Goal: Communication & Community: Answer question/provide support

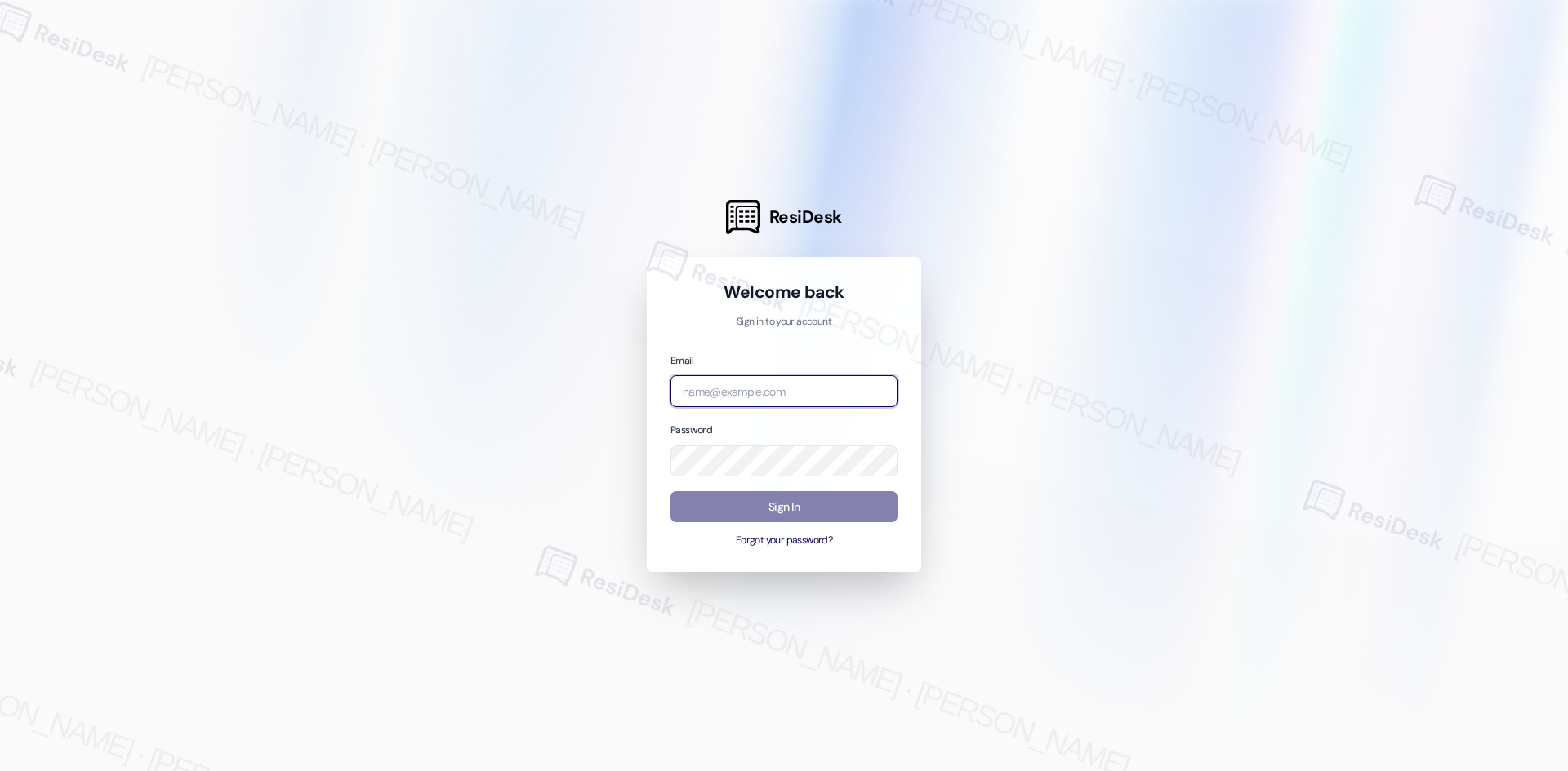
click at [766, 407] on body "ResiDesk Welcome back Sign in to your account Email Password Sign In Forgot you…" at bounding box center [784, 385] width 1568 height 771
type input "automated-surveys-asset_living-ron.david.dimapilis@asset_living.com"
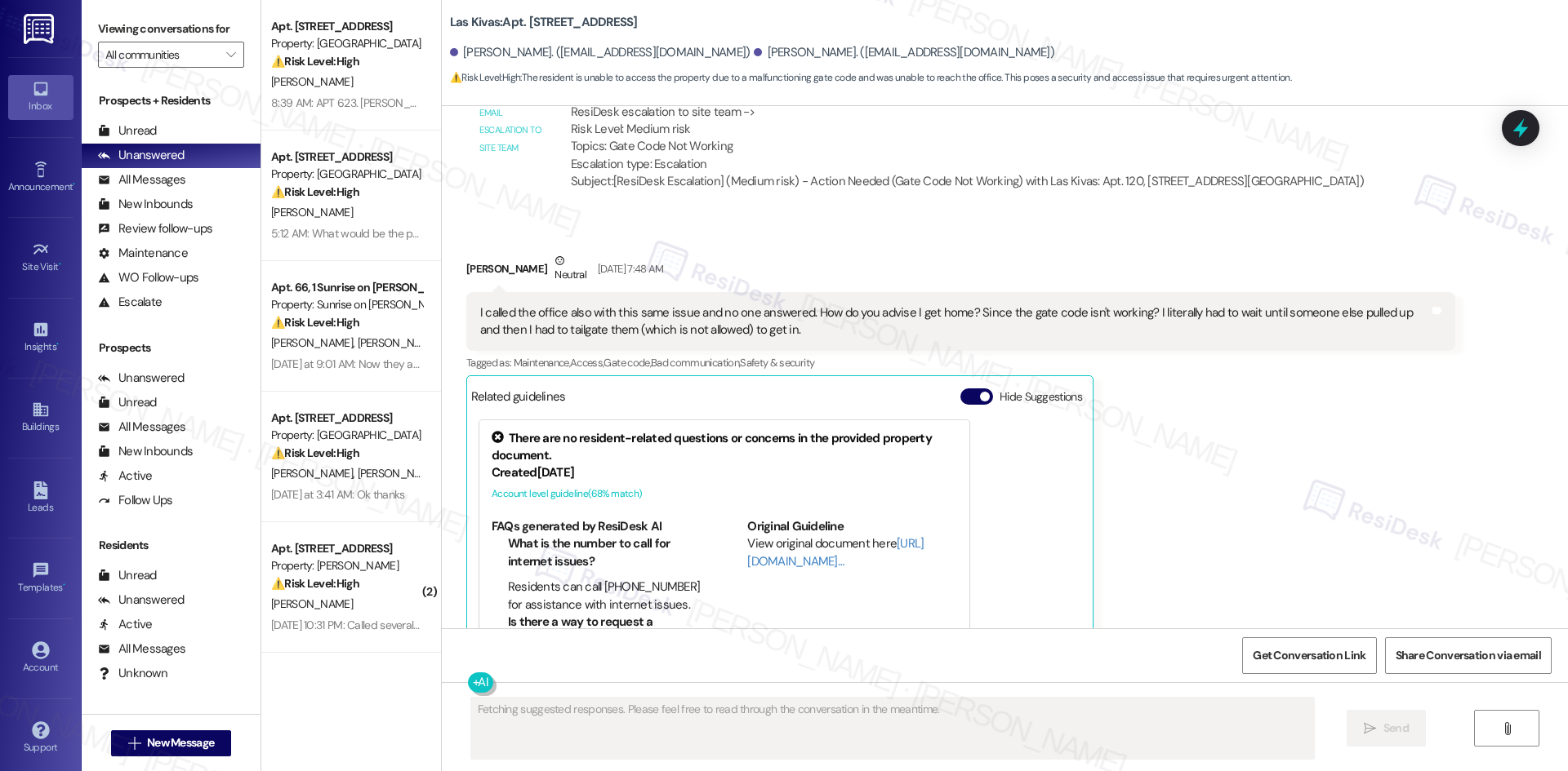
scroll to position [893, 0]
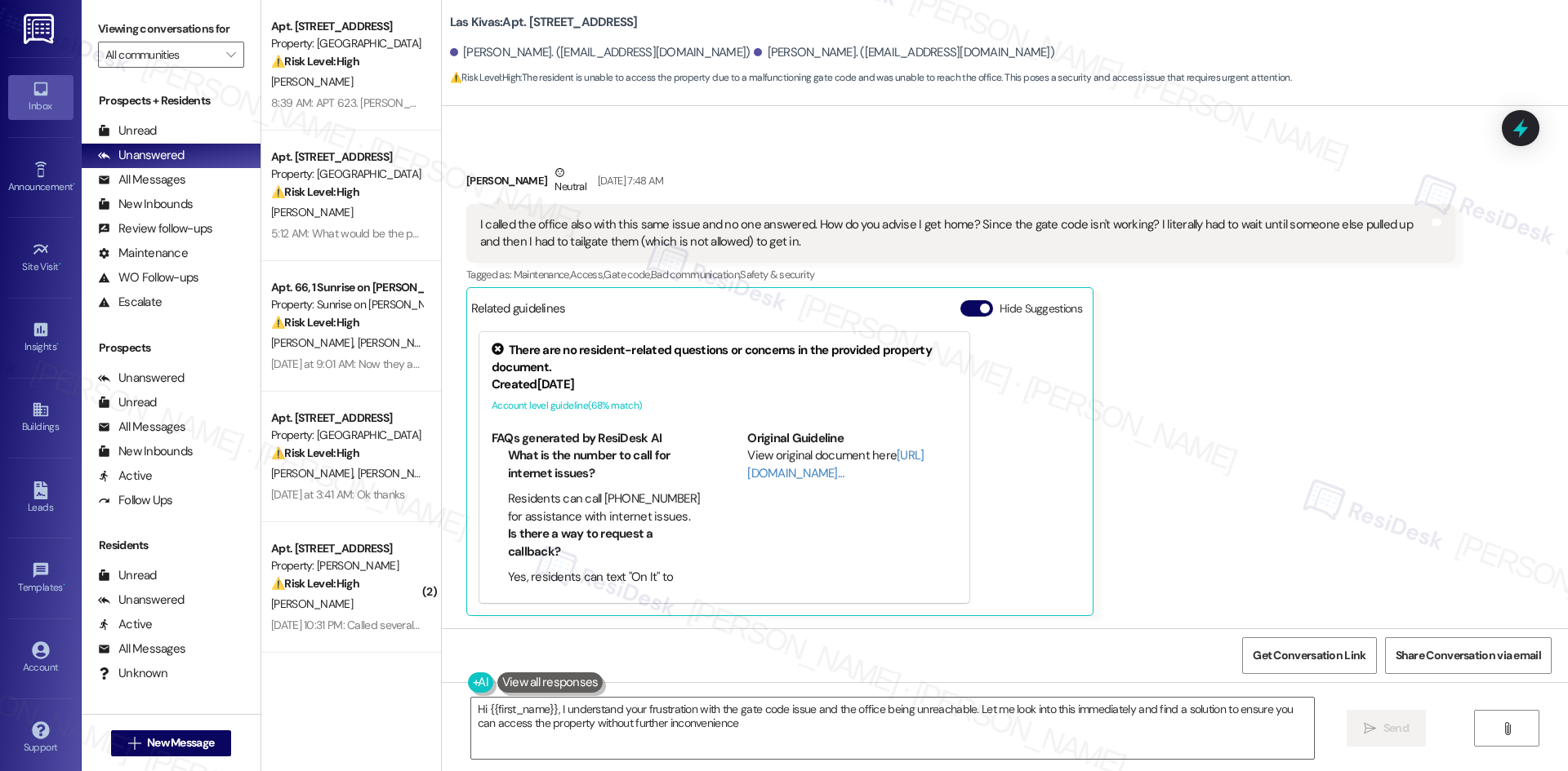
type textarea "Hi {{first_name}}, I understand your frustration with the gate code issue and t…"
drag, startPoint x: 1333, startPoint y: 271, endPoint x: 1319, endPoint y: 269, distance: 14.1
click at [1333, 271] on div "Tagged as: Maintenance , Click to highlight conversations about Maintenance Acc…" at bounding box center [960, 274] width 989 height 23
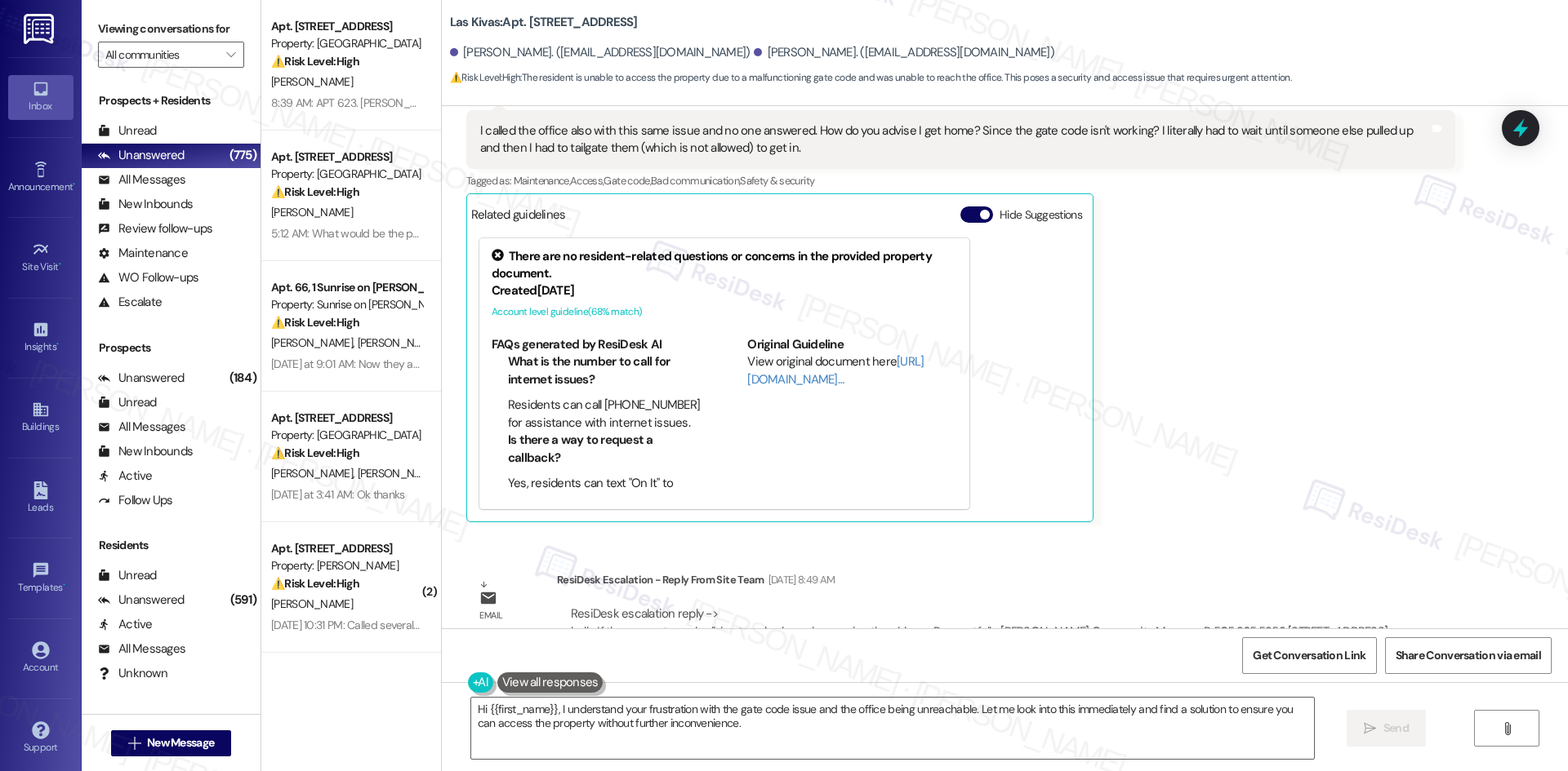
scroll to position [1173, 0]
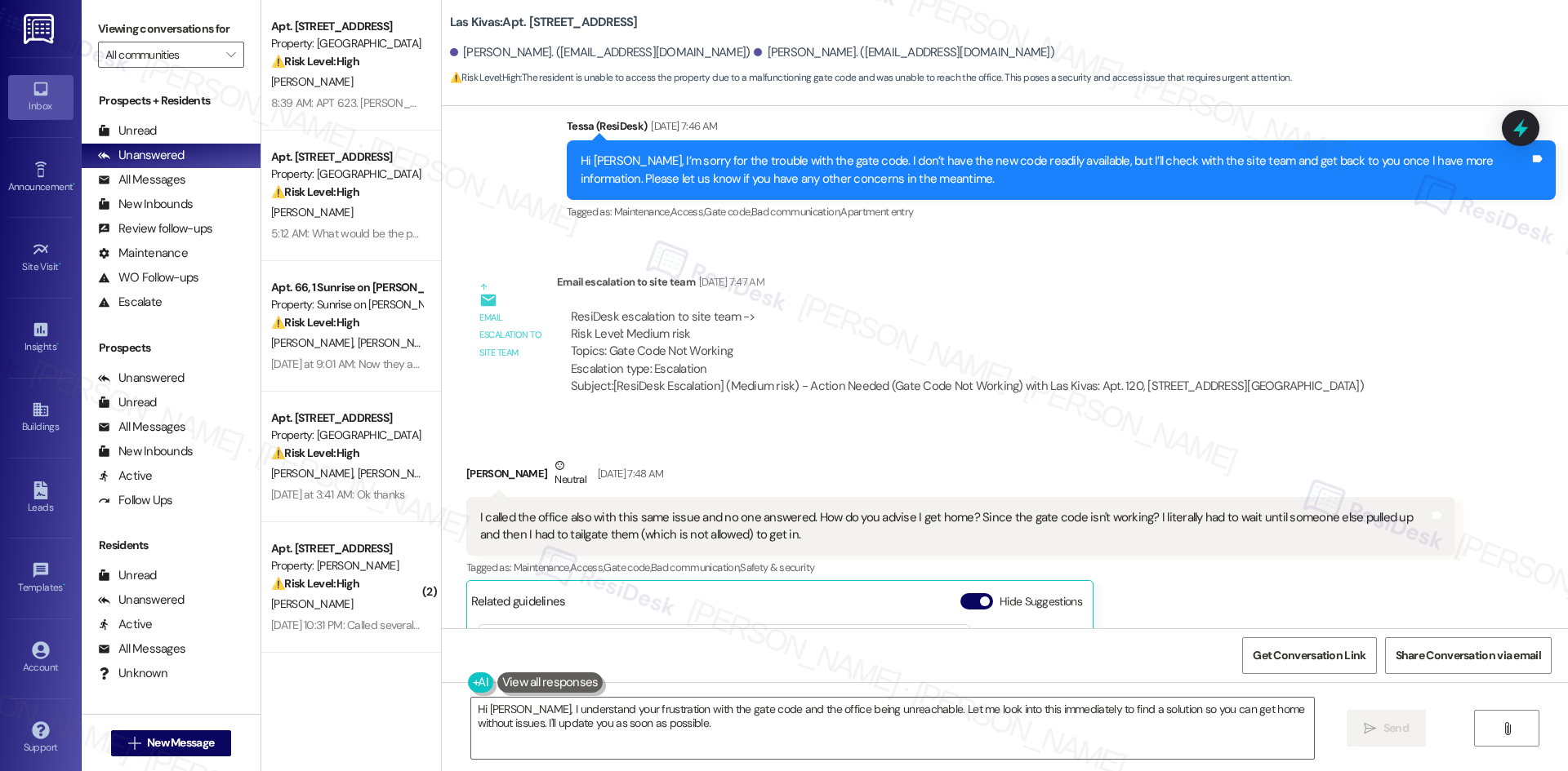
scroll to position [634, 0]
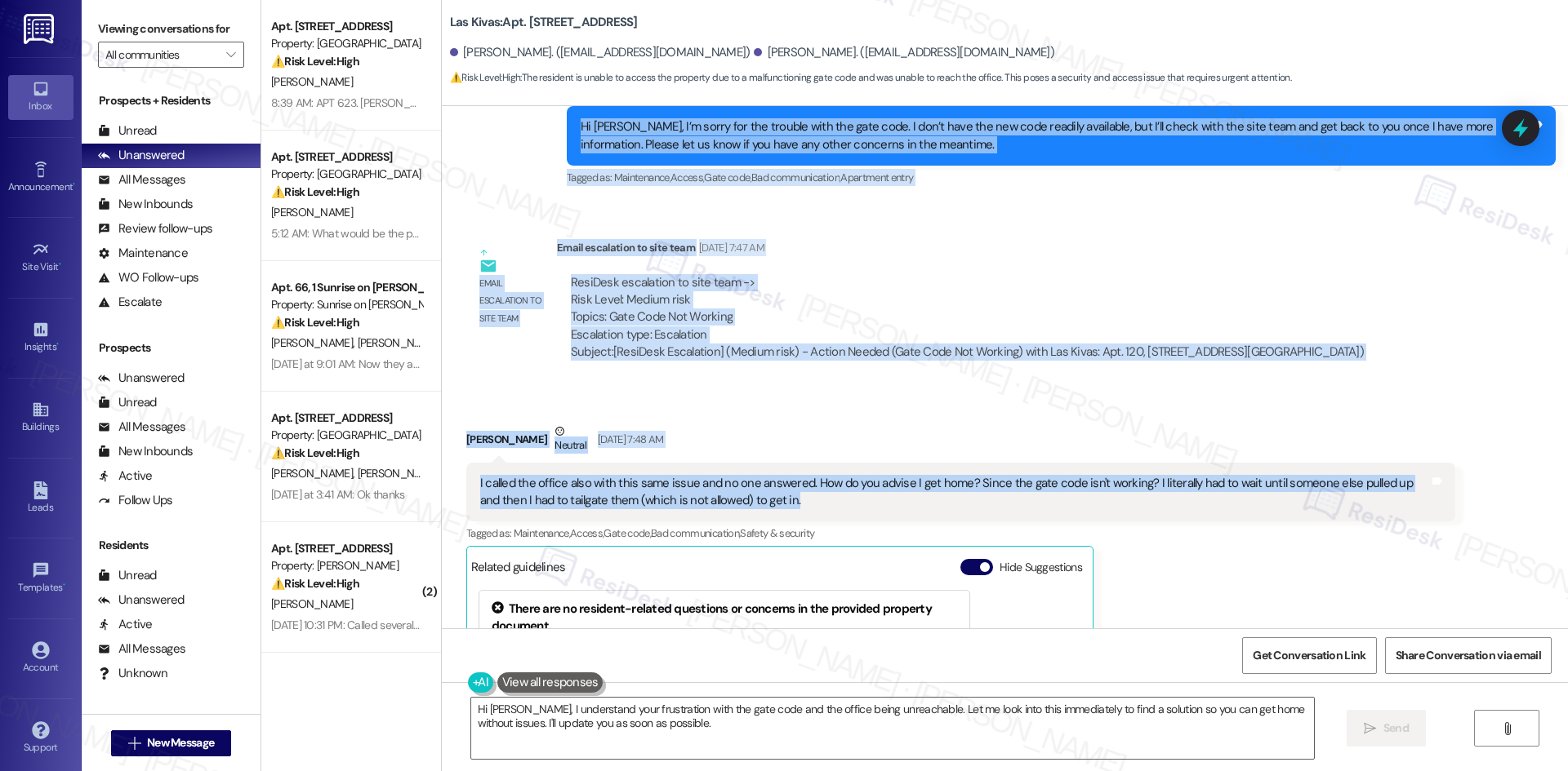
drag, startPoint x: 526, startPoint y: 243, endPoint x: 838, endPoint y: 502, distance: 405.5
click at [838, 502] on div "Lease started Jun 12, 2025 at 8:00 AM Announcement, sent via SMS Tessa (ResiDes…" at bounding box center [1004, 367] width 1126 height 522
copy div "Nancy Ramos Sep 06, 2025 at 4:16 AM Please confirm what the new gate code is. W…"
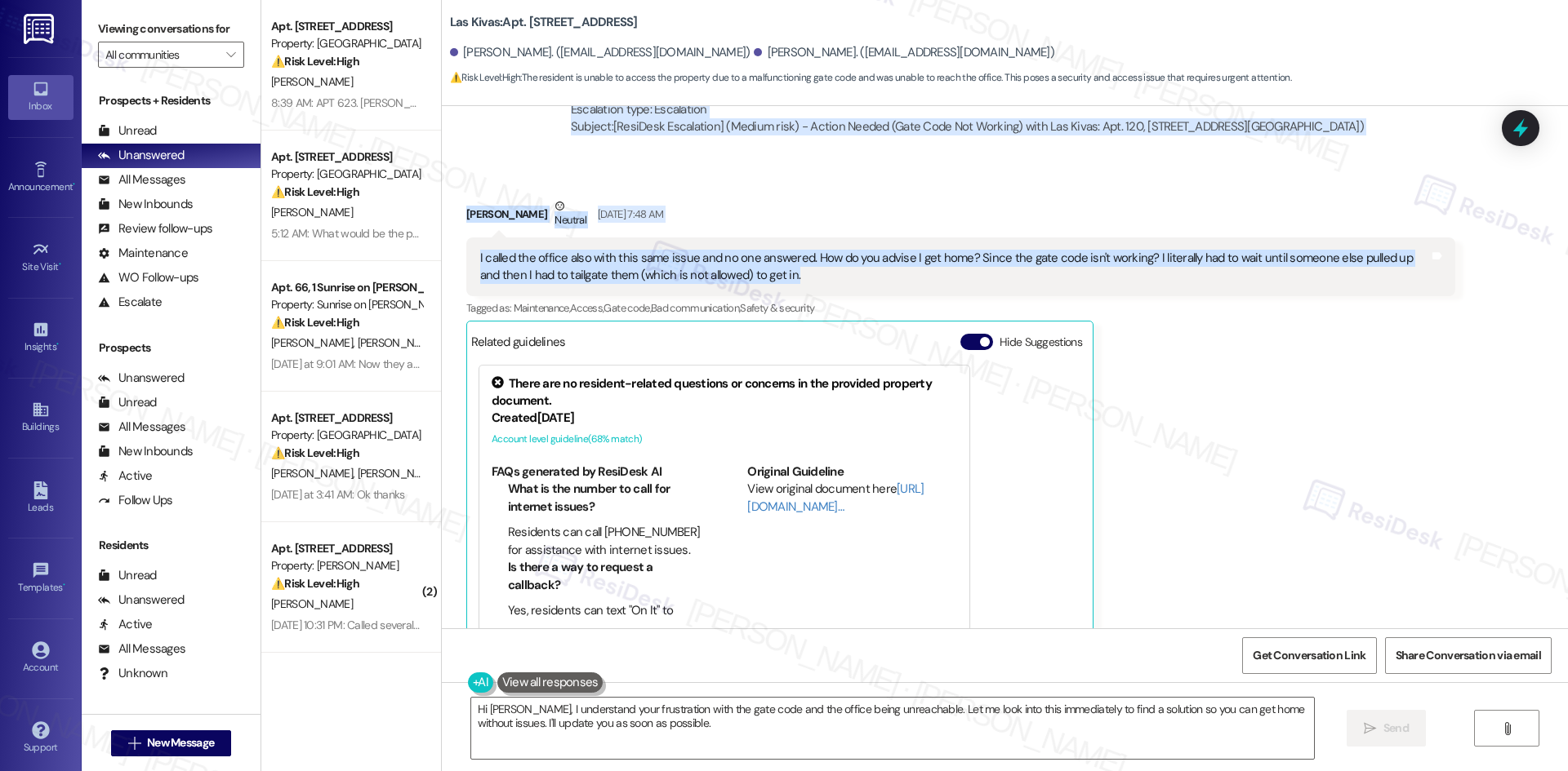
scroll to position [1042, 0]
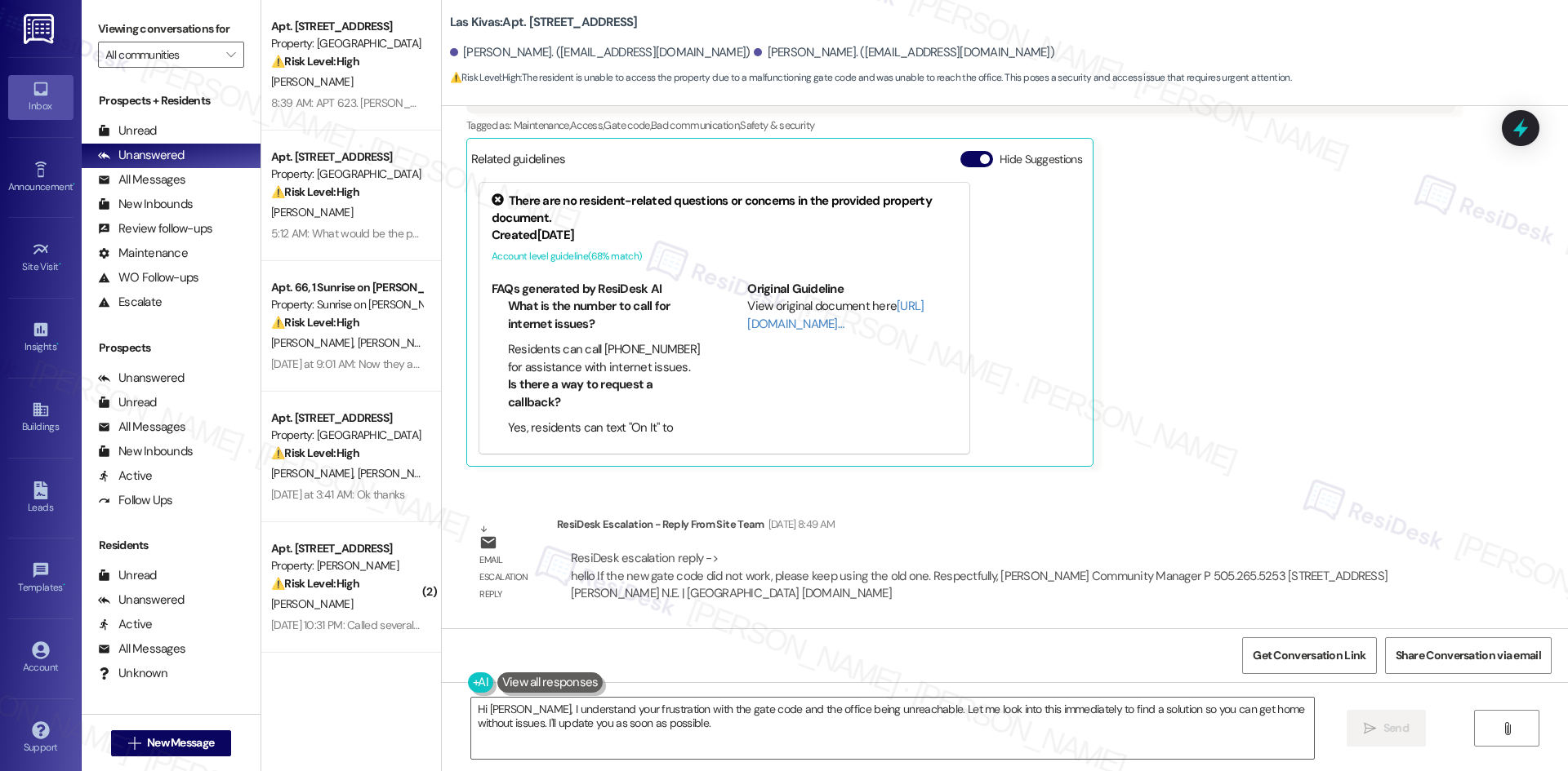
click at [576, 557] on div "ResiDesk escalation reply -> hello If the new gate code did not work, please ke…" at bounding box center [979, 576] width 816 height 52
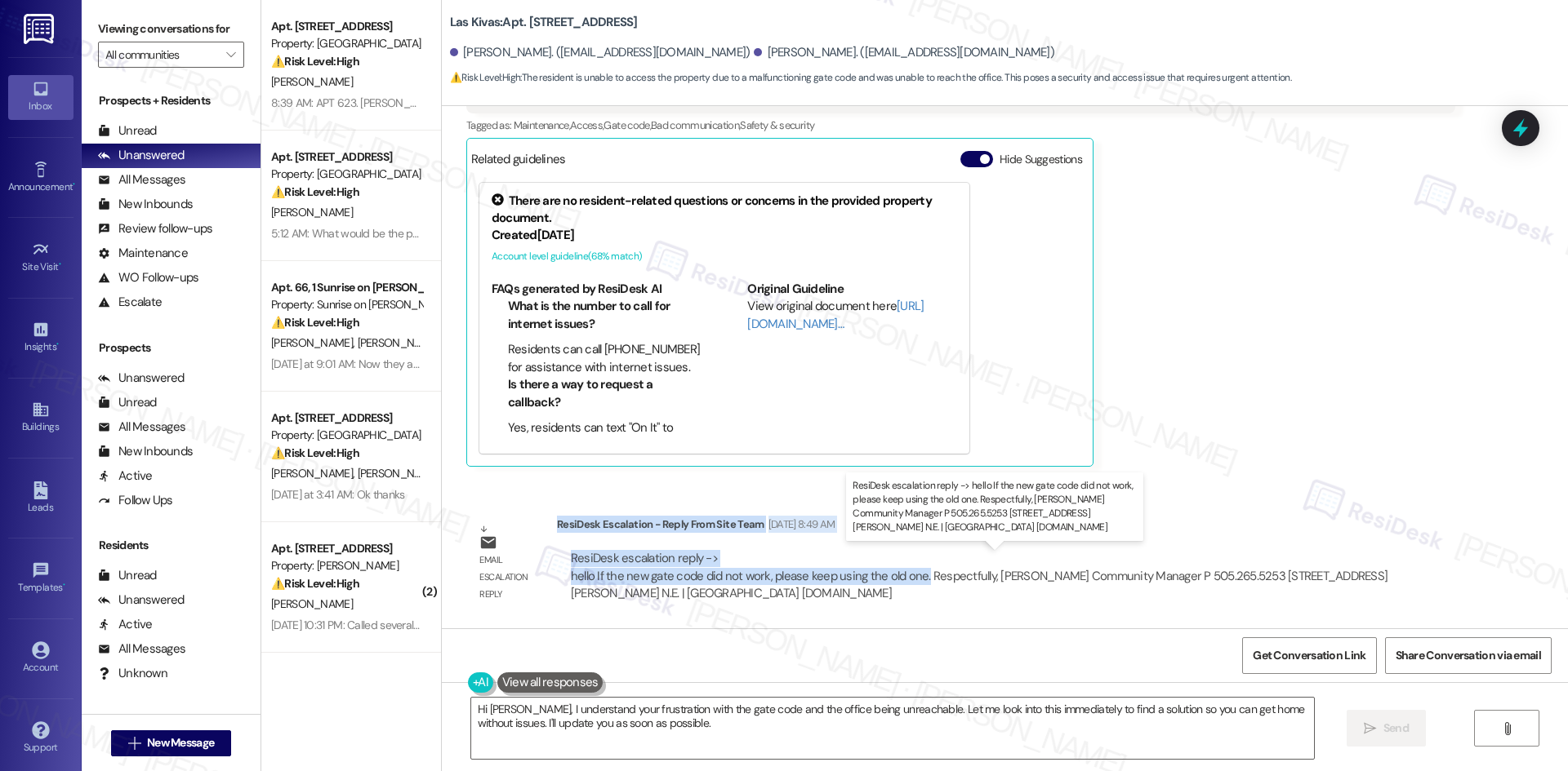
drag, startPoint x: 547, startPoint y: 524, endPoint x: 911, endPoint y: 578, distance: 368.0
click at [911, 578] on div "ResiDesk Escalation - Reply From Site Team Sep 06, 2025 at 8:49 AM ResiDesk esc…" at bounding box center [1006, 565] width 898 height 100
copy div "ResiDesk Escalation - Reply From Site Team Sep 06, 2025 at 8:49 AM ResiDesk esc…"
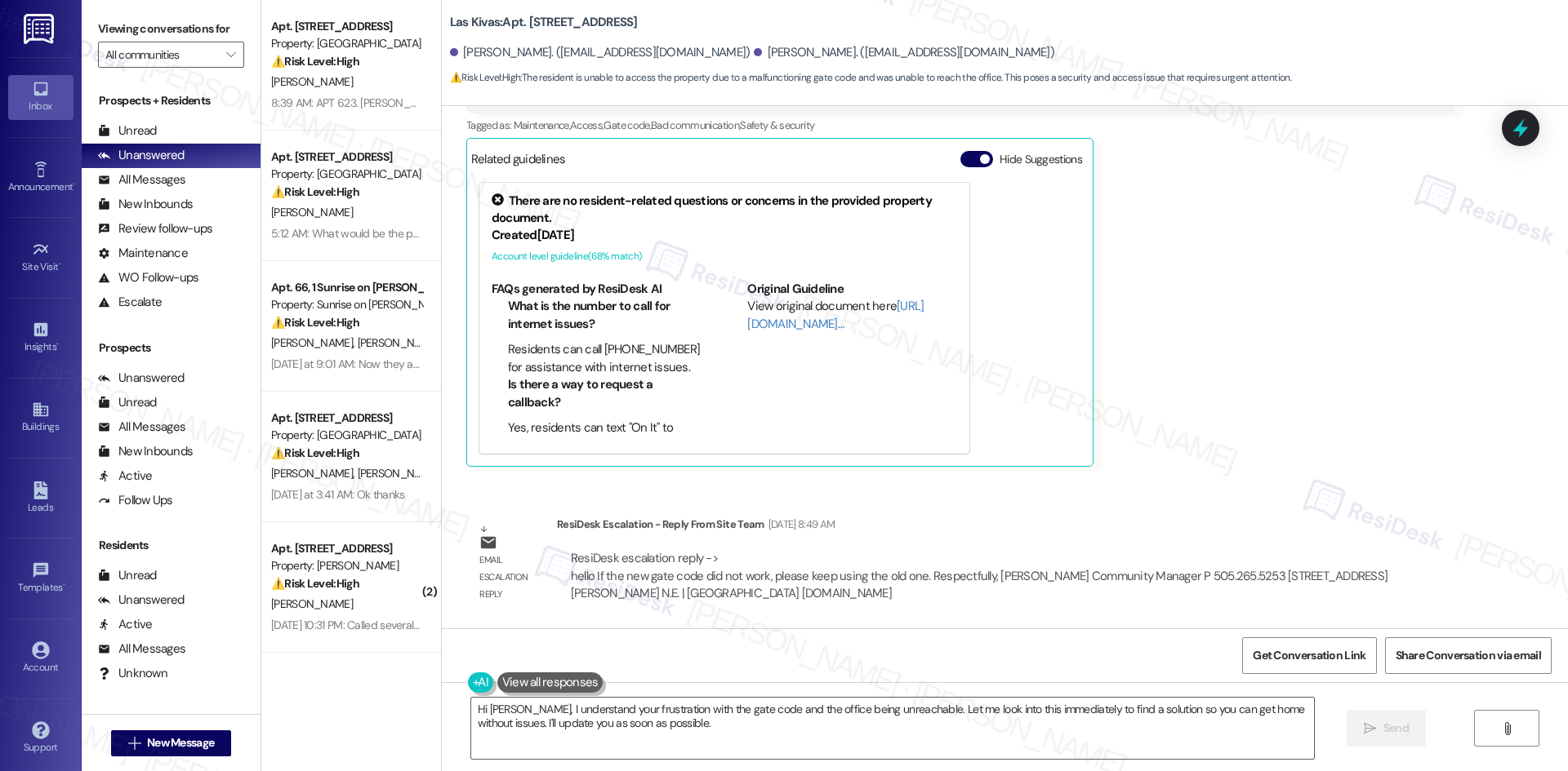
click at [1052, 281] on div "There are no resident-related questions or concerns in the provided property do…" at bounding box center [780, 317] width 617 height 286
drag, startPoint x: 737, startPoint y: 729, endPoint x: 734, endPoint y: 719, distance: 10.4
click at [737, 729] on textarea "Hi Nancy, I understand your frustration with the gate code and the office being…" at bounding box center [893, 728] width 843 height 61
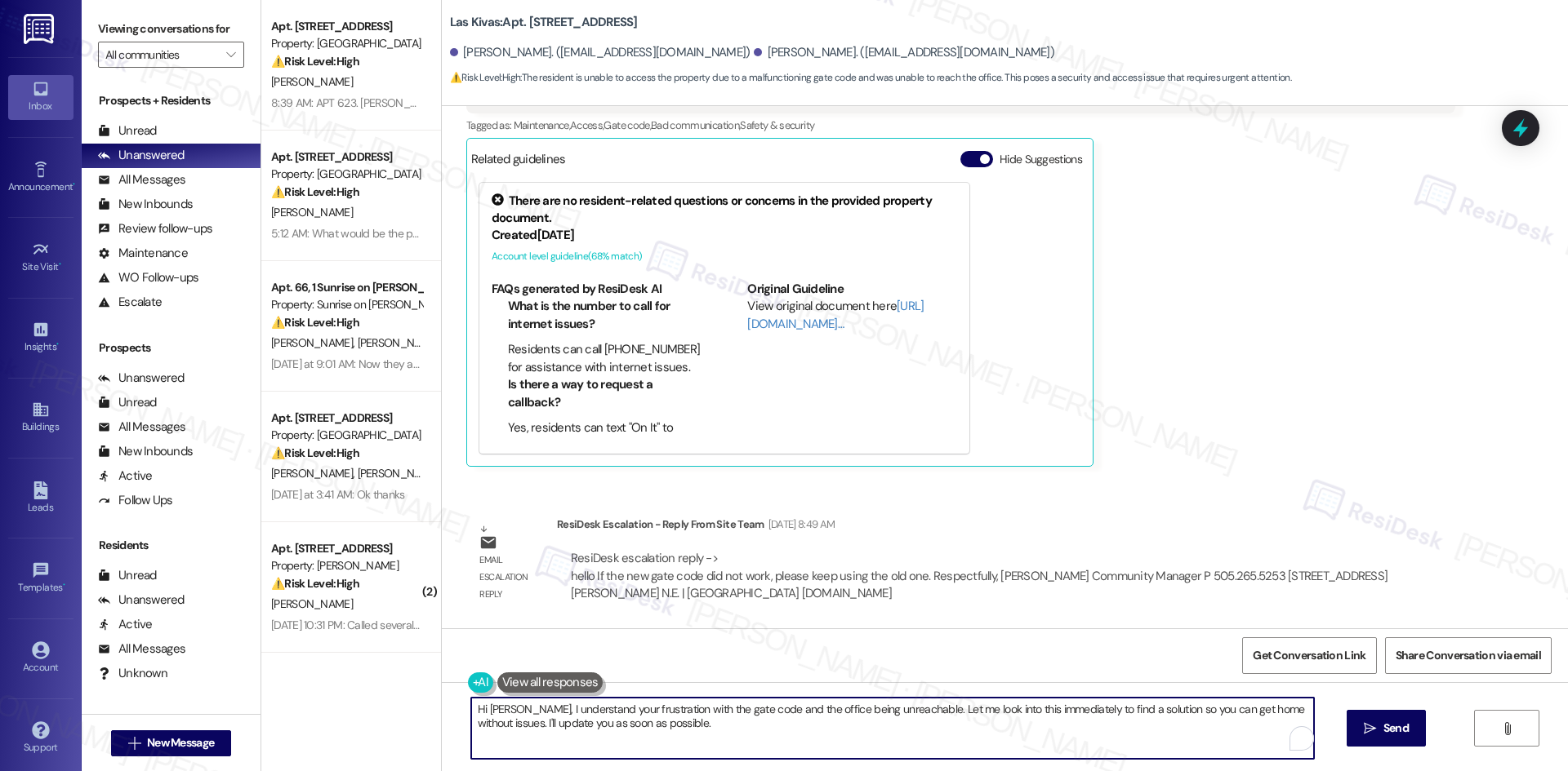
paste textarea "thanks for your patience. The site team advised that if the new gate code does …"
type textarea "Hi Nancy, thanks for your patience. The site team advised that if the new gate …"
click at [1221, 473] on div "Received via SMS Nancy Ramos Neutral Sep 06, 2025 at 7:48 AM I called the offic…" at bounding box center [960, 241] width 1014 height 477
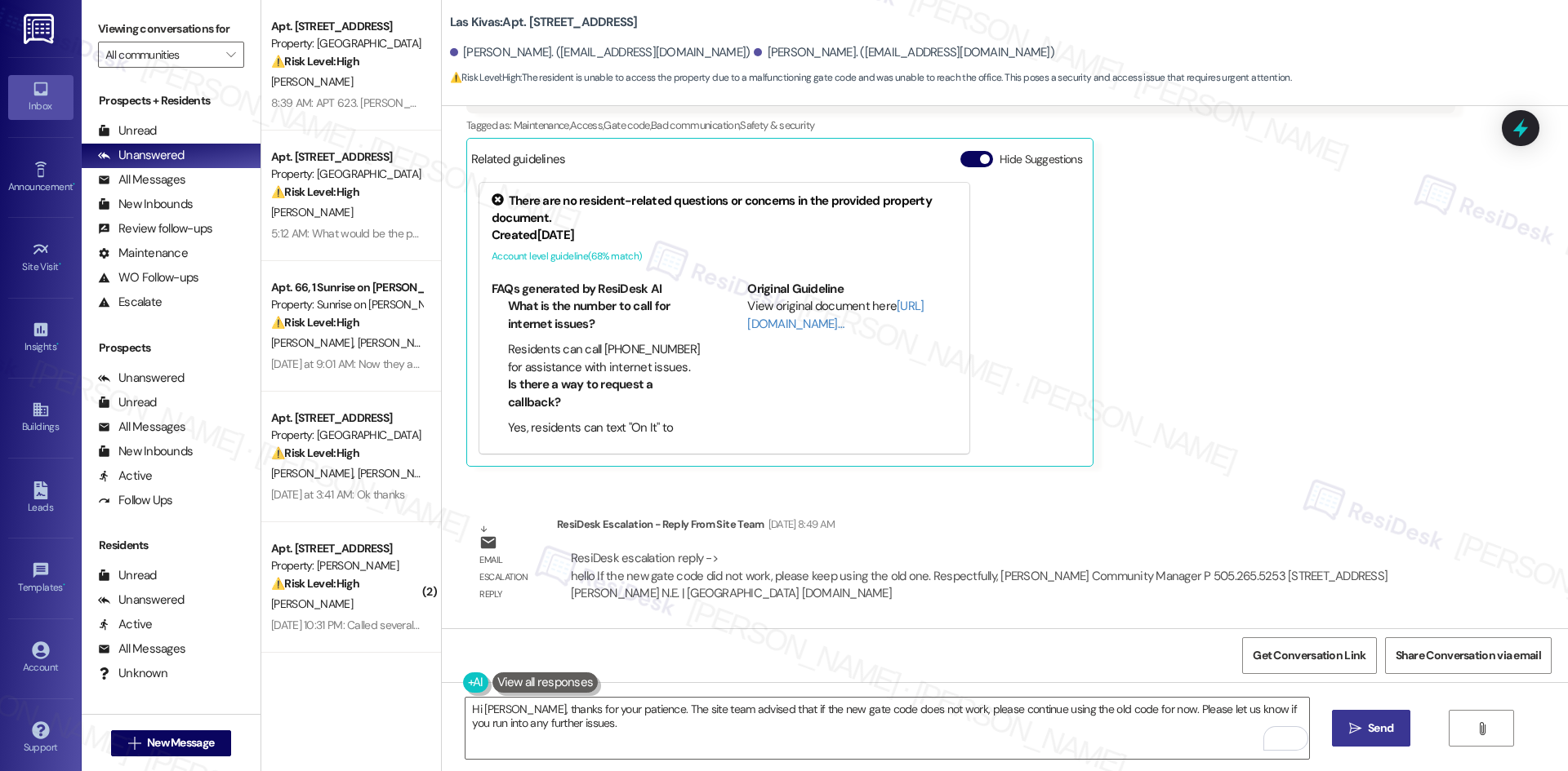
click at [1372, 731] on span "Send" at bounding box center [1380, 729] width 25 height 17
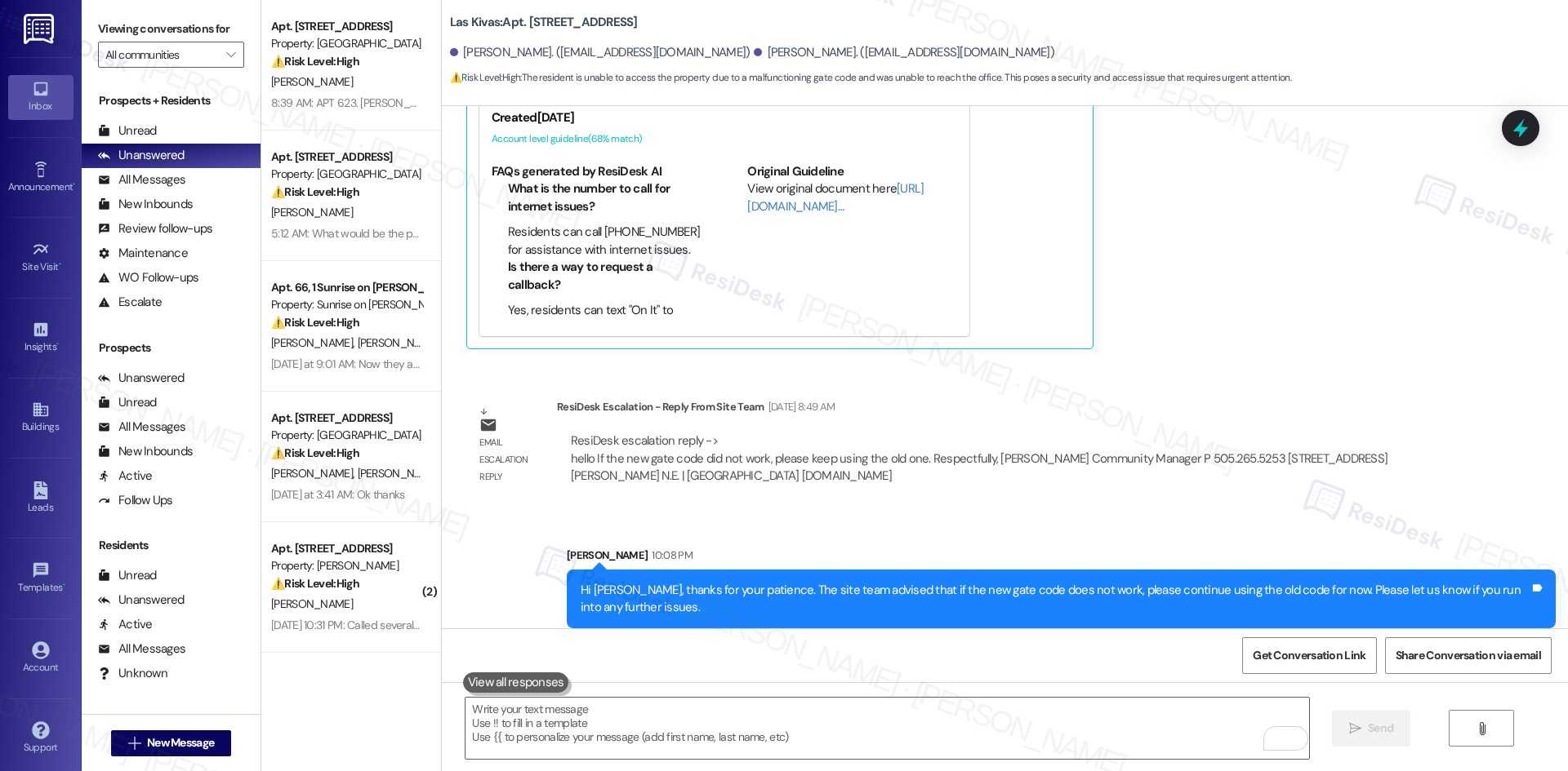
scroll to position [1173, 0]
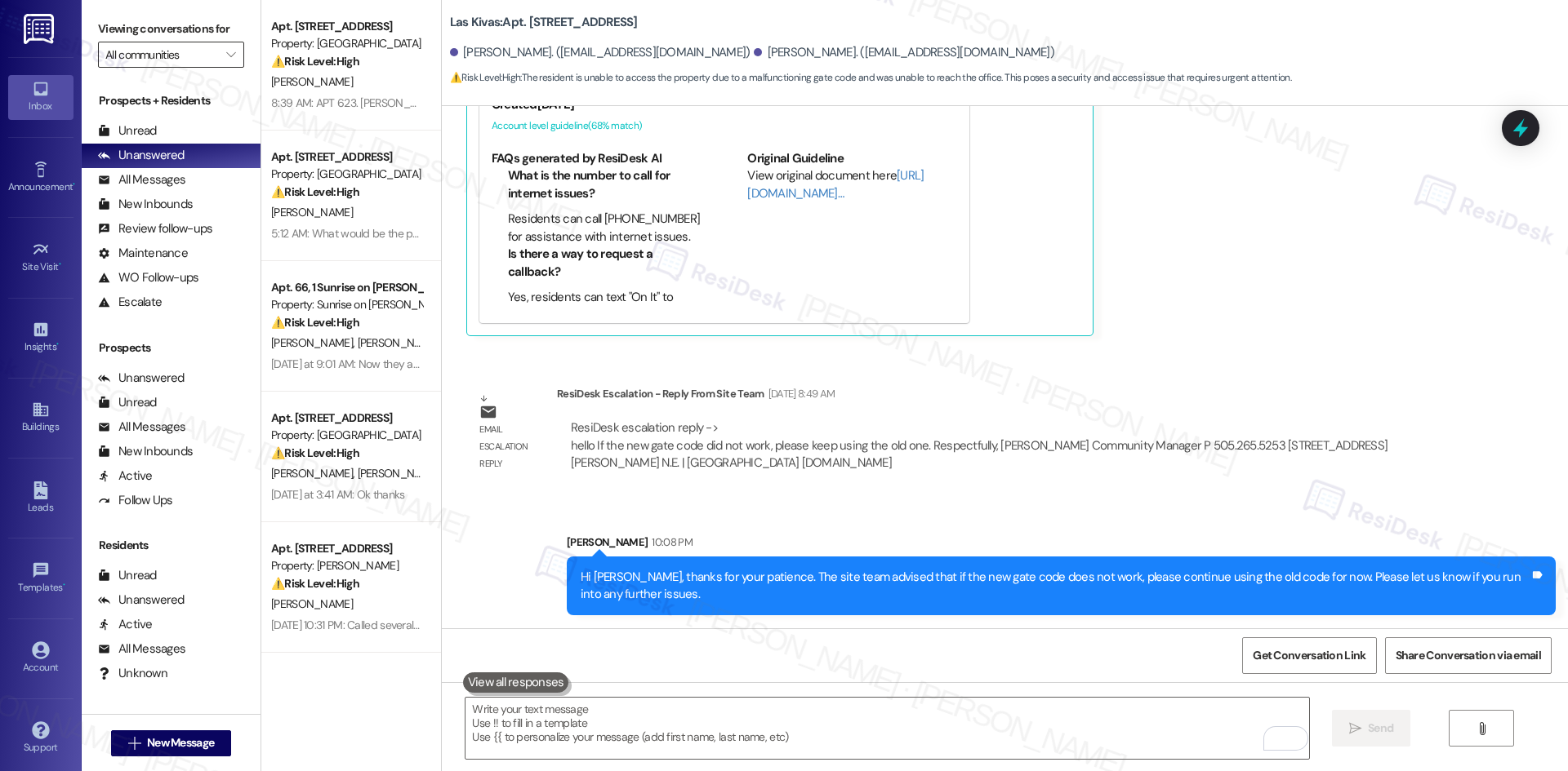
click at [140, 60] on input "All communities" at bounding box center [162, 54] width 113 height 26
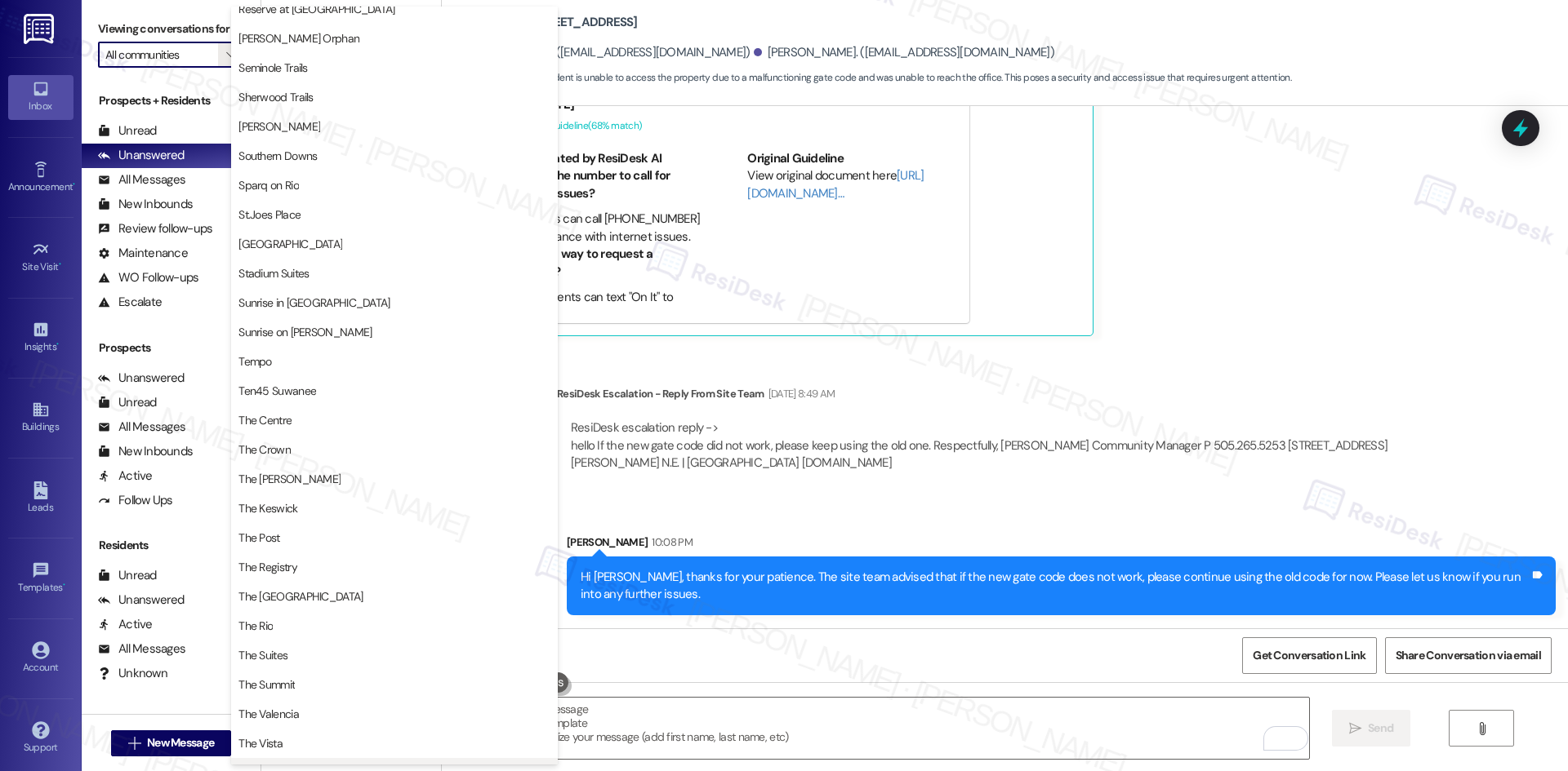
scroll to position [1417, 0]
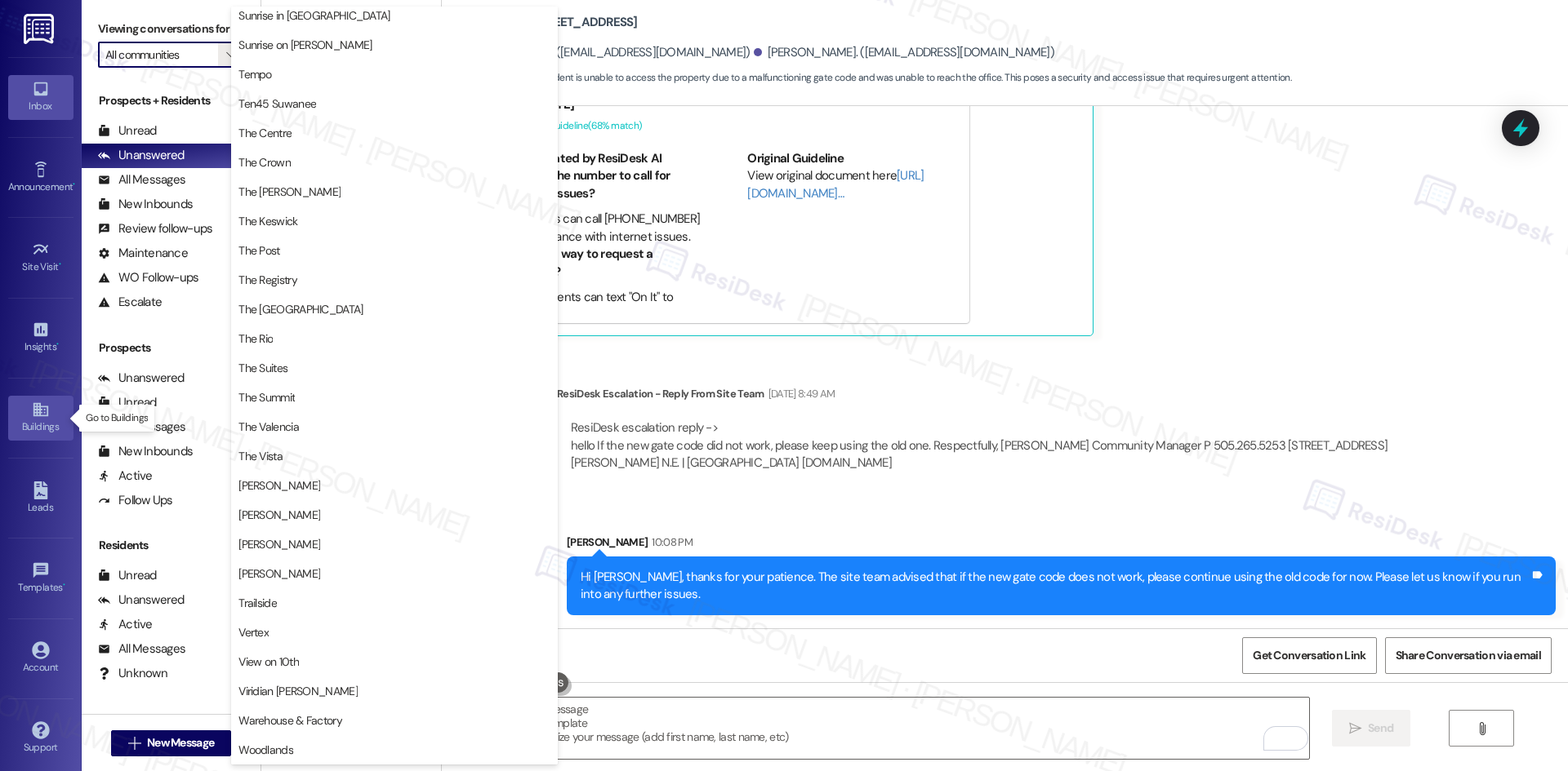
click at [55, 421] on div "Buildings" at bounding box center [40, 426] width 82 height 16
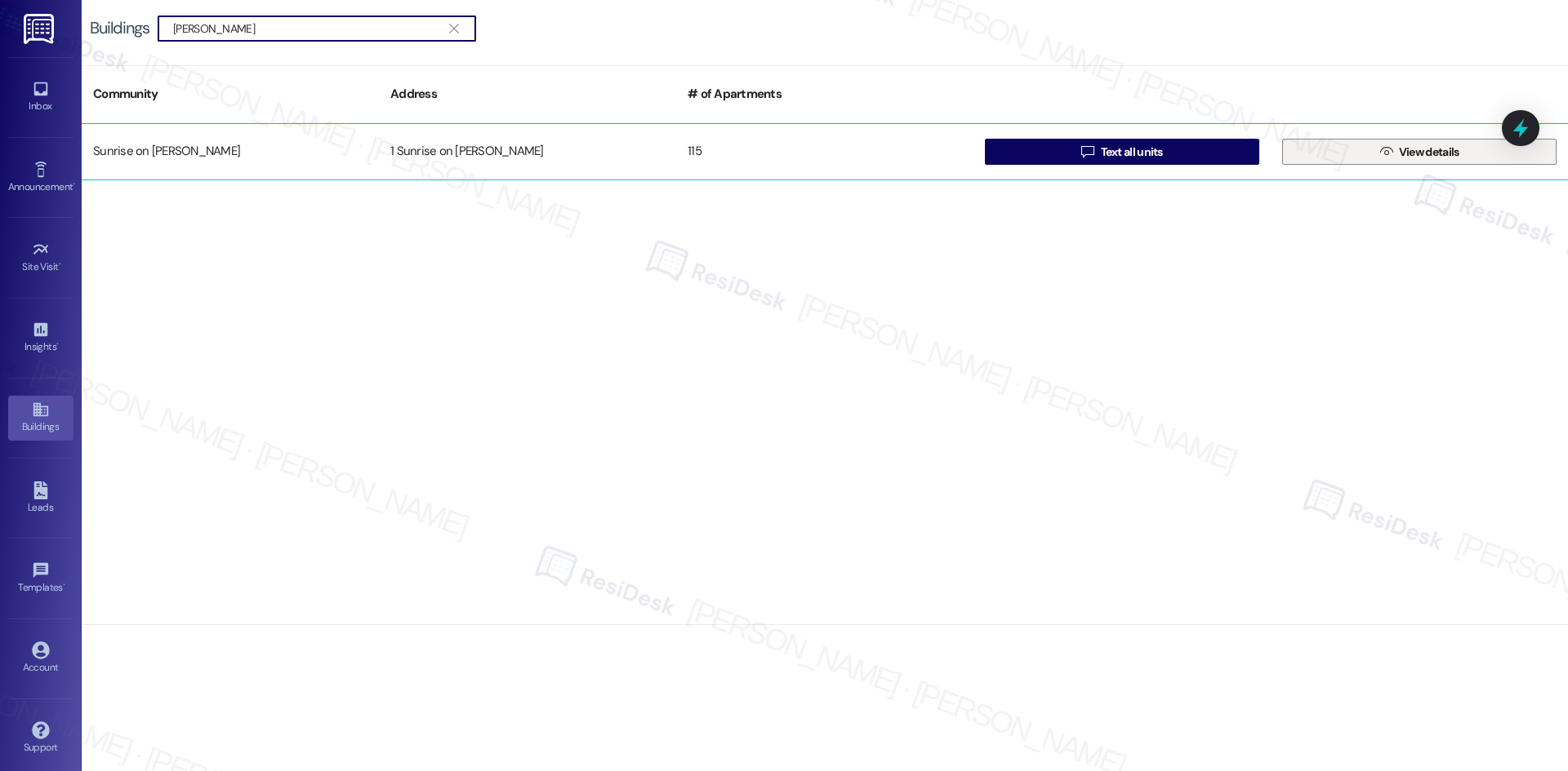
type input "beth"
click at [1383, 157] on icon "" at bounding box center [1386, 152] width 12 height 13
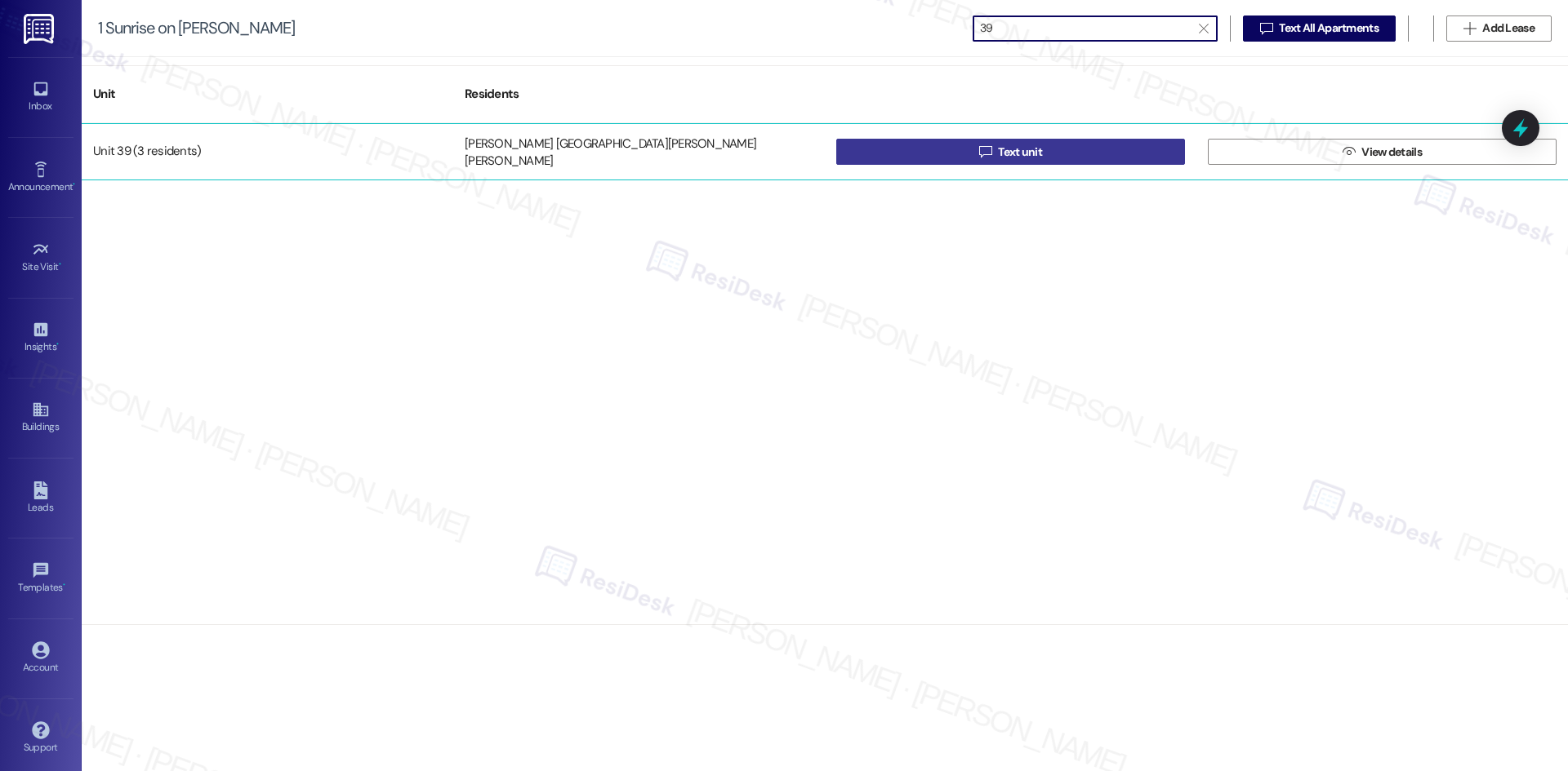
type input "39"
click at [1143, 158] on button " Text unit" at bounding box center [1010, 152] width 349 height 26
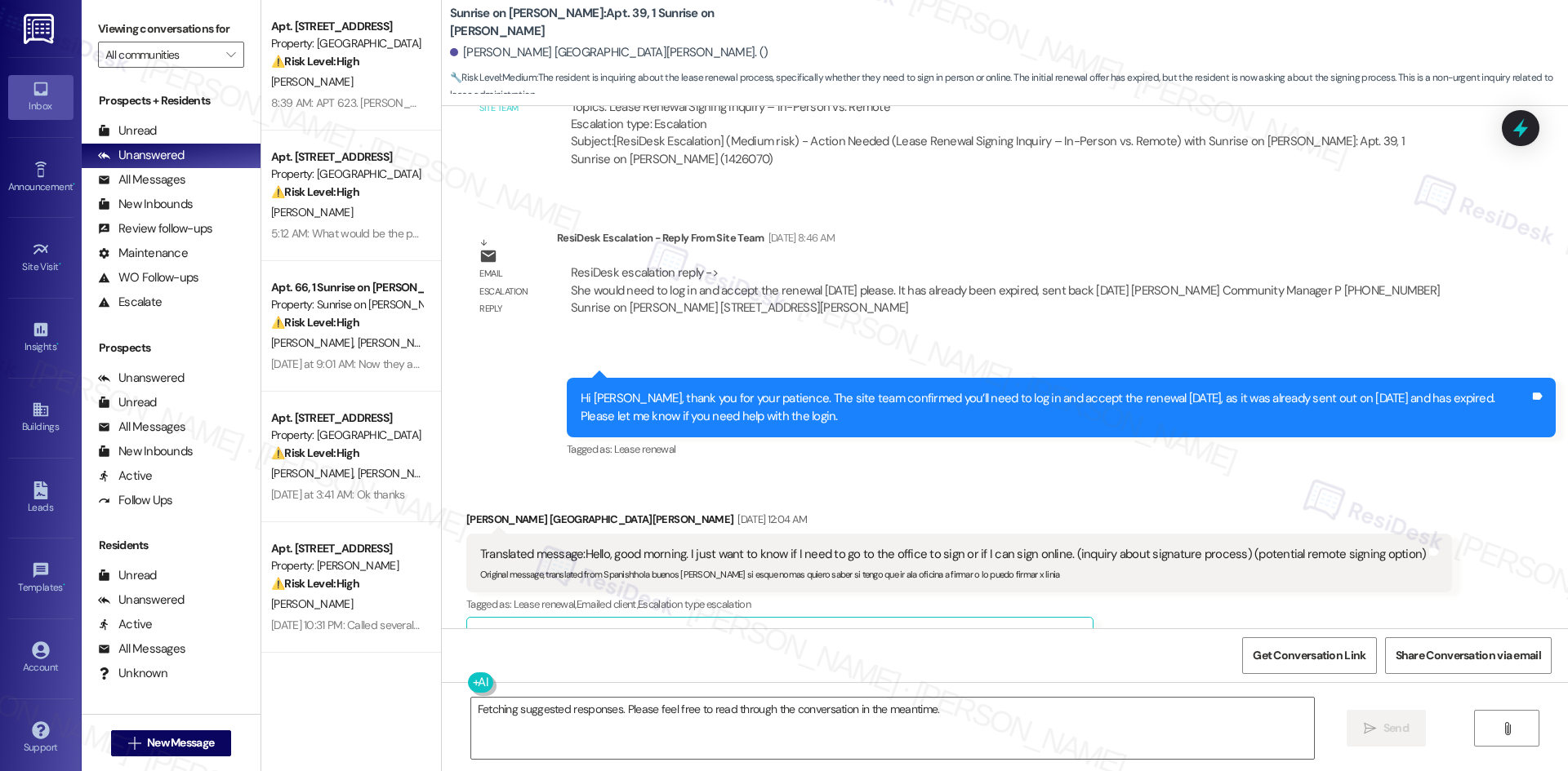
scroll to position [4143, 0]
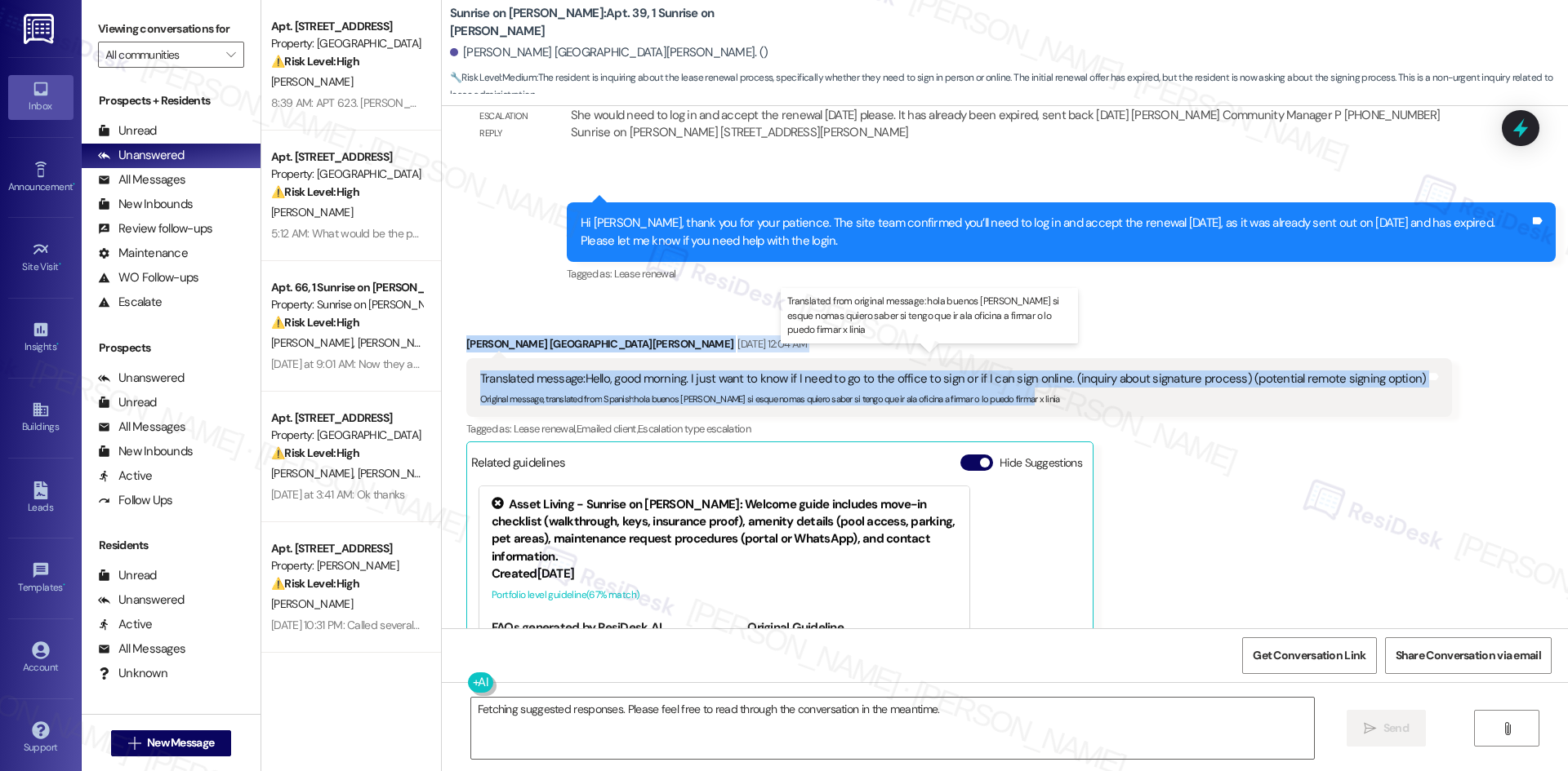
drag, startPoint x: 442, startPoint y: 310, endPoint x: 1267, endPoint y: 384, distance: 828.3
click at [1267, 384] on div "Received via SMS Griselda Alamilla De La Torre Sep 05, 2025 at 12:04 AM Transla…" at bounding box center [959, 563] width 1011 height 482
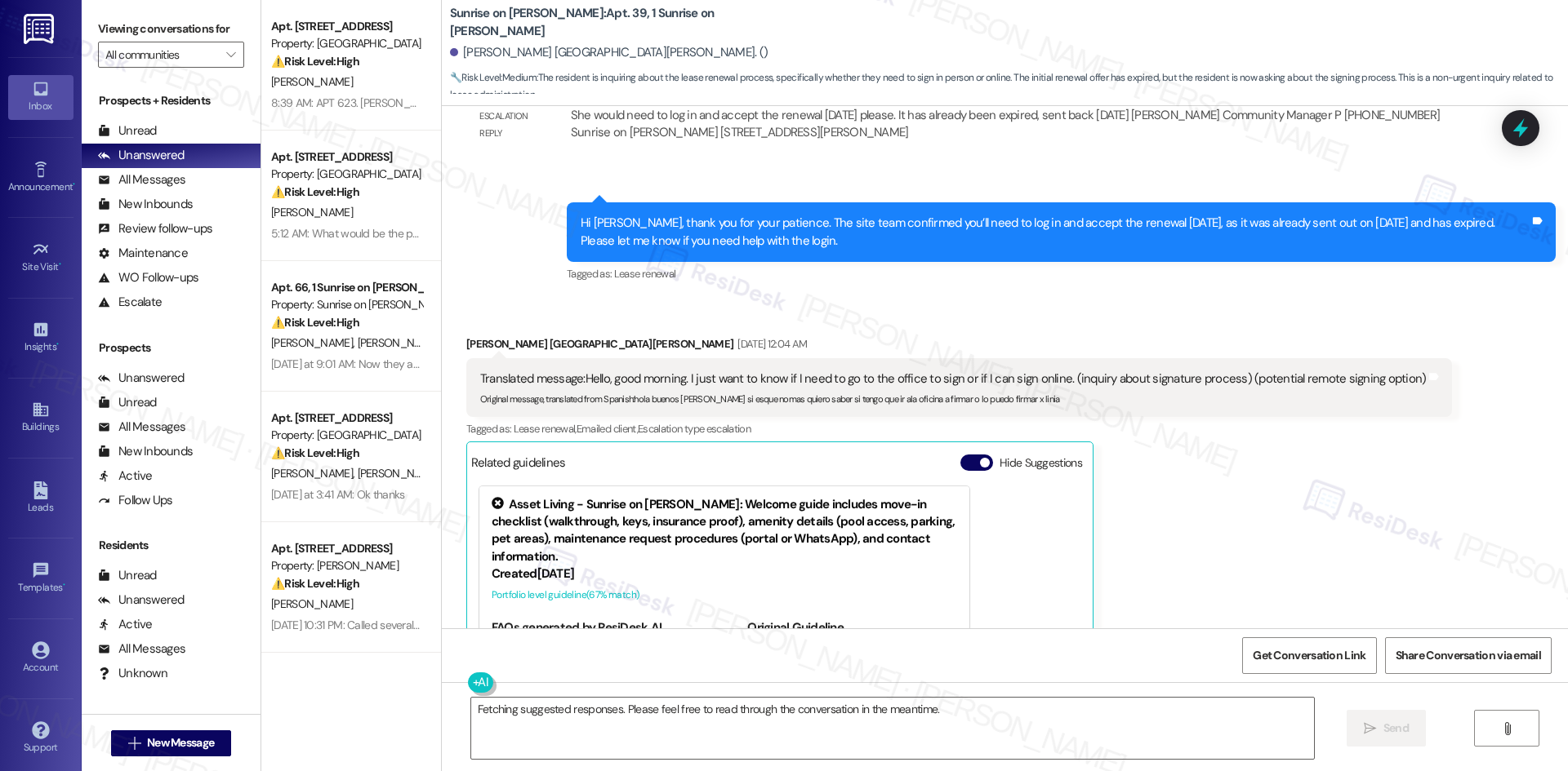
drag, startPoint x: 527, startPoint y: 706, endPoint x: 653, endPoint y: 242, distance: 480.8
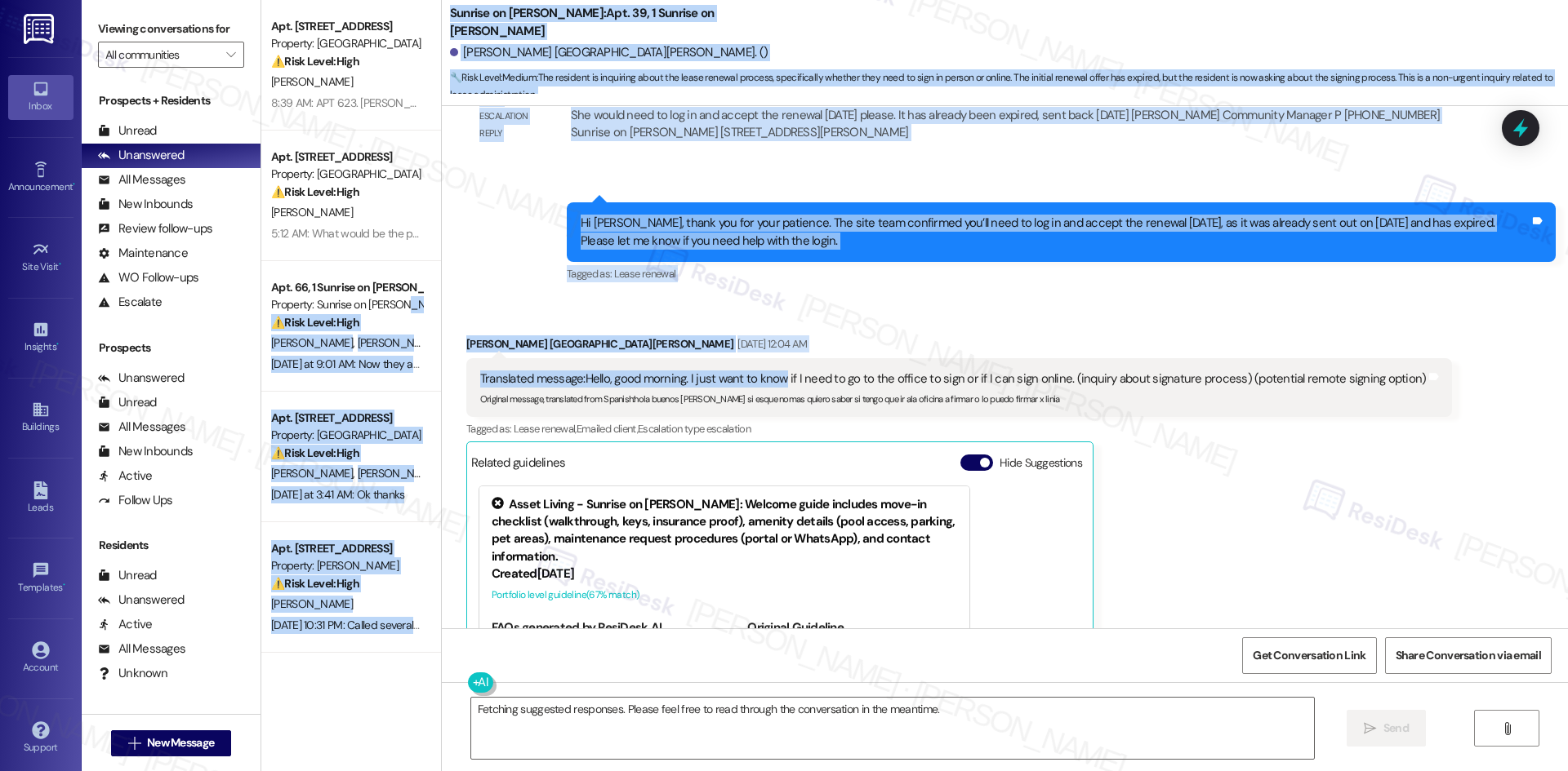
drag, startPoint x: 653, startPoint y: 242, endPoint x: 759, endPoint y: 353, distance: 153.5
click at [770, 359] on div "Apt. 623, 500 NW 63rd Street Property: Pinehurst ⚠️ Risk Level: High The reside…" at bounding box center [914, 385] width 1307 height 771
click at [751, 359] on div "Translated message: Hello, good morning. I just want to know if I need to go to…" at bounding box center [959, 388] width 986 height 59
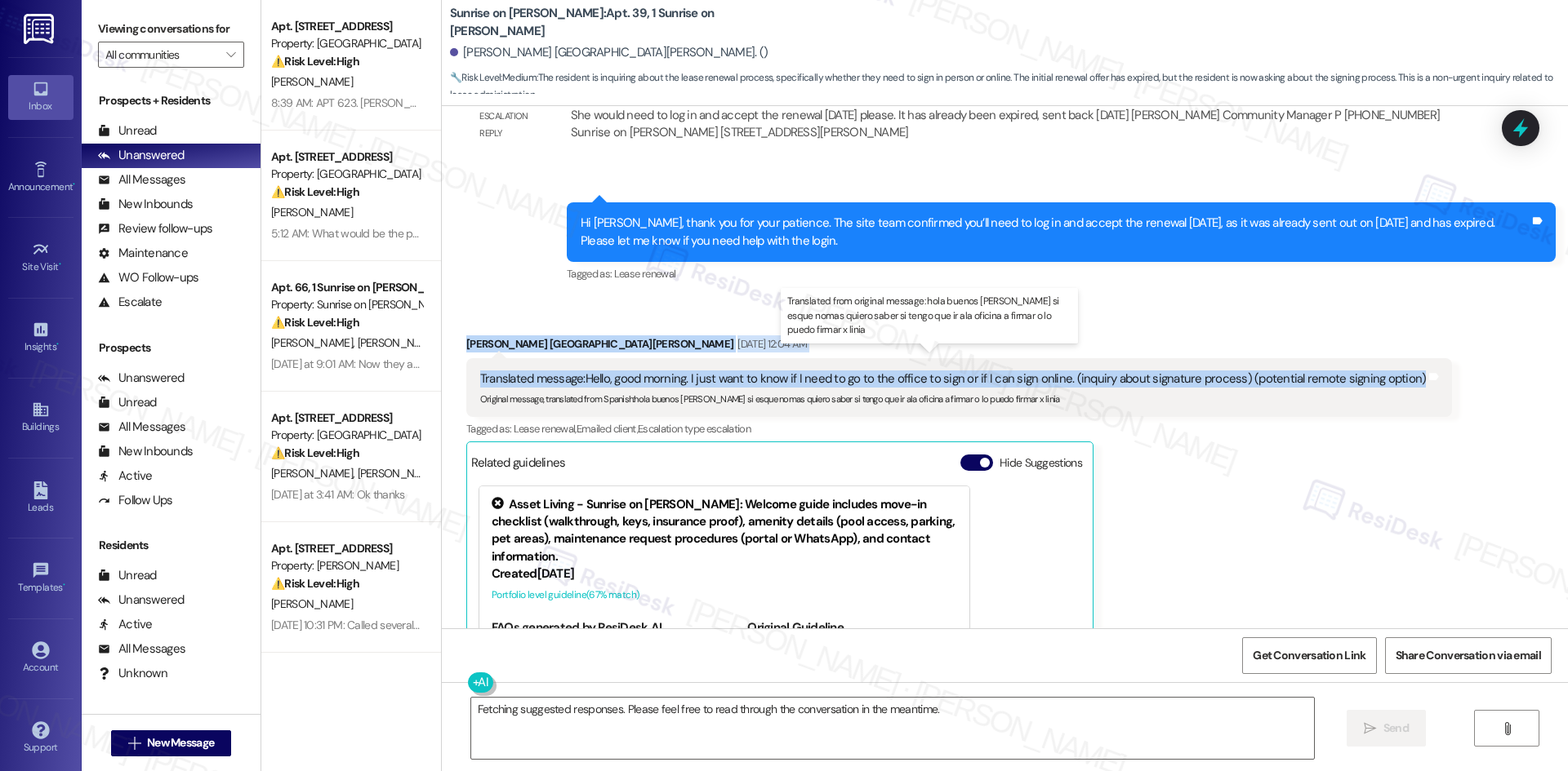
drag, startPoint x: 433, startPoint y: 316, endPoint x: 1389, endPoint y: 361, distance: 957.1
click at [1389, 361] on div "Received via SMS Griselda Alamilla De La Torre Sep 05, 2025 at 12:04 AM Transla…" at bounding box center [1004, 551] width 1126 height 506
copy div "Griselda Alamilla De La Torre Sep 05, 2025 at 12:04 AM Translated message: Hell…"
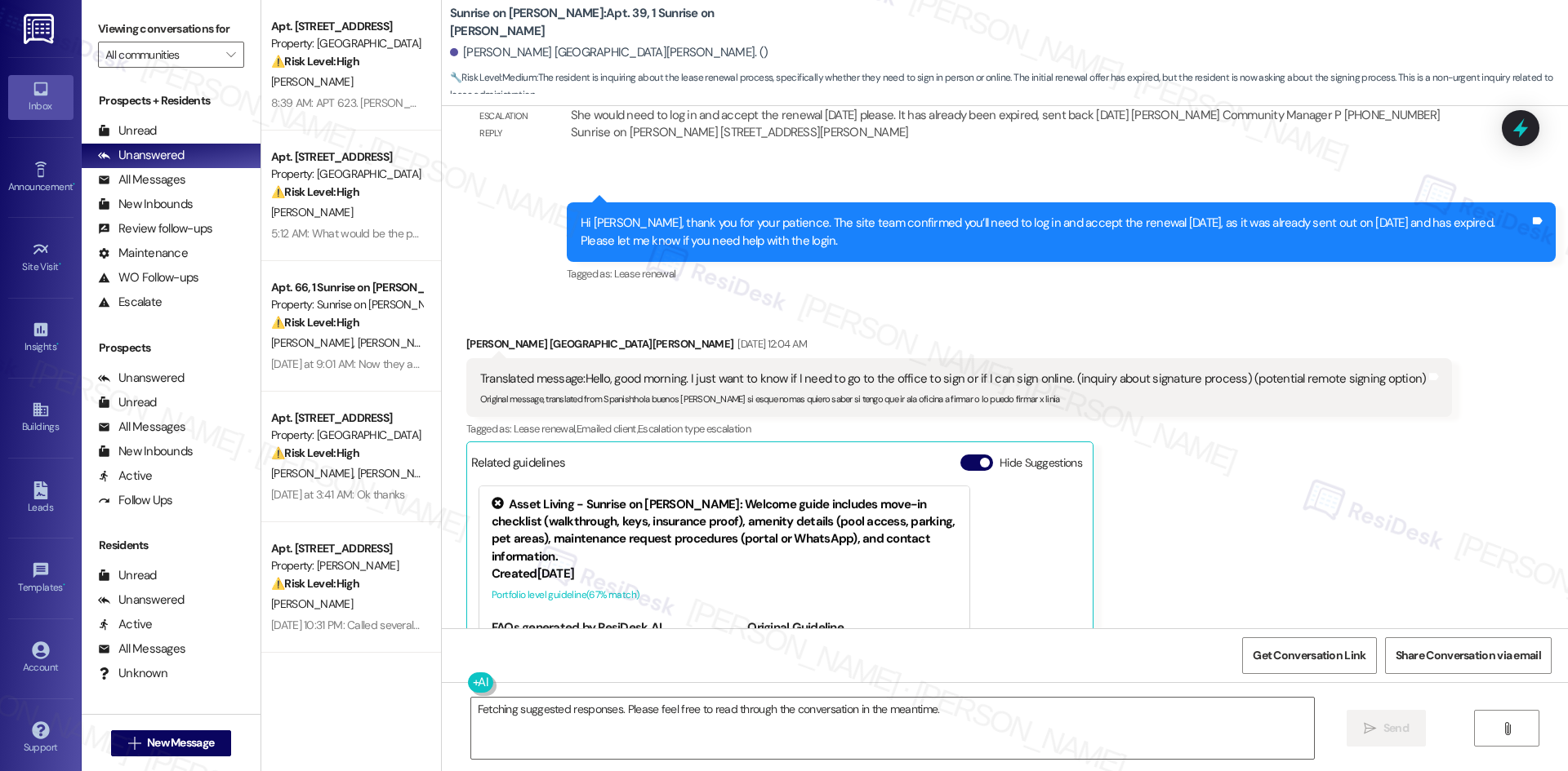
click at [1241, 507] on div "Griselda Alamilla De La Torre Sep 05, 2025 at 12:04 AM Translated message: Hell…" at bounding box center [959, 563] width 986 height 457
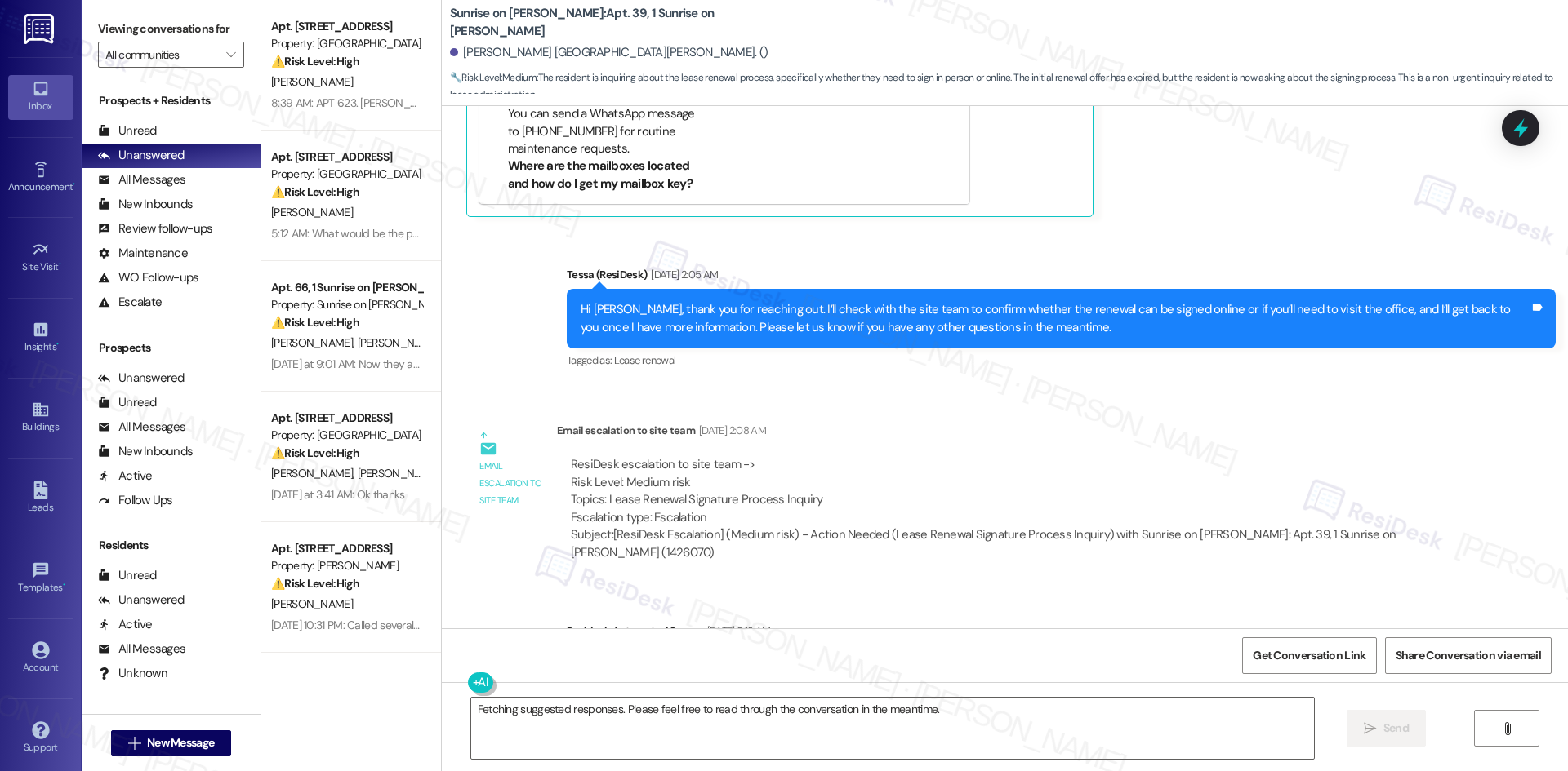
scroll to position [4714, 0]
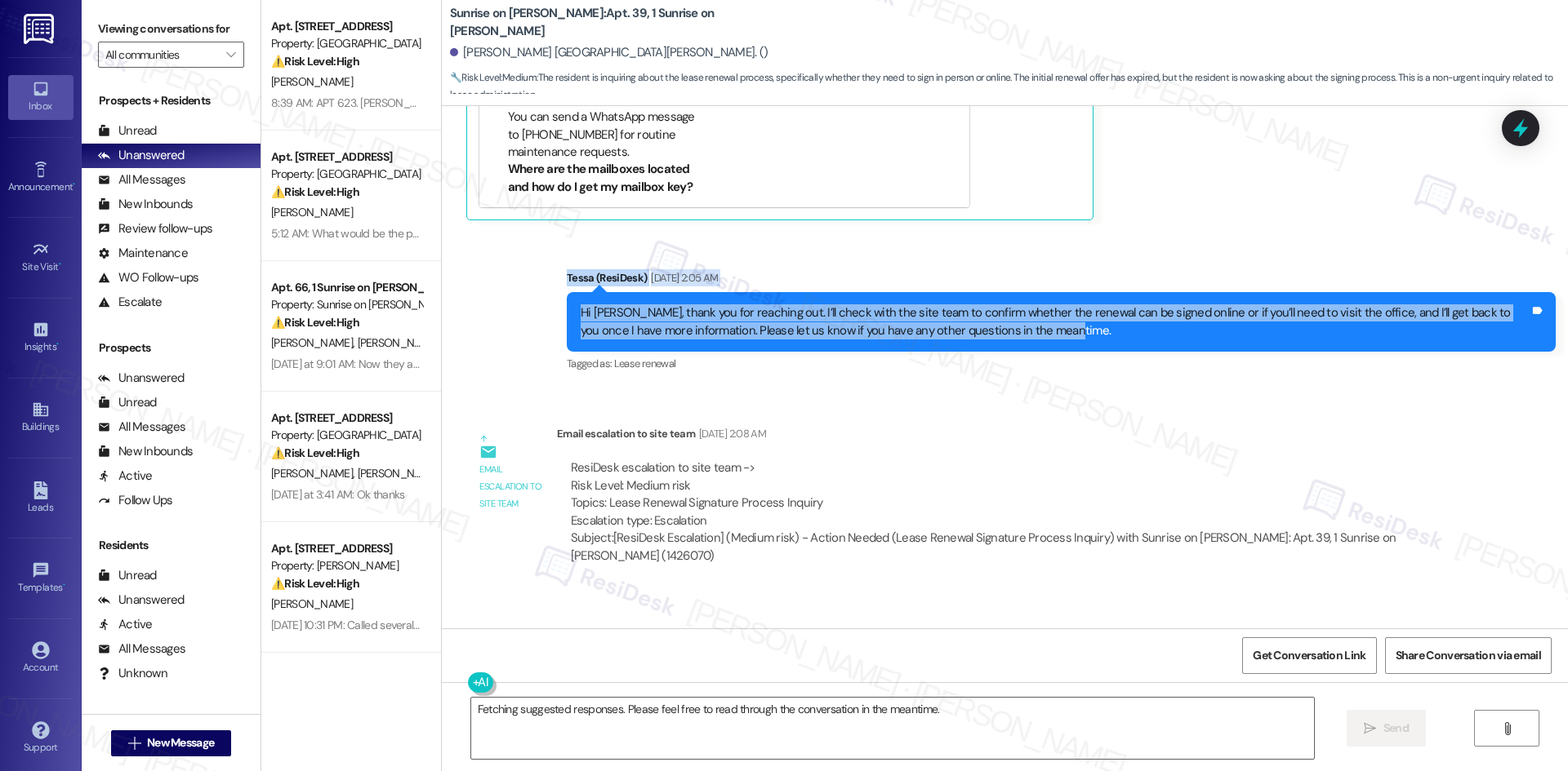
drag, startPoint x: 649, startPoint y: 282, endPoint x: 993, endPoint y: 310, distance: 345.1
click at [1051, 322] on div "Sent via SMS Tessa (ResiDesk) Sep 06, 2025 at 2:05 AM Hi Griselda, thank you fo…" at bounding box center [1004, 310] width 1126 height 155
copy div "Tessa (ResiDesk) Sep 06, 2025 at 2:05 AM Hi Griselda, thank you for reaching ou…"
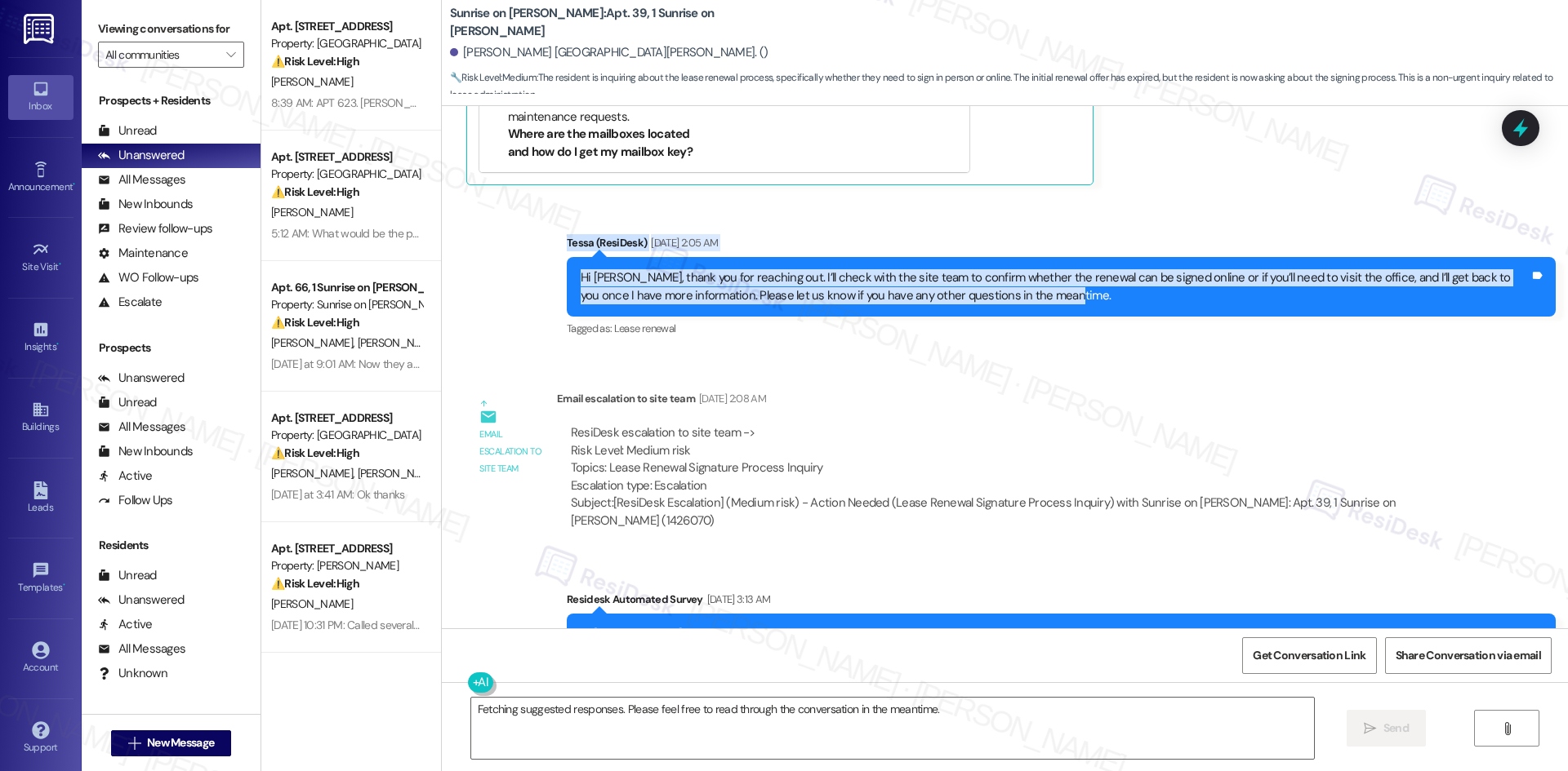
scroll to position [4796, 0]
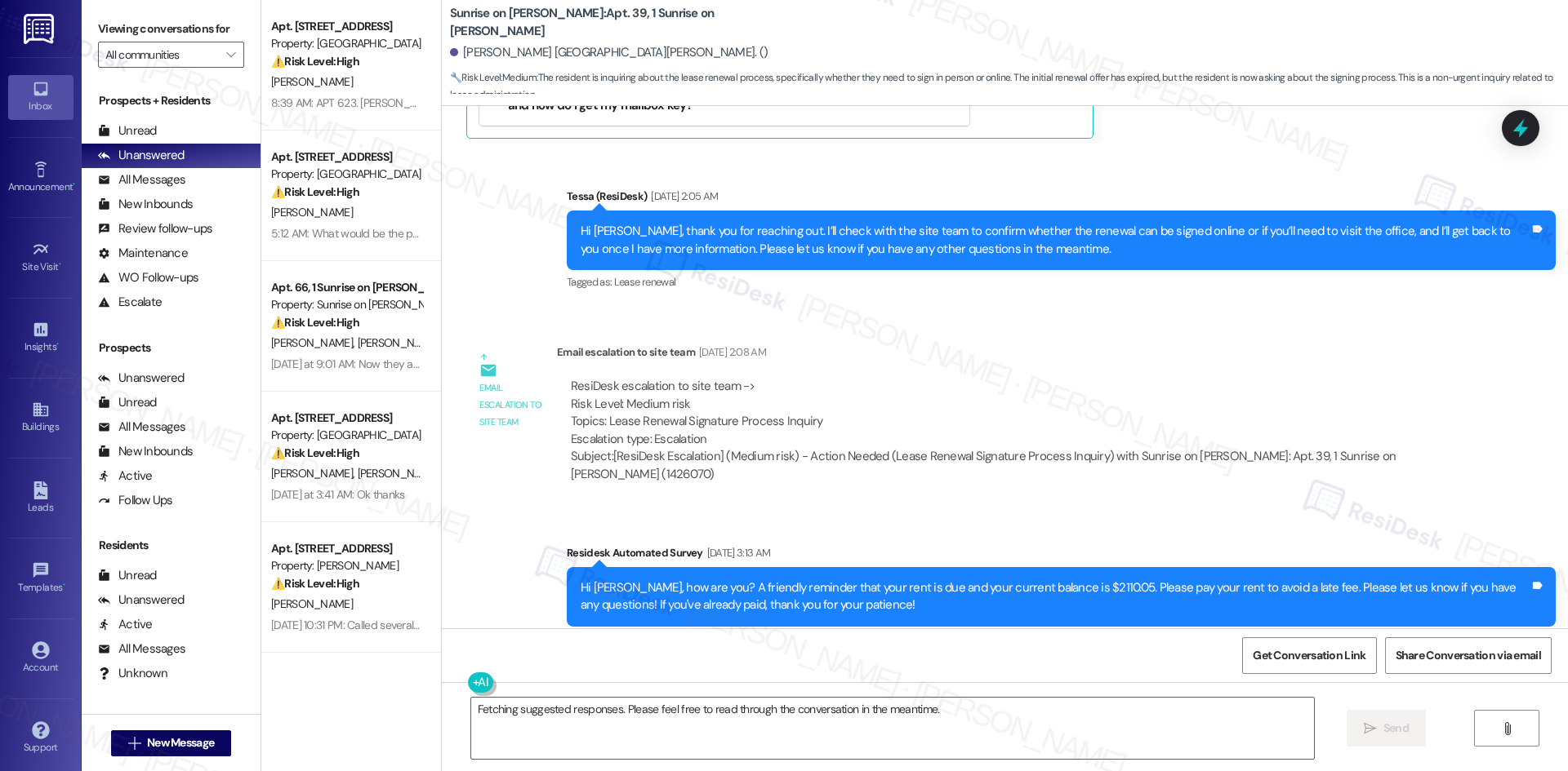
click at [1266, 282] on div "Sent via SMS Tessa (ResiDesk) Sep 06, 2025 at 2:05 AM Hi Griselda, thank you fo…" at bounding box center [1061, 240] width 1014 height 131
click at [979, 741] on textarea "Fetching suggested responses. Please feel free to read through the conversation…" at bounding box center [893, 728] width 843 height 61
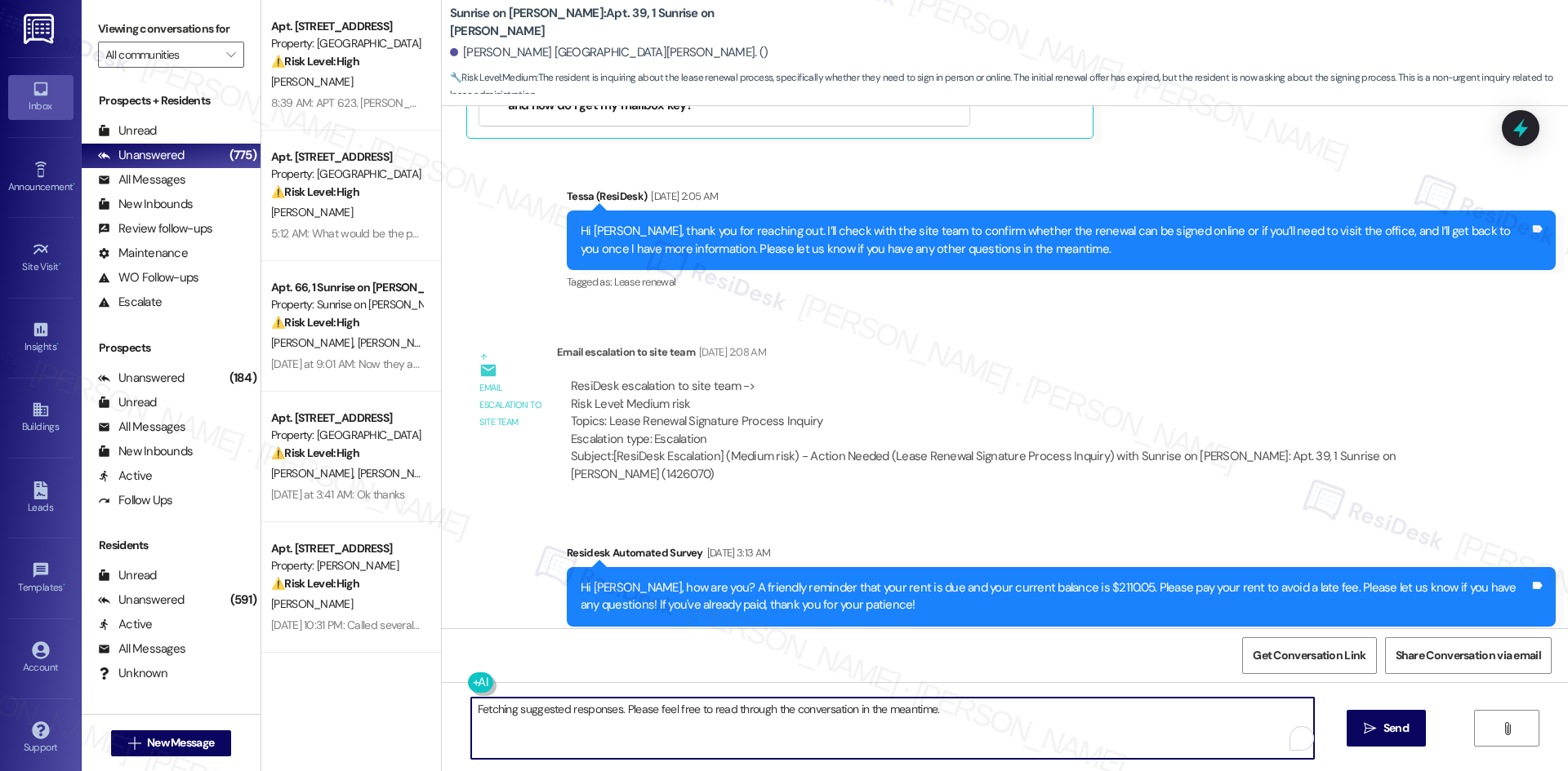
paste textarea "Hi Griselda, thanks for your patience. The lease can be signed online, but you’…"
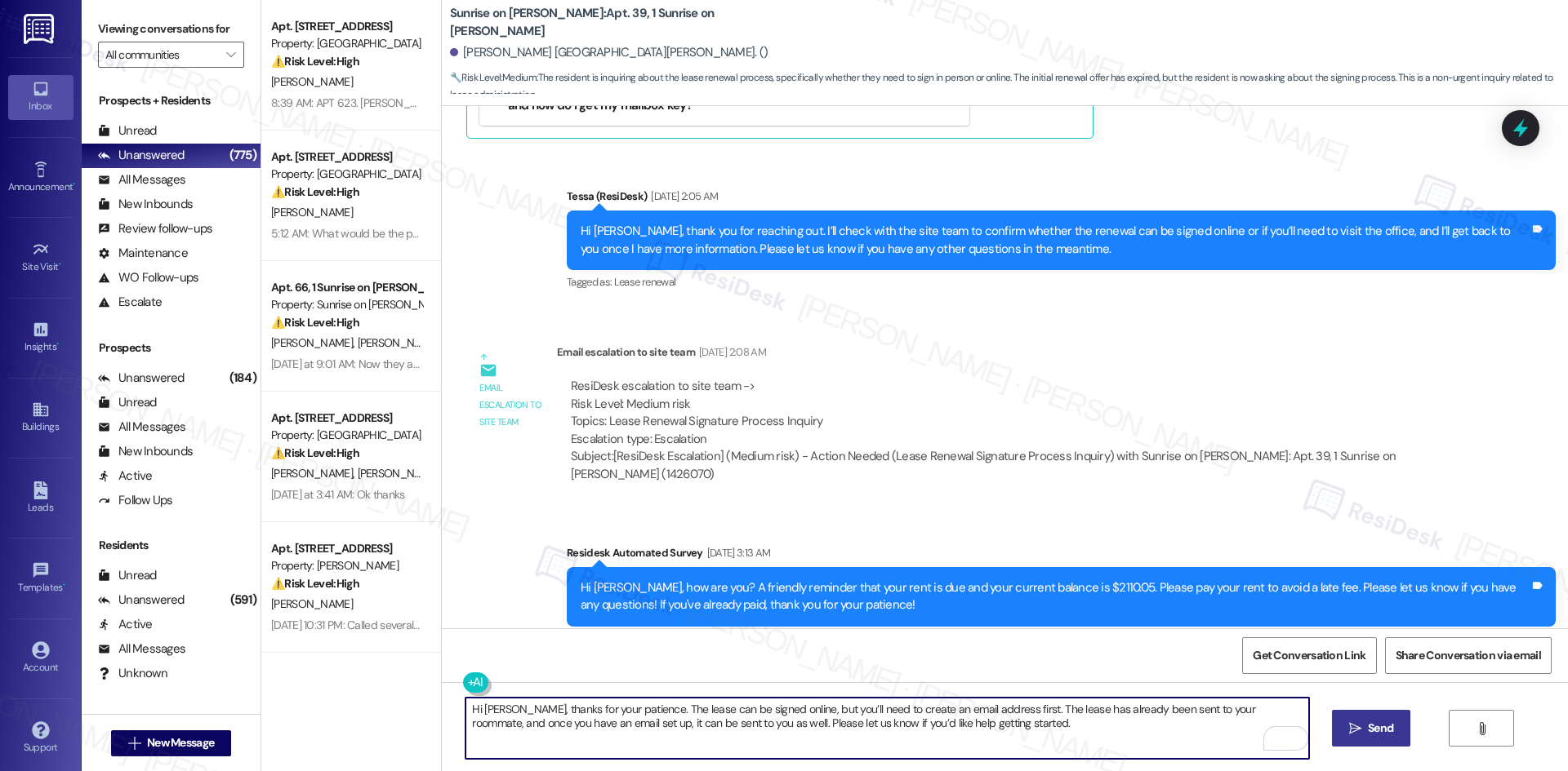
type textarea "Hi Griselda, thanks for your patience. The lease can be signed online, but you’…"
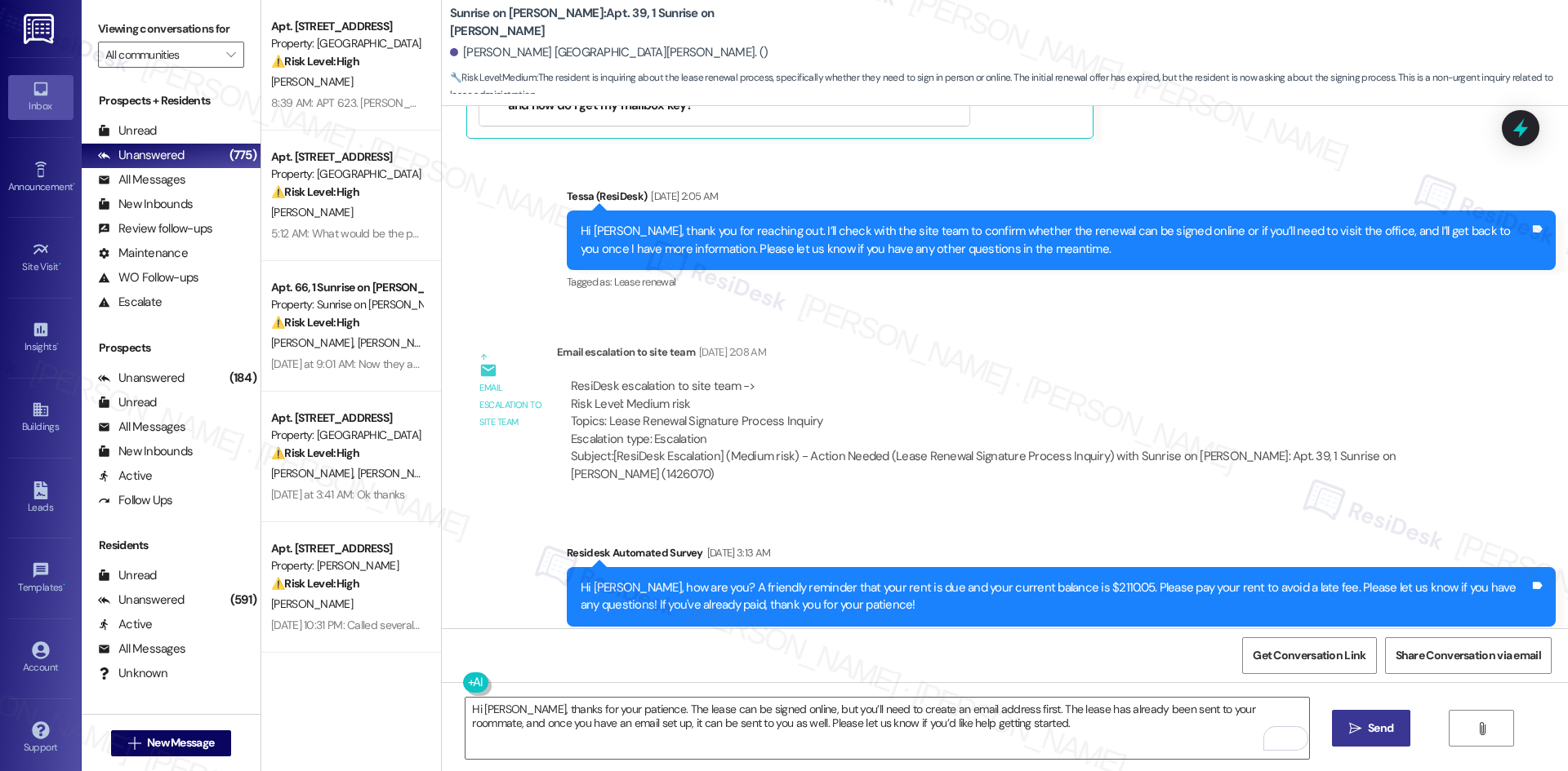
click at [1374, 720] on span "Send" at bounding box center [1380, 729] width 25 height 17
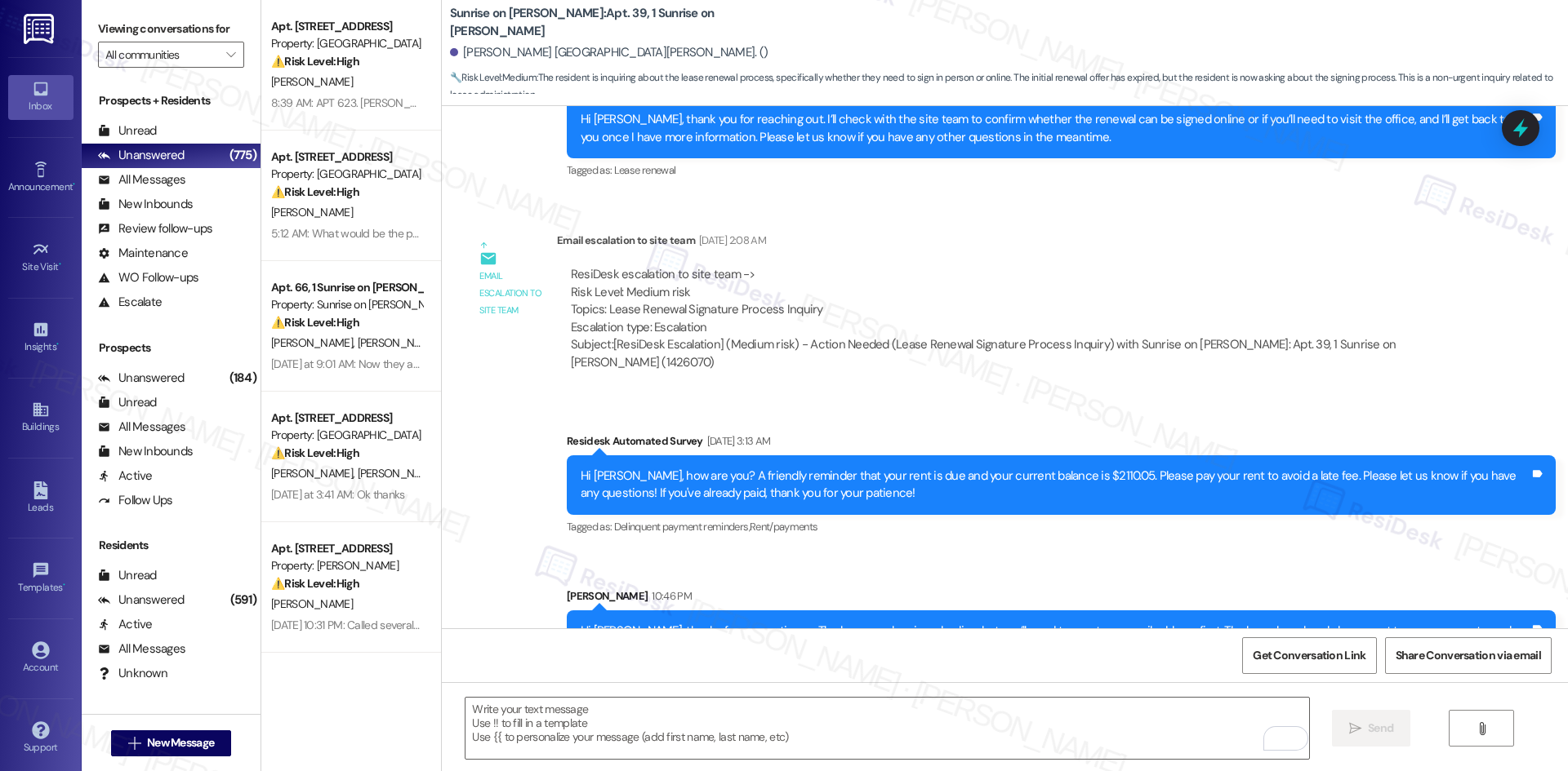
scroll to position [4927, 0]
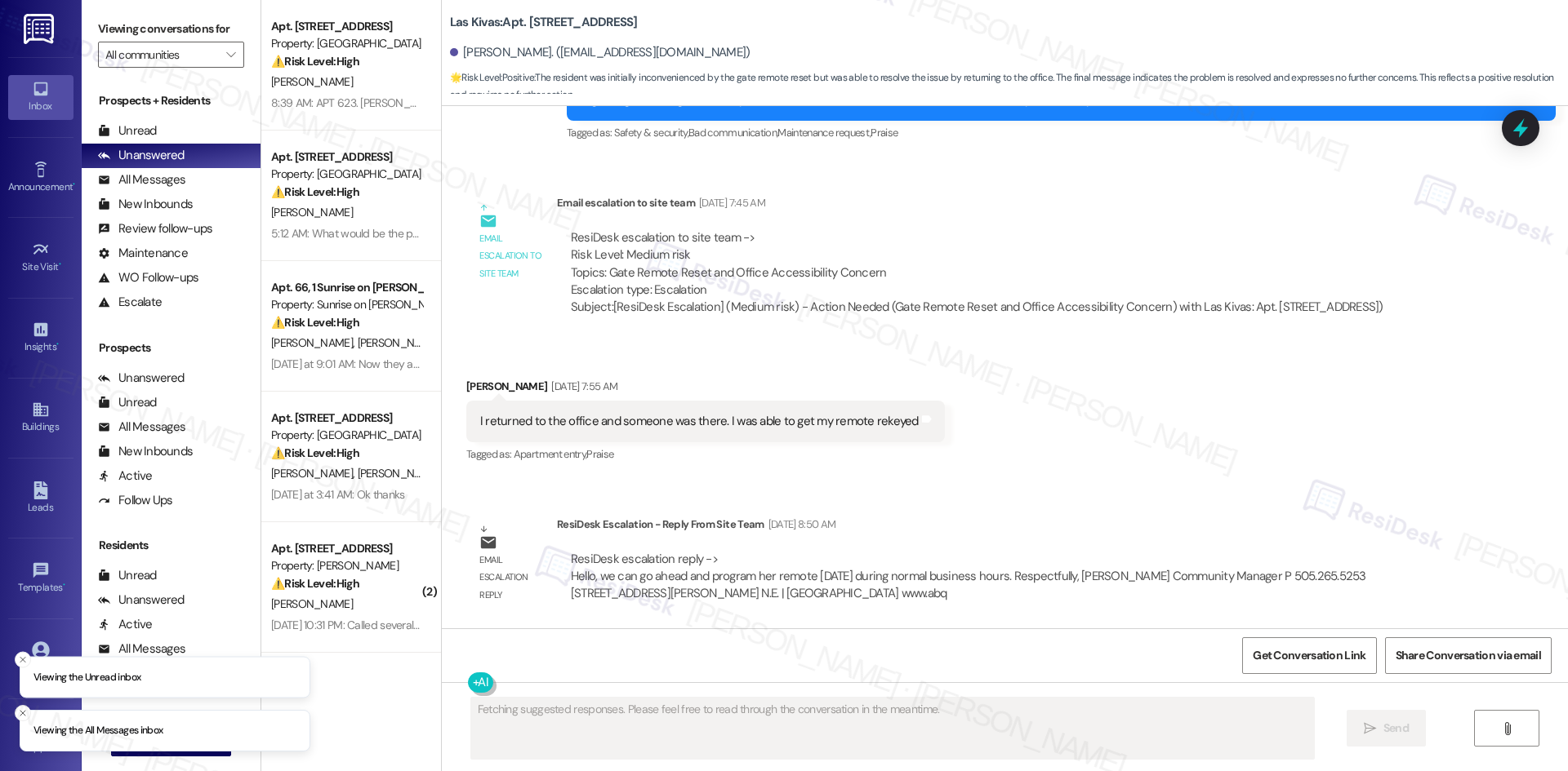
scroll to position [876, 0]
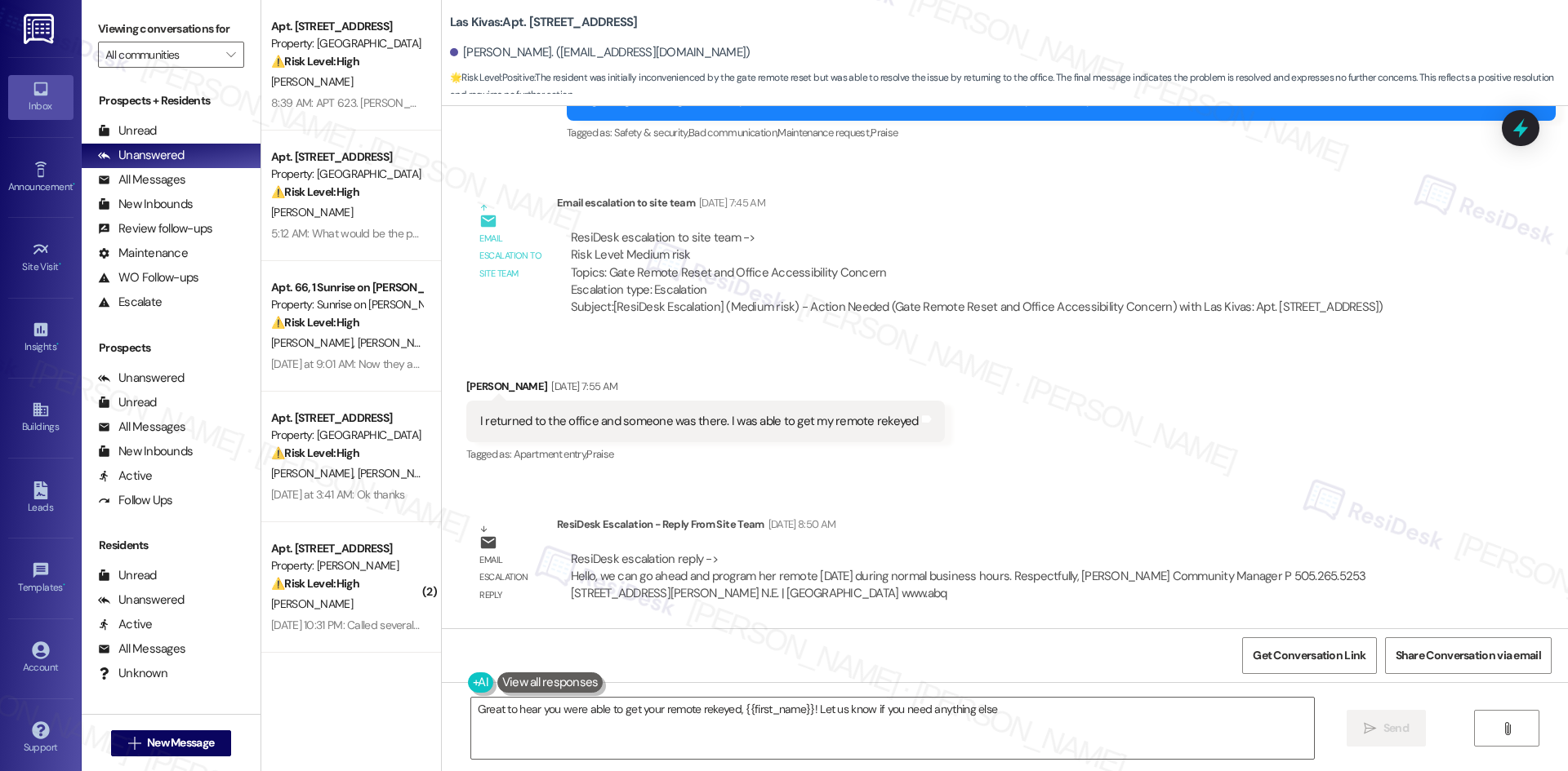
type textarea "Great to hear you were able to get your remote rekeyed, {{first_name}}! Let us …"
click at [818, 741] on textarea "Great to hear you were able to get your remote rekeyed, {{first_name}}! Let us …" at bounding box center [893, 728] width 843 height 61
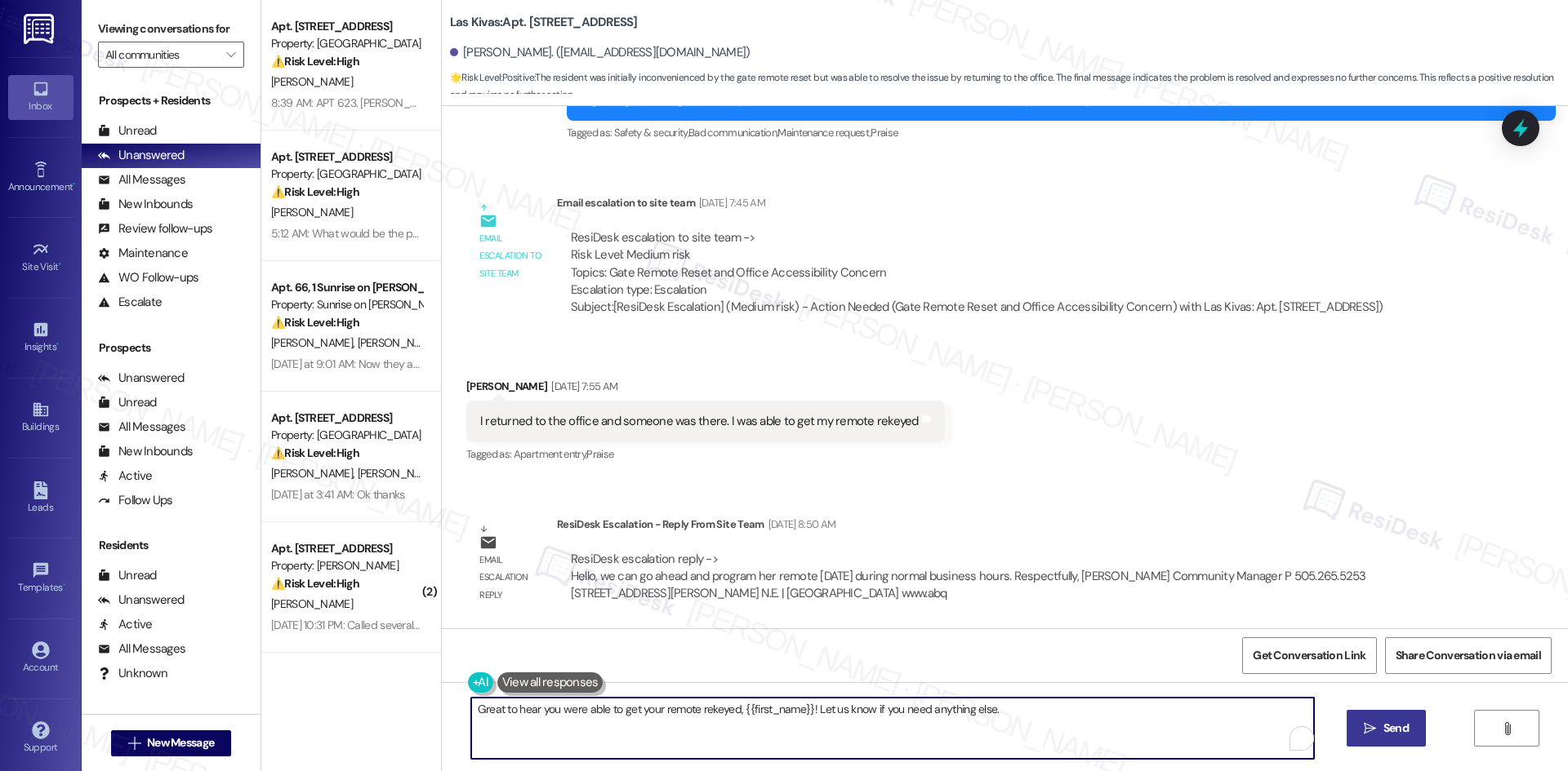
click at [1368, 739] on button " Send" at bounding box center [1386, 728] width 79 height 37
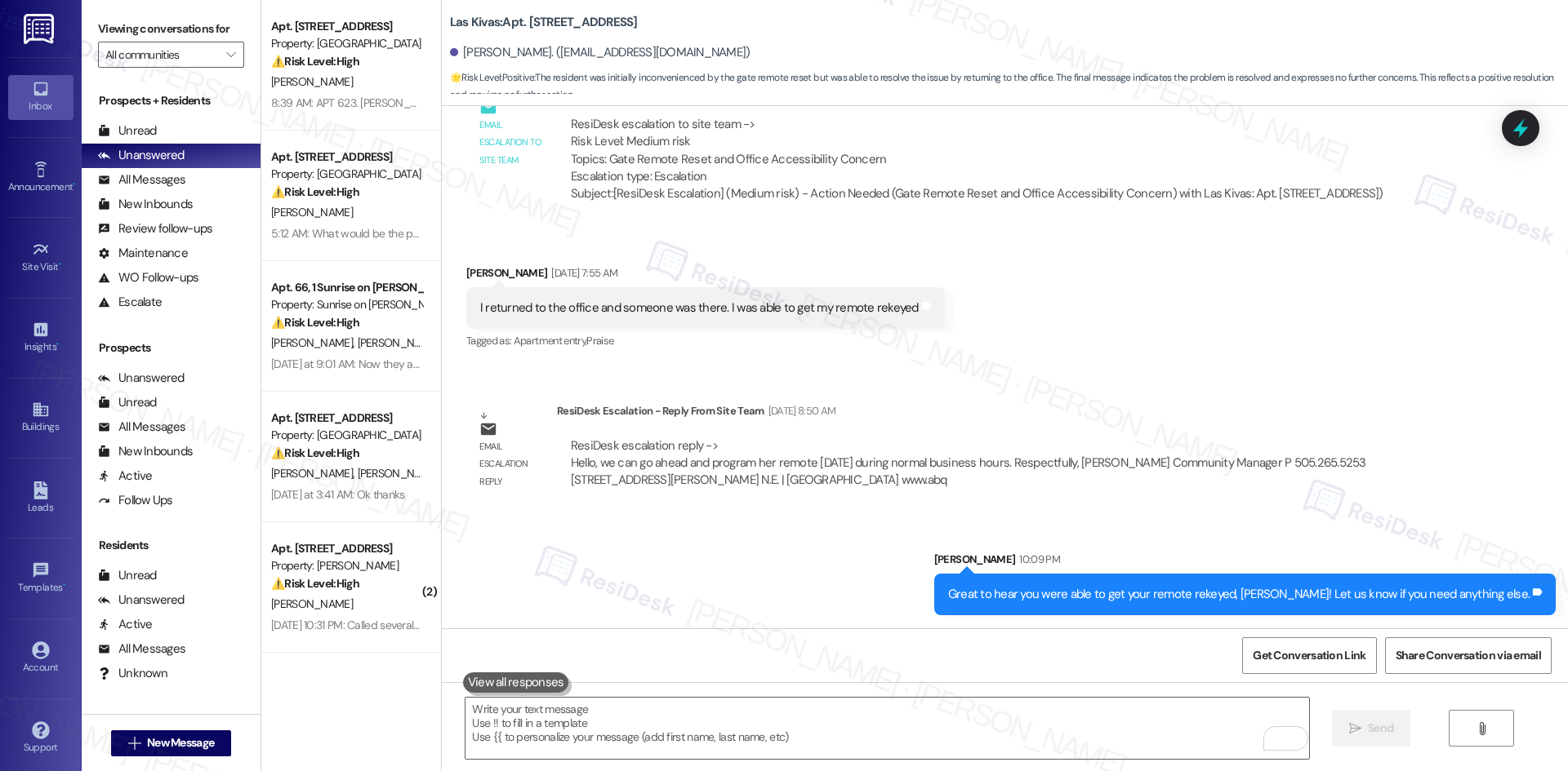
scroll to position [990, 0]
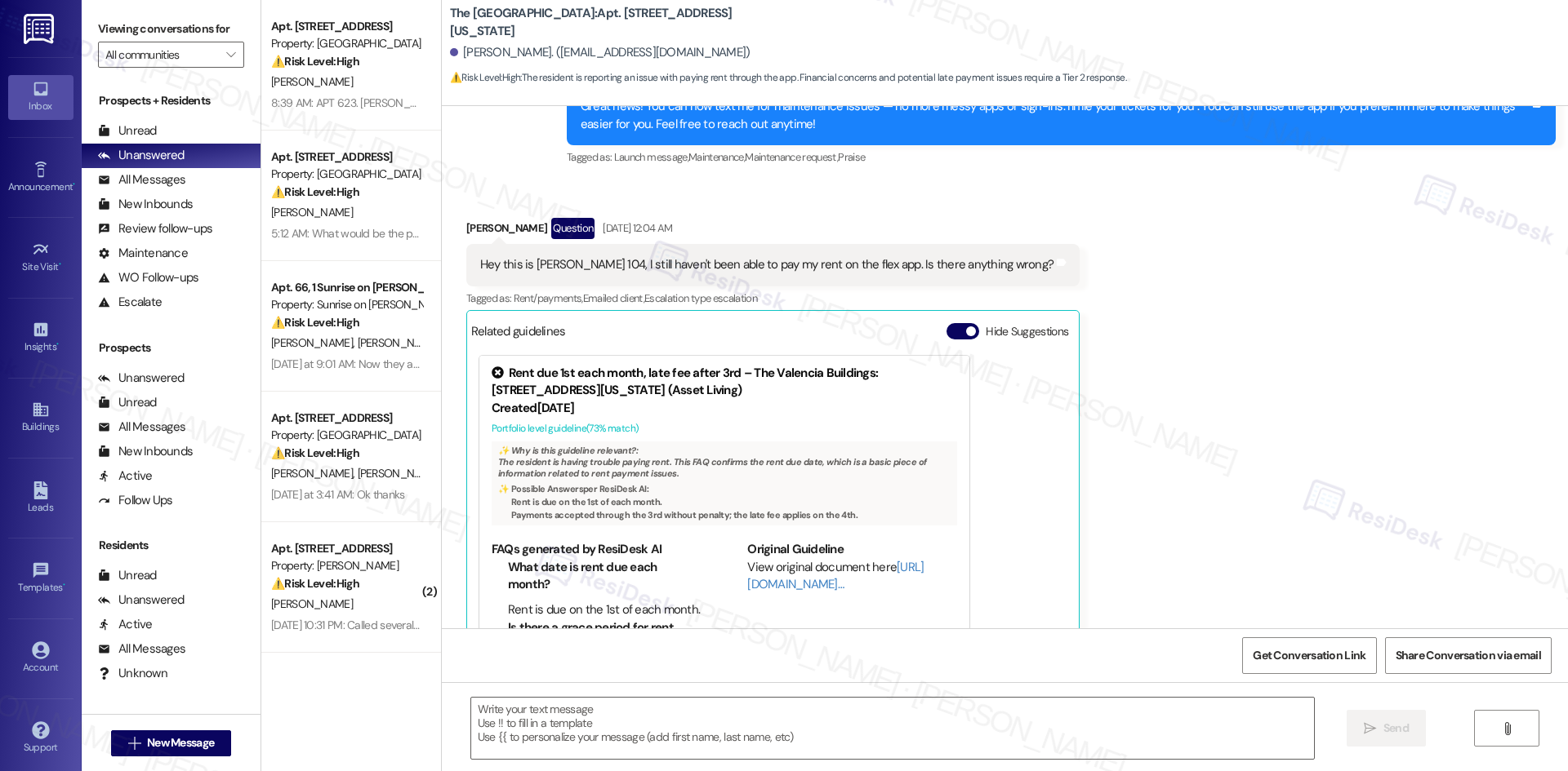
scroll to position [473, 0]
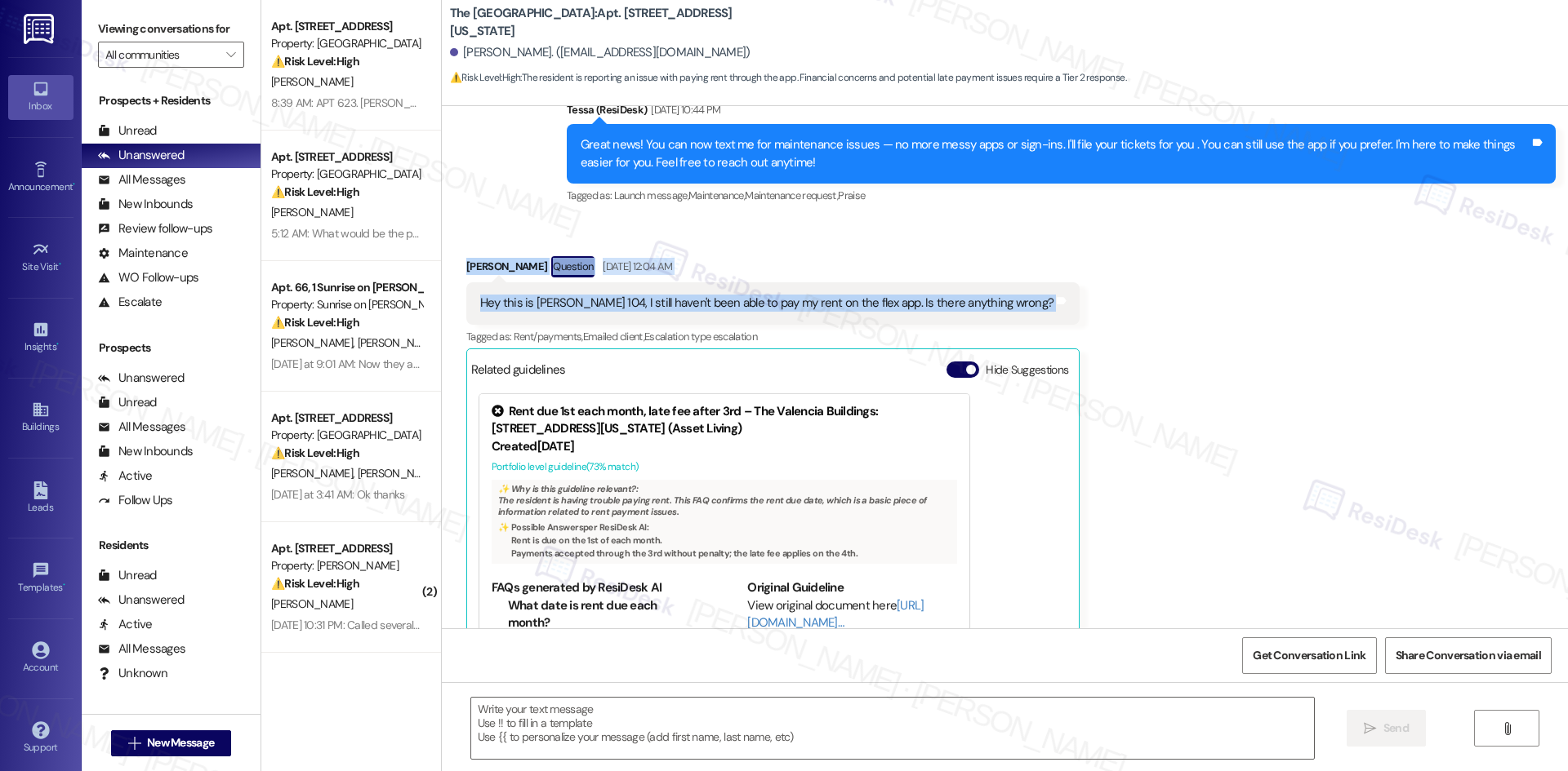
drag, startPoint x: 437, startPoint y: 239, endPoint x: 1034, endPoint y: 295, distance: 599.6
click at [1034, 295] on div "Received via SMS Jeffrey Johnson Question Sep 06, 2025 at 12:04 AM Hey this is …" at bounding box center [1004, 465] width 1126 height 491
copy div "Jeffrey Johnson Question Sep 06, 2025 at 12:04 AM Hey this is Jeff 104, I still…"
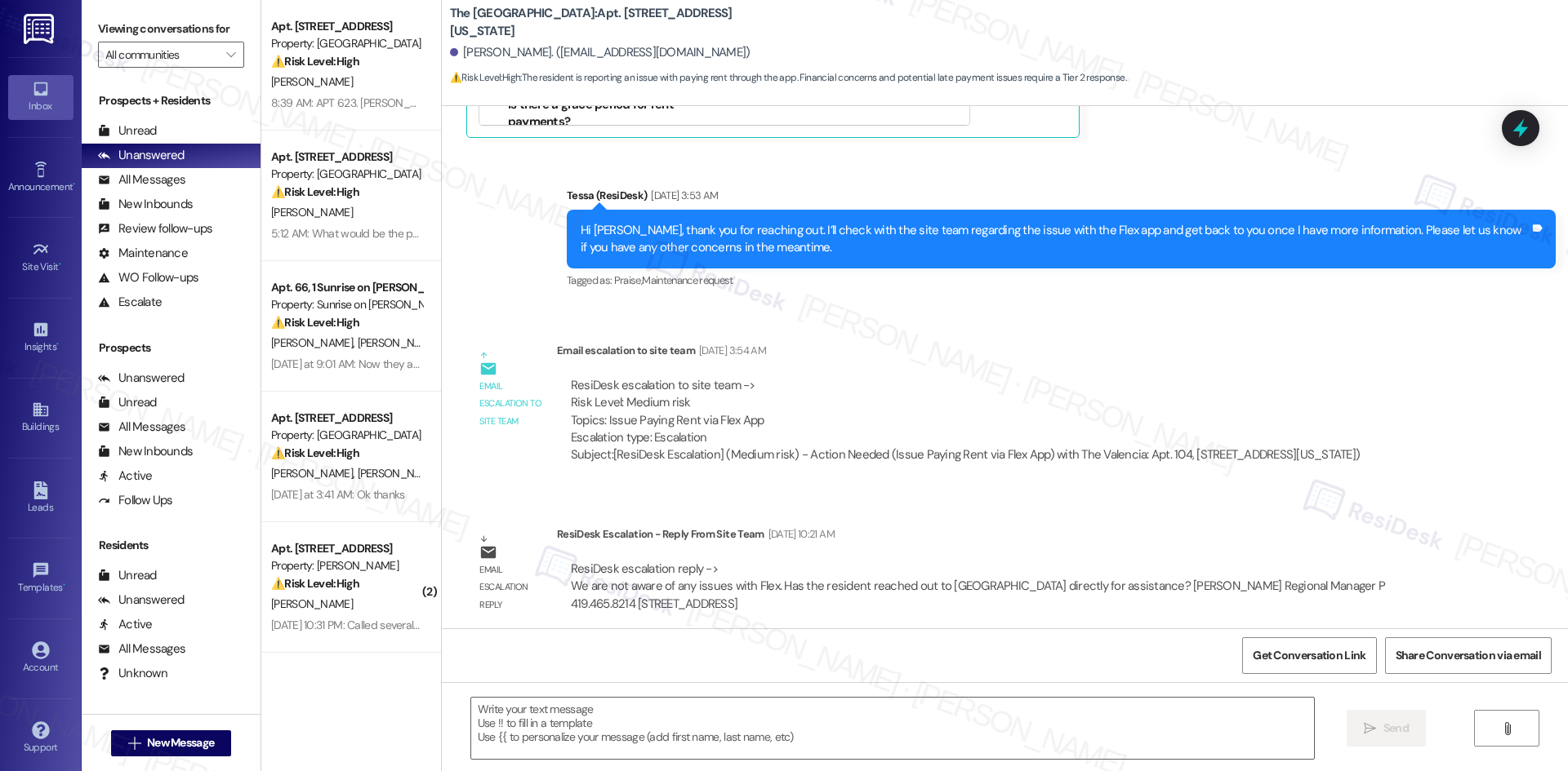
scroll to position [1045, 0]
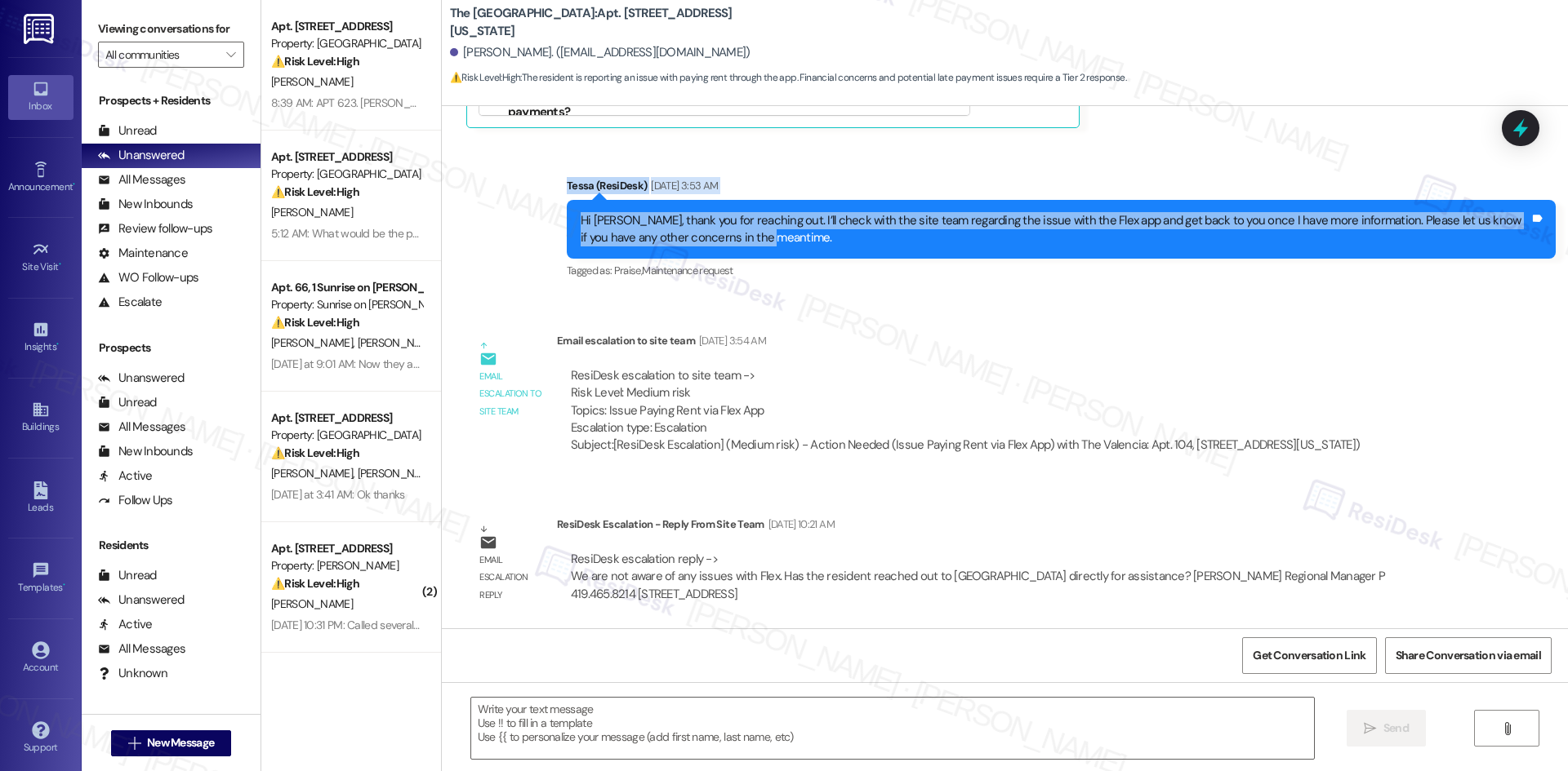
drag, startPoint x: 510, startPoint y: 154, endPoint x: 1425, endPoint y: 238, distance: 918.8
click at [1452, 241] on div "Sent via SMS Tessa (ResiDesk) Sep 06, 2025 at 3:53 AM Hi Jeff, thank you for re…" at bounding box center [1004, 218] width 1126 height 155
copy div "Tessa (ResiDesk) Sep 06, 2025 at 3:53 AM Hi Jeff, thank you for reaching out. I…"
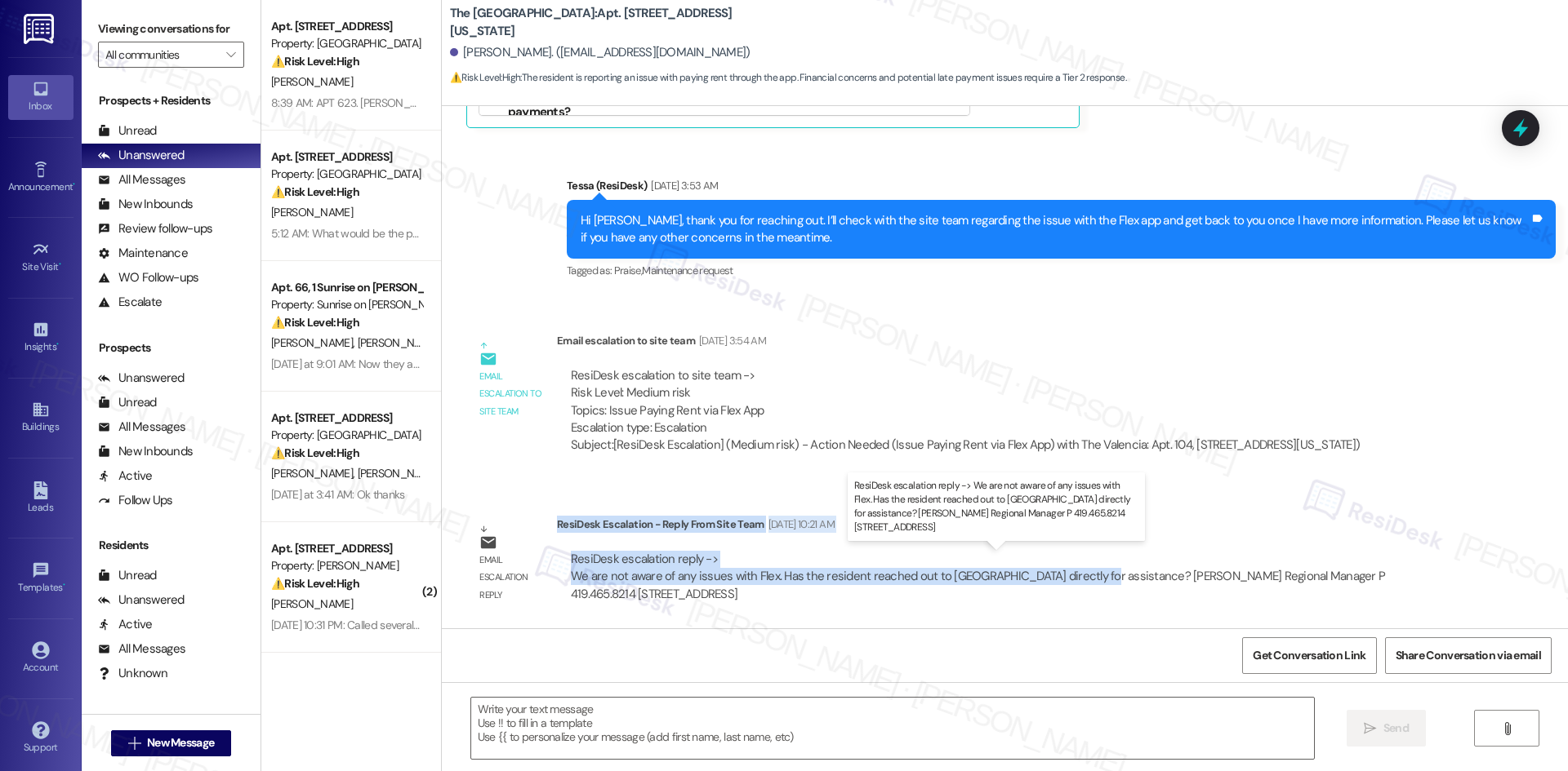
drag, startPoint x: 545, startPoint y: 524, endPoint x: 1069, endPoint y: 583, distance: 527.3
click at [1069, 583] on div "ResiDesk Escalation - Reply From Site Team Sep 06, 2025 at 10:21 AM ResiDesk es…" at bounding box center [1006, 565] width 898 height 100
copy div "ResiDesk Escalation - Reply From Site Team Sep 06, 2025 at 10:21 AM ResiDesk es…"
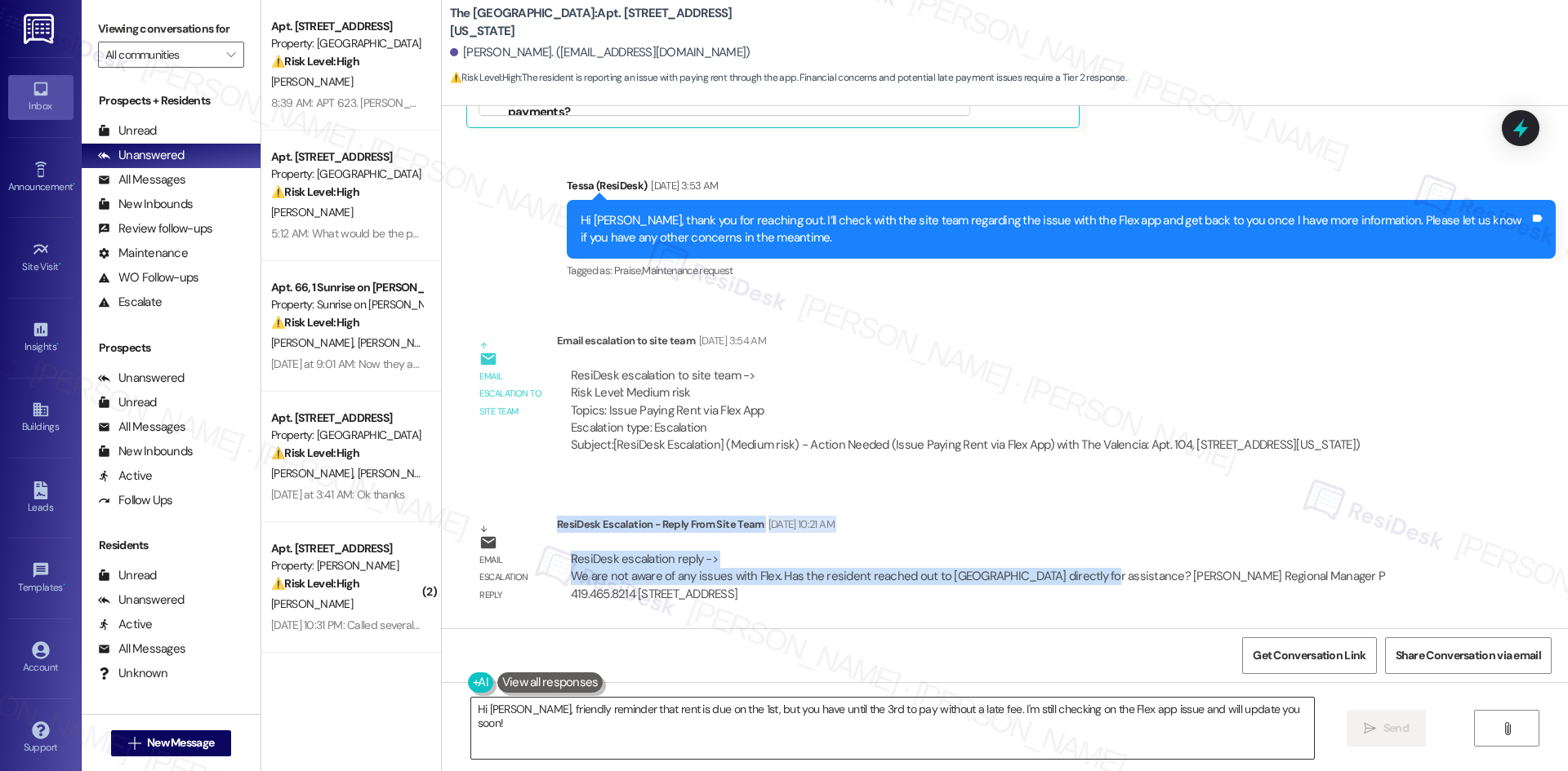
click at [591, 737] on textarea "Hi Jeff, friendly reminder that rent is due on the 1st, but you have until the …" at bounding box center [893, 728] width 843 height 61
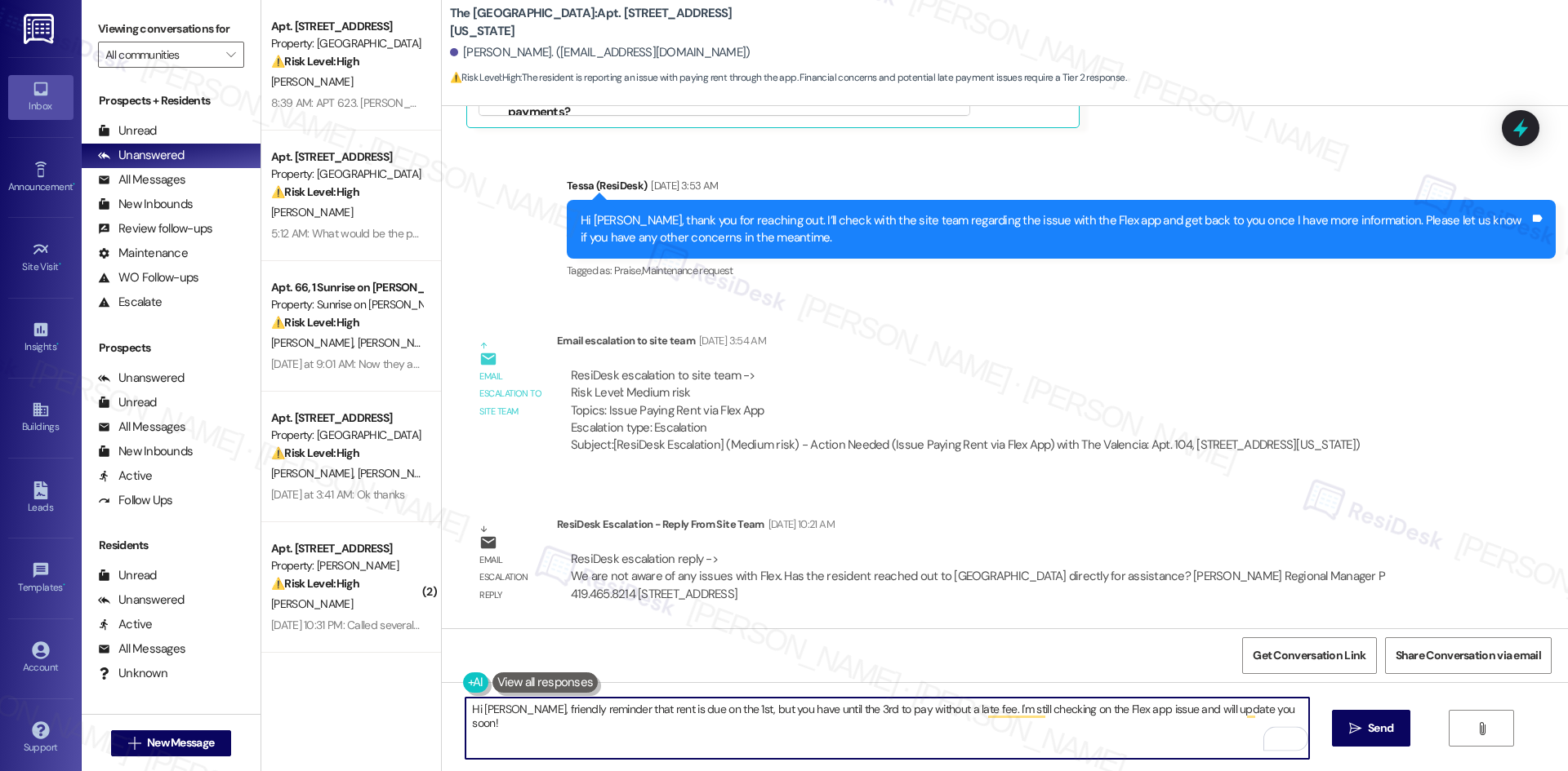
drag, startPoint x: 1259, startPoint y: 712, endPoint x: 505, endPoint y: 731, distance: 754.2
click at [465, 710] on textarea "Hi Jeff, friendly reminder that rent is due on the 1st, but you have until the …" at bounding box center [886, 728] width 843 height 61
paste textarea "thanks for your patience. The site team confirmed they aren’t aware of any issu…"
click at [1110, 709] on textarea "Hi Jeff, thanks for your patience. The site team confirmed they aren’t aware of…" at bounding box center [886, 728] width 843 height 61
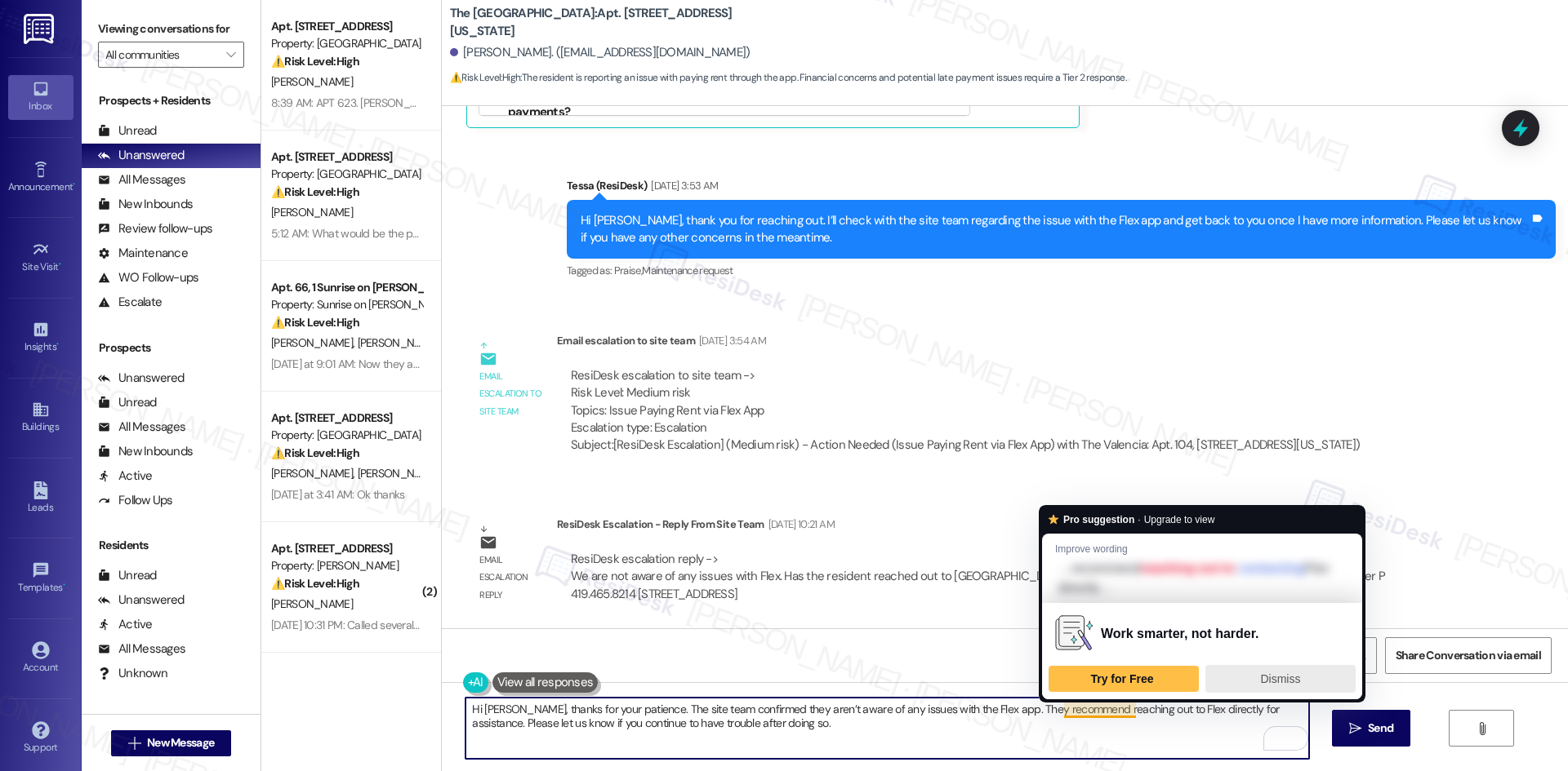
click at [1261, 678] on span "Dismiss" at bounding box center [1280, 679] width 40 height 13
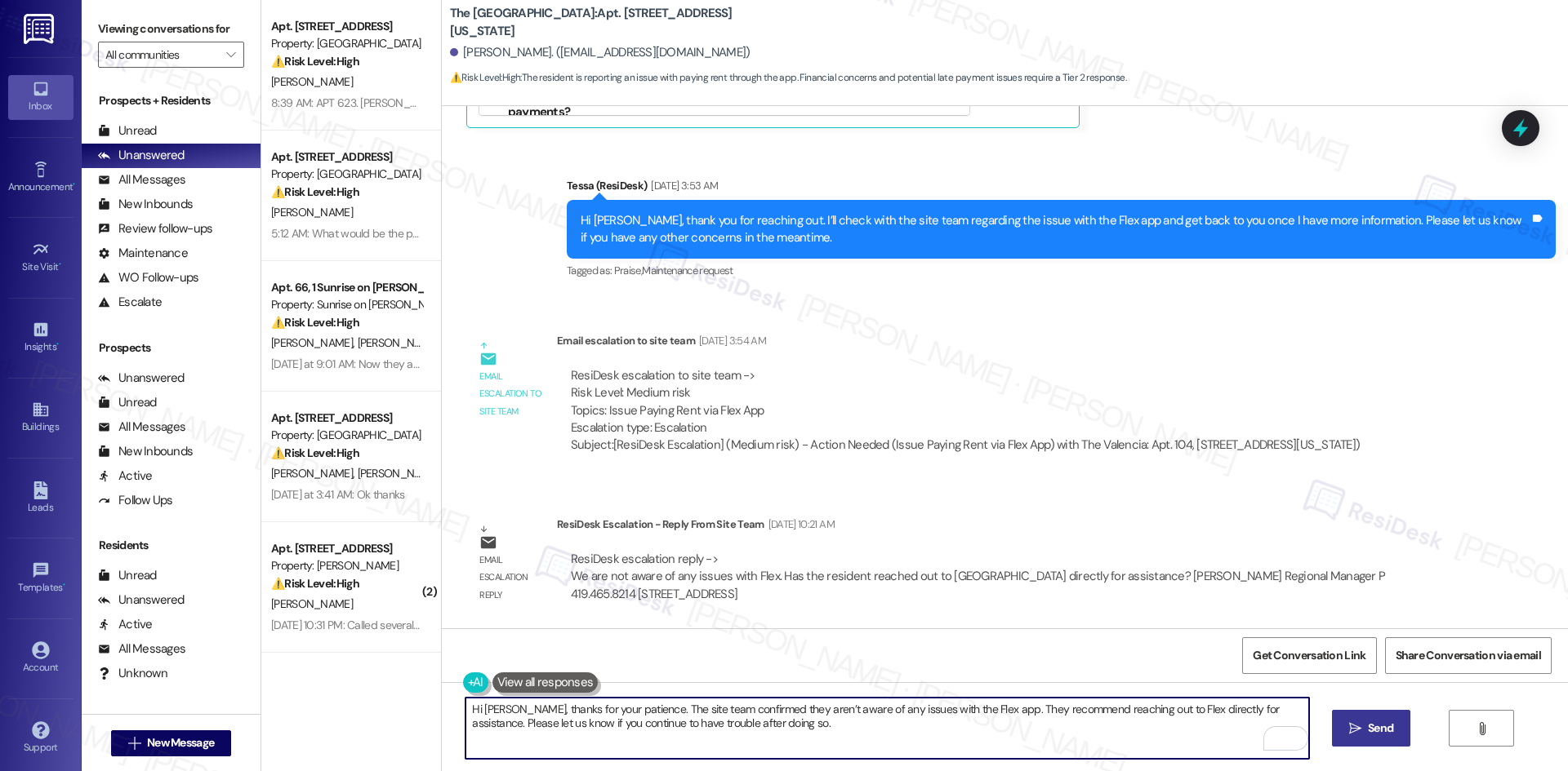
type textarea "Hi Jeff, thanks for your patience. The site team confirmed they aren’t aware of…"
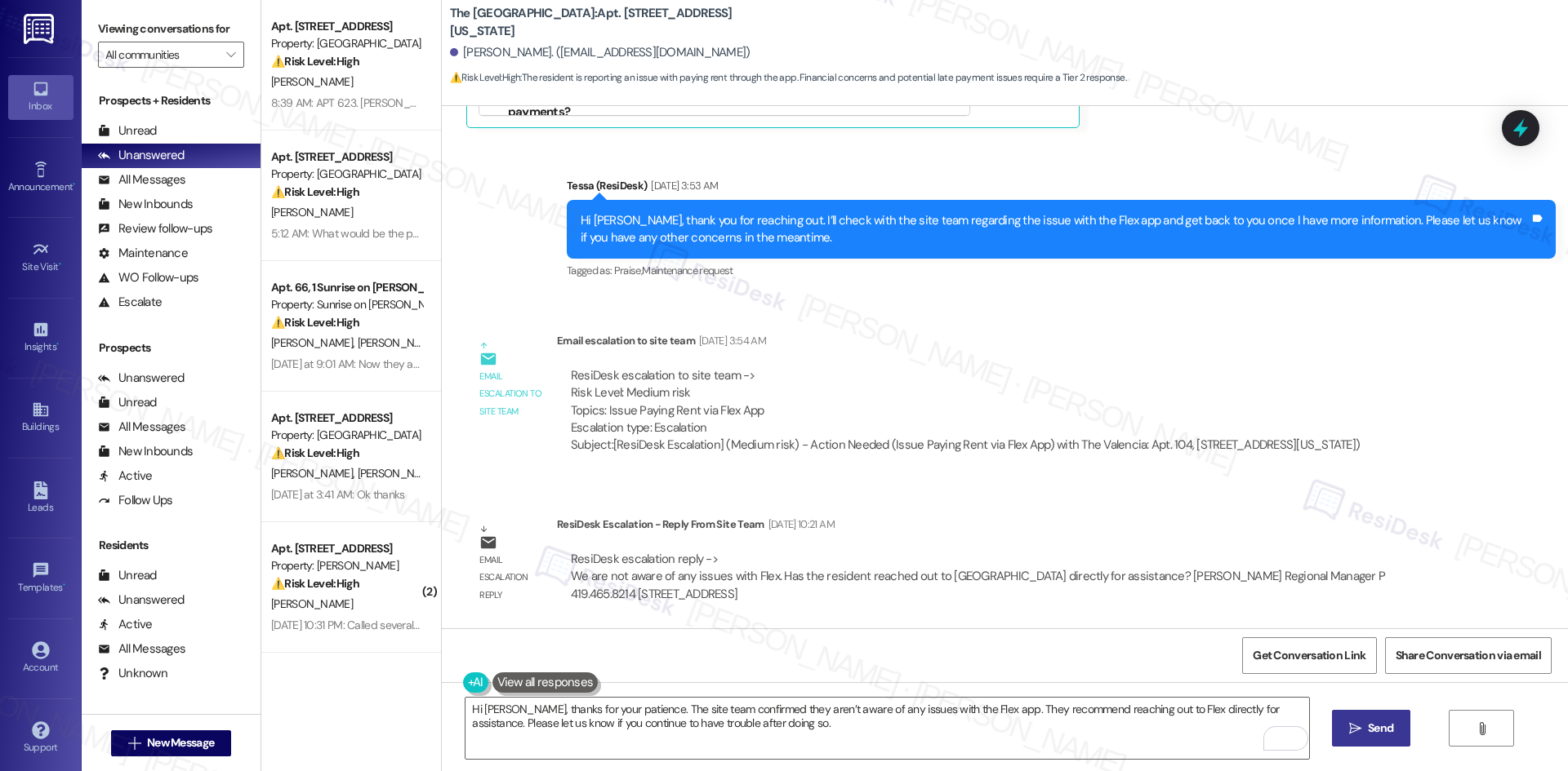
click at [1379, 728] on span "Send" at bounding box center [1380, 729] width 25 height 17
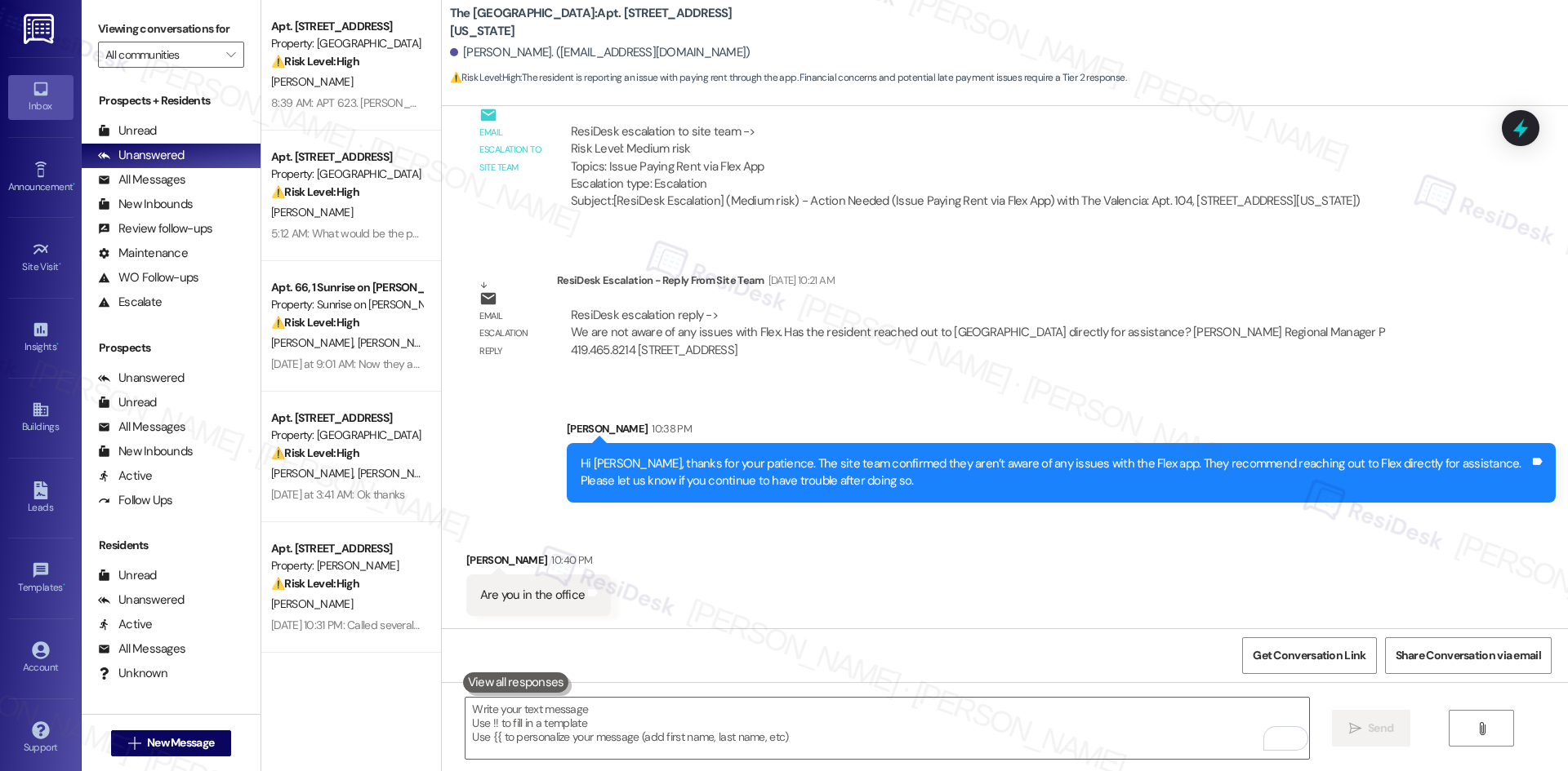
scroll to position [1289, 0]
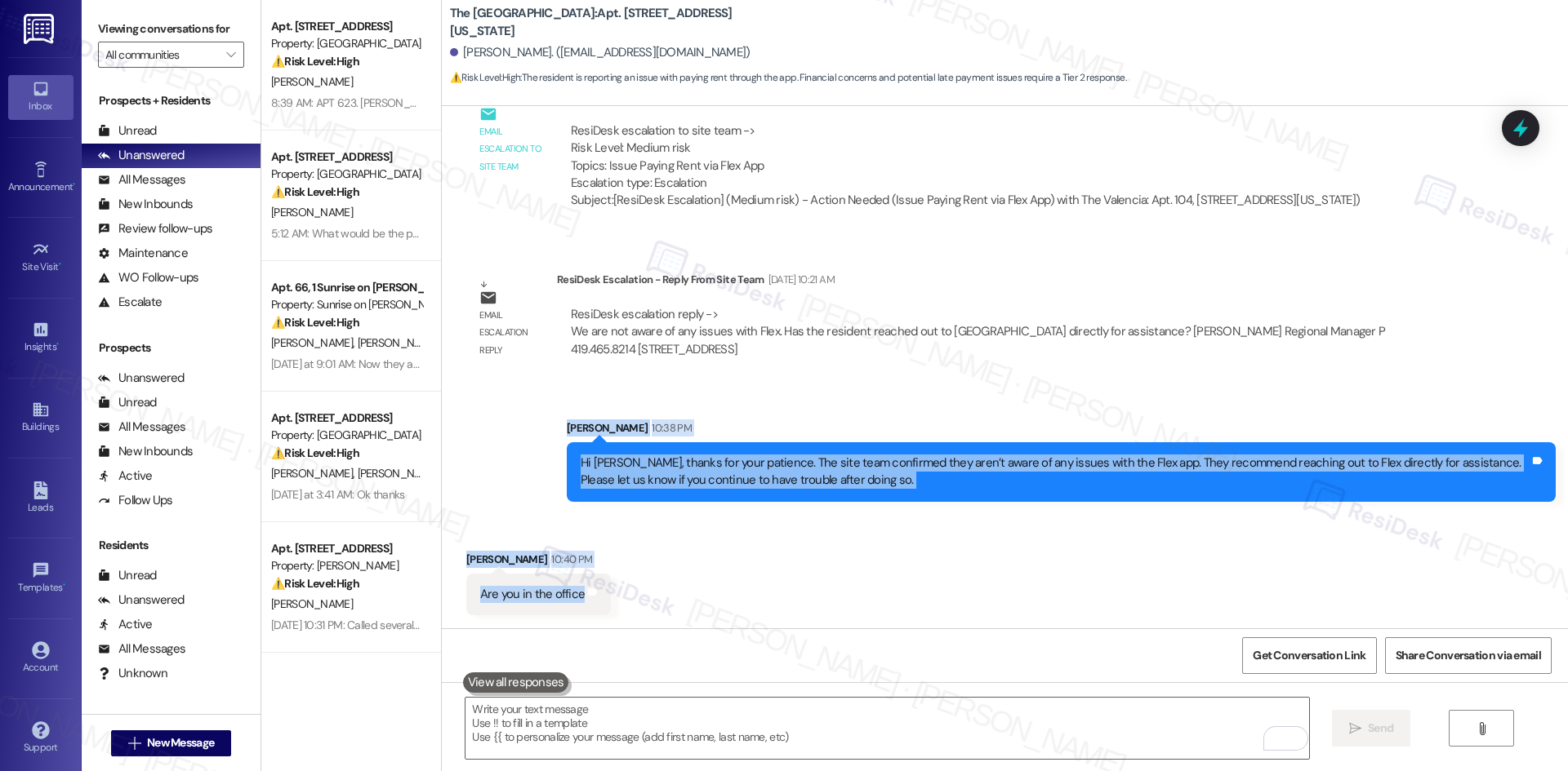
drag, startPoint x: 522, startPoint y: 413, endPoint x: 724, endPoint y: 609, distance: 281.5
click at [724, 609] on div "Lease started Oct 12, 2023 at 8:00 AM Announcement, sent via SMS Tessa (ResiDes…" at bounding box center [1004, 367] width 1126 height 522
copy div "Sarah 10:38 PM Hi Jeff, thanks for your patience. The site team confirmed they …"
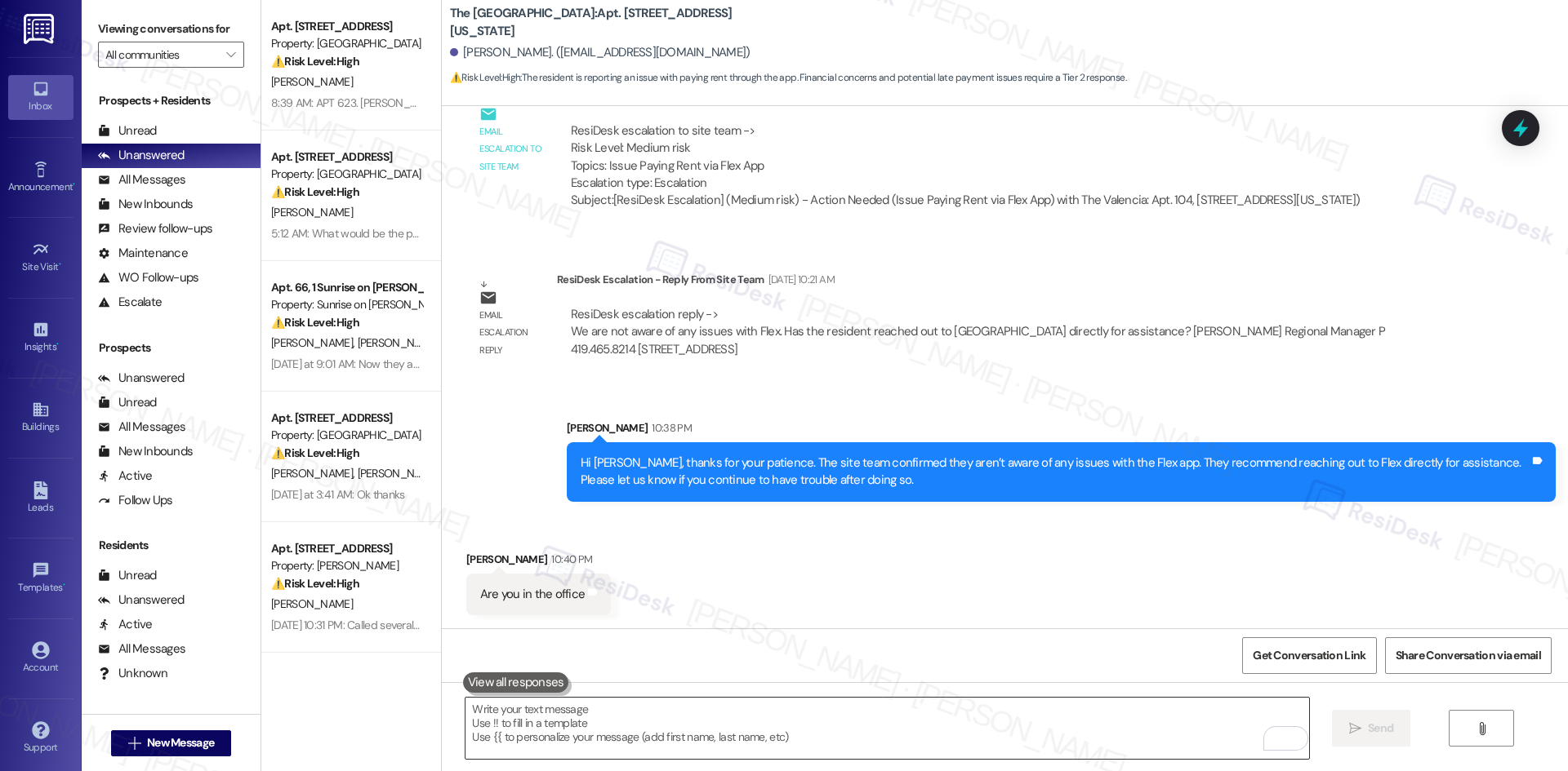
click at [595, 702] on textarea "To enrich screen reader interactions, please activate Accessibility in Grammarl…" at bounding box center [886, 728] width 843 height 61
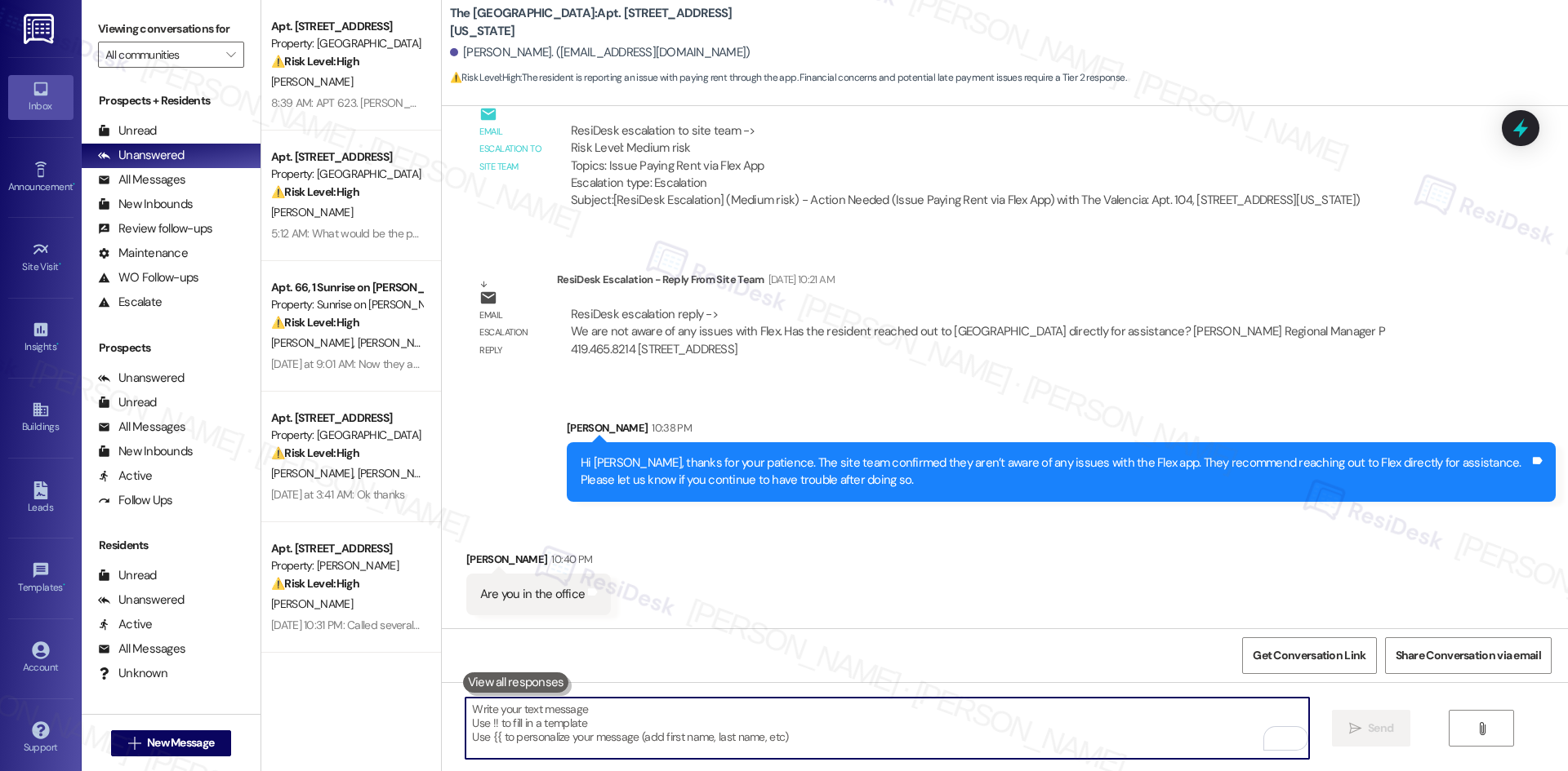
paste textarea "Hi Jeff, I’m offsite, but the site office staff is available during business ho…"
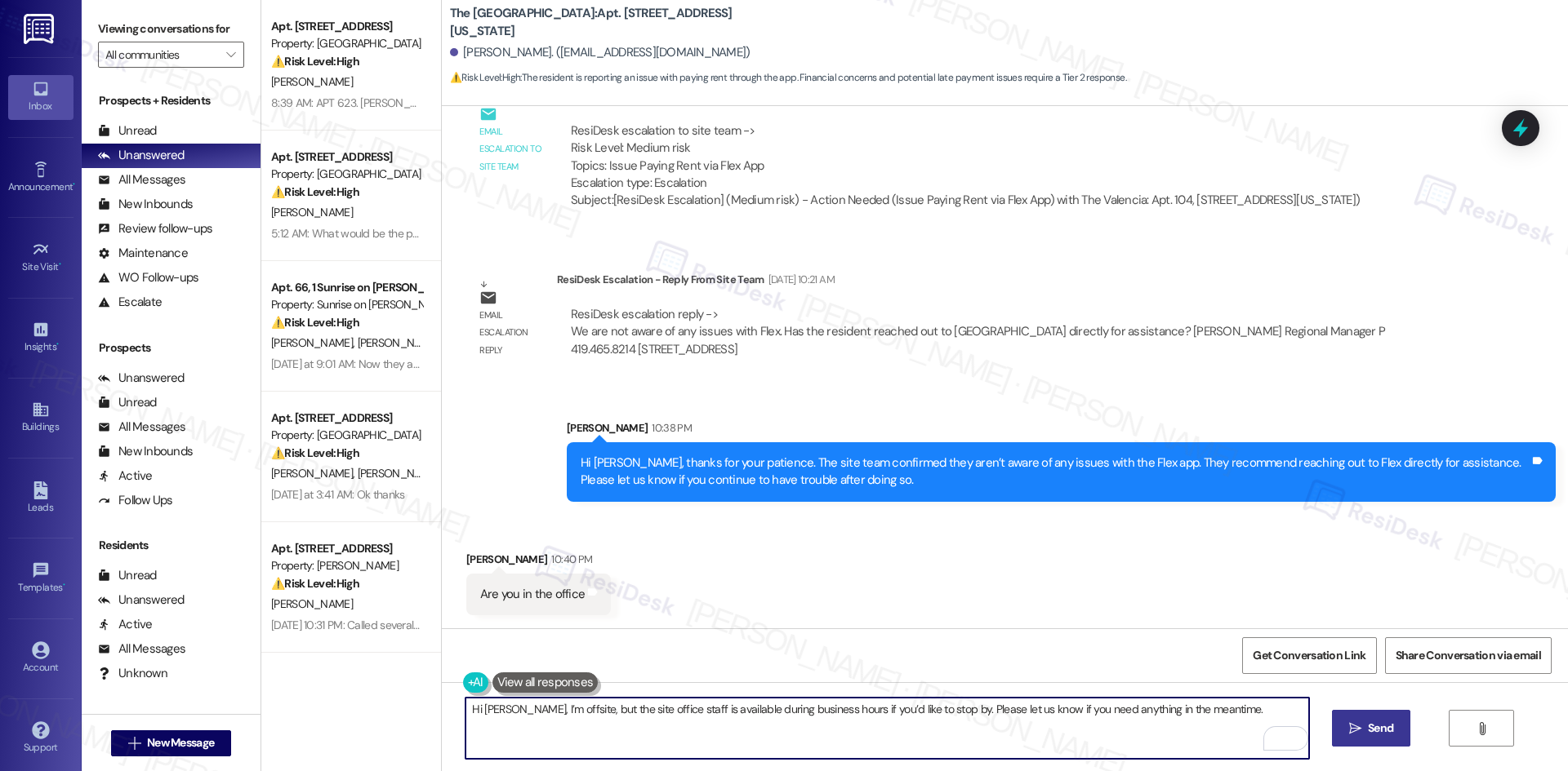
drag, startPoint x: 494, startPoint y: 709, endPoint x: 403, endPoint y: 709, distance: 91.0
click at [403, 709] on div "Apt. 623, 500 NW 63rd Street Property: Pinehurst ⚠️ Risk Level: High The reside…" at bounding box center [914, 385] width 1307 height 771
type textarea "I’m offsite, but the site office staff is available during business hours if yo…"
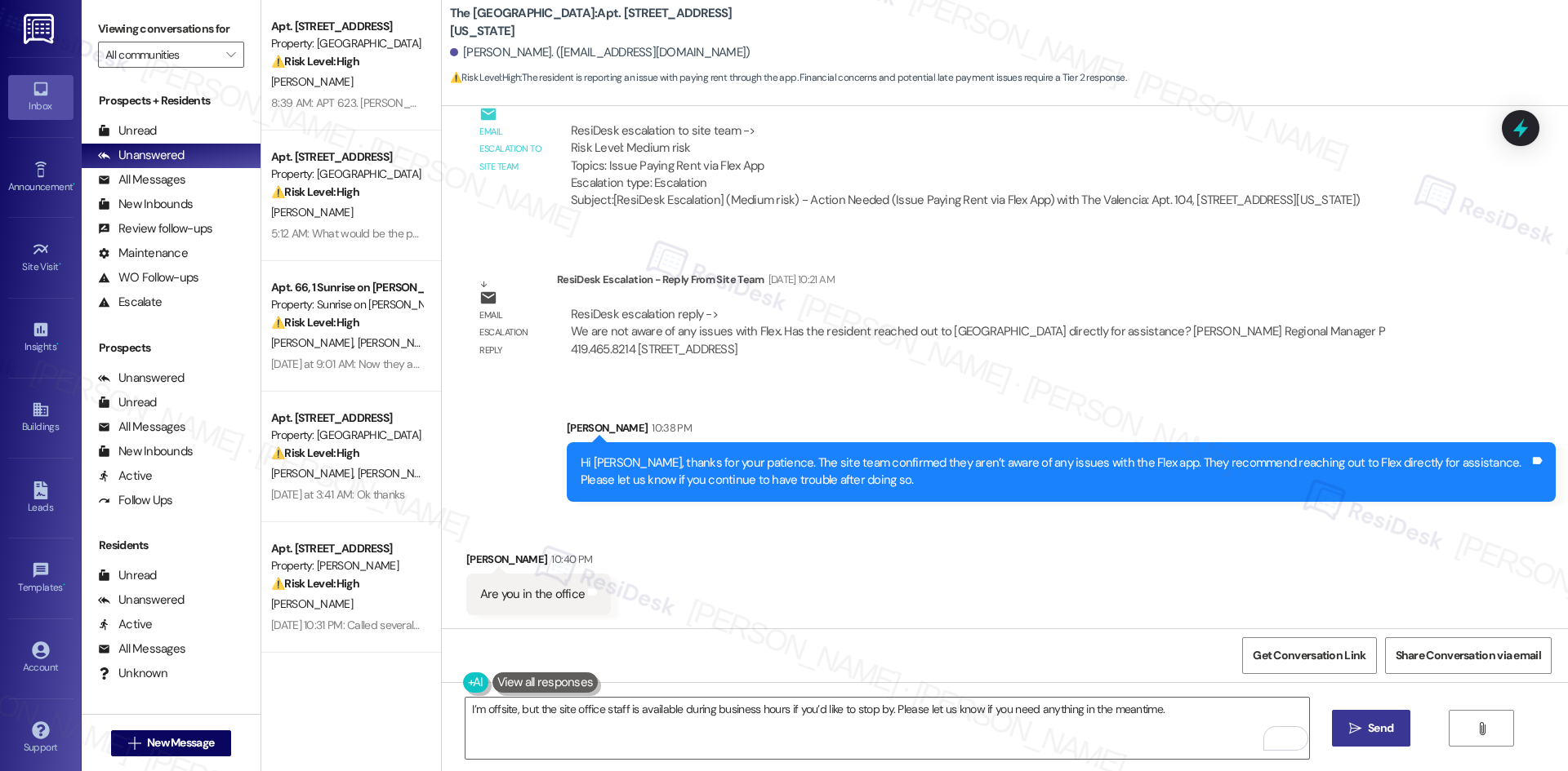
click at [1396, 738] on button " Send" at bounding box center [1372, 728] width 79 height 37
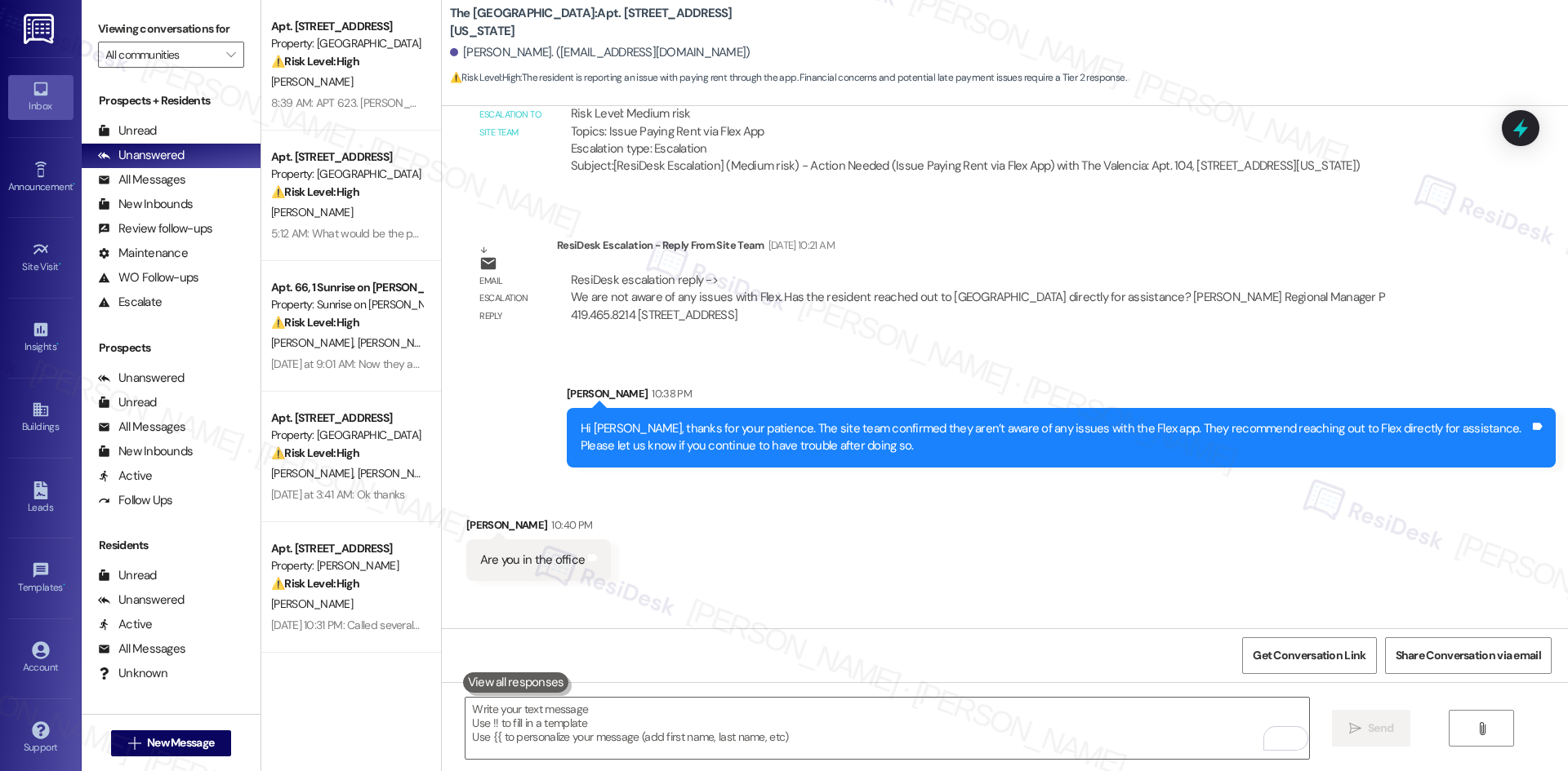
scroll to position [1404, 0]
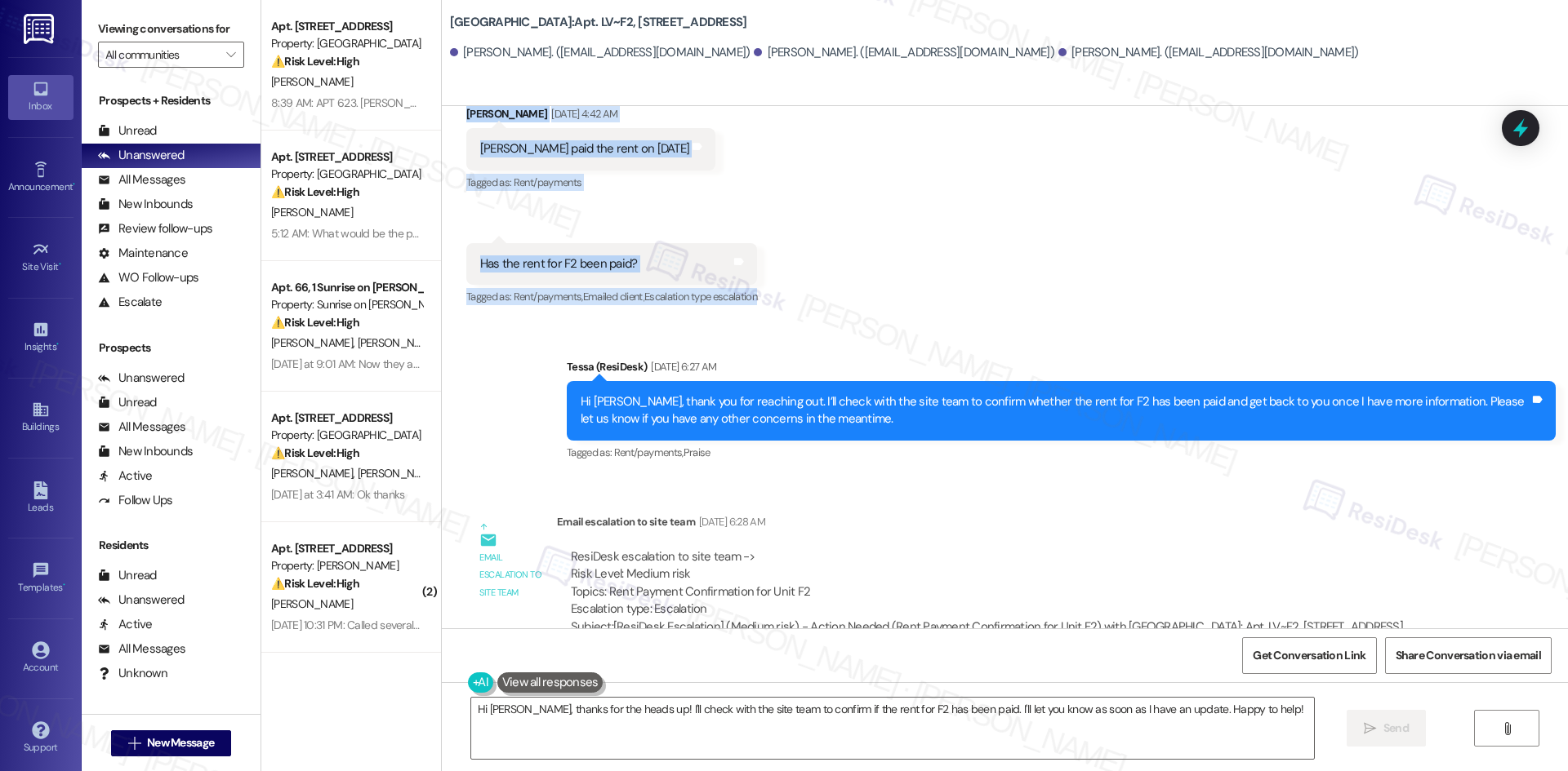
scroll to position [4917, 0]
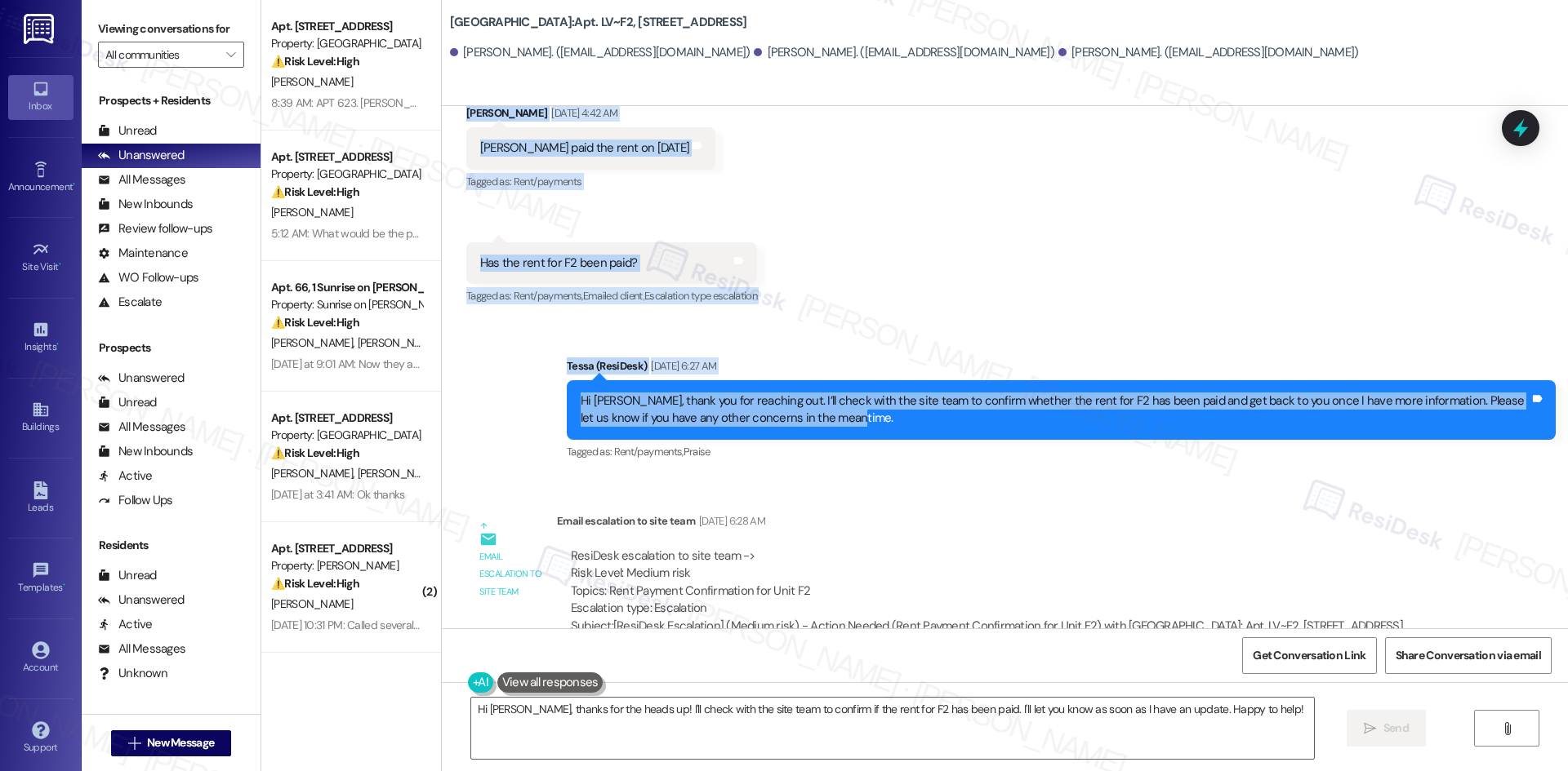
drag, startPoint x: 1141, startPoint y: 178, endPoint x: 1059, endPoint y: 422, distance: 257.4
click at [1077, 428] on div "Lease started [DATE] 8:00 AM Announcement, sent via SMS Tessa (ResiDesk) [DATE]…" at bounding box center [1004, 367] width 1126 height 522
copy div "Lorem Ipsumd Sit 42, 8953 am 4:55 CO Adip Eli Seddoeius Temp i utlabore etdol m…"
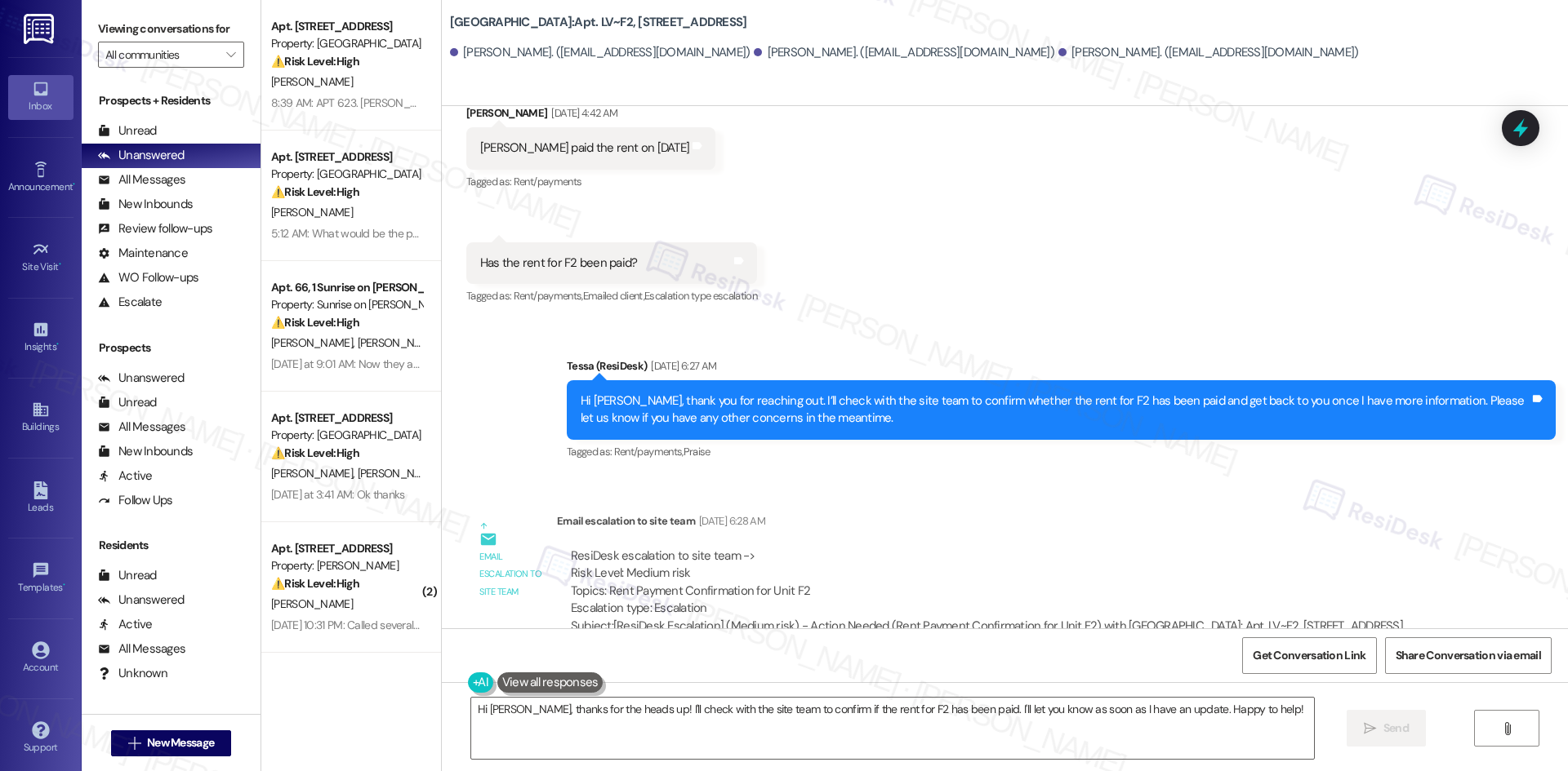
click at [857, 499] on div "Lease started [DATE] 8:00 AM Announcement, sent via SMS Tessa (ResiDesk) [DATE]…" at bounding box center [1004, 367] width 1126 height 522
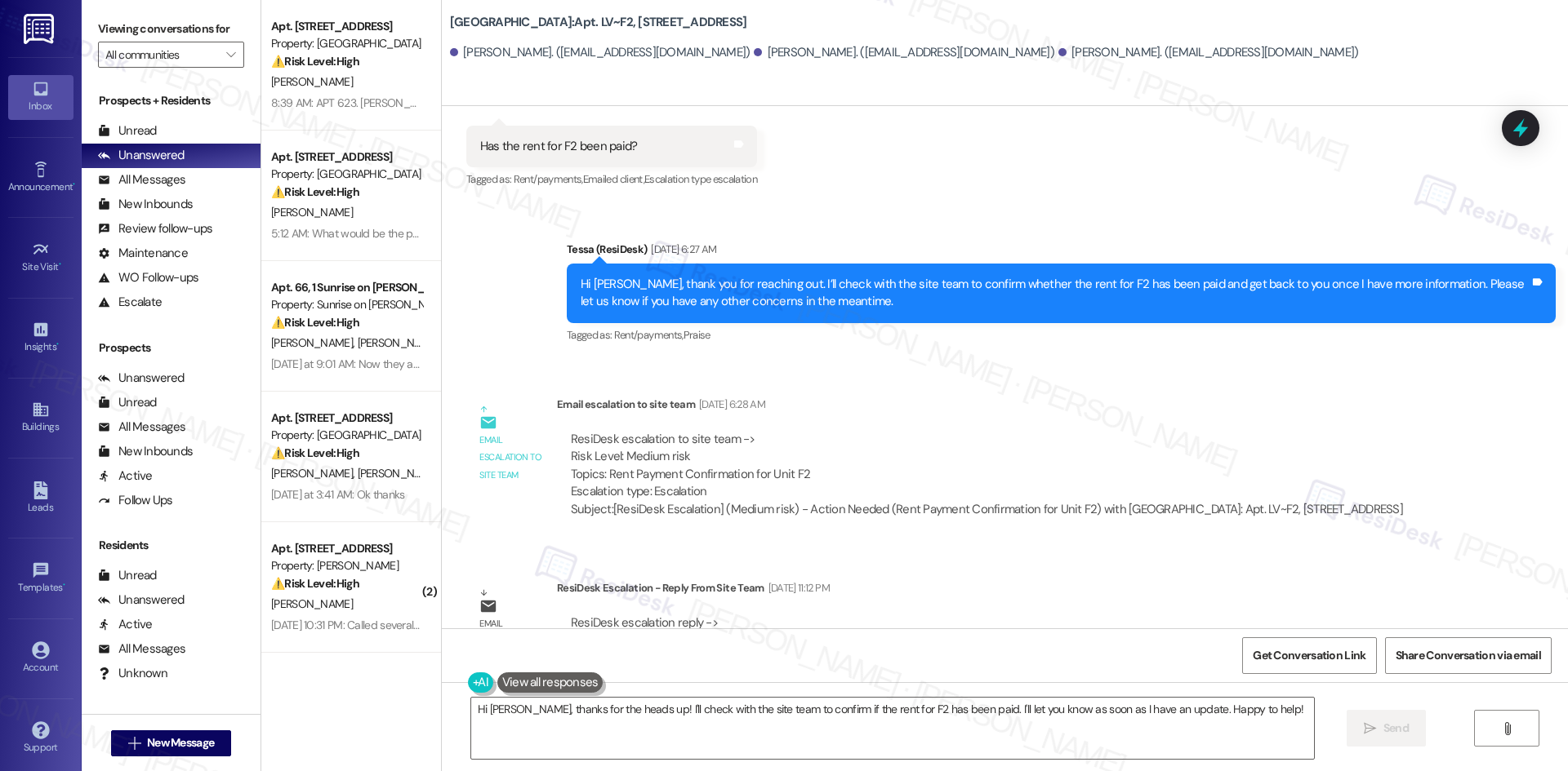
scroll to position [5243, 0]
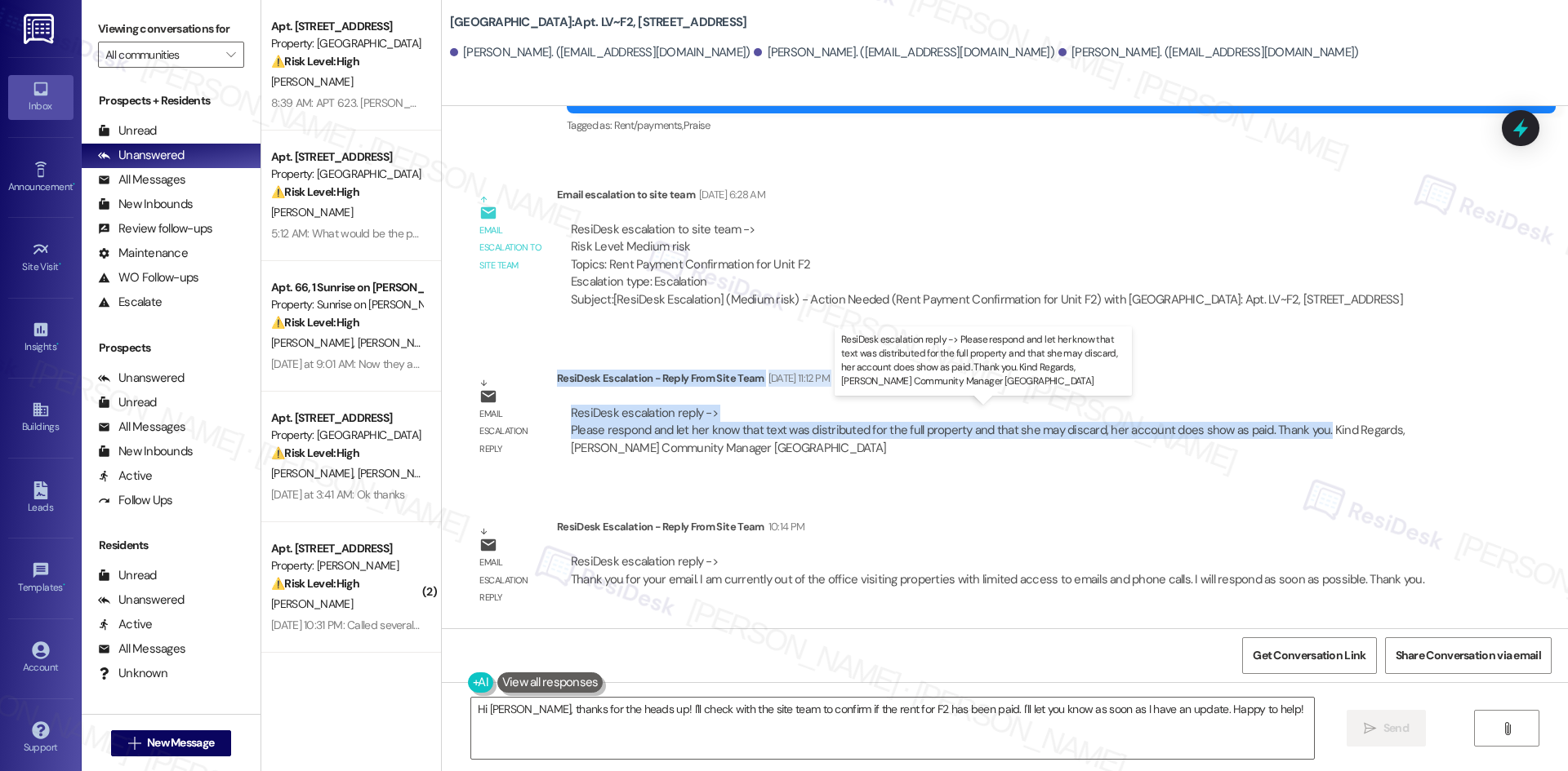
drag, startPoint x: 546, startPoint y: 376, endPoint x: 1304, endPoint y: 434, distance: 760.2
click at [1304, 434] on div "ResiDesk Escalation - Reply From Site Team [DATE] 11:12 PM ResiDesk escalation …" at bounding box center [1006, 420] width 898 height 100
copy div "ResiDesk Escalation - Reply From Site Team [DATE] 11:12 PM ResiDesk escalation …"
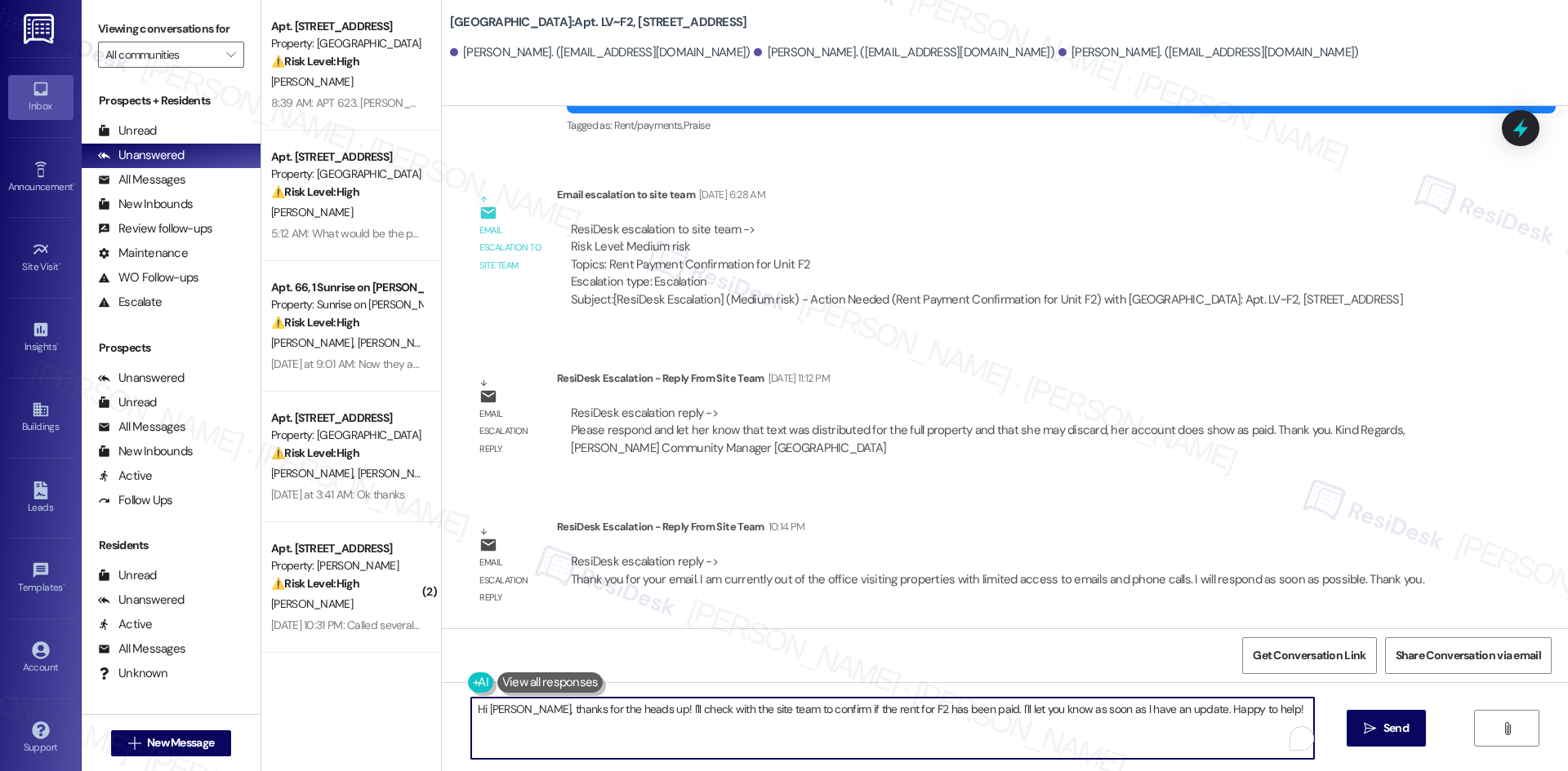
drag, startPoint x: 876, startPoint y: 711, endPoint x: 441, endPoint y: 709, distance: 435.0
click at [415, 709] on div "Apt. [STREET_ADDRESS] Property: Pinehurst ⚠️ Risk Level: High The resident is d…" at bounding box center [914, 385] width 1307 height 771
paste textarea "your patience. The reminder text was sent to all residents, but your account do…"
type textarea "Hi [PERSON_NAME], thanks for your patience. The reminder text was sent to all r…"
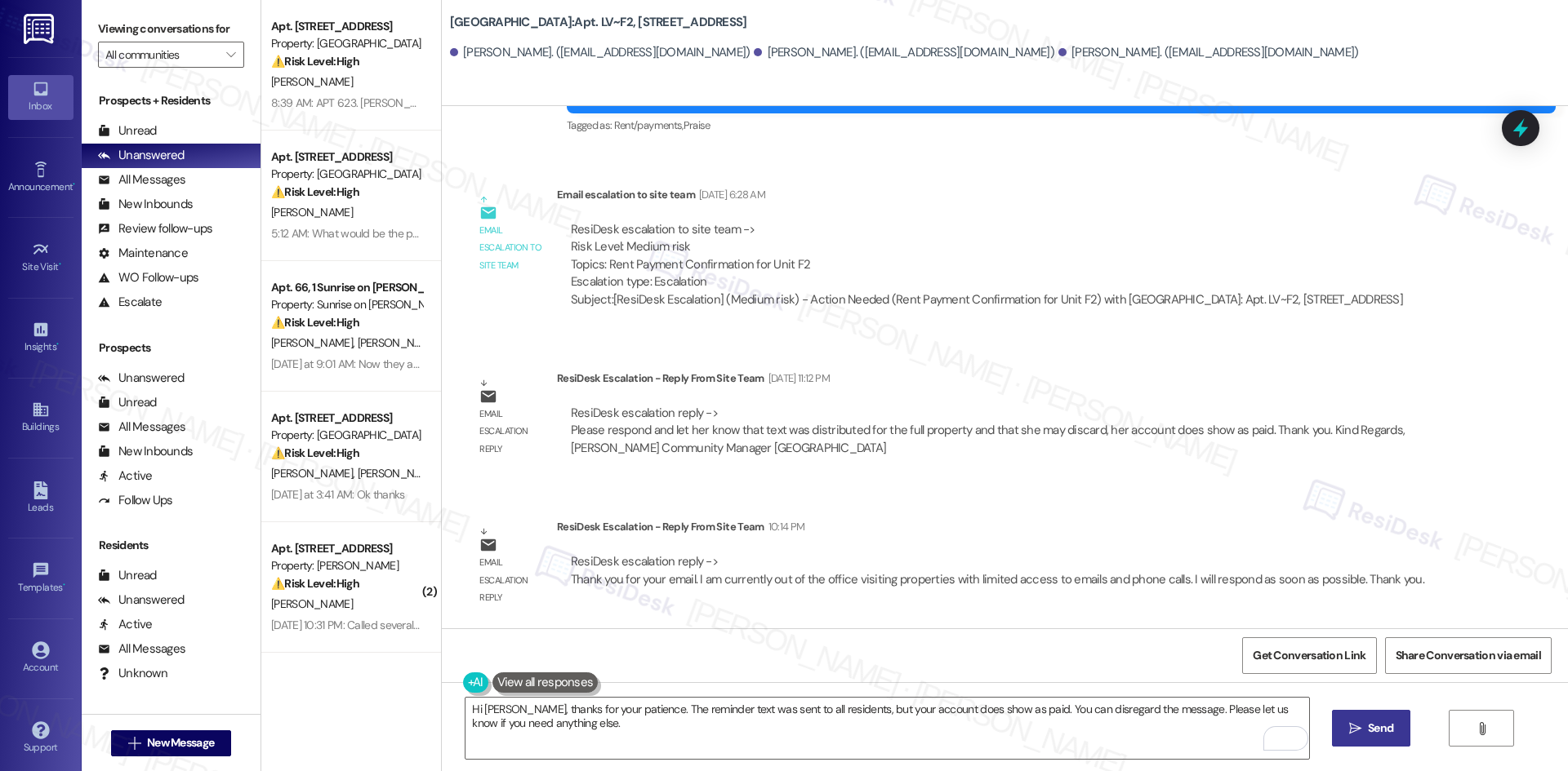
click at [1383, 733] on span "Send" at bounding box center [1380, 729] width 25 height 17
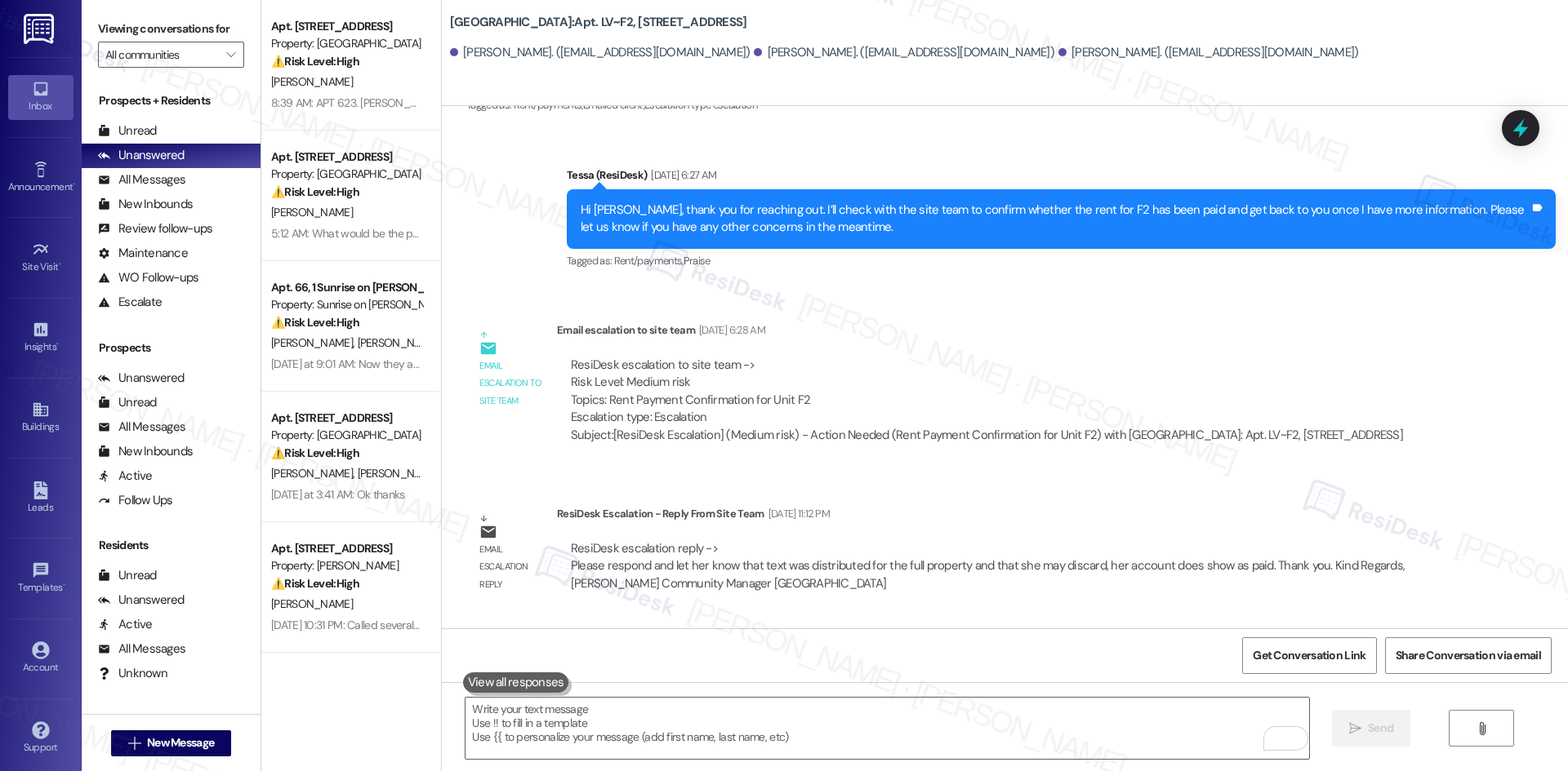
scroll to position [5374, 0]
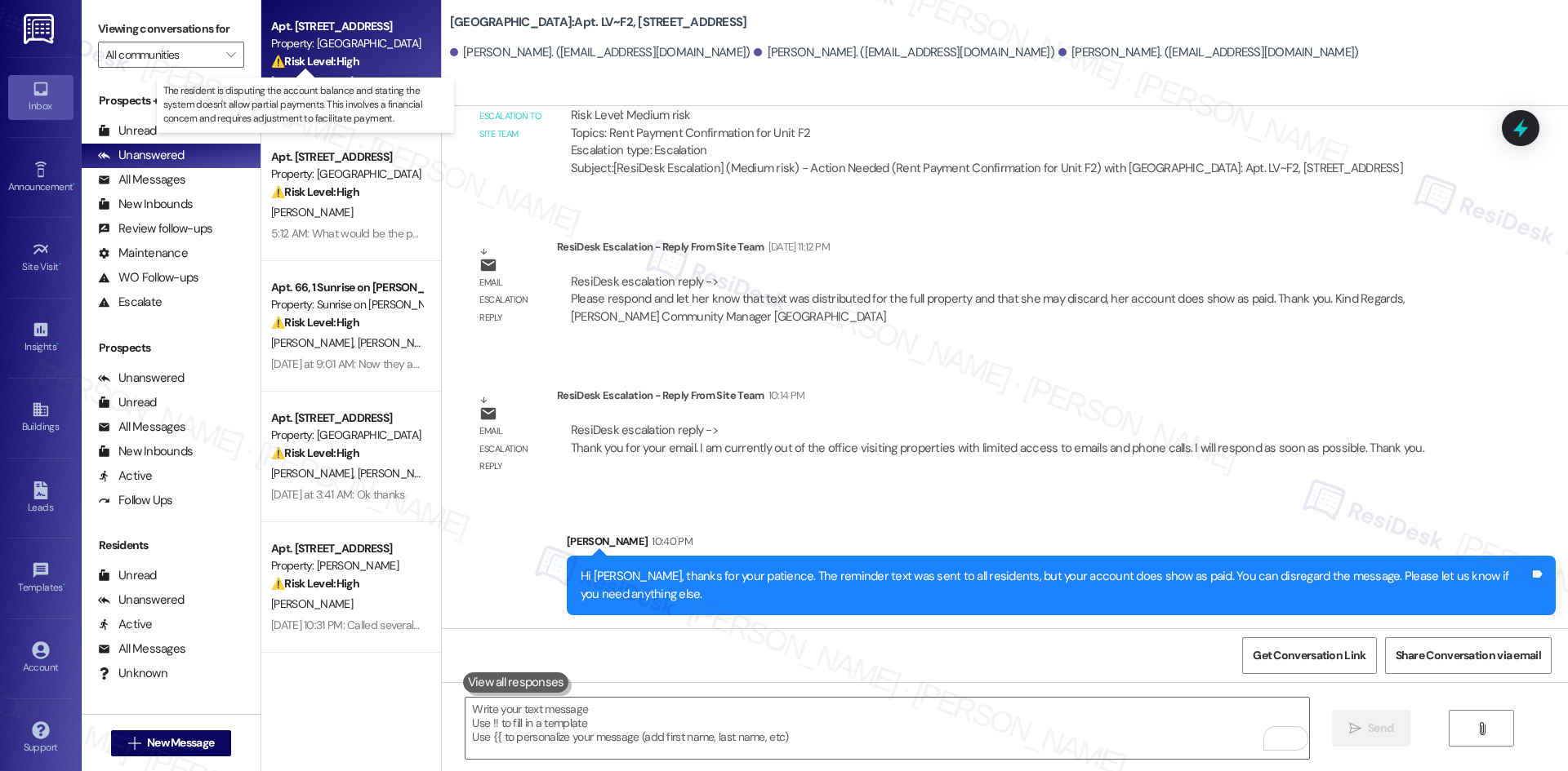
click at [334, 67] on strong "⚠️ Risk Level: High" at bounding box center [316, 61] width 88 height 15
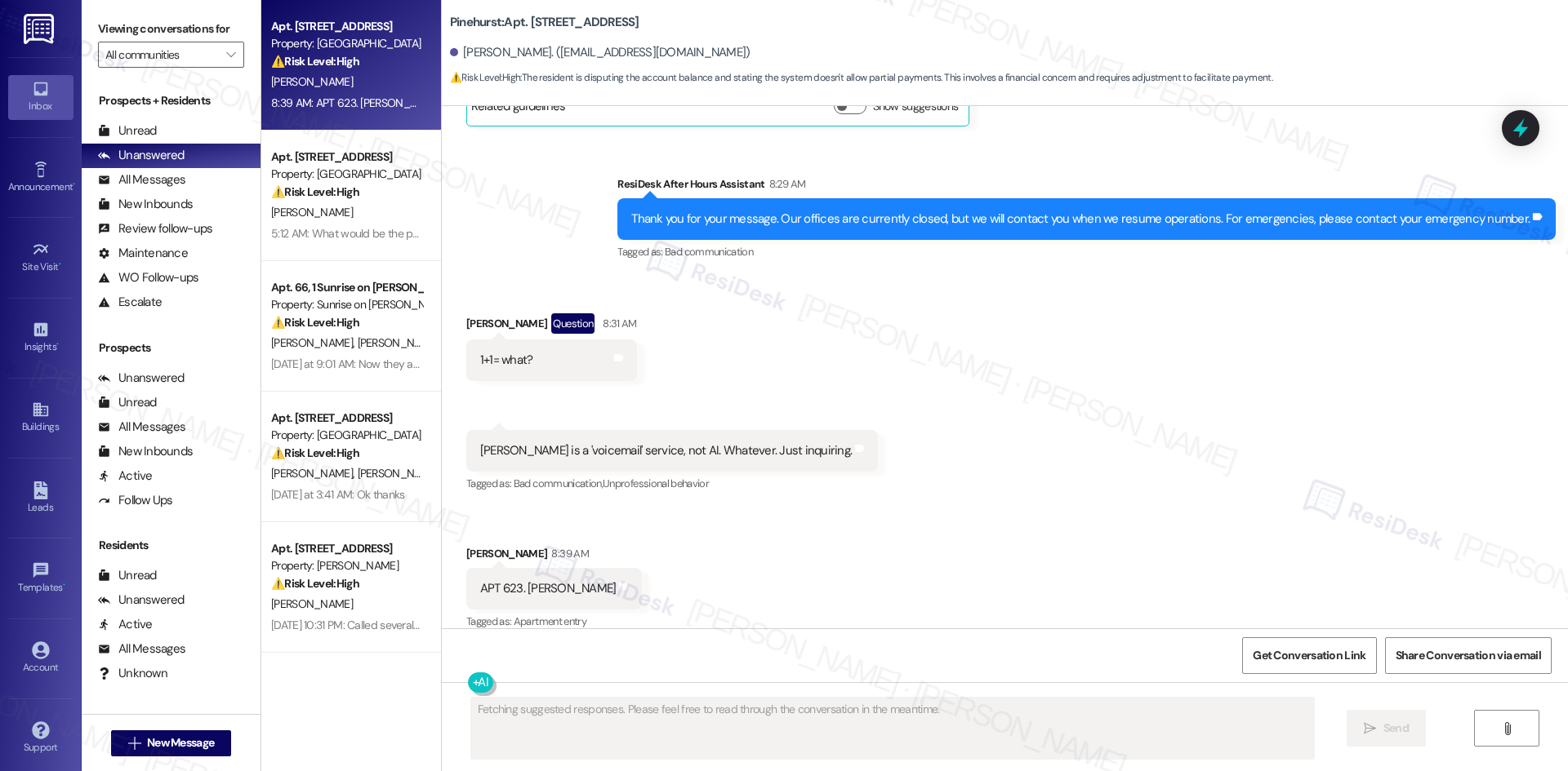
scroll to position [3609, 0]
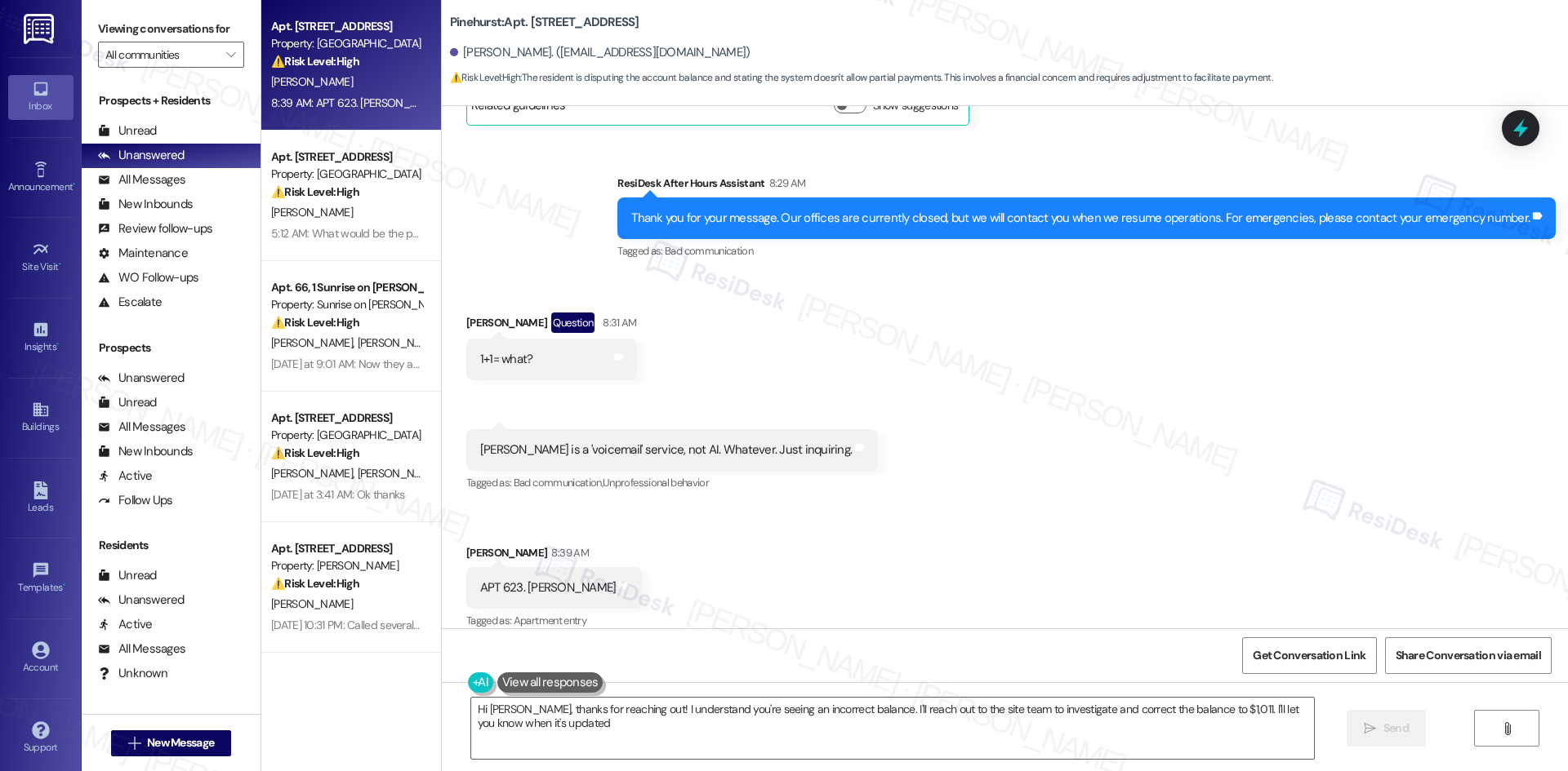
type textarea "Hi Jim, thanks for reaching out! I understand you're seeing an incorrect balanc…"
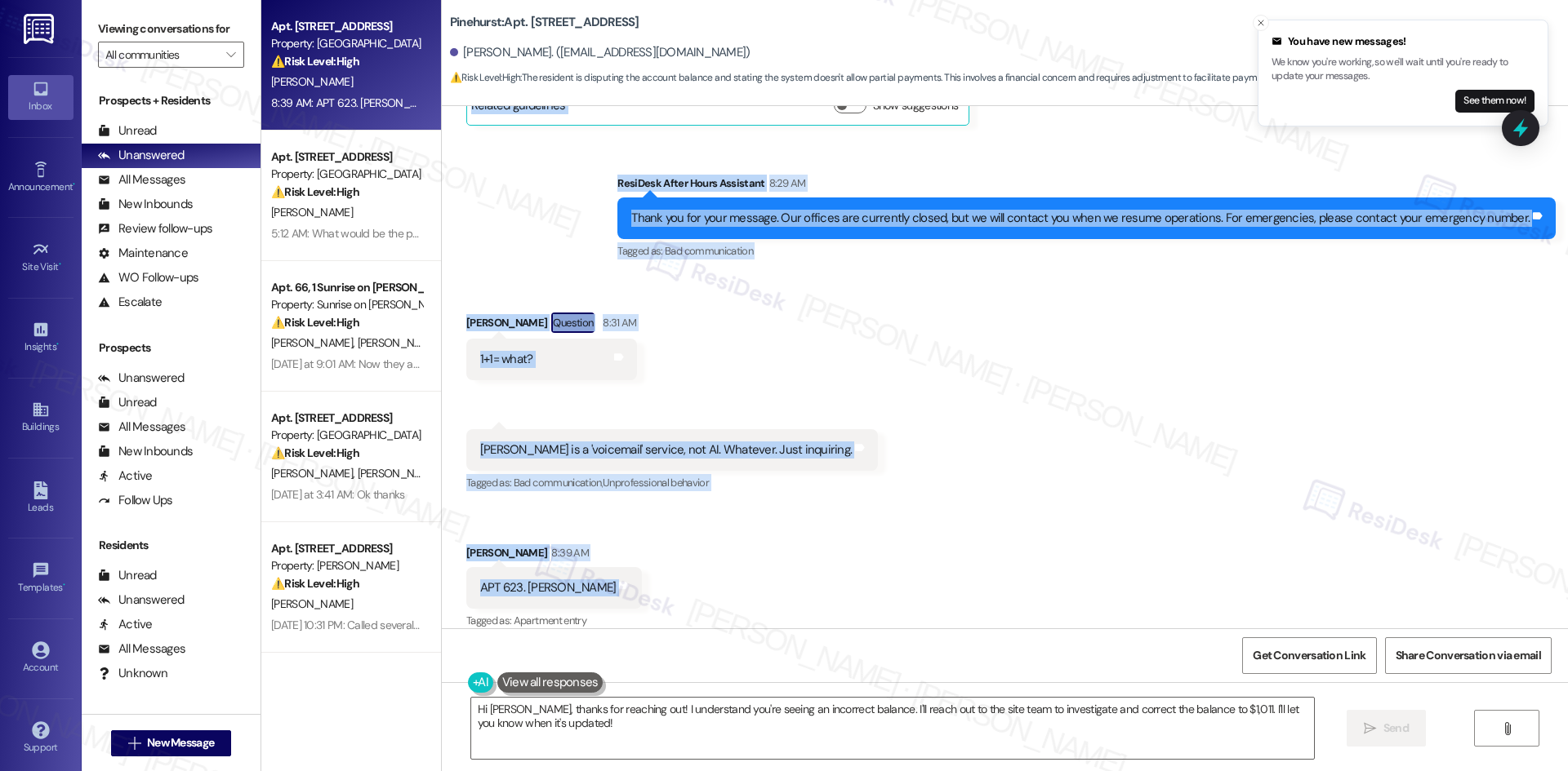
drag, startPoint x: 440, startPoint y: 259, endPoint x: 630, endPoint y: 578, distance: 371.3
click at [630, 578] on div "Lease started Nov 09, 2024 at 8:00 AM Announcement, sent via SMS Tessa (ResiDes…" at bounding box center [1004, 367] width 1126 height 522
copy div "James Gardner Neutral 8:29 AM Sunday night. Account balance is, now, at $1076. …"
click at [1168, 353] on div "Received via SMS James Gardner Question 8:31 AM 1+1= what? Tags and notes Recei…" at bounding box center [1004, 461] width 1126 height 370
click at [1490, 99] on button "See them now!" at bounding box center [1495, 101] width 79 height 23
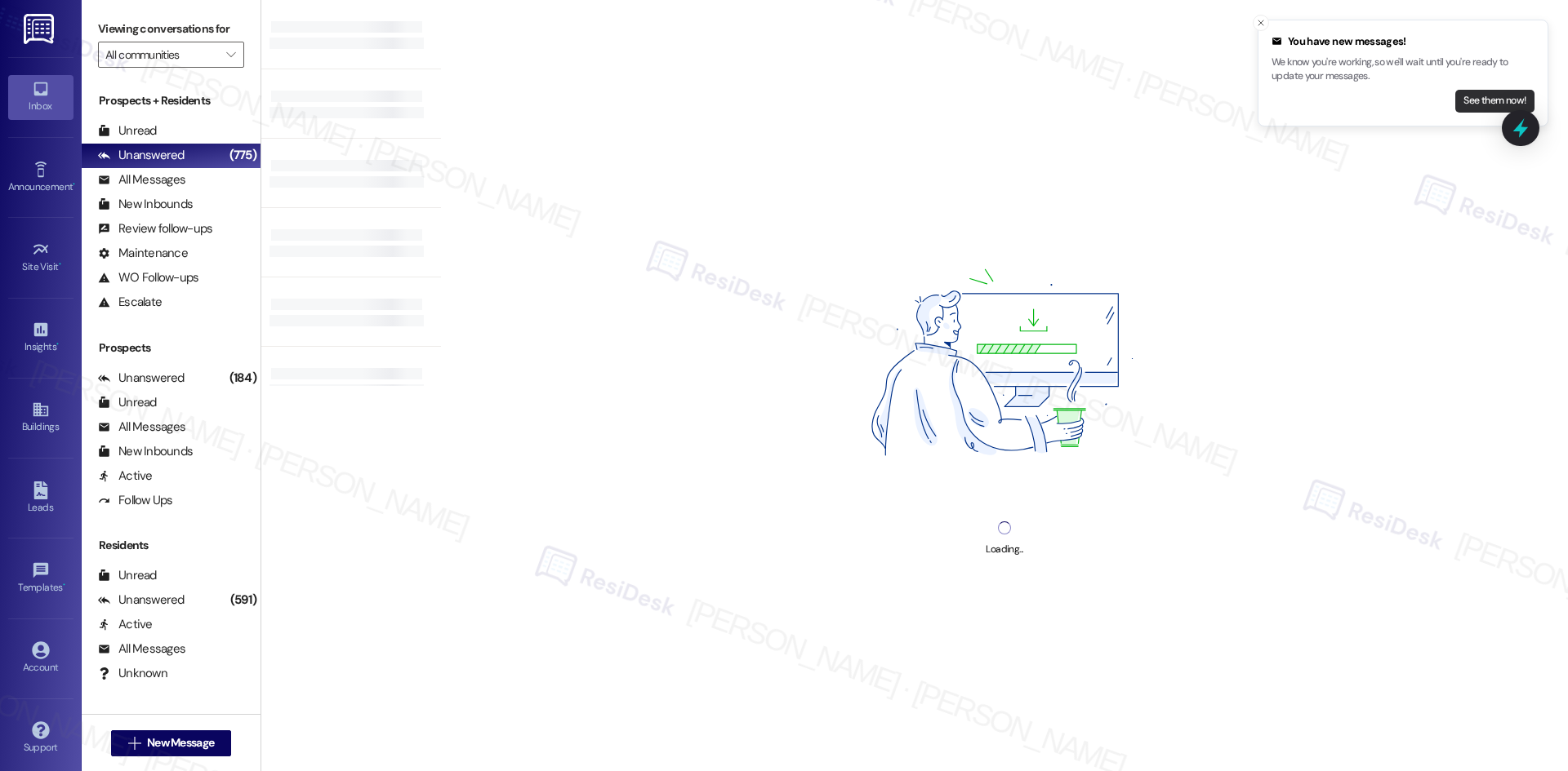
click at [1485, 103] on button "See them now!" at bounding box center [1495, 101] width 79 height 23
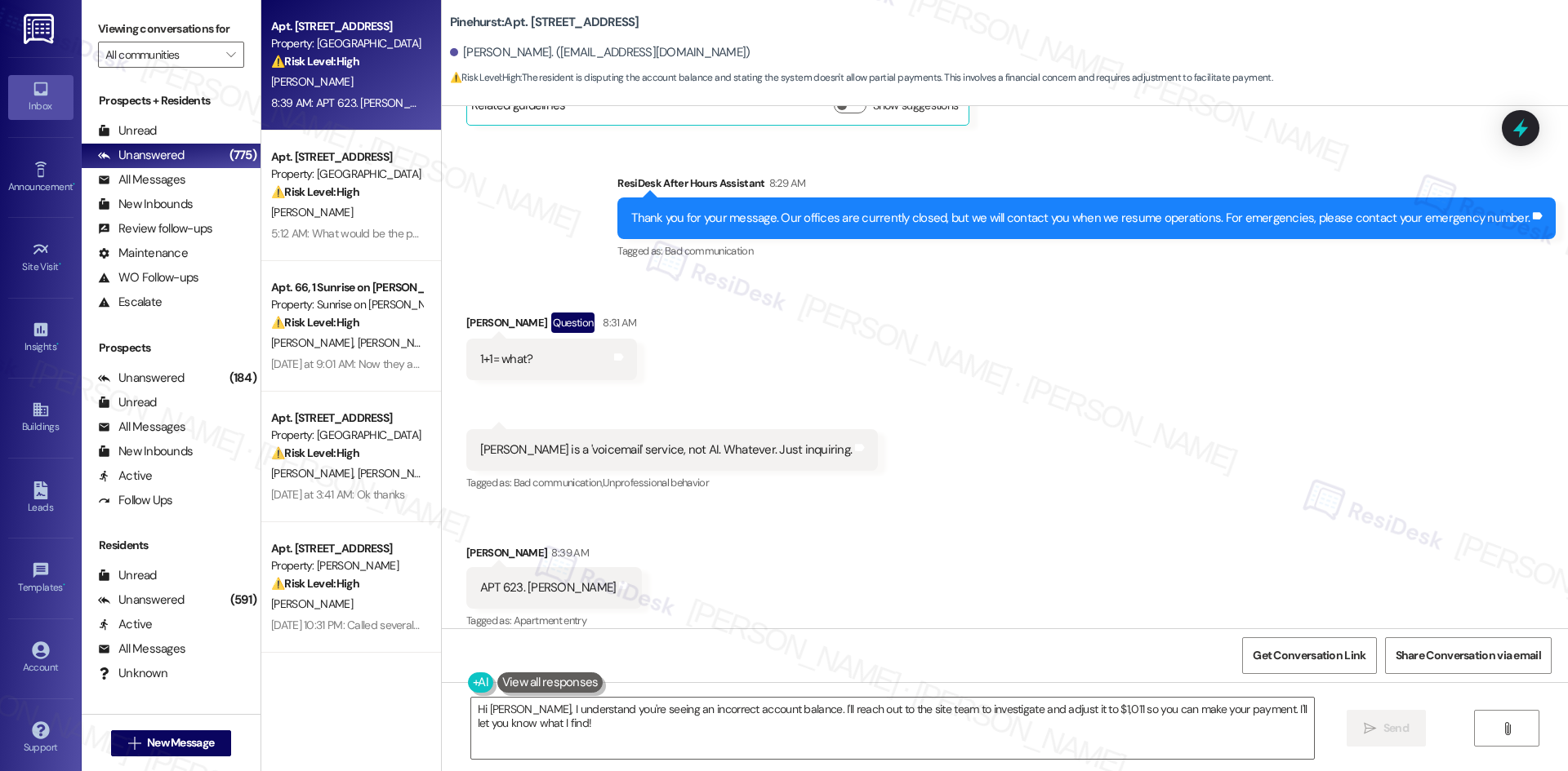
click at [650, 352] on div "Received via SMS James Gardner Question 8:31 AM 1+1= what? Tags and notes Recei…" at bounding box center [1004, 461] width 1126 height 370
click at [634, 745] on textarea "Hi Jim, I understand you're seeing an incorrect account balance. I'll reach out…" at bounding box center [893, 728] width 843 height 61
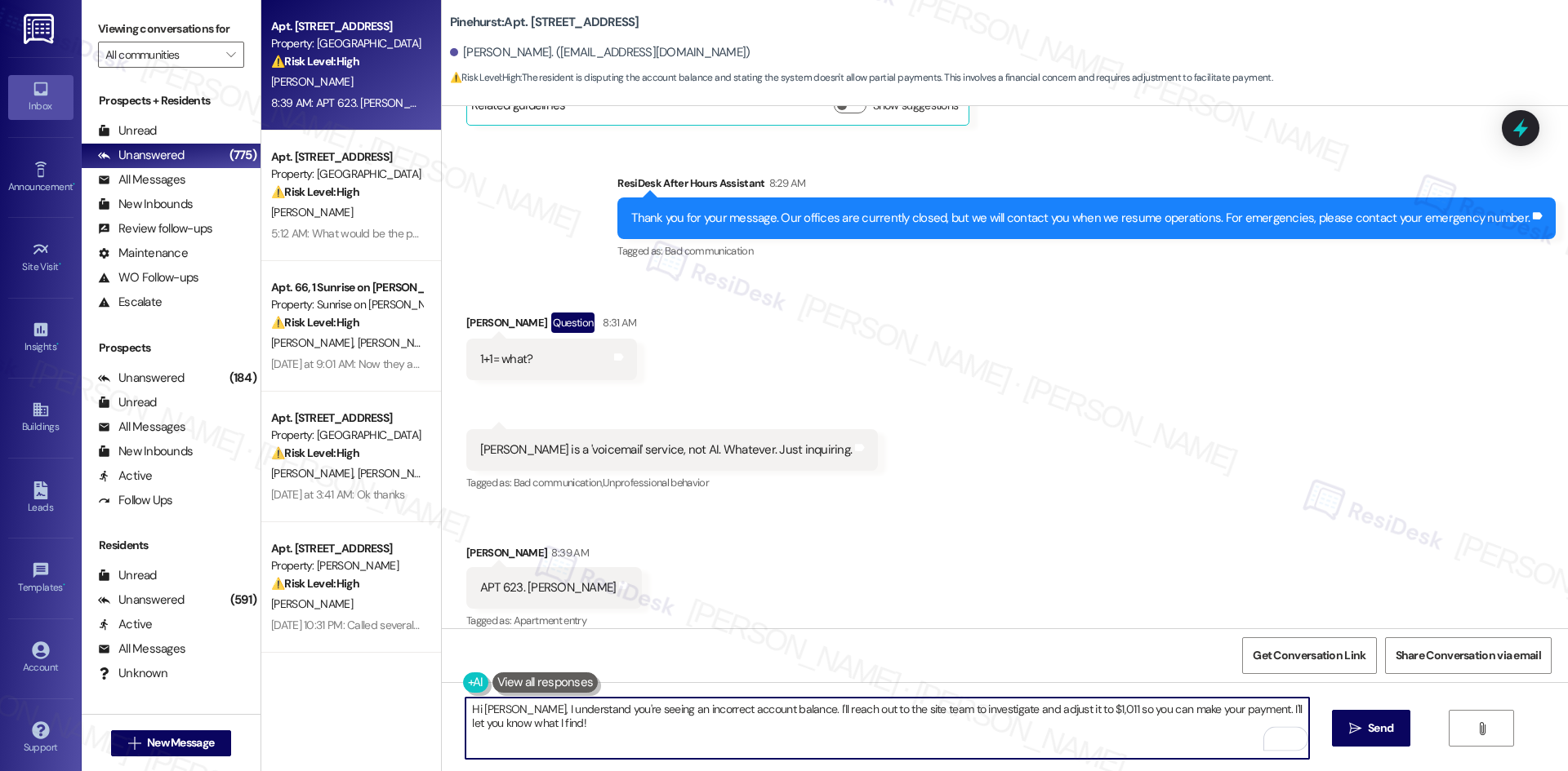
paste textarea "check back with resident"
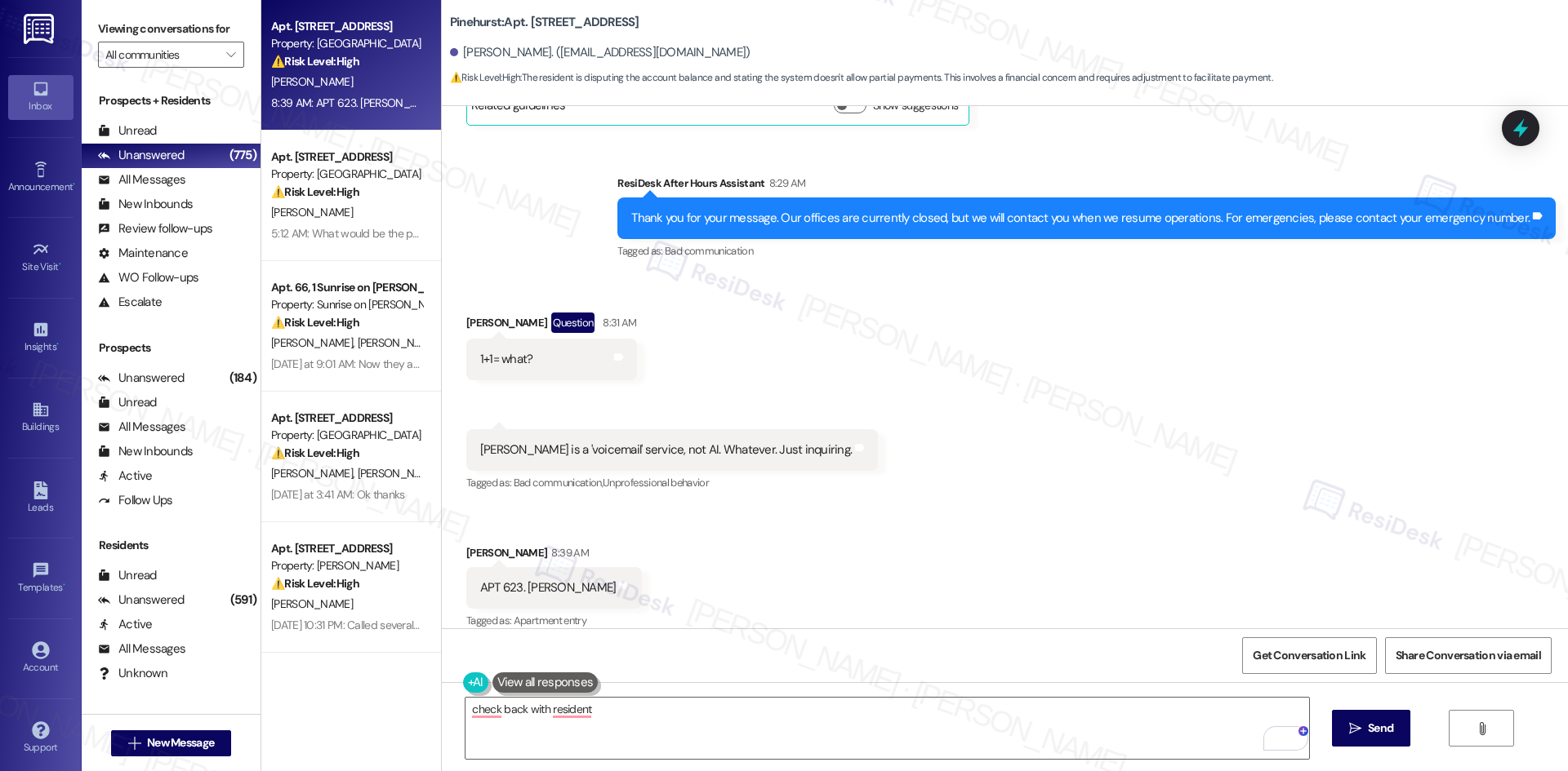
click at [831, 449] on div "Received via SMS James Gardner Question 8:31 AM 1+1= what? Tags and notes Recei…" at bounding box center [1004, 461] width 1126 height 370
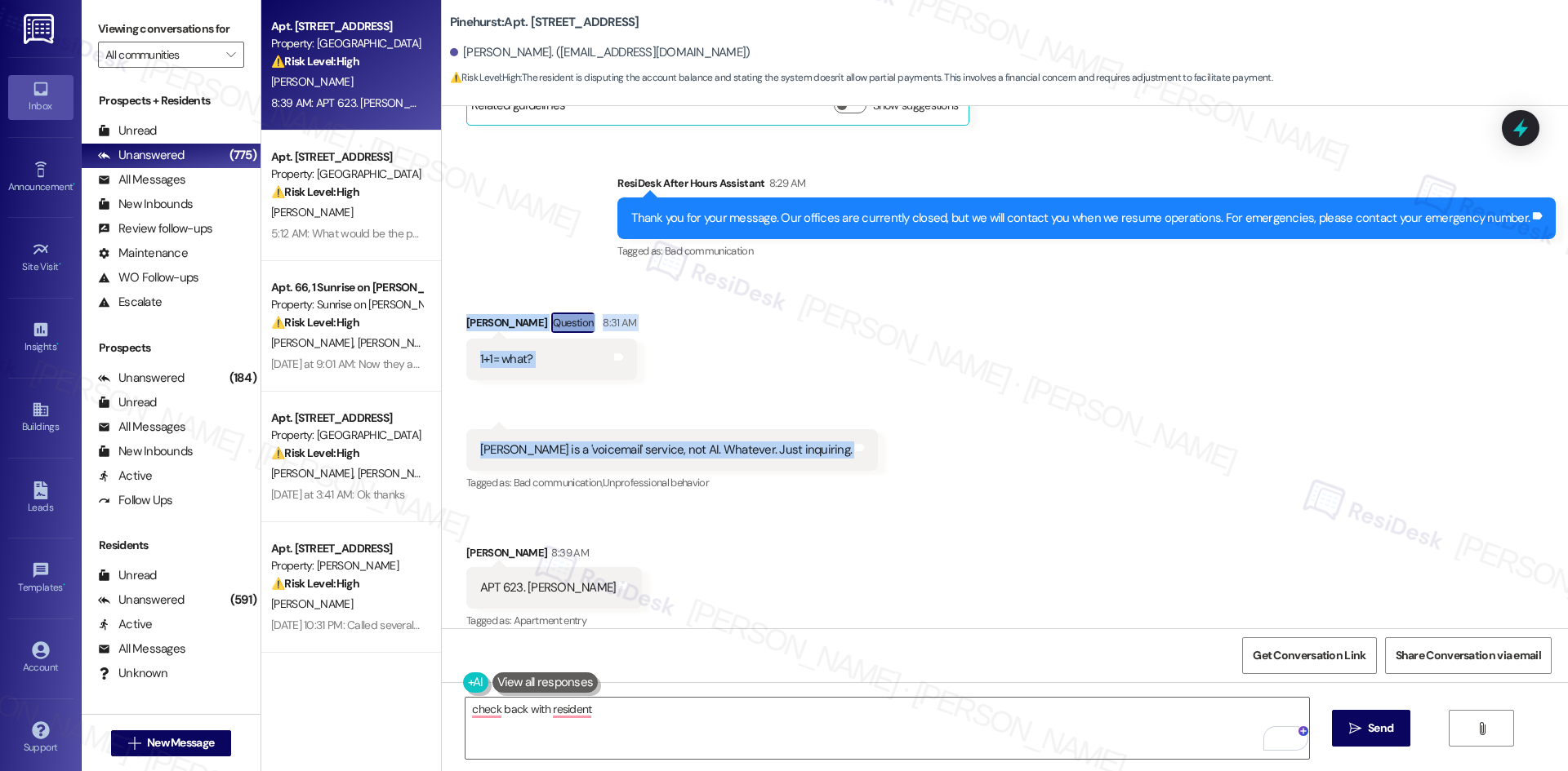
drag, startPoint x: 434, startPoint y: 271, endPoint x: 874, endPoint y: 443, distance: 472.4
click at [874, 443] on div "Received via SMS James Gardner Question 8:31 AM 1+1= what? Tags and notes Recei…" at bounding box center [1004, 461] width 1126 height 370
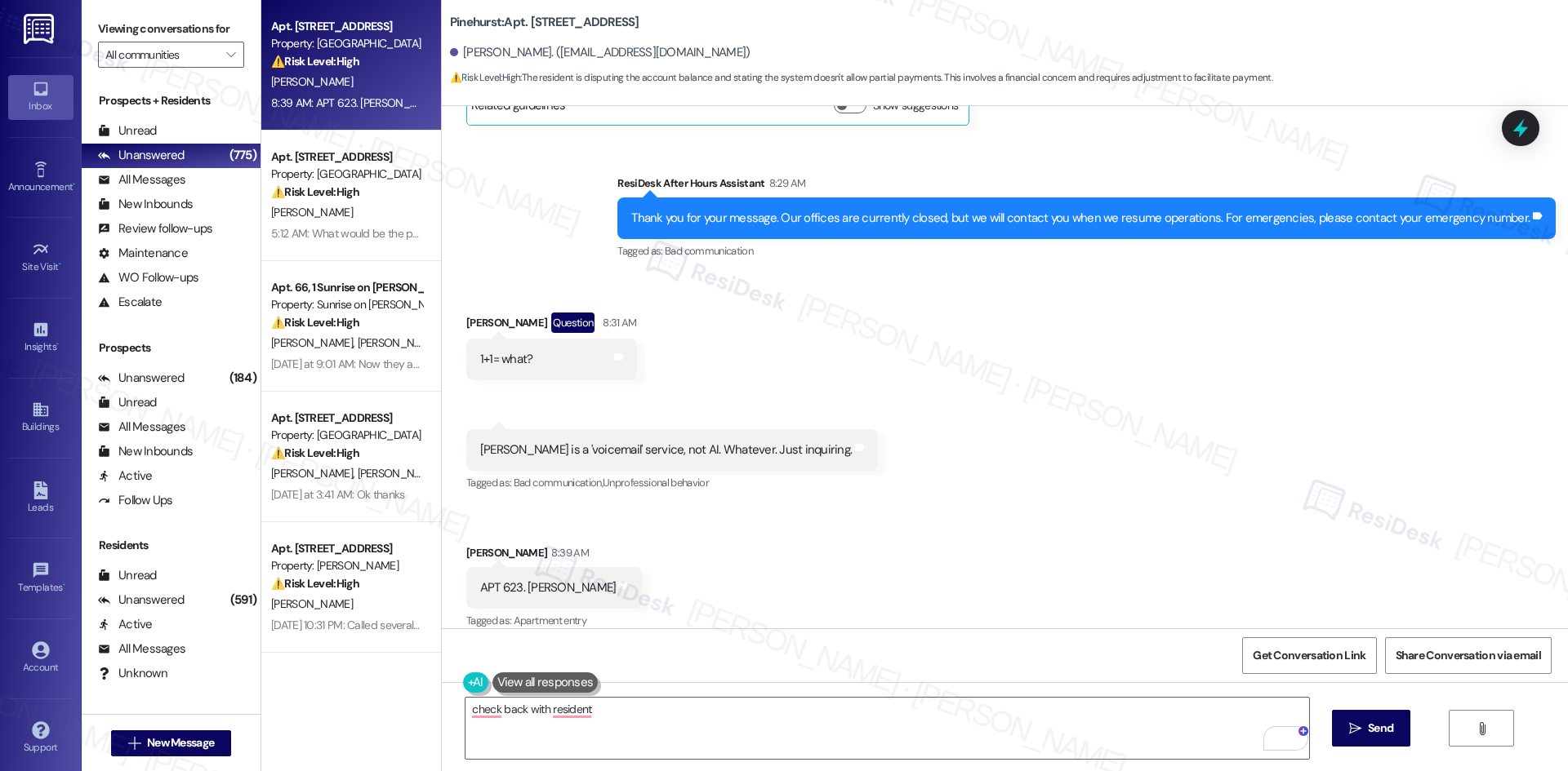
click at [967, 478] on div "Received via SMS James Gardner Question 8:31 AM 1+1= what? Tags and notes Recei…" at bounding box center [1004, 461] width 1126 height 370
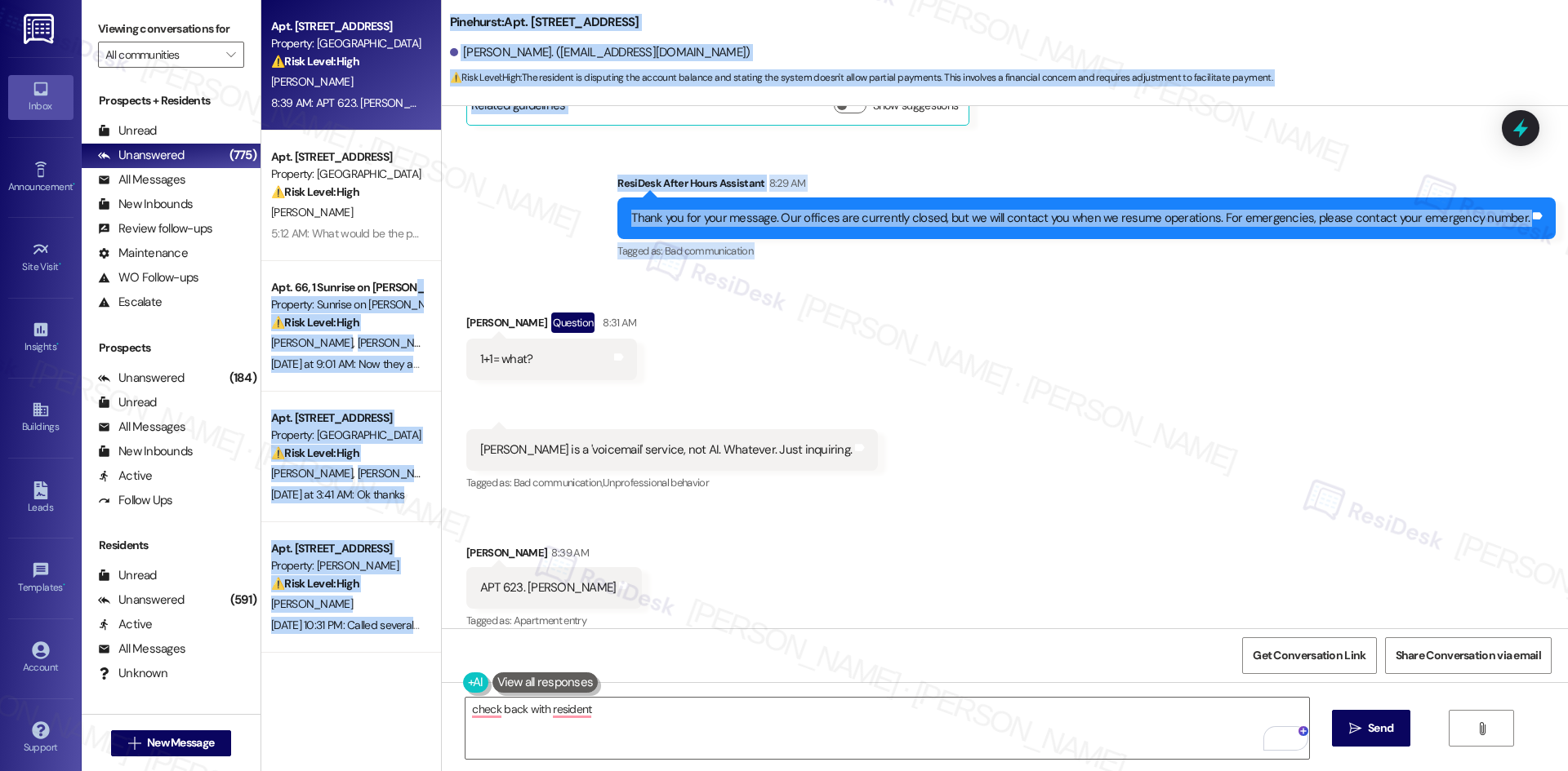
drag, startPoint x: 425, startPoint y: 285, endPoint x: 434, endPoint y: 293, distance: 12.0
click at [434, 293] on div "Apt. 623, 500 NW 63rd Street Property: Pinehurst ⚠️ Risk Level: High The reside…" at bounding box center [914, 385] width 1307 height 771
click at [454, 301] on div "Received via SMS James Gardner Question 8:31 AM 1+1= what? Tags and notes" at bounding box center [551, 347] width 195 height 92
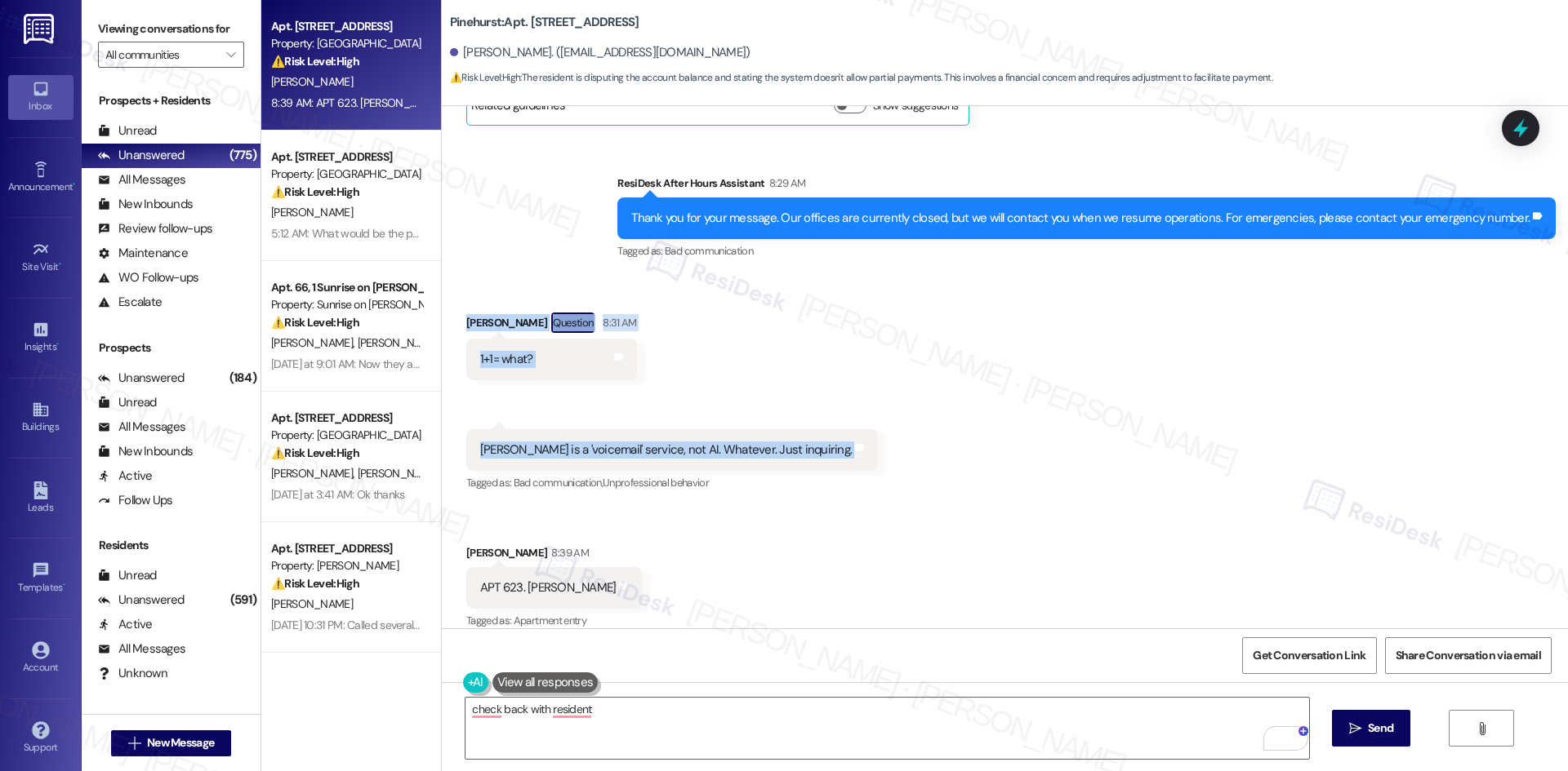
drag, startPoint x: 531, startPoint y: 334, endPoint x: 759, endPoint y: 427, distance: 246.2
click at [857, 437] on div "Received via SMS James Gardner Question 8:31 AM 1+1= what? Tags and notes Recei…" at bounding box center [1004, 461] width 1126 height 370
copy div "James Gardner Question 8:31 AM 1+1= what? Tags and notes Received via SMS 8:36 …"
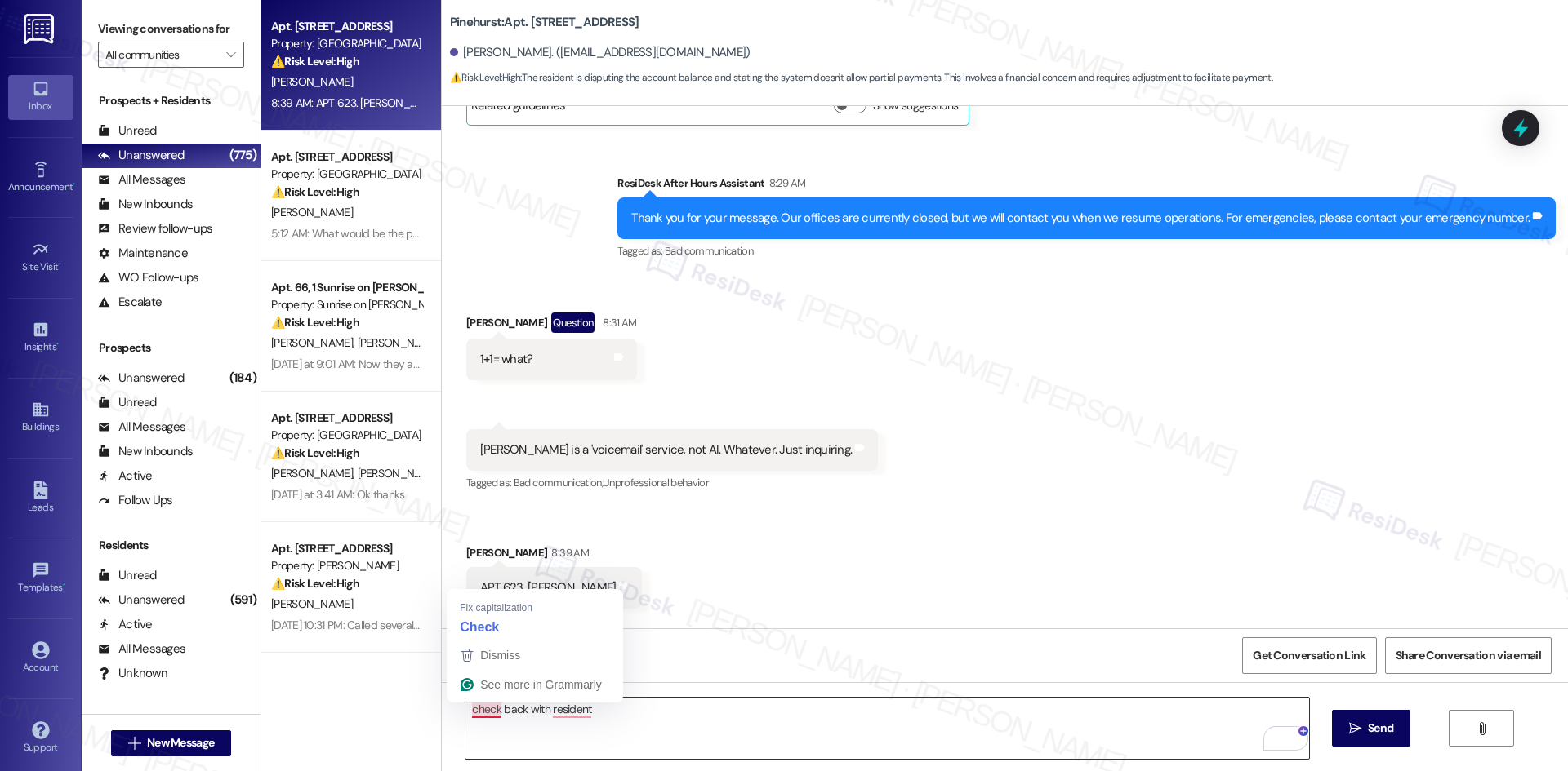
click at [672, 715] on textarea "check back with resident" at bounding box center [886, 728] width 843 height 61
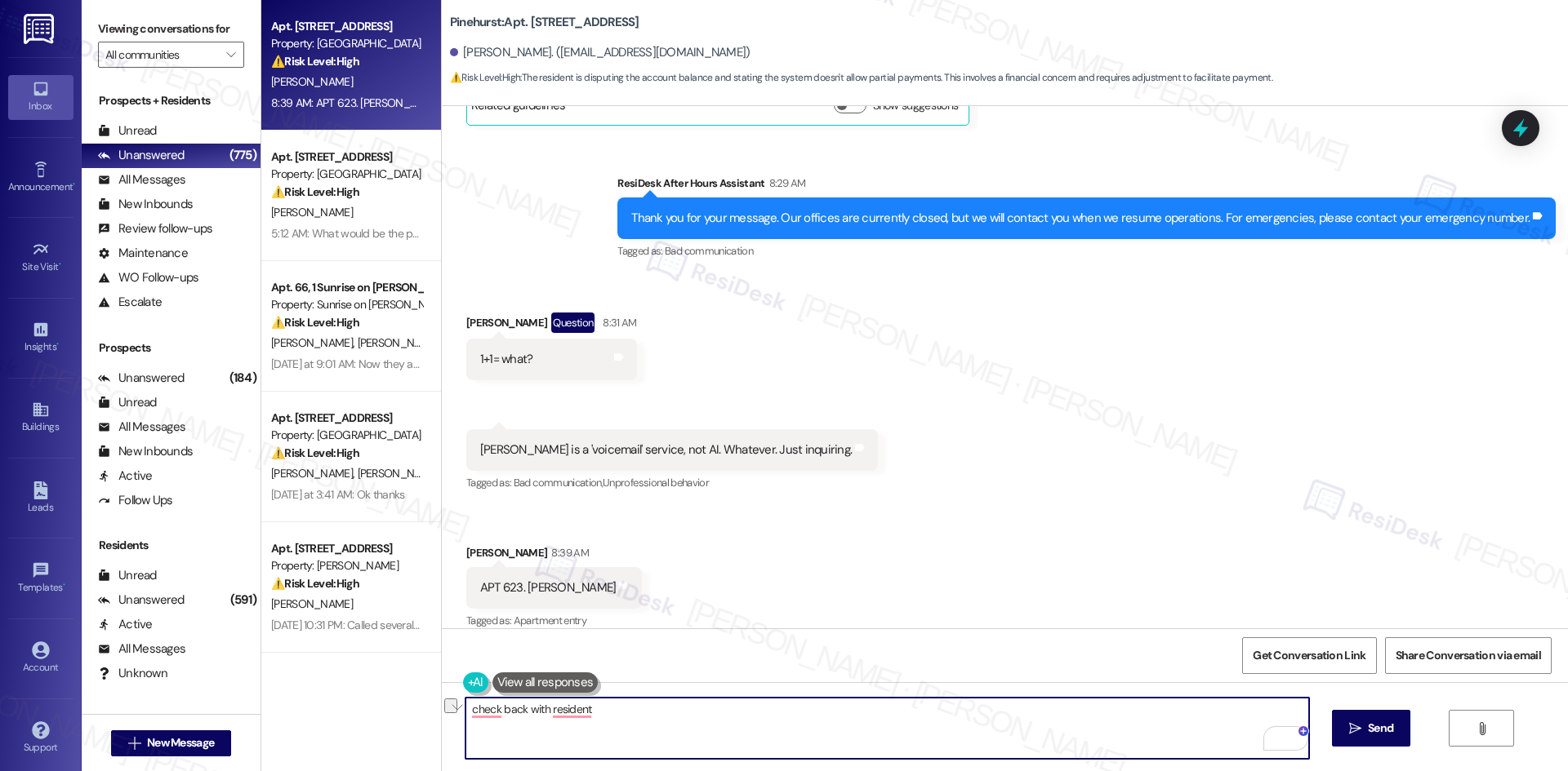
paste textarea "Hi Jim, I just wanted to check back with you regarding the balance concern. Are…"
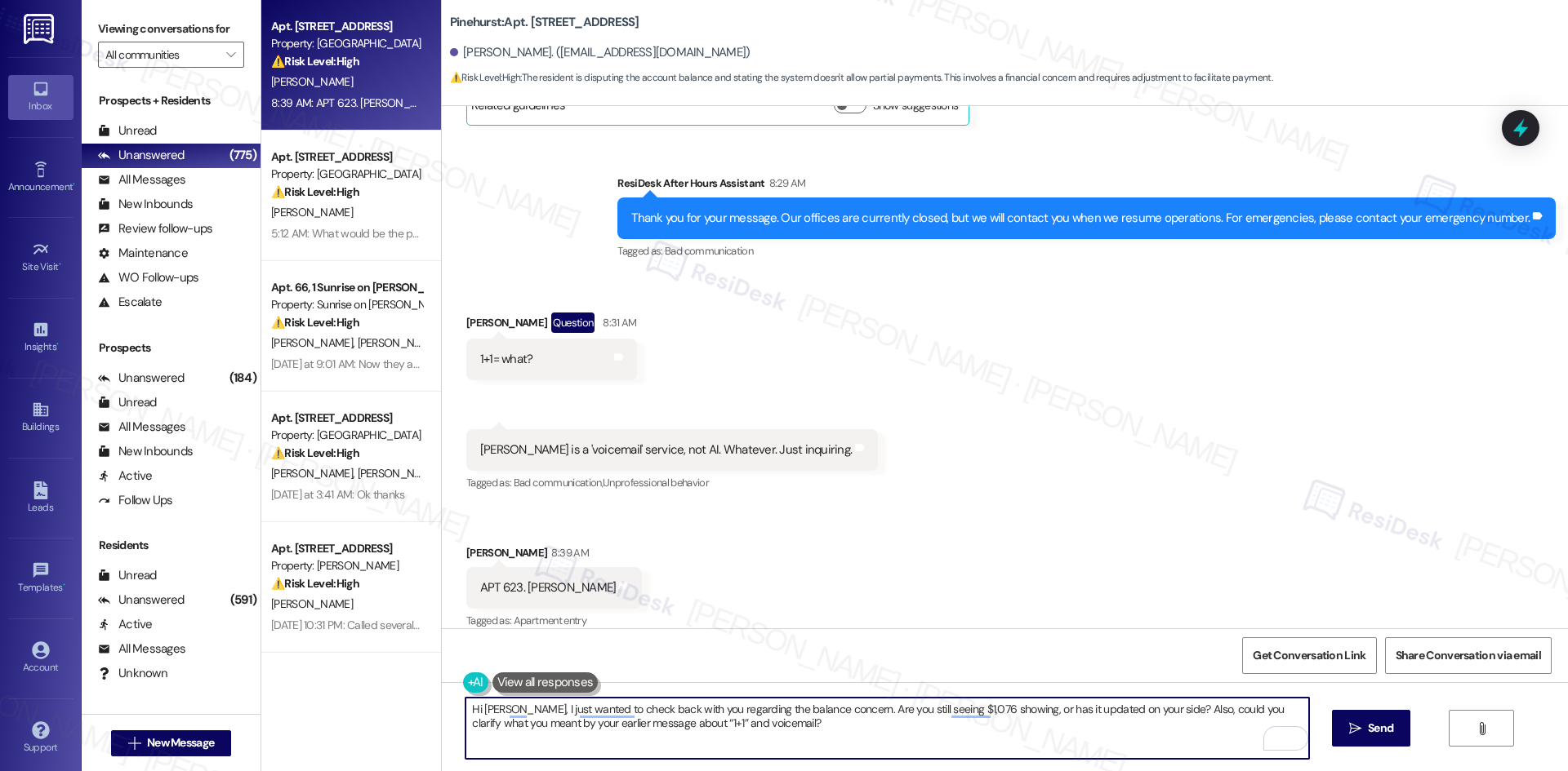
type textarea "Hi Jim, I just wanted to check back with you regarding the balance concern. Are…"
click at [807, 735] on textarea "Hi Jim, I just wanted to check back with you regarding the balance concern. Are…" at bounding box center [886, 728] width 843 height 61
click at [1384, 728] on span "Send" at bounding box center [1380, 729] width 25 height 17
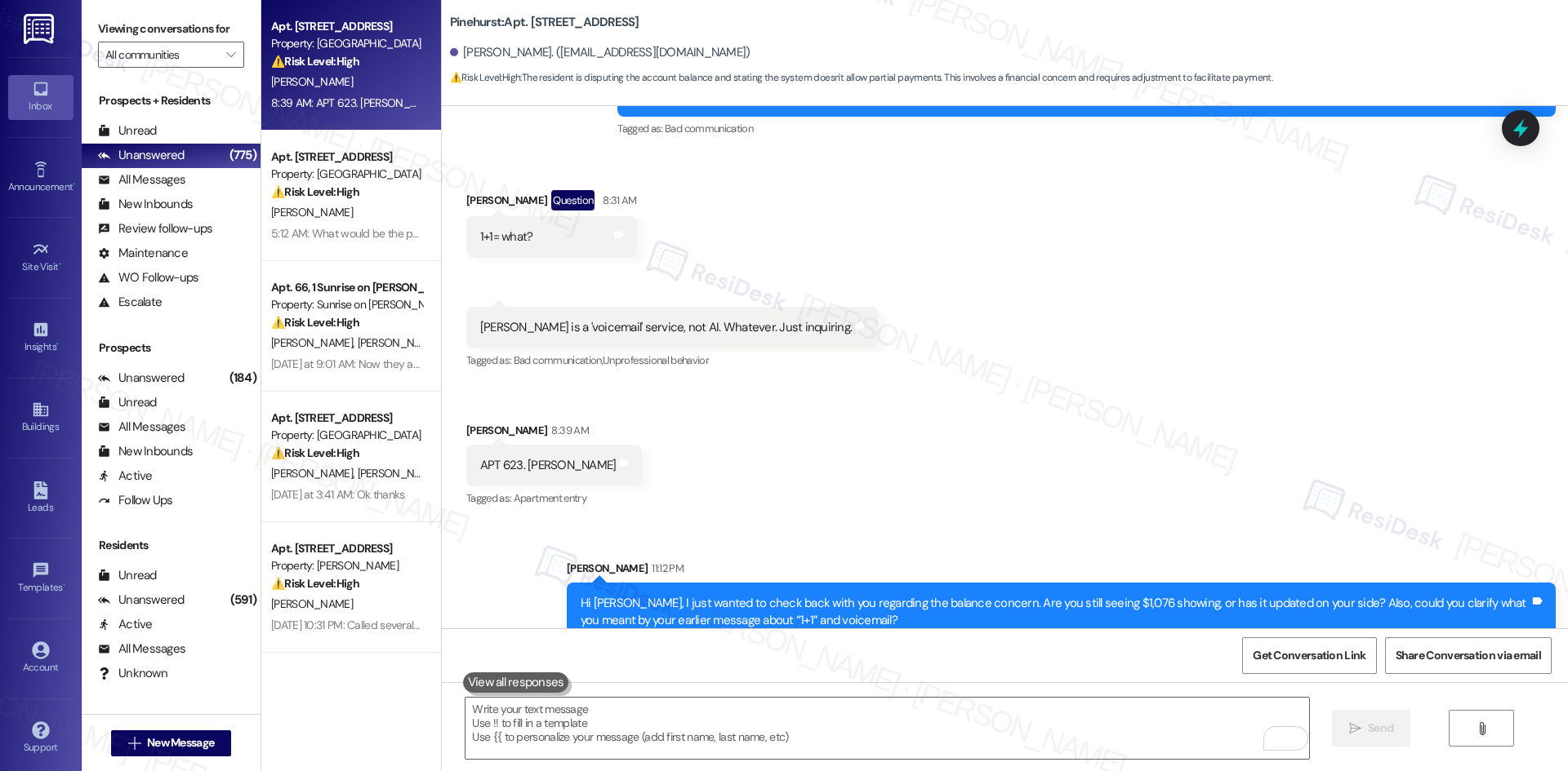
scroll to position [3740, 0]
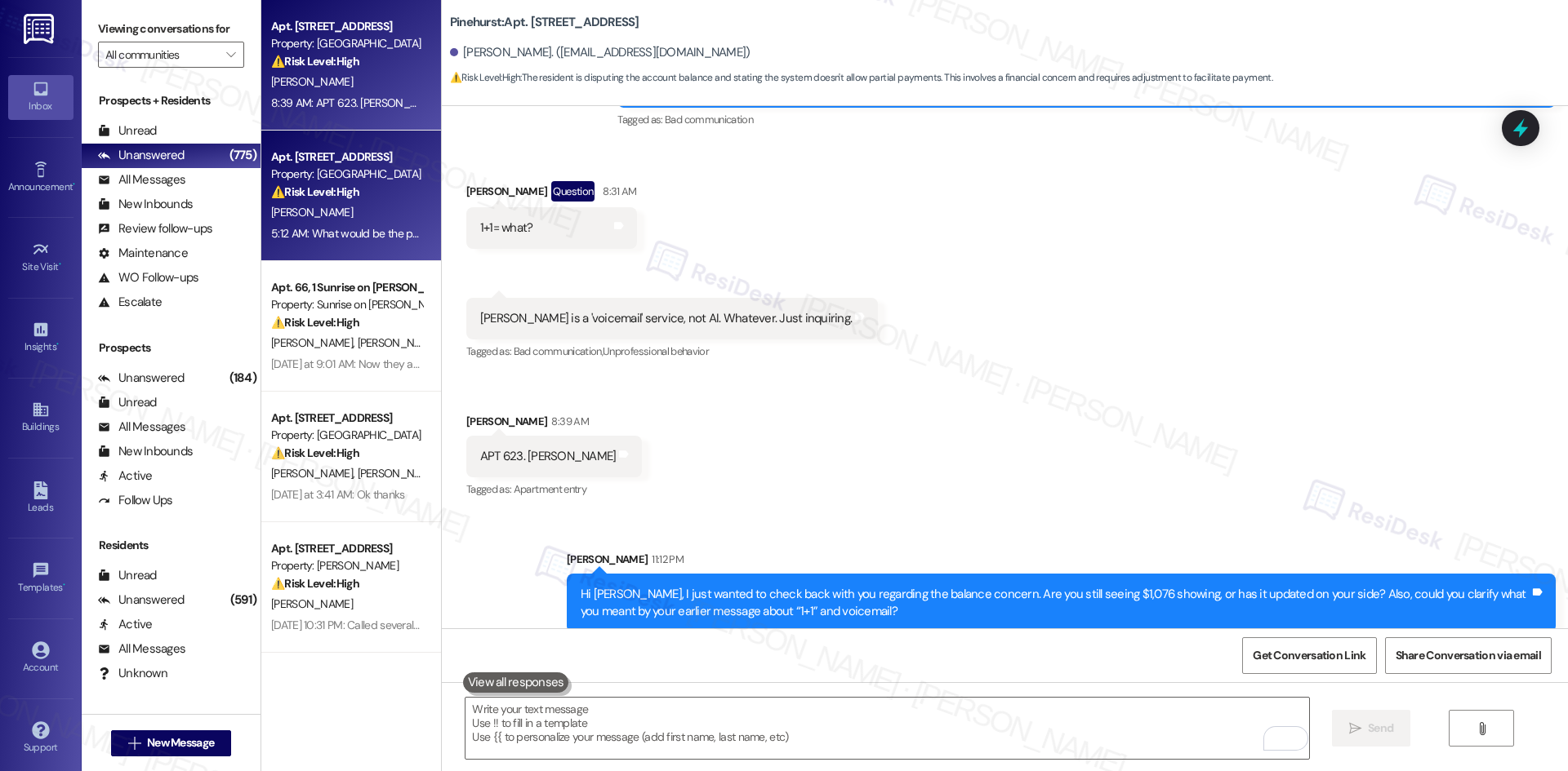
click at [378, 226] on div "5:12 AM: What would be the process of trying to get a new house key? I have los…" at bounding box center [549, 234] width 554 height 15
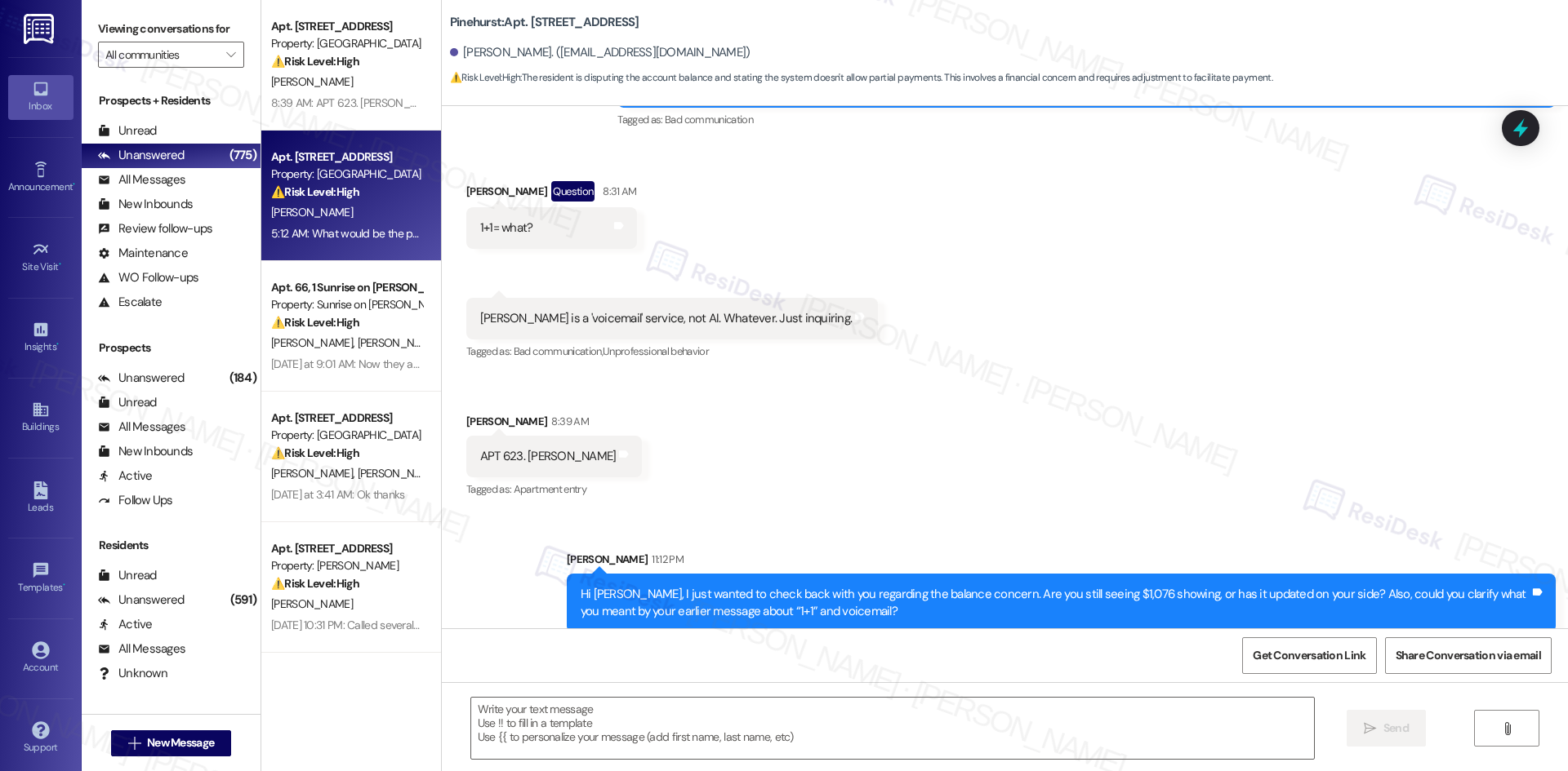
type textarea "Fetching suggested responses. Please feel free to read through the conversation…"
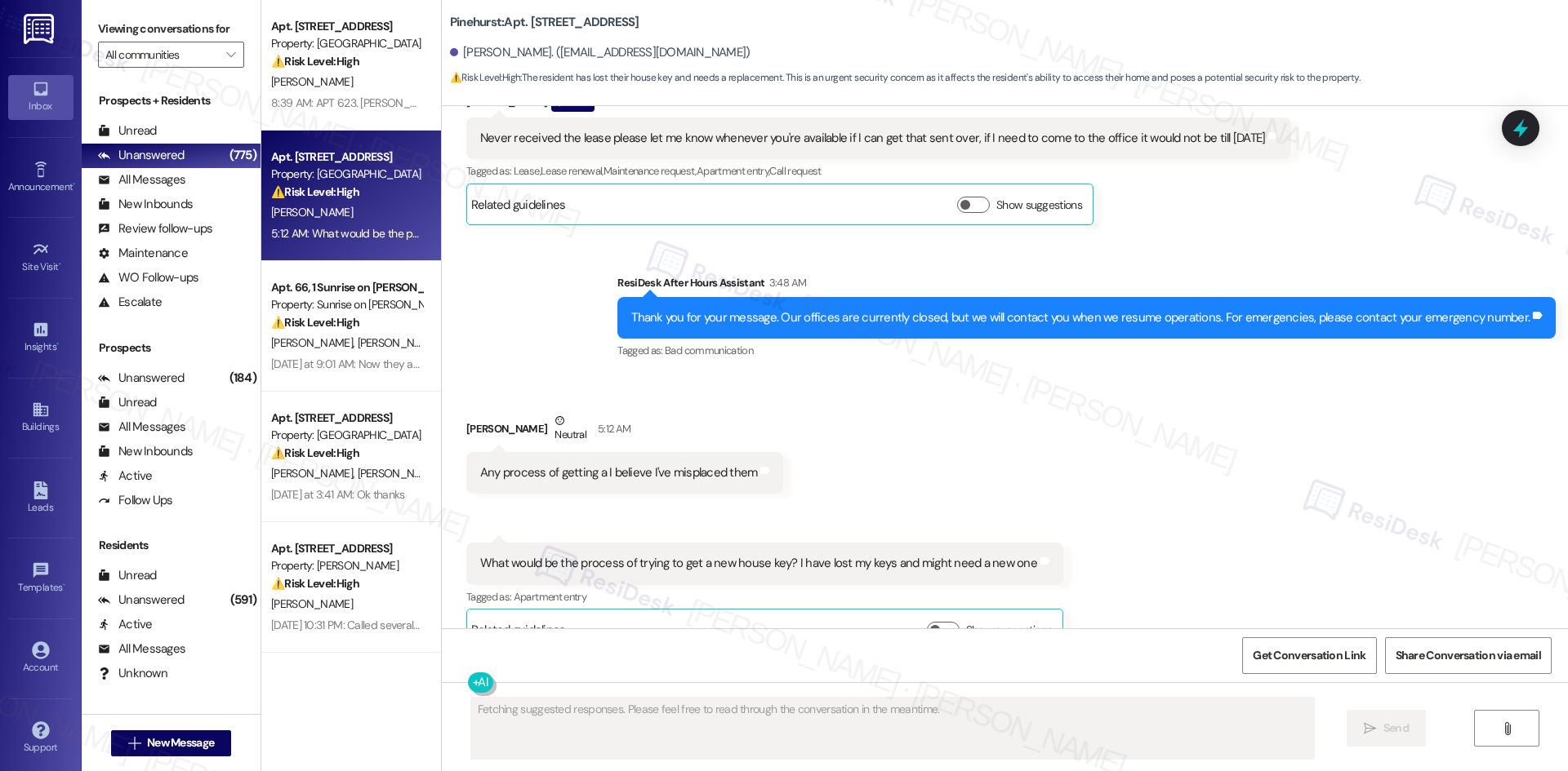
scroll to position [1640, 0]
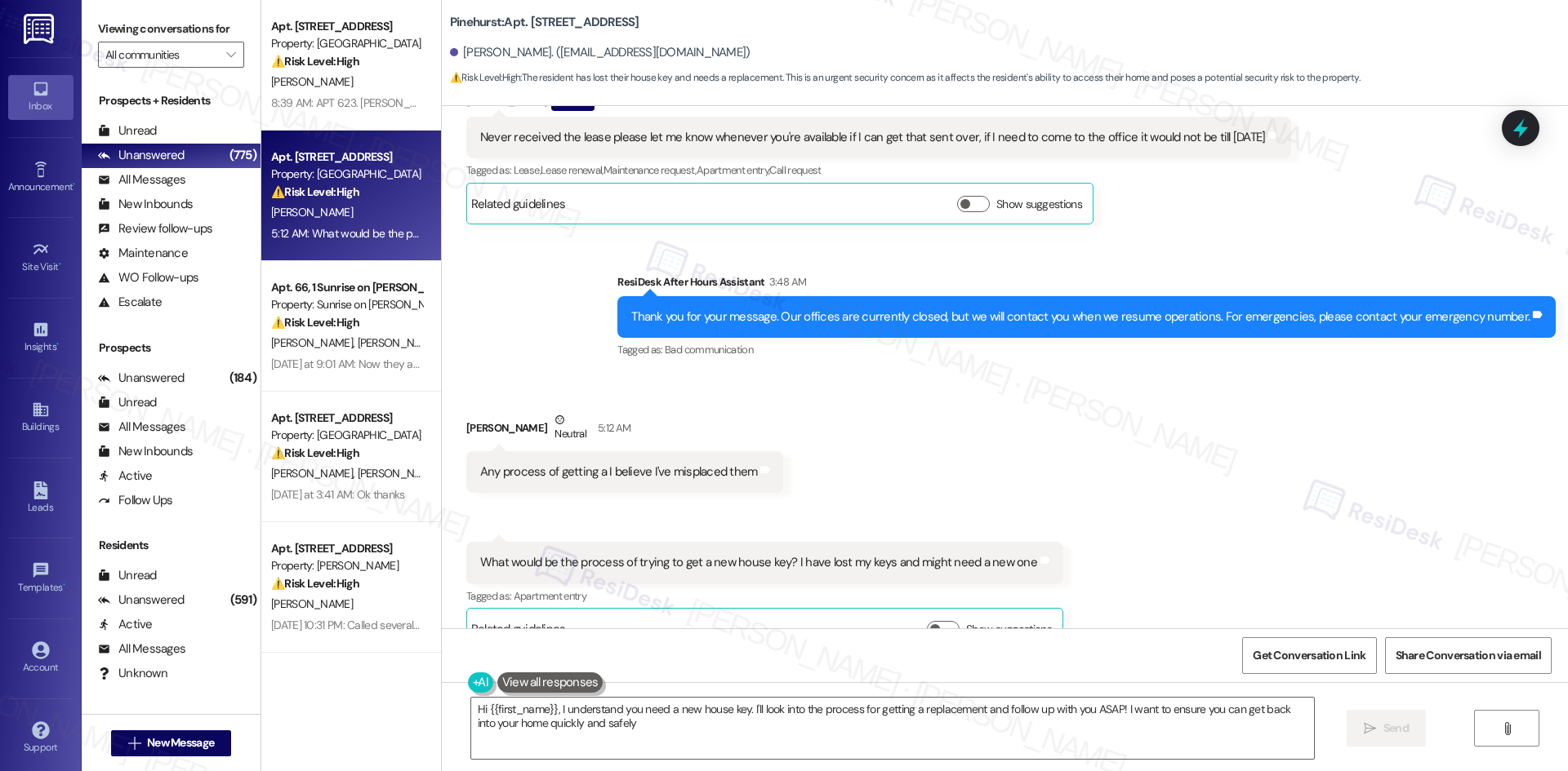
type textarea "Hi {{first_name}}, I understand you need a new house key. I'll look into the pr…"
click at [1051, 428] on div "Received via SMS Chris Petit Neutral 5:12 AM Any process of getting a I believe…" at bounding box center [1004, 518] width 1126 height 288
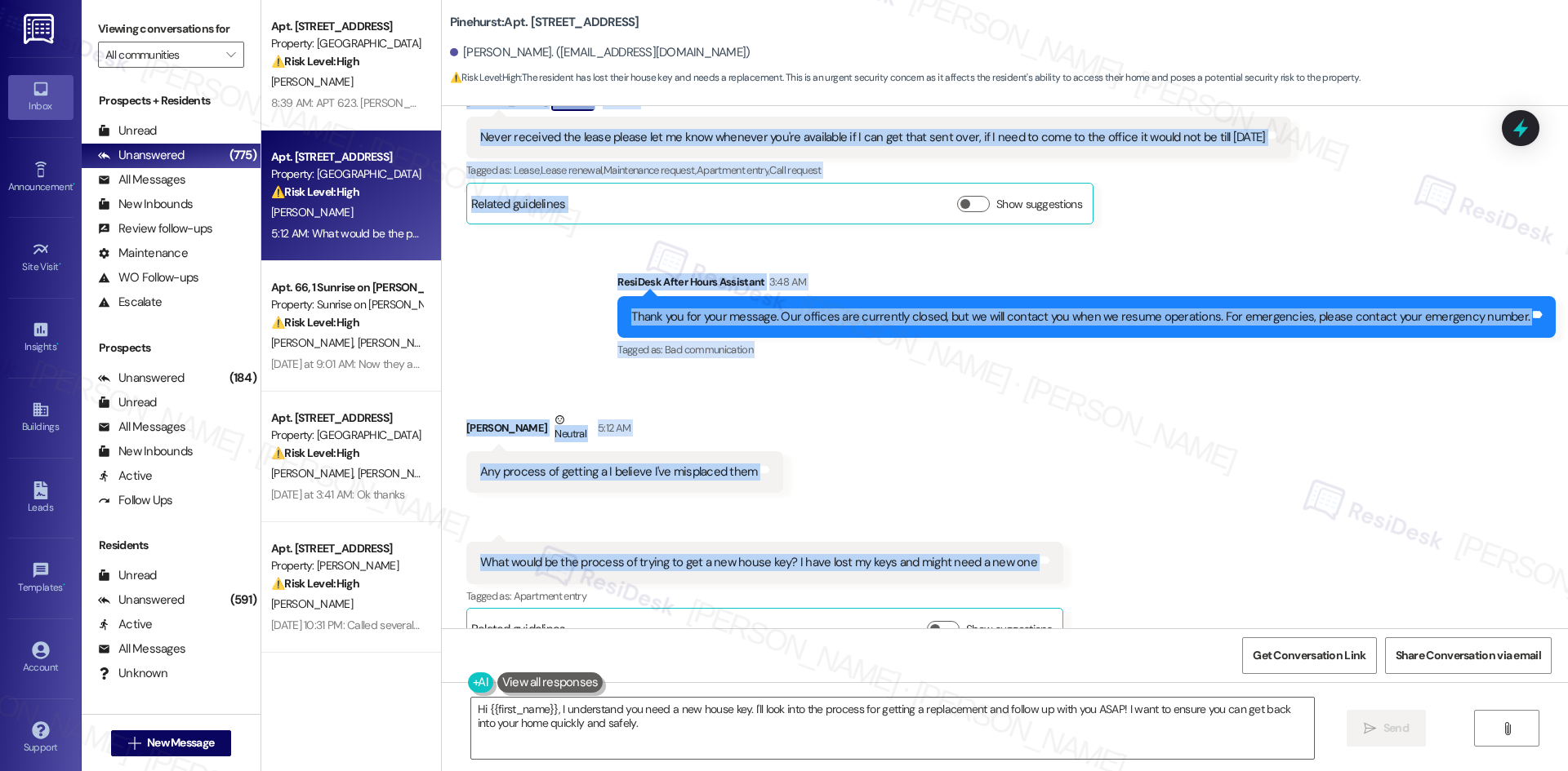
drag, startPoint x: 572, startPoint y: 403, endPoint x: 1100, endPoint y: 526, distance: 542.1
click at [1100, 526] on div "Lease started [DATE] 8:00 AM Announcement, sent via SMS Tessa (ResiDesk) [DATE]…" at bounding box center [1004, 367] width 1126 height 522
copy div "Tessa (ResiDesk) Sep 04, 2025 at 12:51 AM Hi Chris, thank you for your patience…"
click at [906, 384] on div "Received via SMS Chris Petit Neutral 5:12 AM Any process of getting a I believe…" at bounding box center [1004, 518] width 1126 height 288
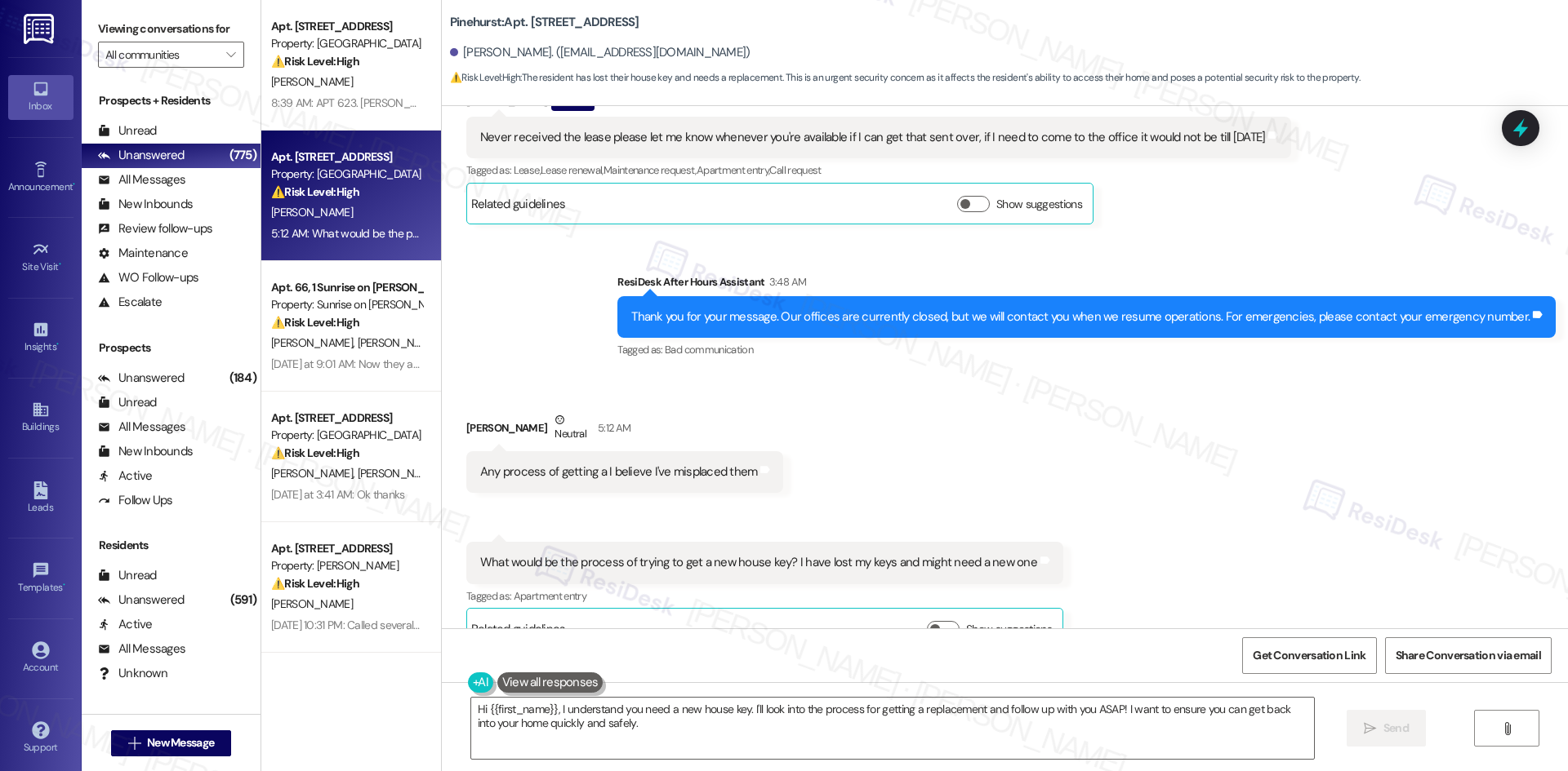
click at [862, 458] on div "Received via SMS Chris Petit Neutral 5:12 AM Any process of getting a I believe…" at bounding box center [1004, 518] width 1126 height 288
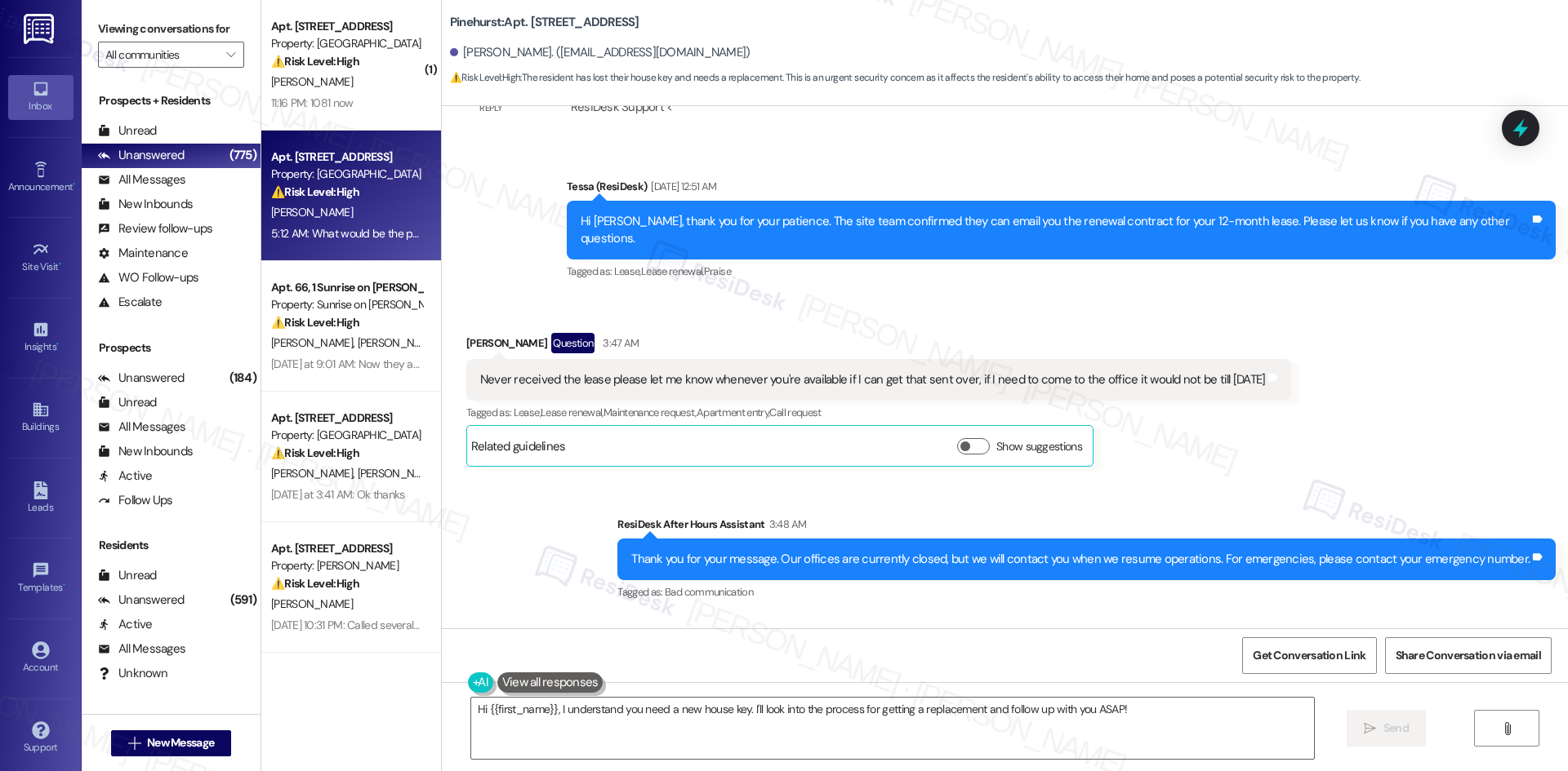
scroll to position [1395, 0]
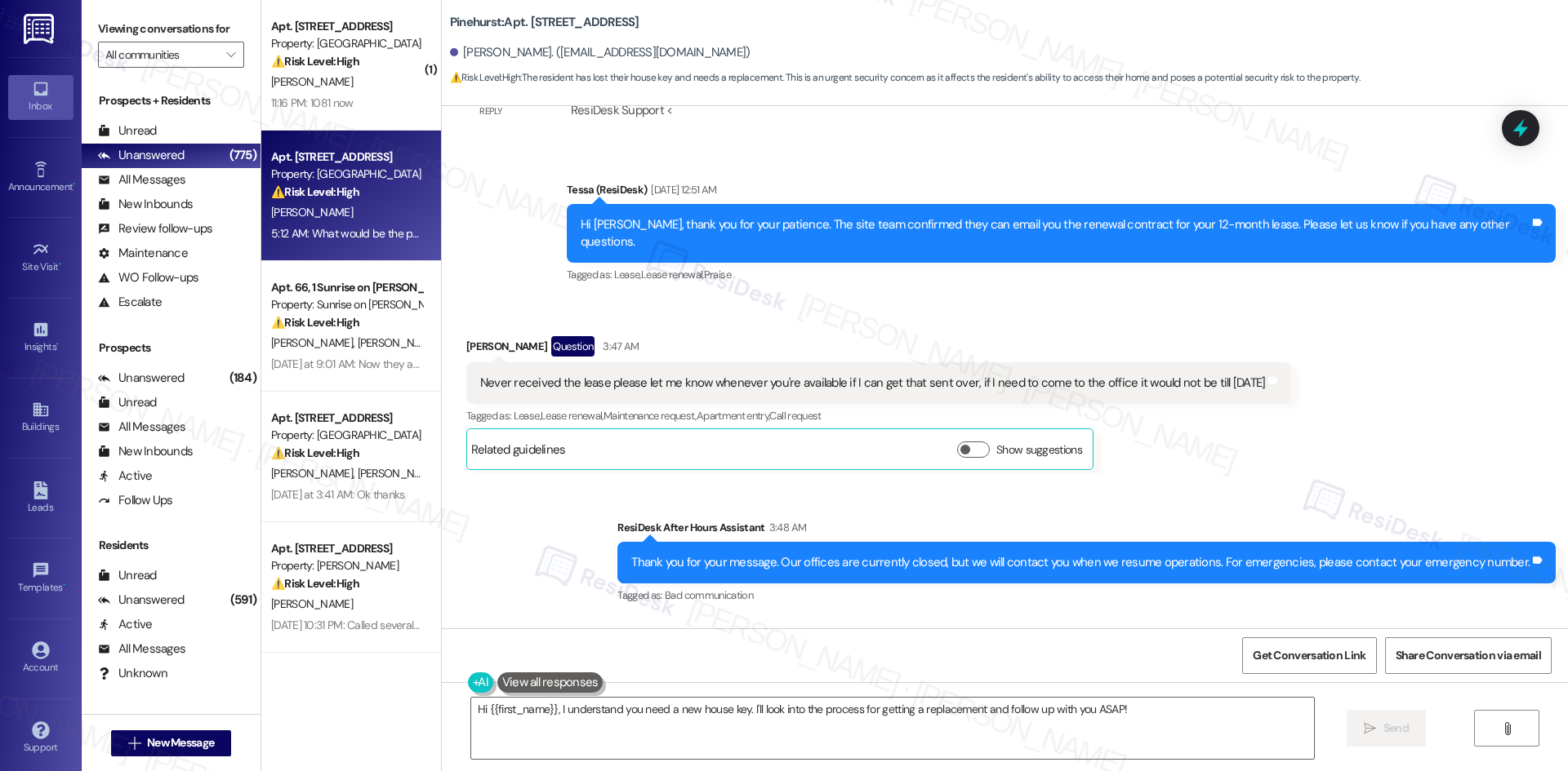
click at [839, 768] on div "Hi {{first_name}}, I understand you need a new house key. I'll look into the pr…" at bounding box center [1004, 744] width 1126 height 122
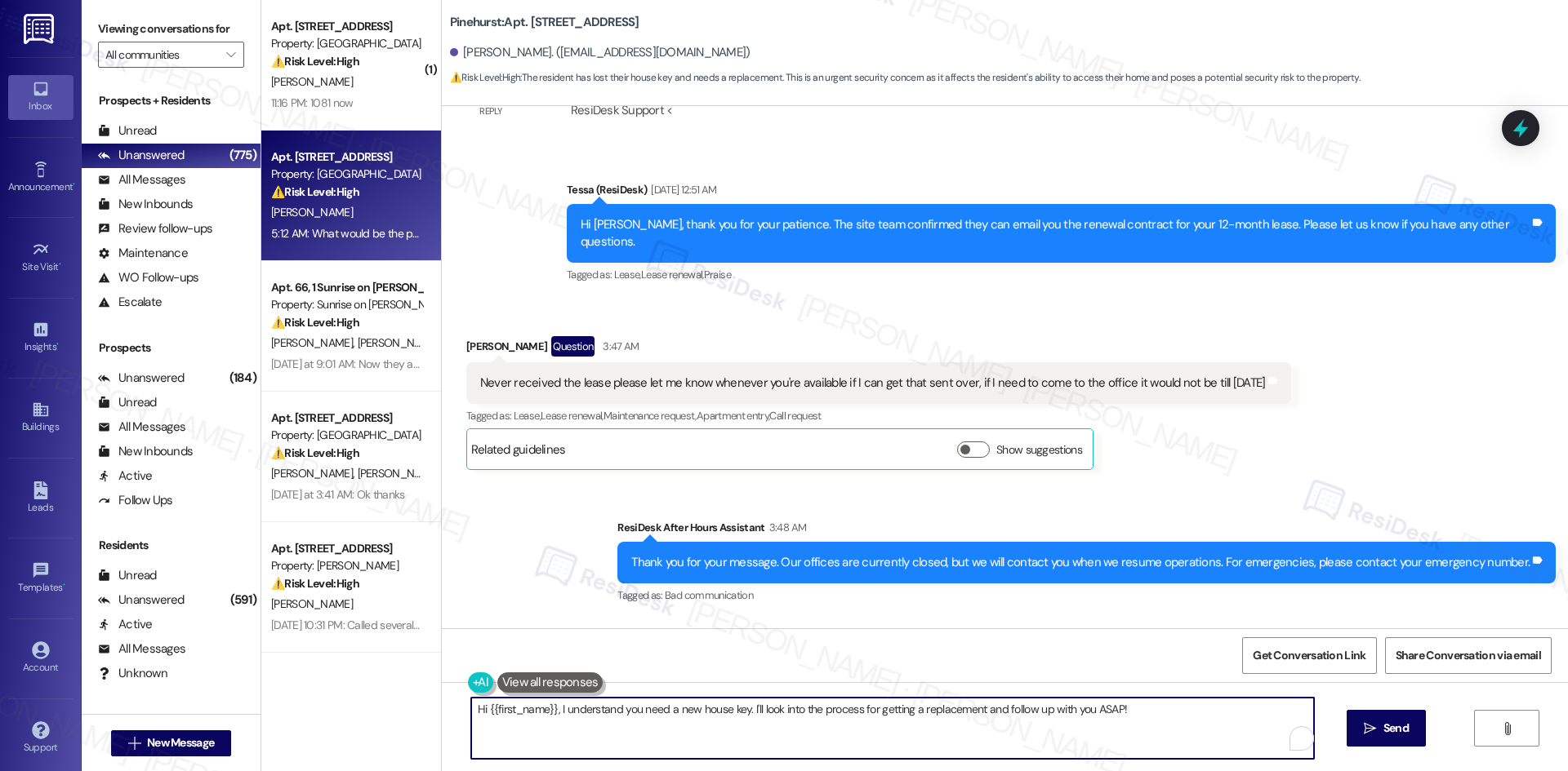
click at [853, 739] on textarea "Hi {{first_name}}, I understand you need a new house key. I'll look into the pr…" at bounding box center [893, 728] width 843 height 61
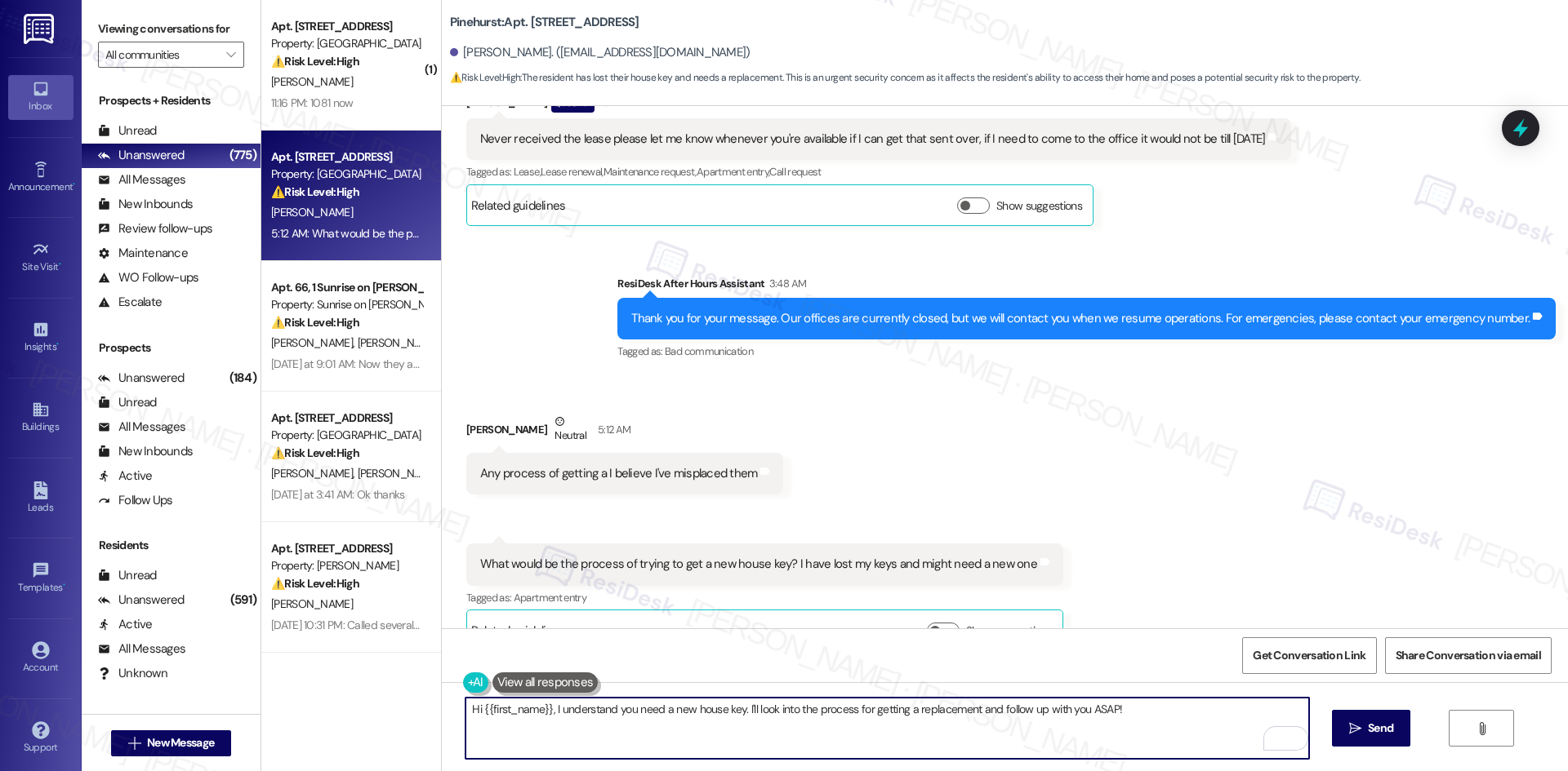
scroll to position [1640, 0]
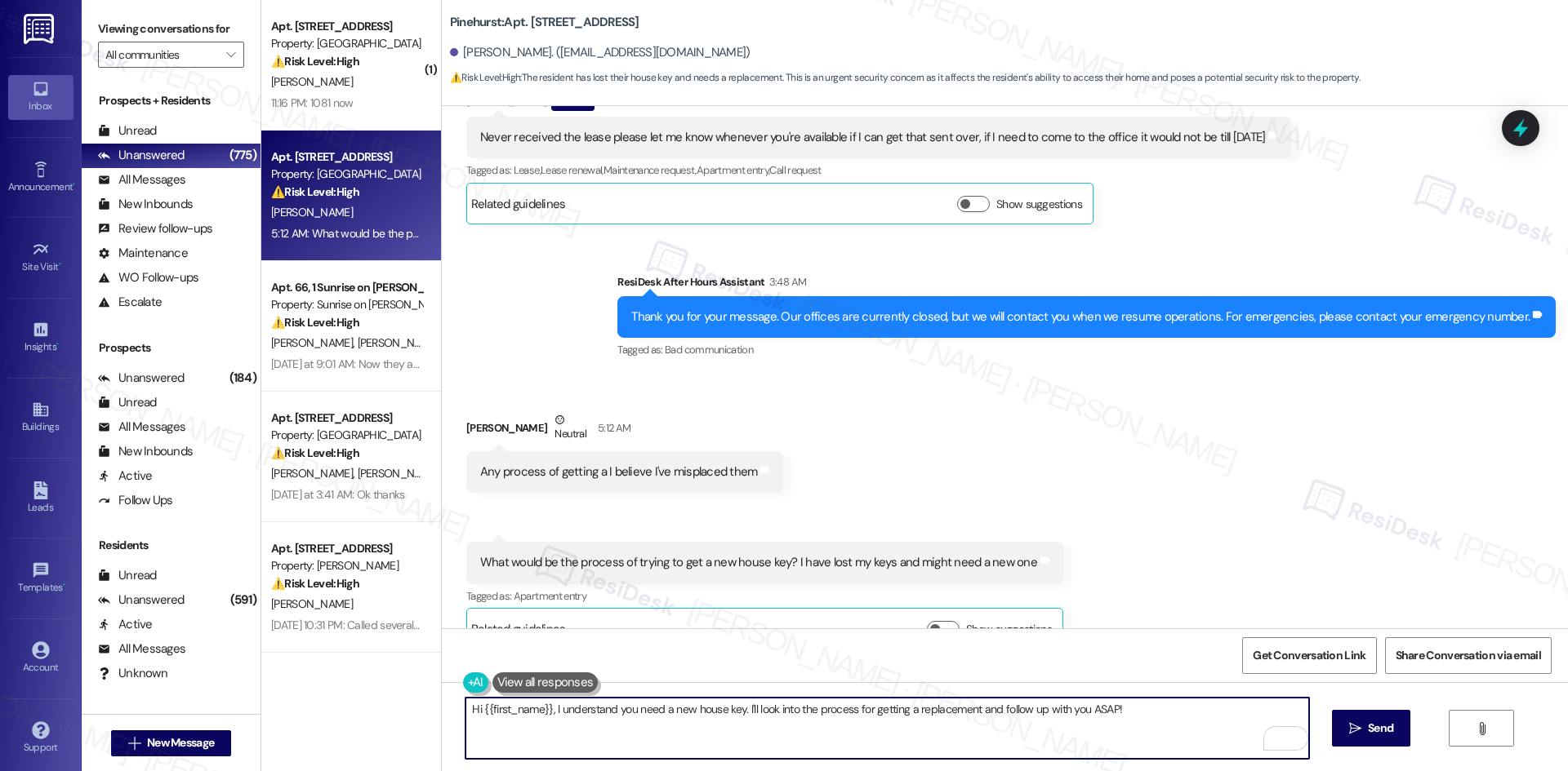
drag, startPoint x: 1124, startPoint y: 706, endPoint x: 407, endPoint y: 712, distance: 717.0
click at [393, 710] on div "( 1 ) Apt. 623, 500 NW 63rd Street Property: Pinehurst ⚠️ Risk Level: High The …" at bounding box center [914, 385] width 1307 height 771
paste textarea "I’m sorry to hear about the trouble with the lease and your keys. I’ll inform t…"
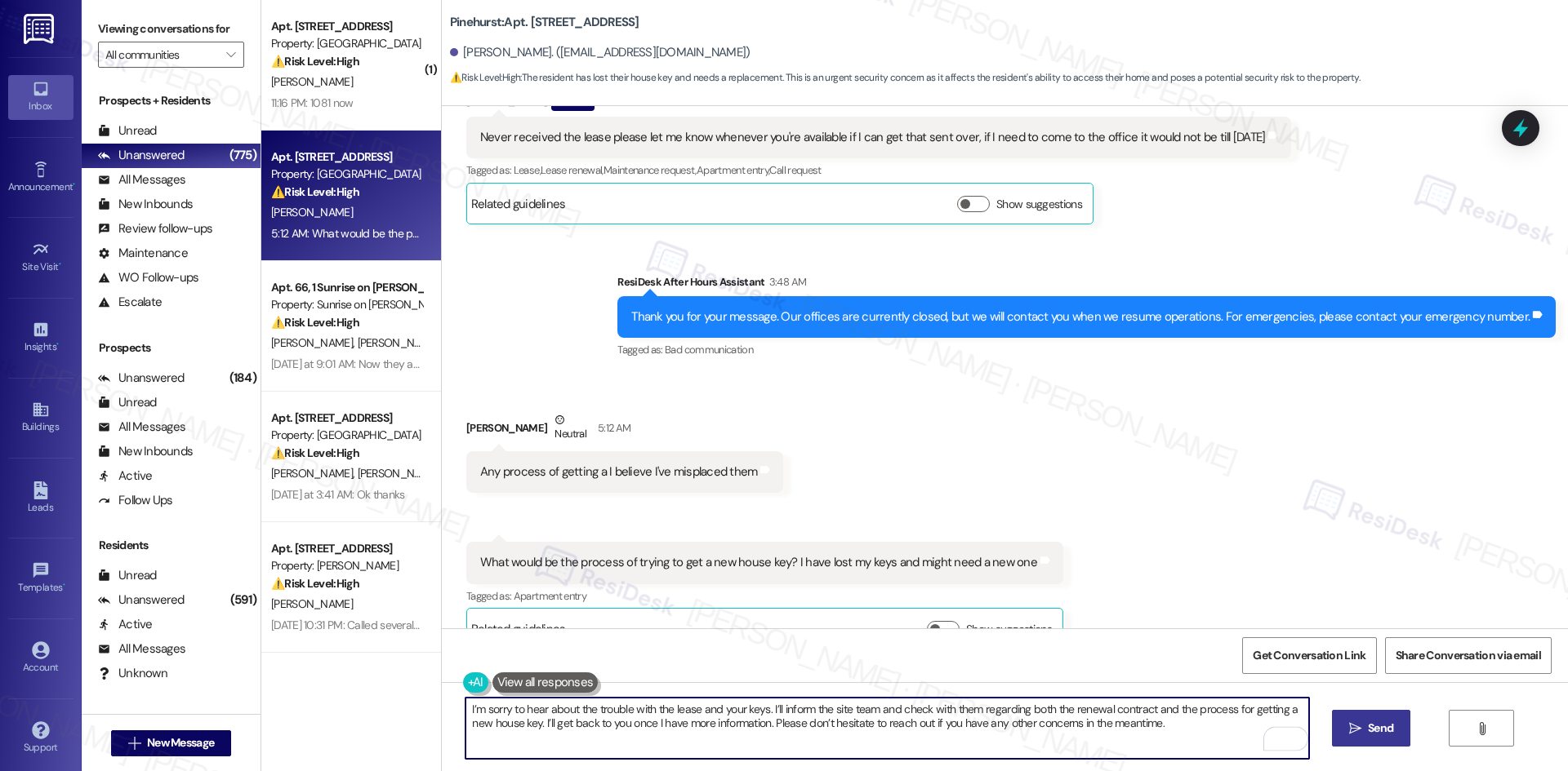
type textarea "I’m sorry to hear about the trouble with the lease and your keys. I’ll inform t…"
click at [1384, 725] on span "Send" at bounding box center [1380, 729] width 25 height 17
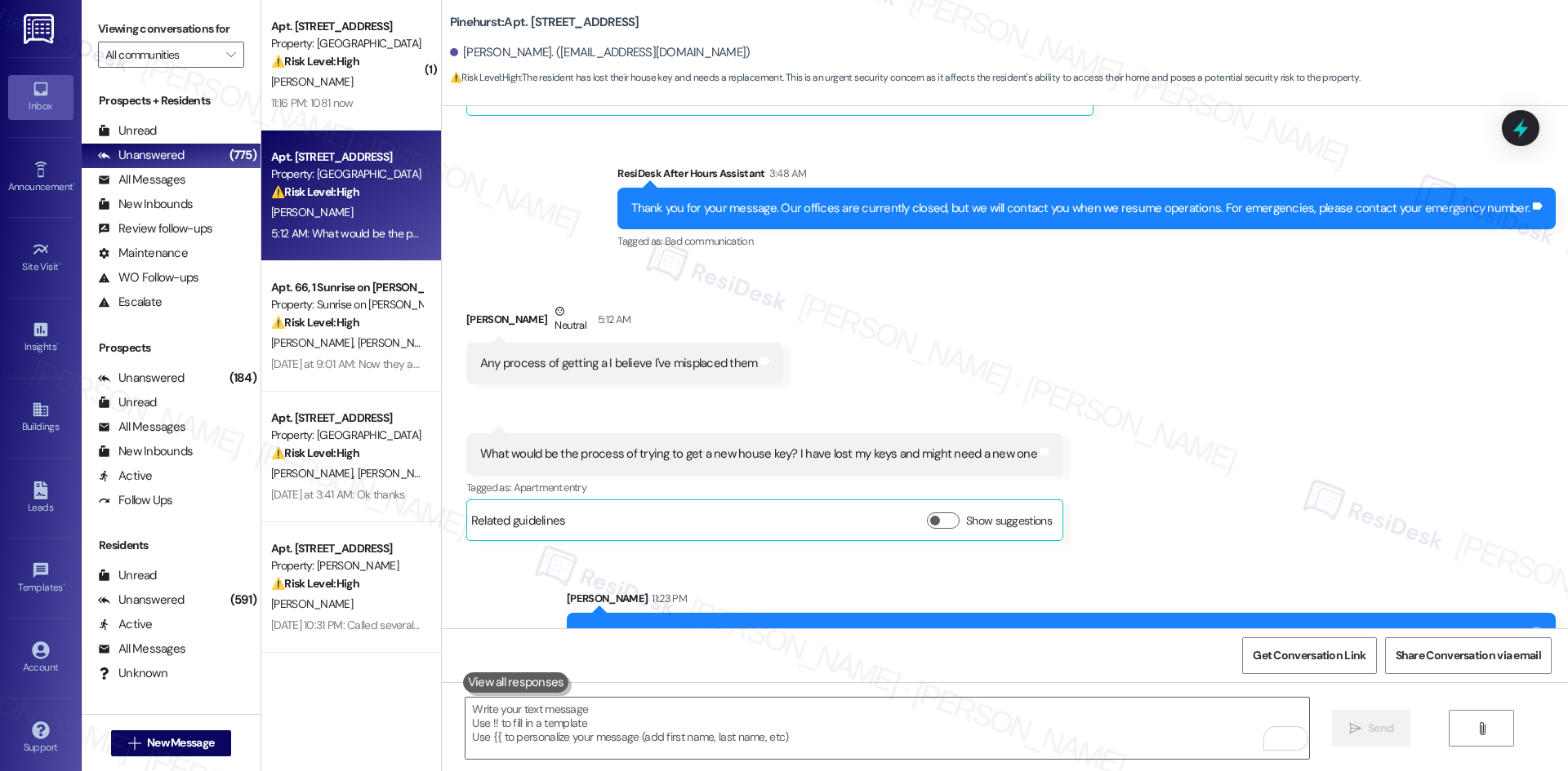
scroll to position [1771, 0]
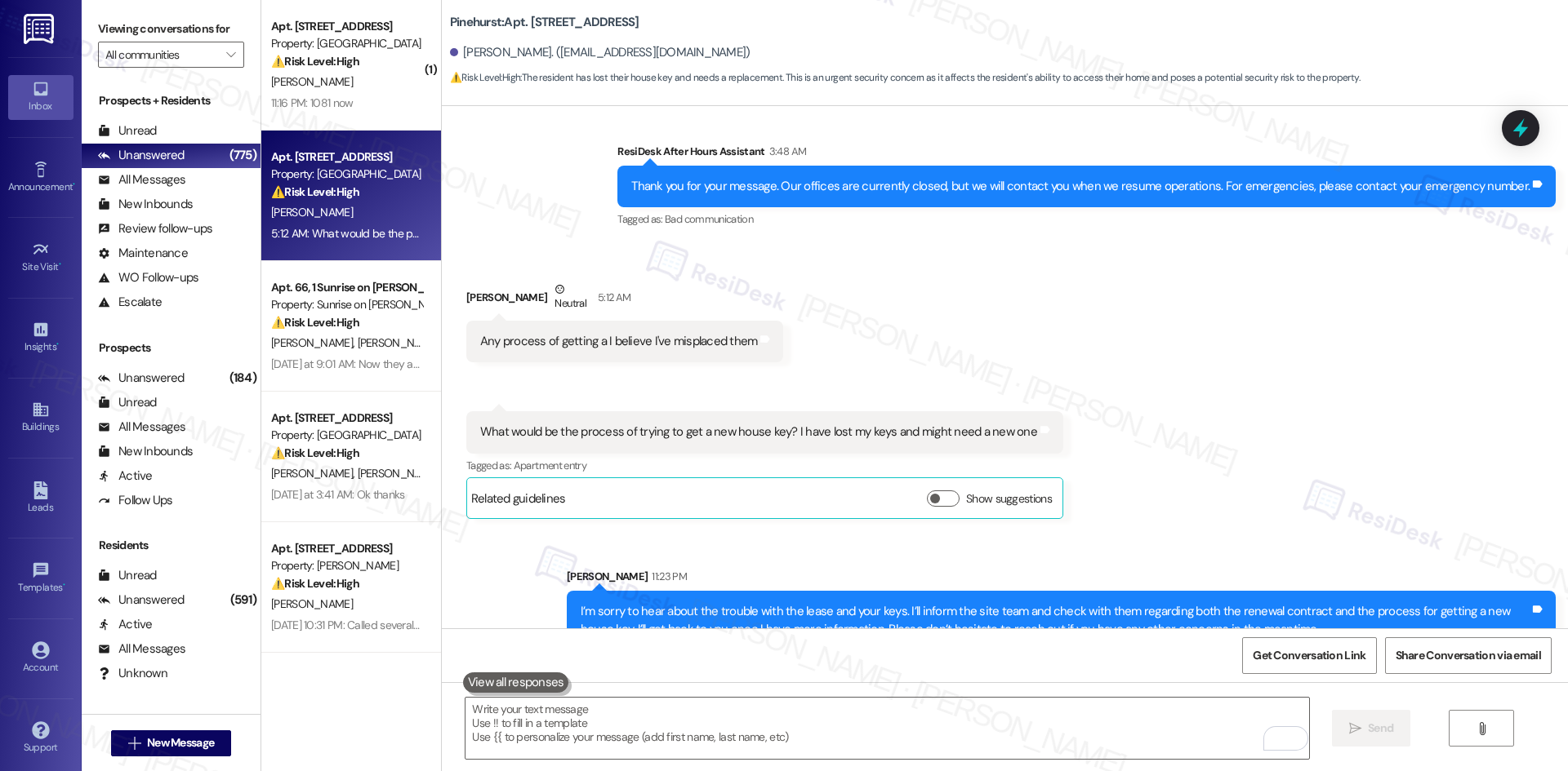
click at [1294, 438] on div "Received via SMS Chris Petit Neutral 5:12 AM Any process of getting a I believe…" at bounding box center [1004, 388] width 1126 height 288
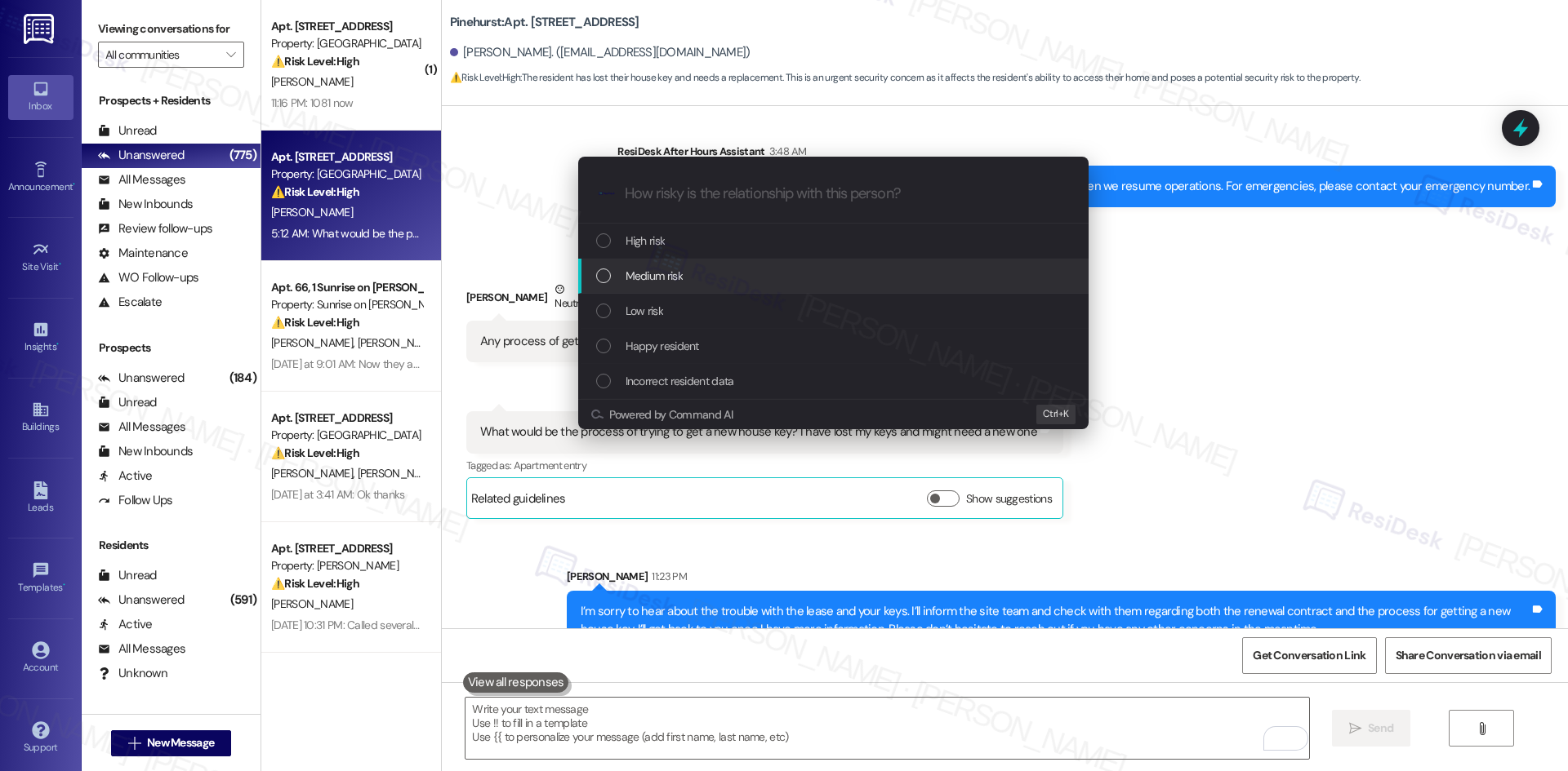
click at [674, 278] on span "Medium risk" at bounding box center [654, 275] width 57 height 18
click at [674, 259] on div "High risk" at bounding box center [832, 240] width 510 height 35
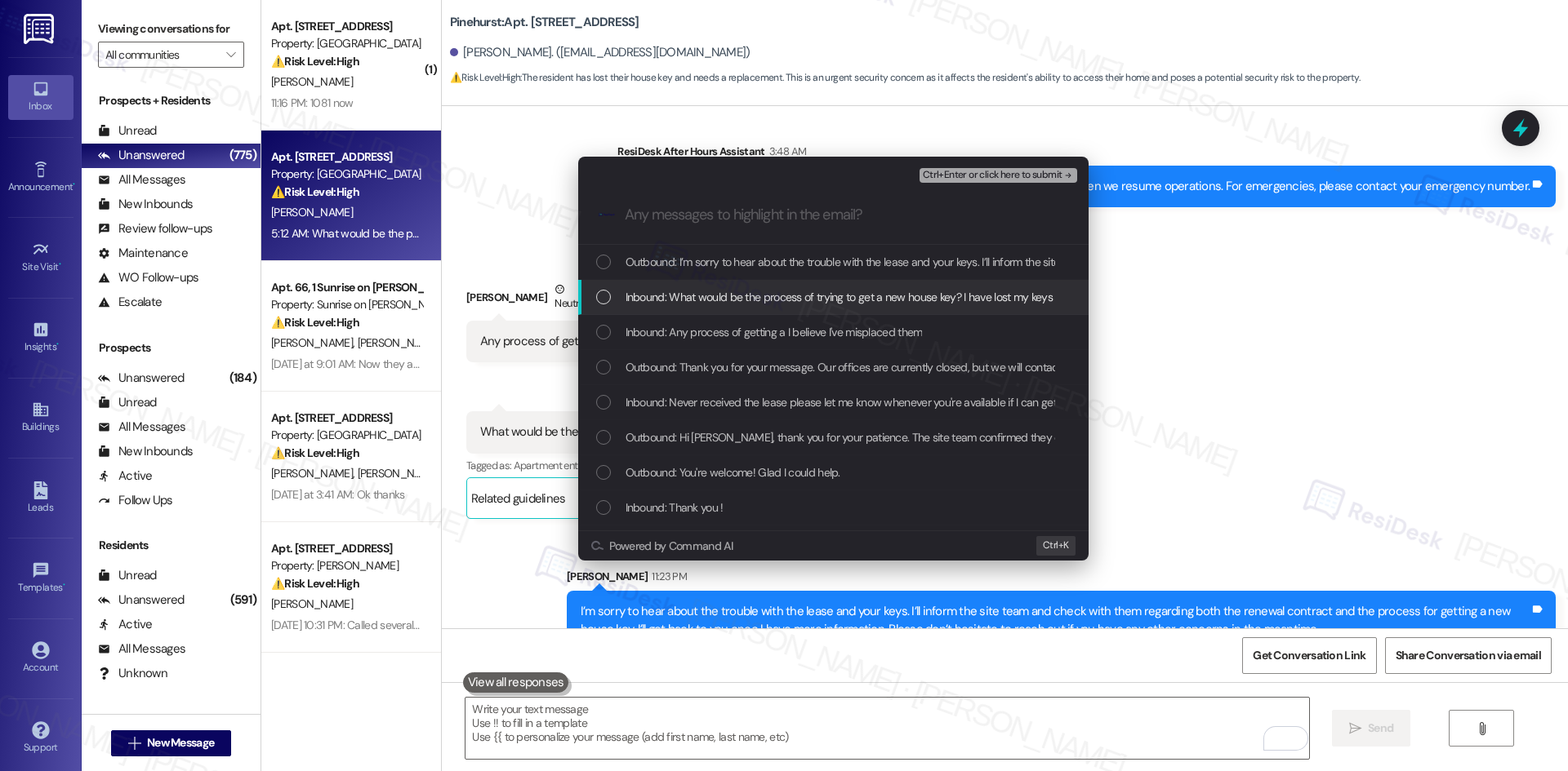
click at [697, 290] on span "Inbound: What would be the process of trying to get a new house key? I have los…" at bounding box center [905, 297] width 558 height 18
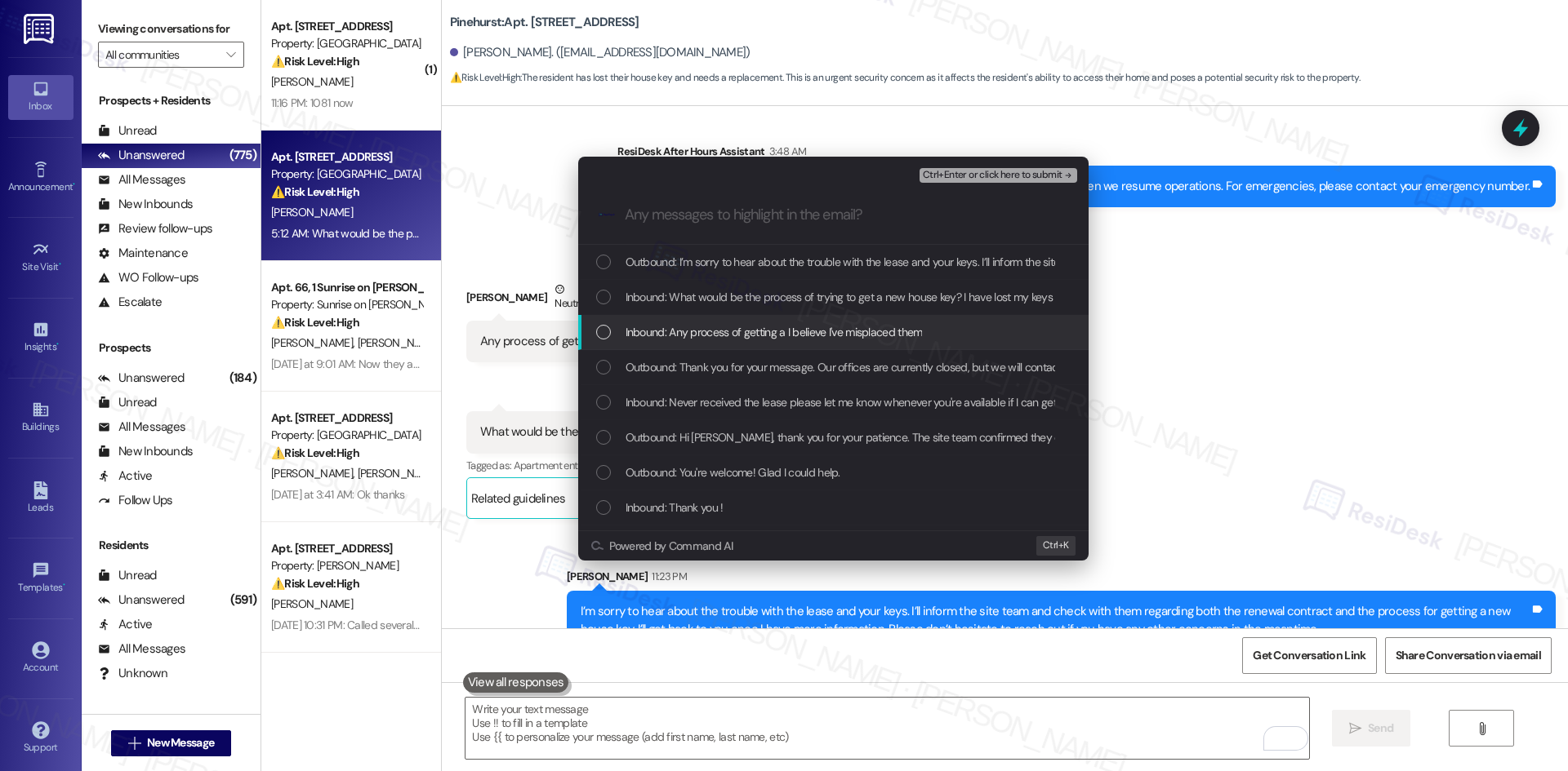
click at [722, 334] on span "Inbound: Any process of getting a I believe I've misplaced them" at bounding box center [774, 332] width 297 height 18
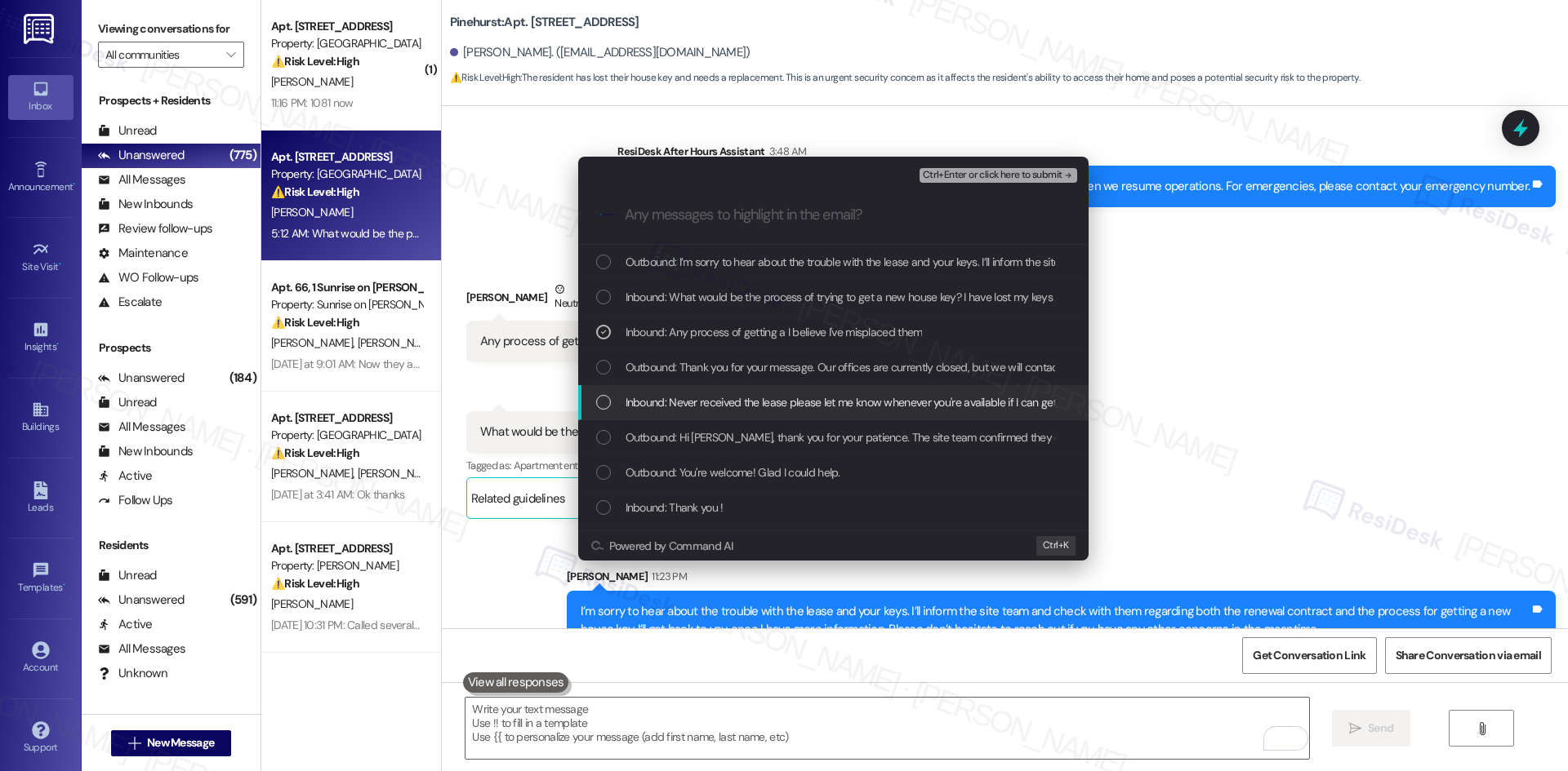
drag, startPoint x: 908, startPoint y: 409, endPoint x: 915, endPoint y: 404, distance: 8.6
click at [909, 409] on span "Inbound: Never received the lease please let me know whenever you're available …" at bounding box center [1006, 402] width 761 height 18
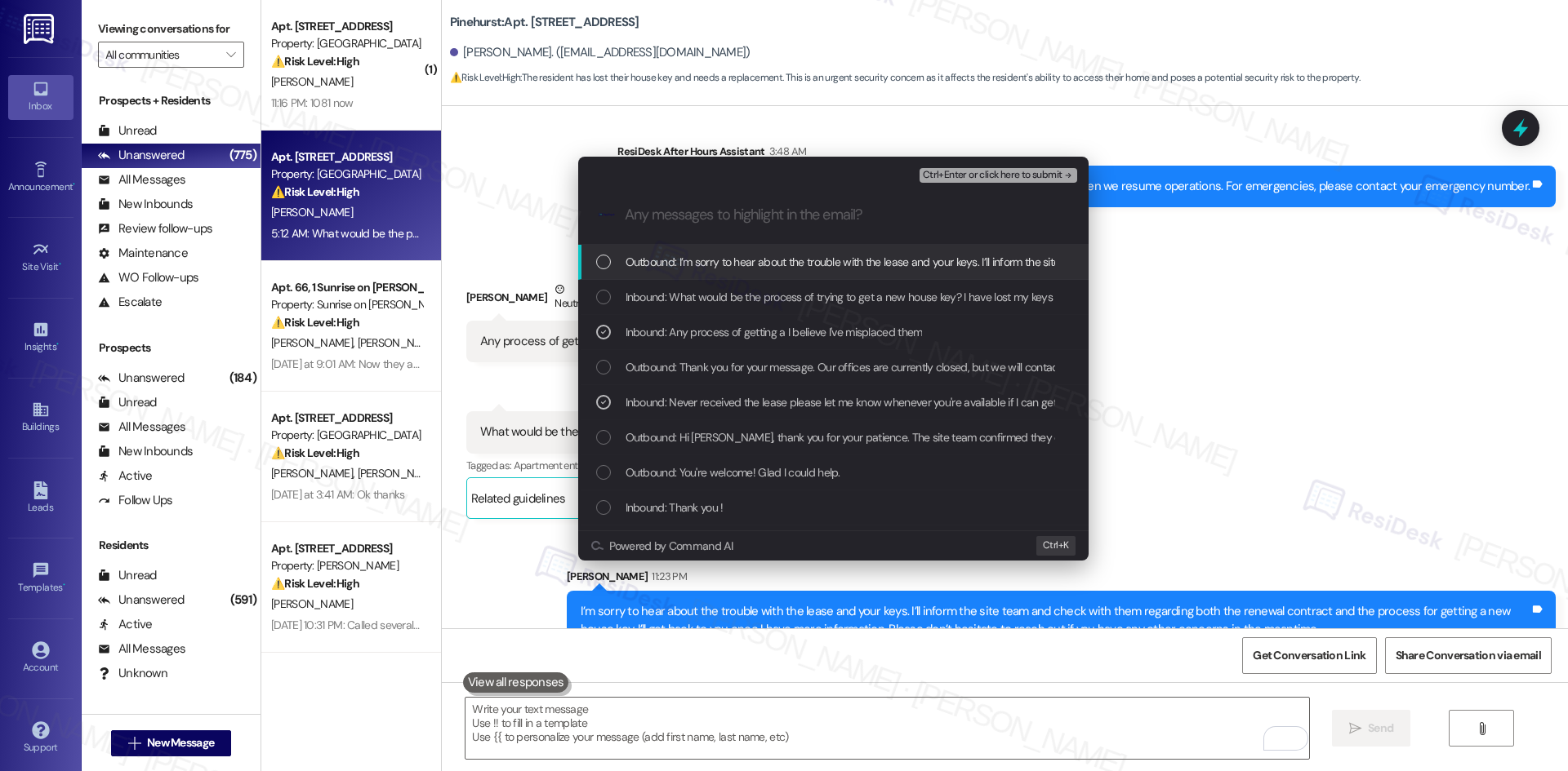
click at [1063, 170] on icon "remove-block-ctrl+enter-or click here to submit" at bounding box center [1068, 176] width 11 height 11
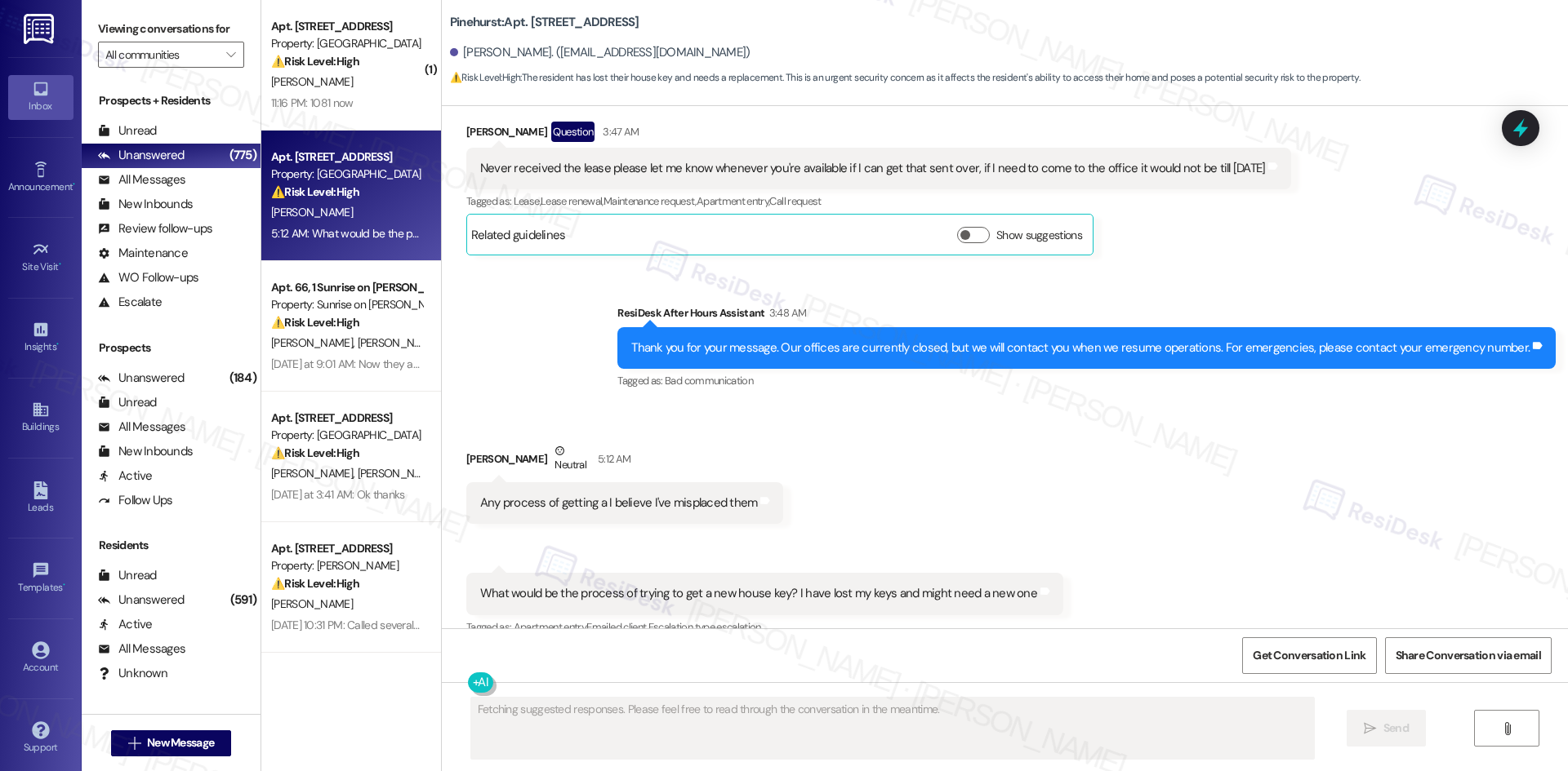
scroll to position [1640, 0]
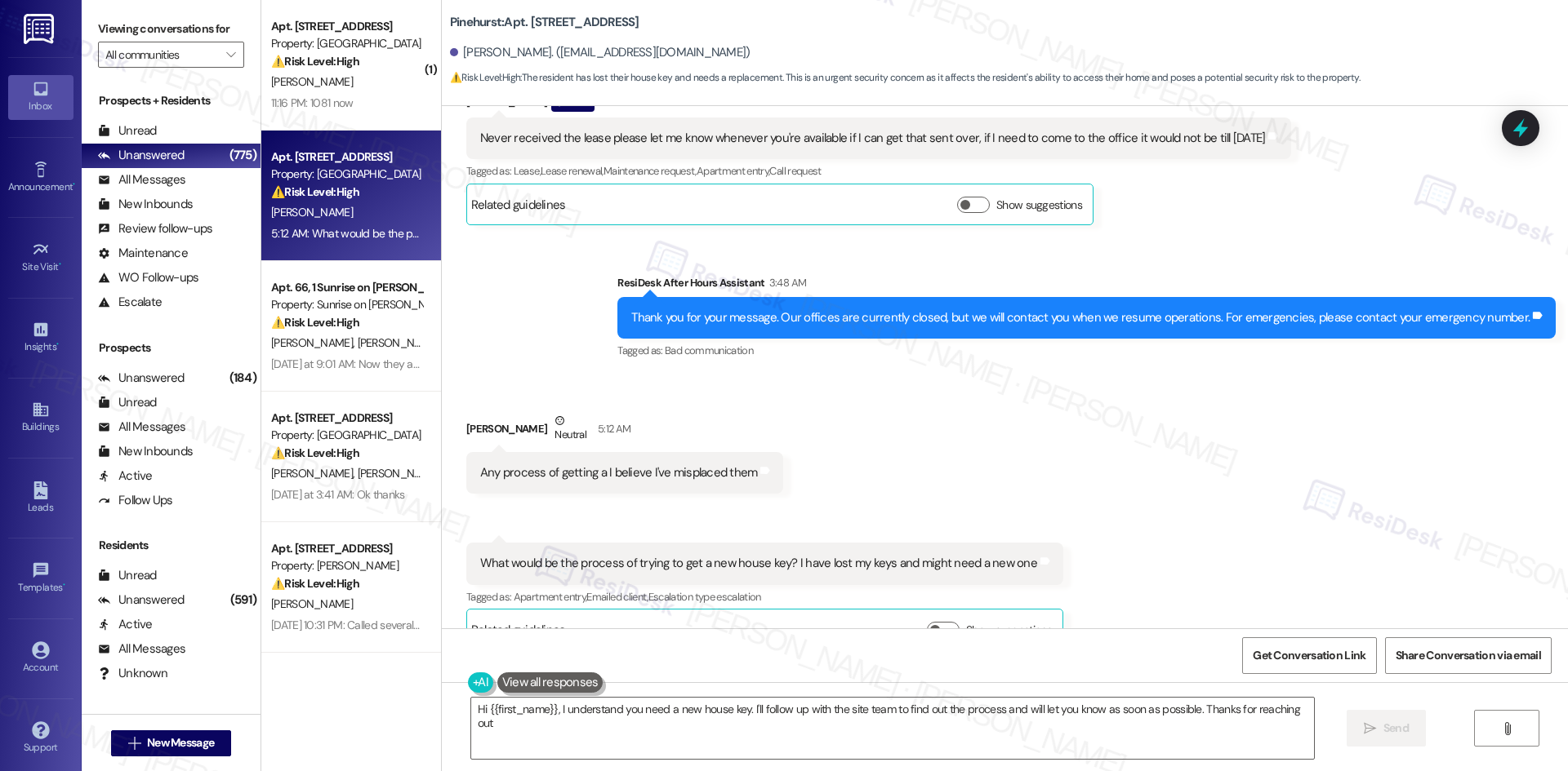
type textarea "Hi {{first_name}}, I understand you need a new house key. I'll follow up with t…"
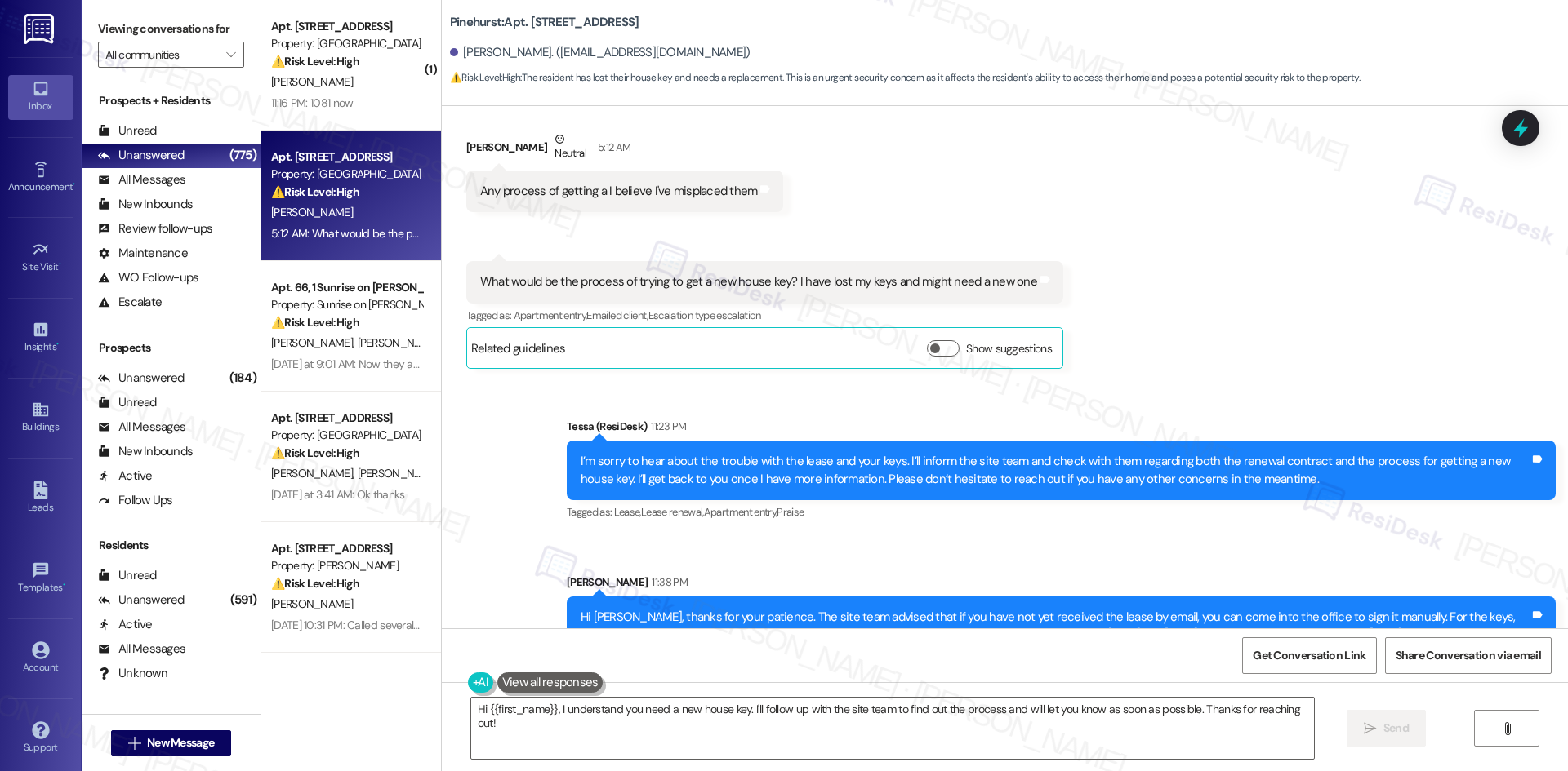
scroll to position [1944, 0]
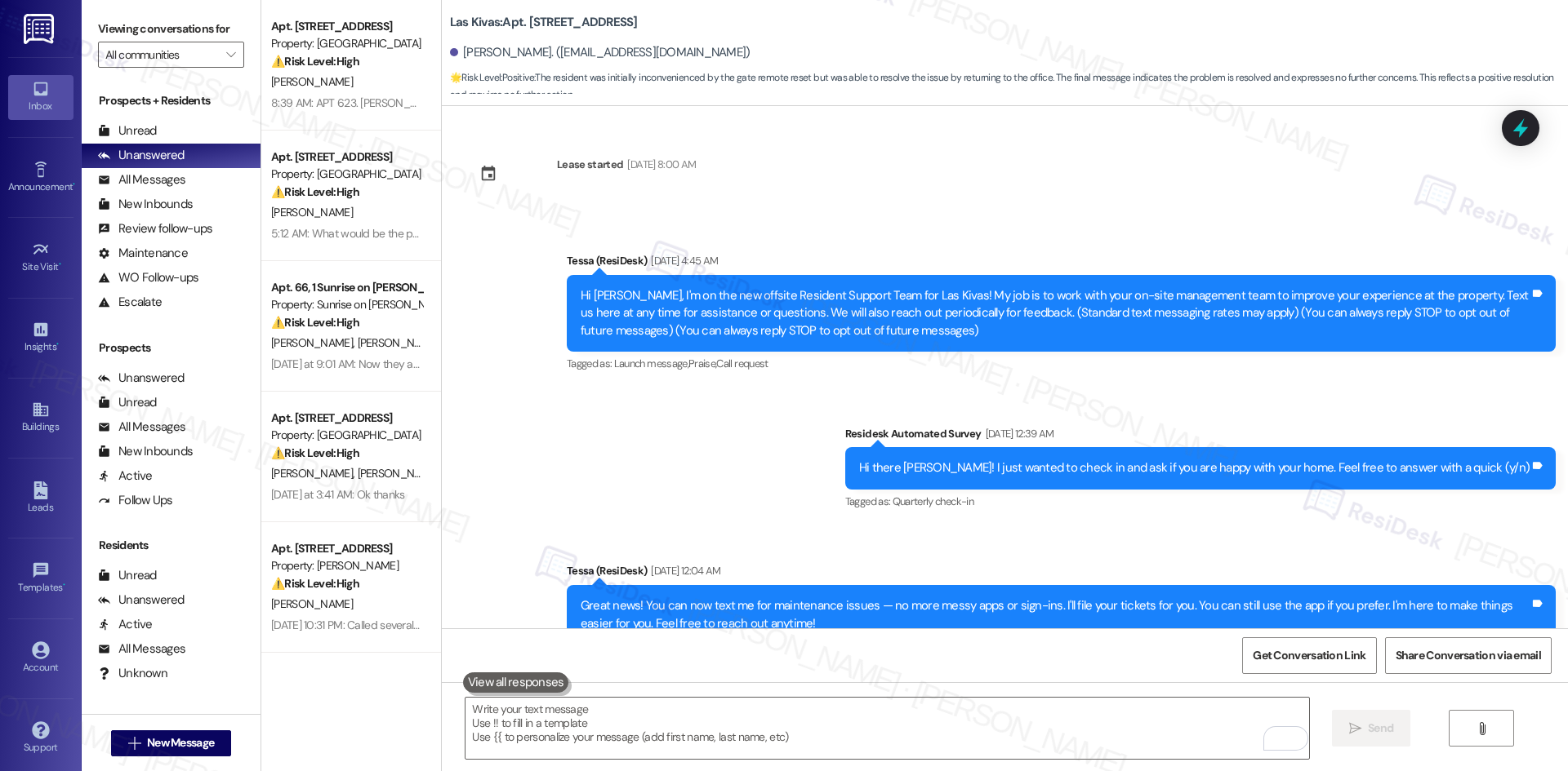
scroll to position [990, 0]
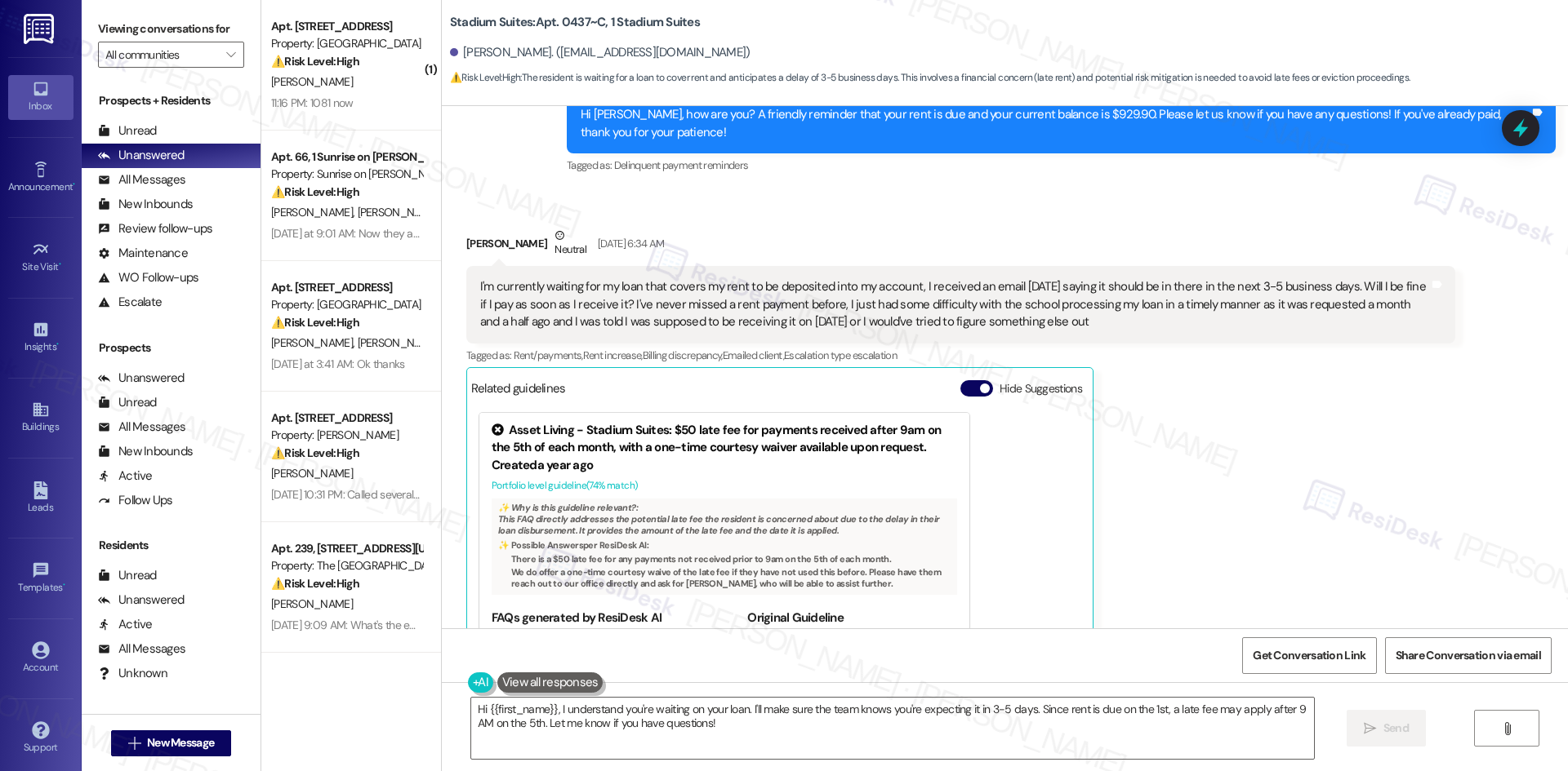
scroll to position [5937, 0]
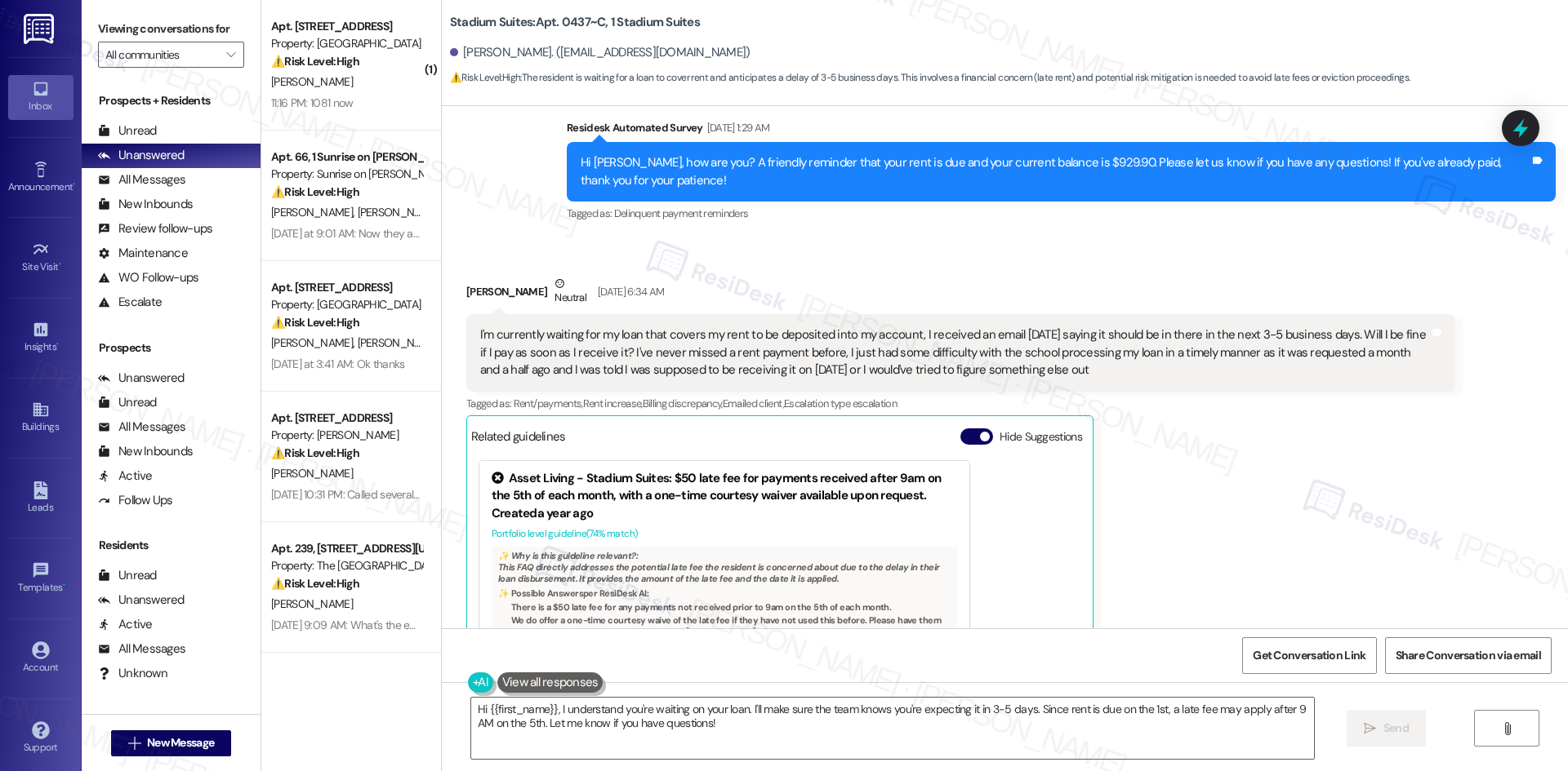
drag, startPoint x: 447, startPoint y: 194, endPoint x: 1134, endPoint y: 301, distance: 695.3
click at [1134, 301] on div "Received via SMS [PERSON_NAME] [DATE] 6:34 AM I'm currently waiting for my loan…" at bounding box center [960, 520] width 1014 height 516
copy div "[PERSON_NAME] [DATE] 6:34 AM I'm currently waiting for my loan that covers my r…"
click at [1253, 732] on textarea "Hi {{first_name}}, I understand you're waiting on your loan. I'll make sure the…" at bounding box center [893, 728] width 843 height 61
click at [1205, 466] on div "Gracen Thomas Neutral Sep 06, 2025 at 6:34 AM I'm currently waiting for my loan…" at bounding box center [960, 520] width 989 height 491
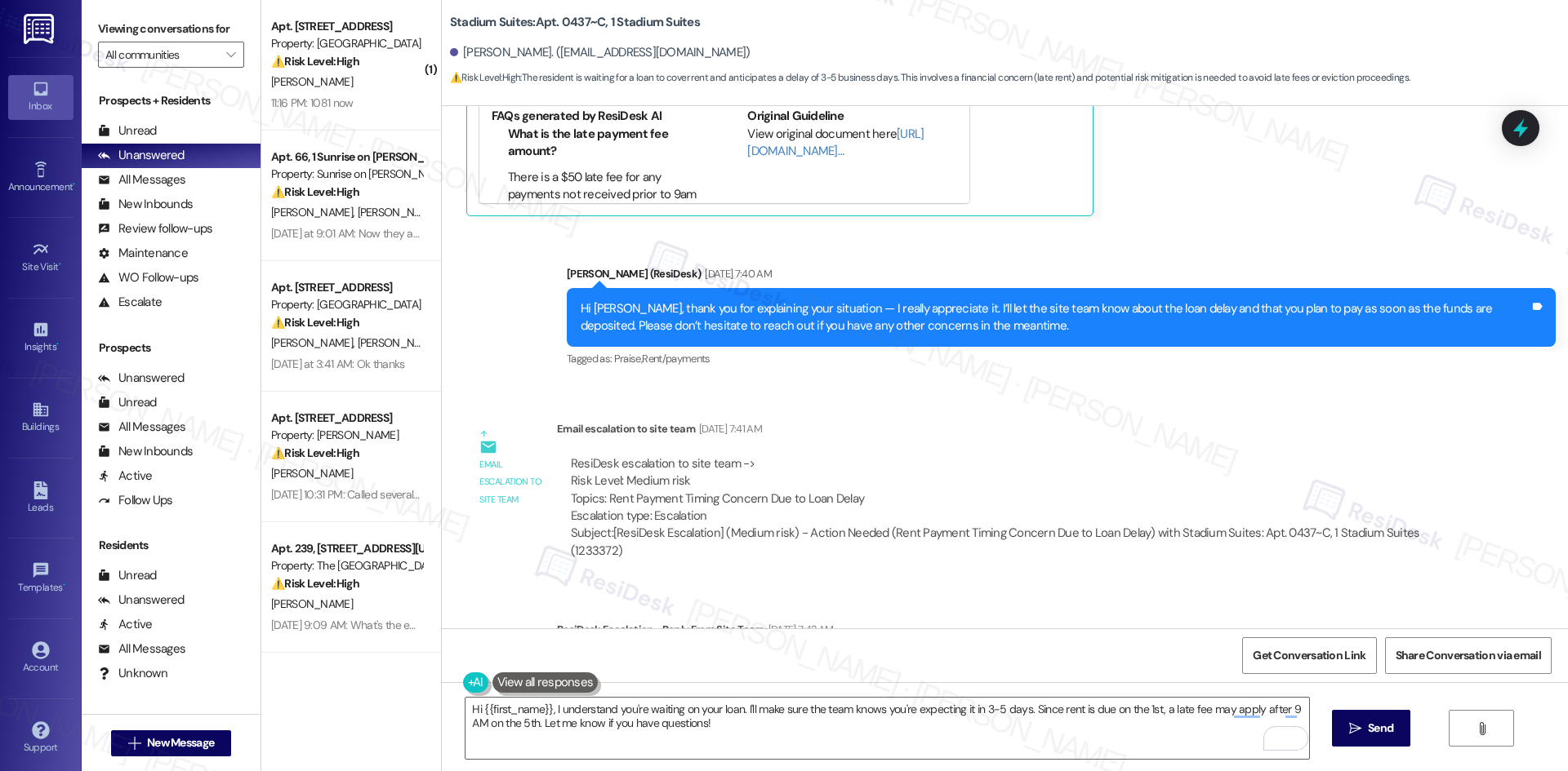
scroll to position [6508, 0]
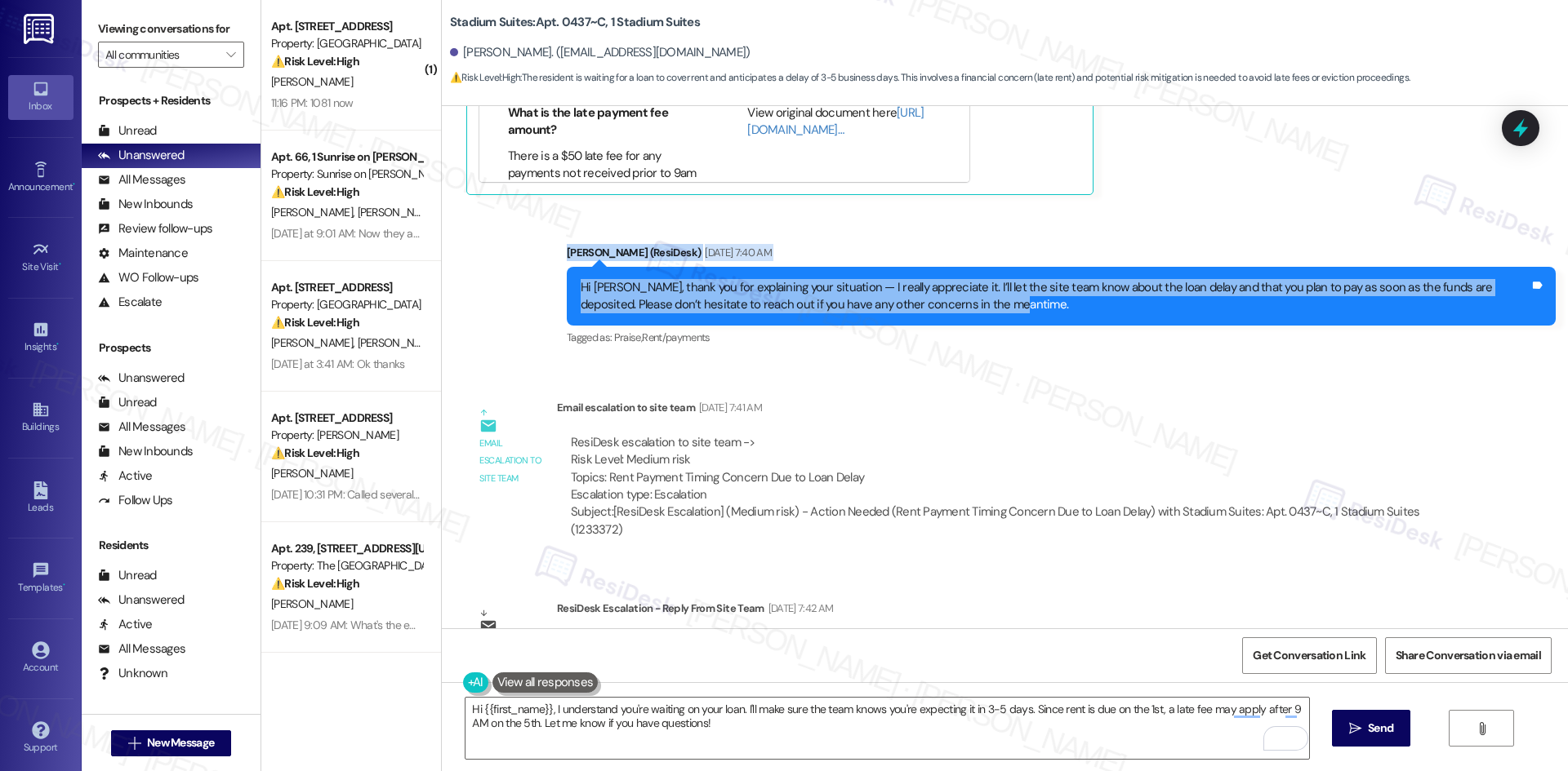
drag, startPoint x: 529, startPoint y: 159, endPoint x: 1042, endPoint y: 253, distance: 521.5
click at [1042, 253] on div "Sent via SMS Sarah (ResiDesk) Sep 06, 2025 at 7:40 AM Hi Gracen, thank you for …" at bounding box center [1004, 285] width 1126 height 155
copy div "Sarah (ResiDesk) Sep 06, 2025 at 7:40 AM Hi Gracen, thank you for explaining yo…"
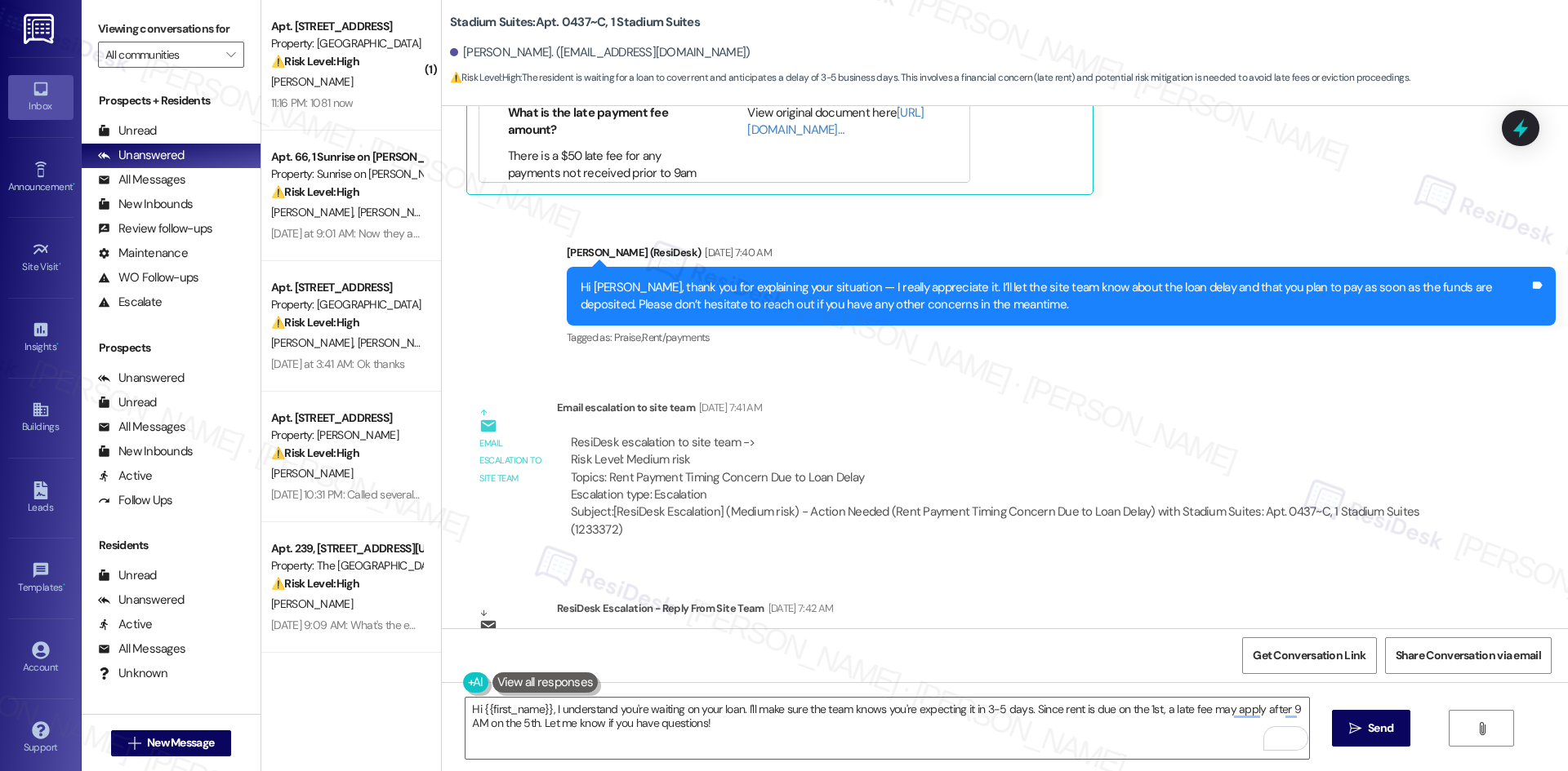
drag, startPoint x: 1034, startPoint y: 512, endPoint x: 1012, endPoint y: 510, distance: 22.1
click at [1034, 512] on div "WO Opened request: just need i... Aug 16, 2024 at 3:42 PM Status : Completed Sh…" at bounding box center [1004, 367] width 1126 height 522
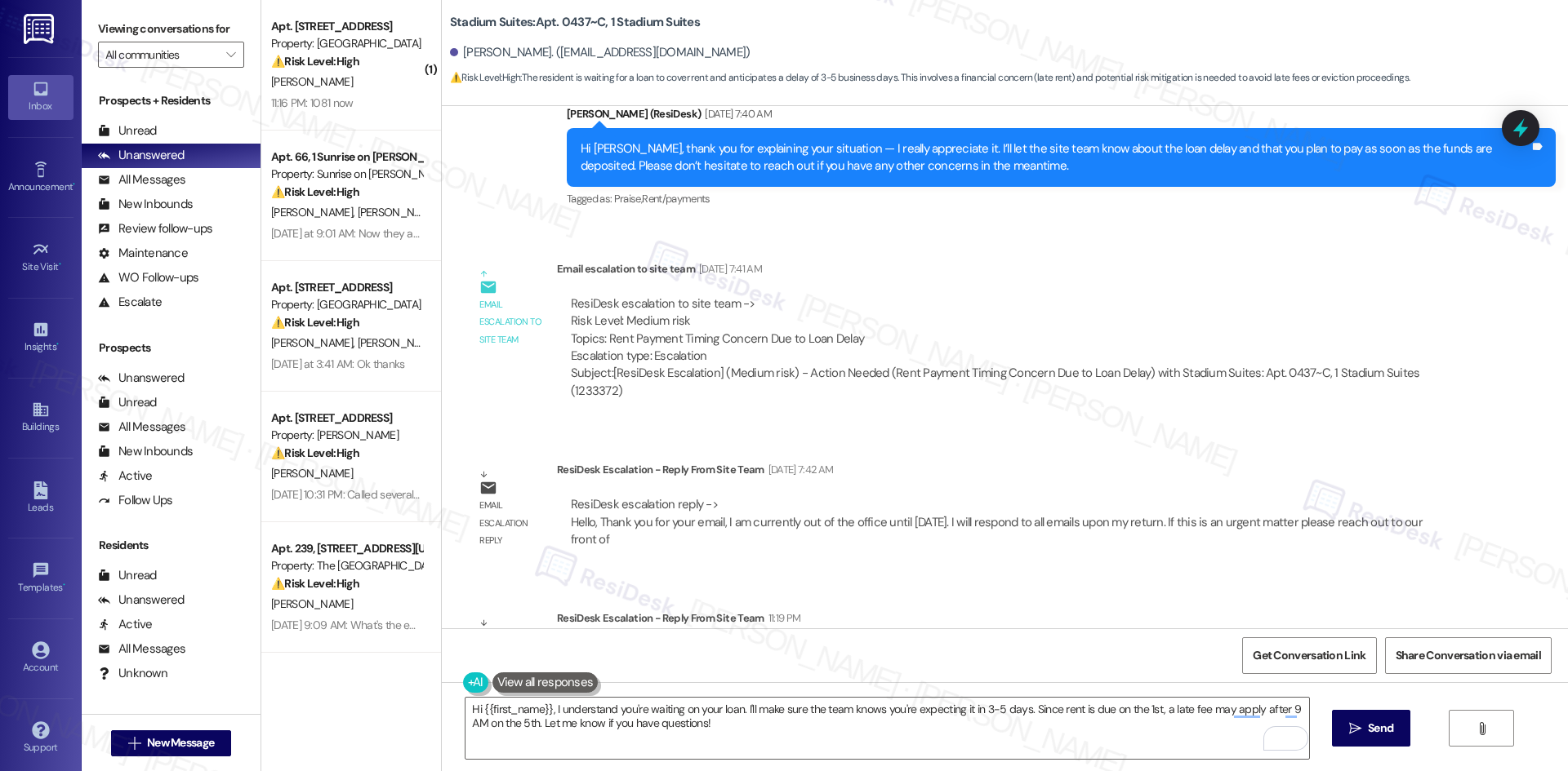
scroll to position [6671, 0]
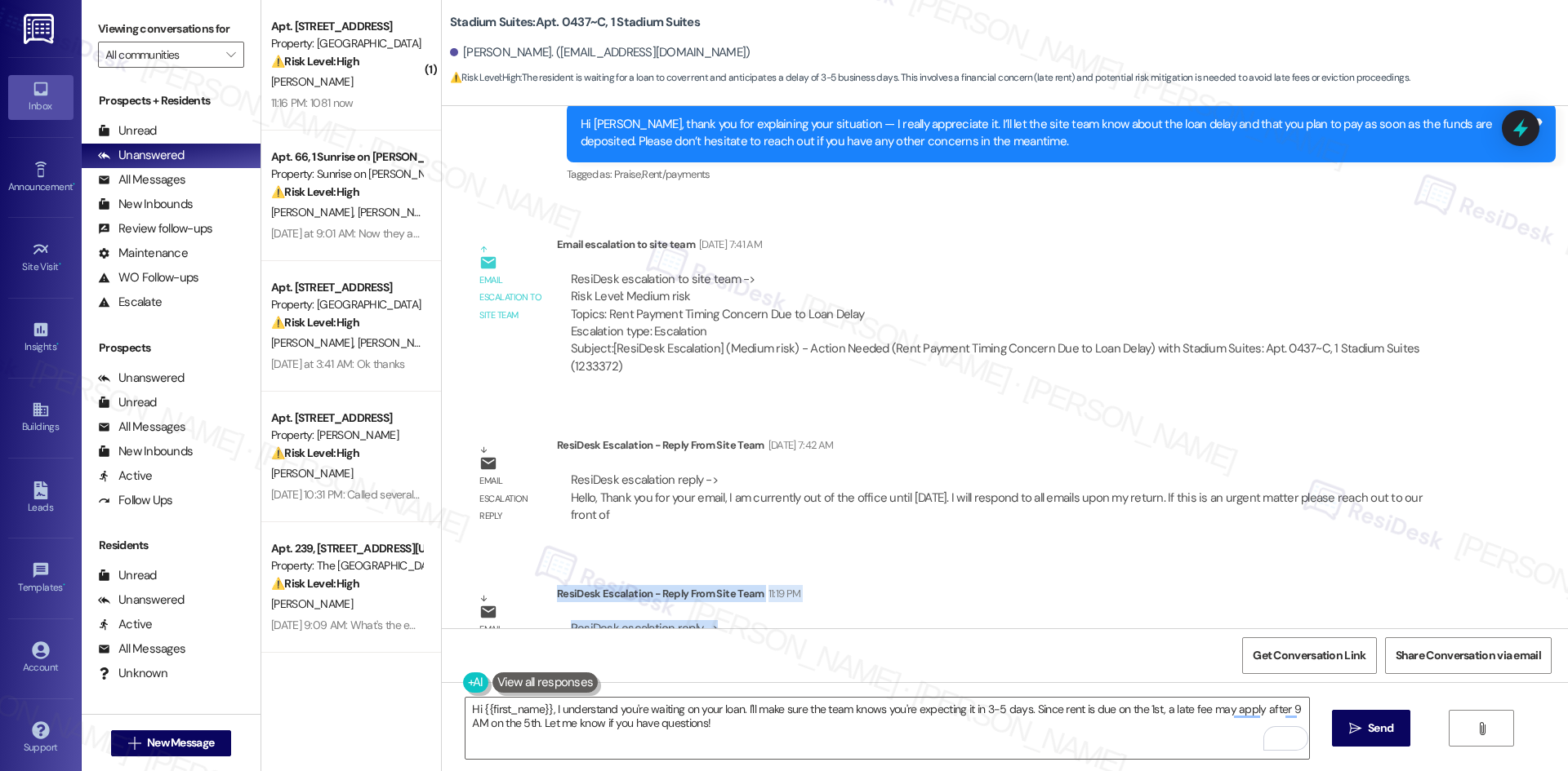
drag, startPoint x: 543, startPoint y: 521, endPoint x: 709, endPoint y: 560, distance: 170.5
click at [709, 573] on div "Email escalation reply ResiDesk Escalation - Reply From Site Team 11:19 PM Resi…" at bounding box center [960, 635] width 1014 height 124
click at [709, 621] on div "ResiDesk escalation reply -> Good morning, Gracen submitted payment shortly aft…" at bounding box center [1006, 647] width 874 height 53
drag, startPoint x: 545, startPoint y: 524, endPoint x: 758, endPoint y: 565, distance: 216.9
click at [758, 585] on div "ResiDesk Escalation - Reply From Site Team 11:19 PM ResiDesk escalation reply -…" at bounding box center [1006, 635] width 898 height 100
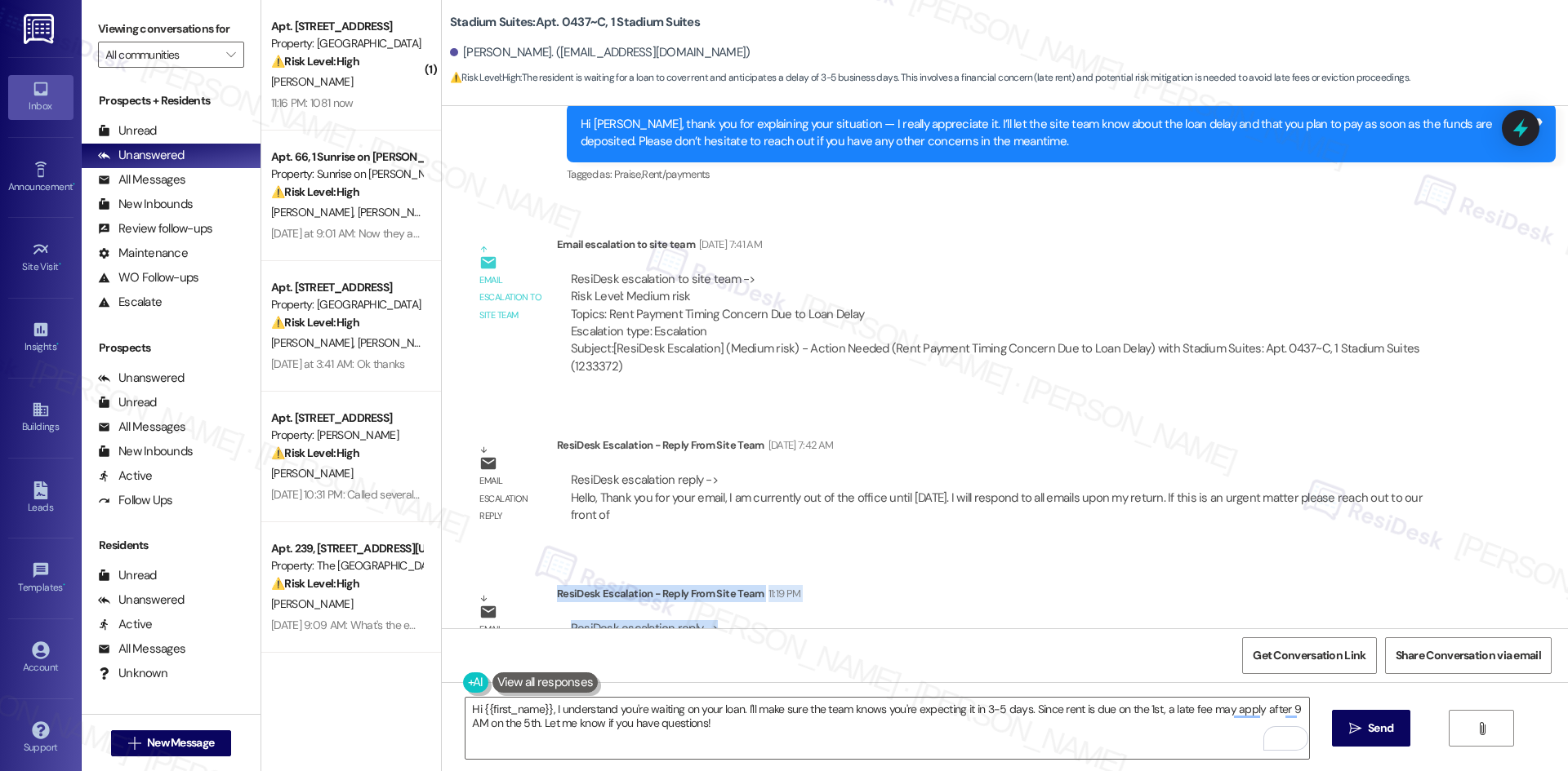
click at [758, 621] on div "ResiDesk escalation reply -> Good morning, Gracen submitted payment shortly aft…" at bounding box center [1006, 647] width 874 height 53
drag, startPoint x: 720, startPoint y: 562, endPoint x: 544, endPoint y: 518, distance: 181.4
click at [557, 585] on div "ResiDesk Escalation - Reply From Site Team 11:19 PM ResiDesk escalation reply -…" at bounding box center [1006, 635] width 898 height 100
copy div "ResiDesk Escalation - Reply From Site Team 11:19 PM ResiDesk escalation reply ->"
click at [831, 573] on div "Email escalation reply ResiDesk Escalation - Reply From Site Team 11:19 PM Resi…" at bounding box center [960, 635] width 1014 height 124
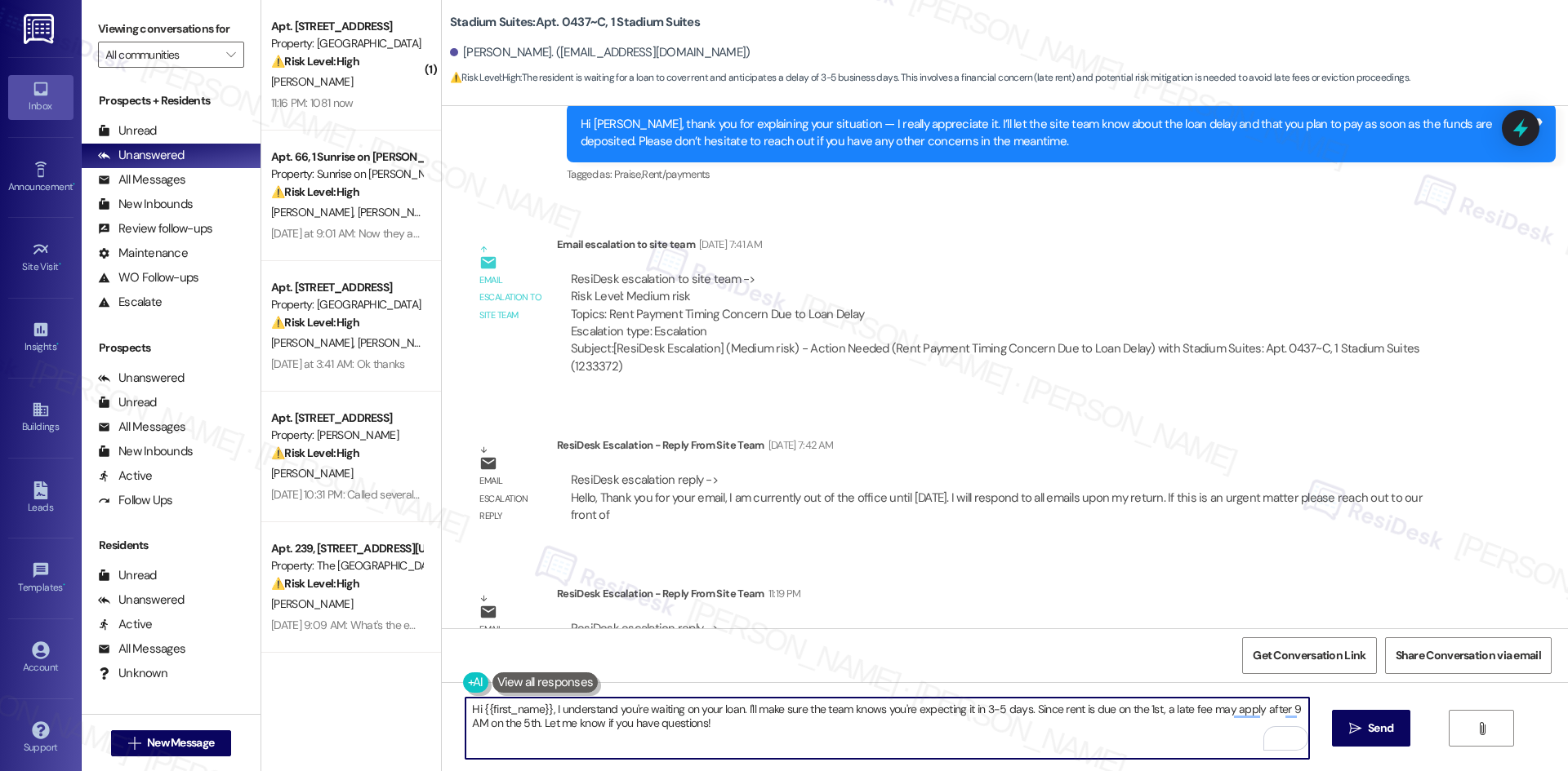
drag, startPoint x: 644, startPoint y: 724, endPoint x: 659, endPoint y: 710, distance: 20.5
click at [648, 721] on textarea "Hi {{first_name}}, I understand you're waiting on your loan. I'll make sure the…" at bounding box center [886, 728] width 843 height 61
paste textarea "Gracen, thanks again for your patience. The site team confirmed your payment wa…"
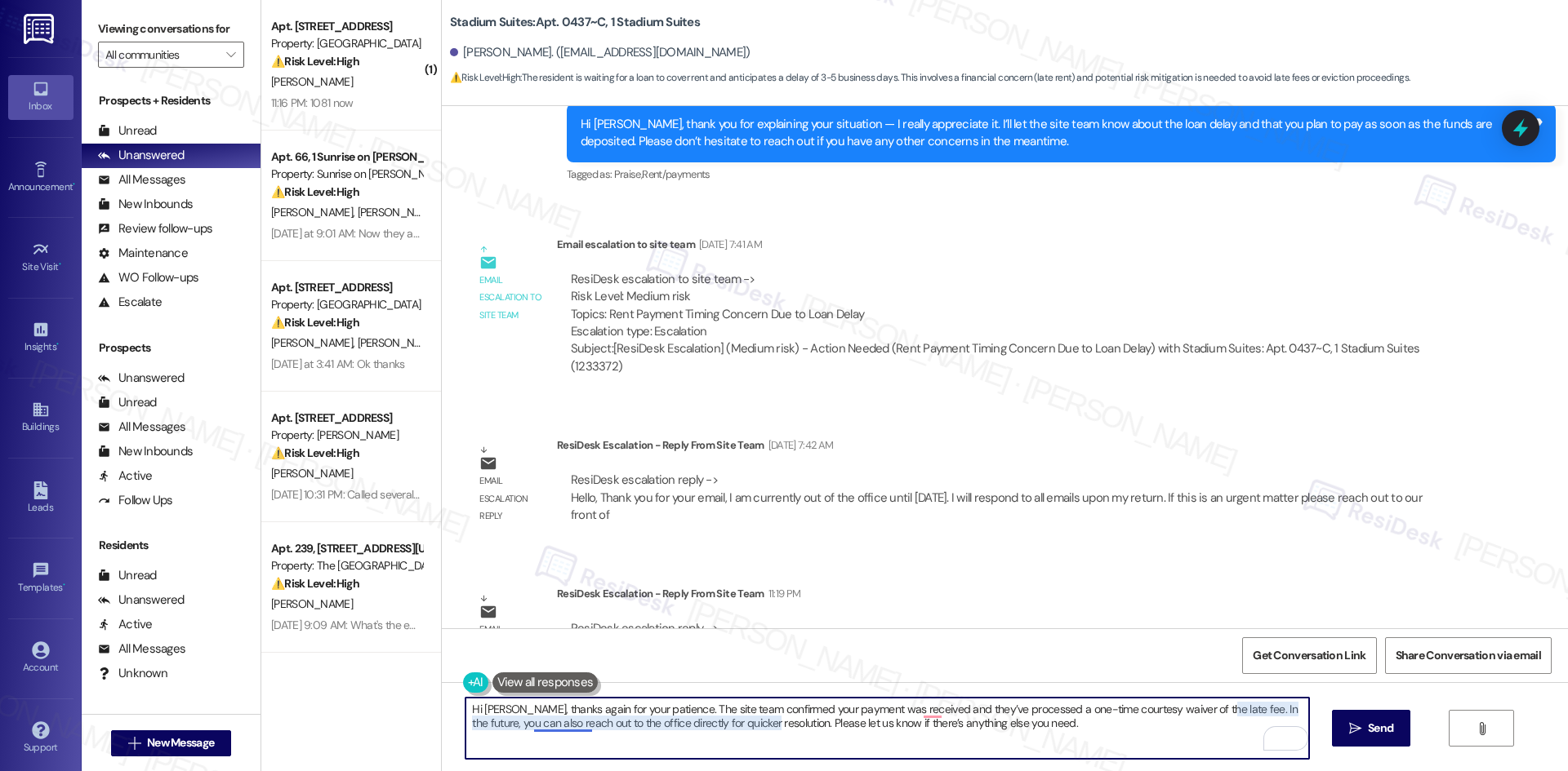
click at [564, 723] on textarea "Hi Gracen, thanks again for your patience. The site team confirmed your payment…" at bounding box center [886, 728] width 843 height 61
click at [913, 708] on textarea "Hi Gracen, thanks again for your patience. The site team confirmed your payment…" at bounding box center [886, 728] width 843 height 61
type textarea "Hi Gracen, thanks again for your patience. The site team confirmed your payment…"
click at [1368, 726] on span "Send" at bounding box center [1380, 729] width 25 height 17
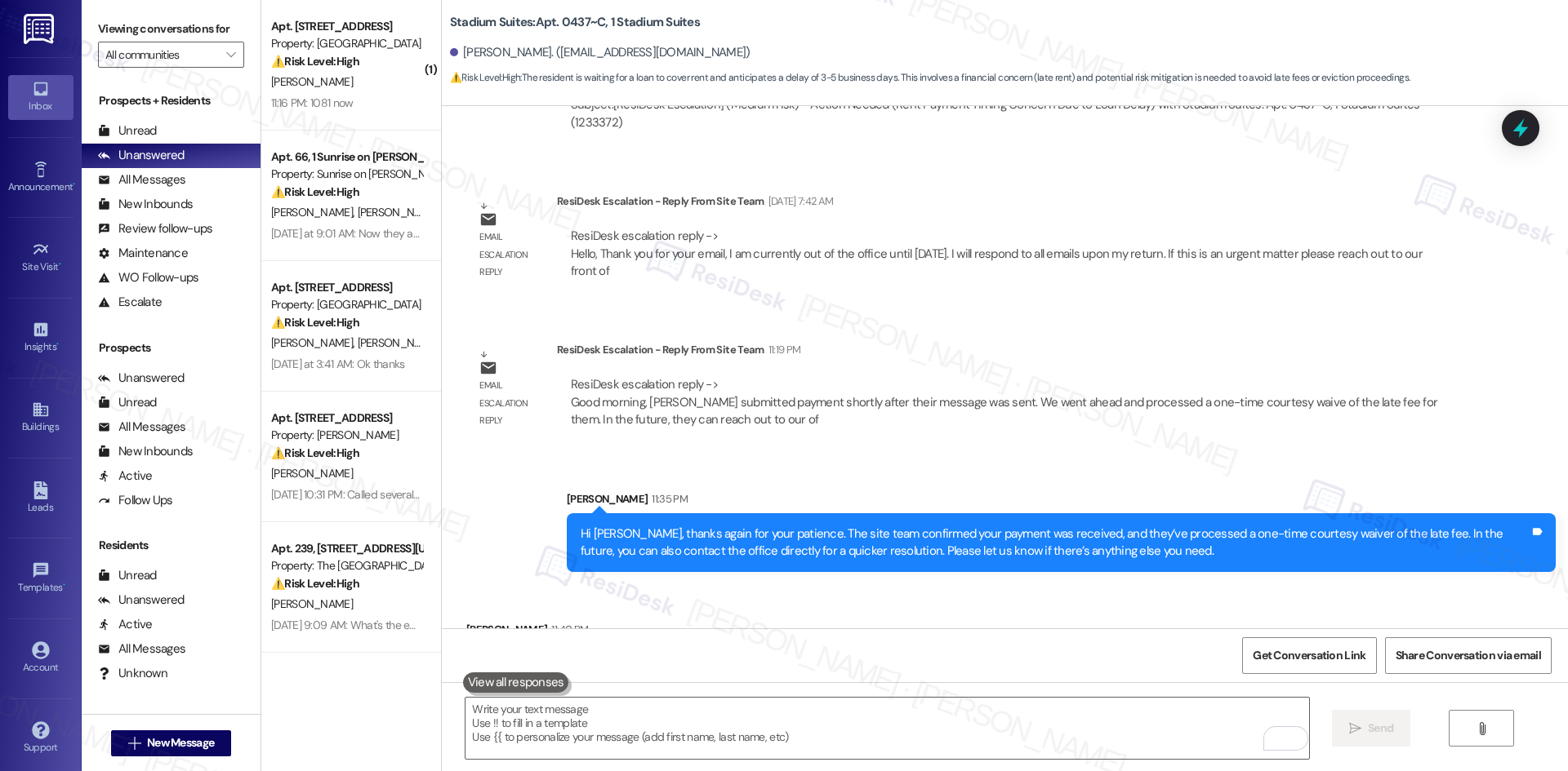
scroll to position [6916, 0]
drag, startPoint x: 460, startPoint y: 557, endPoint x: 696, endPoint y: 580, distance: 237.1
click at [696, 584] on div "Received via SMS Gracen Thomas 11:40 PM Ok thank you so much! Tags and notes" at bounding box center [1004, 640] width 1126 height 114
copy div "Gracen Thomas 11:40 PM Ok thank you so much! Tags and notes"
click at [707, 738] on textarea "To enrich screen reader interactions, please activate Accessibility in Grammarl…" at bounding box center [886, 728] width 843 height 61
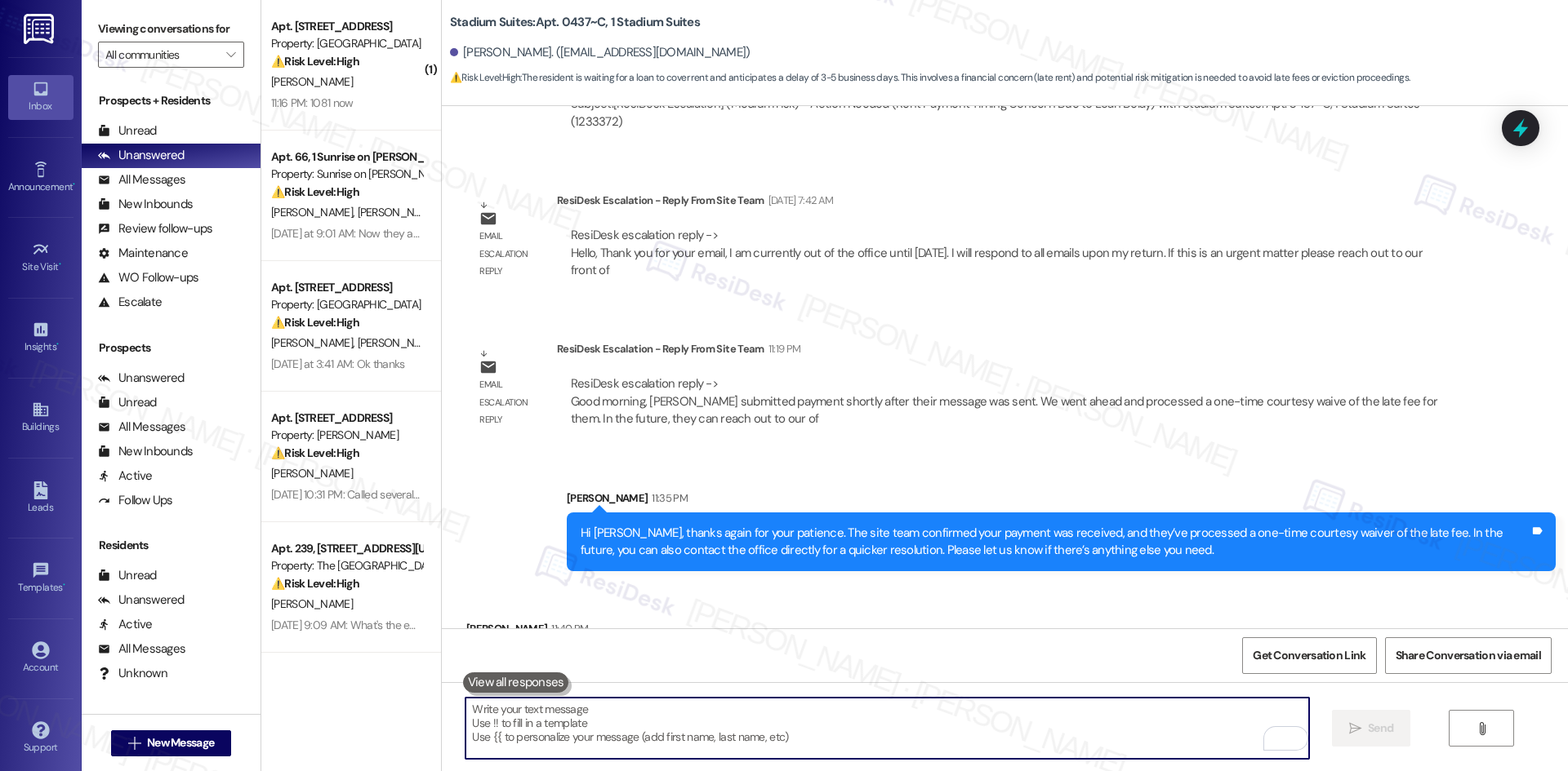
paste textarea "Gracen Thomas 11:40 PM Ok thank you so much!"
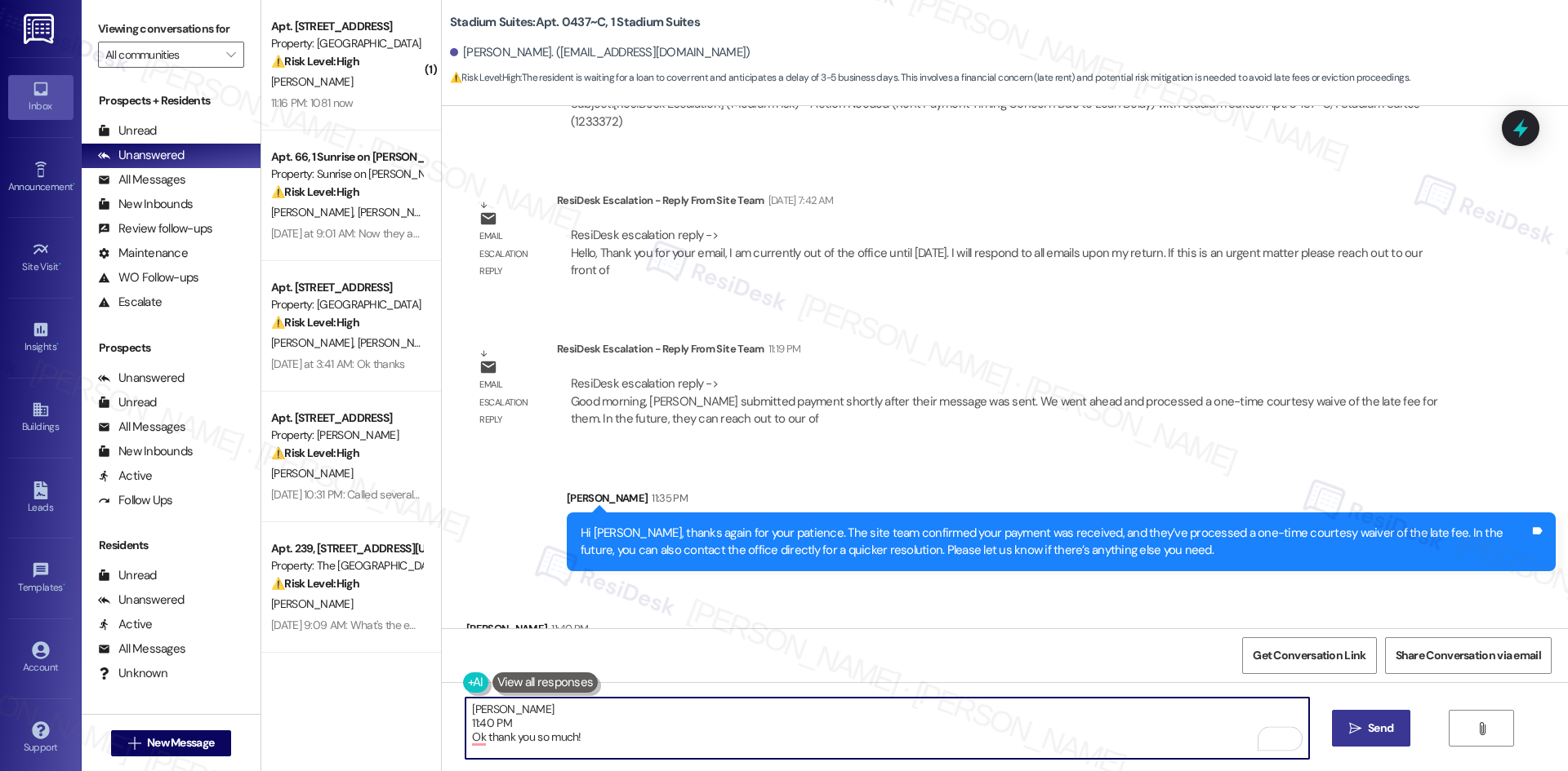
click at [685, 754] on textarea "Gracen Thomas 11:40 PM Ok thank you so much!" at bounding box center [886, 728] width 843 height 61
paste textarea "You’re very welcome, Gracen!"
type textarea "You’re very welcome, Gracen!"
click at [1374, 728] on span "Send" at bounding box center [1380, 729] width 25 height 17
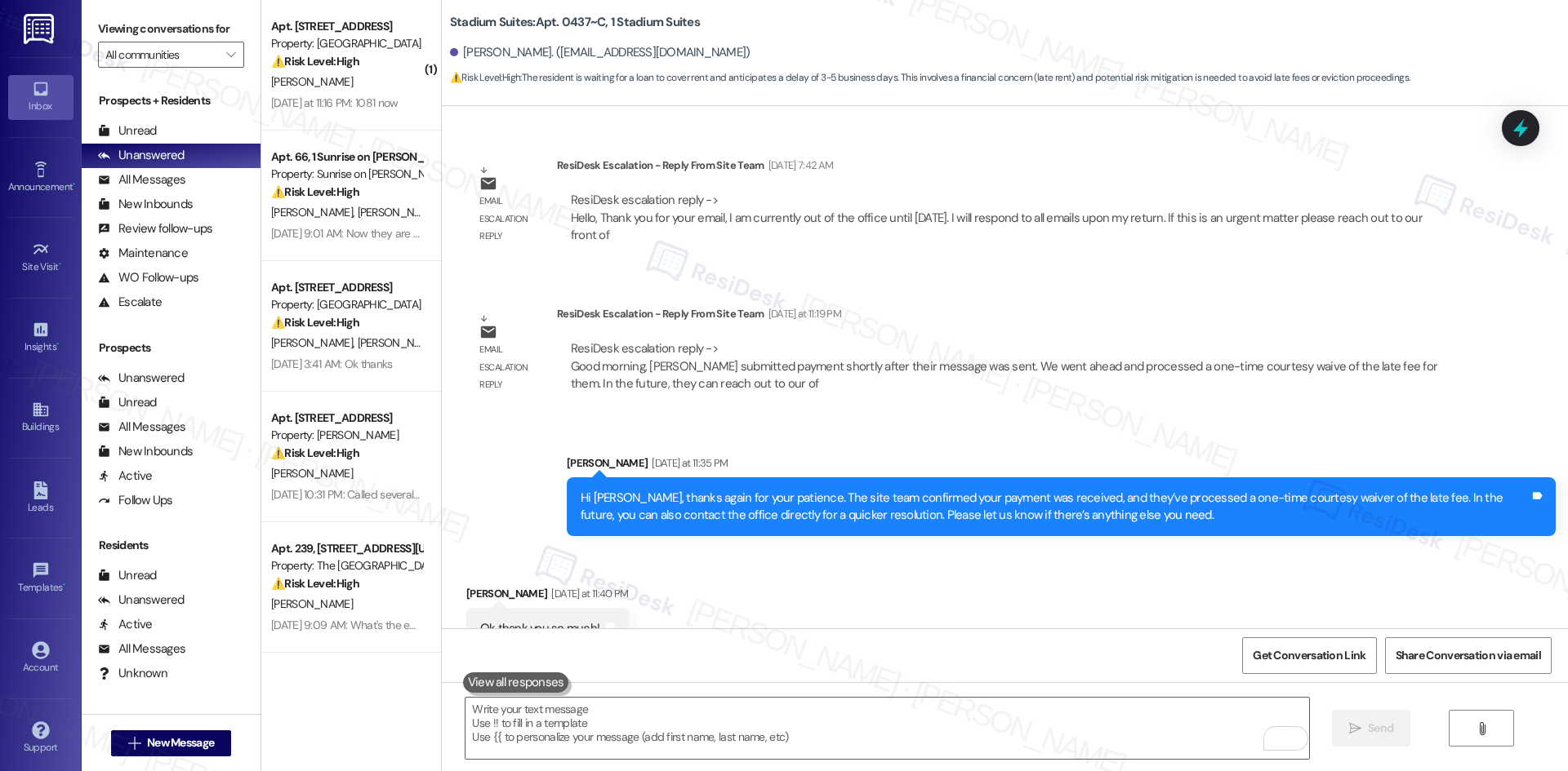
scroll to position [7030, 0]
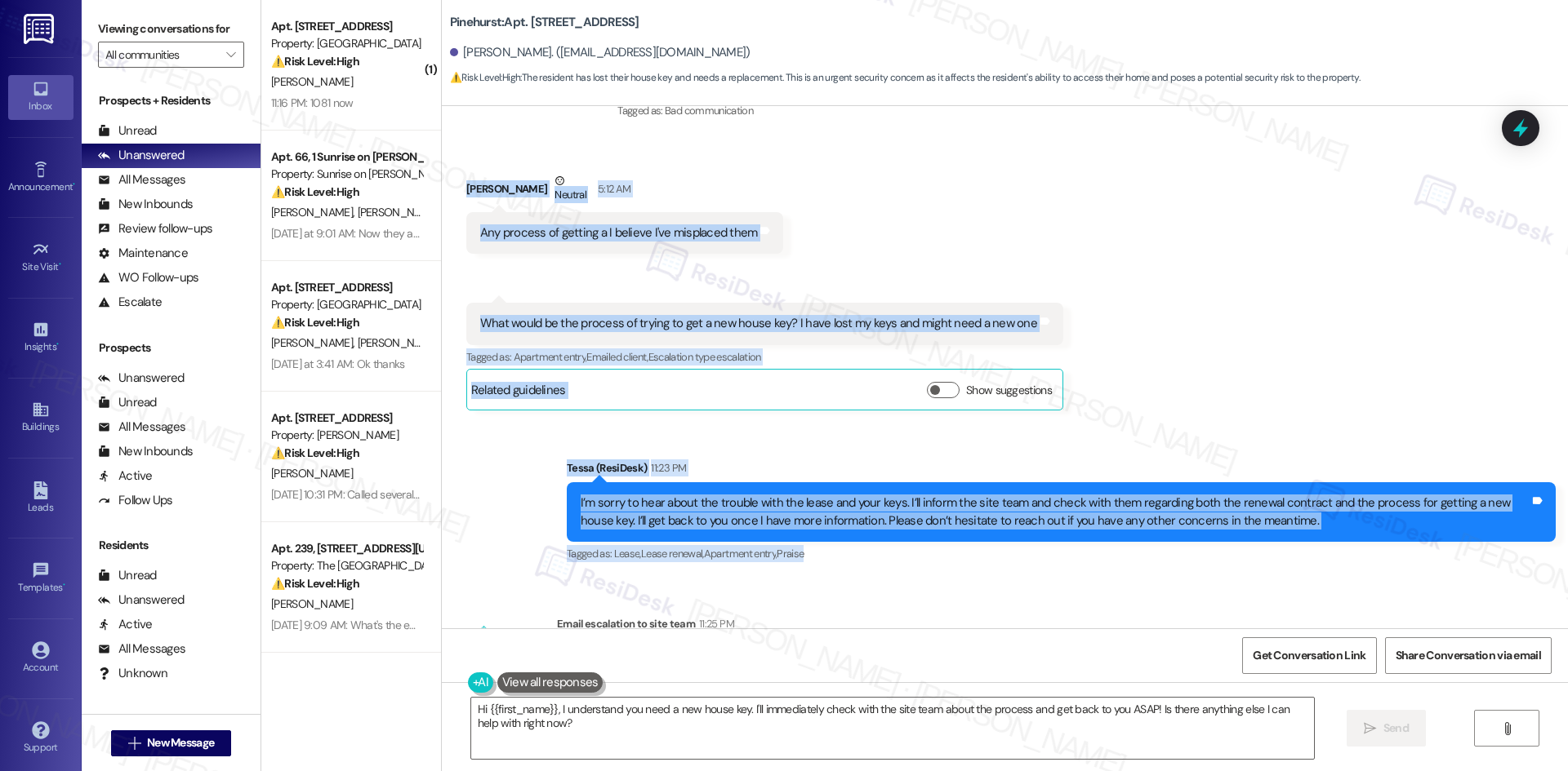
scroll to position [1897, 0]
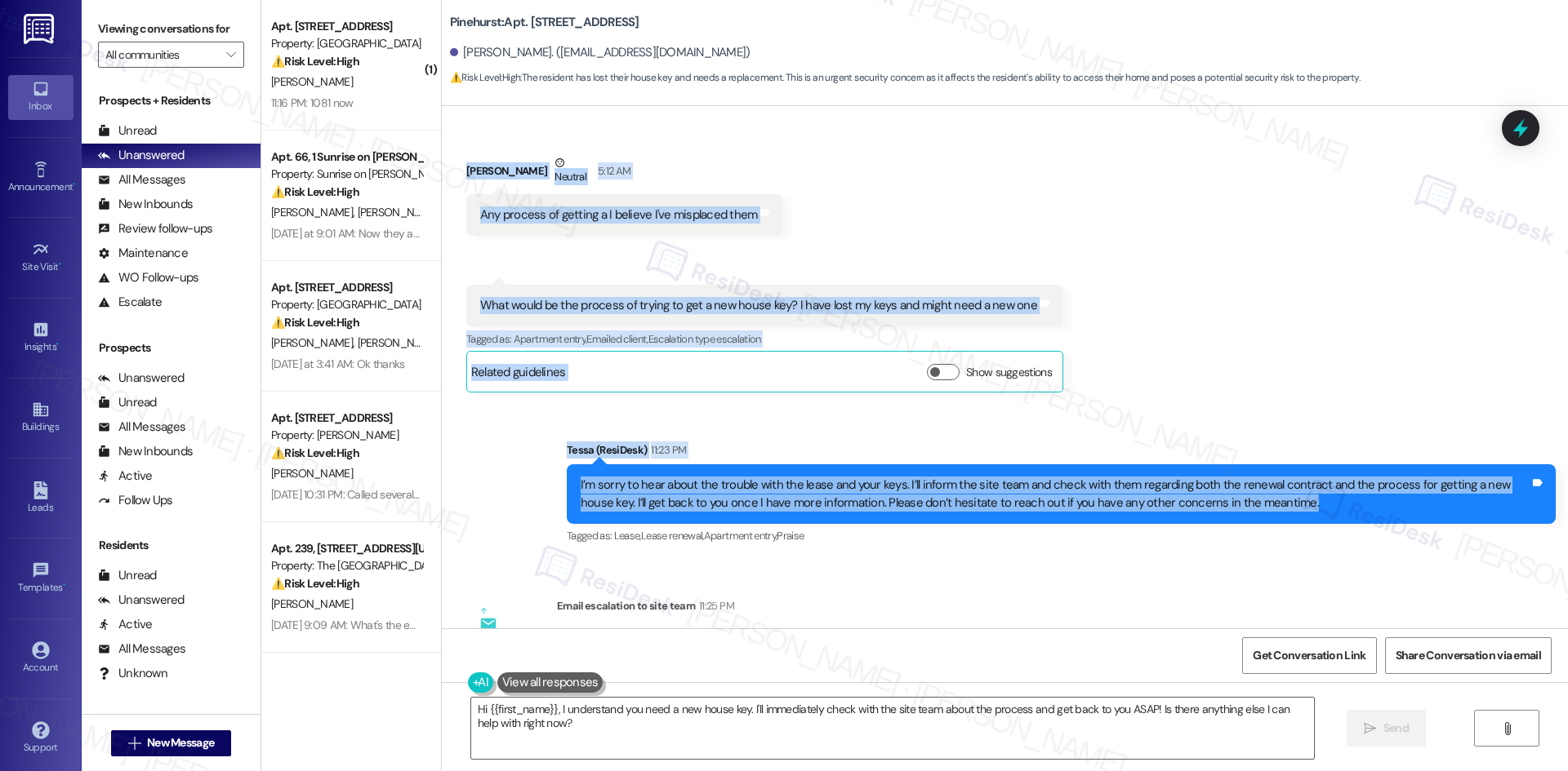
drag, startPoint x: 436, startPoint y: 268, endPoint x: 1292, endPoint y: 463, distance: 877.9
click at [1292, 463] on div "Lease started [DATE] 8:00 AM Announcement, sent via SMS Tessa (ResiDesk) [DATE]…" at bounding box center [1004, 367] width 1126 height 522
click at [1292, 477] on div "I’m sorry to hear about the trouble with the lease and your keys. I’ll inform t…" at bounding box center [1055, 494] width 949 height 35
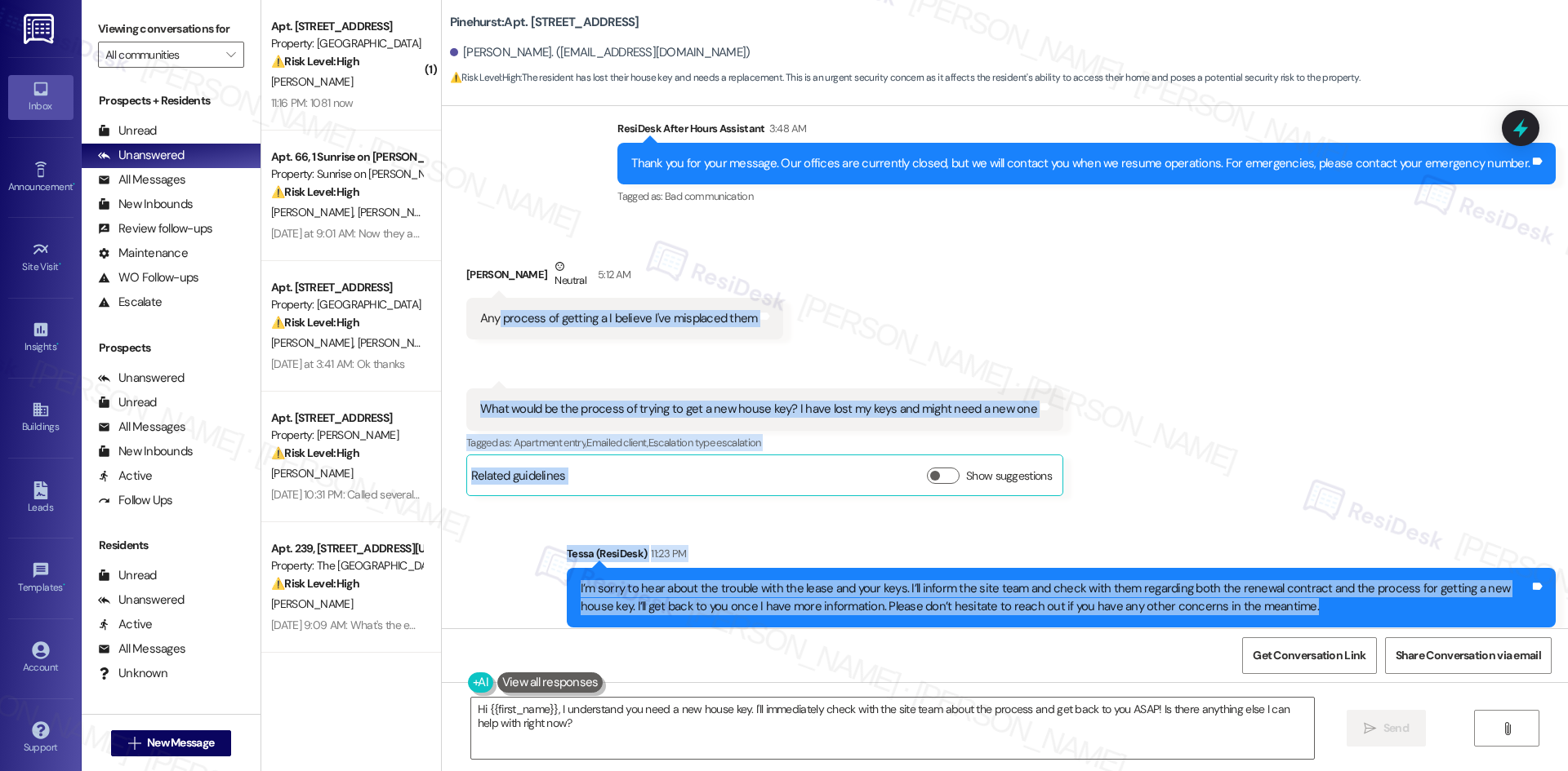
scroll to position [1734, 0]
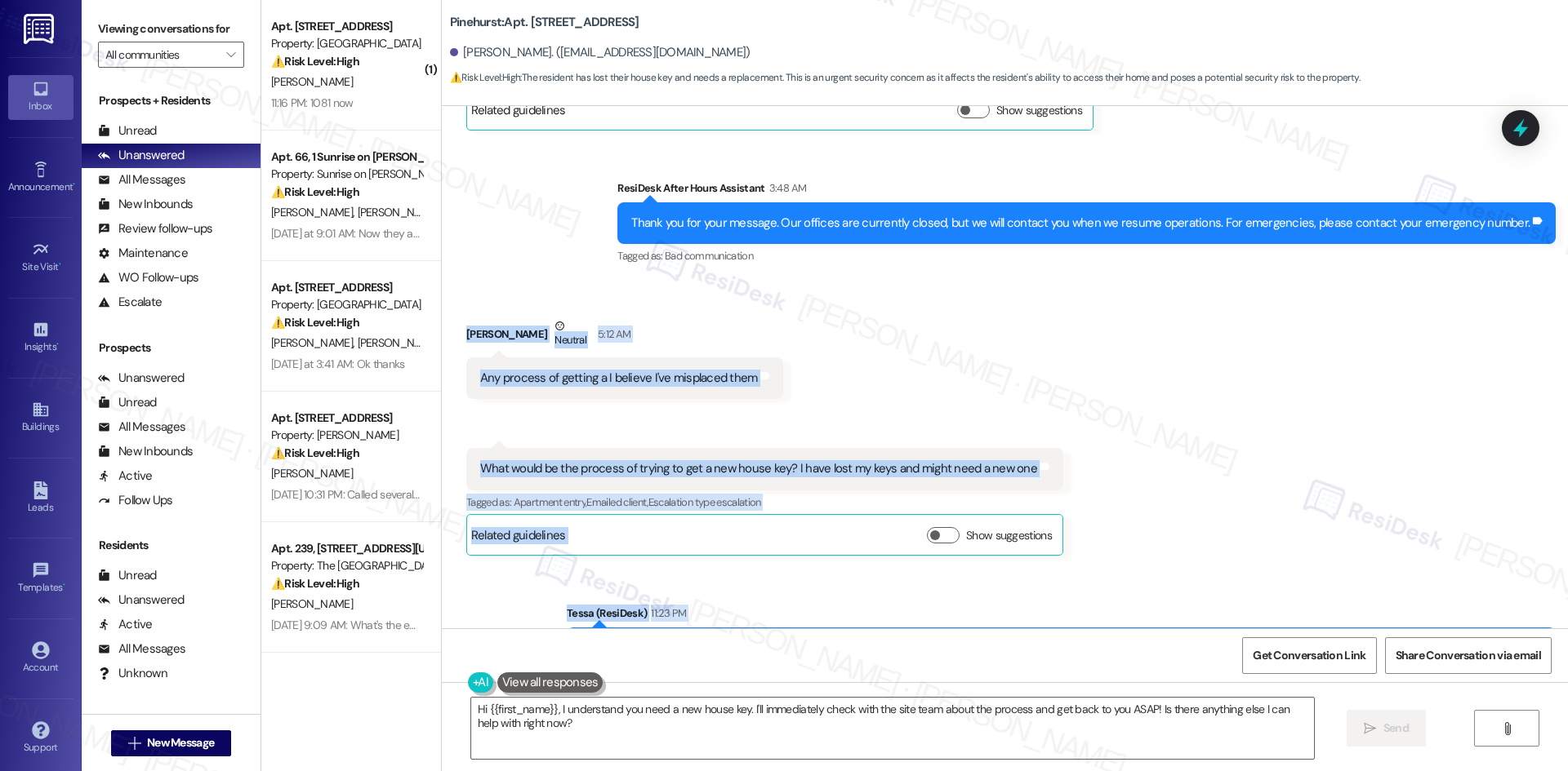
drag, startPoint x: 1279, startPoint y: 477, endPoint x: 436, endPoint y: 301, distance: 861.2
click at [442, 301] on div "Lease started [DATE] 8:00 AM Announcement, sent via SMS Tessa (ResiDesk) [DATE]…" at bounding box center [1004, 367] width 1126 height 522
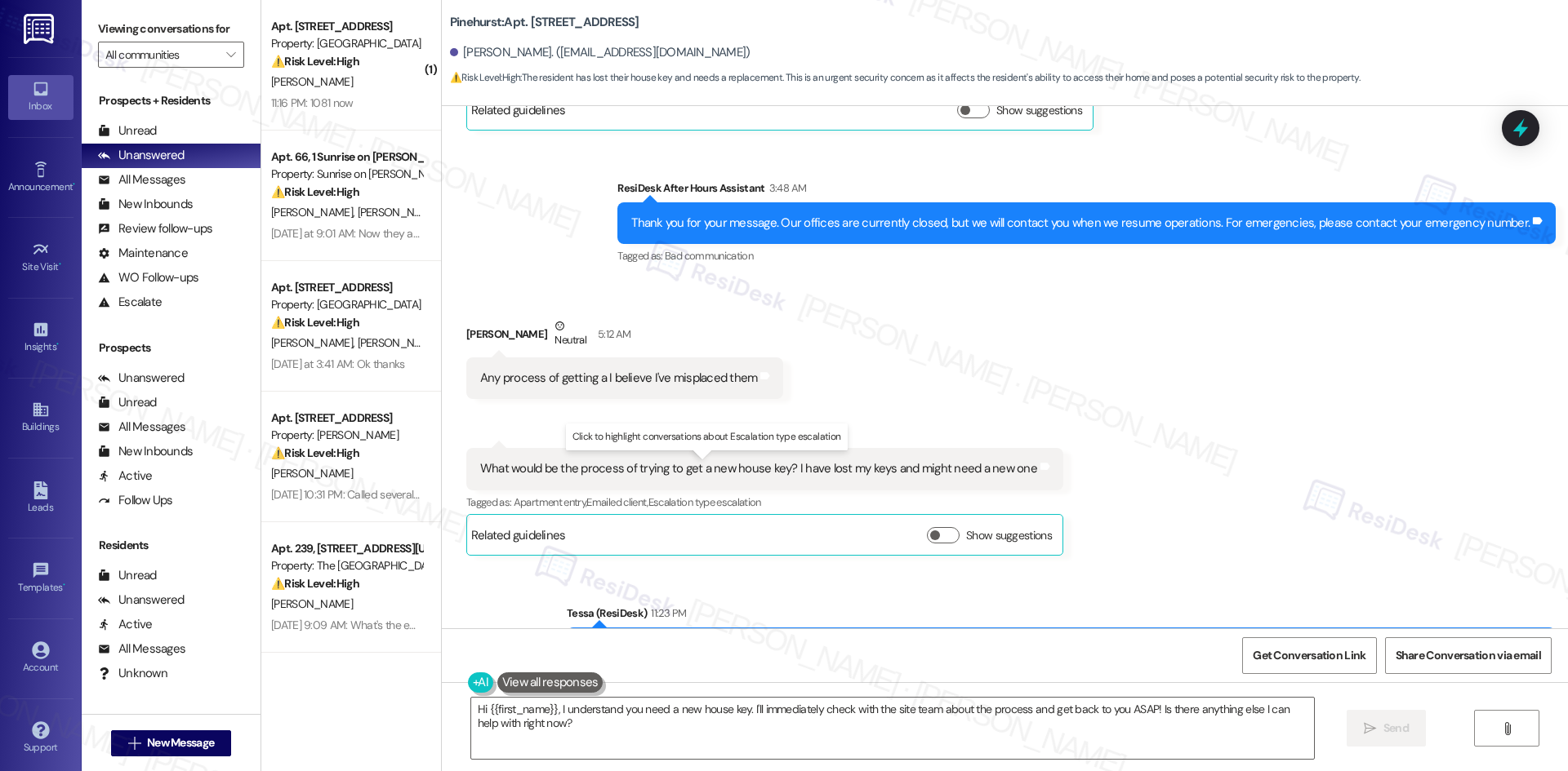
drag, startPoint x: 655, startPoint y: 463, endPoint x: 647, endPoint y: 428, distance: 35.9
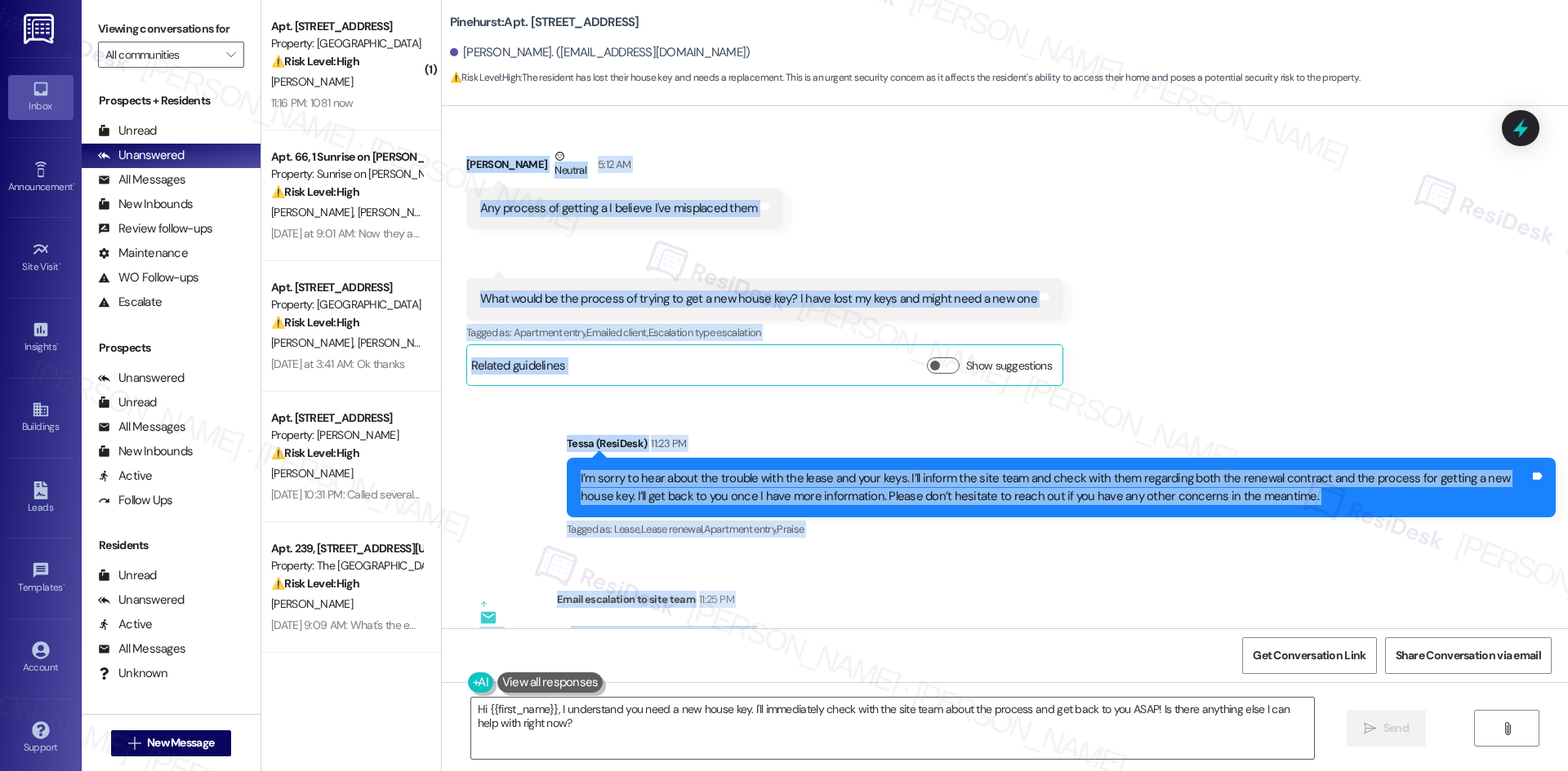
scroll to position [1979, 0]
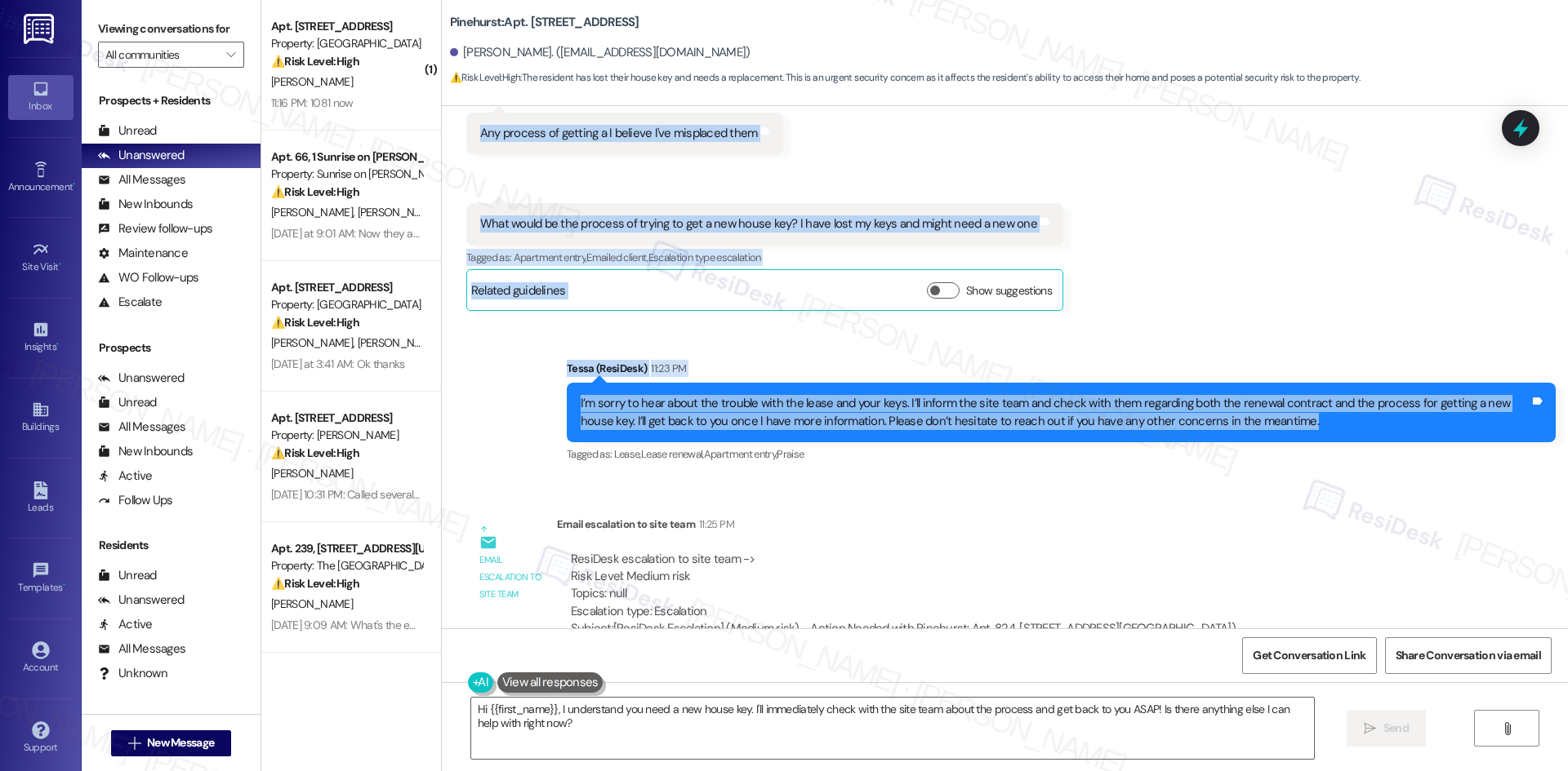
drag, startPoint x: 647, startPoint y: 428, endPoint x: 1327, endPoint y: 387, distance: 681.2
click at [1327, 387] on div "Lease started [DATE] 8:00 AM Announcement, sent via SMS Tessa (ResiDesk) [DATE]…" at bounding box center [1004, 367] width 1126 height 522
copy div "[PERSON_NAME] Neutral 5:12 AM Any process of getting a I believe I've misplaced…"
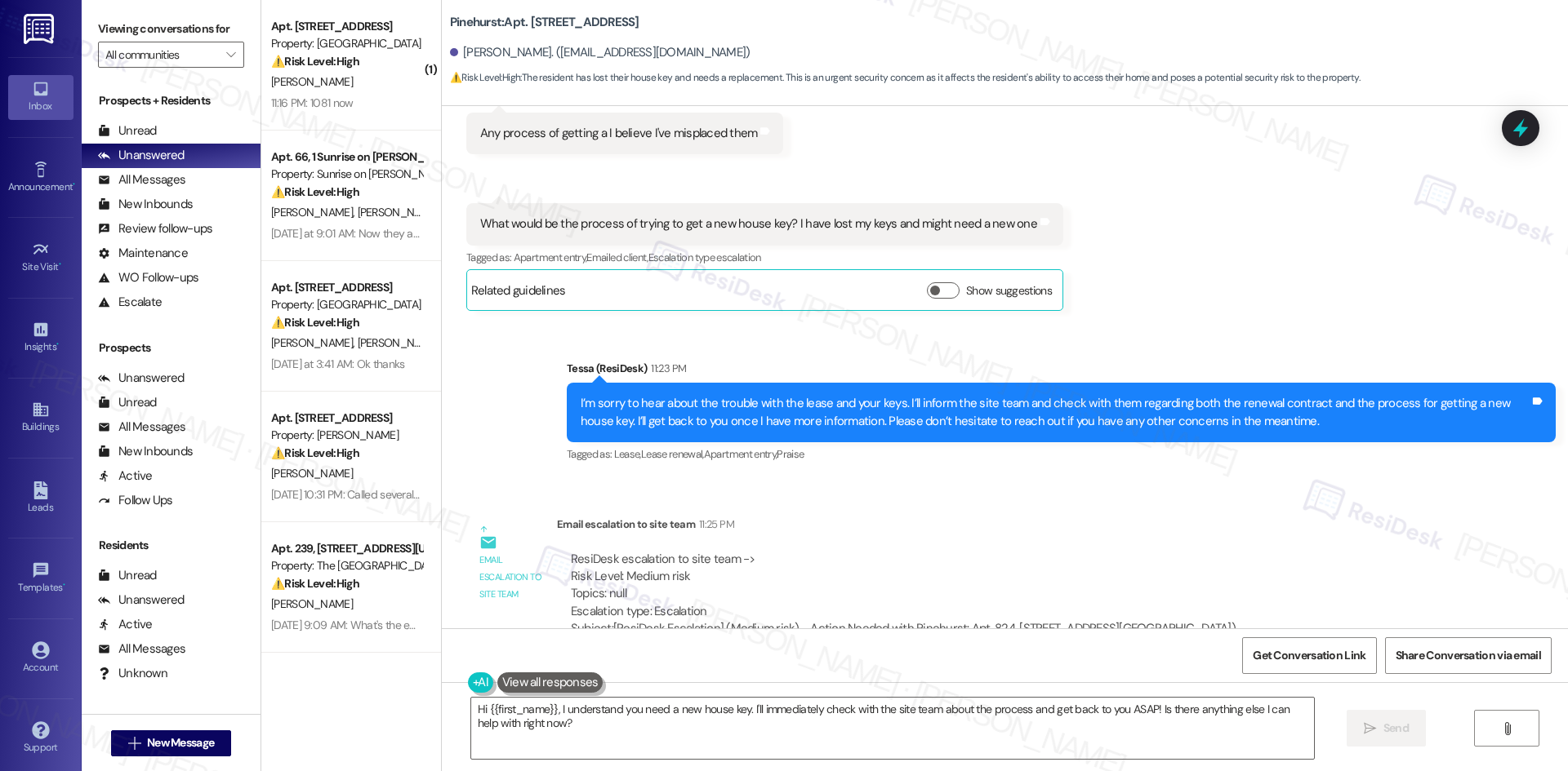
click at [1012, 551] on div "ResiDesk escalation to site team -> Risk Level: Medium risk Topics: null Escala…" at bounding box center [904, 586] width 665 height 70
drag, startPoint x: 967, startPoint y: 308, endPoint x: 896, endPoint y: 285, distance: 74.6
click at [965, 323] on div "Sent via SMS Tessa (ResiDesk) 11:23 PM I’m sorry to hear about the trouble with…" at bounding box center [1004, 400] width 1126 height 155
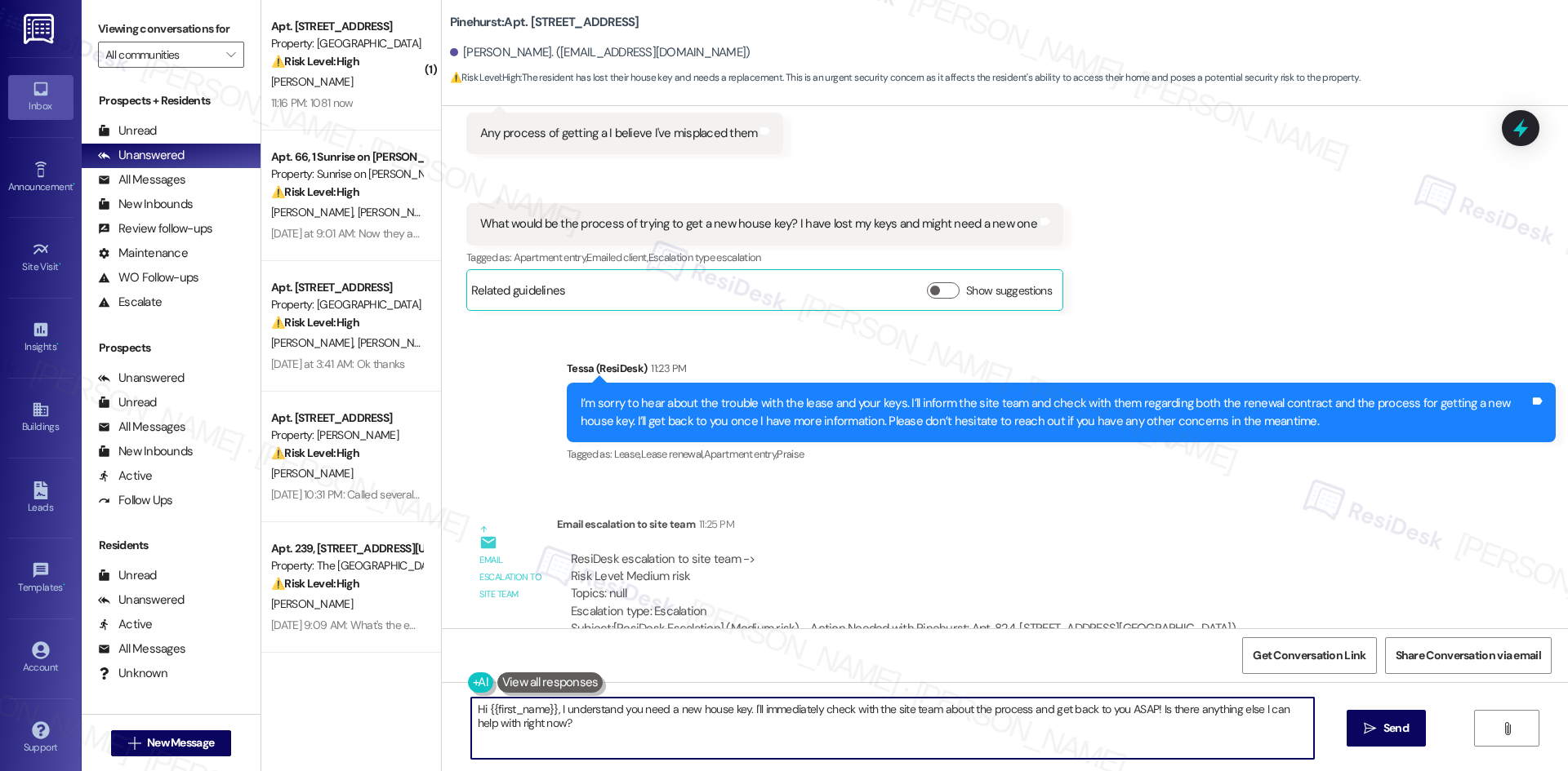
click at [609, 738] on textarea "Hi {{first_name}}, I understand you need a new house key. I'll immediately chec…" at bounding box center [893, 728] width 843 height 61
paste textarea "[PERSON_NAME], thanks for your patience. The site team advised that if you stil…"
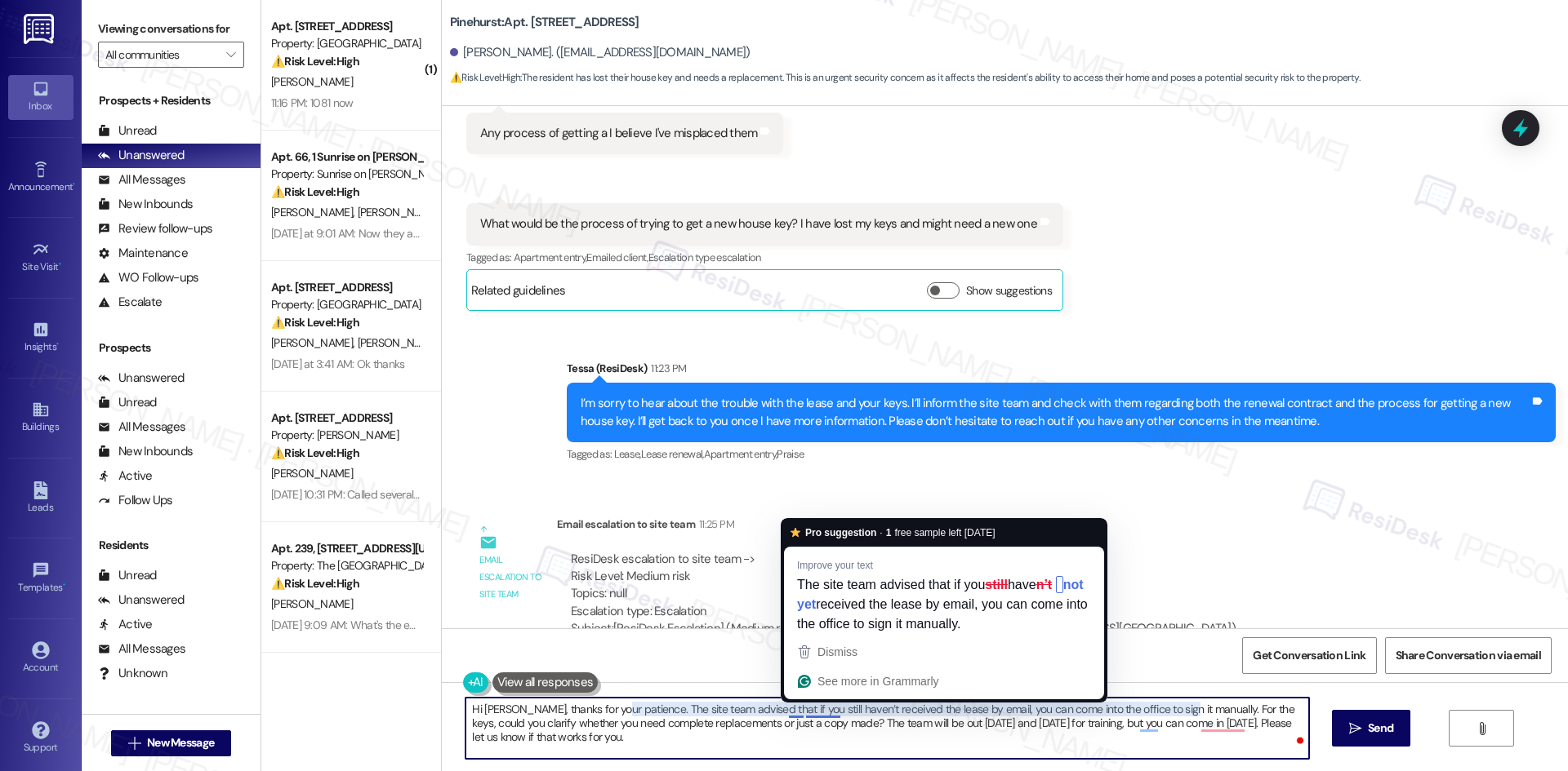
click at [807, 709] on textarea "Hi Chris, thanks for your patience. The site team advised that if you still hav…" at bounding box center [886, 728] width 843 height 61
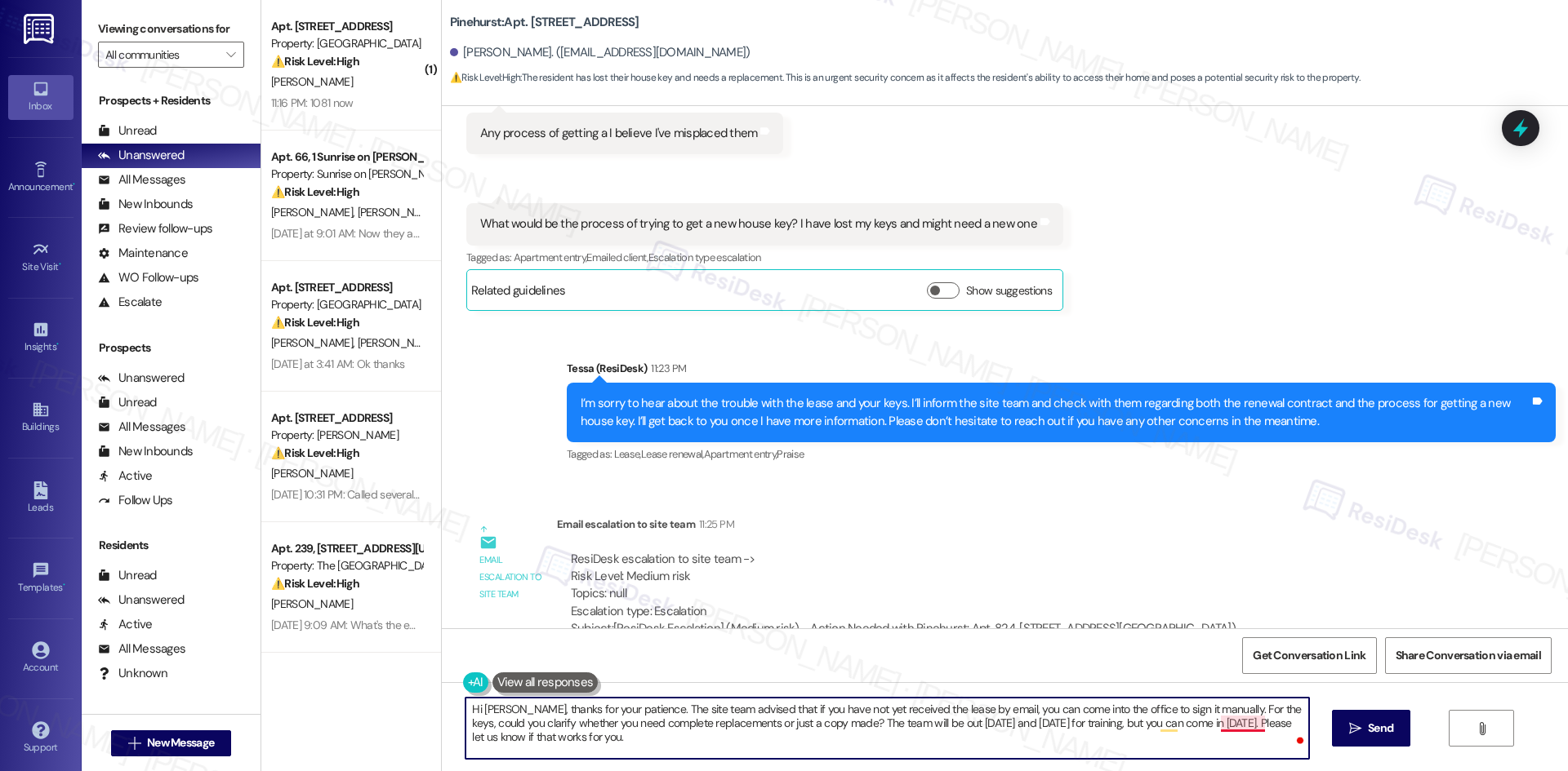
click at [1238, 726] on textarea "Hi Chris, thanks for your patience. The site team advised that if you have not …" at bounding box center [886, 728] width 843 height 61
click at [1151, 724] on textarea "Hi Chris, thanks for your patience. The site team advised that if you have not …" at bounding box center [886, 728] width 843 height 61
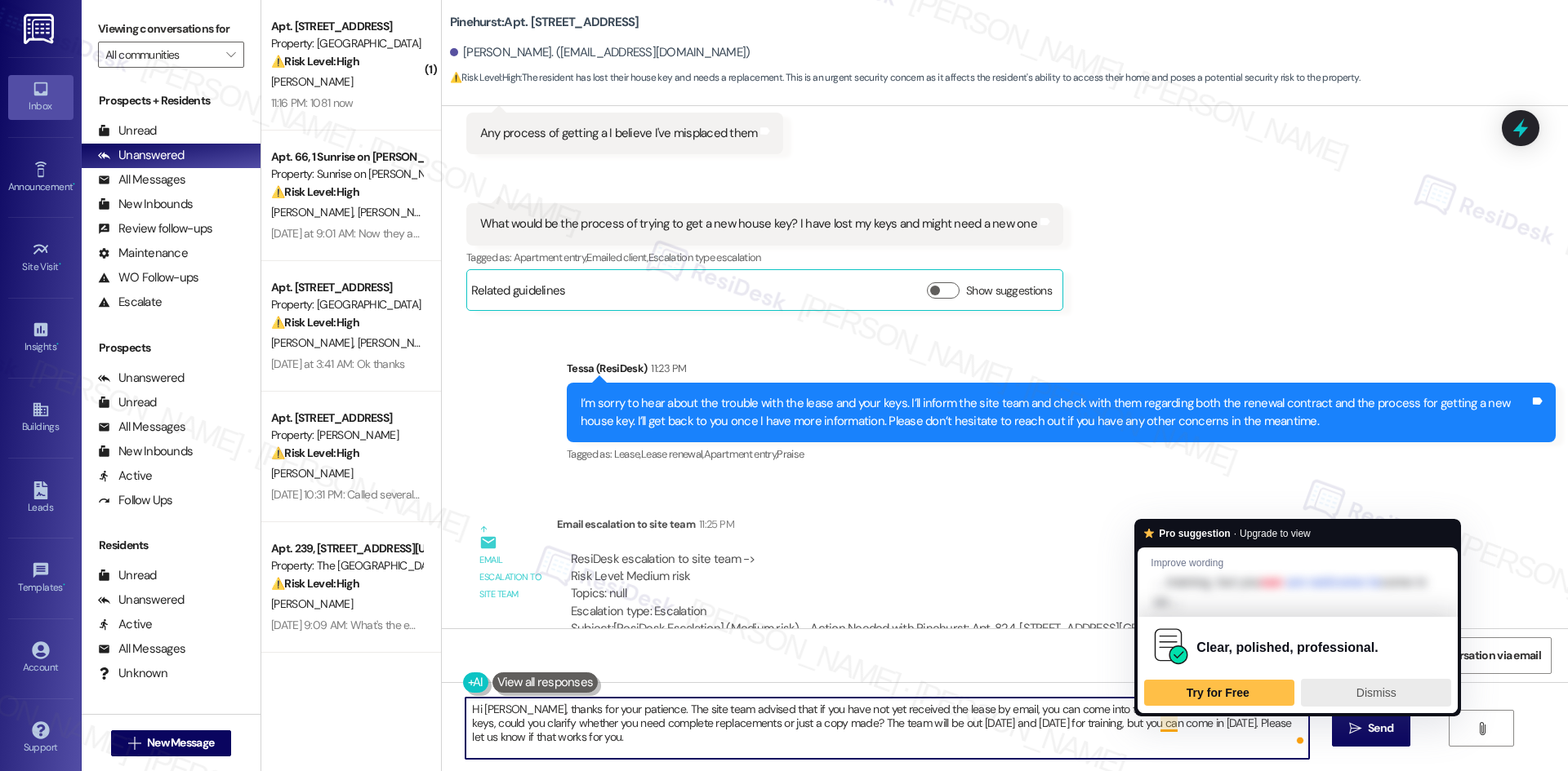
click at [1367, 691] on span "Dismiss" at bounding box center [1376, 693] width 40 height 13
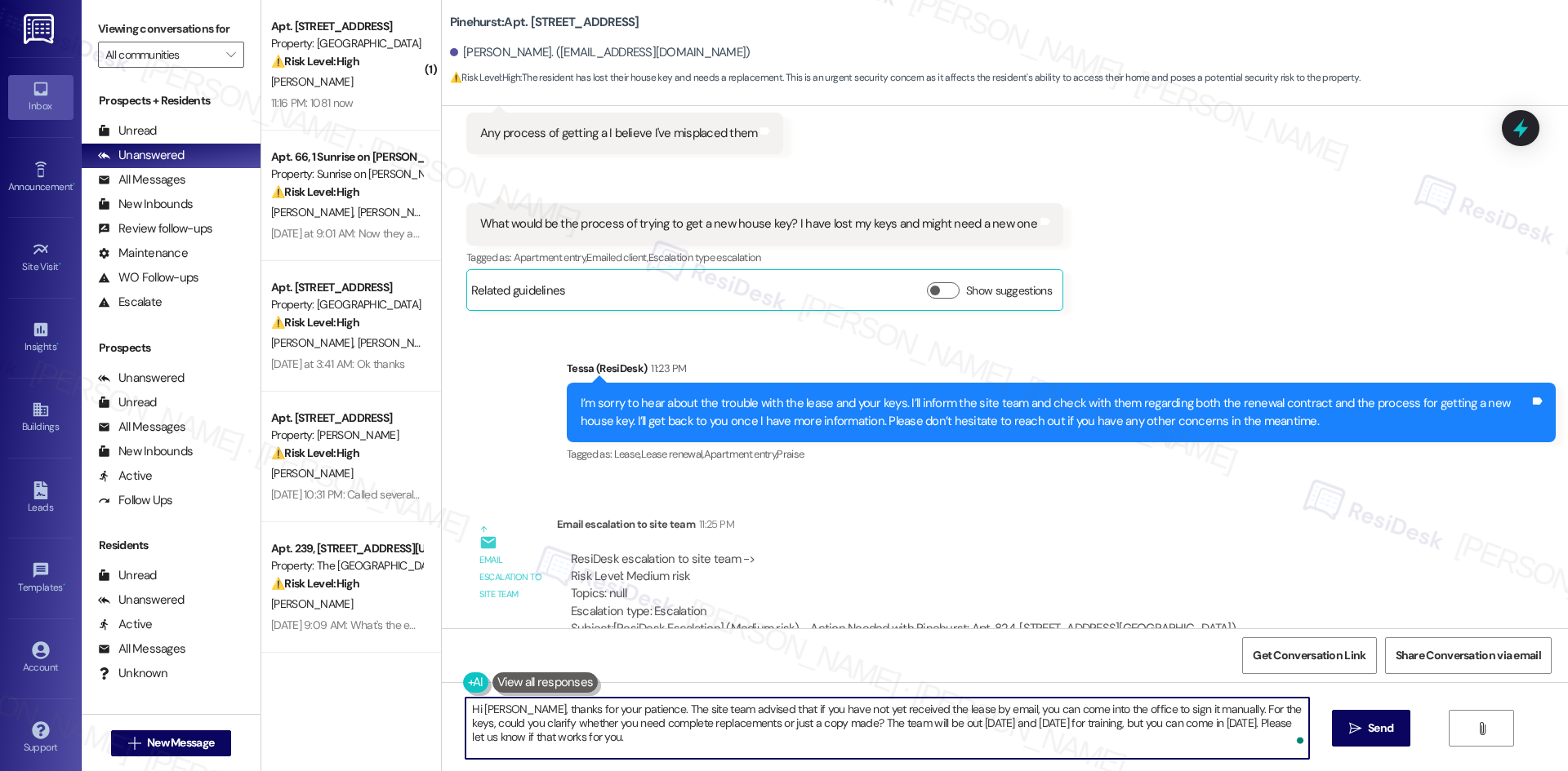
click at [995, 744] on textarea "Hi Chris, thanks for your patience. The site team advised that if you have not …" at bounding box center [886, 728] width 843 height 61
type textarea "Hi Chris, thanks for your patience. The site team advised that if you have not …"
click at [1389, 732] on span "Send" at bounding box center [1380, 729] width 25 height 17
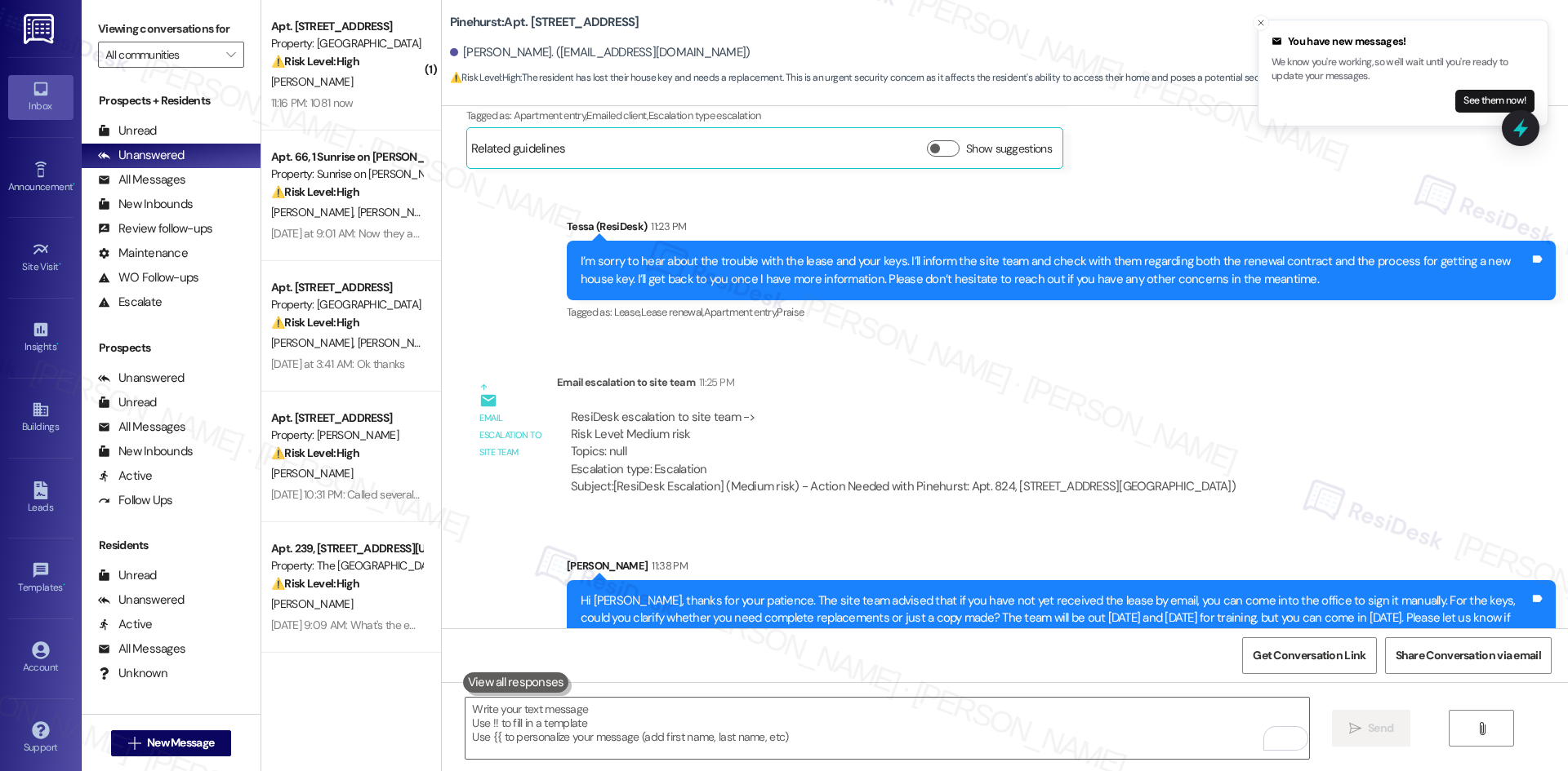
scroll to position [2127, 0]
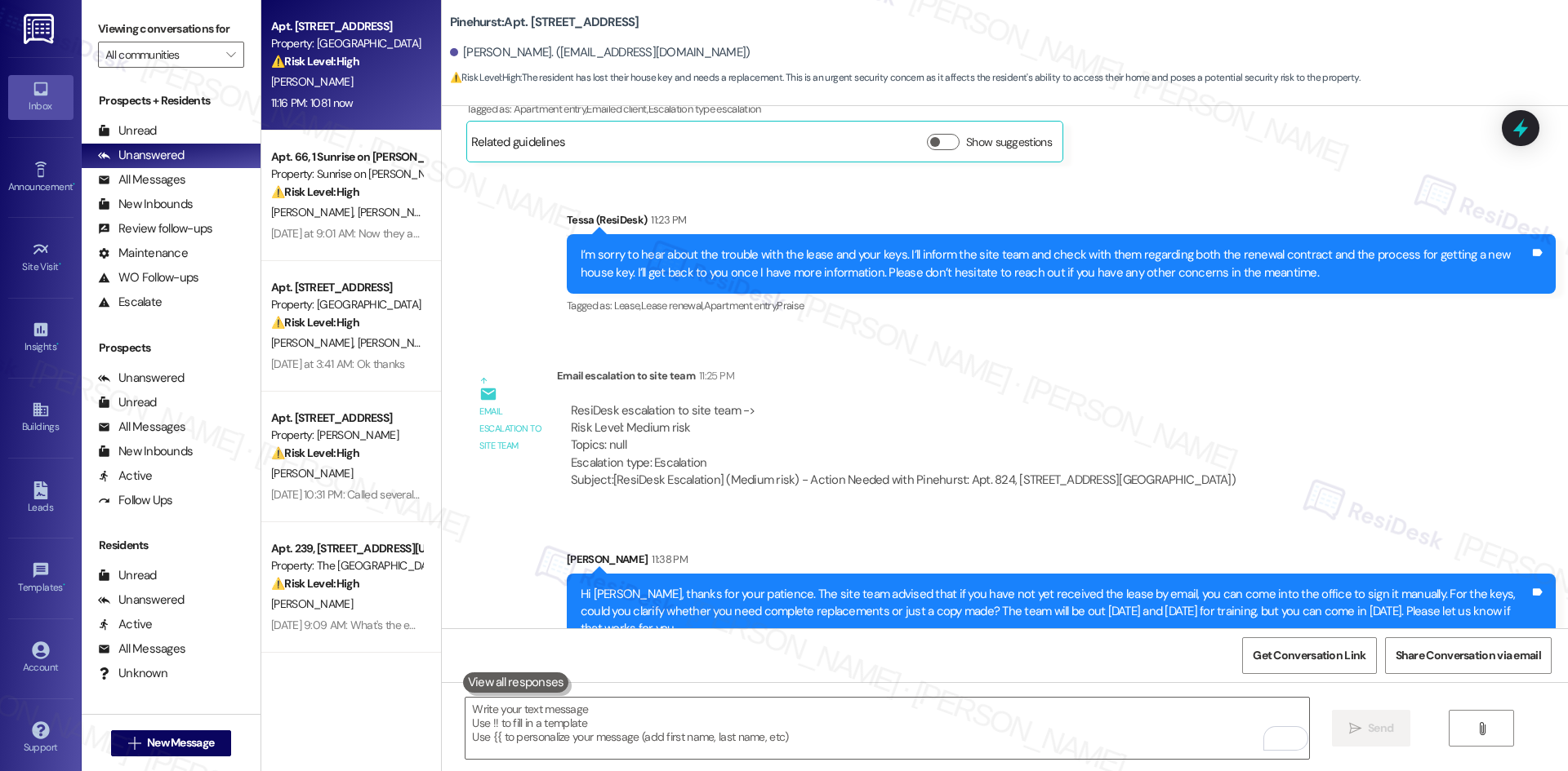
click at [322, 29] on div "Apt. 623, 500 NW 63rd Street" at bounding box center [347, 26] width 151 height 17
type textarea "Fetching suggested responses. Please feel free to read through the conversation…"
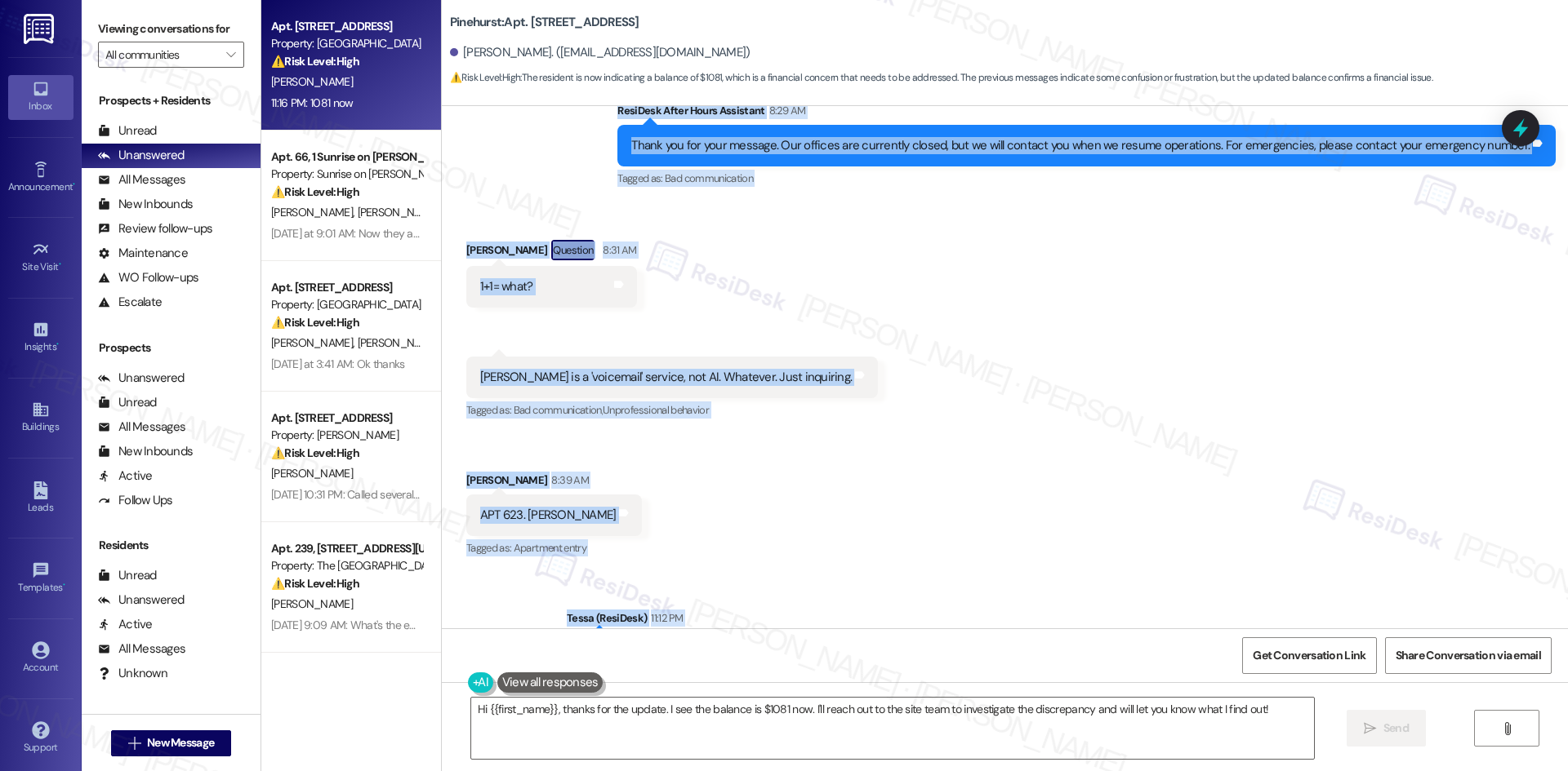
scroll to position [3878, 0]
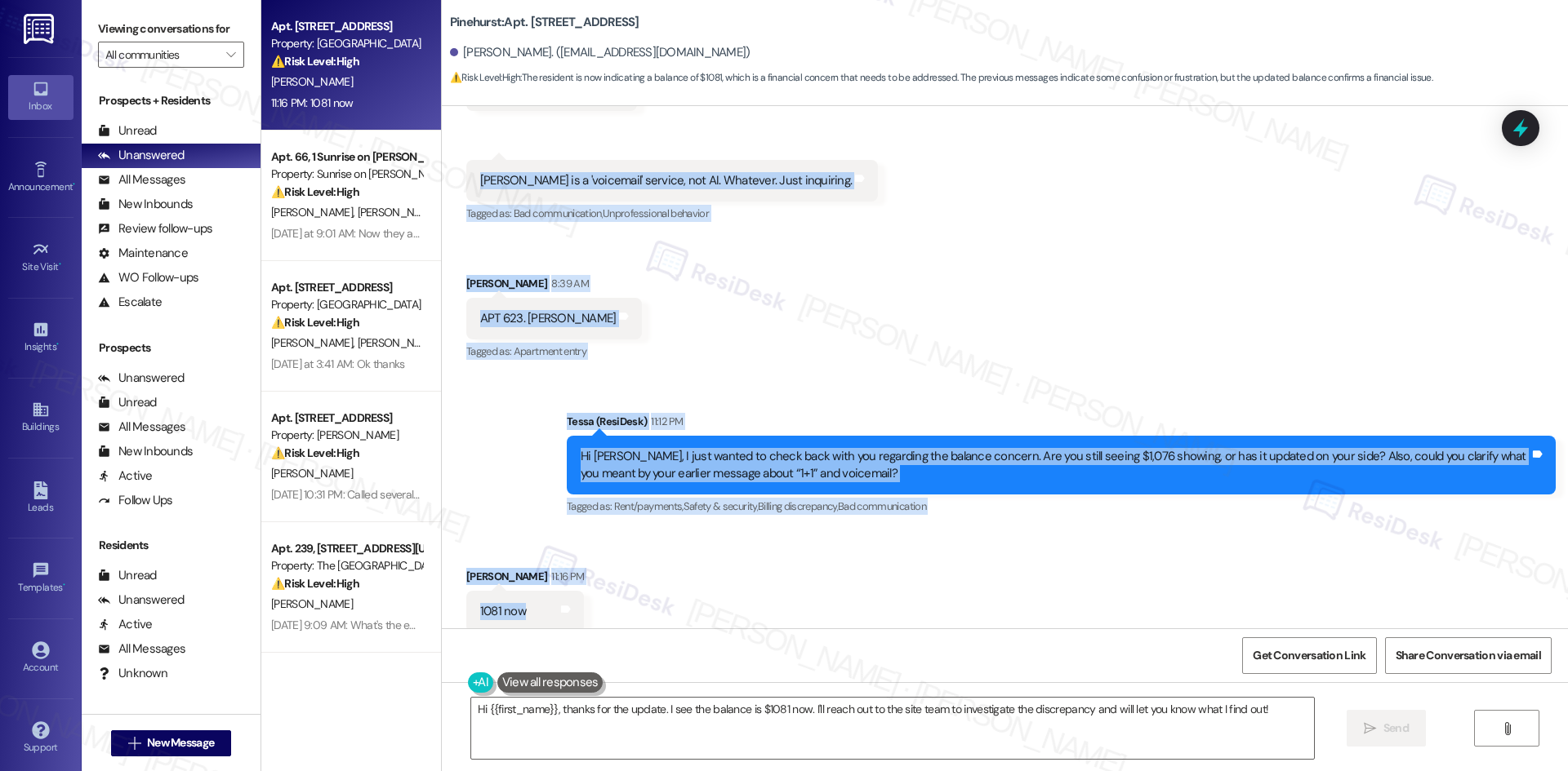
drag, startPoint x: 438, startPoint y: 247, endPoint x: 535, endPoint y: 588, distance: 354.5
click at [535, 588] on div "Lease started Nov 09, 2024 at 8:00 AM Announcement, sent via SMS Tessa (ResiDes…" at bounding box center [1004, 367] width 1126 height 522
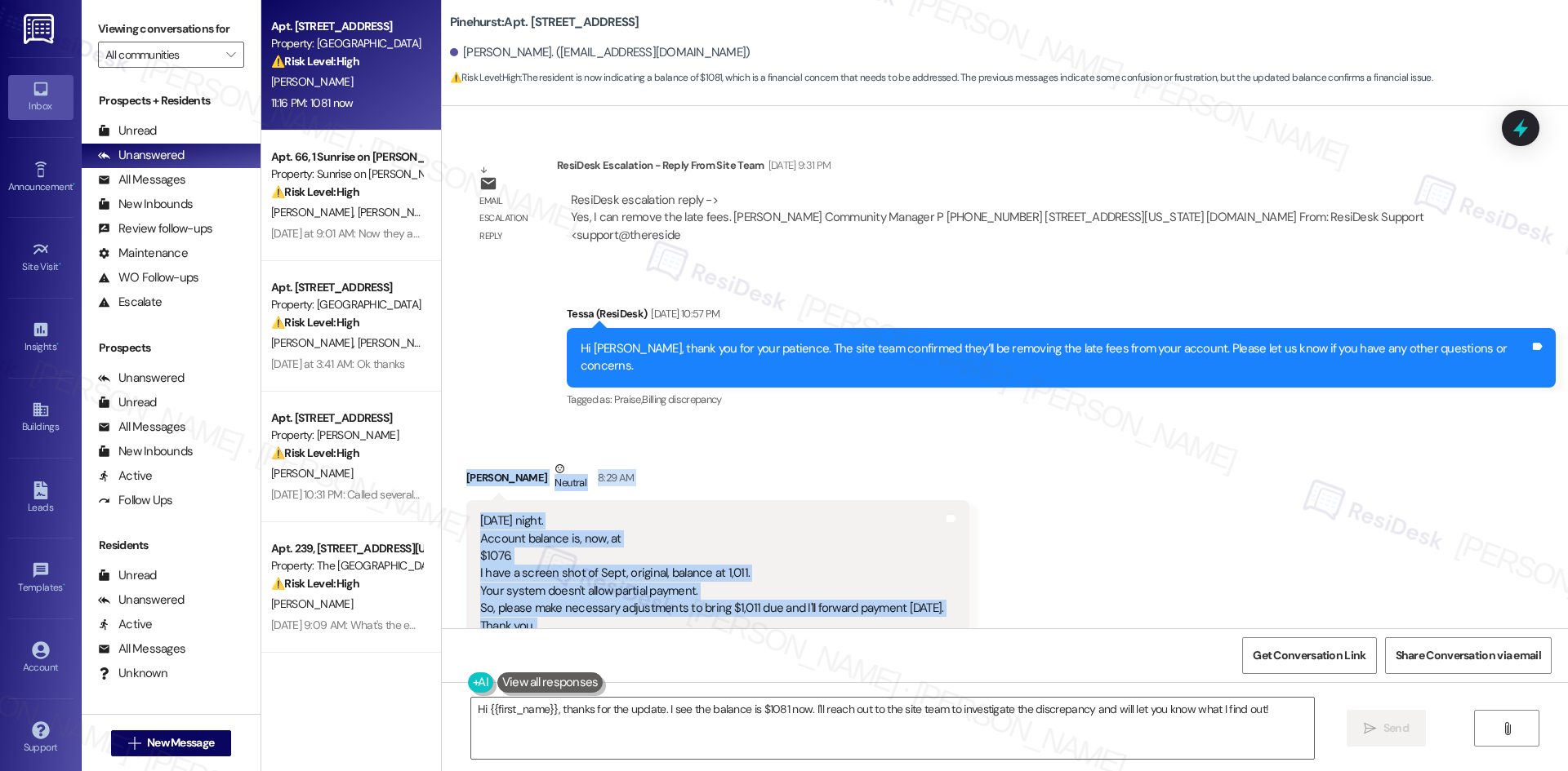
scroll to position [2981, 0]
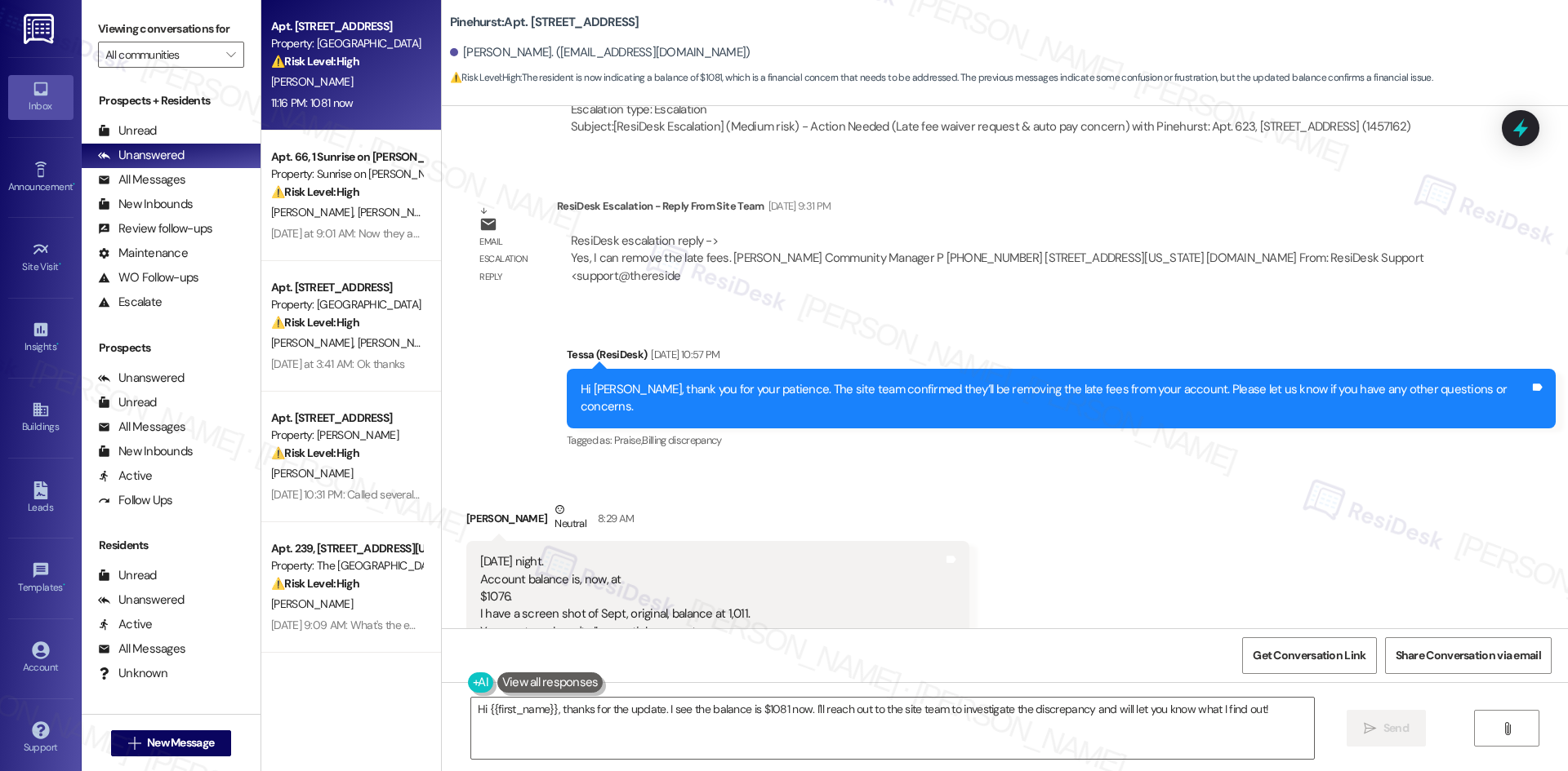
click at [542, 392] on div "Sent via SMS Tessa (ResiDesk) Sep 05, 2025 at 10:57 PM Hi James, thank you for …" at bounding box center [1004, 386] width 1126 height 155
click at [553, 365] on div "Sent via SMS Tessa (ResiDesk) Sep 05, 2025 at 10:57 PM Hi James, thank you for …" at bounding box center [1004, 386] width 1126 height 155
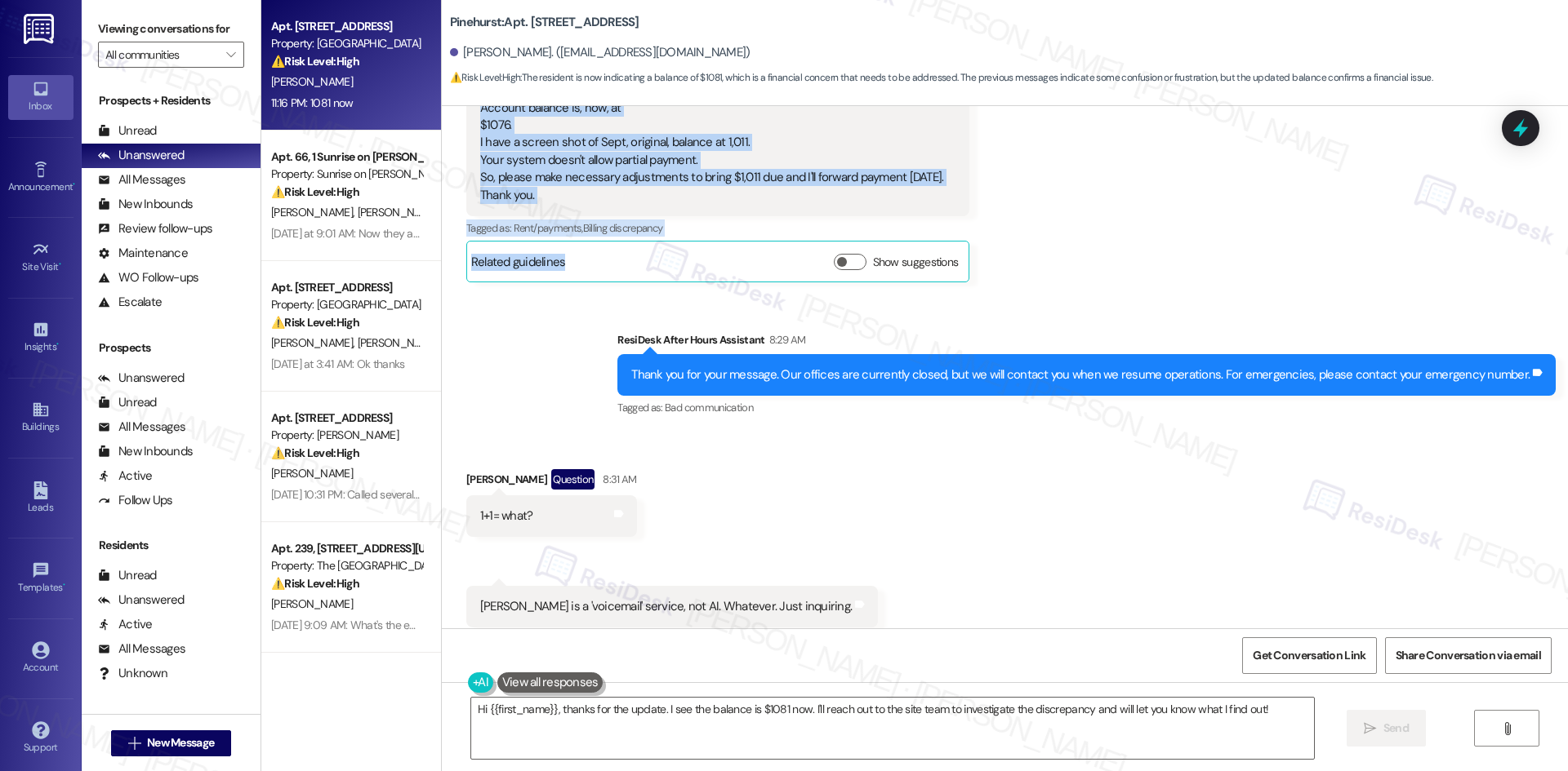
scroll to position [3367, 0]
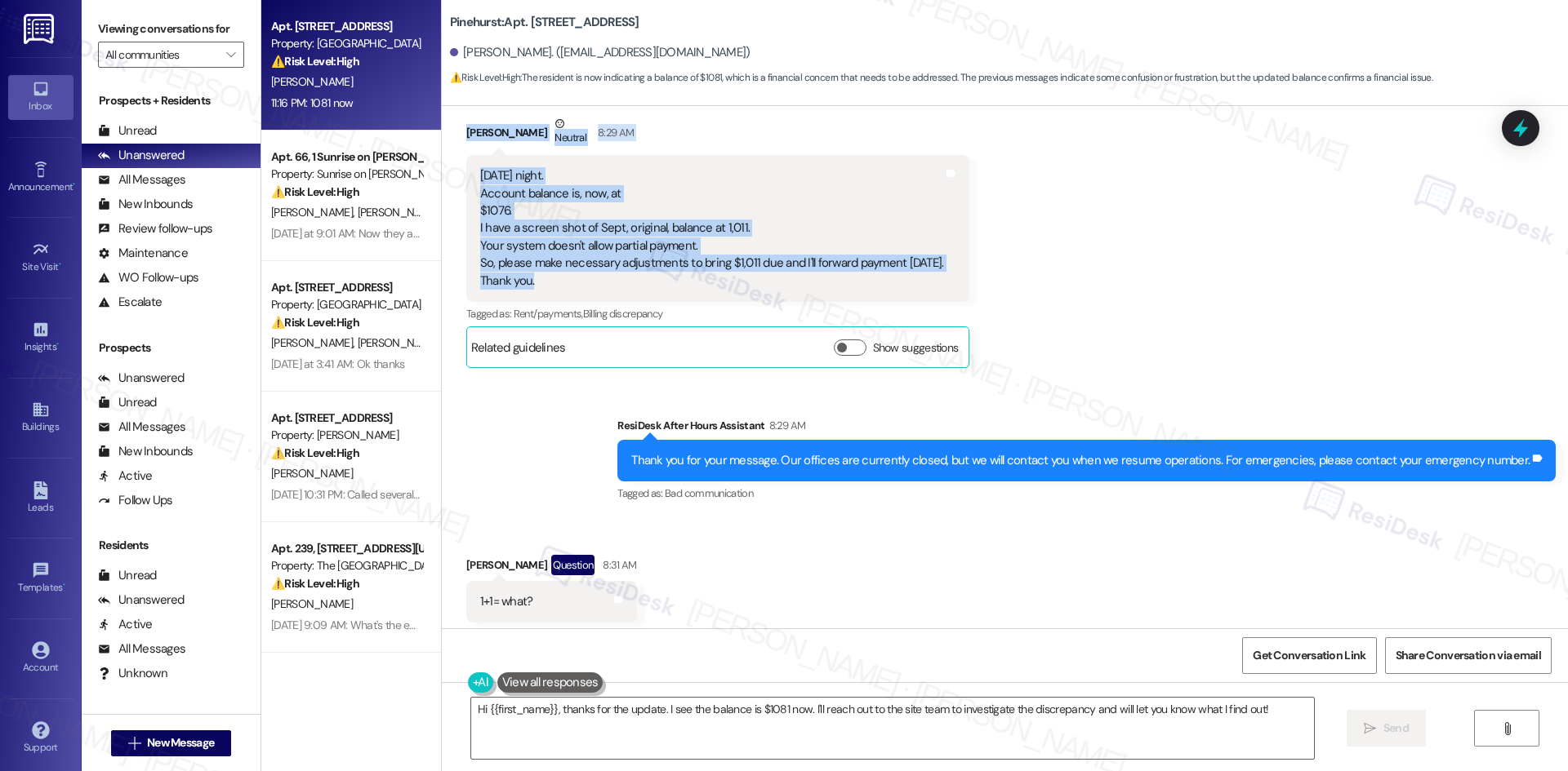
drag, startPoint x: 699, startPoint y: 369, endPoint x: 727, endPoint y: 265, distance: 107.7
click at [727, 265] on div "Lease started Nov 09, 2024 at 8:00 AM Announcement, sent via SMS Tessa (ResiDes…" at bounding box center [1004, 367] width 1126 height 522
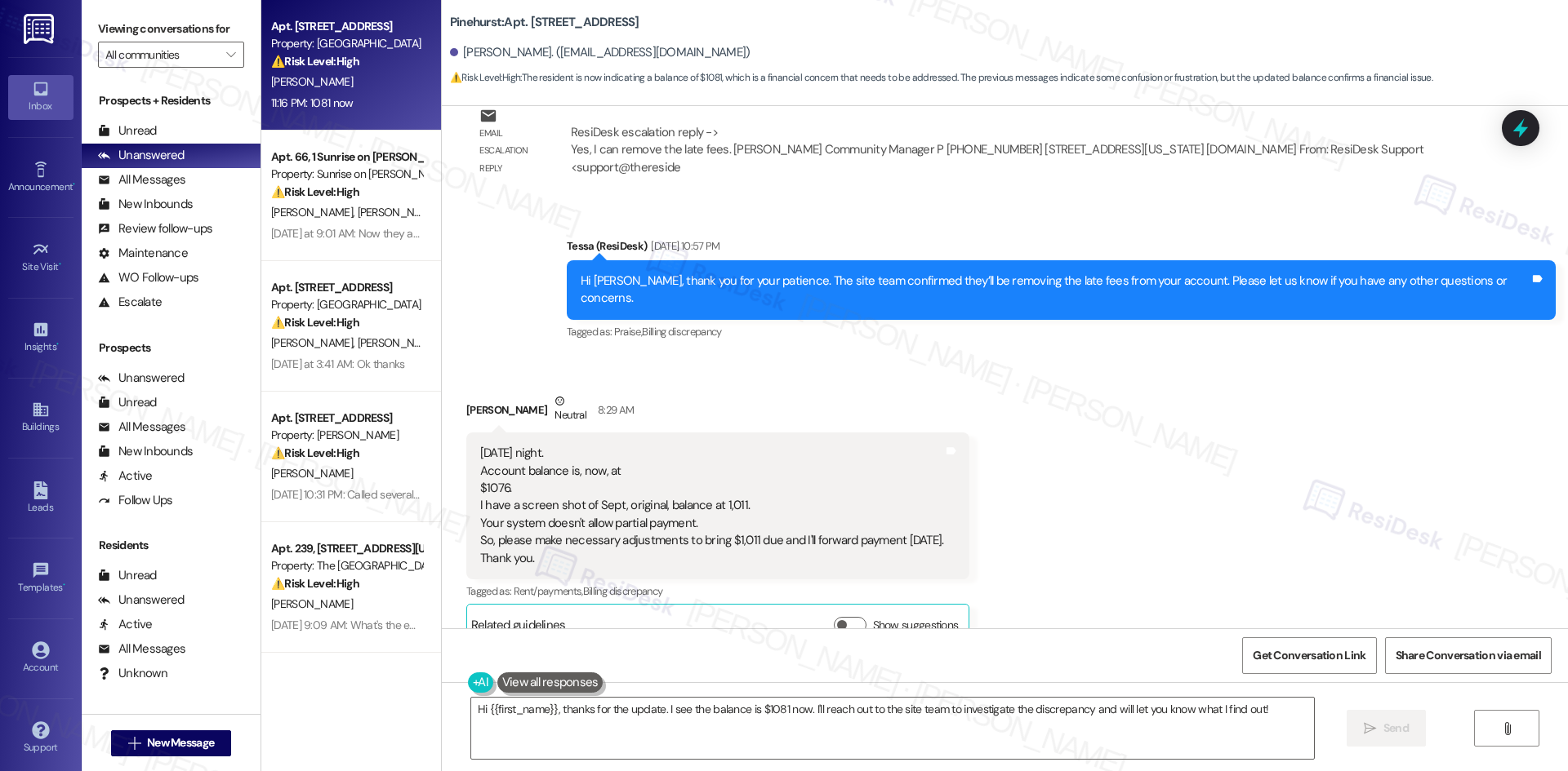
scroll to position [3040, 0]
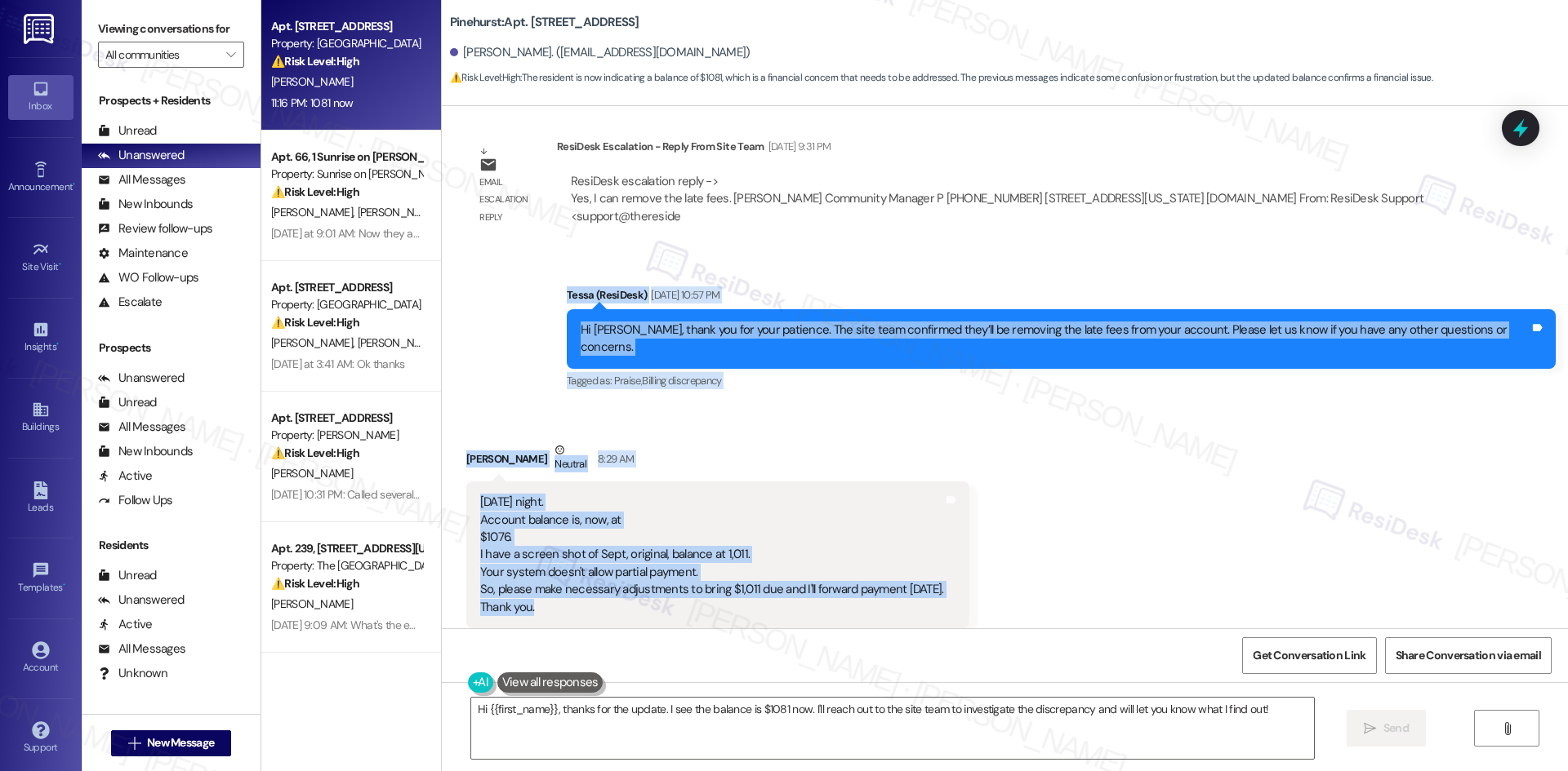
drag, startPoint x: 592, startPoint y: 284, endPoint x: 709, endPoint y: 609, distance: 345.4
click at [709, 609] on div "Lease started Nov 09, 2024 at 8:00 AM Announcement, sent via SMS Tessa (ResiDes…" at bounding box center [1004, 367] width 1126 height 522
copy div "Tessa (ResiDesk) Sep 05, 2025 at 10:57 PM Hi James, thank you for your patience…"
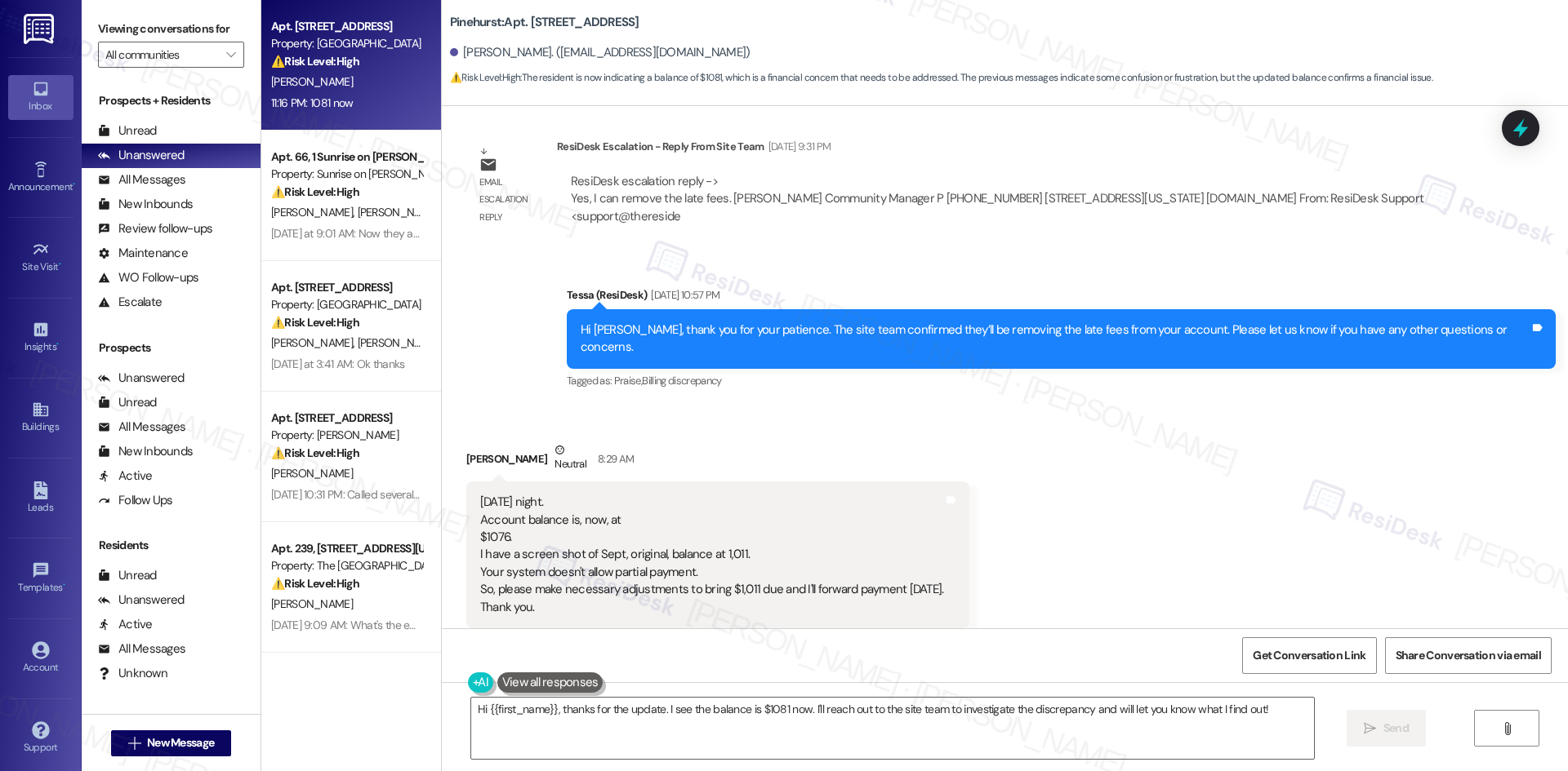
click at [1030, 490] on div "Received via SMS James Gardner Neutral 8:29 AM Sunday night. Account balance is…" at bounding box center [1004, 556] width 1126 height 302
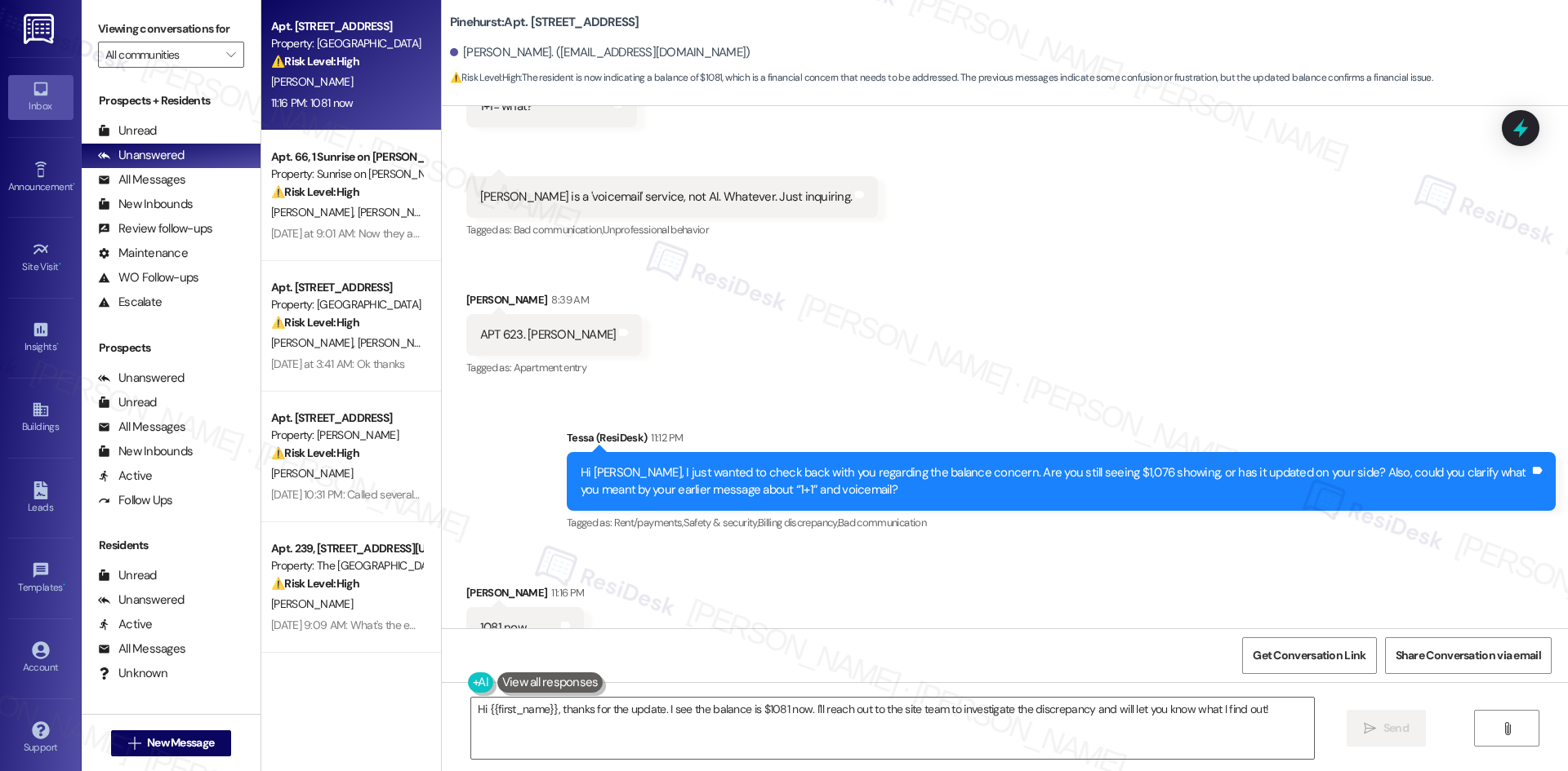
scroll to position [3878, 0]
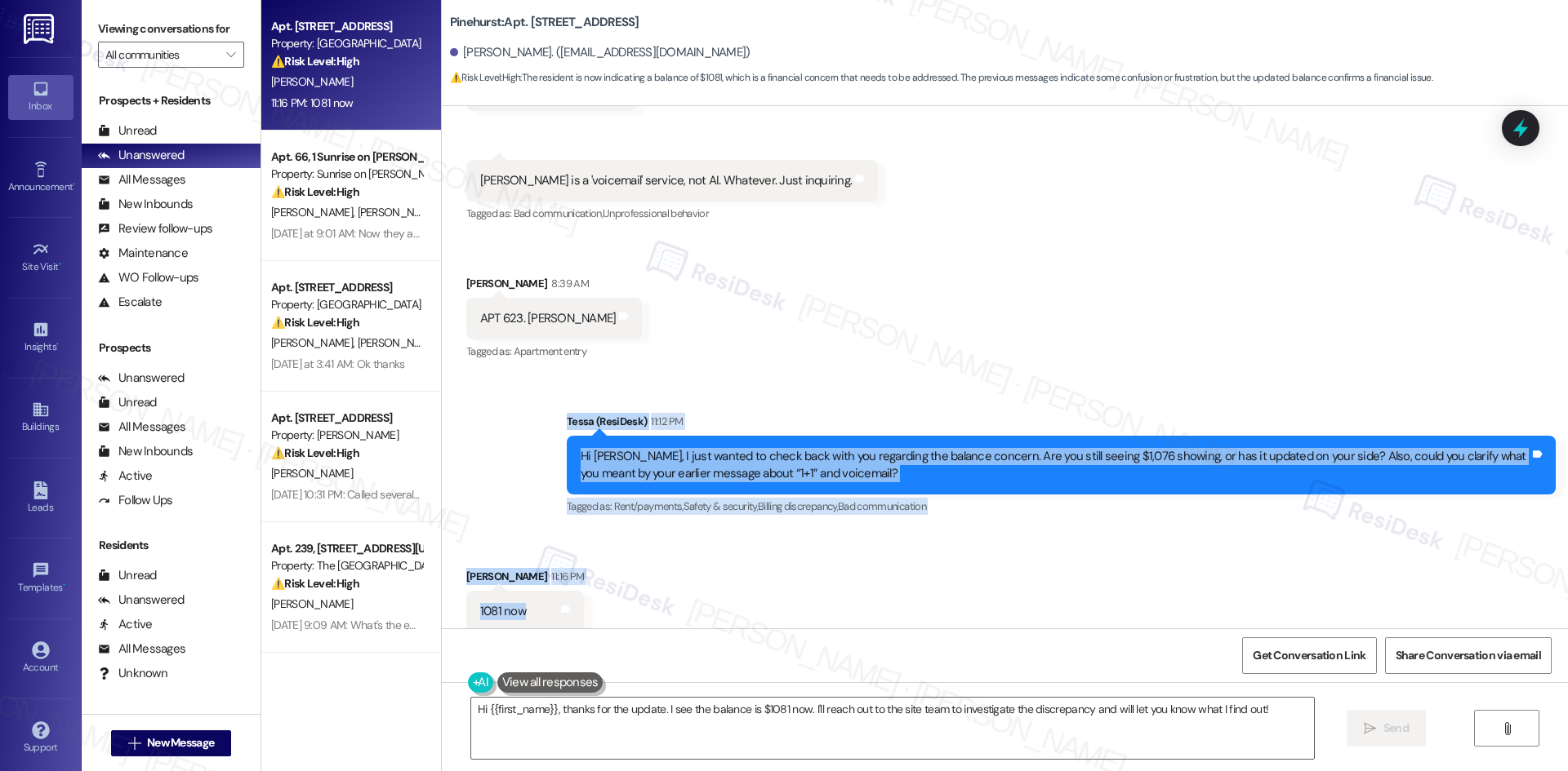
drag, startPoint x: 529, startPoint y: 390, endPoint x: 622, endPoint y: 602, distance: 231.5
click at [622, 602] on div "Lease started Nov 09, 2024 at 8:00 AM Announcement, sent via SMS Tessa (ResiDes…" at bounding box center [1004, 367] width 1126 height 522
click at [455, 513] on div "Sent via SMS Tessa (ResiDesk) 11:12 PM Hi Jim, I just wanted to check back with…" at bounding box center [1004, 454] width 1126 height 155
drag, startPoint x: 516, startPoint y: 380, endPoint x: 647, endPoint y: 611, distance: 265.6
click at [647, 611] on div "Lease started Nov 09, 2024 at 8:00 AM Announcement, sent via SMS Tessa (ResiDes…" at bounding box center [1004, 367] width 1126 height 522
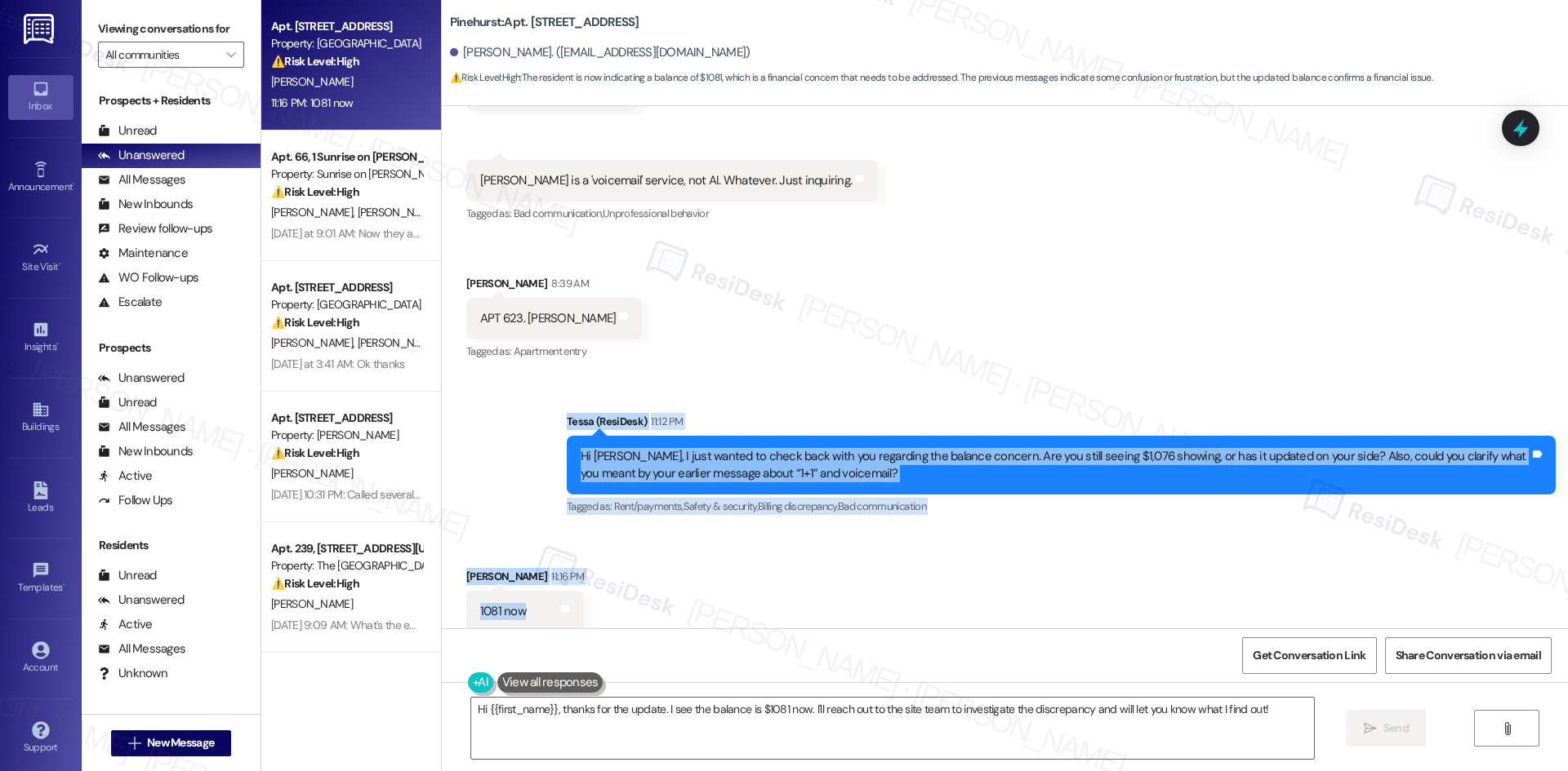
copy div "Tessa (ResiDesk) 11:12 PM Hi Jim, I just wanted to check back with you regardin…"
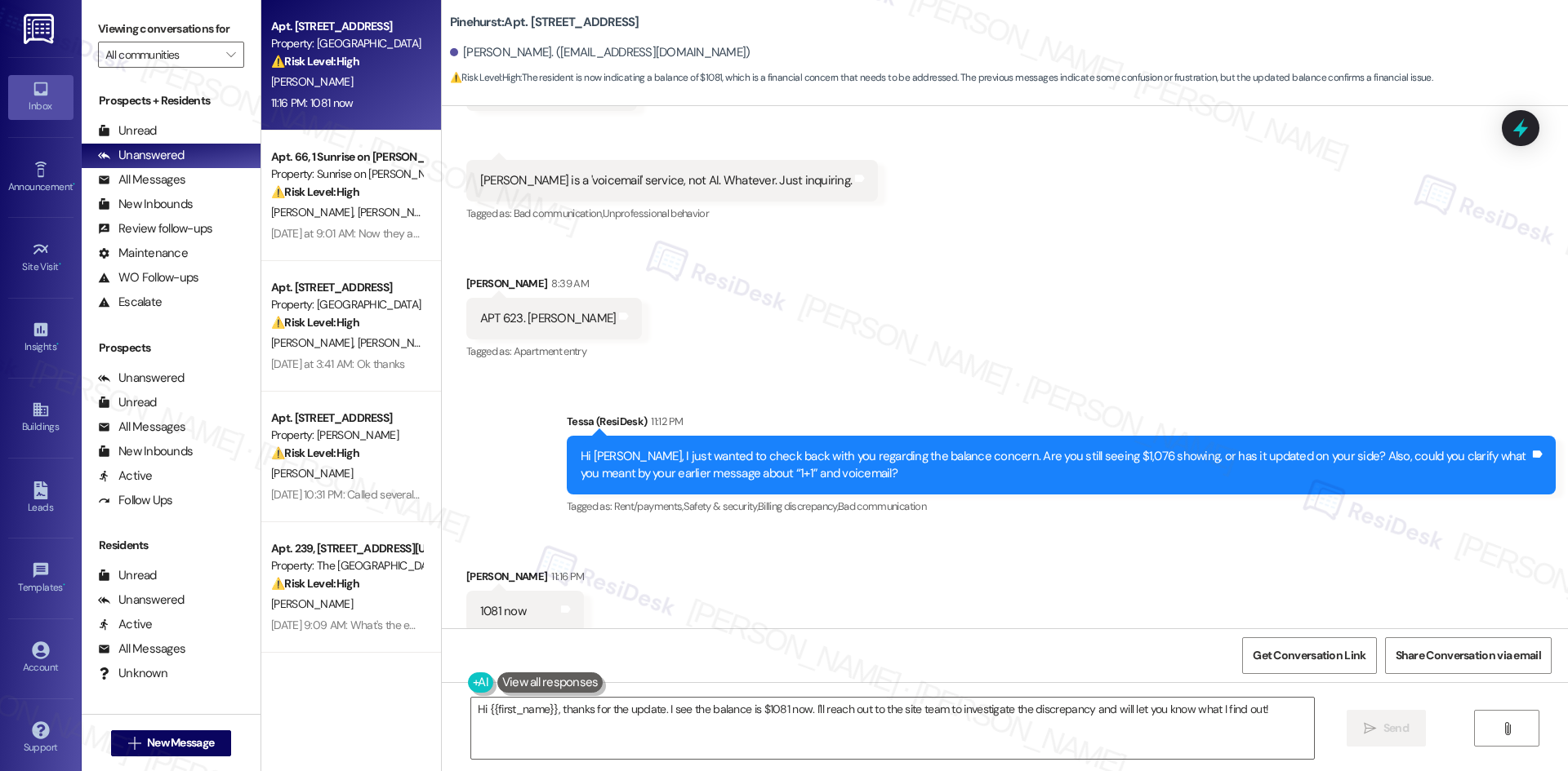
click at [706, 316] on div "Received via SMS James Gardner Question 8:31 AM 1+1= what? Tags and notes Recei…" at bounding box center [1004, 192] width 1126 height 370
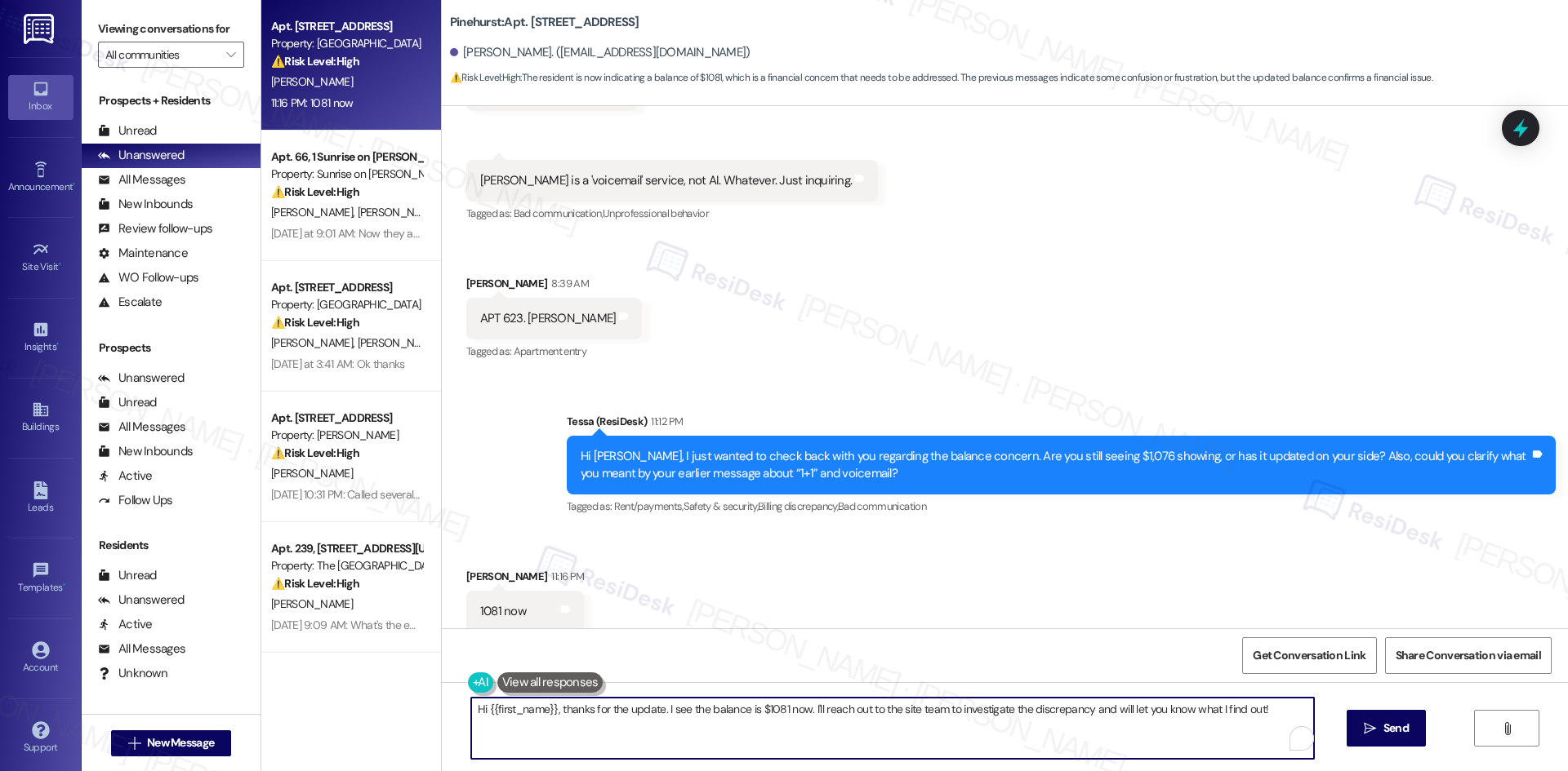
click at [766, 737] on textarea "Hi {{first_name}}, thanks for the update. I see the balance is $1081 now. I'll …" at bounding box center [893, 728] width 843 height 61
paste textarea "Jim, thank you for the update. I see the balance is now showing $1,081 on your …"
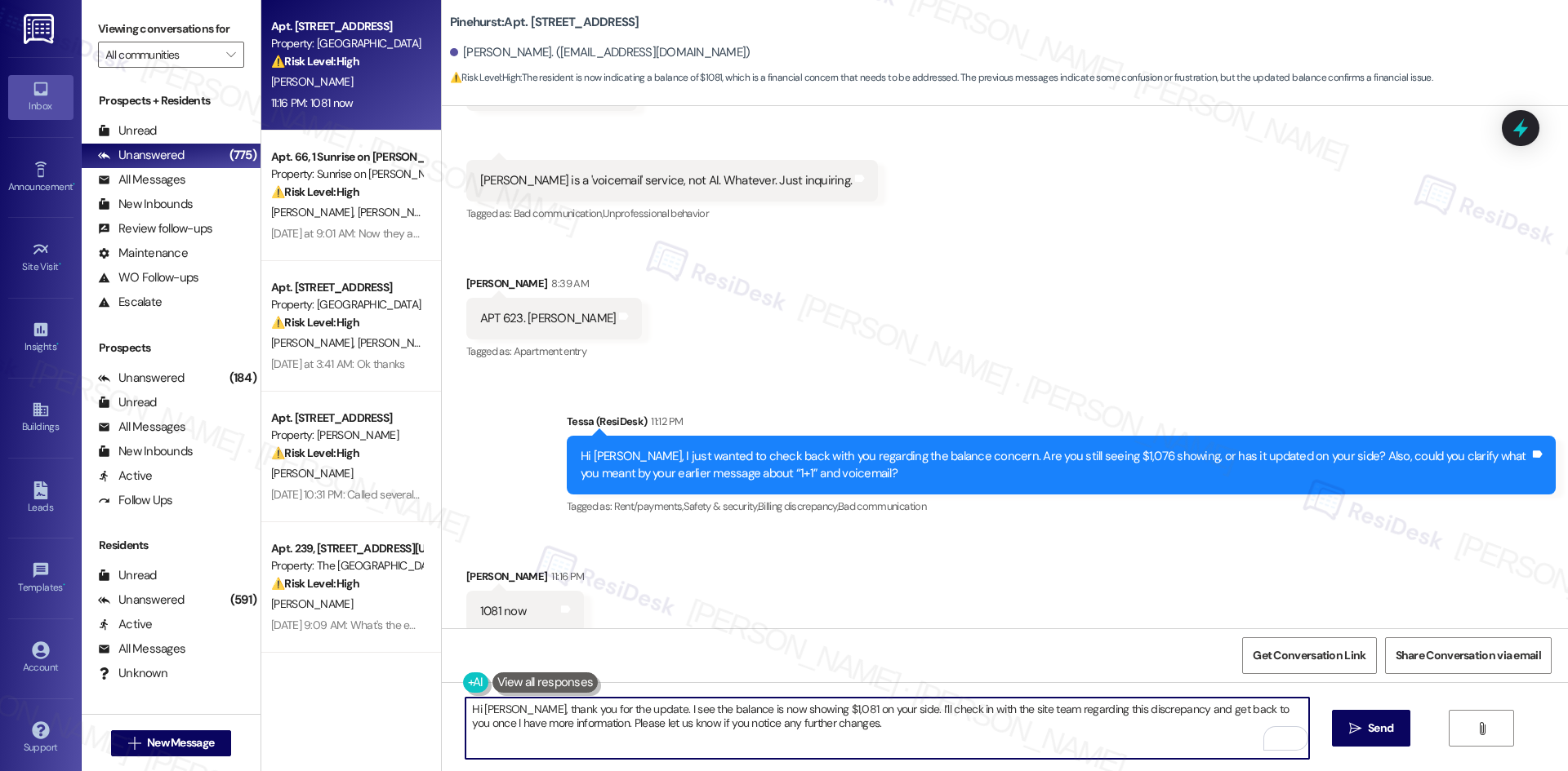
drag, startPoint x: 498, startPoint y: 709, endPoint x: 359, endPoint y: 709, distance: 139.0
click at [359, 709] on div "Apt. 623, 500 NW 63rd Street Property: Pinehurst ⚠️ Risk Level: High The reside…" at bounding box center [914, 385] width 1307 height 771
type textarea "Thank you for the update. I see the balance is now showing $1,081 on your side.…"
click at [1373, 728] on span "Send" at bounding box center [1380, 729] width 25 height 17
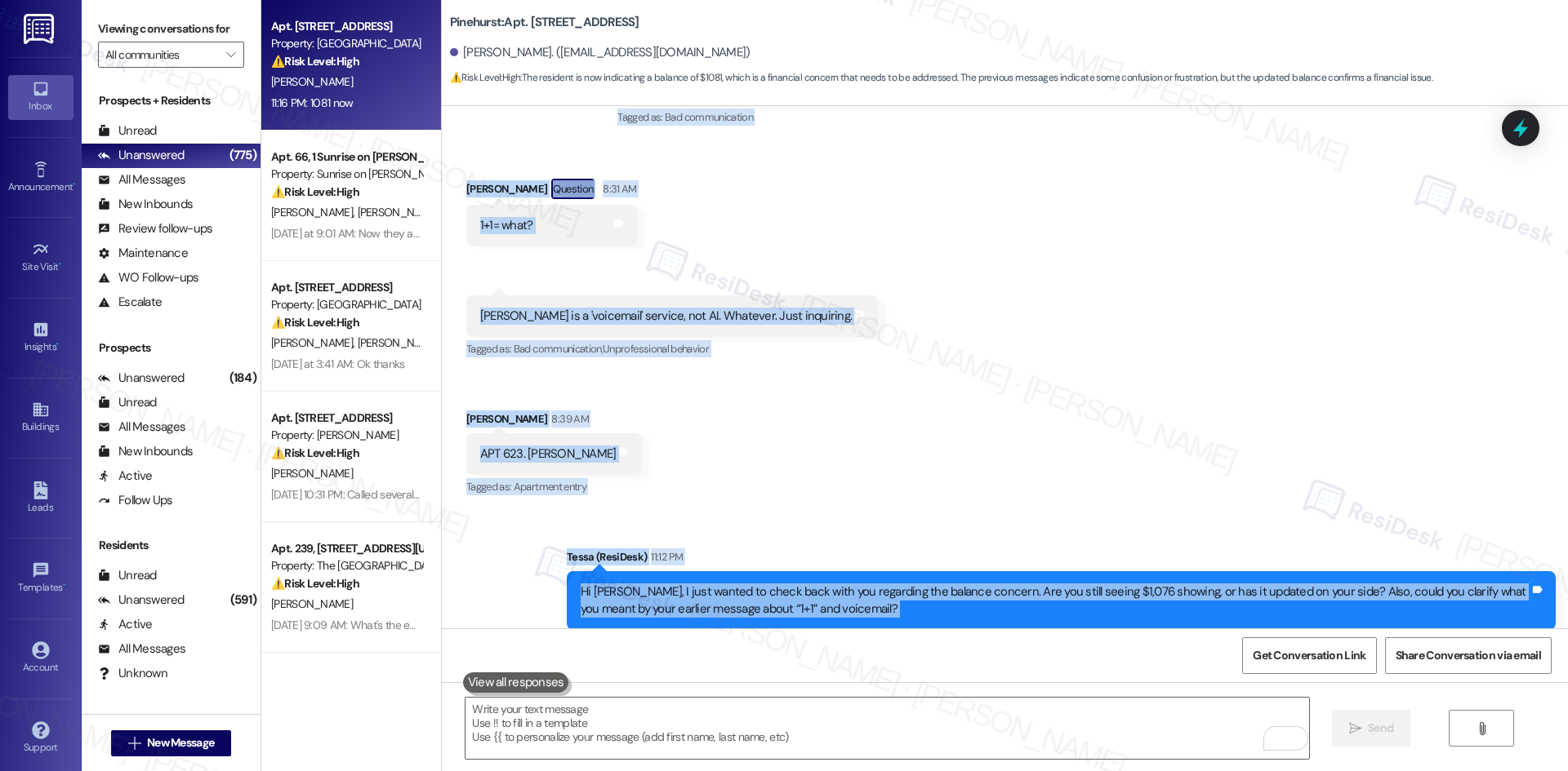
scroll to position [4010, 0]
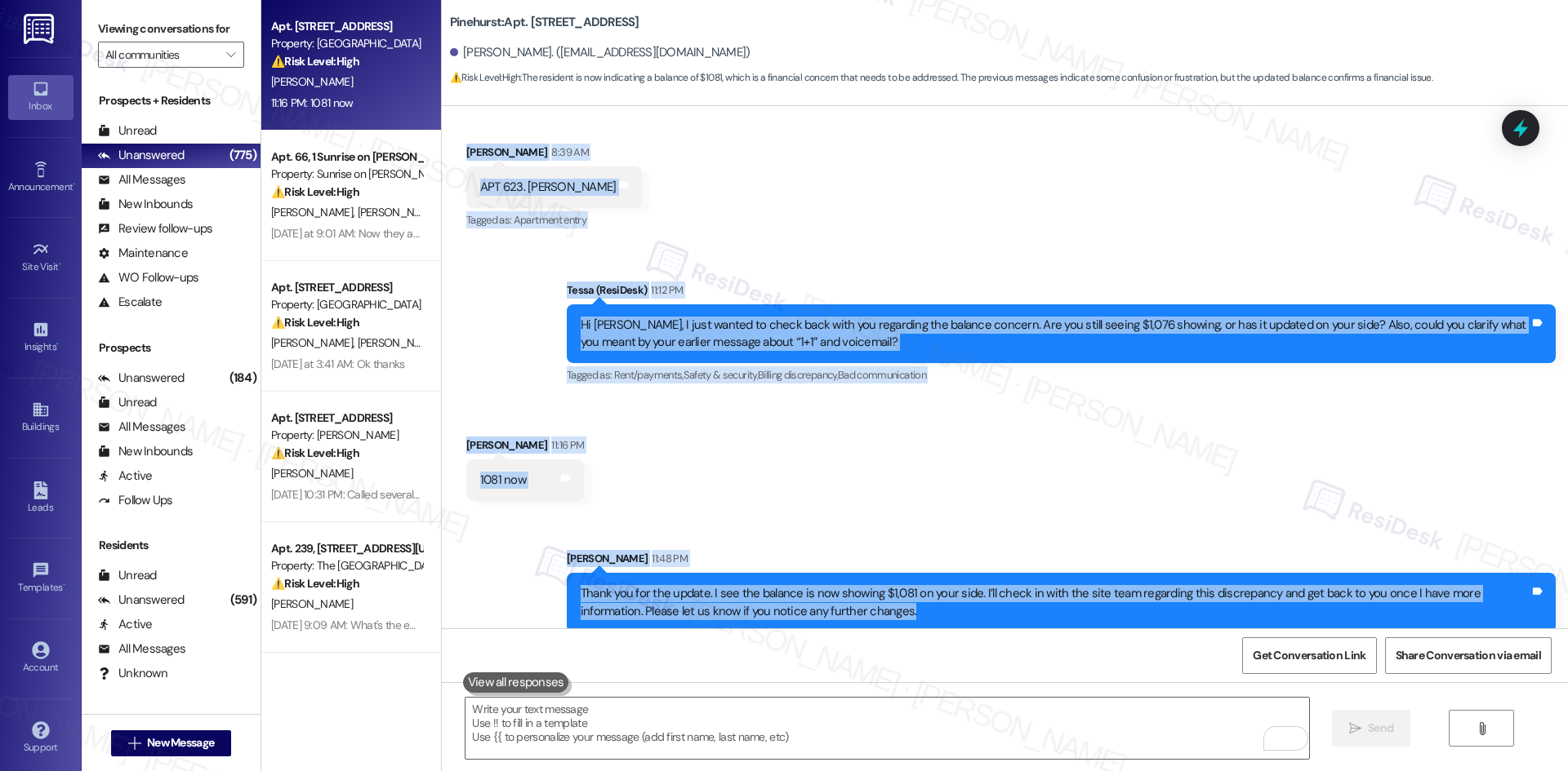
drag, startPoint x: 583, startPoint y: 291, endPoint x: 987, endPoint y: 598, distance: 507.4
click at [987, 599] on div "Lease started Nov 09, 2024 at 8:00 AM Announcement, sent via SMS Tessa (ResiDes…" at bounding box center [1004, 367] width 1126 height 522
copy div "Tessa (ResiDesk) Sep 05, 2025 at 10:57 PM Hi James, thank you for your patience…"
click at [653, 378] on div "Sent via SMS Tessa (ResiDesk) 11:12 PM Hi Jim, I just wanted to check back with…" at bounding box center [1061, 334] width 1014 height 131
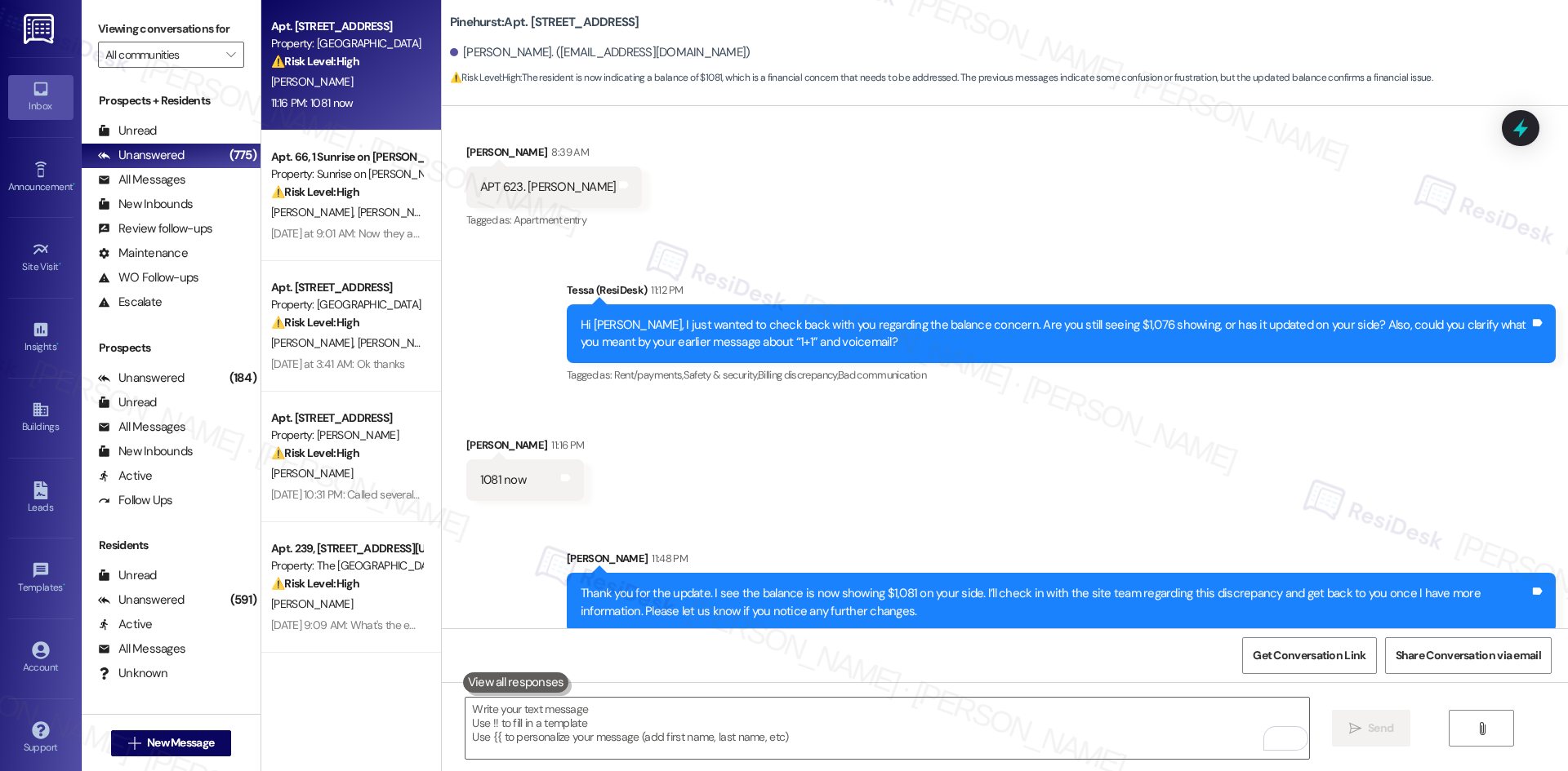
click at [795, 413] on div "Received via SMS James Gardner 11:16 PM 1081 now Tags and notes" at bounding box center [1004, 456] width 1126 height 114
click at [808, 514] on div "Sent via SMS Sarah 11:48 PM Thank you for the update. I see the balance is now …" at bounding box center [1004, 579] width 1126 height 131
click at [1047, 514] on div "Sent via SMS Sarah 11:48 PM Thank you for the update. I see the balance is now …" at bounding box center [1004, 579] width 1126 height 131
click at [761, 444] on div "Received via SMS James Gardner 11:16 PM 1081 now Tags and notes" at bounding box center [1004, 456] width 1126 height 114
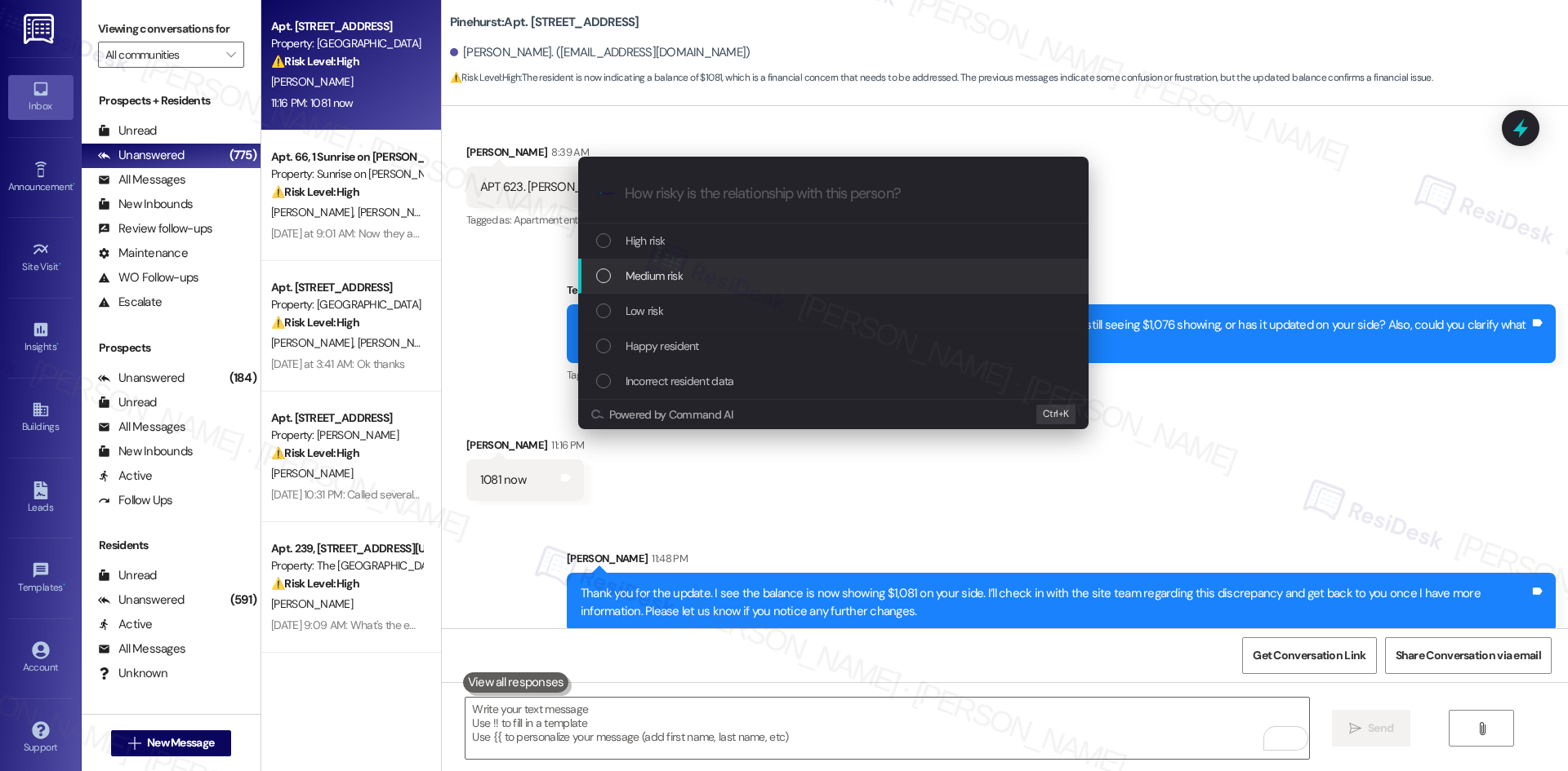
click at [694, 271] on div "Medium risk" at bounding box center [835, 275] width 478 height 18
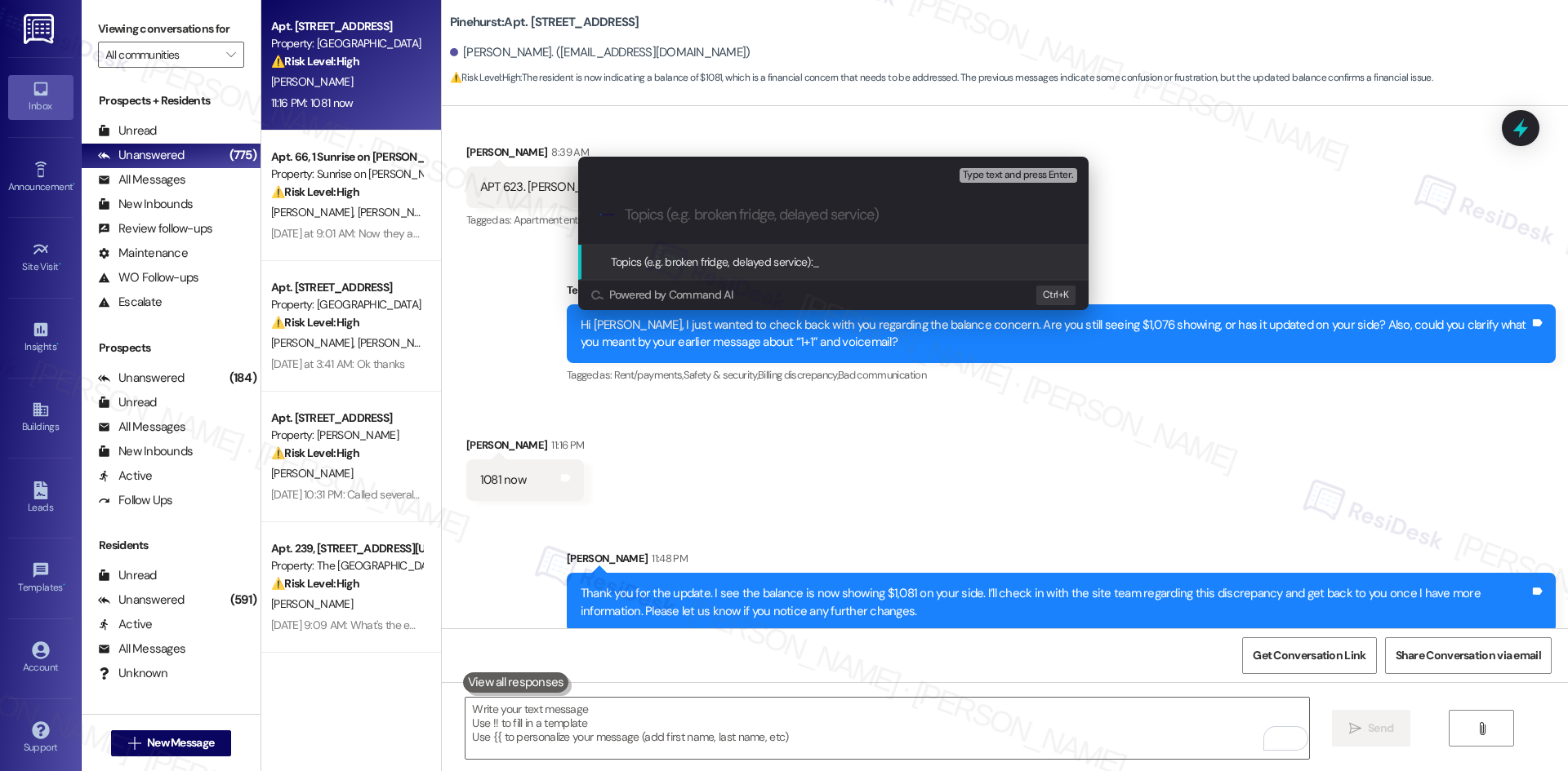
drag, startPoint x: 690, startPoint y: 222, endPoint x: 646, endPoint y: 220, distance: 44.0
click at [689, 222] on input "Topics (e.g. broken fridge, delayed service)" at bounding box center [846, 215] width 443 height 17
paste input "subject + issue summary"
click at [788, 213] on input "subject + issue summary" at bounding box center [840, 215] width 430 height 17
paste input "Balance Increasing Despite Late Fee Removal"
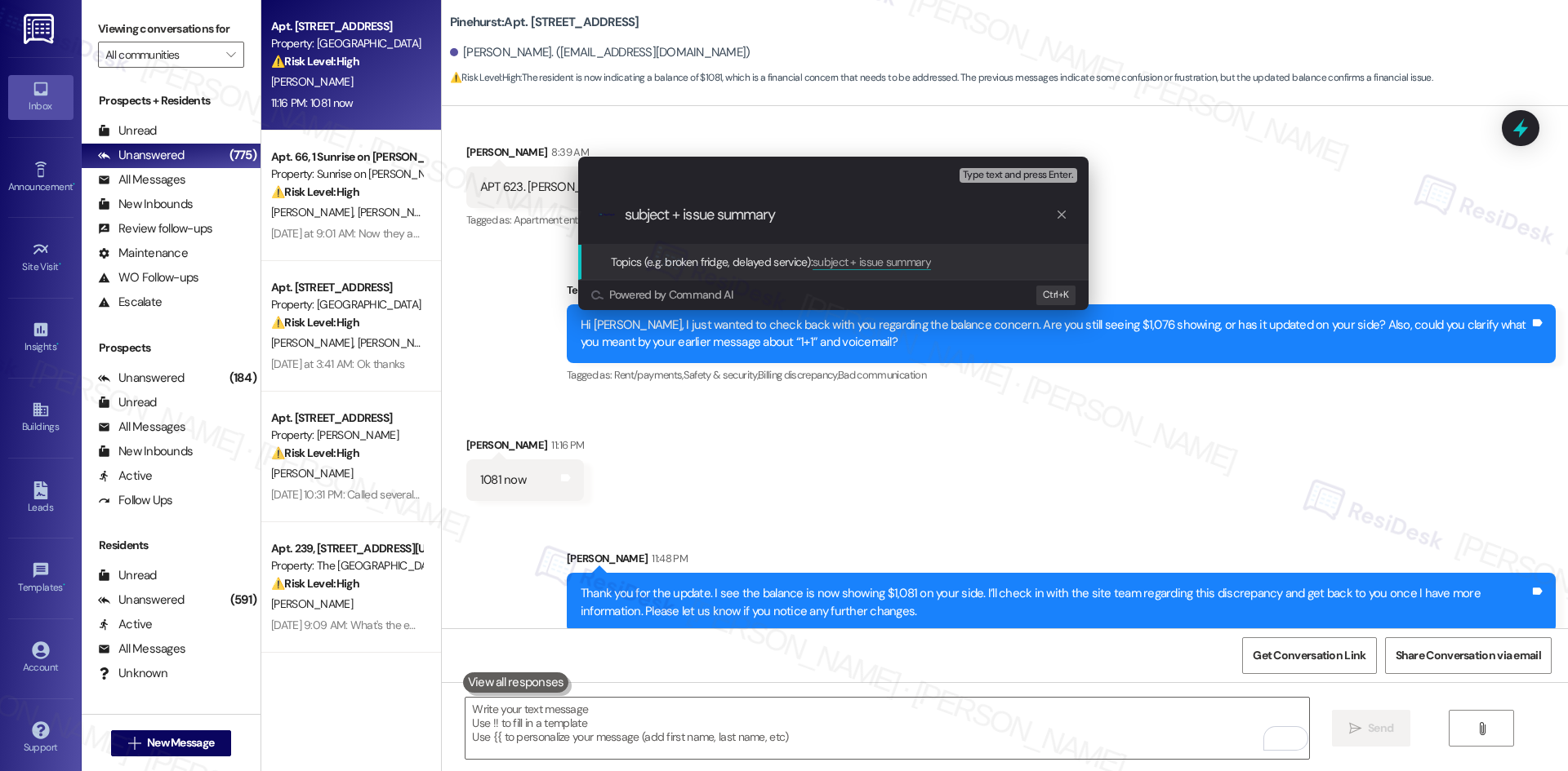
type input "Balance Increasing Despite Late Fee Removal"
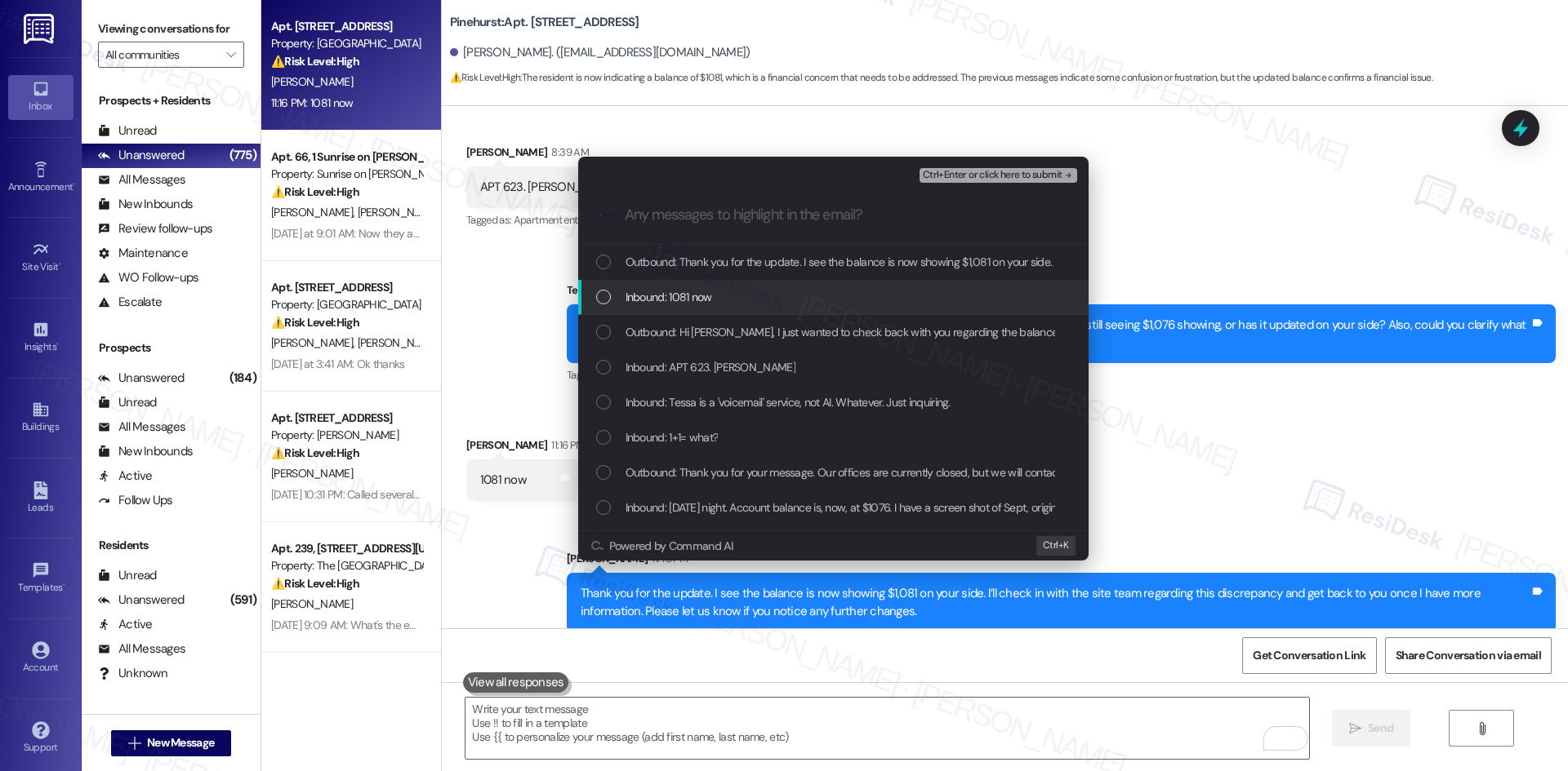
click at [728, 306] on div "Inbound: 1081 now" at bounding box center [835, 297] width 478 height 18
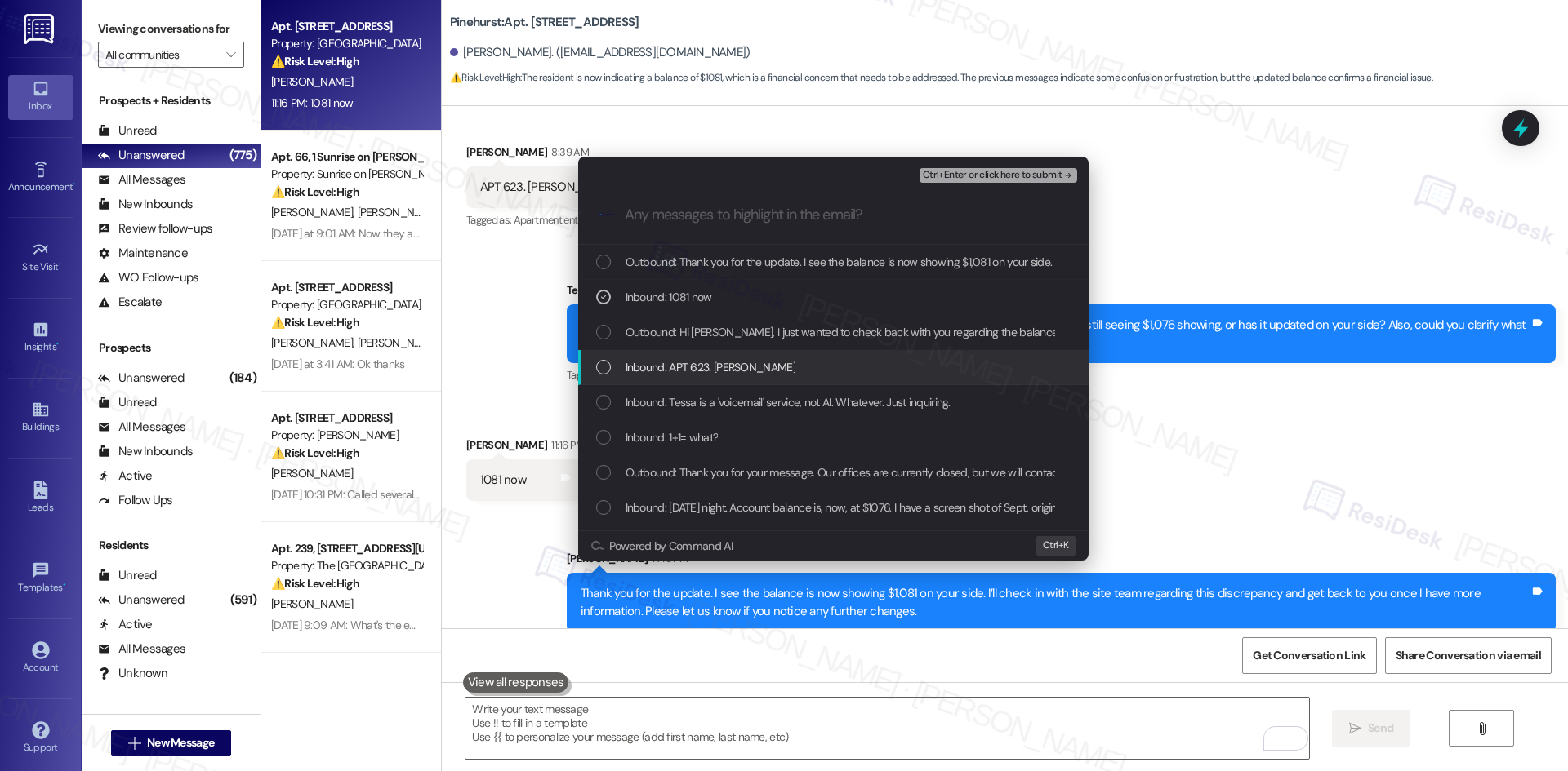
click at [753, 367] on span "Inbound: APT 623. Jim Gardner" at bounding box center [710, 367] width 170 height 18
click at [799, 409] on span "Inbound: Tessa is a 'voicemail' service, not AI. Whatever. Just inquiring." at bounding box center [788, 402] width 325 height 18
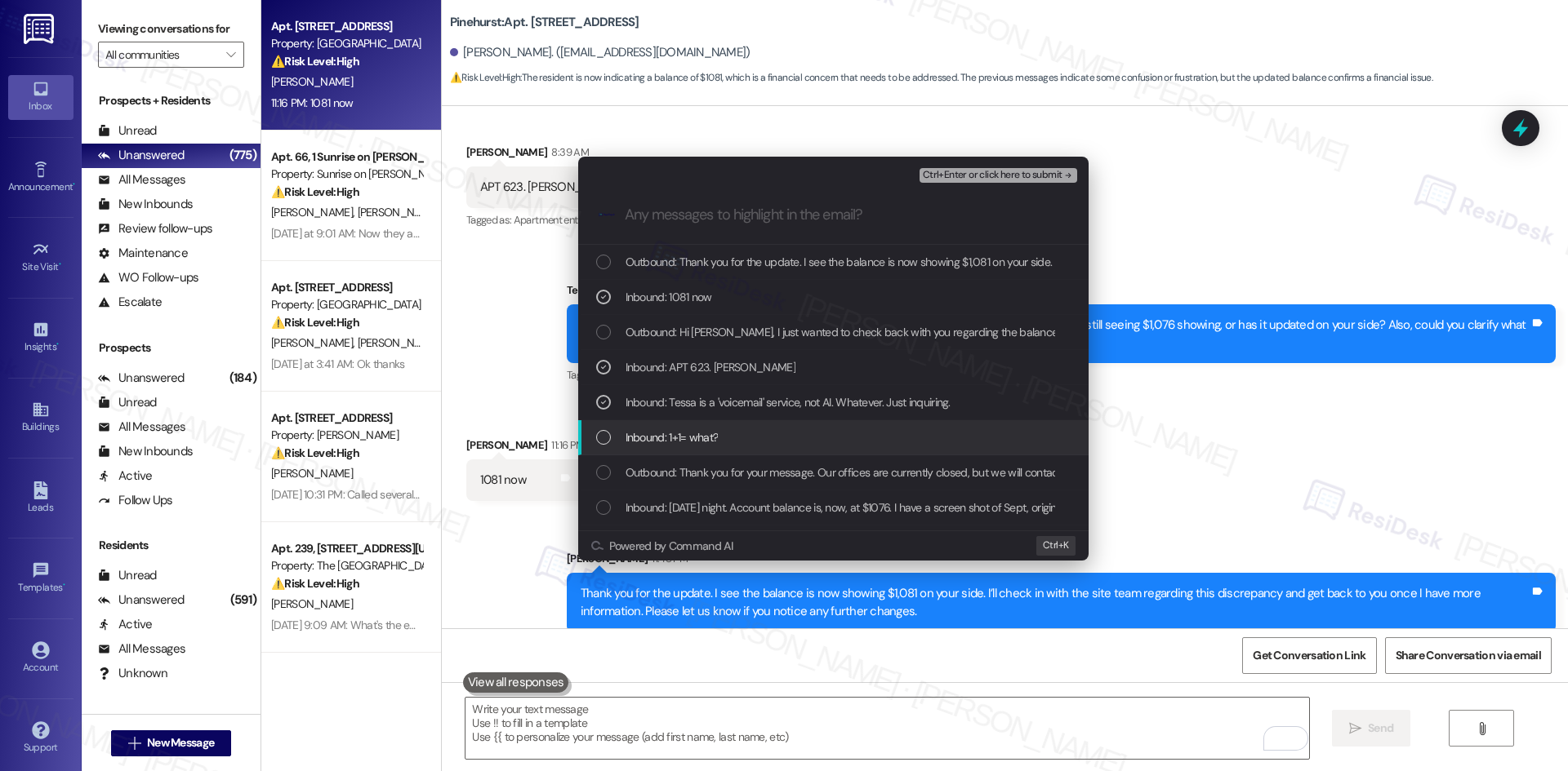
click at [785, 429] on div "Inbound: 1+1= what?" at bounding box center [835, 437] width 478 height 18
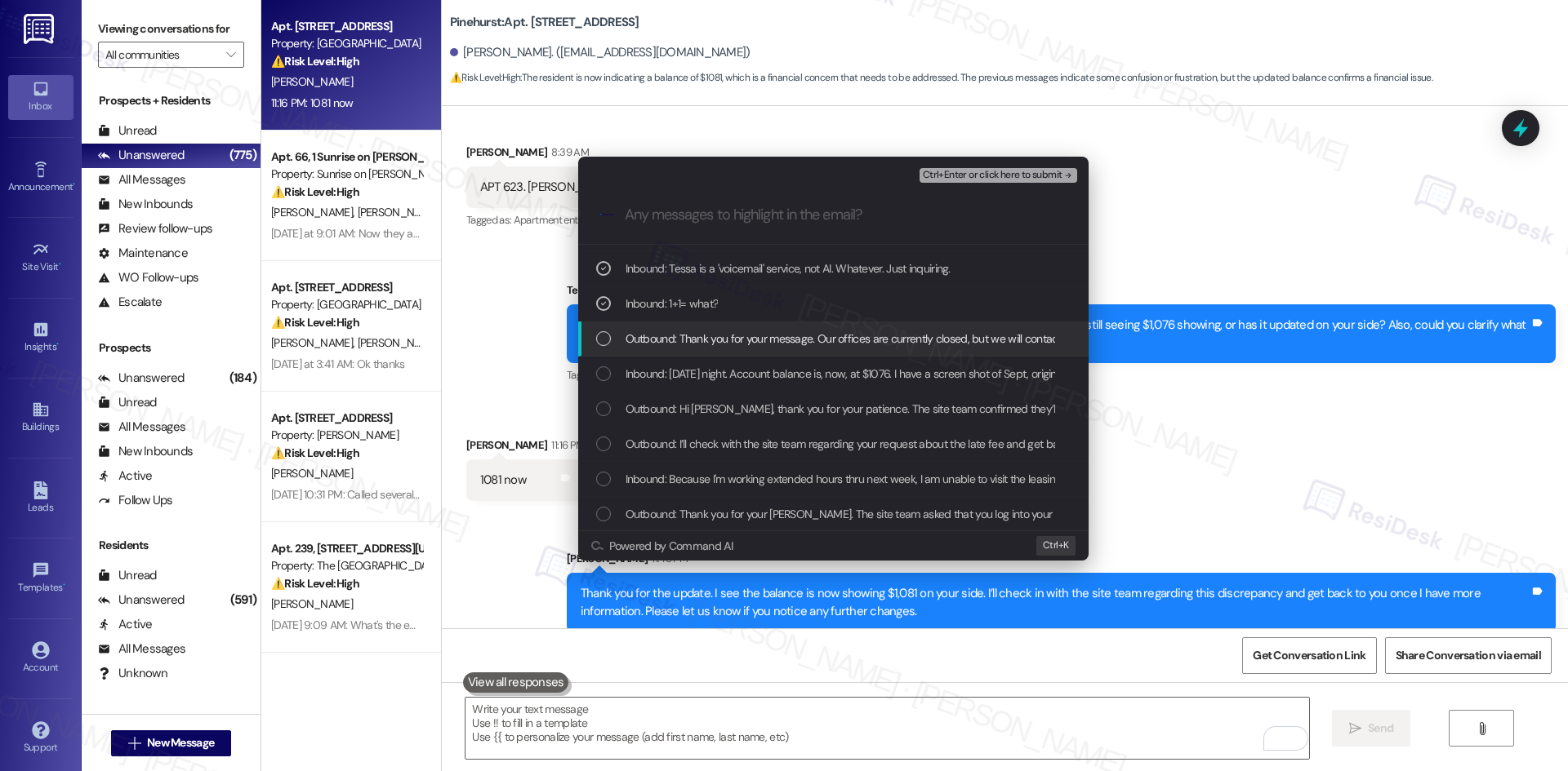
scroll to position [163, 0]
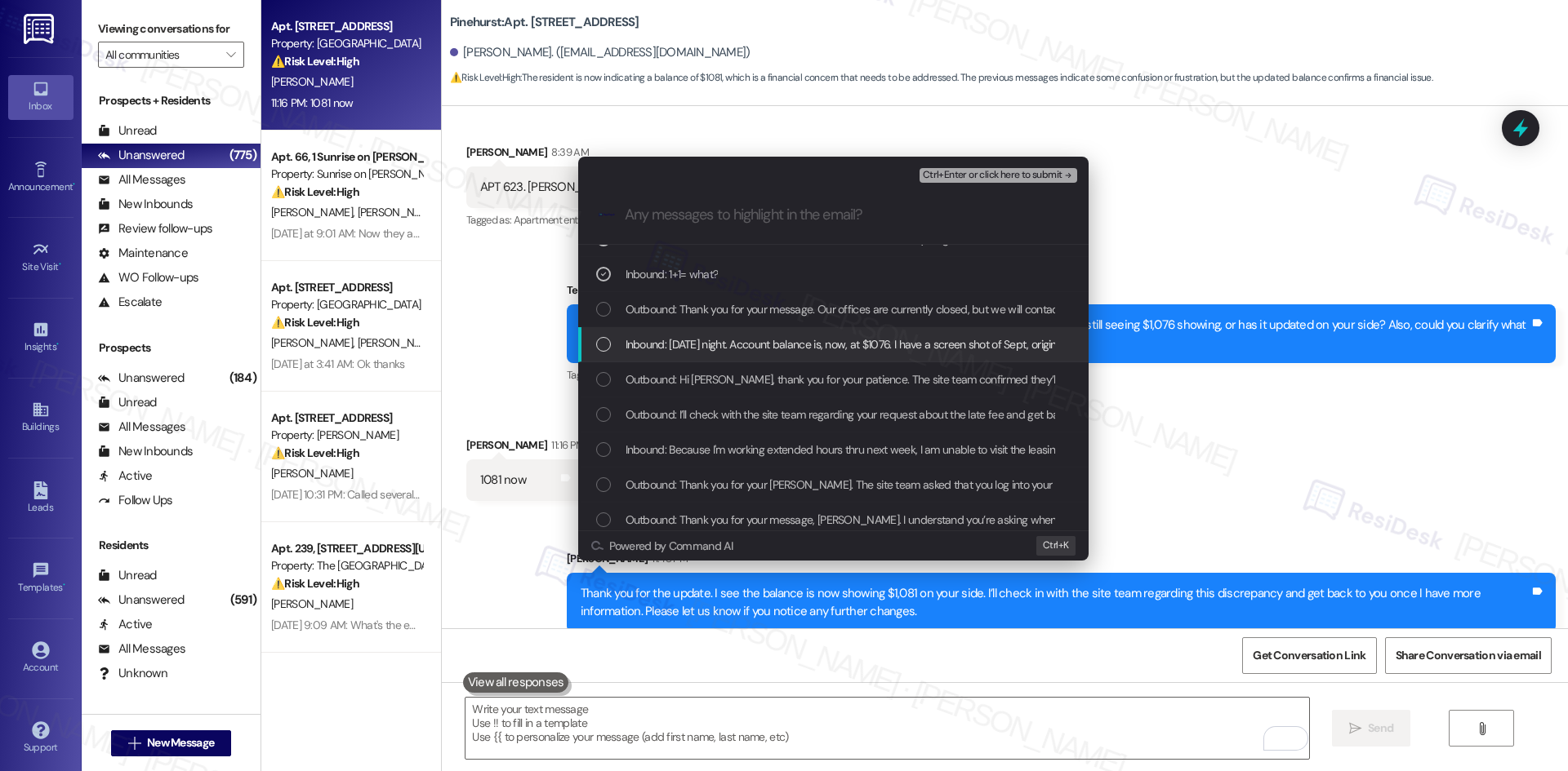
click at [823, 345] on span "Inbound: Sunday night. Account balance is, now, at $1076. I have a screen shot …" at bounding box center [1228, 344] width 1205 height 18
click at [1058, 170] on span "Ctrl+Enter or click here to submit" at bounding box center [992, 176] width 140 height 11
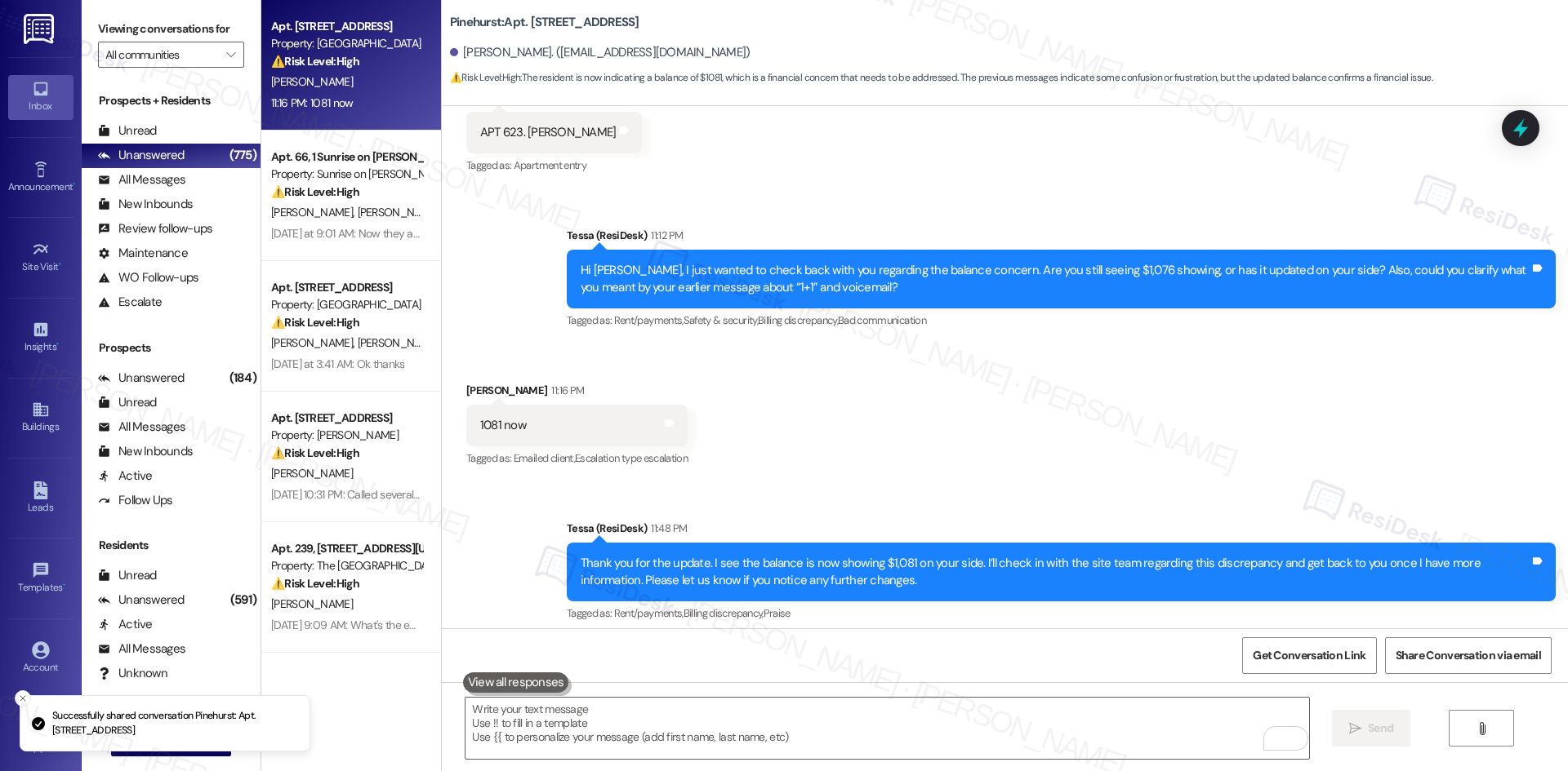
scroll to position [4207, 0]
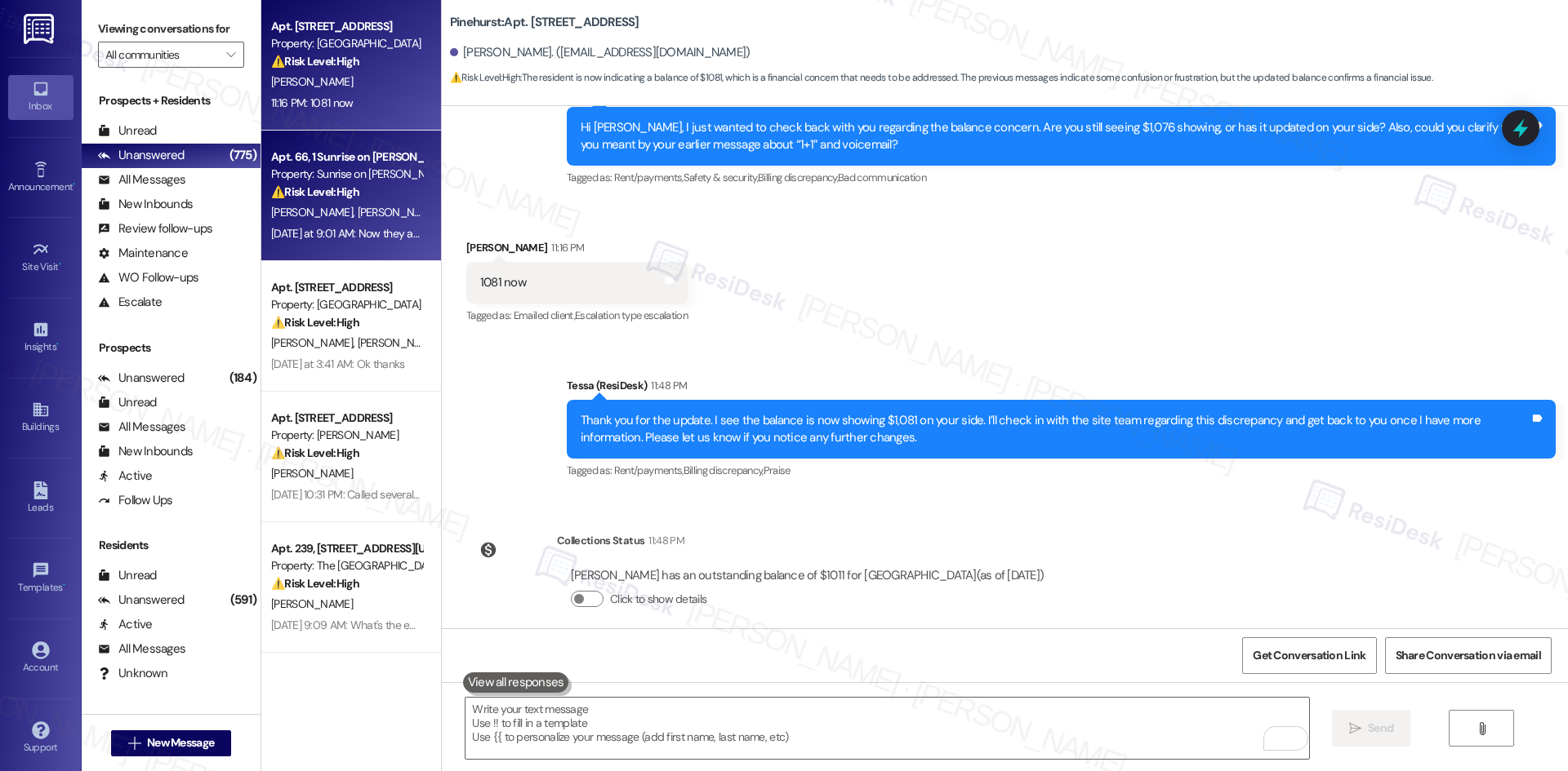
click at [357, 206] on span "[PERSON_NAME]" at bounding box center [397, 212] width 82 height 15
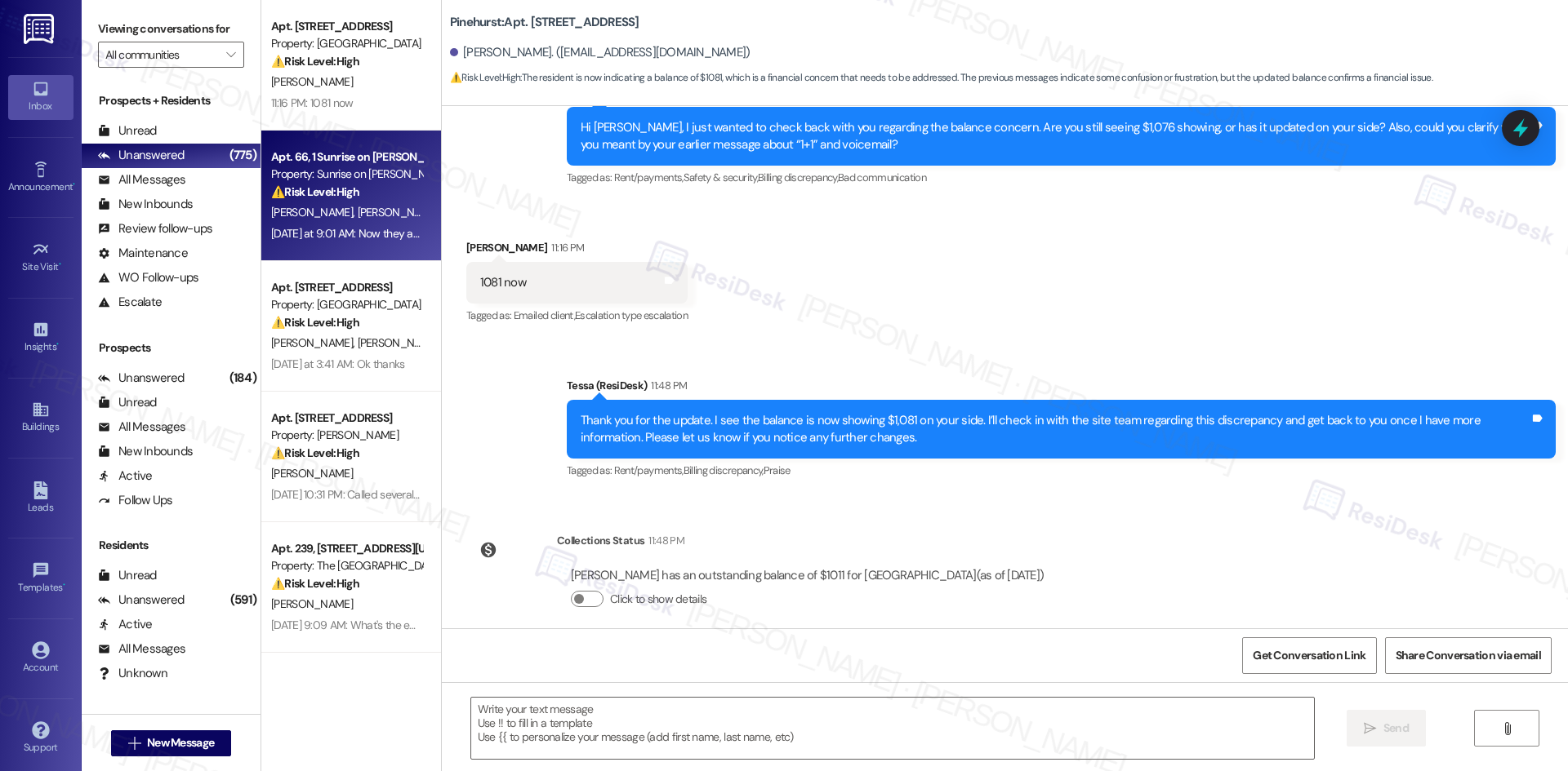
type textarea "Fetching suggested responses. Please feel free to read through the conversation…"
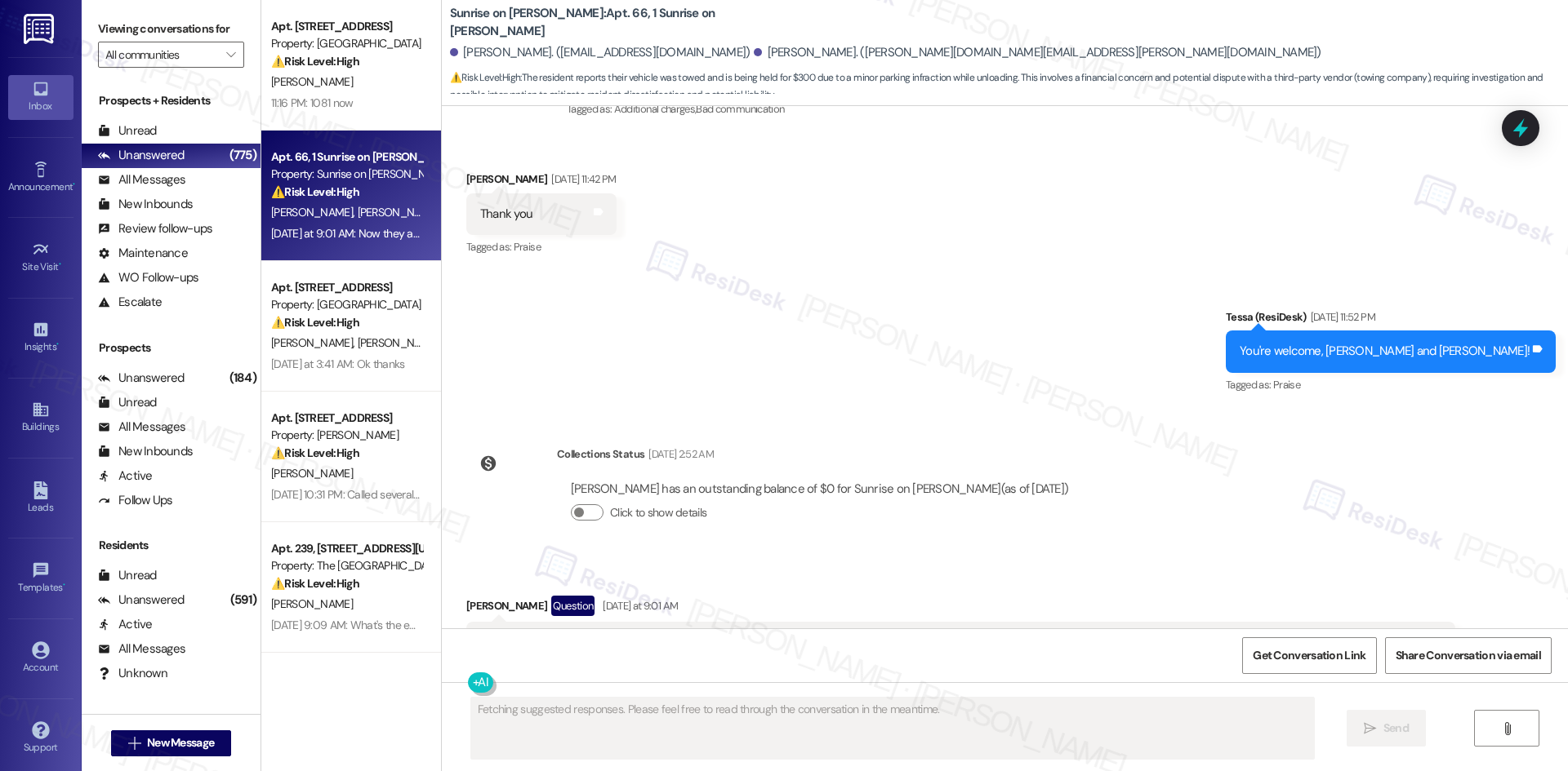
scroll to position [15324, 0]
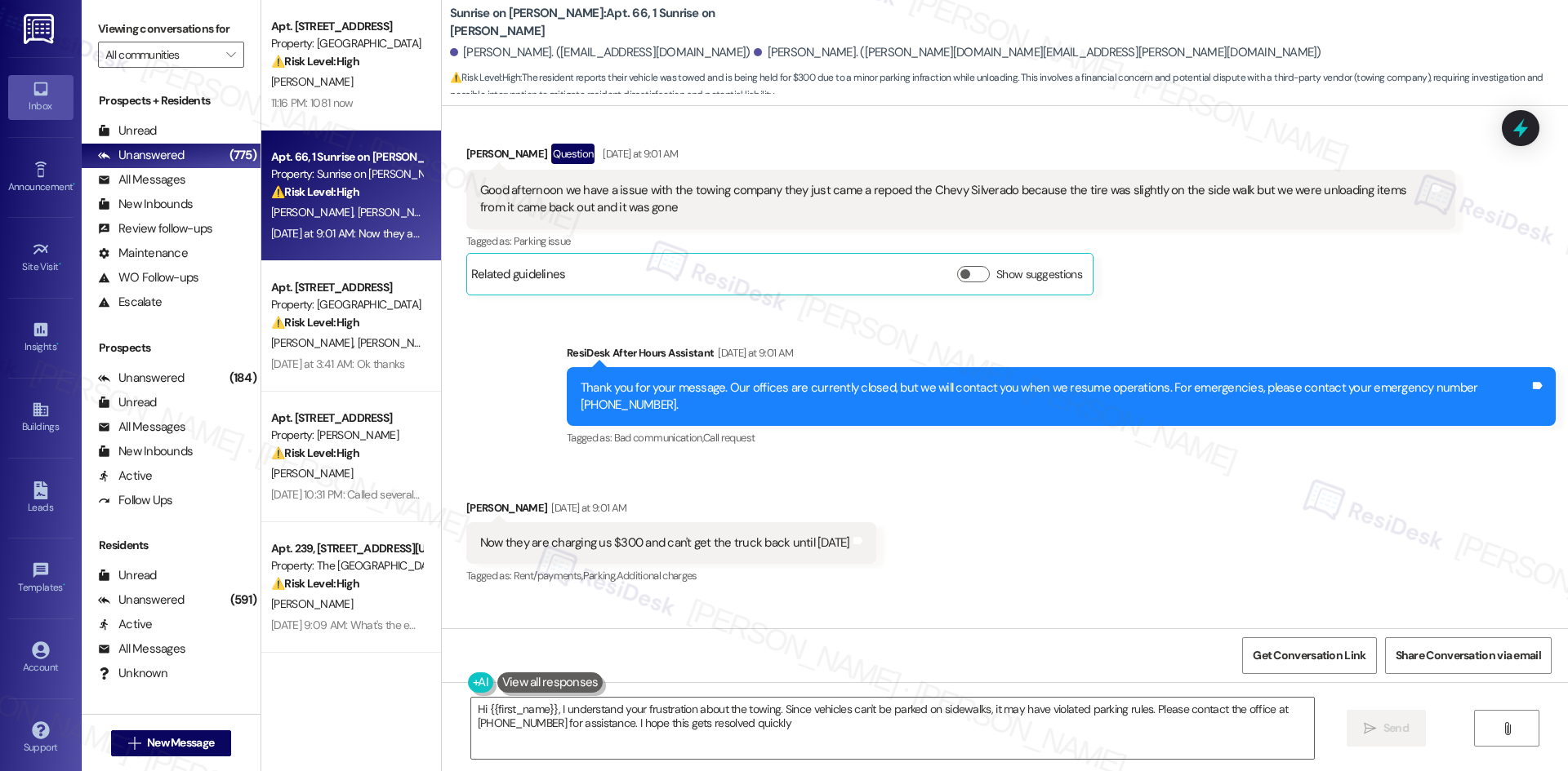
type textarea "Hi {{first_name}}, I understand your frustration about the towing. Since vehicl…"
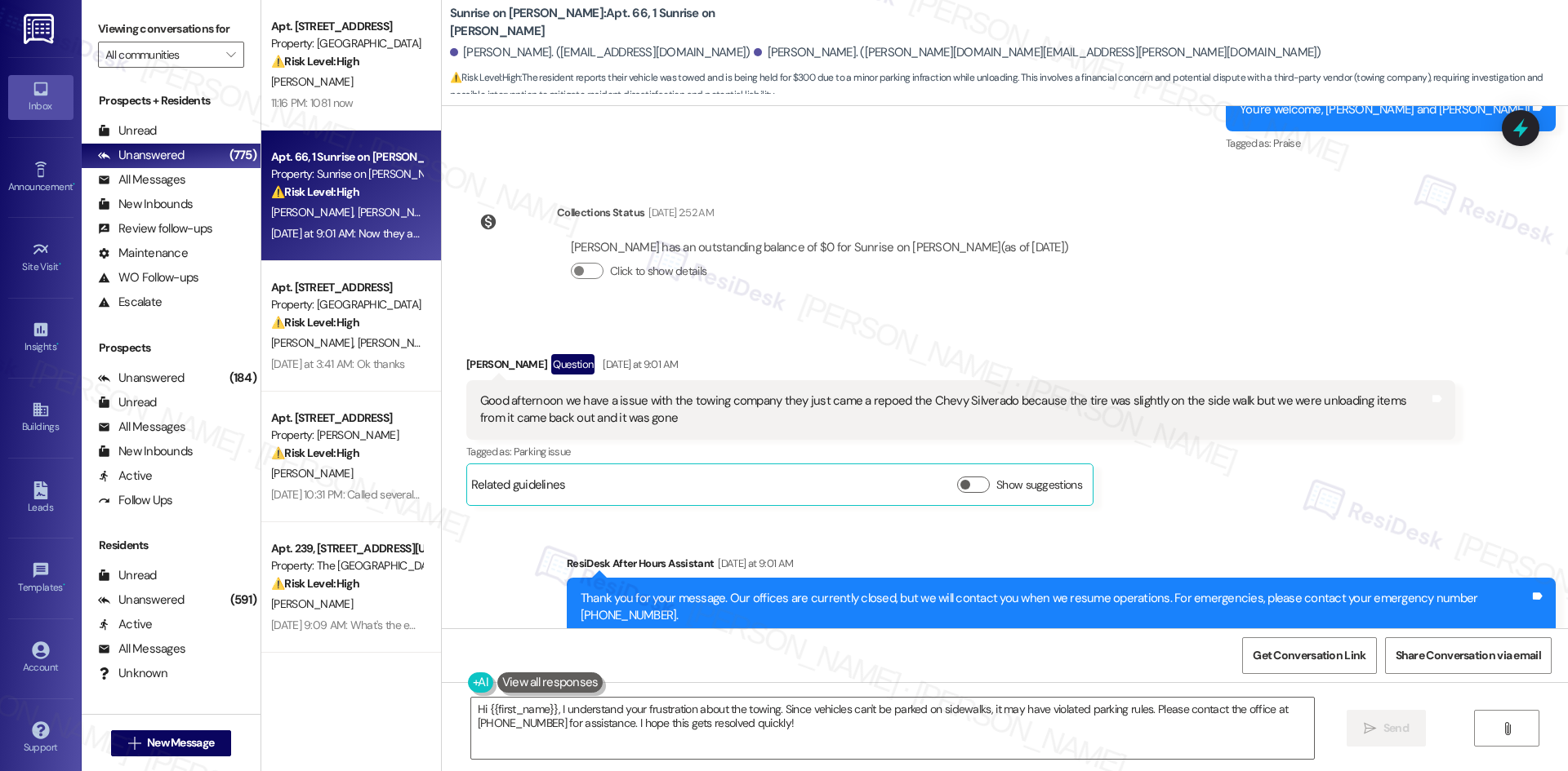
scroll to position [15162, 0]
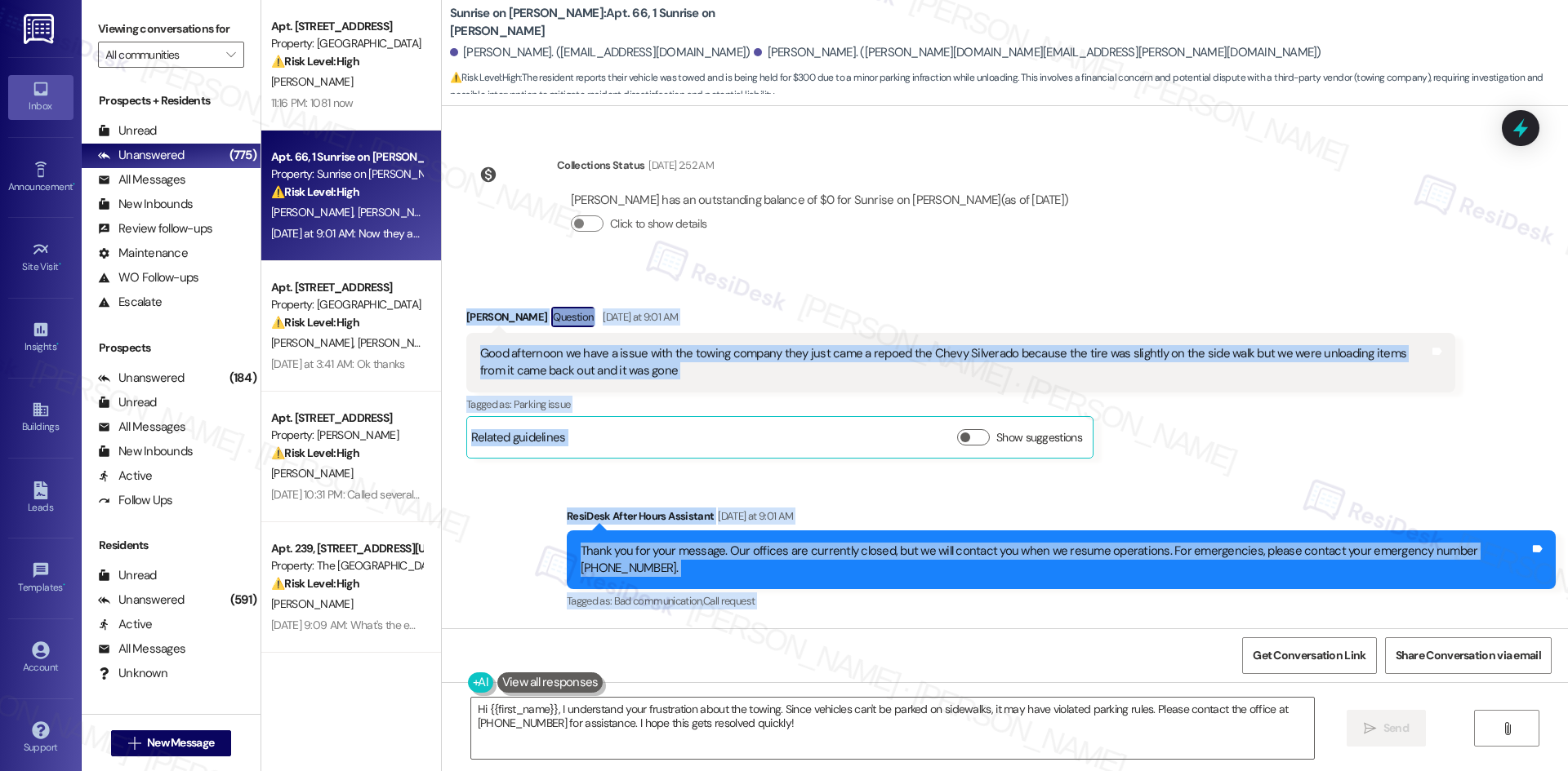
drag, startPoint x: 442, startPoint y: 178, endPoint x: 933, endPoint y: 583, distance: 636.5
click at [933, 583] on div "Lease started Mar 11, 2025 at 8:00 AM Survey, sent via SMS Residesk Automated S…" at bounding box center [1004, 367] width 1126 height 522
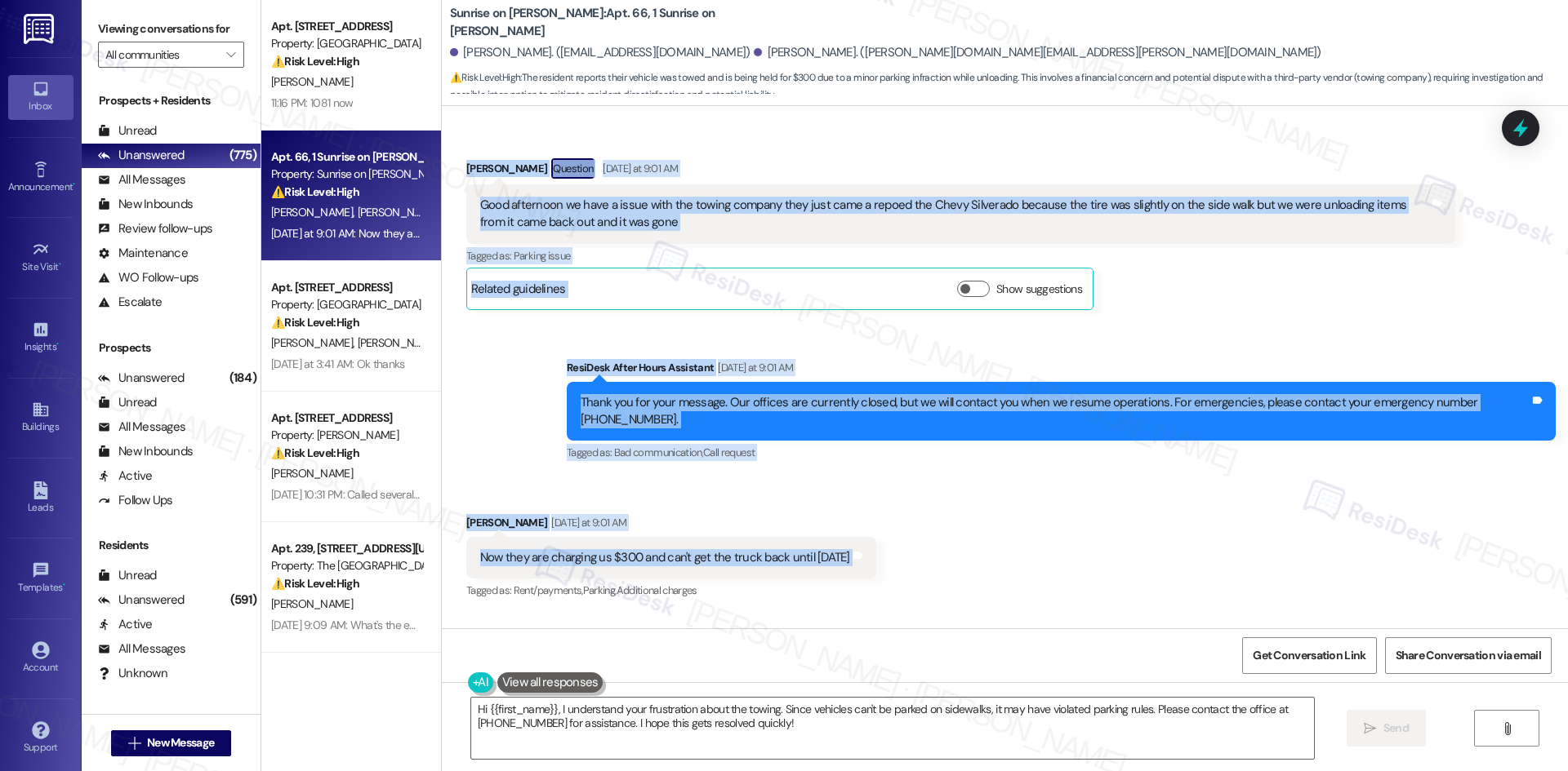
scroll to position [15324, 0]
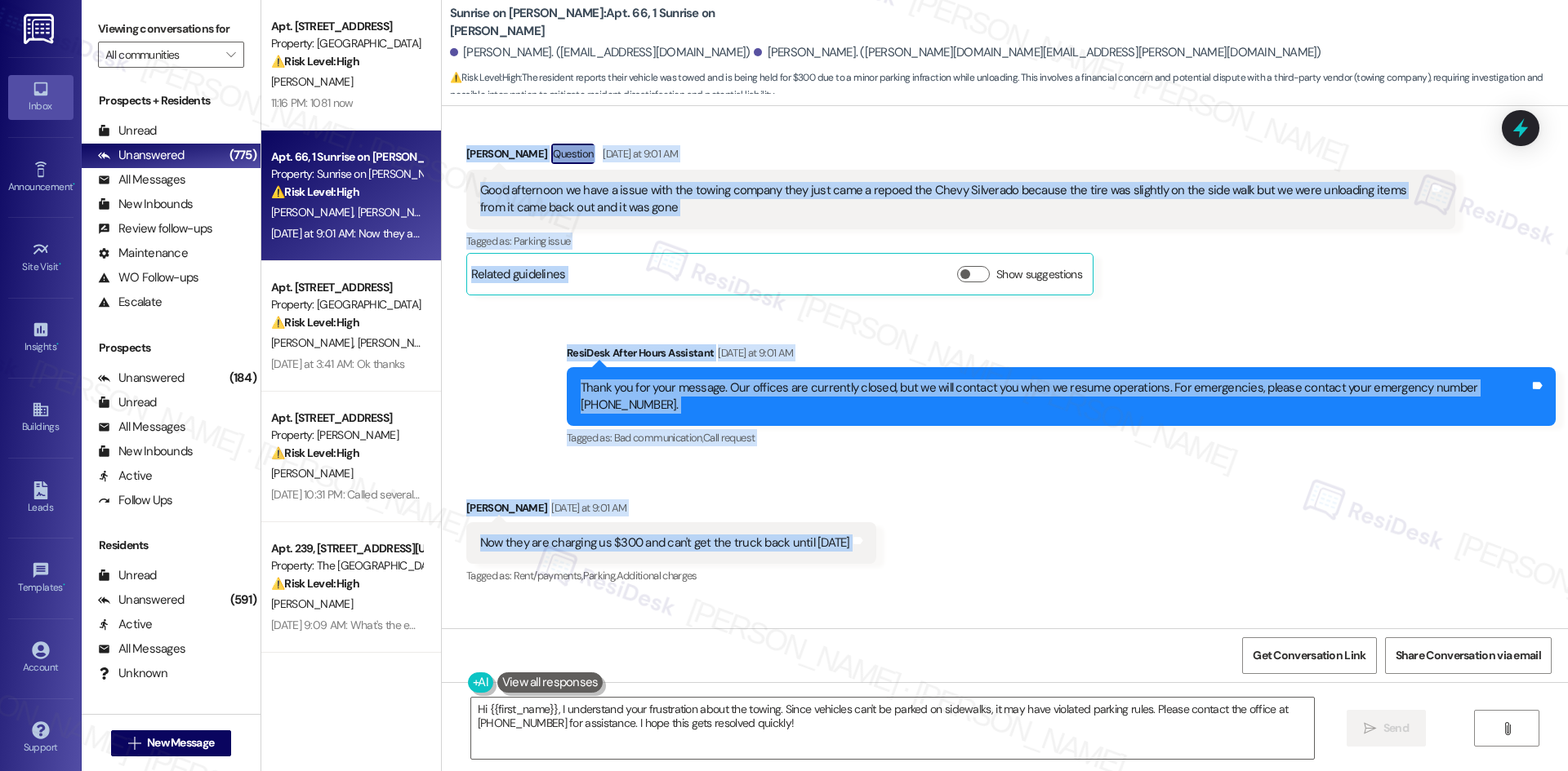
copy div "Bobbi Anaya Question Yesterday at 9:01 AM Good afternoon we have a issue with t…"
click at [852, 487] on div "Received via SMS Bobbi Anaya Yesterday at 9:01 AM Now they are charging us $300…" at bounding box center [671, 544] width 434 height 114
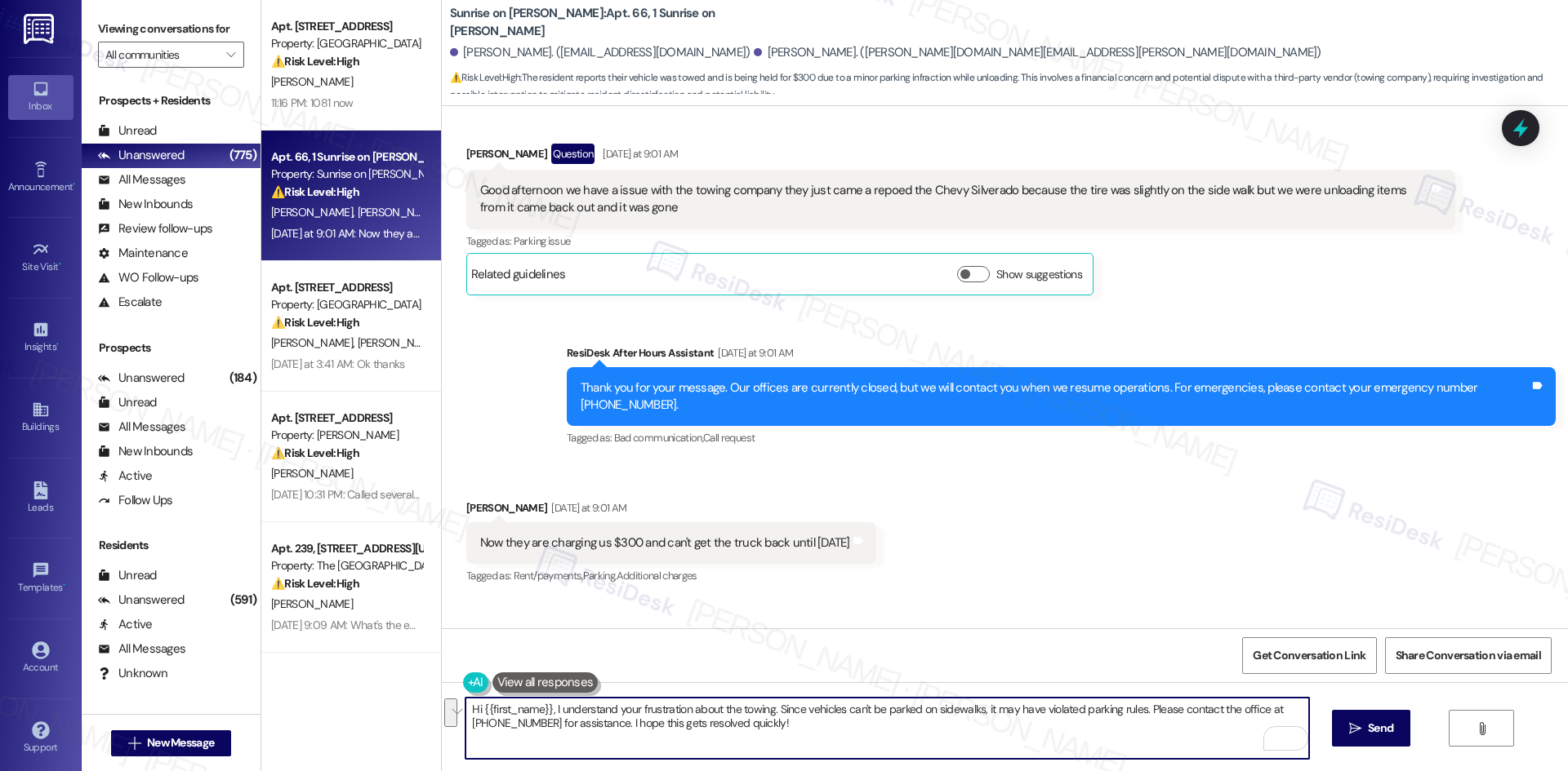
drag, startPoint x: 797, startPoint y: 728, endPoint x: 383, endPoint y: 700, distance: 414.9
click at [383, 700] on div "Apt. 623, 500 NW 63rd Street Property: Pinehurst ⚠️ Risk Level: High The reside…" at bounding box center [914, 385] width 1307 height 771
click at [850, 741] on textarea "Hi {{first_name}}, I understand your frustration about the towing. Since vehicl…" at bounding box center [886, 728] width 843 height 61
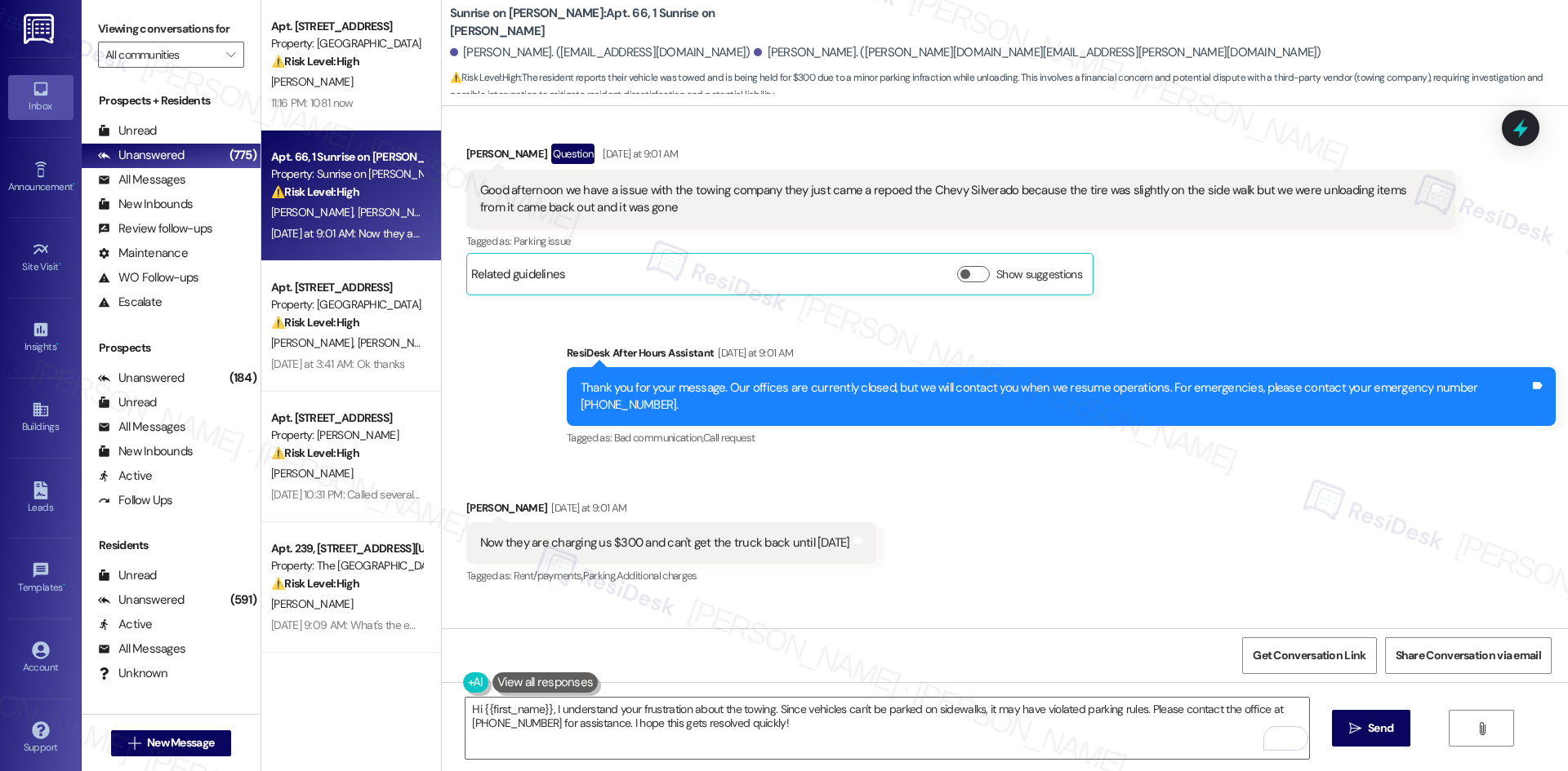
click at [578, 696] on button "Click to show details" at bounding box center [587, 703] width 33 height 16
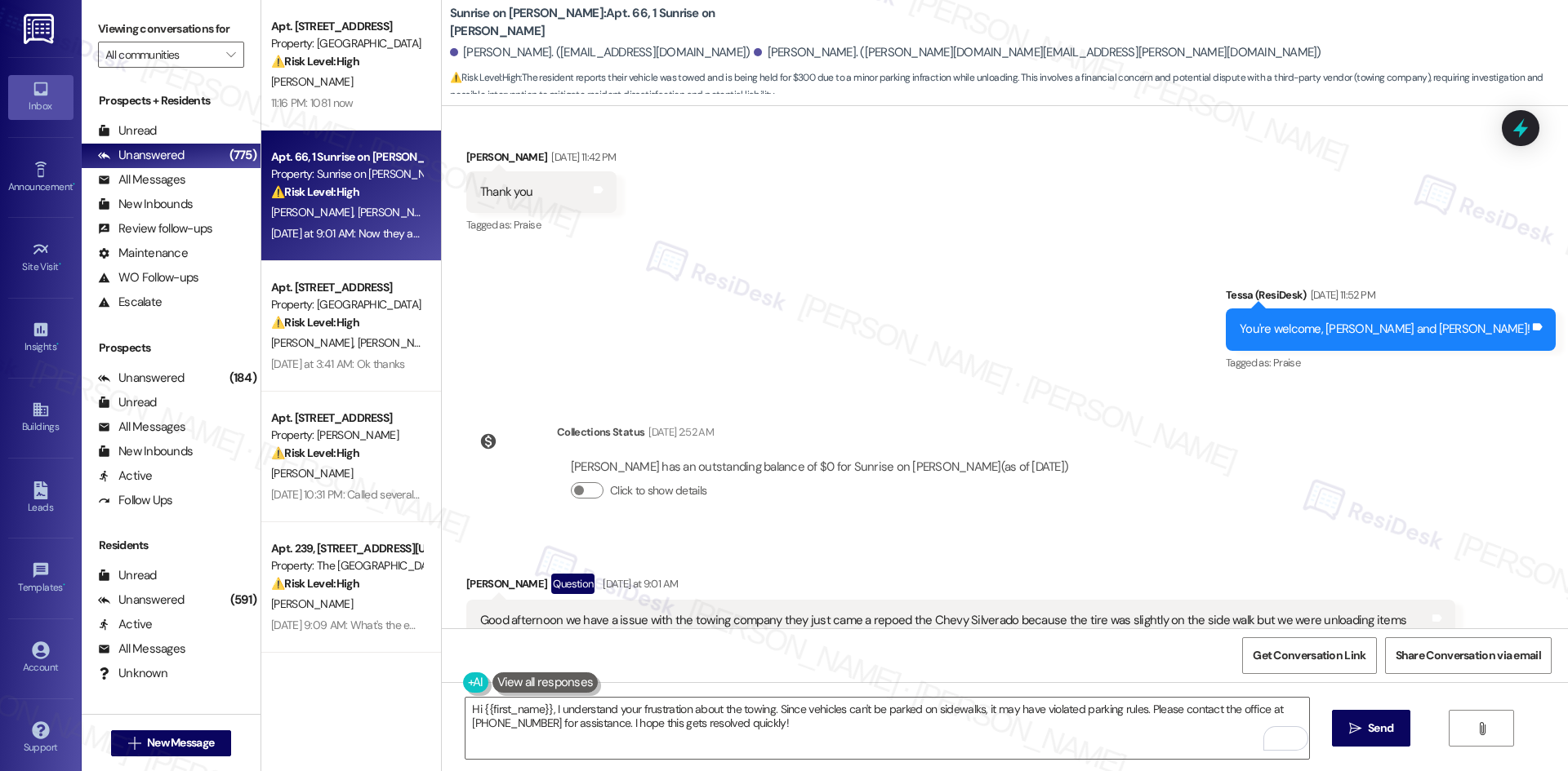
scroll to position [14835, 0]
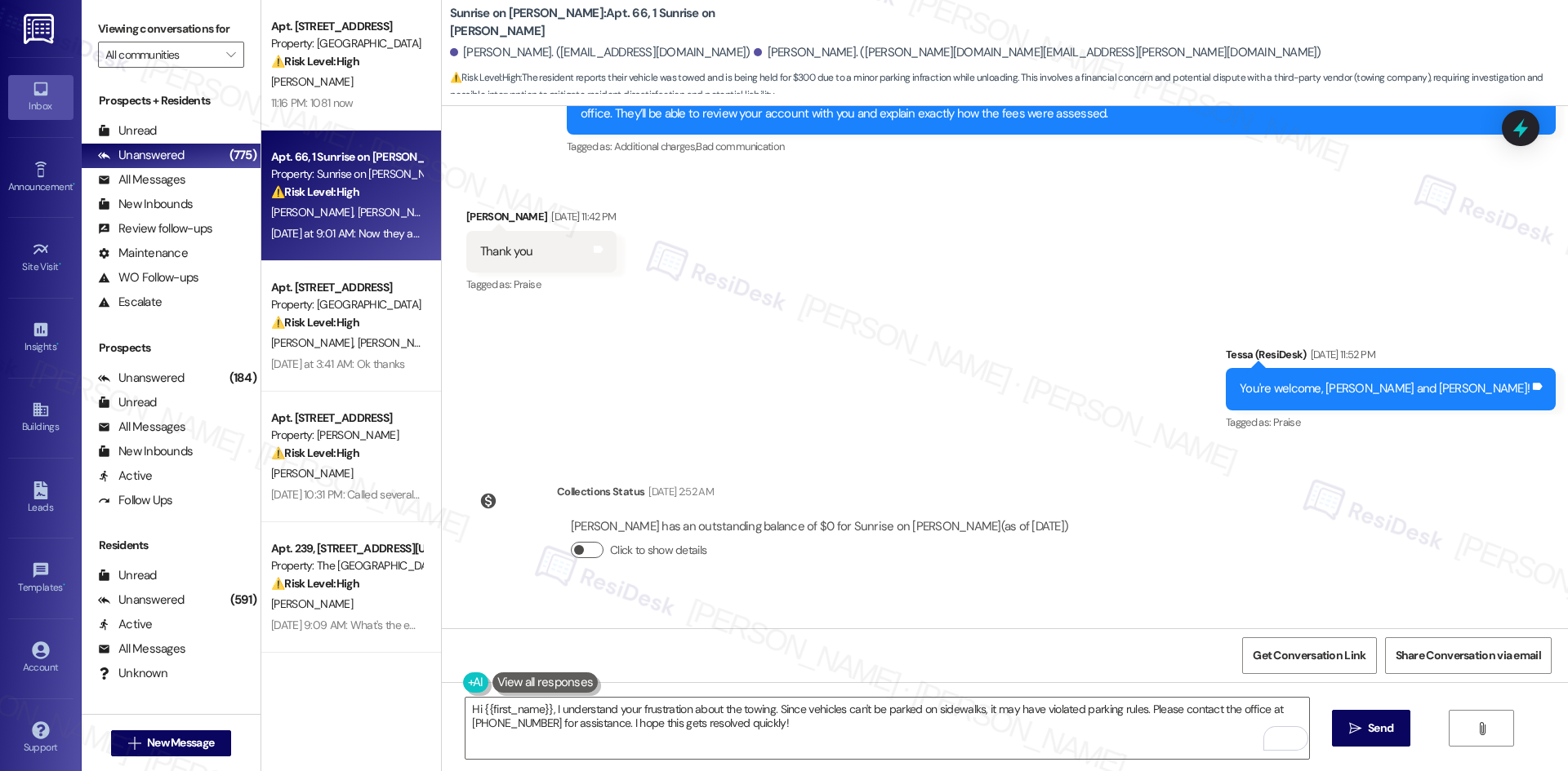
click at [574, 542] on button "Click to show details" at bounding box center [587, 549] width 33 height 16
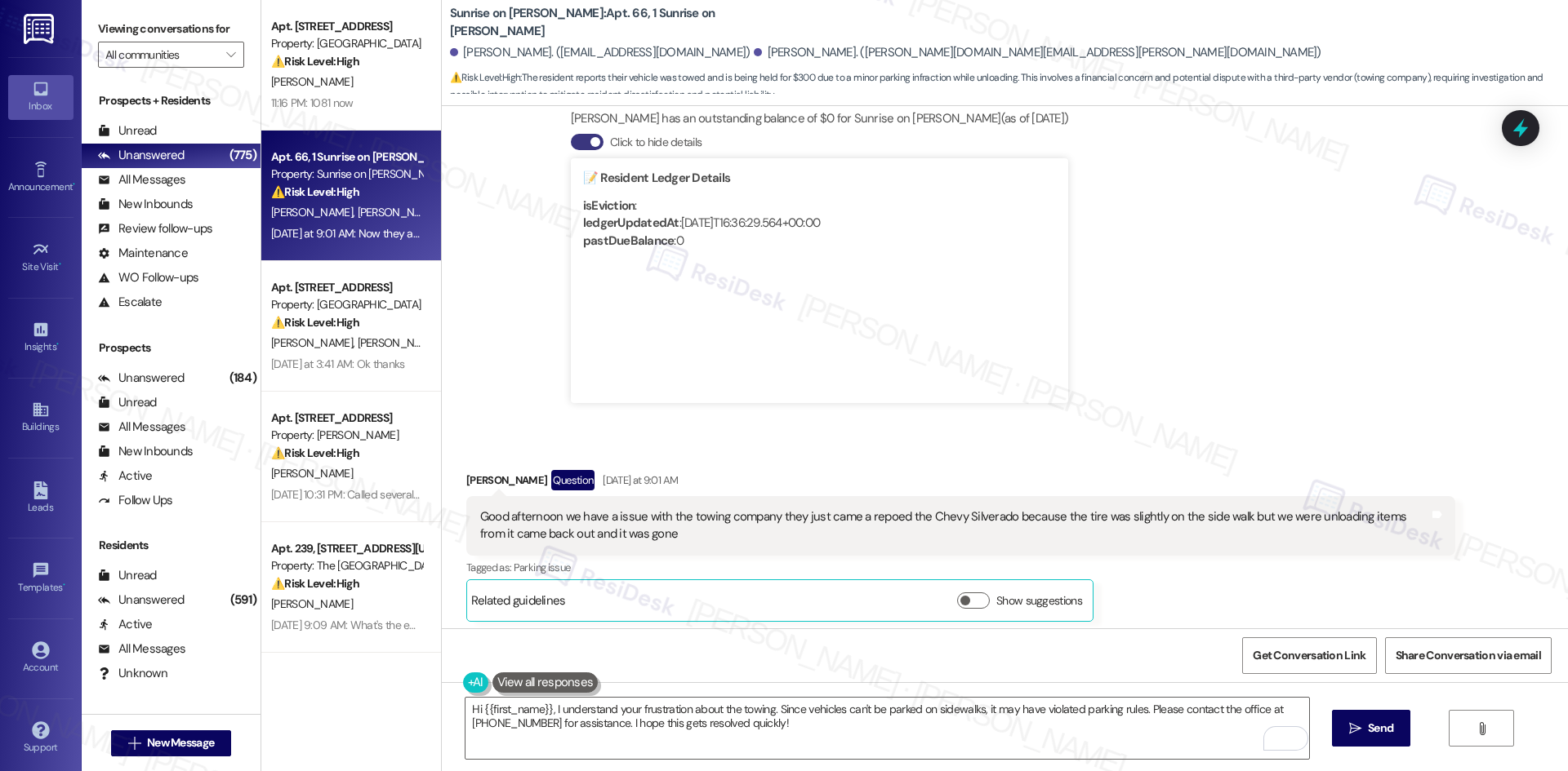
click at [1071, 503] on div "Received via SMS Bobbi Anaya Question Yesterday at 9:01 AM Good afternoon we ha…" at bounding box center [960, 547] width 1014 height 177
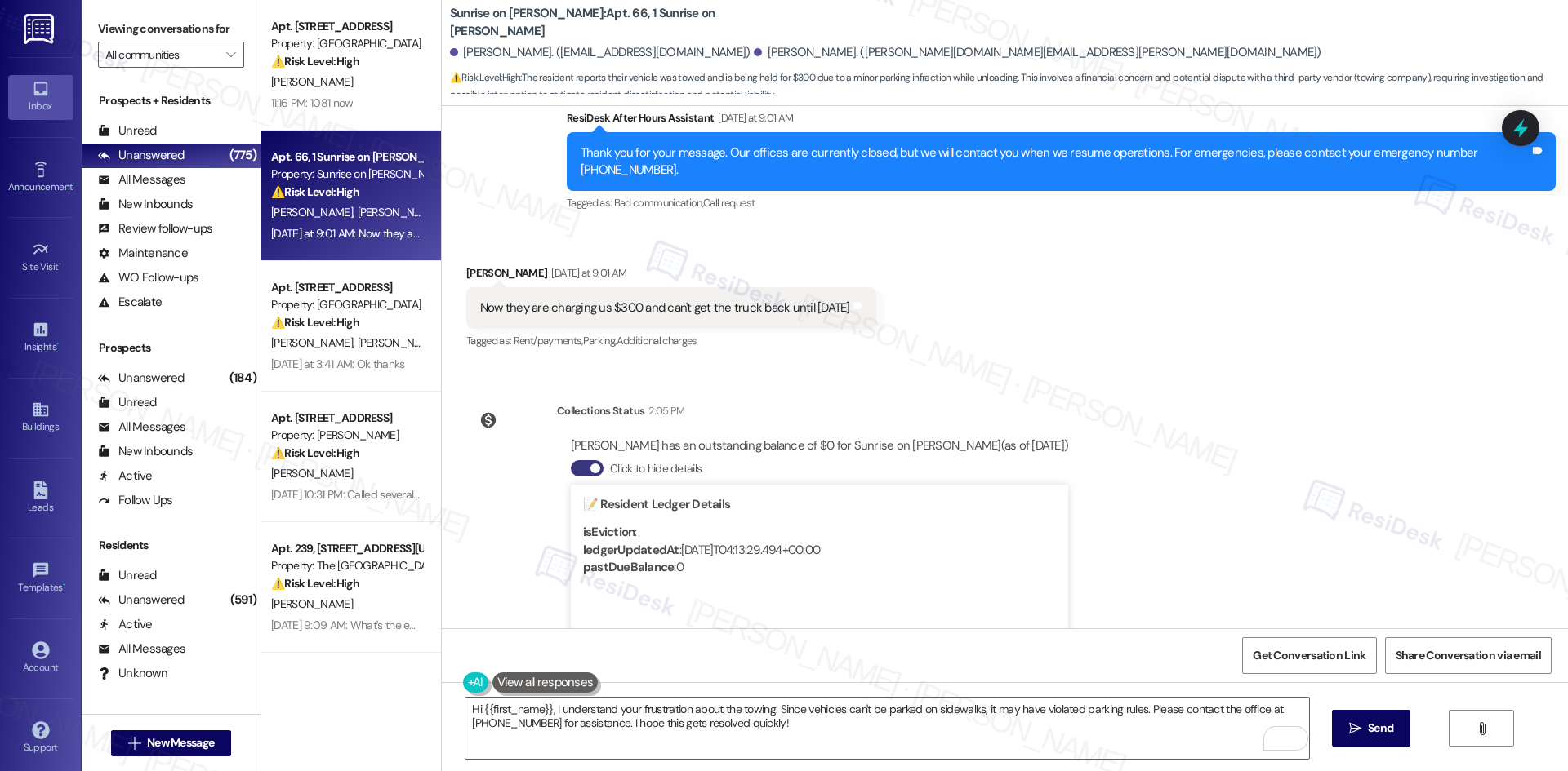
scroll to position [15814, 0]
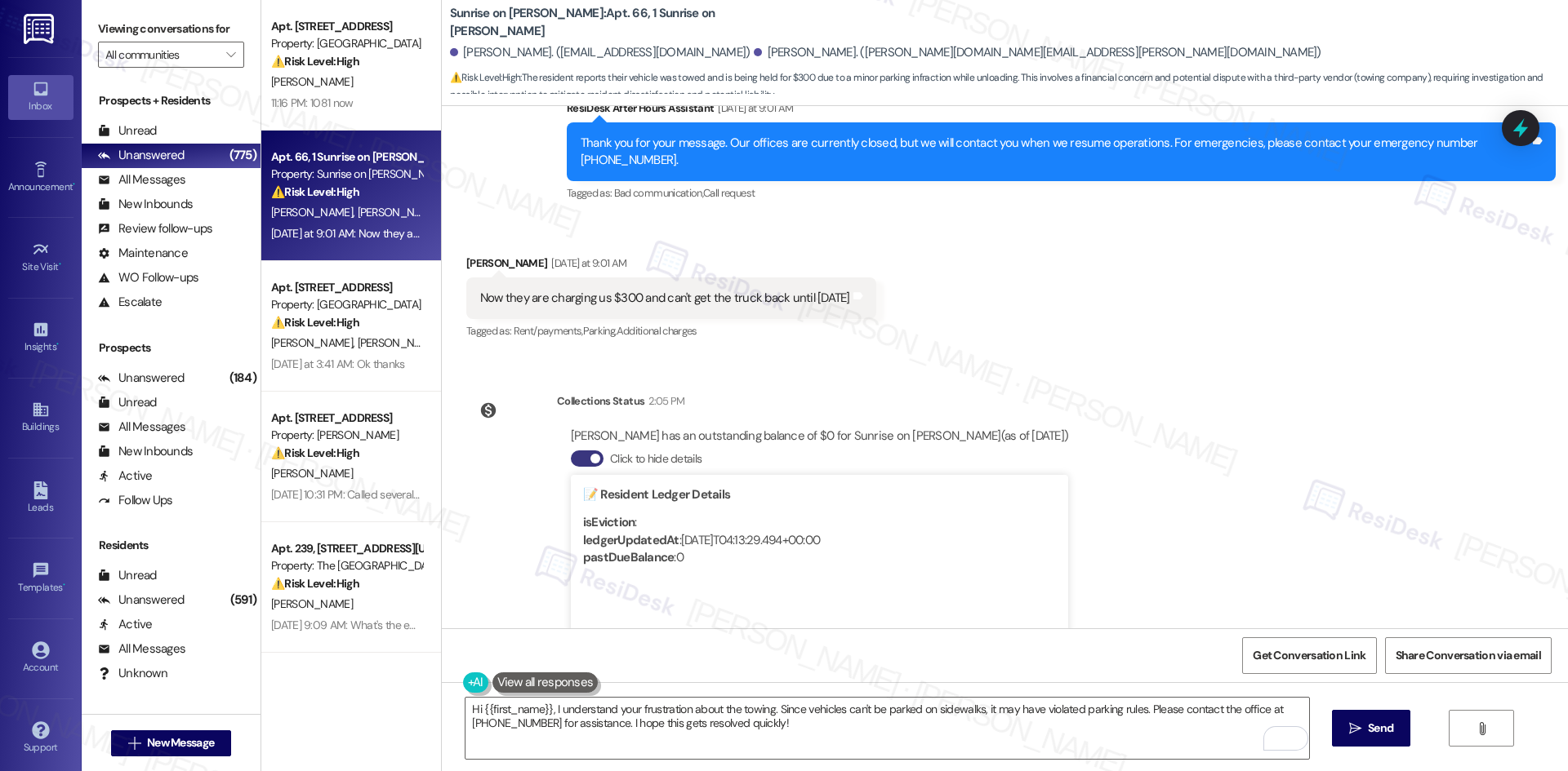
click at [1255, 287] on div "Lease started Mar 11, 2025 at 8:00 AM Survey, sent via SMS Residesk Automated S…" at bounding box center [1004, 367] width 1126 height 522
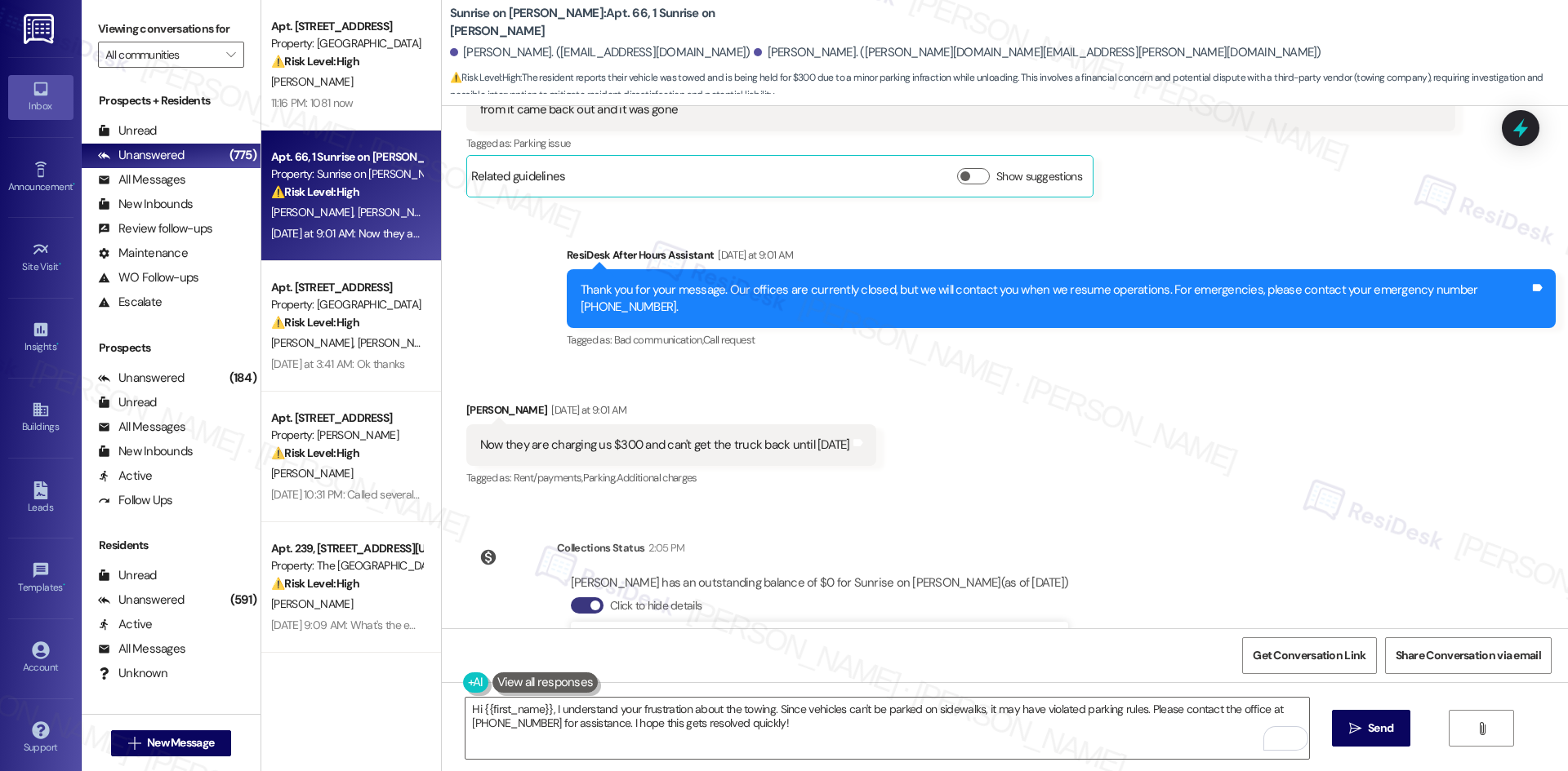
scroll to position [15651, 0]
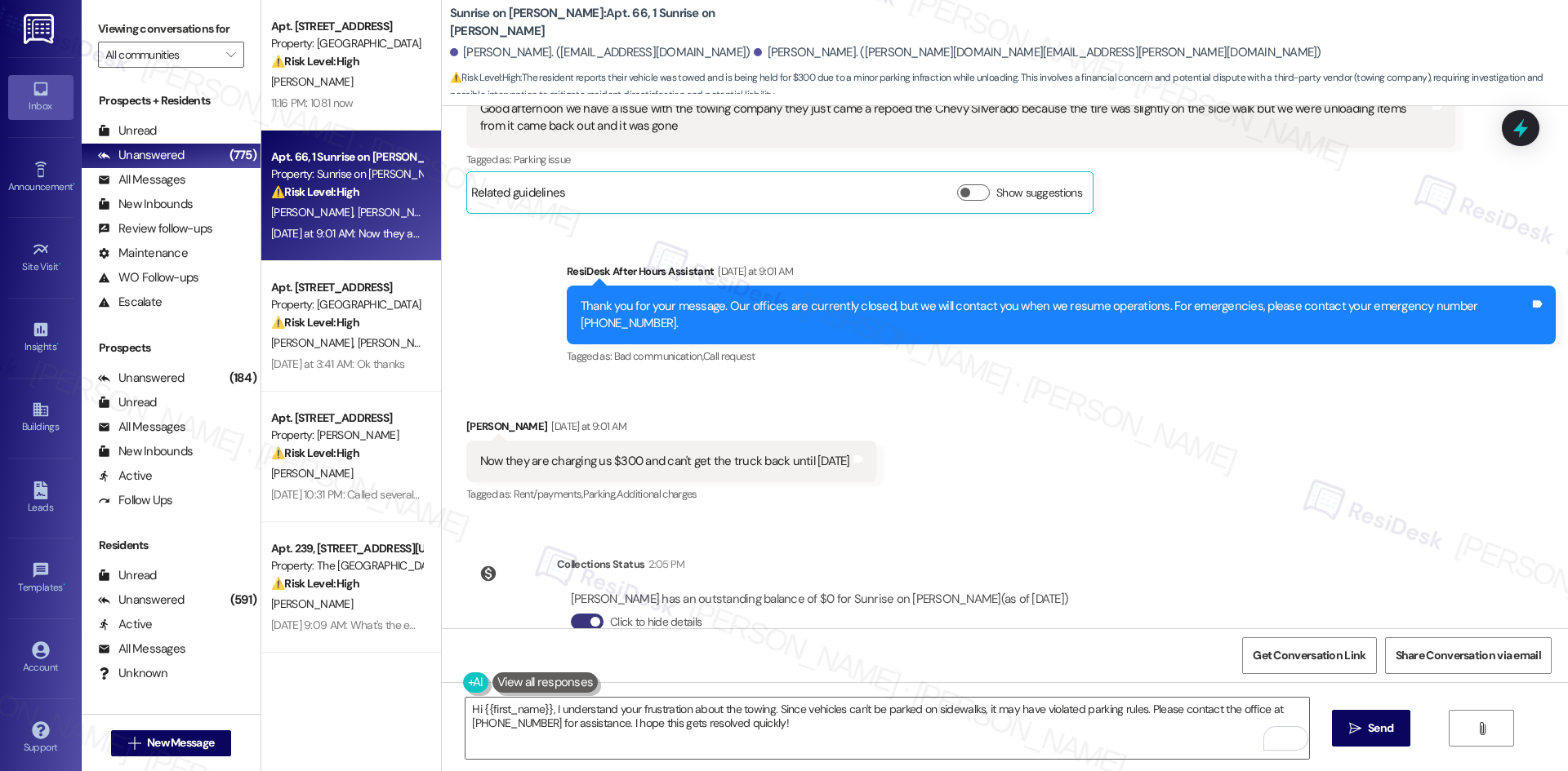
click at [936, 405] on div "Lease started Mar 11, 2025 at 8:00 AM Survey, sent via SMS Residesk Automated S…" at bounding box center [1004, 367] width 1126 height 522
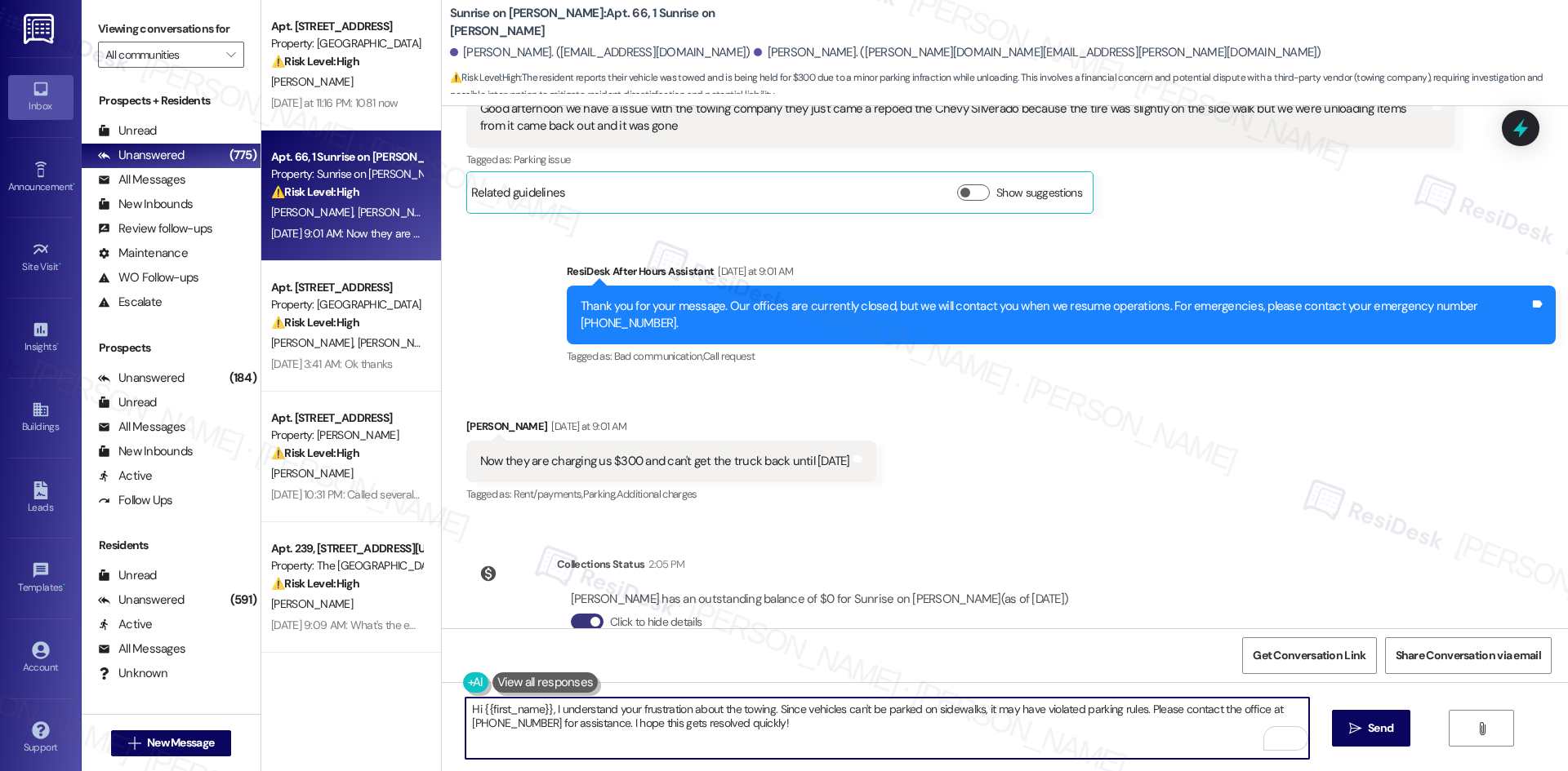
click at [784, 740] on textarea "Hi {{first_name}}, I understand your frustration about the towing. Since vehicl…" at bounding box center [886, 728] width 843 height 61
paste textarea "Bobbi, I’m sorry to hear about the towing issue — I understand how frustrating …"
type textarea "Hi Bobbi, I’m sorry to hear about the towing issue — I understand how frustrati…"
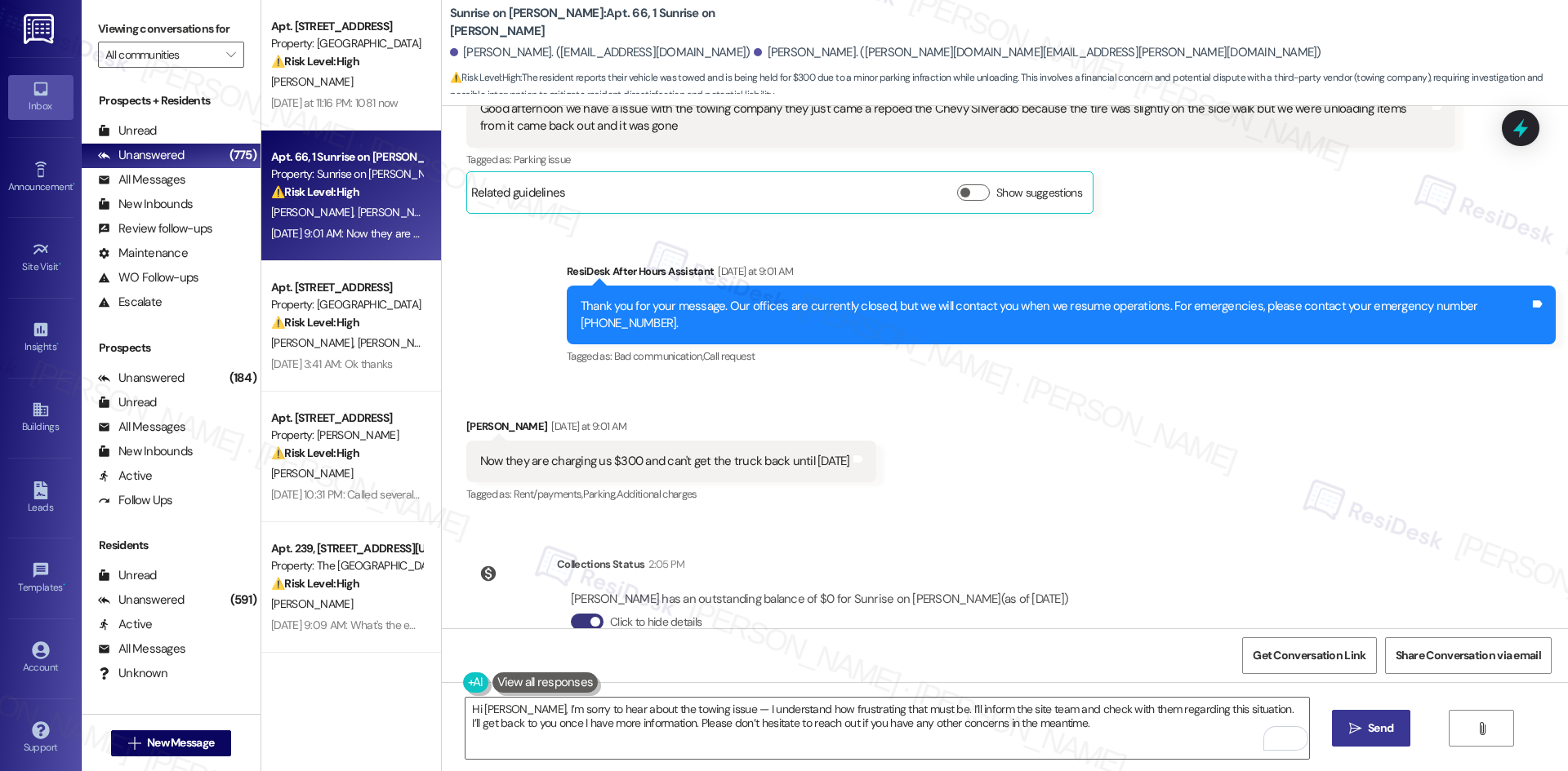
click at [1356, 727] on icon "" at bounding box center [1355, 729] width 12 height 13
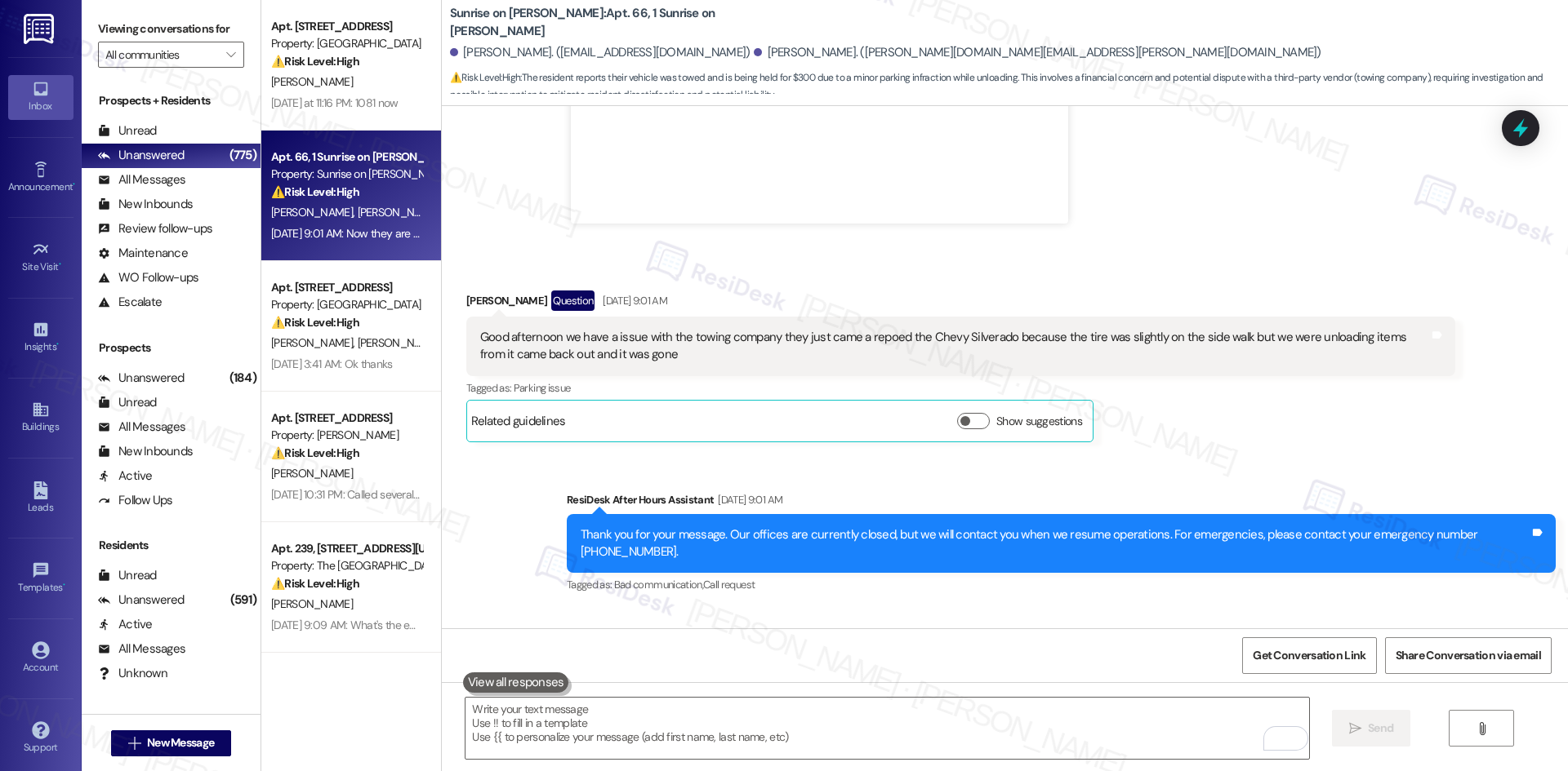
scroll to position [15419, 0]
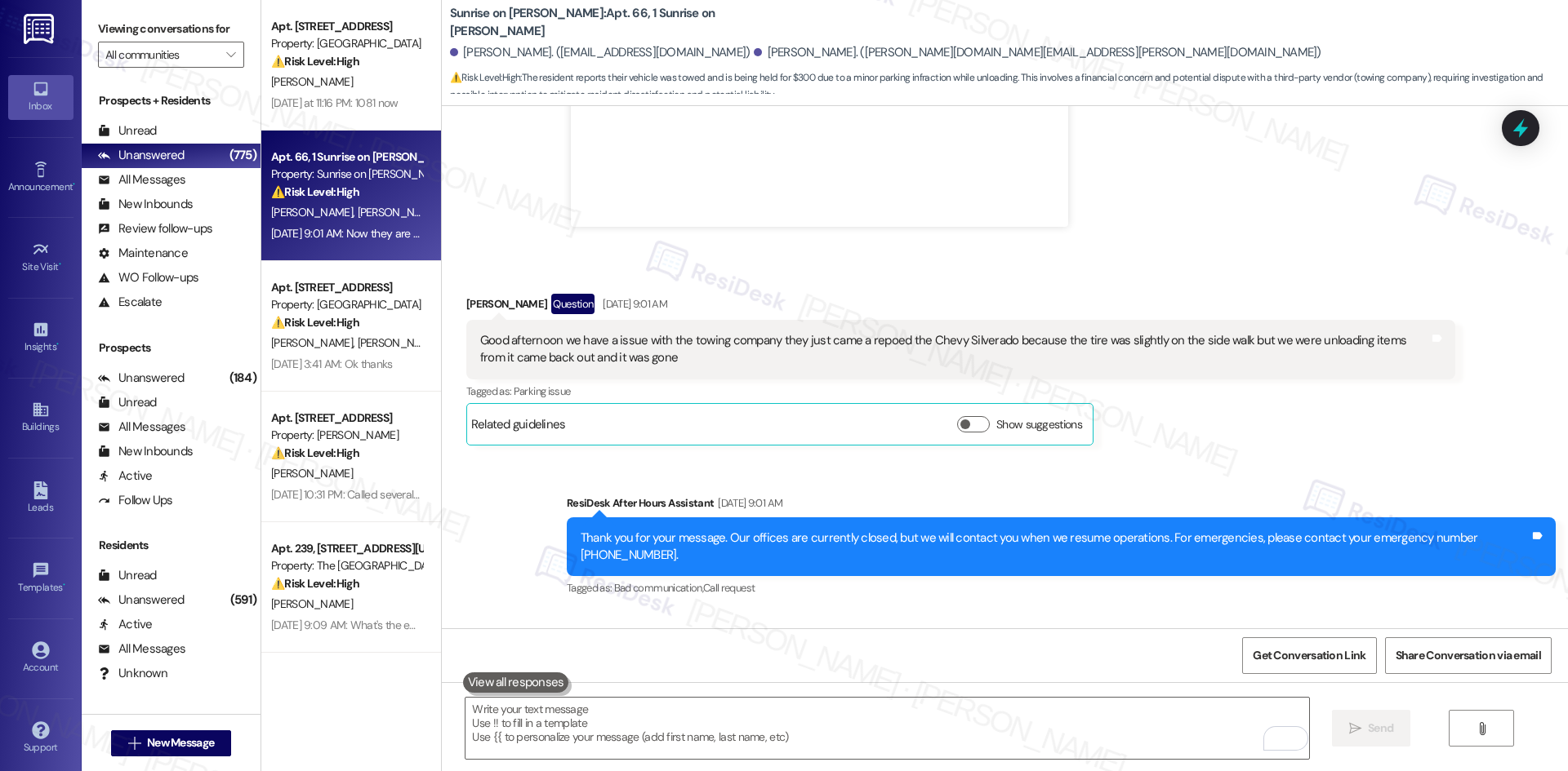
click at [957, 483] on div "Sent via SMS ResiDesk After Hours Assistant Sep 07, 2025 at 9:01 AM Thank you f…" at bounding box center [1061, 547] width 1014 height 131
click at [867, 638] on div "Received via SMS Bobbi Anaya Sep 07, 2025 at 9:01 AM Now they are charging us $…" at bounding box center [671, 694] width 434 height 114
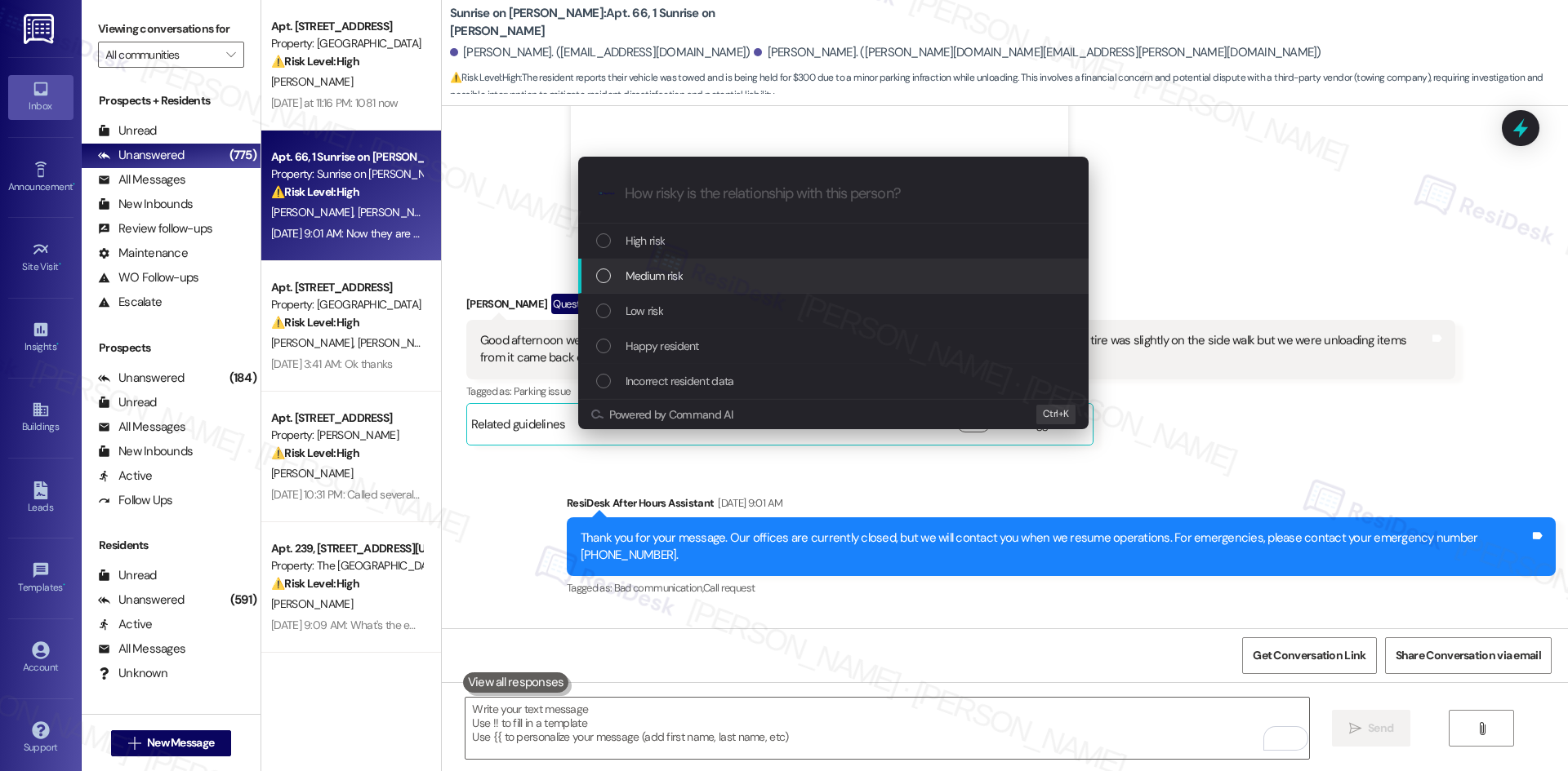
click at [706, 273] on div "Medium risk" at bounding box center [835, 275] width 478 height 18
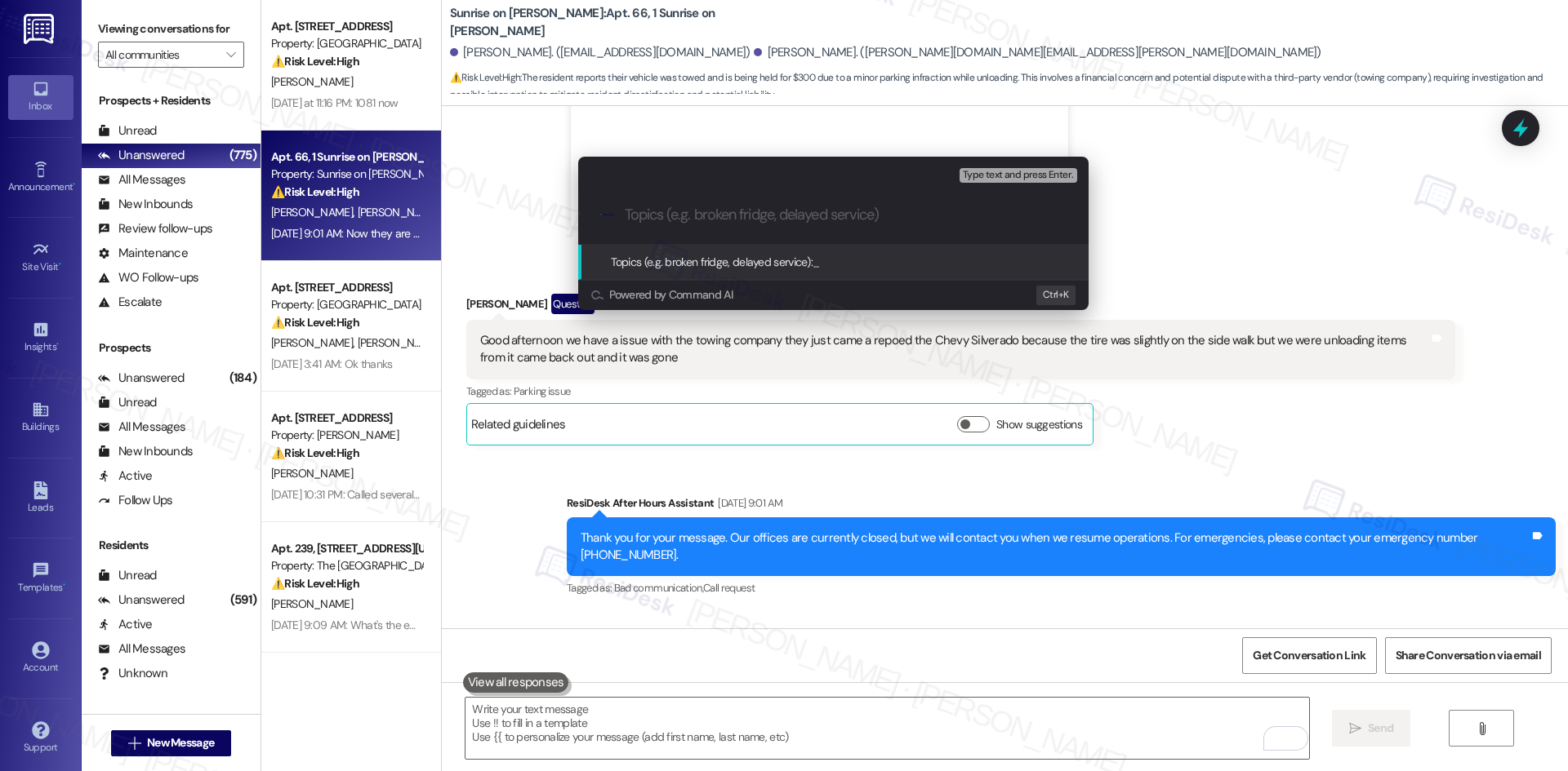
click at [691, 193] on div ".cls-1{fill:#0a055f;}.cls-2{fill:#0cc4c4;} resideskLogoBlueOrange" at bounding box center [832, 215] width 510 height 58
click at [691, 204] on div ".cls-1{fill:#0a055f;}.cls-2{fill:#0cc4c4;} resideskLogoBlueOrange" at bounding box center [832, 215] width 510 height 58
click at [678, 233] on div ".cls-1{fill:#0a055f;}.cls-2{fill:#0cc4c4;} resideskLogoBlueOrange" at bounding box center [832, 215] width 510 height 58
click at [677, 227] on div ".cls-1{fill:#0a055f;}.cls-2{fill:#0cc4c4;} resideskLogoBlueOrange" at bounding box center [832, 215] width 510 height 58
click at [673, 218] on input "Topics (e.g. broken fridge, delayed service)" at bounding box center [846, 215] width 443 height 17
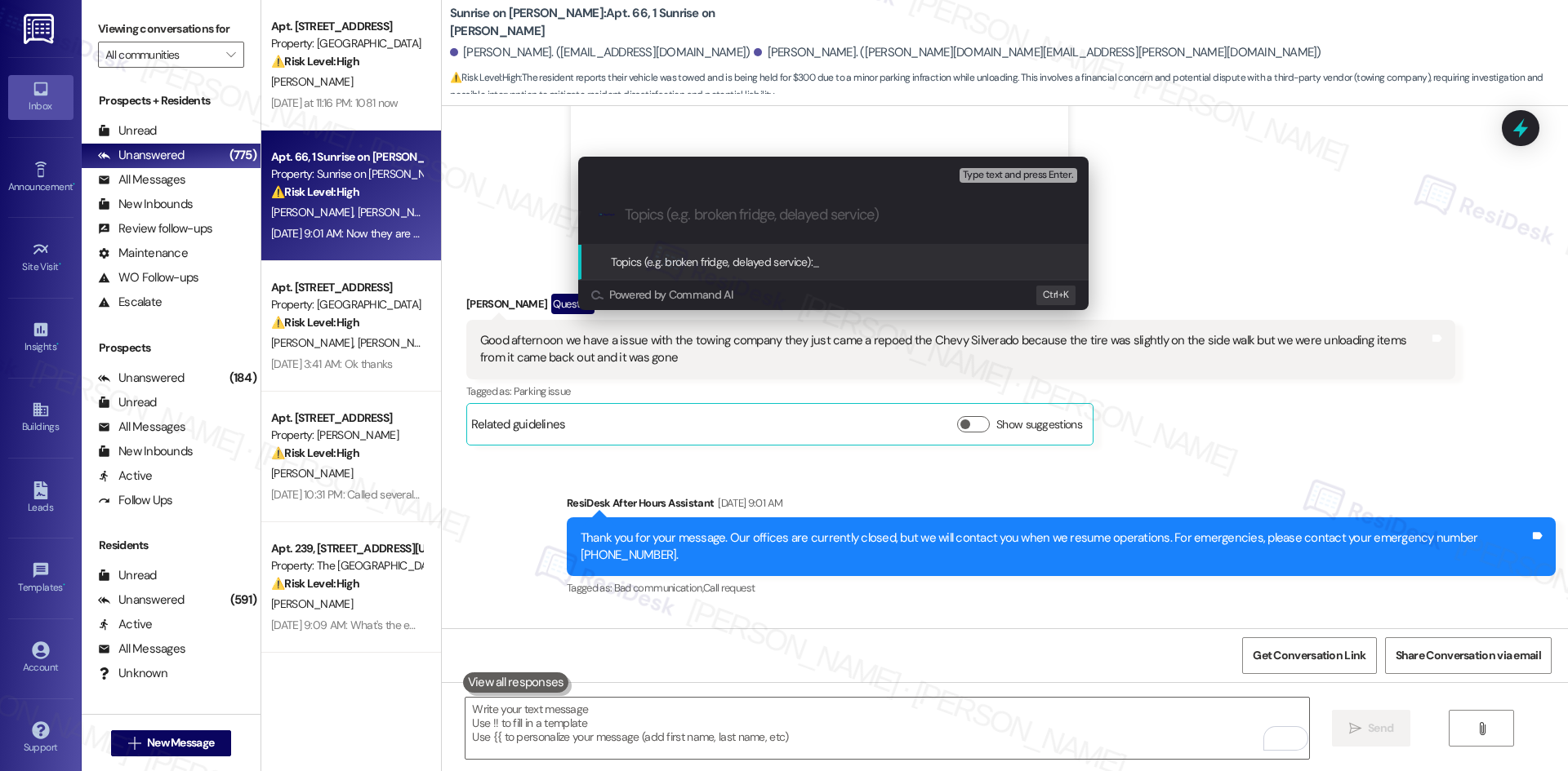
paste input "Parking/Towing Issue – Vehicle Repossessed and $300 Fee Charged"
type input "Parking/Towing Issue – Vehicle Repossessed and $300 Fee Charged"
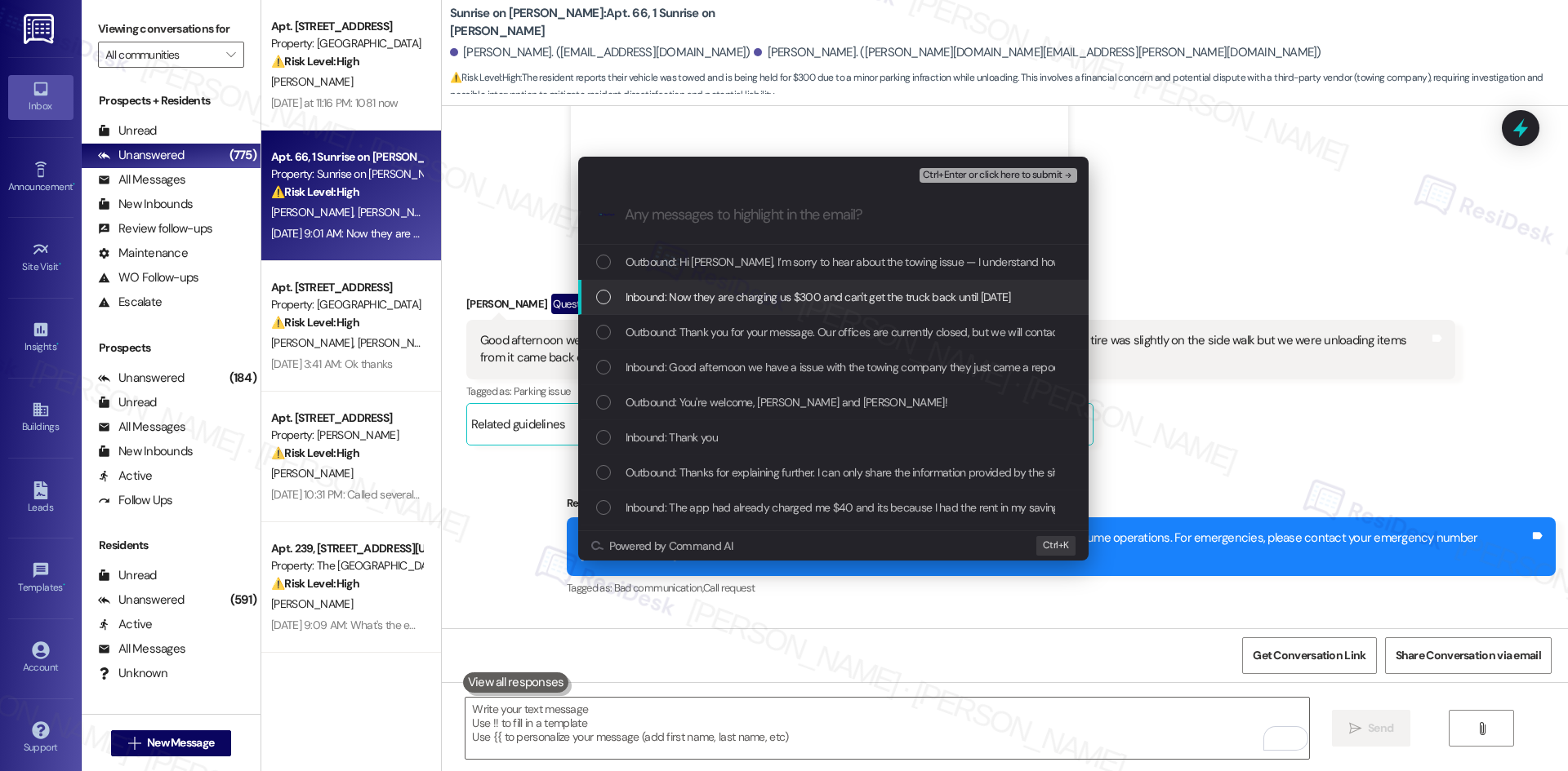
click at [698, 300] on span "Inbound: Now they are charging us $300 and can't get the truck back until tomor…" at bounding box center [818, 297] width 385 height 18
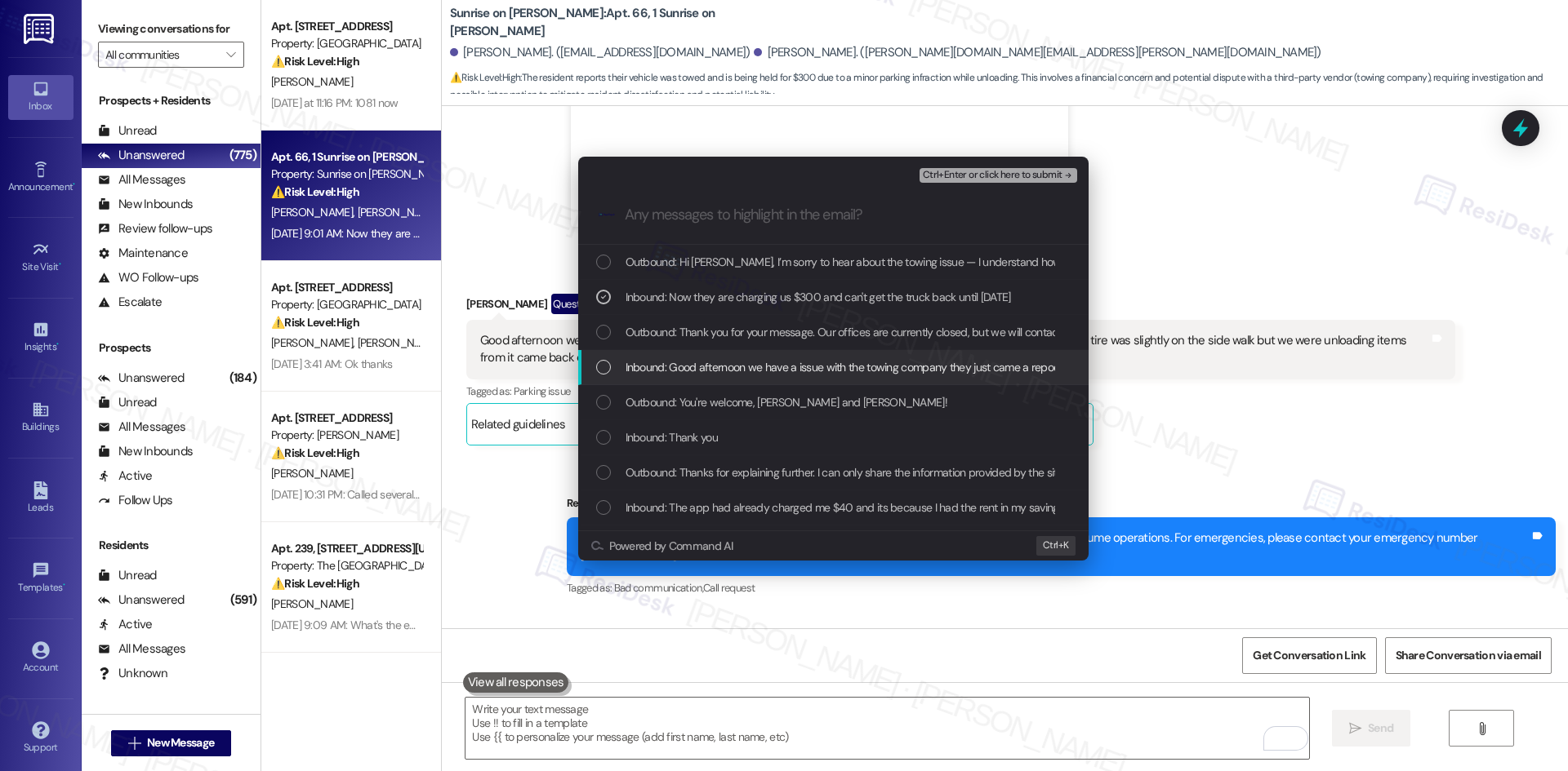
click at [726, 368] on span "Inbound: Good afternoon we have a issue with the towing company they just came …" at bounding box center [1166, 367] width 1080 height 18
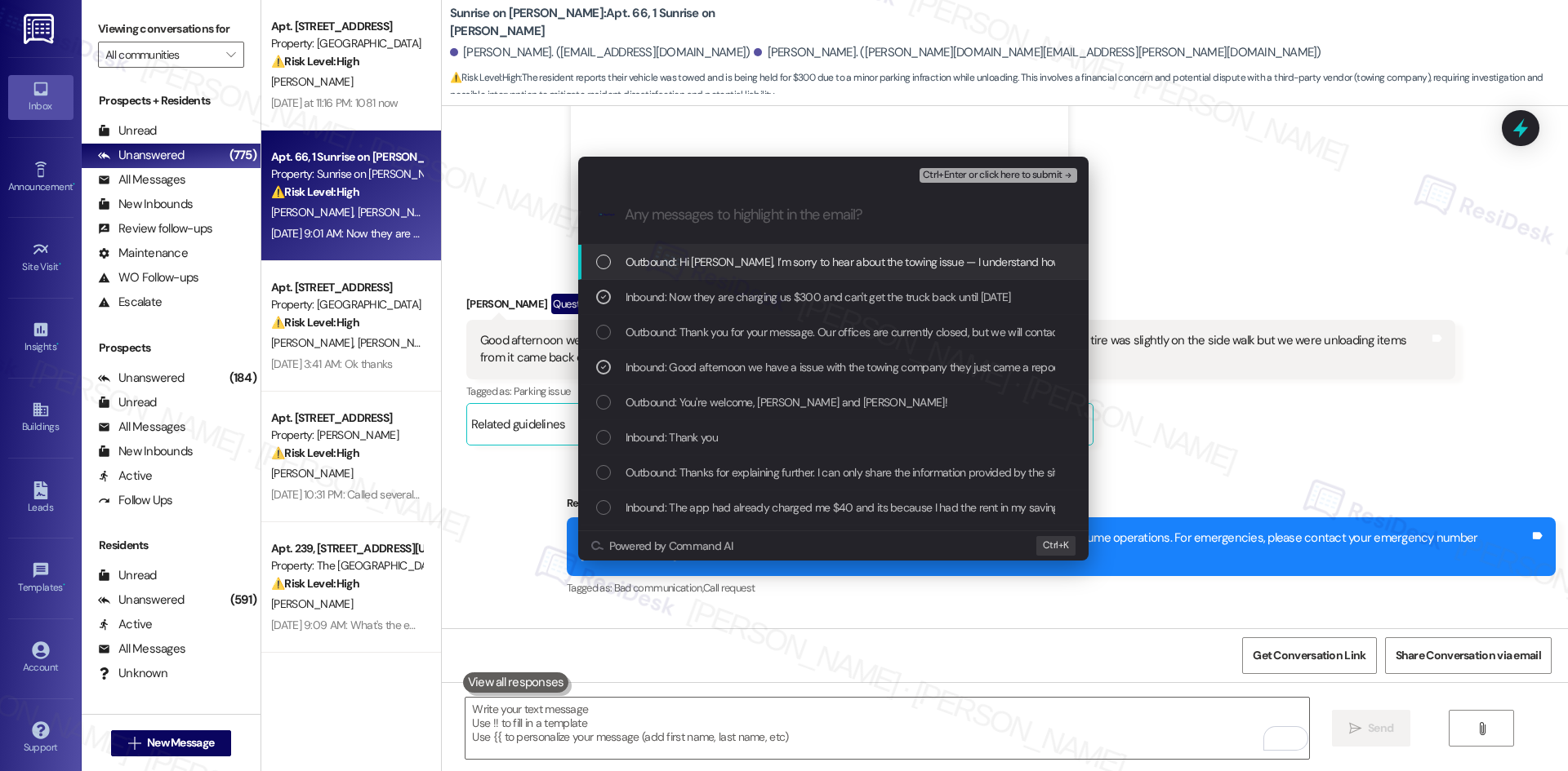
click at [1027, 173] on span "Ctrl+Enter or click here to submit" at bounding box center [992, 176] width 140 height 11
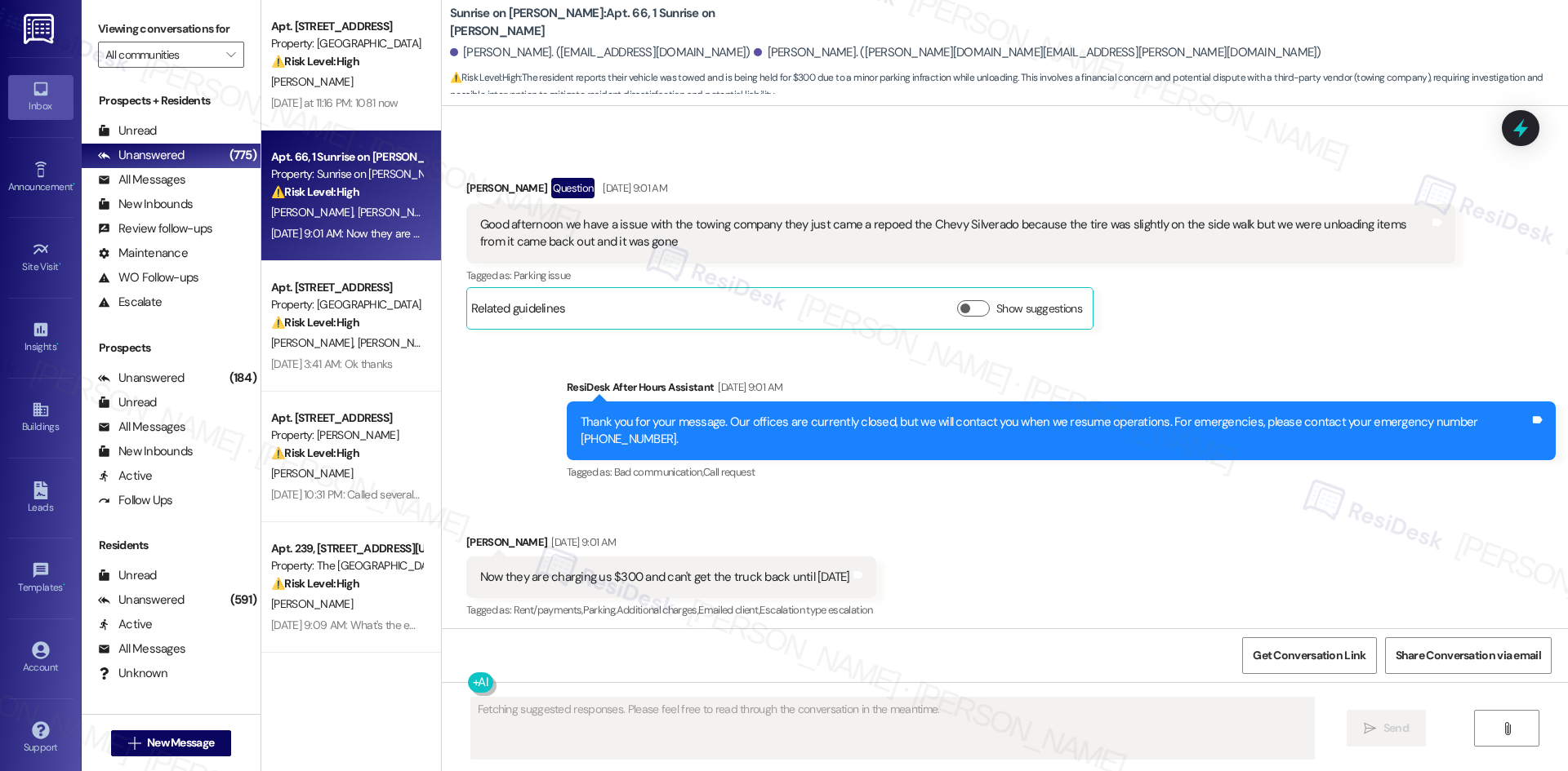
scroll to position [15480, 0]
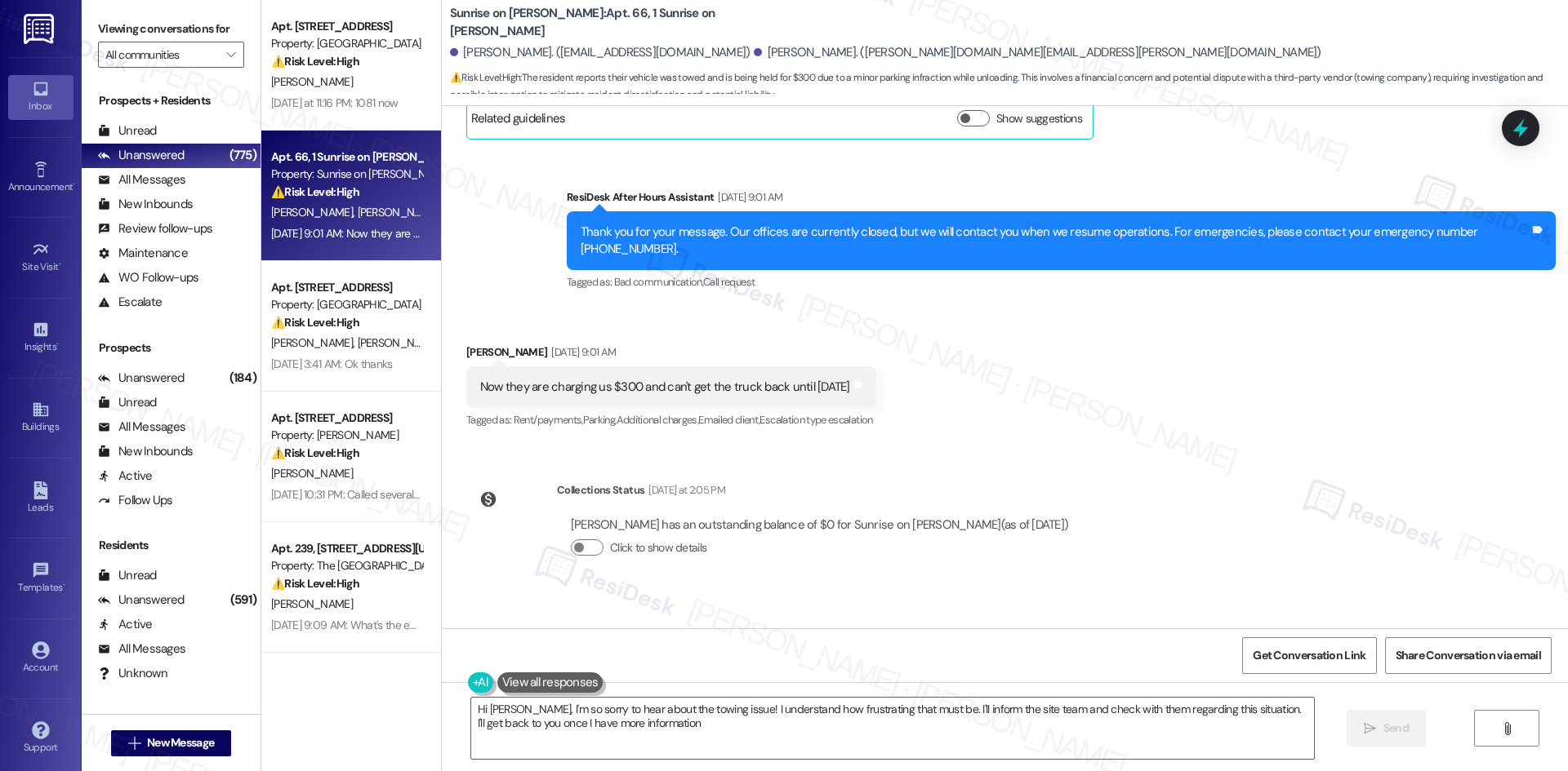
type textarea "Hi Bobbi, I'm so sorry to hear about the towing issue! I understand how frustra…"
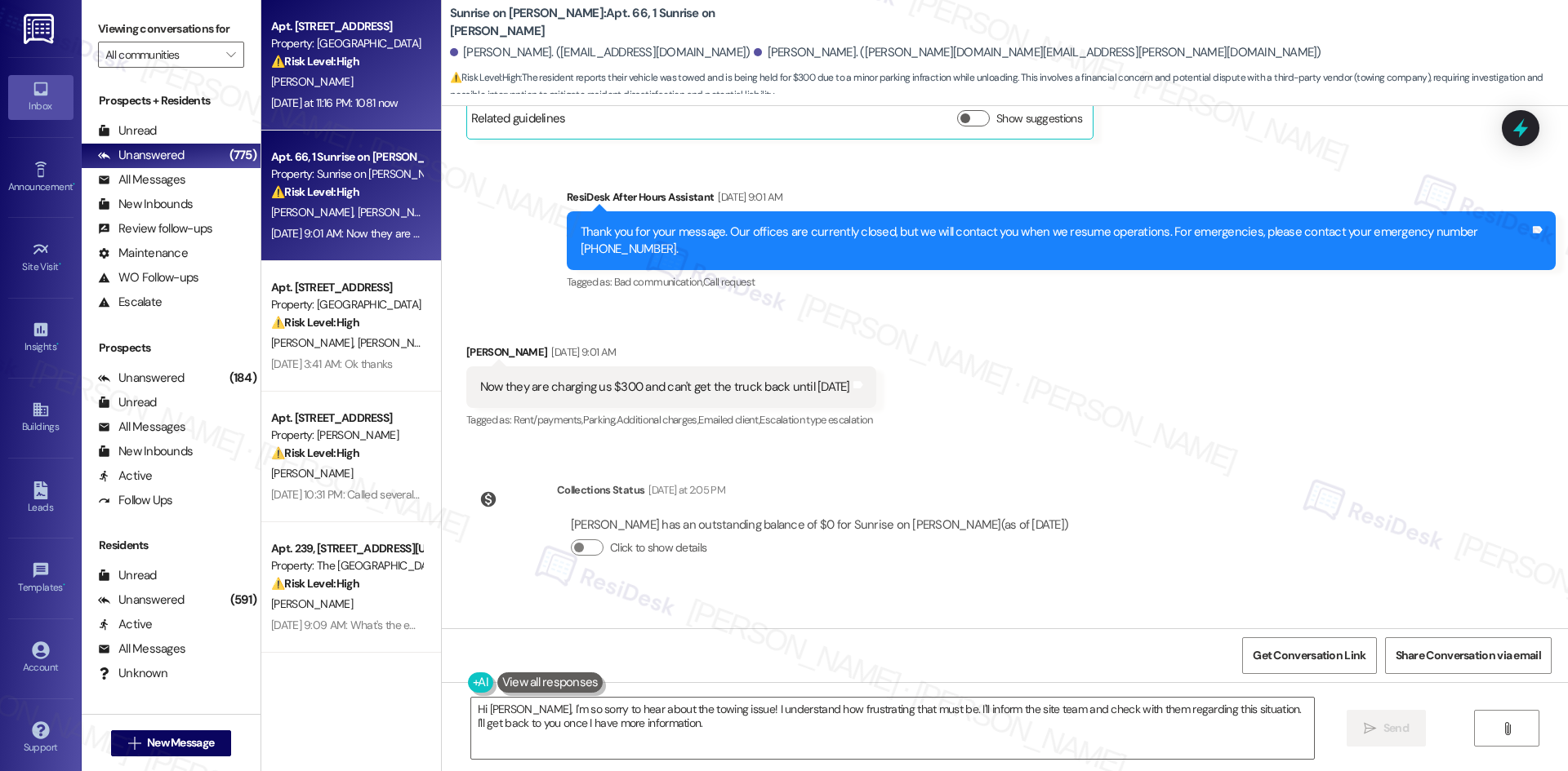
click at [375, 100] on div "Yesterday at 11:16 PM: 1081 now Yesterday at 11:16 PM: 1081 now" at bounding box center [334, 103] width 127 height 15
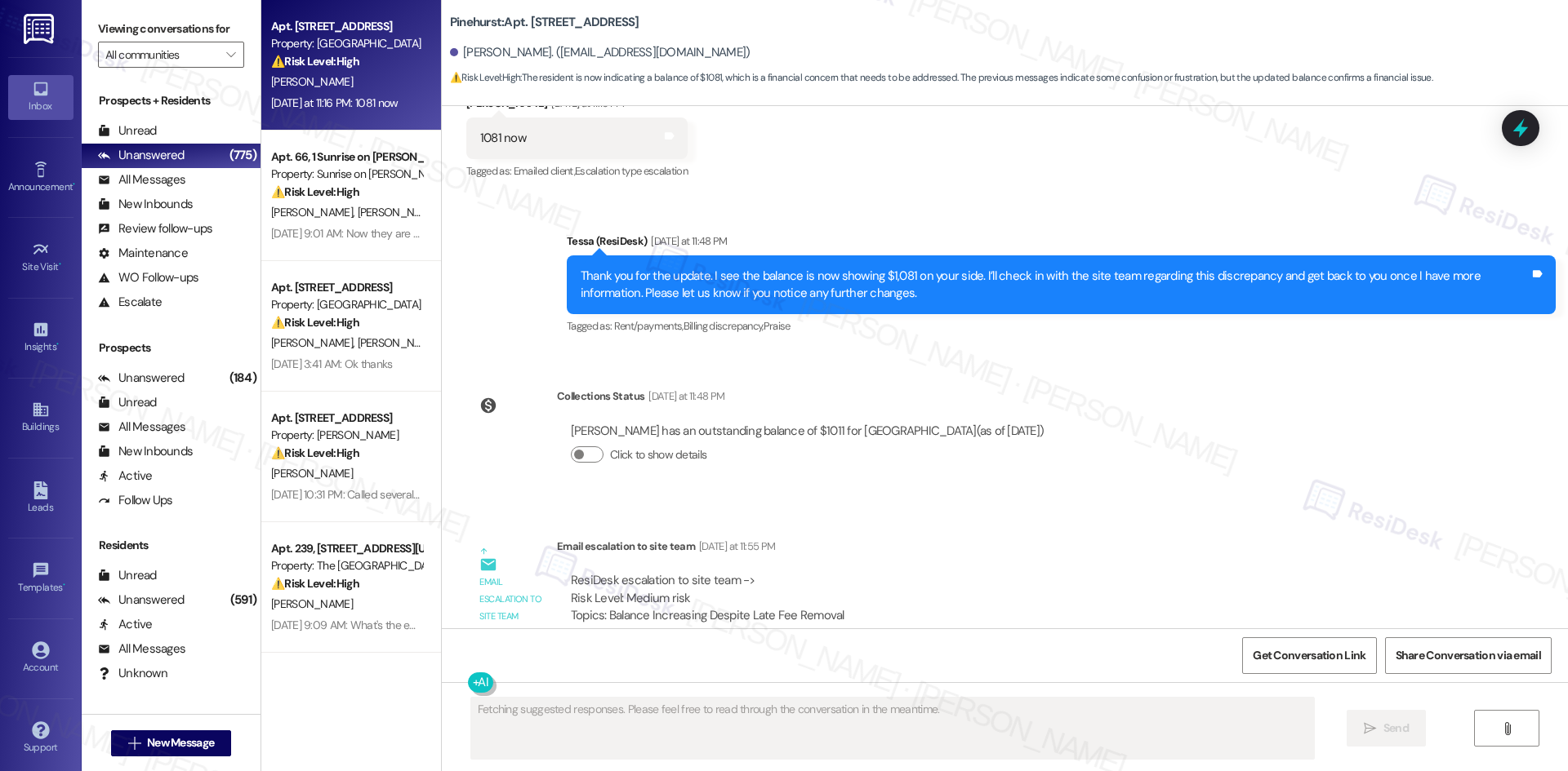
scroll to position [4391, 0]
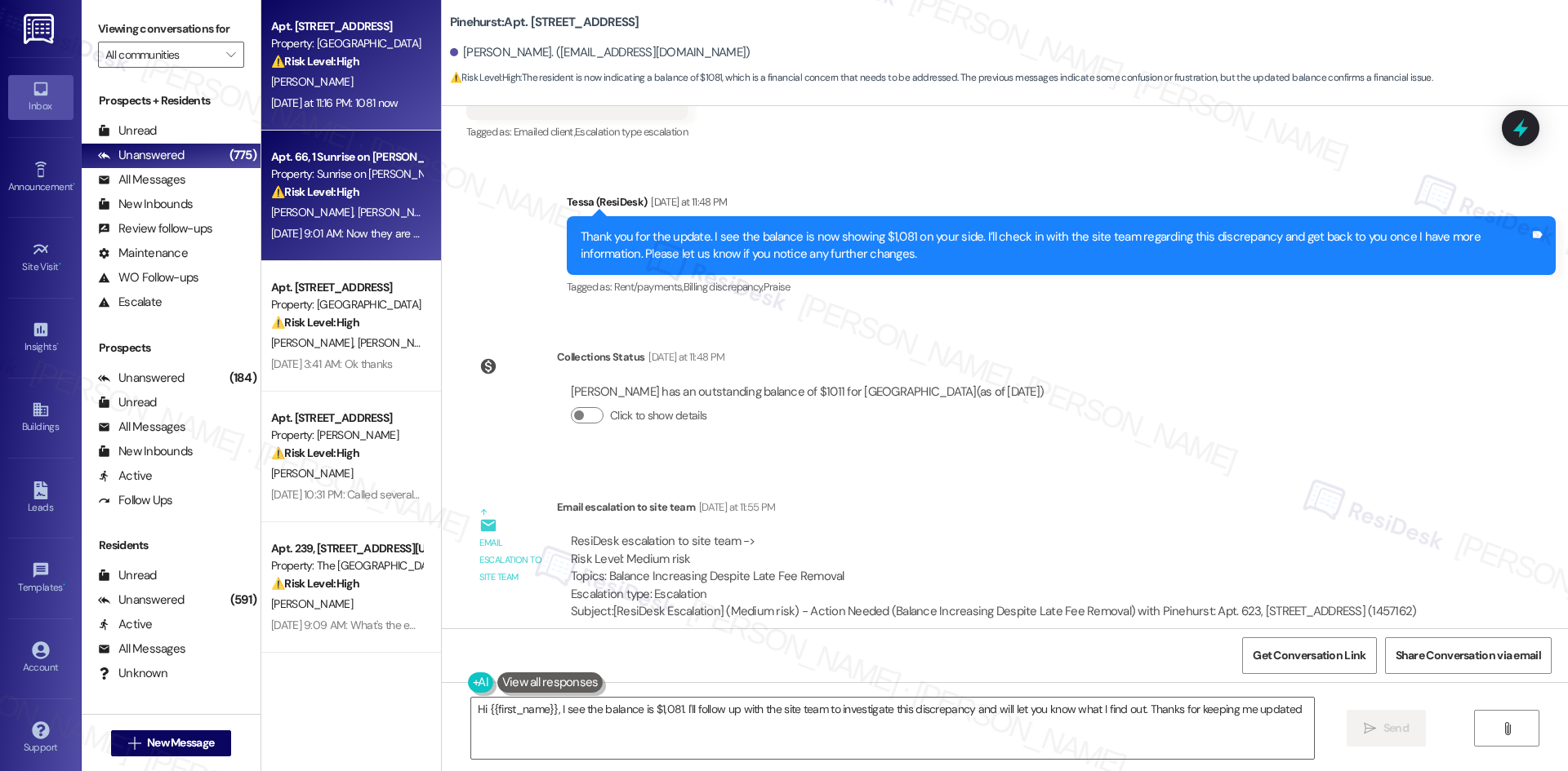
type textarea "Hi {{first_name}}, I see the balance is $1,081. I'll follow up with the site te…"
click at [367, 220] on div "D. Hernandez B. Anaya" at bounding box center [347, 213] width 154 height 21
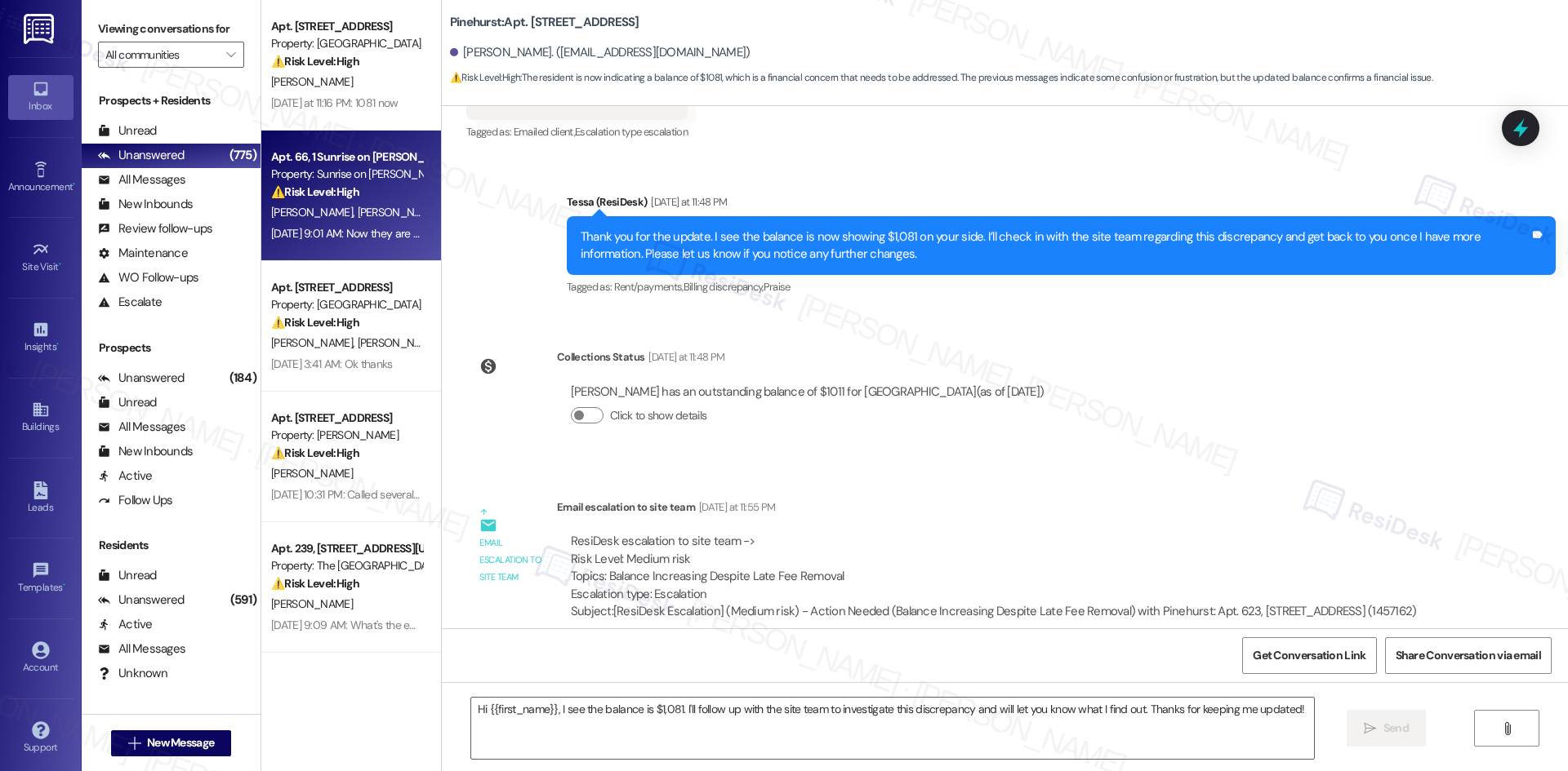
type textarea "Fetching suggested responses. Please feel free to read through the conversation…"
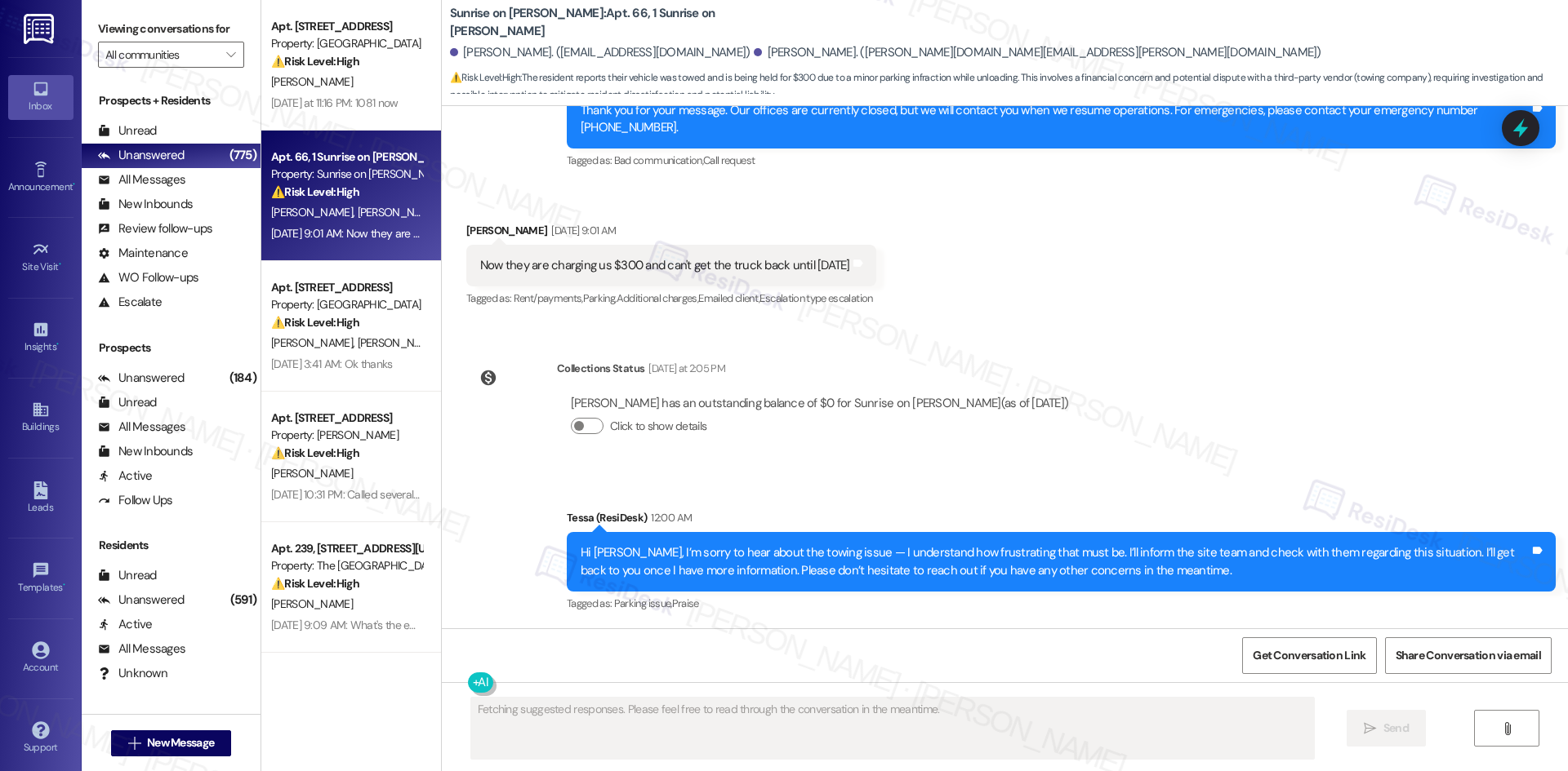
scroll to position [15681, 0]
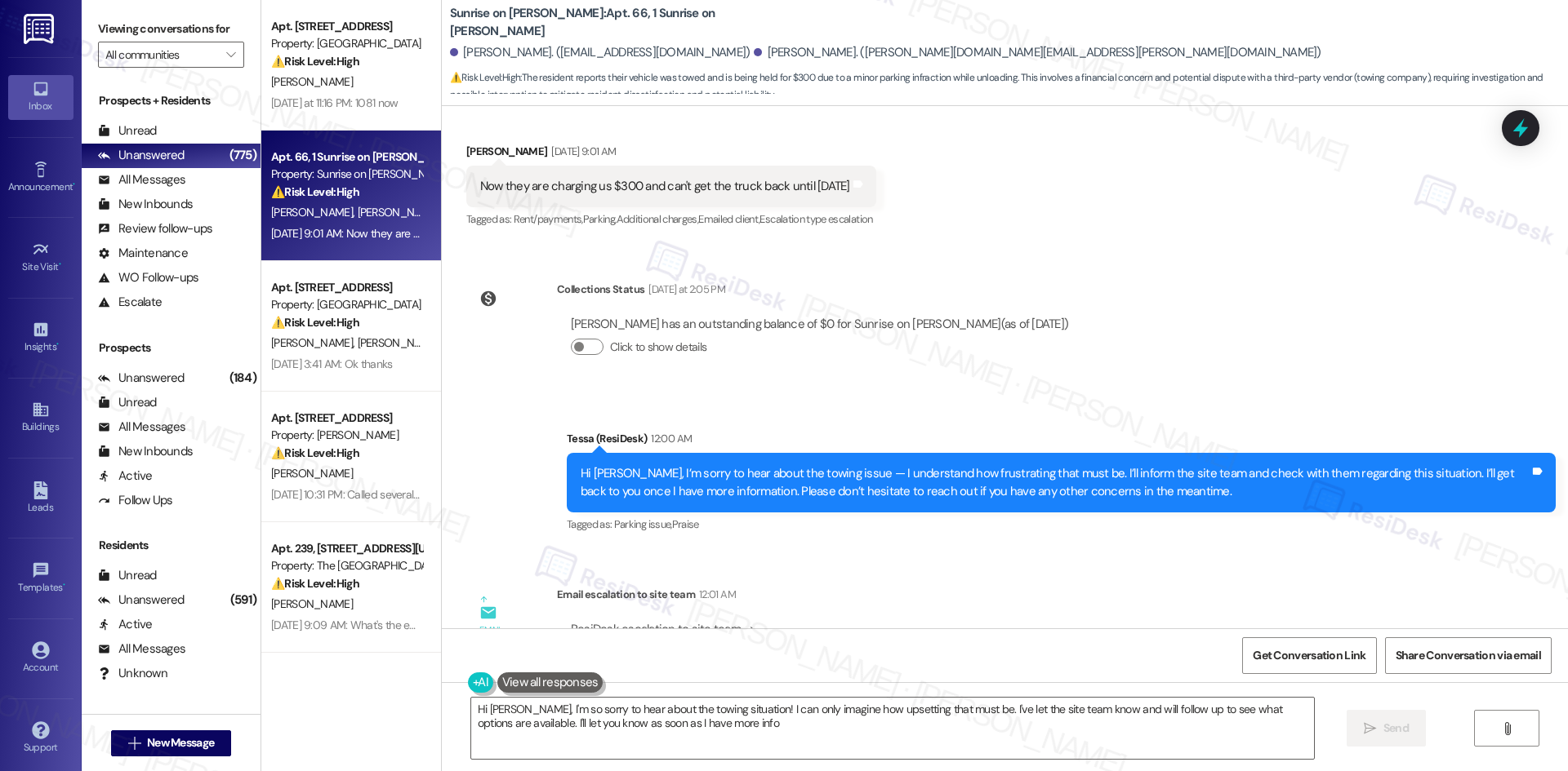
type textarea "Hi Bobbi, I'm so sorry to hear about the towing situation! I can only imagine h…"
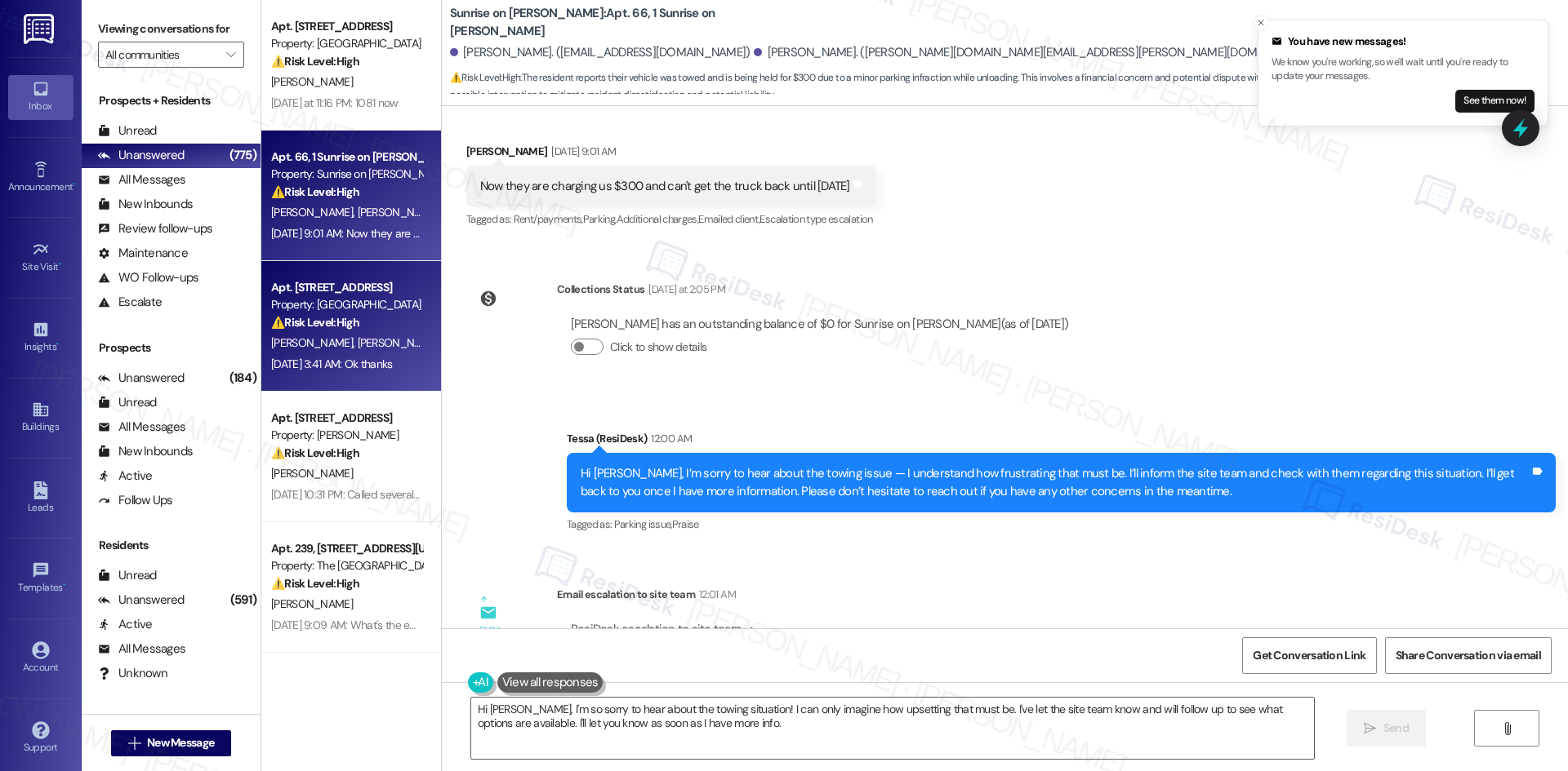
click at [378, 364] on div "Sep 07, 2025 at 3:41 AM: Ok thanks Sep 07, 2025 at 3:41 AM: Ok thanks" at bounding box center [333, 364] width 122 height 15
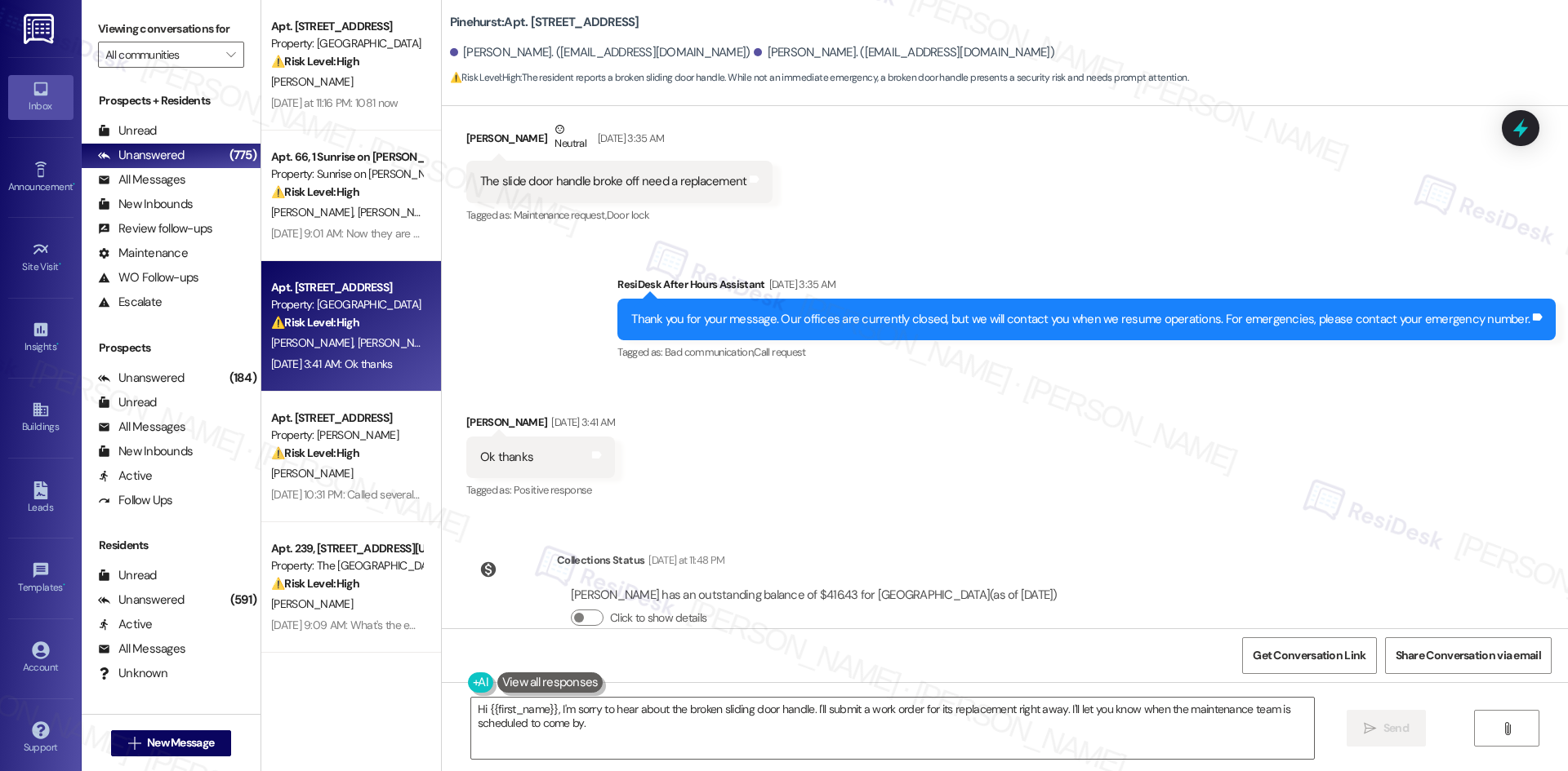
scroll to position [2899, 0]
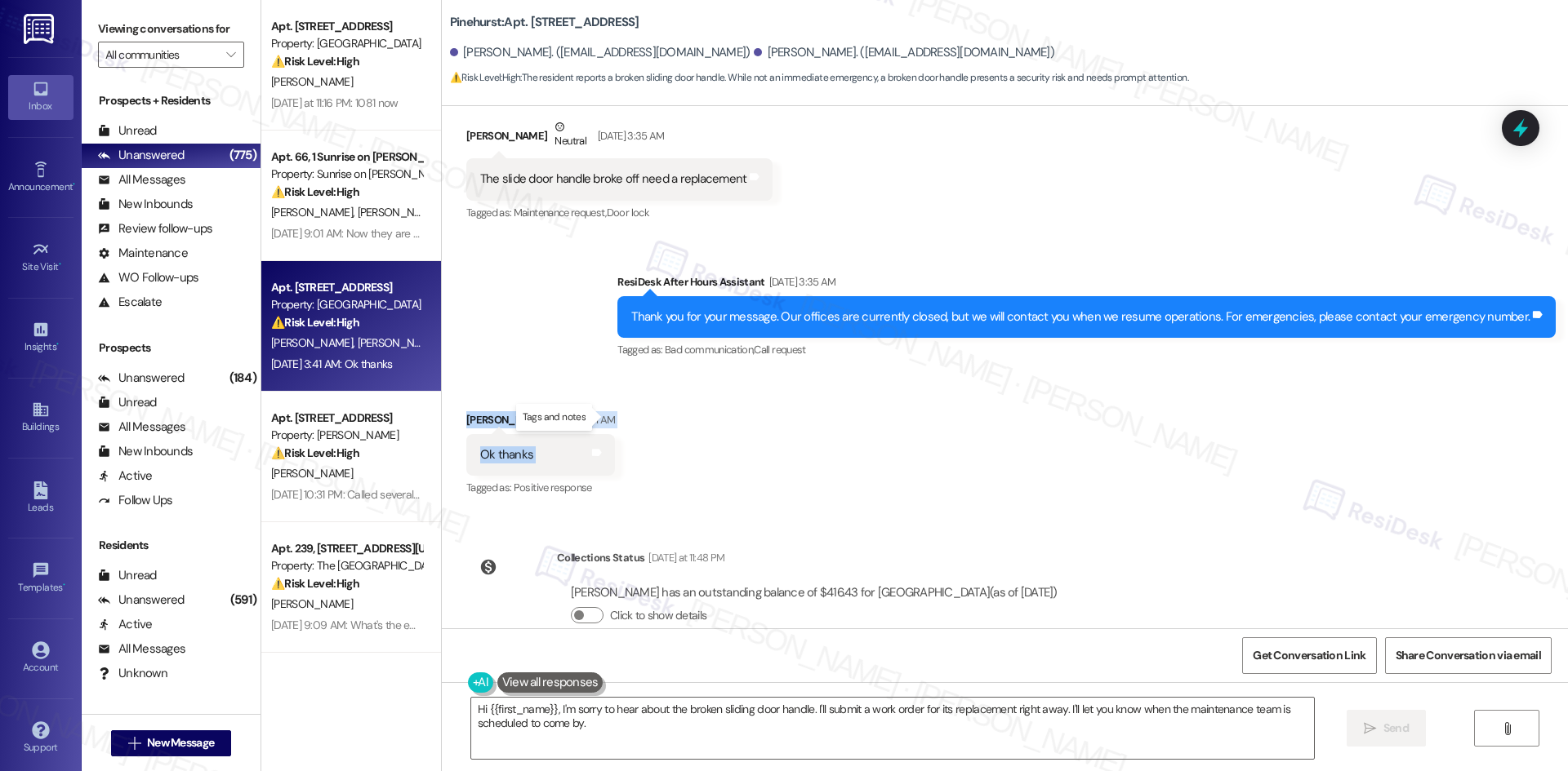
drag, startPoint x: 445, startPoint y: 364, endPoint x: 592, endPoint y: 382, distance: 148.1
click at [604, 419] on div "Received via SMS Jean St Facile Sep 07, 2025 at 3:41 AM Ok thanks Tags and note…" at bounding box center [540, 455] width 173 height 114
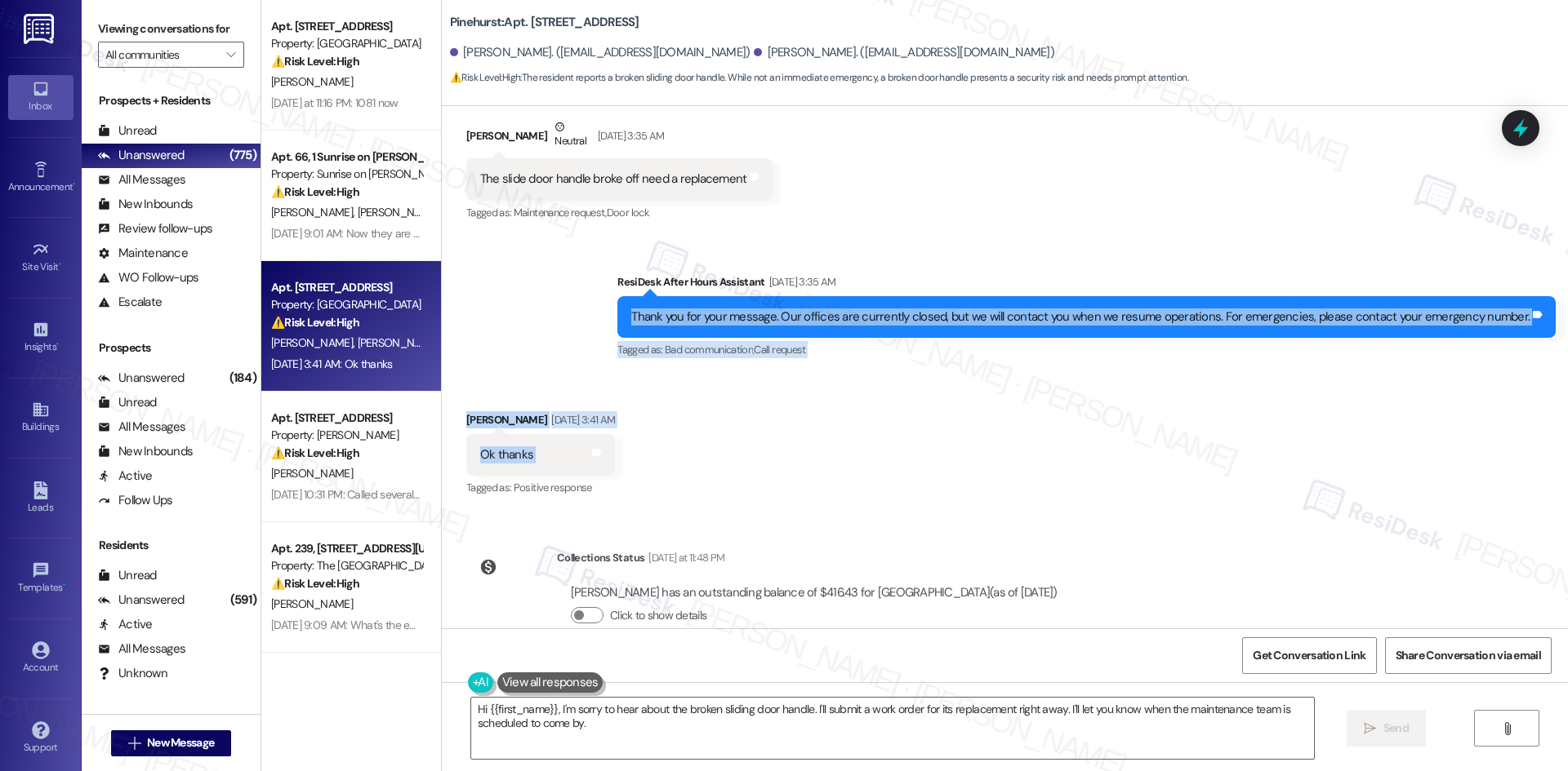
drag, startPoint x: 567, startPoint y: 263, endPoint x: 669, endPoint y: 431, distance: 196.5
click at [669, 431] on div "Lease started Jul 27, 2025 at 8:00 AM Announcement, sent via SMS Tessa (ResiDes…" at bounding box center [1004, 367] width 1126 height 522
copy div "Thank you for your message. Our offices are currently closed, but we will conta…"
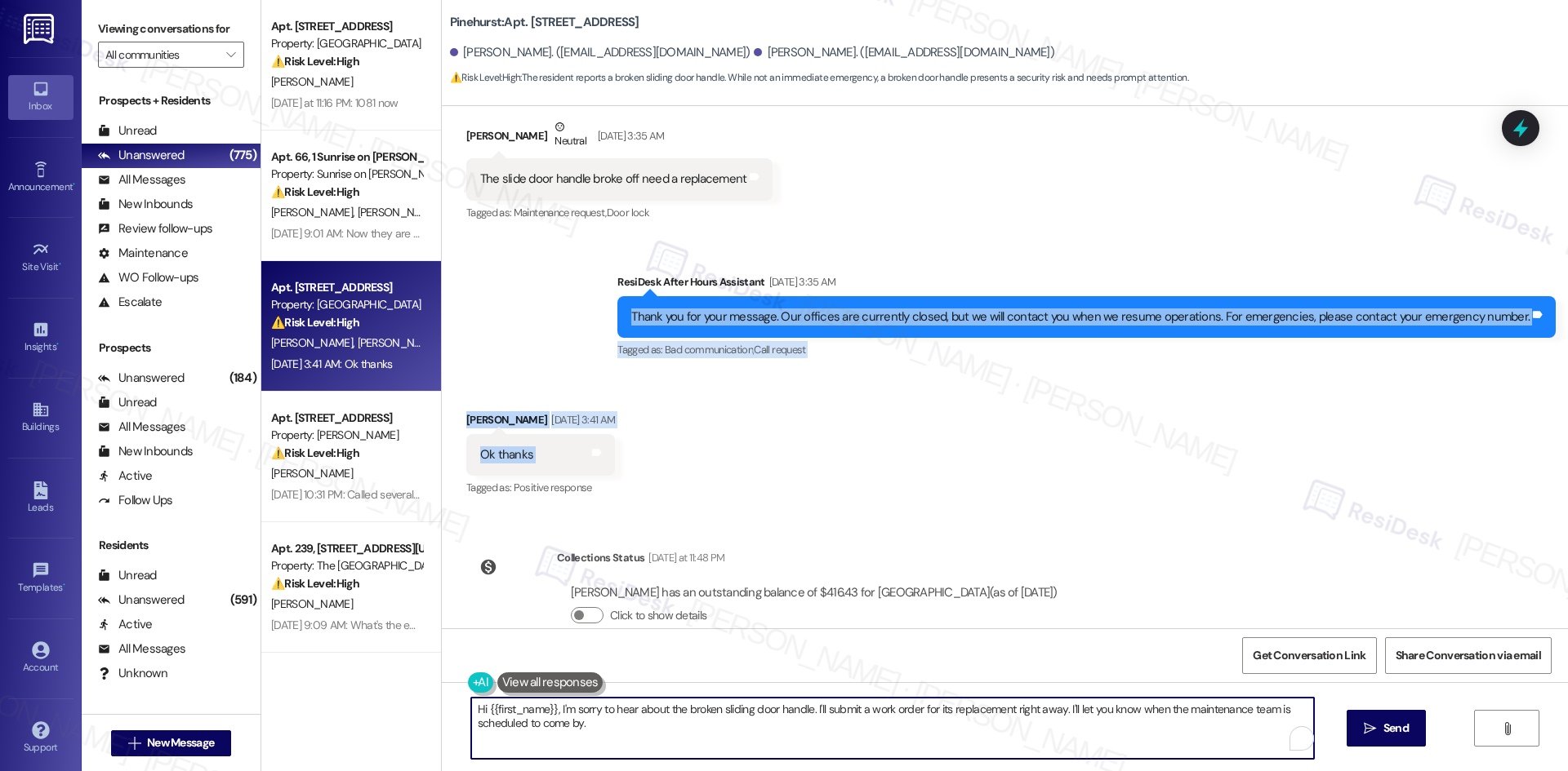
click at [773, 734] on textarea "Hi {{first_name}}, I'm sorry to hear about the broken sliding door handle. I'll…" at bounding box center [893, 728] width 843 height 61
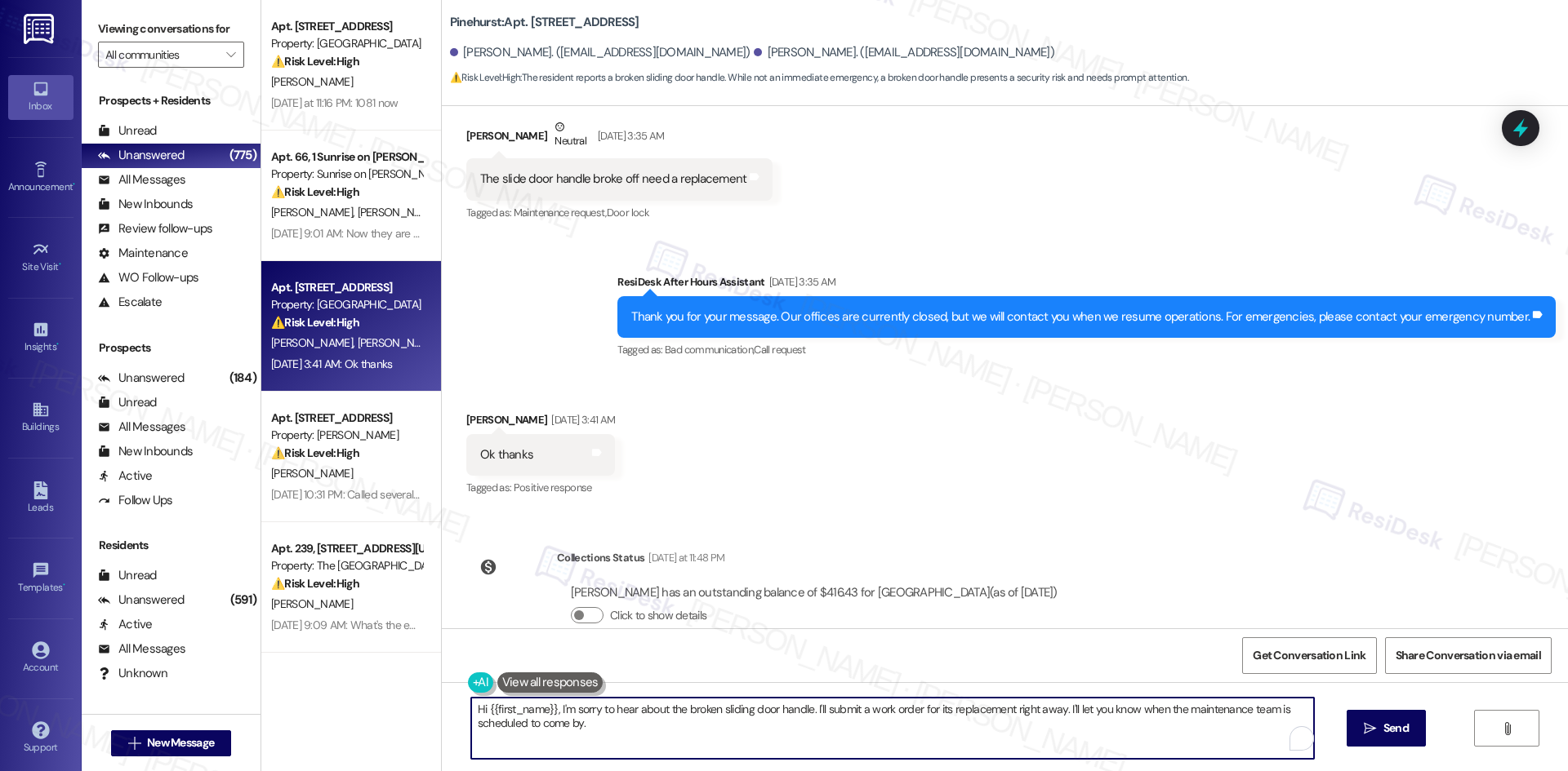
paste textarea "You’re welcome, Jean! Please don’t hesitate to reach out if you need anything e…"
type textarea "You’re welcome, Jean! Please don’t hesitate to reach out if you need anything e…"
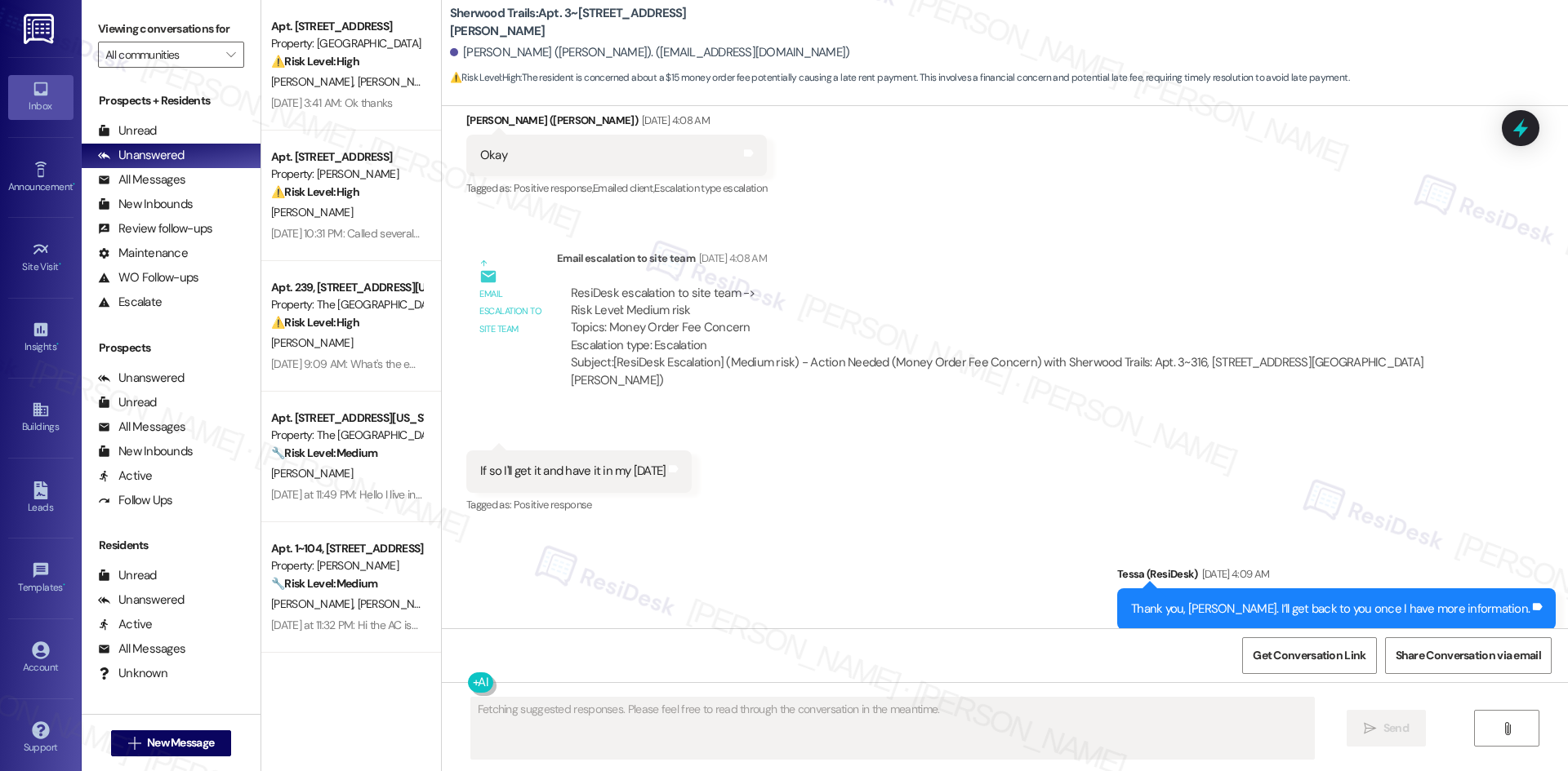
scroll to position [1370, 0]
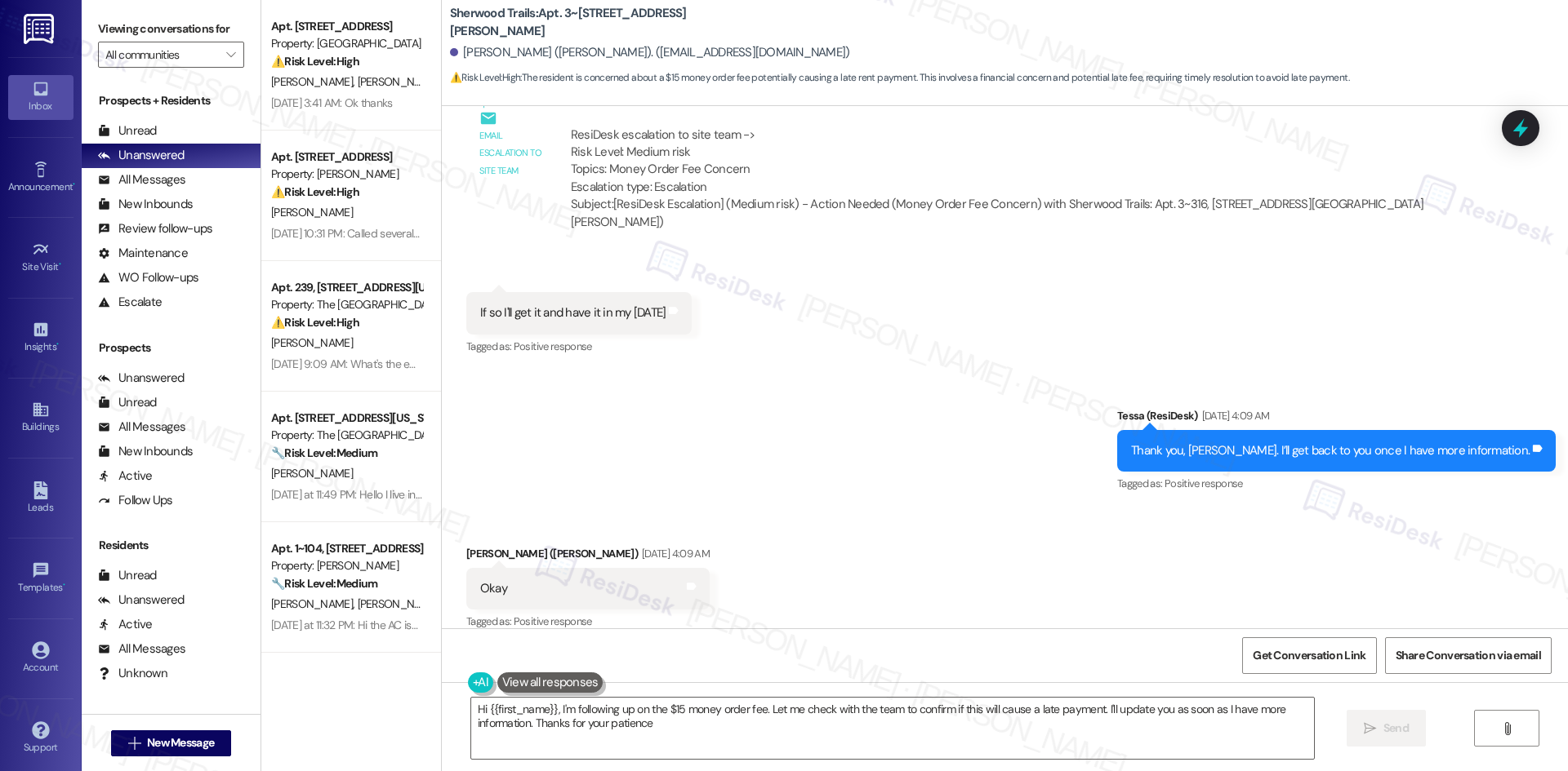
type textarea "Hi {{first_name}}, I'm following up on the $15 money order fee. Let me check wi…"
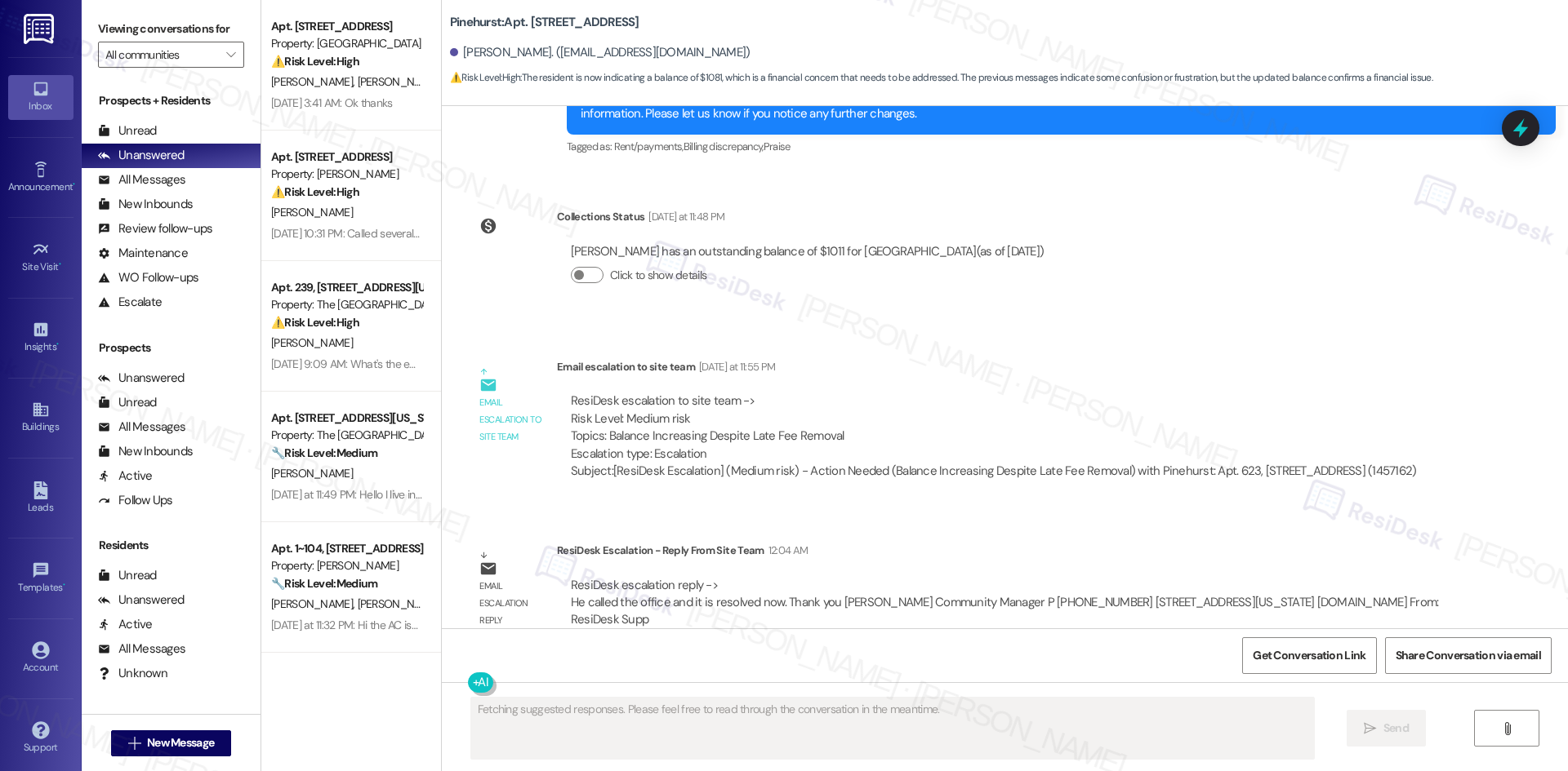
scroll to position [4540, 0]
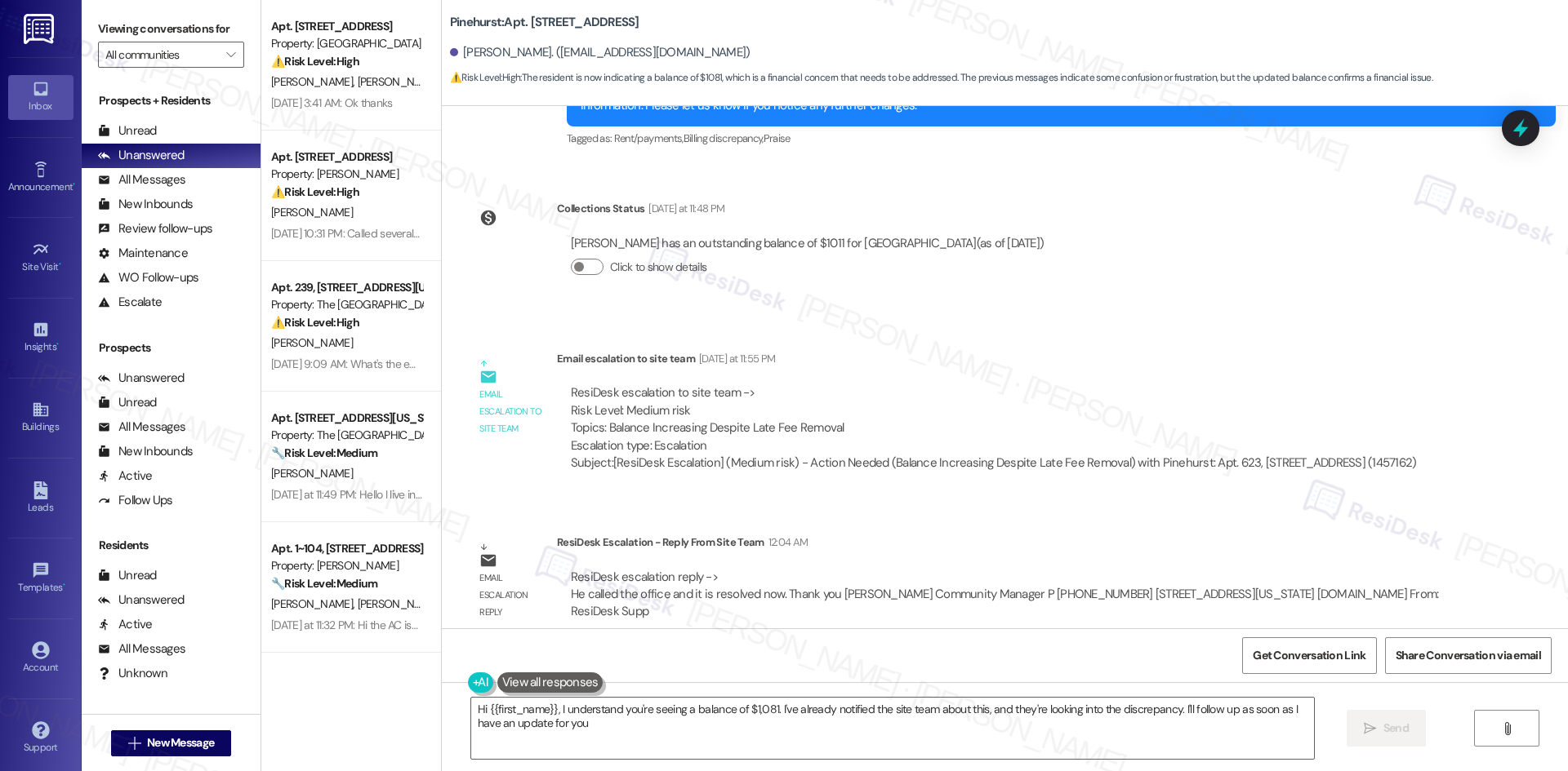
type textarea "Hi {{first_name}}, I understand you're seeing a balance of $1,081. I've already…"
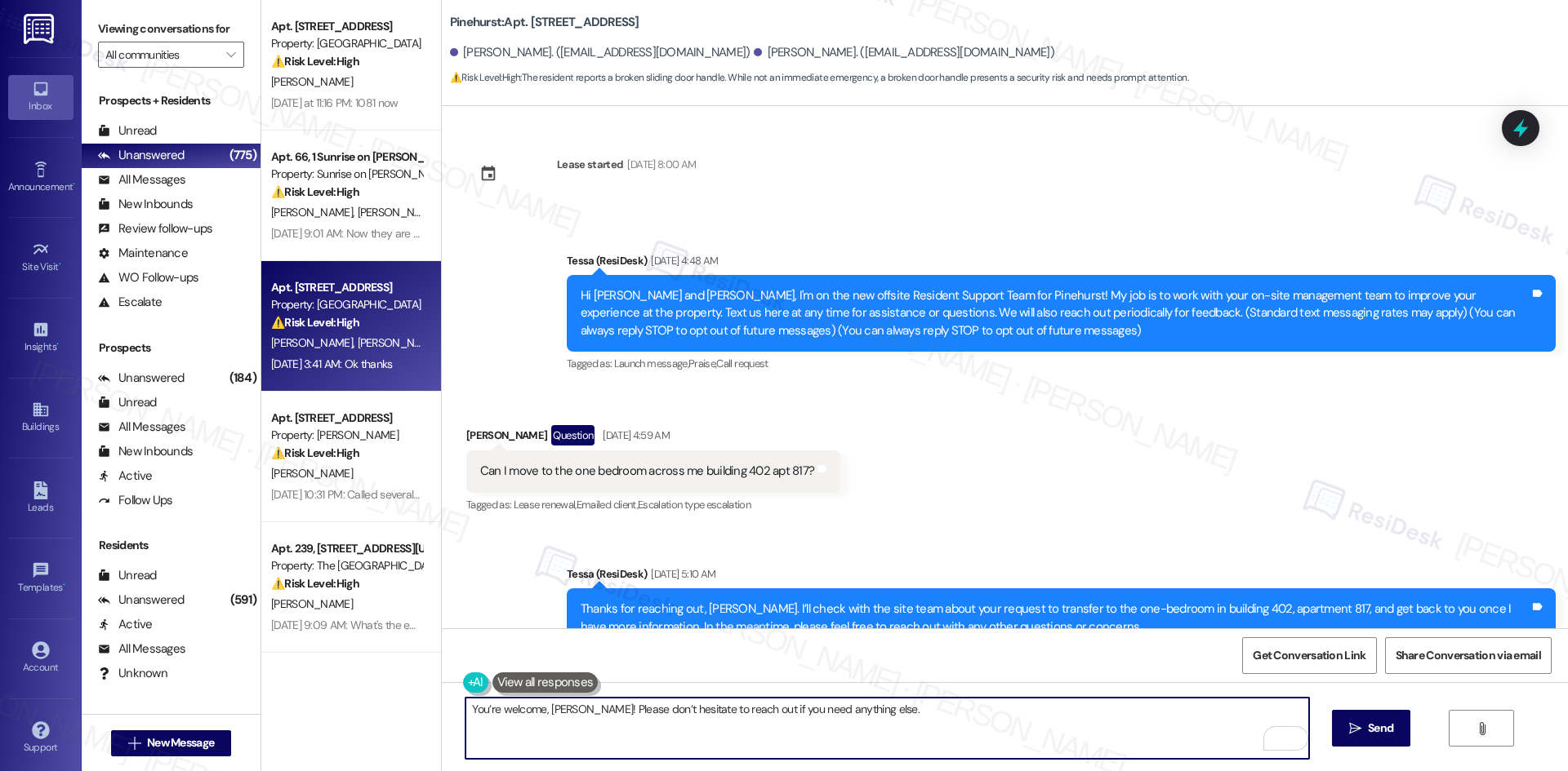
scroll to position [2899, 0]
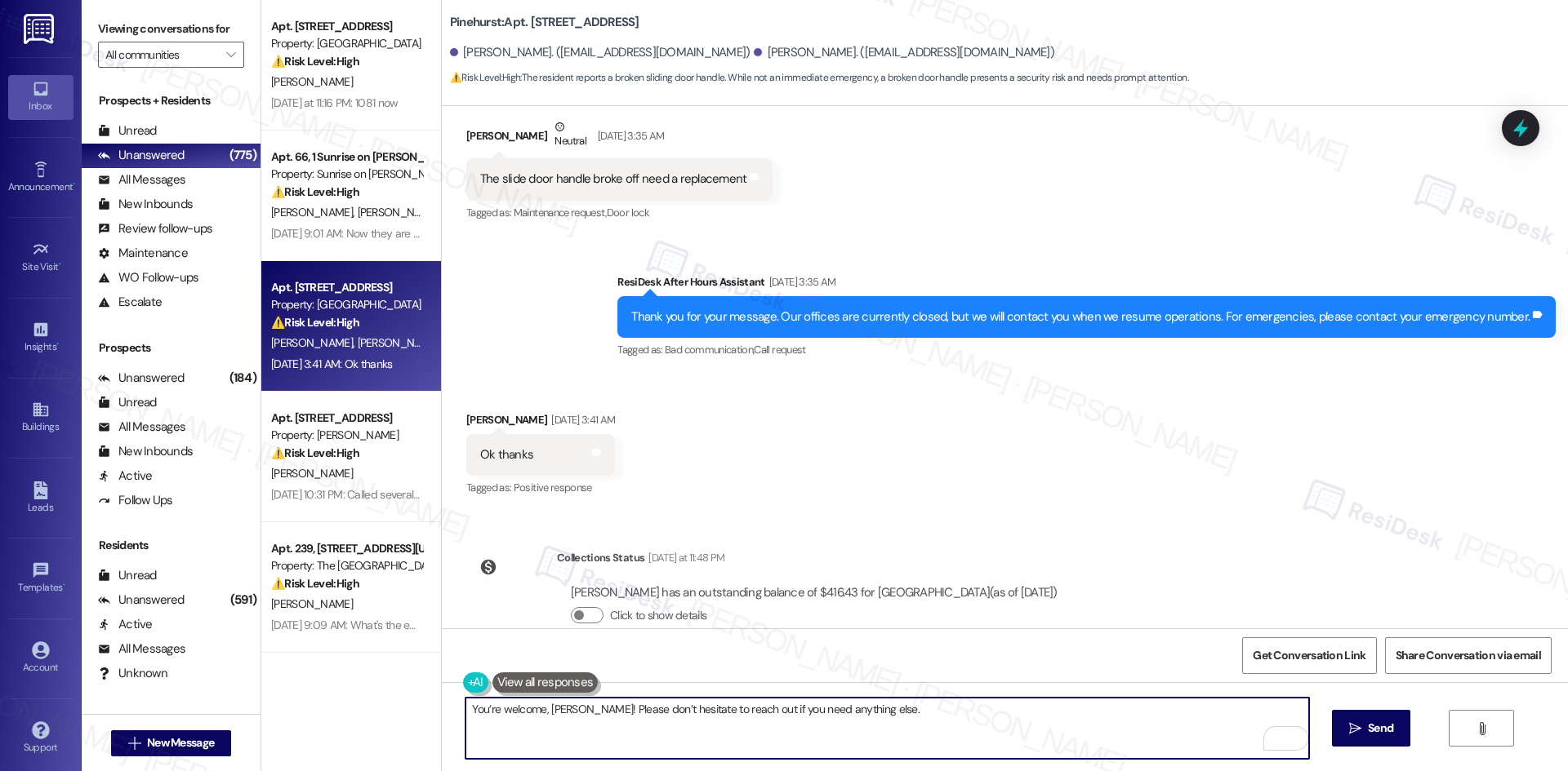
type textarea "You’re welcome, Jean! Please don’t hesitate to reach out if you need anything e…"
click at [682, 237] on div "Sent via SMS ResiDesk After Hours Assistant Sep 07, 2025 at 3:35 AM Thank you f…" at bounding box center [1004, 305] width 1126 height 138
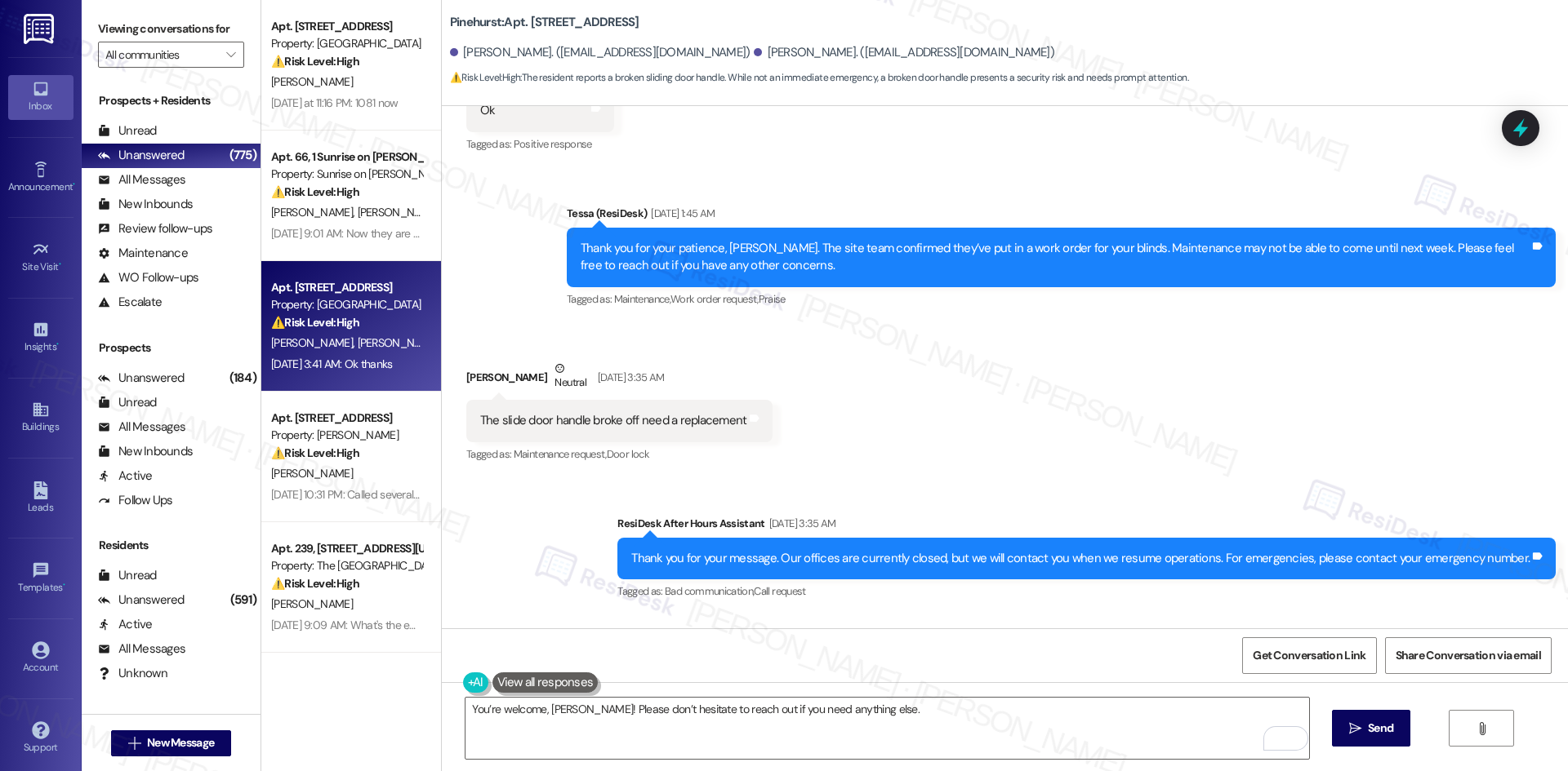
scroll to position [2654, 0]
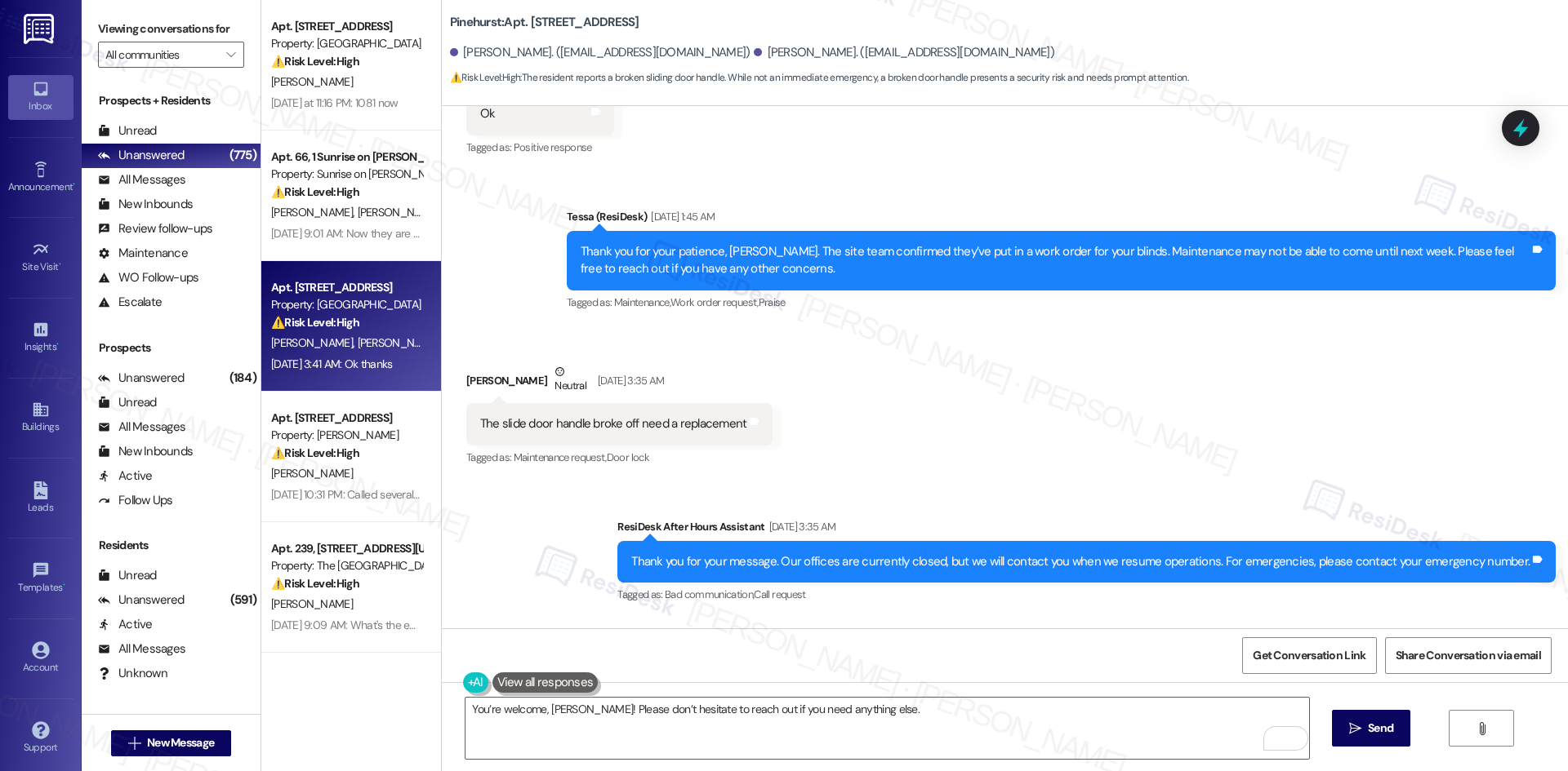
click at [582, 482] on div "Sent via SMS ResiDesk After Hours Assistant Sep 07, 2025 at 3:35 AM Thank you f…" at bounding box center [1004, 550] width 1126 height 138
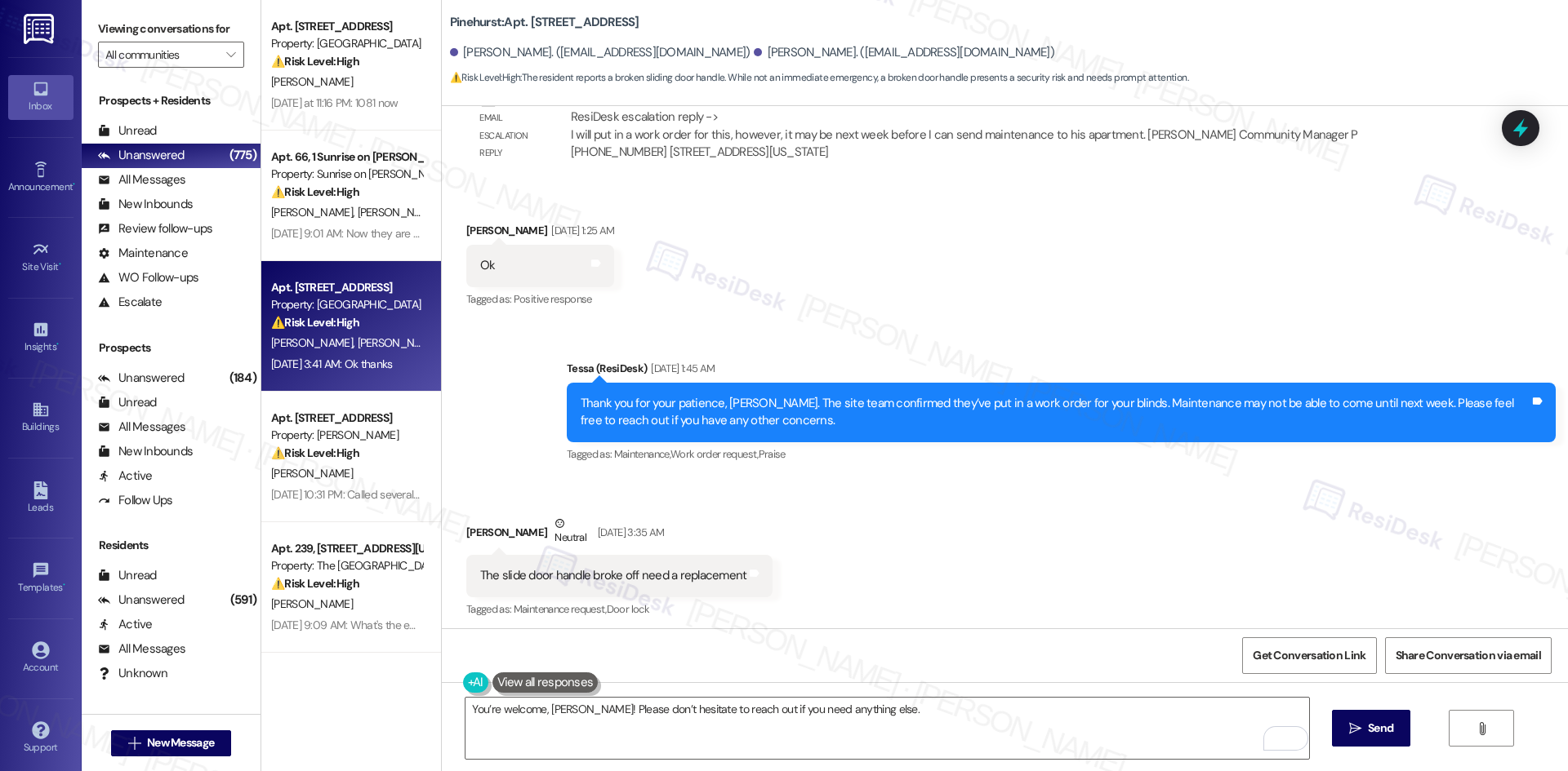
scroll to position [2490, 0]
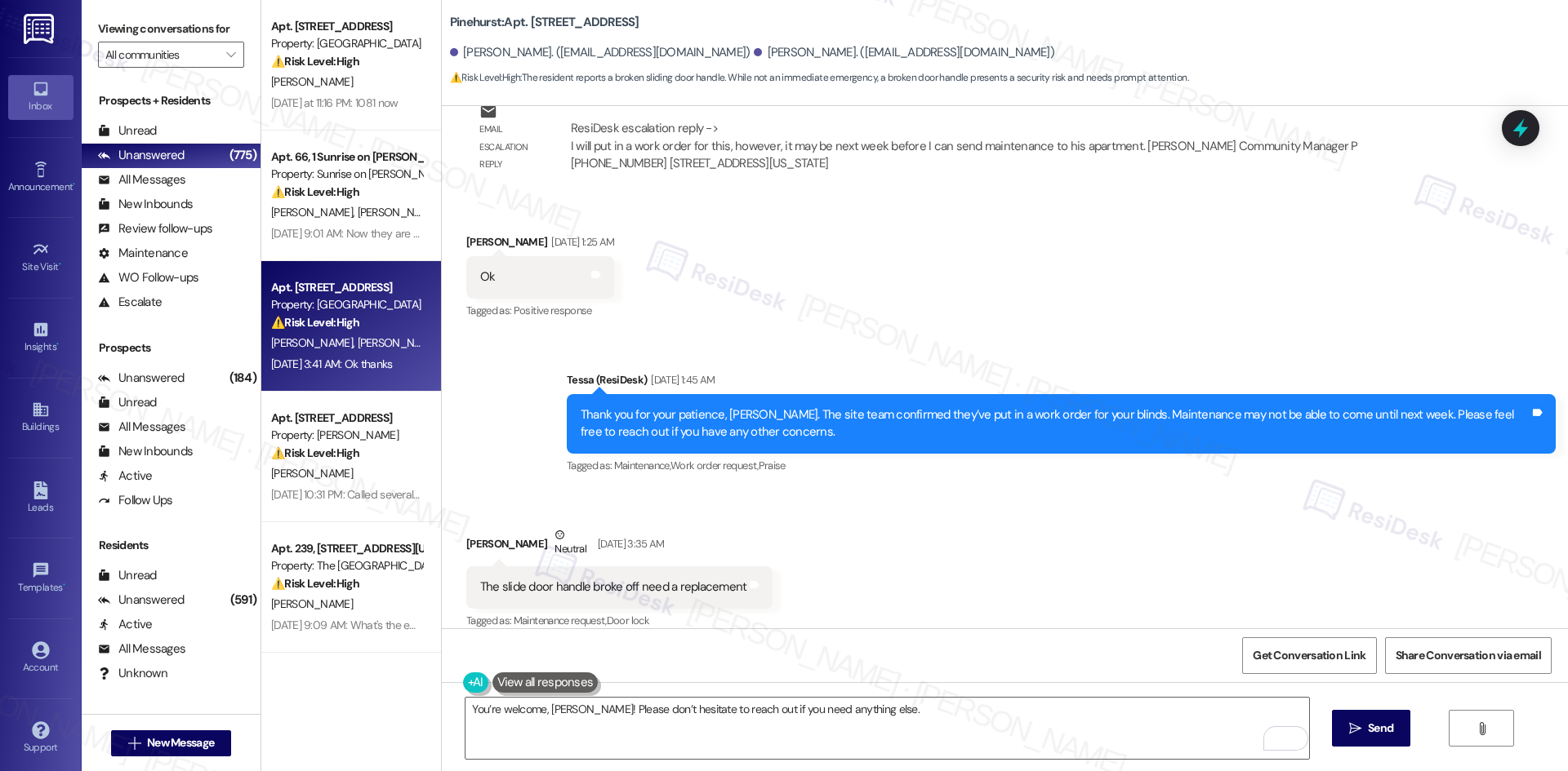
drag, startPoint x: 687, startPoint y: 465, endPoint x: 893, endPoint y: 262, distance: 289.2
click at [893, 262] on div "Received via SMS Jean St Facile Sep 05, 2025 at 1:25 AM Ok Tags and notes Tagge…" at bounding box center [1004, 266] width 1126 height 138
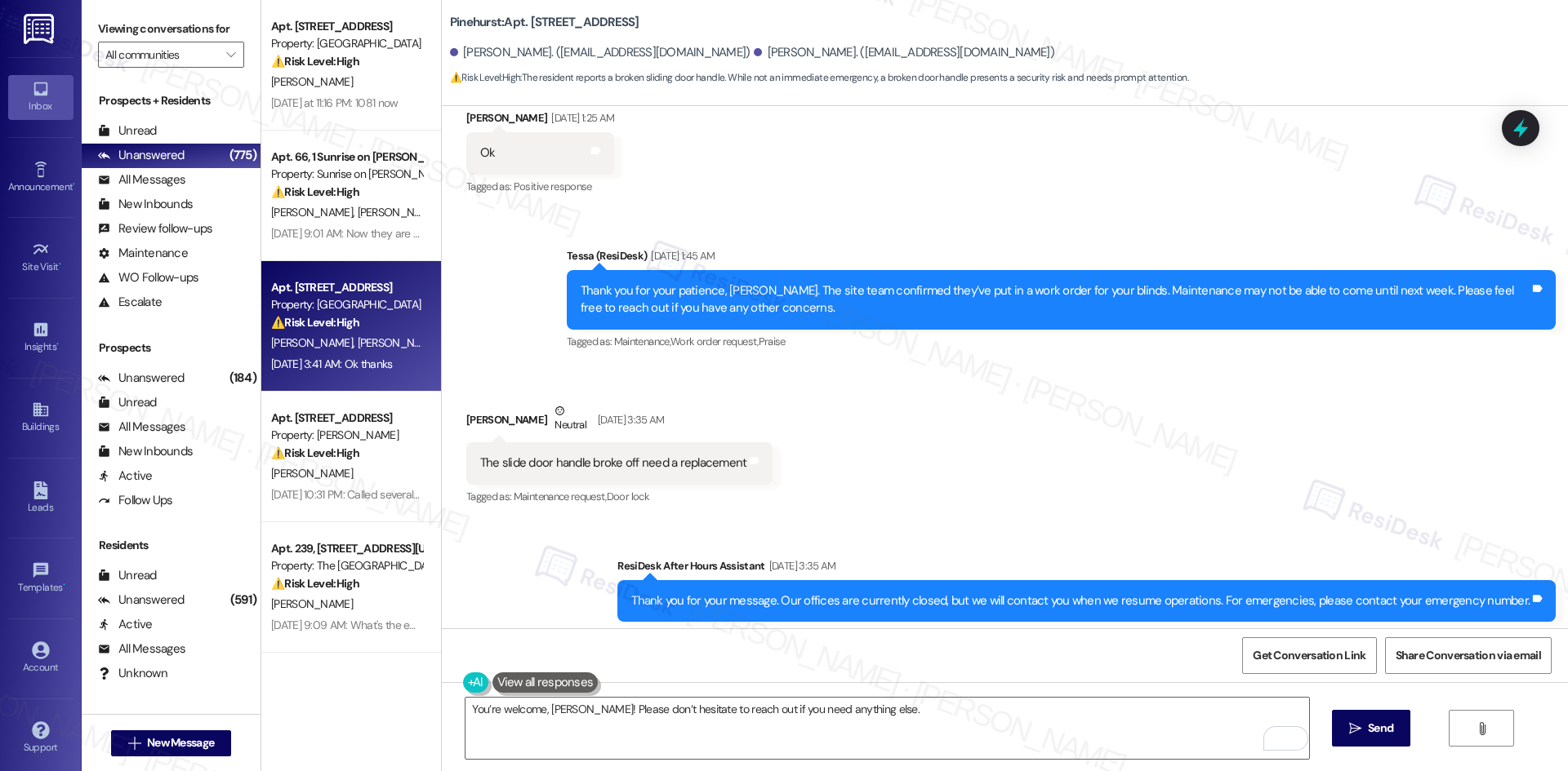
scroll to position [2899, 0]
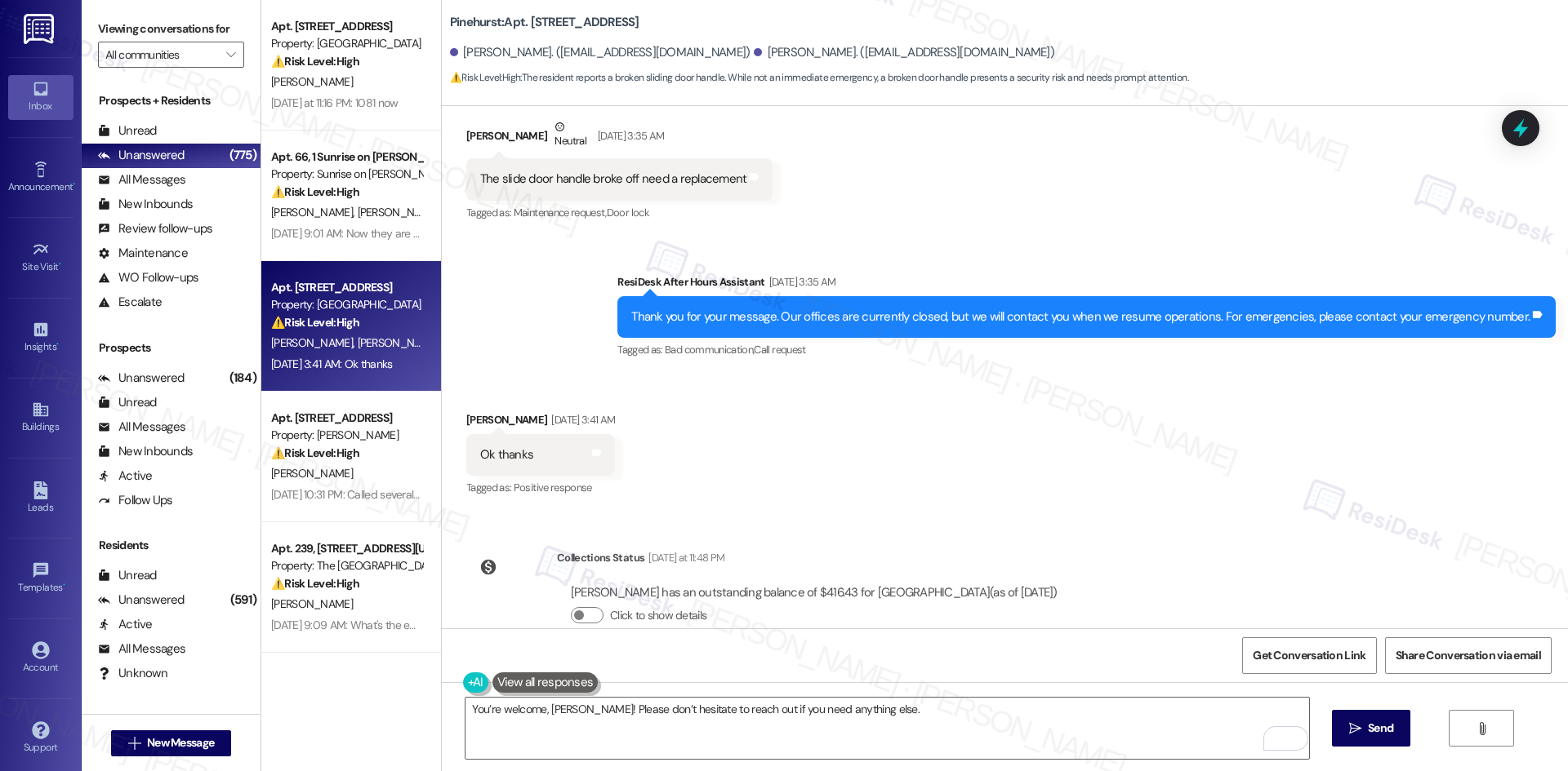
click at [745, 432] on div "Received via SMS Jean St Facile Sep 07, 2025 at 3:41 AM Ok thanks Tags and note…" at bounding box center [1004, 443] width 1126 height 138
click at [583, 336] on div "Sent via SMS ResiDesk After Hours Assistant Sep 07, 2025 at 3:35 AM Thank you f…" at bounding box center [1004, 305] width 1126 height 138
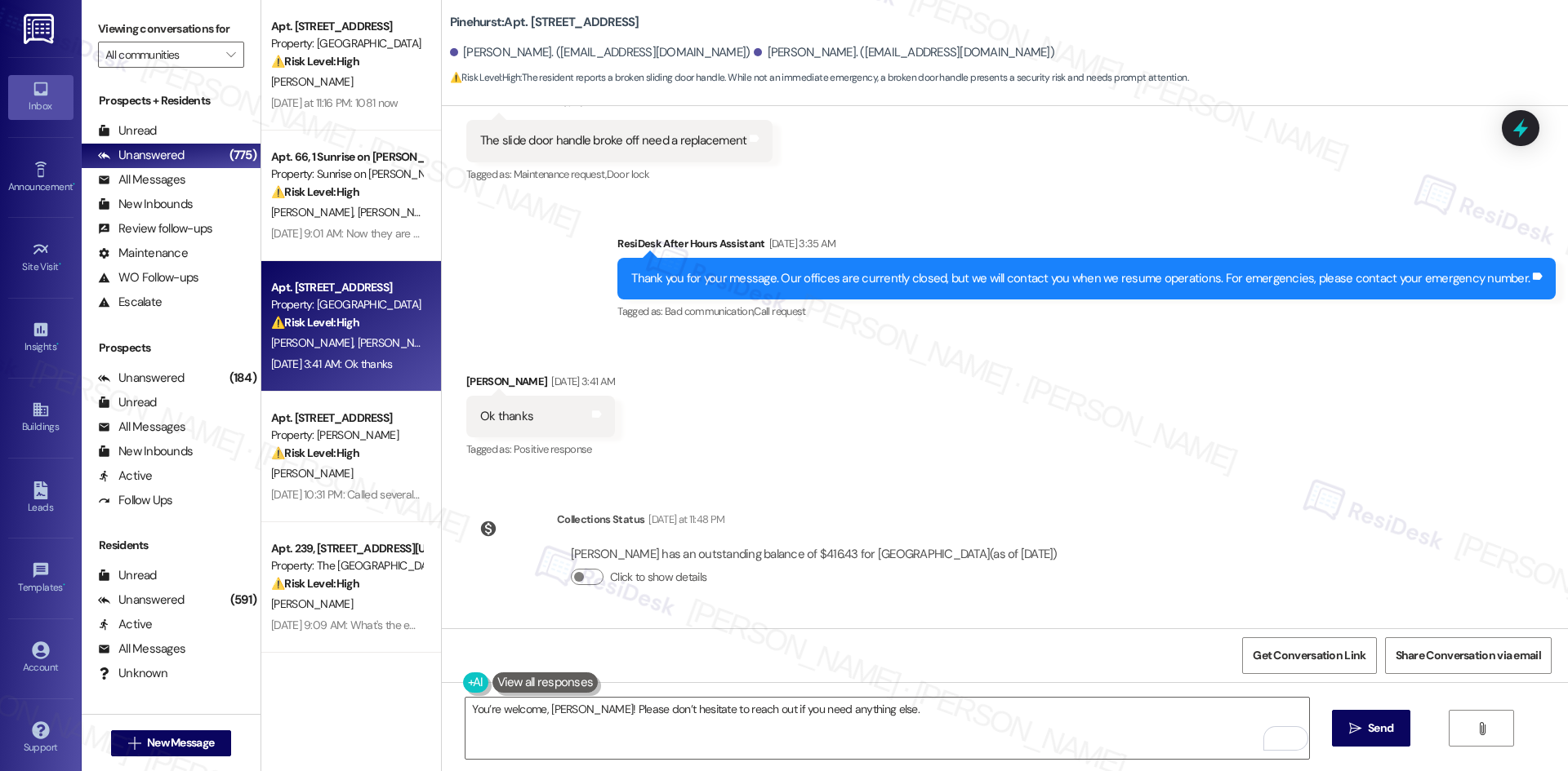
scroll to position [2931, 0]
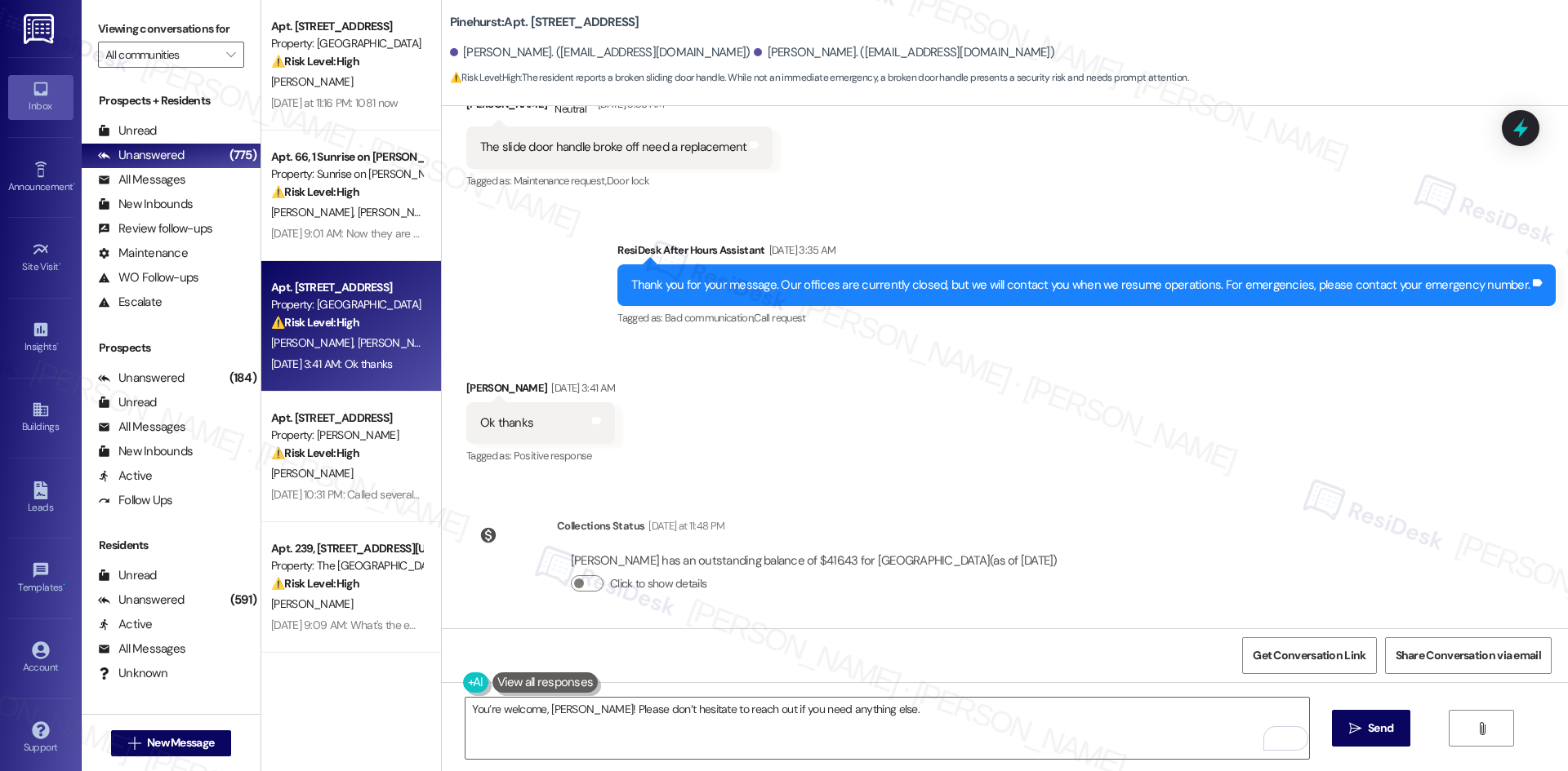
click at [656, 303] on div "Sent via SMS ResiDesk After Hours Assistant Sep 07, 2025 at 3:35 AM Thank you f…" at bounding box center [1086, 285] width 963 height 114
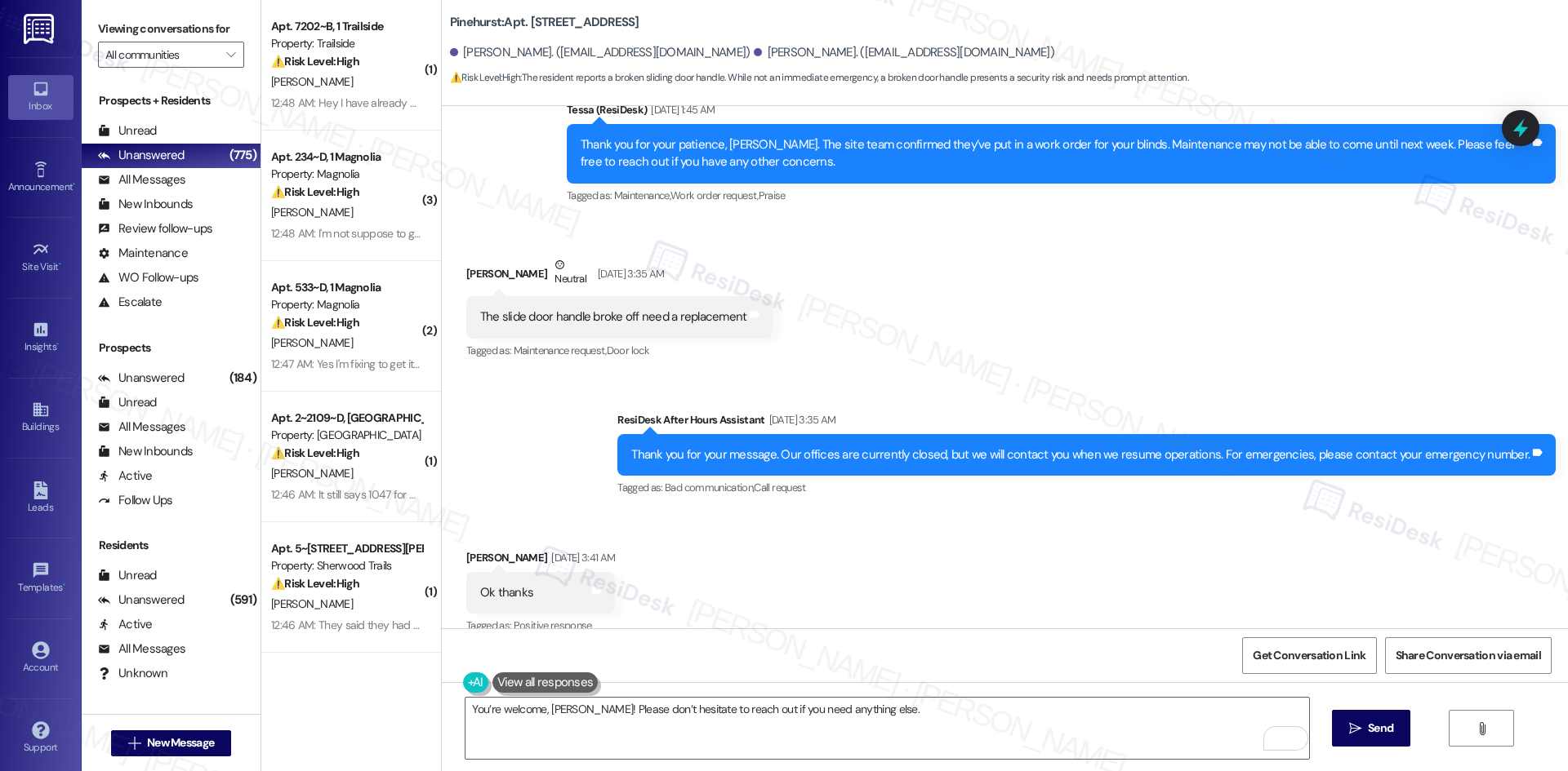
scroll to position [2768, 0]
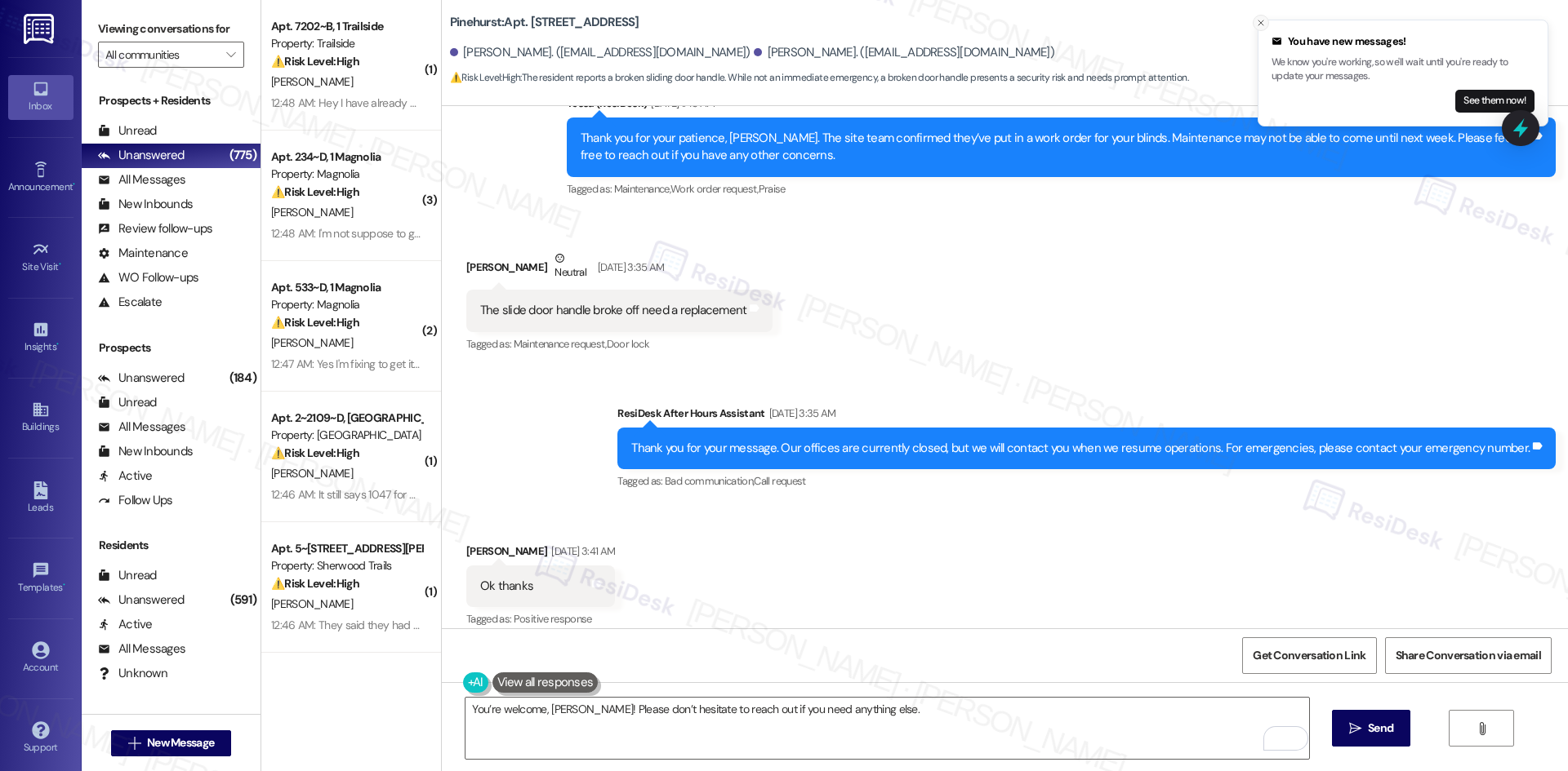
click at [1261, 23] on icon "Close toast" at bounding box center [1261, 23] width 9 height 9
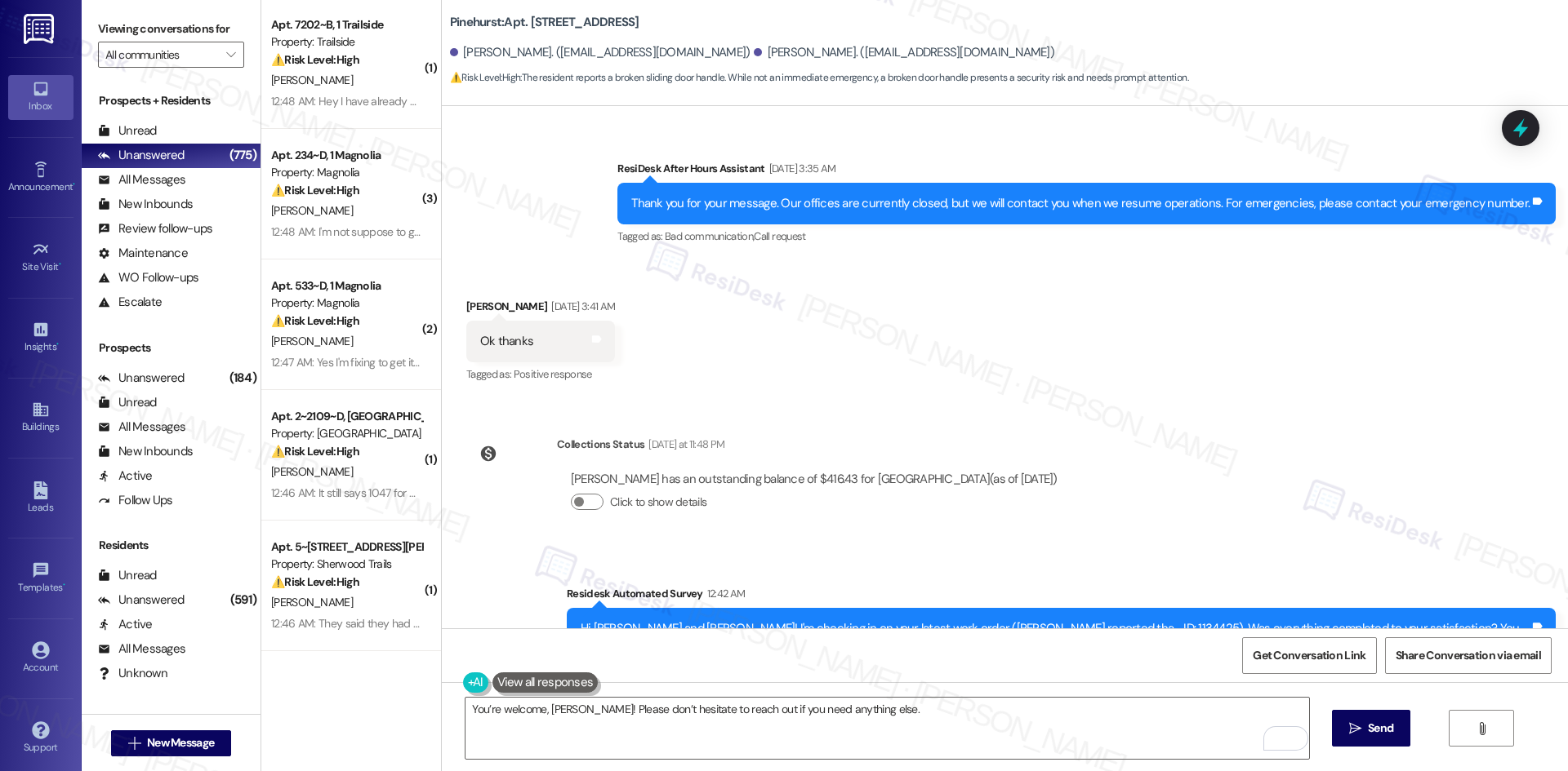
scroll to position [0, 0]
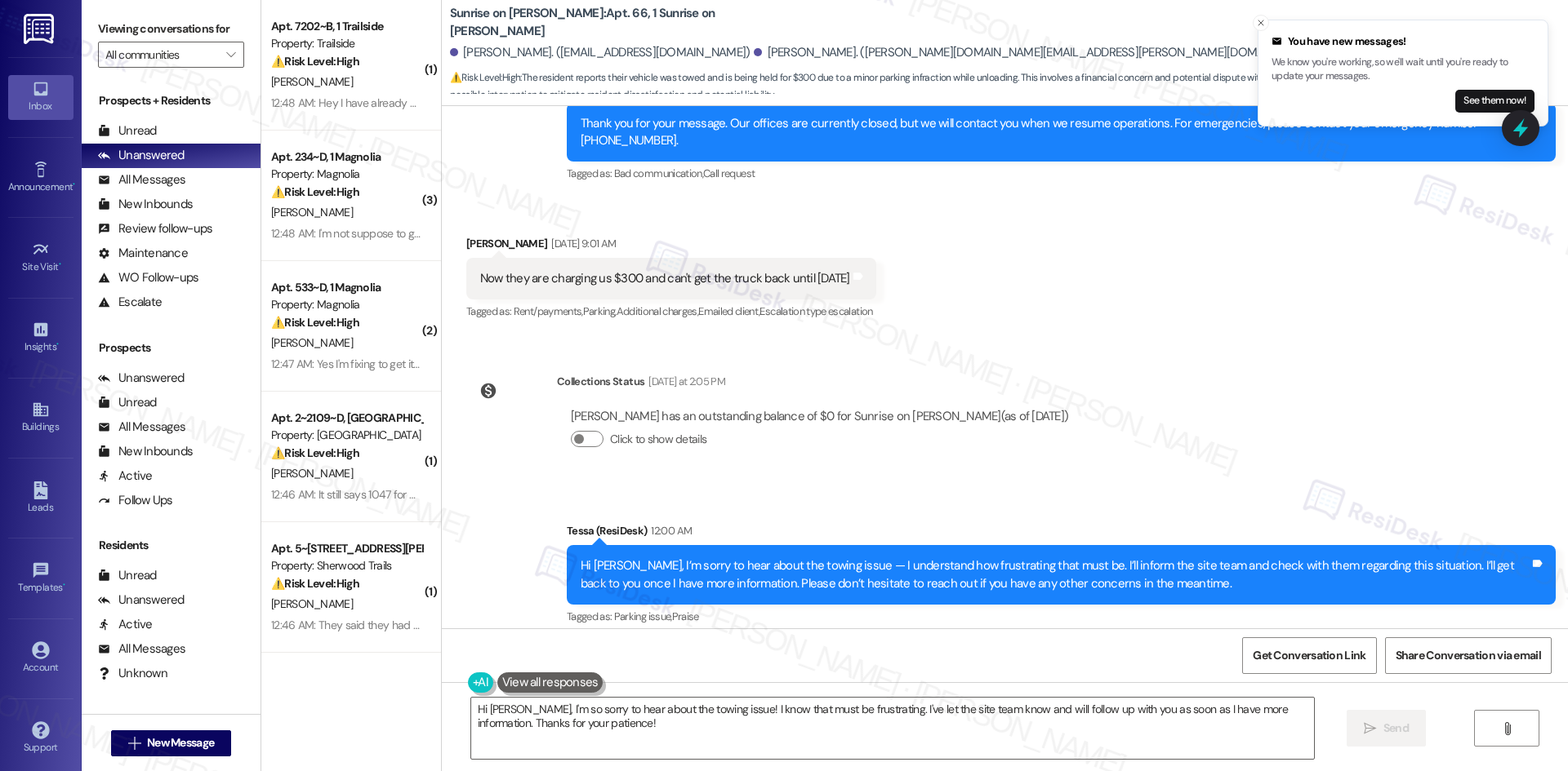
scroll to position [15504, 0]
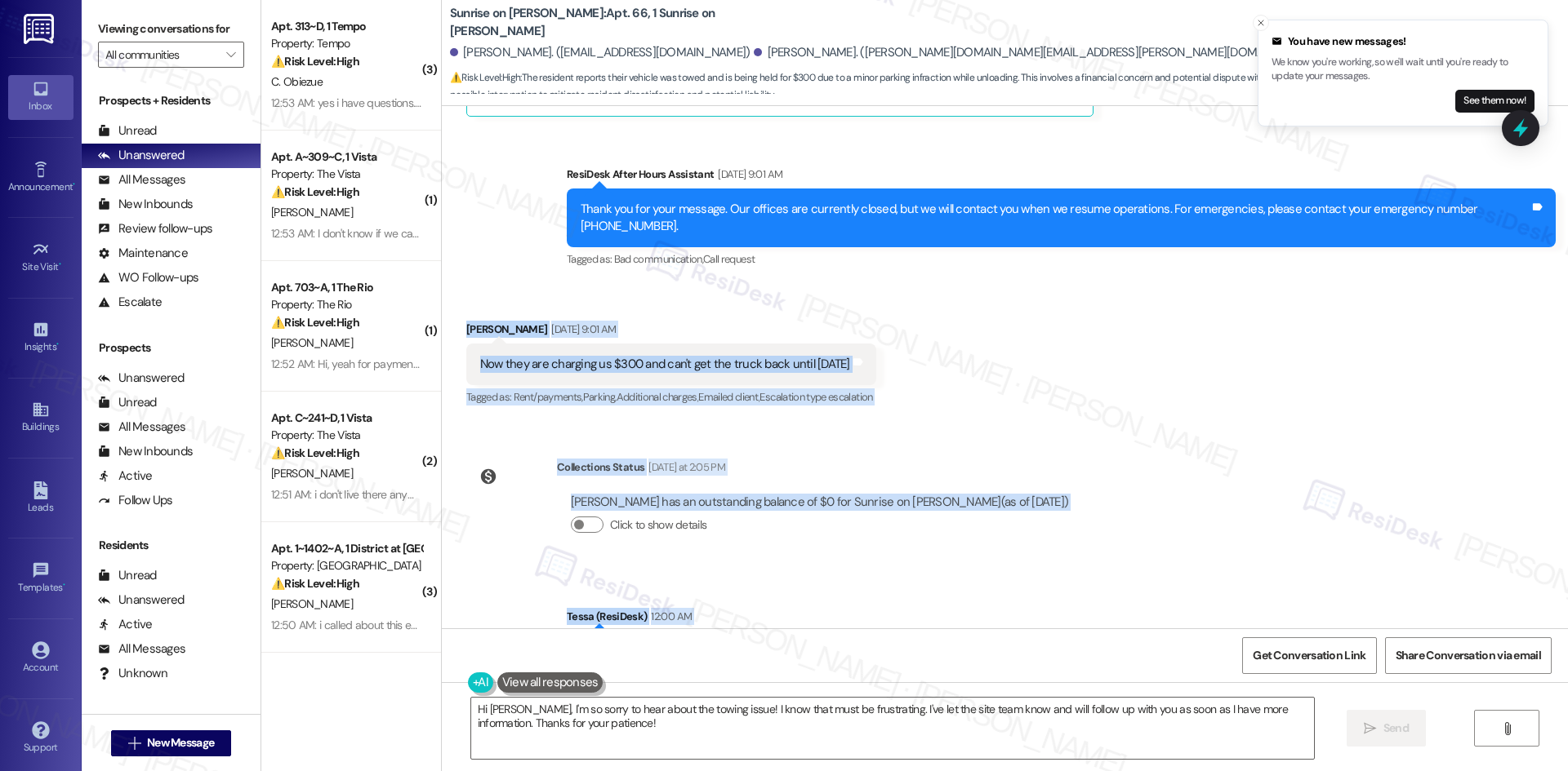
drag, startPoint x: 444, startPoint y: 193, endPoint x: 1134, endPoint y: 559, distance: 781.1
click at [1134, 559] on div "Lease started [DATE] 8:00 AM Survey, sent via SMS Residesk Automated Survey [DA…" at bounding box center [1004, 367] width 1126 height 522
copy div "[PERSON_NAME] [DATE] 9:01 AM Now they are charging us $300 and can't get the tr…"
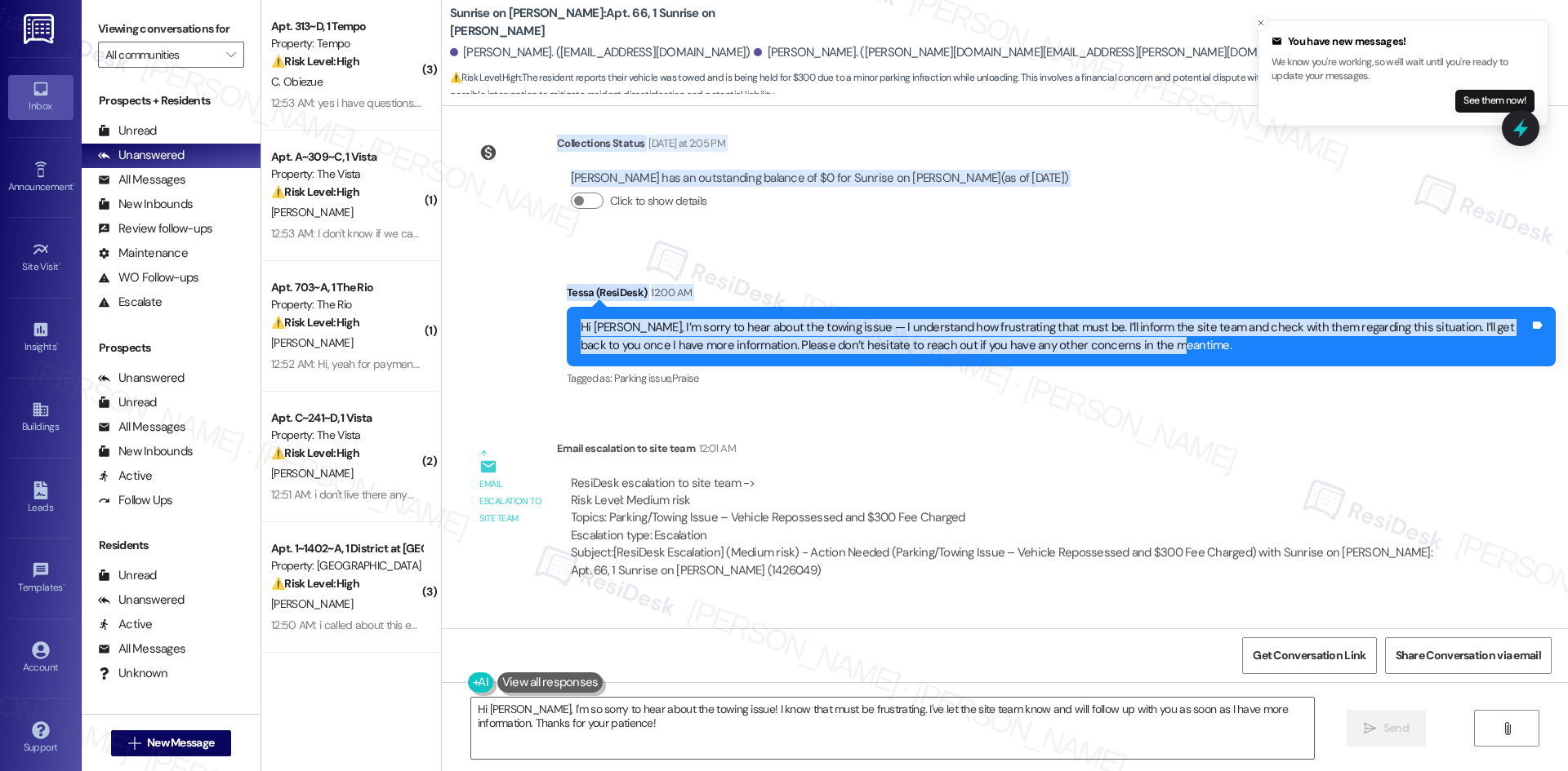
scroll to position [15830, 0]
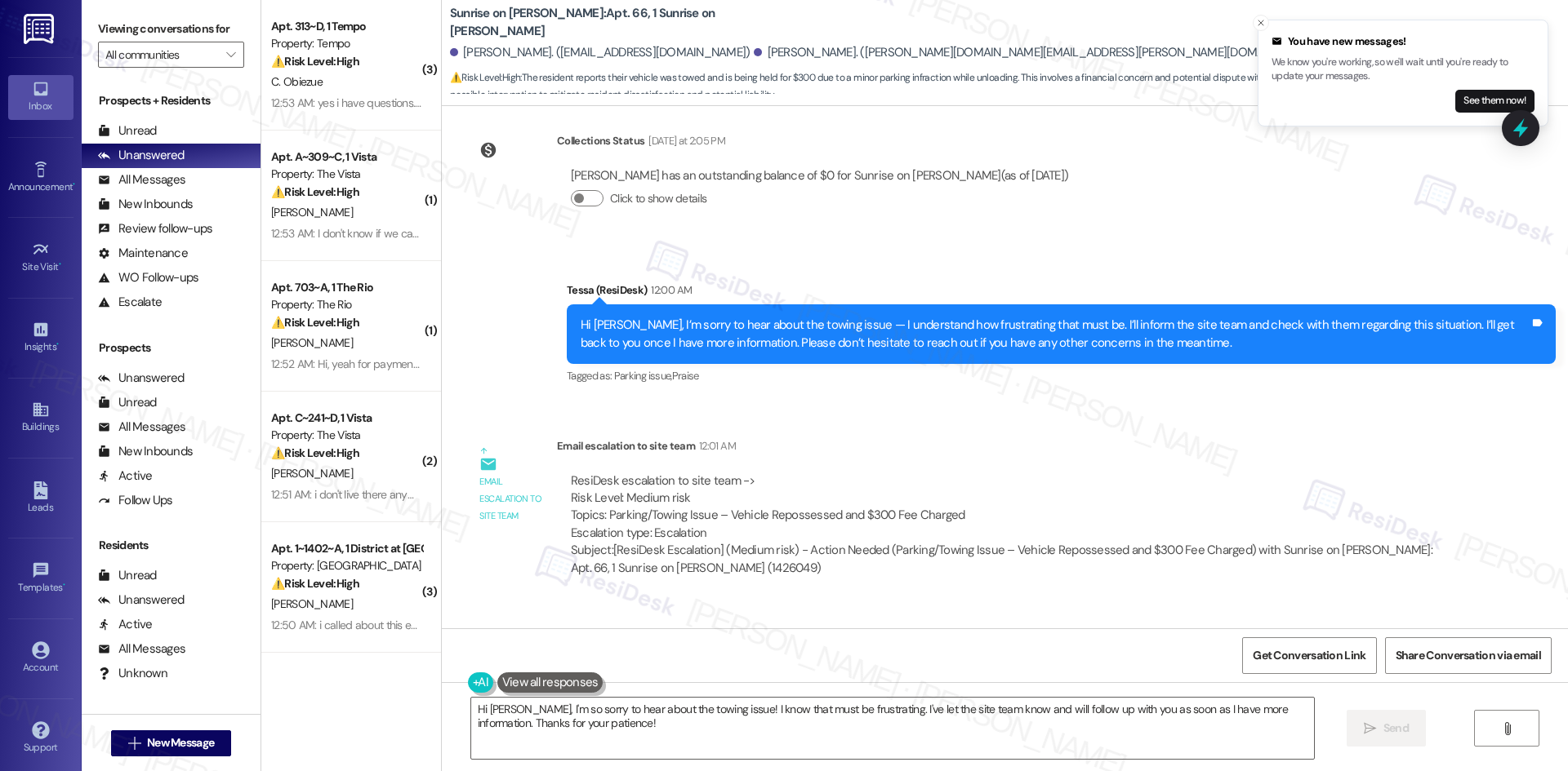
drag, startPoint x: 545, startPoint y: 526, endPoint x: 713, endPoint y: 557, distance: 170.8
click at [713, 639] on div "ResiDesk Escalation - Reply From Site Team 12:49 AM ResiDesk escalation reply -…" at bounding box center [1006, 688] width 898 height 100
copy div "ResiDesk Escalation - Reply From Site Team 12:49 AM ResiDesk escalation reply ->"
click at [958, 425] on div "Email escalation to site team Email escalation to site team 12:01 AM ResiDesk e…" at bounding box center [960, 514] width 1014 height 177
drag, startPoint x: 539, startPoint y: 238, endPoint x: 521, endPoint y: 239, distance: 18.0
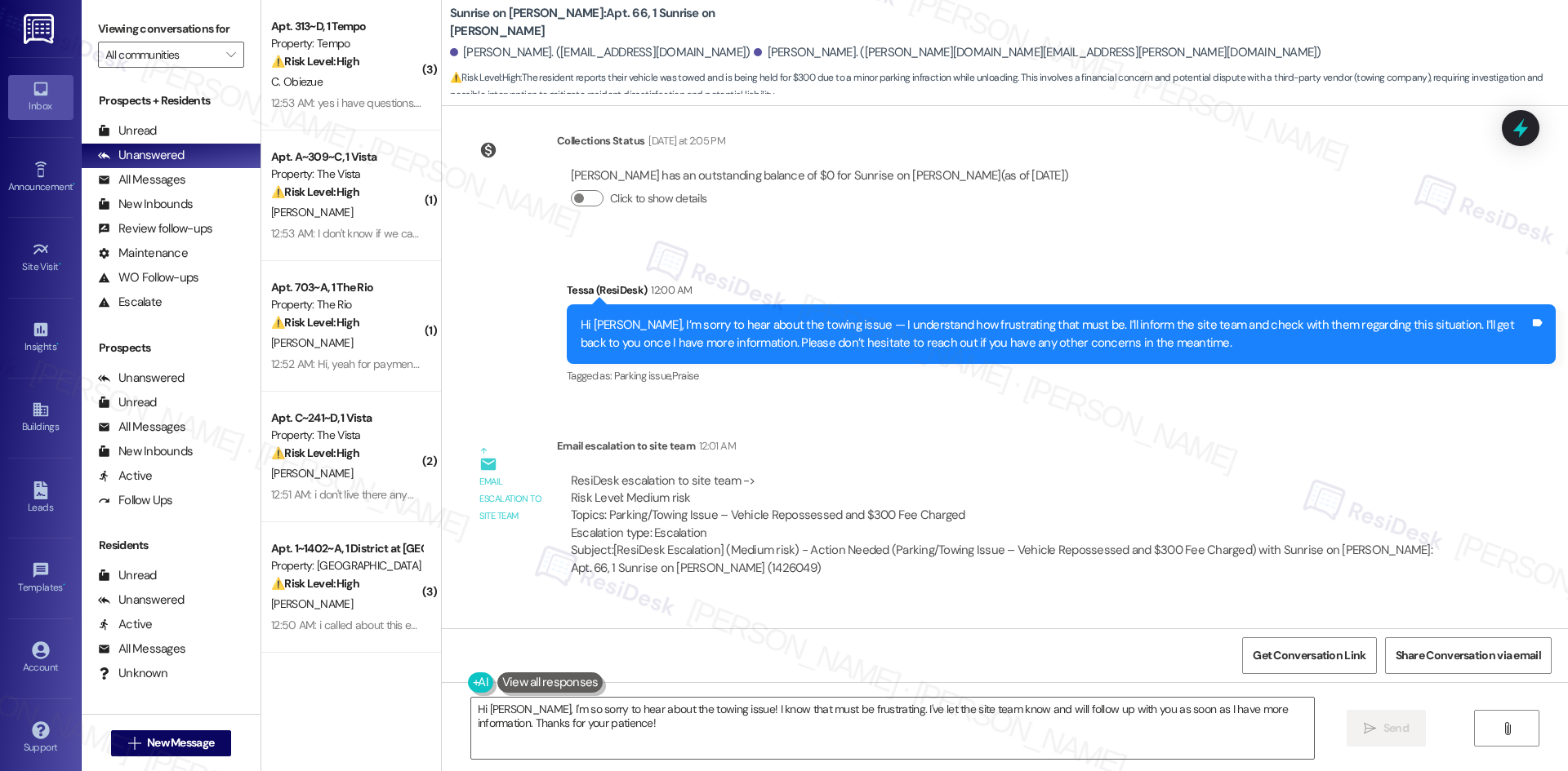
click at [539, 245] on div "Sent via SMS Tessa (ResiDesk) 12:00 AM Hi [PERSON_NAME], I’m sorry to hear abou…" at bounding box center [1004, 322] width 1126 height 155
click at [1259, 23] on icon "Close toast" at bounding box center [1261, 23] width 9 height 9
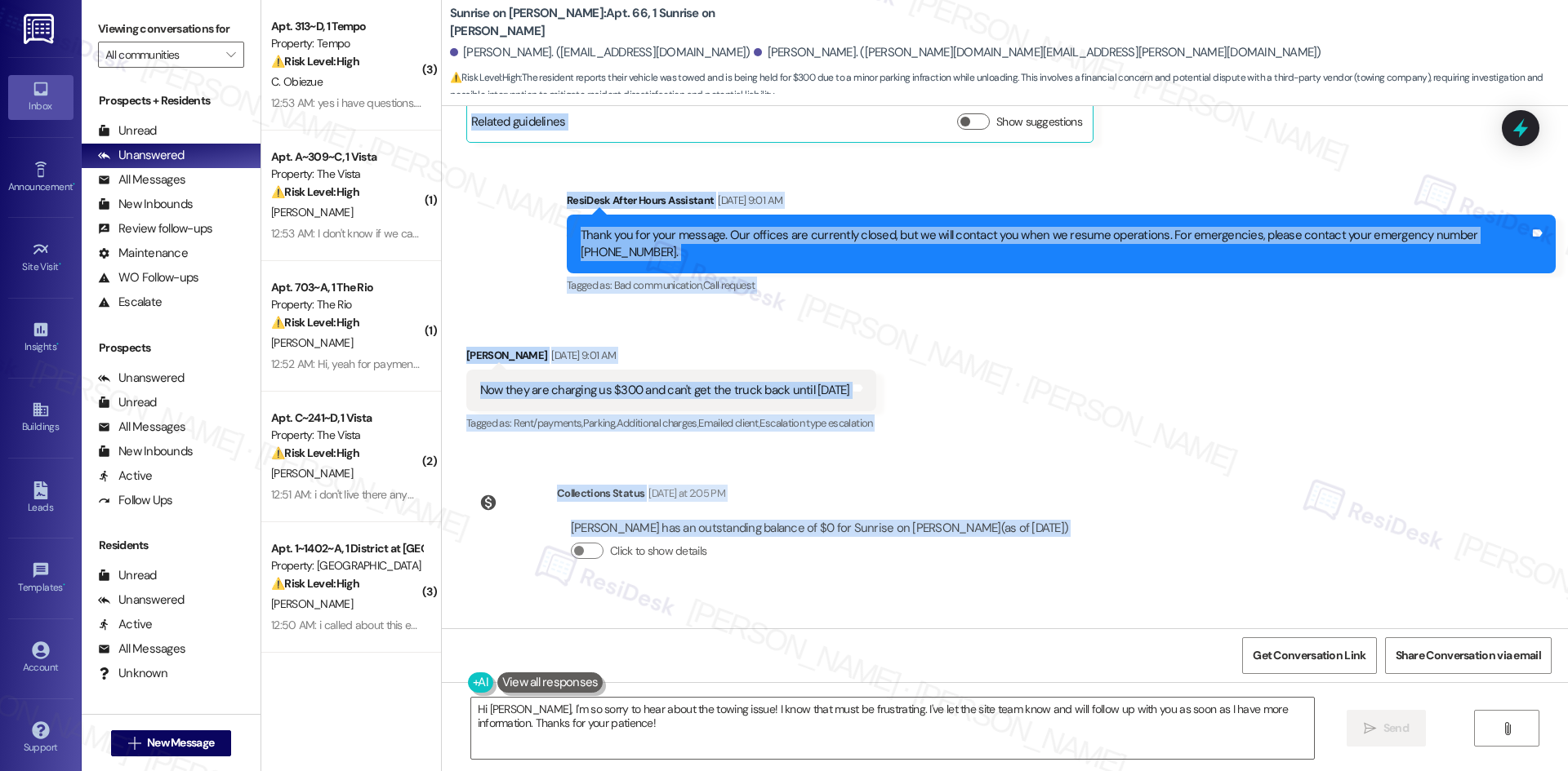
scroll to position [15749, 0]
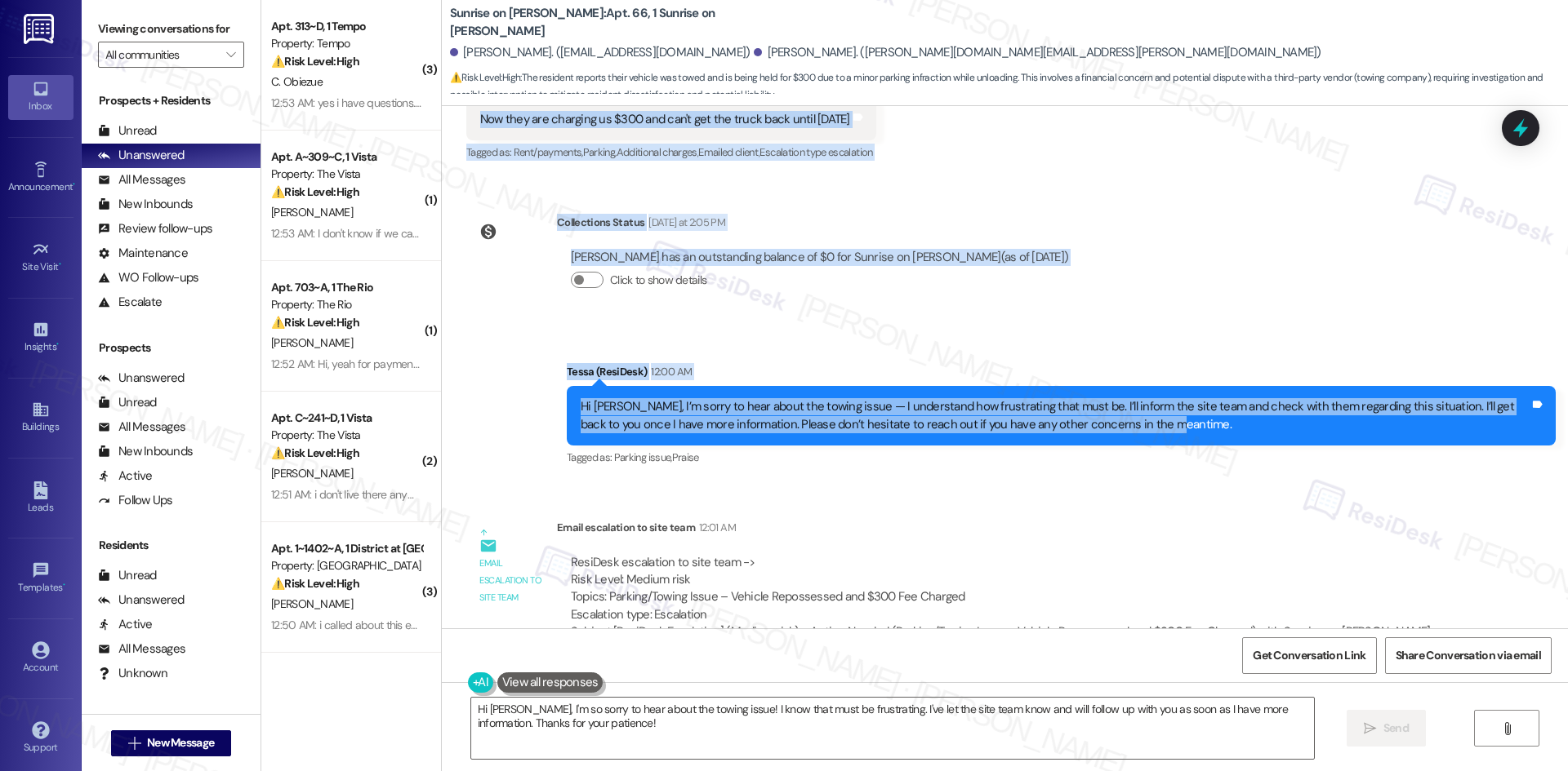
drag, startPoint x: 441, startPoint y: 250, endPoint x: 1184, endPoint y: 313, distance: 745.7
click at [1184, 313] on div "Lease started [DATE] 8:00 AM Survey, sent via SMS Residesk Automated Survey [DA…" at bounding box center [1004, 367] width 1126 height 522
copy div "[PERSON_NAME] Question [DATE] 9:01 AM Good afternoon we have a issue with the t…"
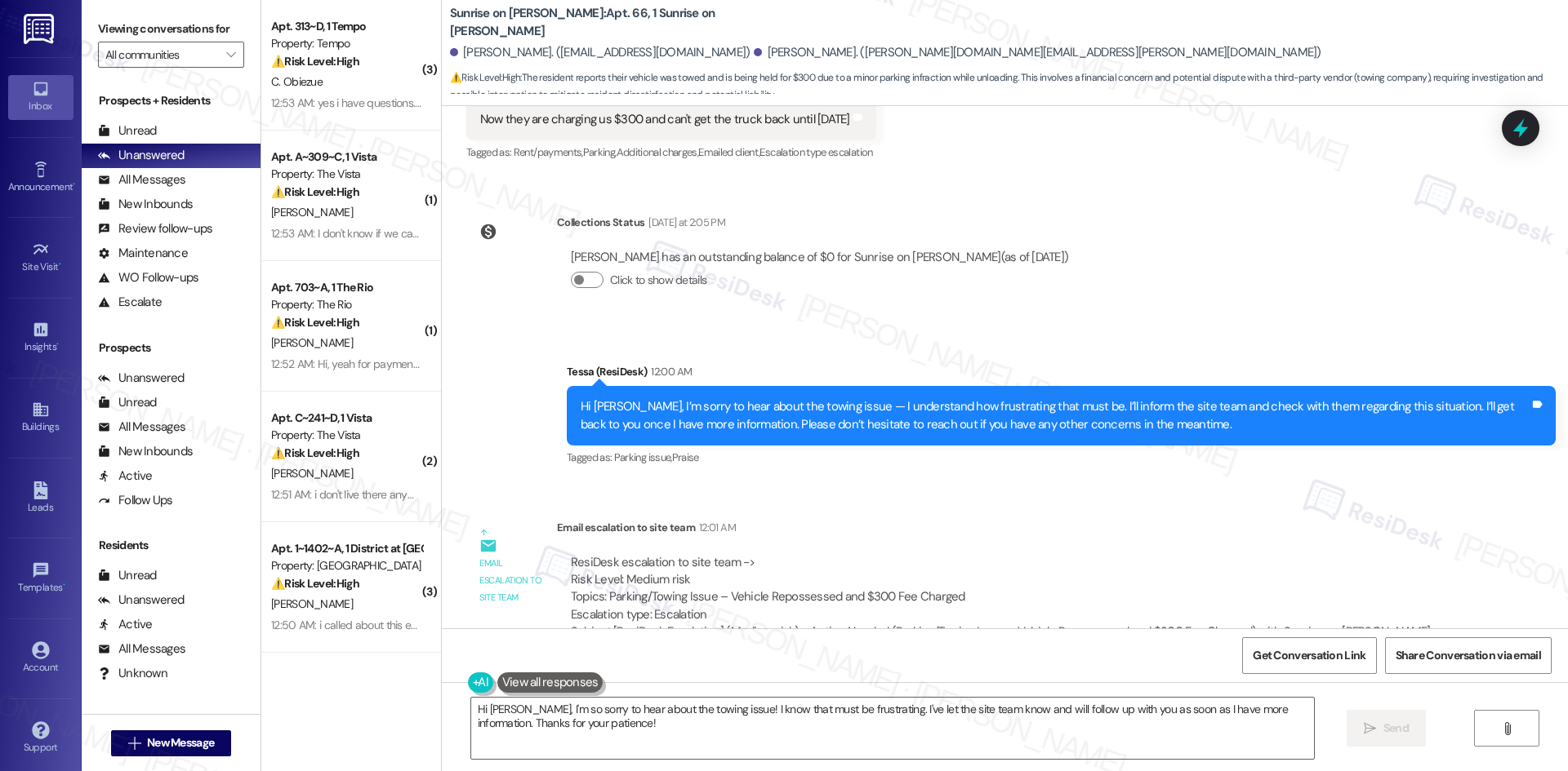
click at [960, 519] on div "Email escalation to site team 12:01 AM" at bounding box center [1006, 531] width 898 height 23
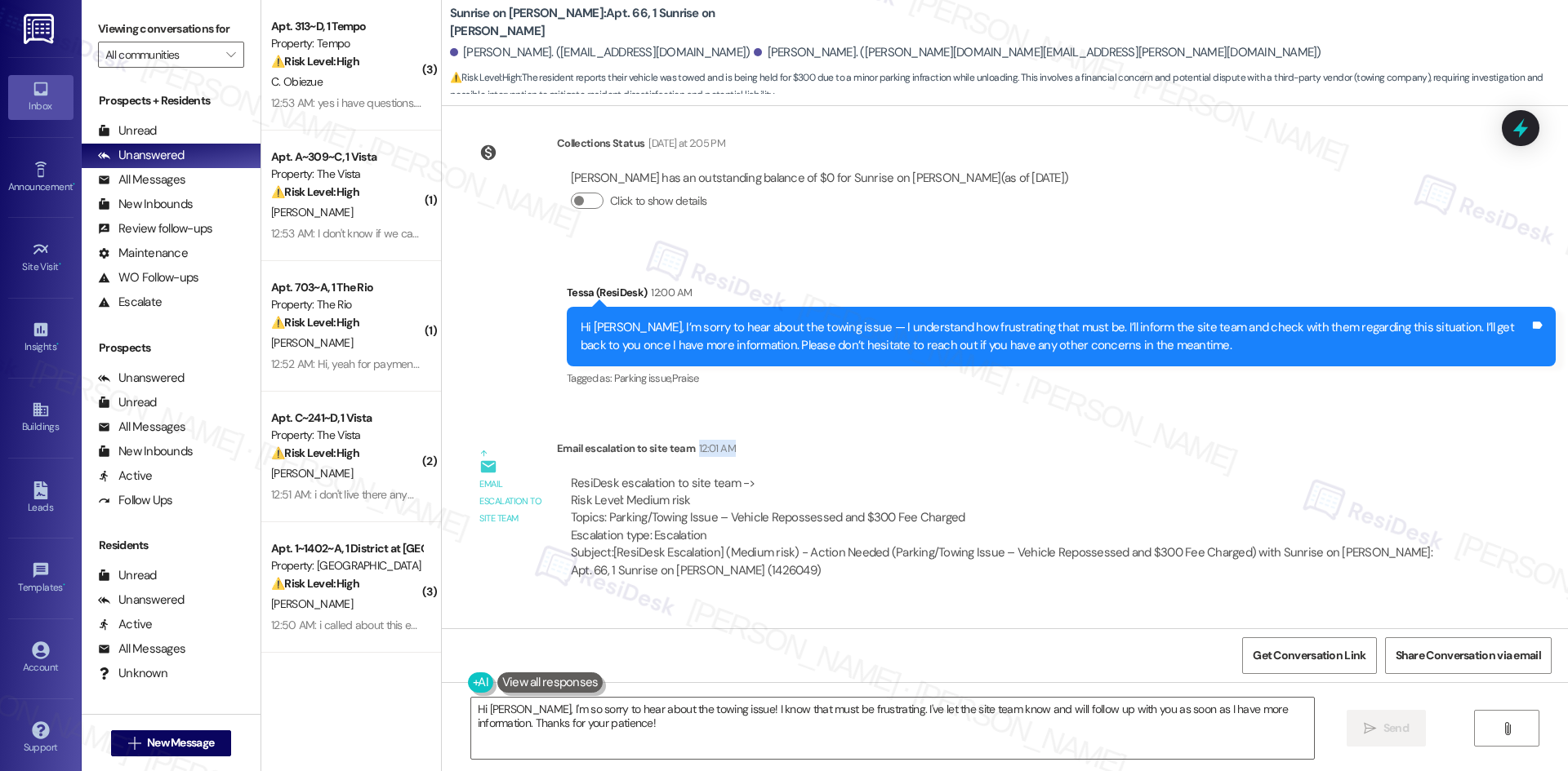
scroll to position [15830, 0]
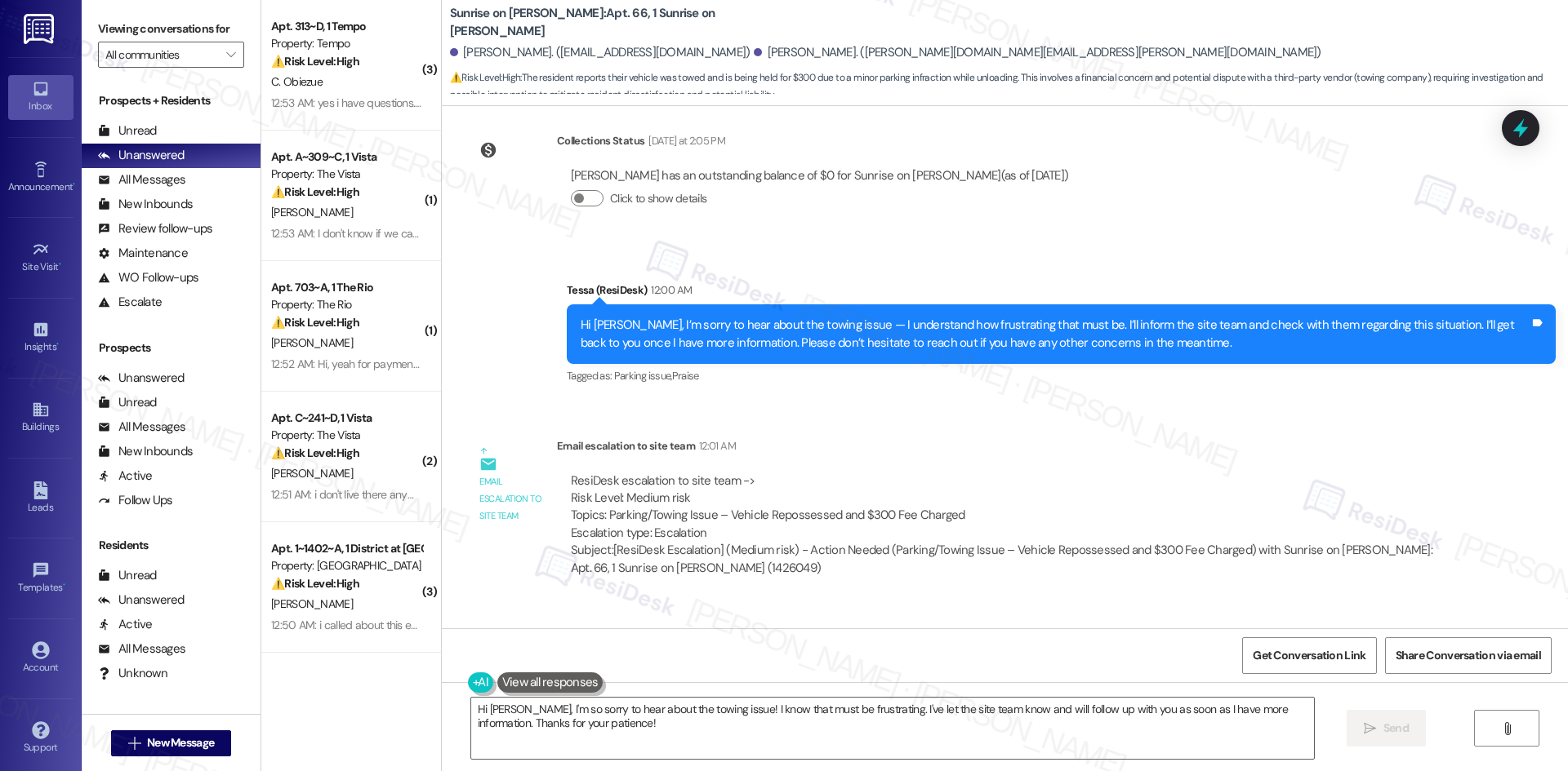
drag, startPoint x: 659, startPoint y: 561, endPoint x: 547, endPoint y: 522, distance: 118.6
click at [557, 639] on div "ResiDesk Escalation - Reply From Site Team 12:49 AM ResiDesk escalation reply -…" at bounding box center [1006, 688] width 898 height 100
copy div "ResiDesk Escalation - Reply From Site Team 12:49 AM ResiDesk escalation reply ->"
drag, startPoint x: 1010, startPoint y: 456, endPoint x: 978, endPoint y: 464, distance: 33.0
click at [1010, 460] on div "ResiDesk escalation to site team -> Risk Level: Medium risk Topics: Parking/Tow…" at bounding box center [1006, 525] width 898 height 130
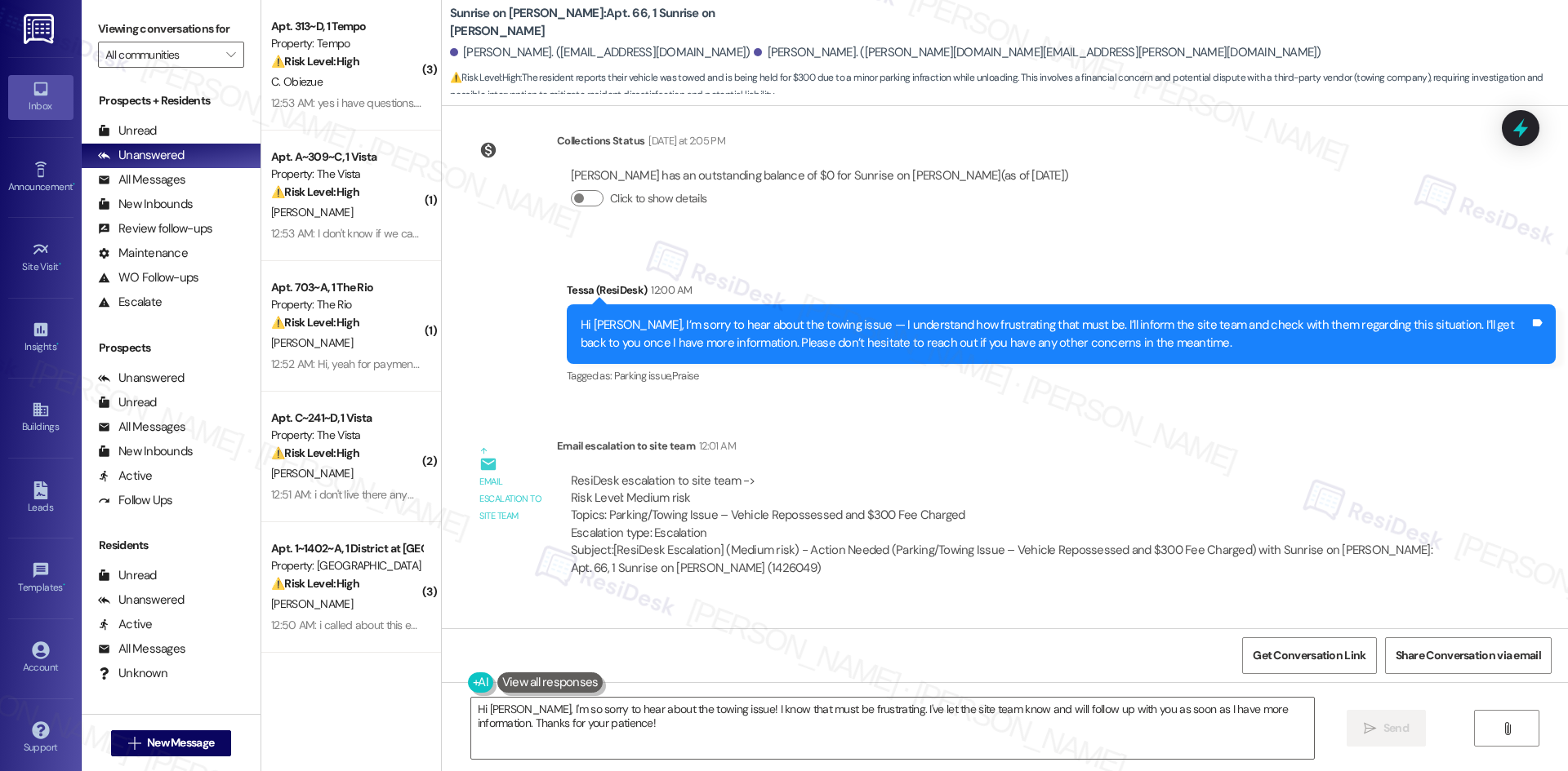
click at [1048, 472] on div "ResiDesk escalation to site team -> Risk Level: Medium risk Topics: Parking/Tow…" at bounding box center [1006, 507] width 871 height 70
click at [607, 730] on textarea "Hi Bobbi, I'm so sorry to hear about the towing issue! I know that must be frus…" at bounding box center [893, 728] width 843 height 61
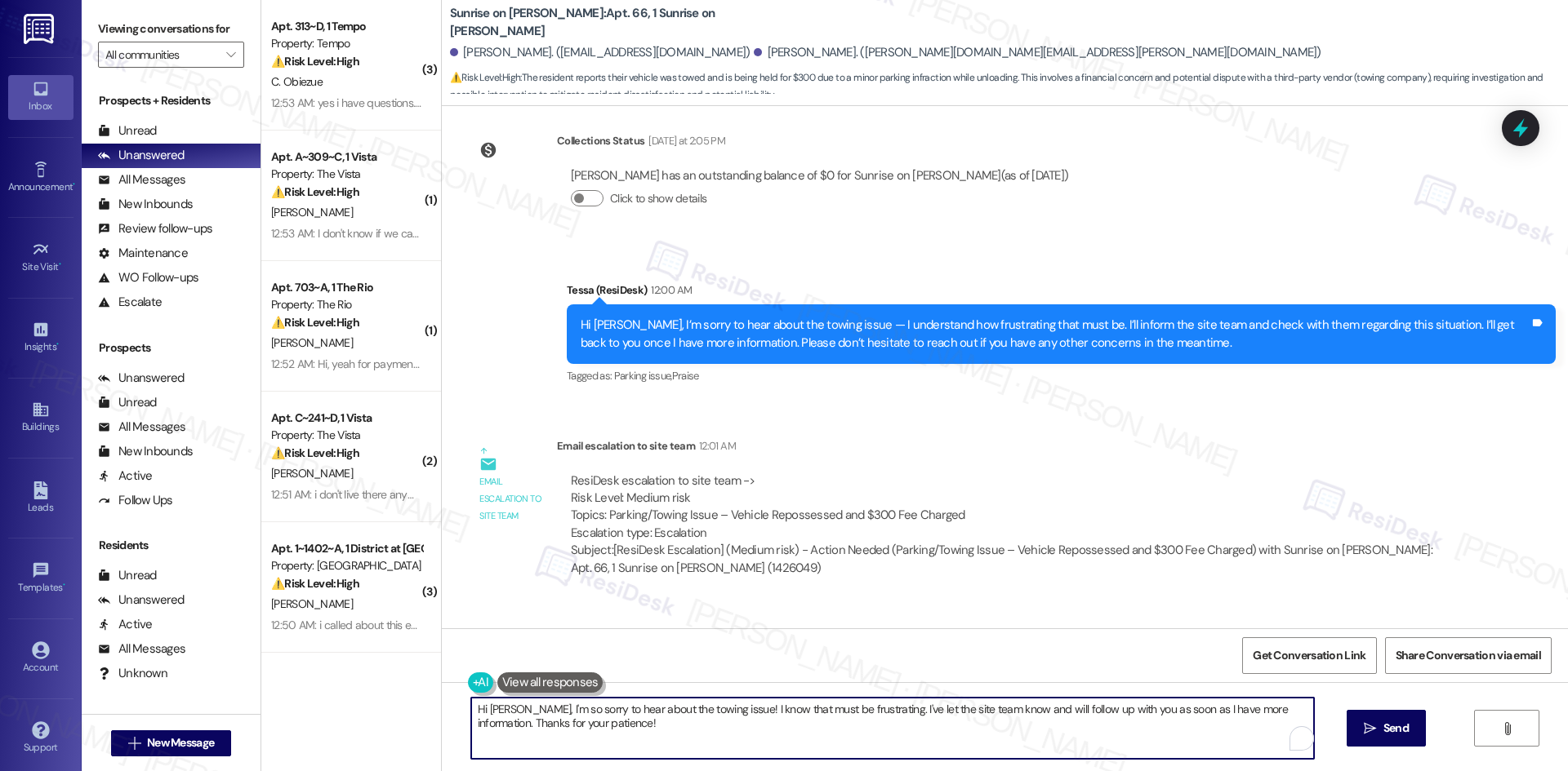
paste textarea "thanks for your patience. The site team confirmed the Silverado was observed pa…"
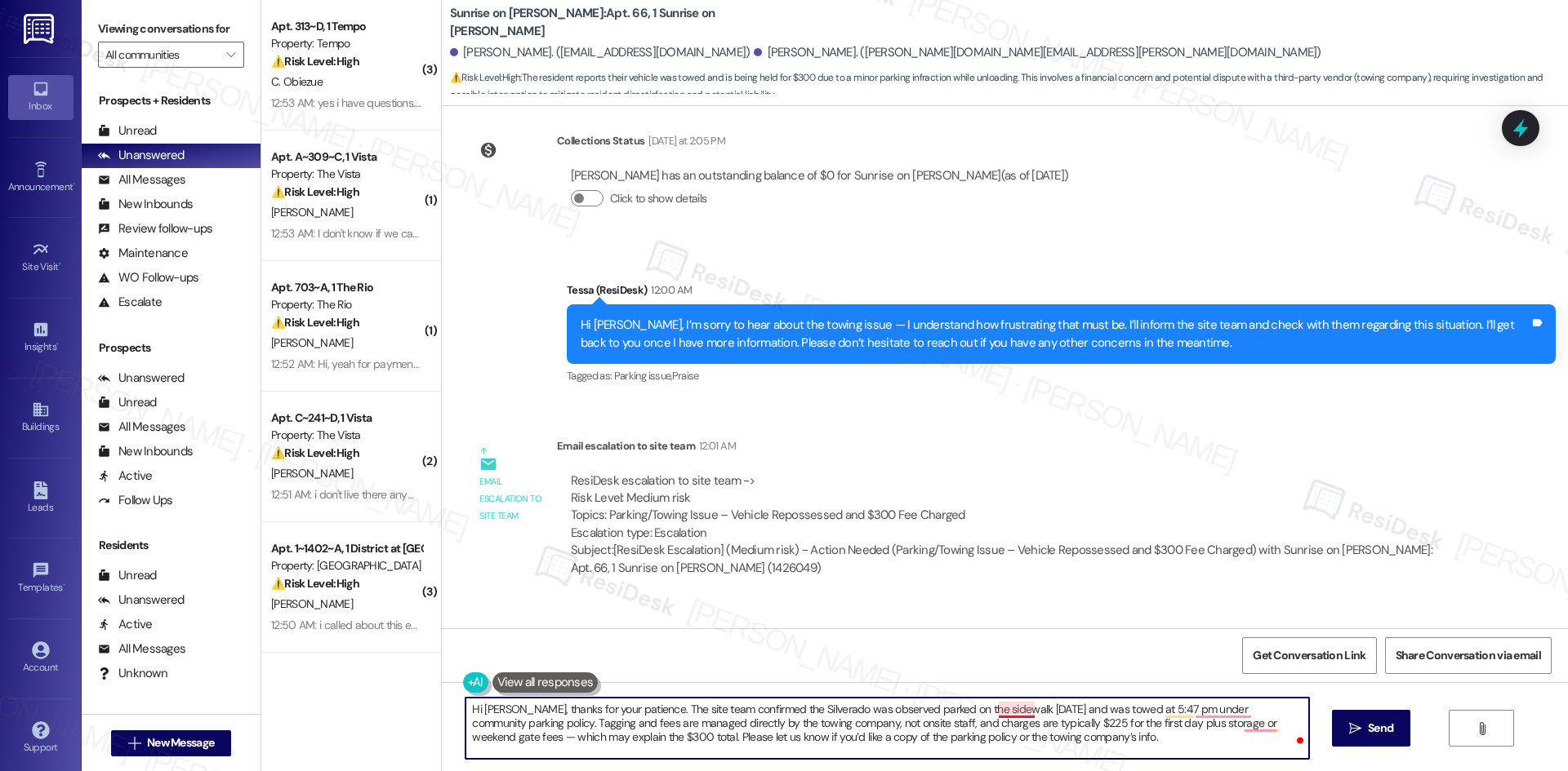
click at [1008, 715] on textarea "Hi Bobbi, thanks for your patience. The site team confirmed the Silverado was o…" at bounding box center [886, 728] width 843 height 61
click at [1225, 710] on textarea "Hi Bobbi, thanks for your patience. The site team confirmed the Silverado was o…" at bounding box center [886, 728] width 843 height 61
click at [1280, 725] on textarea "Hi Bobbi, thanks for your patience. The site team confirmed the Silverado was o…" at bounding box center [886, 728] width 843 height 61
click at [1071, 747] on textarea "Hi [PERSON_NAME], thanks for your patience. The site team confirmed the Silvera…" at bounding box center [886, 728] width 843 height 61
type textarea "Hi [PERSON_NAME], thanks for your patience. The site team confirmed the Silvera…"
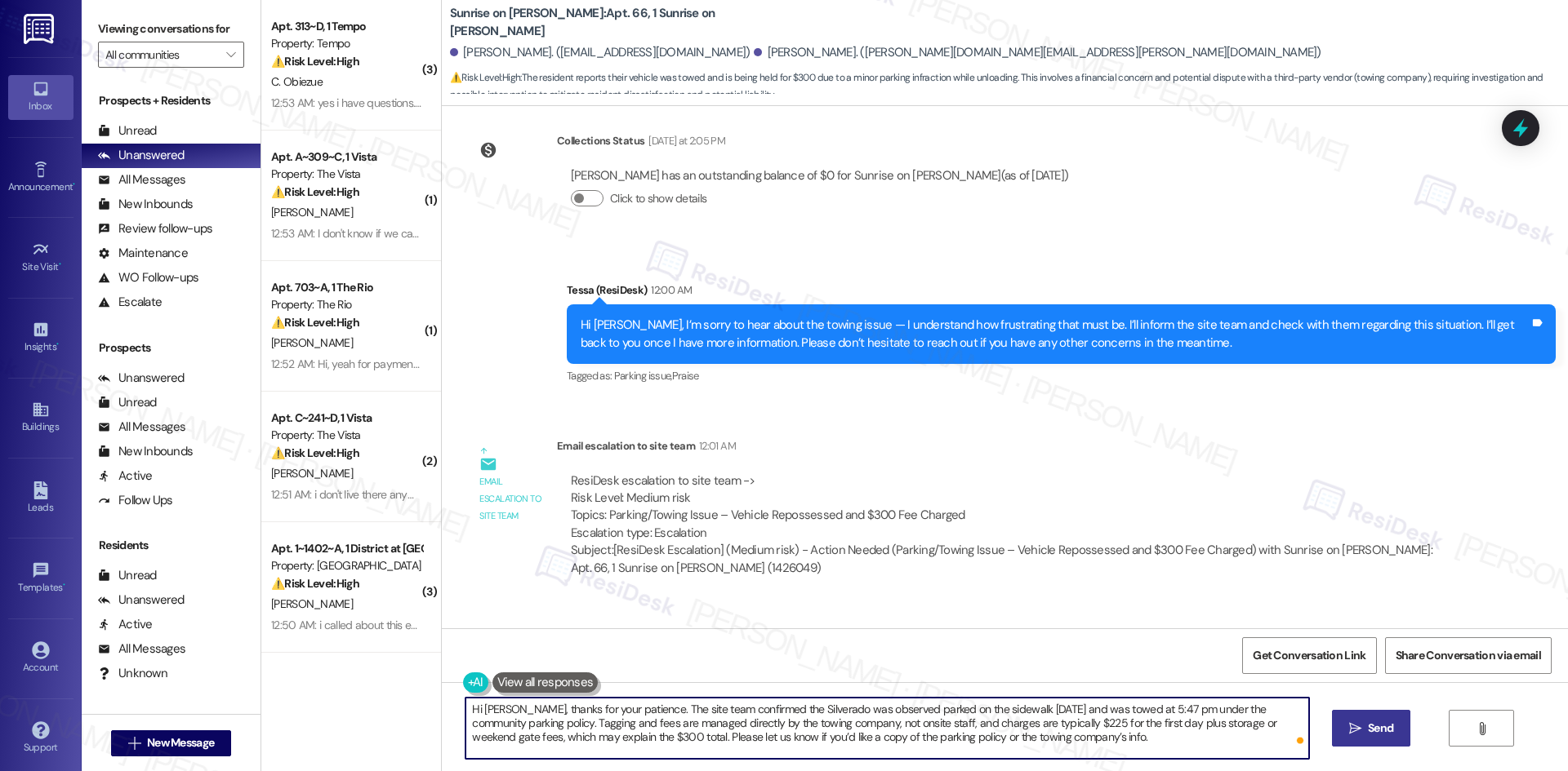
click at [1379, 732] on span "Send" at bounding box center [1380, 729] width 25 height 17
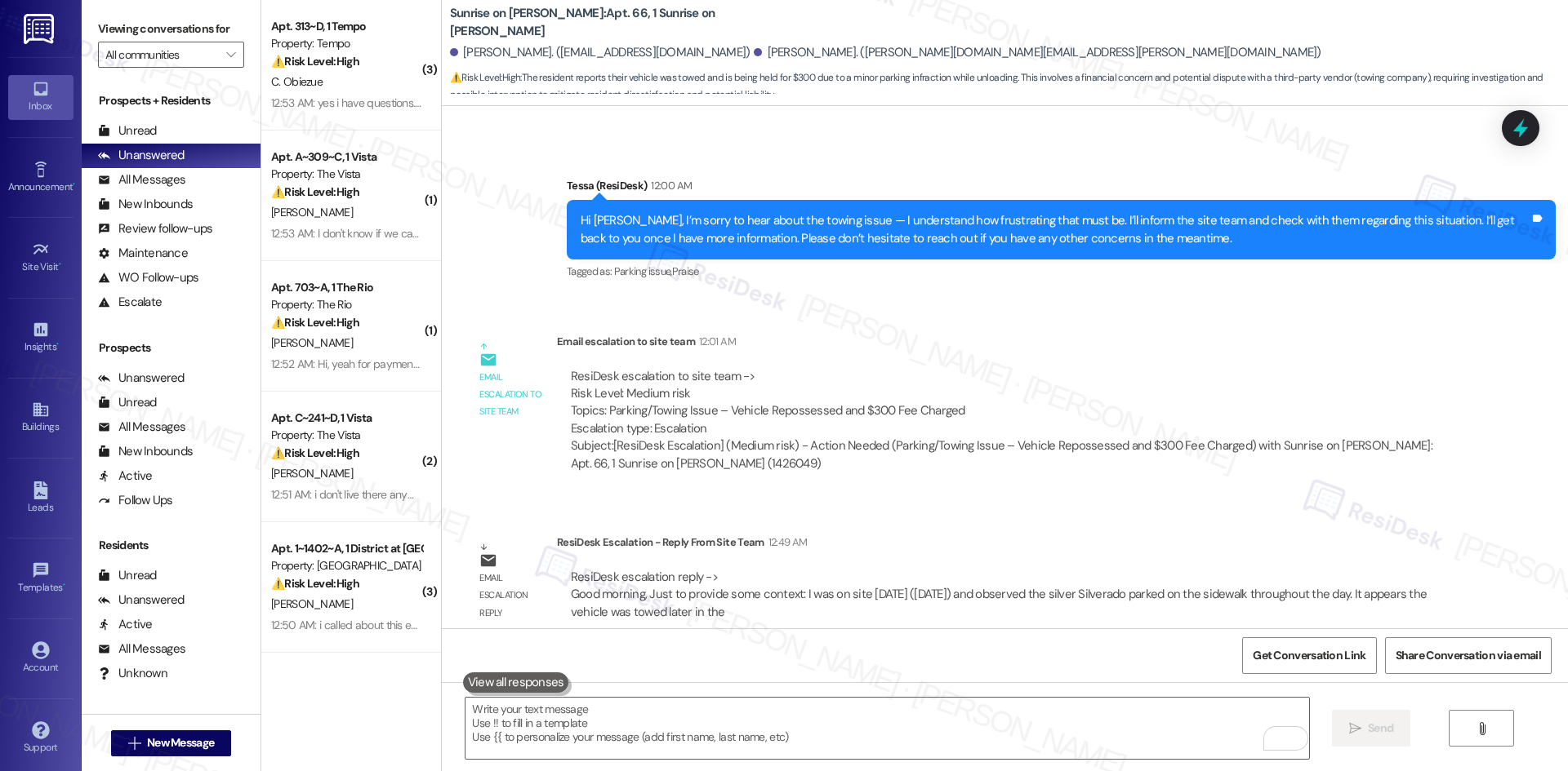
scroll to position [15979, 0]
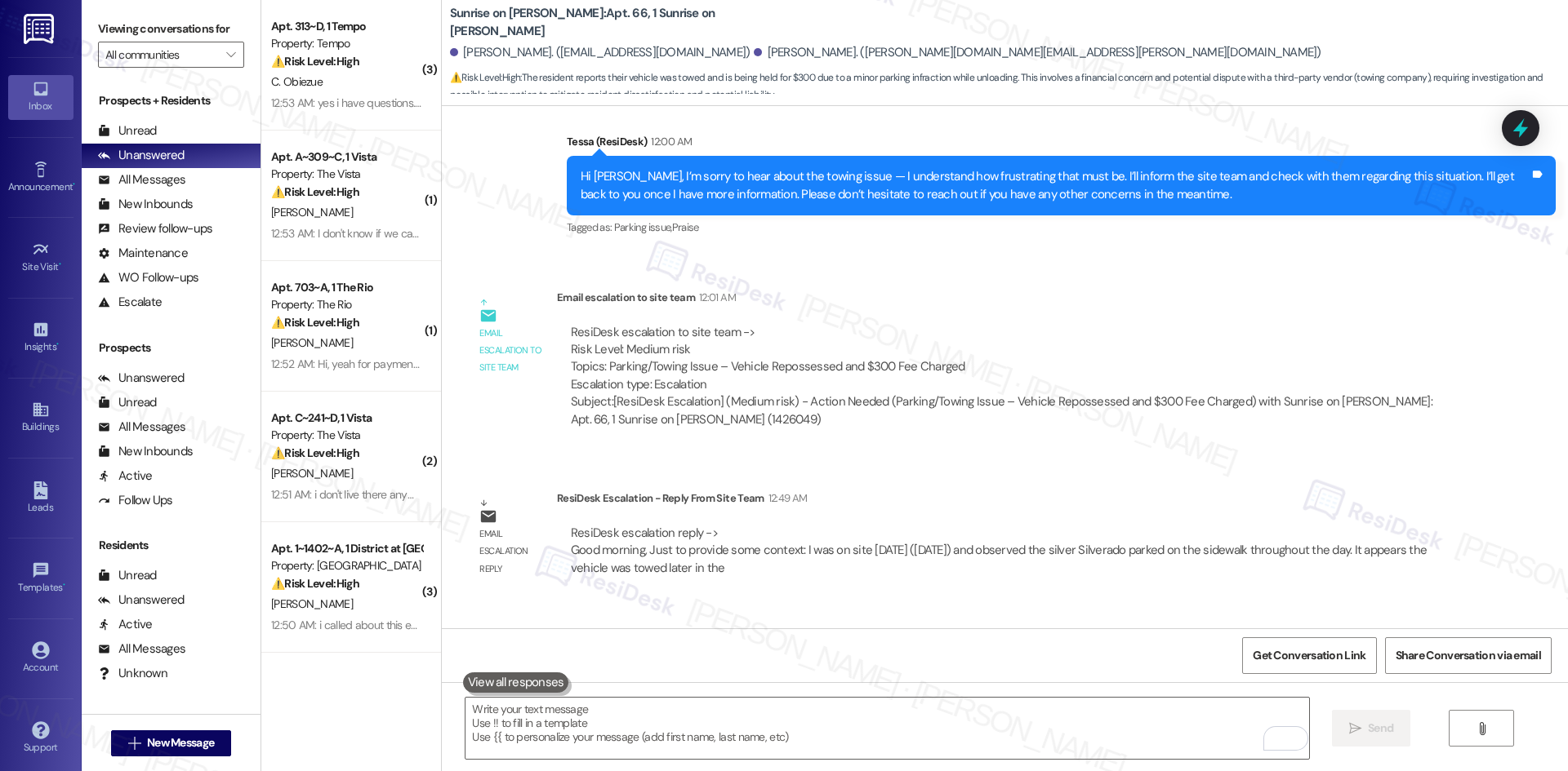
drag, startPoint x: 1053, startPoint y: 454, endPoint x: 1015, endPoint y: 455, distance: 38.0
click at [1053, 525] on div "ResiDesk escalation reply -> Good morning, Just to provide some context: I was …" at bounding box center [1006, 551] width 874 height 53
click at [1481, 728] on icon "" at bounding box center [1482, 729] width 12 height 13
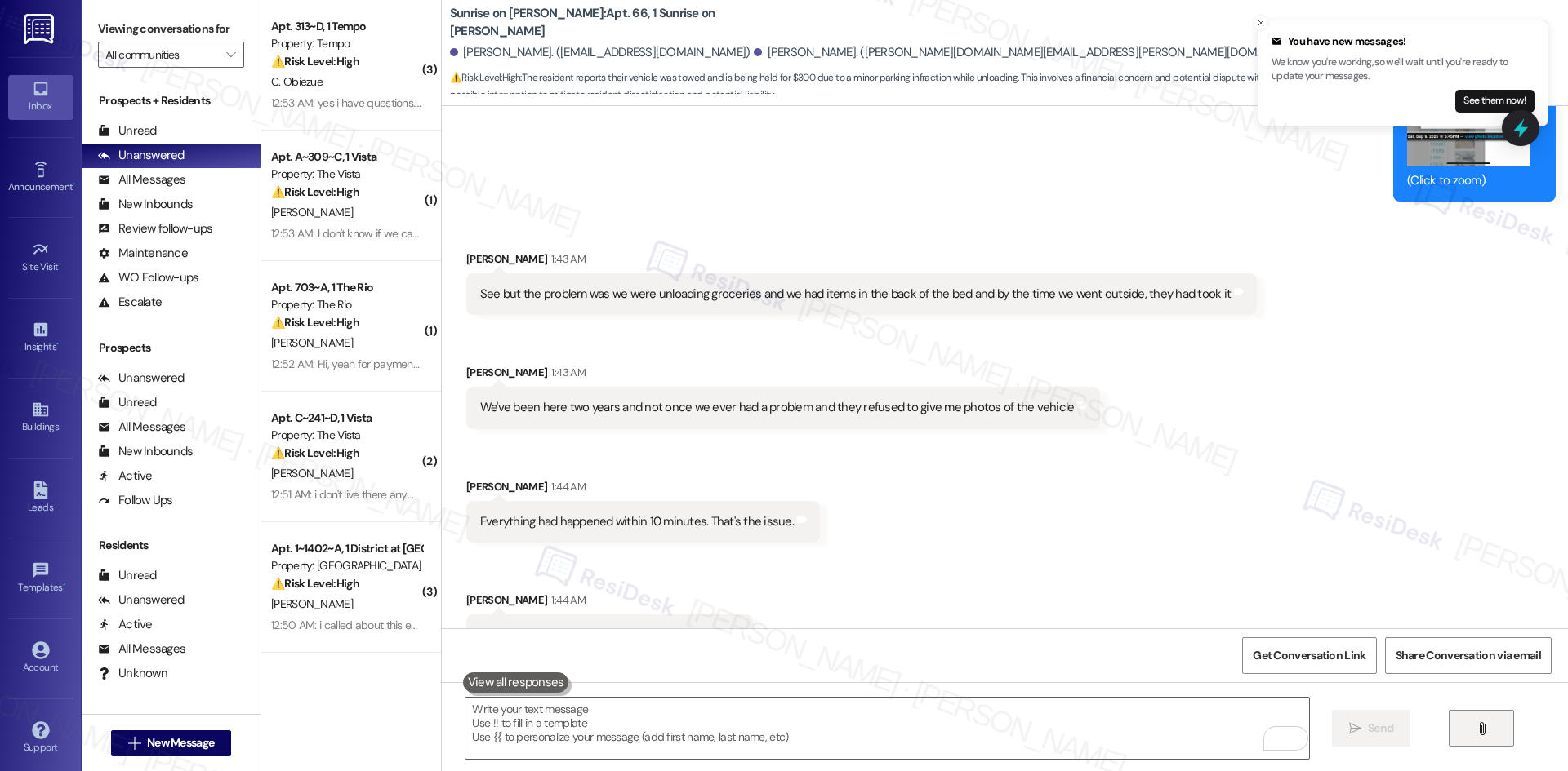
scroll to position [16984, 0]
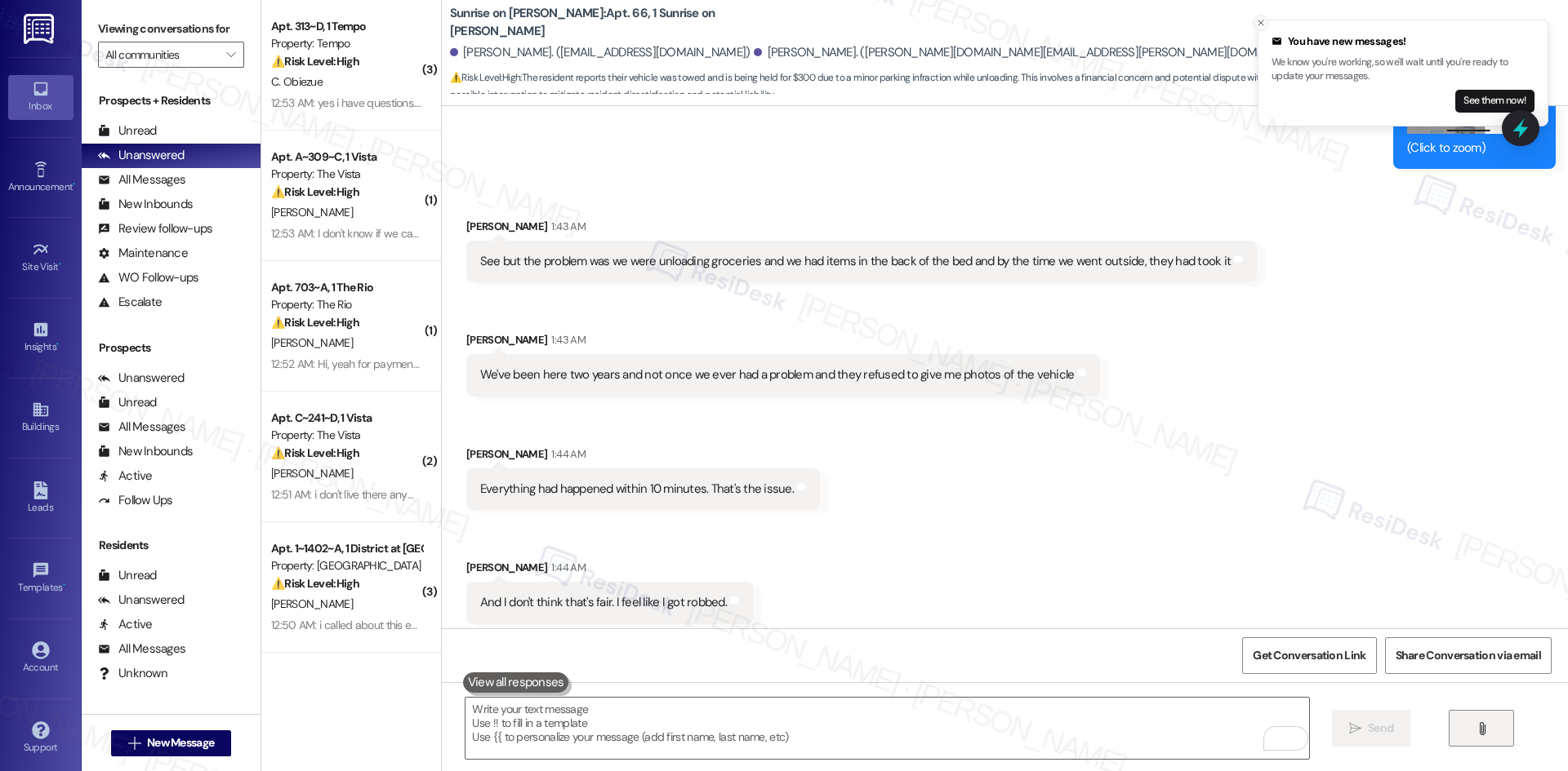
click at [1258, 24] on icon "Close toast" at bounding box center [1261, 23] width 9 height 9
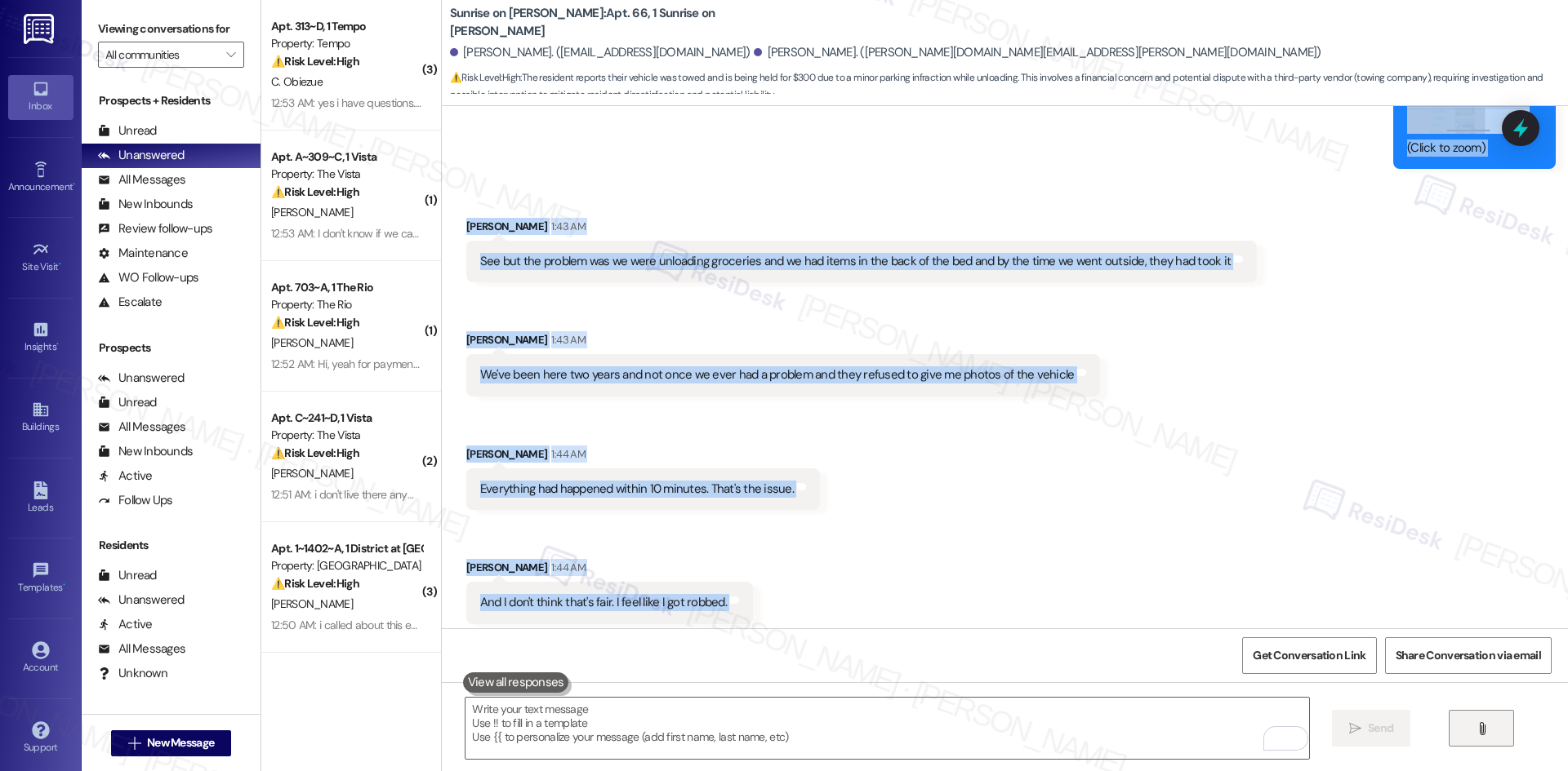
drag, startPoint x: 526, startPoint y: 160, endPoint x: 915, endPoint y: 591, distance: 580.6
click at [915, 591] on div "Lease started Mar 11, 2025 at 8:00 AM Survey, sent via SMS Residesk Automated S…" at bounding box center [1004, 367] width 1126 height 522
copy div "Sarah 1:42 AM Hi Bobbi, thanks for your patience. The site team confirmed the S…"
click at [959, 510] on div "Received via SMS Daniel Hernandez 1:43 AM See but the problem was we were unloa…" at bounding box center [1004, 466] width 1126 height 569
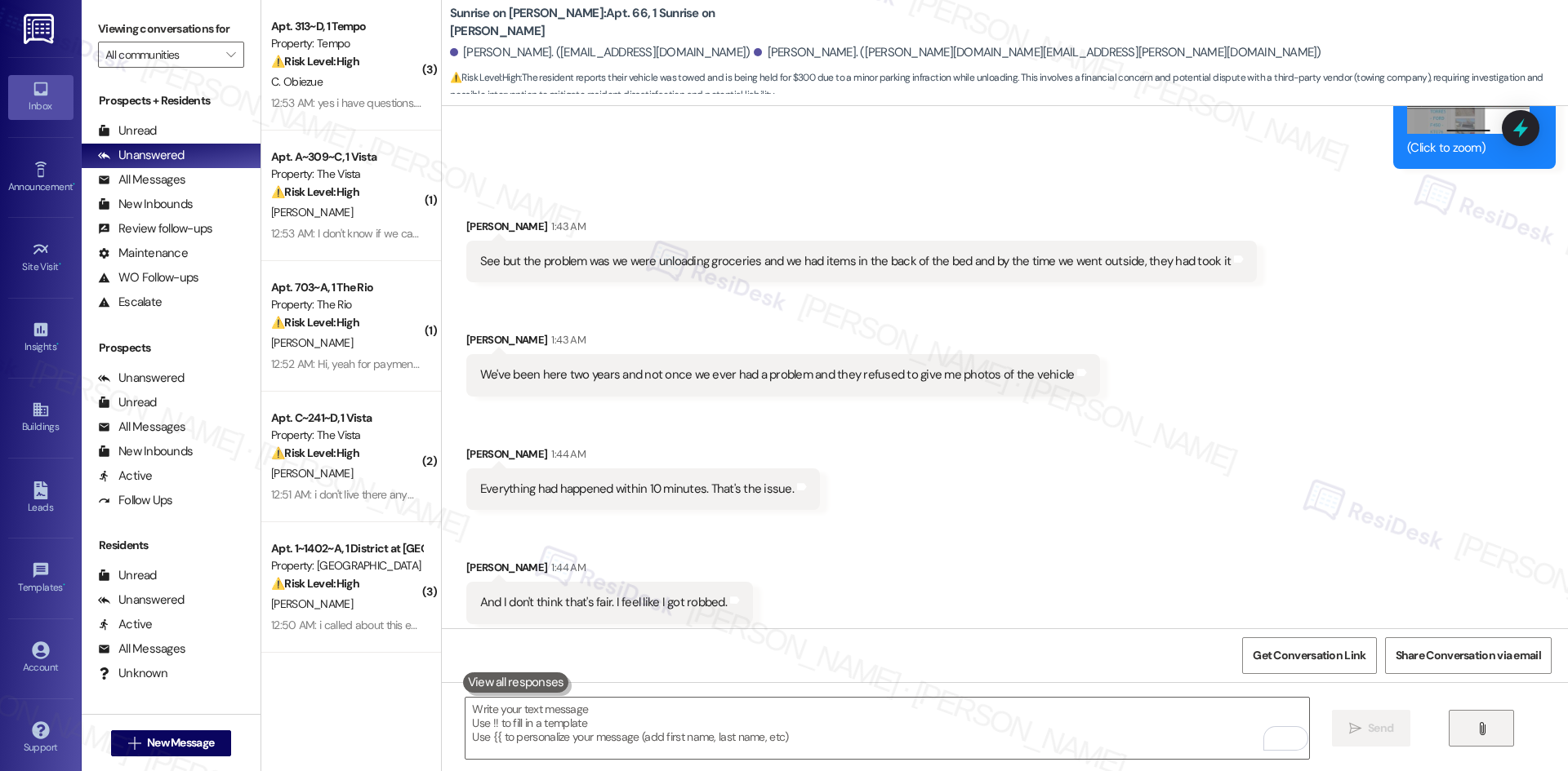
click at [925, 455] on div "Received via SMS Daniel Hernandez 1:43 AM See but the problem was we were unloa…" at bounding box center [1004, 466] width 1126 height 569
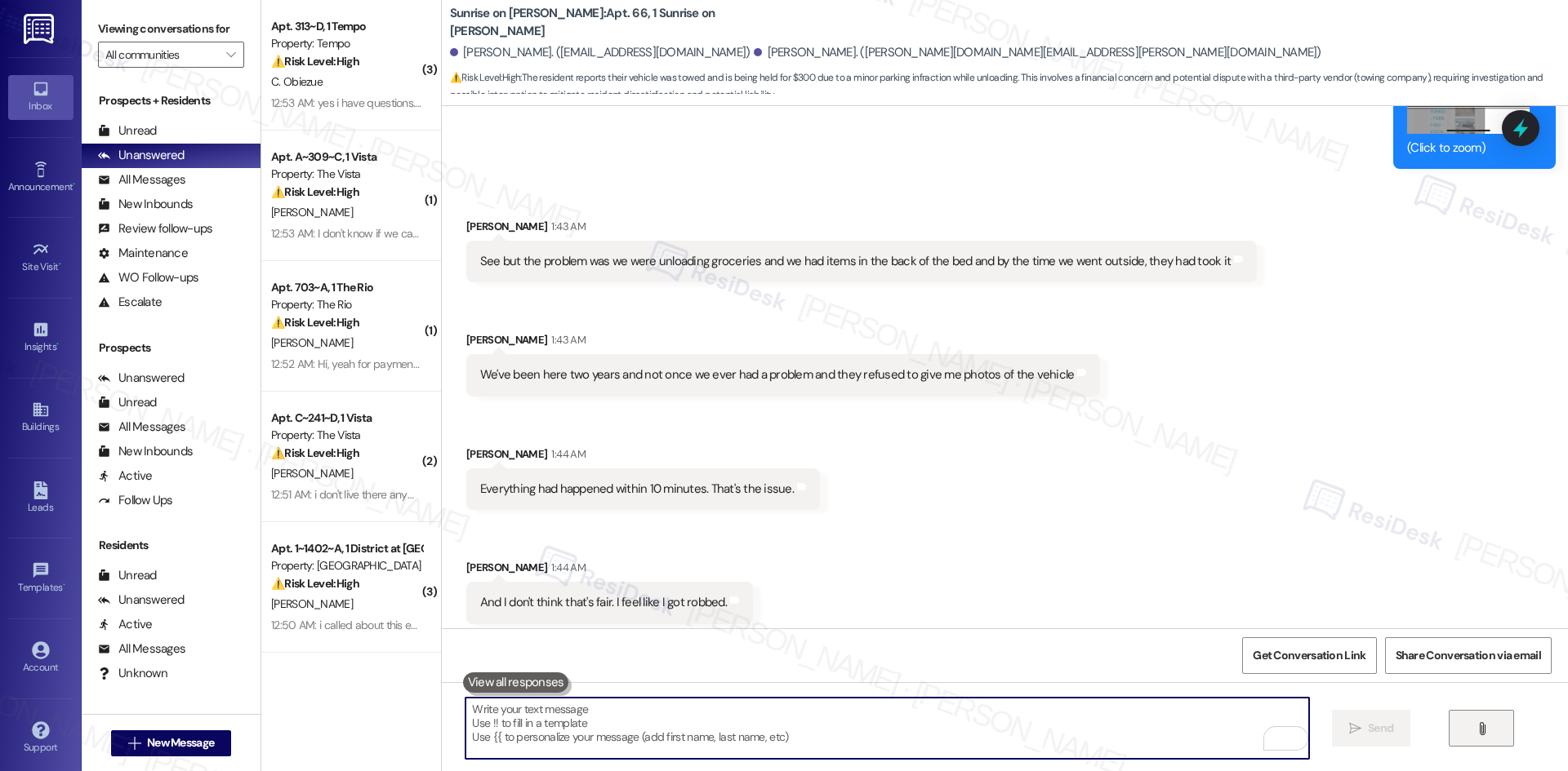
click at [716, 733] on textarea "To enrich screen reader interactions, please activate Accessibility in Grammarl…" at bounding box center [886, 728] width 843 height 61
paste textarea "Sarah 1:42 AM Hi Bobbi, thanks for your patience. The site team confirmed the S…"
type textarea "Sarah 1:42 AM Hi Bobbi, thanks for your patience. The site team confirmed the S…"
click at [699, 731] on textarea "To enrich screen reader interactions, please activate Accessibility in Grammarl…" at bounding box center [886, 728] width 843 height 61
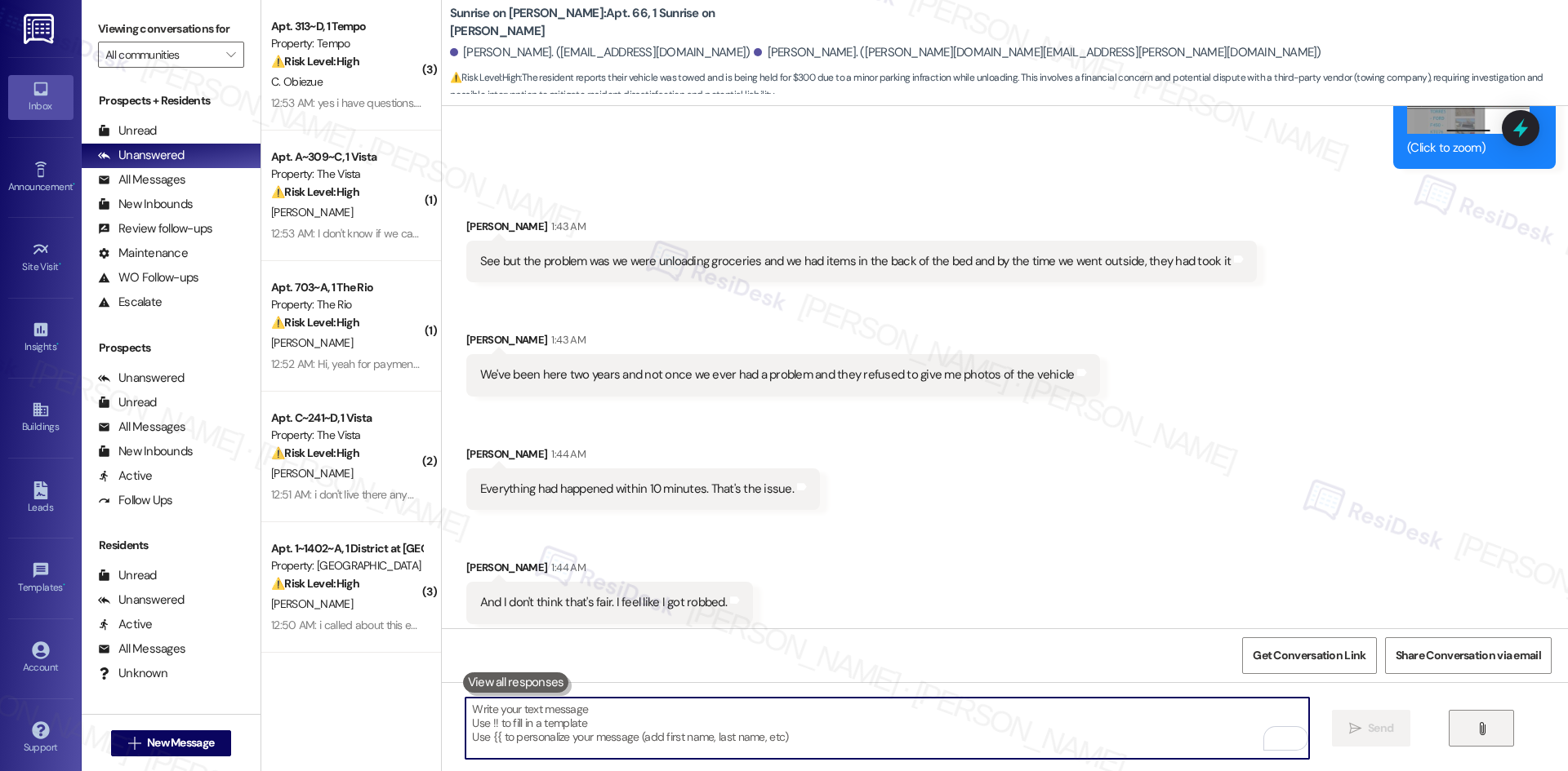
paste textarea "Sarah 1:42 AM Hi Bobbi, thanks for your patience. The site team confirmed the S…"
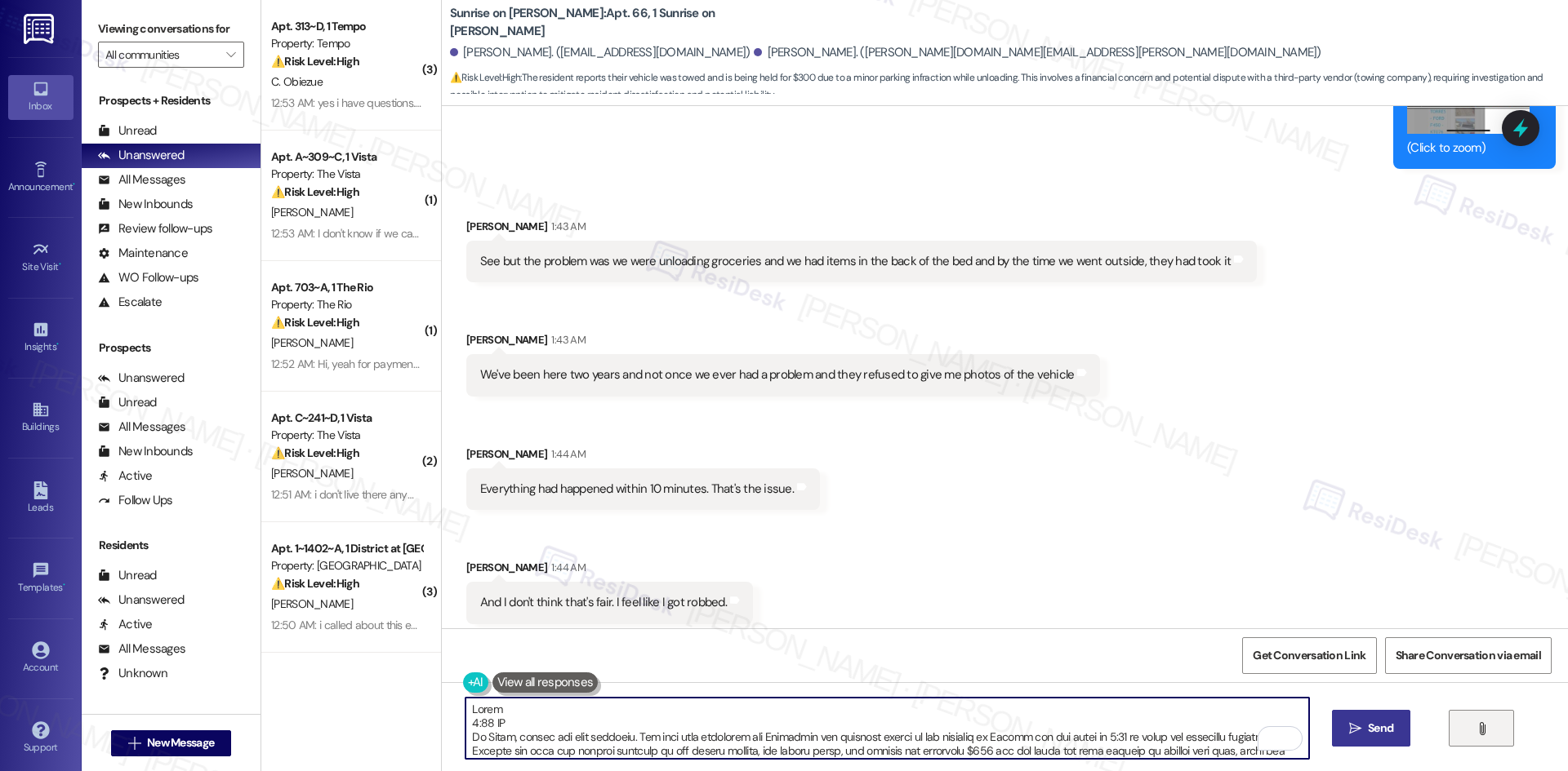
scroll to position [319, 0]
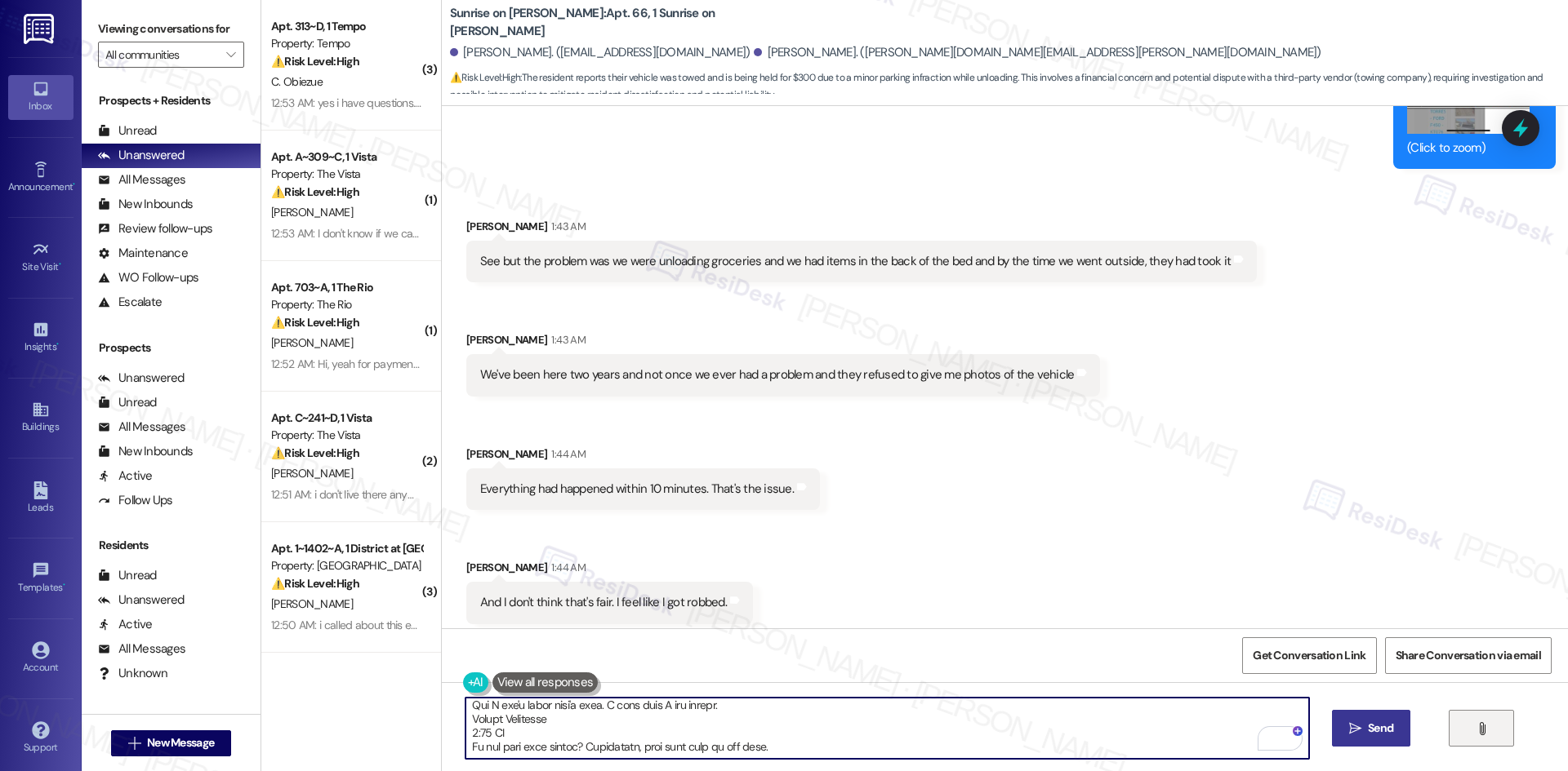
click at [820, 741] on textarea "To enrich screen reader interactions, please activate Accessibility in Grammarl…" at bounding box center [886, 728] width 843 height 61
paste textarea "I understand how frustrating this must feel, especially given the timing. The t…"
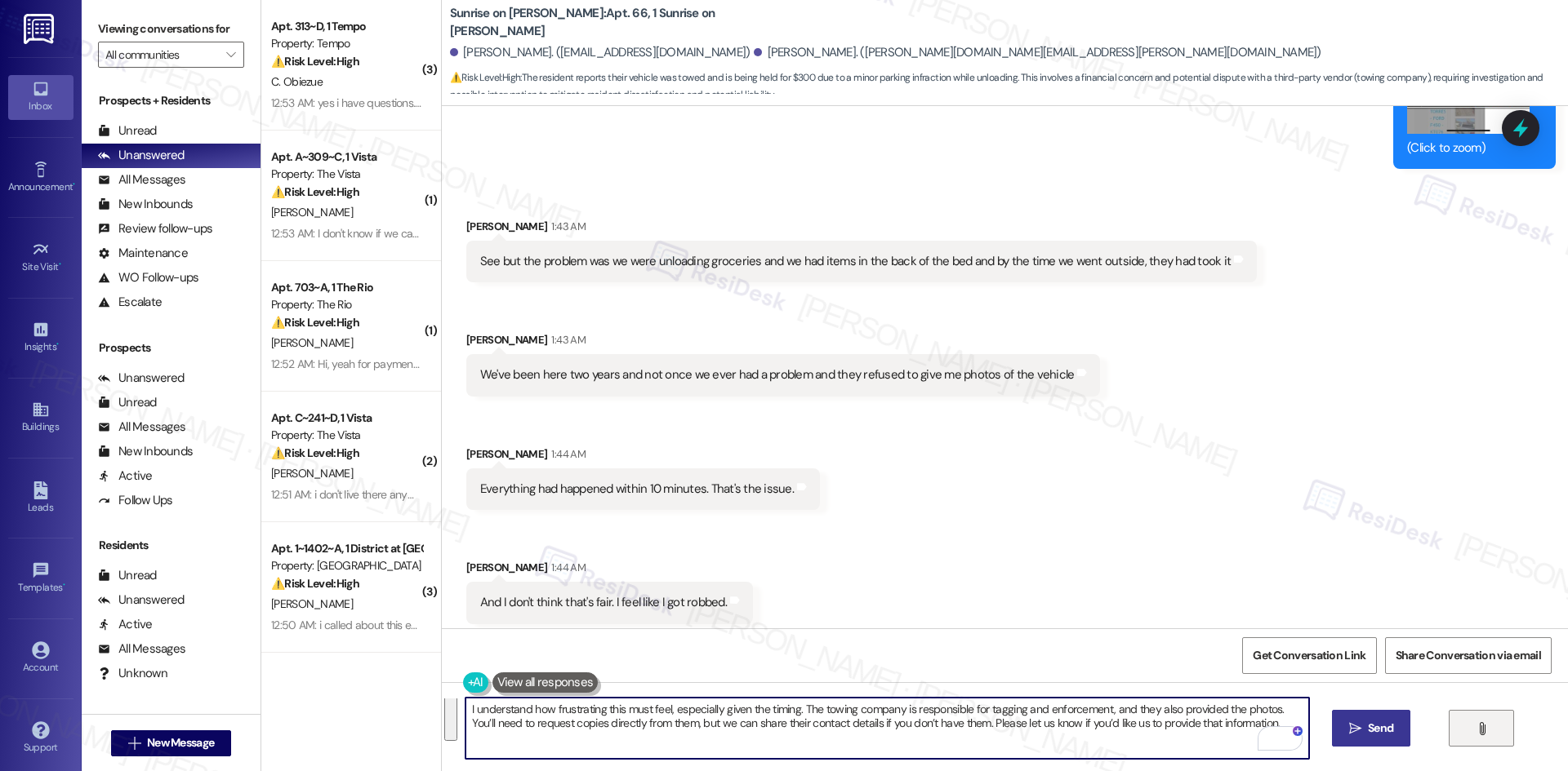
scroll to position [0, 0]
click at [1240, 721] on textarea "I understand how frustrating this must feel, especially given the timing. The t…" at bounding box center [886, 728] width 843 height 61
click at [1081, 720] on textarea "I understand how frustrating this must feel, especially given the timing. The t…" at bounding box center [886, 728] width 843 height 61
click at [1175, 723] on textarea "I understand how frustrating this must feel, especially given the timing. The t…" at bounding box center [886, 728] width 843 height 61
click at [1185, 724] on textarea "I understand how frustrating this must feel, especially given the timing. The t…" at bounding box center [886, 728] width 843 height 61
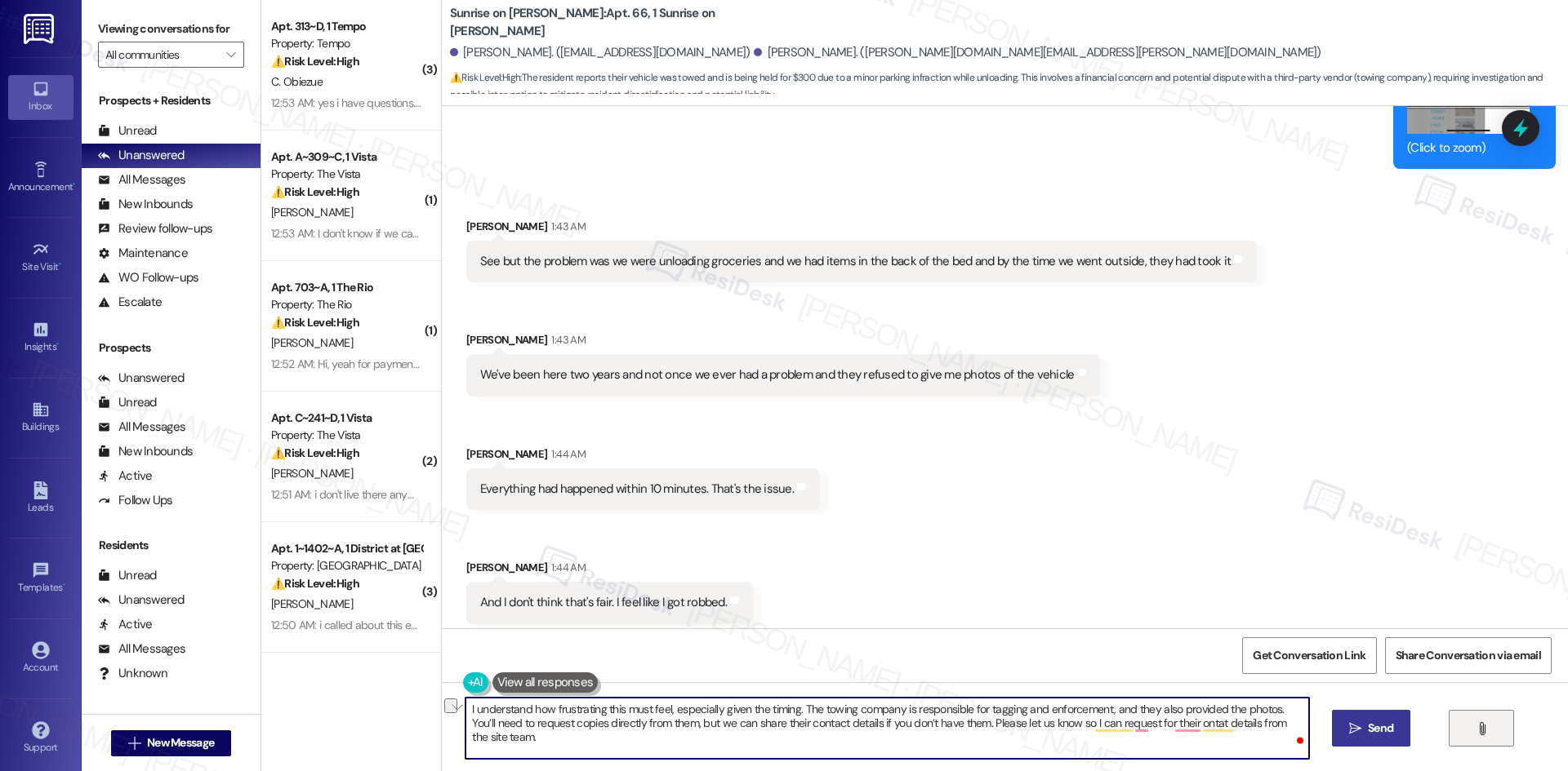
click at [1065, 724] on textarea "I understand how frustrating this must feel, especially given the timing. The t…" at bounding box center [886, 728] width 843 height 61
click at [1069, 723] on textarea "I understand how frustrating this must feel, especially given the timing. The t…" at bounding box center [886, 728] width 843 height 61
click at [1071, 723] on textarea "I understand how frustrating this must feel, especially given the timing. The t…" at bounding box center [886, 728] width 843 height 61
click at [1068, 722] on textarea "I understand how frustrating this must feel, especially given the timing. The t…" at bounding box center [886, 728] width 843 height 61
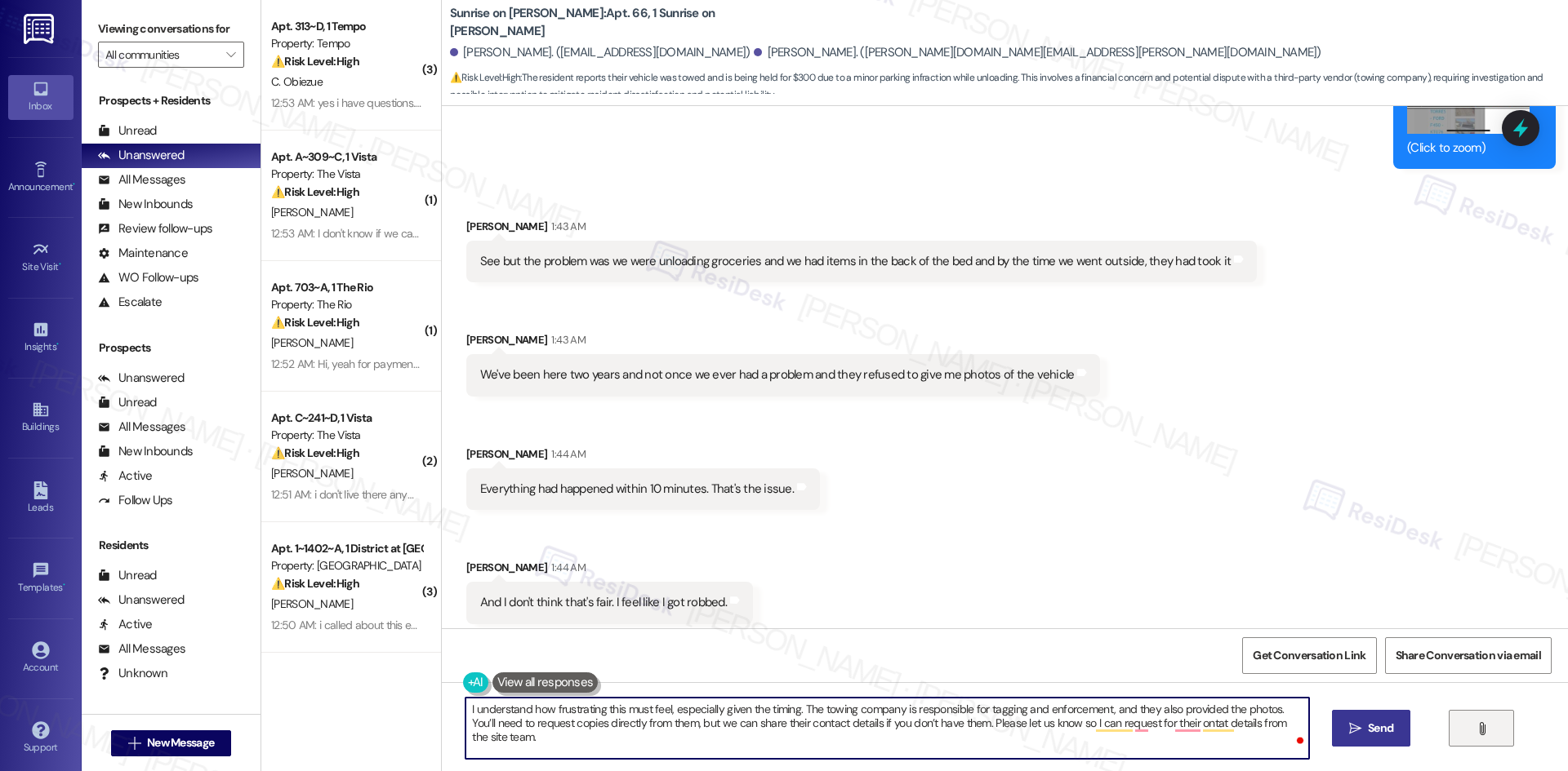
click at [1069, 723] on textarea "I understand how frustrating this must feel, especially given the timing. The t…" at bounding box center [886, 728] width 843 height 61
click at [1069, 724] on textarea "I understand how frustrating this must feel, especially given the timing. The t…" at bounding box center [886, 728] width 843 height 61
click at [1070, 724] on textarea "I understand how frustrating this must feel, especially given the timing. The t…" at bounding box center [886, 728] width 843 height 61
click at [1166, 724] on textarea "I understand how frustrating this must feel, especially given the timing. The t…" at bounding box center [886, 728] width 843 height 61
click at [1166, 725] on textarea "I understand how frustrating this must feel, especially given the timing. The t…" at bounding box center [886, 728] width 843 height 61
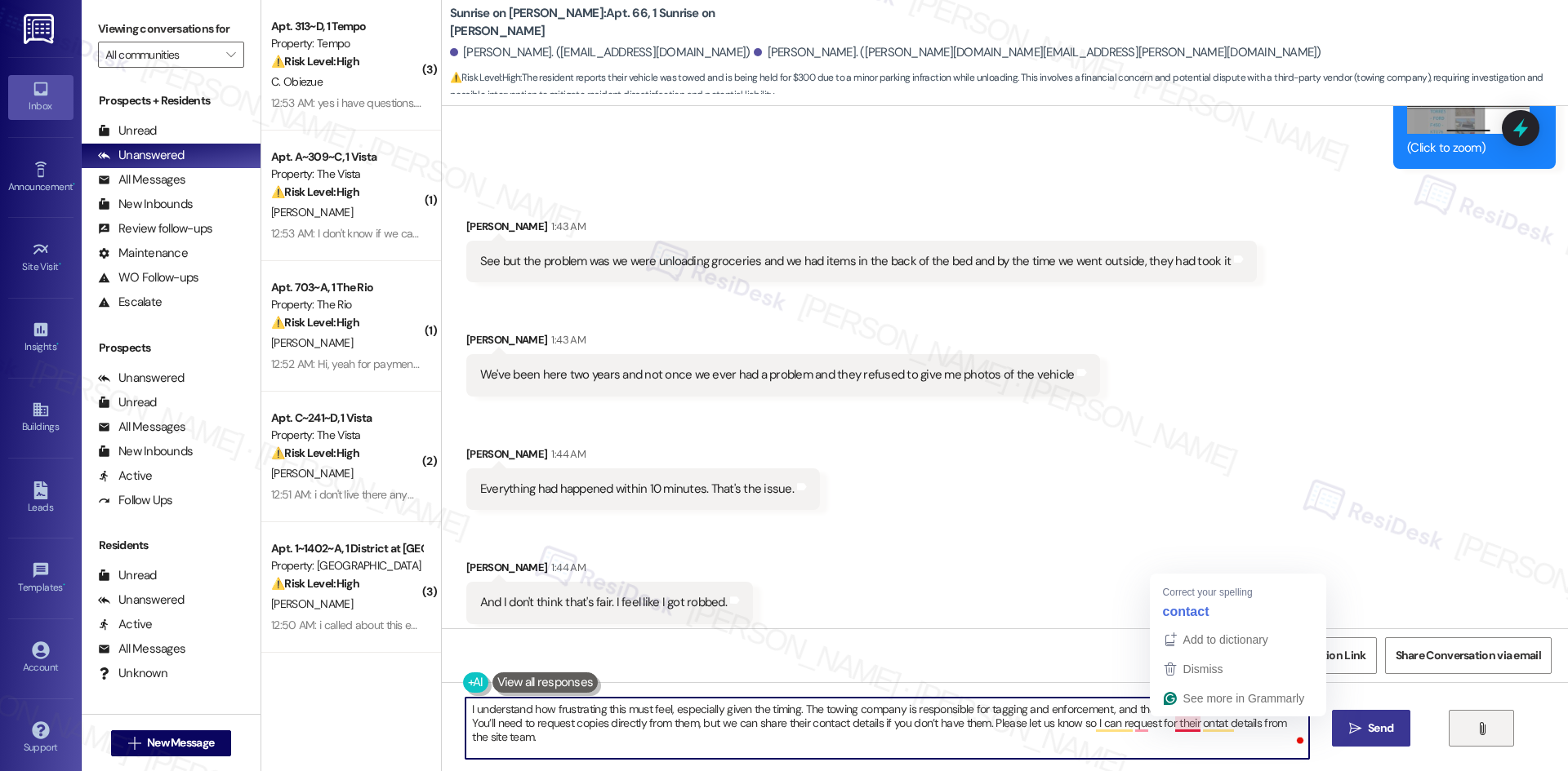
click at [1164, 724] on textarea "I understand how frustrating this must feel, especially given the timing. The t…" at bounding box center [886, 728] width 843 height 61
paste textarea "c"
click at [1207, 722] on textarea "I understand how frustrating this must feel, especially given the timing. The t…" at bounding box center [886, 728] width 843 height 61
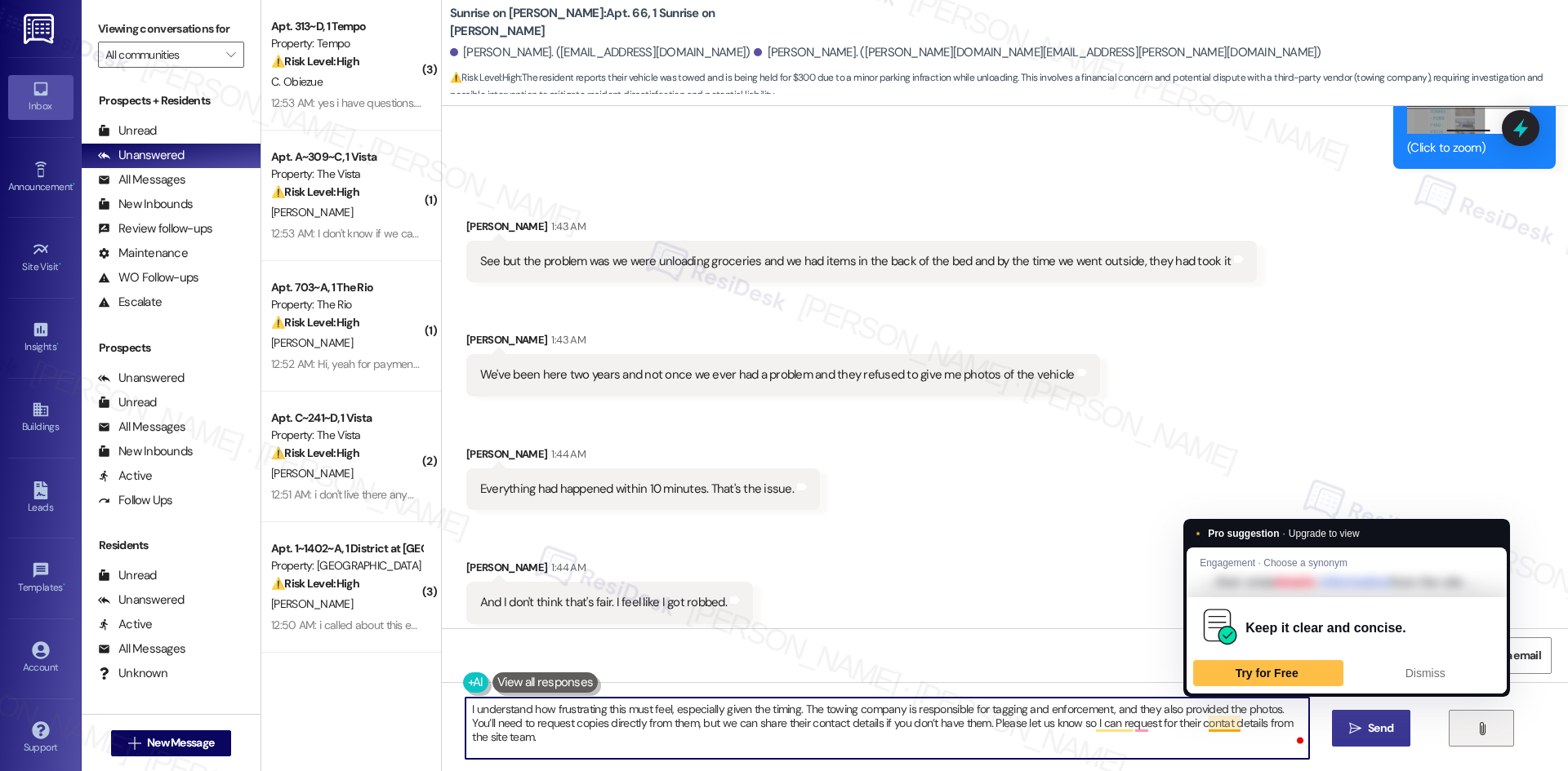
click at [1209, 725] on textarea "I understand how frustrating this must feel, especially given the timing. The t…" at bounding box center [886, 728] width 843 height 61
click at [1437, 681] on div "Dismiss" at bounding box center [1425, 673] width 135 height 26
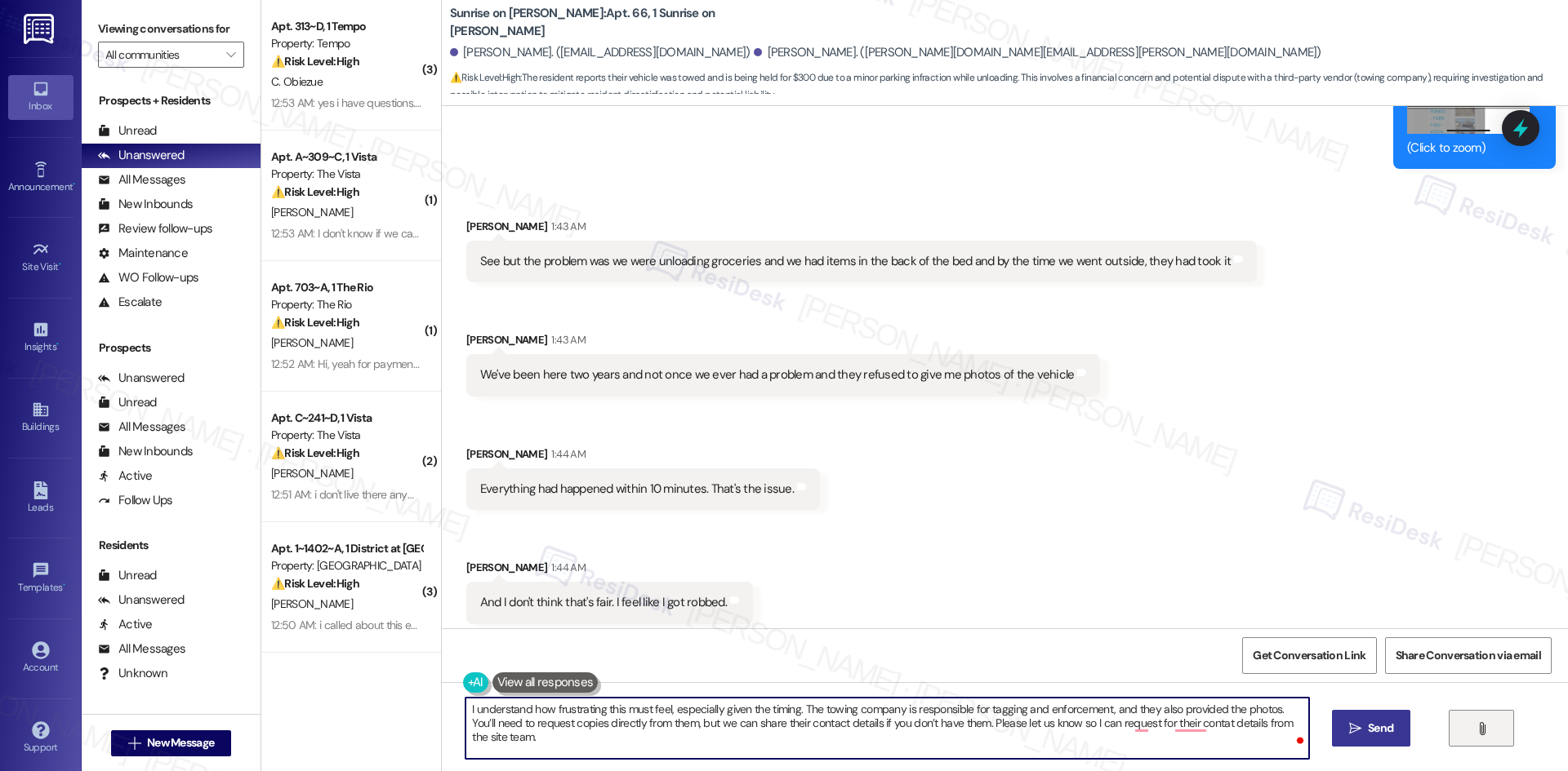
click at [1132, 732] on textarea "I understand how frustrating this must feel, especially given the timing. The t…" at bounding box center [886, 728] width 843 height 61
click at [1127, 725] on textarea "I understand how frustrating this must feel, especially given the timing. The t…" at bounding box center [886, 728] width 843 height 61
click at [1165, 720] on textarea "I understand how frustrating this must feel, especially given the timing. The t…" at bounding box center [886, 728] width 843 height 61
click at [1092, 722] on textarea "I understand how frustrating this must feel, especially given the timing. The t…" at bounding box center [886, 728] width 843 height 61
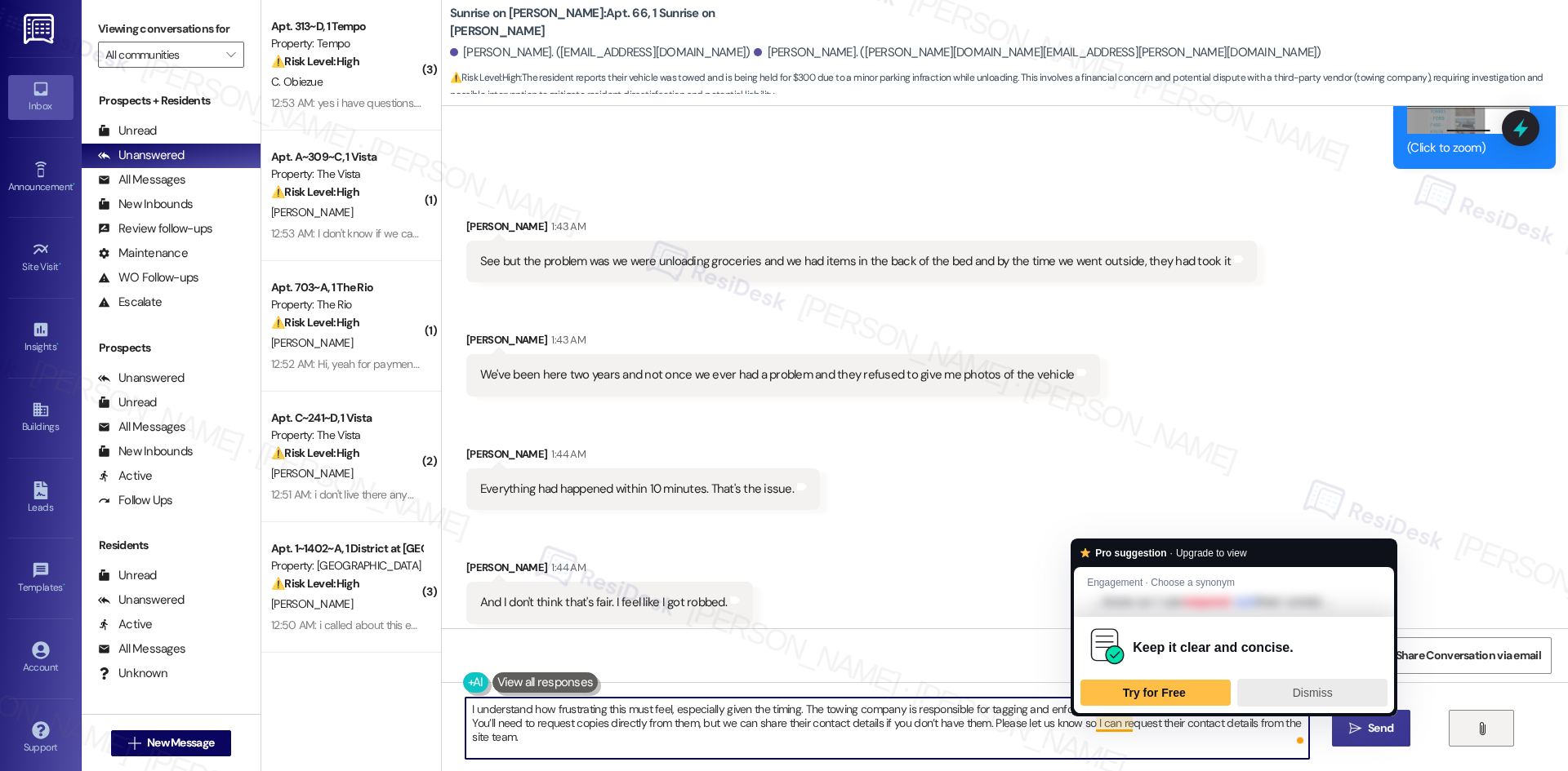
click at [1262, 702] on textarea "I understand how frustrating this must feel, especially given the timing. The t…" at bounding box center [886, 728] width 843 height 61
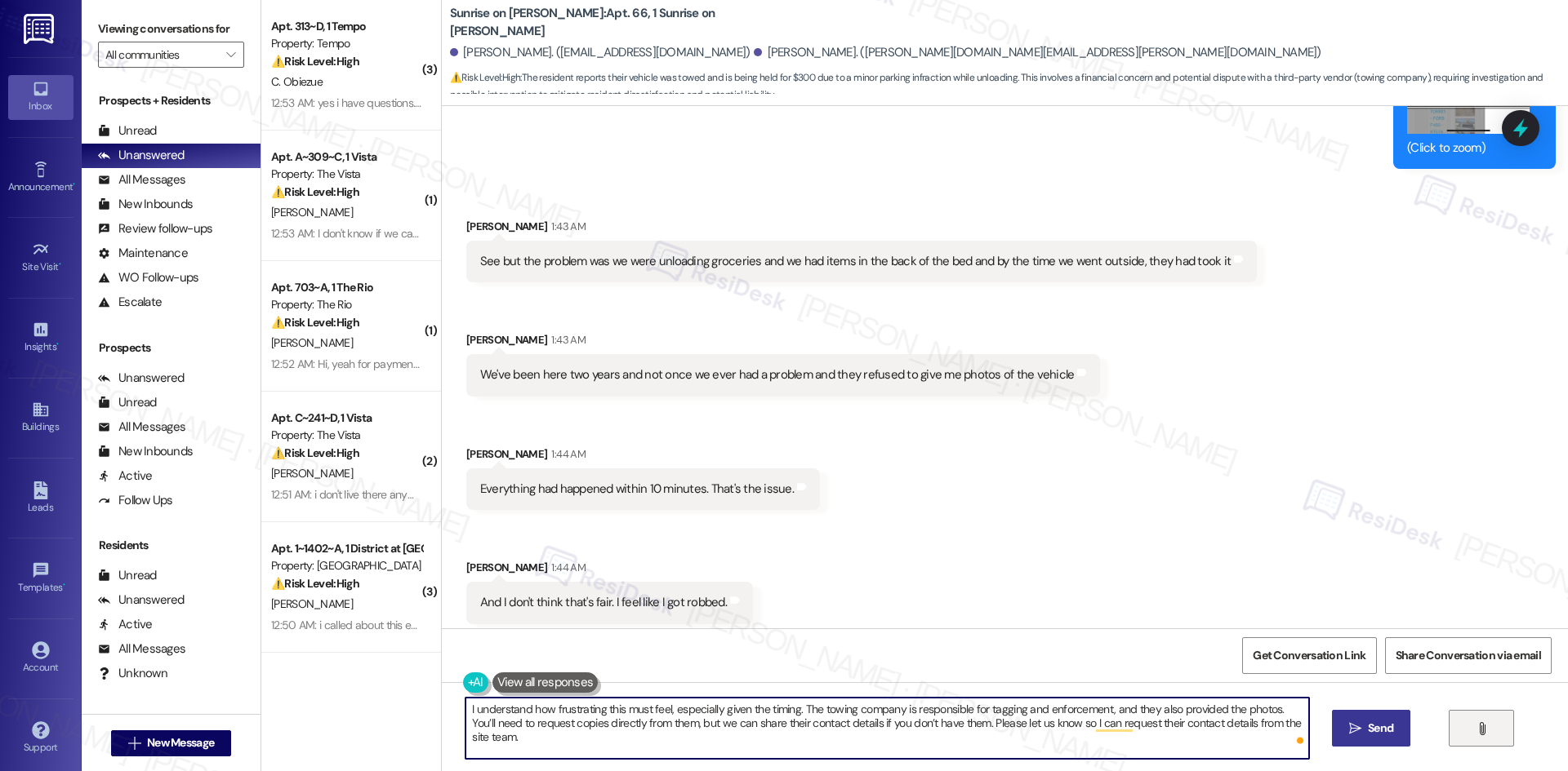
click at [752, 740] on textarea "I understand how frustrating this must feel, especially given the timing. The t…" at bounding box center [886, 728] width 843 height 61
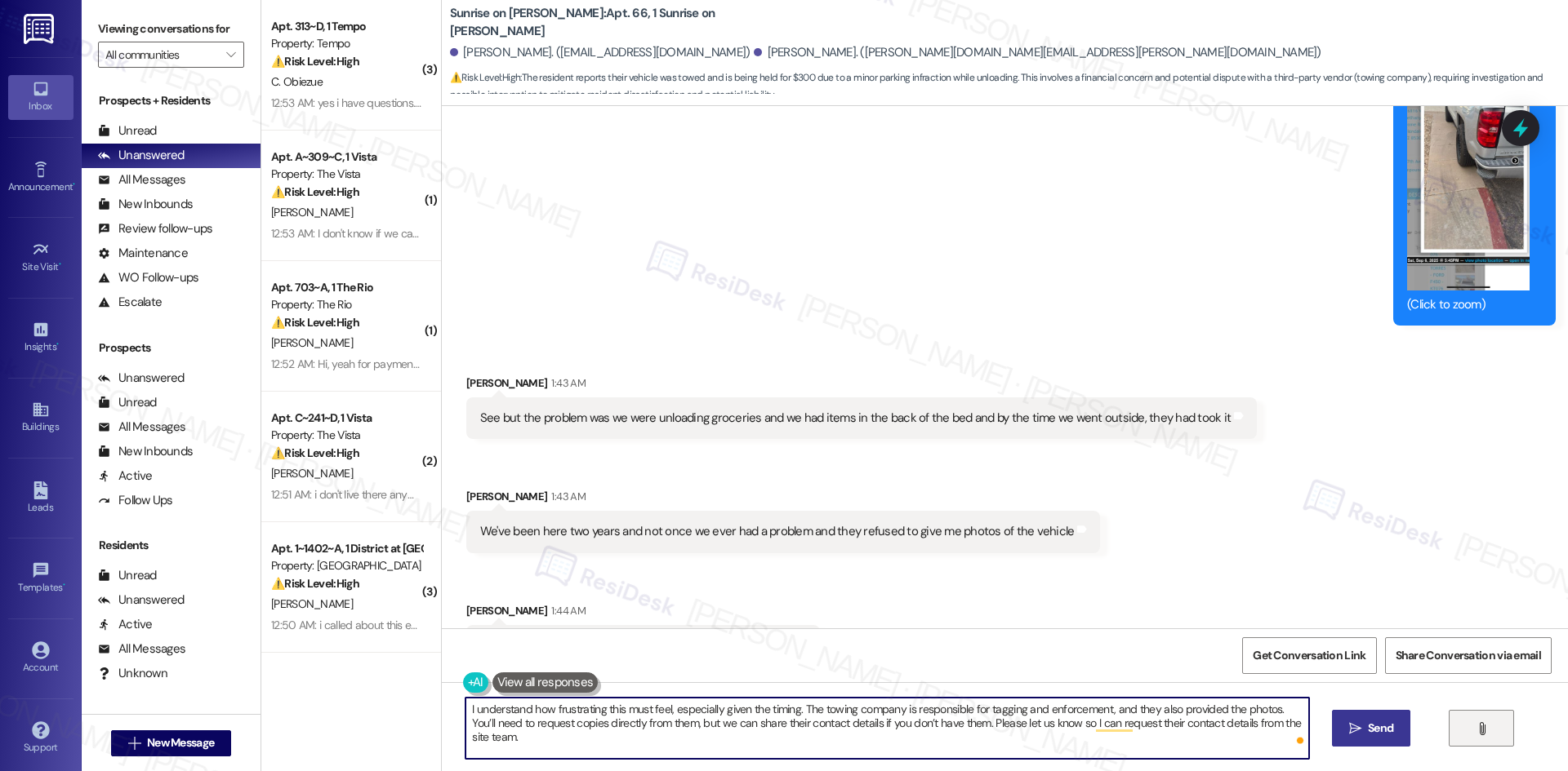
scroll to position [16984, 0]
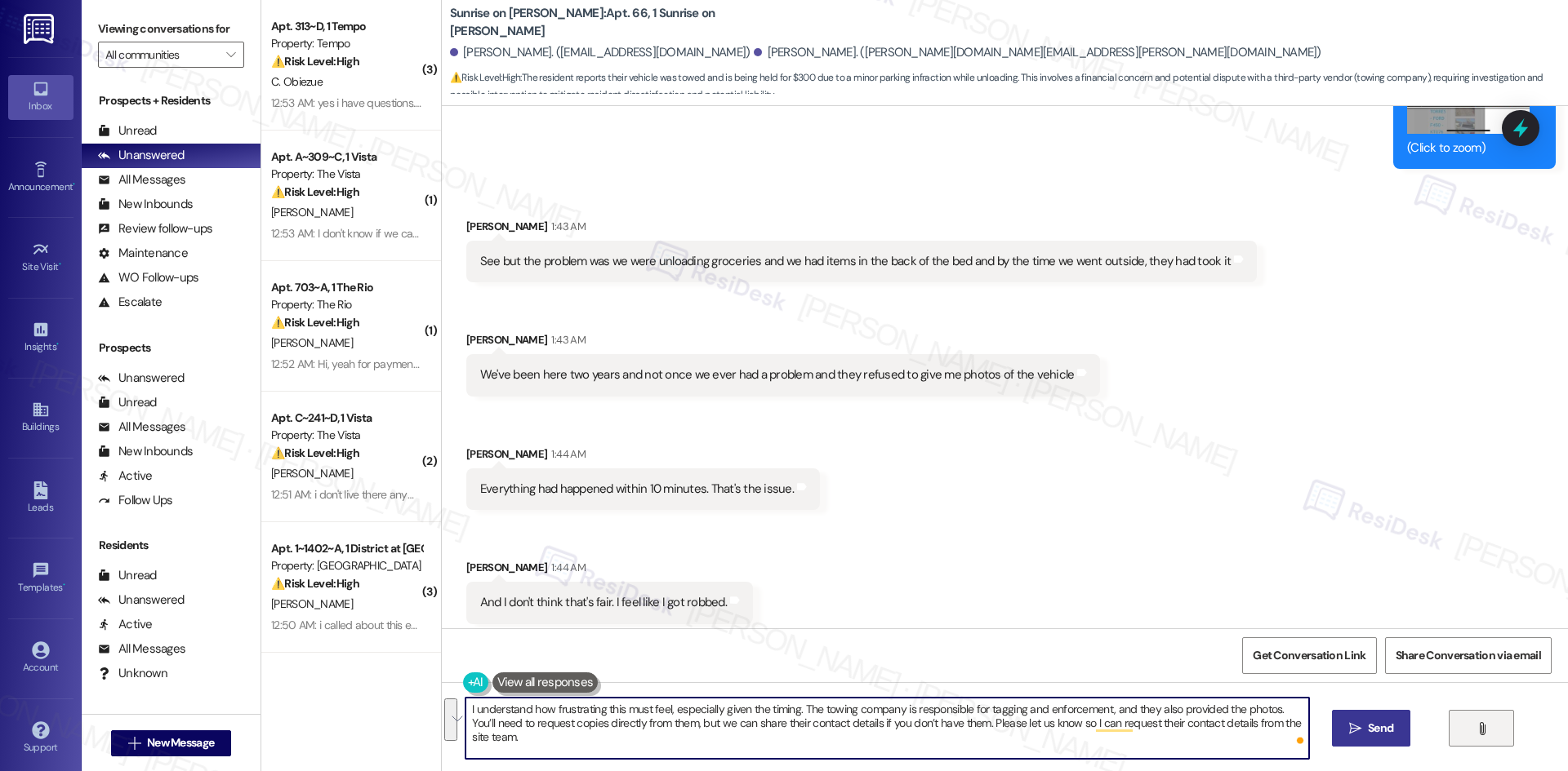
drag, startPoint x: 497, startPoint y: 739, endPoint x: 437, endPoint y: 708, distance: 67.5
click at [442, 708] on div "I understand how frustrating this must feel, especially given the timing. The t…" at bounding box center [1004, 744] width 1126 height 122
type textarea "I understand how frustrating this must feel, especially given the timing. The t…"
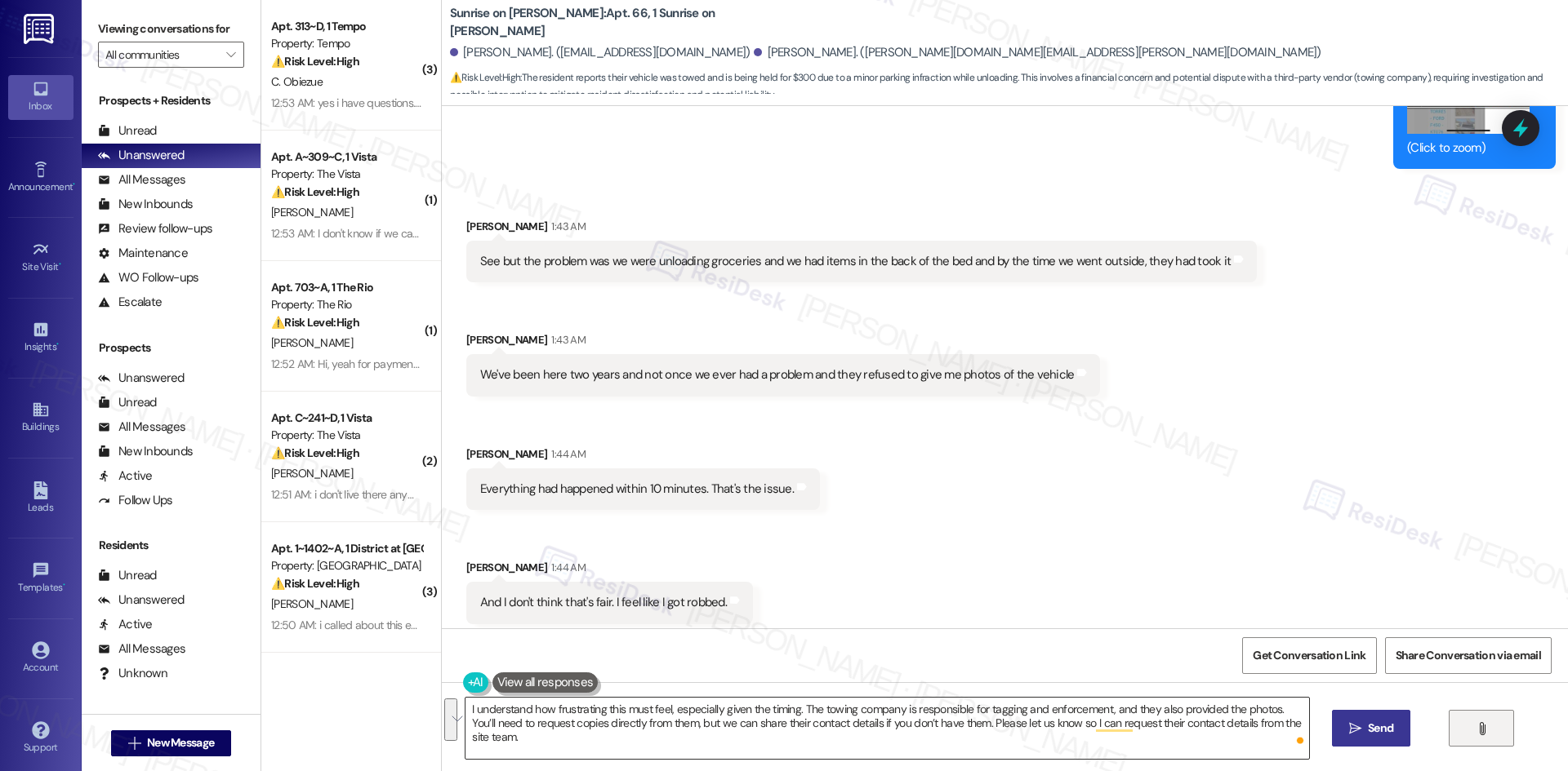
click at [593, 724] on textarea "I understand how frustrating this must feel, especially given the timing. The t…" at bounding box center [886, 728] width 843 height 61
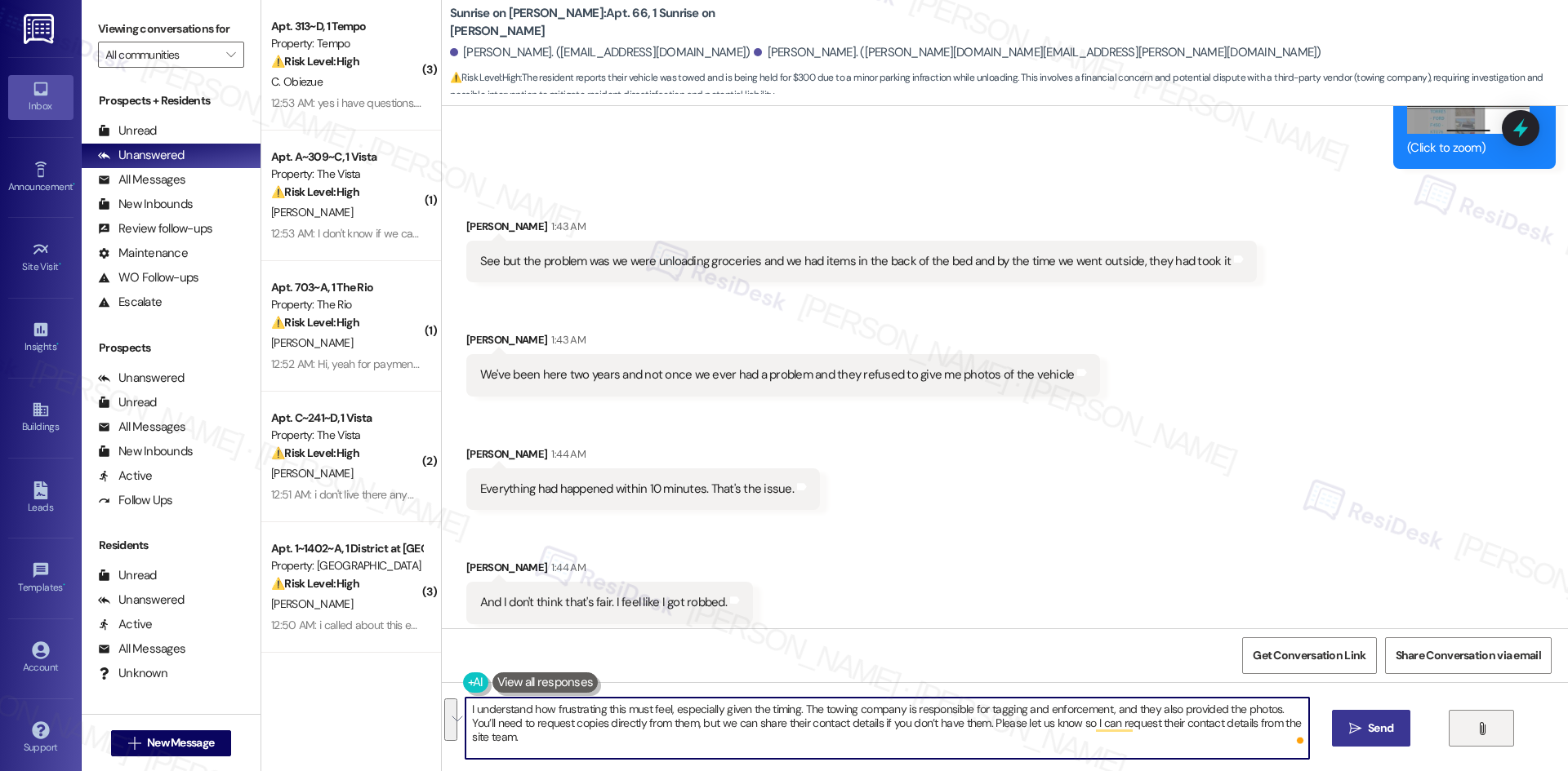
click at [618, 735] on textarea "I understand how frustrating this must feel, especially given the timing. The t…" at bounding box center [886, 728] width 843 height 61
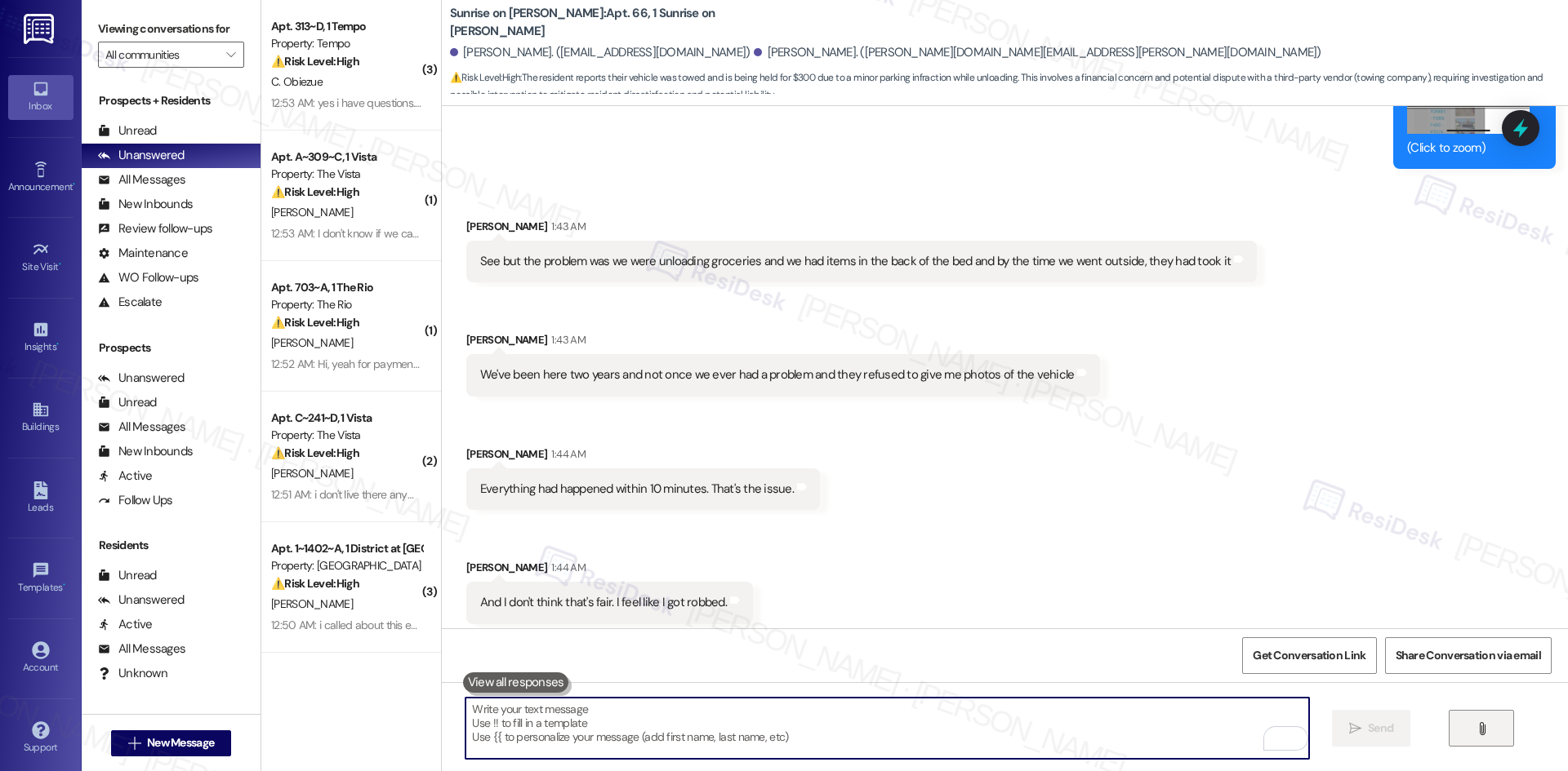
click at [716, 733] on textarea "To enrich screen reader interactions, please activate Accessibility in Grammarl…" at bounding box center [886, 728] width 843 height 61
paste textarea "I understand how frustrating this must feel, especially given the timing. The t…"
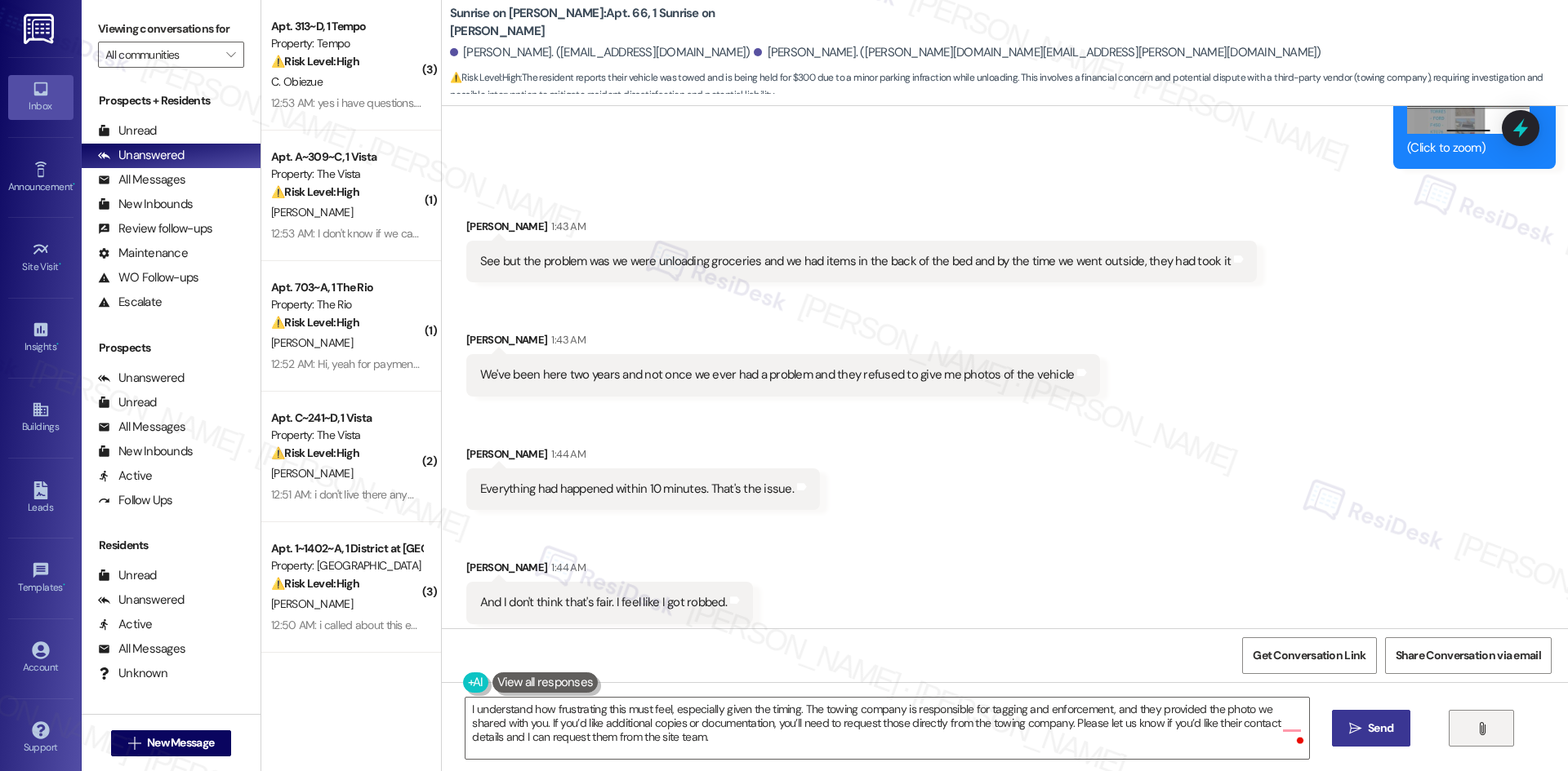
click at [1368, 730] on span "Send" at bounding box center [1380, 729] width 25 height 17
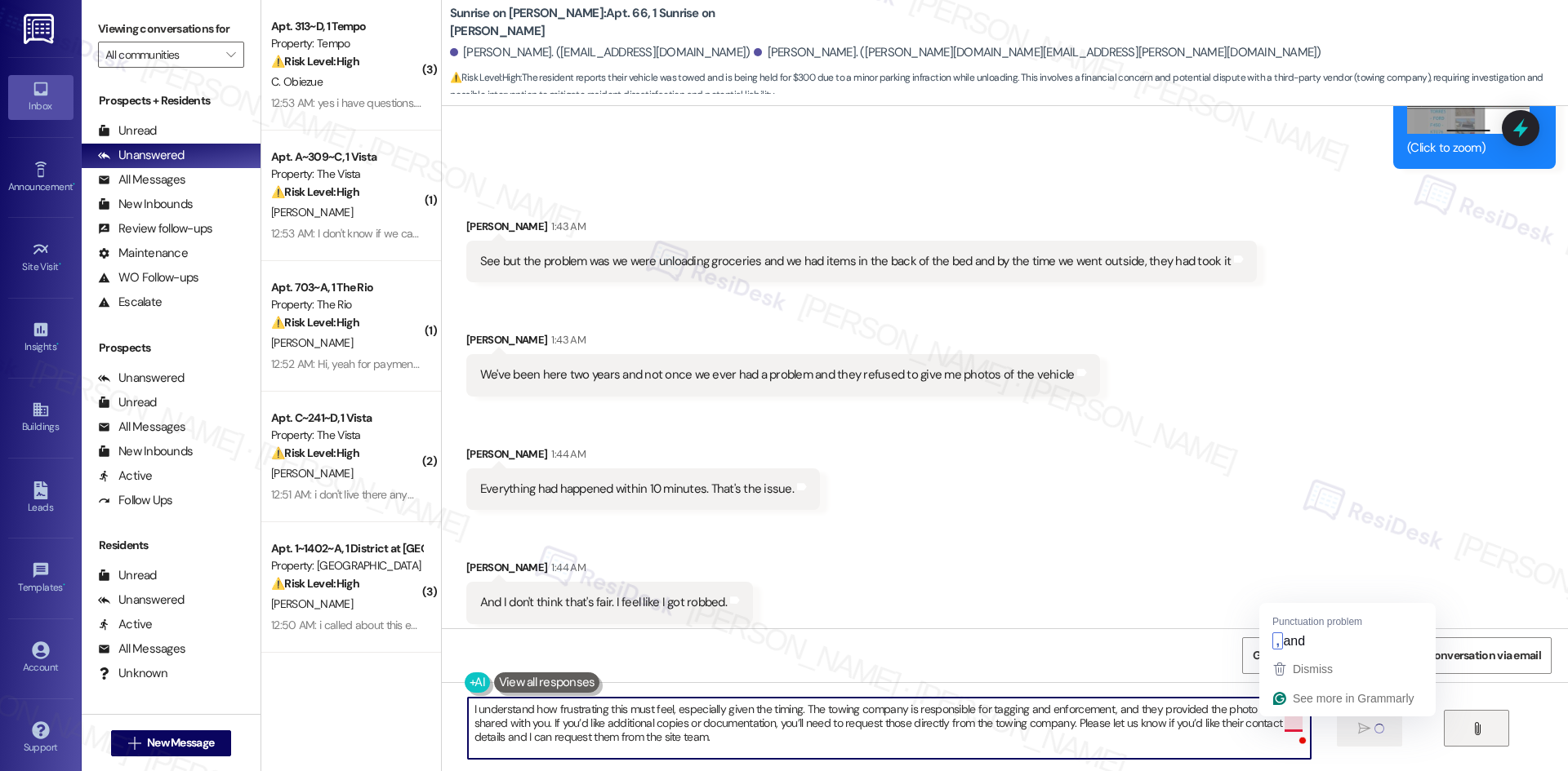
click at [1281, 725] on textarea "I understand how frustrating this must feel, especially given the timing. The t…" at bounding box center [889, 728] width 843 height 61
type textarea "I understand how frustrating this must feel, especially given the timing. The t…"
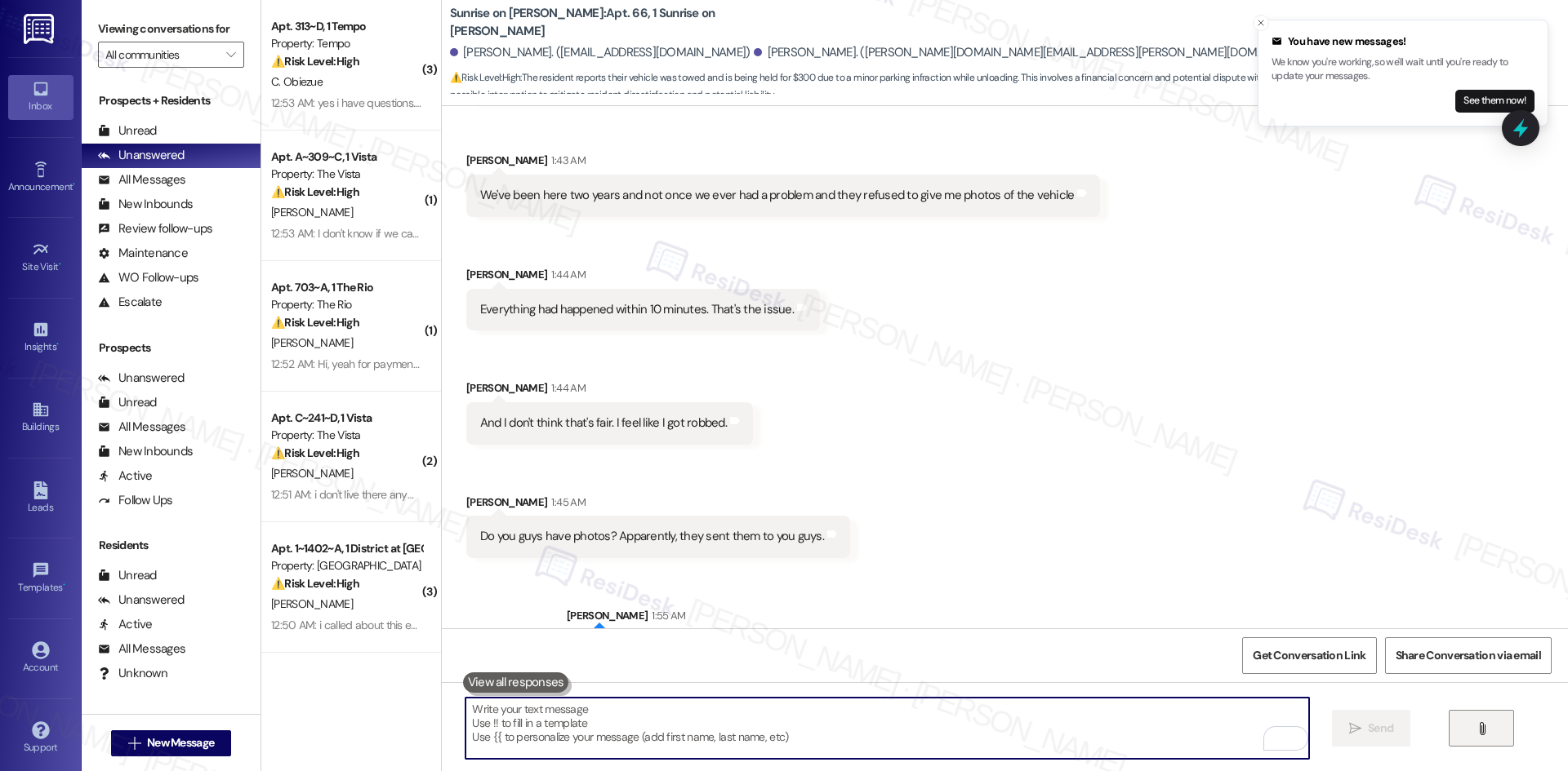
scroll to position [17245, 0]
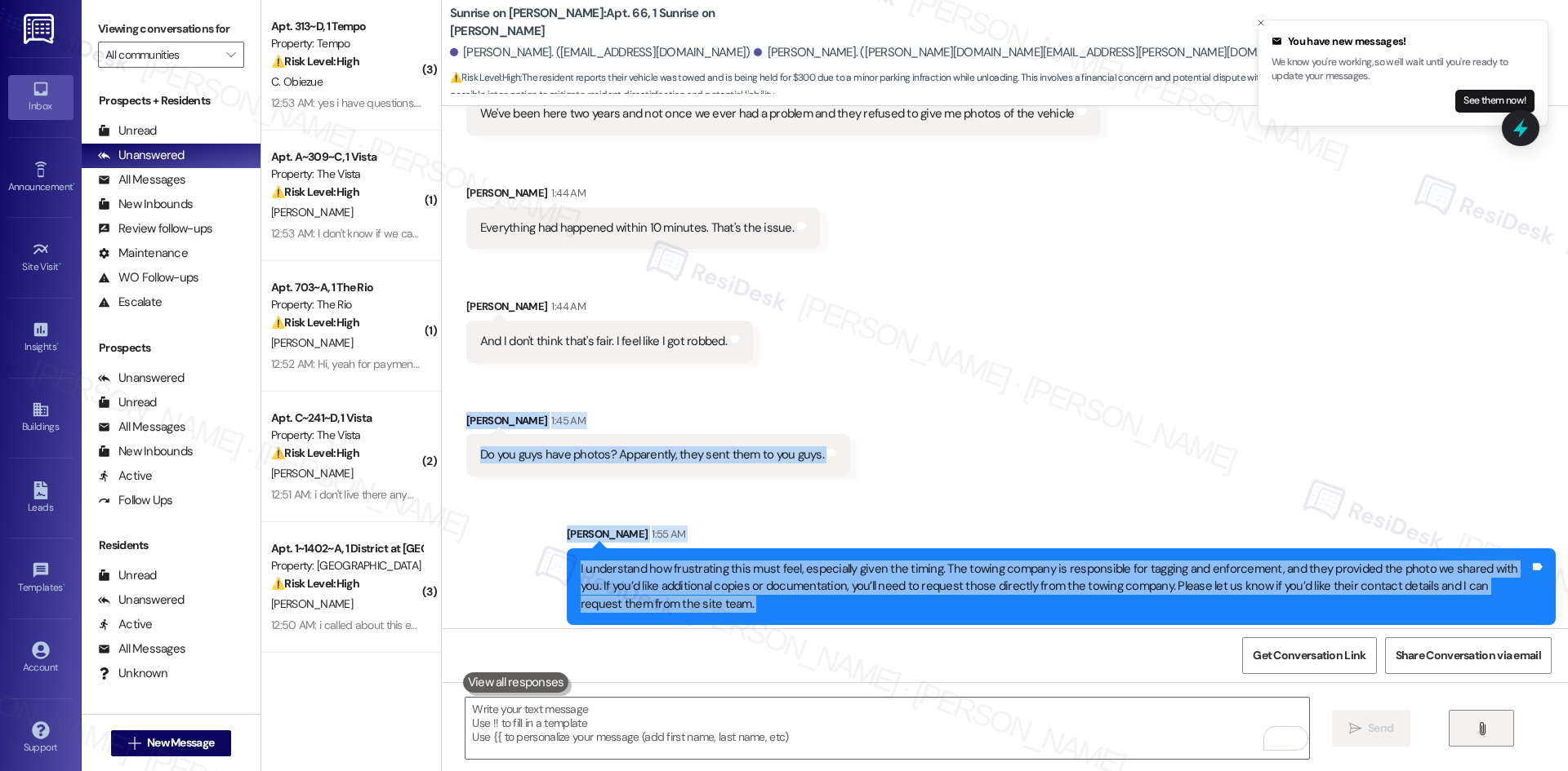
drag, startPoint x: 441, startPoint y: 294, endPoint x: 1415, endPoint y: 596, distance: 1019.7
click at [1415, 596] on div "Lease started Mar 11, 2025 at 8:00 AM Survey, sent via SMS Residesk Automated S…" at bounding box center [1004, 367] width 1126 height 522
copy div "Daniel Hernandez 1:45 AM Do you guys have photos? Apparently, they sent them to…"
click at [540, 697] on div "I have asked the towing company Sunday and they said that they cannot give me a…" at bounding box center [909, 717] width 888 height 41
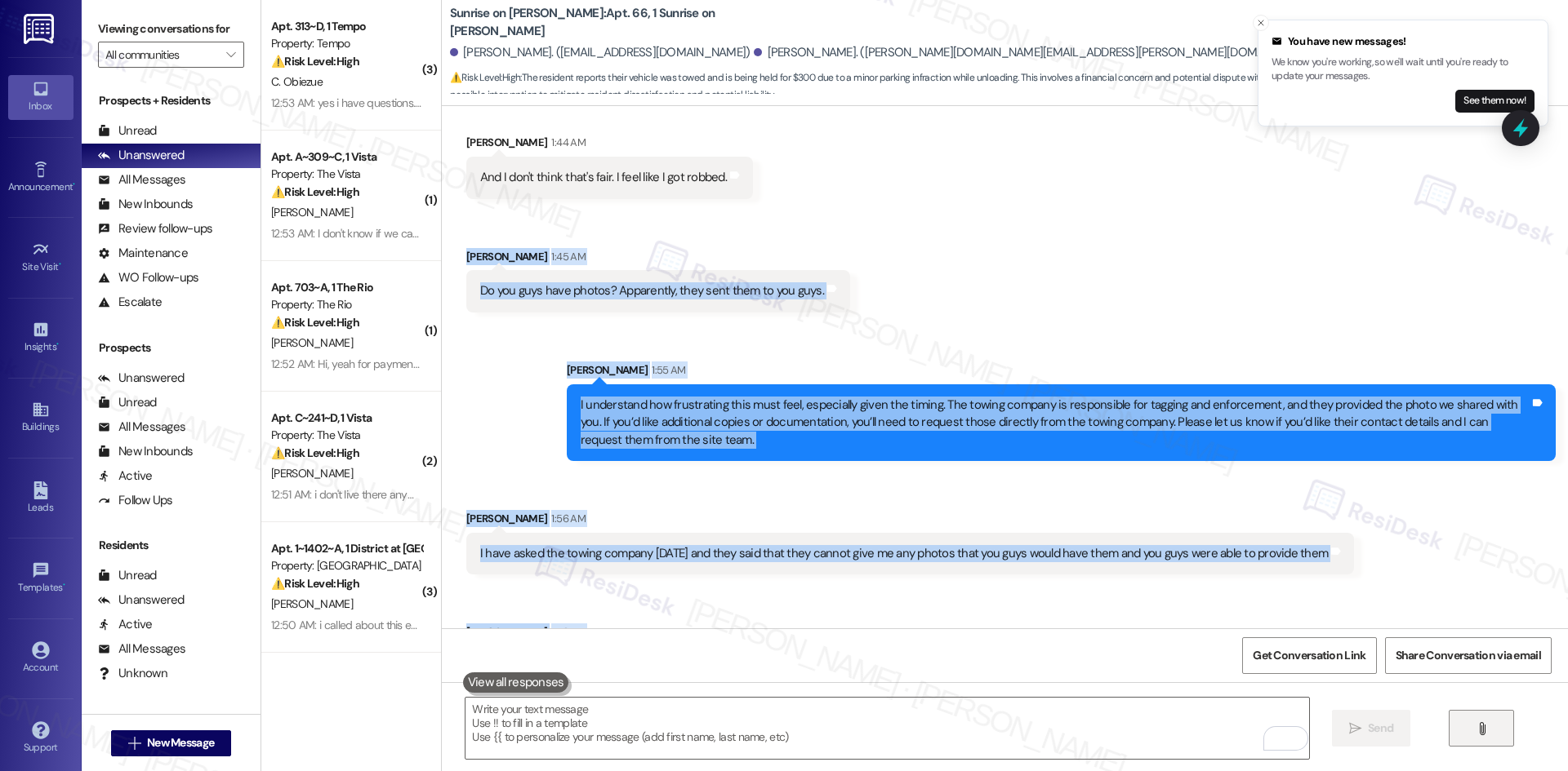
scroll to position [17509, 0]
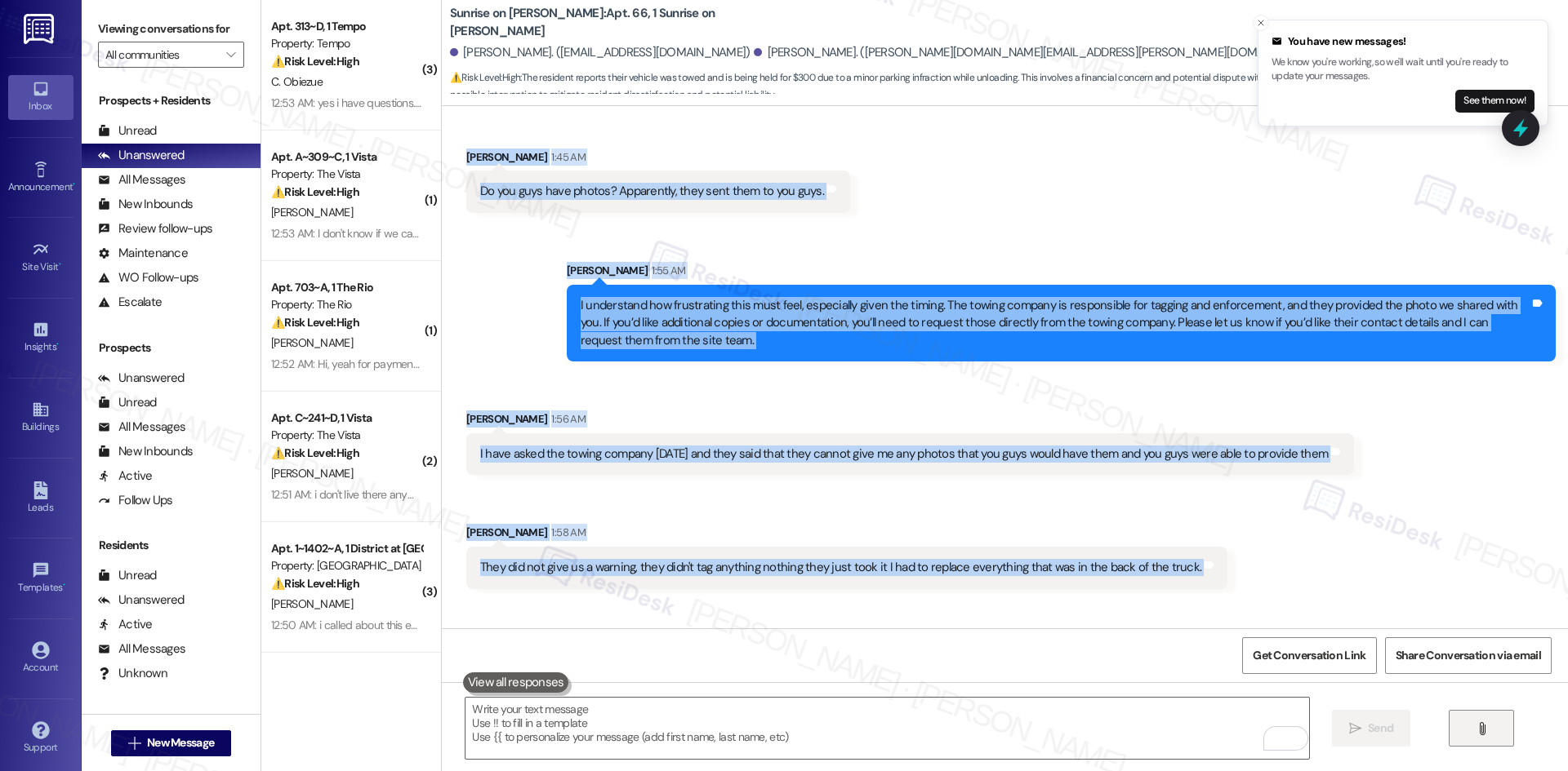
click at [1177, 581] on div "Received via SMS Daniel Hernandez 1:56 AM I have asked the towing company Sunda…" at bounding box center [1004, 562] width 1126 height 377
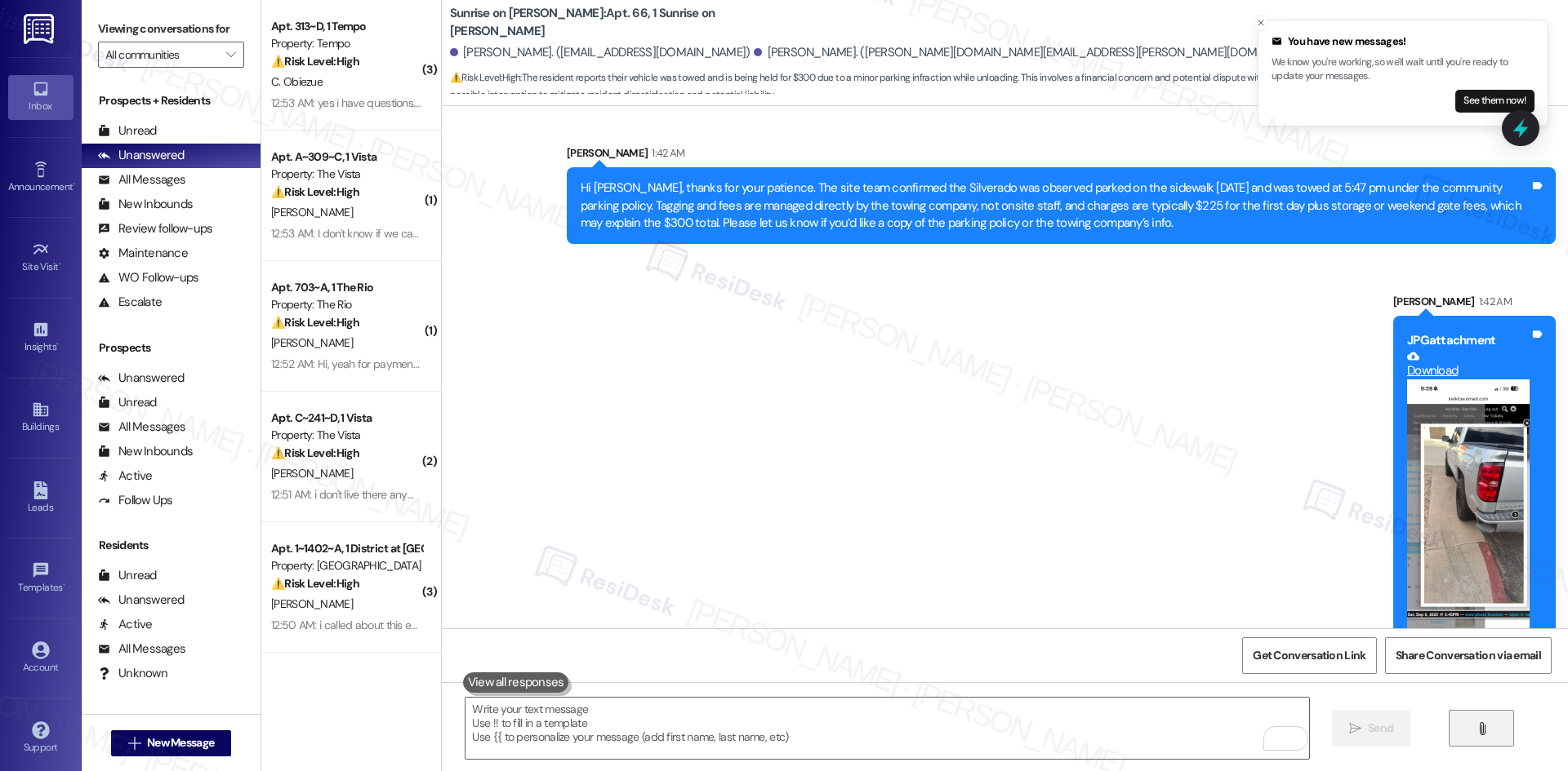
scroll to position [16447, 0]
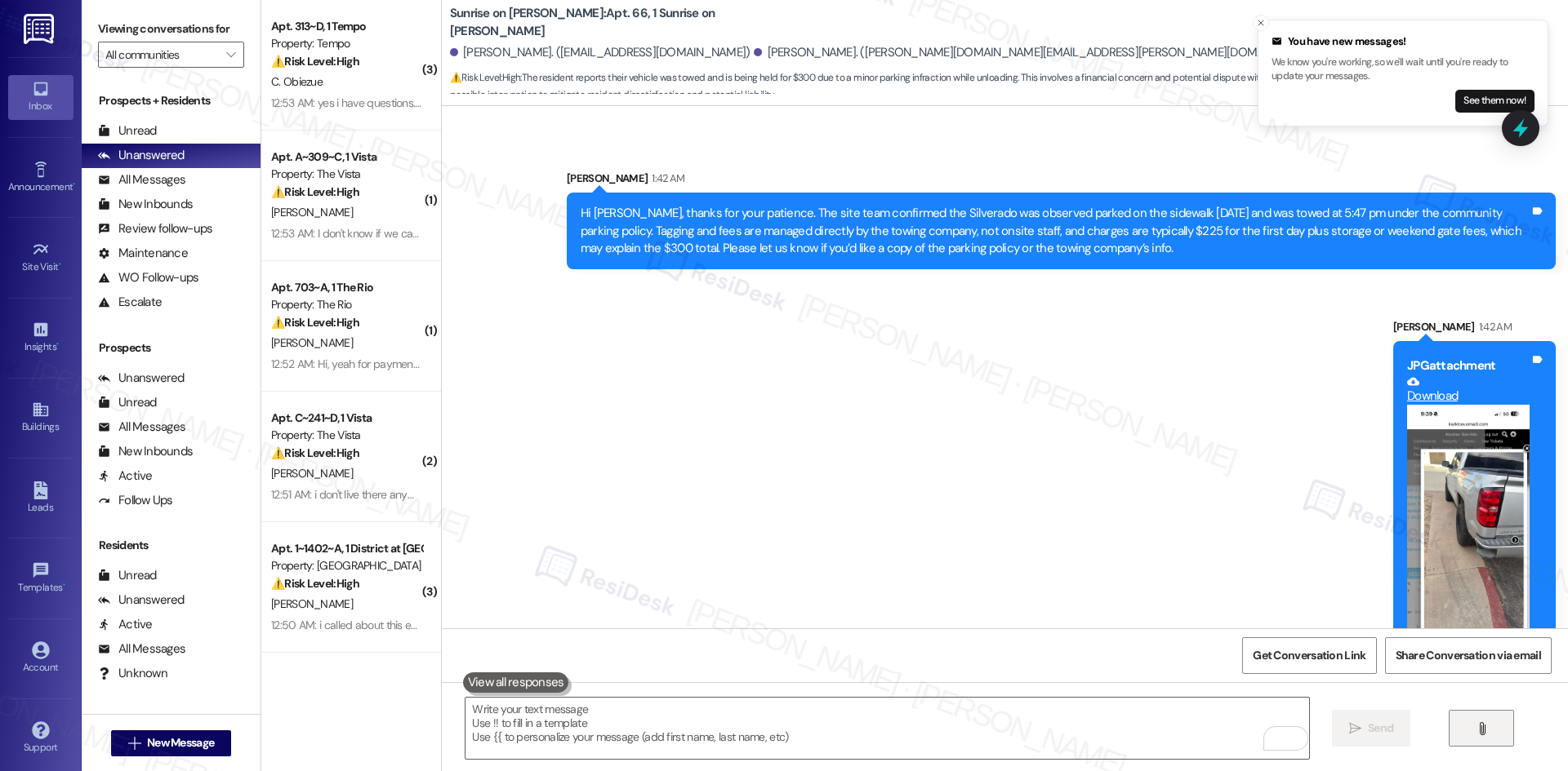
click at [1479, 417] on button "Zoom image" at bounding box center [1468, 537] width 122 height 266
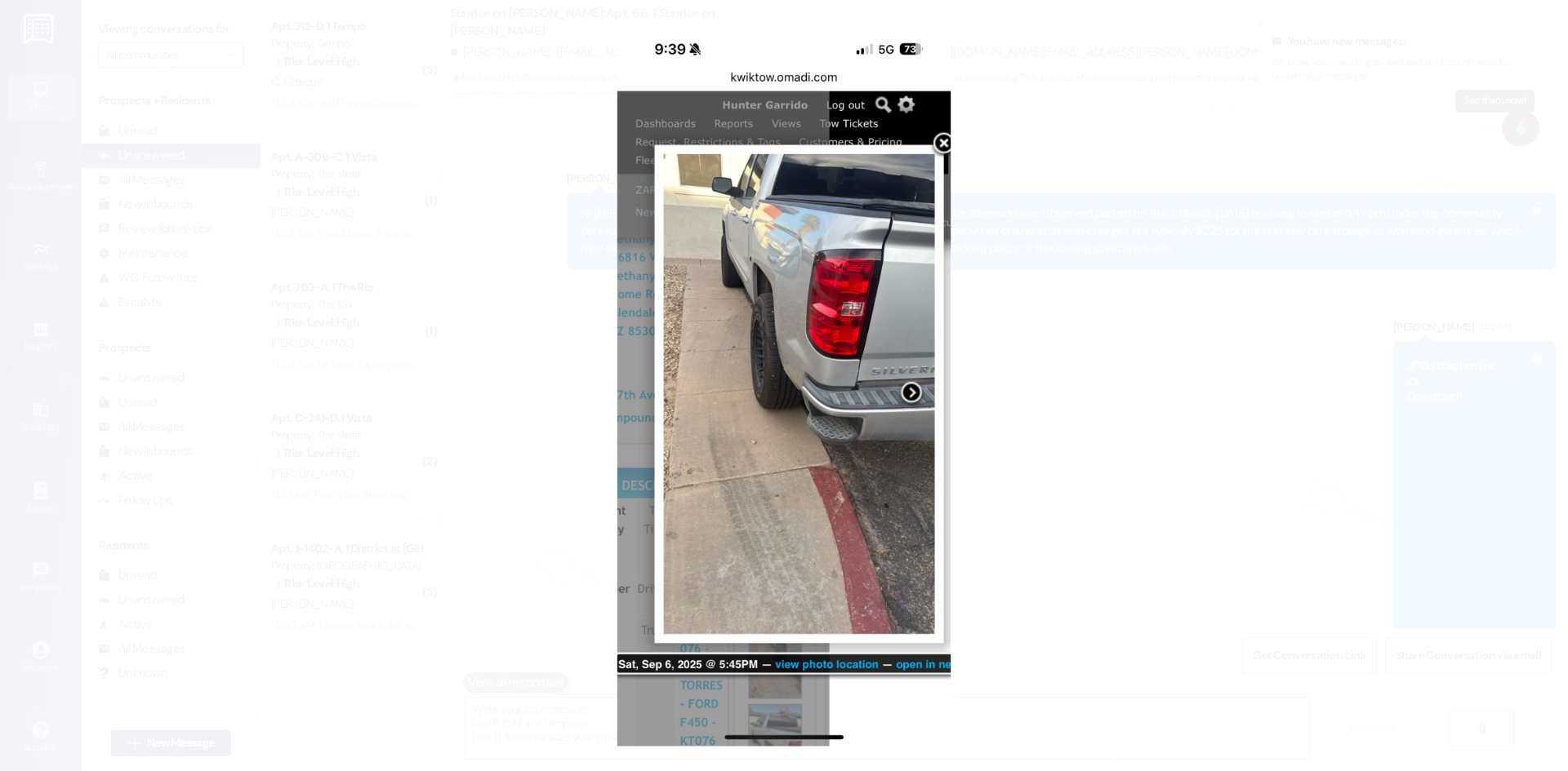
click at [1119, 520] on button "Unzoom image" at bounding box center [784, 385] width 1568 height 771
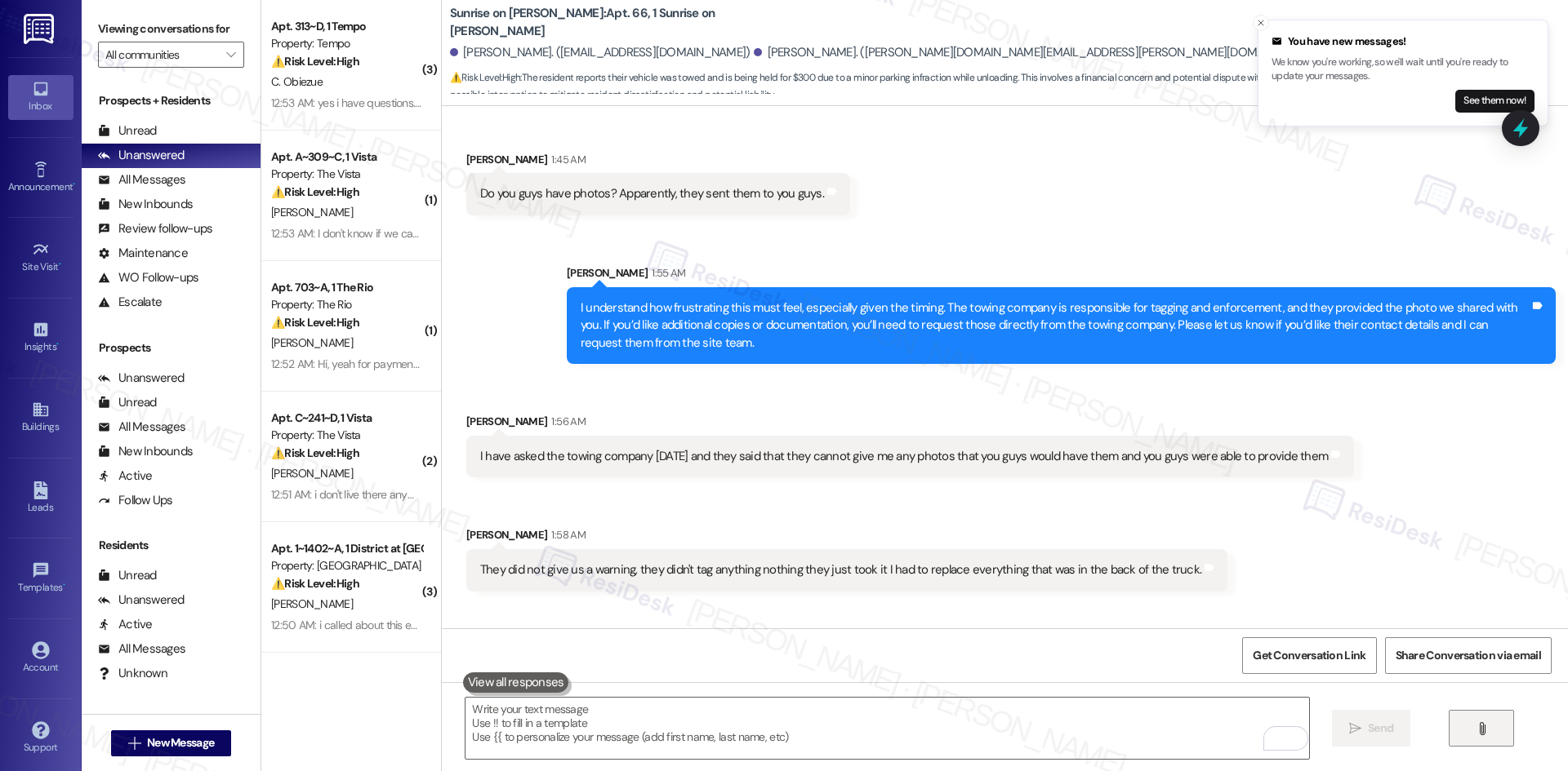
scroll to position [17509, 0]
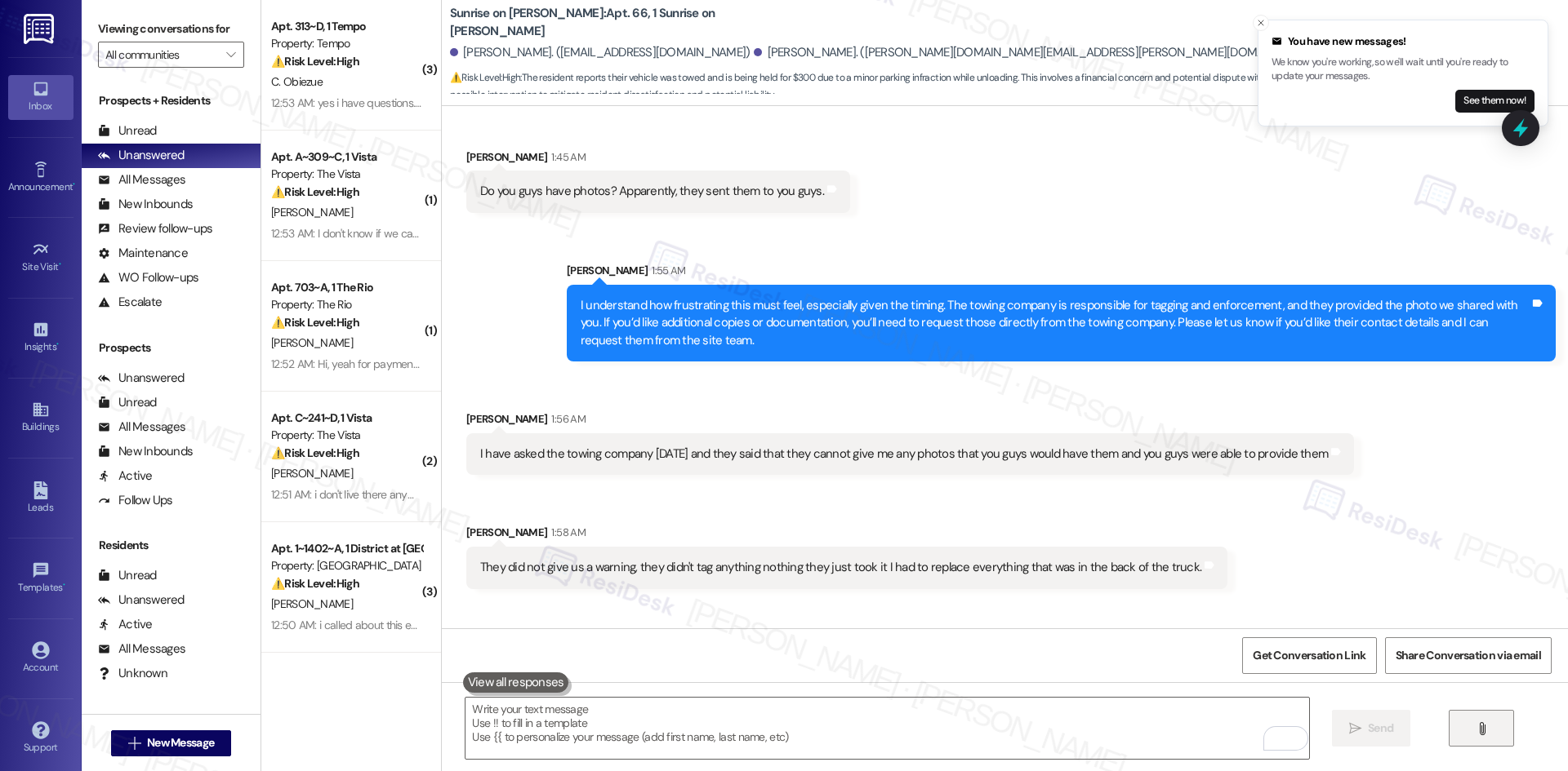
drag, startPoint x: 456, startPoint y: 521, endPoint x: 970, endPoint y: 603, distance: 520.5
click at [970, 603] on div "Received via SMS Daniel Hernandez 1:56 AM I have asked the towing company Sunda…" at bounding box center [1004, 562] width 1126 height 377
copy div "Daniel Hernandez 1:59 AM Can you guys send me the photo of the vehicle? I wanna…"
click at [827, 732] on textarea "To enrich screen reader interactions, please activate Accessibility in Grammarl…" at bounding box center [886, 728] width 843 height 61
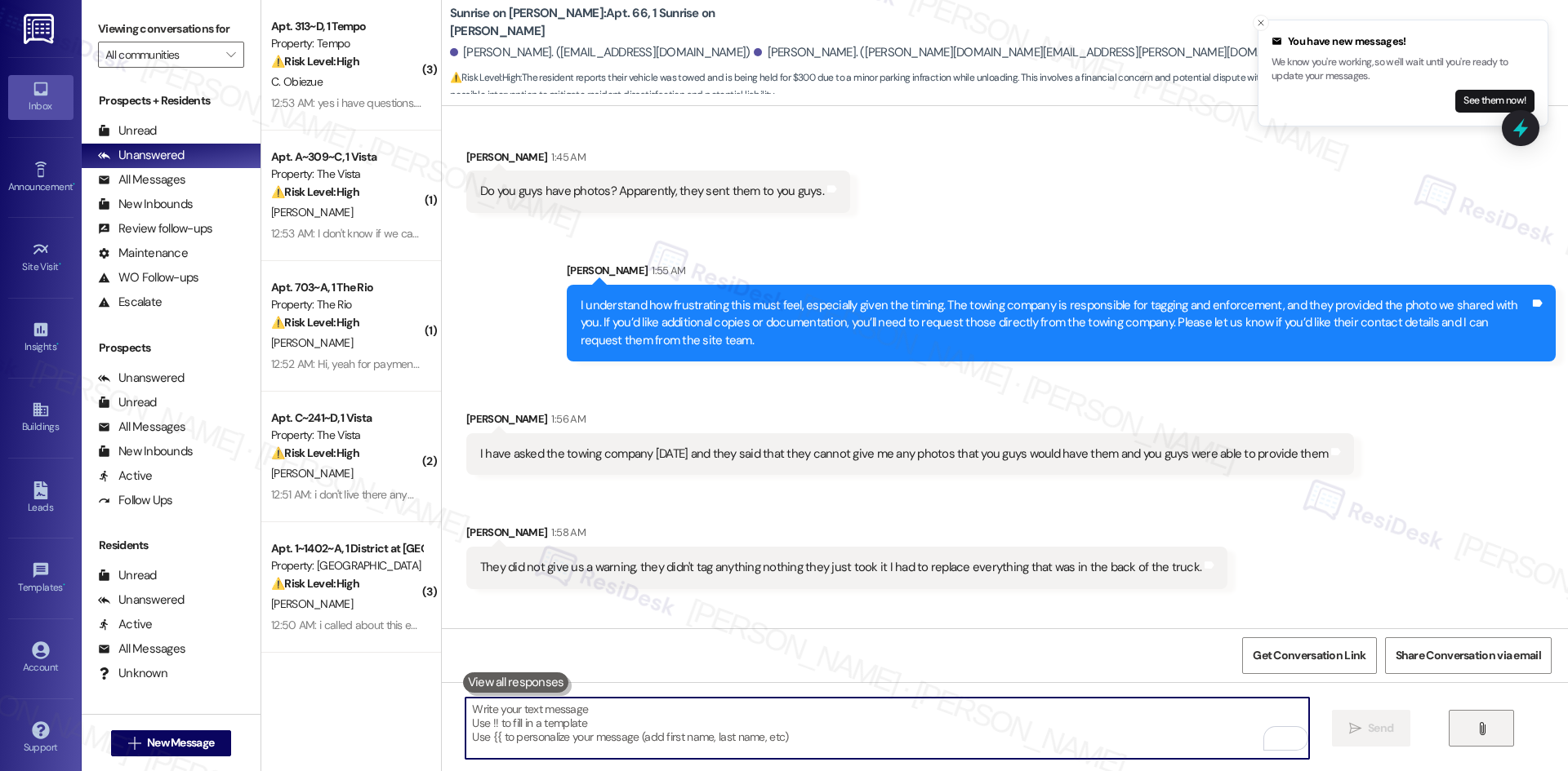
paste textarea "Hi [PERSON_NAME], I did send over the photo we received from the towing company…"
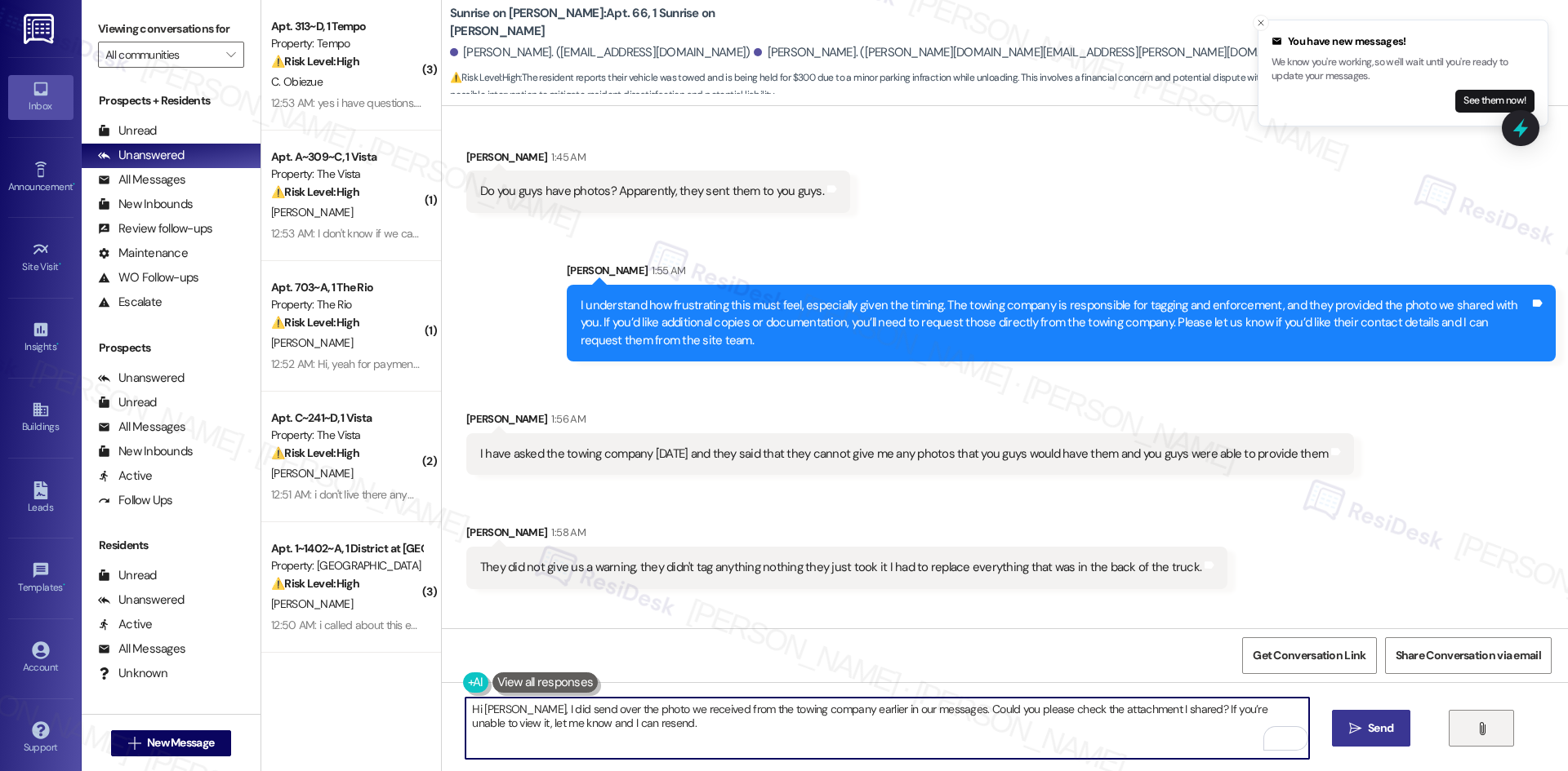
type textarea "Hi [PERSON_NAME], I did send over the photo we received from the towing company…"
click at [1374, 732] on span "Send" at bounding box center [1380, 729] width 25 height 17
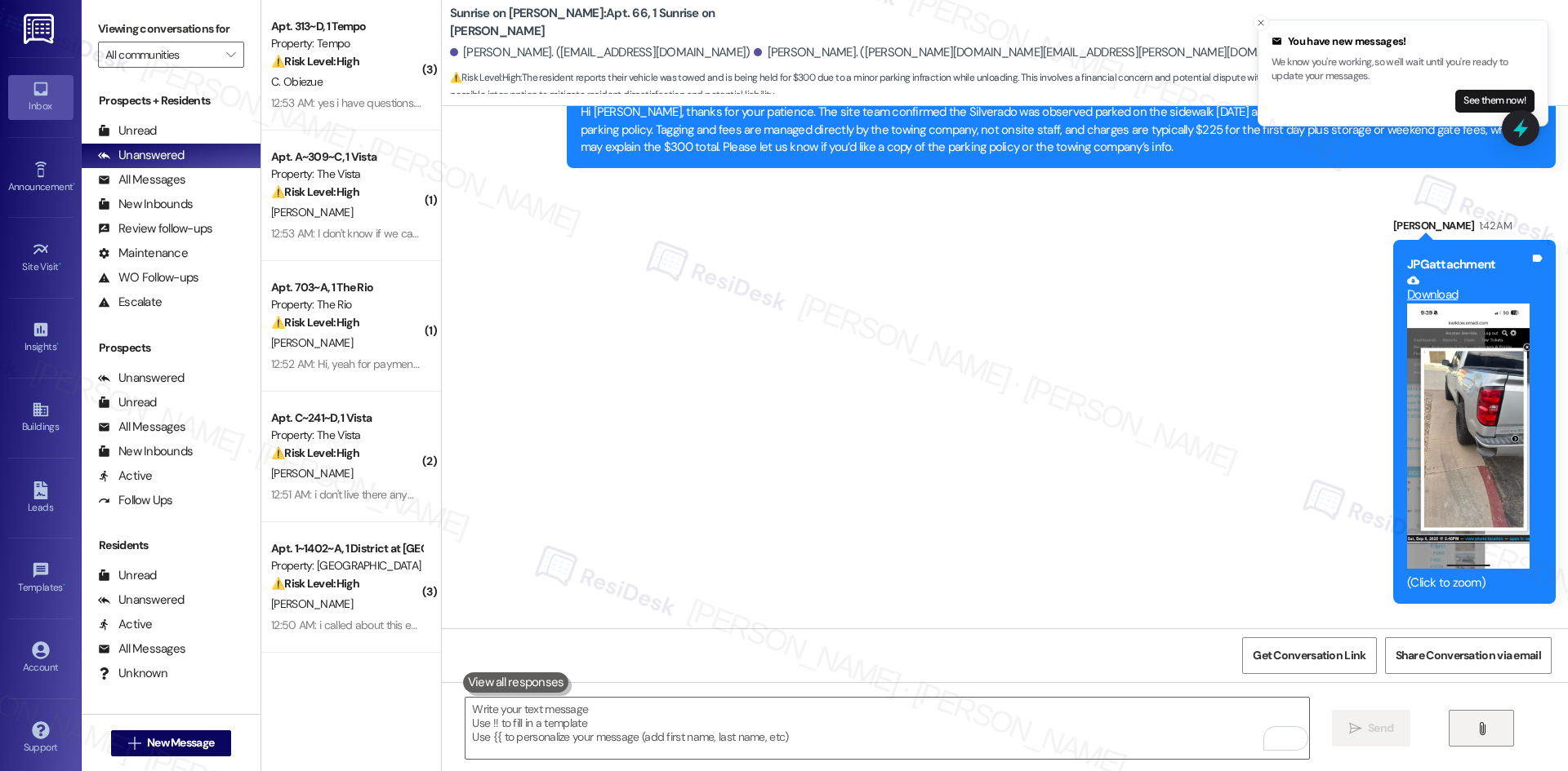
scroll to position [16415, 0]
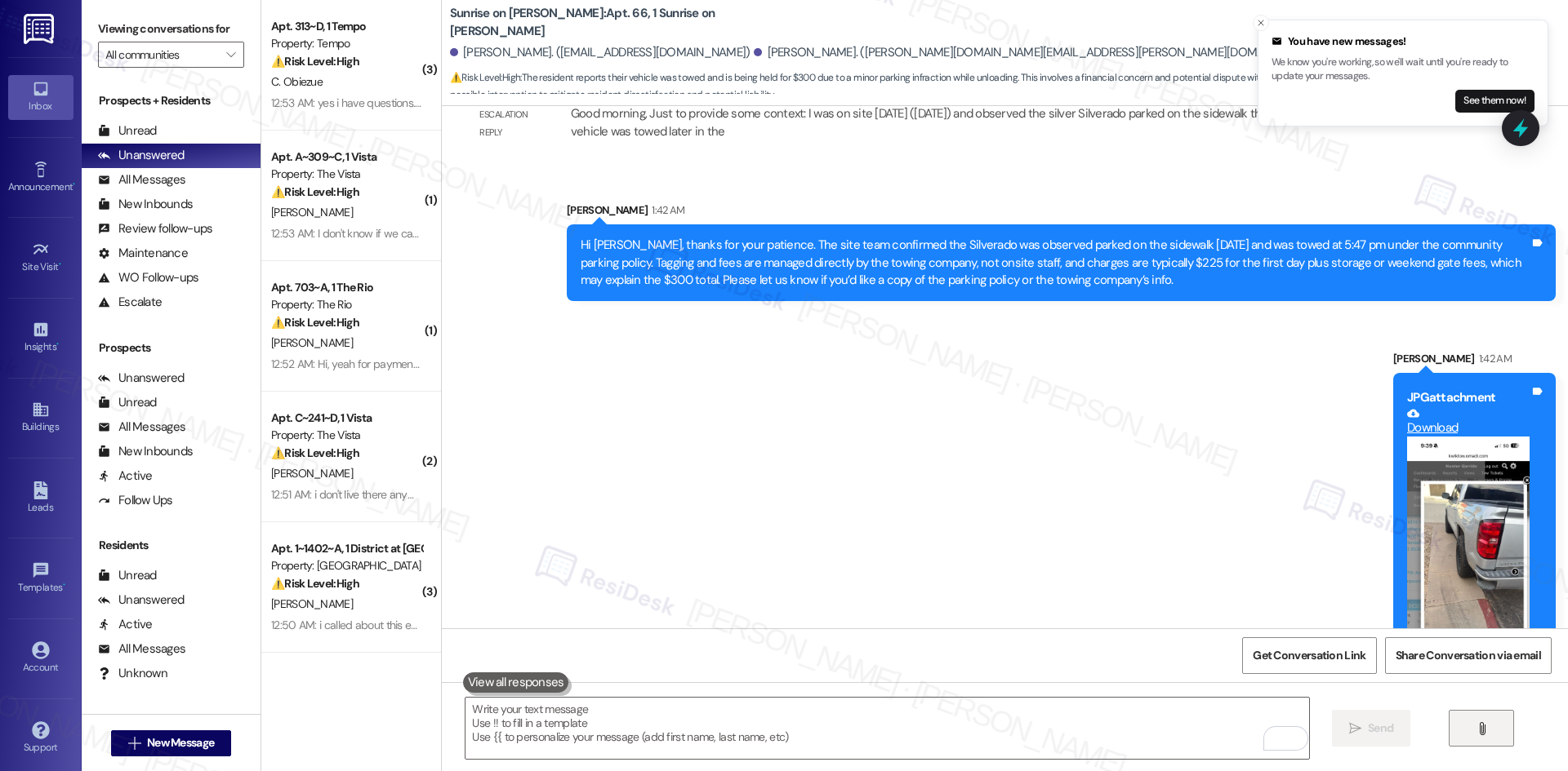
click at [1450, 437] on button "Zoom image" at bounding box center [1468, 569] width 122 height 266
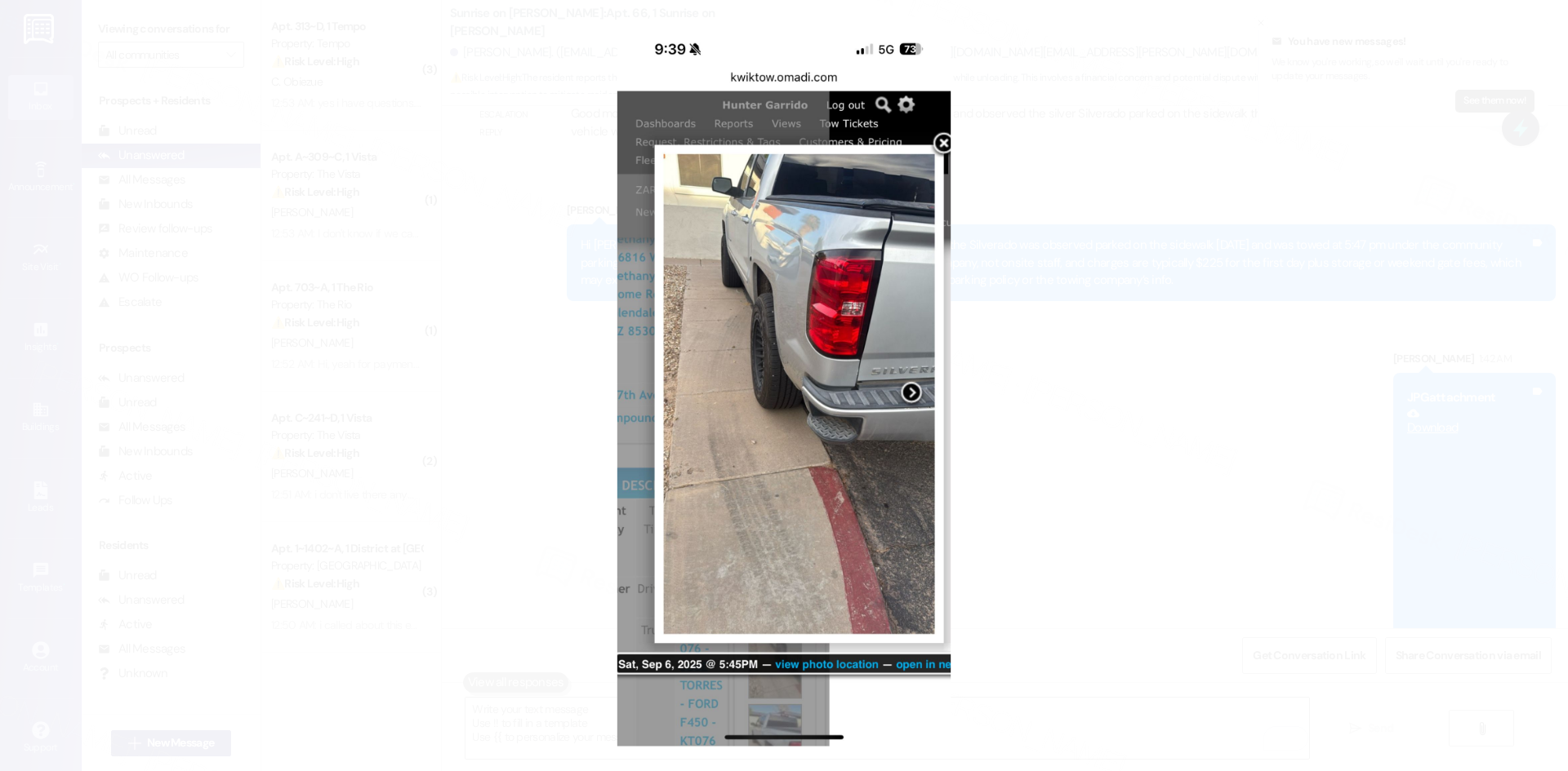
click at [1172, 527] on button "Unzoom image" at bounding box center [784, 385] width 1568 height 771
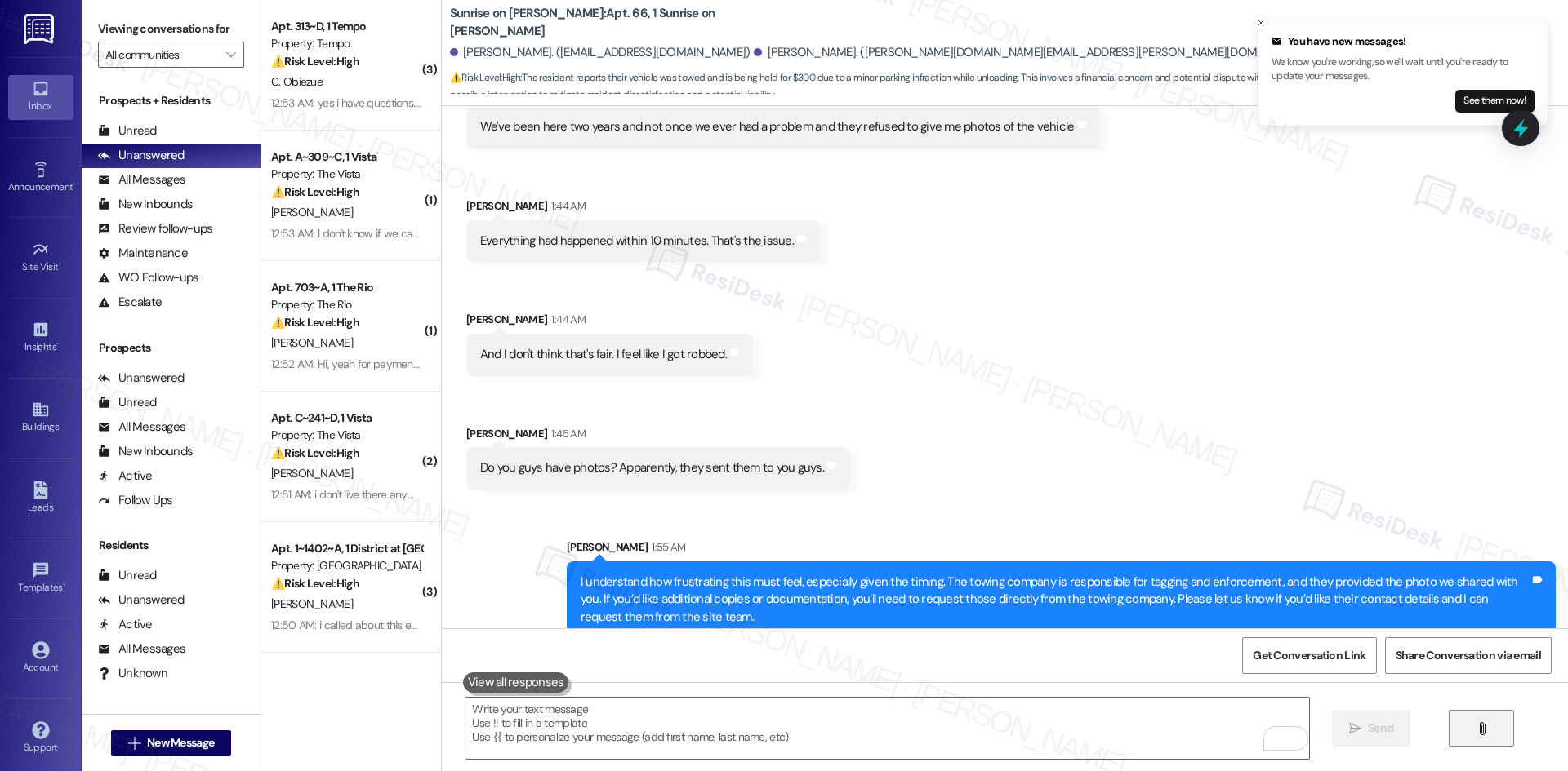
scroll to position [17640, 0]
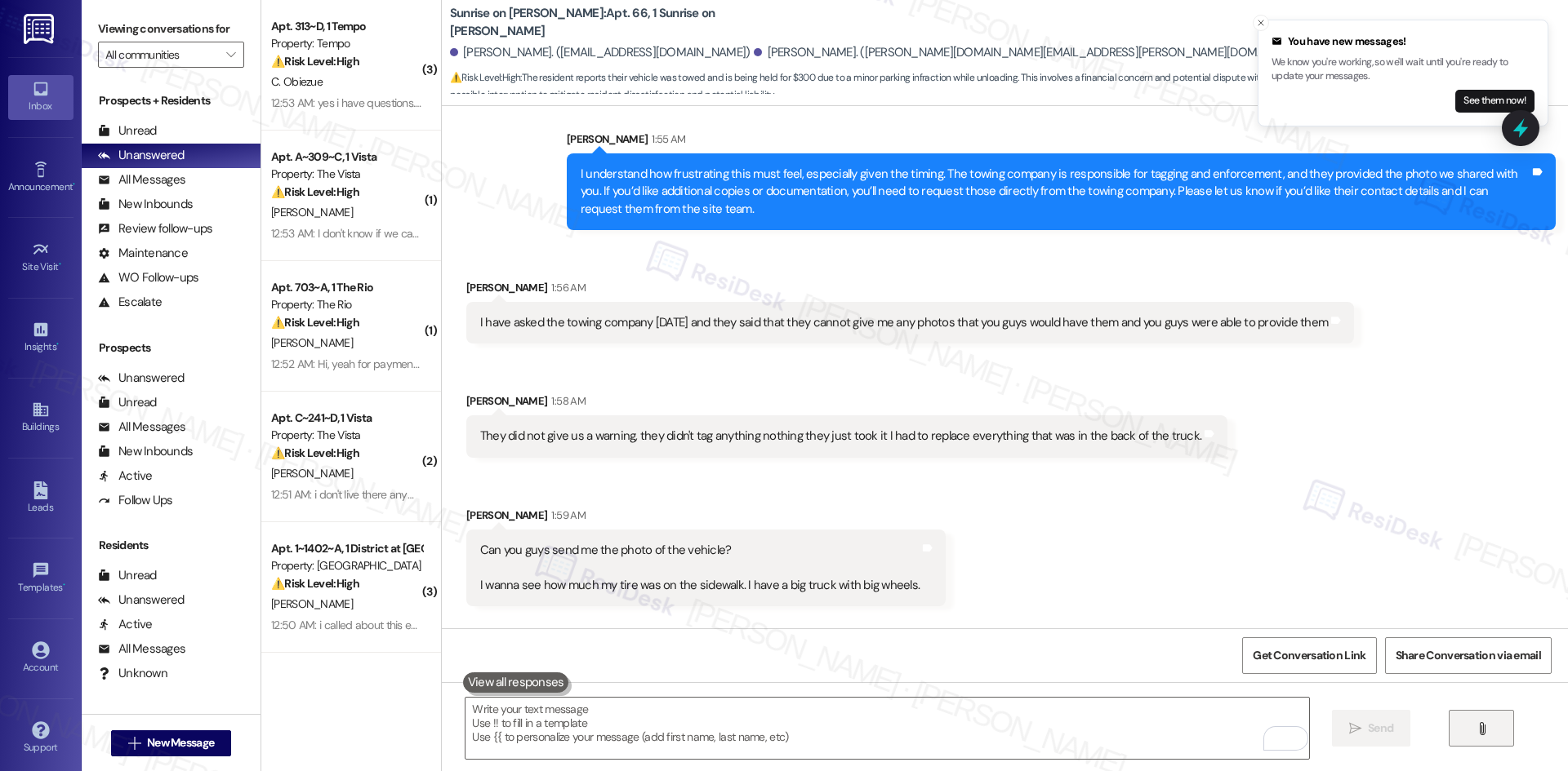
drag, startPoint x: 979, startPoint y: 505, endPoint x: 960, endPoint y: 505, distance: 19.0
click at [978, 619] on div "Sent via SMS Sarah 2:01 AM Hi Daniel, I did send over the photo we received fro…" at bounding box center [1004, 685] width 1126 height 131
click at [1016, 619] on div "Sent via SMS [PERSON_NAME] 2:01 AM Hi [PERSON_NAME], I did send over the photo …" at bounding box center [1004, 685] width 1126 height 131
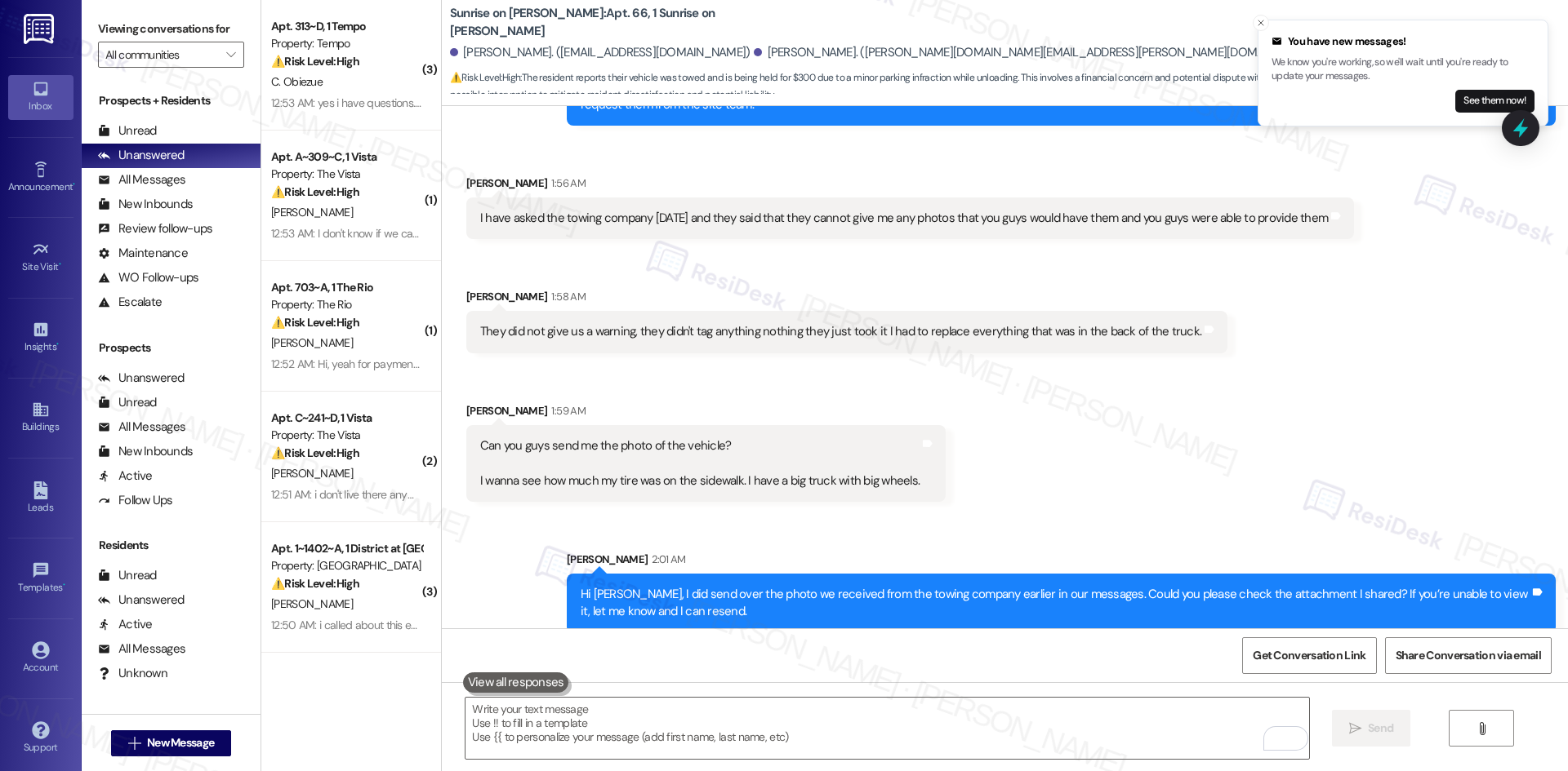
scroll to position [17753, 0]
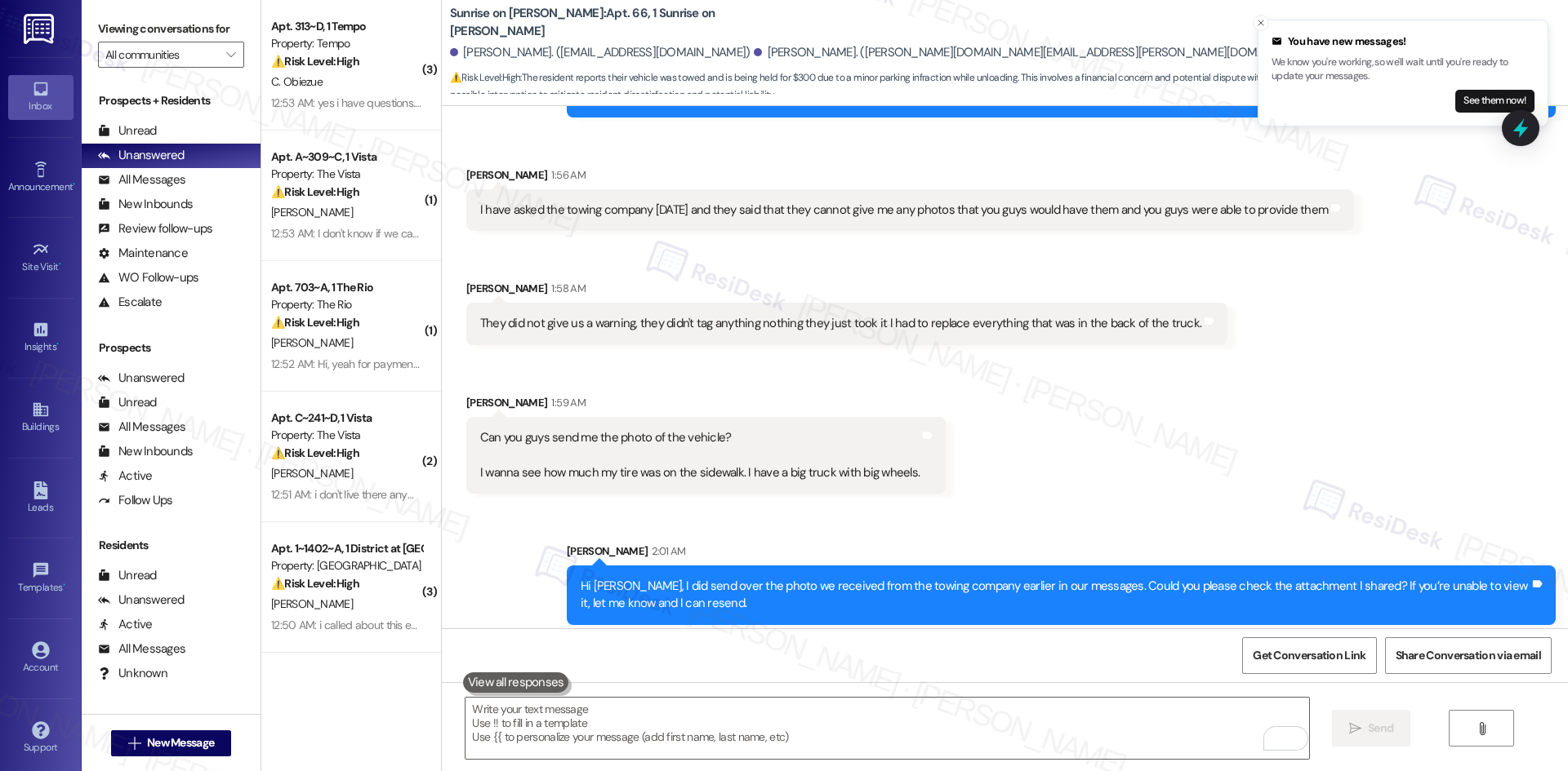
drag, startPoint x: 576, startPoint y: 531, endPoint x: 566, endPoint y: 533, distance: 10.2
click at [576, 638] on div "Received via SMS [PERSON_NAME] 2:02 AM Did you send it by email or by text? Tag…" at bounding box center [1004, 694] width 1126 height 114
drag, startPoint x: 453, startPoint y: 546, endPoint x: 699, endPoint y: 589, distance: 249.7
click at [699, 638] on div "Received via SMS [PERSON_NAME] 2:02 AM Did you send it by email or by text? Tag…" at bounding box center [1004, 694] width 1126 height 114
drag, startPoint x: 579, startPoint y: 583, endPoint x: 572, endPoint y: 591, distance: 10.6
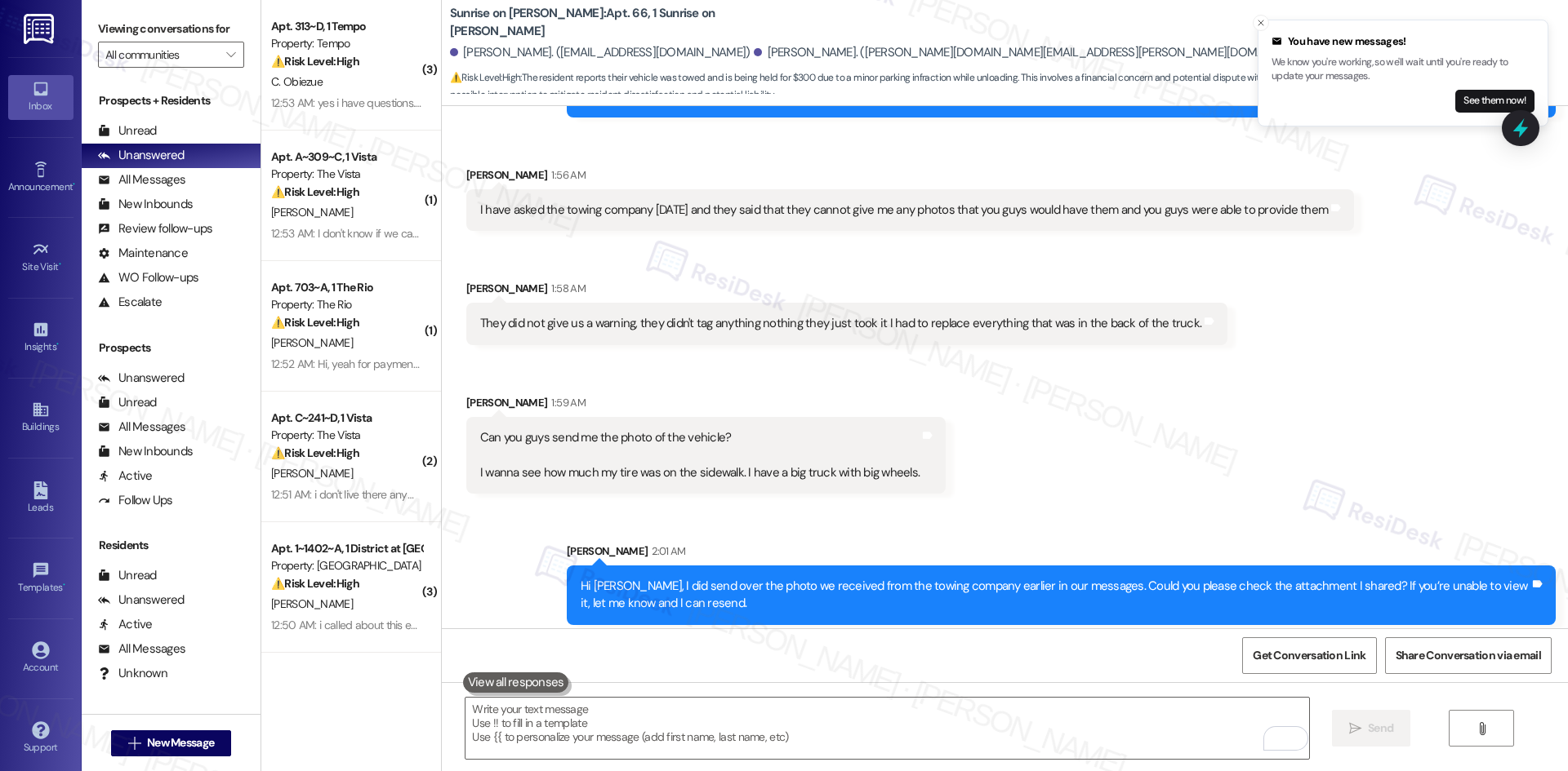
copy div "[PERSON_NAME] 2:02 AM Did you send it by email or by text? Tags and notes"
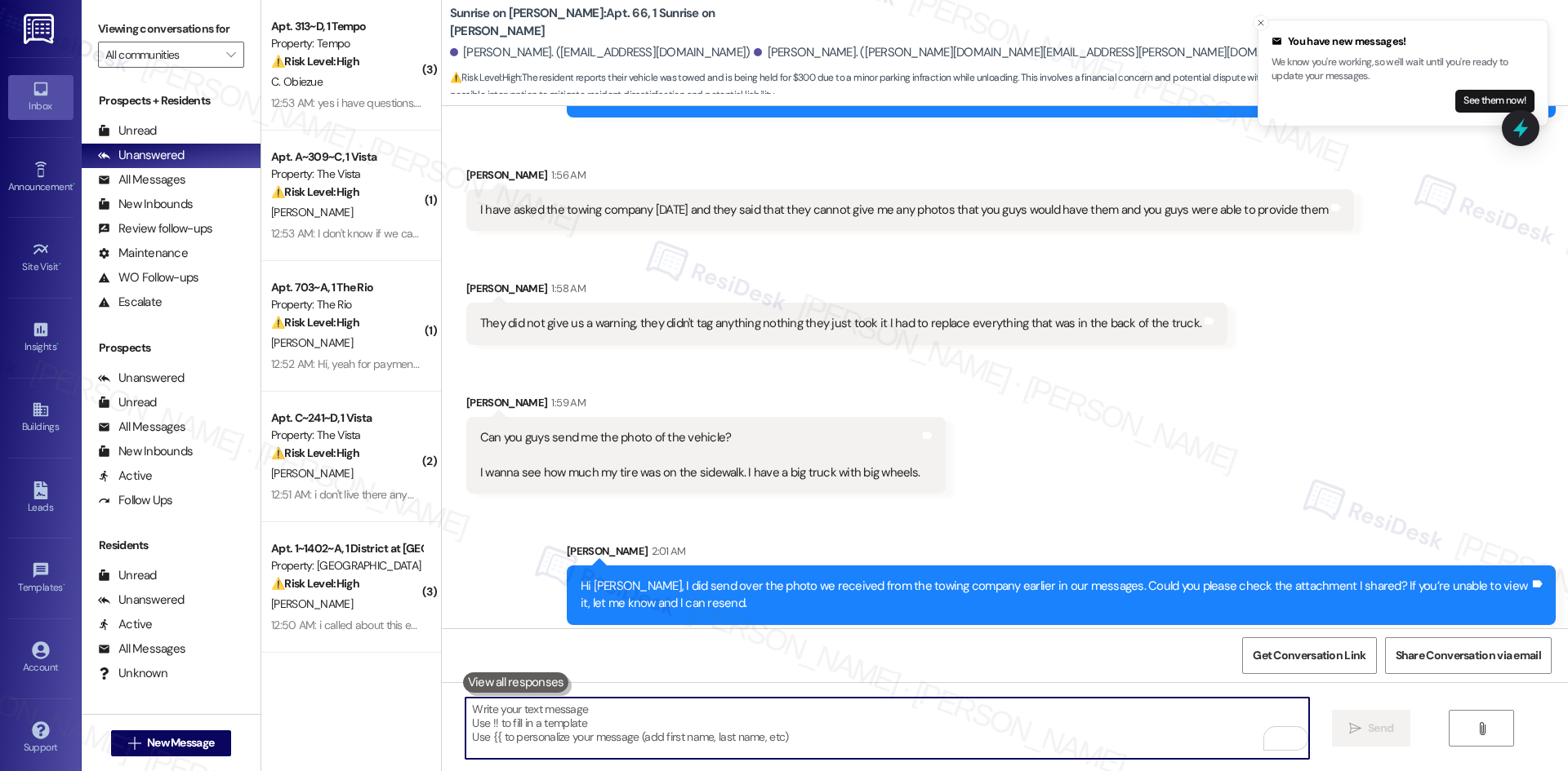
click at [721, 746] on textarea "To enrich screen reader interactions, please activate Accessibility in Grammarl…" at bounding box center [886, 728] width 843 height 61
paste textarea "[PERSON_NAME] 2:02 AM Did you send it by email or by text?"
type textarea "[PERSON_NAME] 2:02 AM Did you send it by email or by text?"
click at [738, 726] on textarea "To enrich screen reader interactions, please activate Accessibility in Grammarl…" at bounding box center [886, 728] width 843 height 61
paste textarea "I sent the JPG photo by text earlier in this thread."
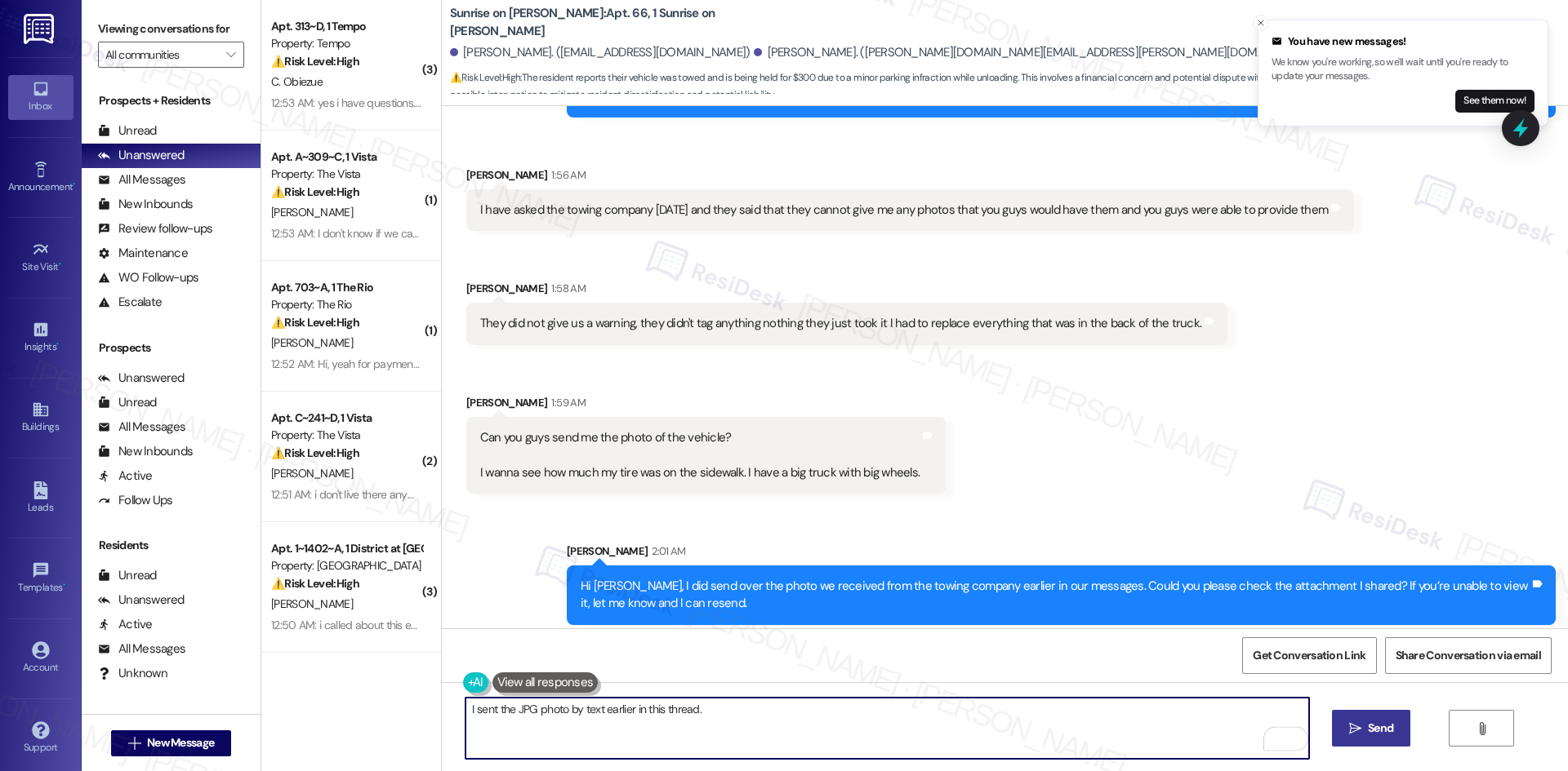
type textarea "I sent the JPG photo by text earlier in this thread."
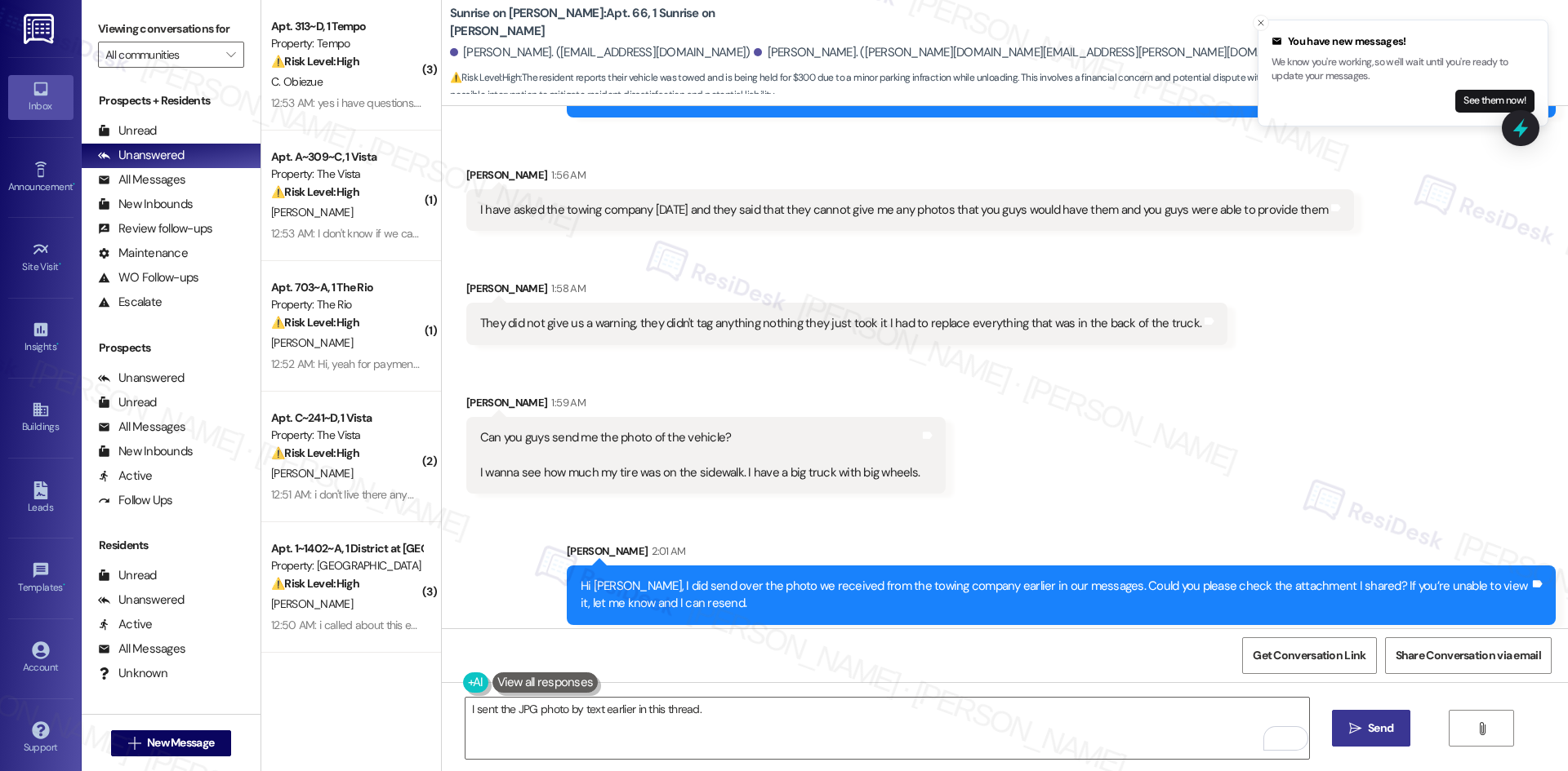
click at [1398, 732] on button " Send" at bounding box center [1372, 728] width 79 height 37
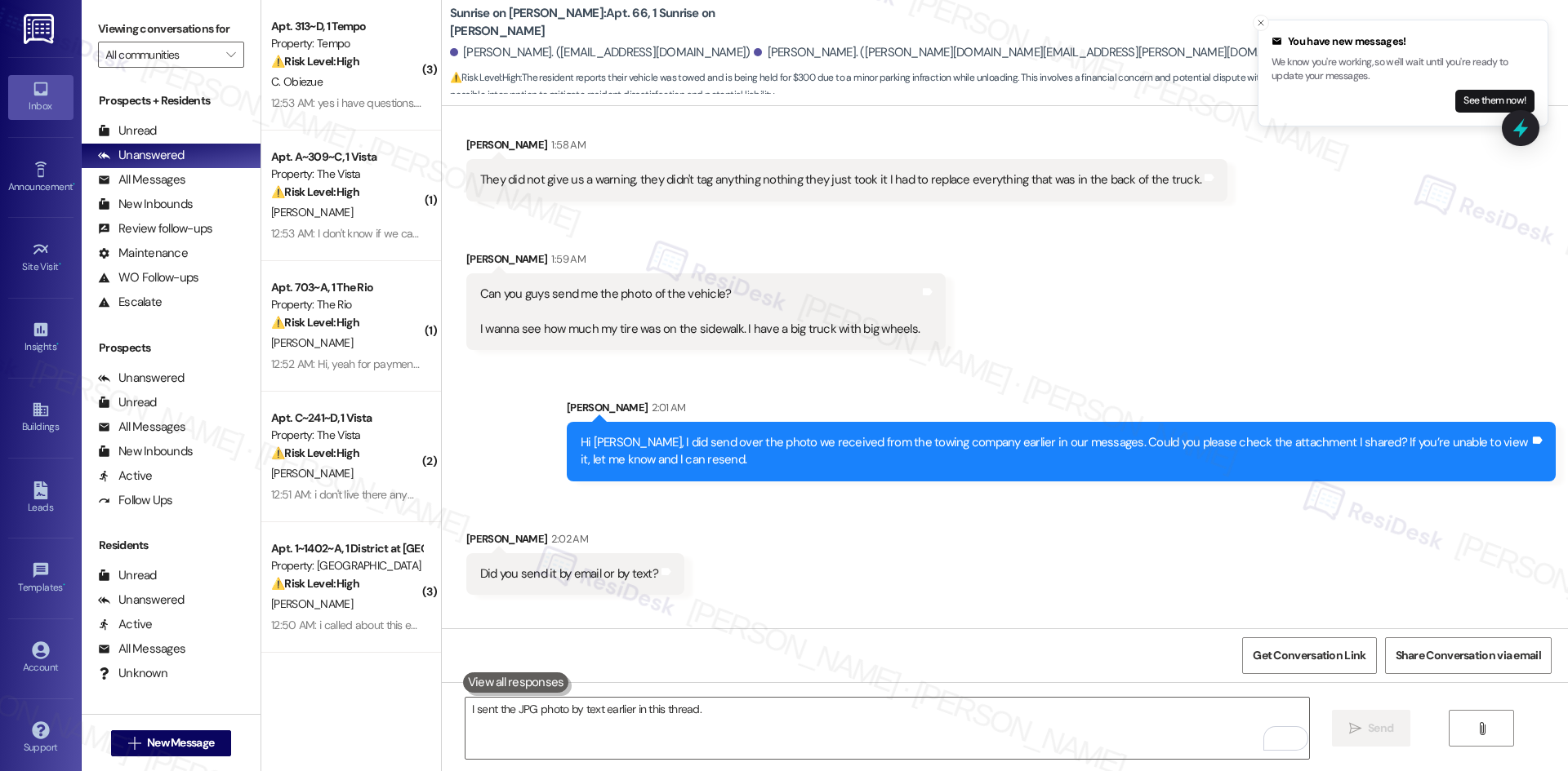
scroll to position [17981, 0]
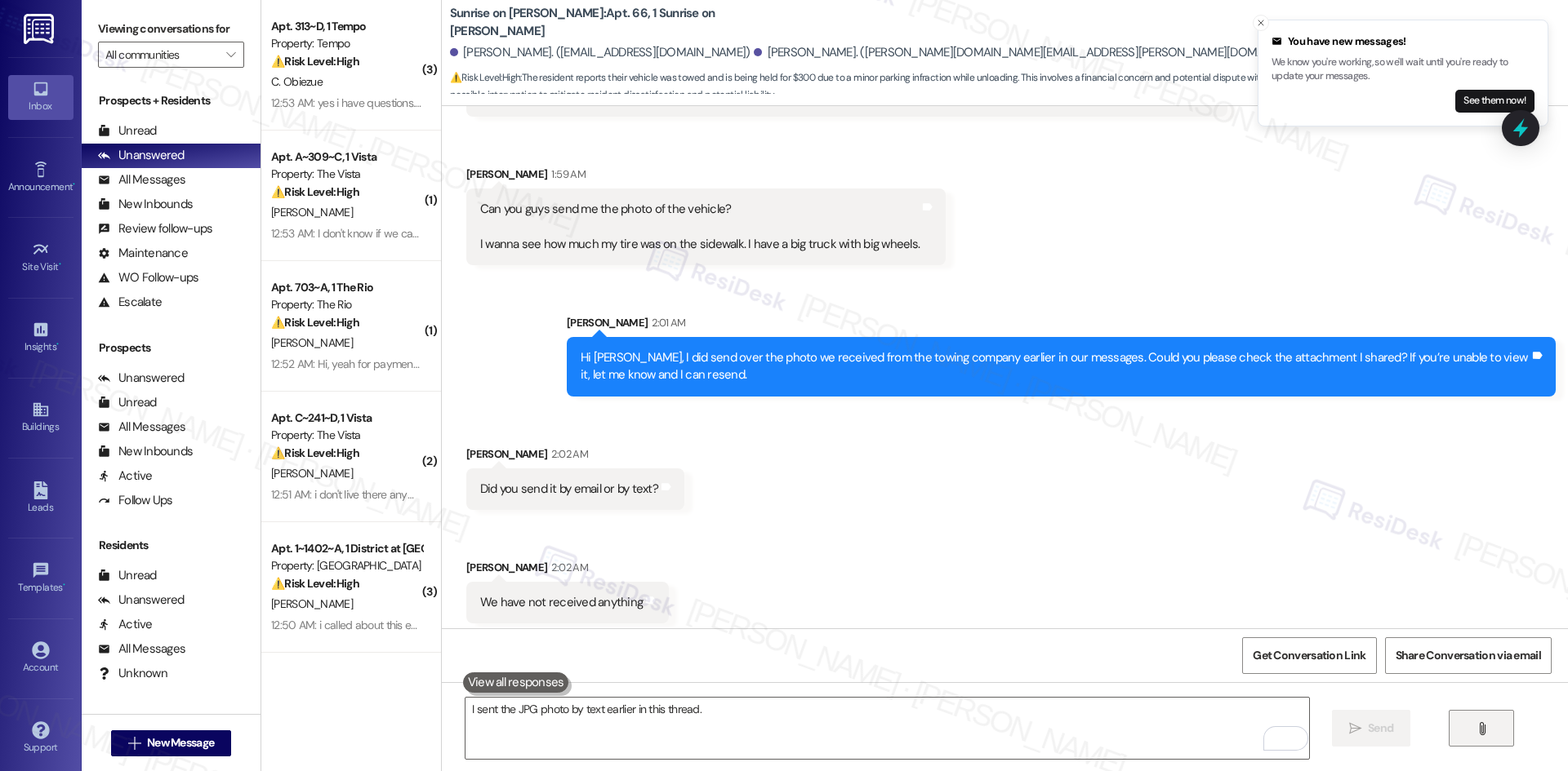
click at [1496, 726] on button "" at bounding box center [1482, 728] width 66 height 37
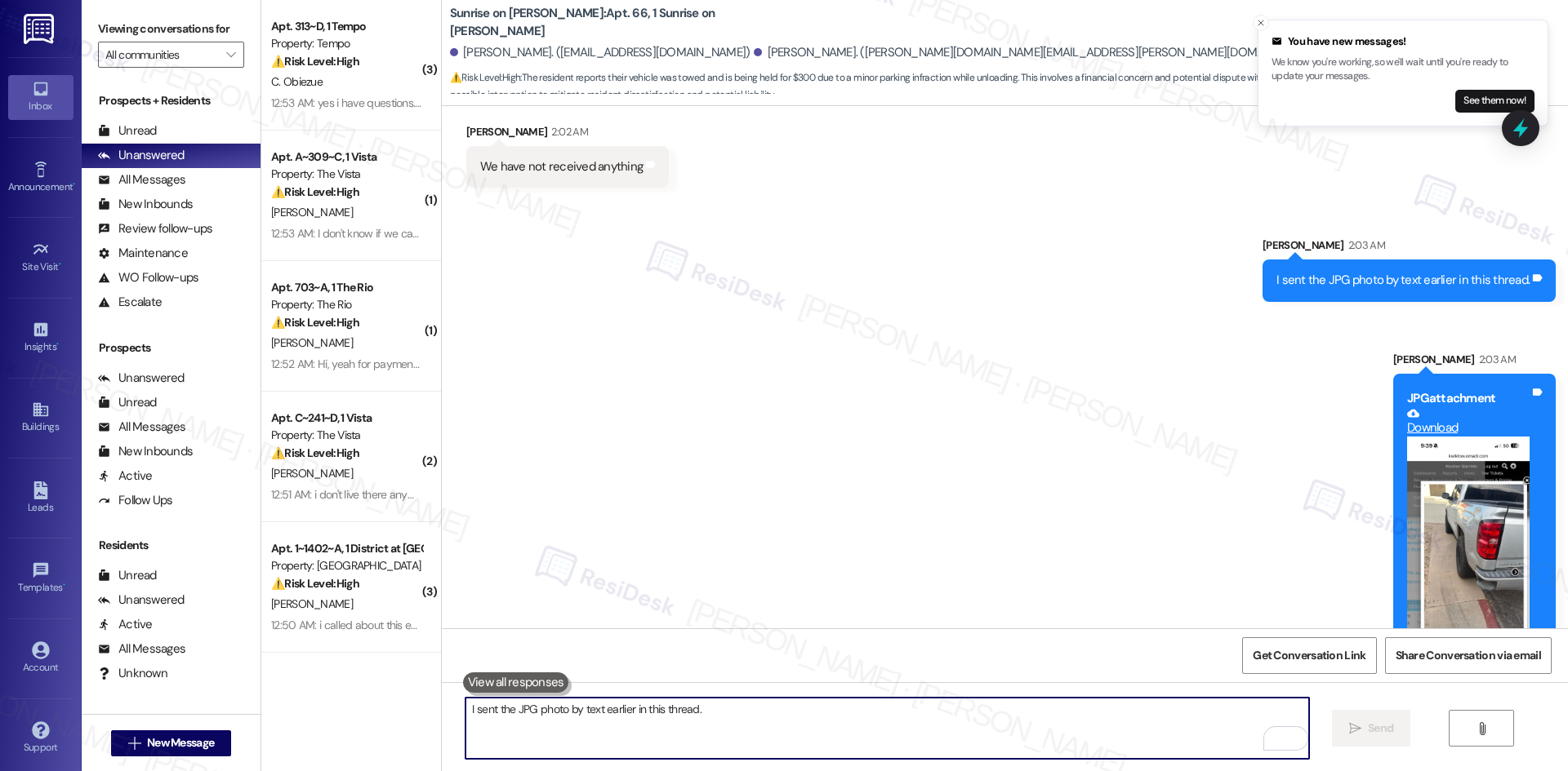
click at [839, 736] on textarea "I sent the JPG photo by text earlier in this thread." at bounding box center [886, 728] width 843 height 61
click at [1482, 737] on button "" at bounding box center [1482, 728] width 66 height 37
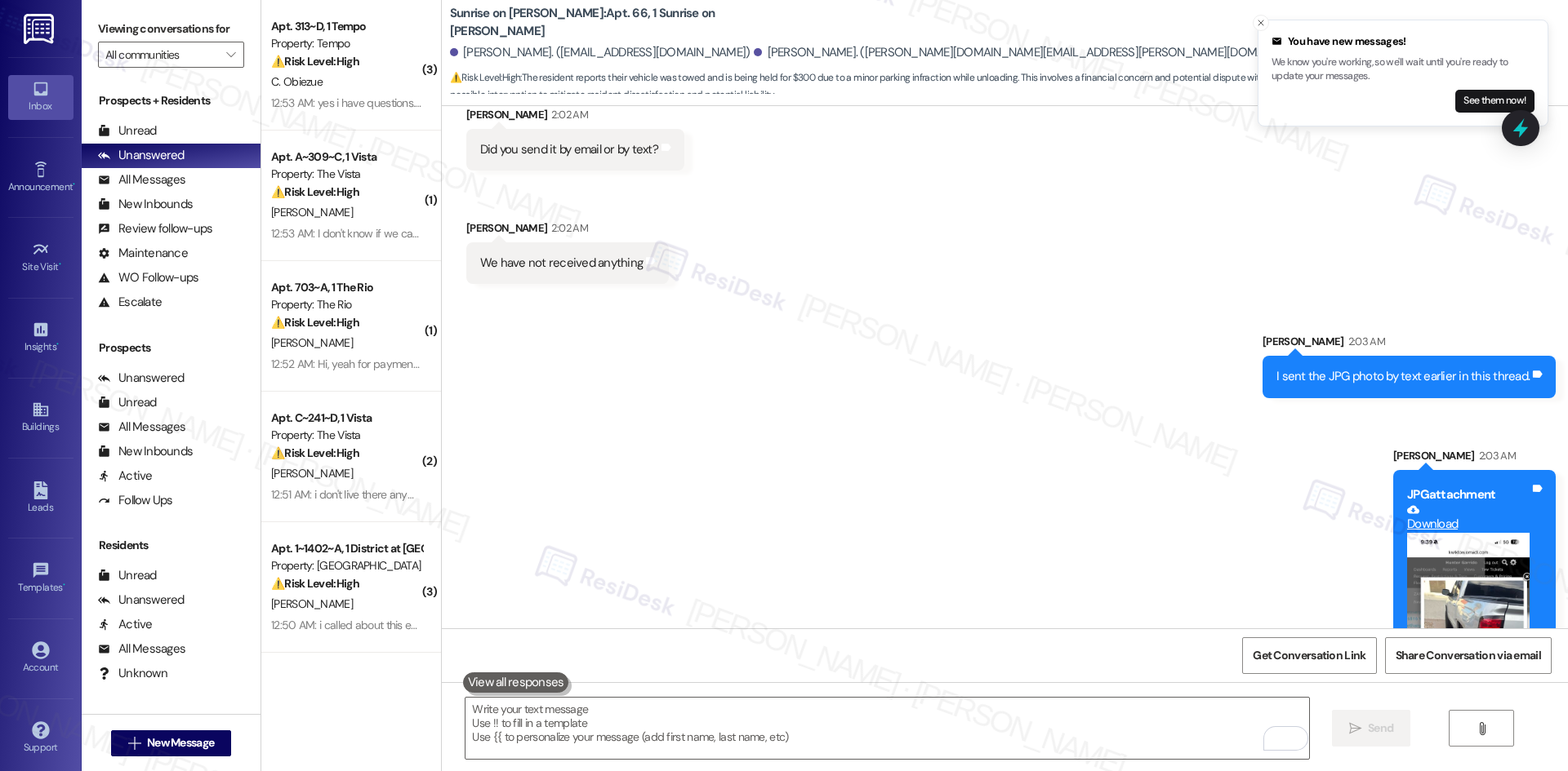
scroll to position [18284, 0]
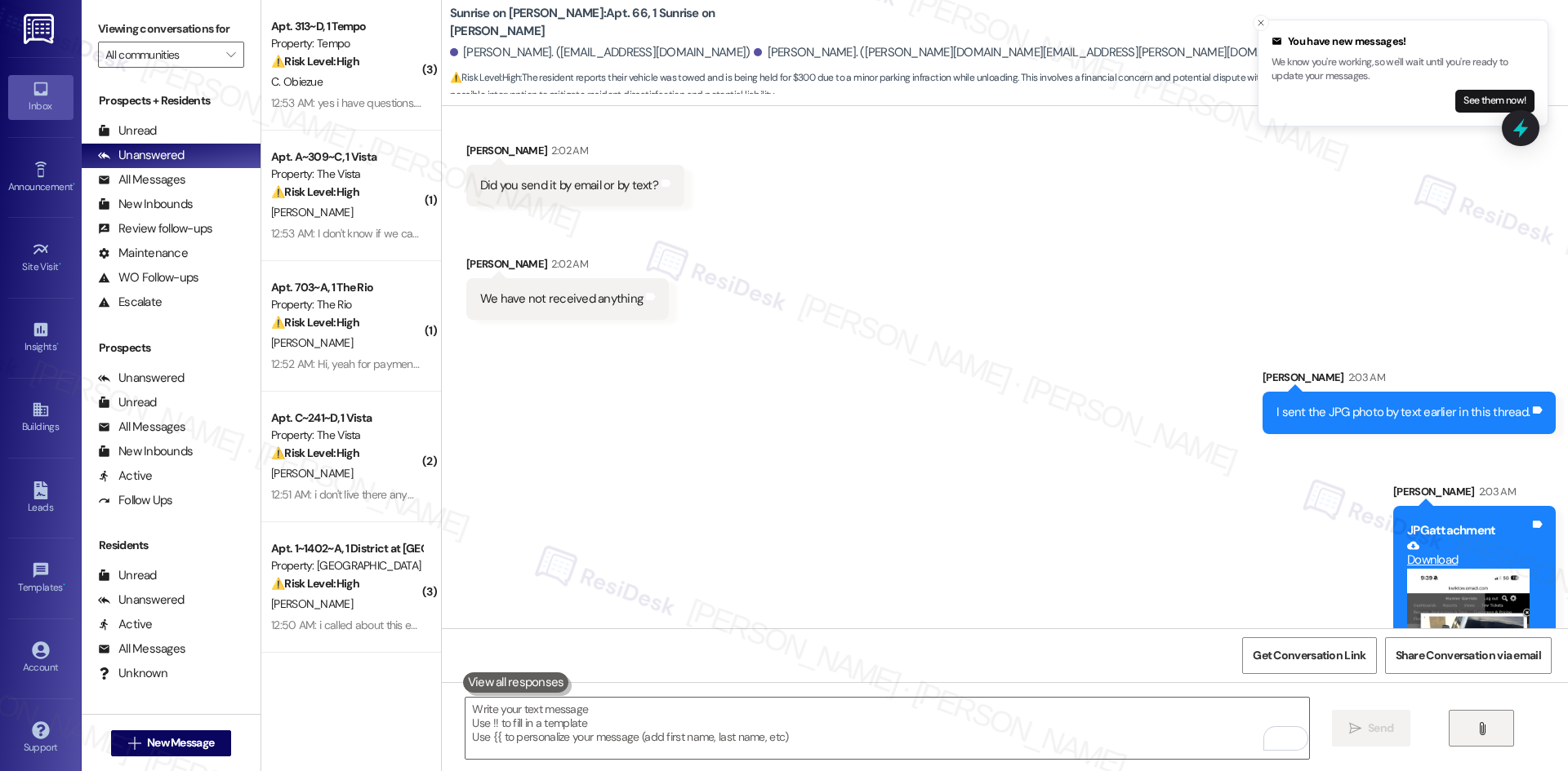
click at [1478, 721] on button "" at bounding box center [1482, 728] width 66 height 37
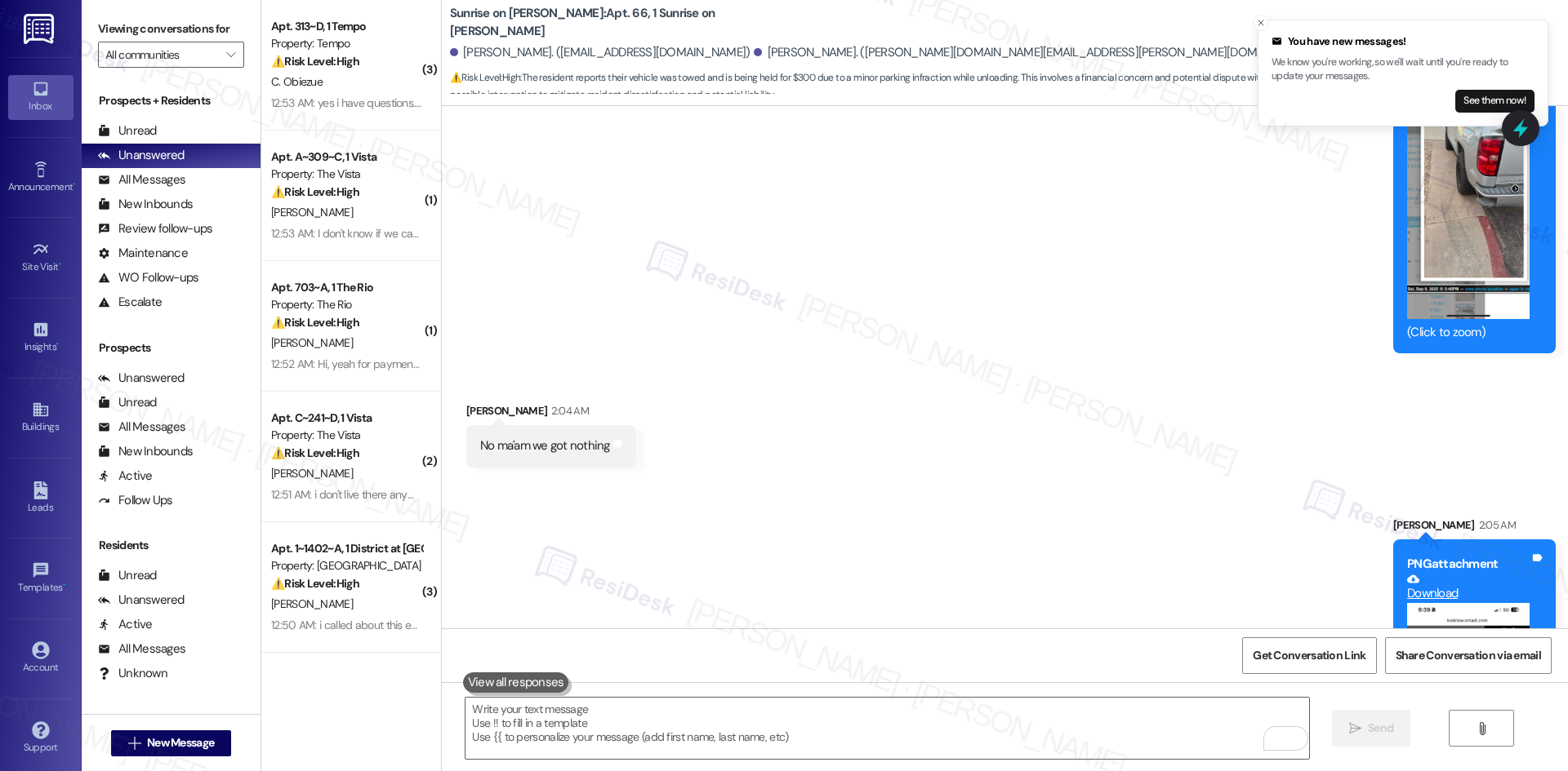
scroll to position [18791, 0]
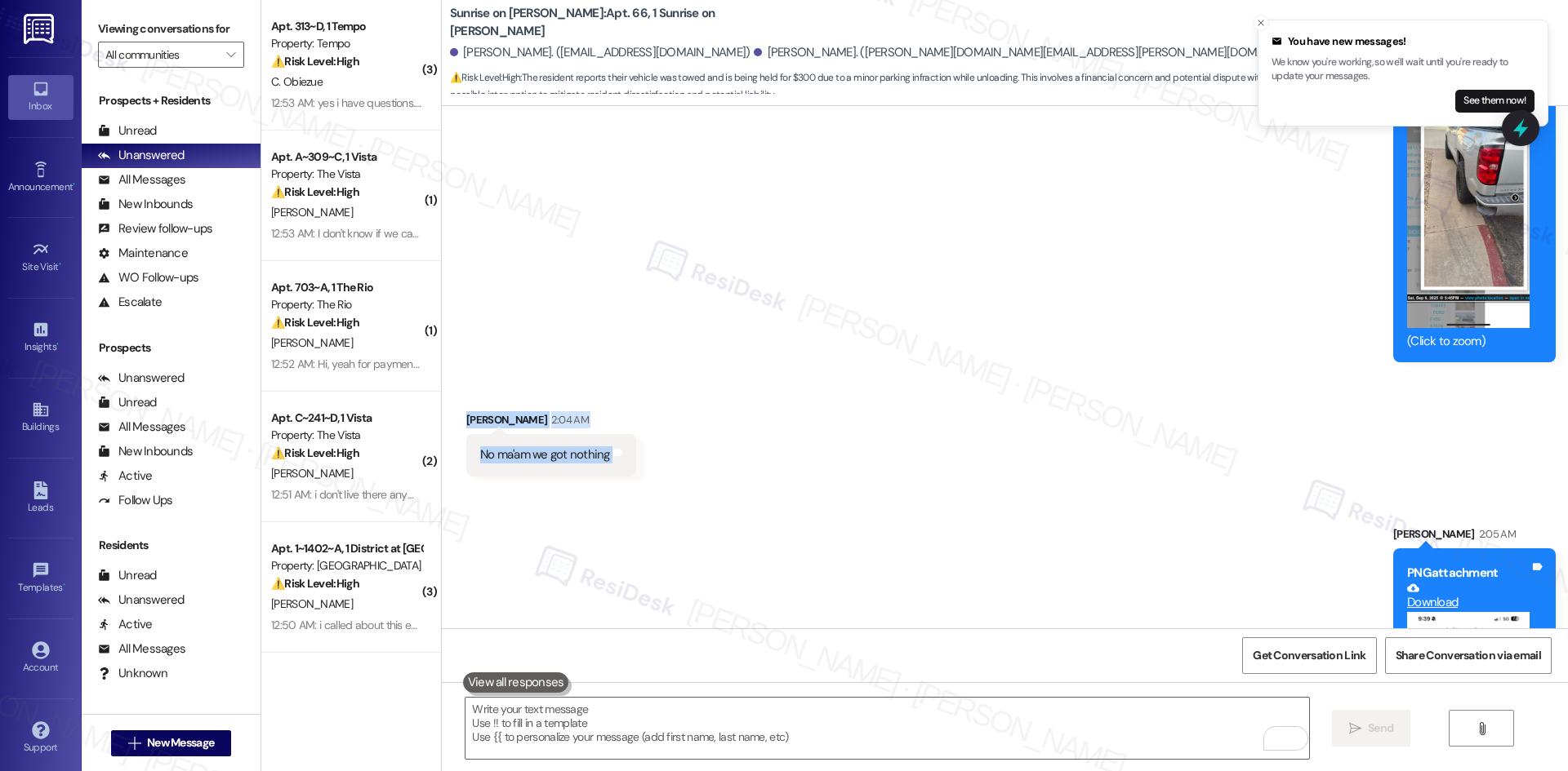
drag, startPoint x: 443, startPoint y: 267, endPoint x: 682, endPoint y: 337, distance: 249.0
click at [677, 375] on div "Received via SMS [PERSON_NAME] 2:04 AM No ma'am we got nothing Tags and notes" at bounding box center [1004, 431] width 1126 height 114
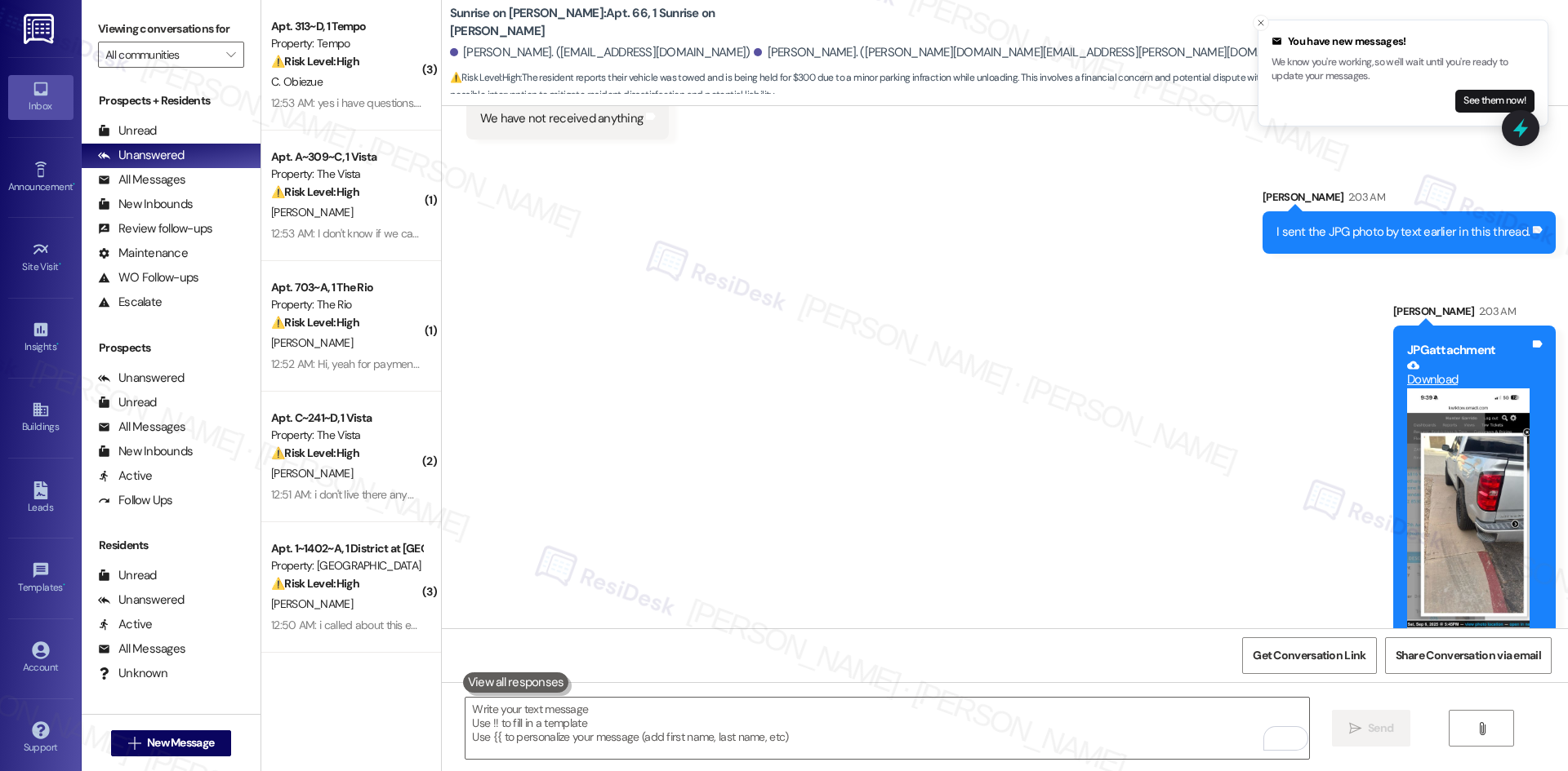
drag, startPoint x: 747, startPoint y: 502, endPoint x: 740, endPoint y: 509, distance: 9.9
click at [747, 503] on div "Sent via SMS [PERSON_NAME] 2:03 AM I sent the JPG photo by text earlier in this…" at bounding box center [1004, 426] width 1126 height 549
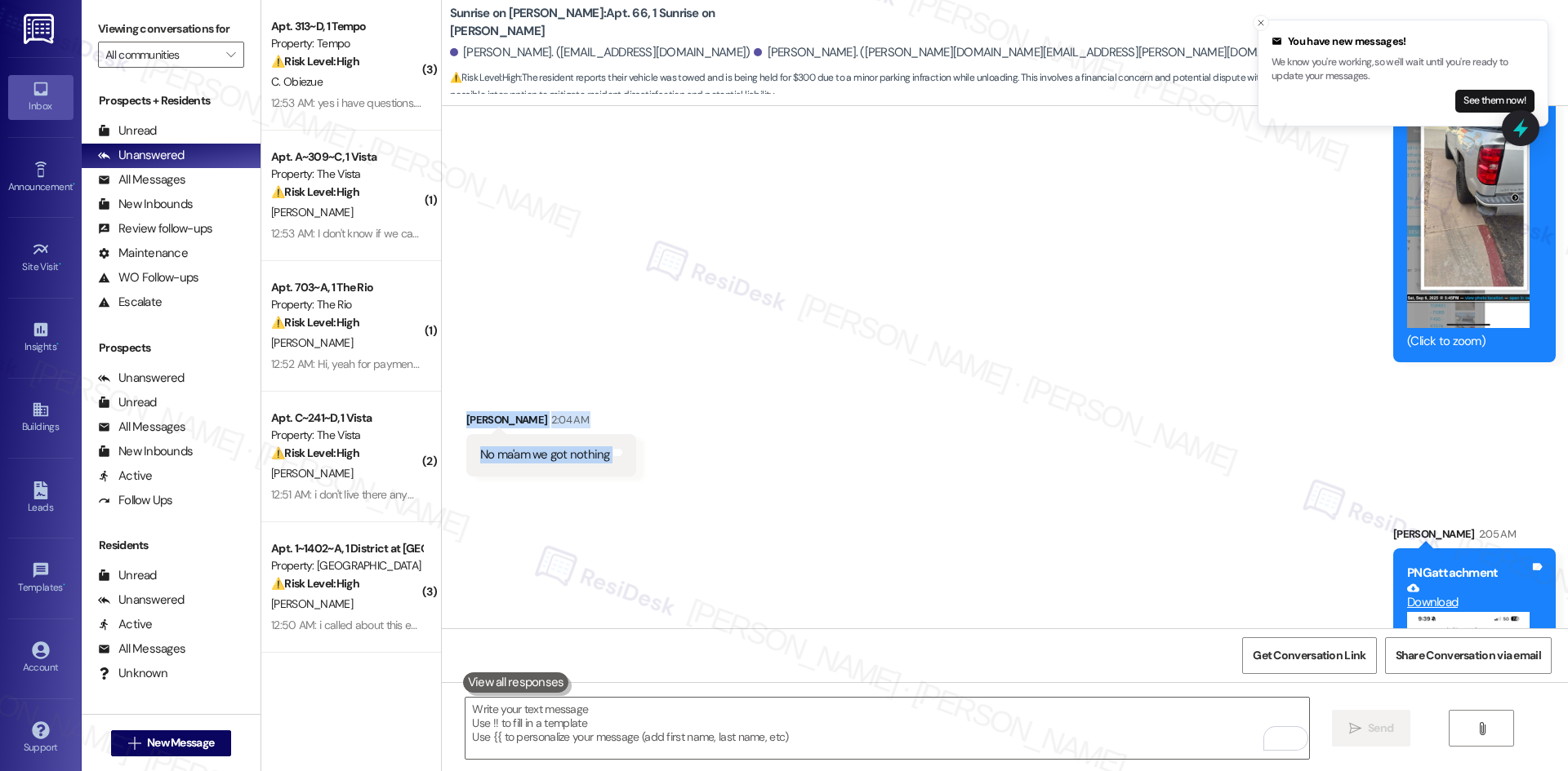
drag, startPoint x: 452, startPoint y: 284, endPoint x: 749, endPoint y: 327, distance: 300.1
click at [756, 375] on div "Received via SMS [PERSON_NAME] 2:04 AM No ma'am we got nothing Tags and notes" at bounding box center [1004, 431] width 1126 height 114
copy div "[PERSON_NAME] 2:04 AM No ma'am we got nothing Tags and notes Sent via SMS"
click at [935, 489] on div "Sent via SMS [PERSON_NAME] 2:05 AM PNG attachment Download (Click to zoom) Tags…" at bounding box center [1004, 702] width 1126 height 424
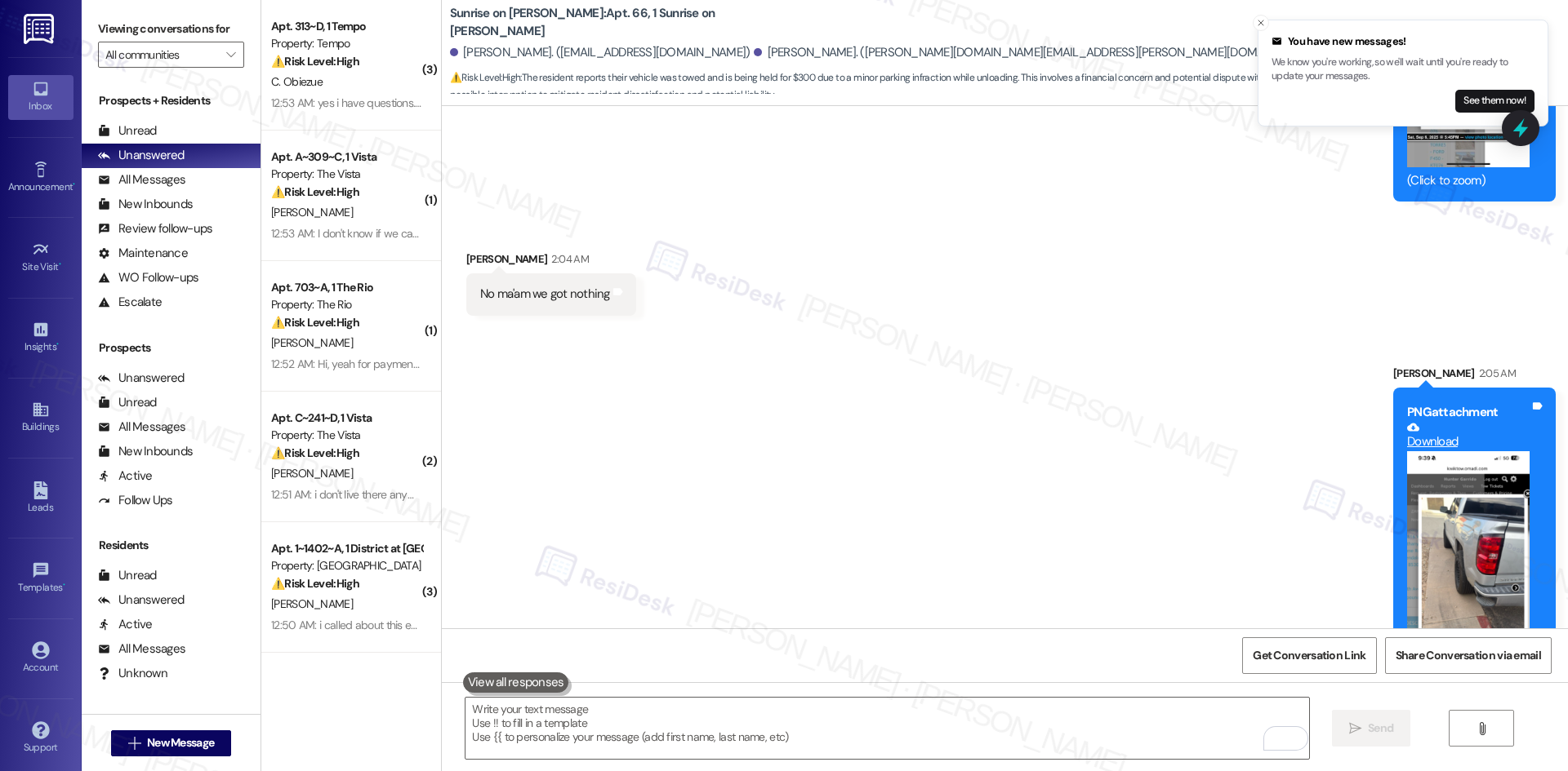
scroll to position [18955, 0]
drag, startPoint x: 821, startPoint y: 740, endPoint x: 814, endPoint y: 726, distance: 15.7
click at [820, 740] on textarea "To enrich screen reader interactions, please activate Accessibility in Grammarl…" at bounding box center [886, 728] width 843 height 61
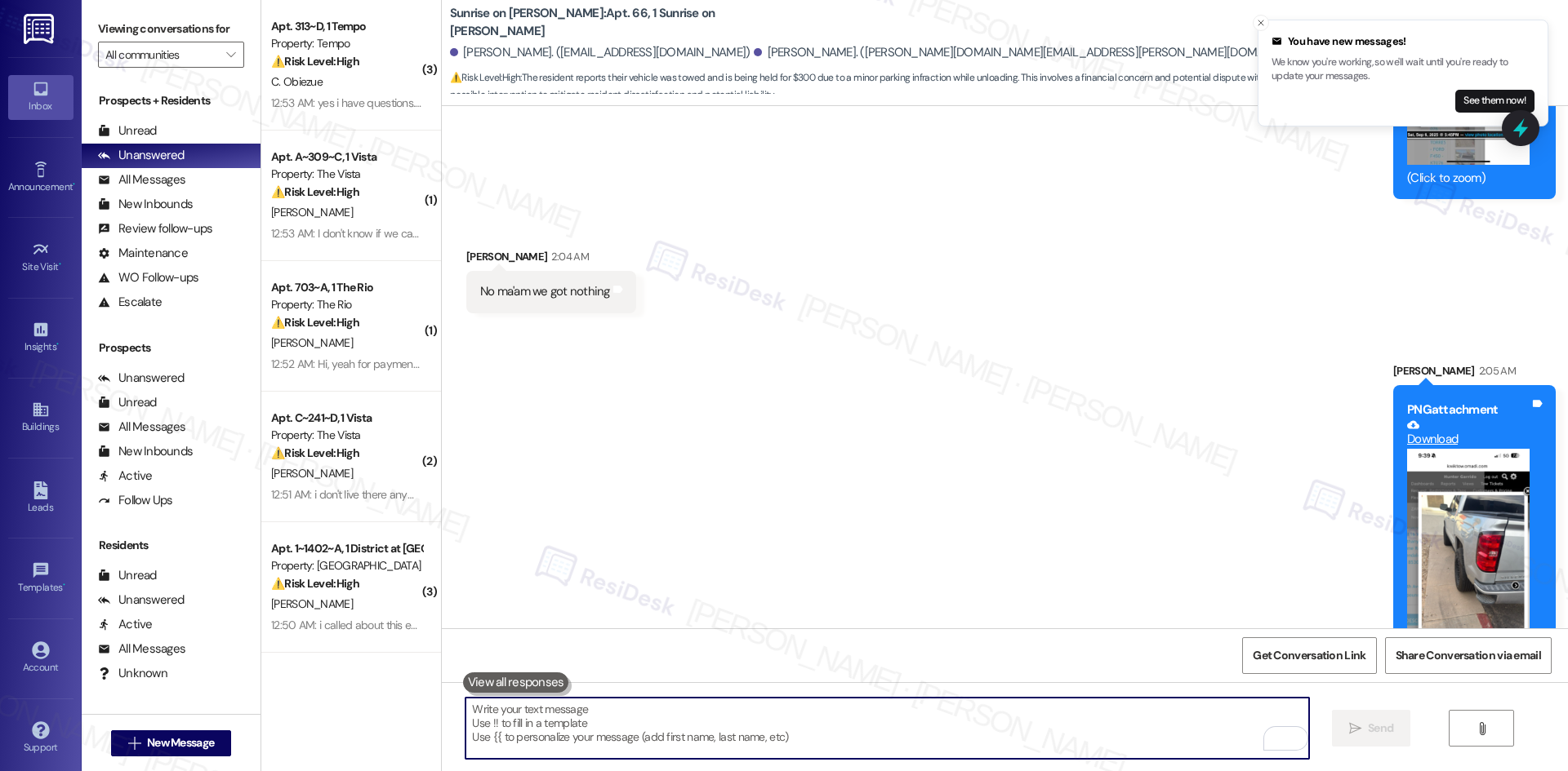
paste textarea "I’m resending the photo we received from the towing company here as a PNG. Plea…"
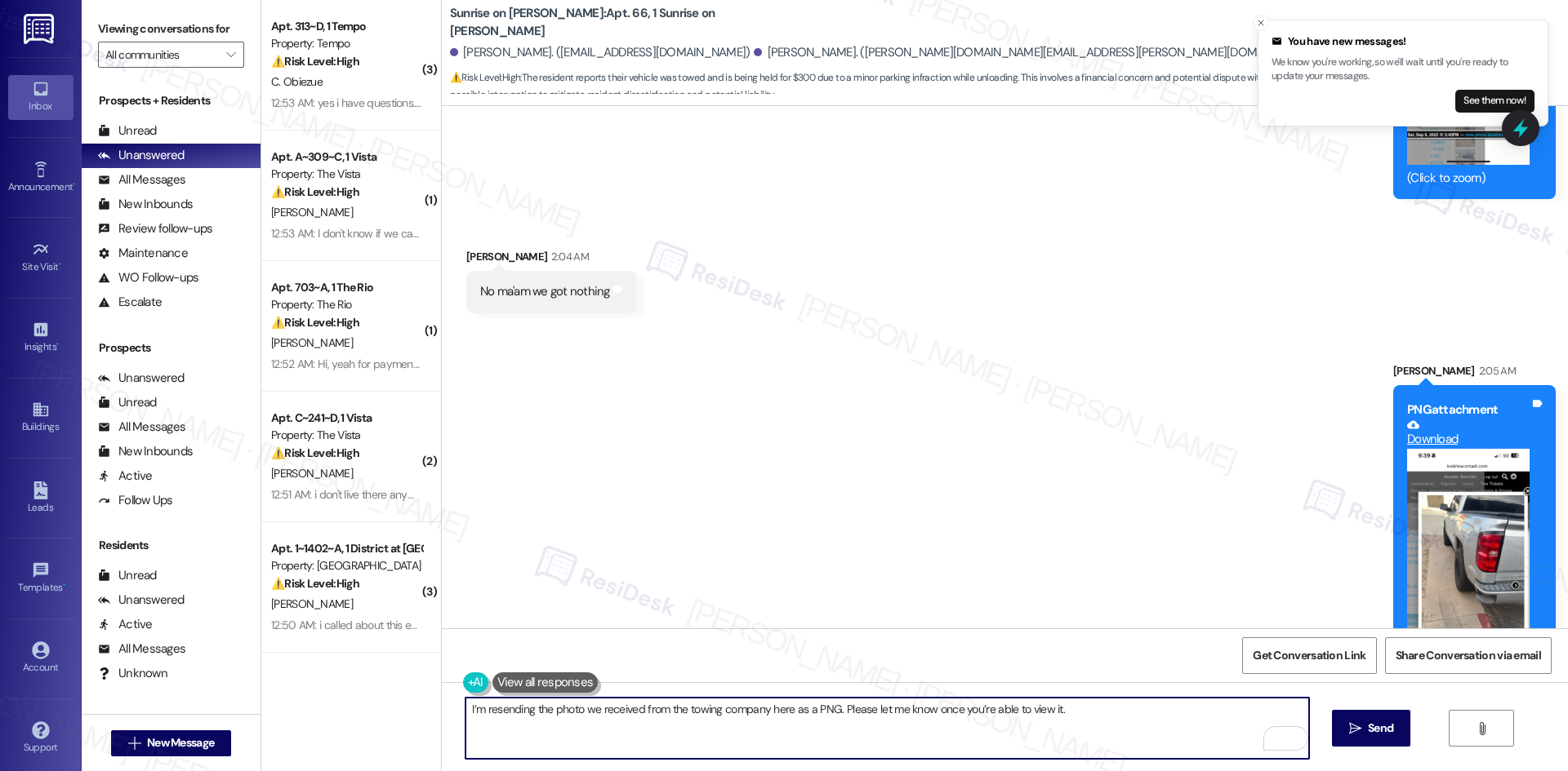
click at [893, 475] on div "Sent via SMS [PERSON_NAME] 2:05 AM PNG attachment Download (Click to zoom) Tags…" at bounding box center [1004, 538] width 1126 height 424
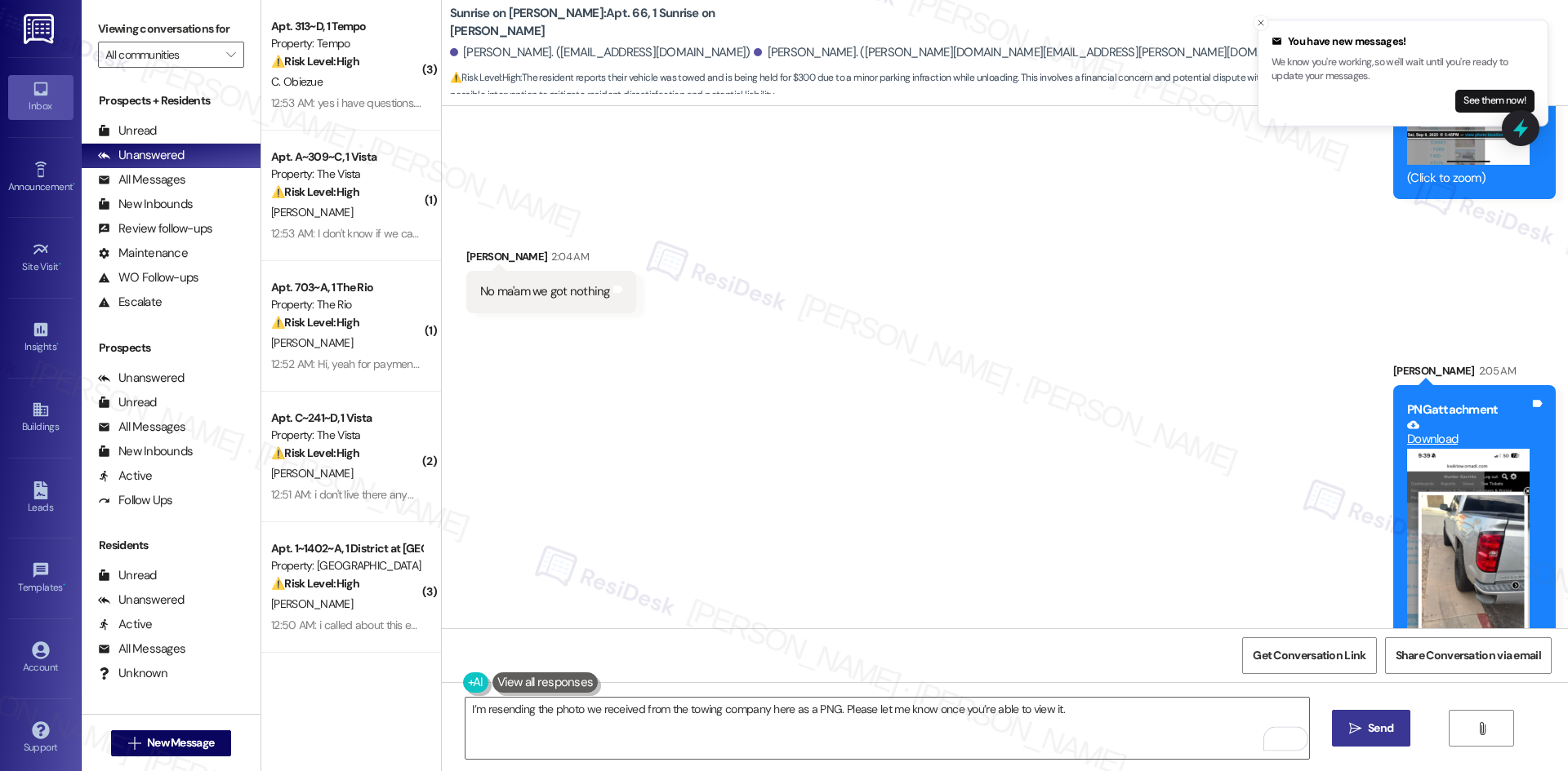
click at [1384, 731] on span "Send" at bounding box center [1380, 729] width 25 height 17
click at [1491, 516] on button "Zoom image" at bounding box center [1468, 576] width 122 height 254
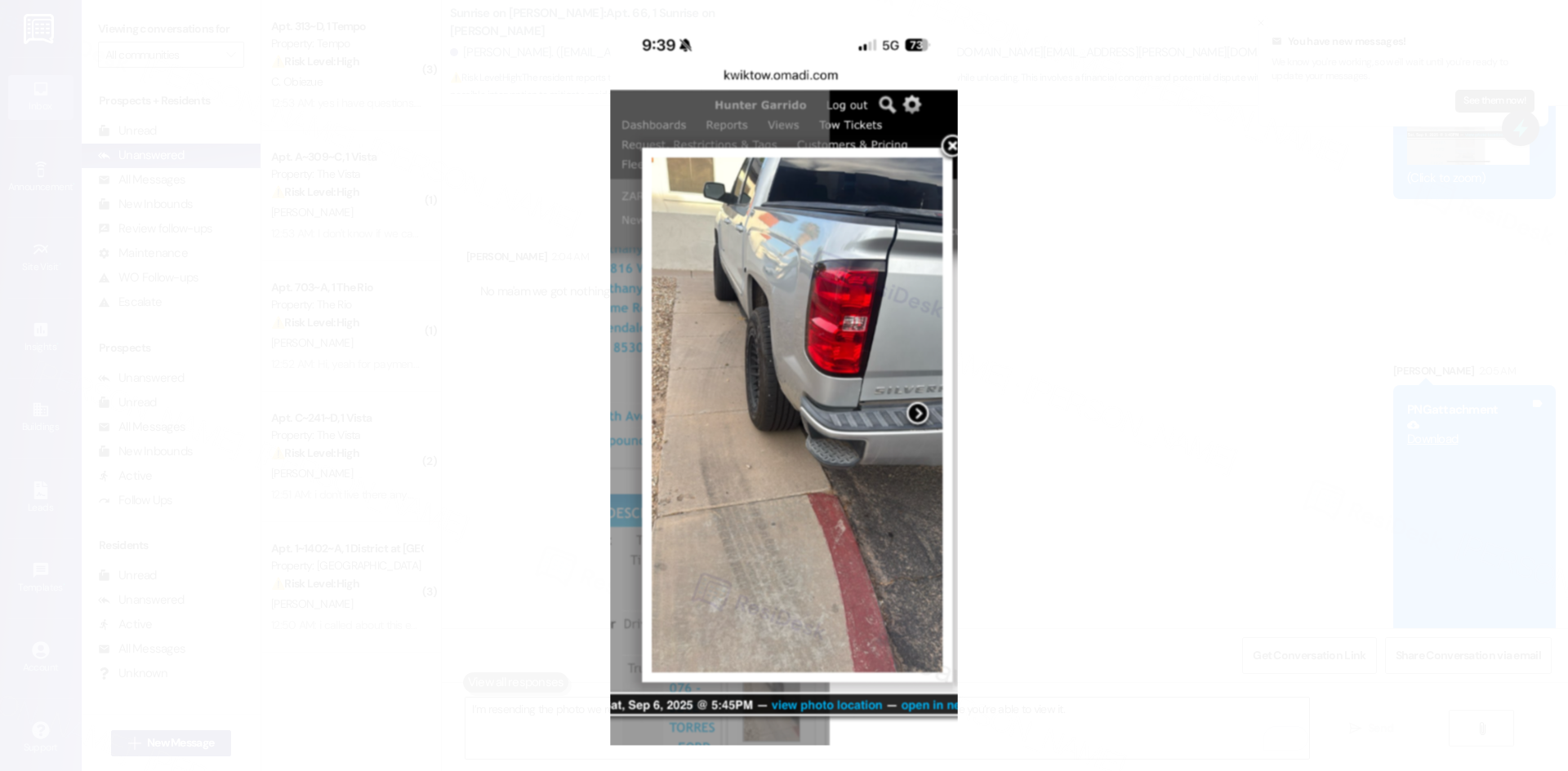
drag, startPoint x: 1303, startPoint y: 257, endPoint x: 1332, endPoint y: 265, distance: 30.1
click at [1308, 265] on button "Unzoom image" at bounding box center [784, 385] width 1568 height 771
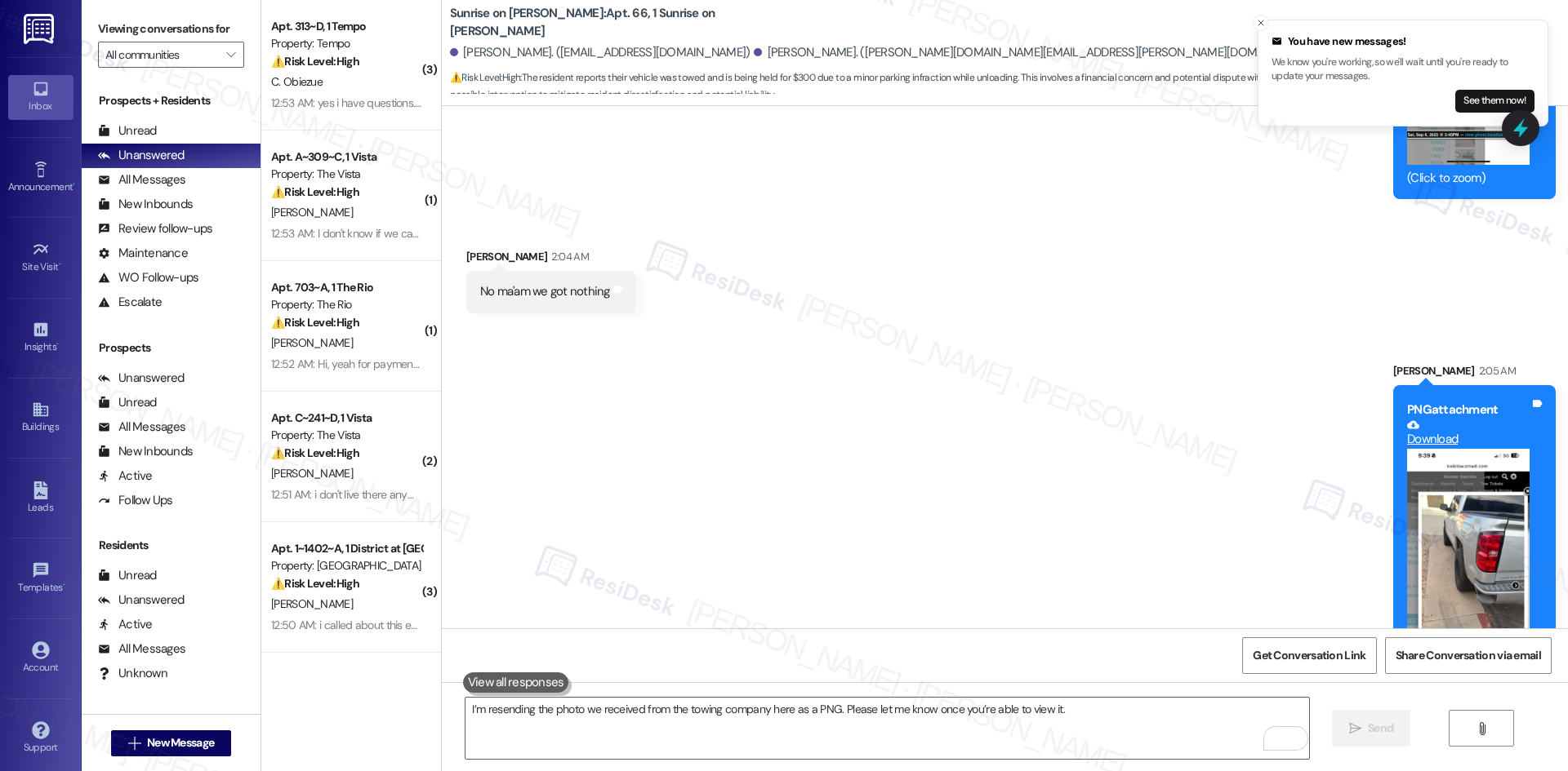
click at [1184, 550] on div "Sent via SMS [PERSON_NAME] 2:05 AM PNG attachment Download (Click to zoom) Tags…" at bounding box center [1004, 538] width 1126 height 424
drag, startPoint x: 983, startPoint y: 461, endPoint x: 997, endPoint y: 470, distance: 16.6
click at [985, 462] on div "Sent via SMS [PERSON_NAME] 2:05 AM PNG attachment Download (Click to zoom) Tags…" at bounding box center [1004, 538] width 1126 height 424
click at [952, 384] on div "Sent via SMS [PERSON_NAME] 2:05 AM PNG attachment Download (Click to zoom) Tags…" at bounding box center [1004, 538] width 1126 height 424
click at [1253, 23] on button "Close toast" at bounding box center [1260, 23] width 16 height 16
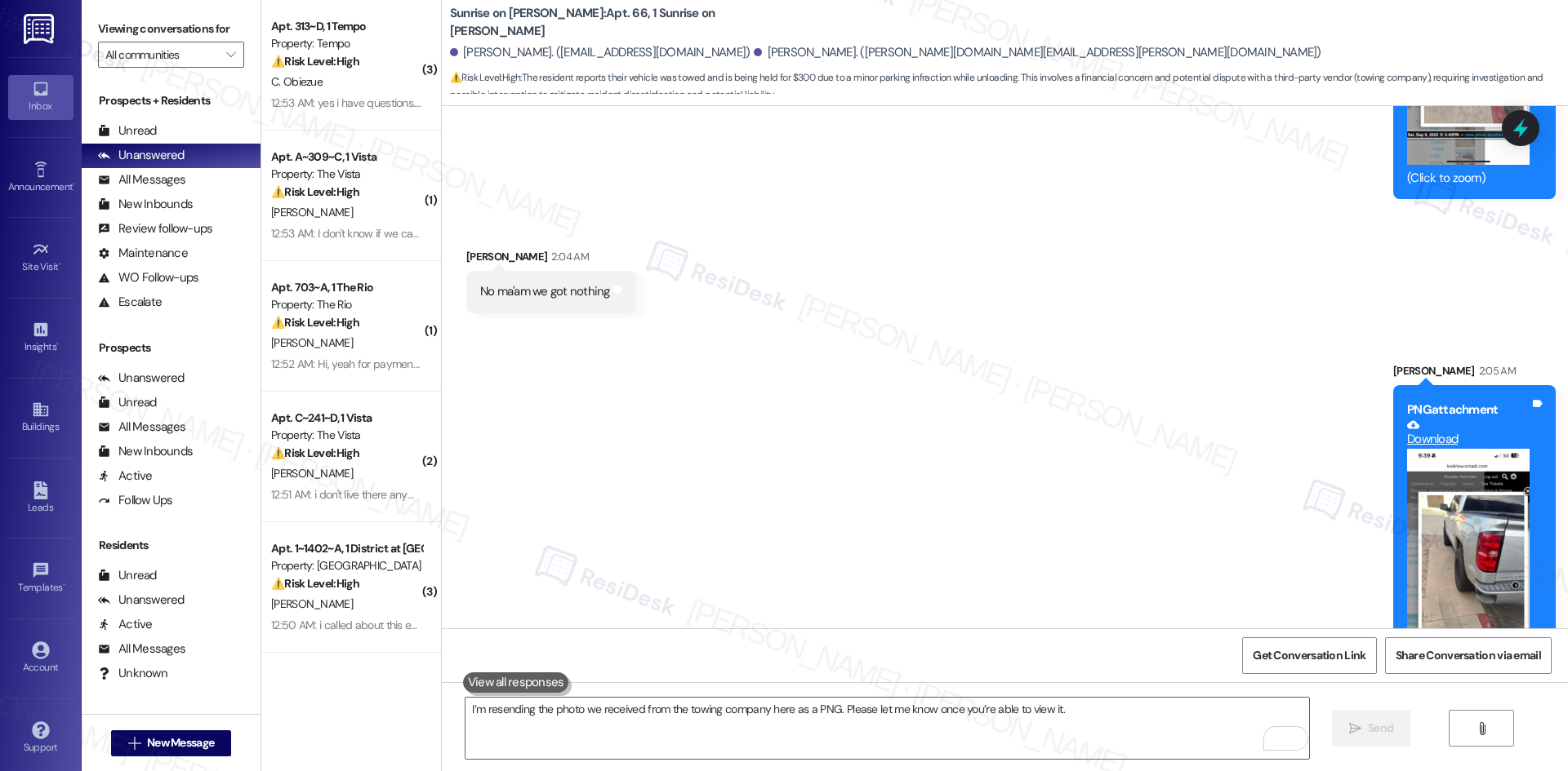
drag, startPoint x: 1256, startPoint y: 23, endPoint x: 1240, endPoint y: 28, distance: 16.8
click at [1253, 24] on div "Sunrise on [PERSON_NAME]: Apt. 66, 1 Sunrise on [PERSON_NAME] [PERSON_NAME]. ([…" at bounding box center [1009, 49] width 1118 height 90
click at [1045, 490] on div "Sent via SMS [PERSON_NAME] 2:05 AM PNG attachment Download (Click to zoom) Tags…" at bounding box center [1004, 538] width 1126 height 424
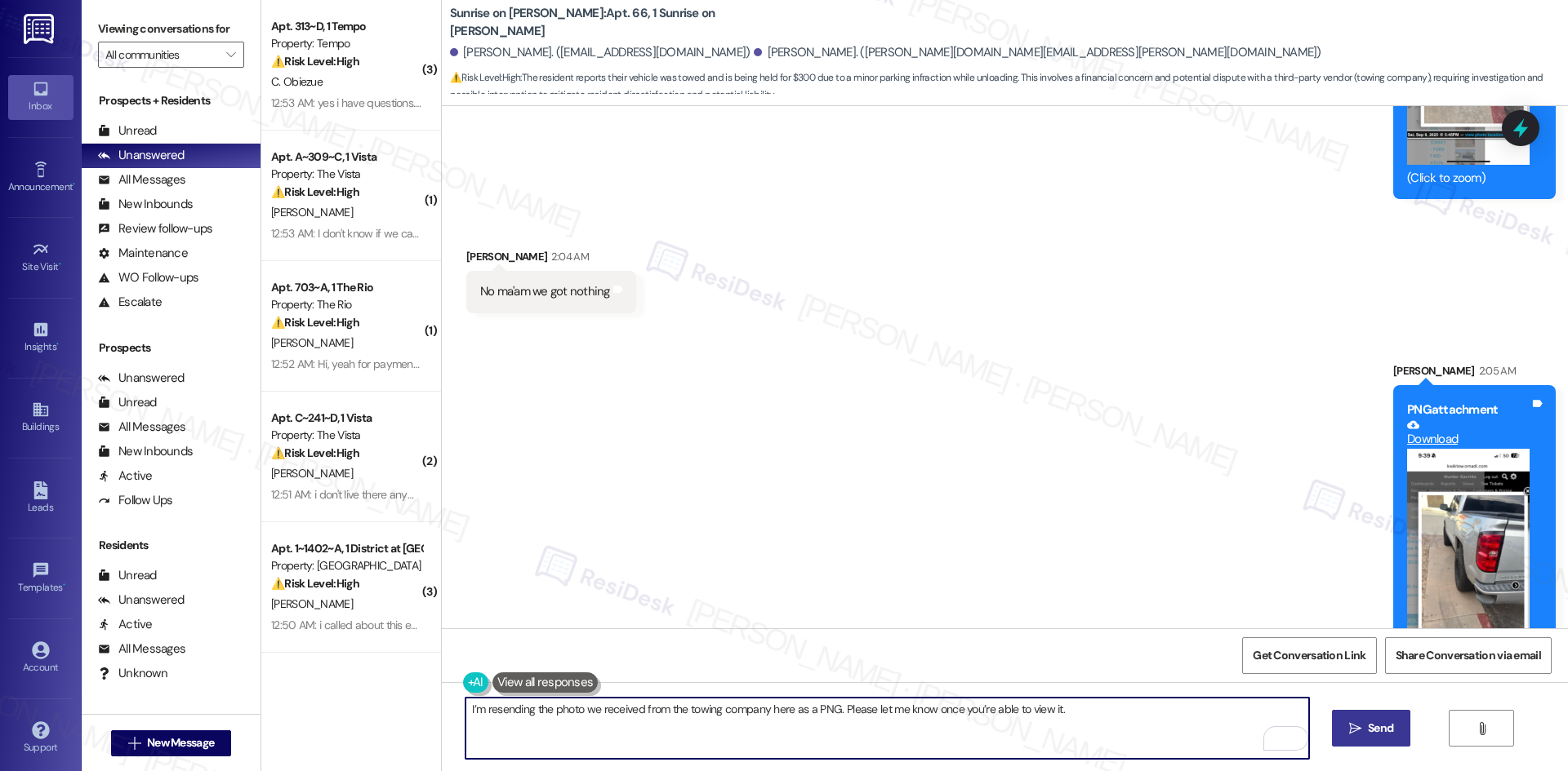
type textarea "I’m resending the photo we received from the towing company here as a PNG. Plea…"
click at [1355, 731] on icon "" at bounding box center [1355, 729] width 12 height 13
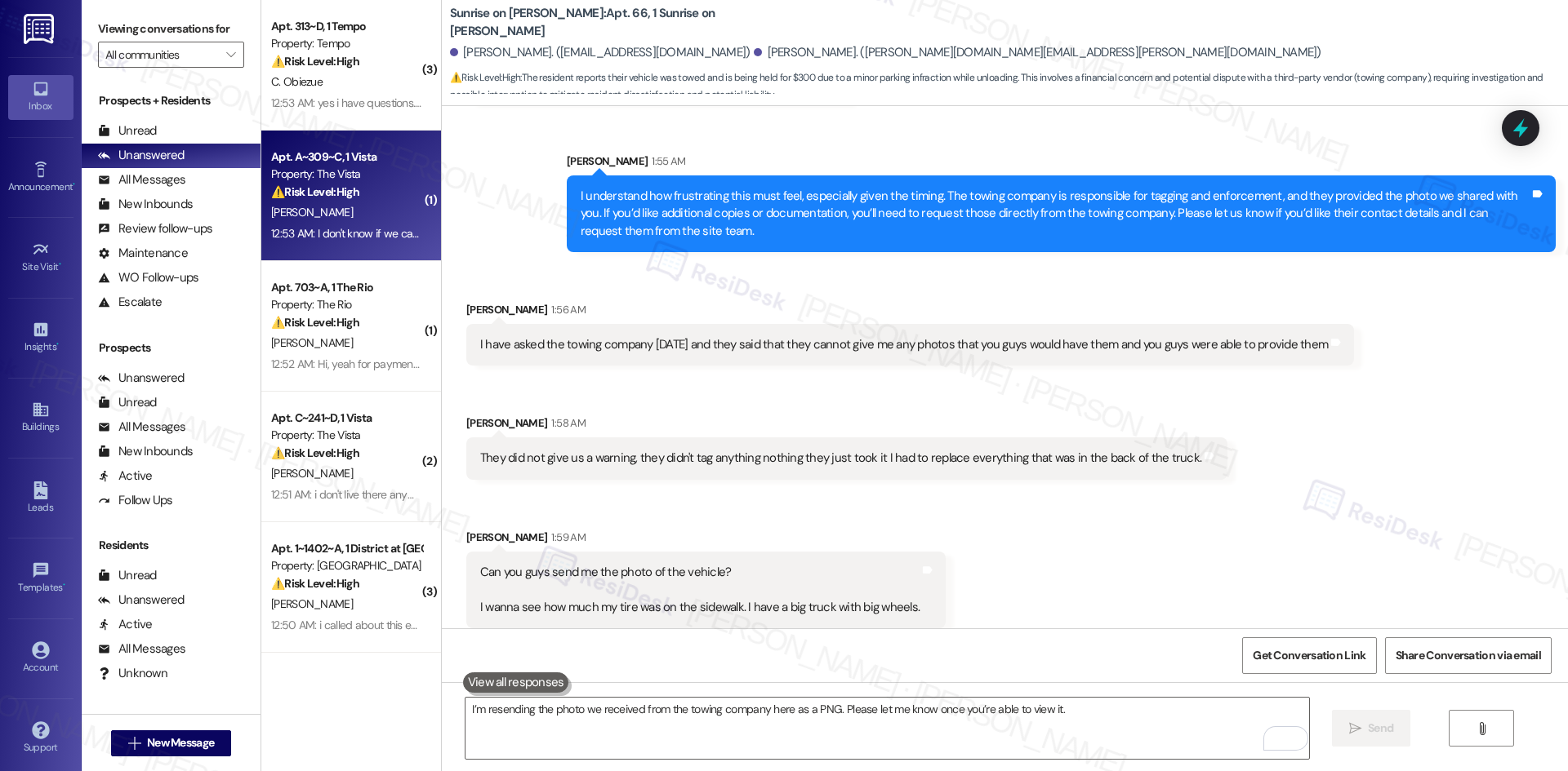
scroll to position [17599, 0]
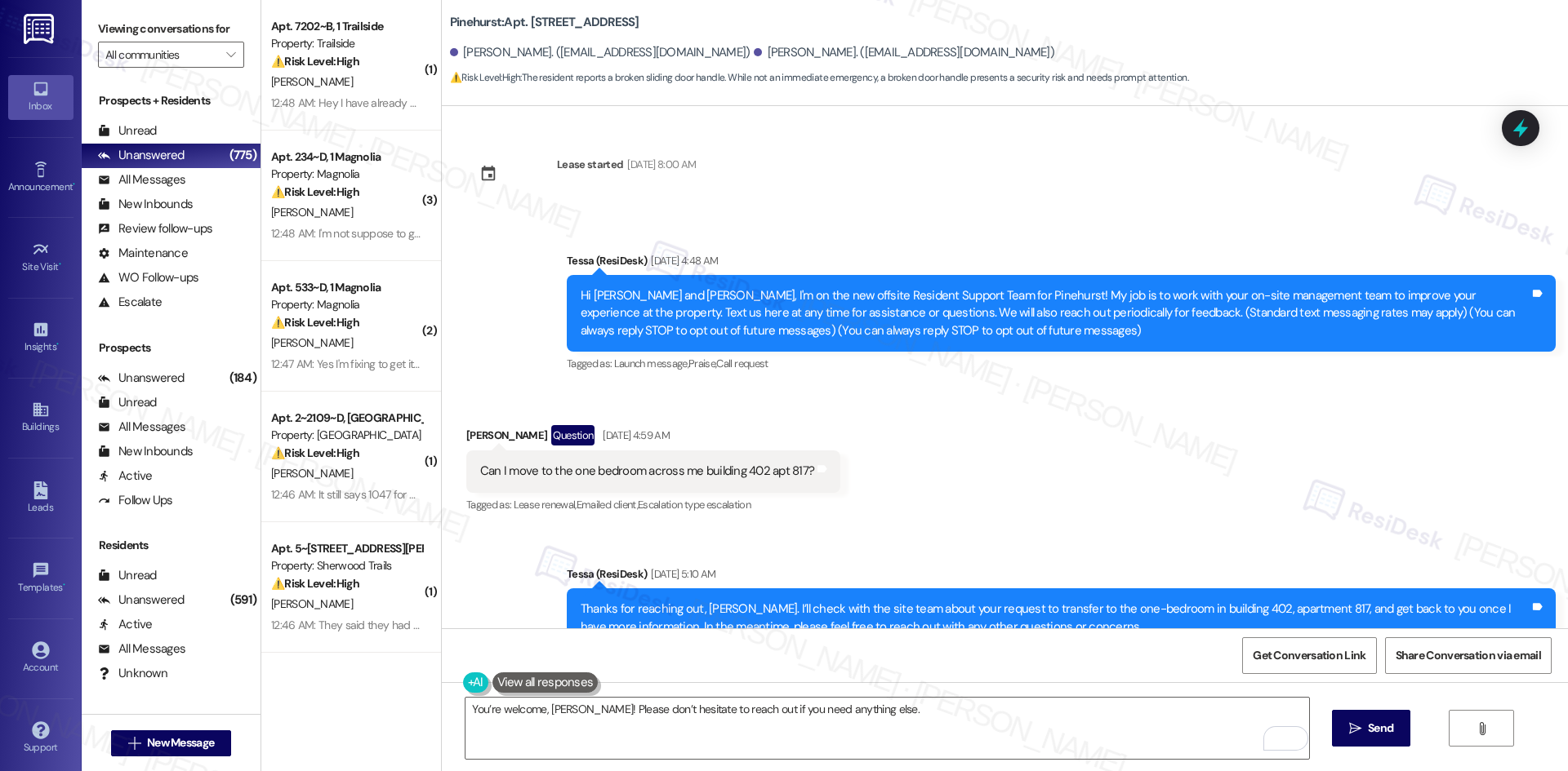
scroll to position [3013, 0]
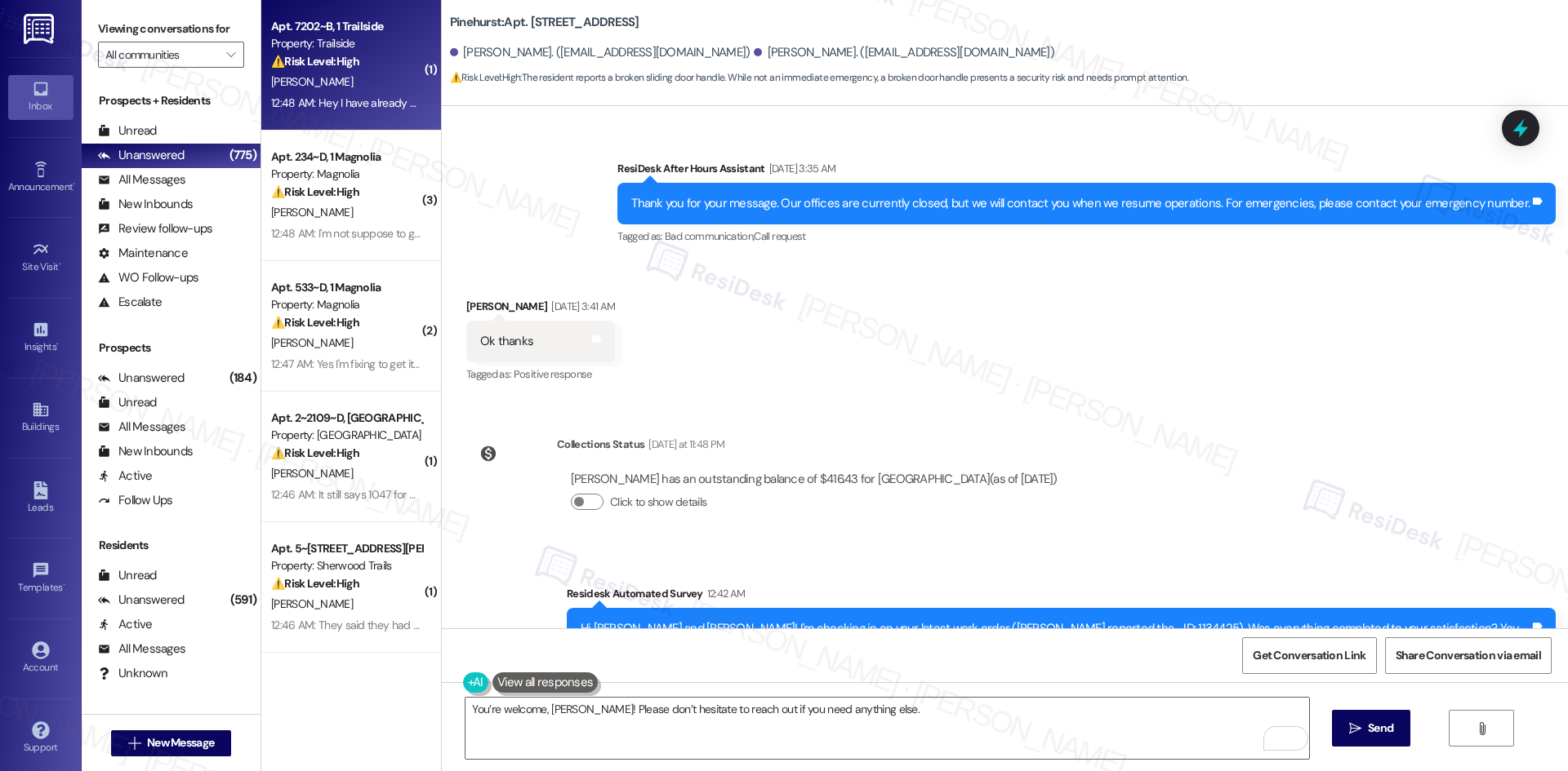
click at [349, 101] on div "12:48 AM: Hey I have already emailed [PERSON_NAME] as the charges are for the m…" at bounding box center [563, 103] width 582 height 15
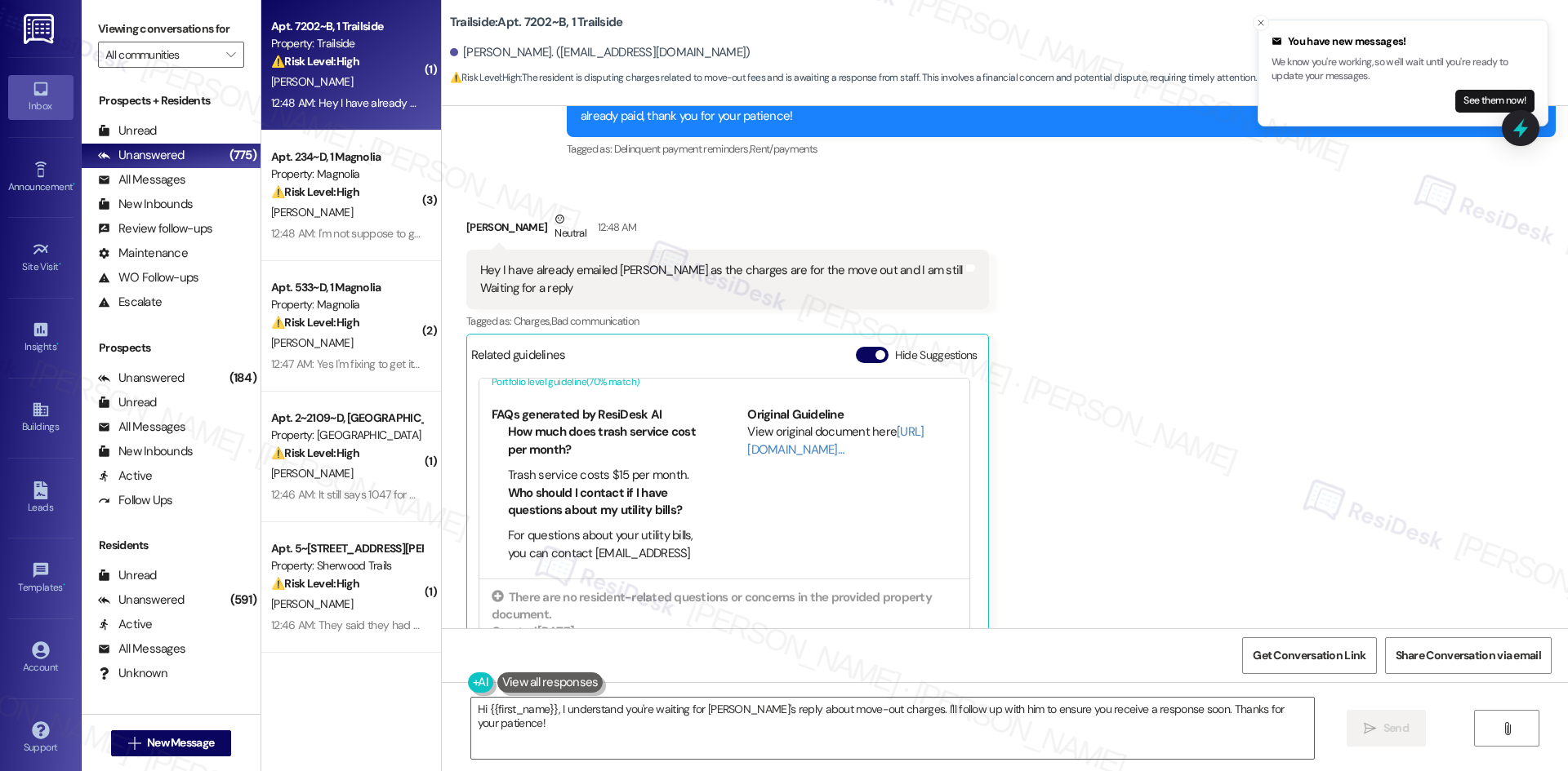
scroll to position [6878, 0]
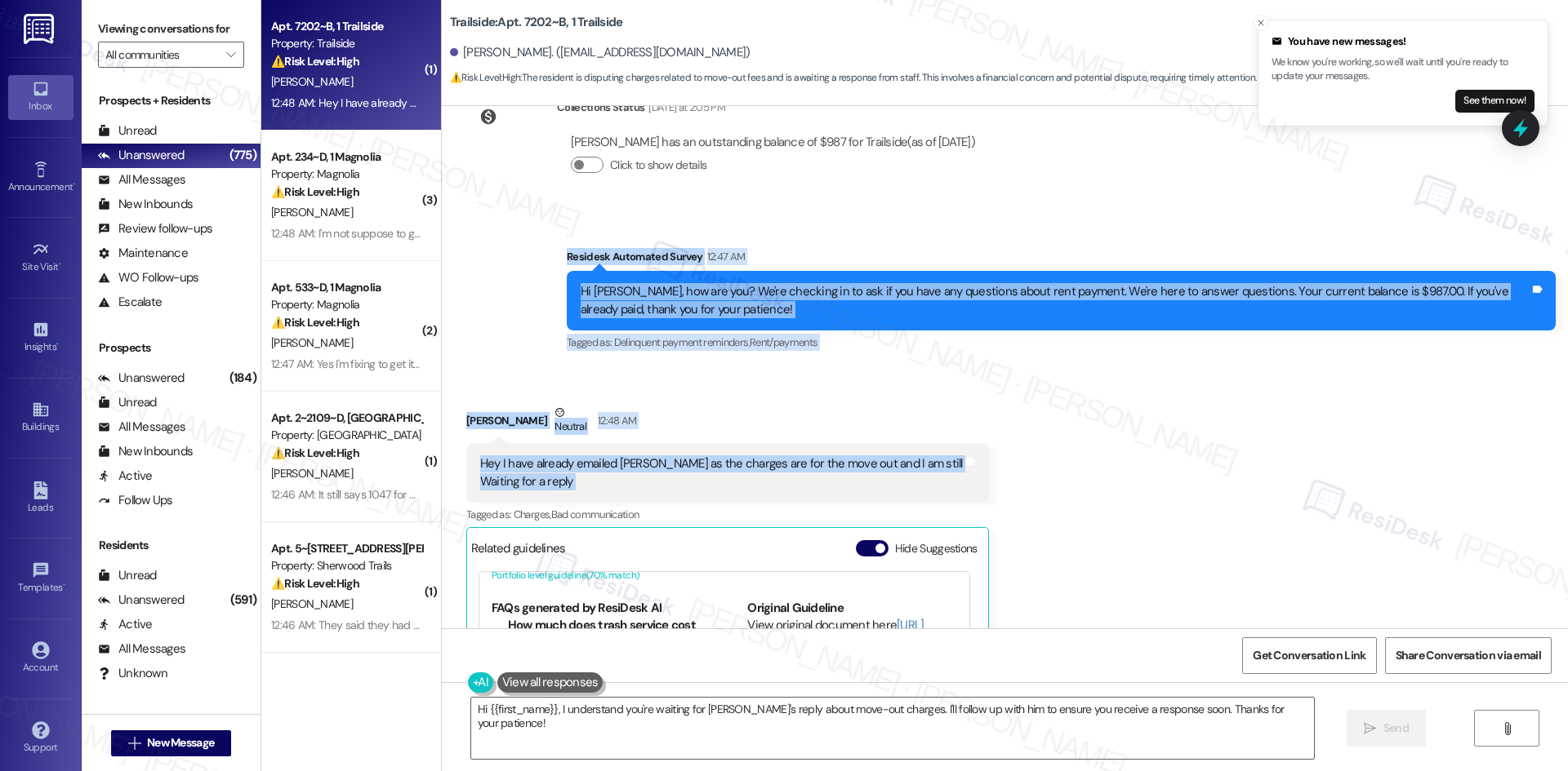
drag, startPoint x: 557, startPoint y: 251, endPoint x: 965, endPoint y: 461, distance: 458.9
click at [965, 461] on div "Survey, sent via SMS Residesk Automated Survey [DATE] 1:10 AM Hi Aarsh ! This i…" at bounding box center [1004, 367] width 1126 height 522
drag, startPoint x: 778, startPoint y: 450, endPoint x: 516, endPoint y: 219, distance: 349.3
click at [516, 219] on div "Survey, sent via SMS Residesk Automated Survey 12:47 AM Hi [PERSON_NAME], how a…" at bounding box center [1004, 288] width 1126 height 155
drag, startPoint x: 579, startPoint y: 278, endPoint x: 690, endPoint y: 469, distance: 220.9
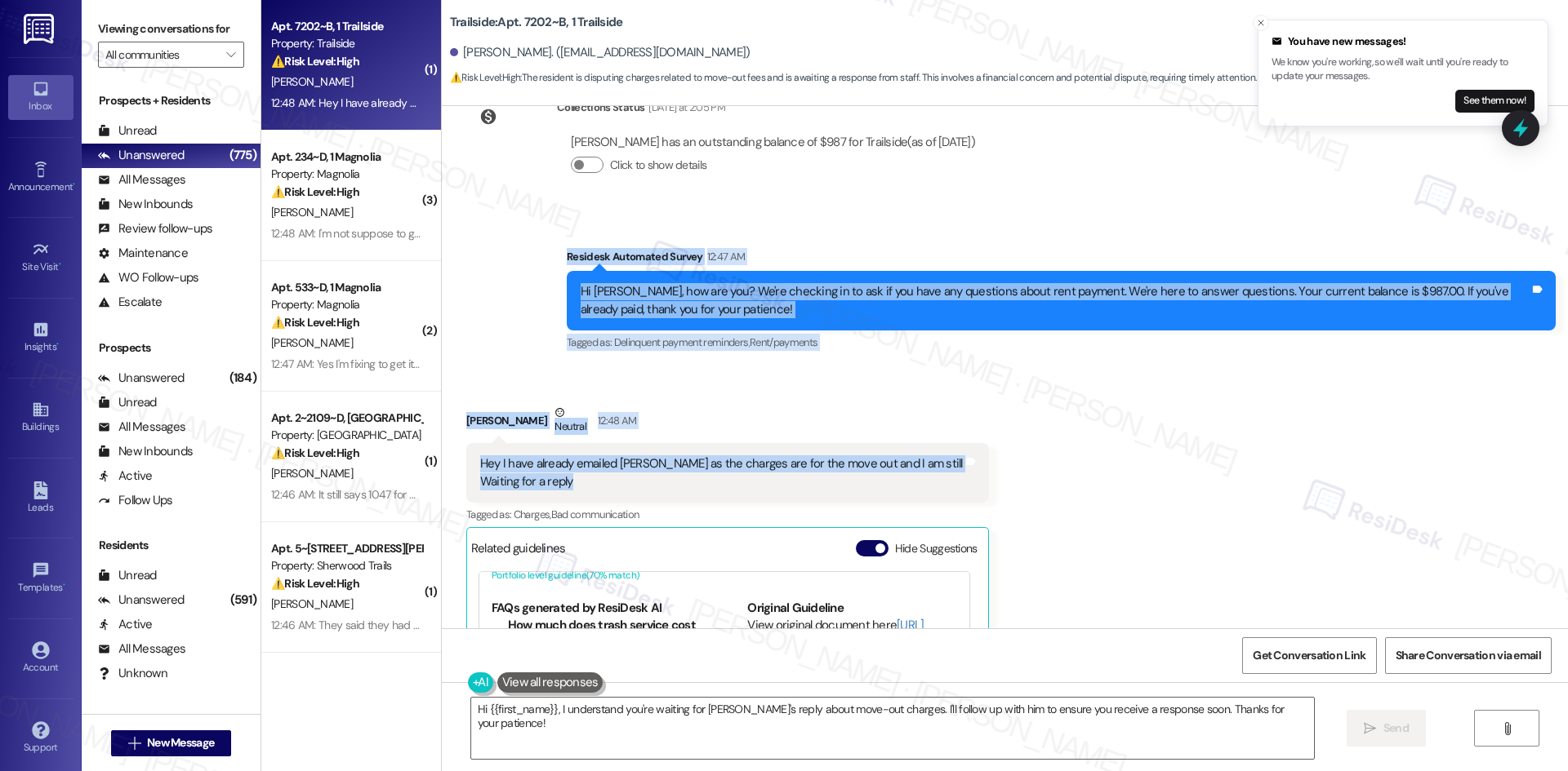
click at [690, 469] on div "Survey, sent via SMS Residesk Automated Survey [DATE] 1:10 AM Hi Aarsh ! This i…" at bounding box center [1004, 367] width 1126 height 522
copy div "Residesk Automated Survey 12:47 AM Hi [PERSON_NAME], how are you? We're checkin…"
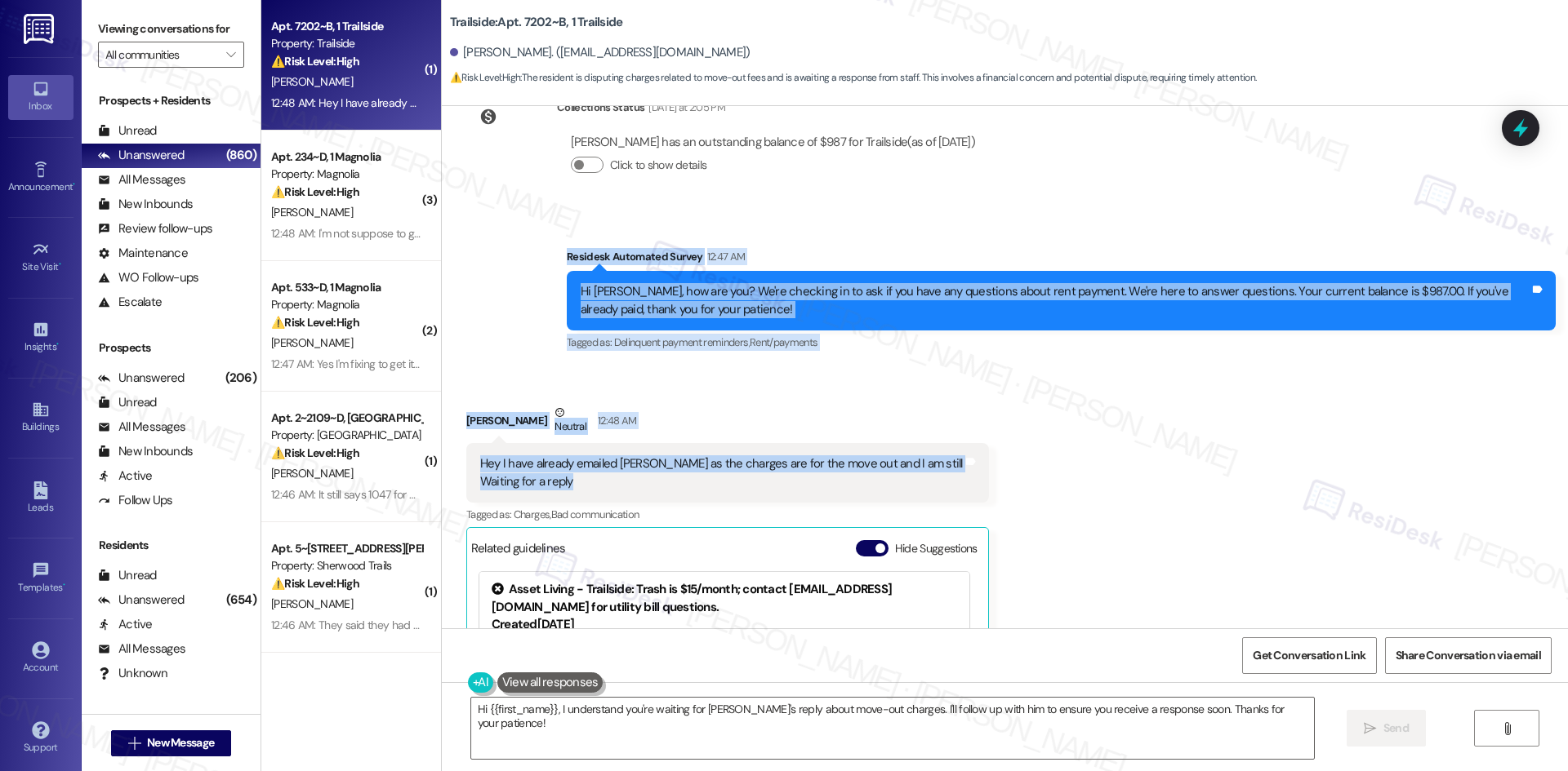
click at [1017, 423] on div "Received via SMS [PERSON_NAME] Neutral 12:48 AM Hey I have already emailed [PER…" at bounding box center [1004, 628] width 1126 height 523
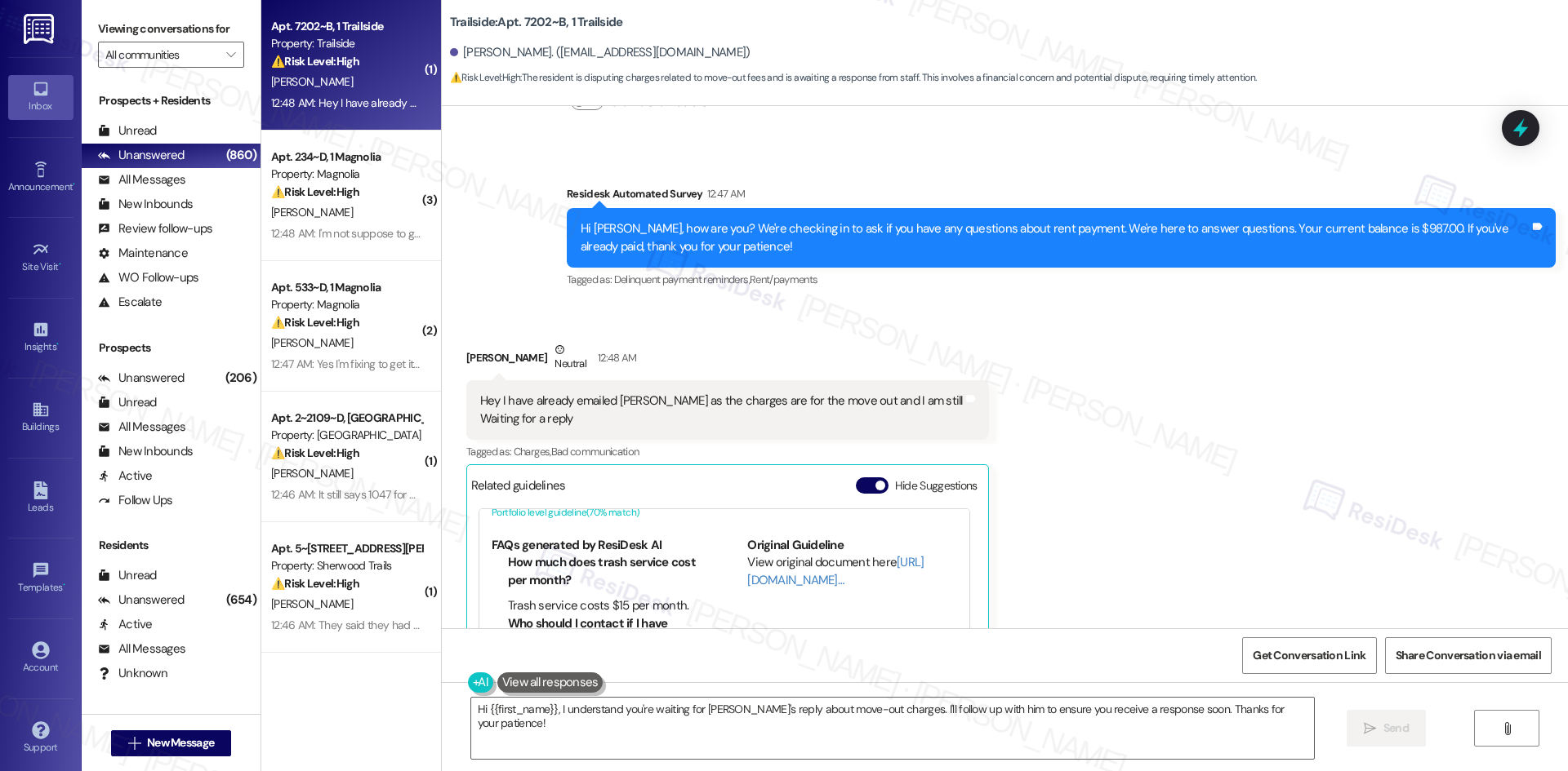
scroll to position [6960, 0]
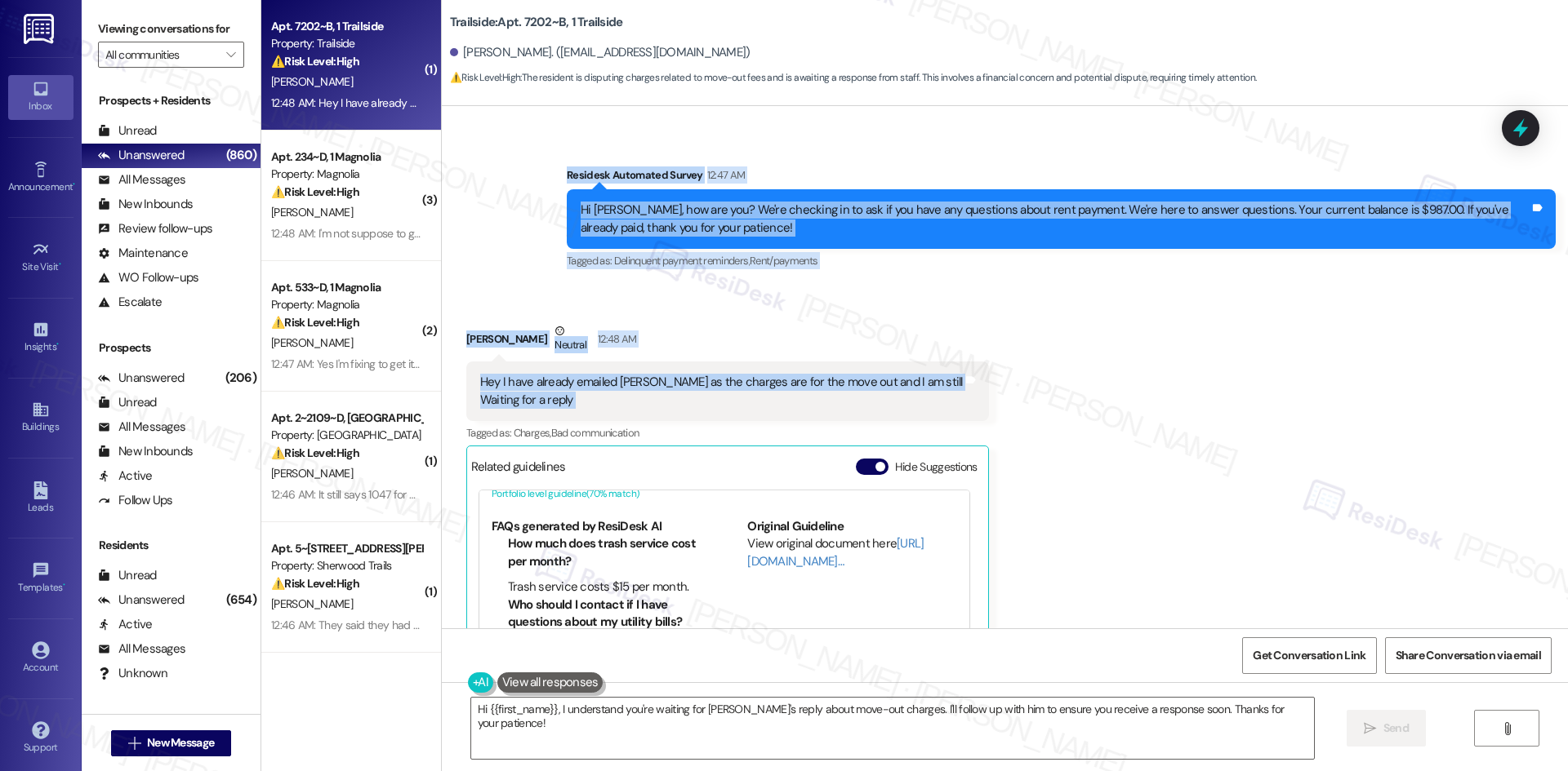
drag, startPoint x: 533, startPoint y: 138, endPoint x: 927, endPoint y: 389, distance: 467.2
click at [927, 389] on div "Survey, sent via SMS Residesk Automated Survey [DATE] 1:10 AM Hi Aarsh ! This i…" at bounding box center [1004, 367] width 1126 height 522
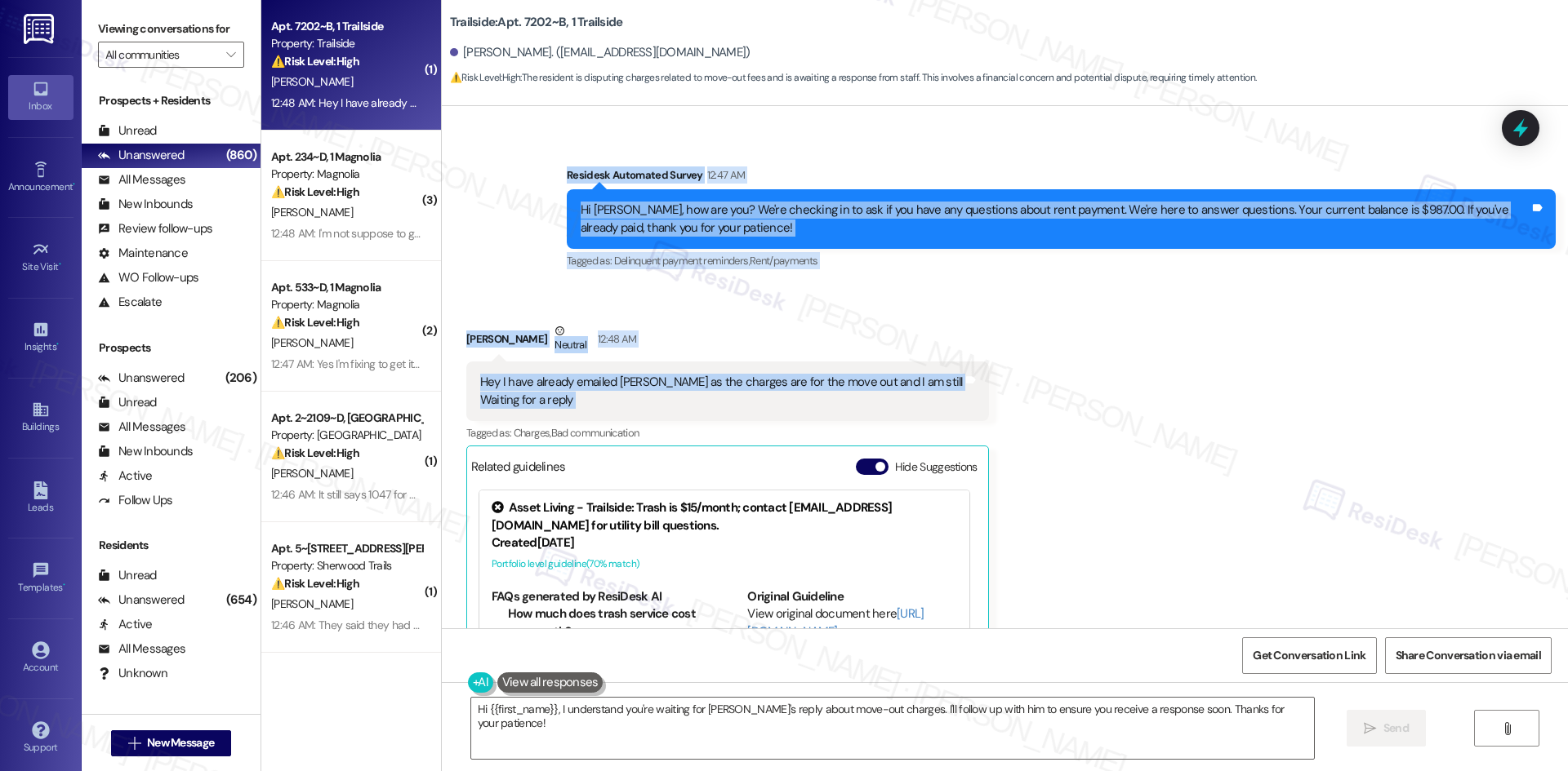
drag, startPoint x: 1066, startPoint y: 288, endPoint x: 841, endPoint y: 237, distance: 230.7
click at [1066, 287] on div "Received via SMS [PERSON_NAME] Neutral 12:48 AM Hey I have already emailed [PER…" at bounding box center [1004, 547] width 1126 height 523
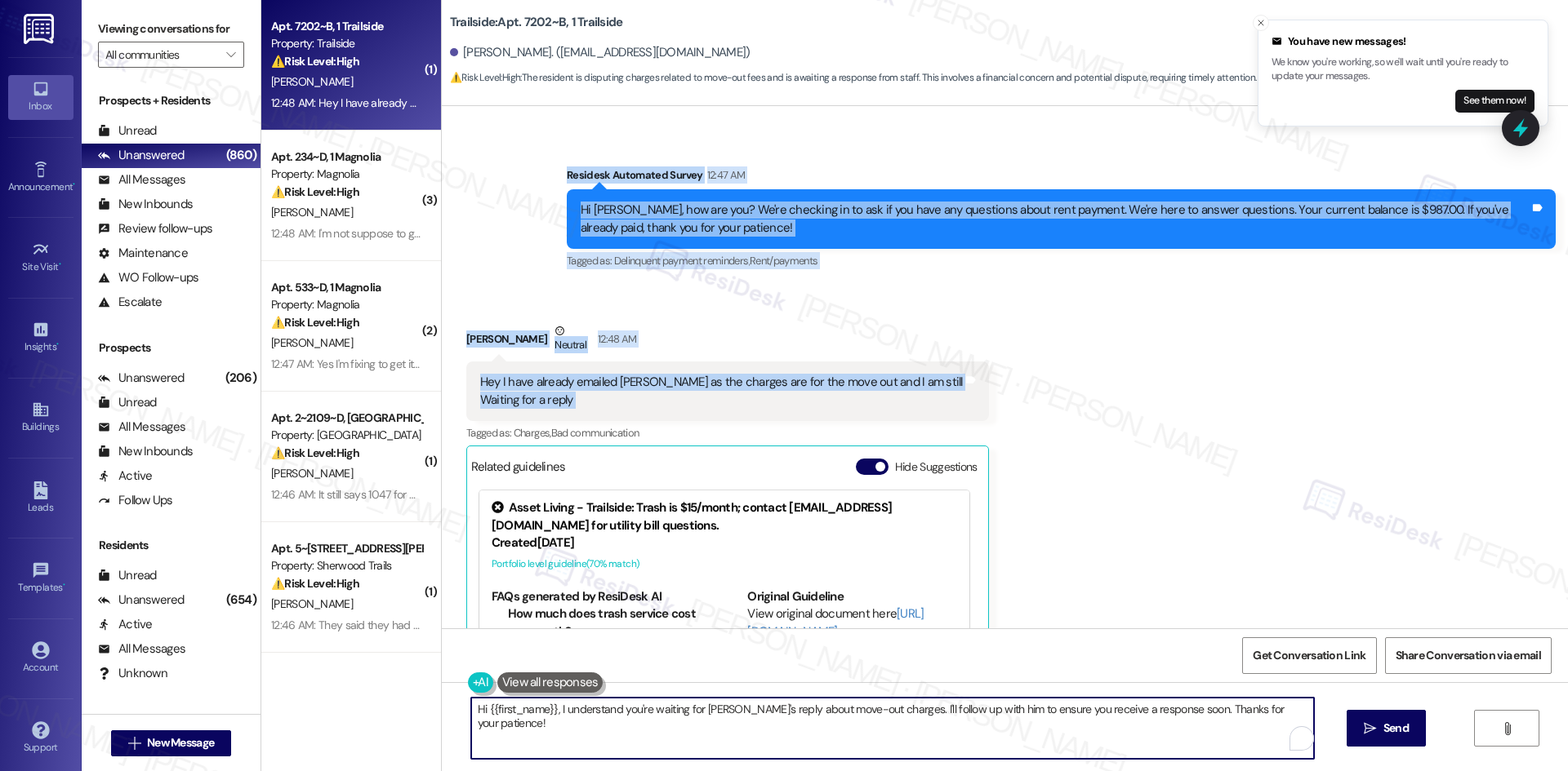
click at [784, 728] on textarea "Hi {{first_name}}, I understand you're waiting for [PERSON_NAME]'s reply about …" at bounding box center [893, 728] width 843 height 61
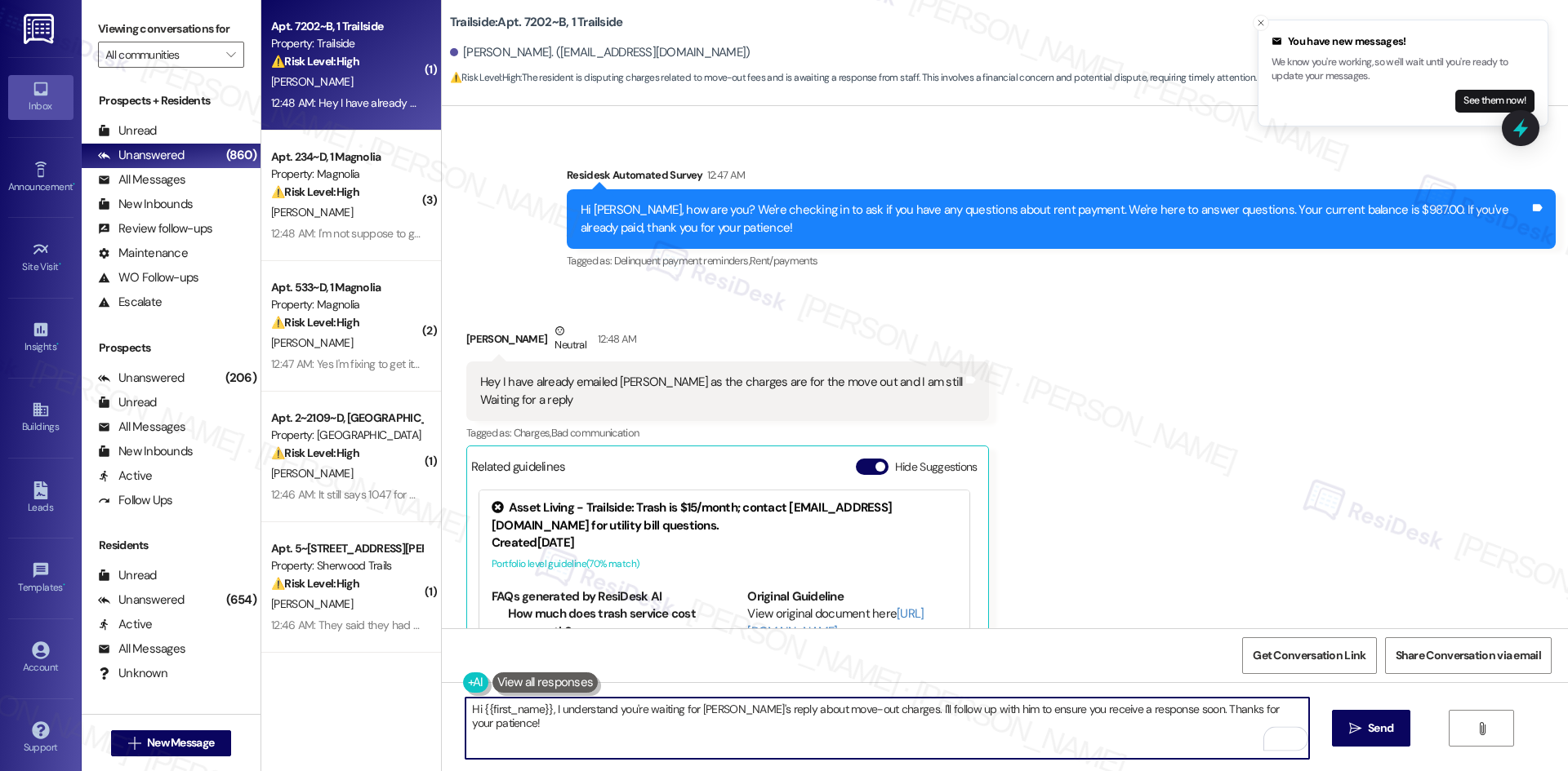
drag, startPoint x: 1281, startPoint y: 709, endPoint x: 458, endPoint y: 724, distance: 823.1
click at [416, 708] on div "( 1 ) Apt. 7202~B, 1 Trailside Property: Trailside ⚠️ Risk Level: High The resi…" at bounding box center [914, 385] width 1307 height 771
paste textarea "Aarsh, thank you for clarifying, and I apologize for the confusion. The earlier…"
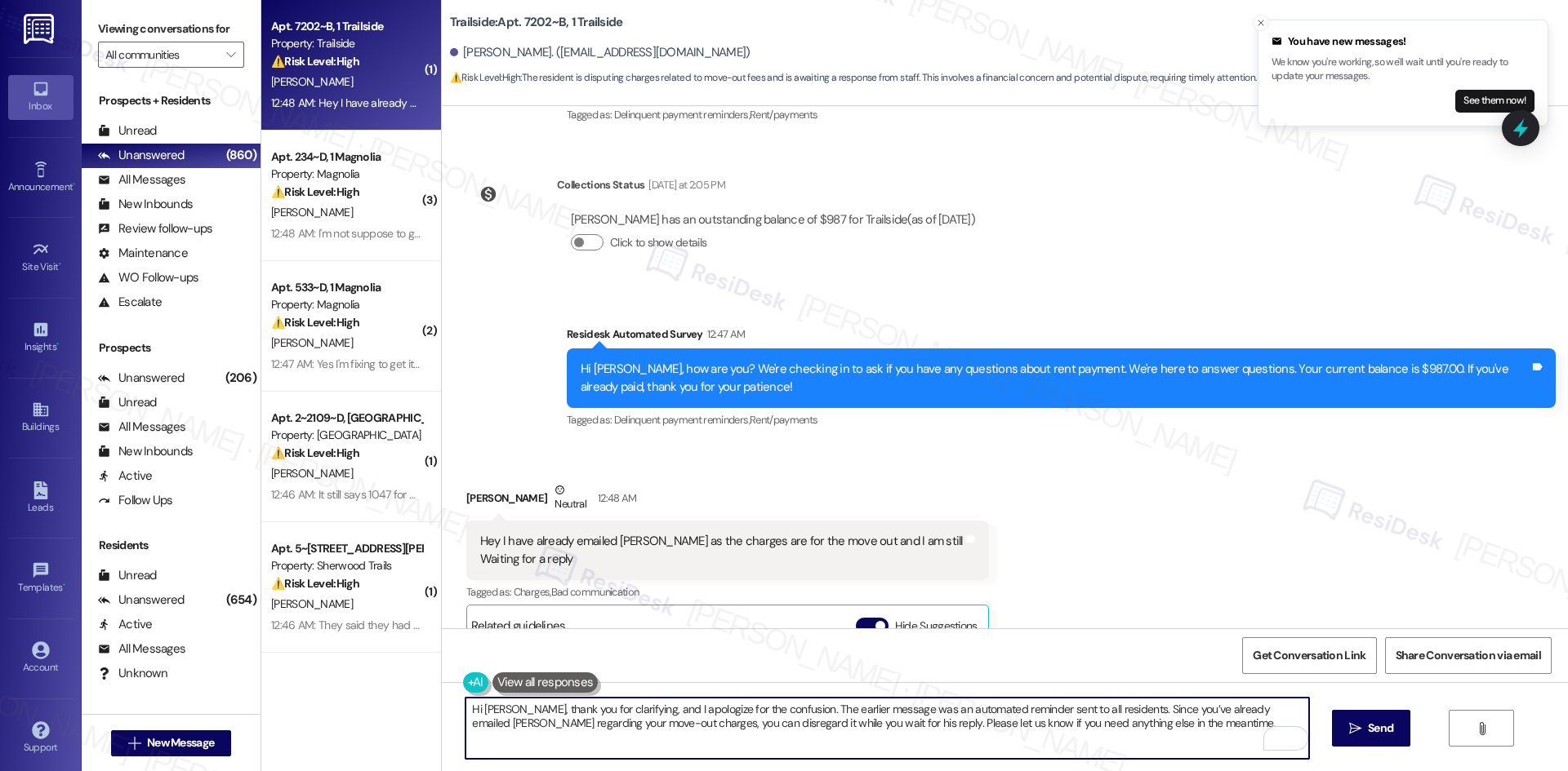
scroll to position [6796, 0]
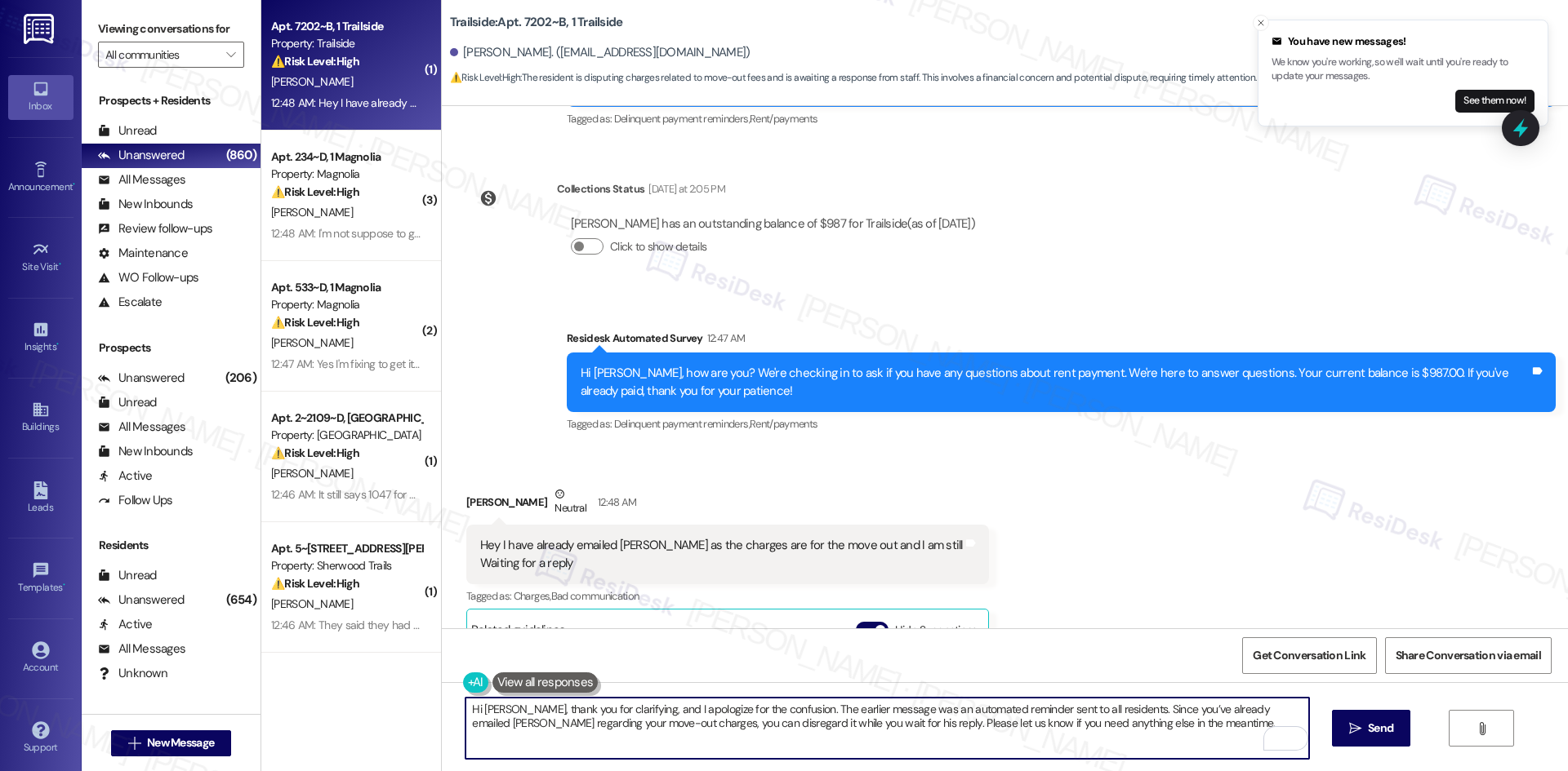
click at [720, 733] on textarea "Hi [PERSON_NAME], thank you for clarifying, and I apologize for the confusion. …" at bounding box center [886, 728] width 843 height 61
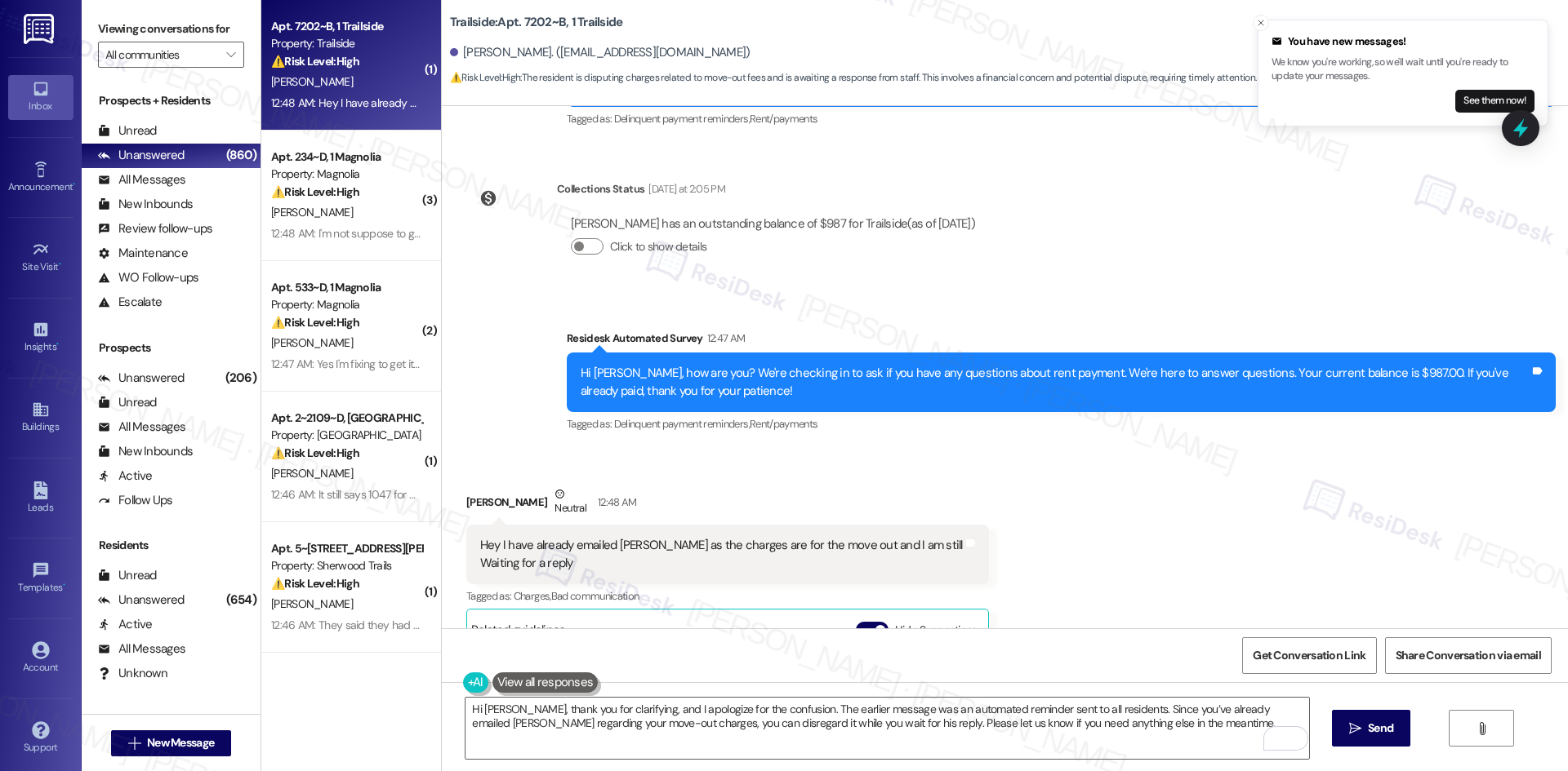
click at [1094, 589] on div "Received via SMS [PERSON_NAME] Neutral 12:48 AM Hey I have already emailed [PER…" at bounding box center [1004, 710] width 1126 height 523
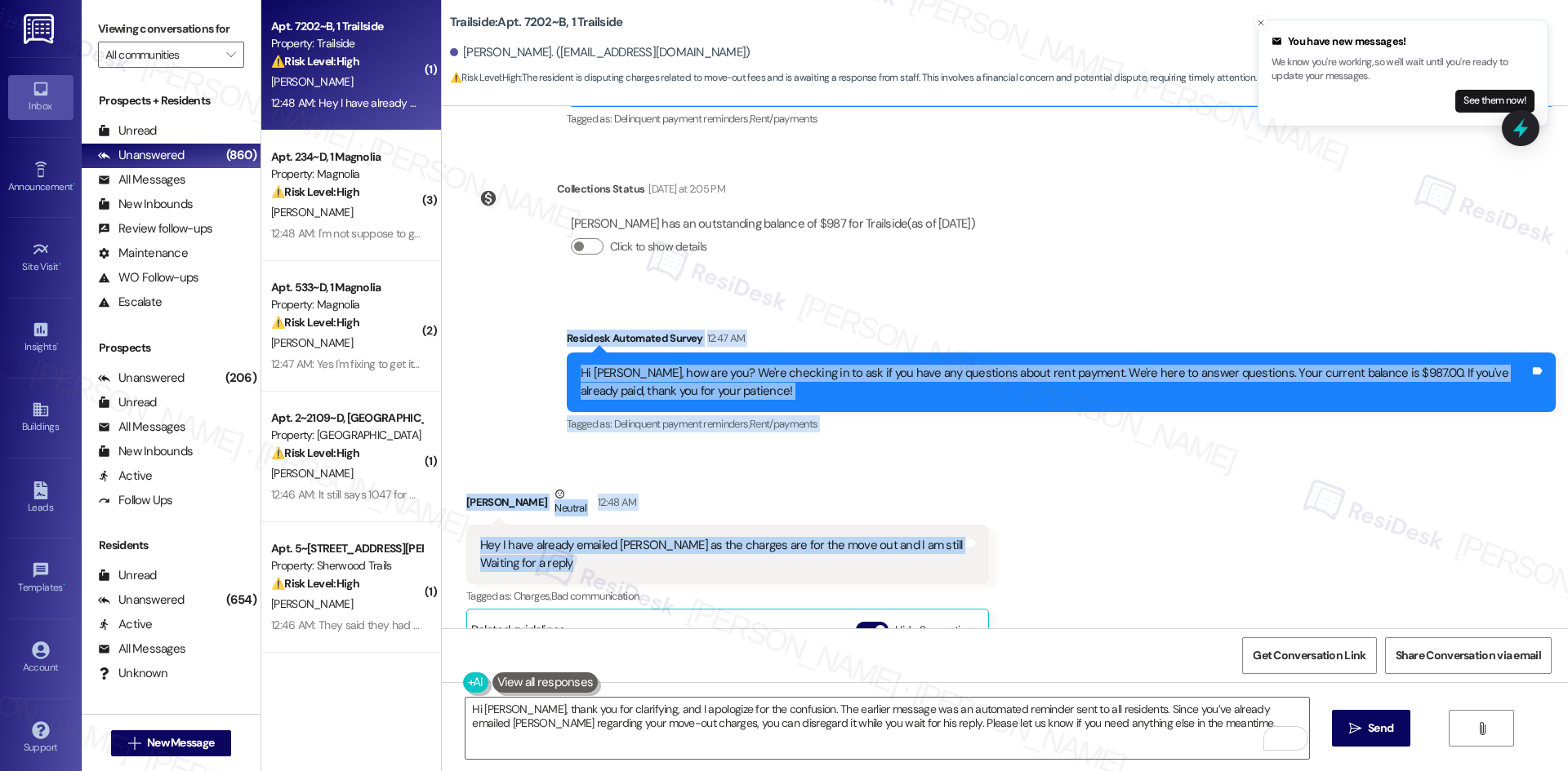
drag, startPoint x: 544, startPoint y: 311, endPoint x: 861, endPoint y: 547, distance: 395.2
click at [861, 547] on div "Survey, sent via SMS Residesk Automated Survey Oct 26, 2022 at 1:10 AM Hi Aarsh…" at bounding box center [1004, 367] width 1126 height 522
copy div "Residesk Automated Survey 12:47 AM Hi Aarsh, how are you? We're checking in to …"
click at [709, 330] on div "12:47 AM" at bounding box center [723, 338] width 42 height 17
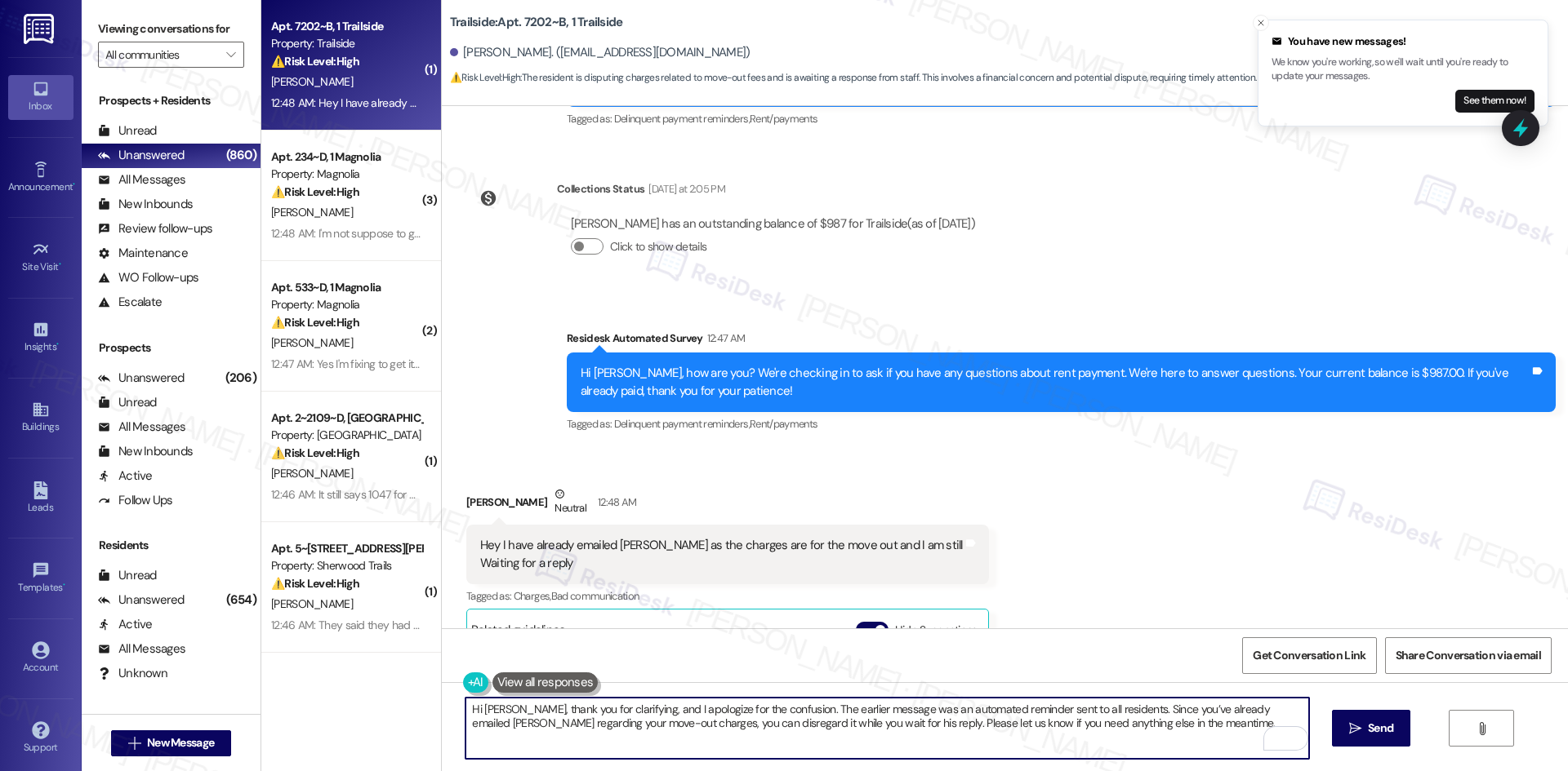
click at [711, 729] on textarea "Hi Aarsh, thank you for clarifying, and I apologize for the confusion. The earl…" at bounding box center [886, 728] width 843 height 61
paste textarea "hank you for letting me know. I’ll inform the site team and check on the move-o…"
click at [473, 707] on textarea "hank you for letting me know. I’ll inform the site team and check on the move-o…" at bounding box center [886, 728] width 843 height 61
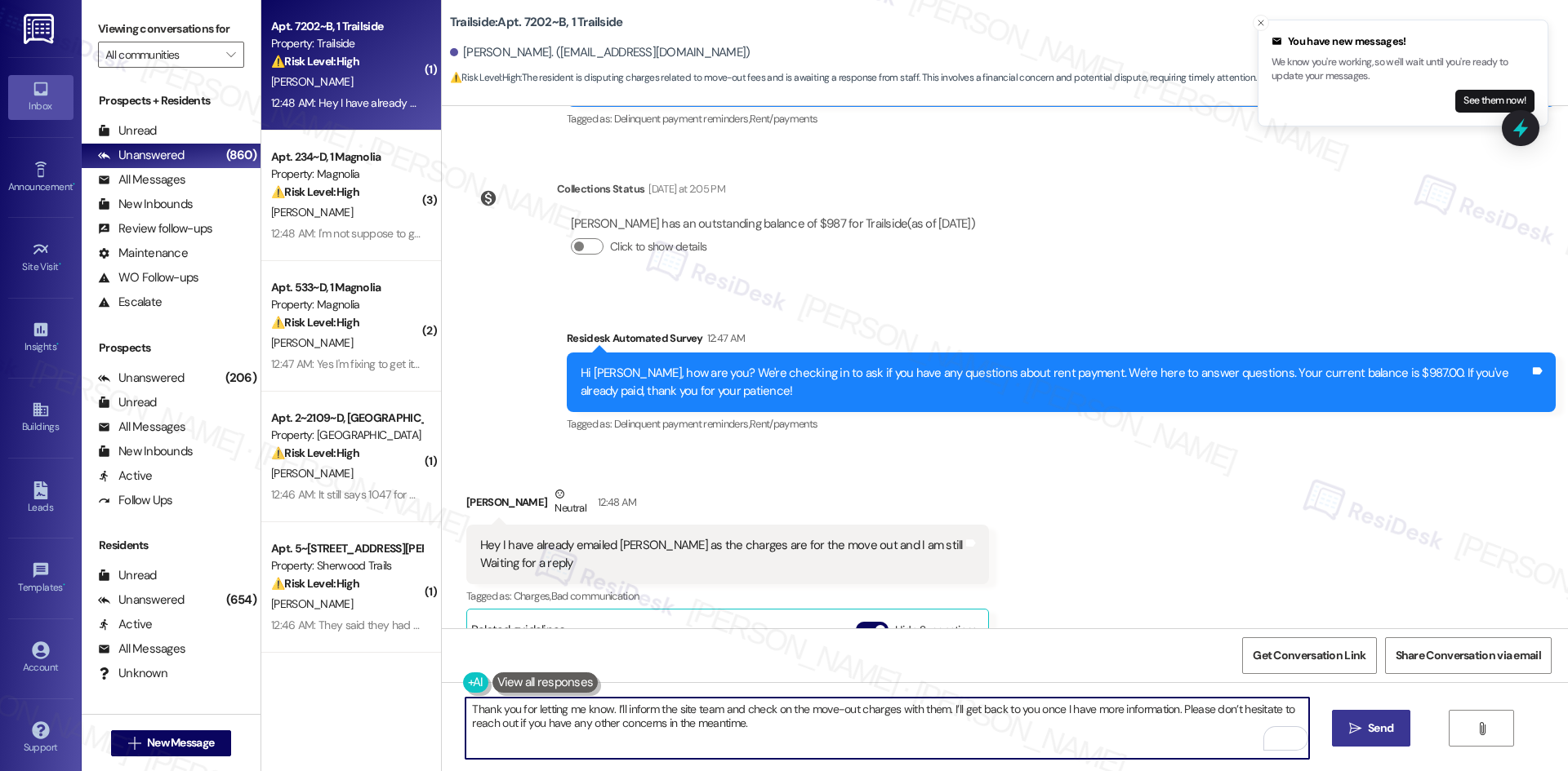
type textarea "Thank you for letting me know. I’ll inform the site team and check on the move-…"
click at [1359, 734] on icon "" at bounding box center [1355, 729] width 12 height 13
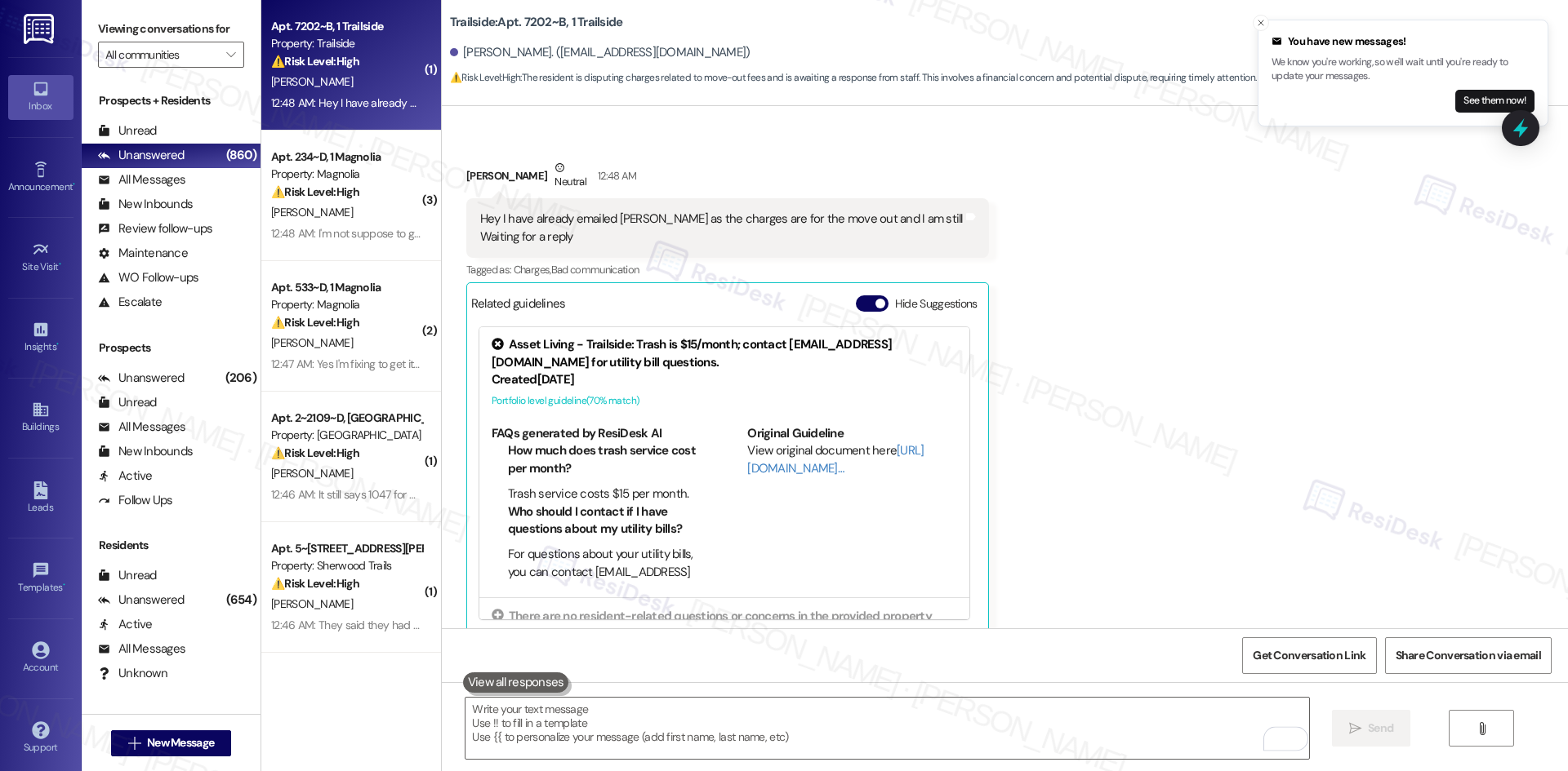
scroll to position [7122, 0]
click at [1146, 523] on div "Received via SMS Aarsh Patel Neutral 12:48 AM Hey I have already emailed nick a…" at bounding box center [1004, 384] width 1126 height 523
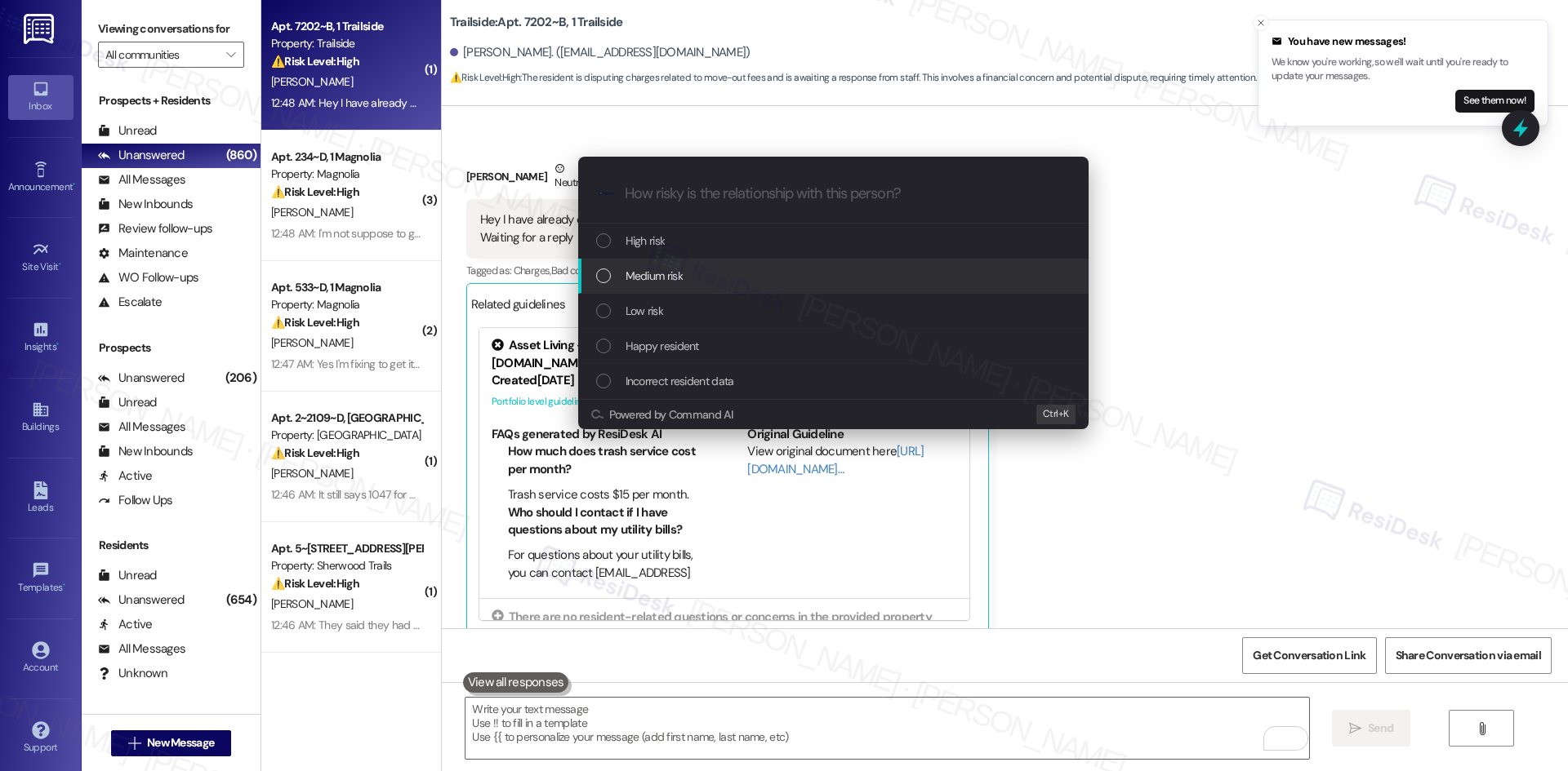
click at [703, 270] on div "Medium risk" at bounding box center [835, 275] width 478 height 18
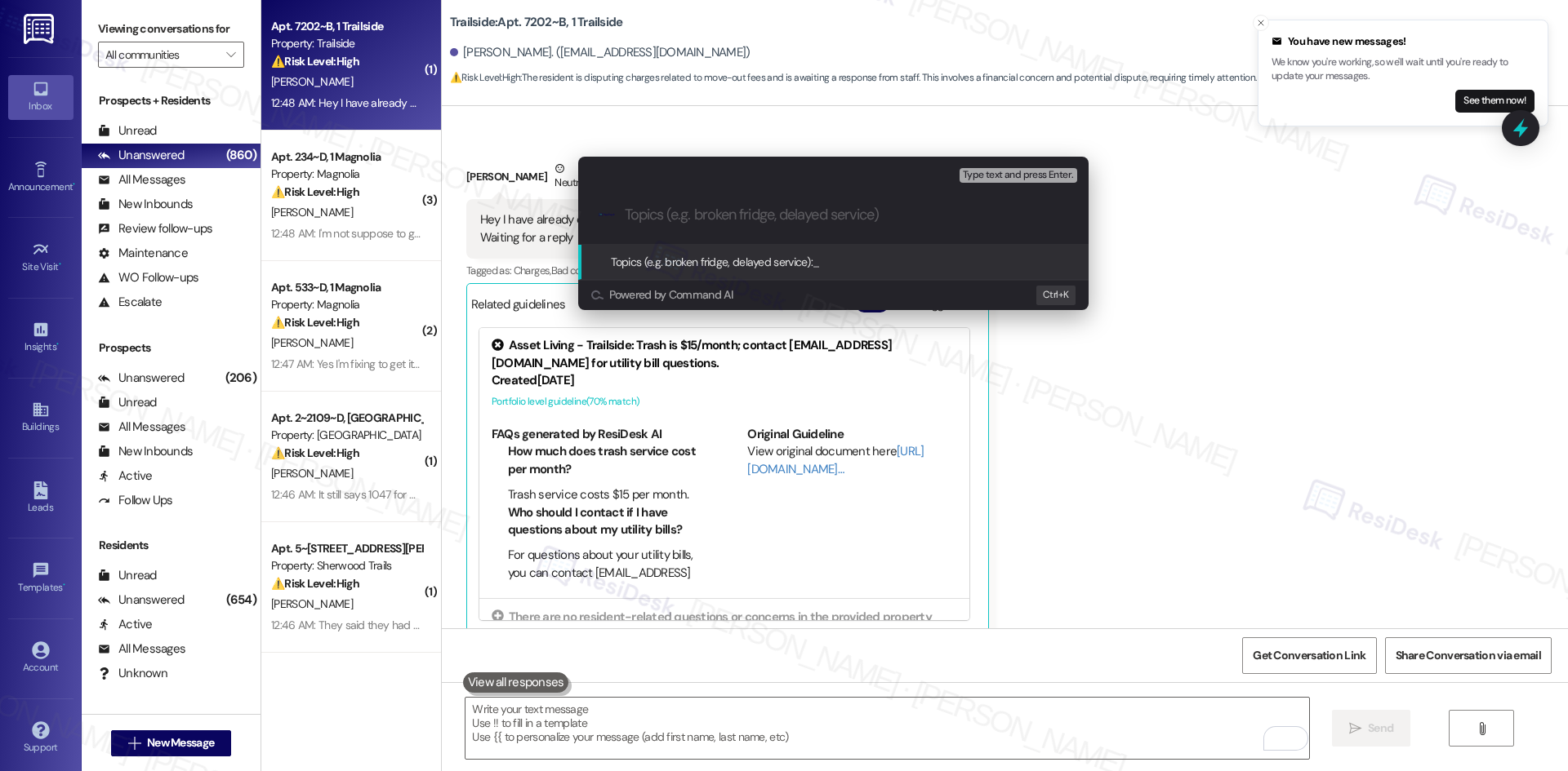
click at [713, 212] on input "Topics (e.g. broken fridge, delayed service)" at bounding box center [846, 215] width 443 height 17
paste input "Move-Out Charges Inquiry – Awaiting Response from Site Team"
type input "Move-Out Charges Inquiry – Awaiting Response from Site Team"
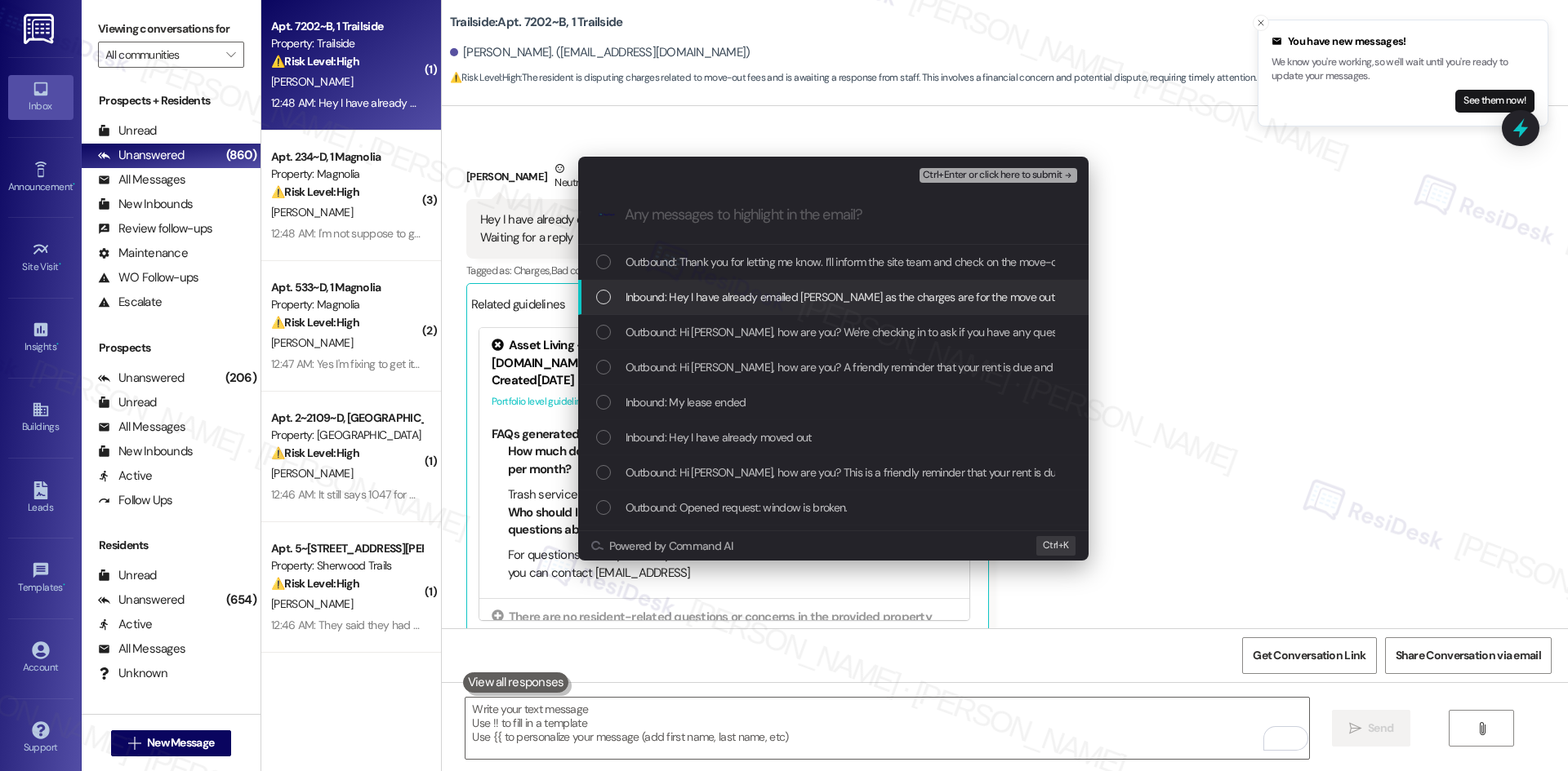
click at [823, 305] on span "Inbound: Hey I have already emailed nick as the charges are for the move out an…" at bounding box center [915, 297] width 579 height 18
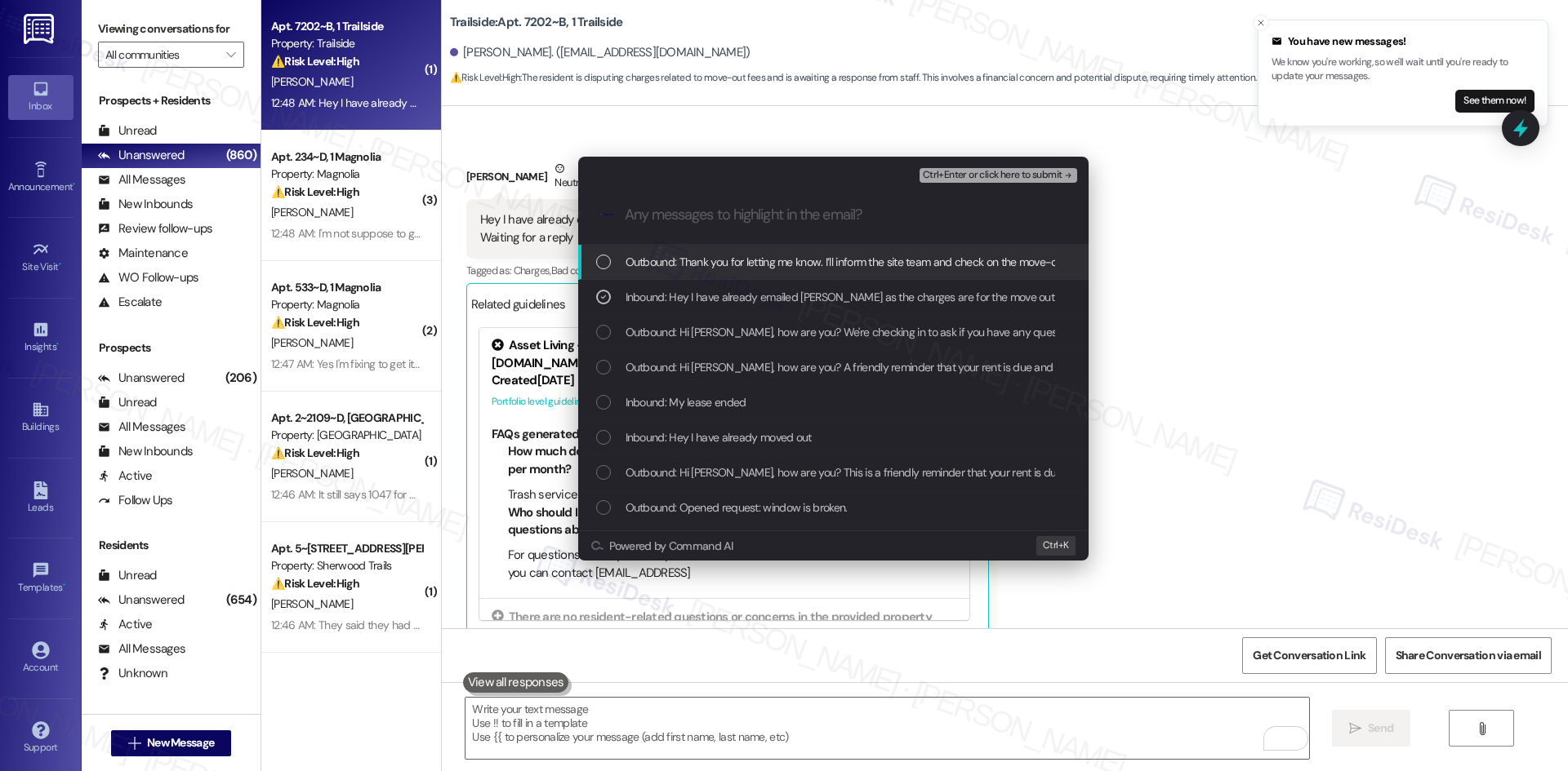
click at [1028, 173] on span "Ctrl+Enter or click here to submit" at bounding box center [992, 176] width 140 height 11
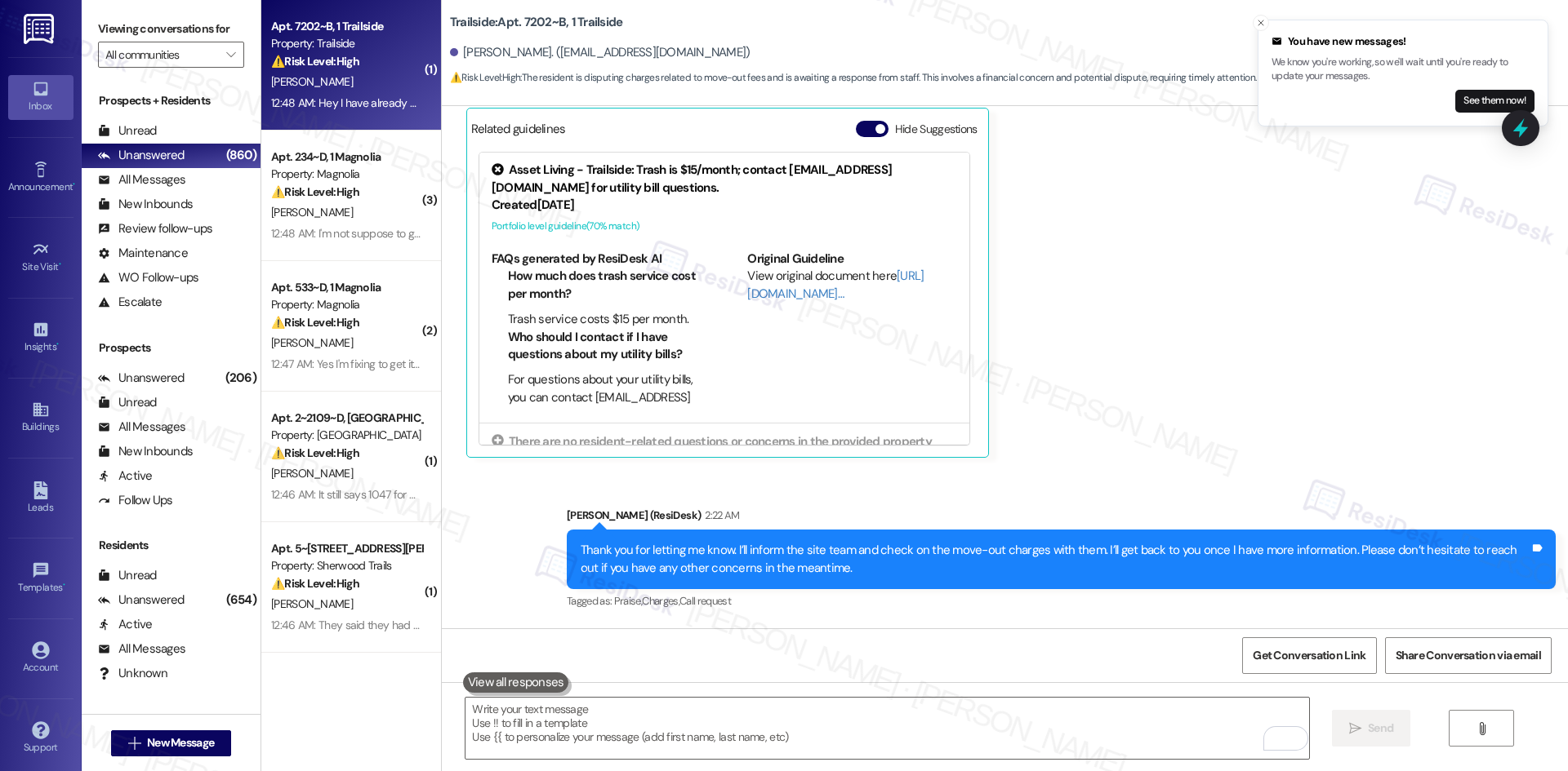
scroll to position [7065, 0]
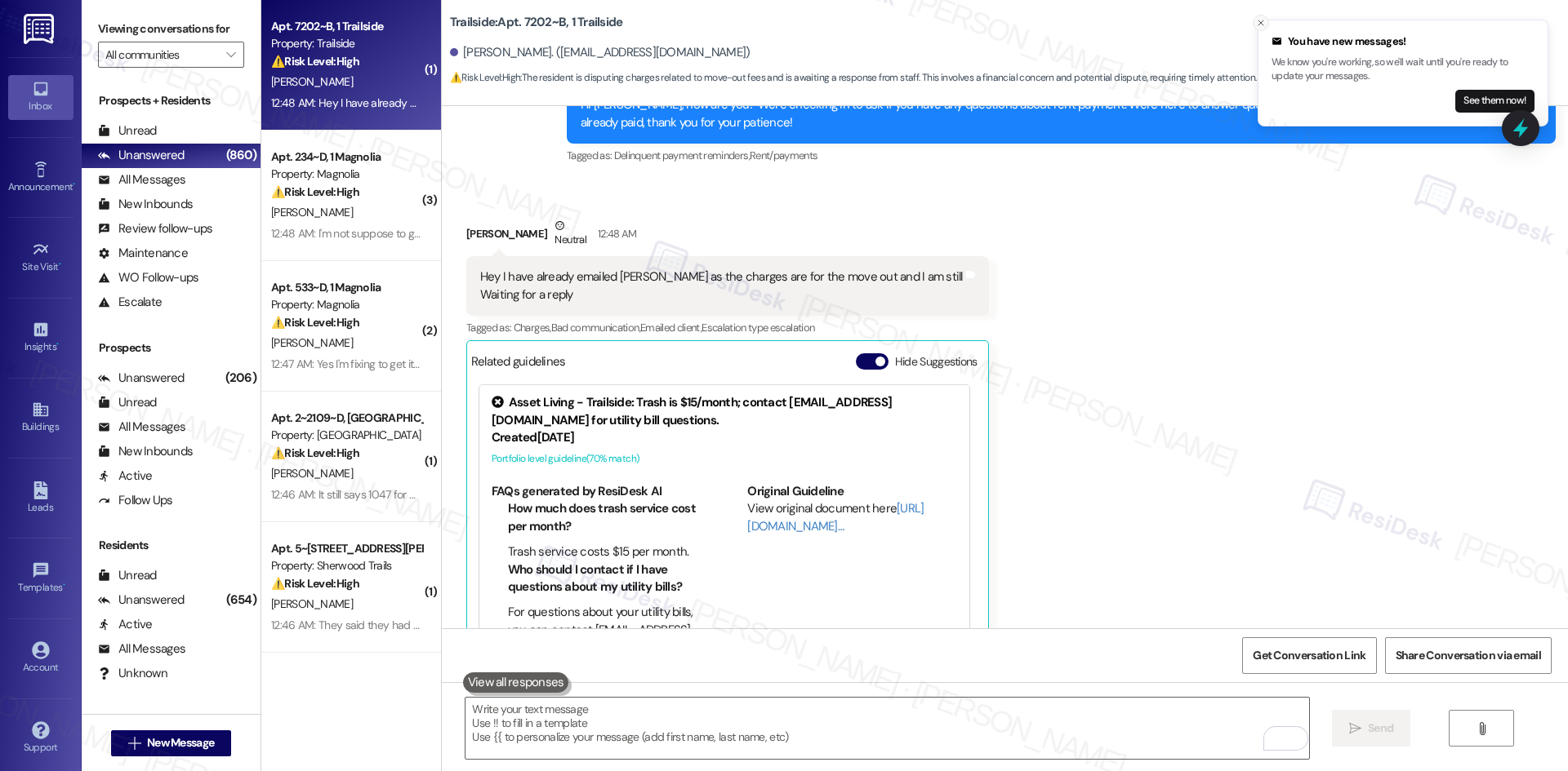
click at [1259, 23] on icon "Close toast" at bounding box center [1261, 23] width 9 height 9
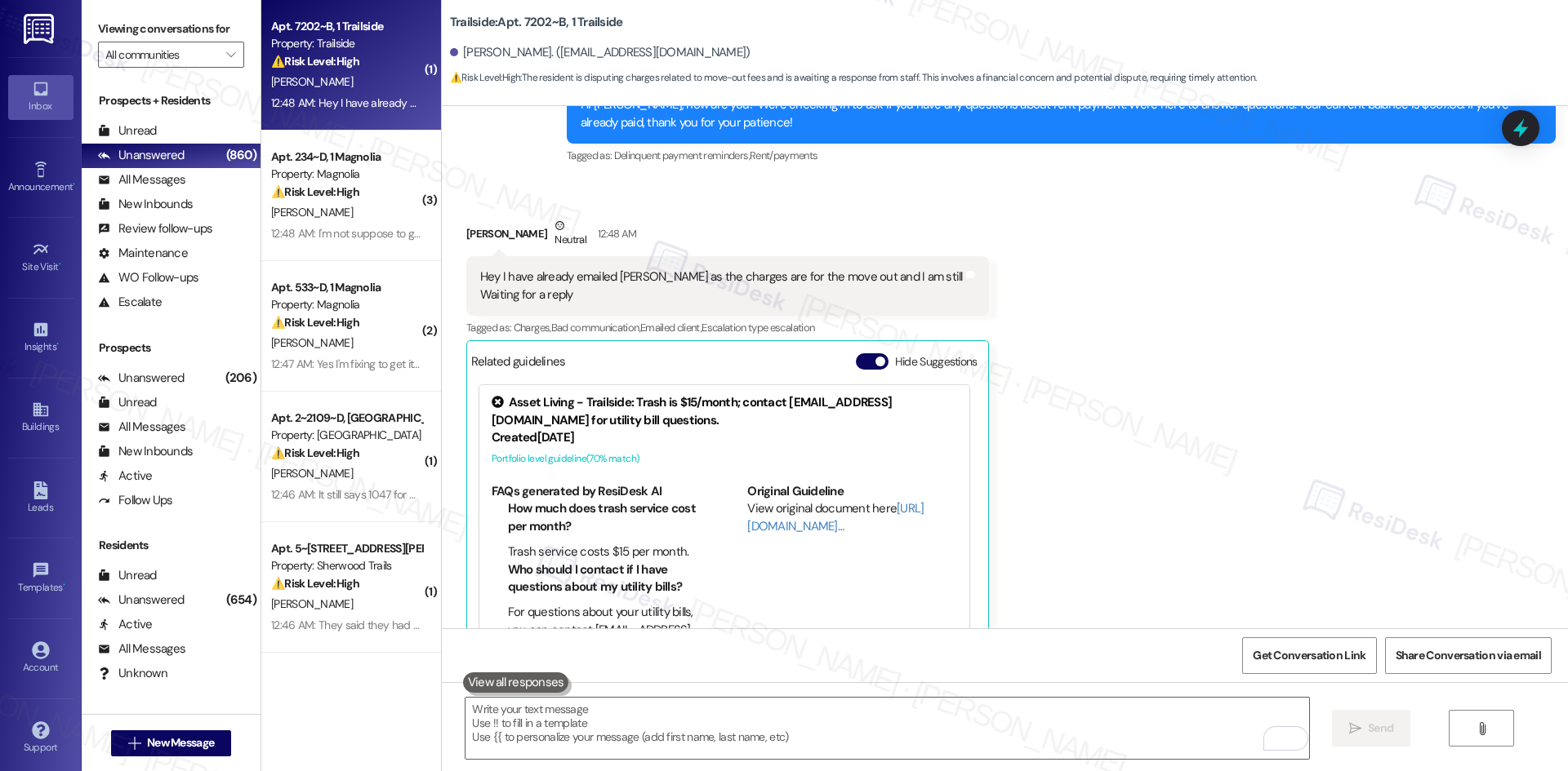
scroll to position [7392, 0]
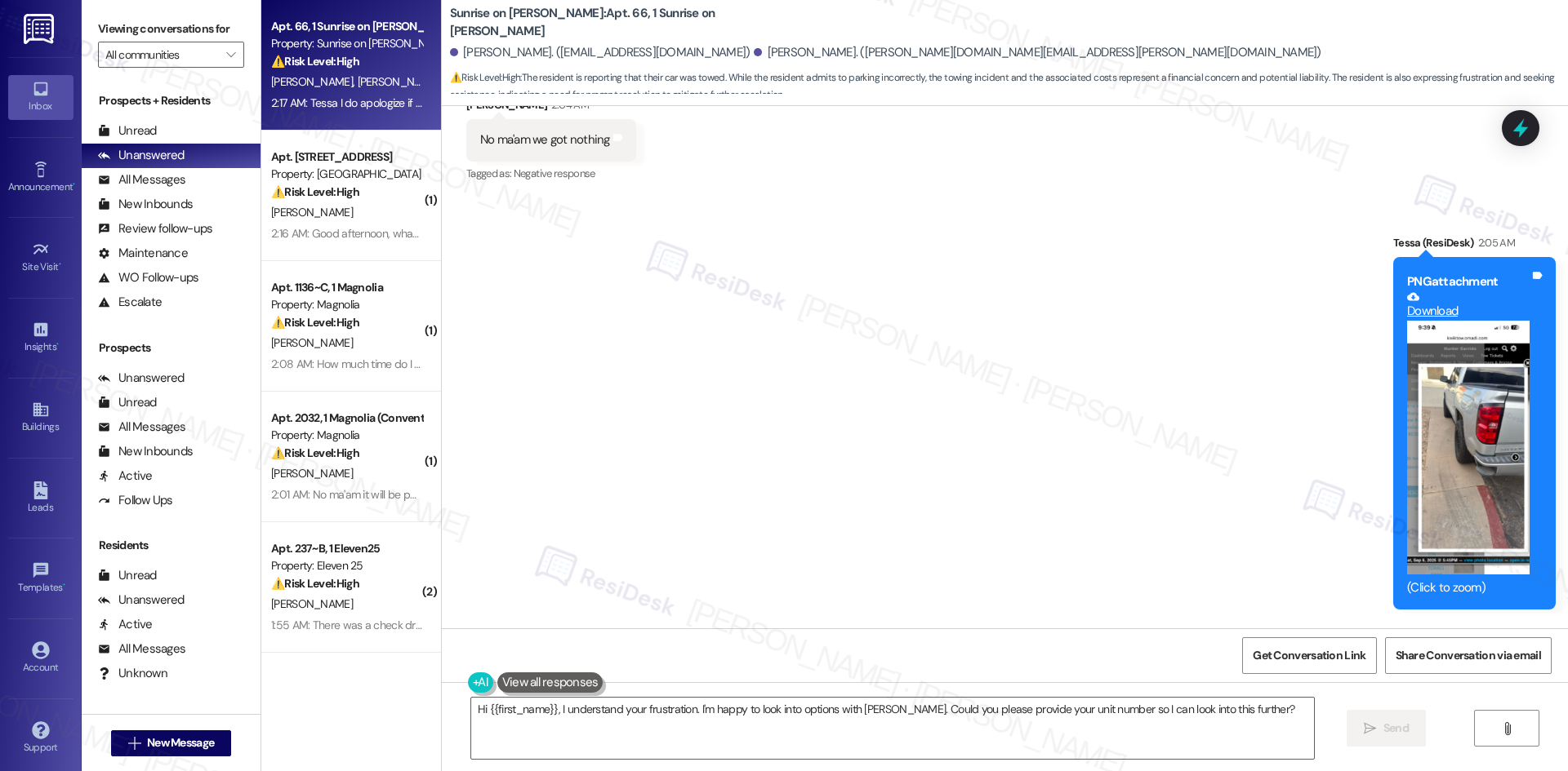
scroll to position [19390, 0]
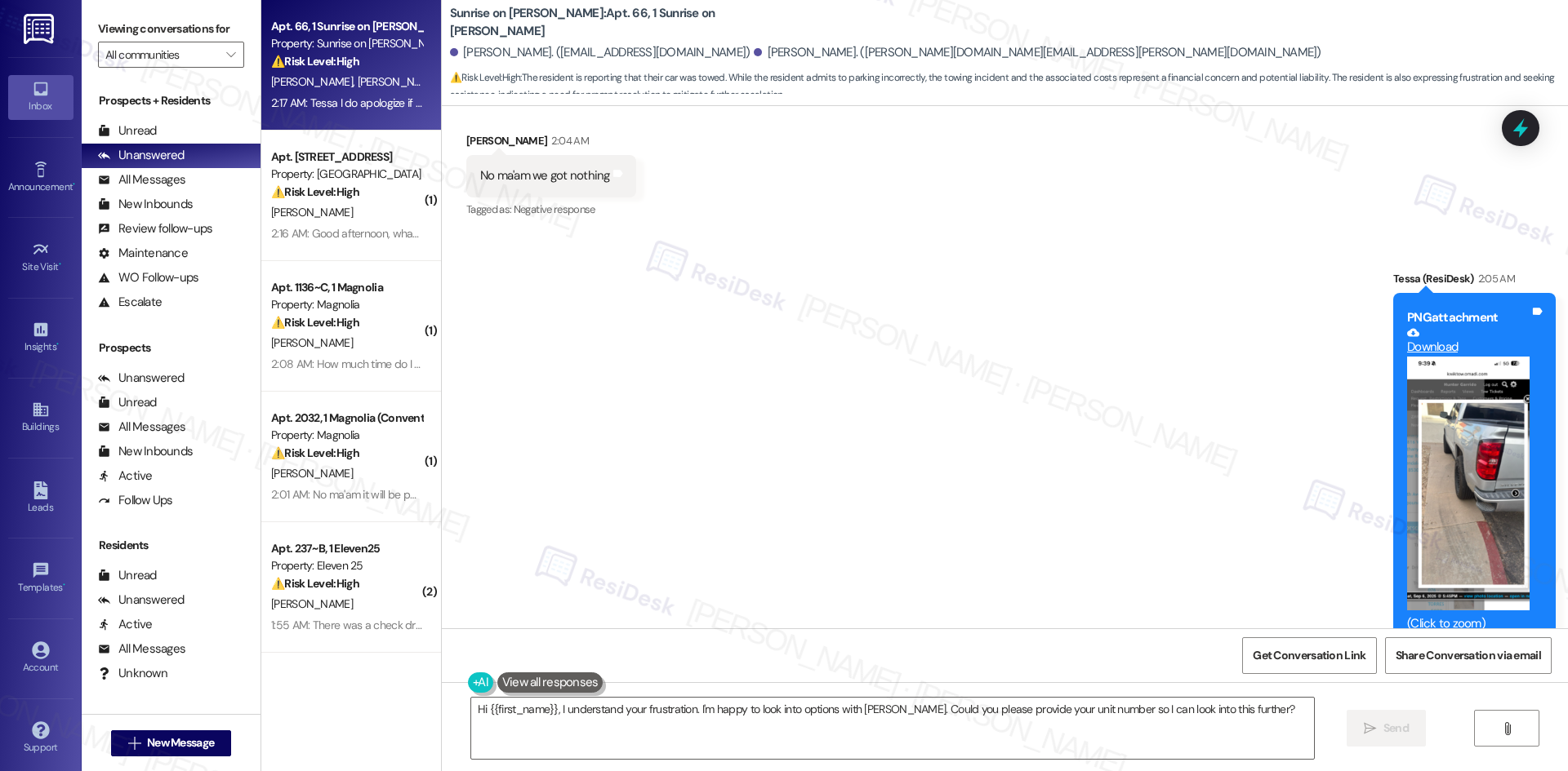
click at [1482, 367] on button "Zoom image" at bounding box center [1468, 484] width 122 height 254
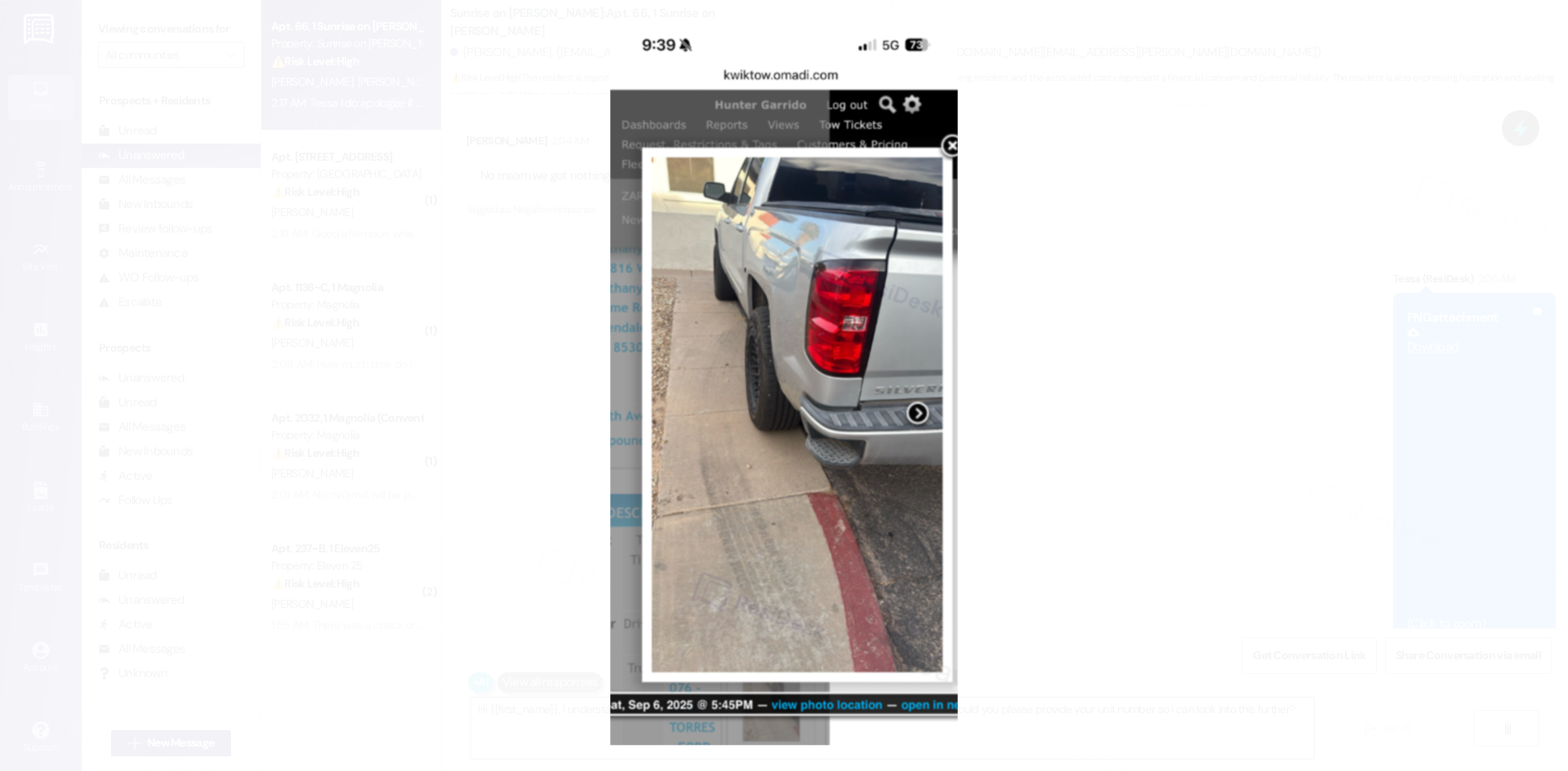
click at [1039, 434] on button "Unzoom image" at bounding box center [784, 385] width 1568 height 771
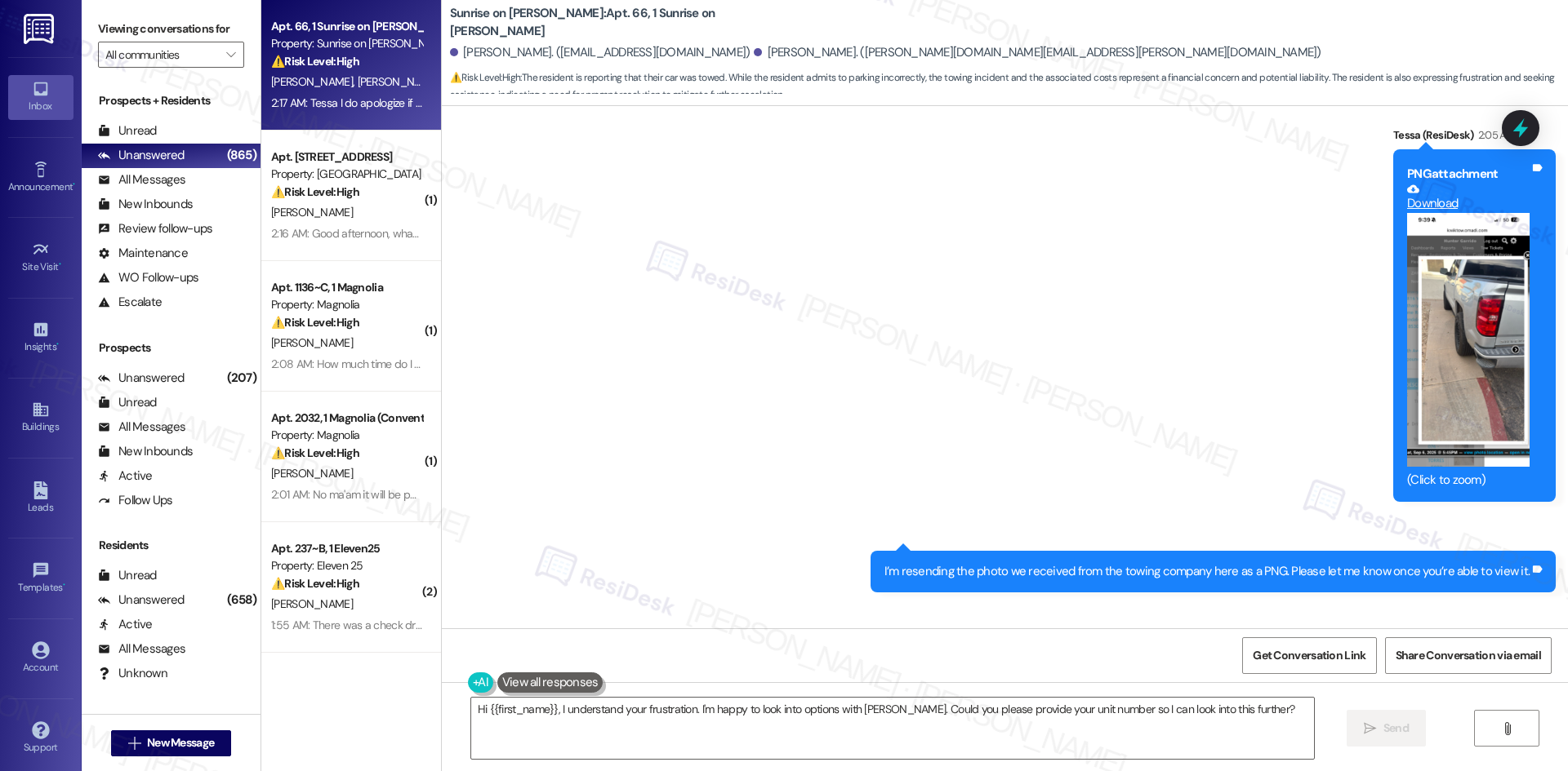
scroll to position [19471, 0]
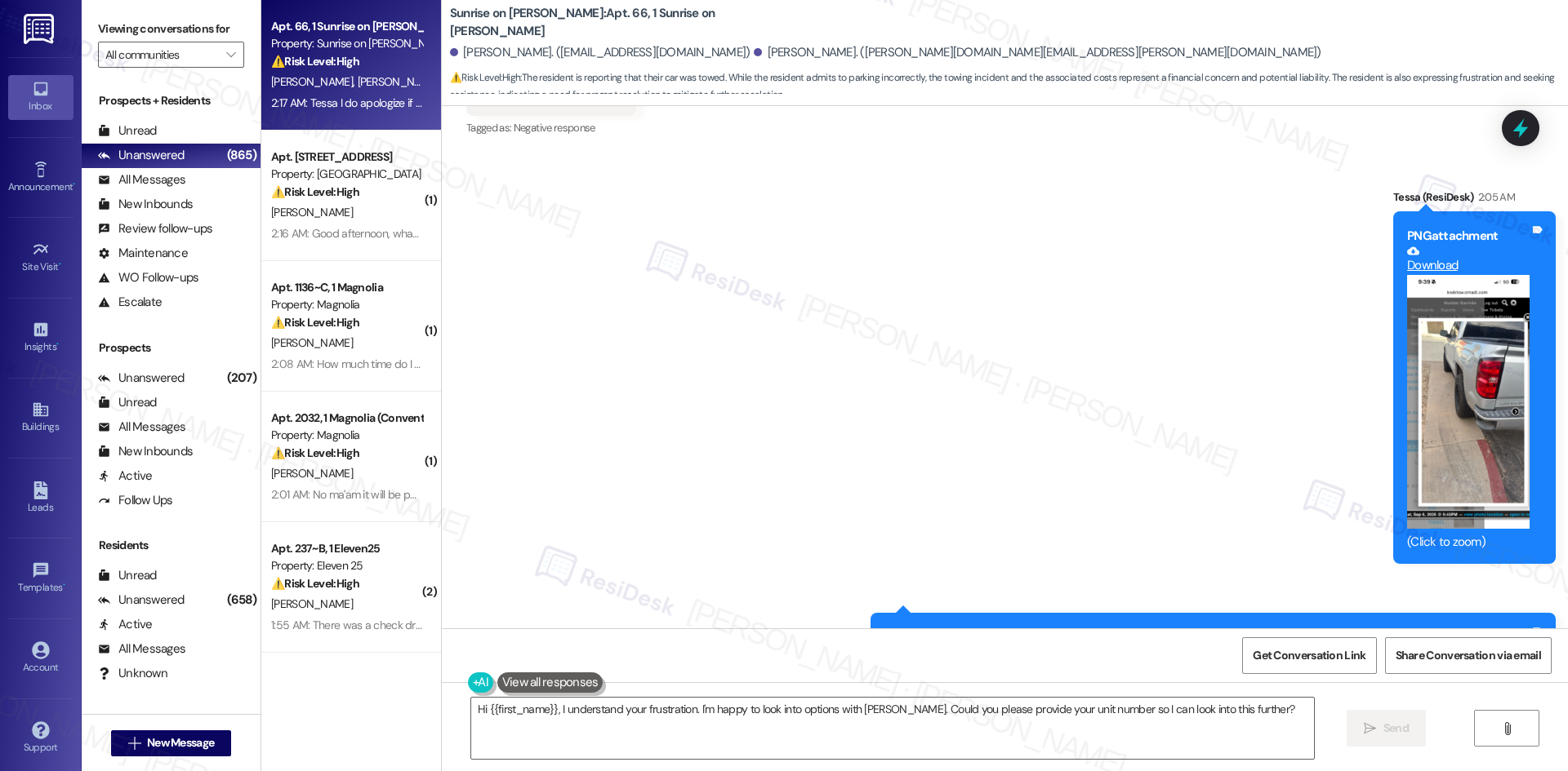
click at [1463, 275] on button "Zoom image" at bounding box center [1468, 402] width 122 height 254
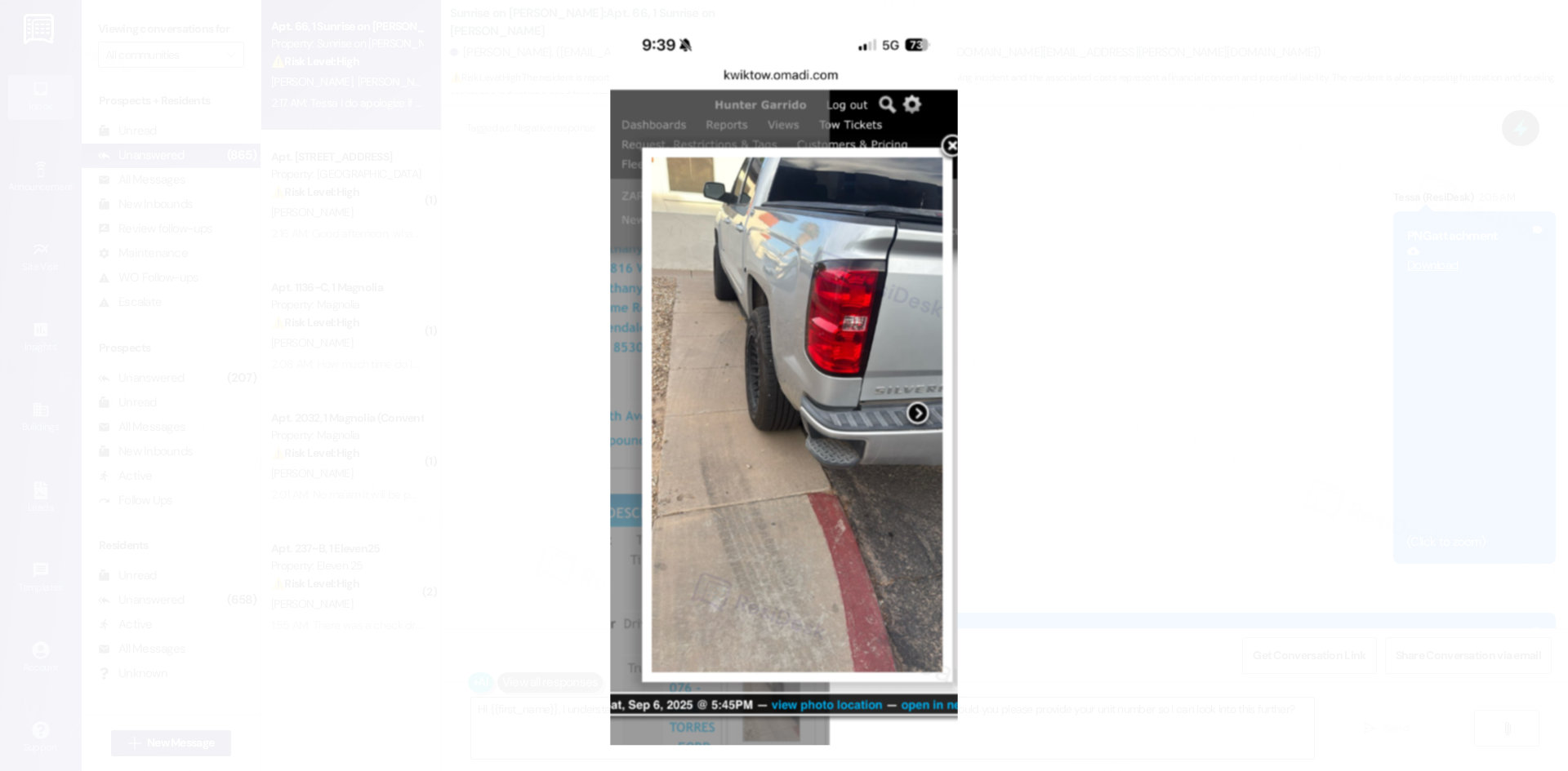
click at [1436, 203] on button "Unzoom image" at bounding box center [784, 385] width 1568 height 771
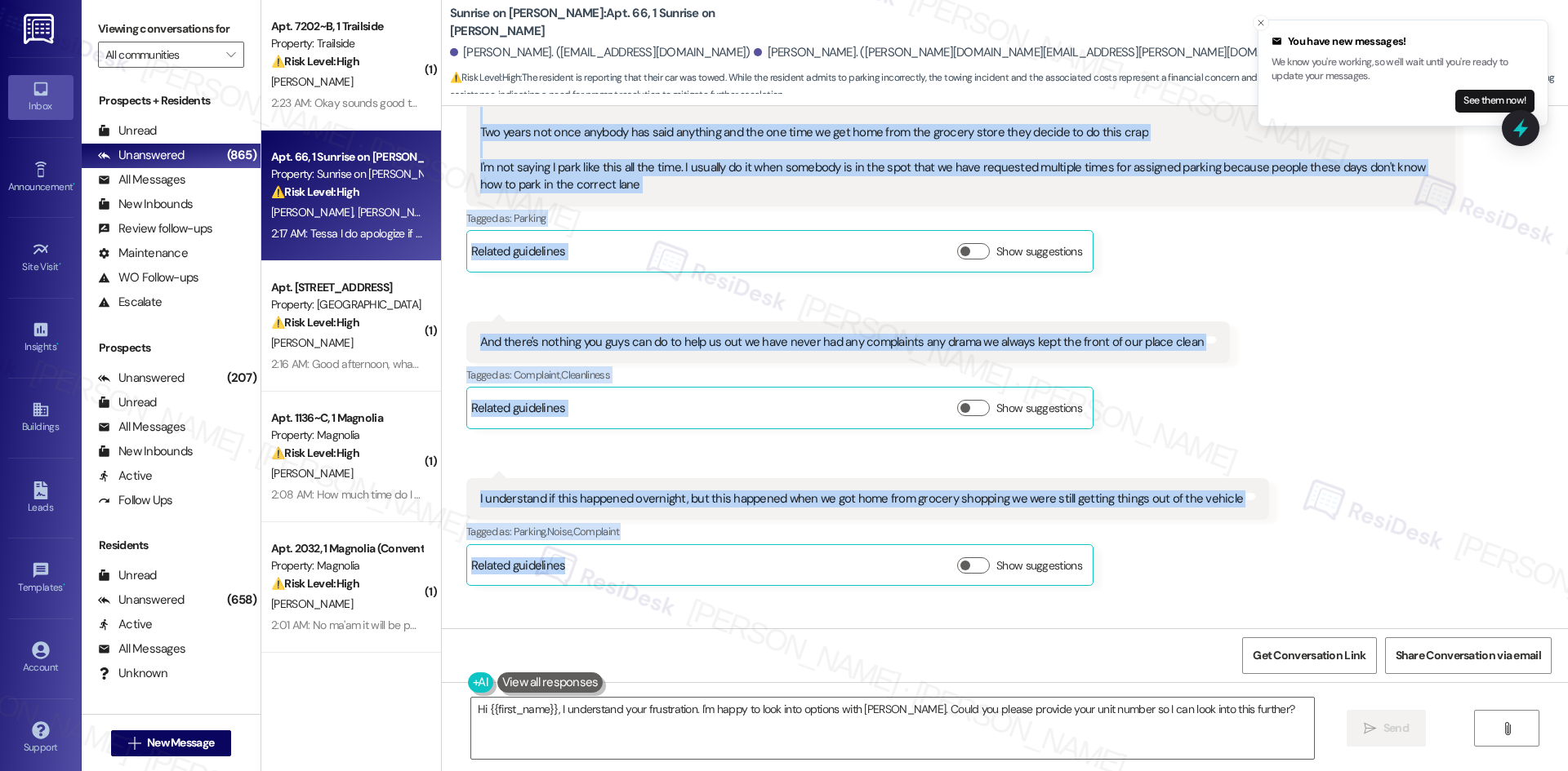
scroll to position [20124, 0]
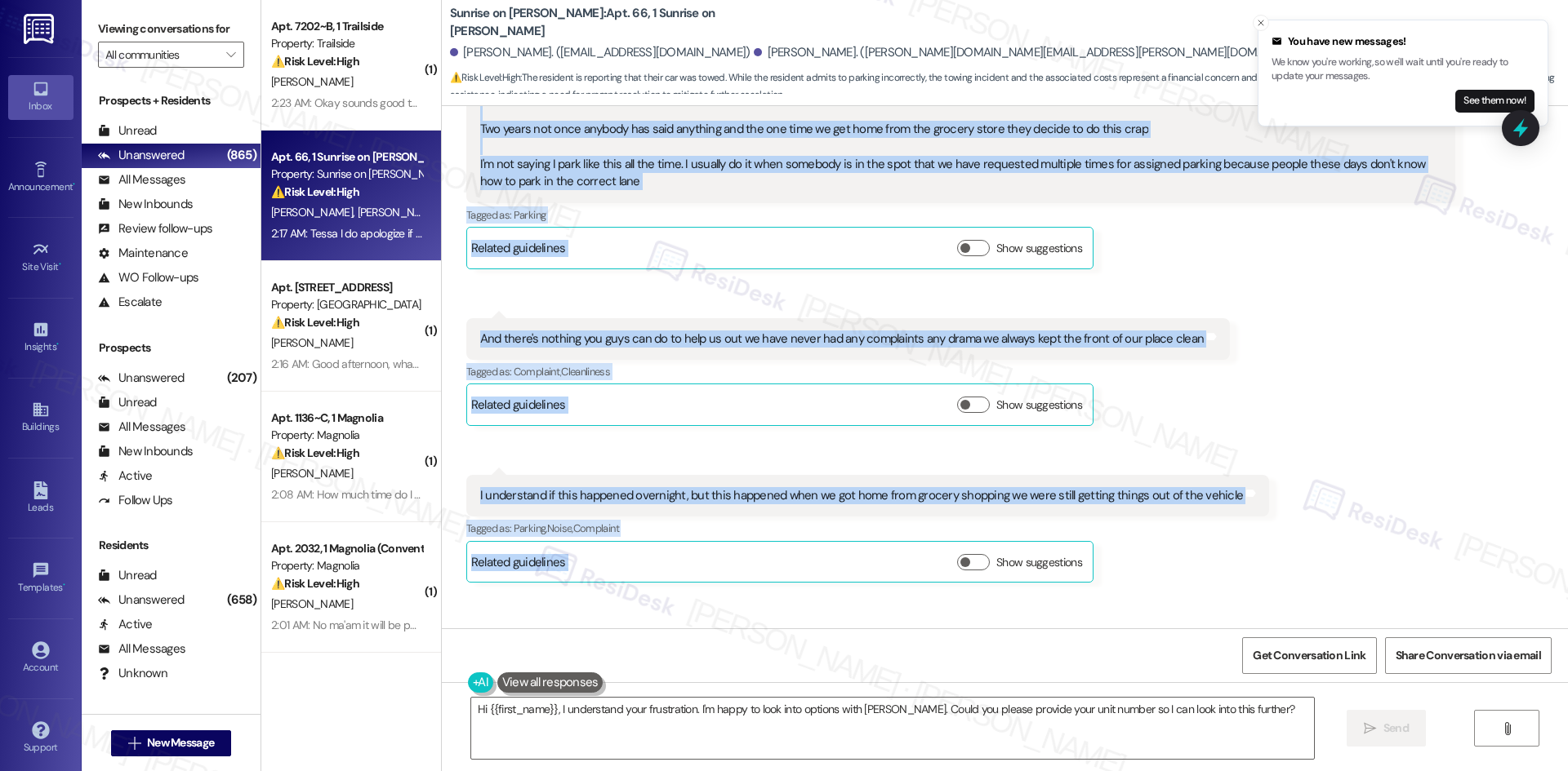
drag, startPoint x: 432, startPoint y: 335, endPoint x: 1420, endPoint y: 573, distance: 1016.3
click at [1420, 573] on div "Received via SMS Daniel Hernandez 2:11 AM We see it now thank you Two years not…" at bounding box center [1004, 391] width 1126 height 753
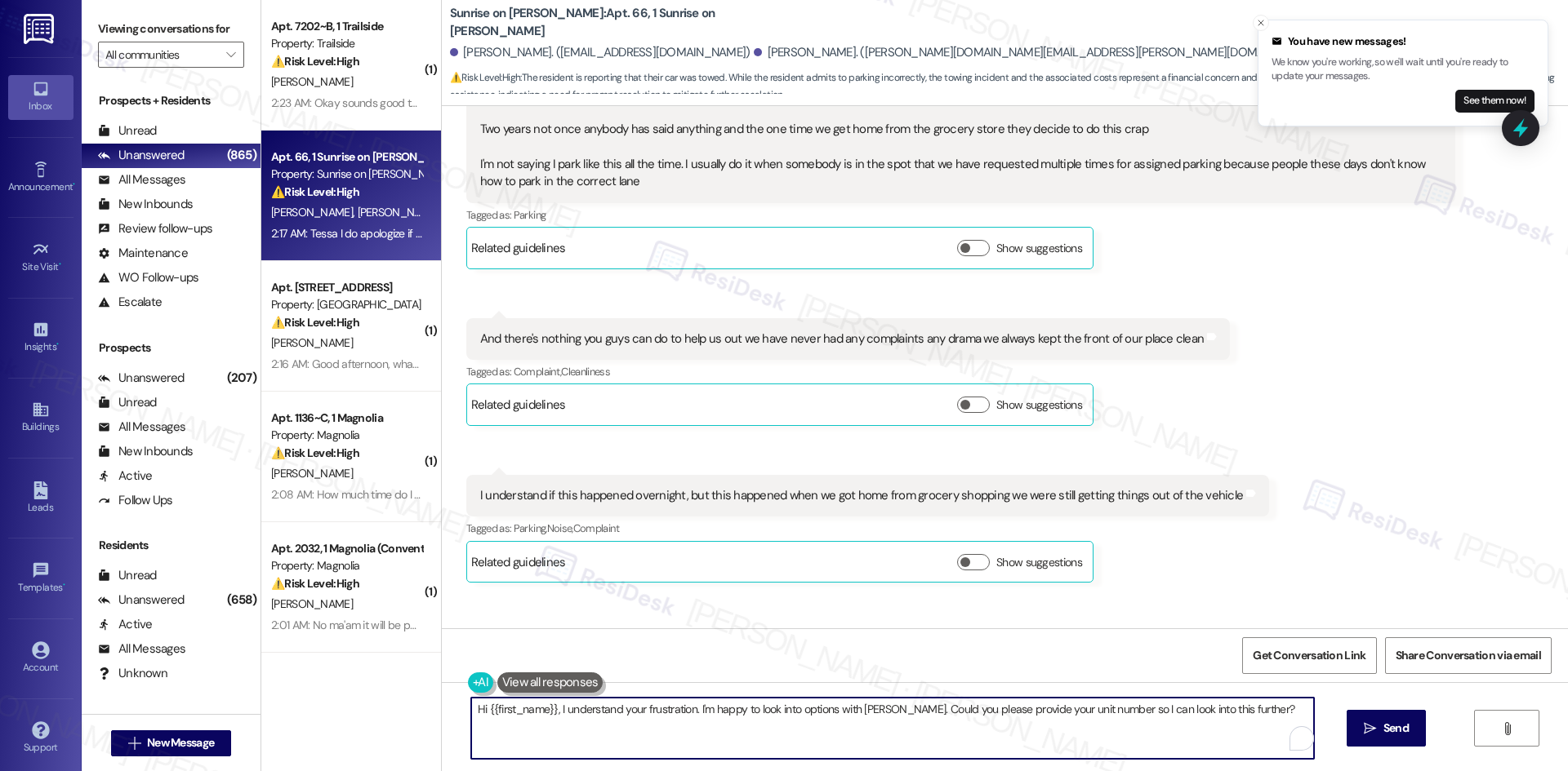
drag, startPoint x: 551, startPoint y: 707, endPoint x: 342, endPoint y: 705, distance: 209.0
click at [342, 705] on div "( 1 ) Apt. 7202~B, 1 Trailside Property: Trailside ⚠️ Risk Level: High The resi…" at bounding box center [914, 385] width 1307 height 771
type textarea "I understand your frustration. I'm happy to look into options with Maria. Could…"
click at [1418, 478] on div "Received via SMS Daniel Hernandez 2:11 AM We see it now thank you Two years not…" at bounding box center [1004, 391] width 1126 height 753
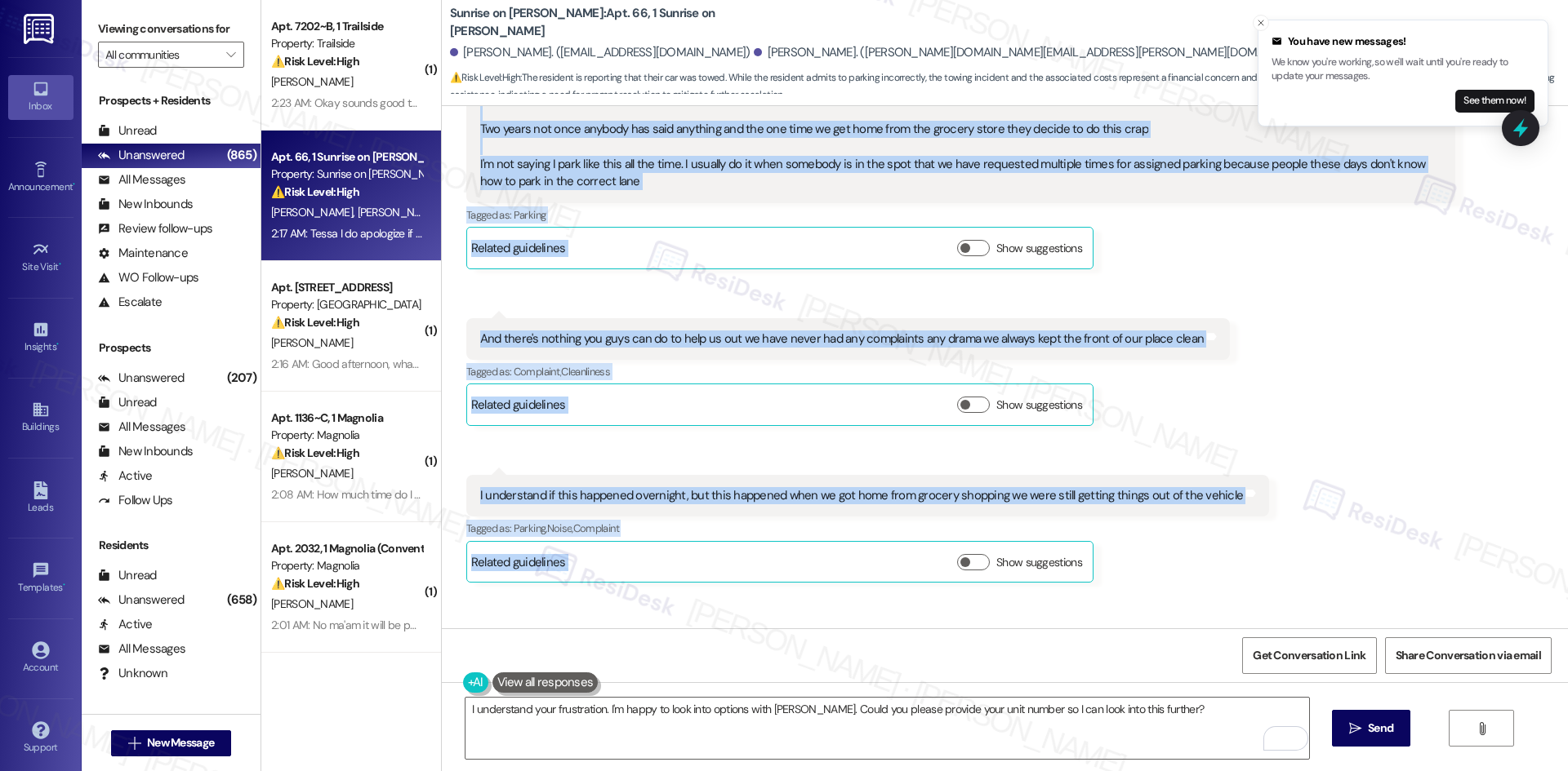
drag, startPoint x: 528, startPoint y: 515, endPoint x: 1459, endPoint y: 563, distance: 932.2
click at [1459, 563] on div "Received via SMS Daniel Hernandez 2:11 AM We see it now thank you Two years not…" at bounding box center [1004, 391] width 1126 height 753
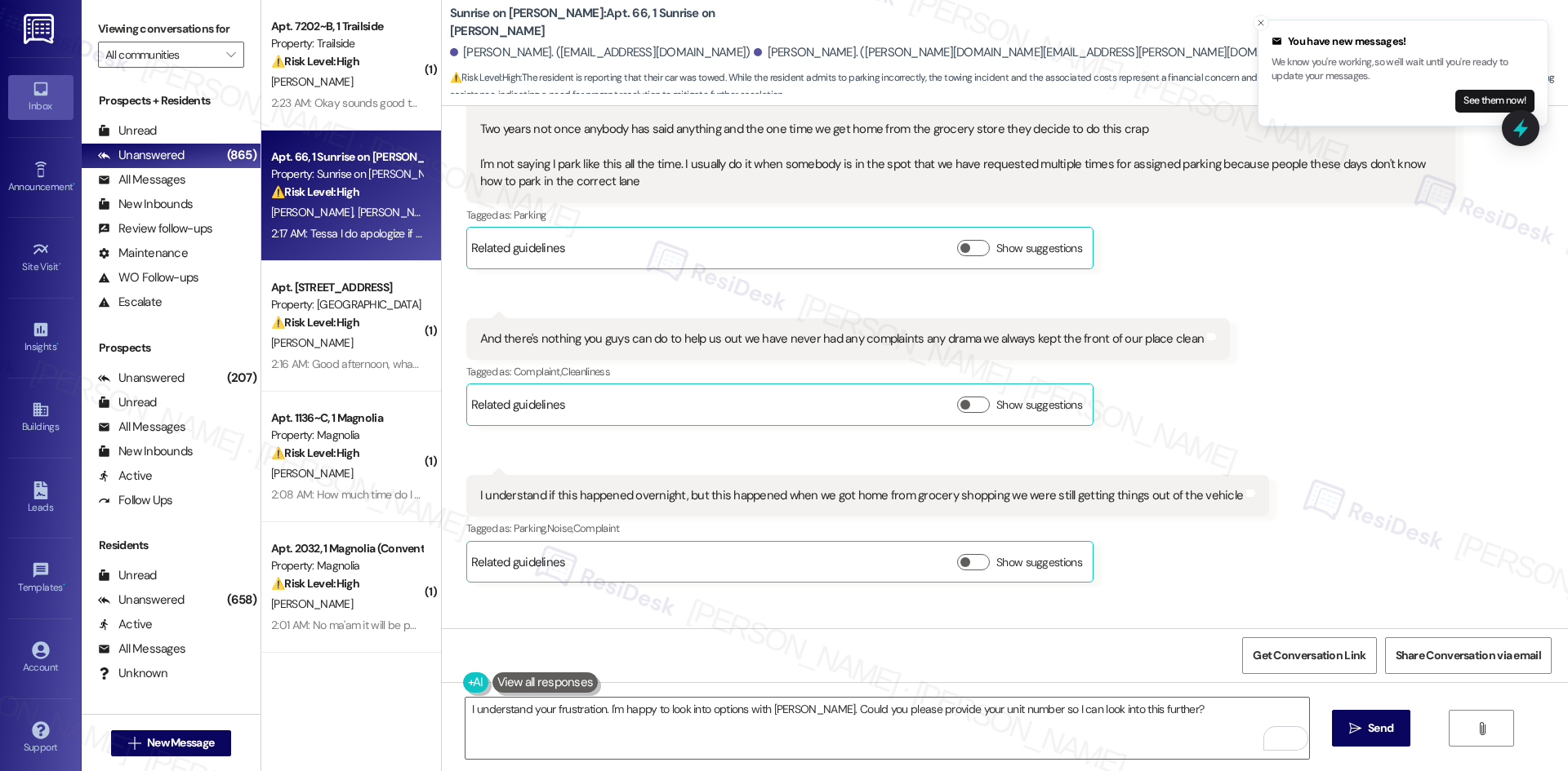
drag, startPoint x: 1266, startPoint y: 575, endPoint x: 1157, endPoint y: 474, distance: 148.6
click at [1157, 474] on div "Received via SMS Daniel Hernandez 2:11 AM We see it now thank you Two years not…" at bounding box center [1004, 391] width 1126 height 753
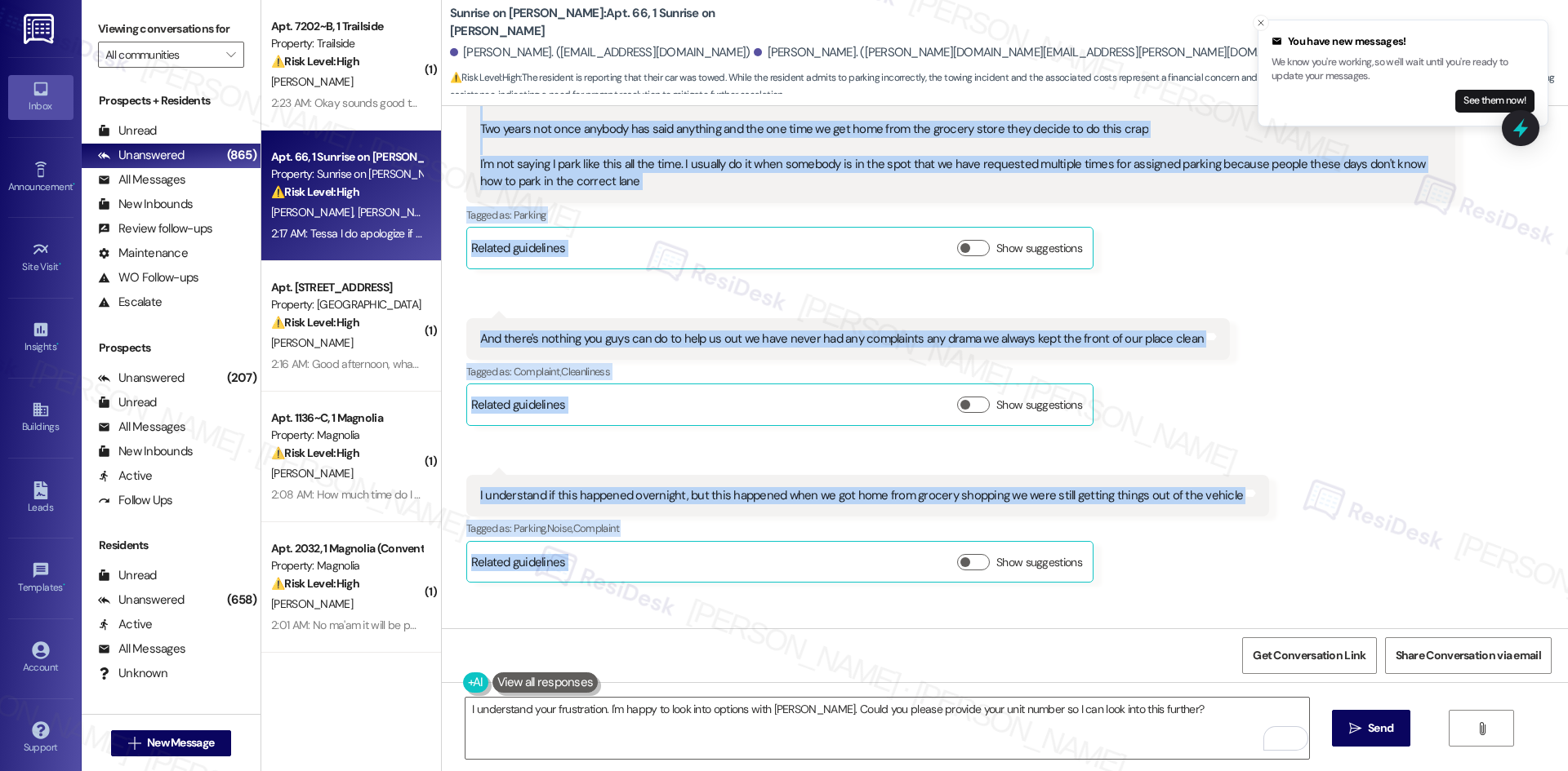
drag, startPoint x: 430, startPoint y: 244, endPoint x: 1342, endPoint y: 575, distance: 970.2
click at [1392, 569] on div "Received via SMS Daniel Hernandez 2:11 AM We see it now thank you Two years not…" at bounding box center [1004, 391] width 1126 height 753
copy div "Daniel Hernandez 2:11 AM We see it now thank you Two years not once anybody has…"
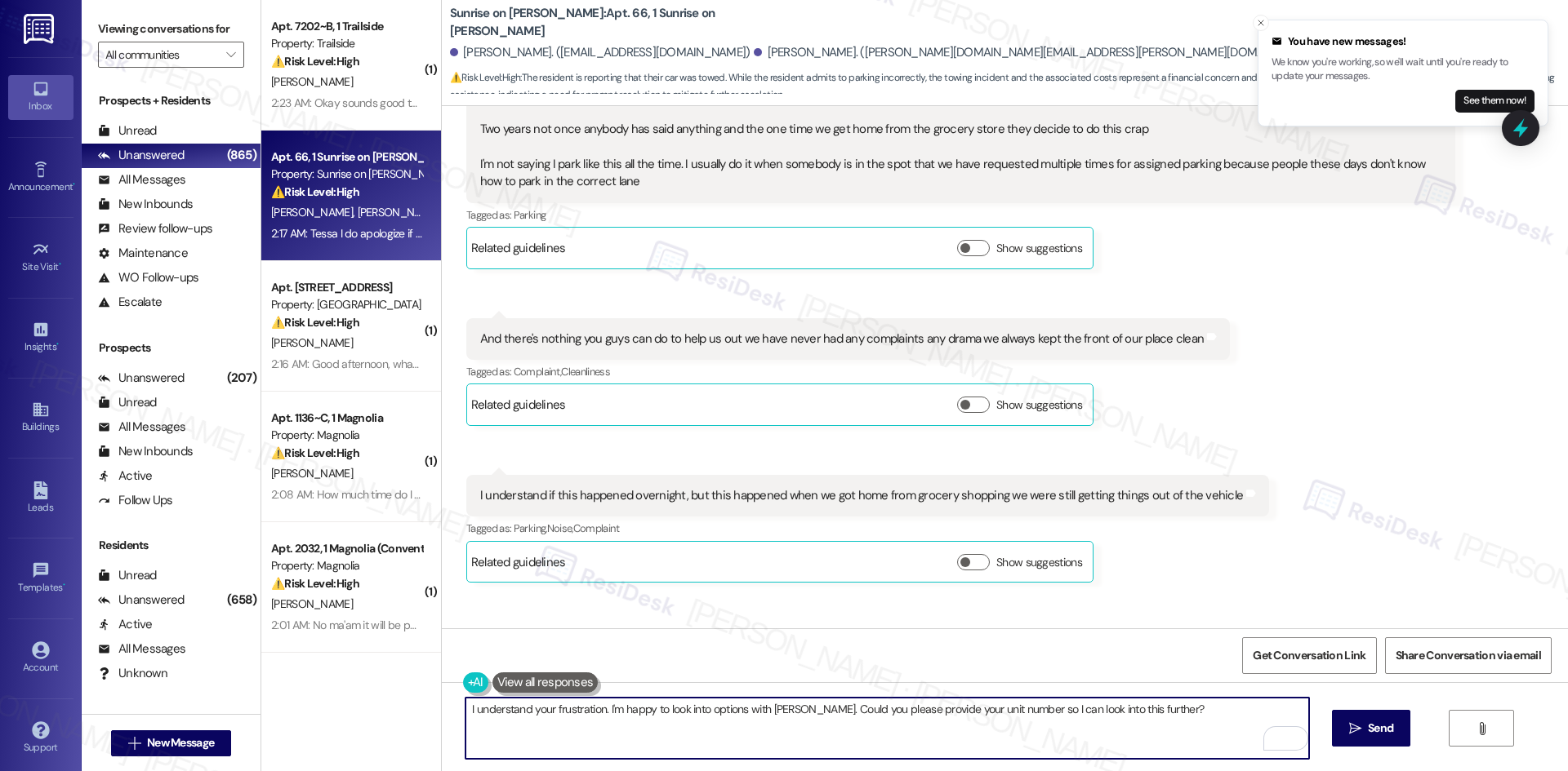
drag, startPoint x: 587, startPoint y: 731, endPoint x: 549, endPoint y: 731, distance: 38.0
click at [586, 731] on textarea "I understand your frustration. I'm happy to look into options with Maria. Could…" at bounding box center [886, 728] width 843 height 61
drag, startPoint x: 453, startPoint y: 711, endPoint x: 597, endPoint y: 723, distance: 144.5
click at [597, 723] on textarea "I understand your frustration. I'm happy to look into options with Maria. Could…" at bounding box center [886, 728] width 843 height 61
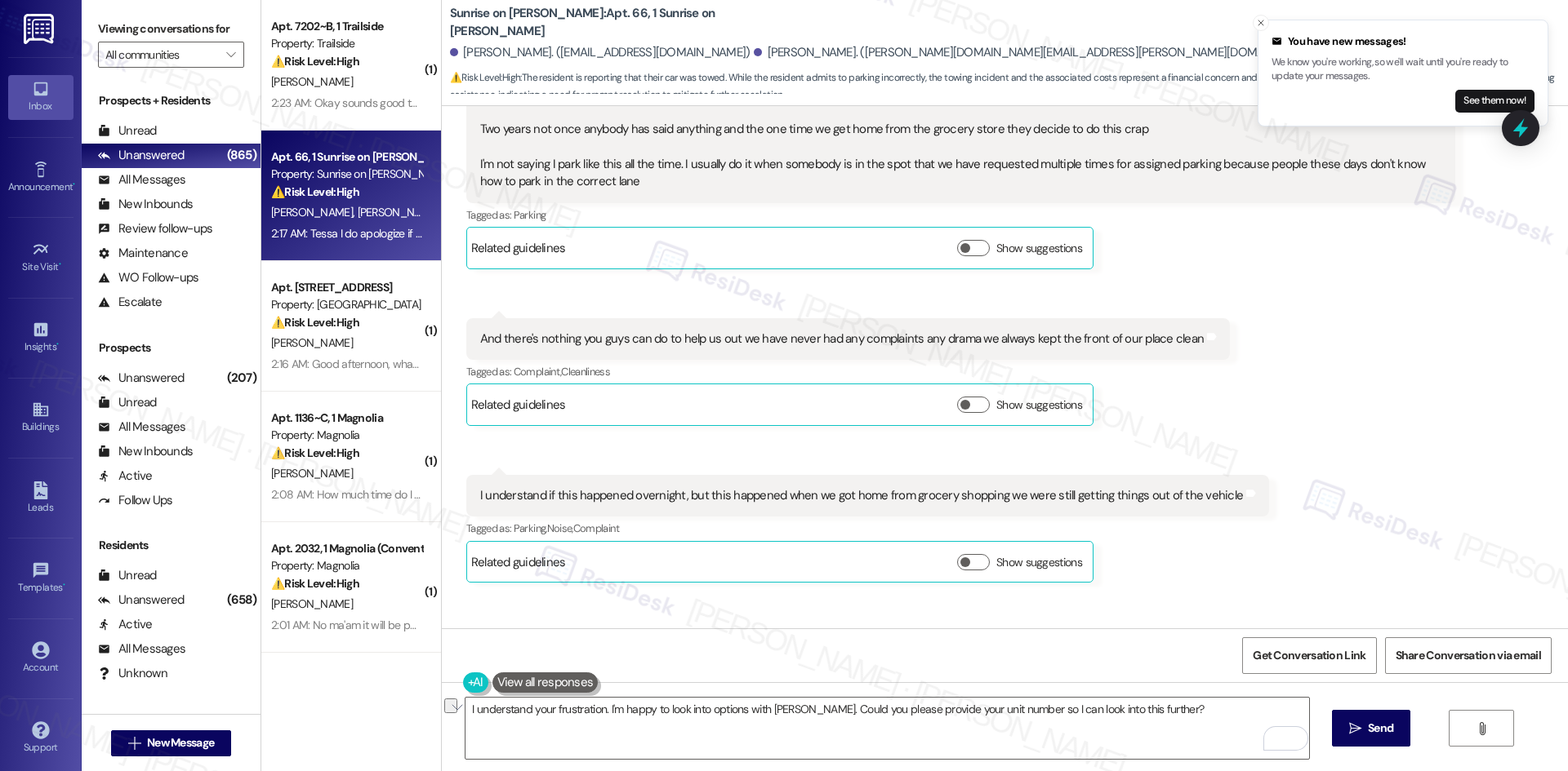
click at [877, 632] on div "Daniel Hernandez Question Neutral 2:17 AM" at bounding box center [960, 652] width 989 height 40
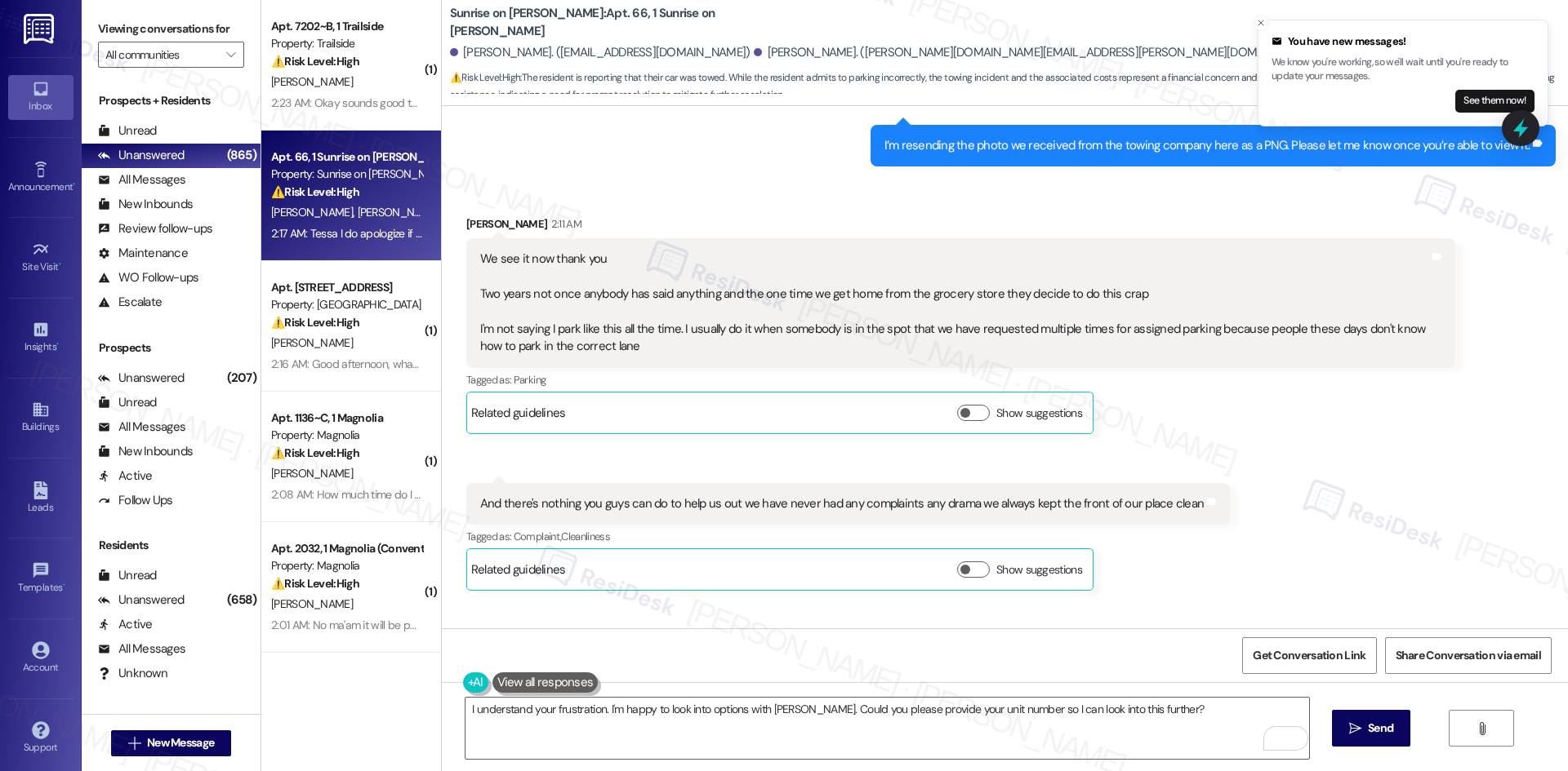
scroll to position [19879, 0]
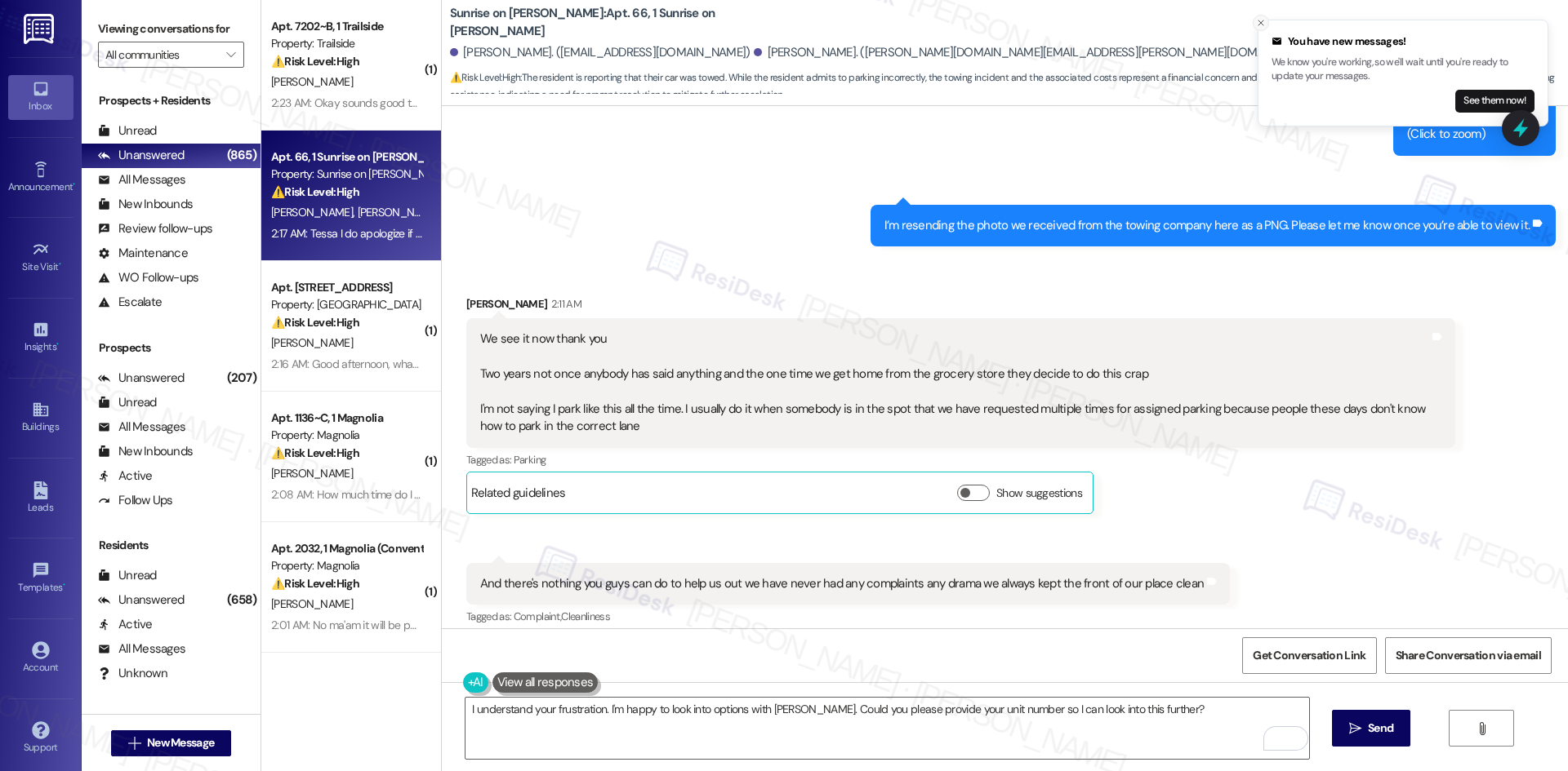
click at [1261, 22] on icon "Close toast" at bounding box center [1261, 23] width 9 height 9
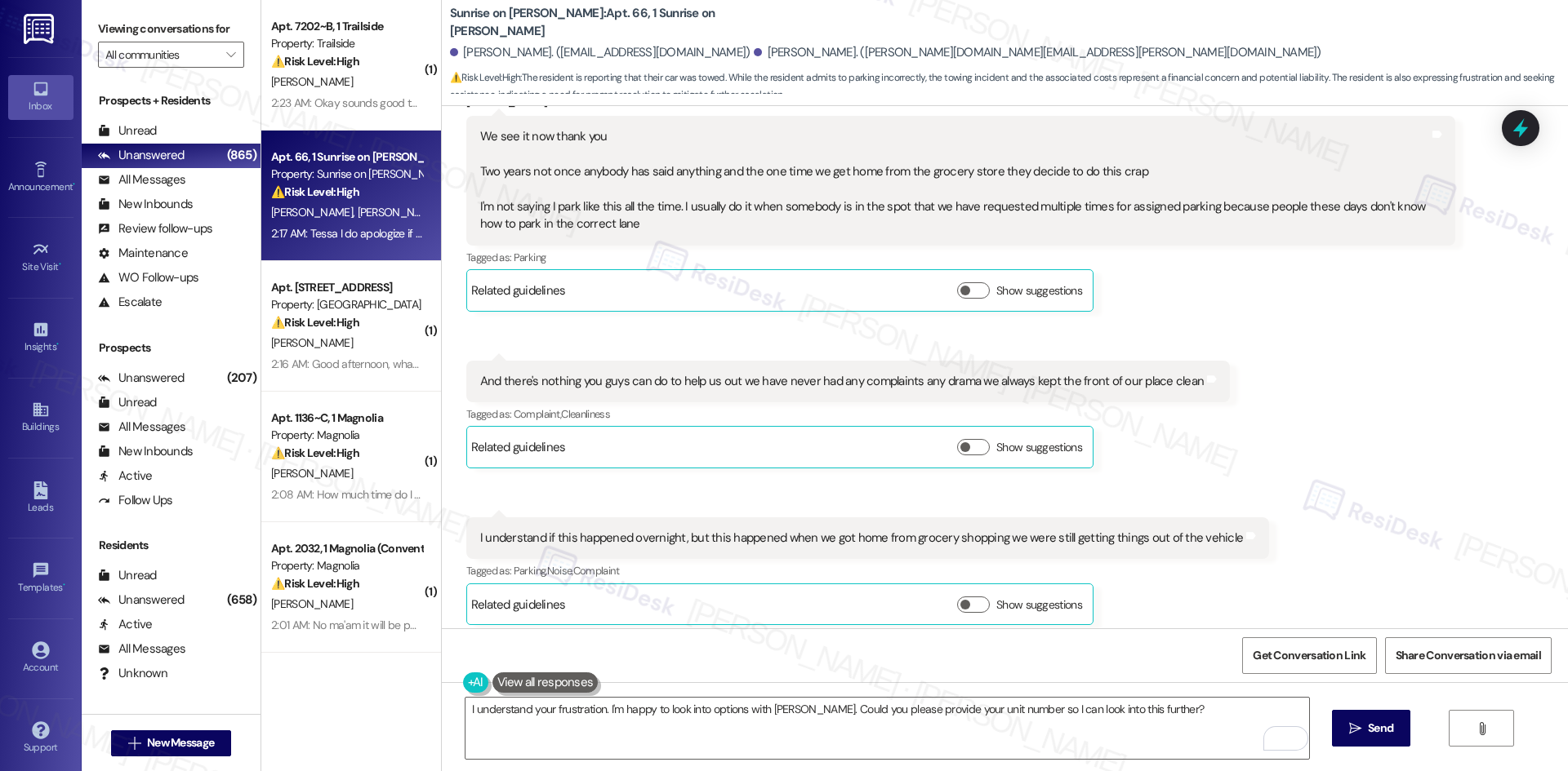
scroll to position [20124, 0]
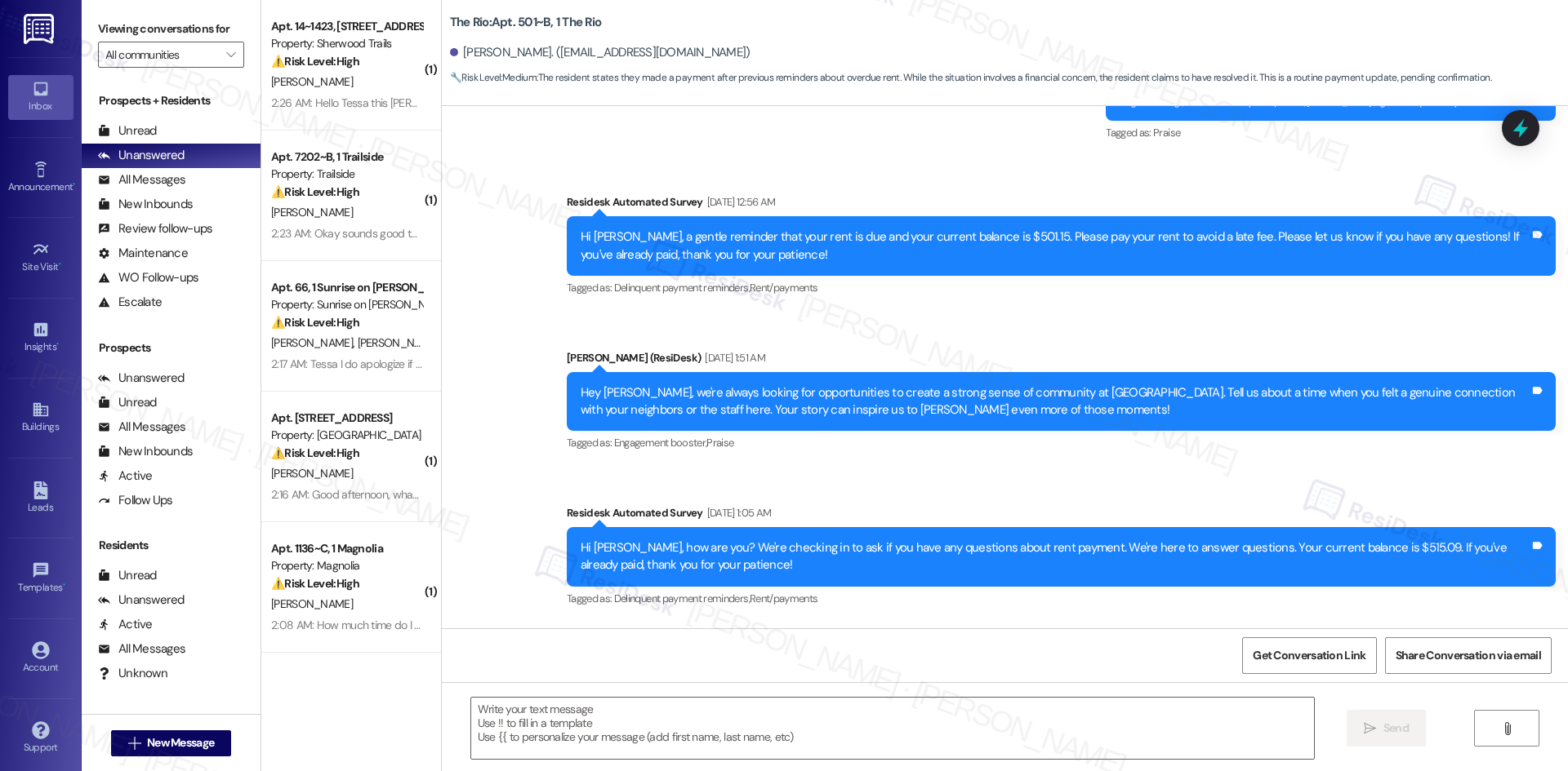
type textarea "Fetching suggested responses. Please feel free to read through the conversation…"
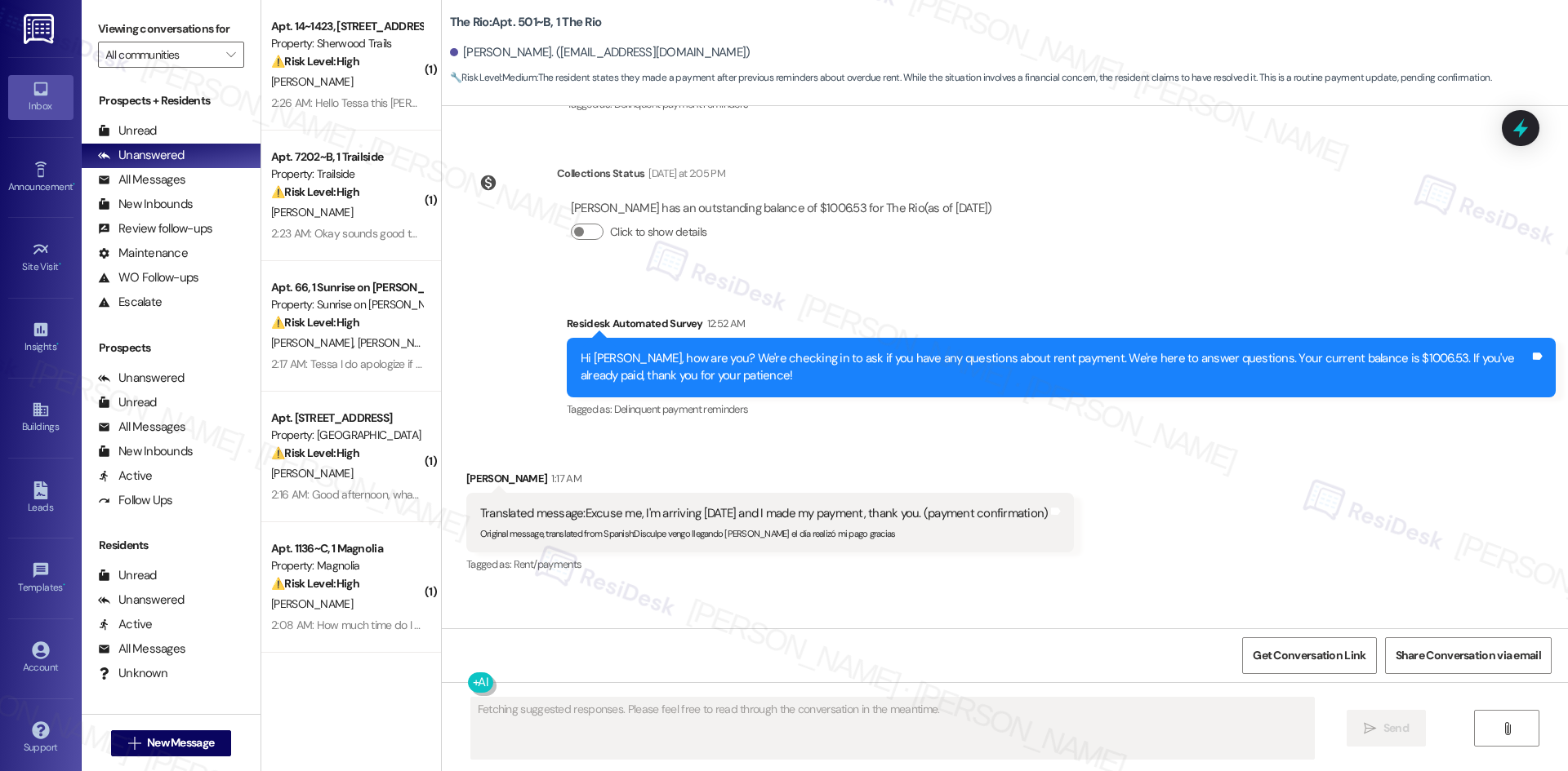
scroll to position [5539, 0]
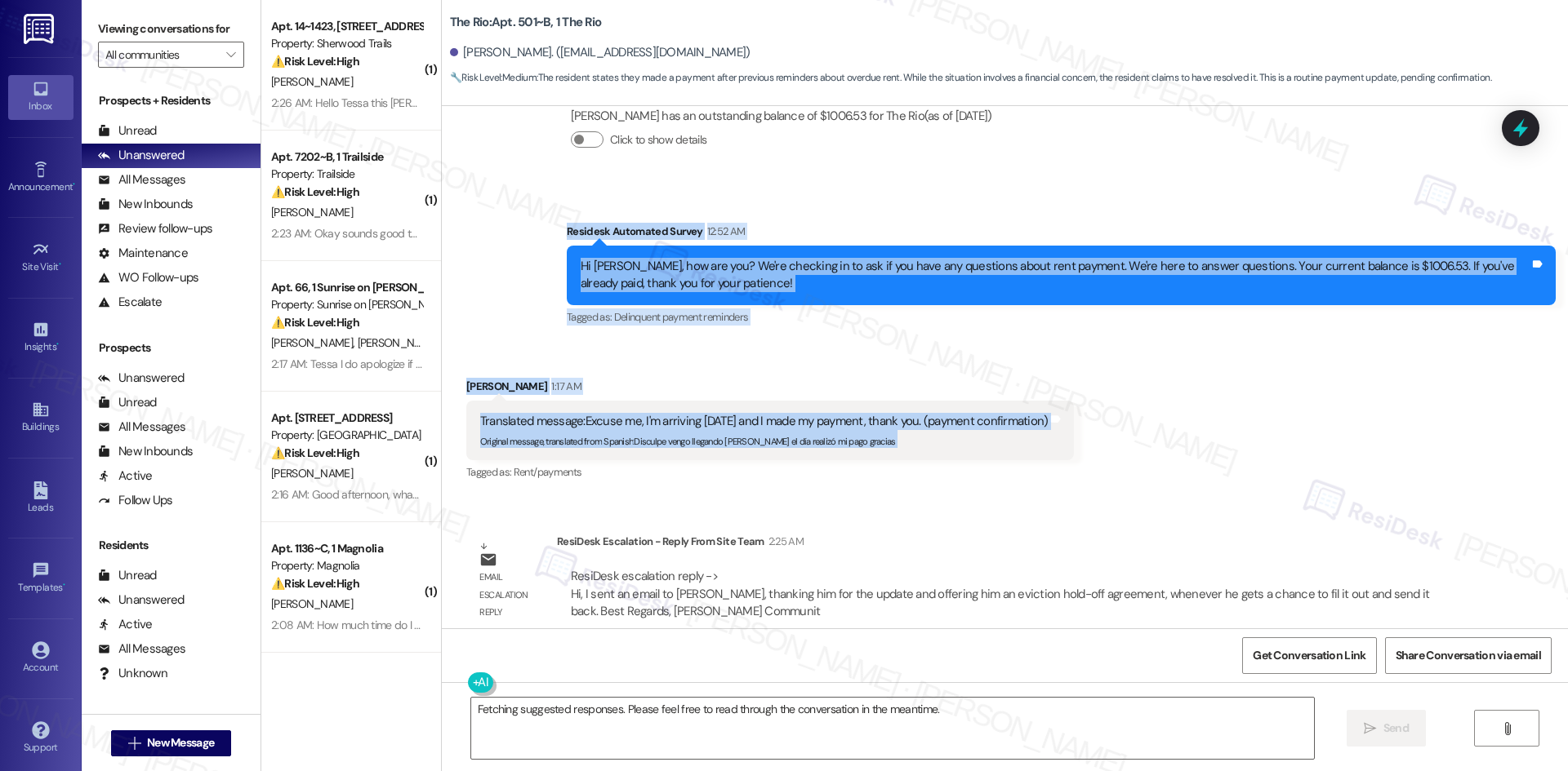
drag, startPoint x: 528, startPoint y: 201, endPoint x: 1100, endPoint y: 407, distance: 608.0
click at [1100, 407] on div "WO Opened request: Resident is... [DATE] 11:13 PM Status : Completed Show detai…" at bounding box center [1004, 367] width 1126 height 522
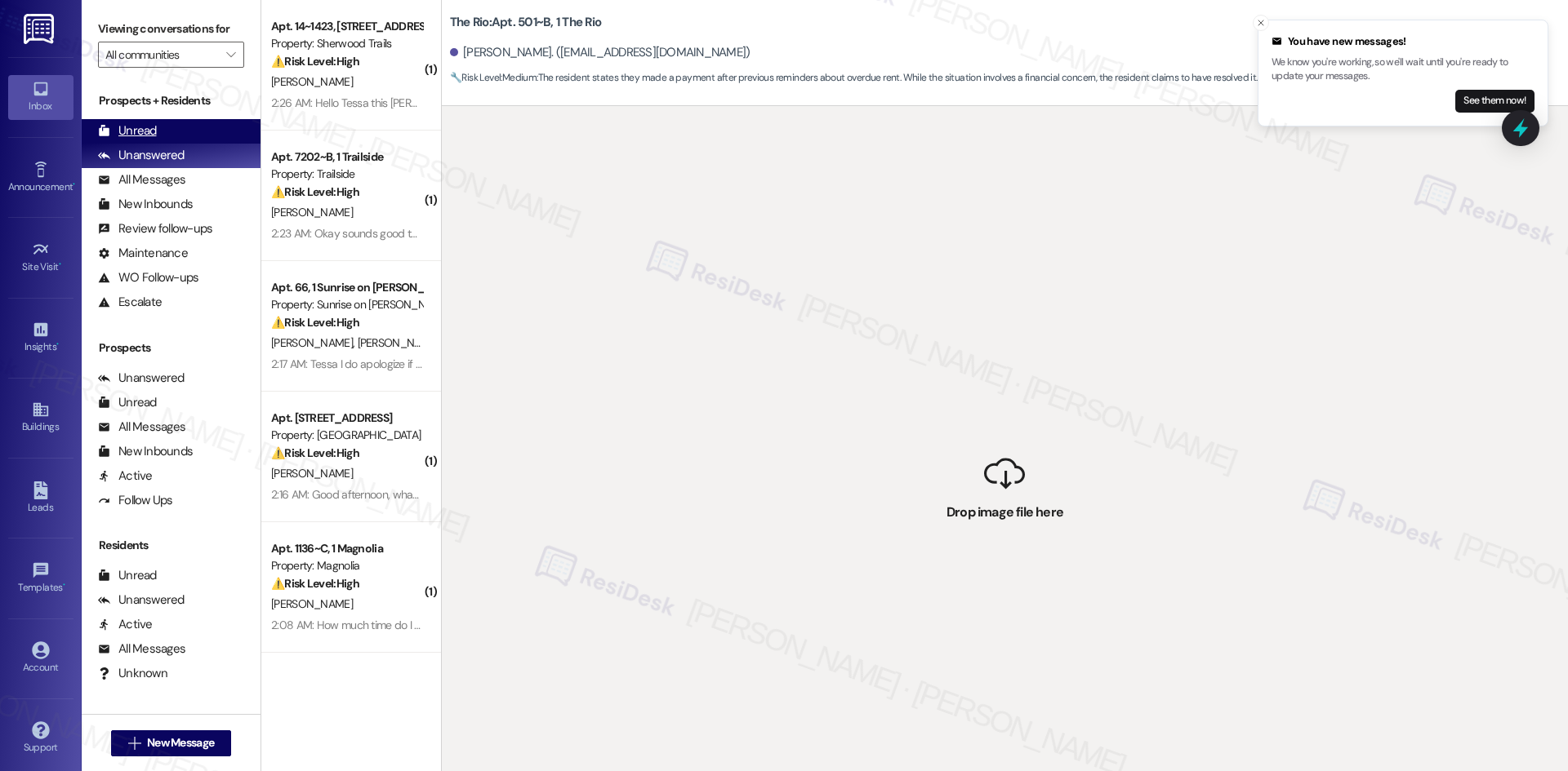
click at [159, 135] on div "Unread (0)" at bounding box center [171, 131] width 179 height 24
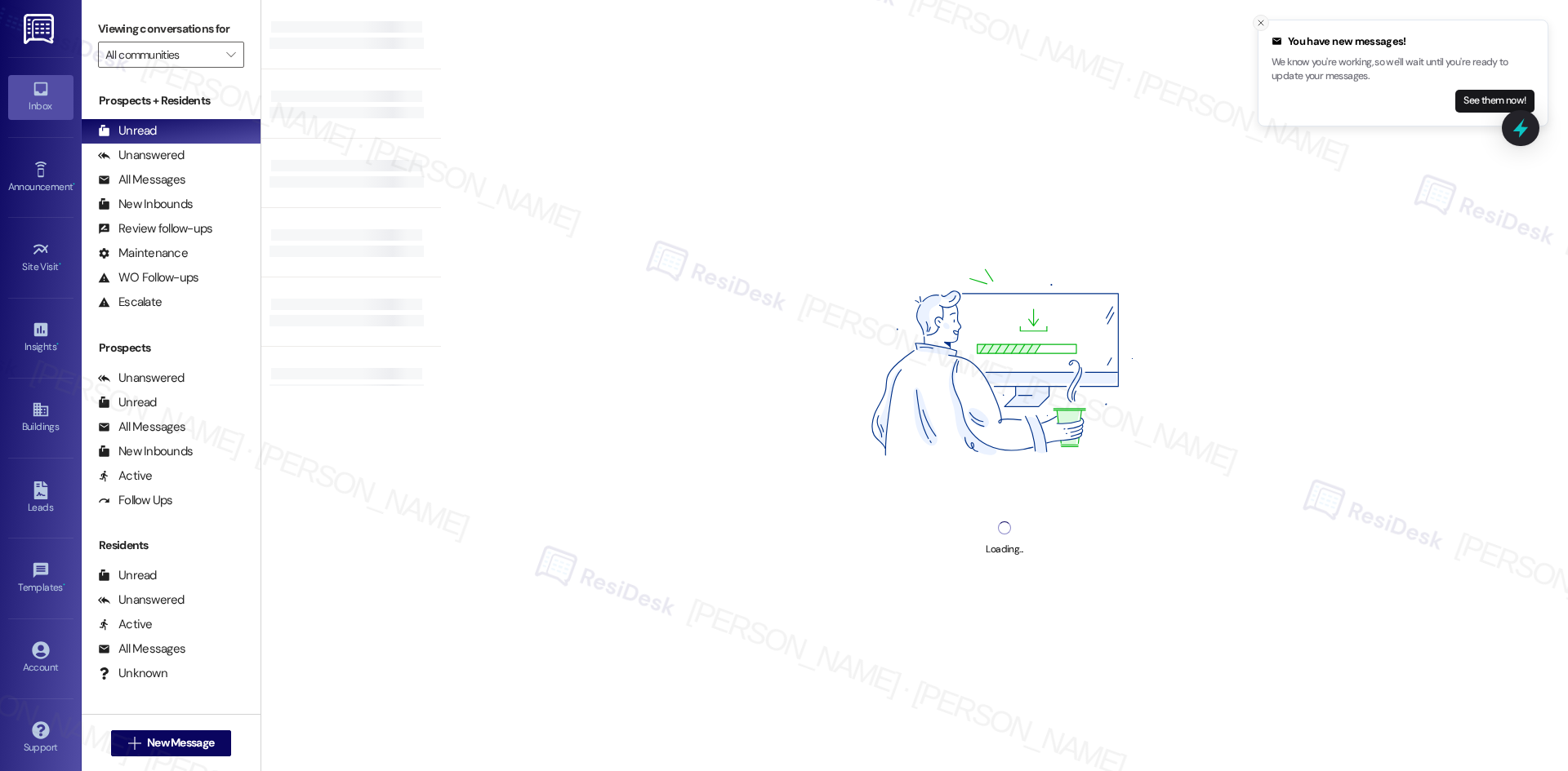
click at [1265, 22] on icon "Close toast" at bounding box center [1261, 23] width 9 height 9
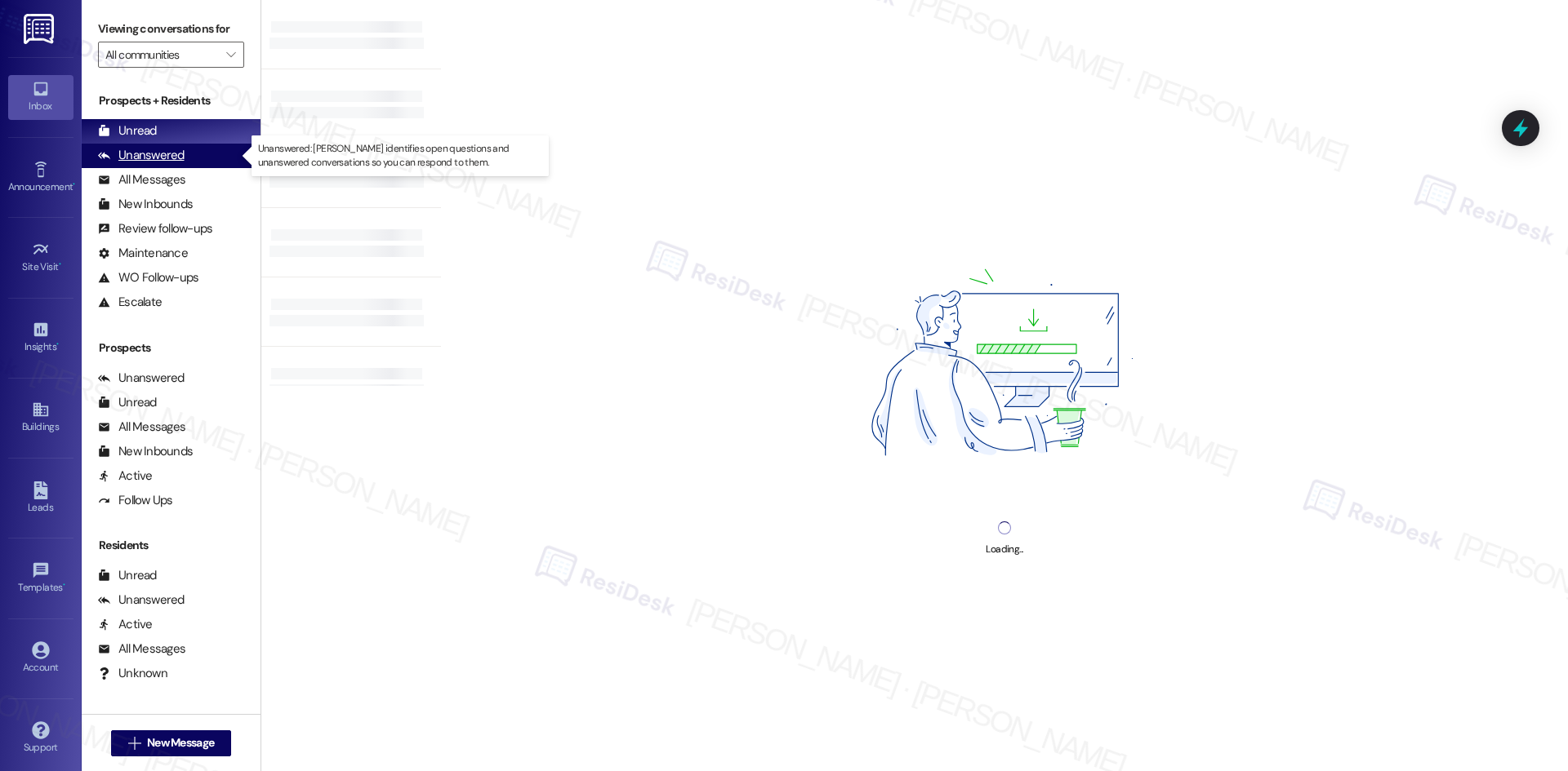
click at [172, 156] on div "Unanswered" at bounding box center [141, 155] width 86 height 17
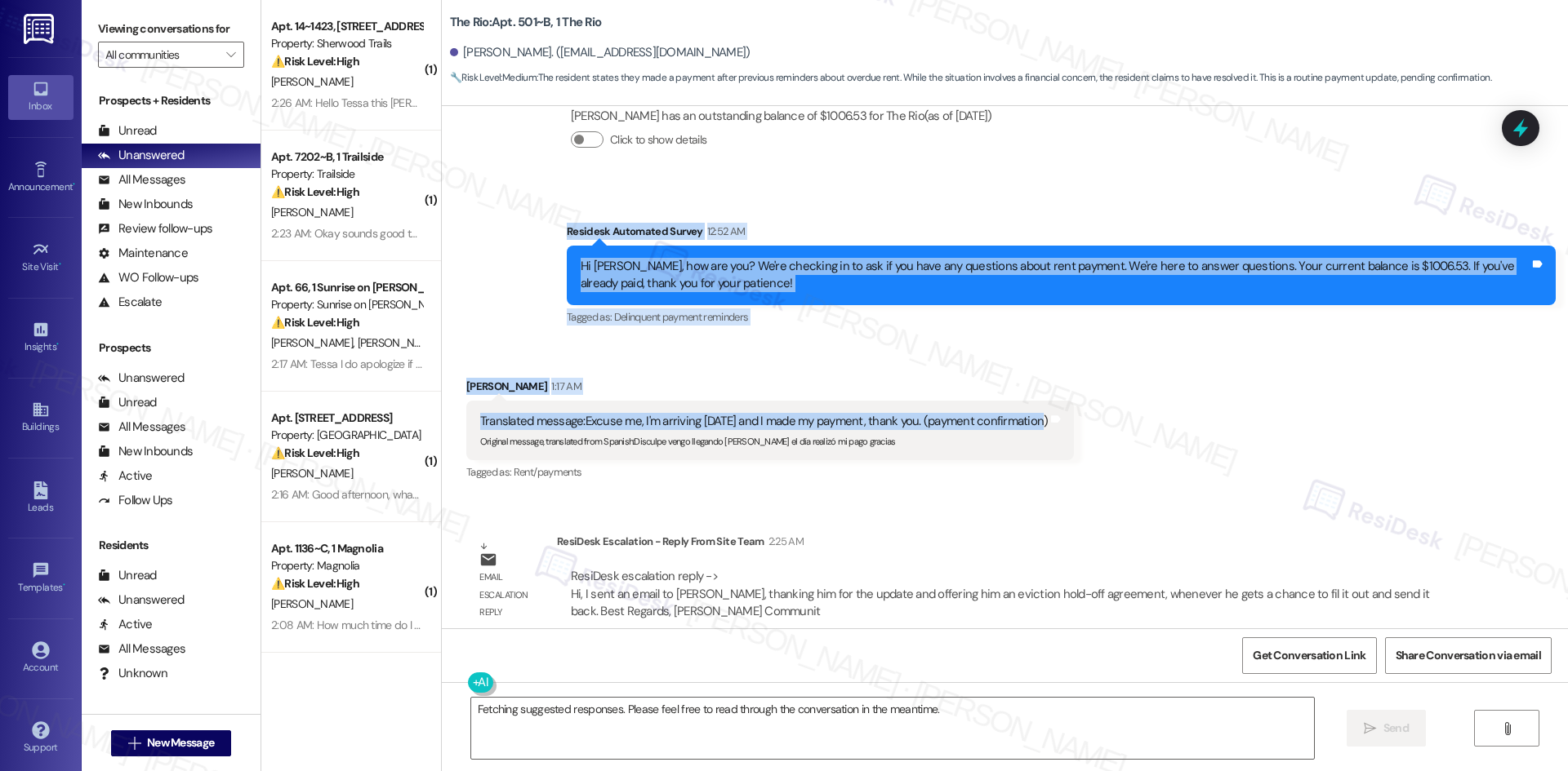
drag, startPoint x: 529, startPoint y: 203, endPoint x: 1028, endPoint y: 408, distance: 539.5
click at [1028, 408] on div "WO Opened request: Resident is... [DATE] 11:13 PM Status : Completed Show detai…" at bounding box center [1004, 367] width 1126 height 522
copy div "Residesk Automated Survey 12:52 AM Hi [PERSON_NAME], how are you? We're checkin…"
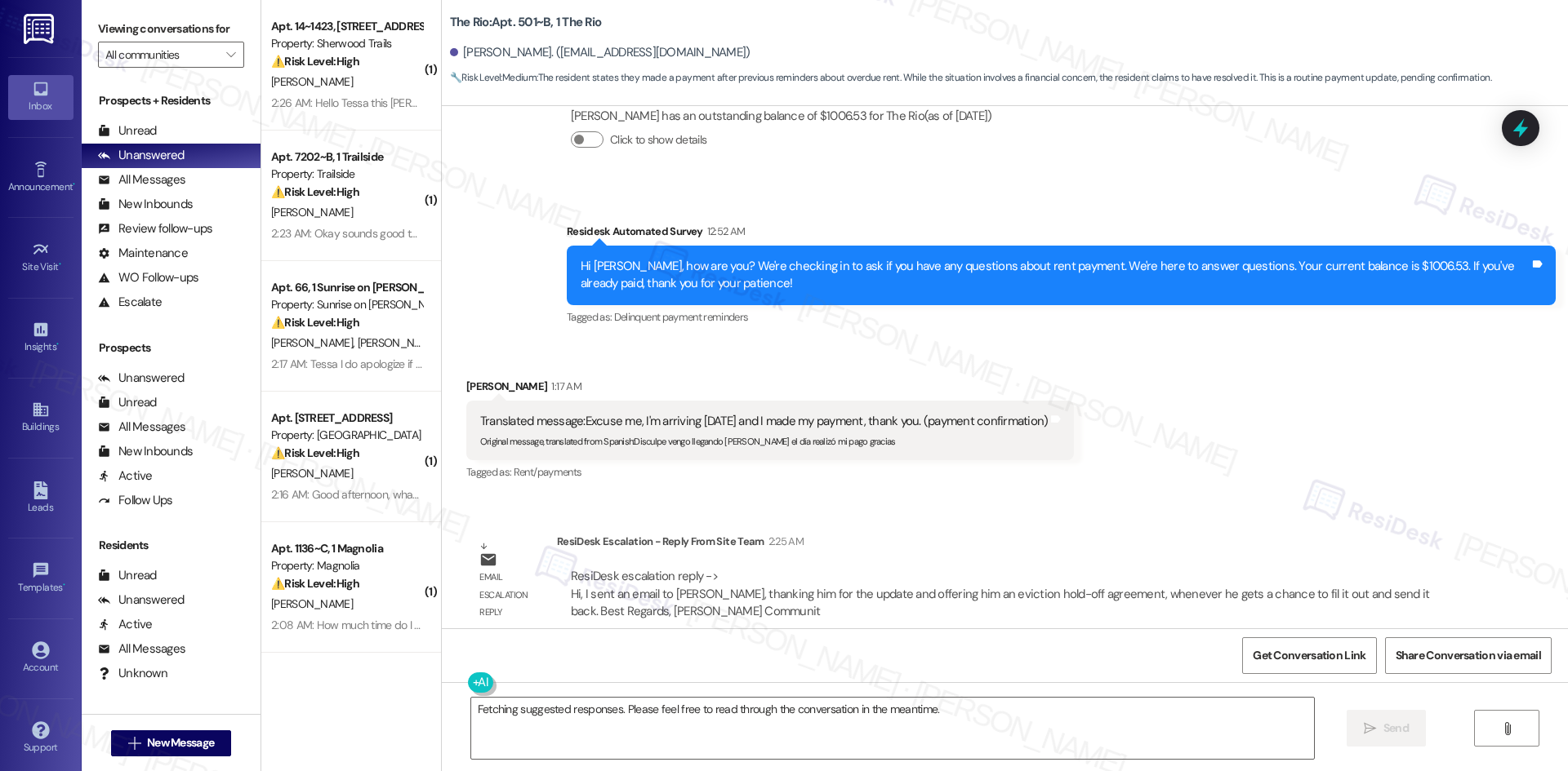
click at [599, 533] on div "ResiDesk Escalation - Reply From Site Team 2:25 AM" at bounding box center [1006, 545] width 898 height 23
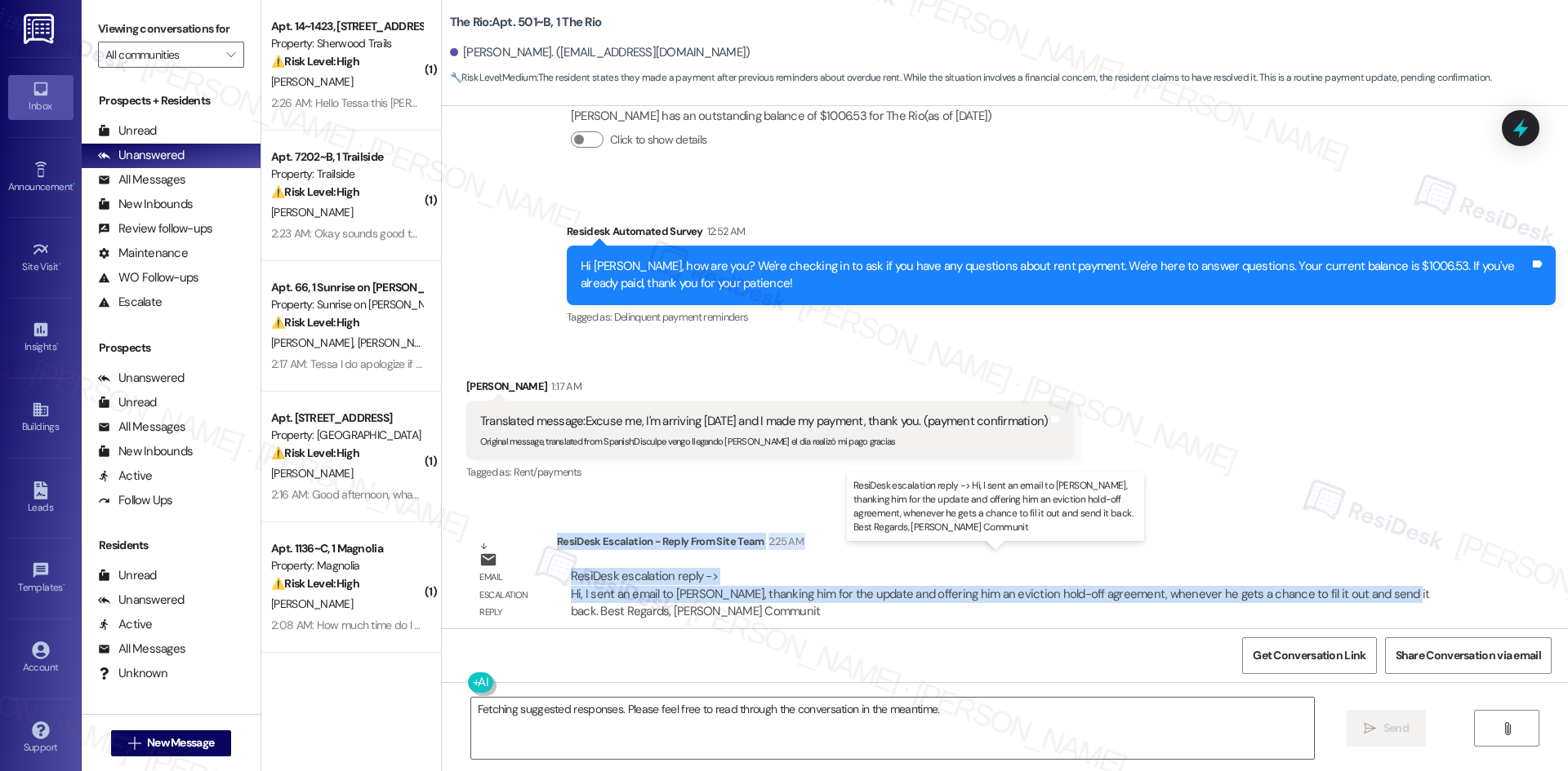
drag, startPoint x: 545, startPoint y: 525, endPoint x: 1365, endPoint y: 576, distance: 821.6
click at [1365, 576] on div "ResiDesk Escalation - Reply From Site Team 2:25 AM ResiDesk escalation reply ->…" at bounding box center [1006, 583] width 898 height 100
copy div "ResiDesk Escalation - Reply From Site Team 2:25 AM ResiDesk escalation reply ->…"
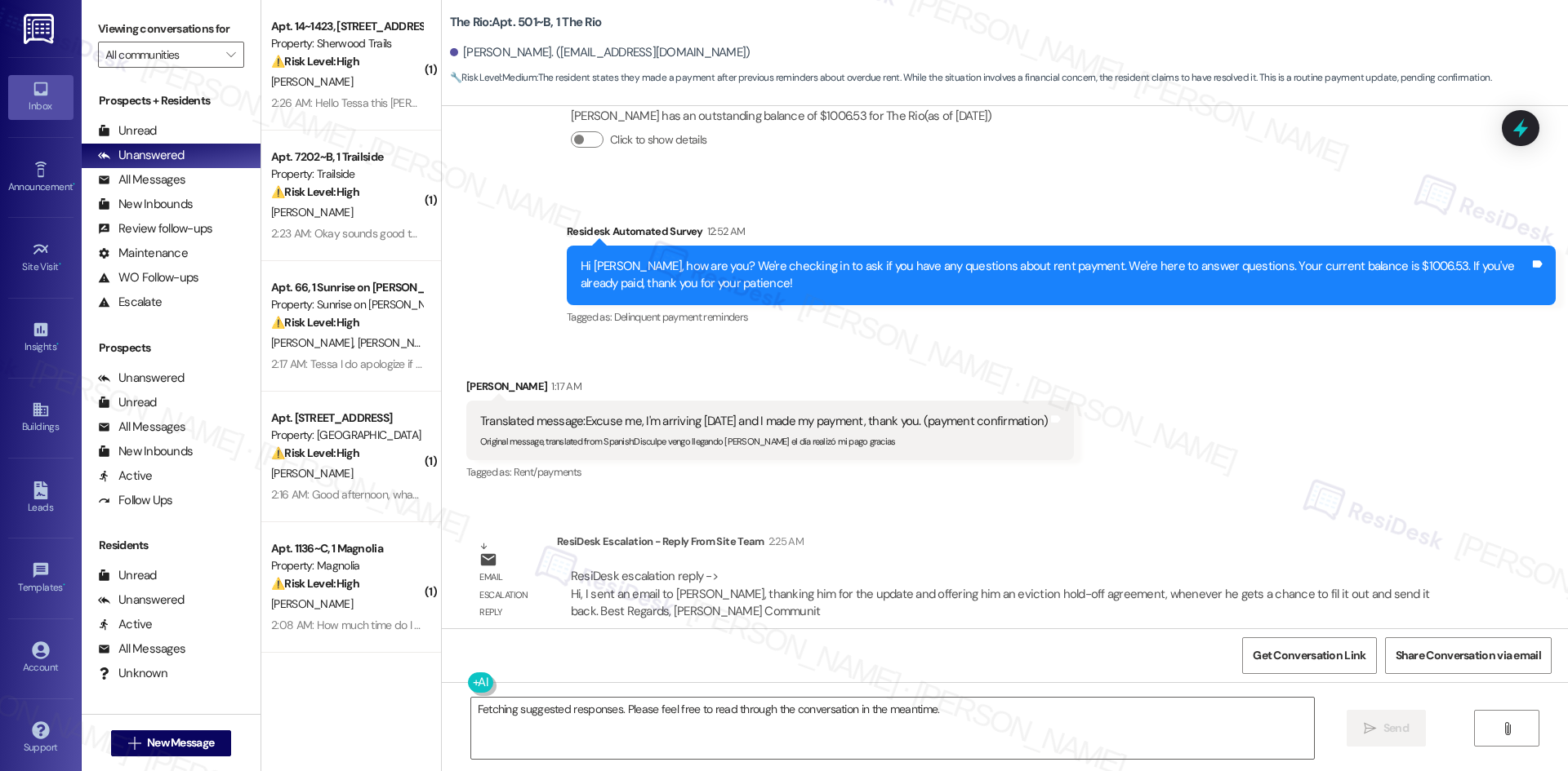
click at [1121, 455] on div "Received via SMS [PERSON_NAME] 1:17 AM Translated message: Excuse me, I'm arriv…" at bounding box center [1004, 418] width 1126 height 155
click at [999, 460] on div "Tagged as: Rent/payments Click to highlight conversations about Rent/payments" at bounding box center [770, 471] width 609 height 23
click at [916, 737] on textarea "Fetching suggested responses. Please feel free to read through the conversation…" at bounding box center [893, 728] width 843 height 61
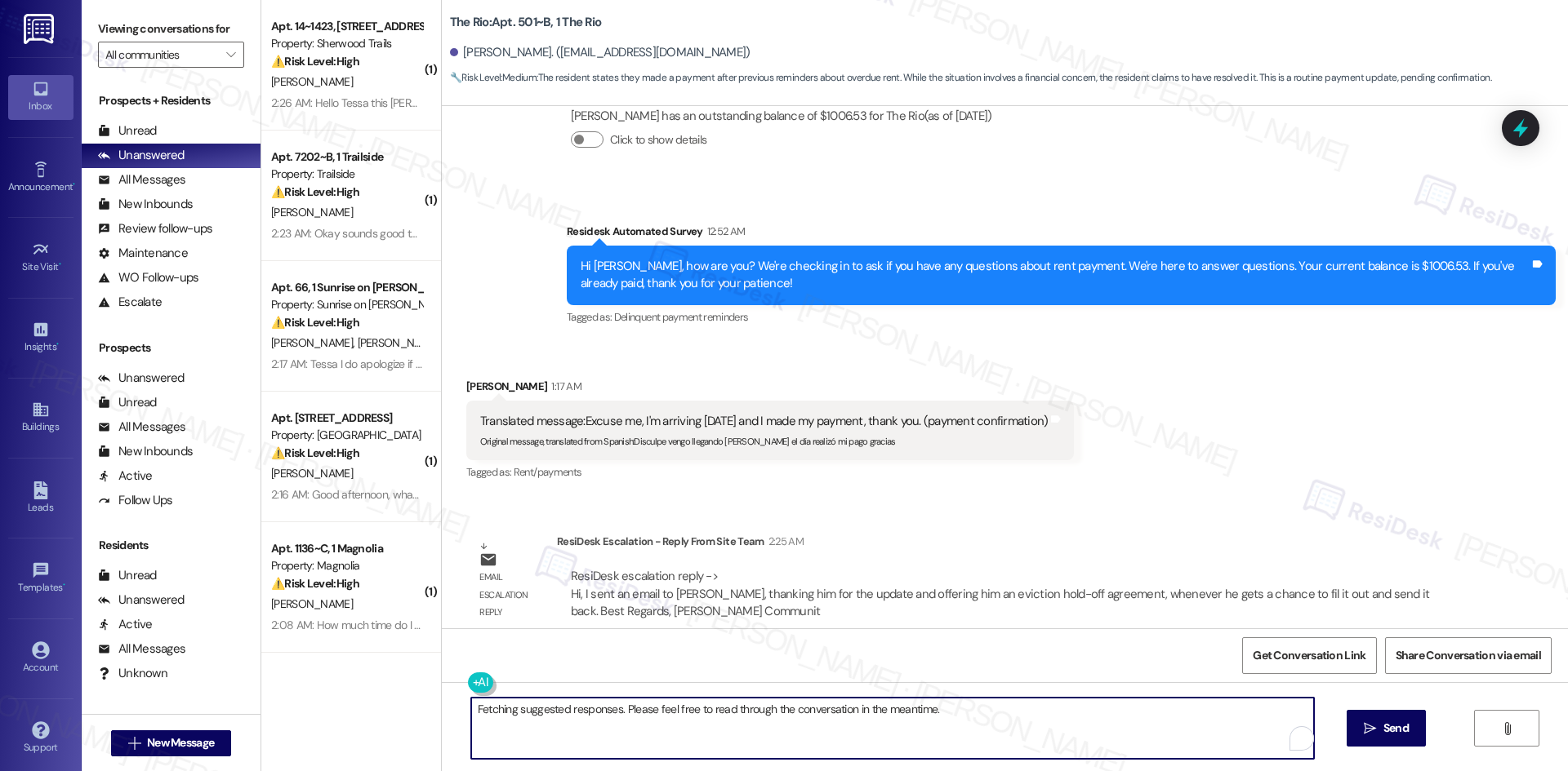
paste textarea "Hi Jose, thank you for confirming your payment. The site team also sent you an …"
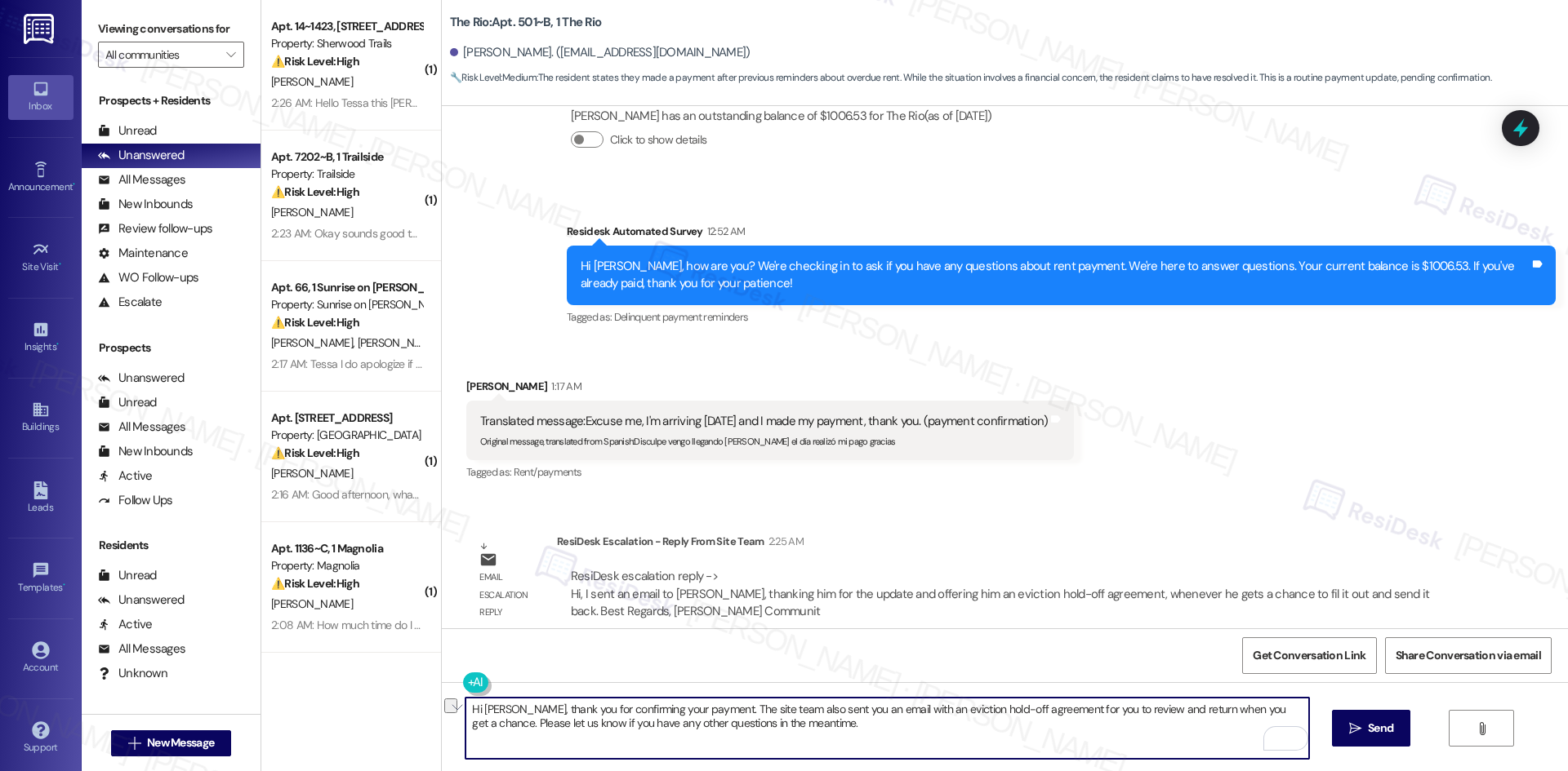
drag, startPoint x: 682, startPoint y: 709, endPoint x: 563, endPoint y: 710, distance: 119.0
click at [563, 710] on textarea "Hi Jose, thank you for confirming your payment. The site team also sent you an …" at bounding box center [886, 728] width 843 height 61
click at [599, 709] on textarea "Hi Jose, thank you for your patiene. The site team also sent you an email with …" at bounding box center [886, 728] width 843 height 61
click at [714, 731] on textarea "Hi Jose, thank you for your patience. The site team also sent you an email with…" at bounding box center [886, 728] width 843 height 61
click at [733, 733] on textarea "Hi Jose, thank you for your patience. The site team also sent you an email with…" at bounding box center [886, 728] width 843 height 61
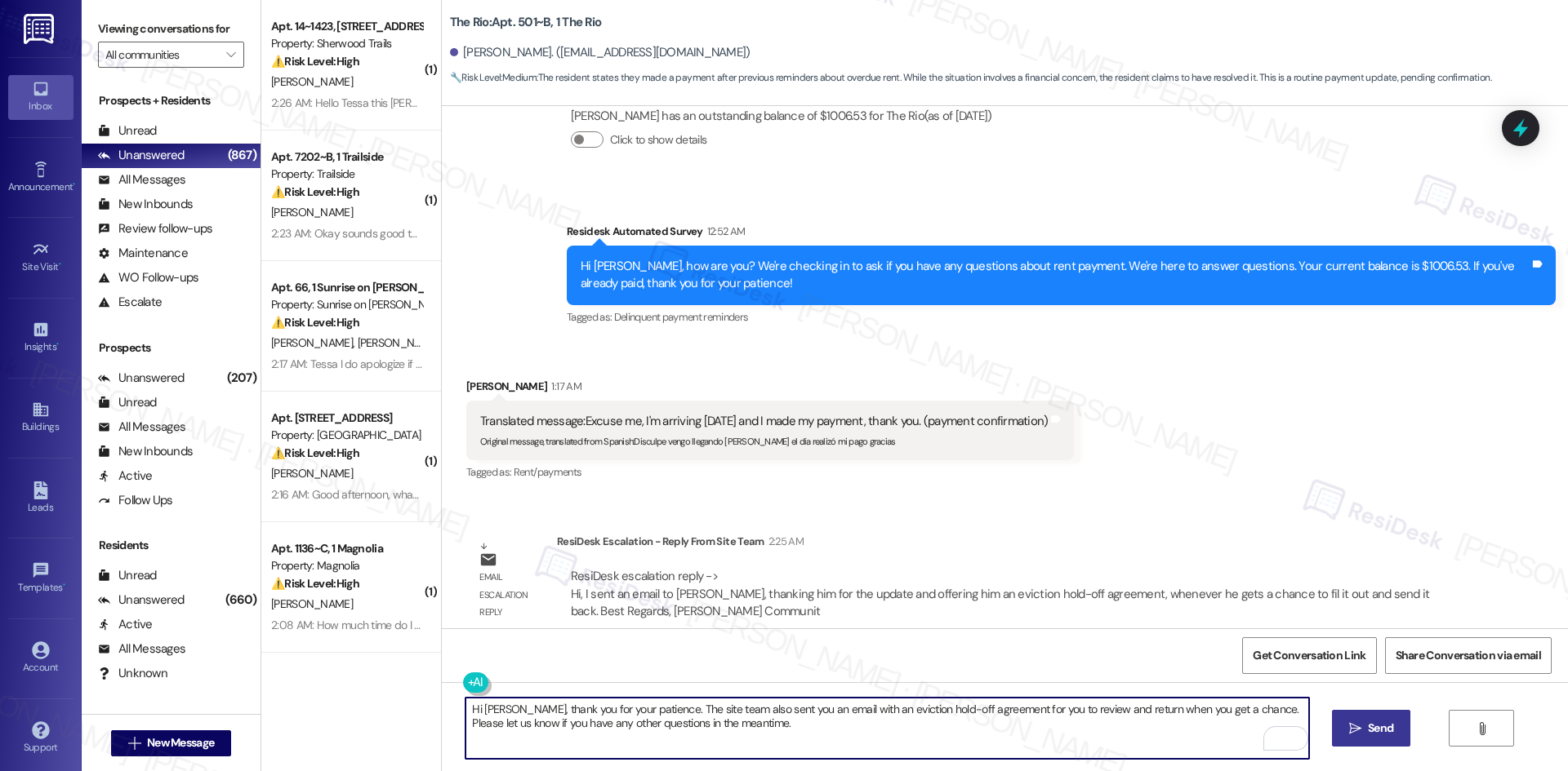
type textarea "Hi Jose, thank you for your patience. The site team also sent you an email with…"
click at [1385, 737] on span "Send" at bounding box center [1380, 729] width 25 height 17
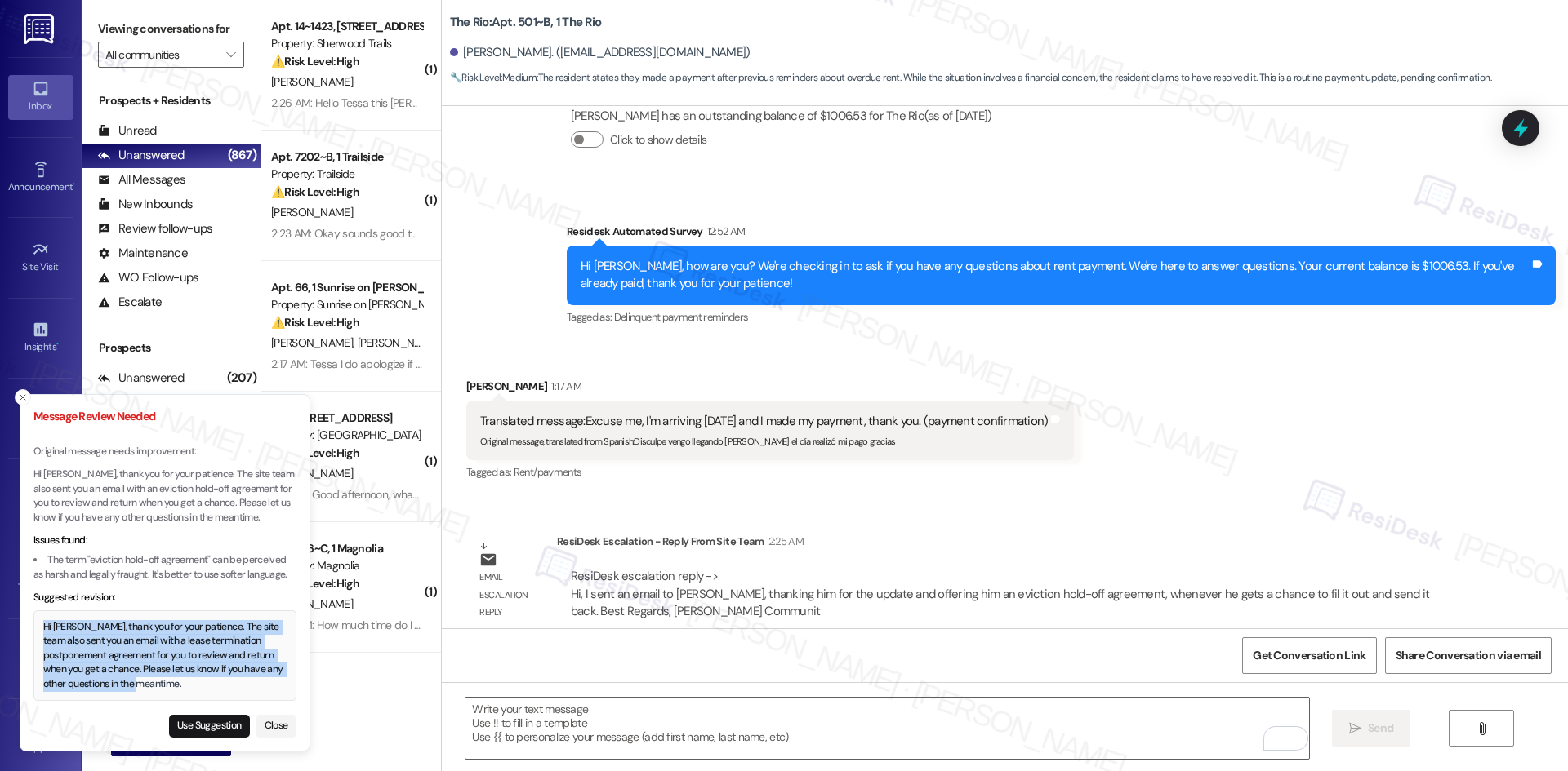
drag, startPoint x: 44, startPoint y: 625, endPoint x: 169, endPoint y: 685, distance: 138.7
click at [169, 685] on div "Hi Jose, thank you for your patience. The site team also sent you an email with…" at bounding box center [165, 656] width 244 height 71
copy div "Hi Jose, thank you for your patience. The site team also sent you an email with…"
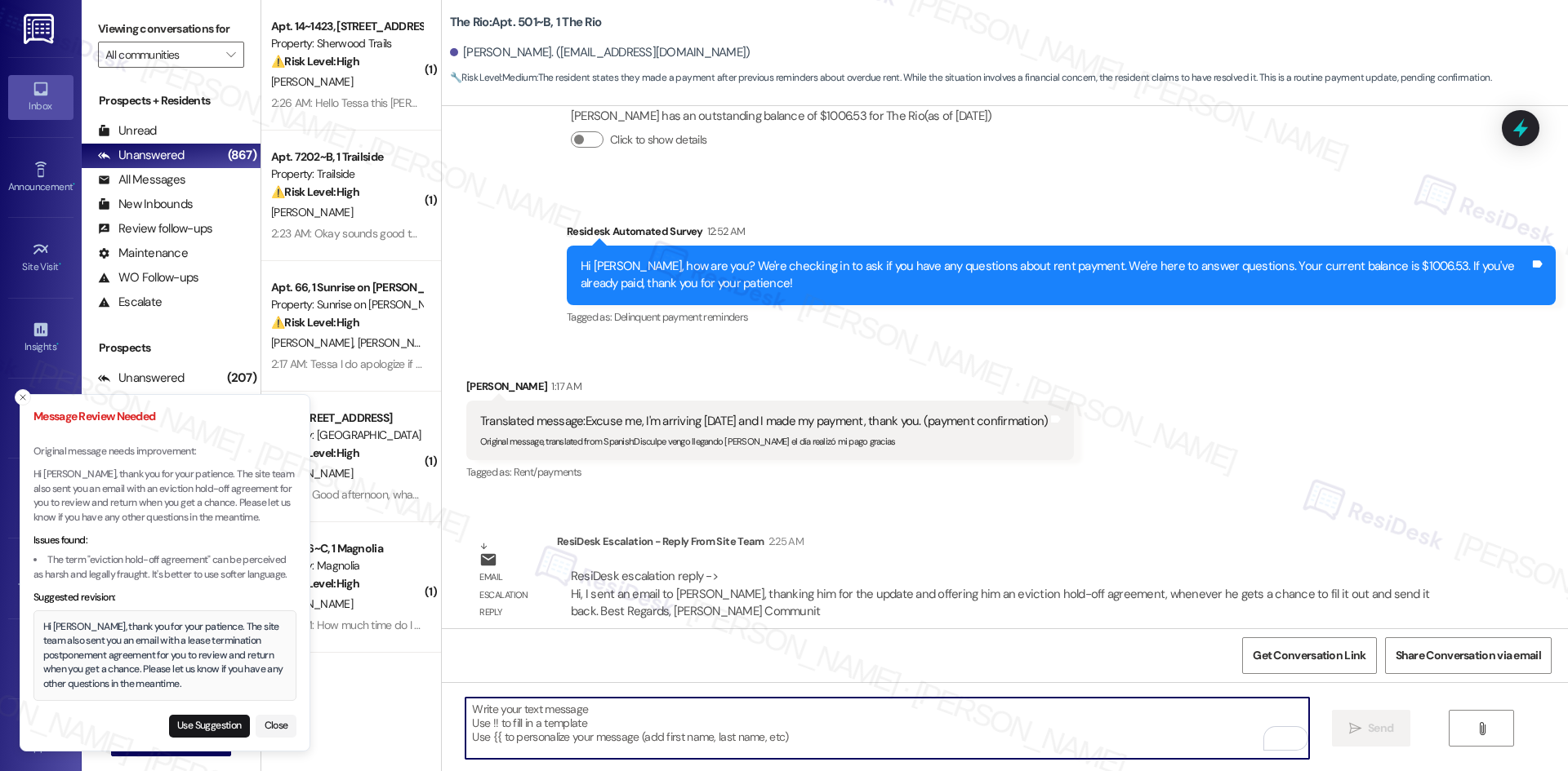
click at [567, 727] on textarea "To enrich screen reader interactions, please activate Accessibility in Grammarl…" at bounding box center [886, 728] width 843 height 61
paste textarea "Hi Jose, thank you for your patience. The site team also sent you an email with…"
type textarea "Hi Jose, thank you for your patience. The site team also sent you an email with…"
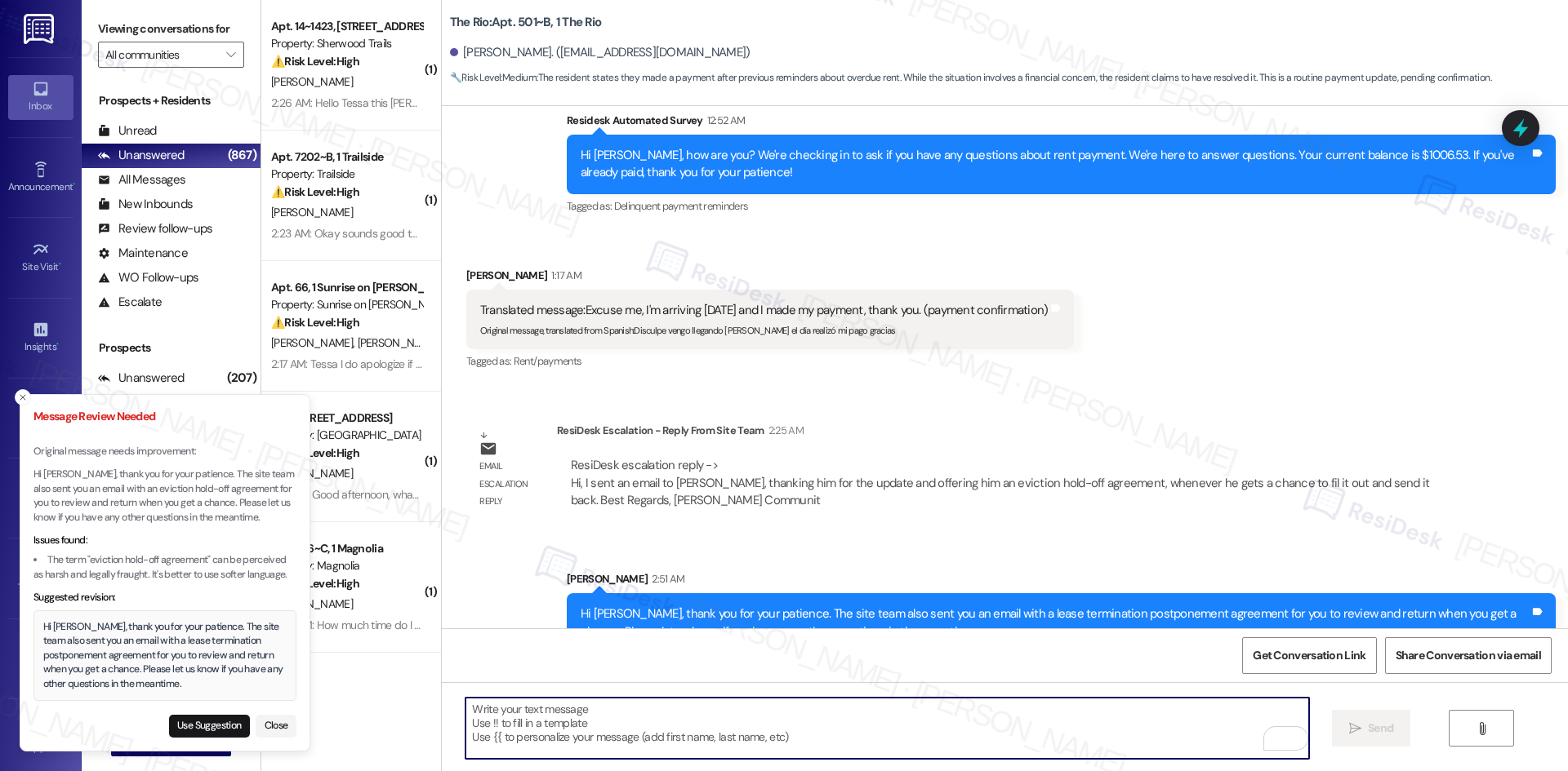
scroll to position [5670, 0]
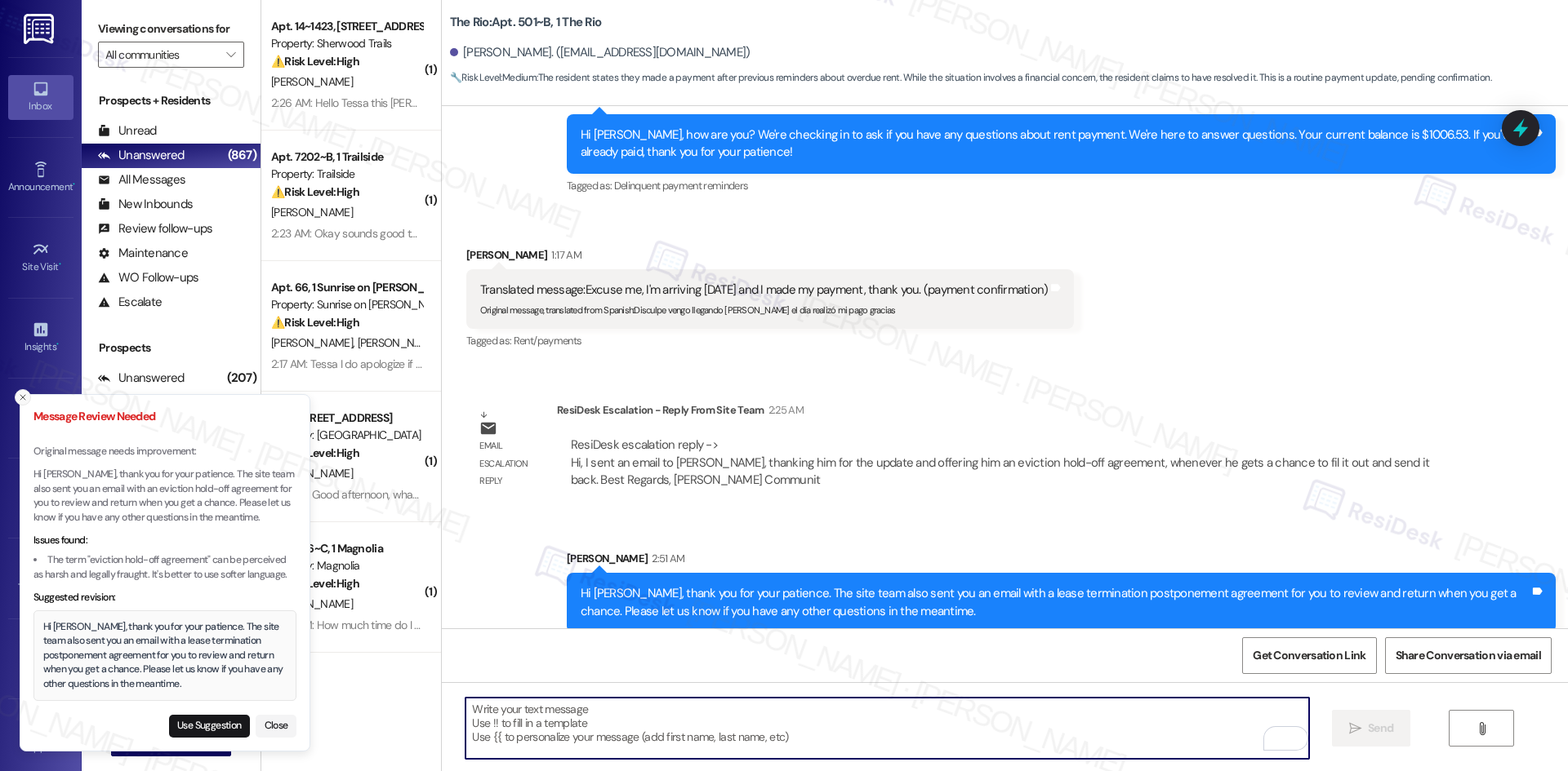
click at [21, 396] on icon "Close toast" at bounding box center [23, 397] width 9 height 9
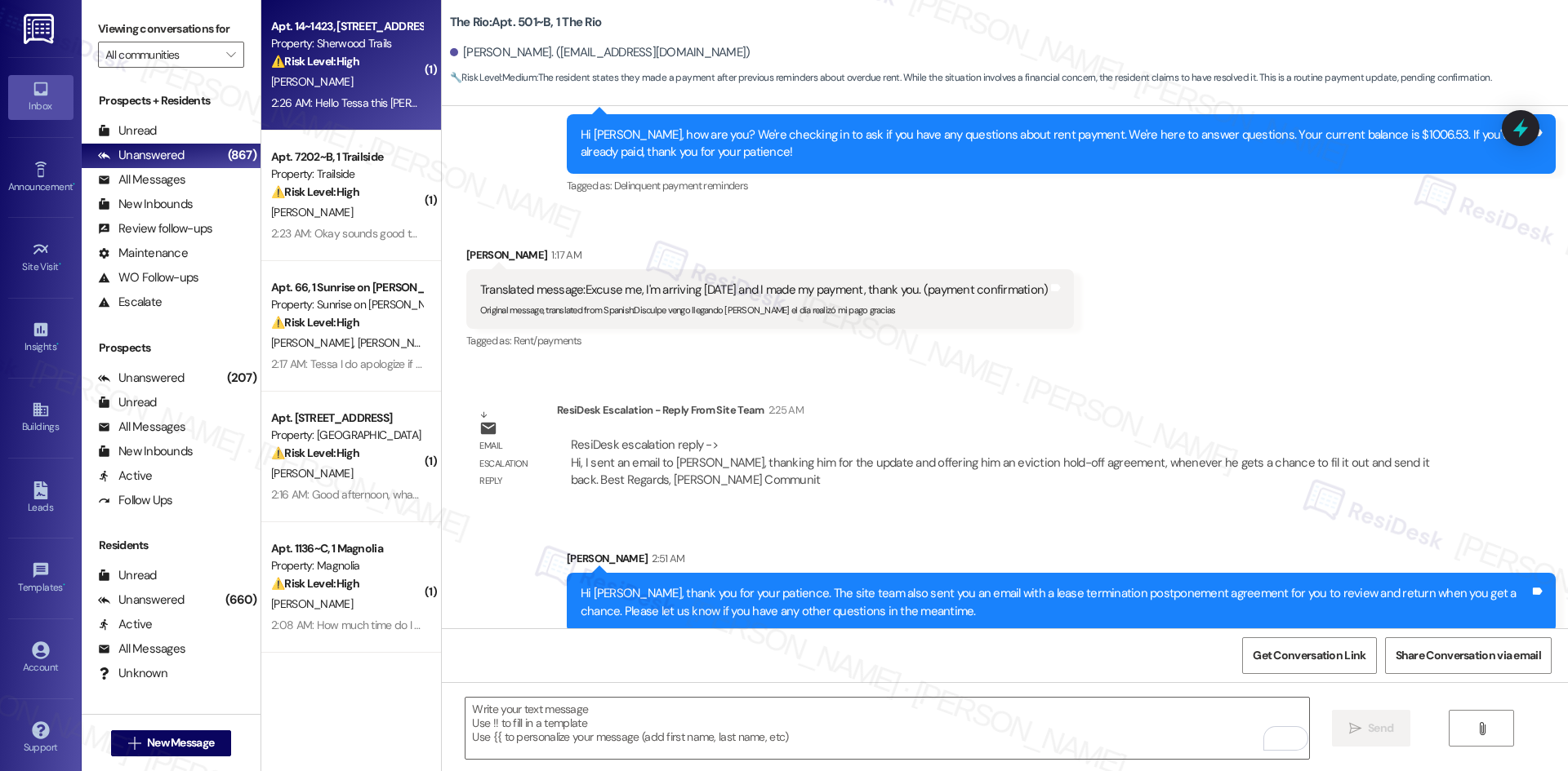
click at [362, 85] on div "L. Engram" at bounding box center [347, 82] width 154 height 21
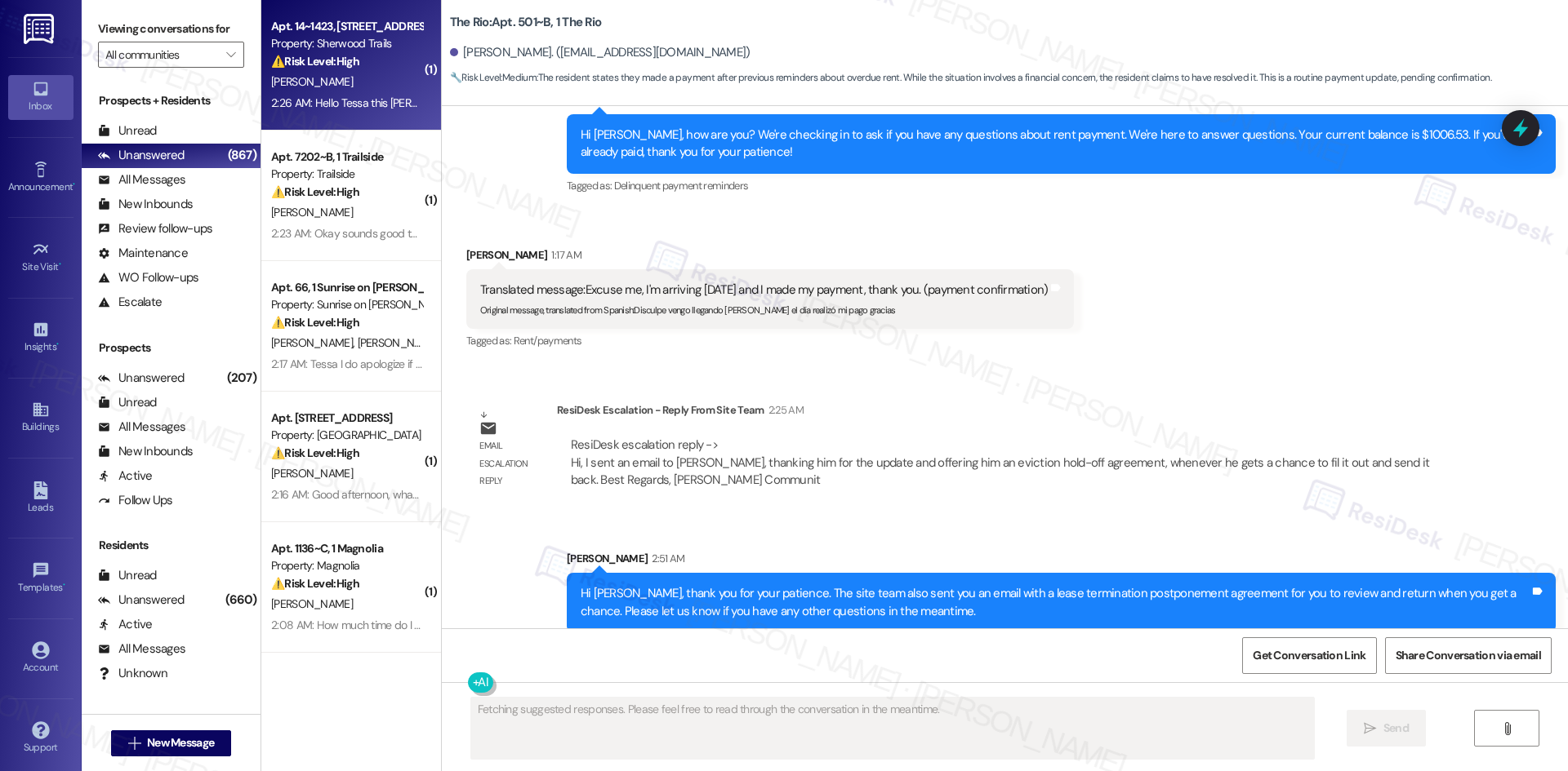
scroll to position [203, 0]
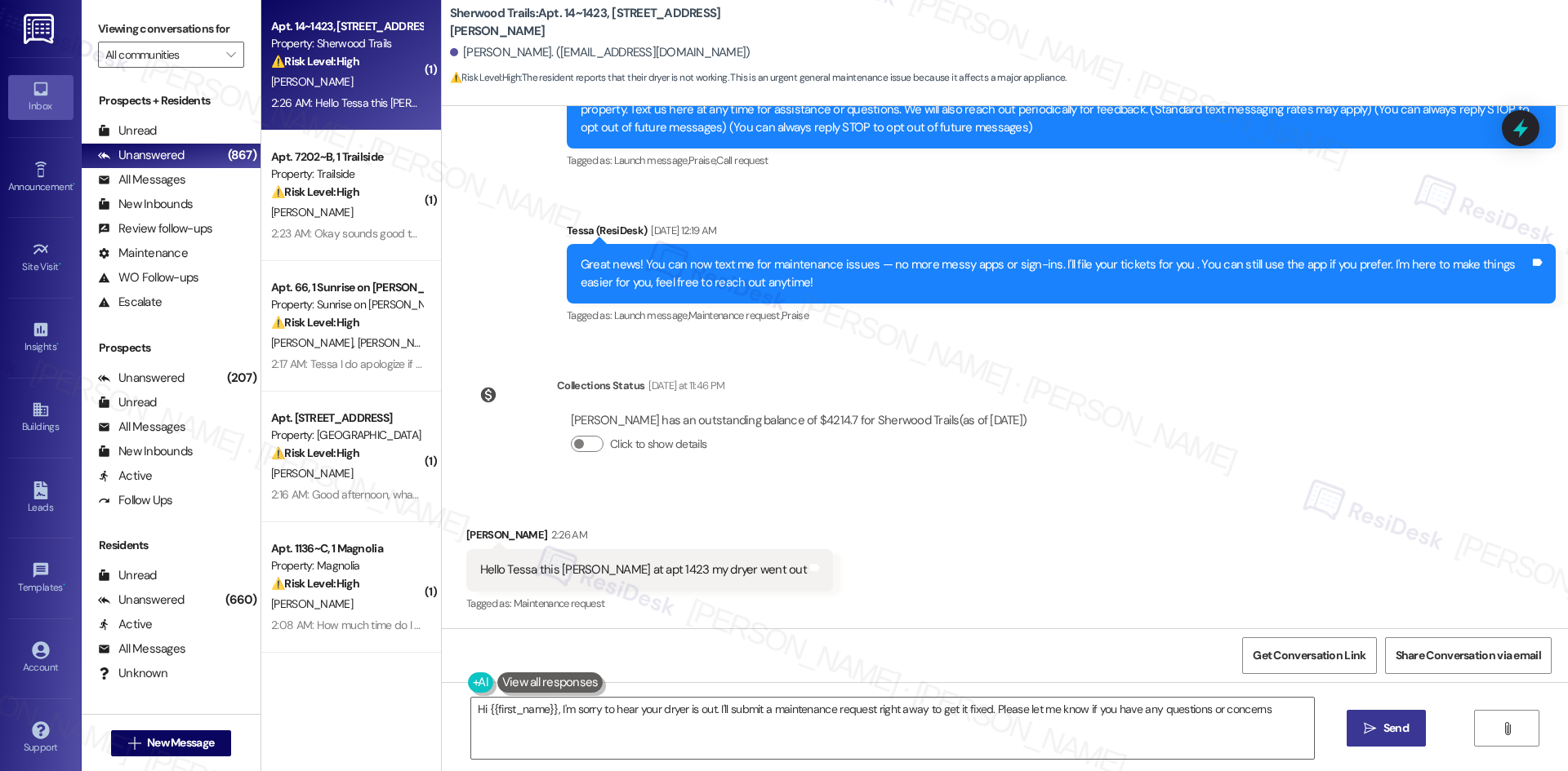
type textarea "Hi {{first_name}}, I'm sorry to hear your dryer is out. I'll submit a maintenan…"
drag, startPoint x: 448, startPoint y: 519, endPoint x: 811, endPoint y: 572, distance: 366.8
click at [811, 572] on div "Received via SMS Lakendria Engram 2:26 AM Hello Tessa this Lakendria at apt 142…" at bounding box center [1004, 559] width 1126 height 138
click at [736, 521] on div "Received via SMS Lakendria Engram 2:26 AM Hello Tessa this Lakendria at apt 142…" at bounding box center [649, 571] width 391 height 114
drag, startPoint x: 660, startPoint y: 571, endPoint x: 780, endPoint y: 574, distance: 120.0
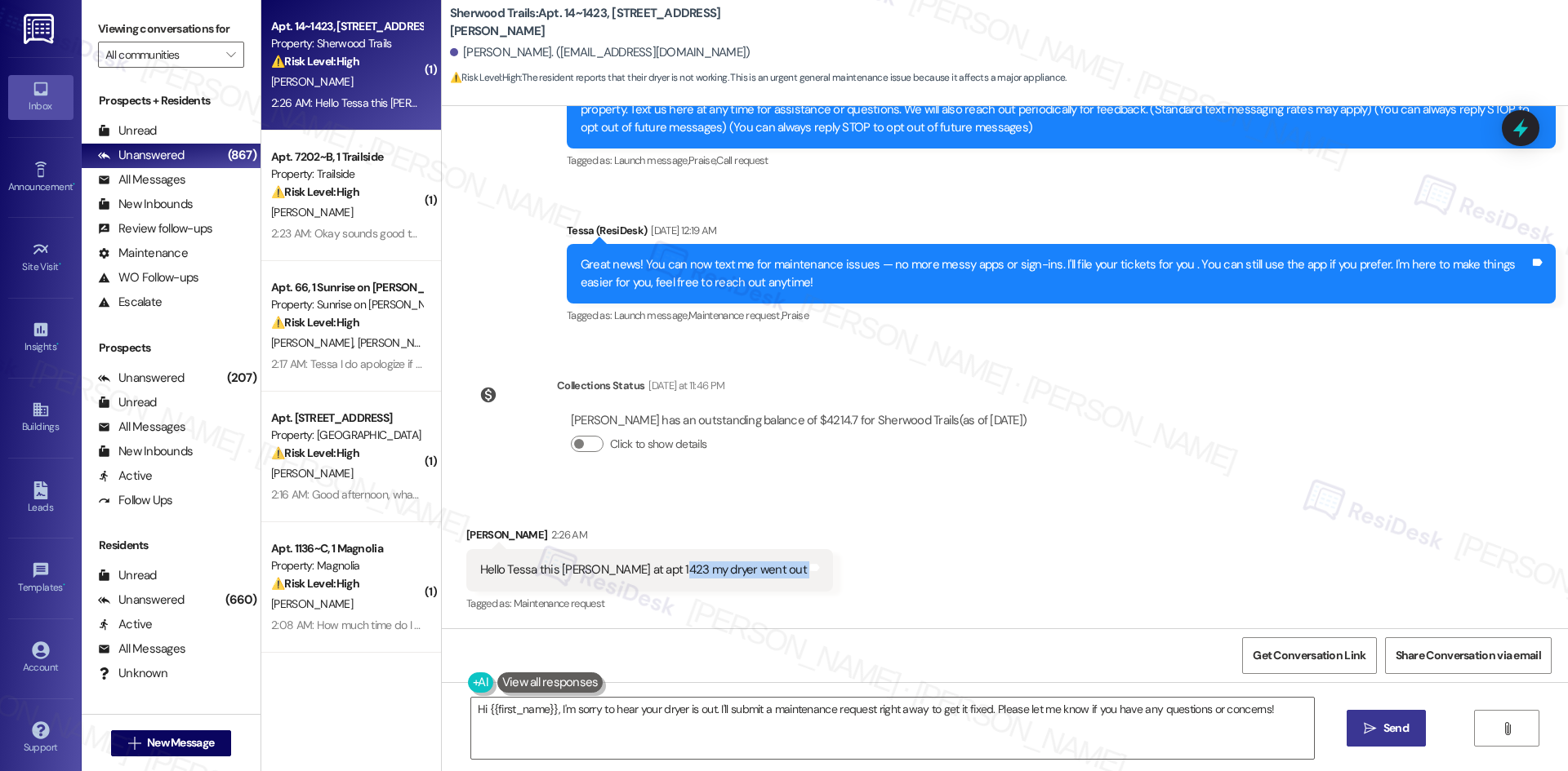
click at [780, 574] on div "Received via SMS Lakendria Engram 2:26 AM Hello Tessa this Lakendria at apt 142…" at bounding box center [649, 571] width 391 height 114
copy div "my dryer went out Tags and notes"
click at [898, 472] on div "Lakendria Engram has an outstanding balance of $4214.7 for Sherwood Trails (as …" at bounding box center [799, 439] width 484 height 78
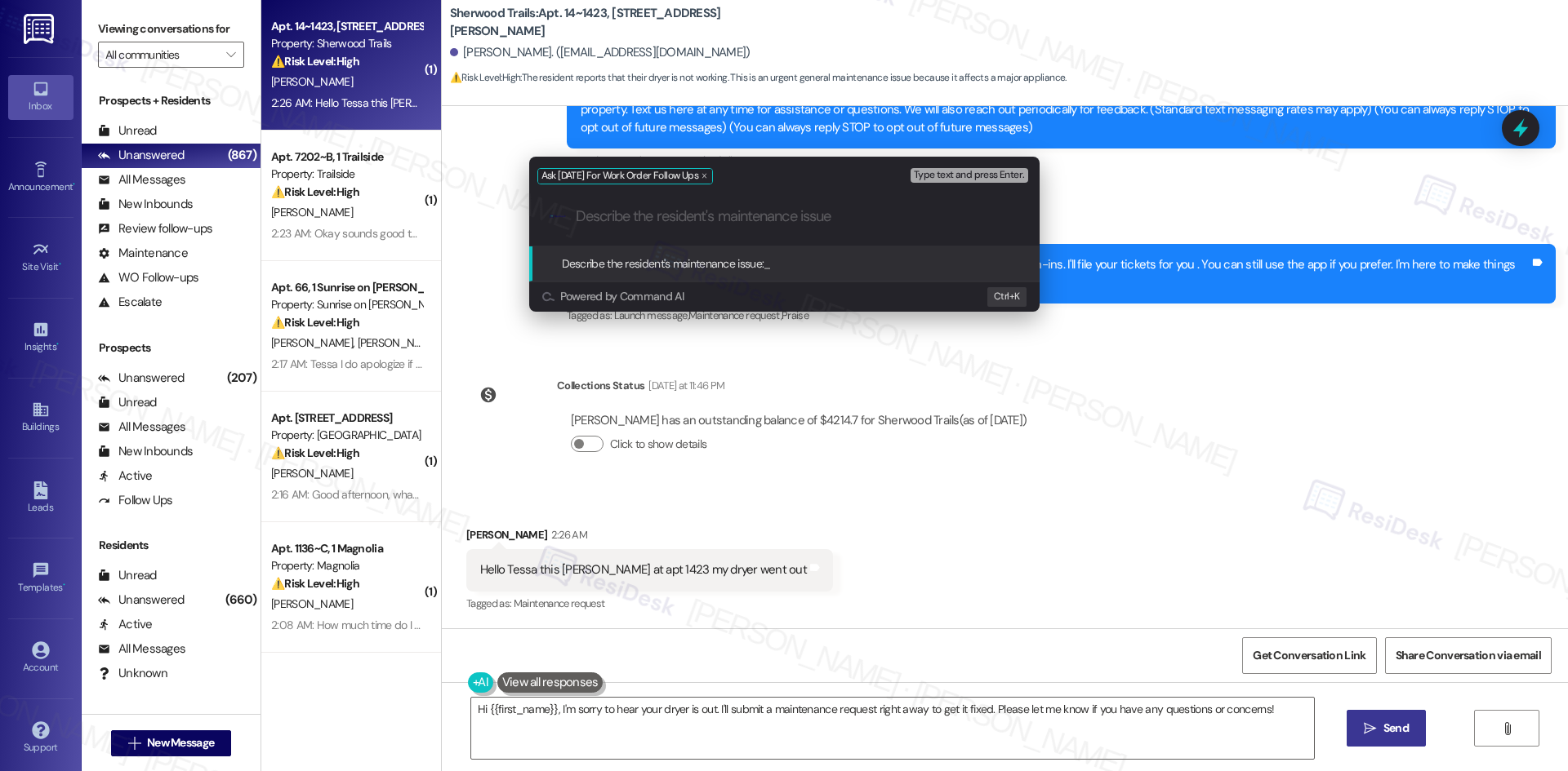
type input "my dryer went out"
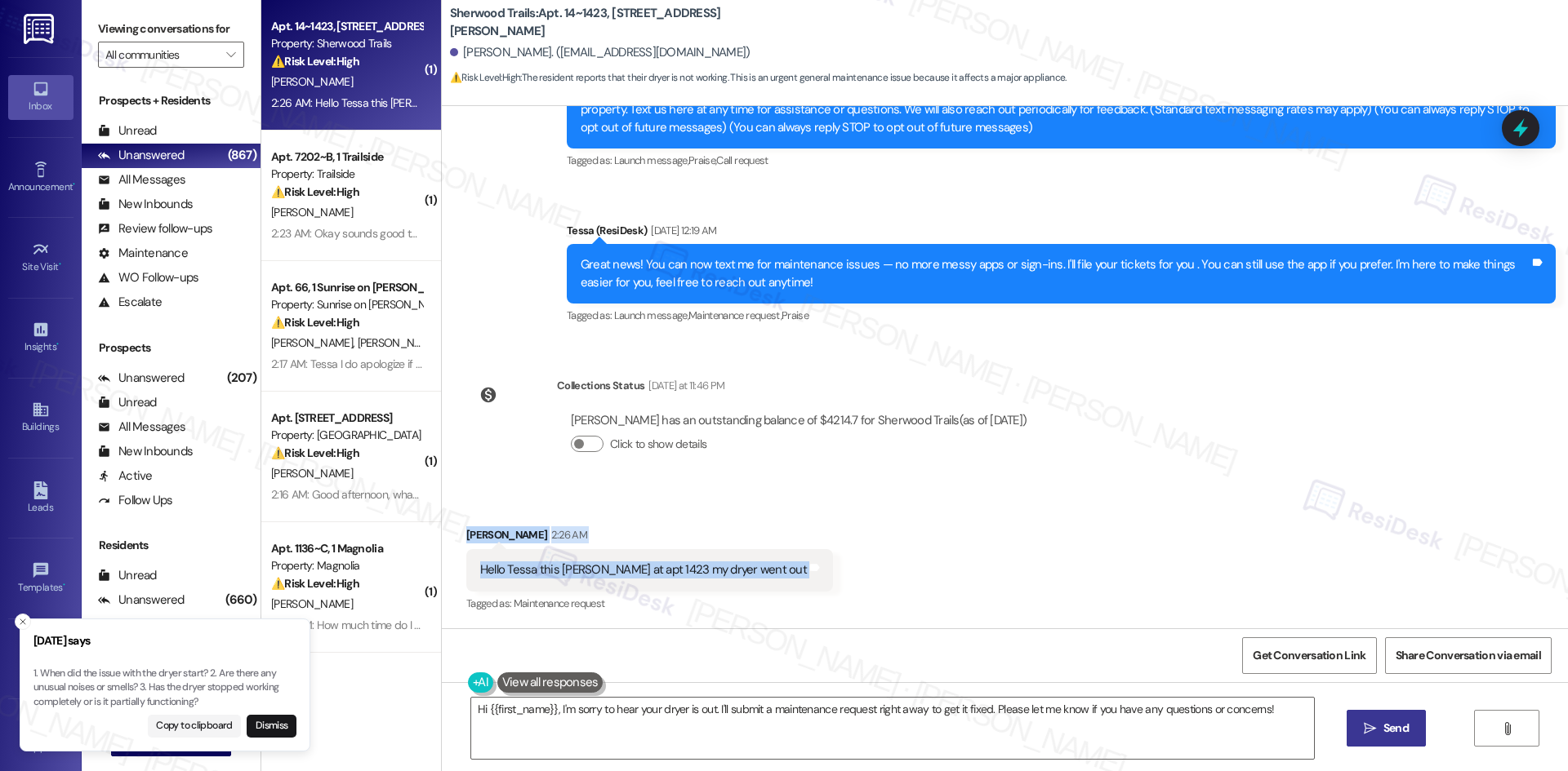
drag, startPoint x: 441, startPoint y: 521, endPoint x: 804, endPoint y: 583, distance: 368.3
click at [804, 583] on div "Received via SMS Lakendria Engram 2:26 AM Hello Tessa this Lakendria at apt 142…" at bounding box center [1004, 559] width 1126 height 138
copy div "Lakendria Engram 2:26 AM Hello Tessa this Lakendria at apt 1423 my dryer went o…"
click at [1041, 587] on div "Received via SMS Lakendria Engram 2:26 AM Hello Tessa this Lakendria at apt 142…" at bounding box center [1004, 559] width 1126 height 138
click at [884, 349] on div "Lease started Jan 22, 2025 at 8:00 AM Announcement, sent via SMS Tessa (ResiDes…" at bounding box center [1004, 367] width 1126 height 522
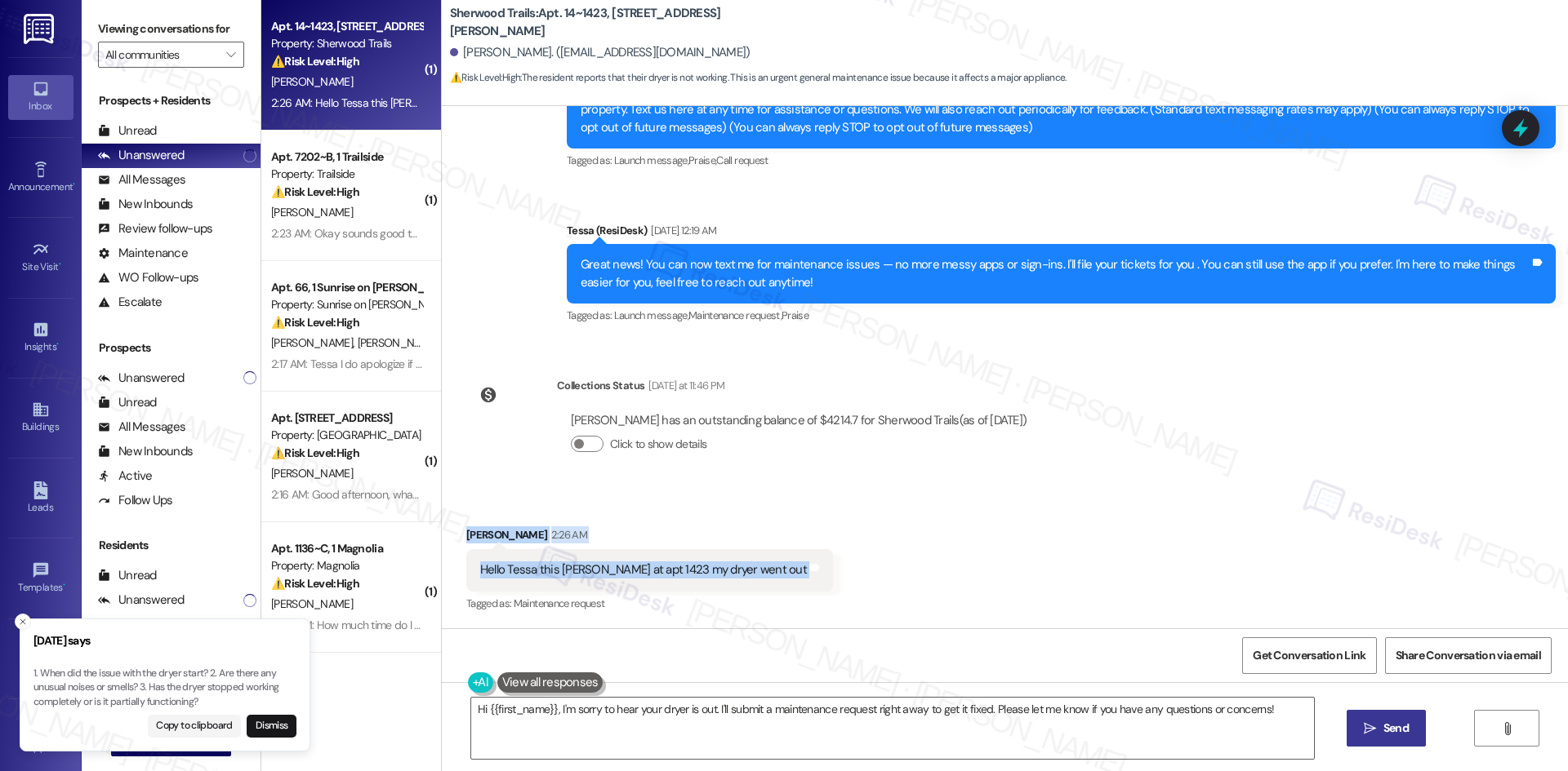
drag, startPoint x: 454, startPoint y: 530, endPoint x: 875, endPoint y: 570, distance: 422.9
click at [875, 570] on div "Received via SMS Lakendria Engram 2:26 AM Hello Tessa this Lakendria at apt 142…" at bounding box center [1004, 559] width 1126 height 138
copy div "Lakendria Engram 2:26 AM Hello Tessa this Lakendria at apt 1423 my dryer went o…"
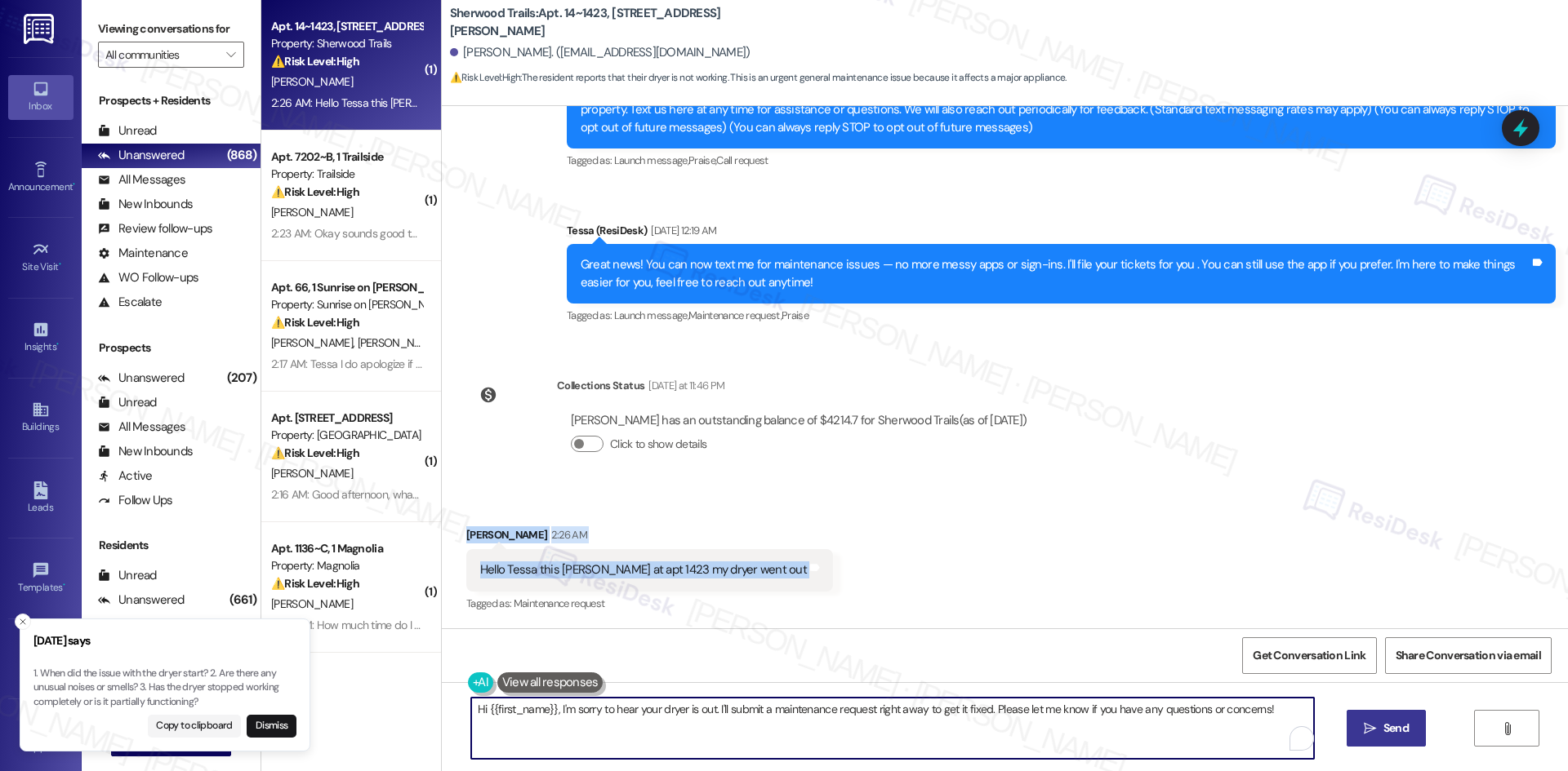
click at [629, 743] on textarea "Hi {{first_name}}, I'm sorry to hear your dryer is out. I'll submit a maintenan…" at bounding box center [893, 728] width 843 height 61
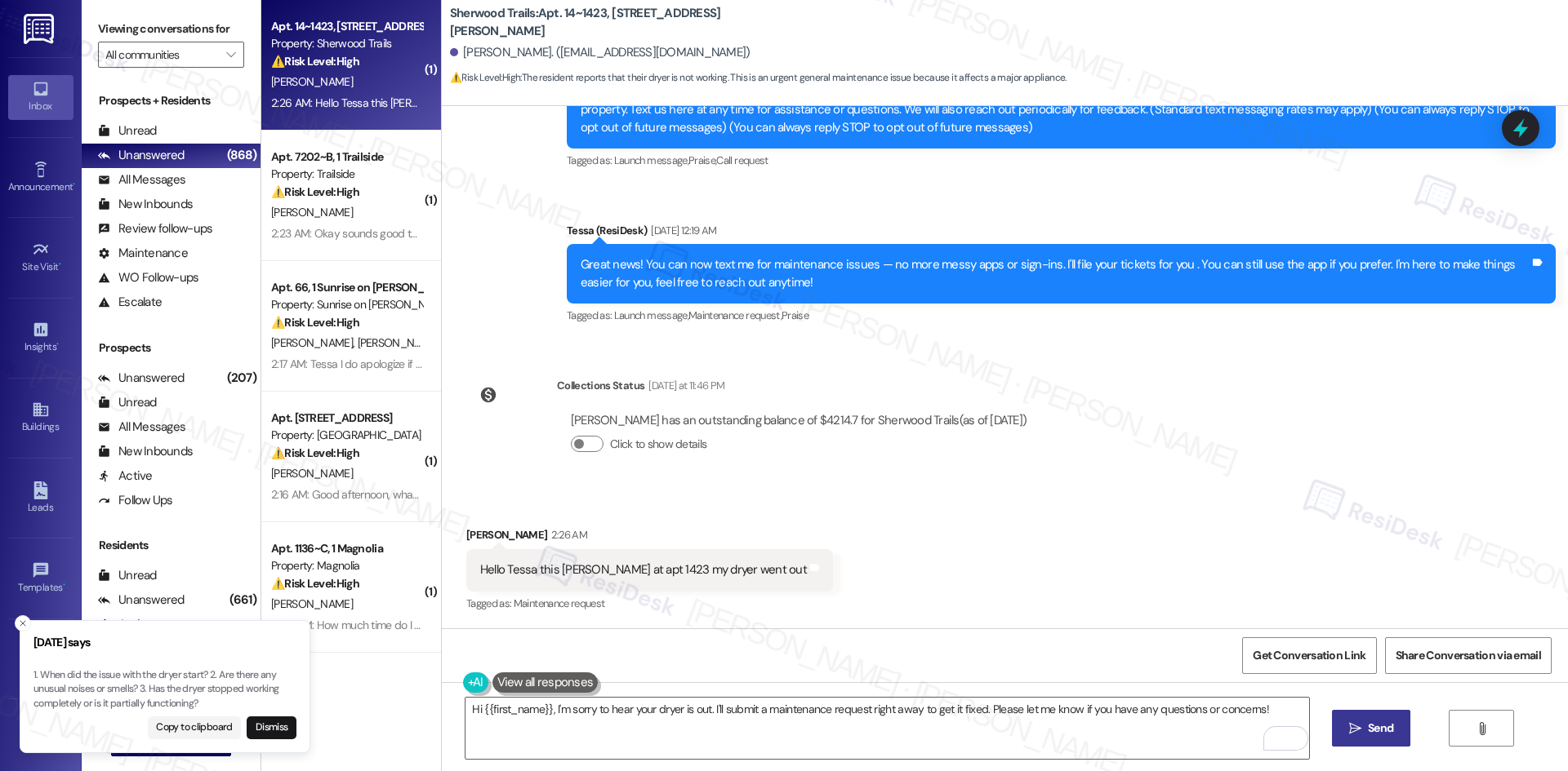
click at [225, 677] on p "1. When did the issue with the dryer start? 2. Are there any unusual noises or …" at bounding box center [165, 690] width 263 height 43
click at [224, 677] on p "1. When did the issue with the dryer start? 2. Are there any unusual noises or …" at bounding box center [165, 688] width 263 height 43
click at [215, 702] on p "1. When did the issue with the dryer start? 2. Are there any unusual noises or …" at bounding box center [165, 688] width 263 height 43
click at [196, 701] on p "1. When did the issue with the dryer start? 2. Are there any unusual noises or …" at bounding box center [161, 688] width 263 height 43
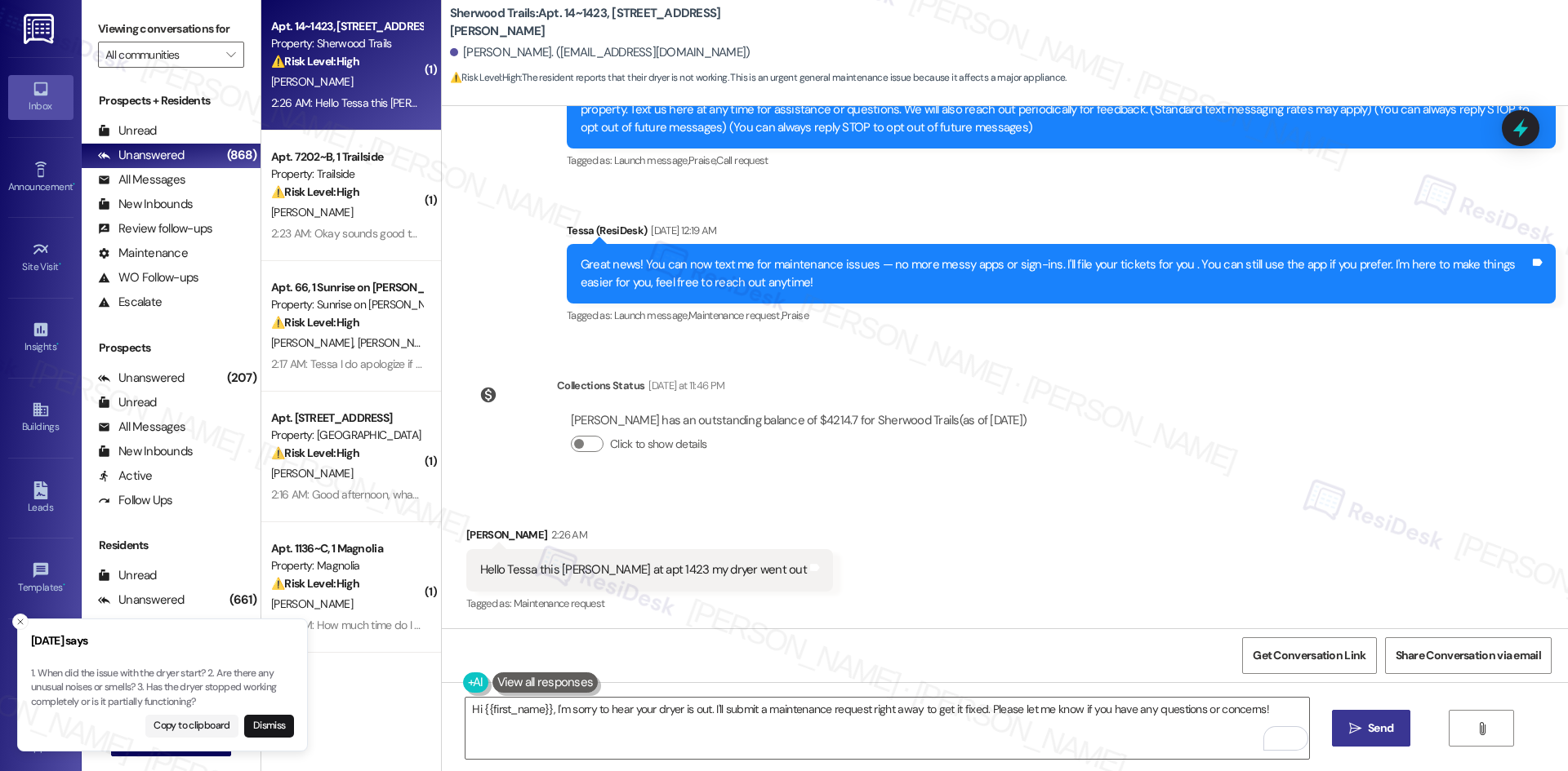
drag, startPoint x: 222, startPoint y: 673, endPoint x: 217, endPoint y: 683, distance: 11.2
click at [218, 683] on p "1. When did the issue with the dryer start? 2. Are there any unusual noises or …" at bounding box center [163, 688] width 263 height 43
click at [218, 678] on p "1. When did the issue with the dryer start? 2. Are there any unusual noises or …" at bounding box center [165, 688] width 263 height 43
click at [224, 682] on p "1. When did the issue with the dryer start? 2. Are there any unusual noises or …" at bounding box center [166, 688] width 263 height 43
click at [208, 690] on p "1. When did the issue with the dryer start? 2. Are there any unusual noises or …" at bounding box center [165, 688] width 263 height 43
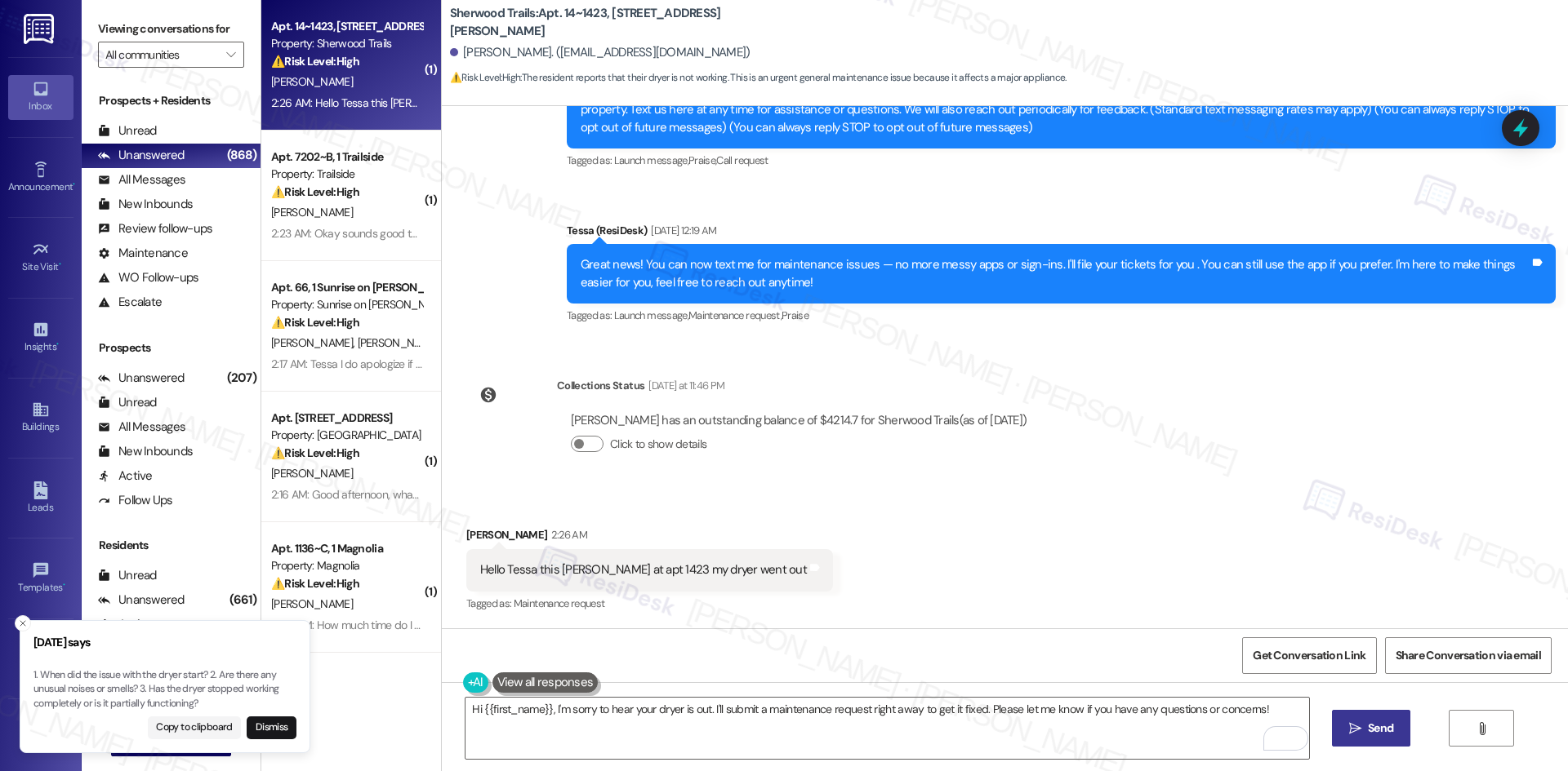
click at [222, 678] on p "1. When did the issue with the dryer start? 2. Are there any unusual noises or …" at bounding box center [165, 690] width 263 height 43
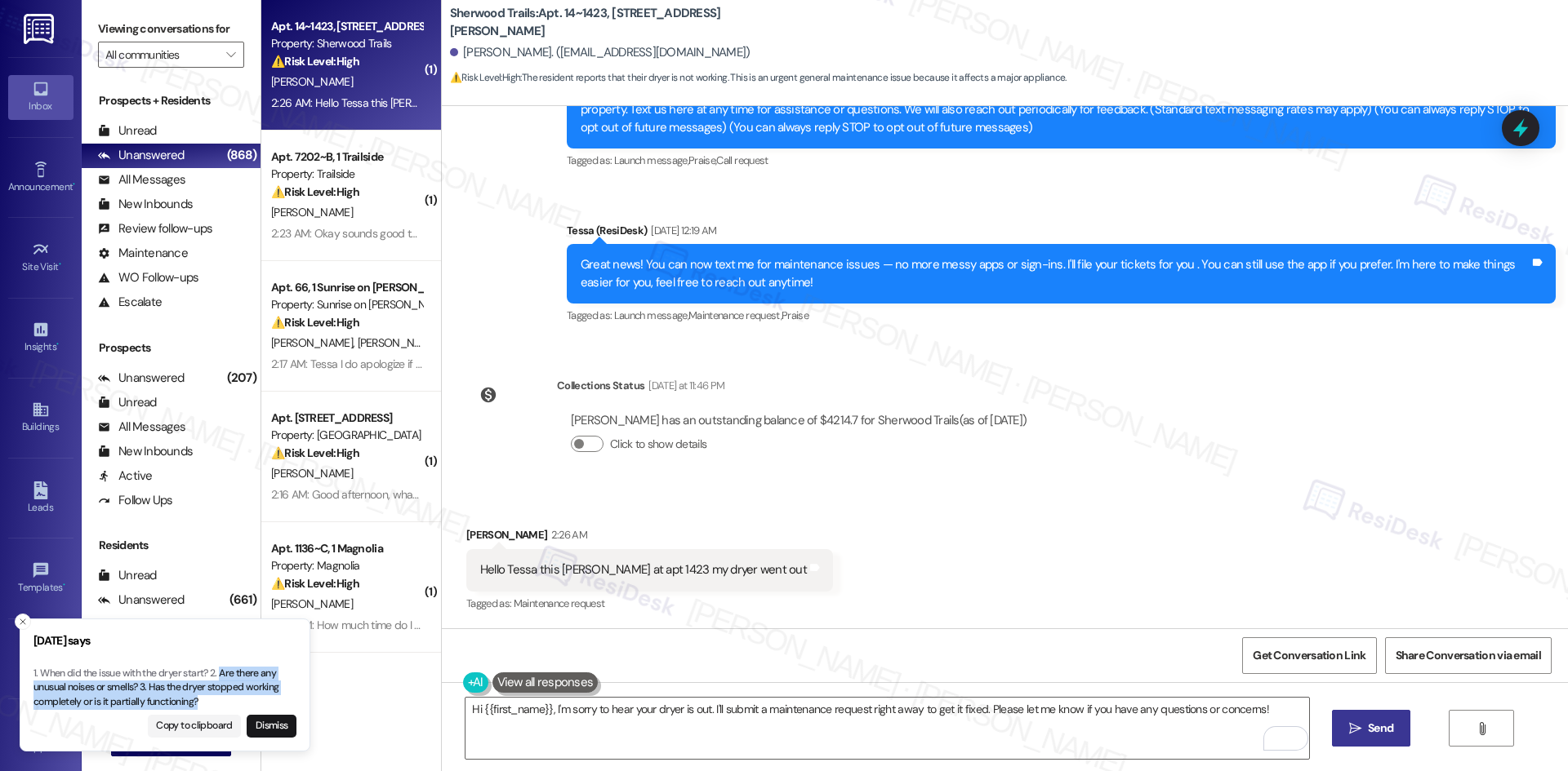
drag, startPoint x: 197, startPoint y: 700, endPoint x: 228, endPoint y: 671, distance: 42.4
click at [222, 673] on p "1. When did the issue with the dryer start? 2. Are there any unusual noises or …" at bounding box center [165, 688] width 263 height 43
copy p "Are there any unusual noises or smells? 3. Has the dryer stopped working comple…"
click at [741, 343] on div "Lease started Jan 22, 2025 at 8:00 AM Announcement, sent via SMS Tessa (ResiDes…" at bounding box center [1004, 367] width 1126 height 522
drag, startPoint x: 741, startPoint y: 343, endPoint x: 736, endPoint y: 384, distance: 41.3
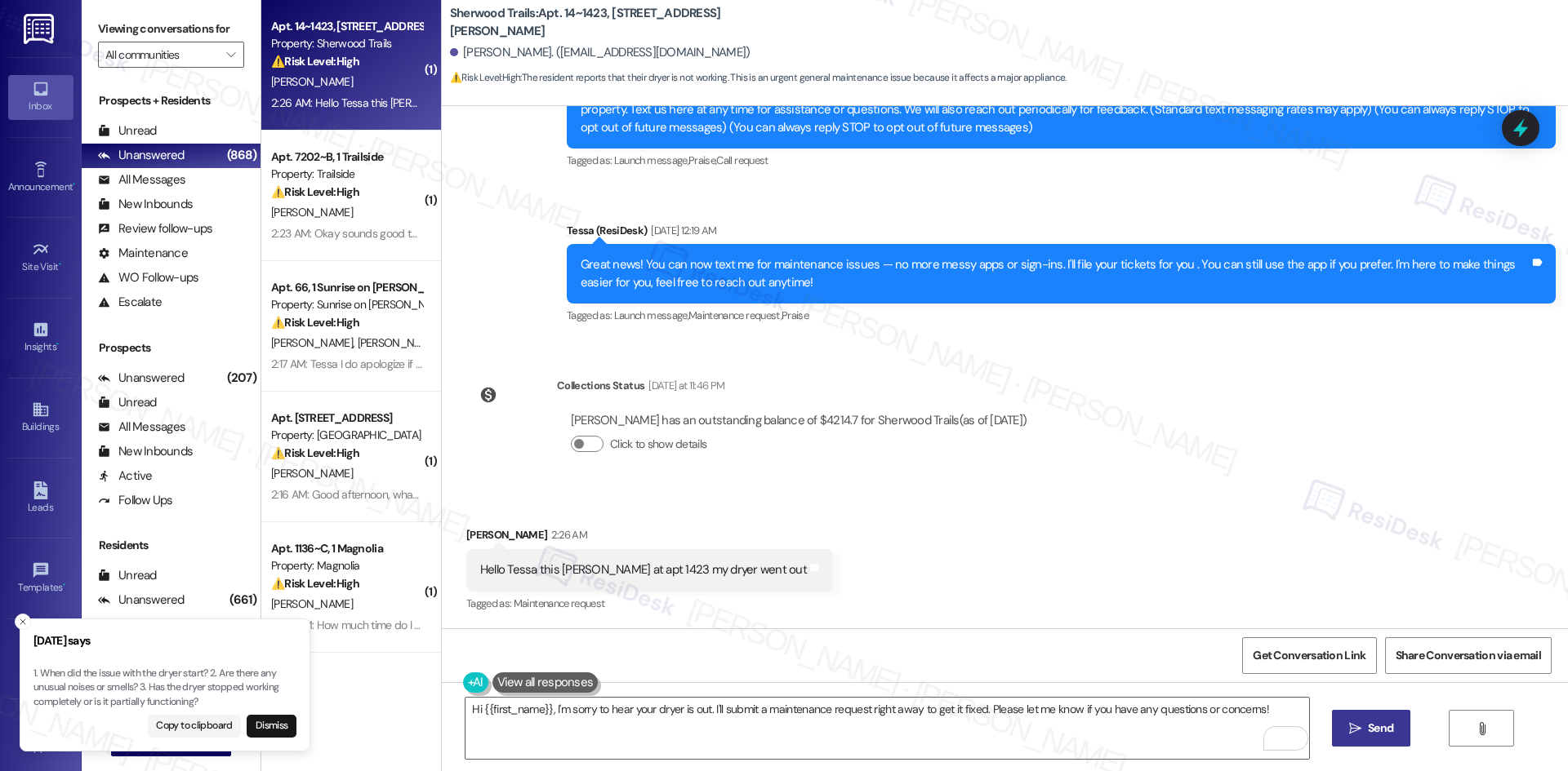
click at [741, 343] on div "Lease started Jan 22, 2025 at 8:00 AM Announcement, sent via SMS Tessa (ResiDes…" at bounding box center [1004, 367] width 1126 height 522
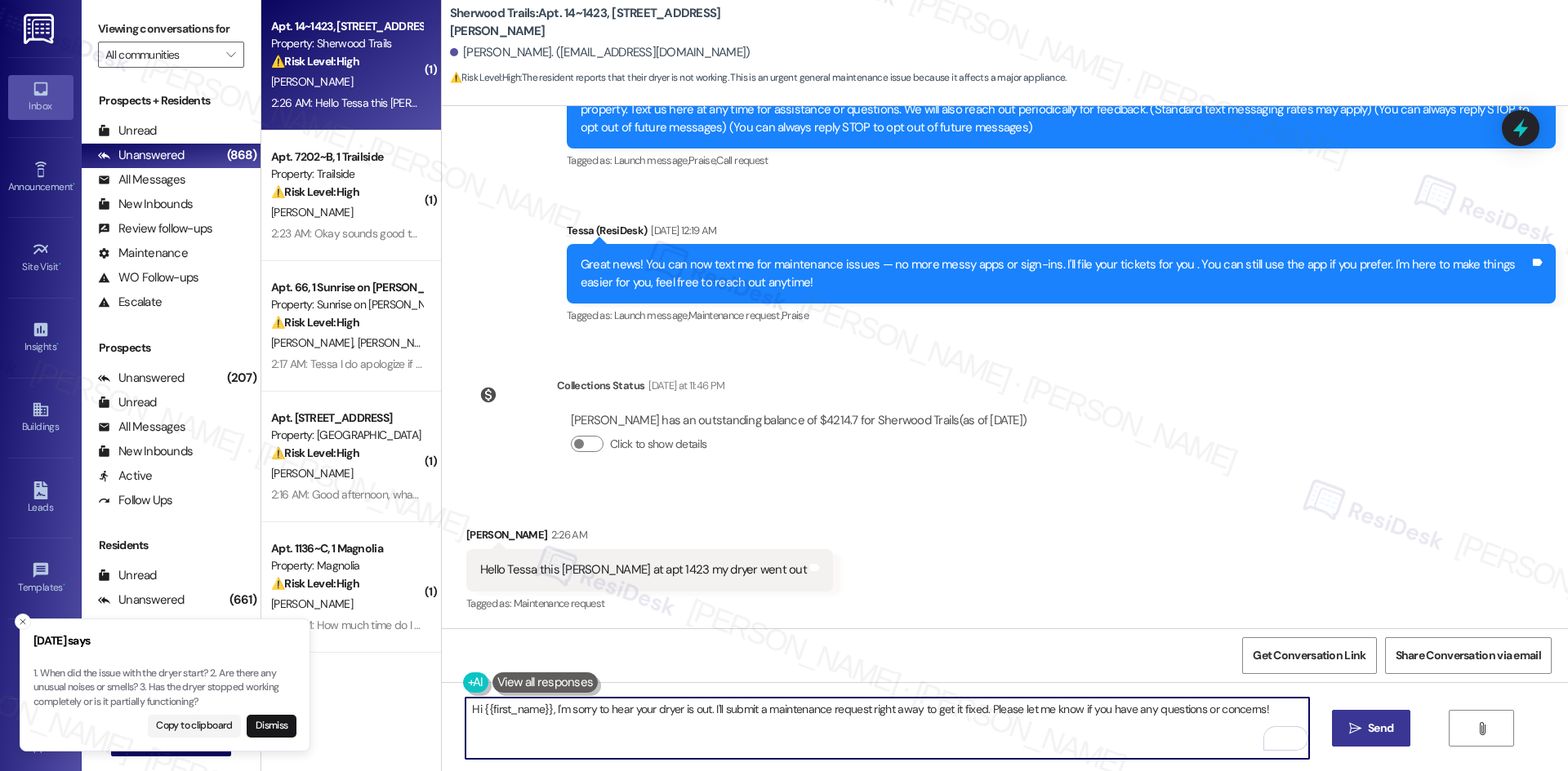
click at [734, 746] on textarea "Hi {{first_name}}, I'm sorry to hear your dryer is out. I'll submit a maintenan…" at bounding box center [886, 728] width 843 height 61
paste textarea "Lakendria, I’m sorry to hear your dryer isn’t working. Could you let me know if…"
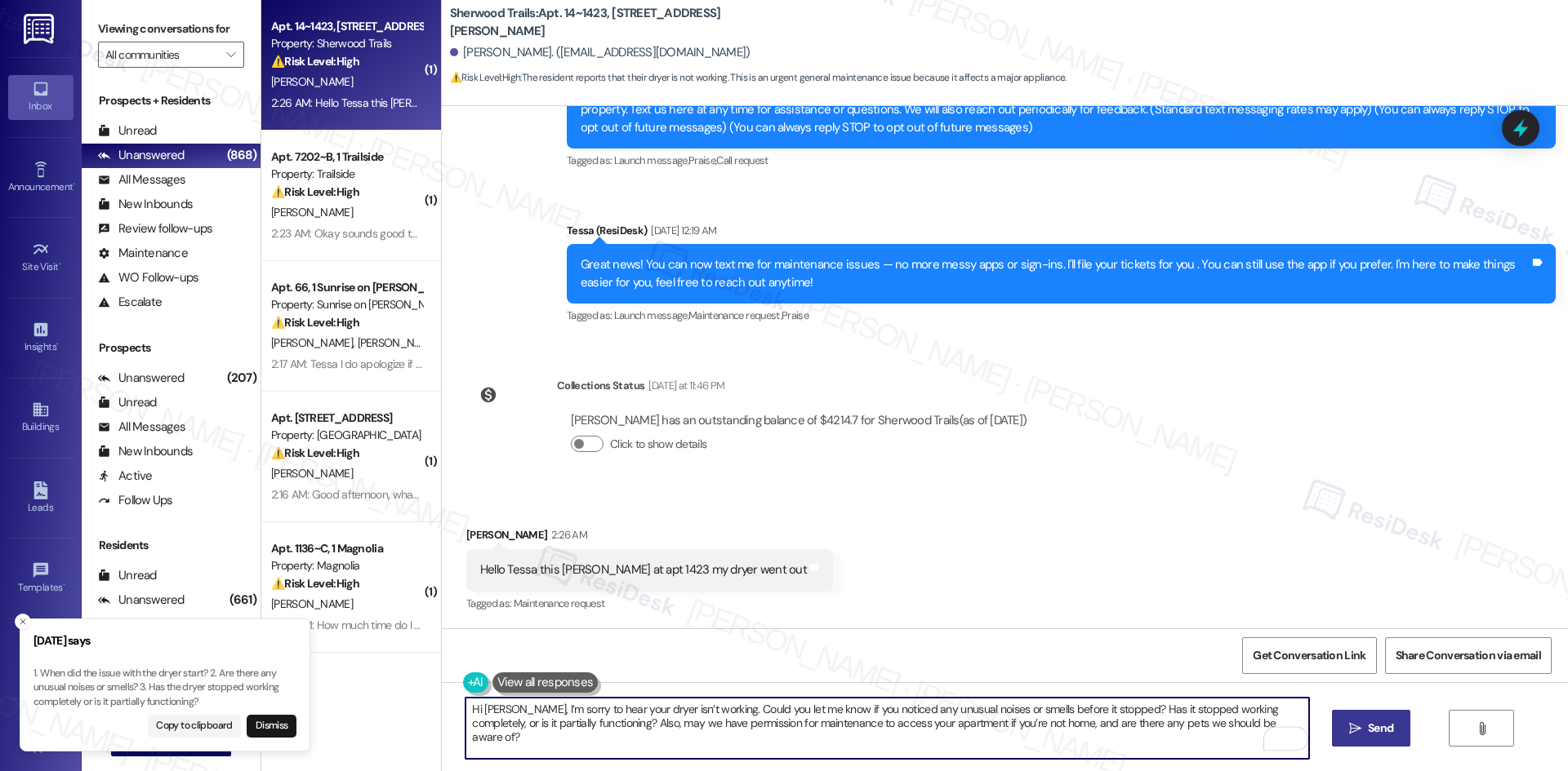
type textarea "Hi Lakendria, I’m sorry to hear your dryer isn’t working. Could you let me know…"
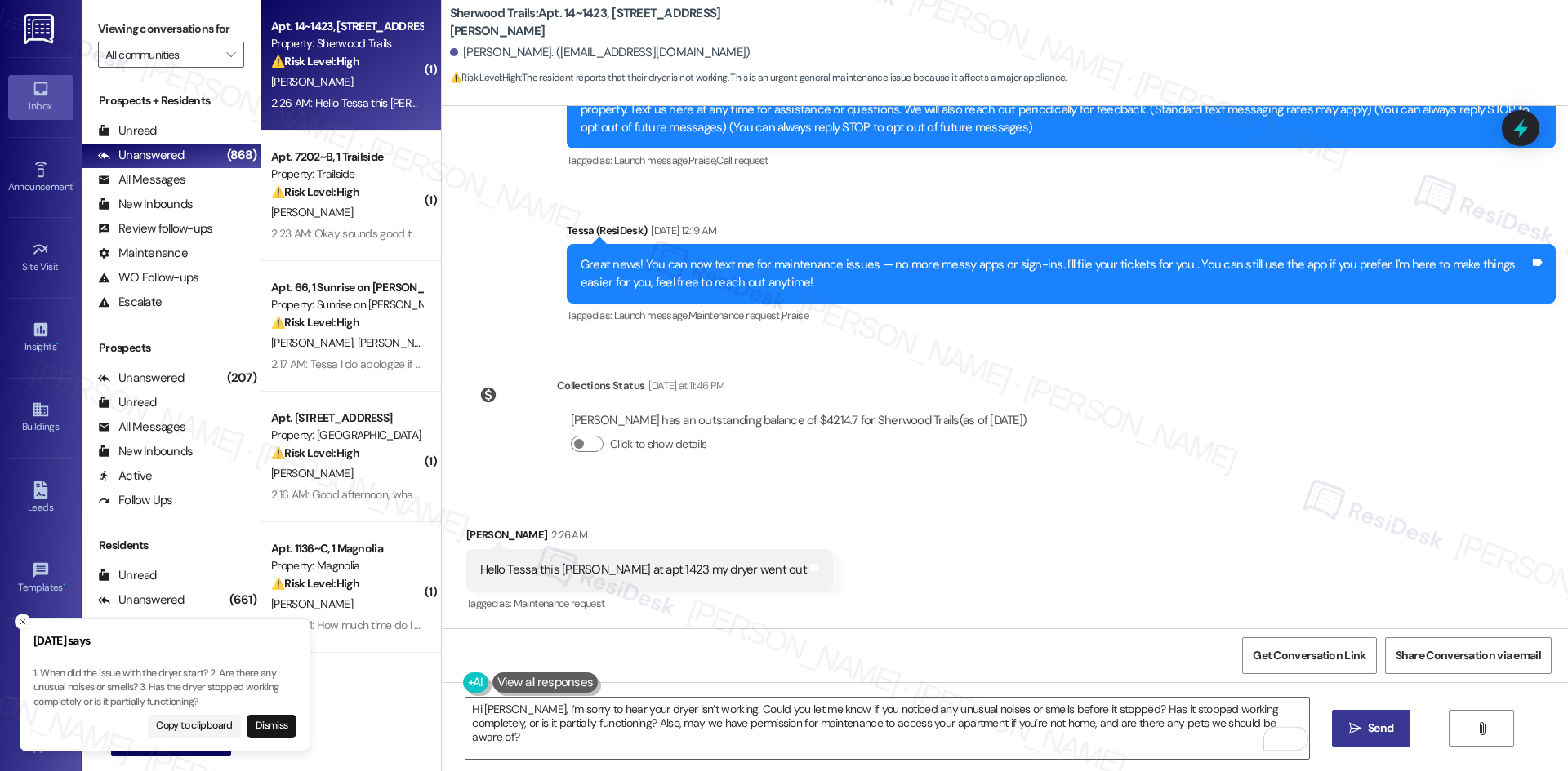
click at [1359, 722] on icon "" at bounding box center [1355, 729] width 12 height 13
click at [22, 619] on icon "Close toast" at bounding box center [23, 622] width 9 height 9
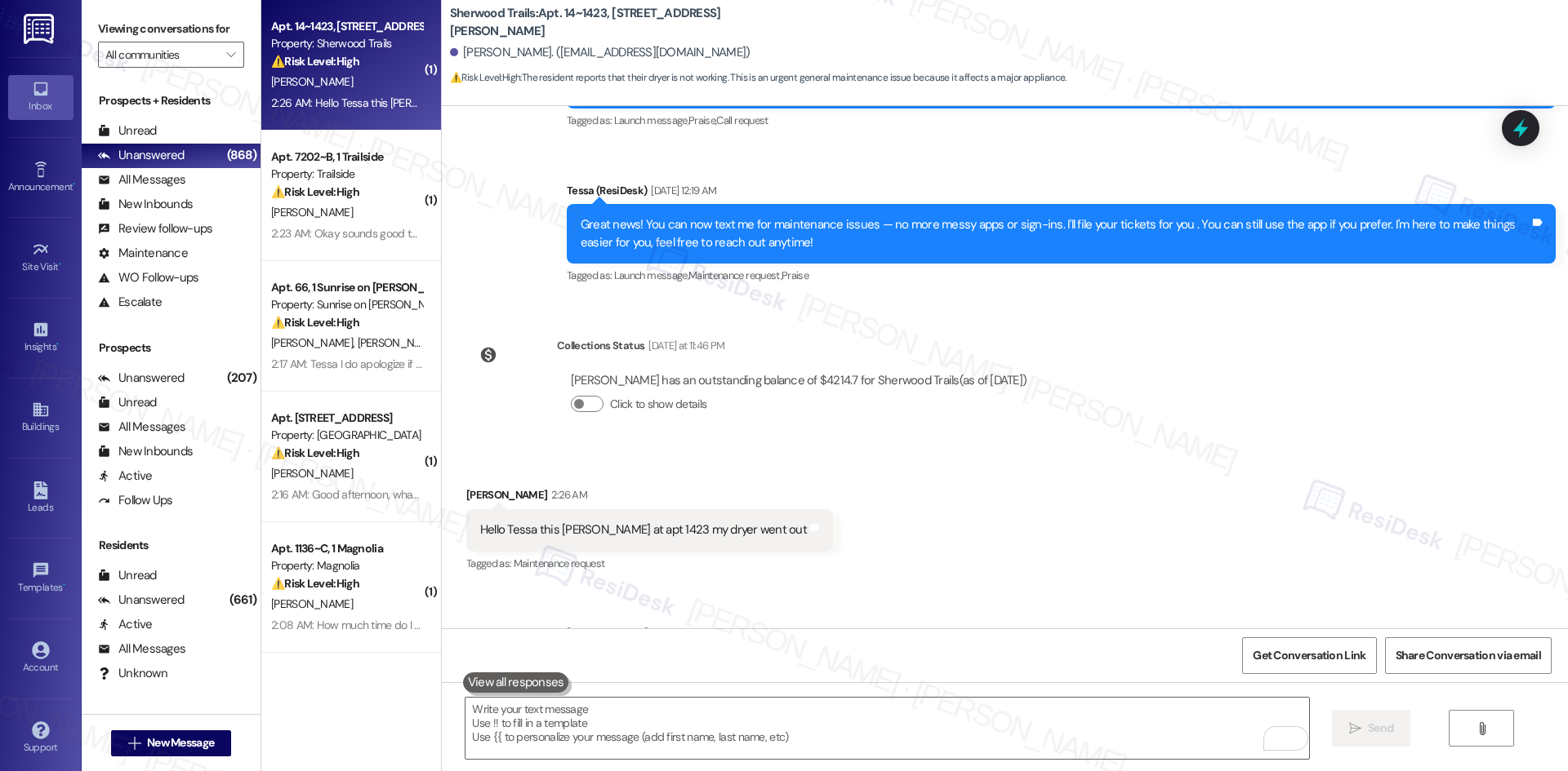
scroll to position [334, 0]
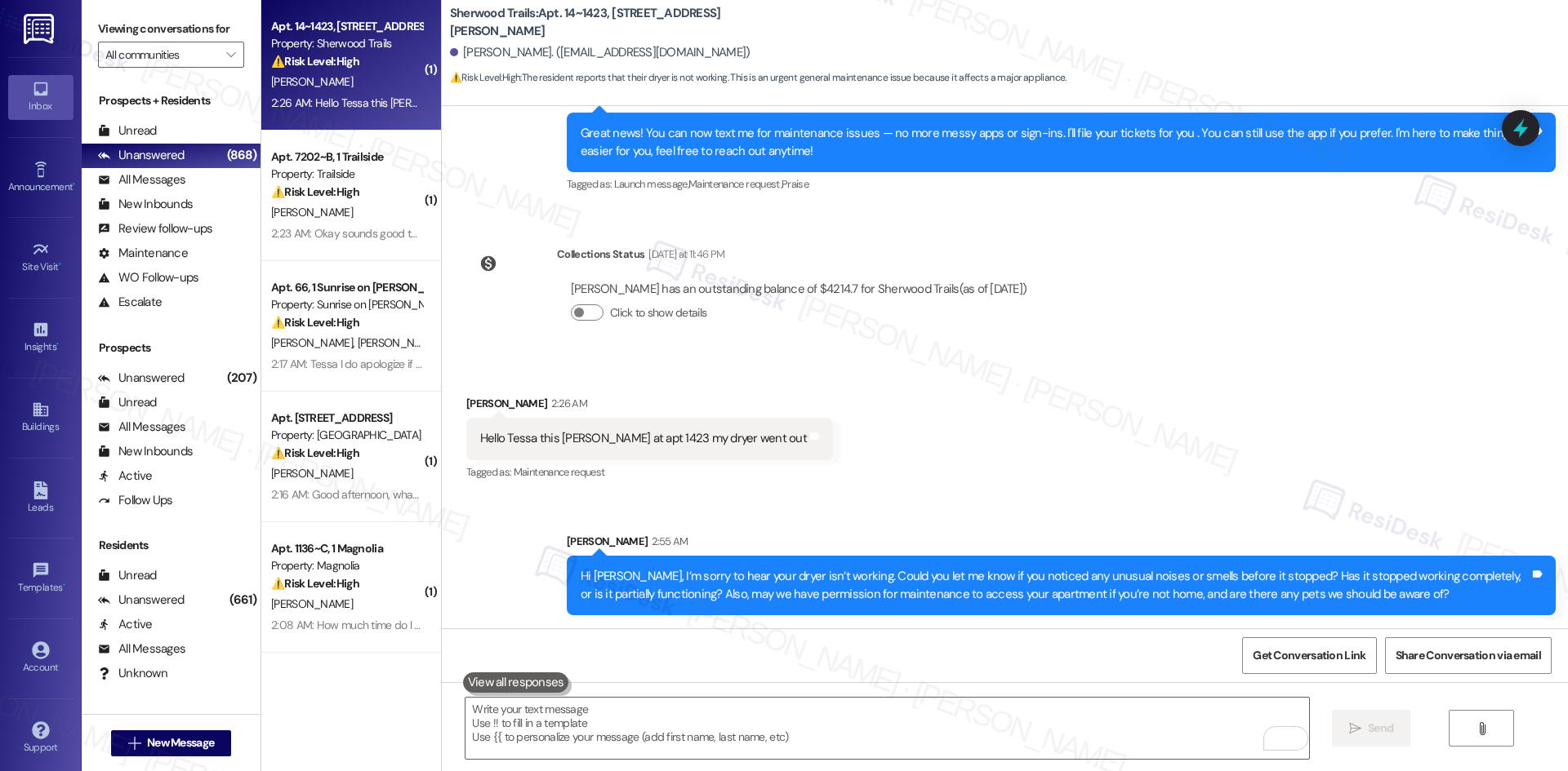
click at [1050, 427] on div "Received via SMS Lakendria Engram 2:26 AM Hello Tessa this Lakendria at apt 142…" at bounding box center [1004, 427] width 1126 height 138
click at [1103, 461] on div "Received via SMS Lakendria Engram 2:26 AM Hello Tessa this Lakendria at apt 142…" at bounding box center [1004, 427] width 1126 height 138
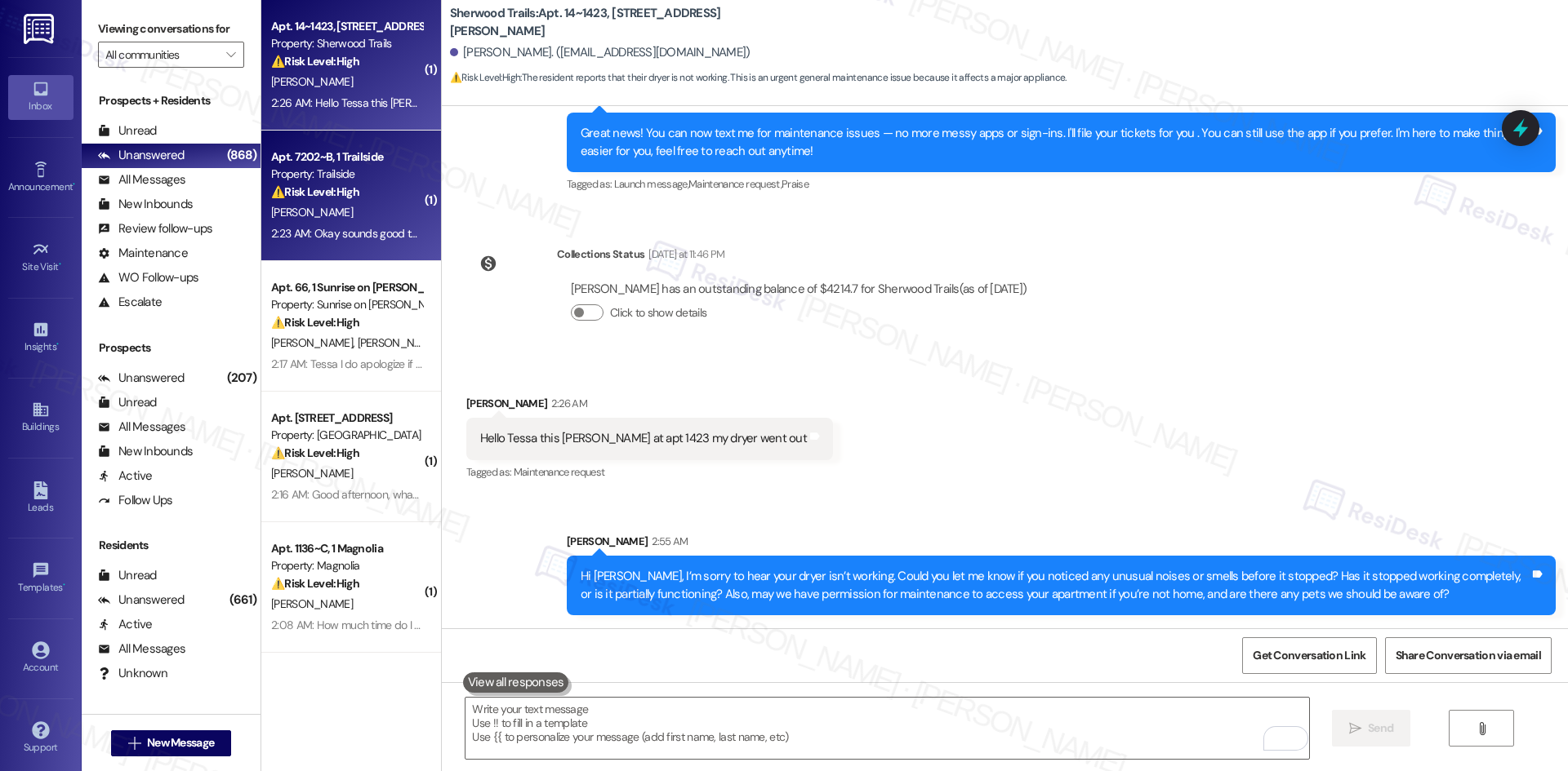
click at [303, 185] on strong "⚠️ Risk Level: High" at bounding box center [316, 192] width 88 height 15
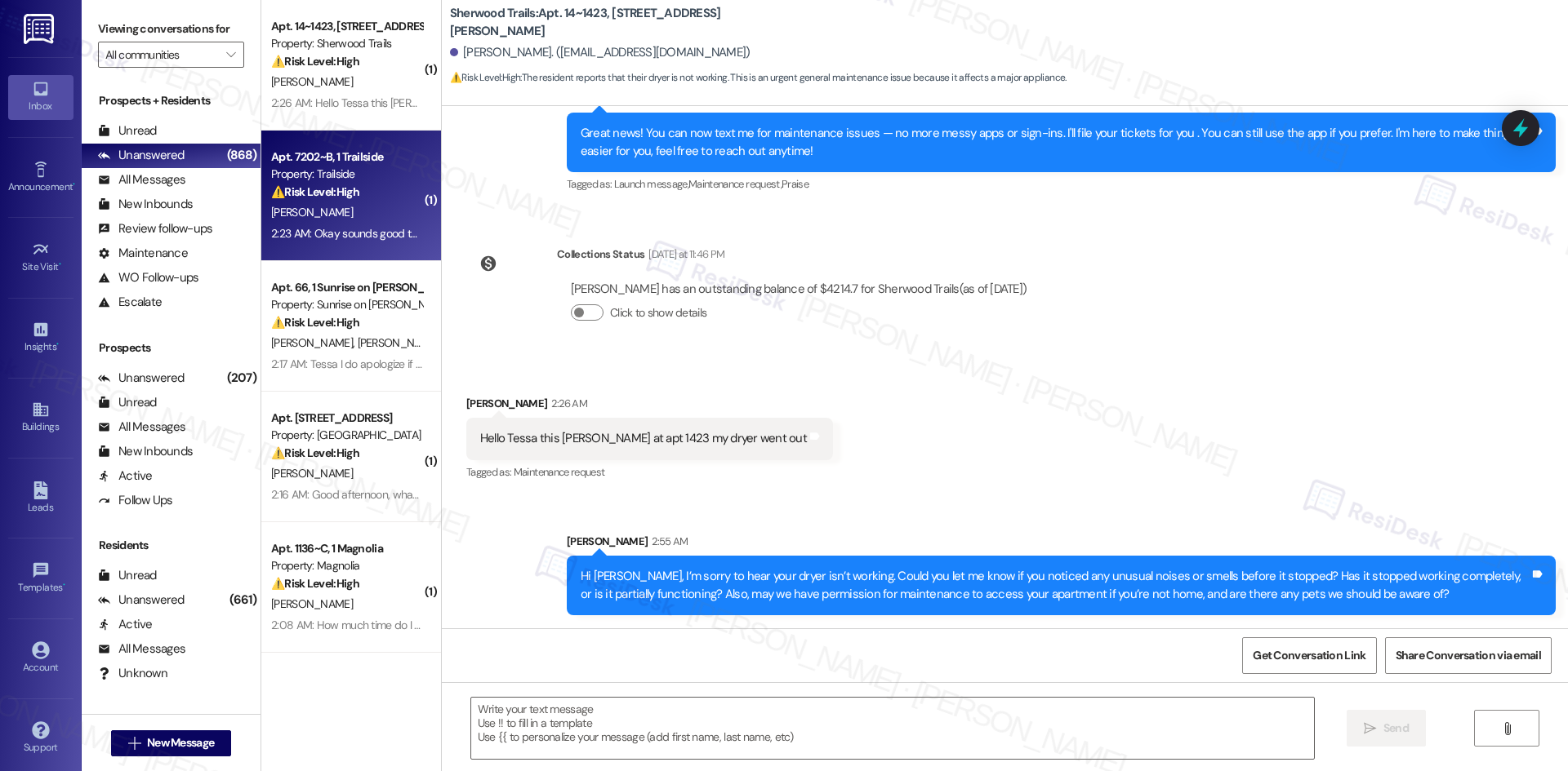
type textarea "Fetching suggested responses. Please feel free to read through the conversation…"
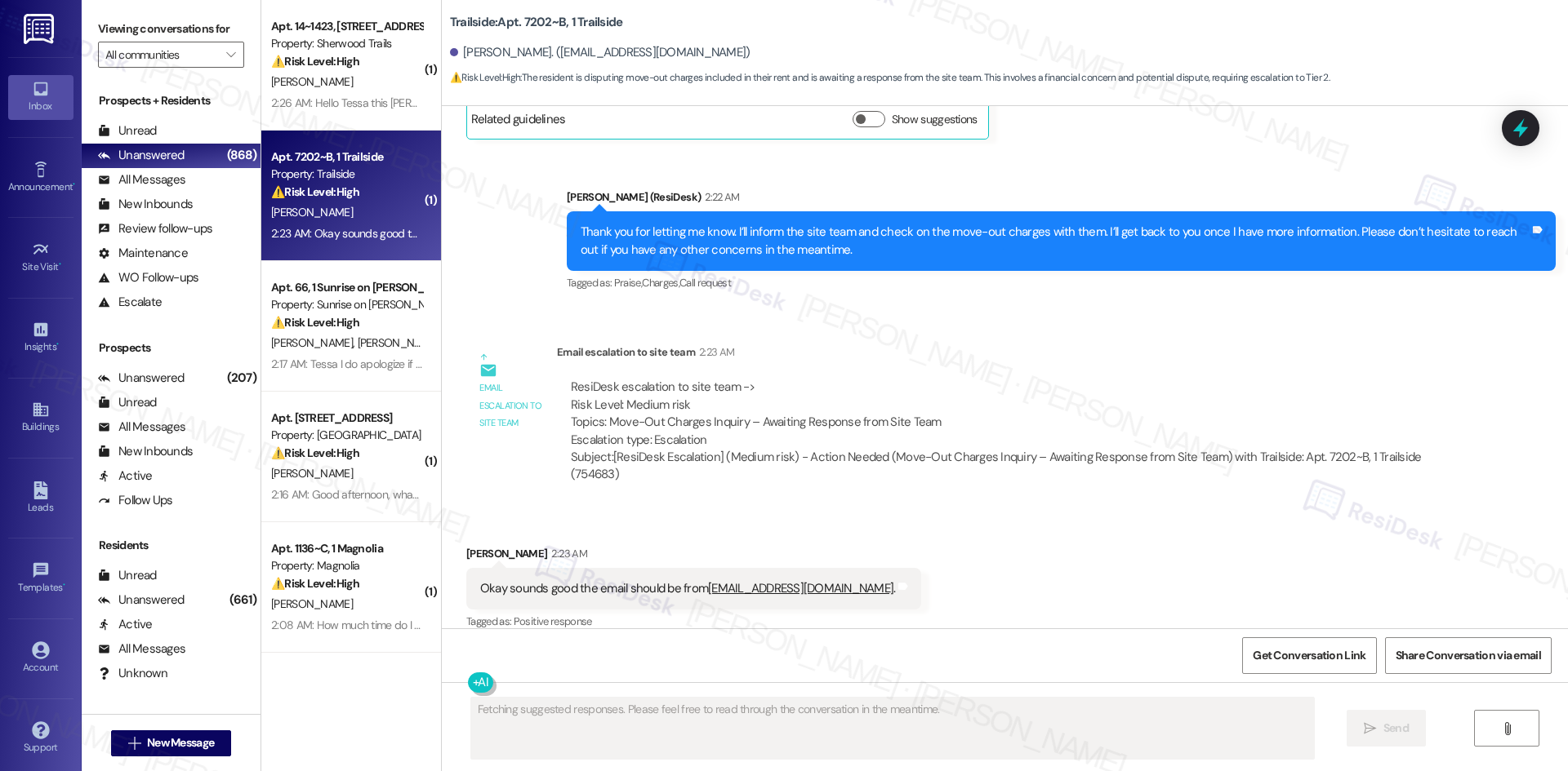
scroll to position [7308, 0]
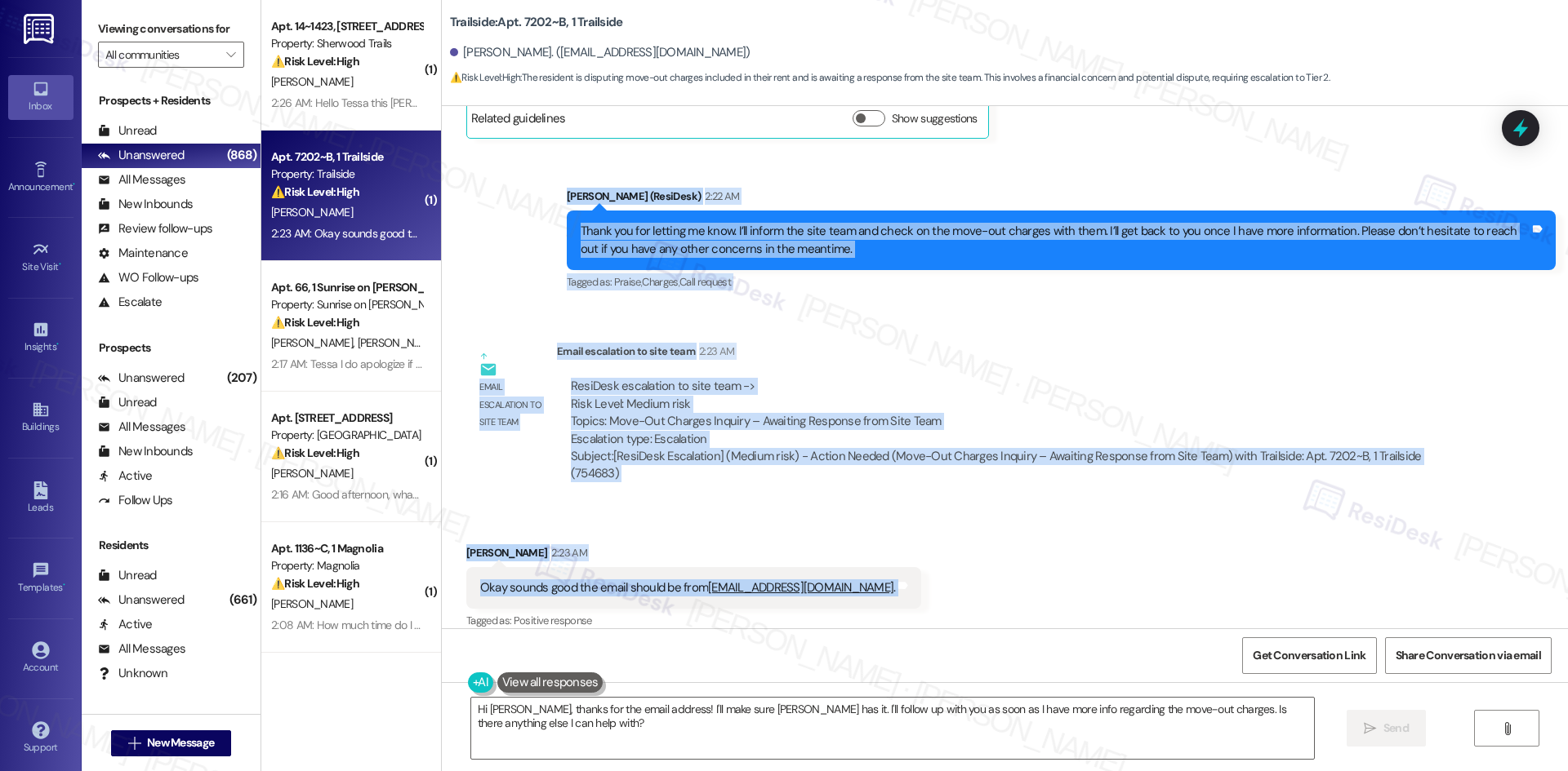
drag, startPoint x: 517, startPoint y: 172, endPoint x: 926, endPoint y: 569, distance: 570.0
click at [926, 569] on div "Survey, sent via SMS Residesk Automated Survey Oct 26, 2022 at 1:10 AM Hi Aarsh…" at bounding box center [1004, 367] width 1126 height 522
drag, startPoint x: 447, startPoint y: 376, endPoint x: 920, endPoint y: 568, distance: 510.5
click at [920, 568] on div "Survey, sent via SMS Residesk Automated Survey Oct 26, 2022 at 1:10 AM Hi Aarsh…" at bounding box center [1004, 367] width 1126 height 522
copy div "Aarsh Patel Neutral 12:48 AM Hey I have already emailed nick as the charges are…"
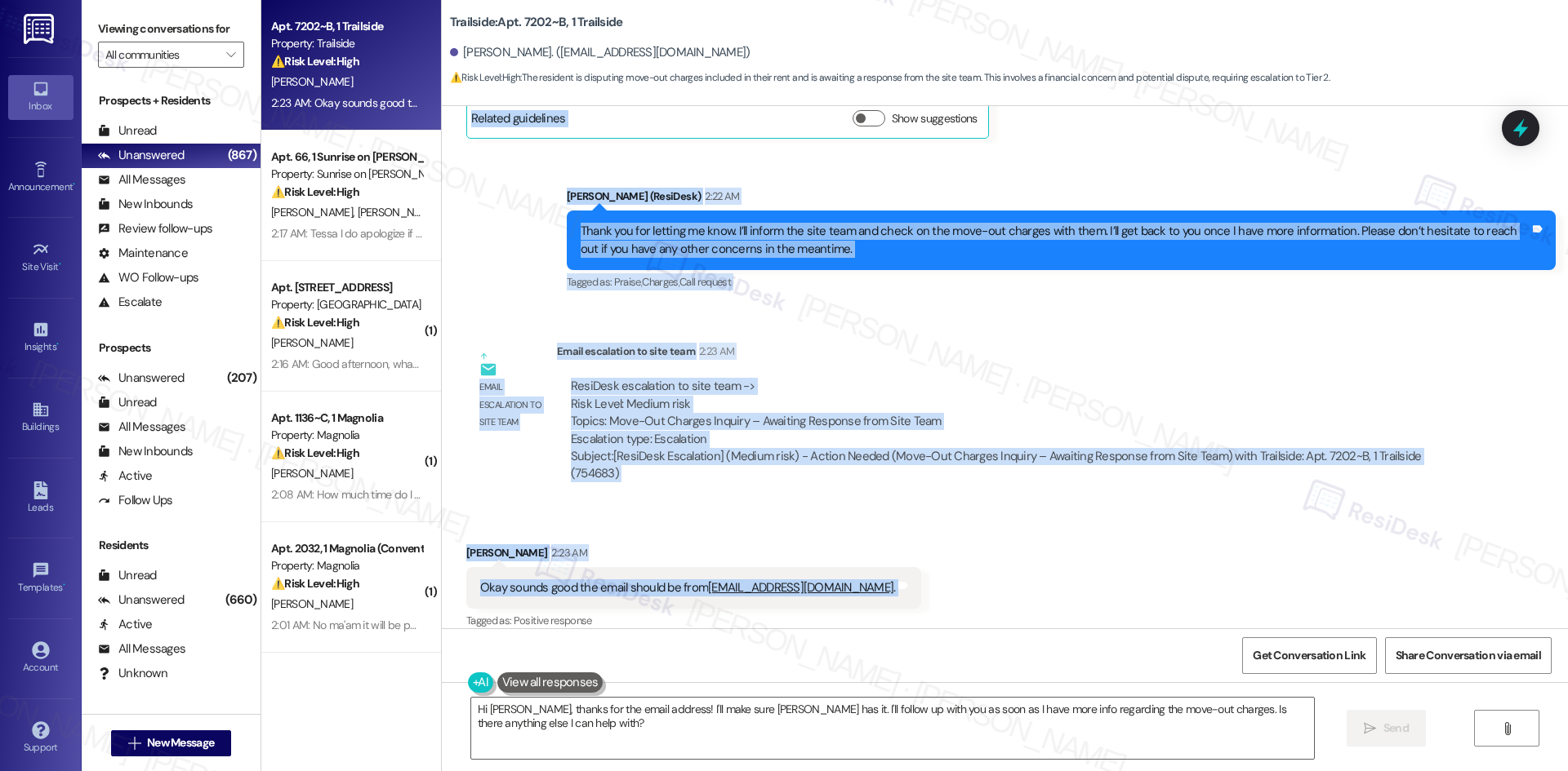
click at [1040, 331] on div "Email escalation to site team Email escalation to site team 2:23 AM ResiDesk es…" at bounding box center [960, 419] width 1014 height 177
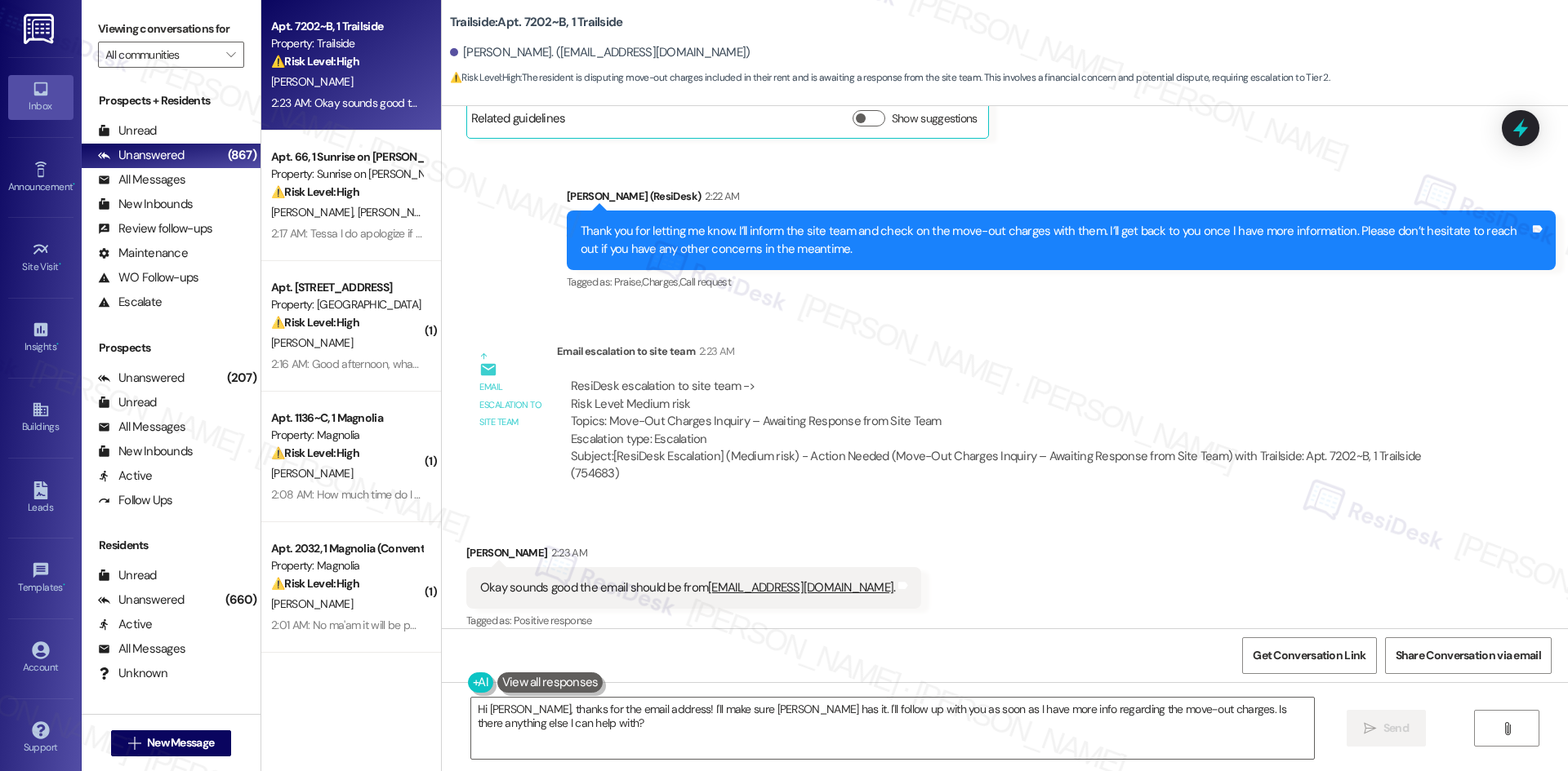
click at [835, 365] on div "ResiDesk escalation to site team -> Risk Level: Medium risk Topics: Move-Out Ch…" at bounding box center [1006, 430] width 898 height 130
click at [1074, 528] on div "Received via SMS Aarsh Patel 2:23 AM Okay sounds good the email should be from …" at bounding box center [1004, 577] width 1126 height 138
click at [1257, 22] on icon "Close toast" at bounding box center [1261, 23] width 9 height 9
click at [1260, 23] on line "Close toast" at bounding box center [1261, 23] width 5 height 5
click at [1074, 508] on div "Received via SMS Aarsh Patel 2:23 AM Okay sounds good the email should be from …" at bounding box center [1004, 577] width 1126 height 138
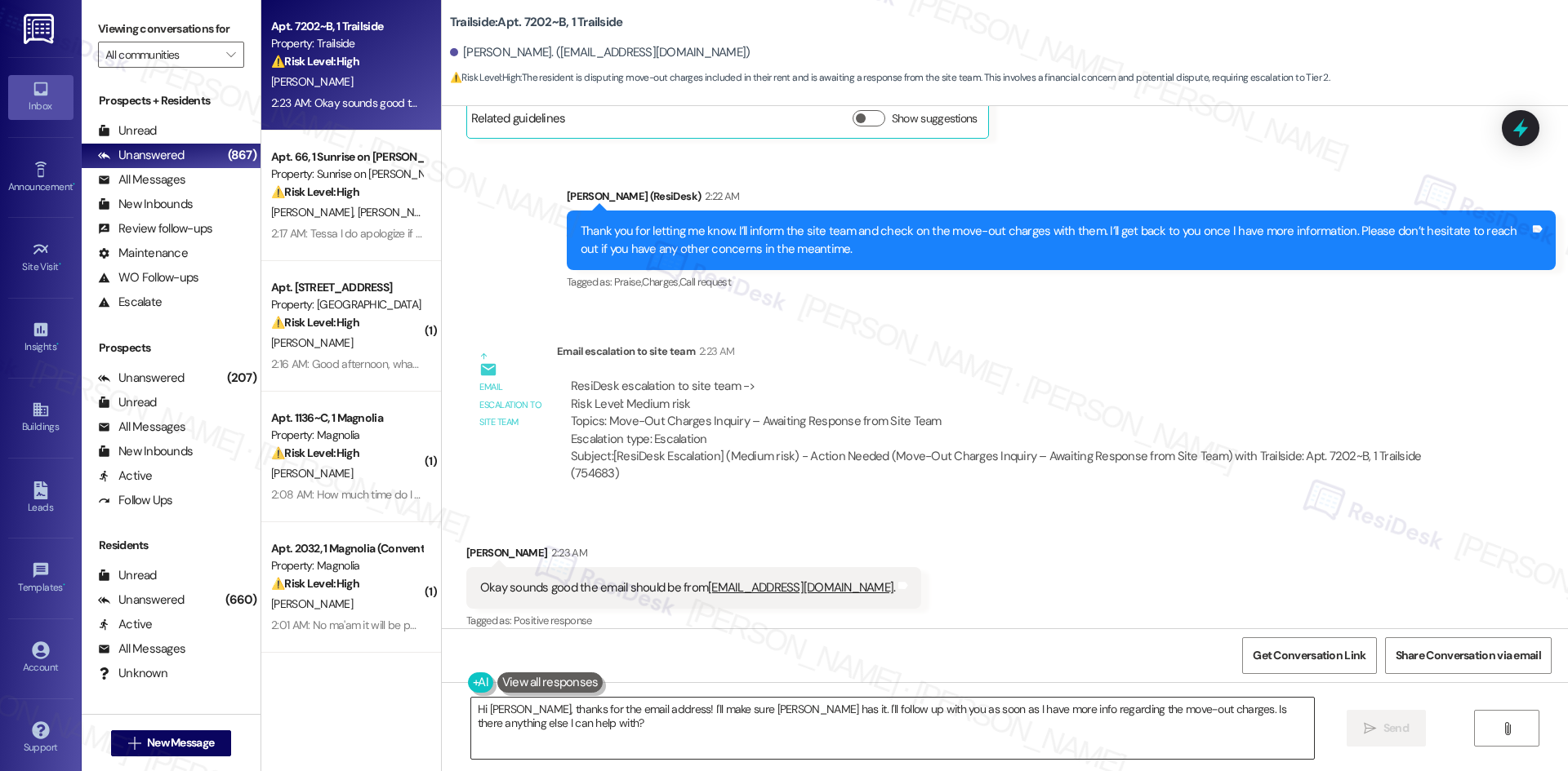
drag, startPoint x: 696, startPoint y: 732, endPoint x: 728, endPoint y: 737, distance: 32.4
click at [702, 733] on textarea "Hi Aarsh, thanks for the email address! I'll make sure Nick has it. I'll follow…" at bounding box center [893, 728] width 843 height 61
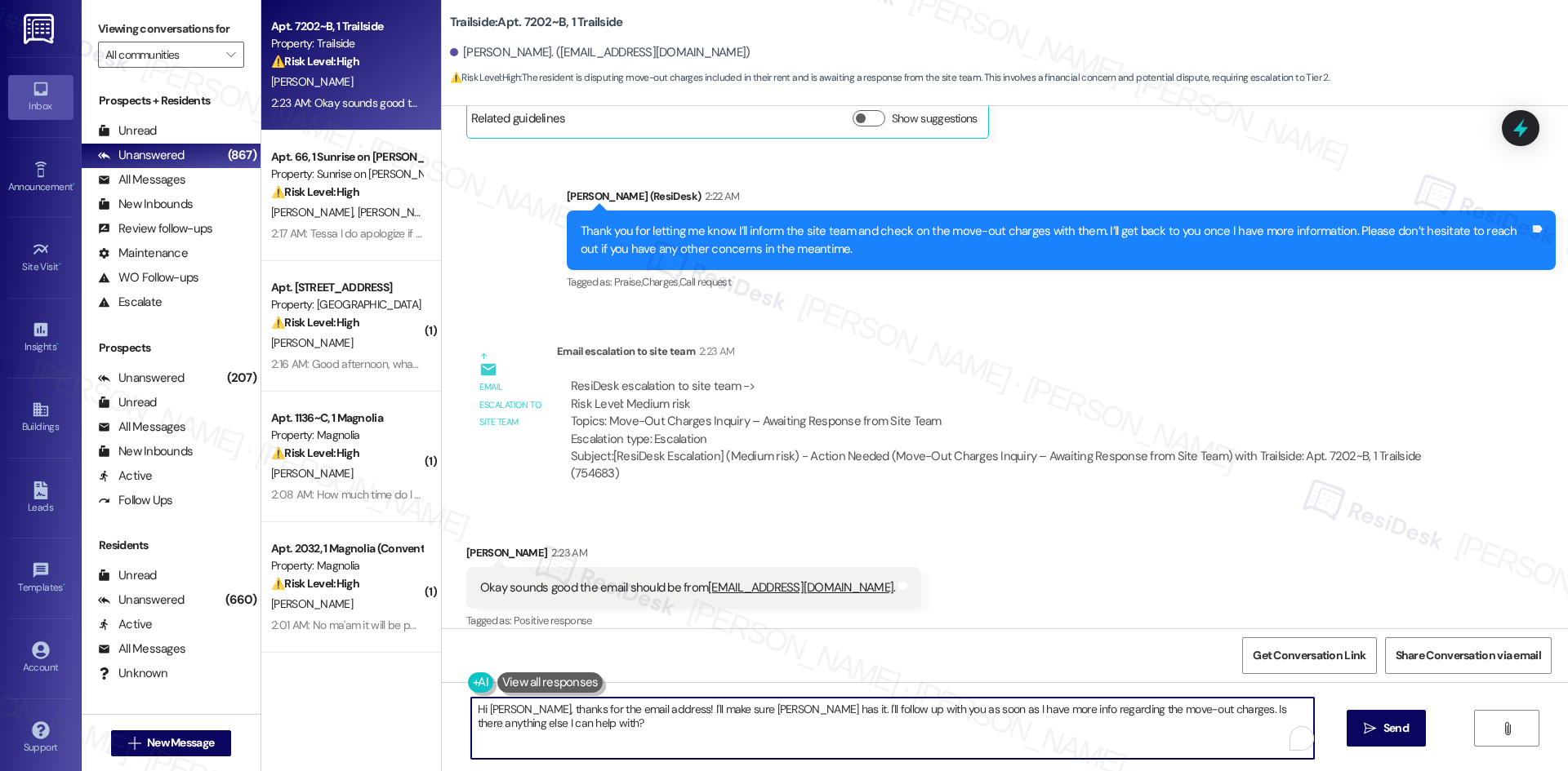
paste textarea "Thanks for confirming, Aarsh. I’ll inform the site team and let them know you a…"
click at [465, 722] on textarea "Thanks for confirming, Aarsh. I’ll inform the site team and let them know you a…" at bounding box center [886, 728] width 843 height 61
type textarea "Thanks for confirming, Aarsh. I’ll inform the site team and let them know you a…"
click at [1332, 737] on button " Send" at bounding box center [1372, 728] width 79 height 37
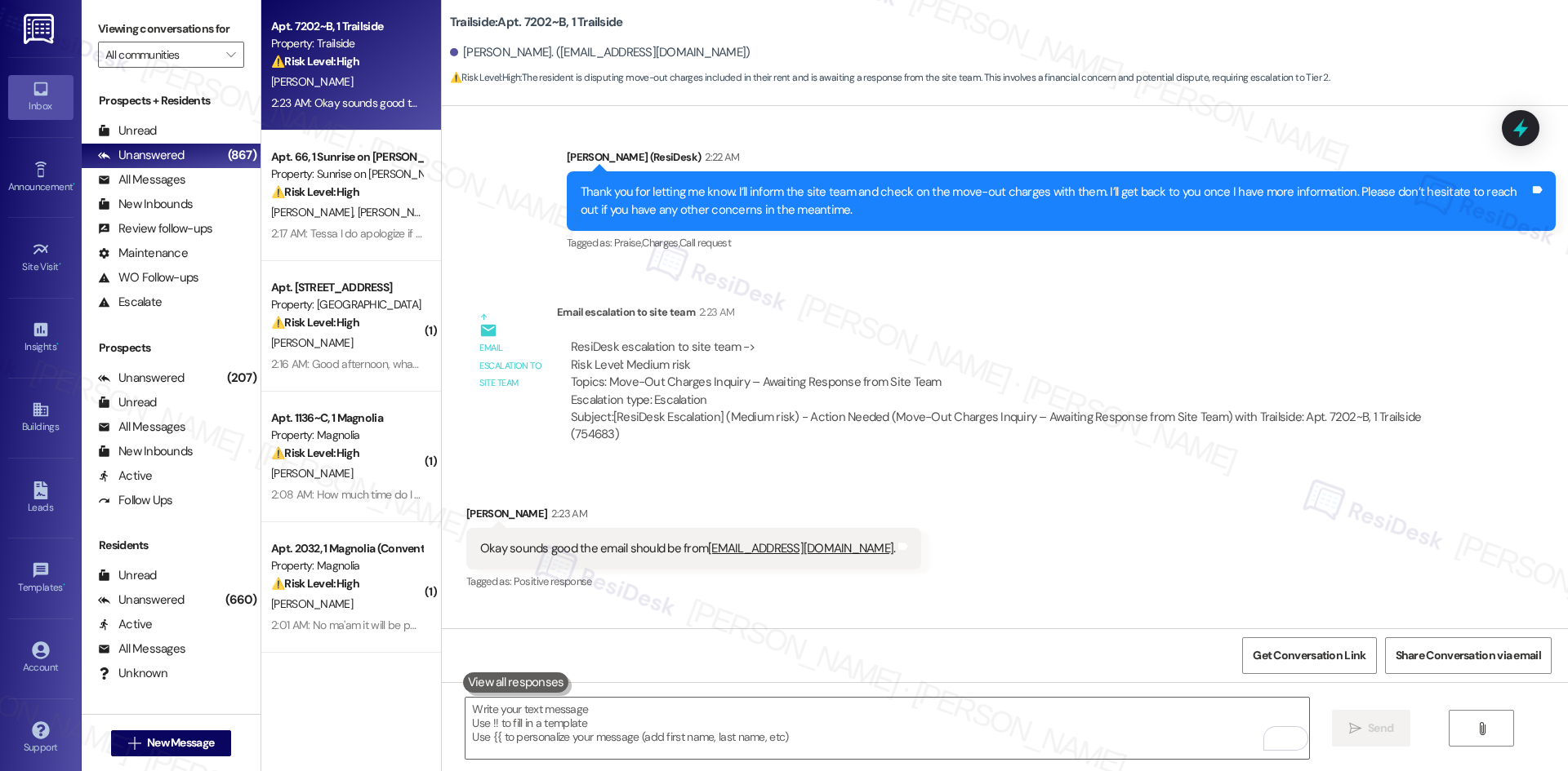
scroll to position [7440, 0]
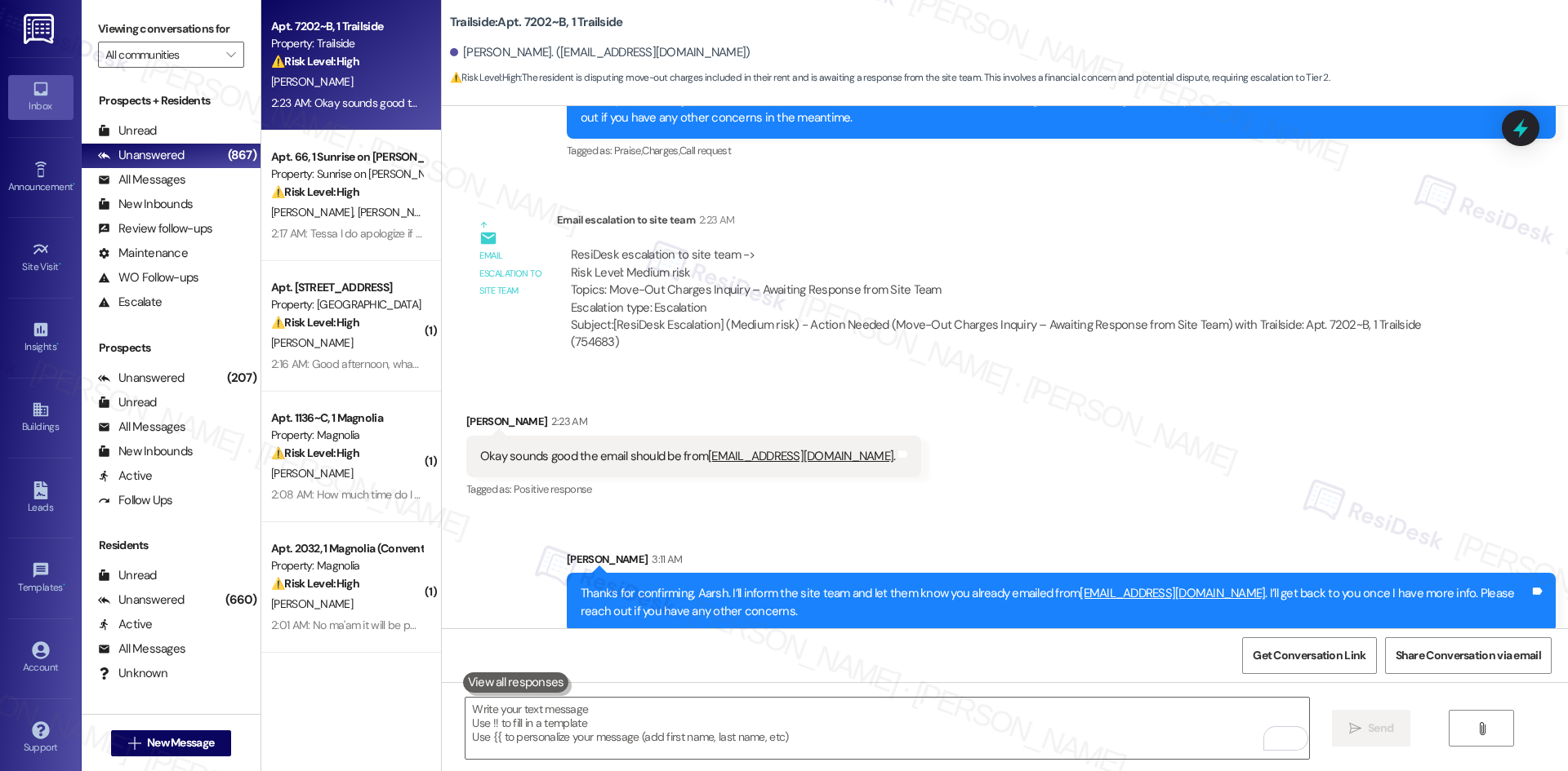
click at [1165, 515] on div "Sent via SMS Sarah 3:11 AM Thanks for confirming, Aarsh. I’ll inform the site t…" at bounding box center [1004, 580] width 1126 height 131
click at [1164, 515] on div "Sent via SMS Sarah 3:11 AM Thanks for confirming, Aarsh. I’ll inform the site t…" at bounding box center [1004, 580] width 1126 height 131
click at [1162, 515] on div "Sent via SMS Sarah 3:11 AM Thanks for confirming, Aarsh. I’ll inform the site t…" at bounding box center [1004, 580] width 1126 height 131
click at [1157, 490] on div "Received via SMS Aarsh Patel 2:23 AM Okay sounds good the email should be from …" at bounding box center [1004, 445] width 1126 height 138
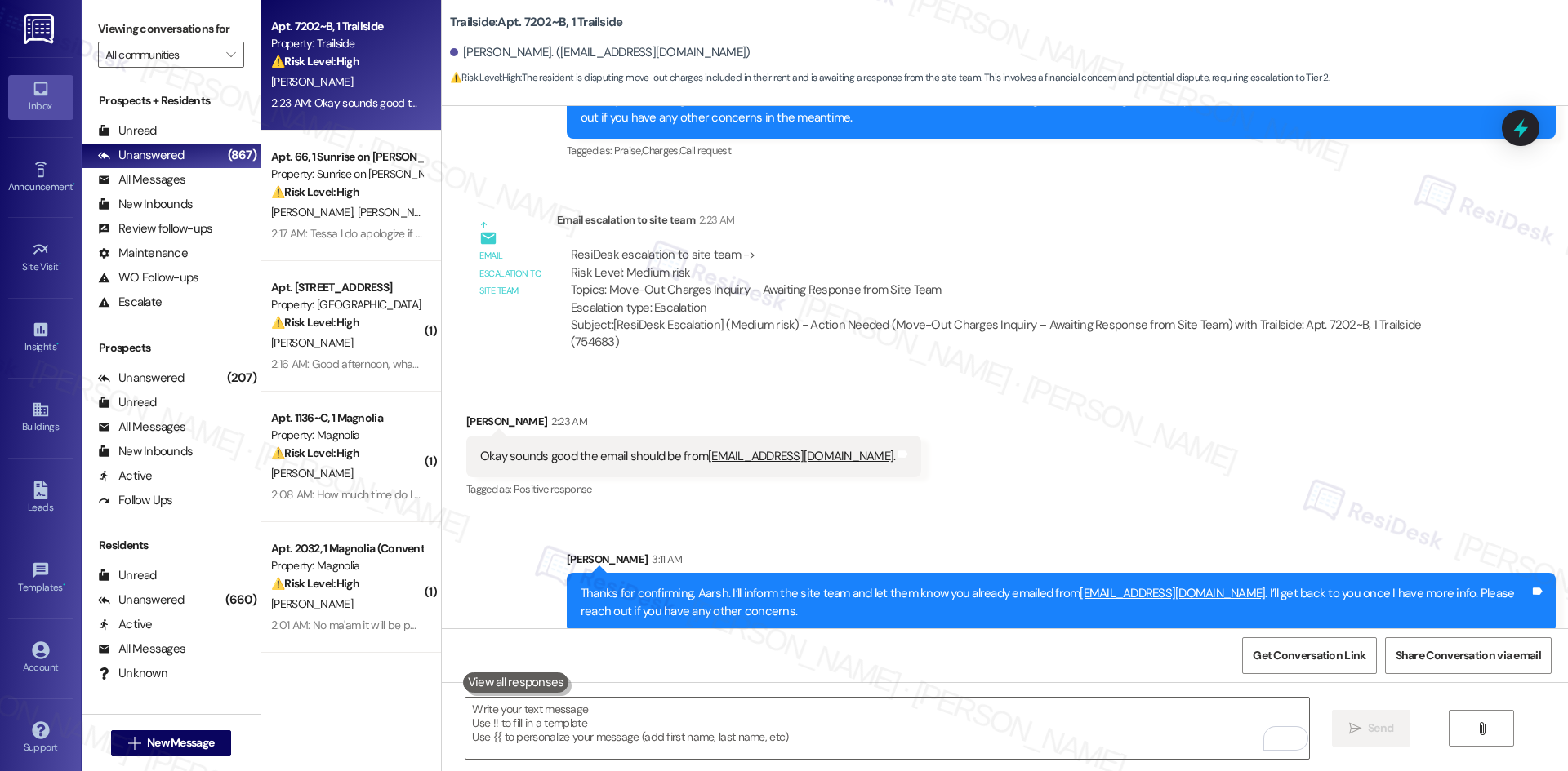
click at [1157, 490] on div "Received via SMS Aarsh Patel 2:23 AM Okay sounds good the email should be from …" at bounding box center [1004, 445] width 1126 height 138
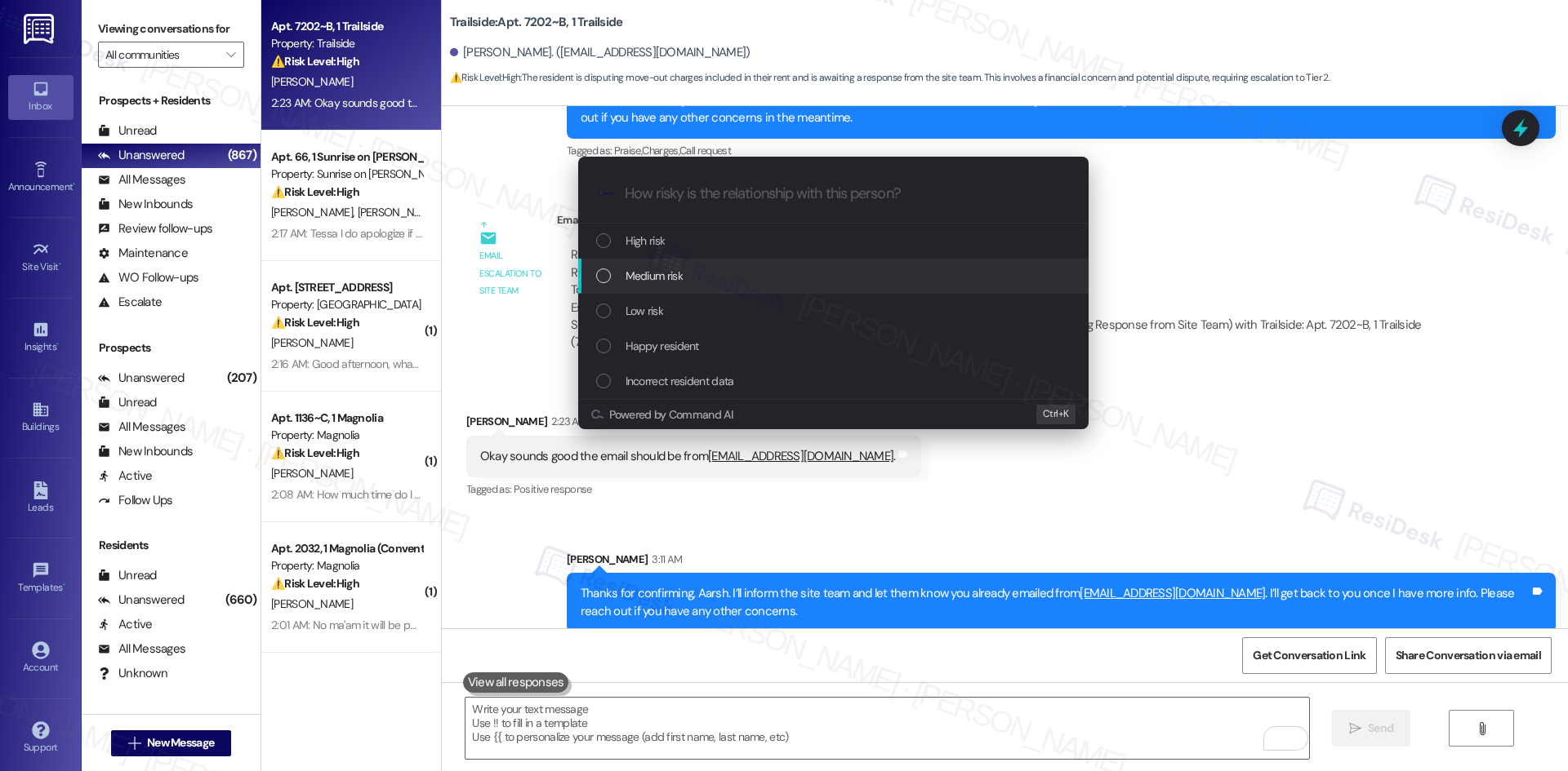
click at [713, 278] on div "Medium risk" at bounding box center [835, 275] width 478 height 18
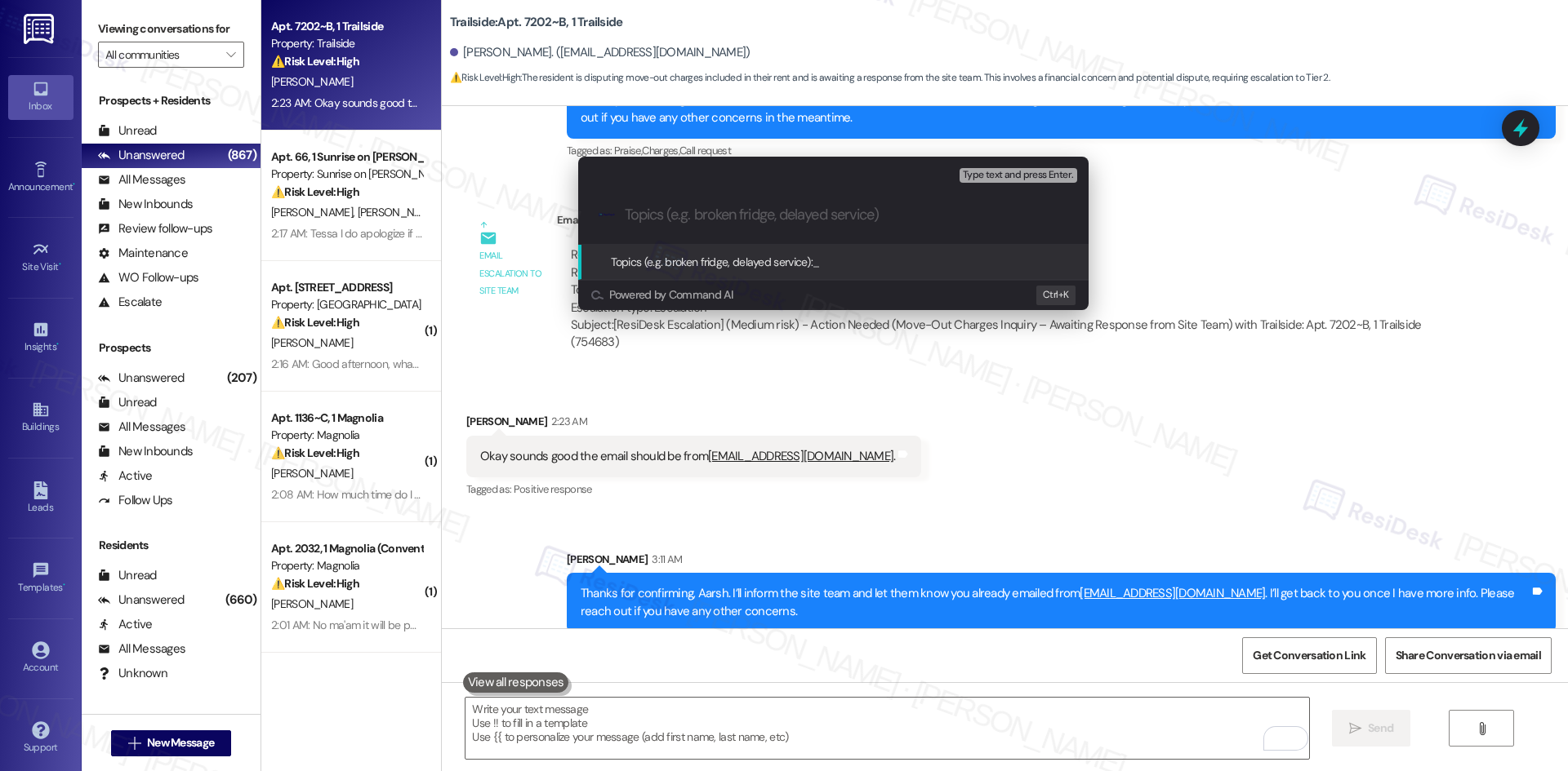
click at [703, 222] on input "Topics (e.g. broken fridge, delayed service)" at bounding box center [846, 215] width 443 height 17
paste input "Move-Out Charges Inquiry – Resident Emailed Nick"
type input "Move-Out Charges Inquiry – Resident Emailed Nick"
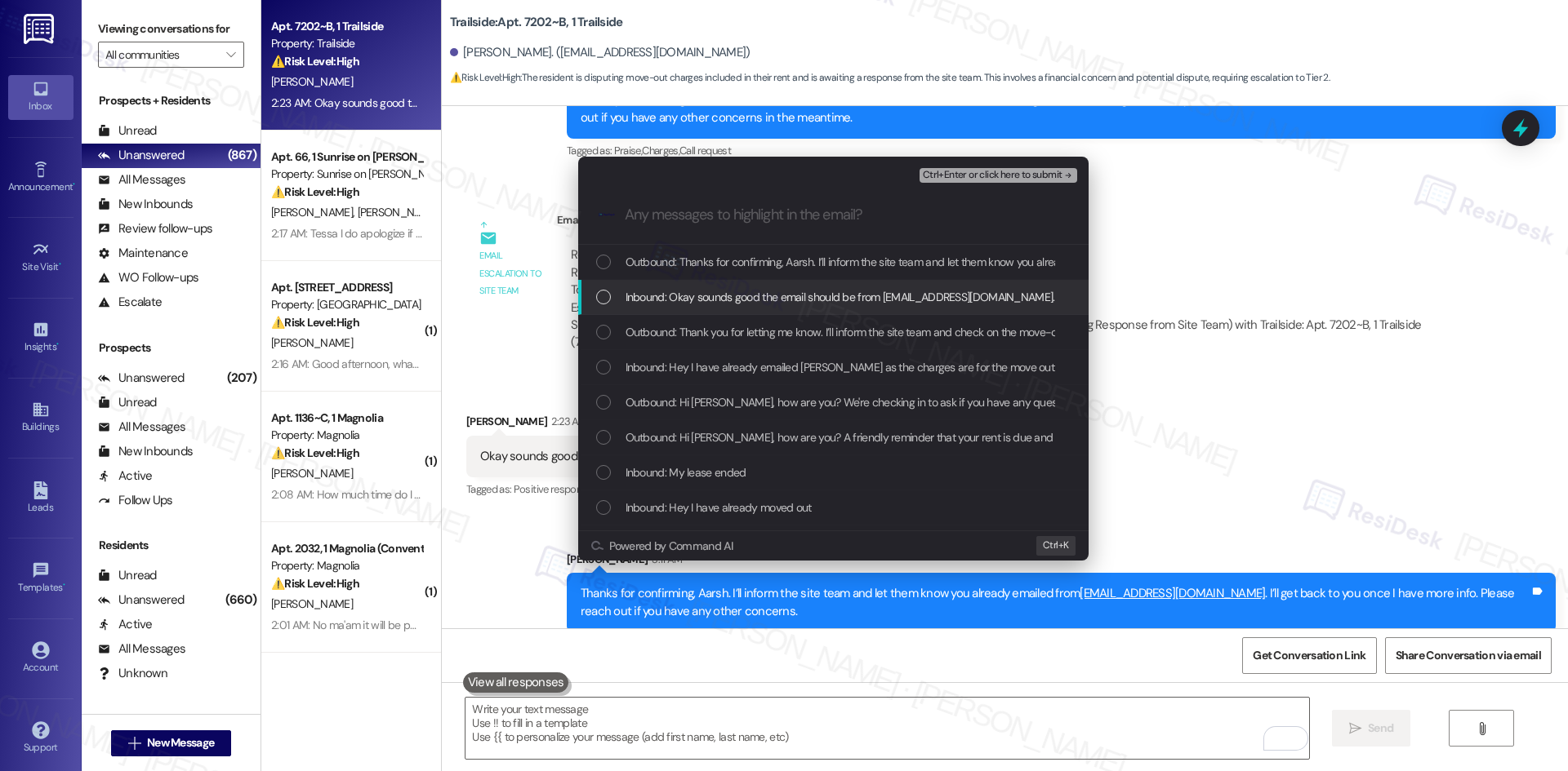
click at [815, 303] on span "Inbound: Okay sounds good the email should be from nahushvatsa@gmail.com." at bounding box center [840, 297] width 429 height 18
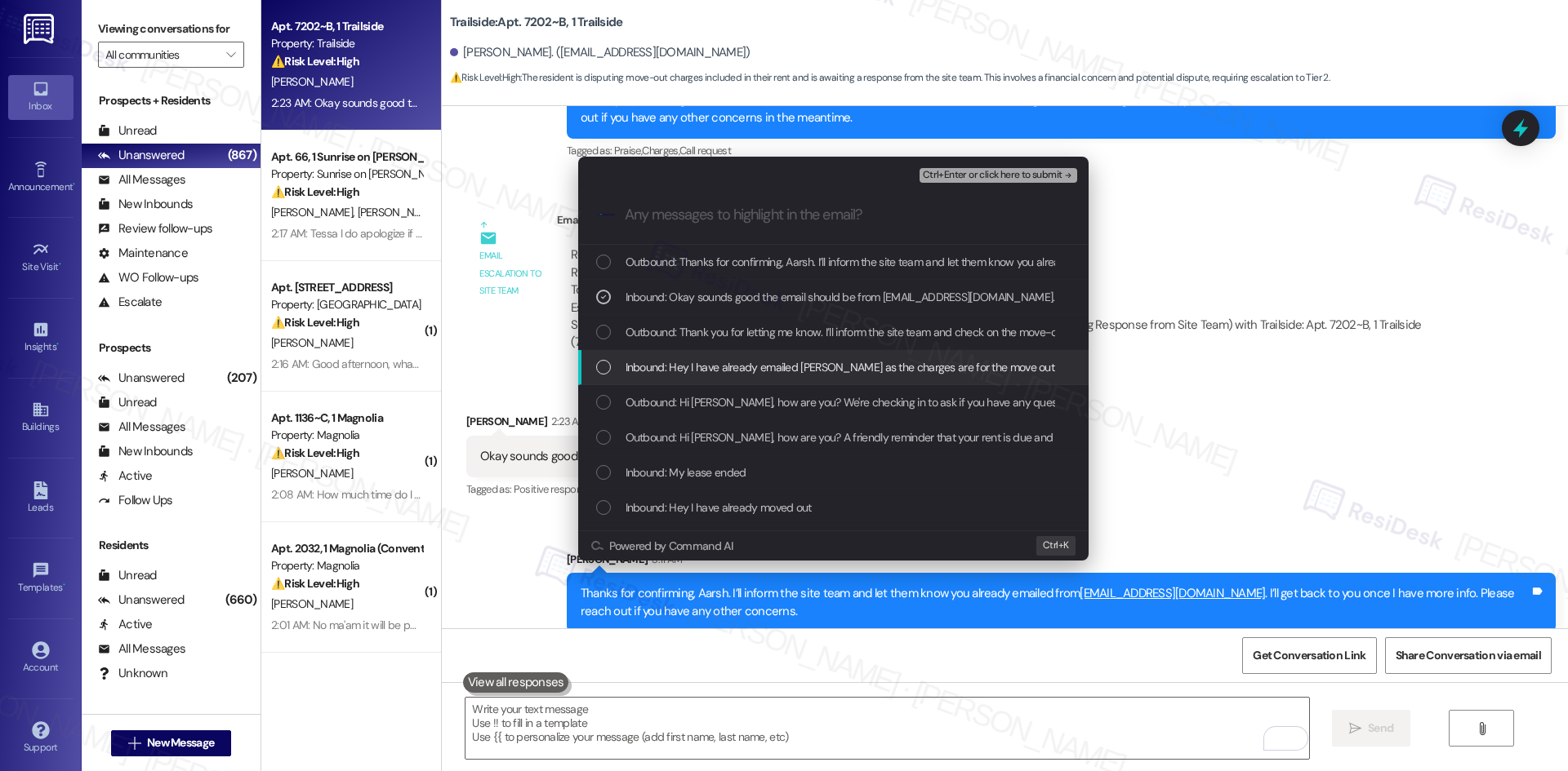
click at [822, 367] on span "Inbound: Hey I have already emailed nick as the charges are for the move out an…" at bounding box center [915, 367] width 579 height 18
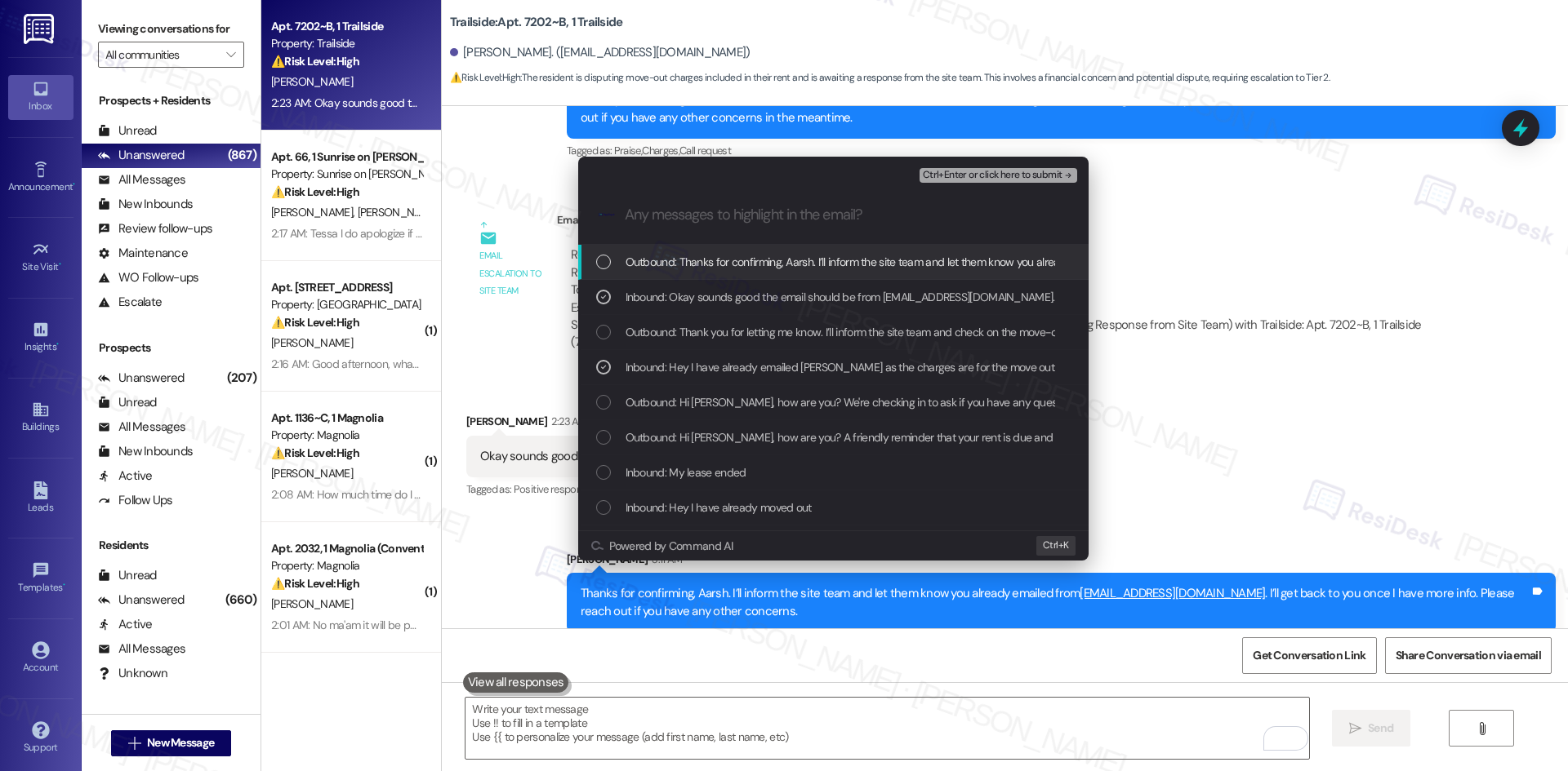
click at [1063, 172] on icon "remove-block-ctrl+enter-or click here to submit" at bounding box center [1068, 176] width 11 height 11
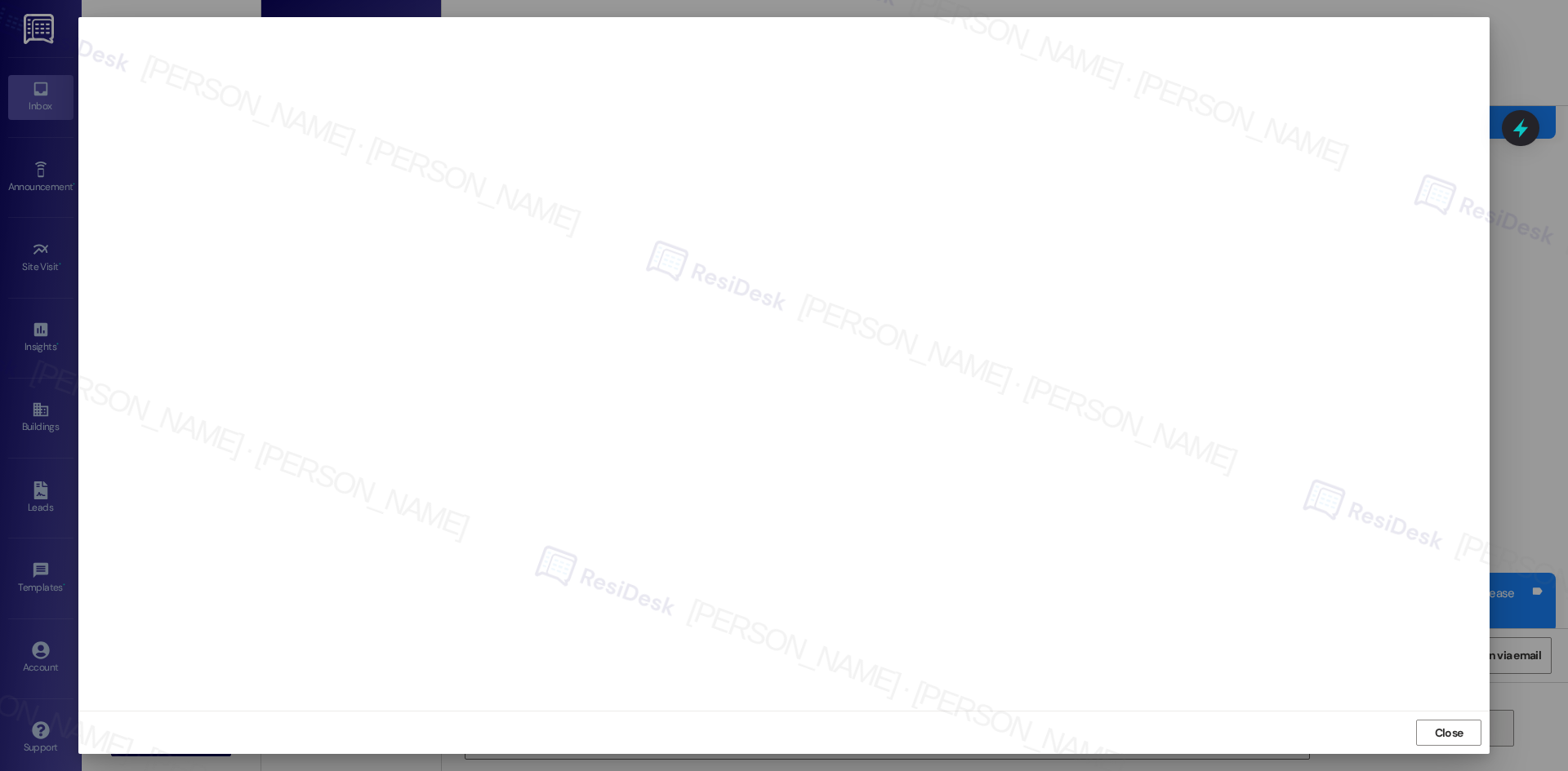
click at [1464, 733] on button "Close" at bounding box center [1449, 733] width 66 height 26
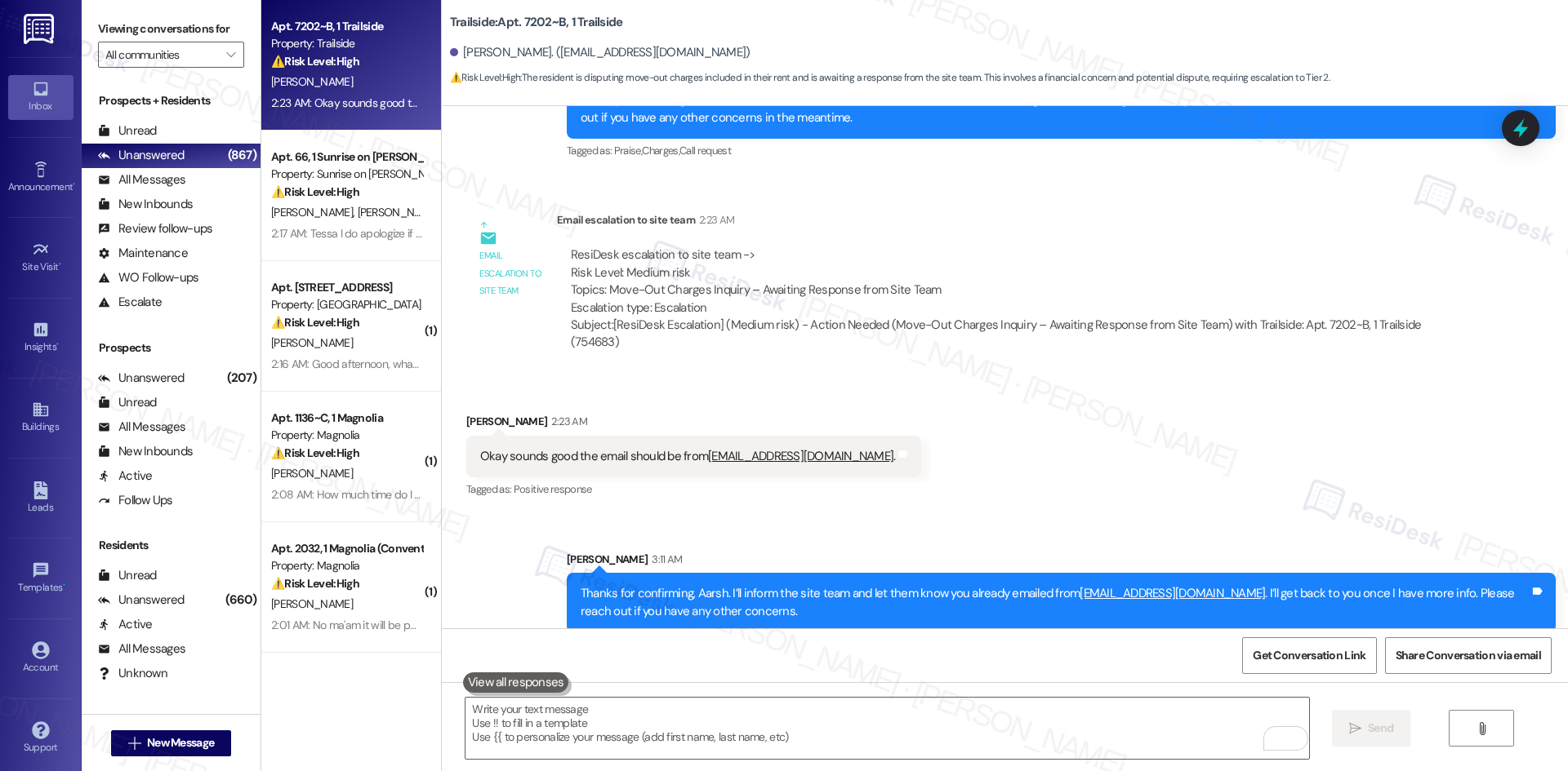
click at [1215, 490] on div "Received via SMS Aarsh Patel 2:23 AM Okay sounds good the email should be from …" at bounding box center [1004, 445] width 1126 height 138
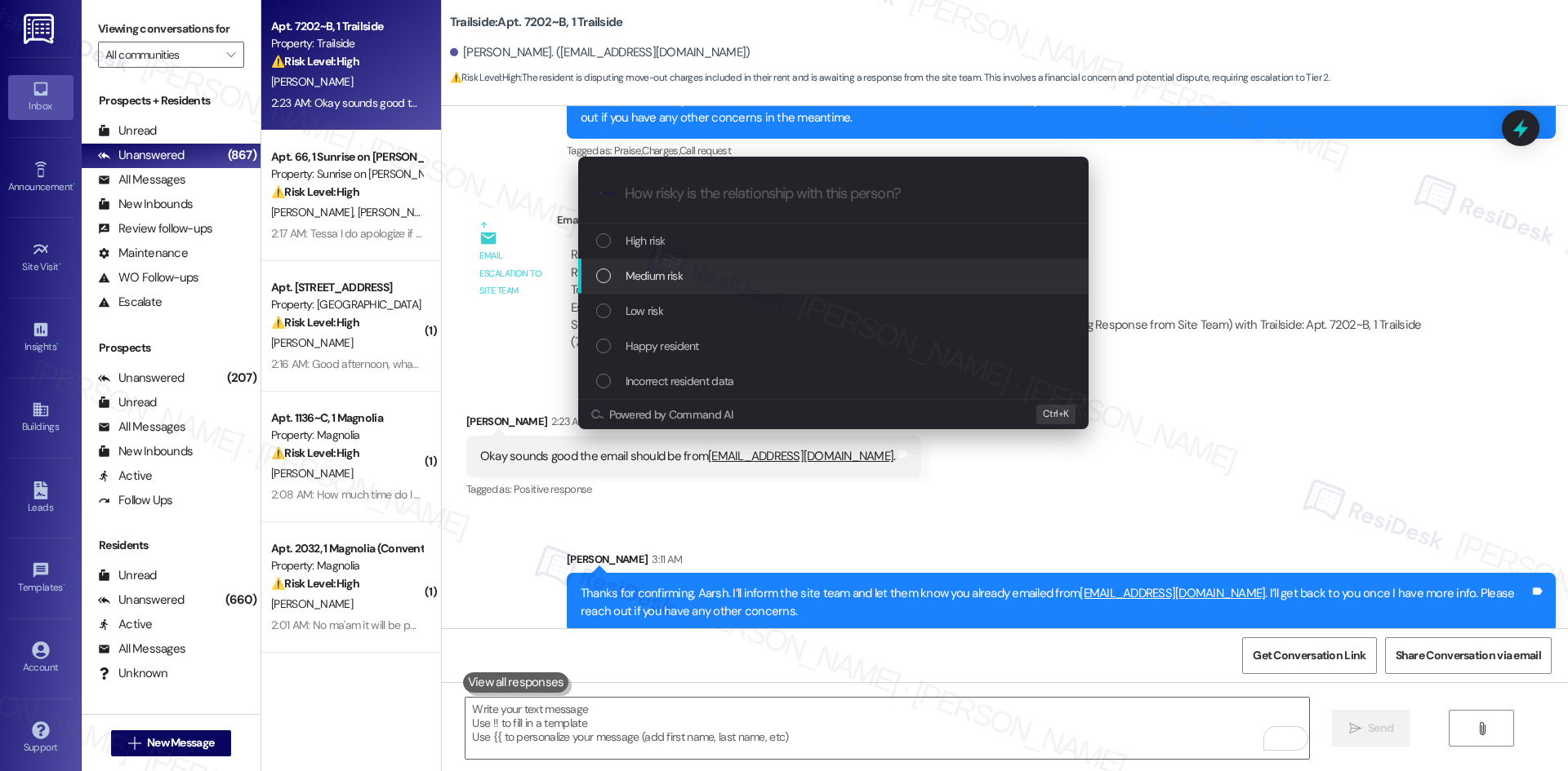
click at [678, 271] on span "Medium risk" at bounding box center [654, 275] width 57 height 18
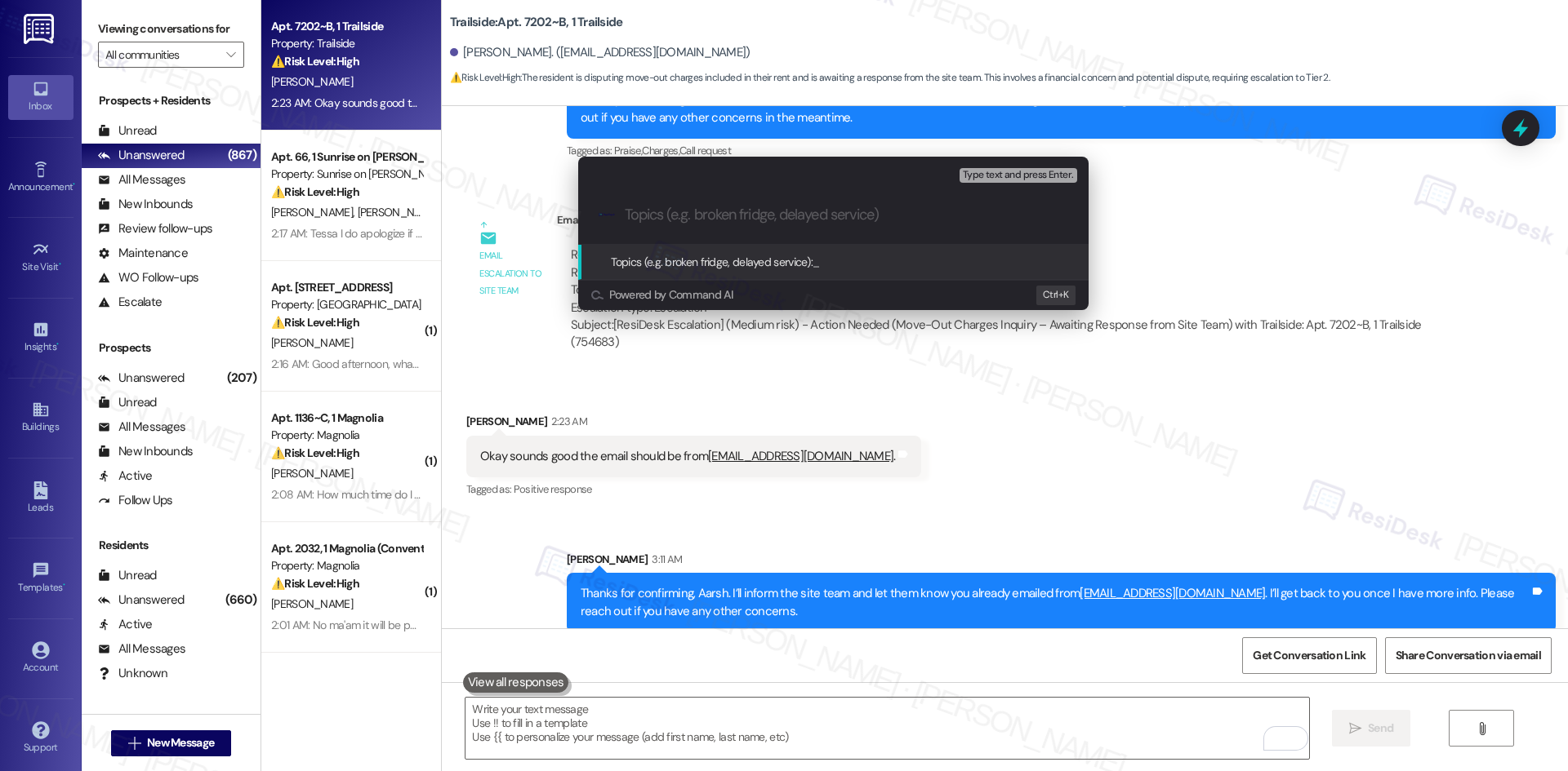
click at [717, 208] on input "Topics (e.g. broken fridge, delayed service)" at bounding box center [846, 215] width 443 height 17
paste input "c"
click at [646, 203] on div ".cls-1{fill:#0a055f;}.cls-2{fill:#0cc4c4;} resideskLogoBlueOrange c" at bounding box center [832, 215] width 510 height 58
click at [660, 222] on input "c" at bounding box center [840, 215] width 430 height 17
click at [720, 209] on input "c" at bounding box center [840, 215] width 430 height 17
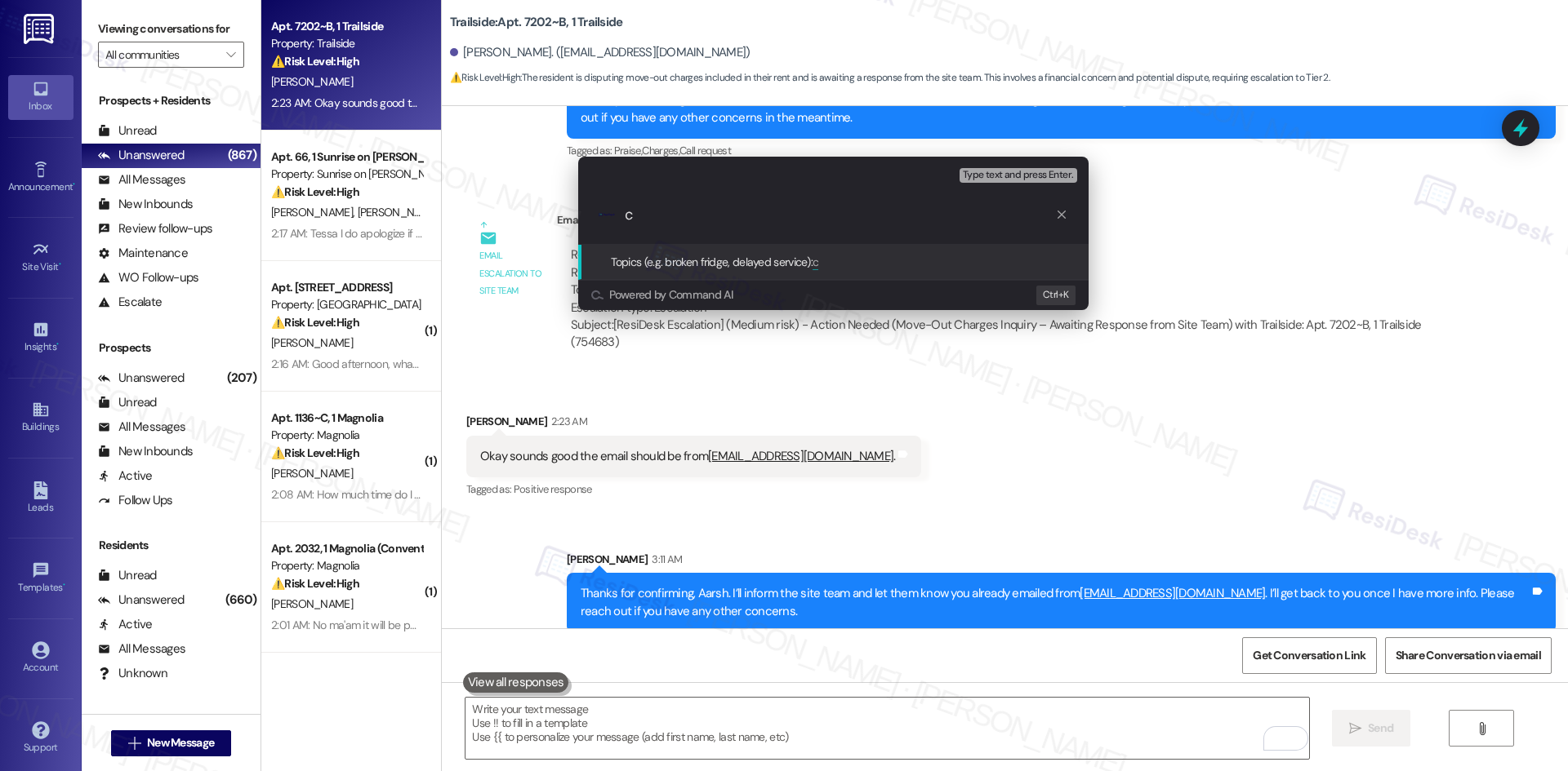
paste input "Resident Email Follow-Up – Move-Out Charges Inquiry"
type input "Resident Email Follow-Up – Move-Out Charges Inquiry"
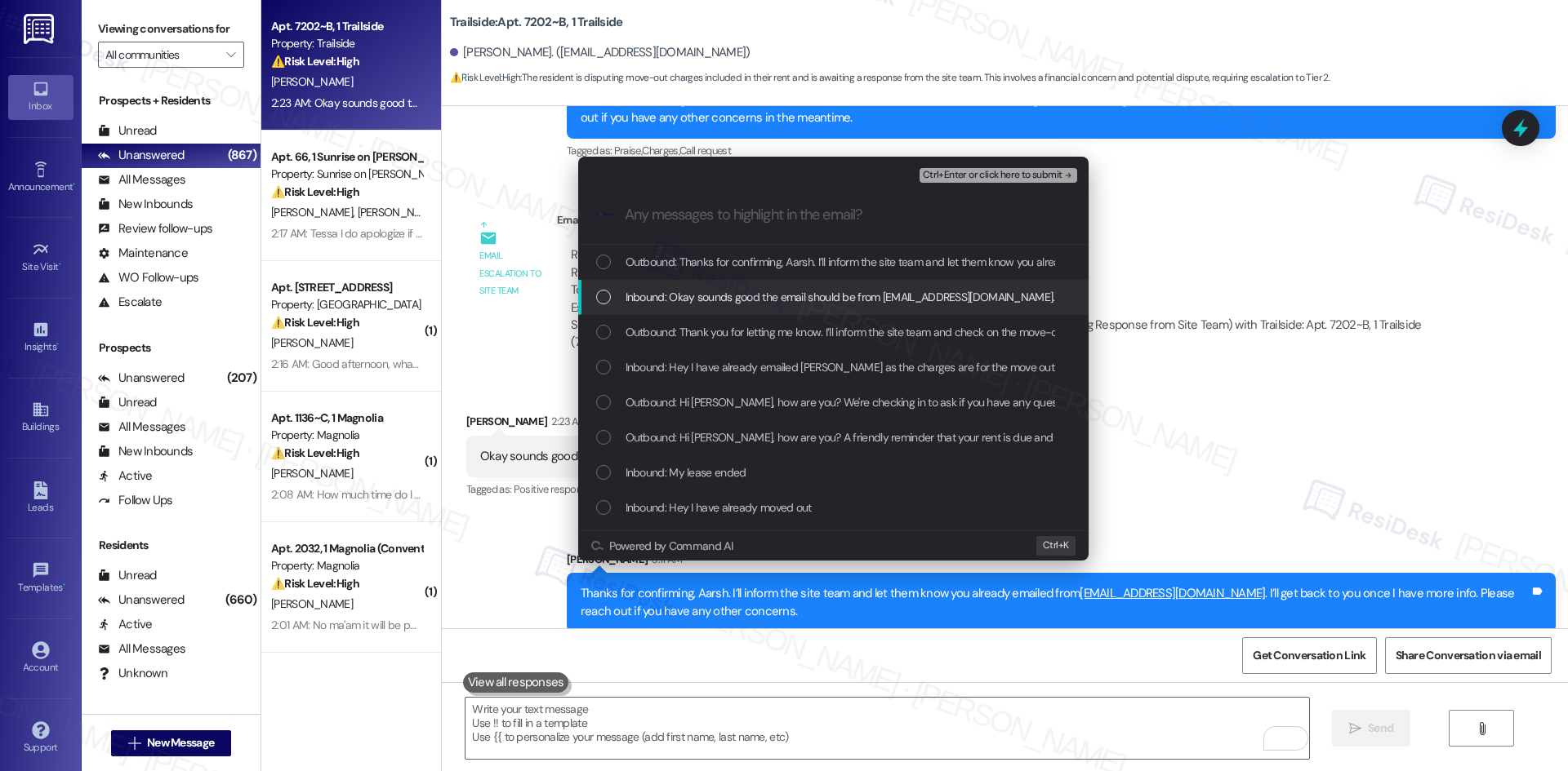
click at [785, 297] on span "Inbound: Okay sounds good the email should be from nahushvatsa@gmail.com." at bounding box center [840, 297] width 429 height 18
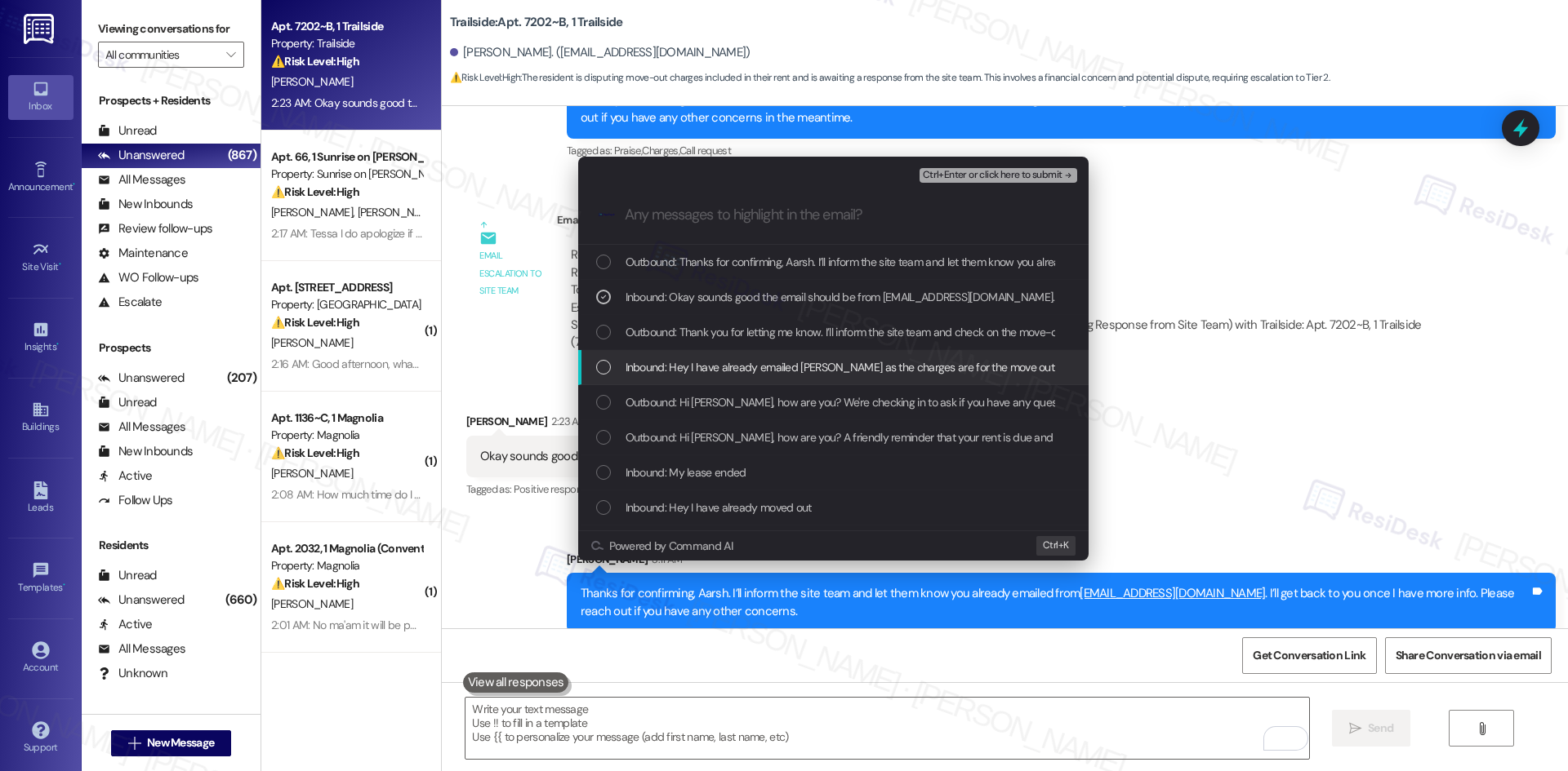
click at [846, 360] on span "Inbound: Hey I have already emailed nick as the charges are for the move out an…" at bounding box center [915, 367] width 579 height 18
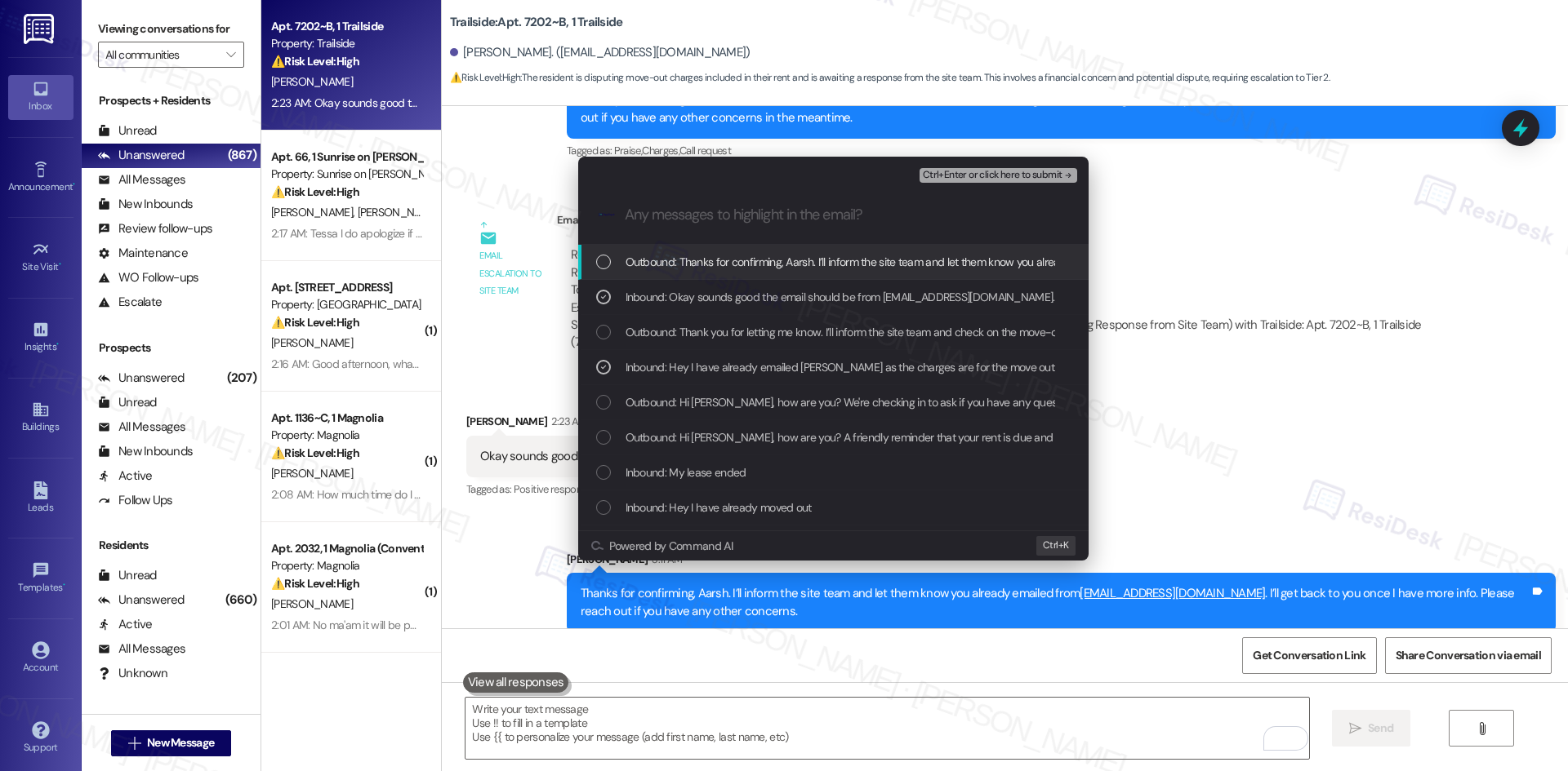
click at [1038, 177] on span "Ctrl+Enter or click here to submit" at bounding box center [992, 176] width 140 height 11
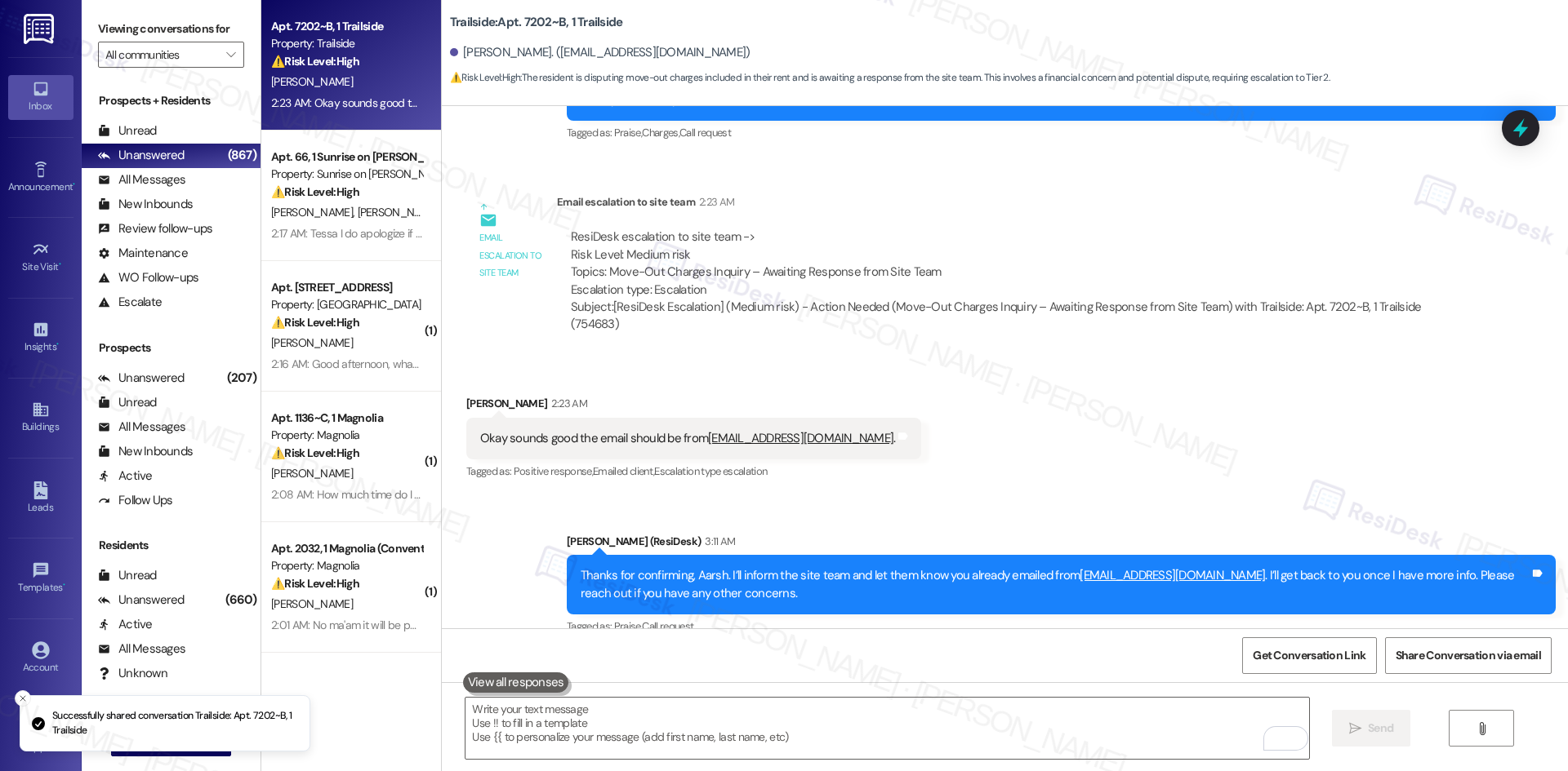
scroll to position [7463, 0]
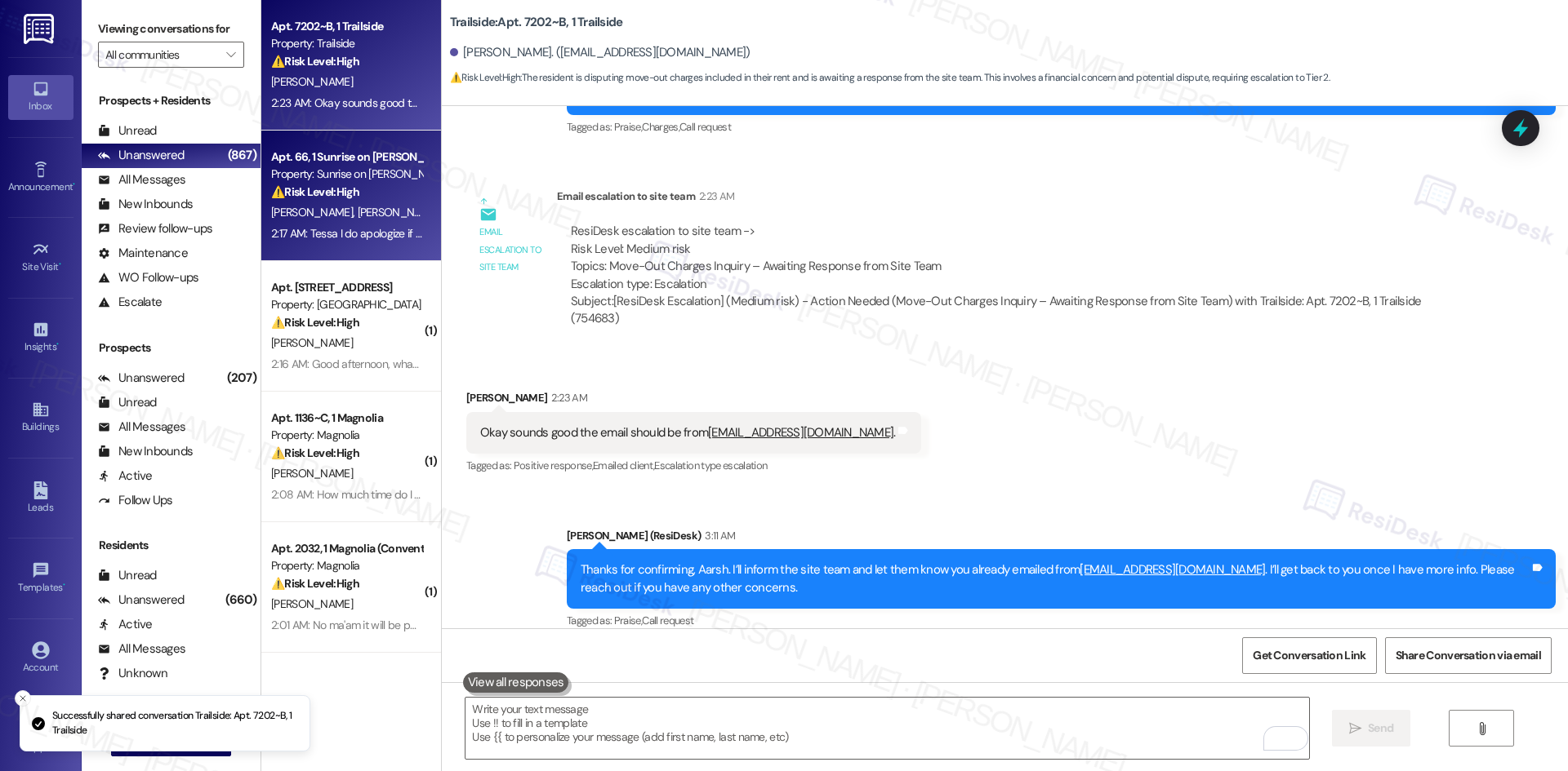
click at [359, 231] on div "2:17 AM: Tessa I do apologize if I sound rude or frustrated or if I'm being dis…" at bounding box center [743, 234] width 943 height 15
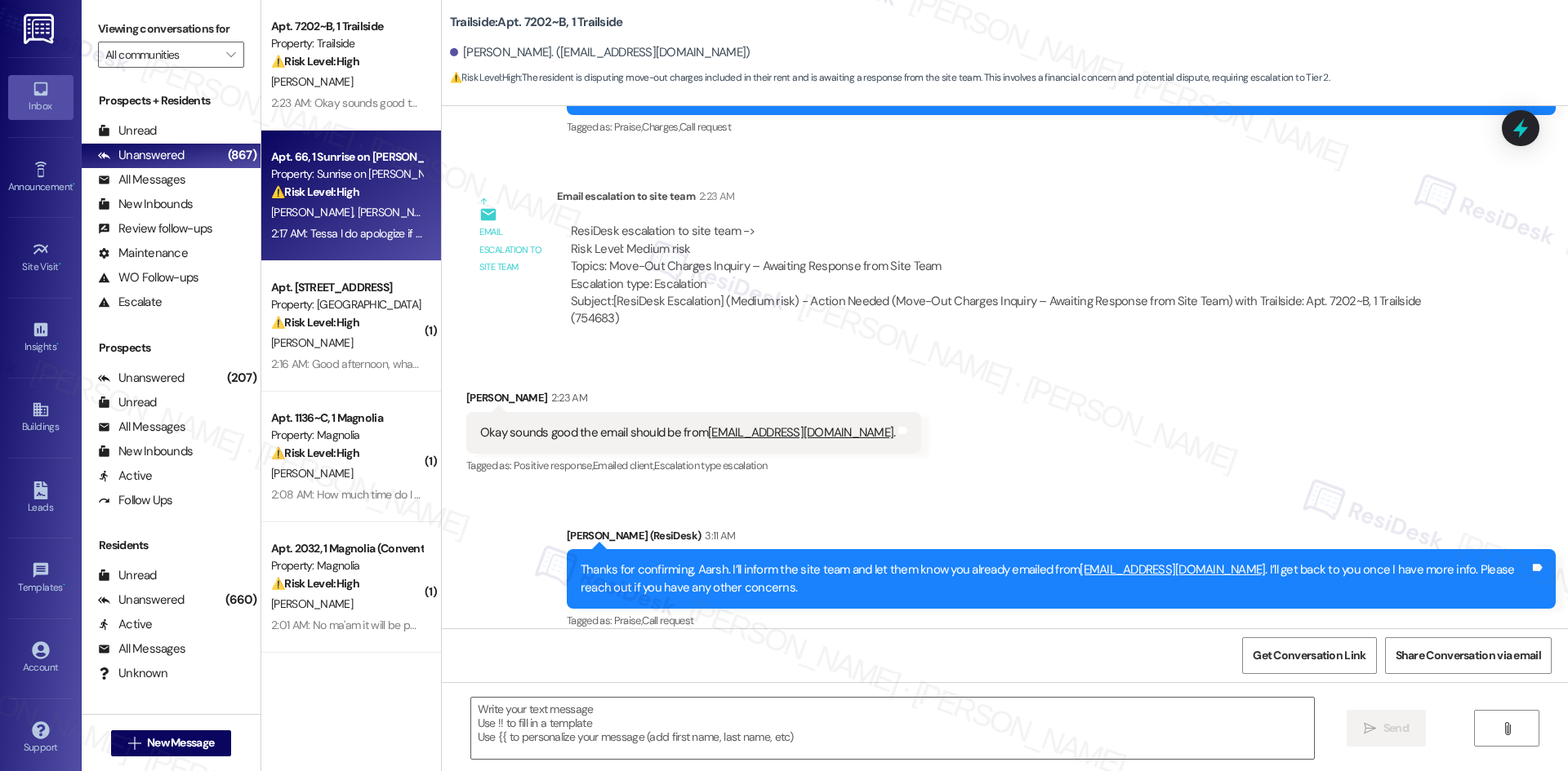
type textarea "Fetching suggested responses. Please feel free to read through the conversation…"
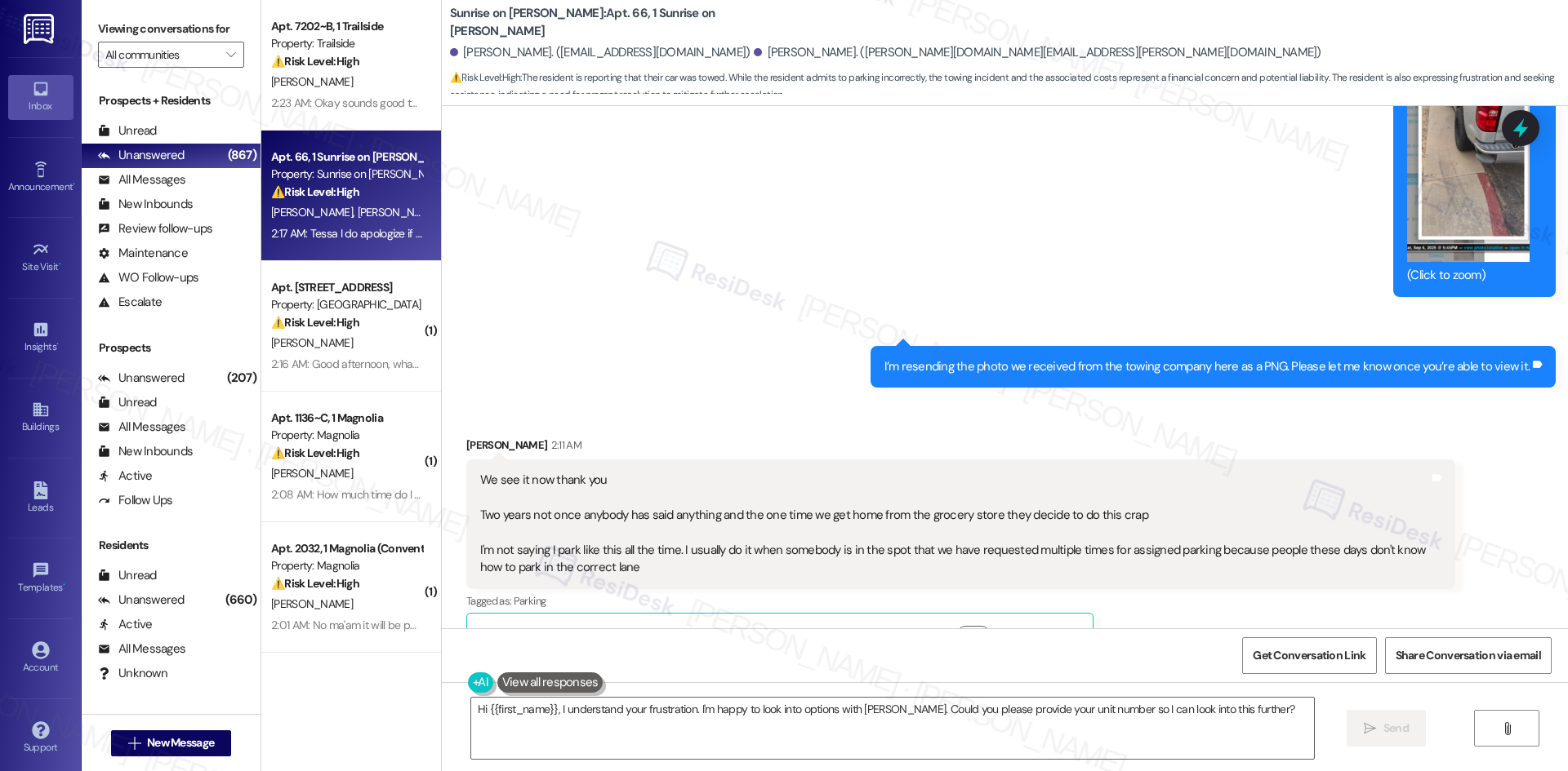
scroll to position [19797, 0]
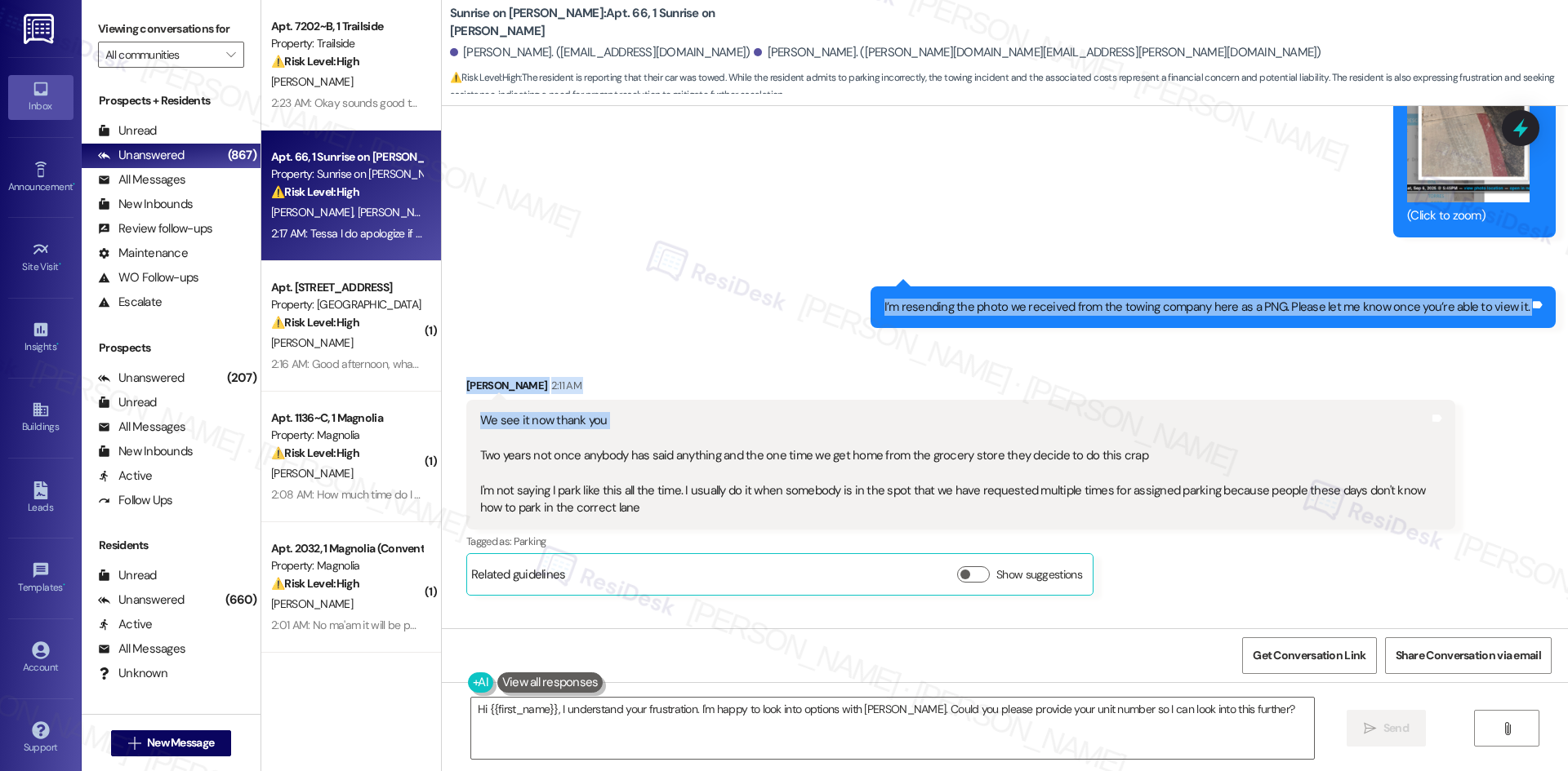
drag, startPoint x: 846, startPoint y: 151, endPoint x: 945, endPoint y: 321, distance: 196.7
click at [947, 319] on div "Lease started Mar 11, 2025 at 8:00 AM Survey, sent via SMS Residesk Automated S…" at bounding box center [1004, 367] width 1126 height 522
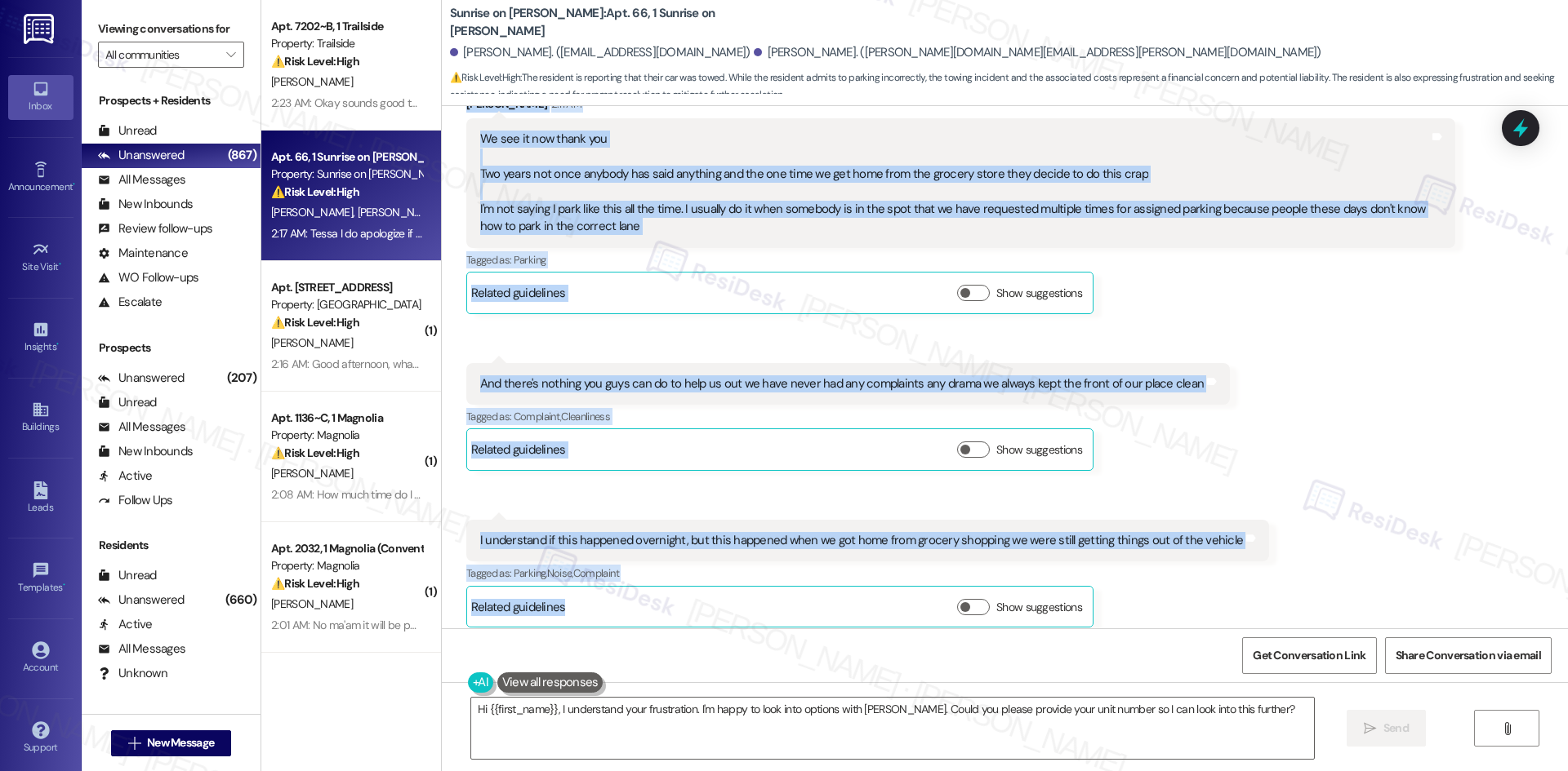
scroll to position [20124, 0]
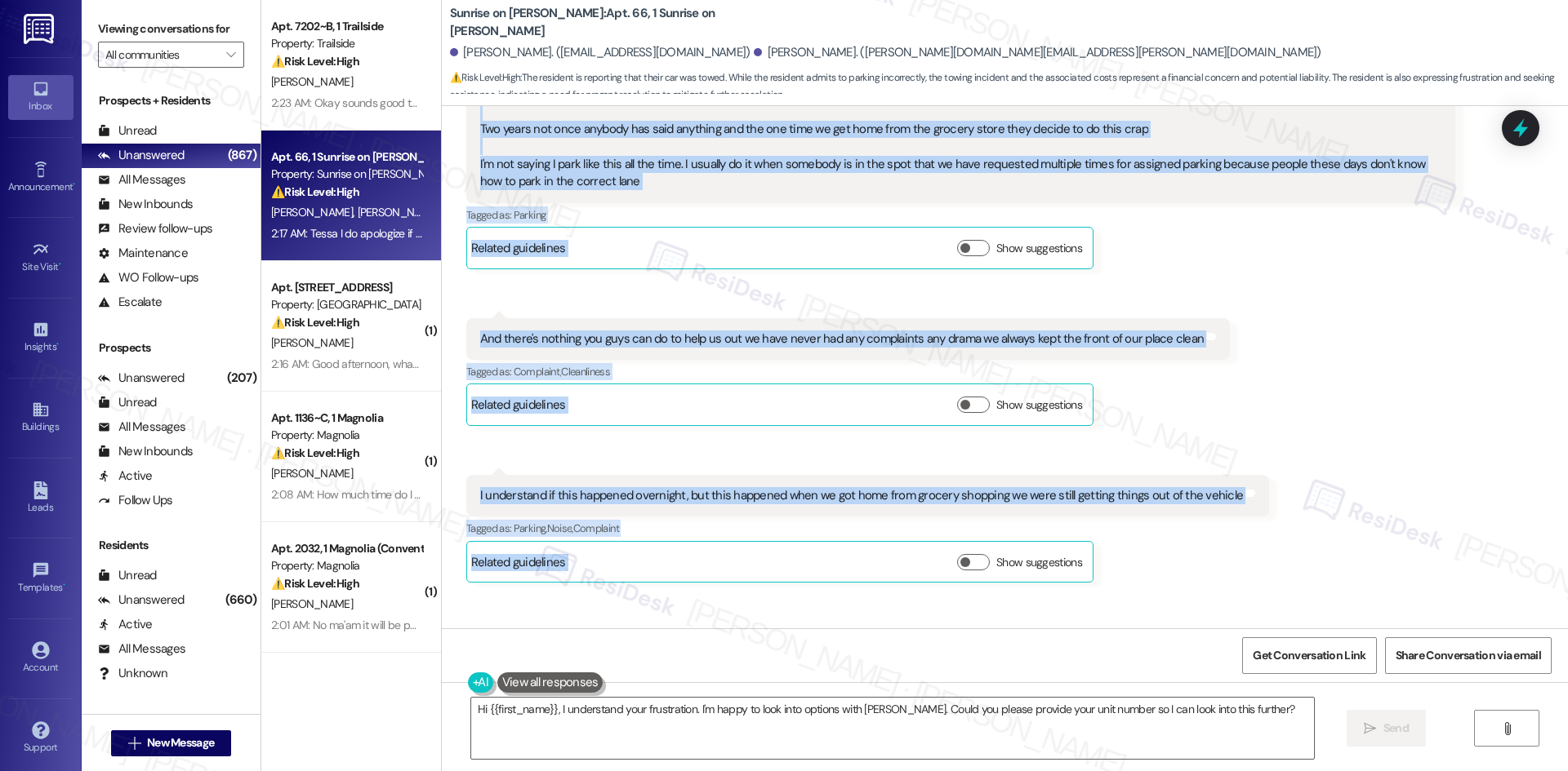
drag, startPoint x: 536, startPoint y: 312, endPoint x: 1403, endPoint y: 566, distance: 903.4
click at [1412, 578] on div "Lease started Mar 11, 2025 at 8:00 AM Survey, sent via SMS Residesk Automated S…" at bounding box center [1004, 367] width 1126 height 522
copy div "Tessa (ResiDesk) 2:01 AM Hi Daniel, I did send over the photo we received from …"
click at [1327, 346] on div "Received via SMS Daniel Hernandez 2:11 AM We see it now thank you Two years not…" at bounding box center [1004, 391] width 1126 height 753
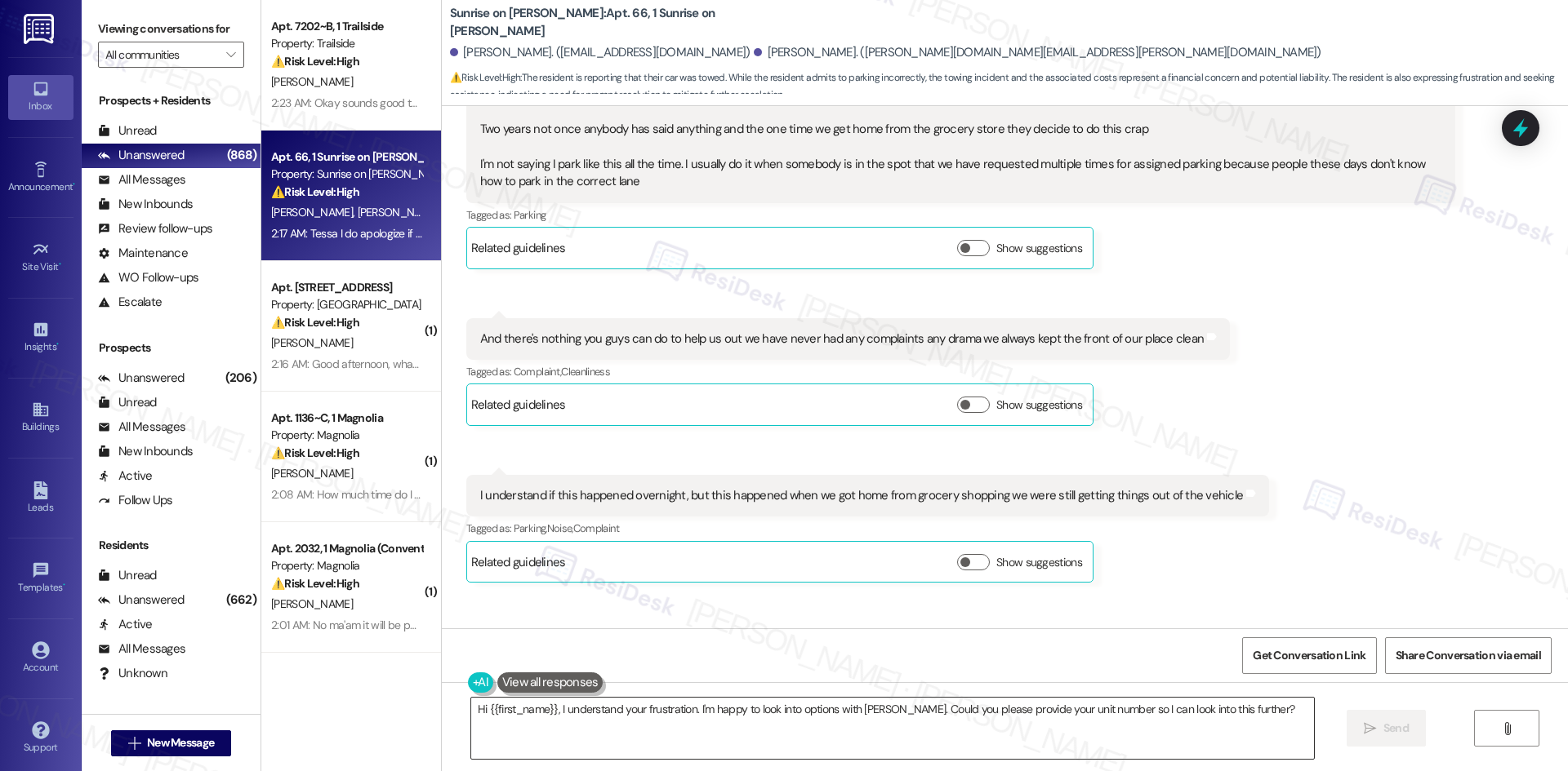
click at [896, 723] on textarea "Hi {{first_name}}, I understand your frustration. I'm happy to look into option…" at bounding box center [893, 728] width 843 height 61
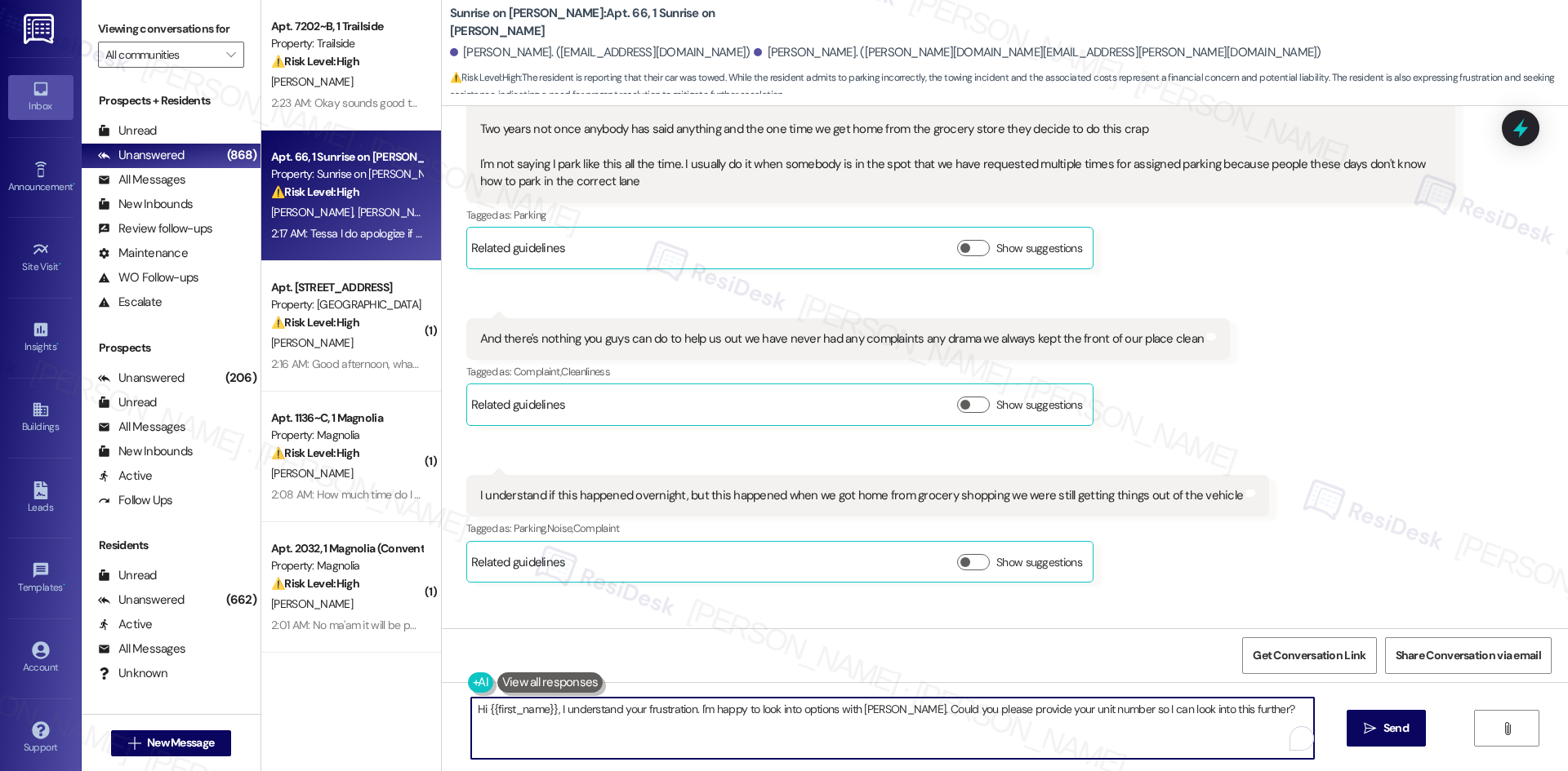
paste textarea "I understand your frustration, Daniel, and I appreciate you explaining the situ…"
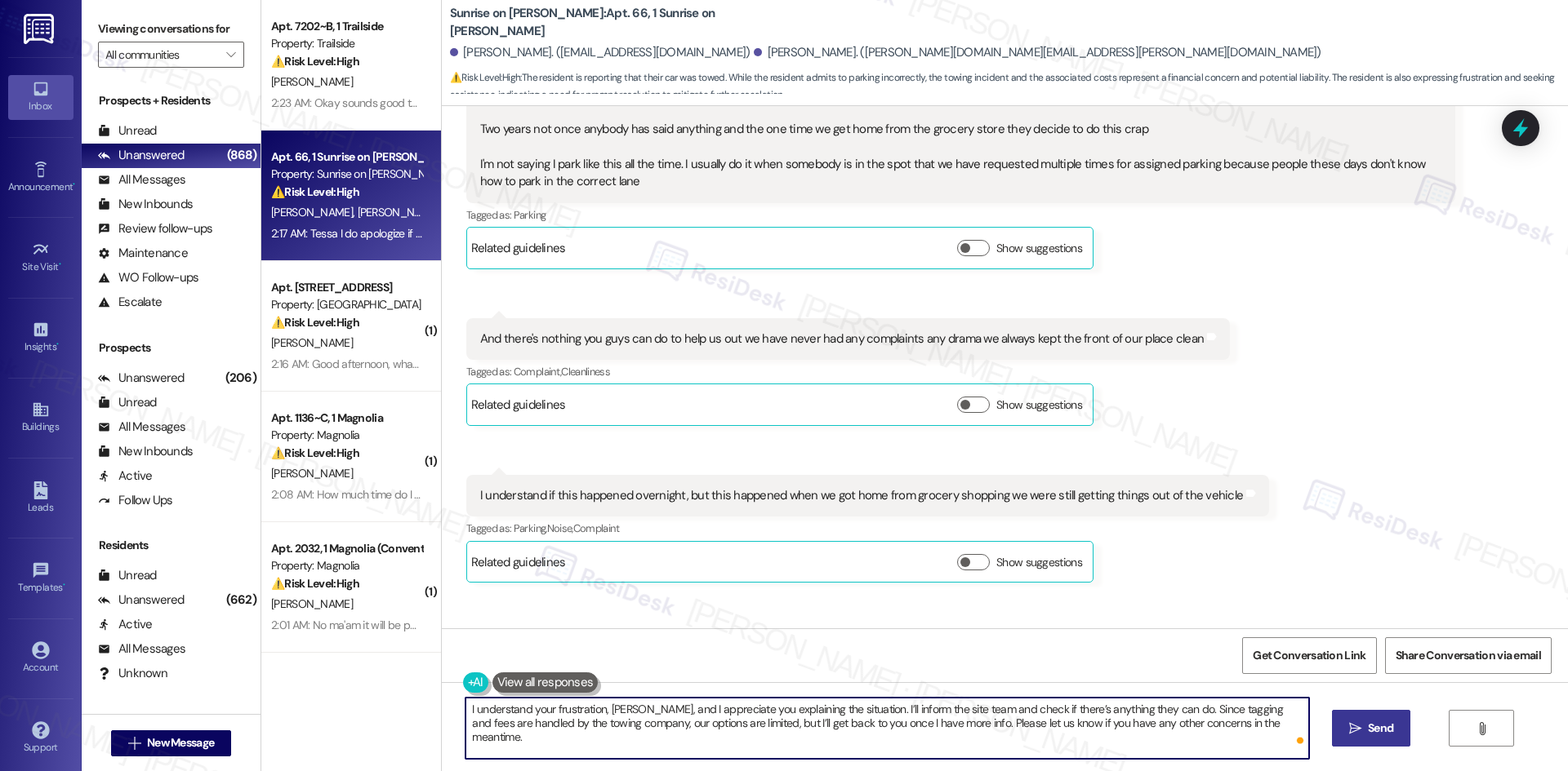
type textarea "I understand your frustration, Daniel, and I appreciate you explaining the situ…"
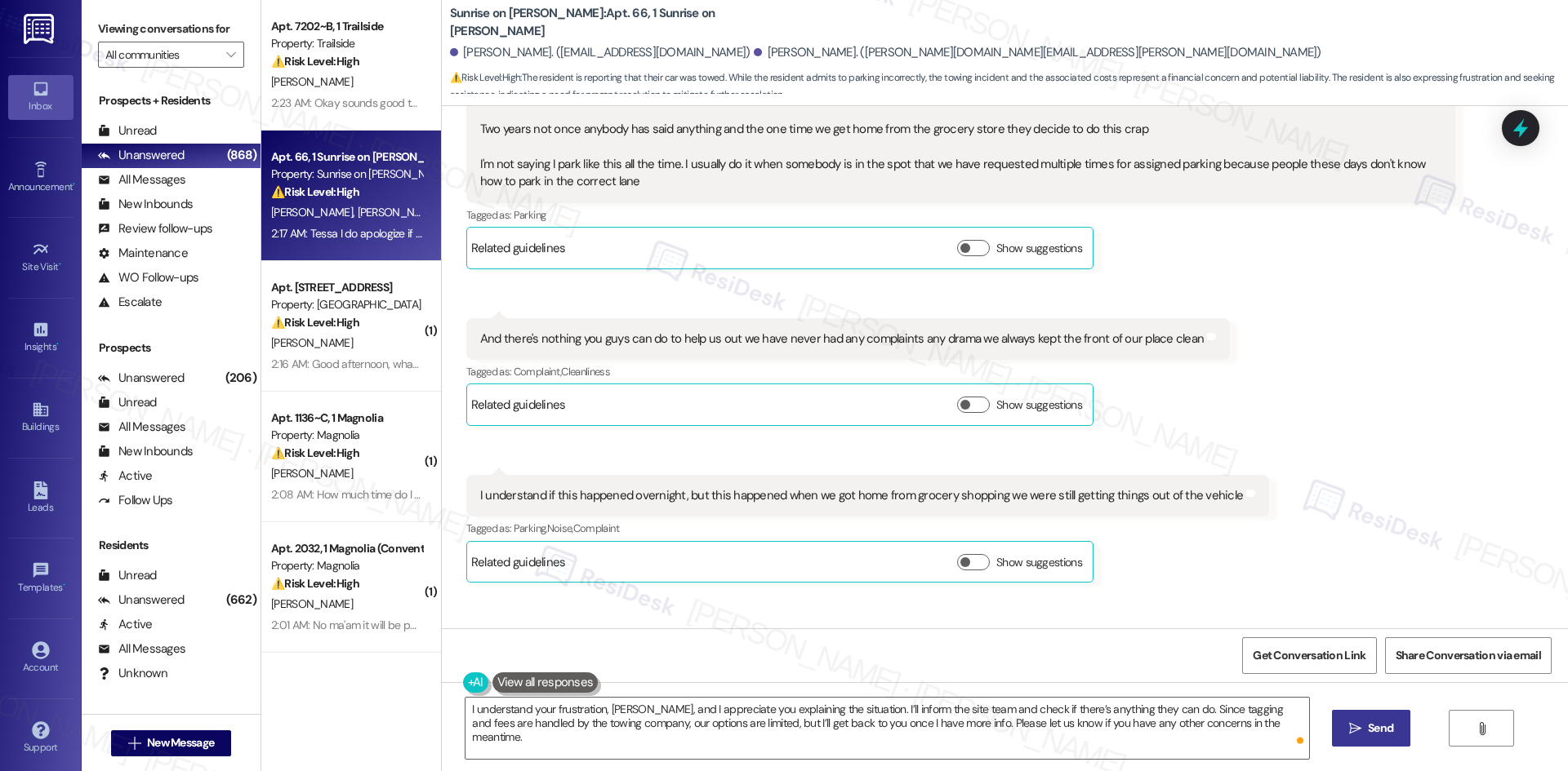
click at [1376, 736] on span "Send" at bounding box center [1380, 729] width 25 height 17
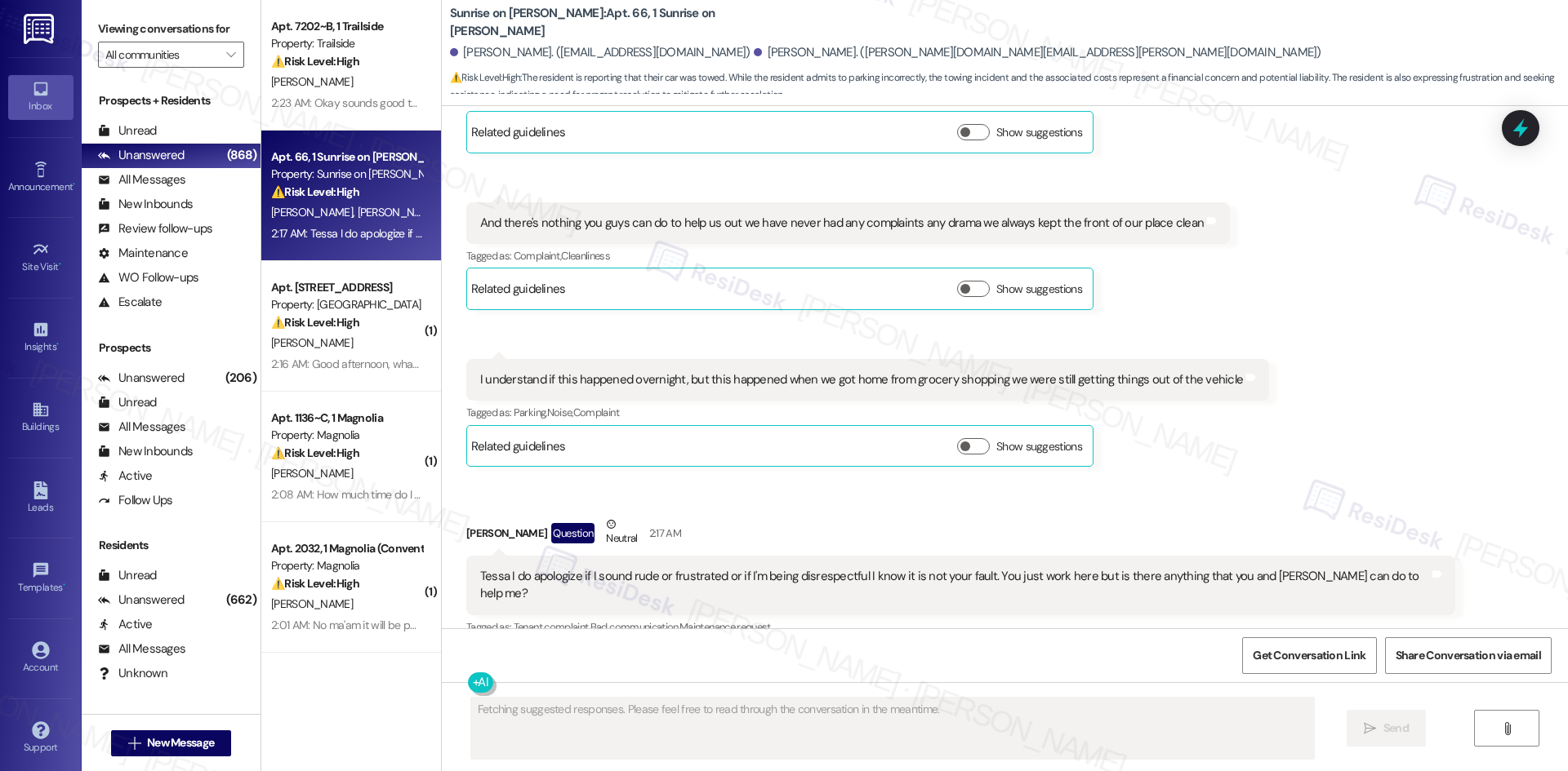
scroll to position [20255, 0]
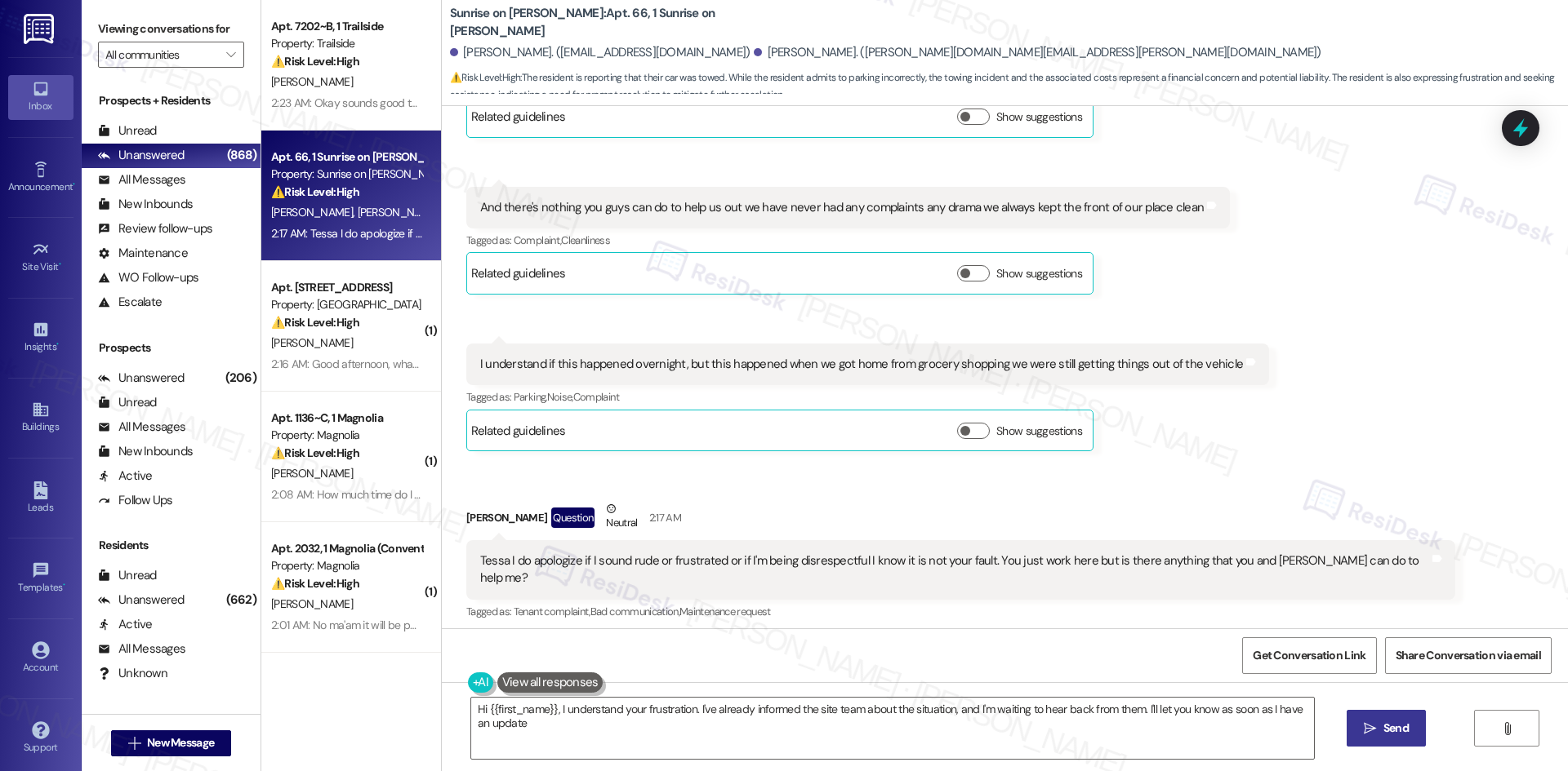
type textarea "Hi {{first_name}}, I understand your frustration. I've already informed the sit…"
click at [1374, 636] on div "Sent via SMS Sarah 3:32 AM I understand your frustration, Daniel, and I appreci…" at bounding box center [1004, 702] width 1126 height 131
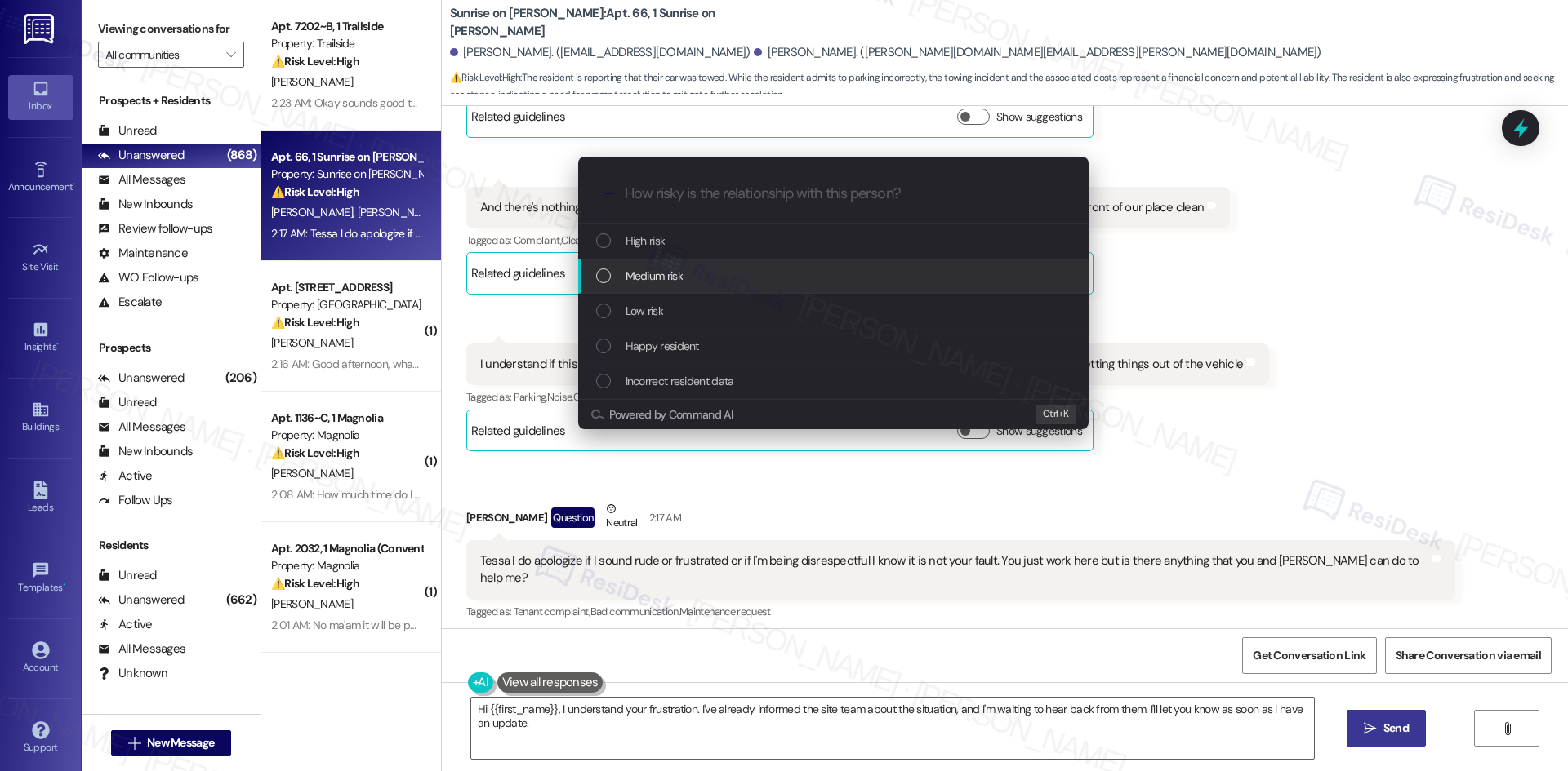
click at [642, 271] on span "Medium risk" at bounding box center [654, 275] width 57 height 18
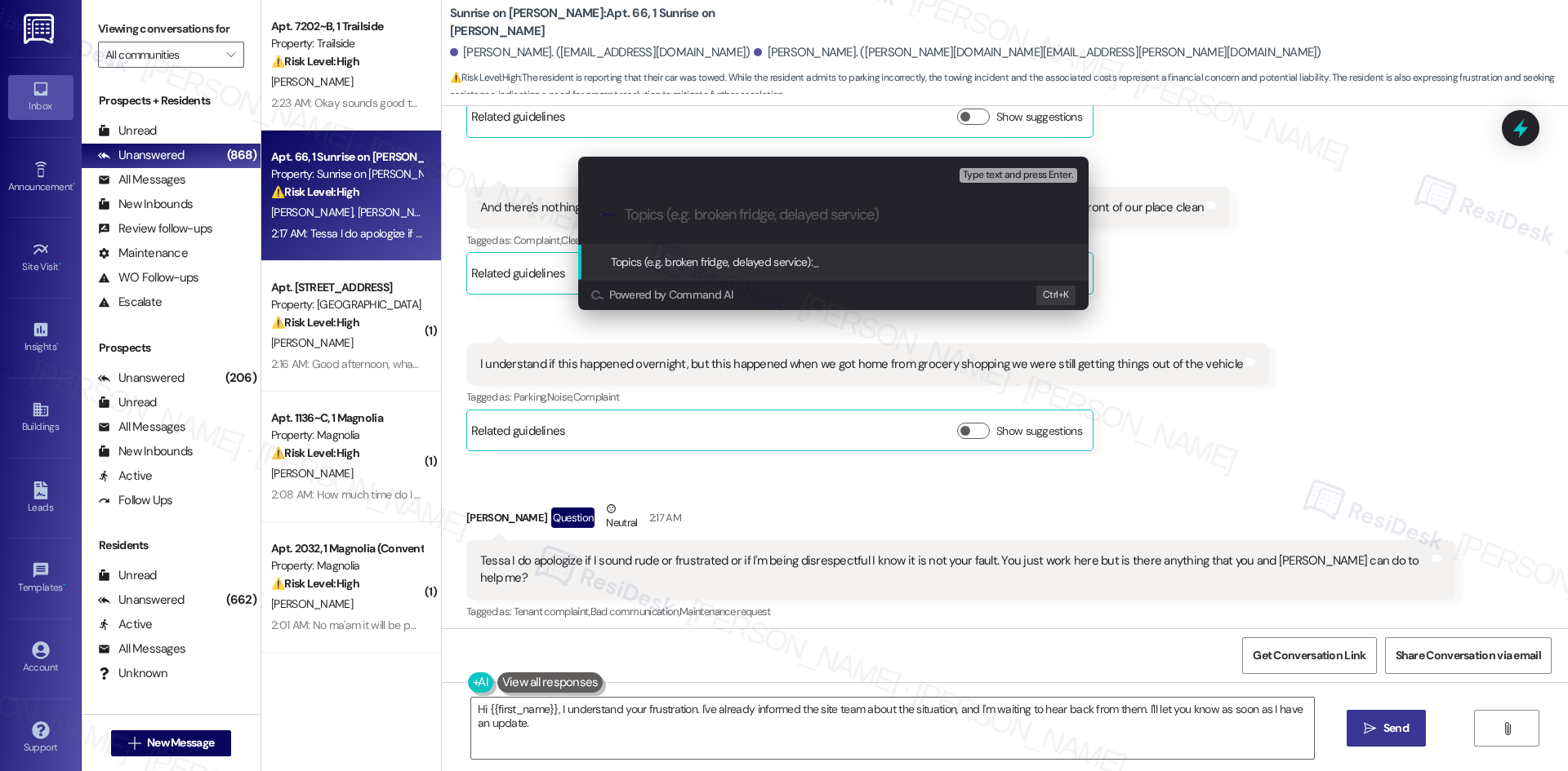
click at [683, 204] on div ".cls-1{fill:#0a055f;}.cls-2{fill:#0cc4c4;} resideskLogoBlueOrange" at bounding box center [832, 215] width 510 height 58
click at [667, 216] on input "Topics (e.g. broken fridge, delayed service)" at bounding box center [846, 215] width 443 height 17
paste input "Resident Concern – Towing Incident and Request for Assistance"
type input "Resident Concern – Towing Incident and Request for Assistance"
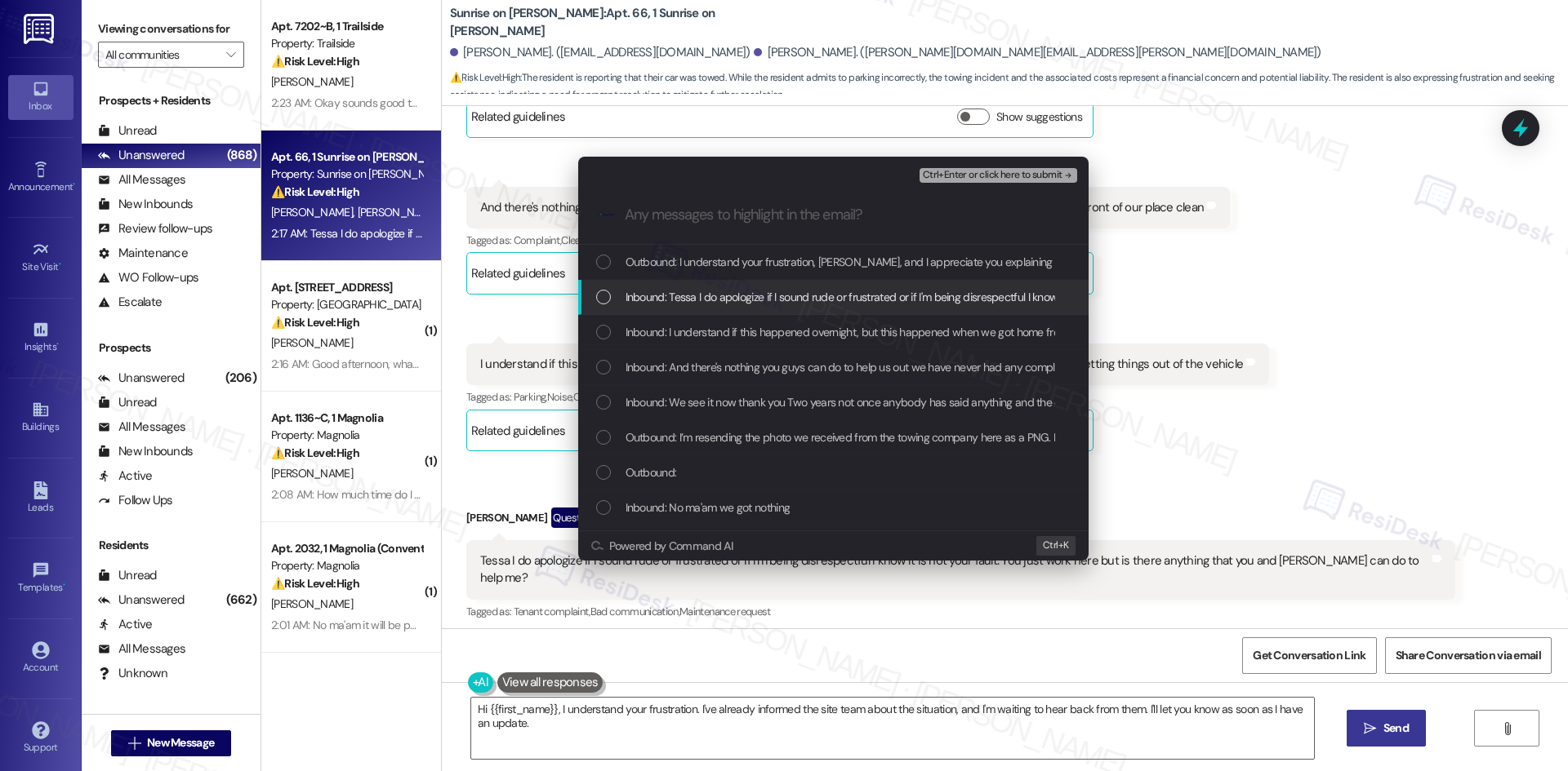
click at [701, 297] on span "Inbound: Tessa I do apologize if I sound rude or frustrated or if I'm being dis…" at bounding box center [1099, 297] width 948 height 18
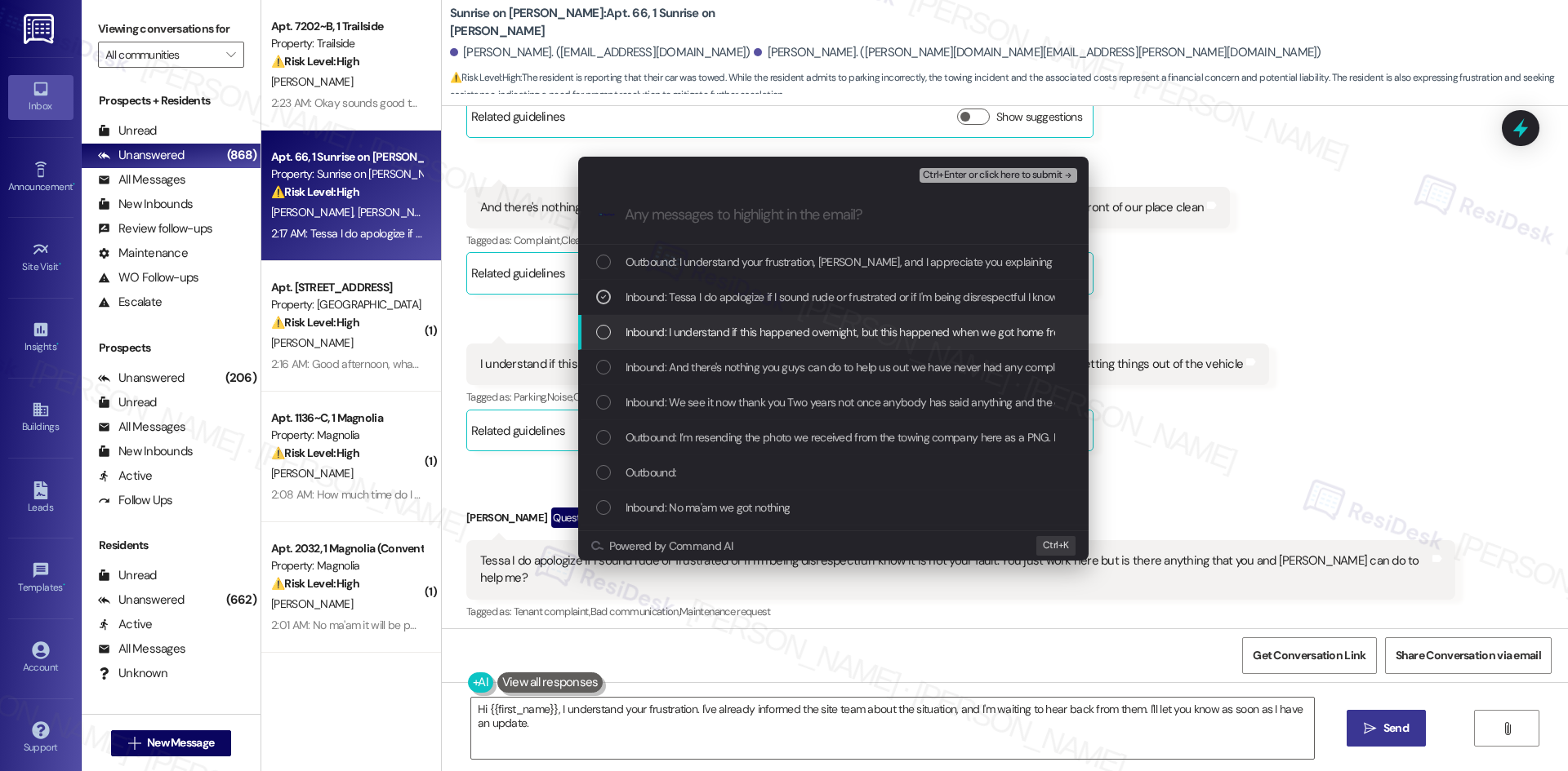
click at [773, 336] on span "Inbound: I understand if this happened overnight, but this happened when we got…" at bounding box center [996, 332] width 740 height 18
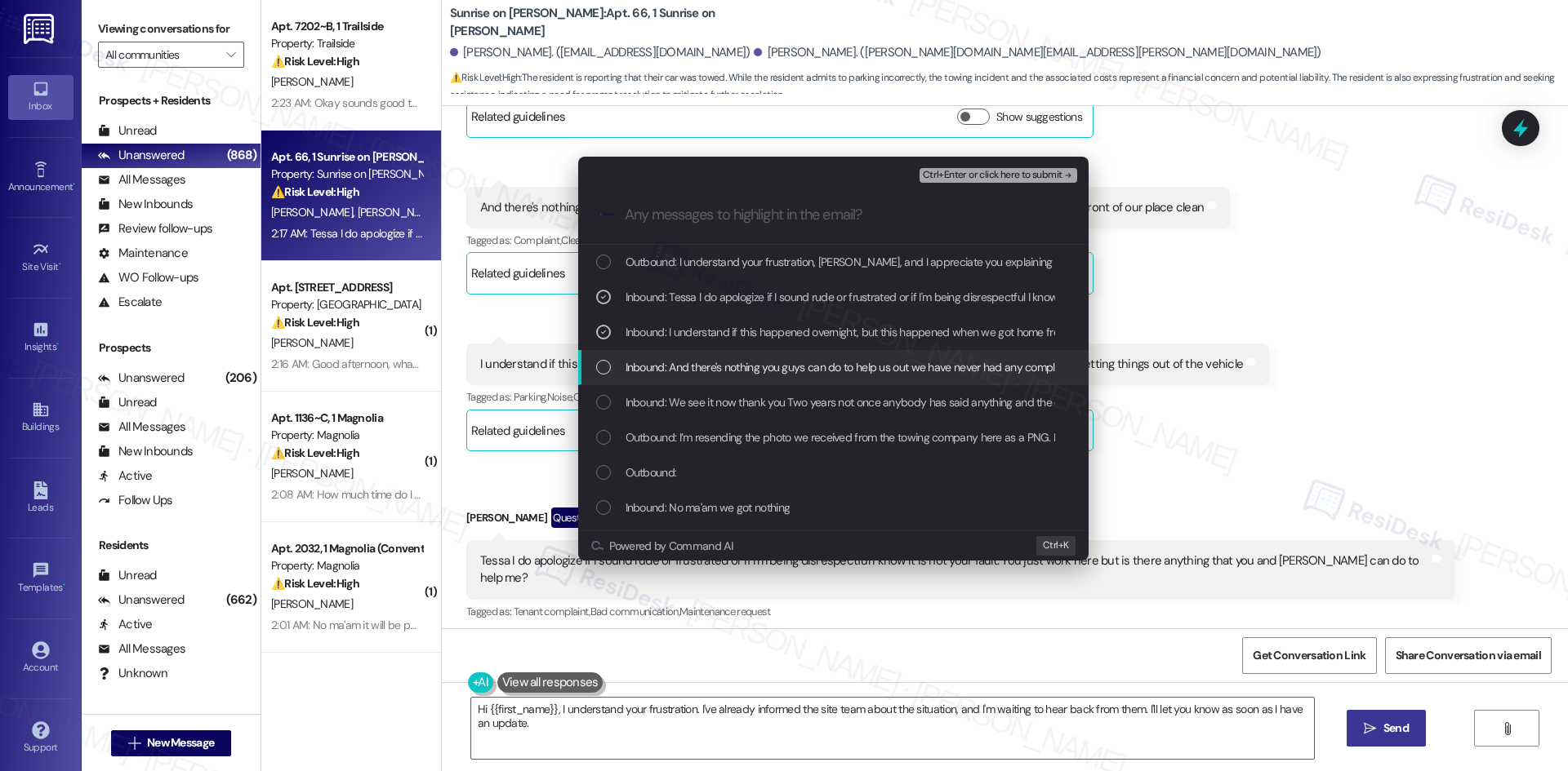
click at [790, 367] on span "Inbound: And there's nothing you guys can do to help us out we have never had a…" at bounding box center [983, 367] width 715 height 18
click at [805, 400] on span "Inbound: We see it now thank you Two years not once anybody has said anything a…" at bounding box center [1523, 402] width 1794 height 18
drag, startPoint x: 805, startPoint y: 400, endPoint x: 815, endPoint y: 402, distance: 10.2
click at [807, 400] on span "Inbound: We see it now thank you Two years not once anybody has said anything a…" at bounding box center [1523, 402] width 1794 height 18
click at [888, 412] on div "Inbound: We see it now thank you Two years not once anybody has said anything a…" at bounding box center [832, 402] width 510 height 35
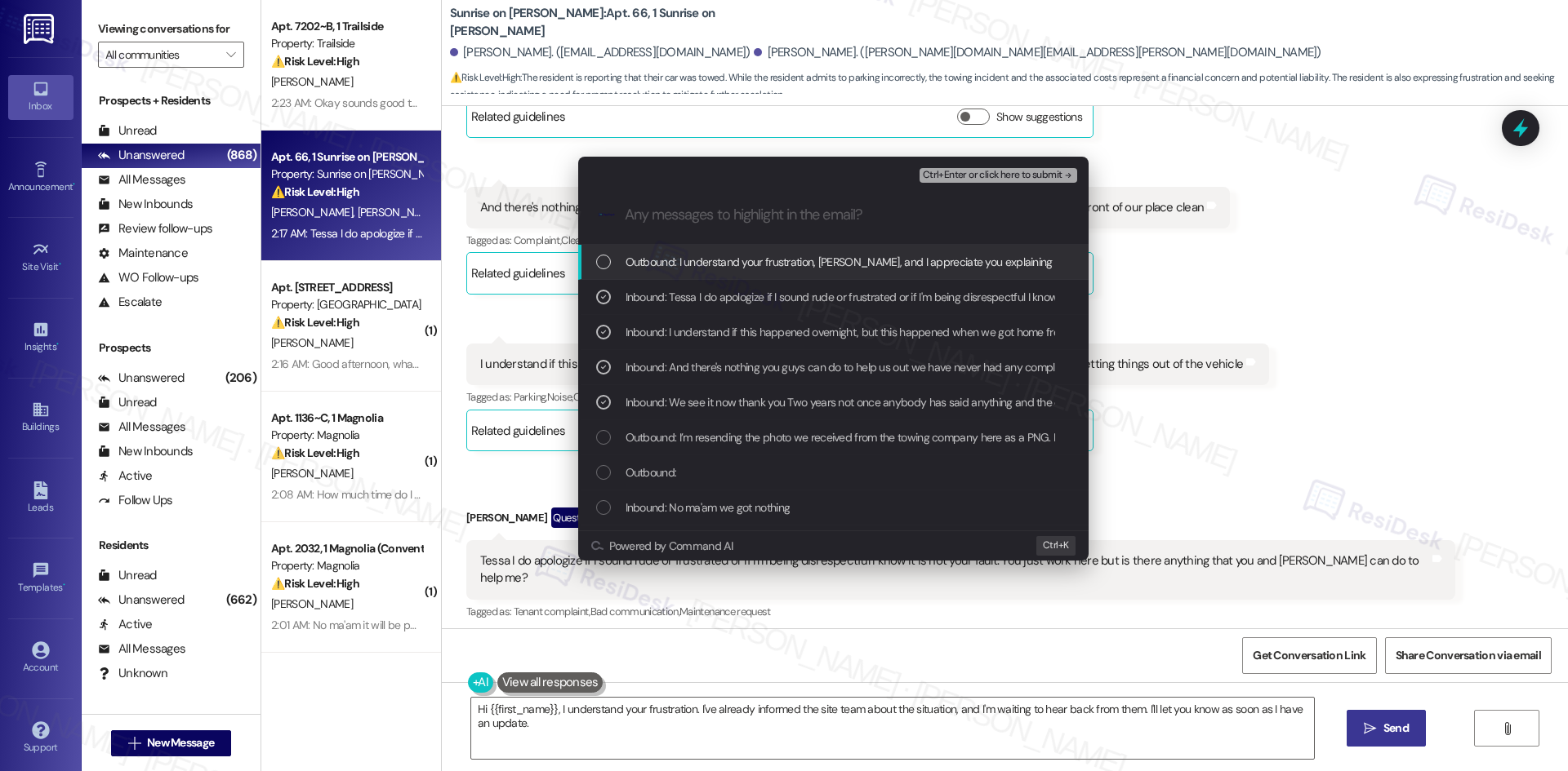
click at [1044, 172] on span "Ctrl+Enter or click here to submit" at bounding box center [992, 176] width 140 height 11
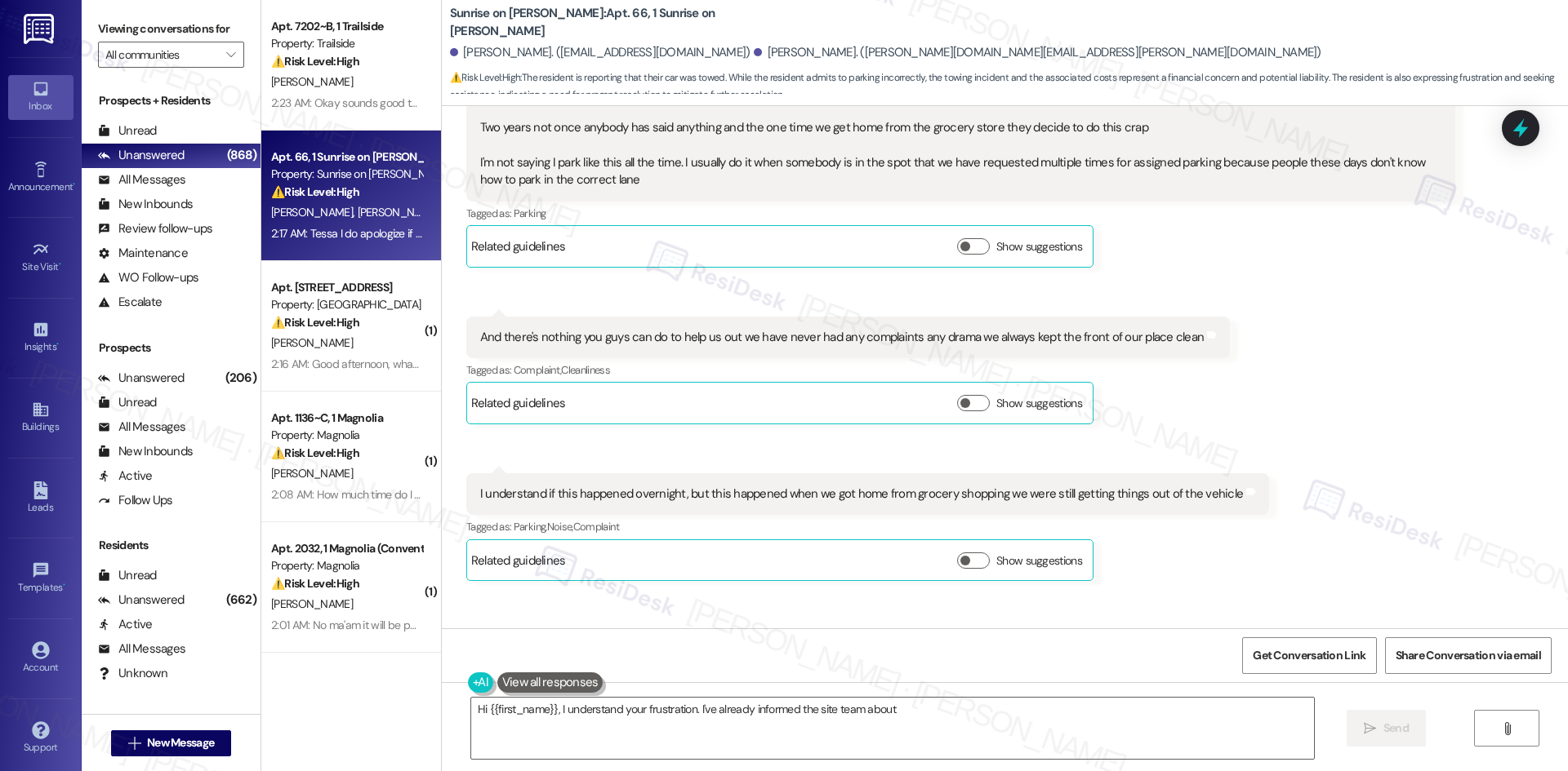
scroll to position [20123, 0]
type textarea "Hi {{first_name}}, I understand your frustration. I've already informed the sit…"
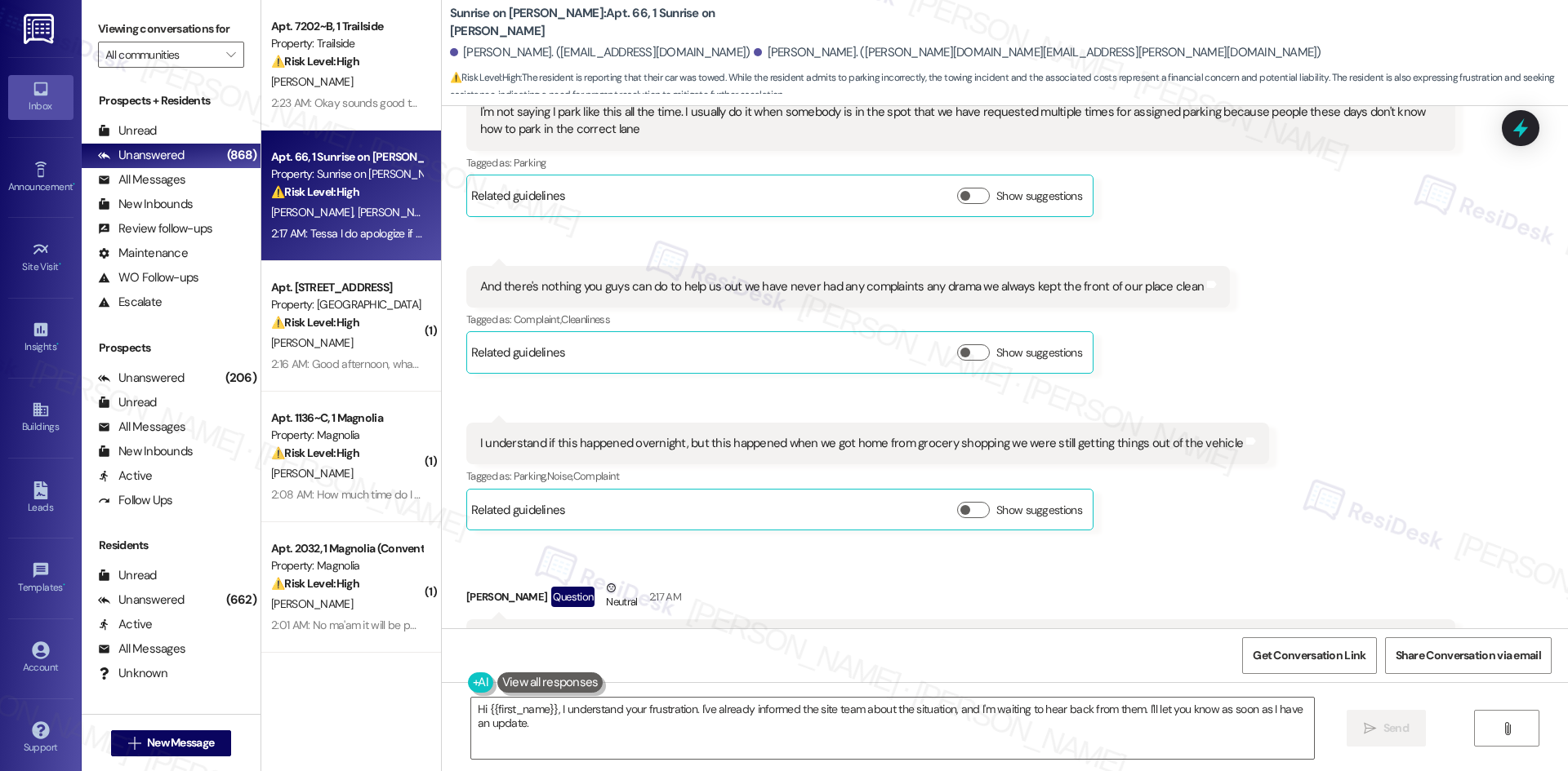
scroll to position [20279, 0]
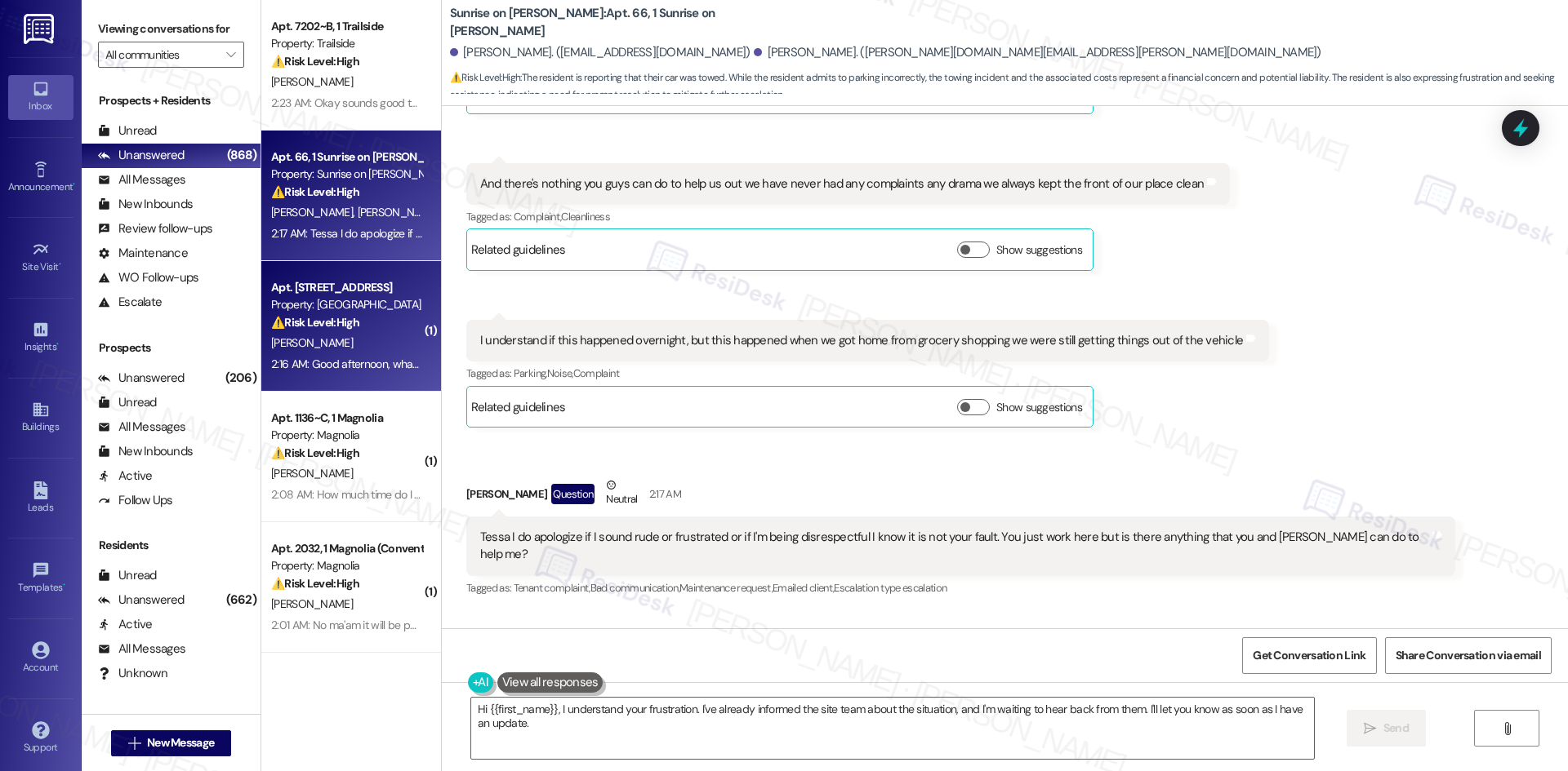
click at [339, 332] on div "Apt. 212, 4777 Tramway Blvd NE Property: Las Kivas ⚠️ Risk Level: High The resi…" at bounding box center [347, 305] width 154 height 55
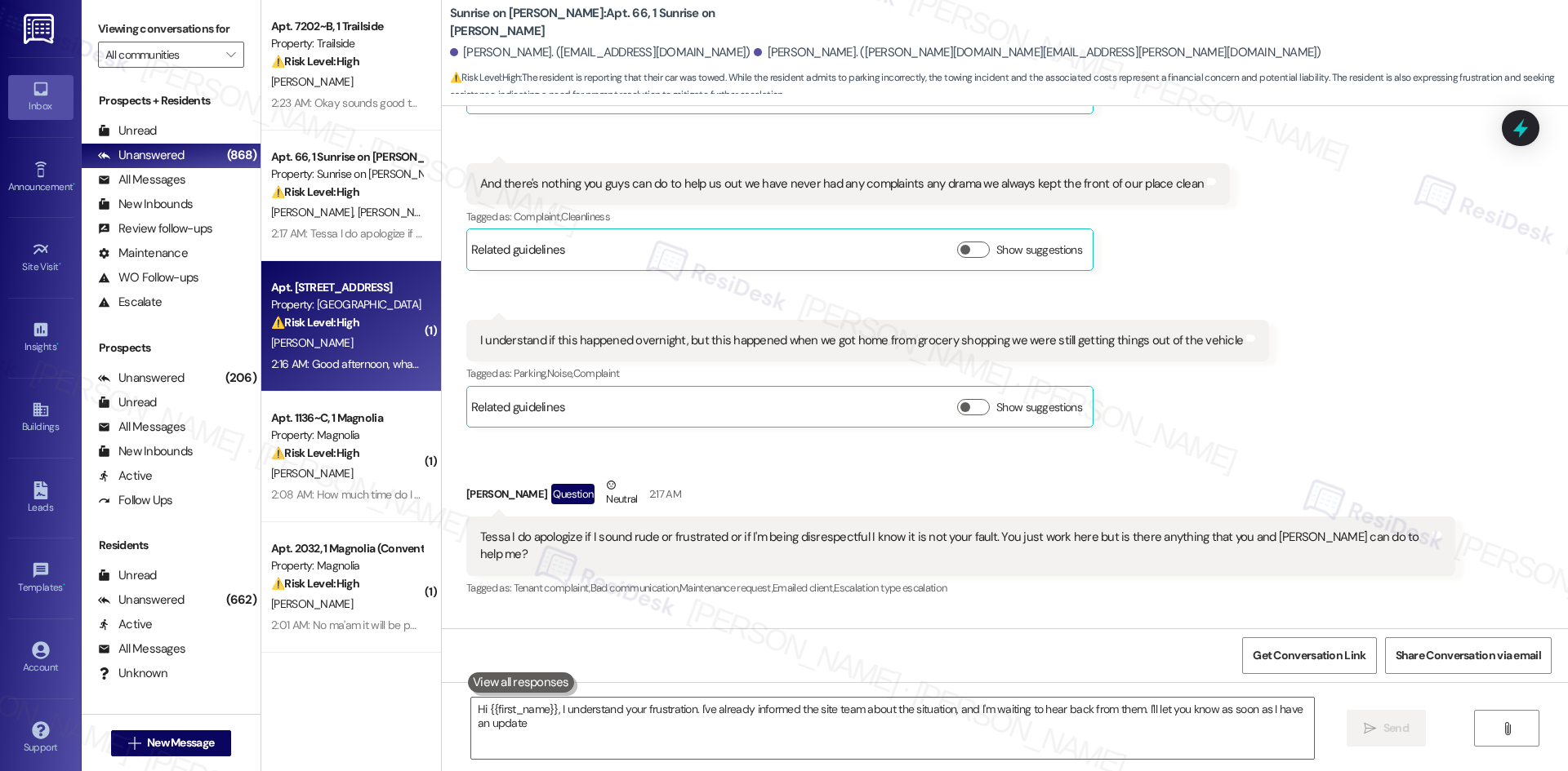
type textarea "Hi {{first_name}}, I understand your frustration. I've already informed the sit…"
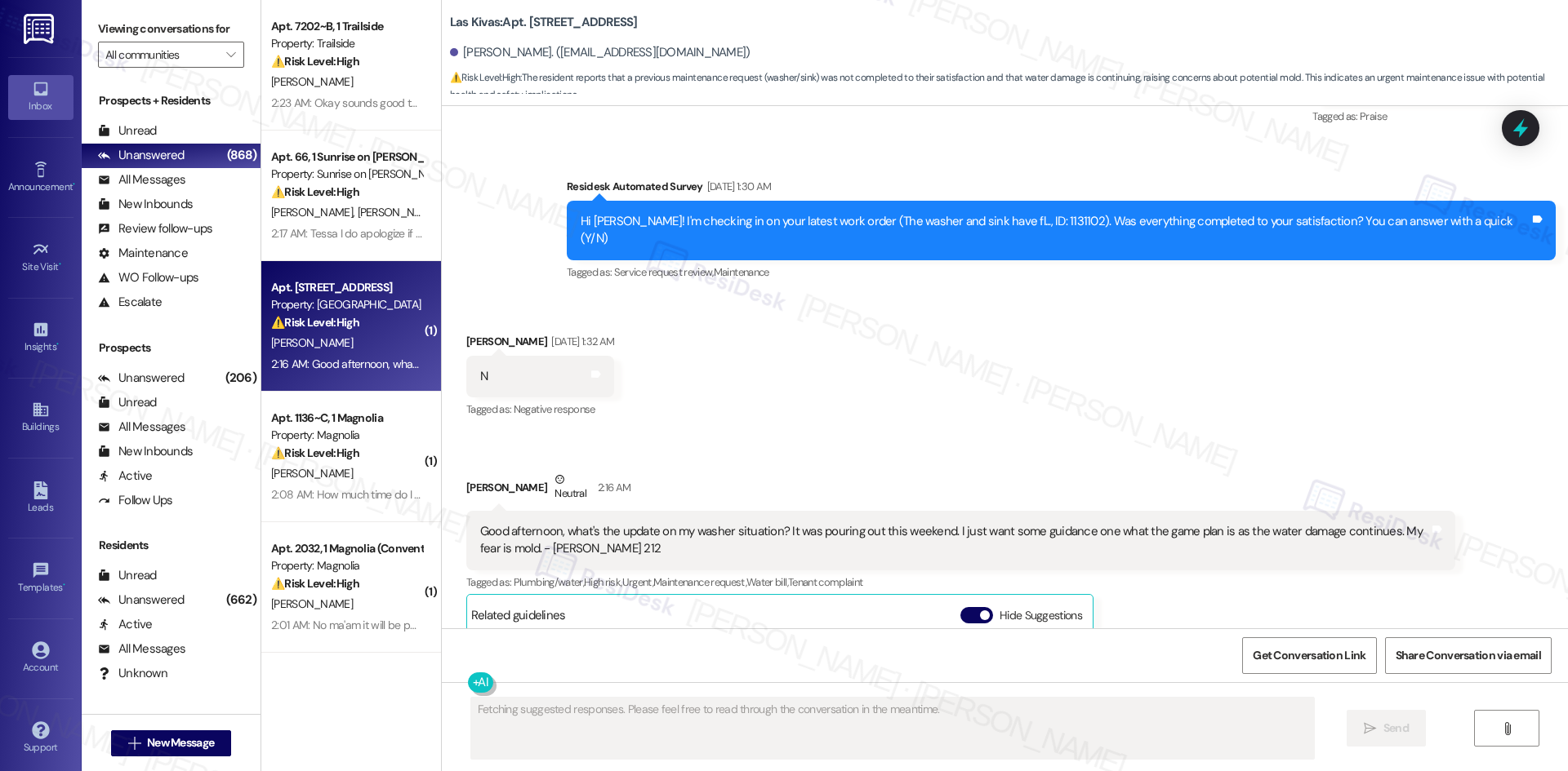
scroll to position [2123, 0]
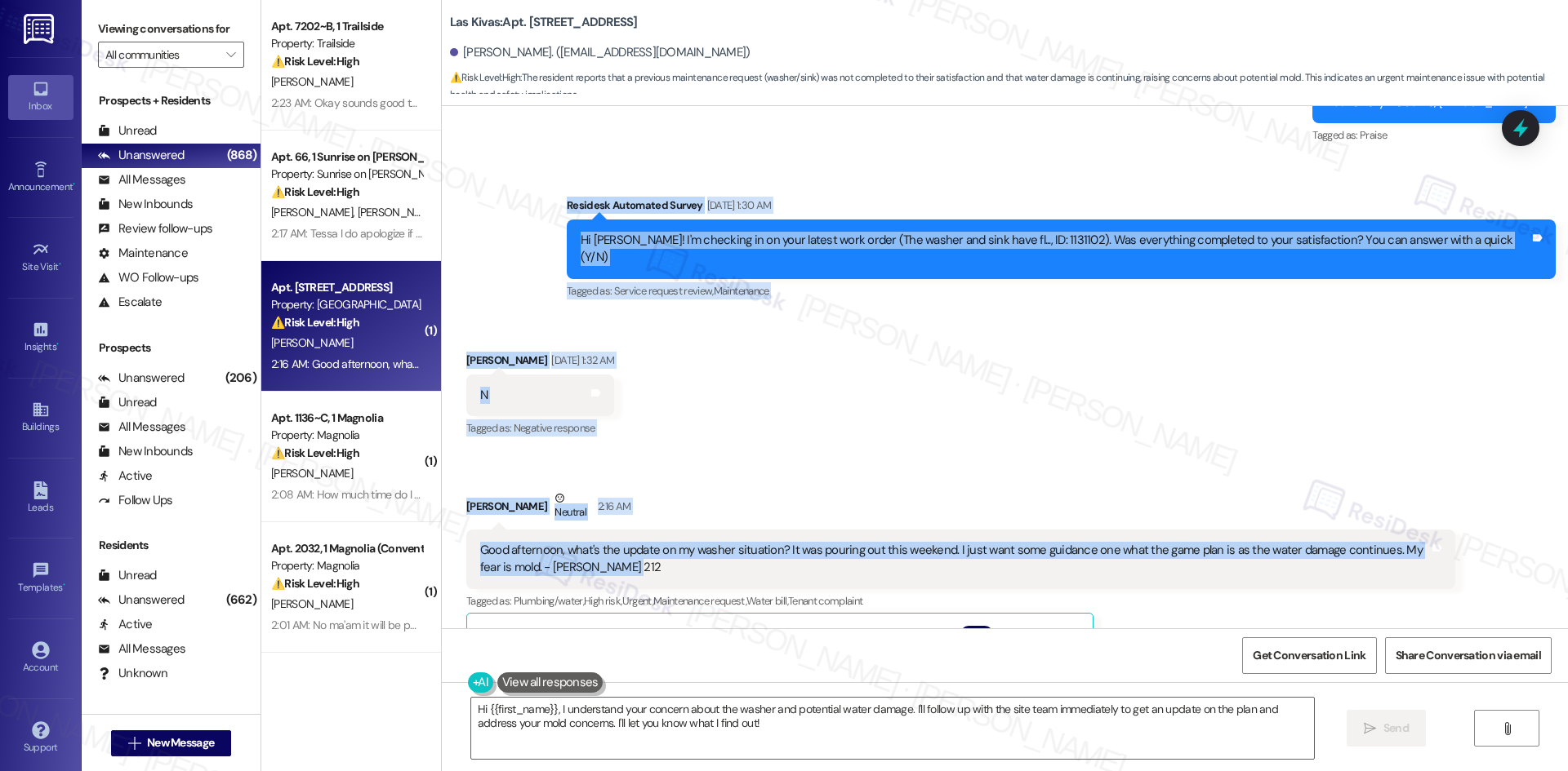
drag, startPoint x: 603, startPoint y: 214, endPoint x: 1358, endPoint y: 578, distance: 838.2
click at [1380, 578] on div "Lease started May 02, 2025 at 8:00 AM Announcement, sent via SMS Tessa (ResiDes…" at bounding box center [1004, 367] width 1126 height 522
copy div "Residesk Automated Survey Sep 06, 2025 at 1:30 AM Hi Simone! I'm checking in on…"
drag, startPoint x: 647, startPoint y: 563, endPoint x: 1191, endPoint y: 563, distance: 544.0
click at [627, 391] on div "Received via SMS Simone Smith Sep 06, 2025 at 1:32 AM N Tags and notes Tagged a…" at bounding box center [539, 396] width 172 height 114
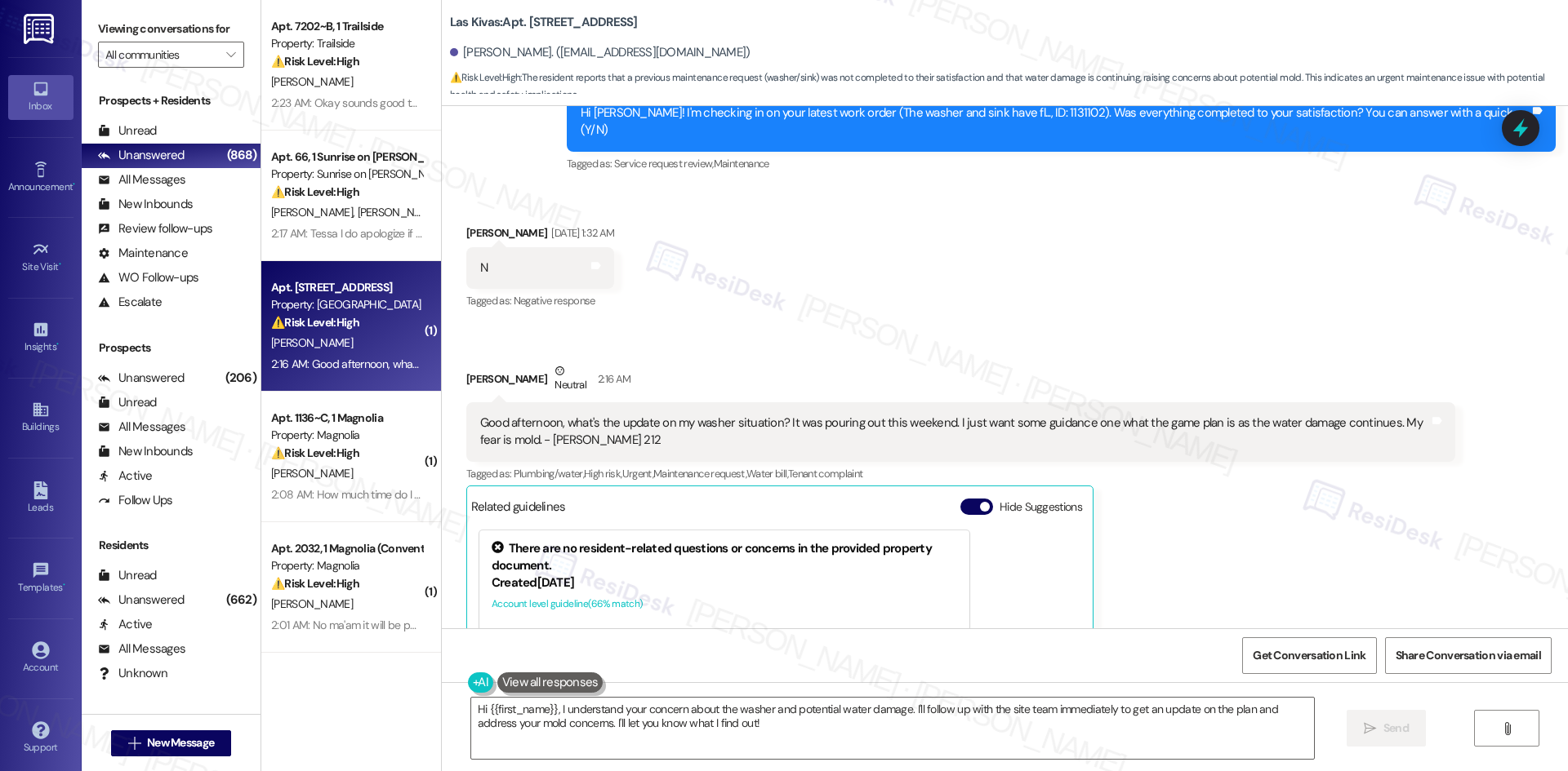
scroll to position [2450, 0]
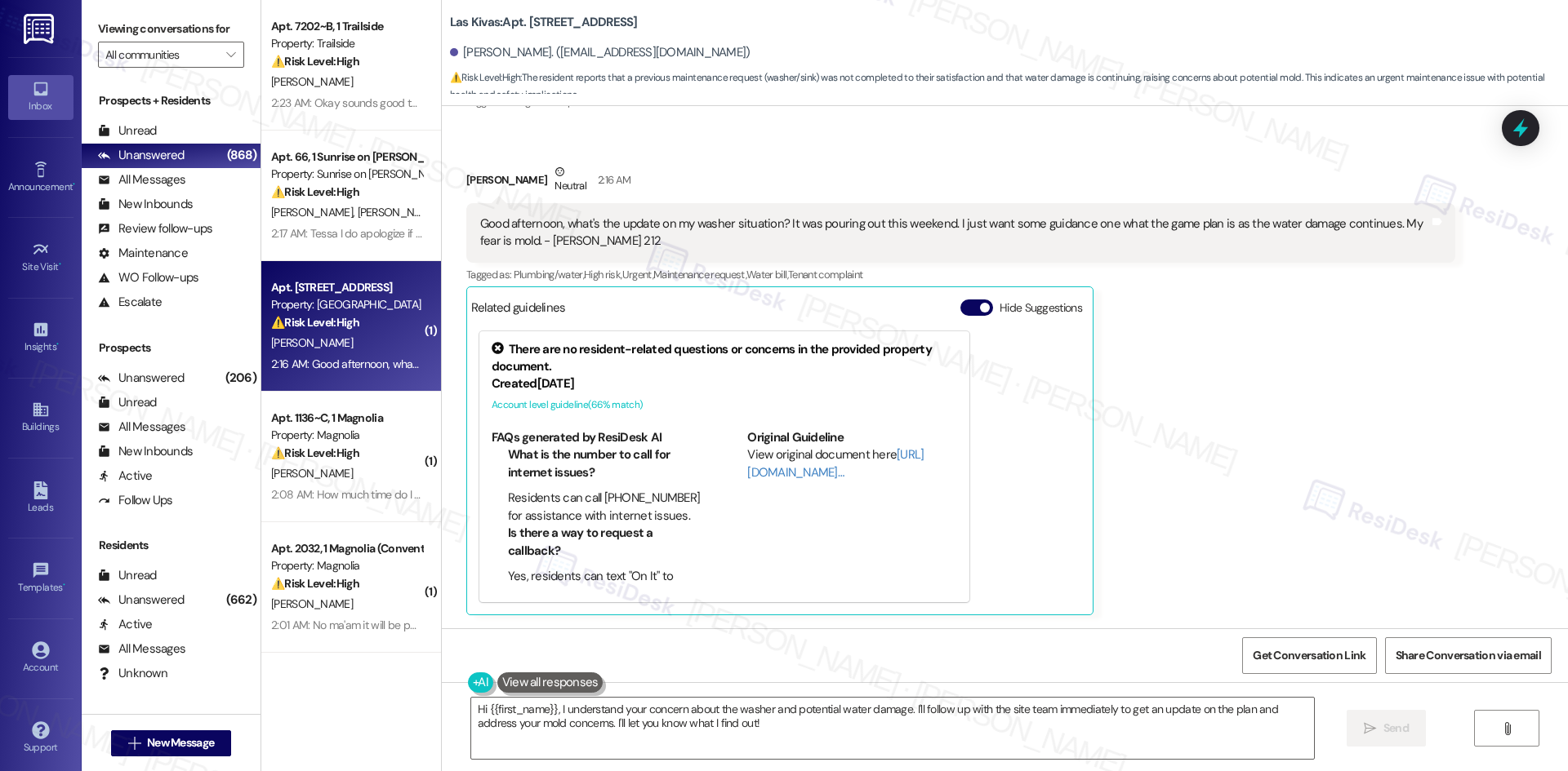
click at [1271, 416] on div "Simone Smith Neutral 2:16 AM Good afternoon, what's the update on my washer sit…" at bounding box center [960, 390] width 989 height 453
click at [718, 353] on div "There are no resident-related questions or concerns in the provided property do…" at bounding box center [723, 358] width 465 height 35
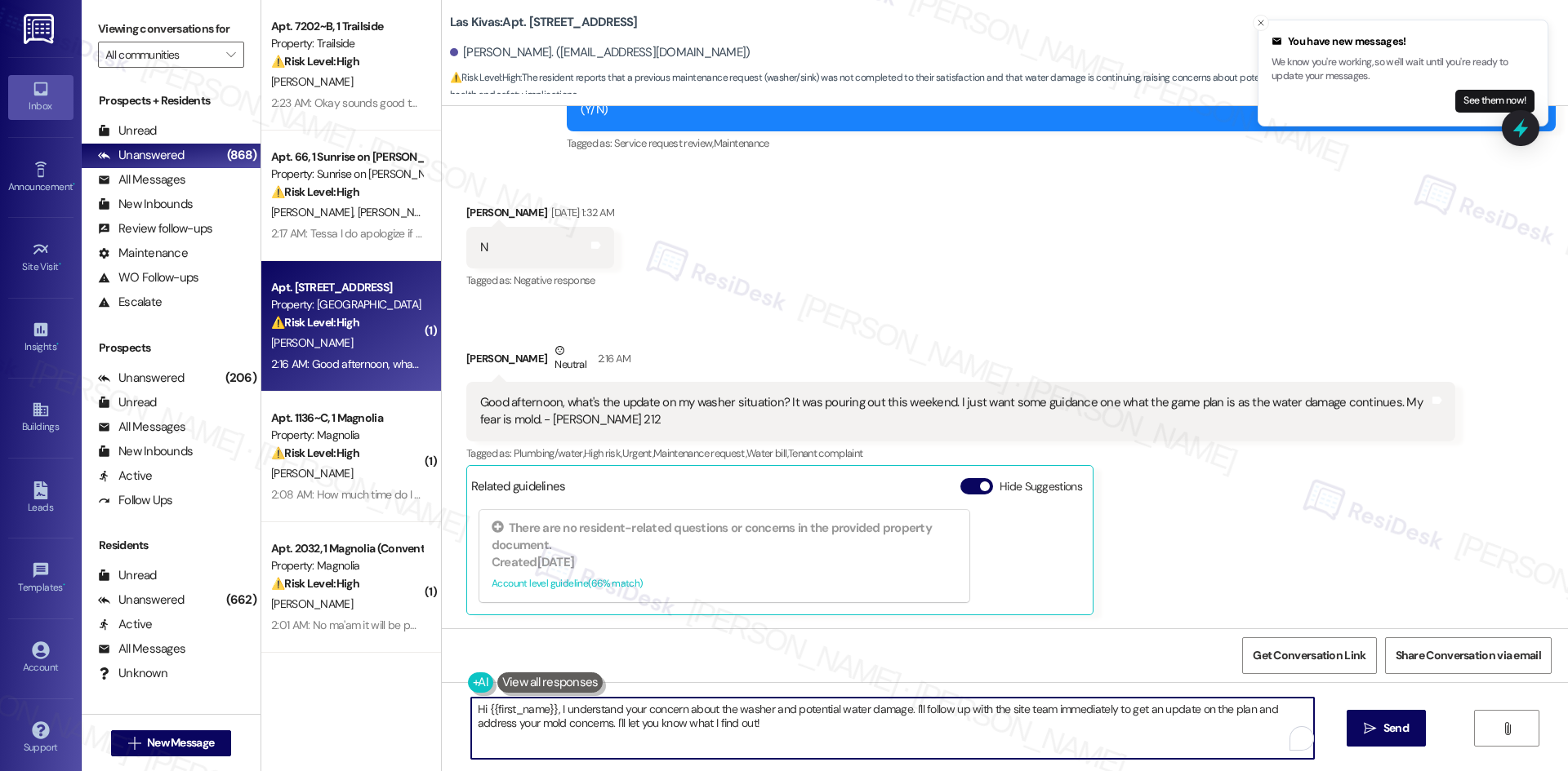
drag, startPoint x: 725, startPoint y: 730, endPoint x: 501, endPoint y: 721, distance: 224.2
click at [408, 686] on div "Apt. 7202~B, 1 Trailside Property: Trailside ⚠️ Risk Level: High The resident i…" at bounding box center [914, 385] width 1307 height 771
paste textarea "Simone, I’m sorry to hear the washer issue and water damage are still ongoing. …"
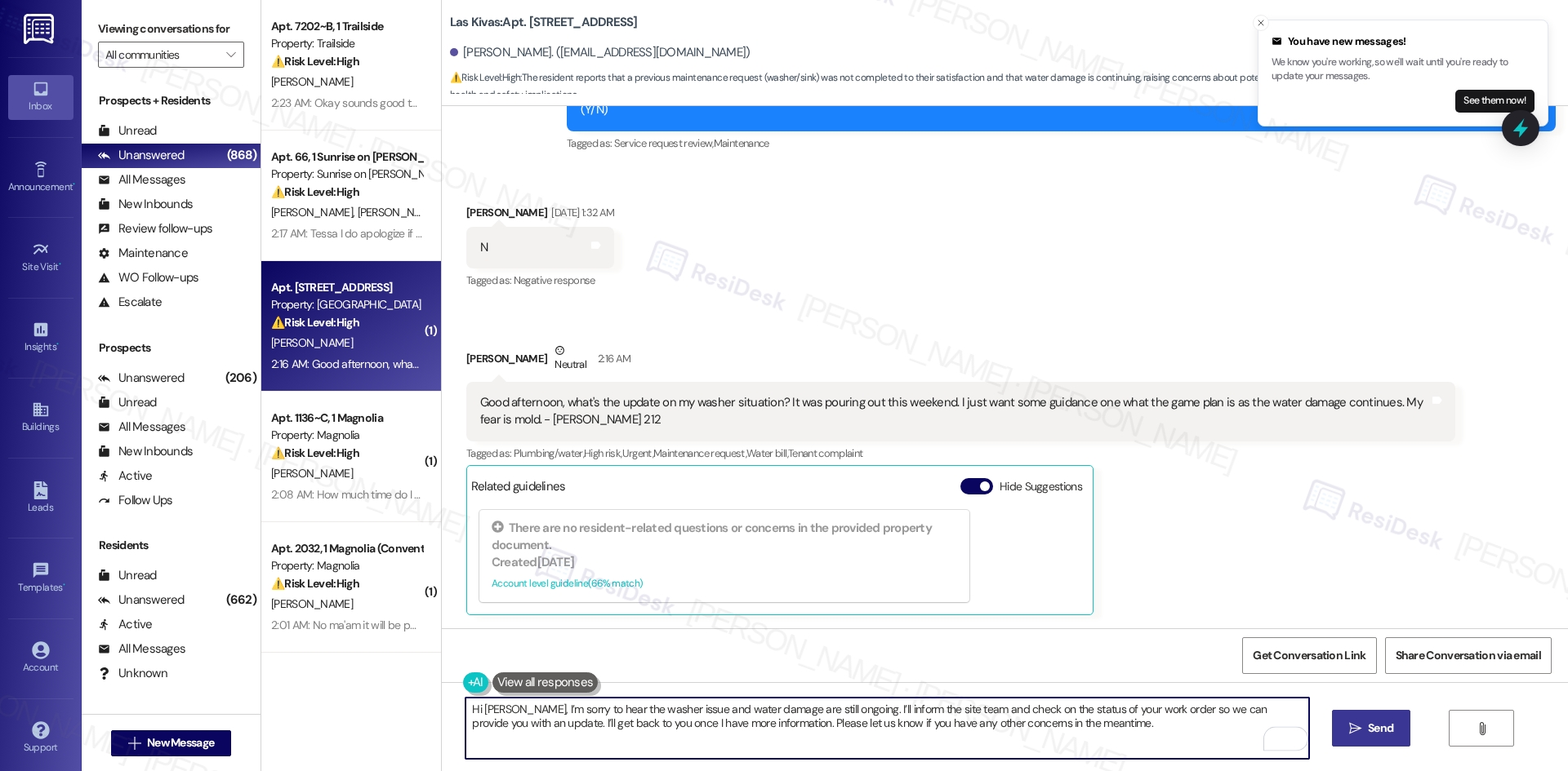
type textarea "Hi Simone, I’m sorry to hear the washer issue and water damage are still ongoin…"
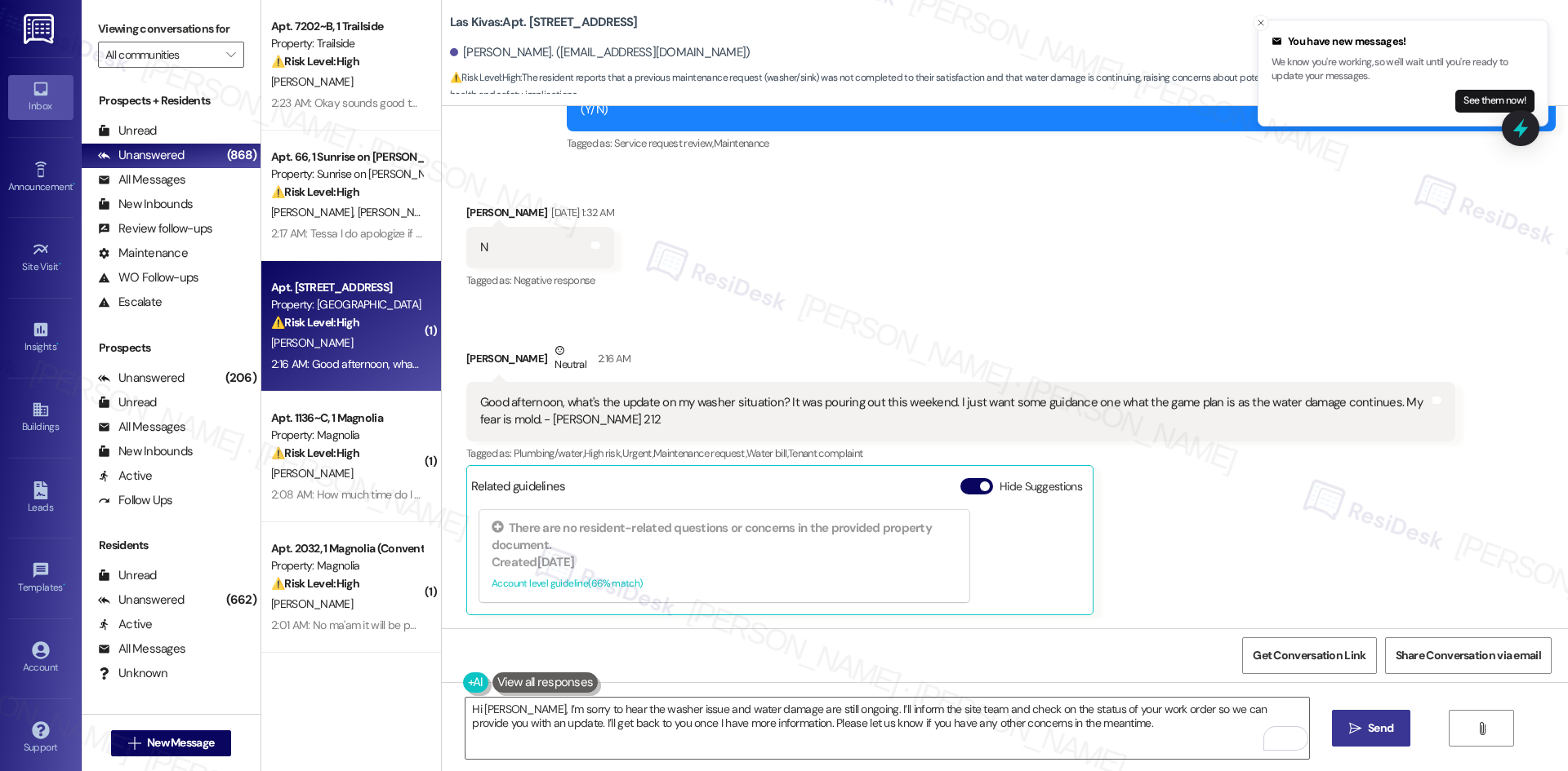
click at [1352, 740] on button " Send" at bounding box center [1372, 728] width 79 height 37
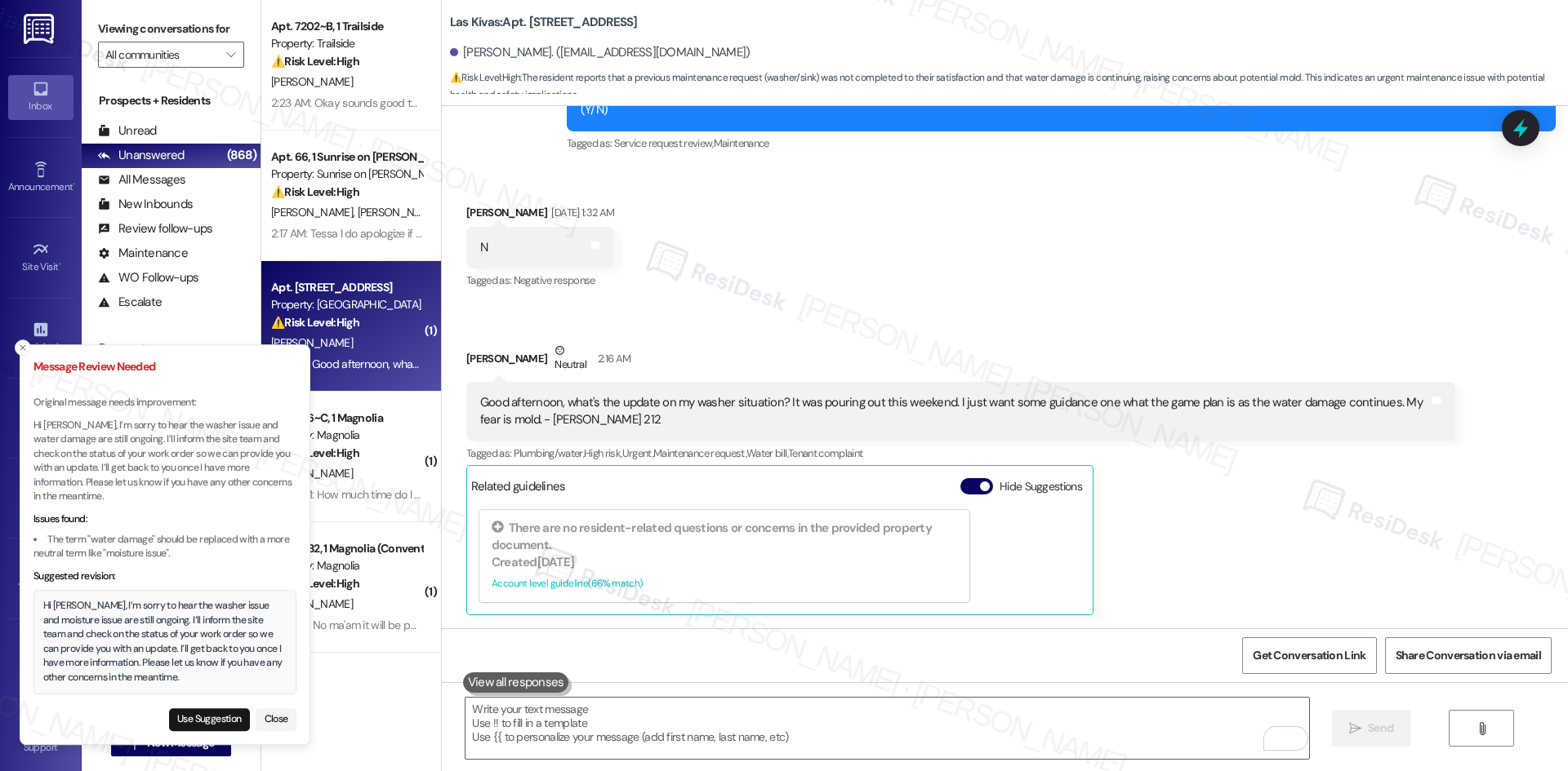
drag, startPoint x: 160, startPoint y: 688, endPoint x: 116, endPoint y: 672, distance: 46.8
click at [116, 672] on div "Hi Simone, I’m sorry to hear the washer issue and moisture issue are still ongo…" at bounding box center [165, 641] width 244 height 85
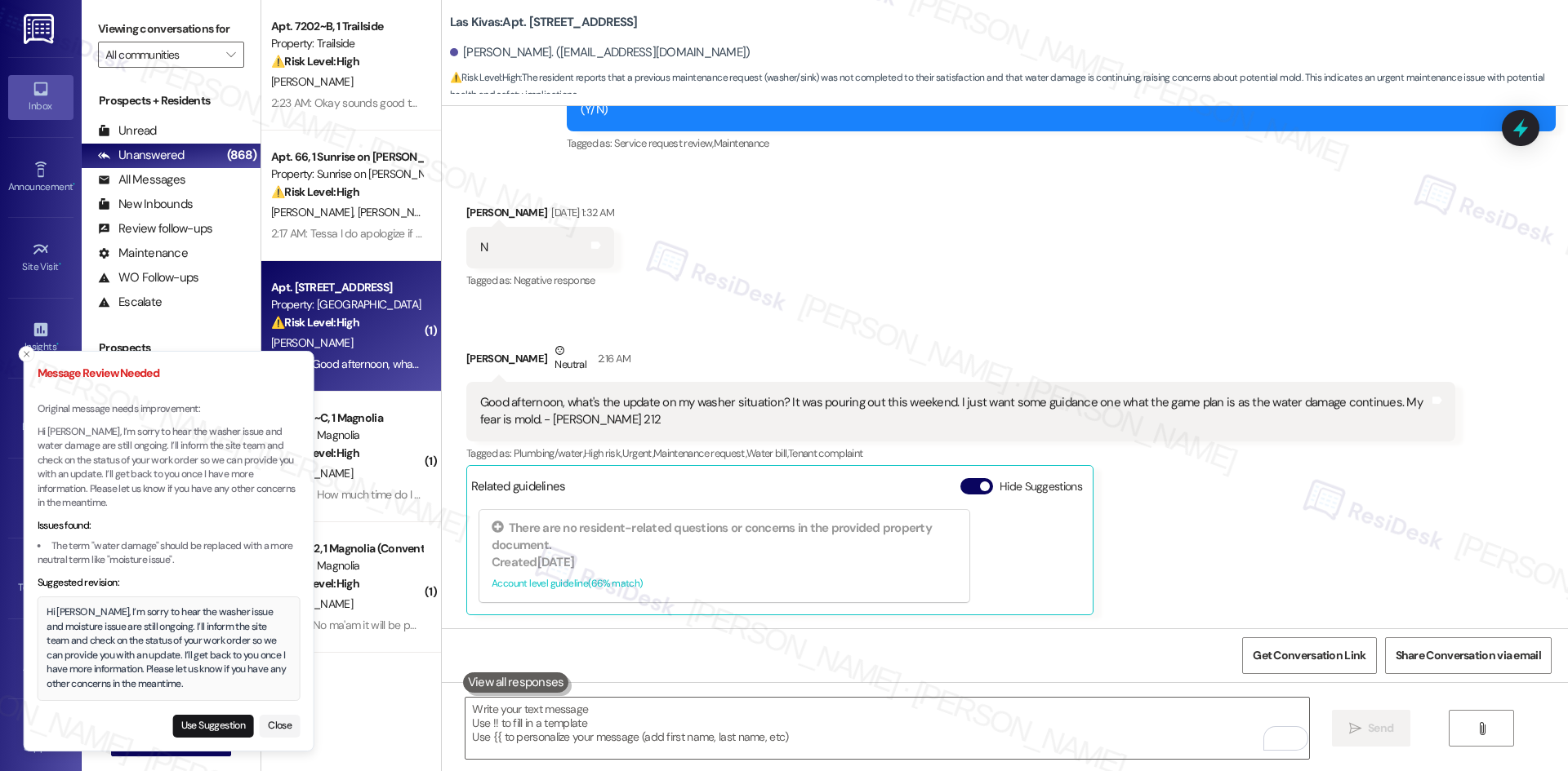
click at [51, 614] on div "Hi Simone, I’m sorry to hear the washer issue and moisture issue are still ongo…" at bounding box center [169, 648] width 244 height 85
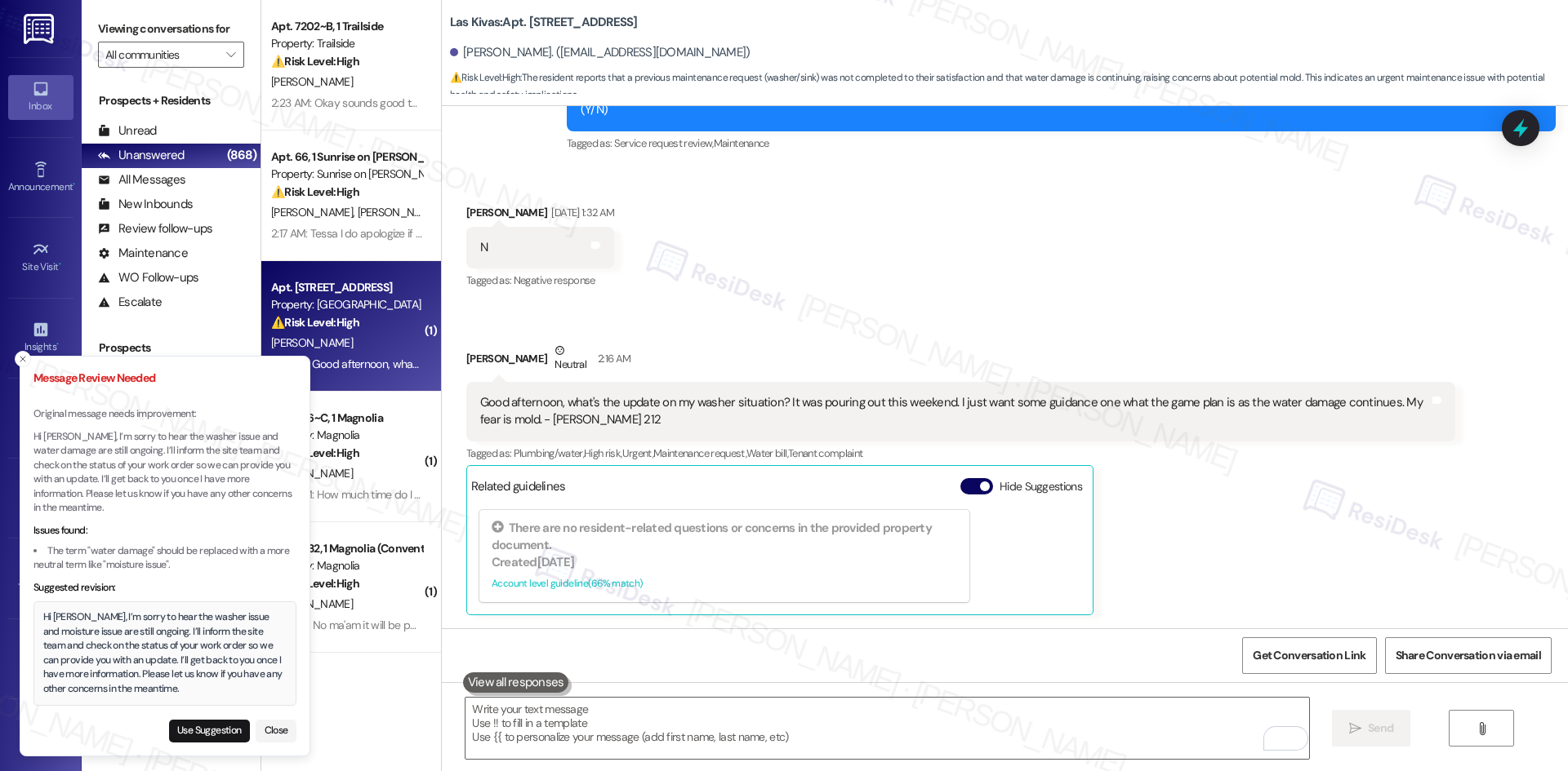
drag, startPoint x: 44, startPoint y: 614, endPoint x: 54, endPoint y: 619, distance: 11.2
click at [54, 619] on div "Hi Simone, I’m sorry to hear the washer issue and moisture issue are still ongo…" at bounding box center [165, 653] width 244 height 85
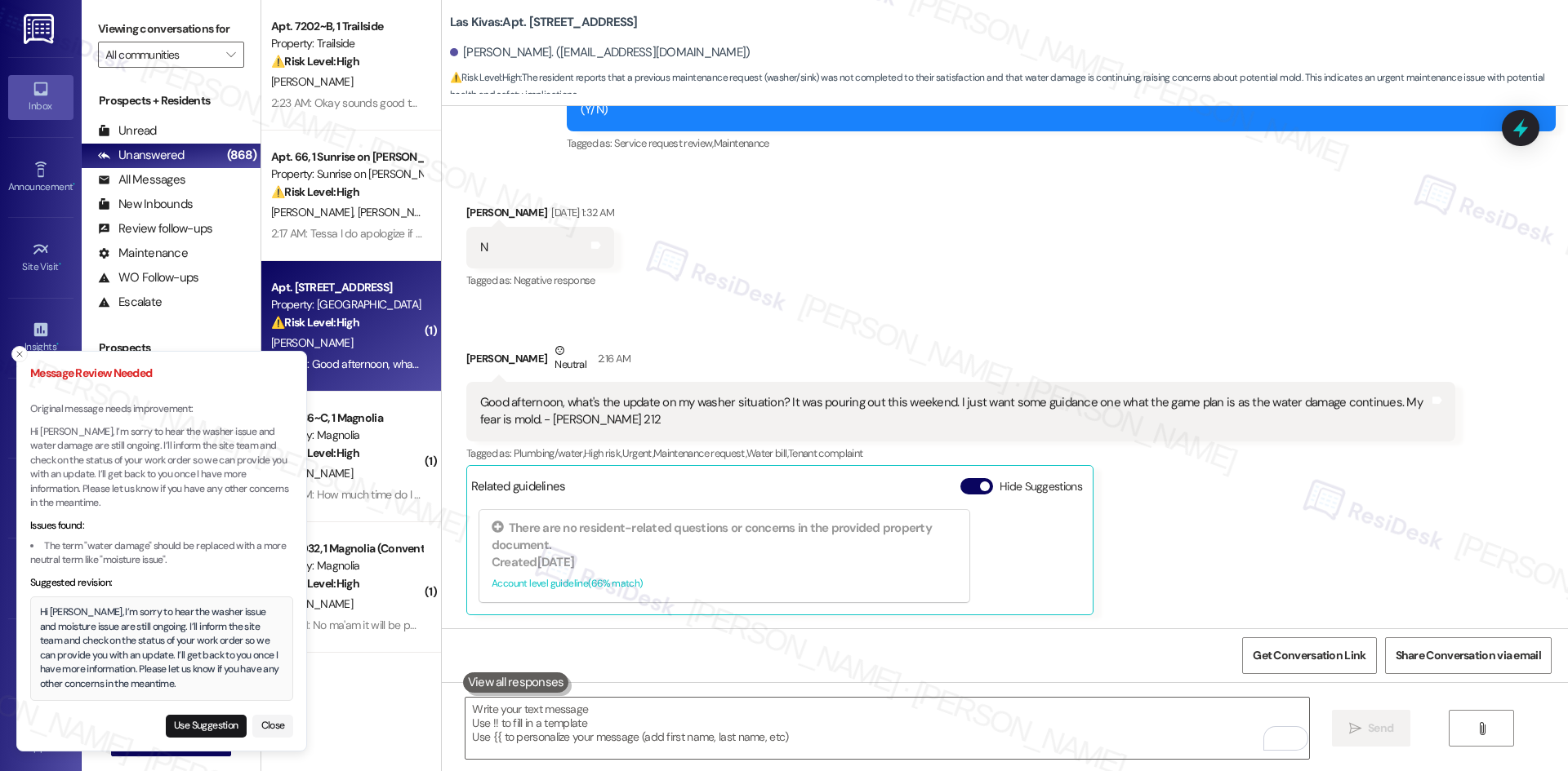
click at [152, 686] on div "Hi Simone, I’m sorry to hear the washer issue and moisture issue are still ongo…" at bounding box center [163, 648] width 244 height 85
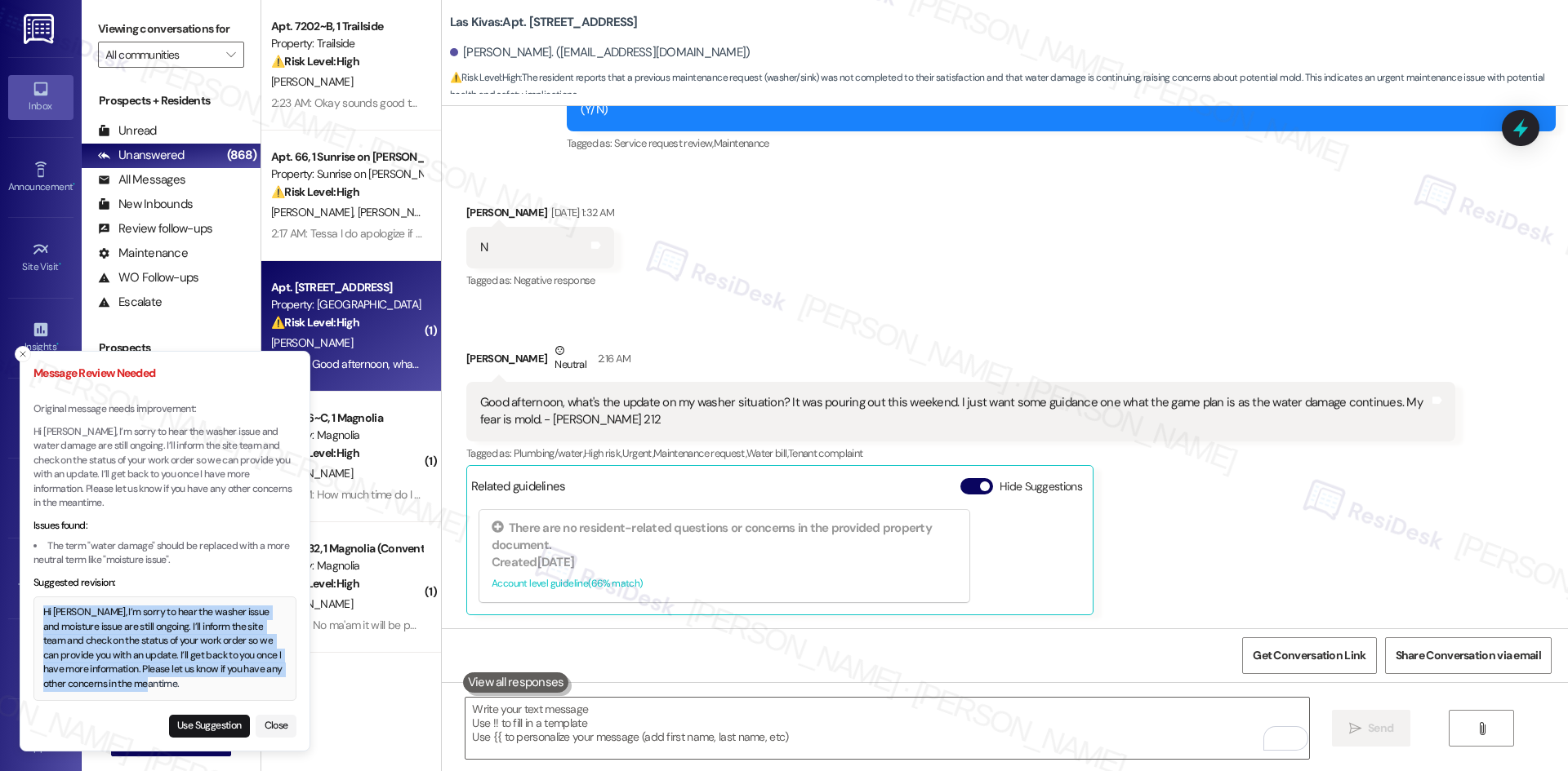
drag, startPoint x: 45, startPoint y: 614, endPoint x: 163, endPoint y: 684, distance: 137.2
click at [163, 684] on div "Hi Simone, I’m sorry to hear the washer issue and moisture issue are still ongo…" at bounding box center [165, 648] width 244 height 85
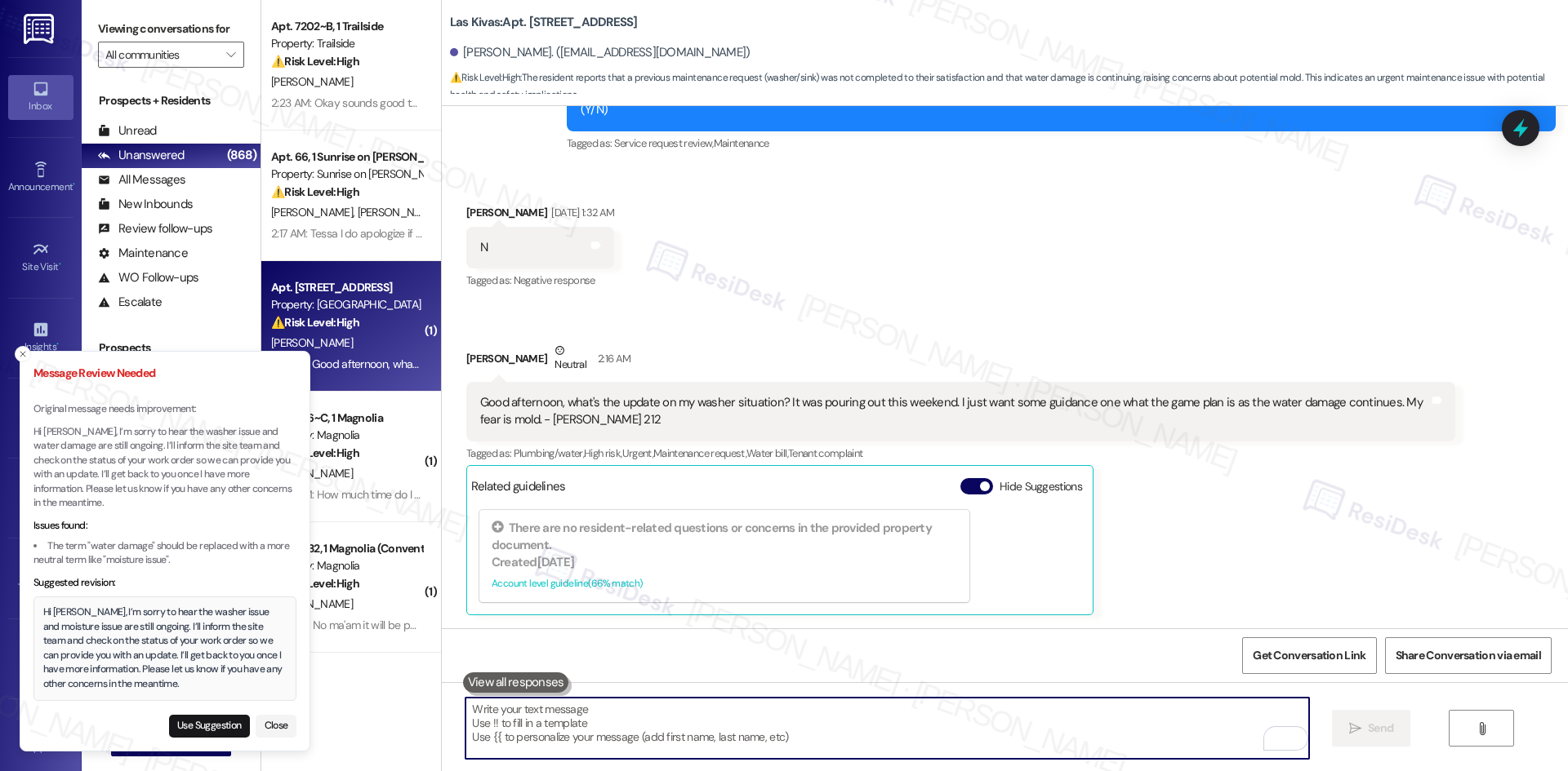
click at [599, 727] on textarea "To enrich screen reader interactions, please activate Accessibility in Grammarl…" at bounding box center [886, 728] width 843 height 61
paste textarea "Hi Simone, I’m sorry to hear the washer issue and moisture issue are still ongo…"
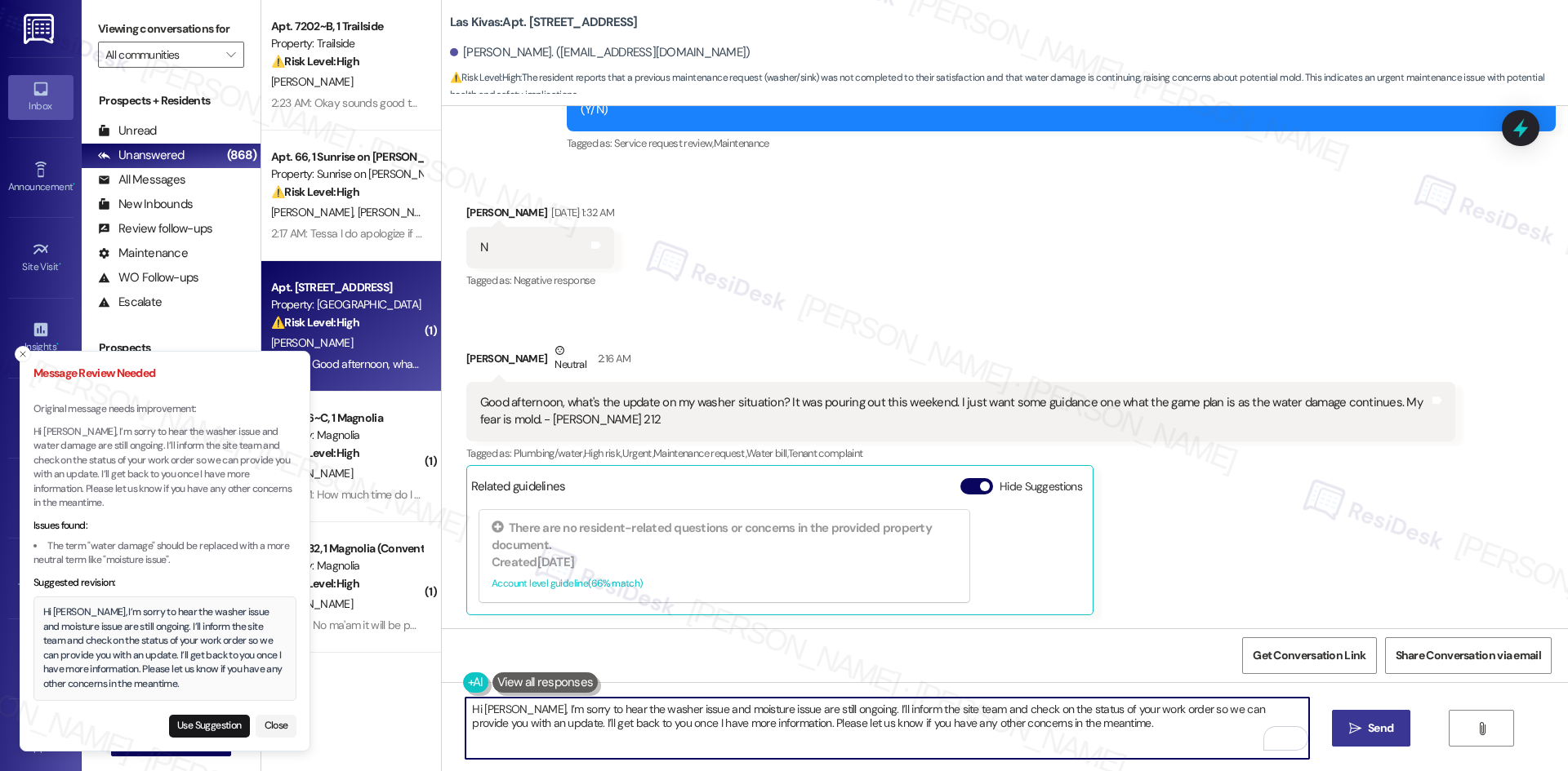
type textarea "Hi Simone, I’m sorry to hear the washer issue and moisture issue are still ongo…"
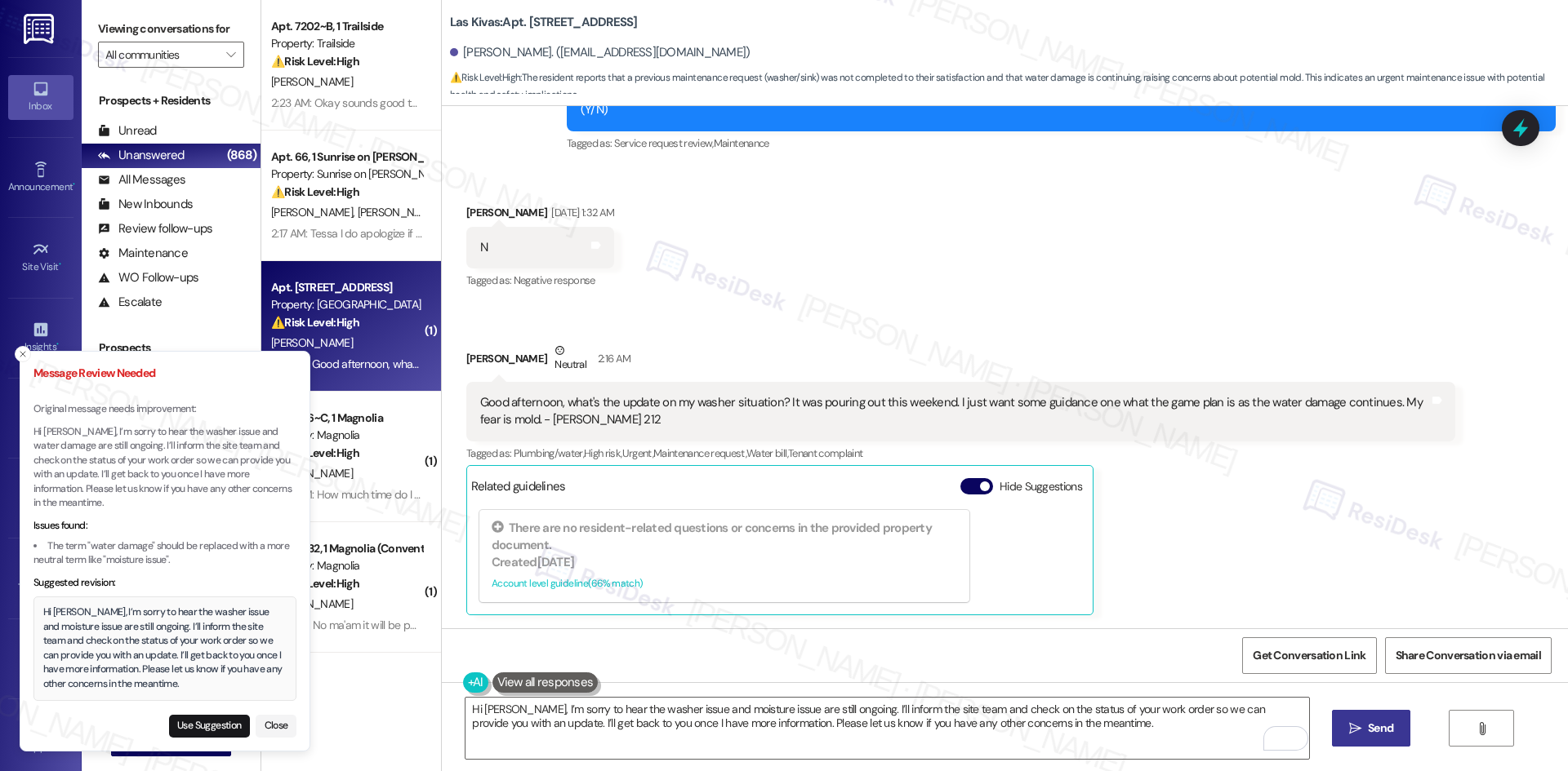
click at [1365, 732] on span "Send" at bounding box center [1381, 729] width 32 height 17
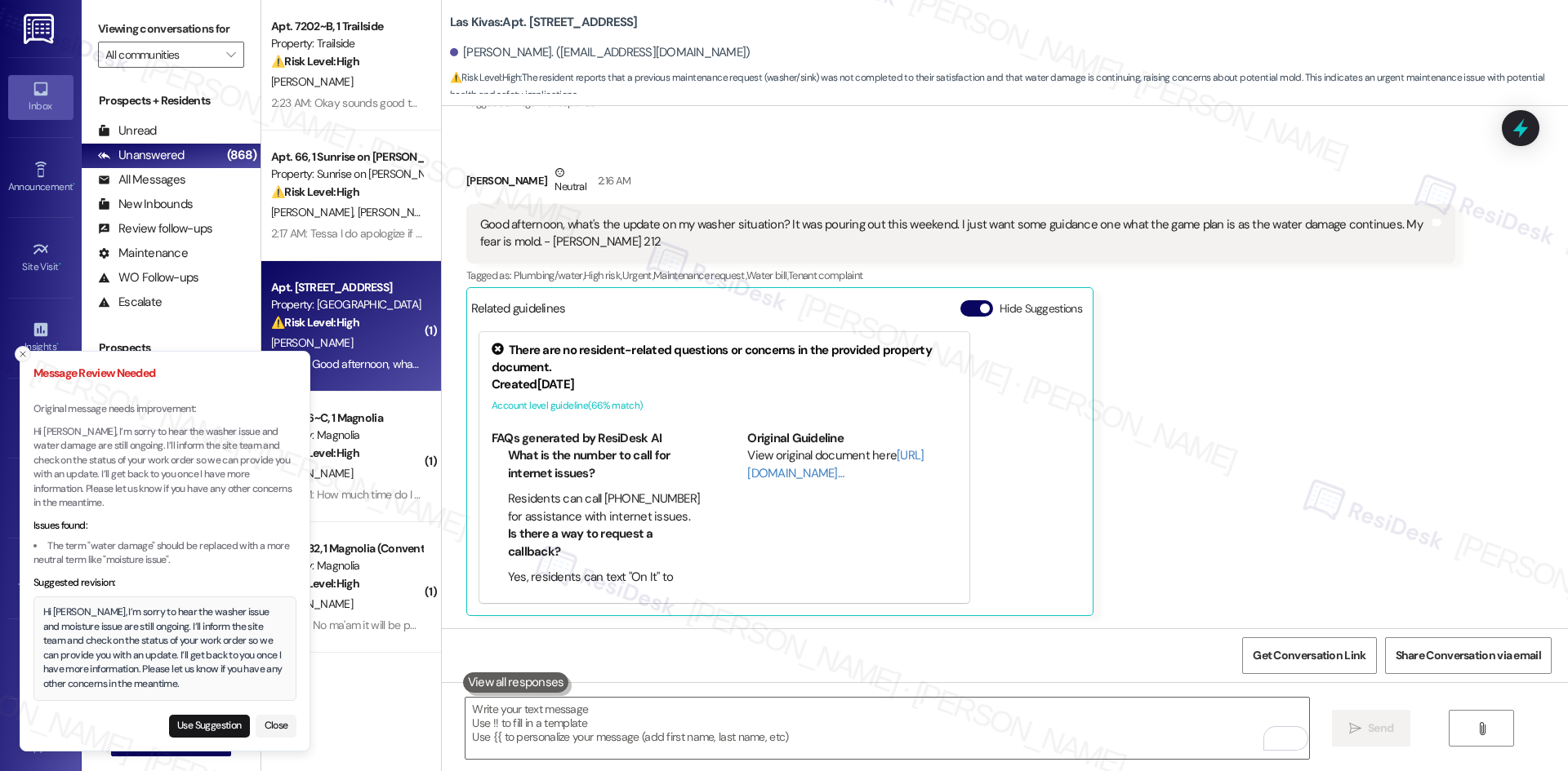
click at [20, 354] on icon "Close toast" at bounding box center [23, 354] width 9 height 9
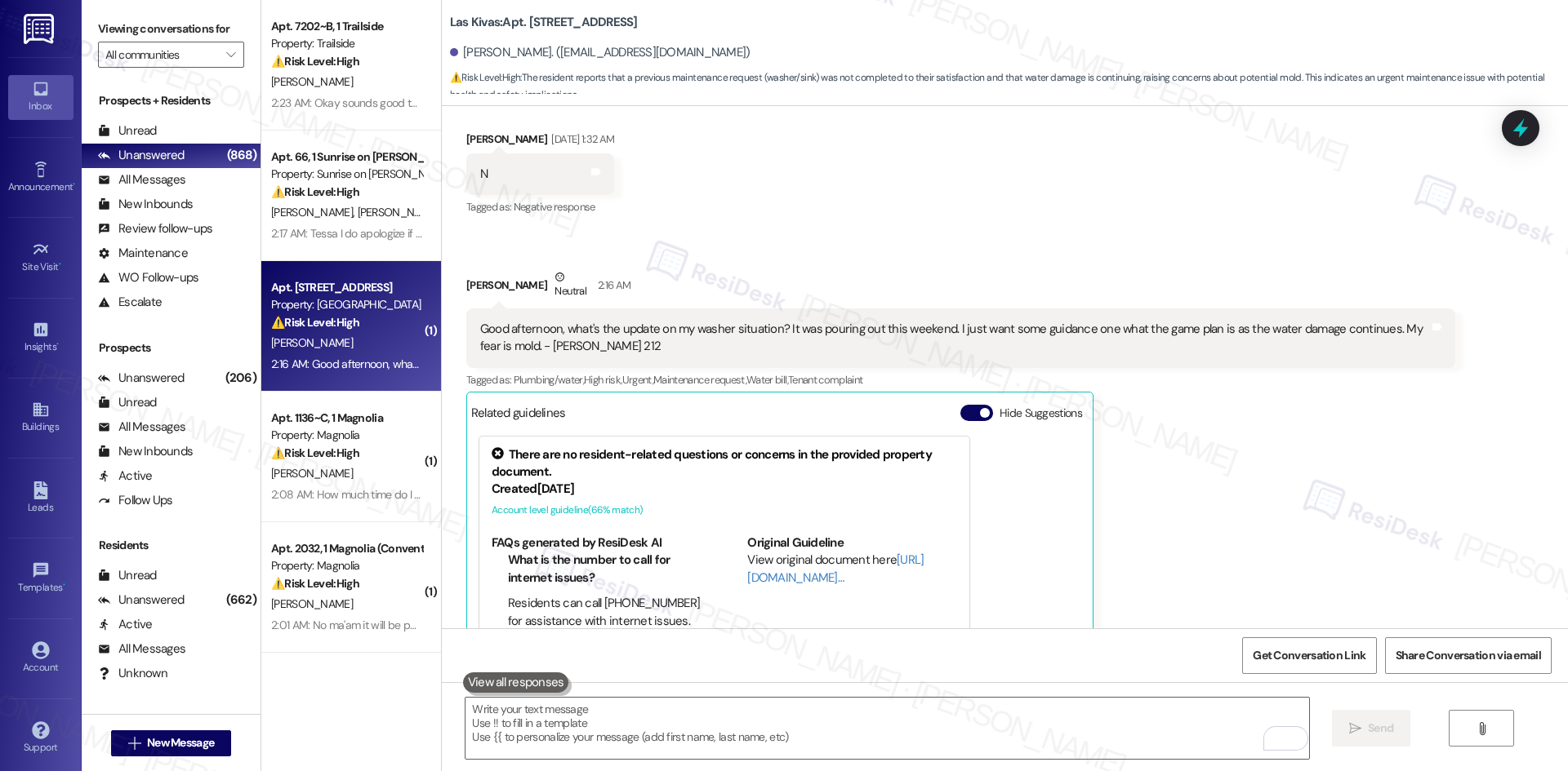
scroll to position [2254, 0]
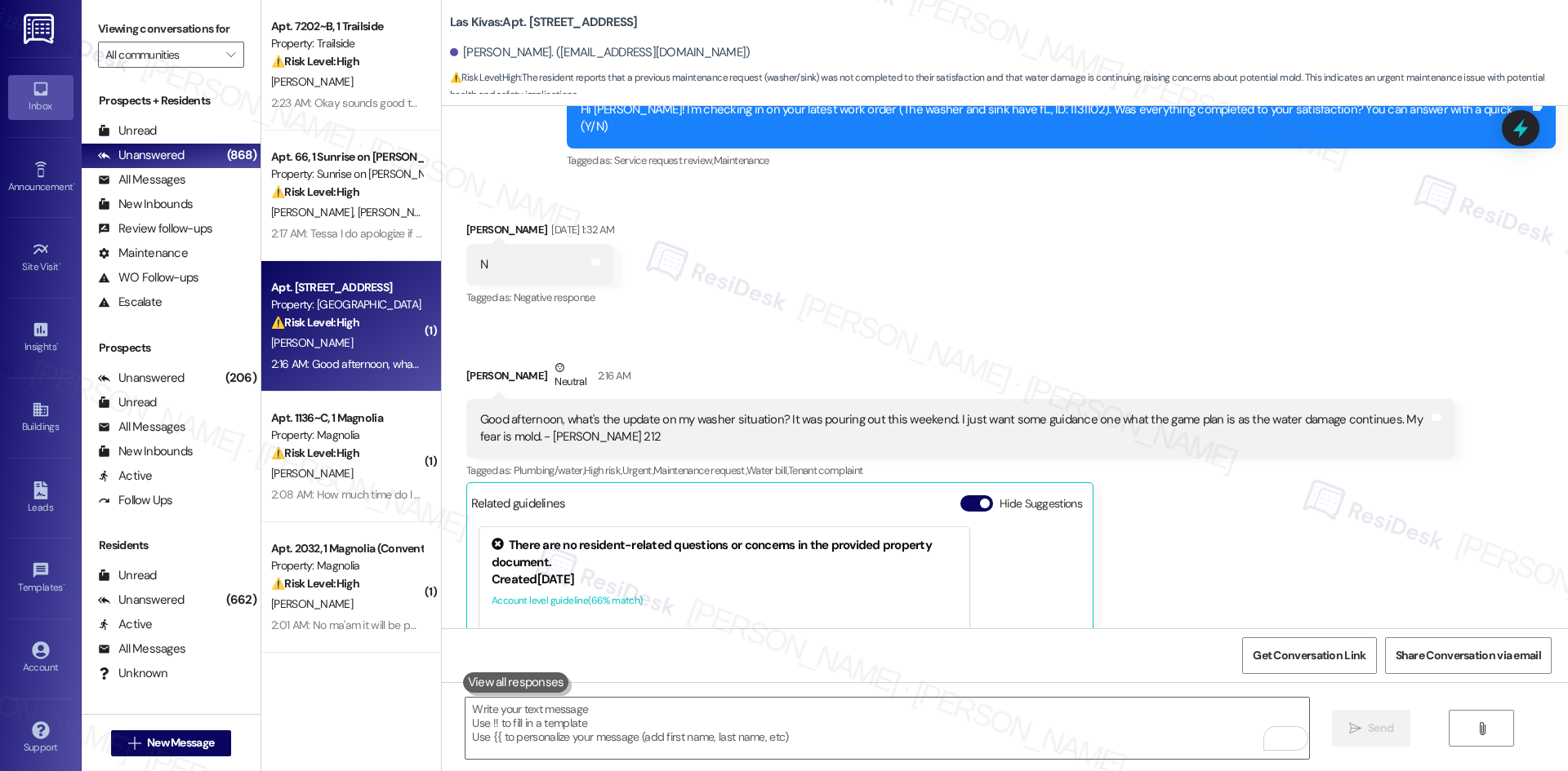
click at [1261, 528] on div "Simone Smith Neutral 2:16 AM Good afternoon, what's the update on my washer sit…" at bounding box center [960, 585] width 989 height 453
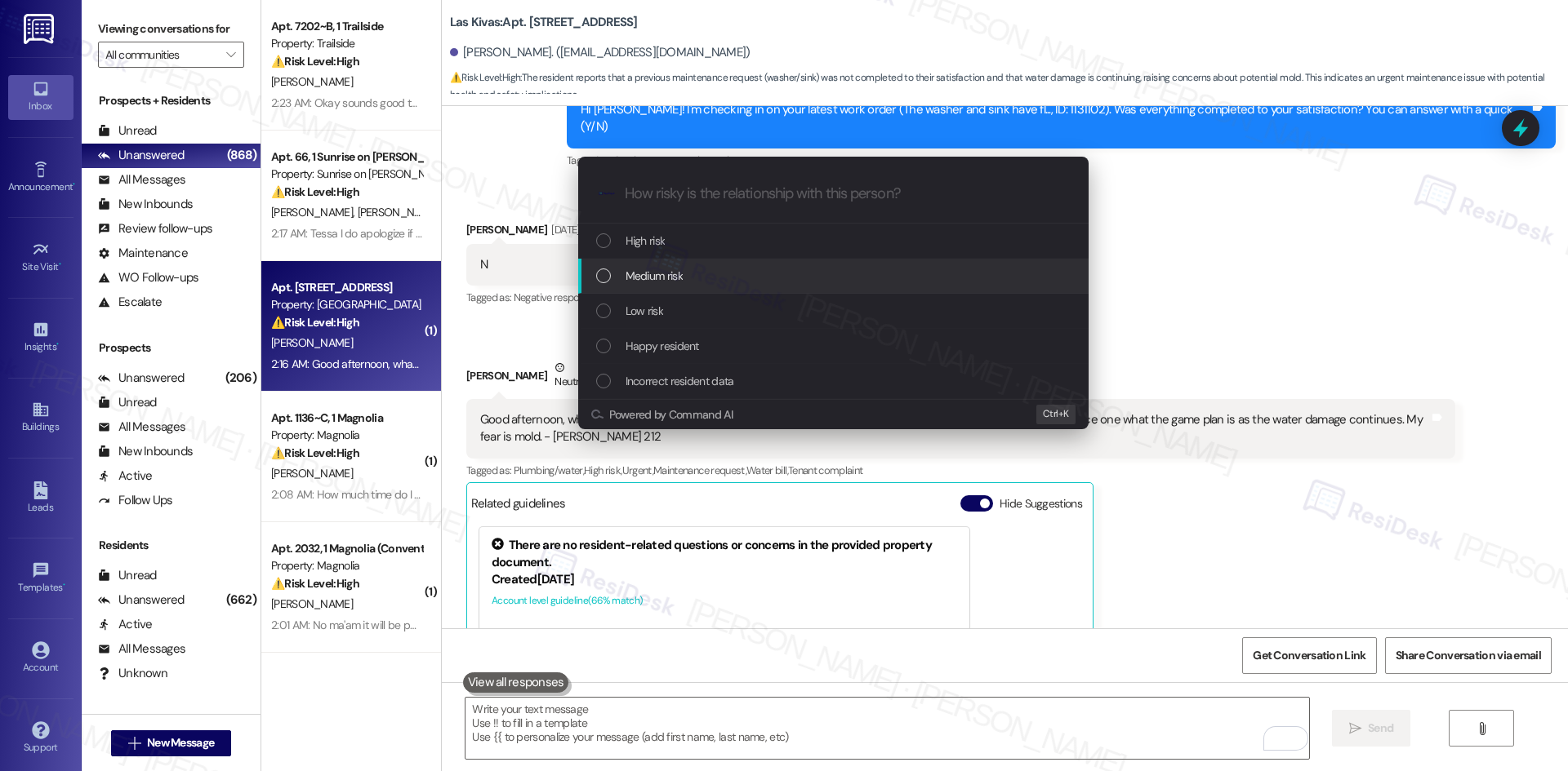
click at [782, 270] on div "Medium risk" at bounding box center [835, 275] width 478 height 18
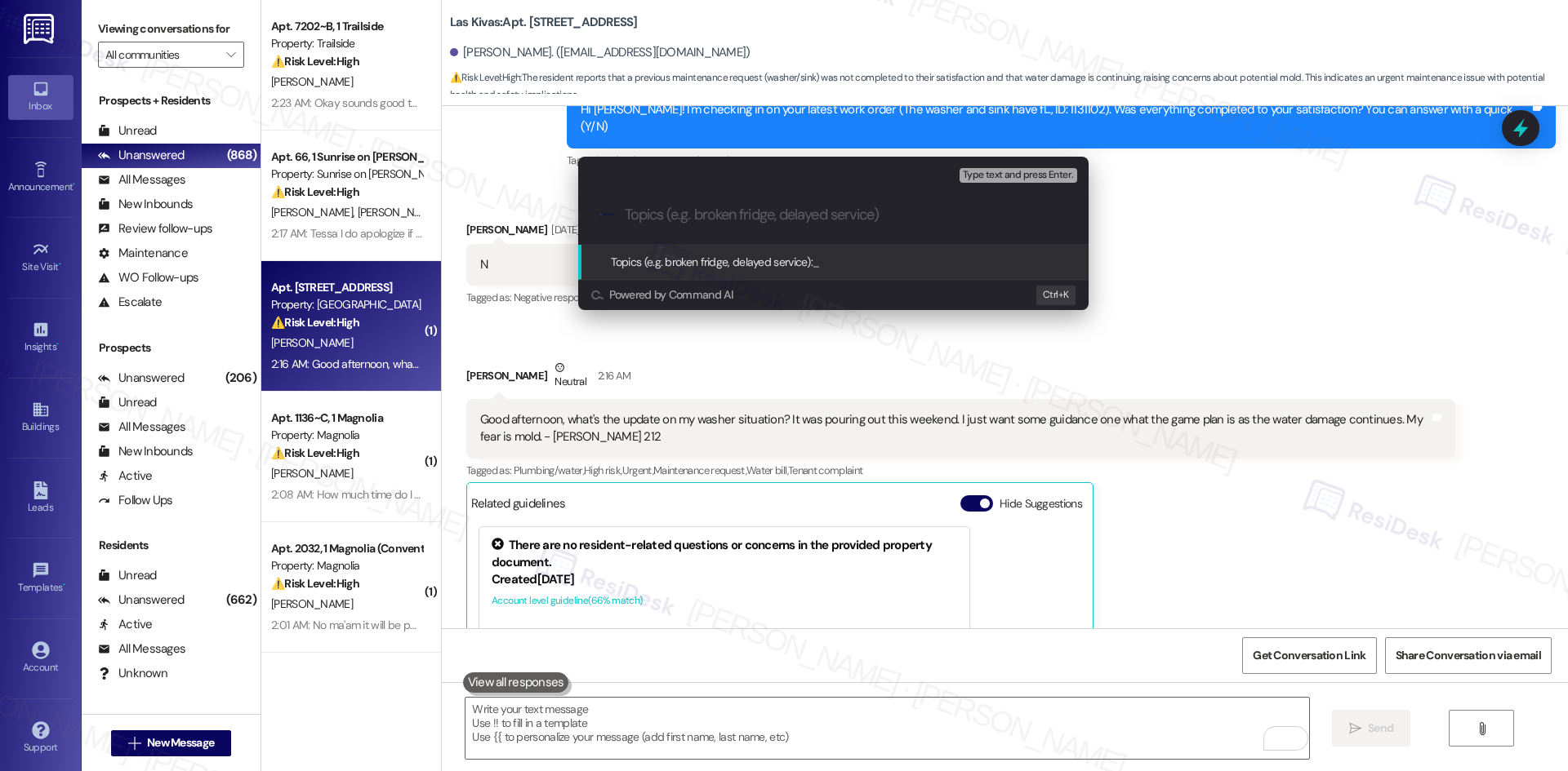
click at [782, 270] on div "Topics (e.g. broken fridge, delayed service): _" at bounding box center [715, 261] width 210 height 18
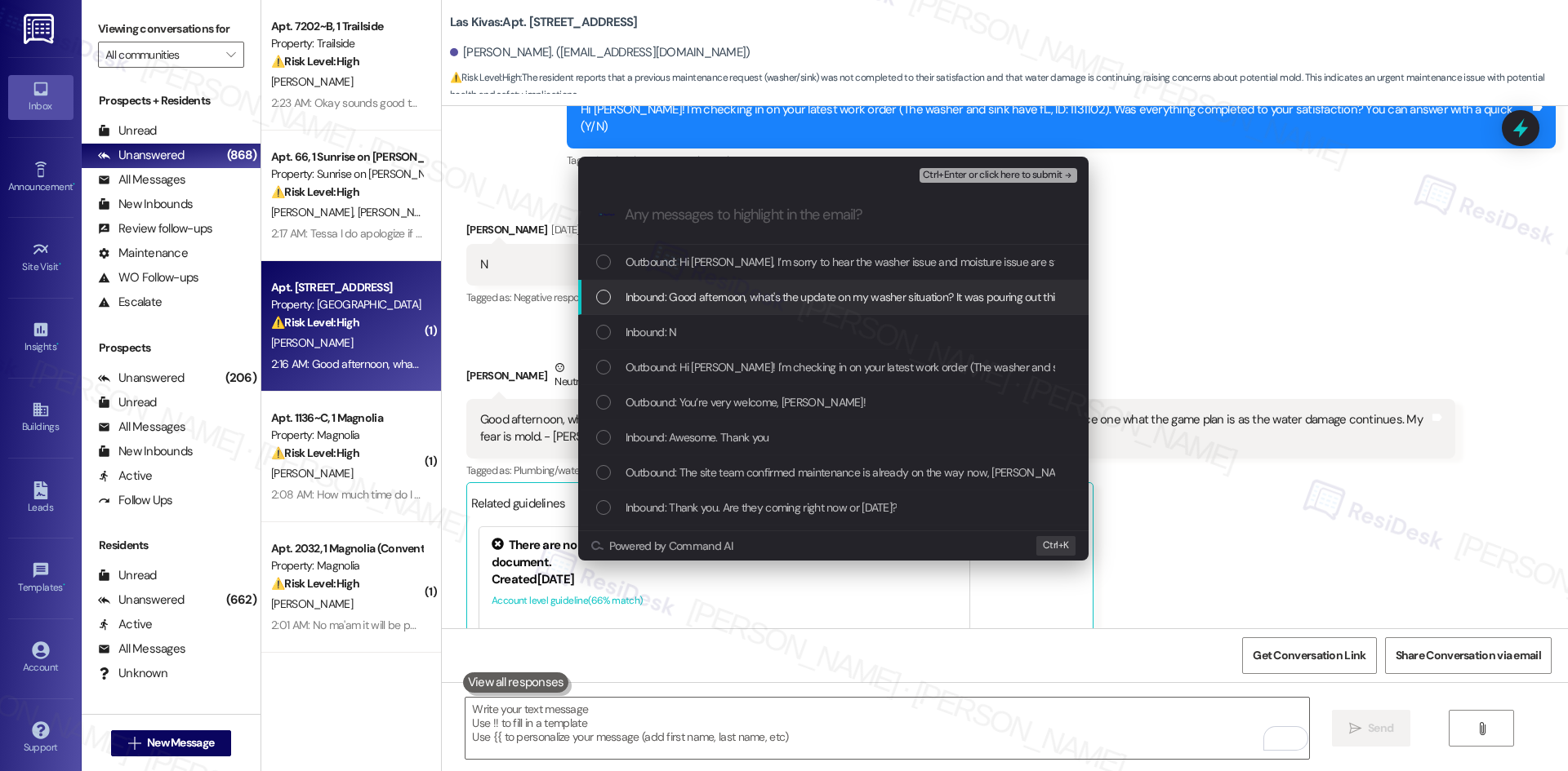
click at [1184, 300] on div "Escalate Conversation Medium risk Any messages to highlight in the email? Ctrl+…" at bounding box center [784, 385] width 1568 height 771
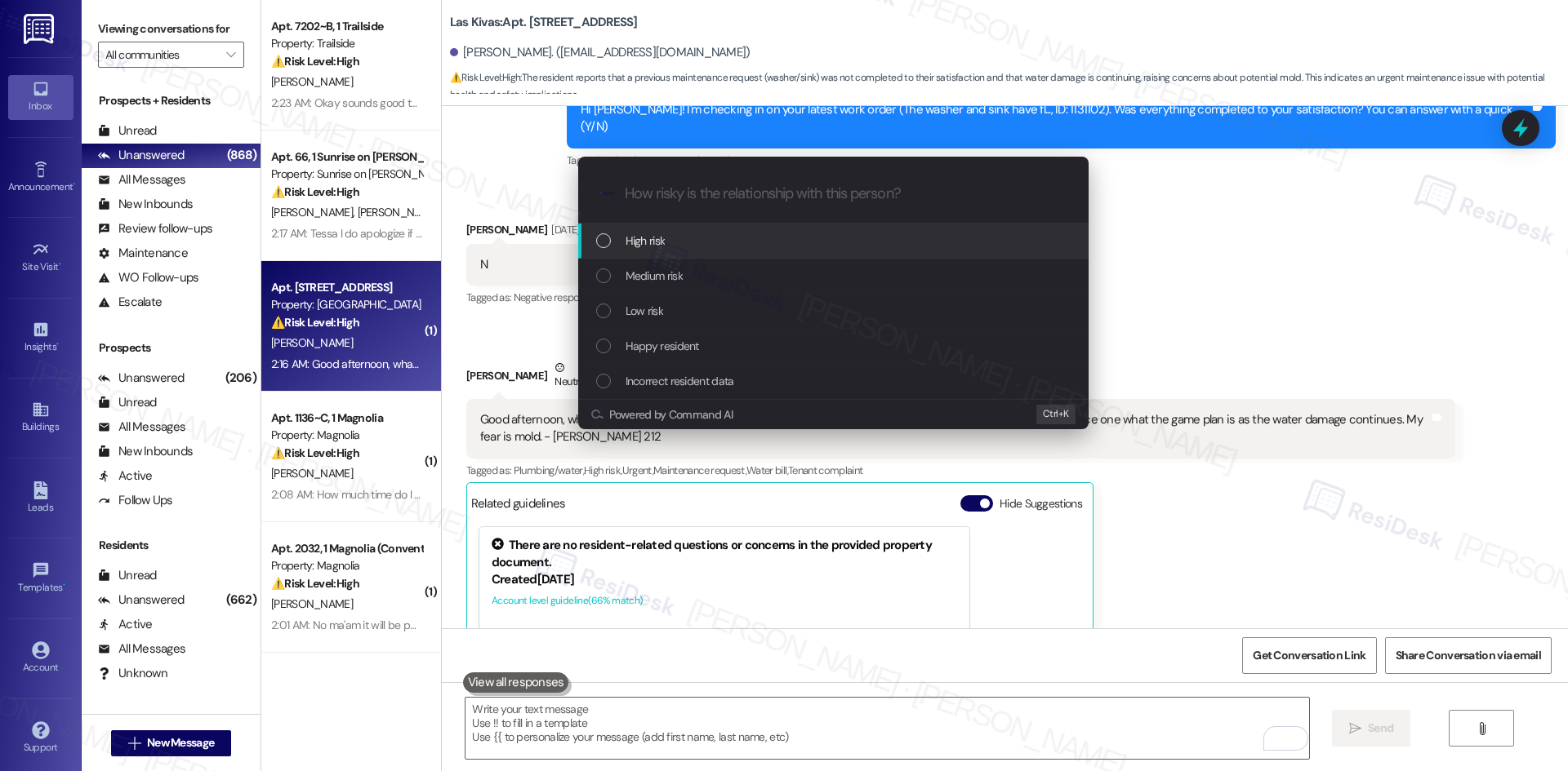
click at [751, 247] on div "High risk" at bounding box center [835, 240] width 478 height 18
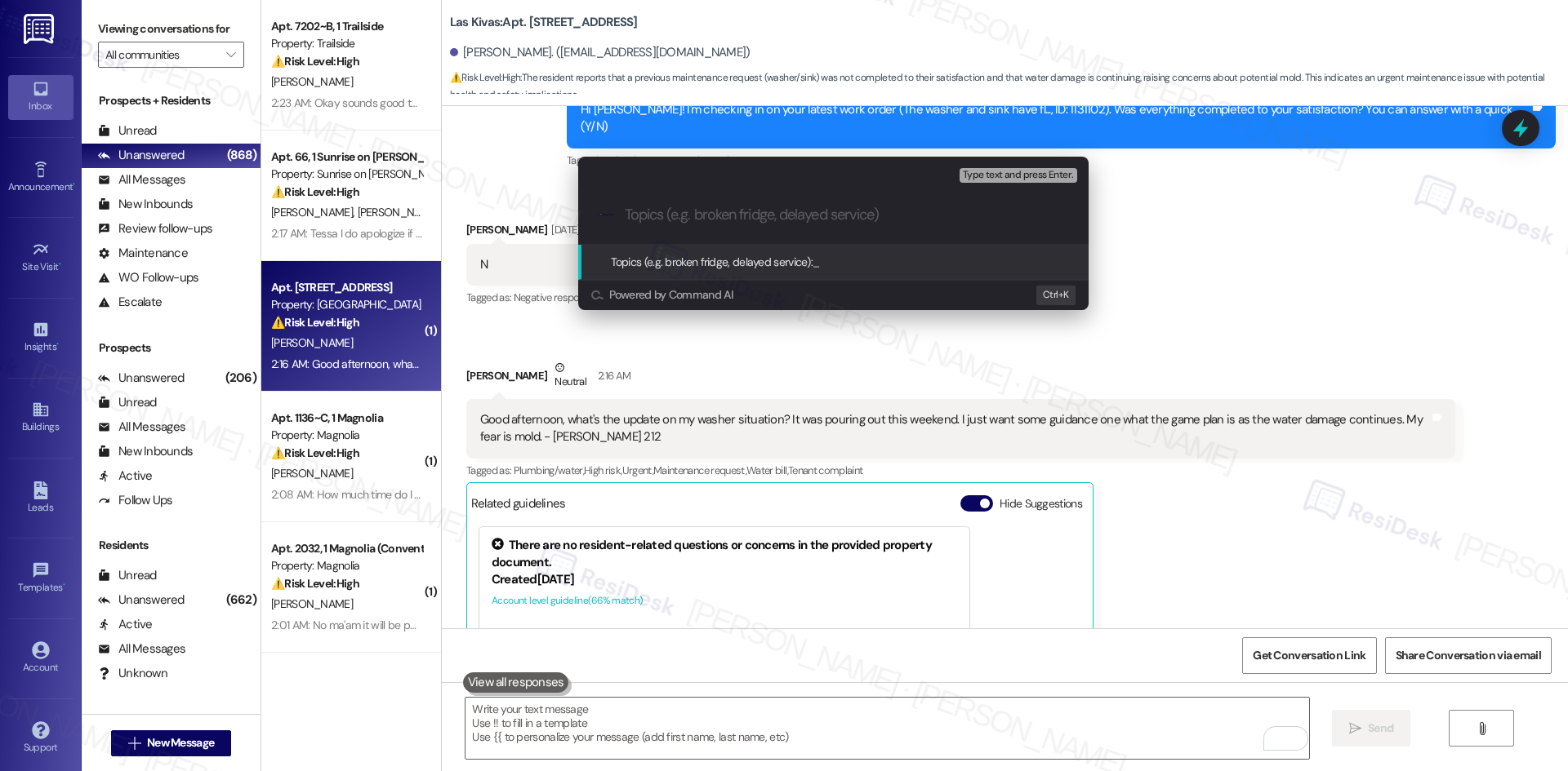
click at [763, 210] on input "Topics (e.g. broken fridge, delayed service)" at bounding box center [846, 215] width 443 height 17
paste input "Urgent Maintenance Follow-Up – Washer Leak and Water Damage"
click at [1038, 216] on input "Urgent Maintenance Follow-Up – Washer Leak and Water Damage" at bounding box center [840, 215] width 430 height 17
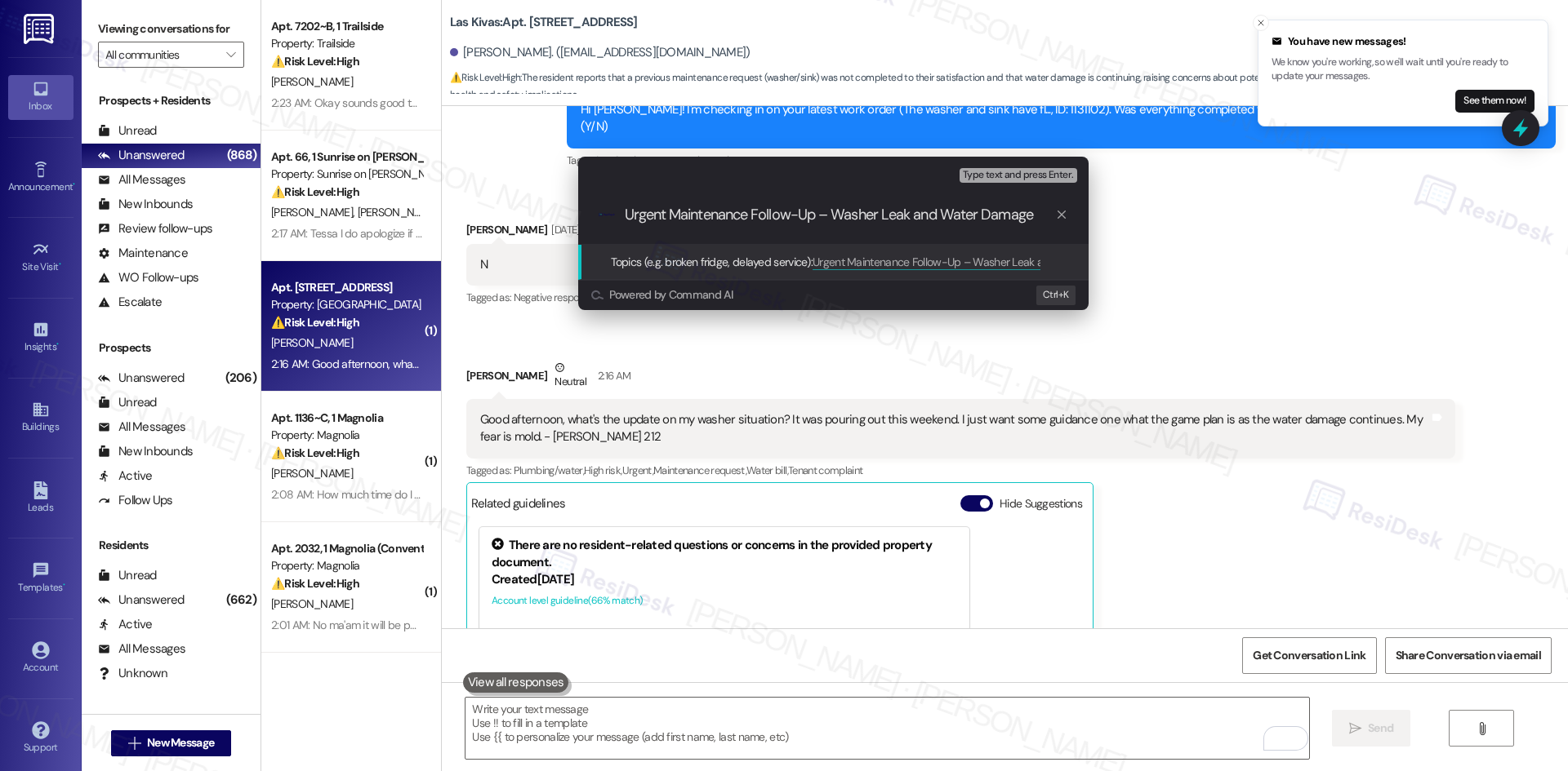
paste input "(Work Order ID: 1131102)"
type input "Urgent Maintenance Follow-Up – Washer Leak and Water Damage (Work Order ID: 113…"
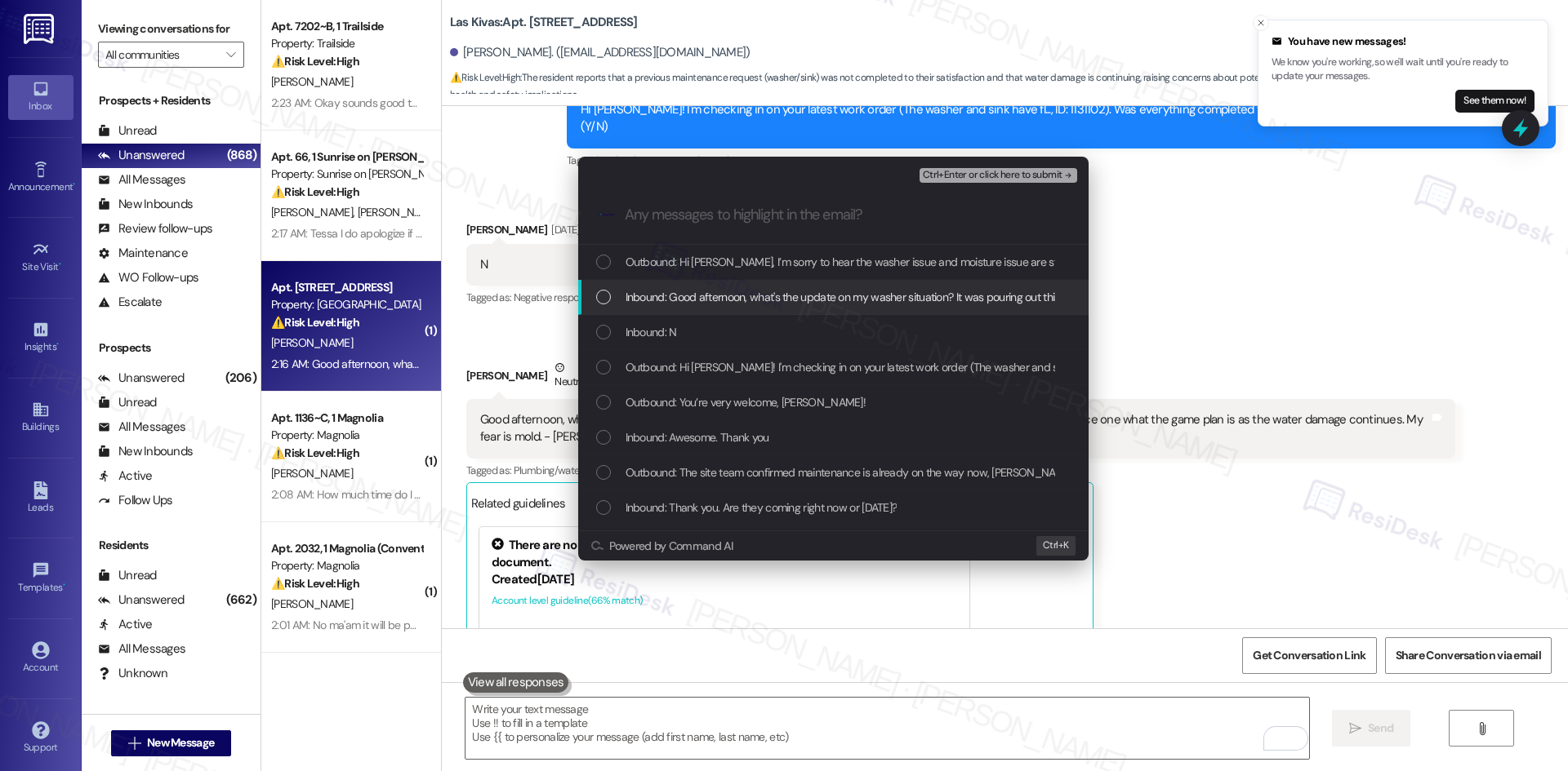
click at [736, 301] on span "Inbound: Good afternoon, what's the update on my washer situation? It was pouri…" at bounding box center [1166, 297] width 1080 height 18
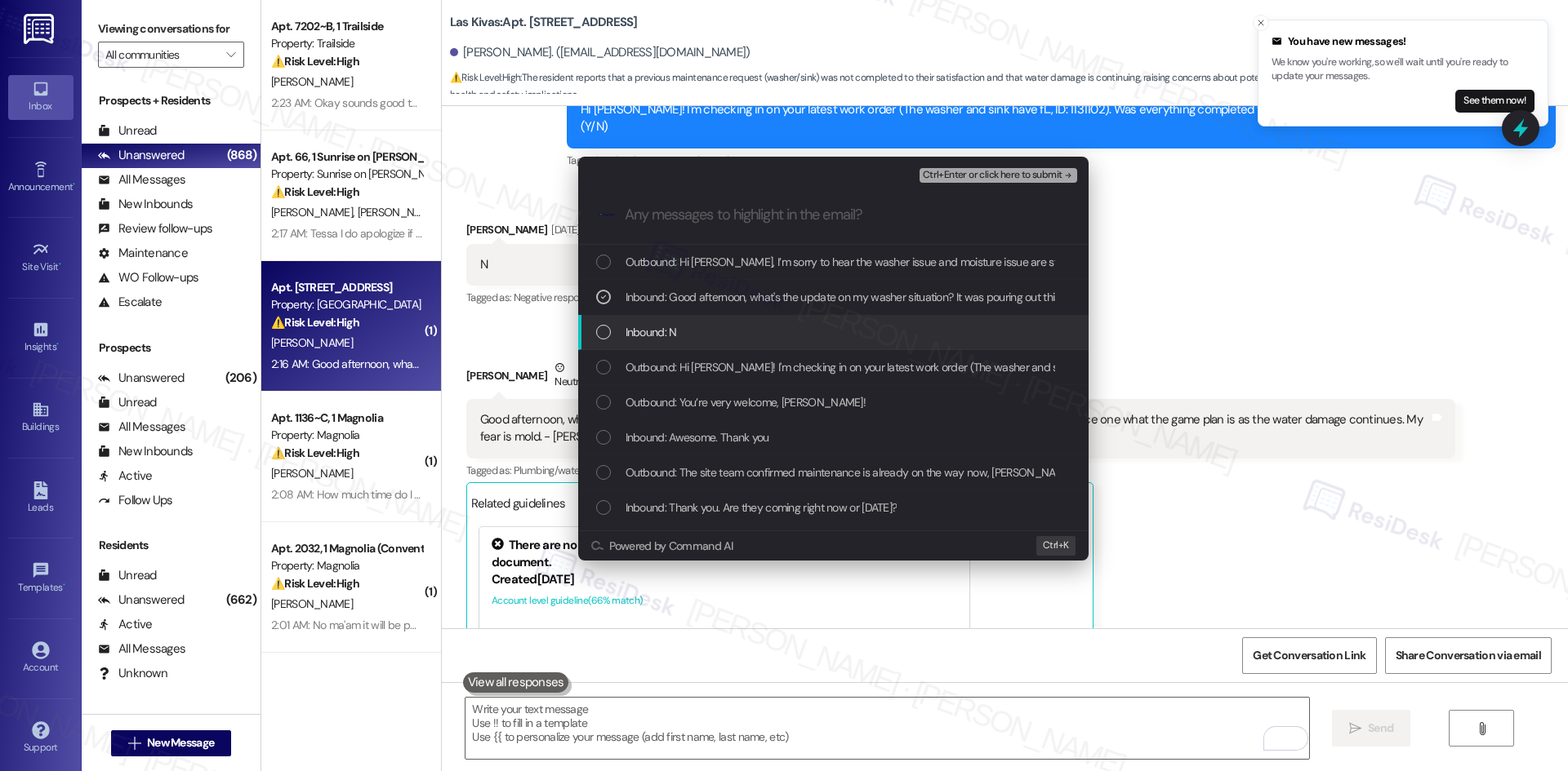
click at [740, 324] on div "Inbound: N" at bounding box center [835, 332] width 478 height 18
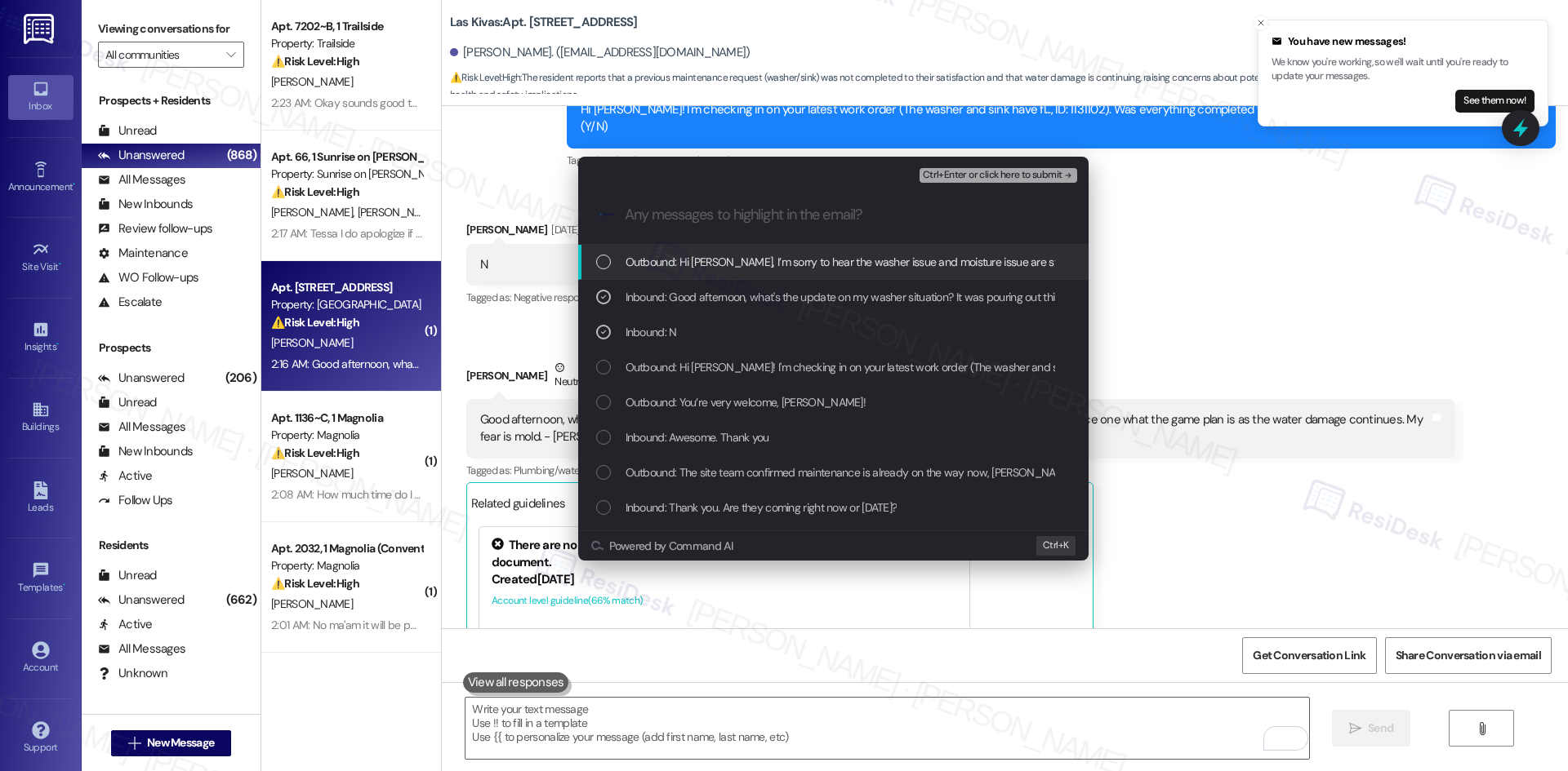
click at [1052, 170] on span "Ctrl+Enter or click here to submit" at bounding box center [992, 176] width 140 height 11
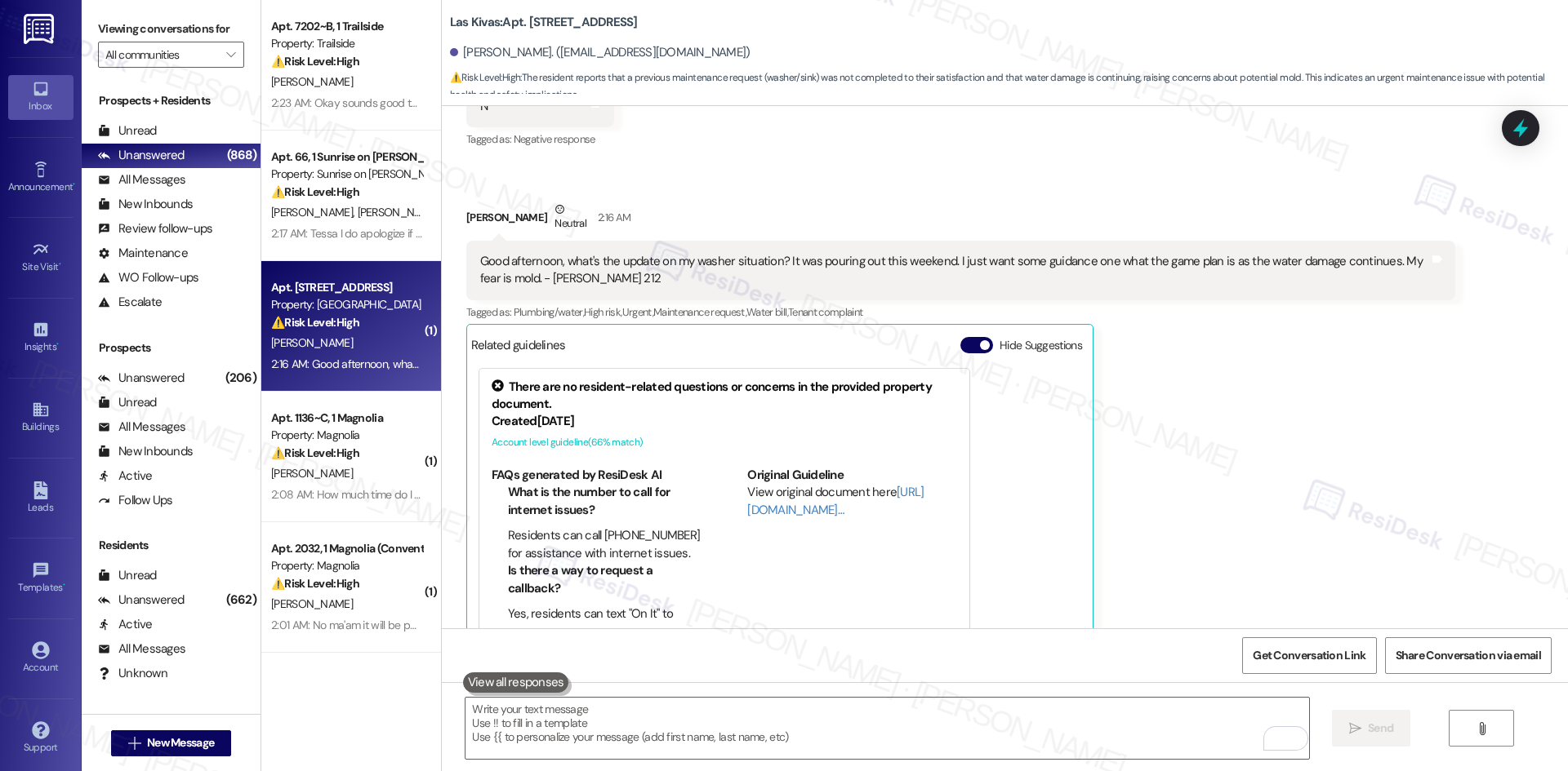
scroll to position [2449, 0]
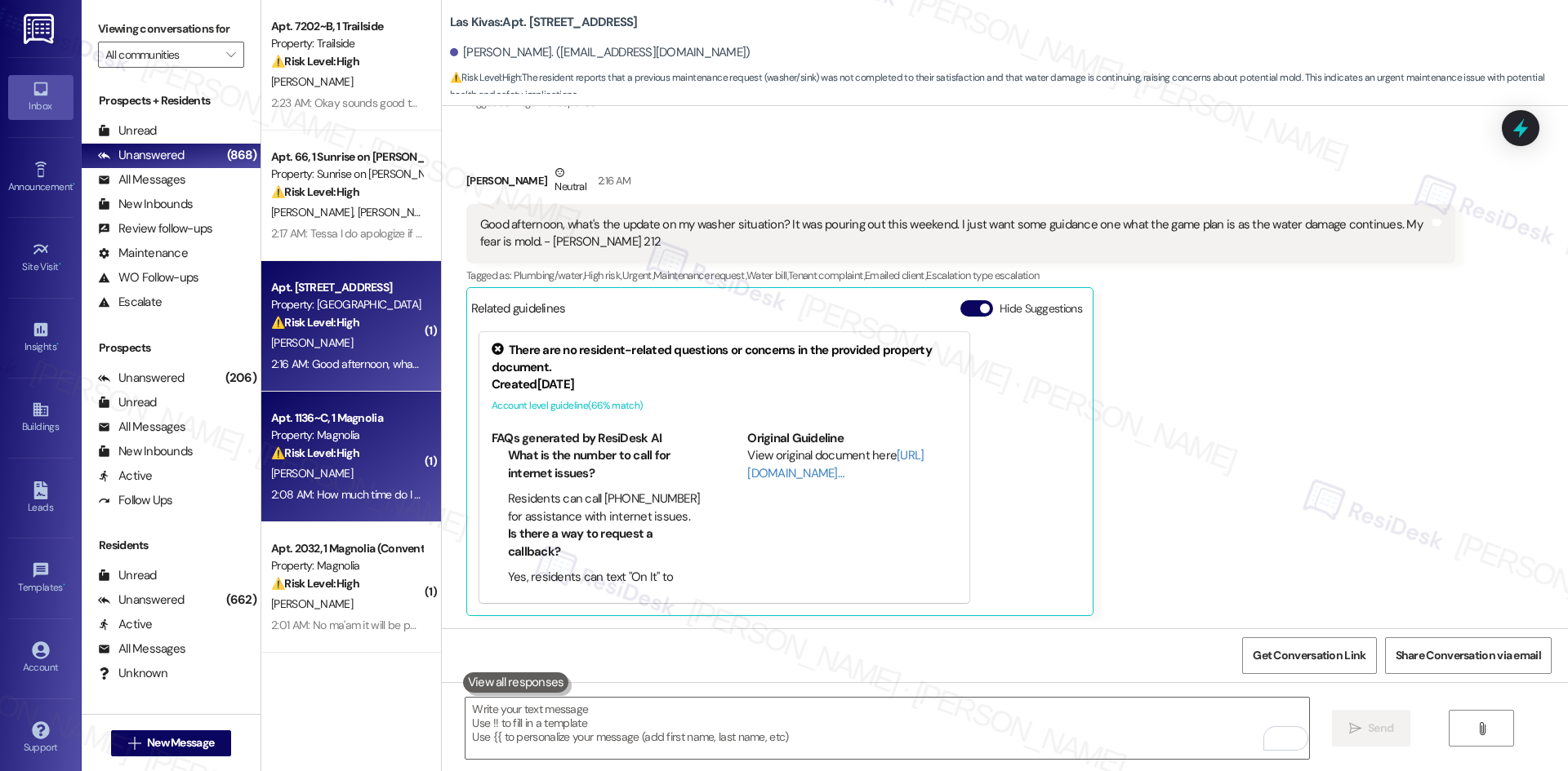
click at [365, 478] on div "[PERSON_NAME]" at bounding box center [347, 474] width 154 height 21
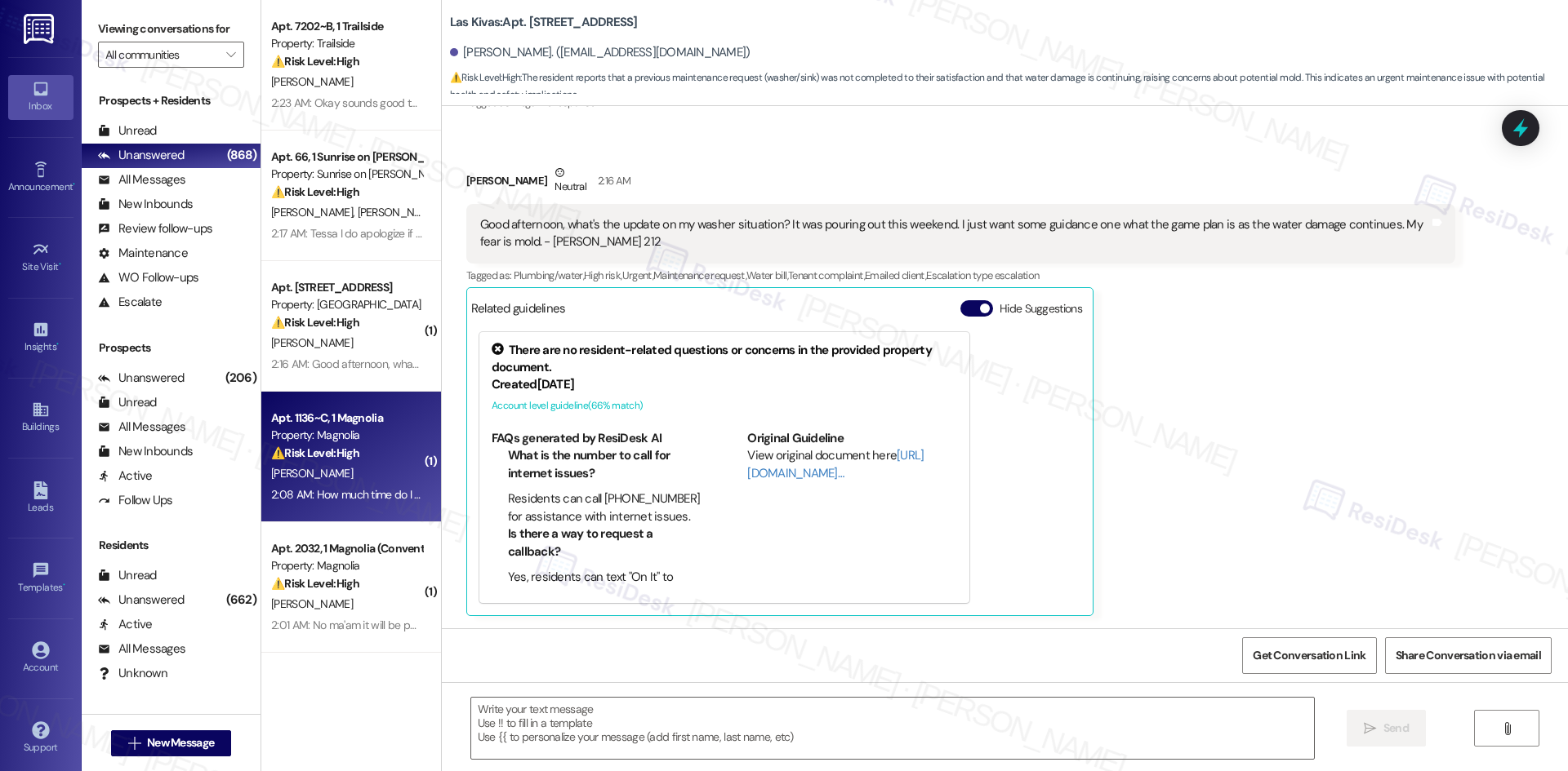
type textarea "Fetching suggested responses. Please feel free to read through the conversation…"
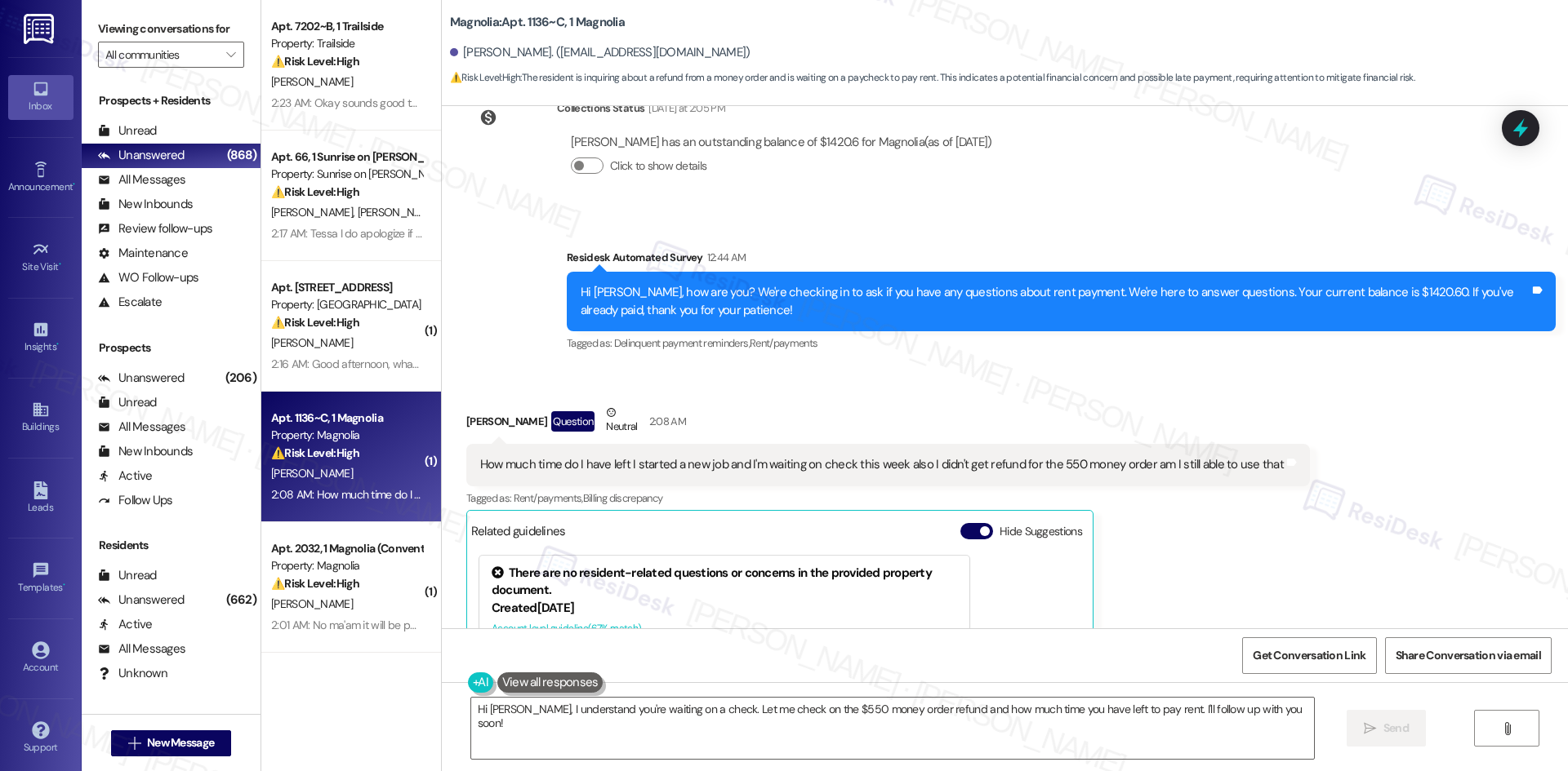
scroll to position [3236, 0]
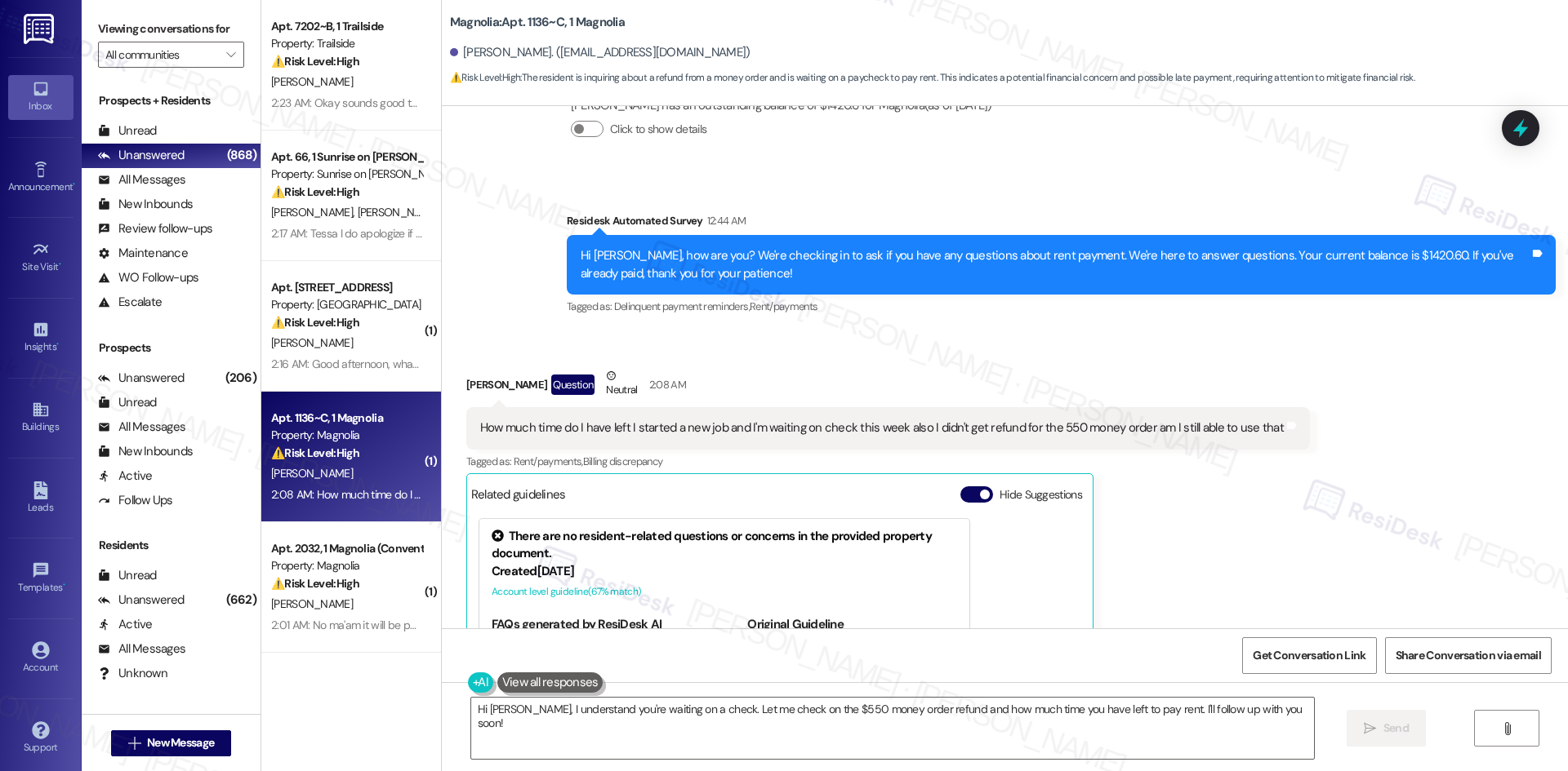
click at [1263, 448] on div "[PERSON_NAME] Question Neutral 2:08 AM How much time do I have left I started a…" at bounding box center [888, 584] width 844 height 434
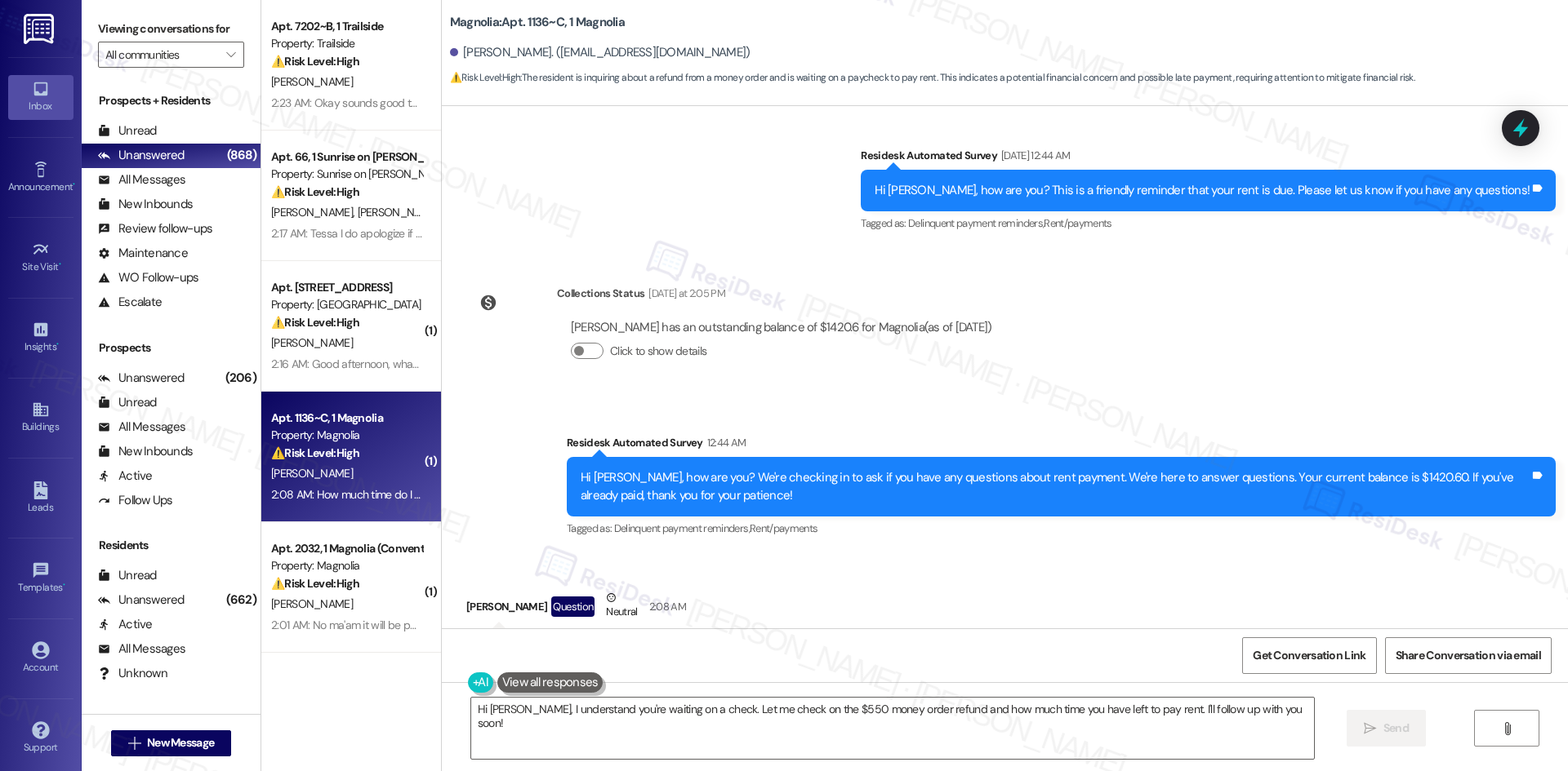
scroll to position [2991, 0]
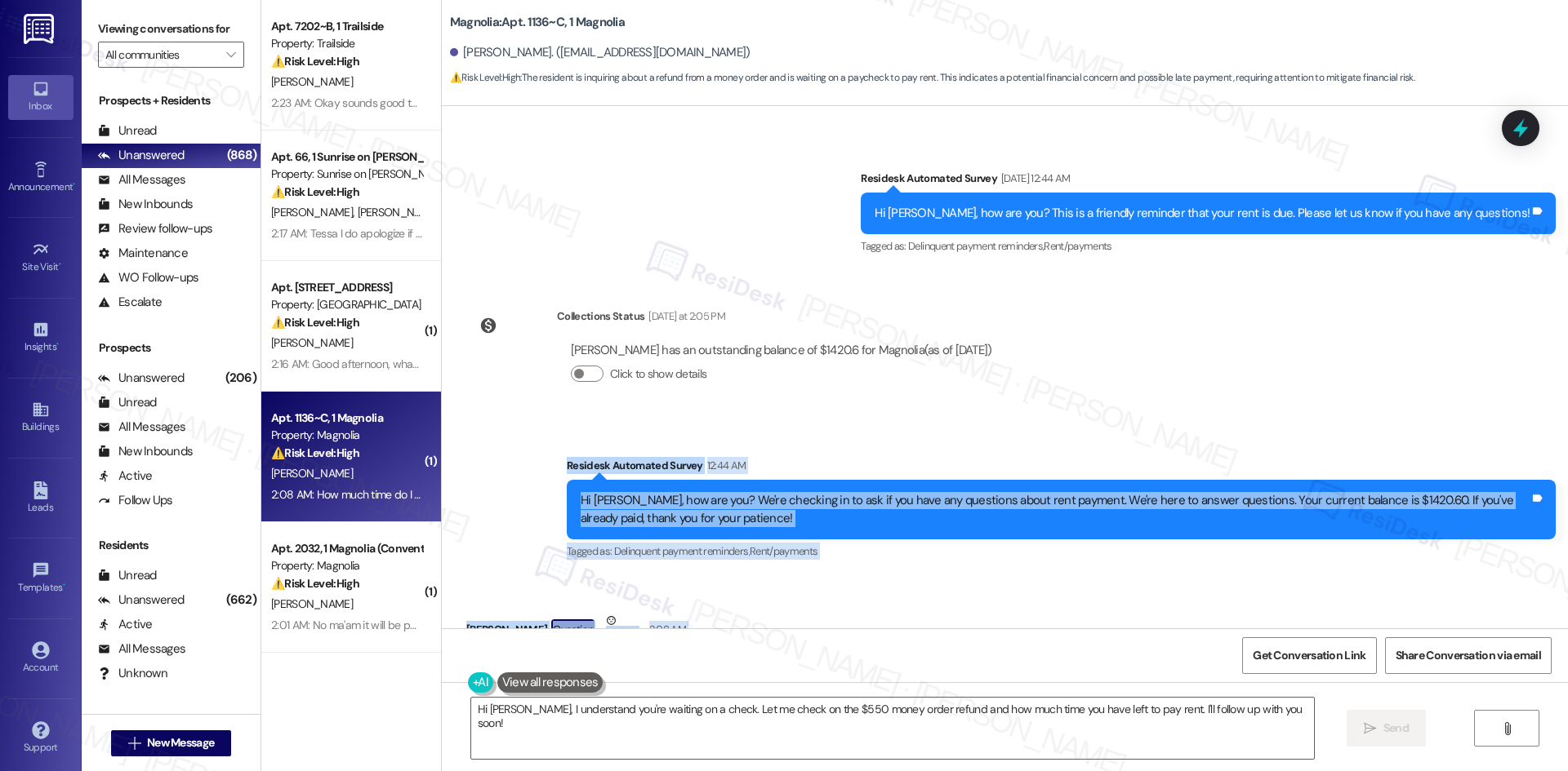
drag, startPoint x: 537, startPoint y: 368, endPoint x: 1327, endPoint y: 558, distance: 812.5
click at [1327, 558] on div "WO Opened request: Porch light... Sep 18, 2024 at 5:59 PM Status : Completed Sh…" at bounding box center [1004, 367] width 1126 height 522
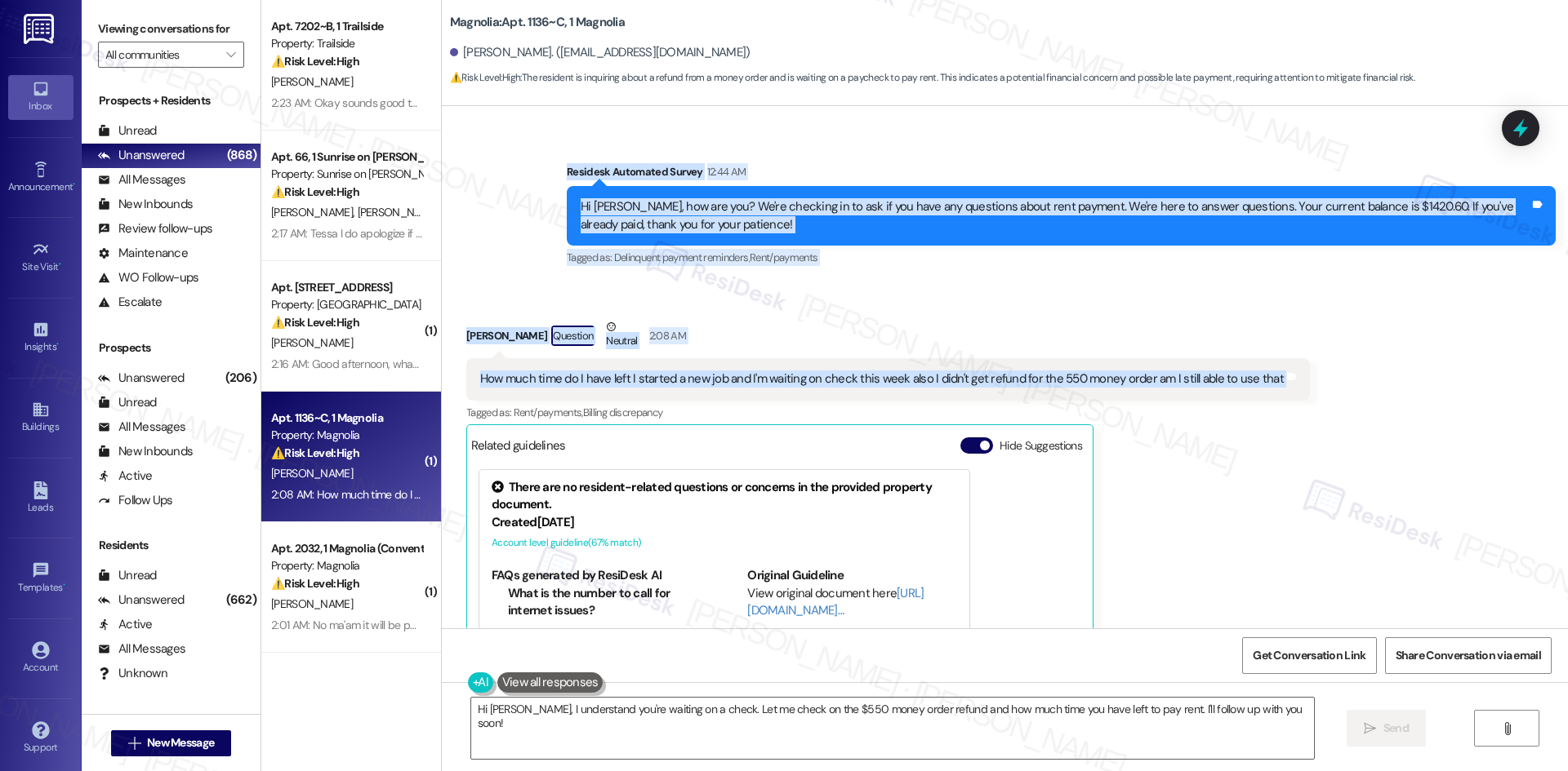
scroll to position [3318, 0]
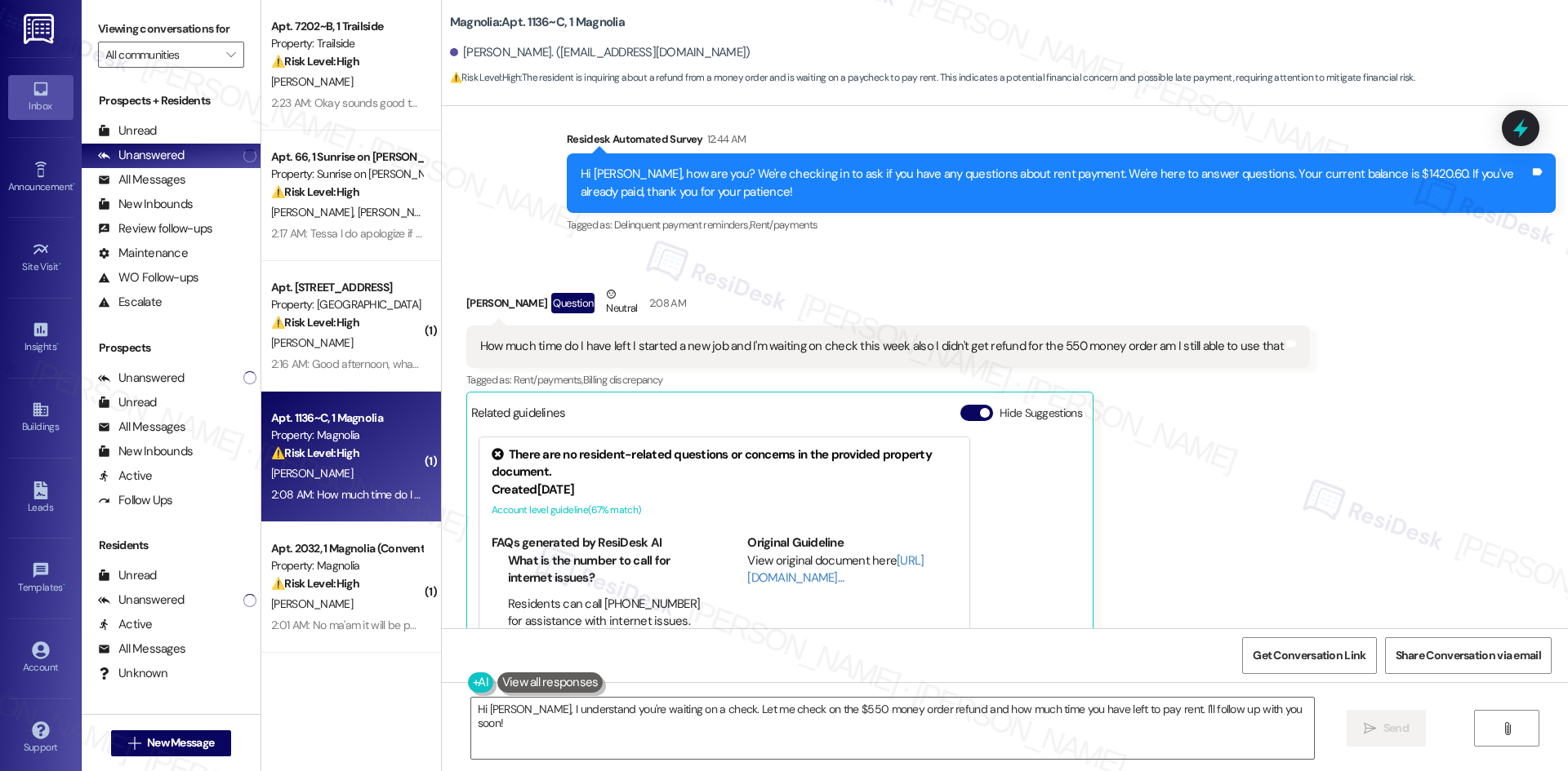
click at [1232, 360] on div "[PERSON_NAME] Question Neutral 2:08 AM How much time do I have left I started a…" at bounding box center [888, 502] width 844 height 434
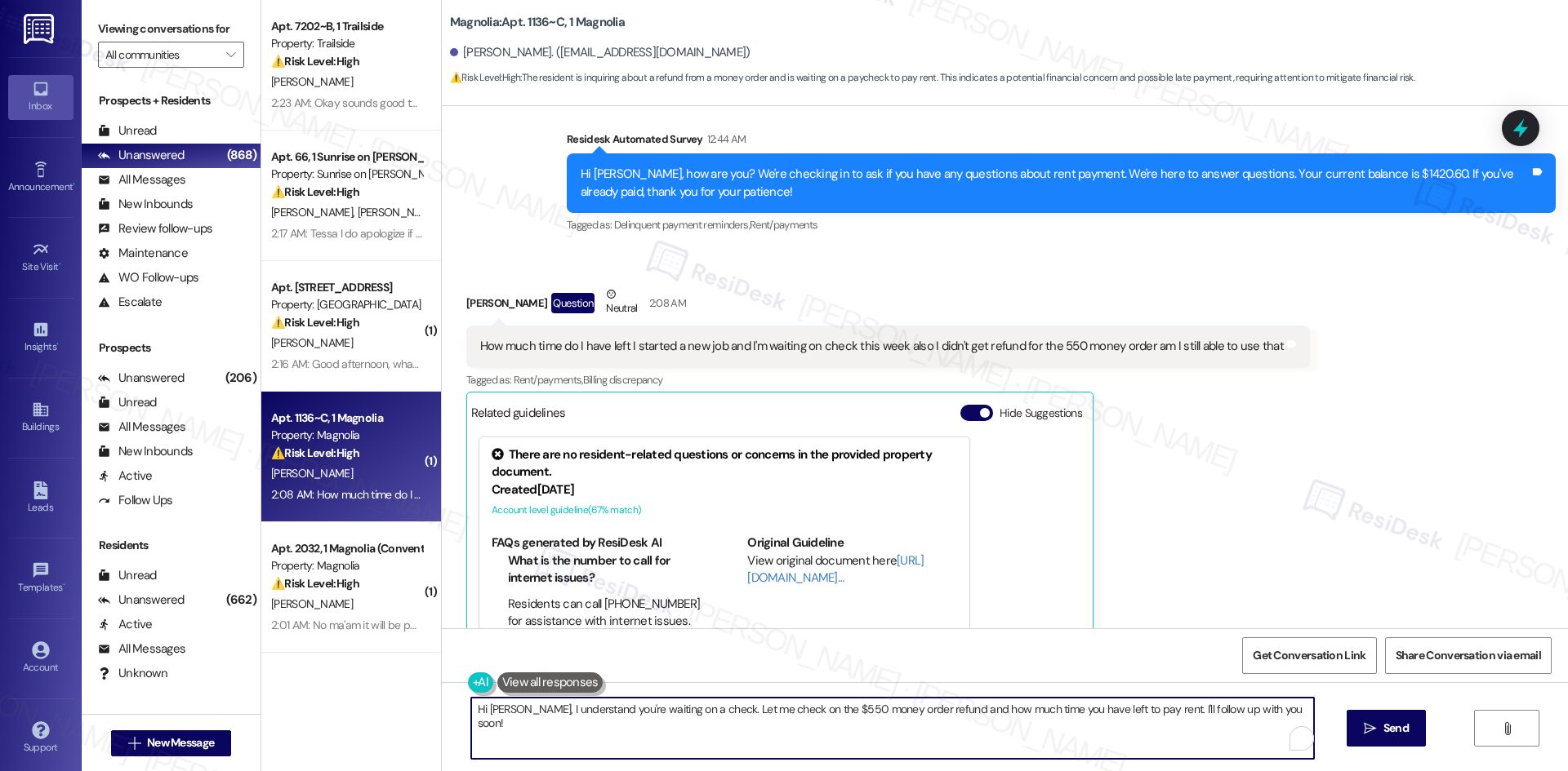
click at [639, 721] on textarea "Hi Cameron, I understand you're waiting on a check. Let me check on the $550 mo…" at bounding box center [893, 728] width 843 height 61
paste textarea "thank you for reaching out and explaining your situation. I’ll inform the site …"
type textarea "Hi [PERSON_NAME], thank you for reaching out and explaining your situation. I’l…"
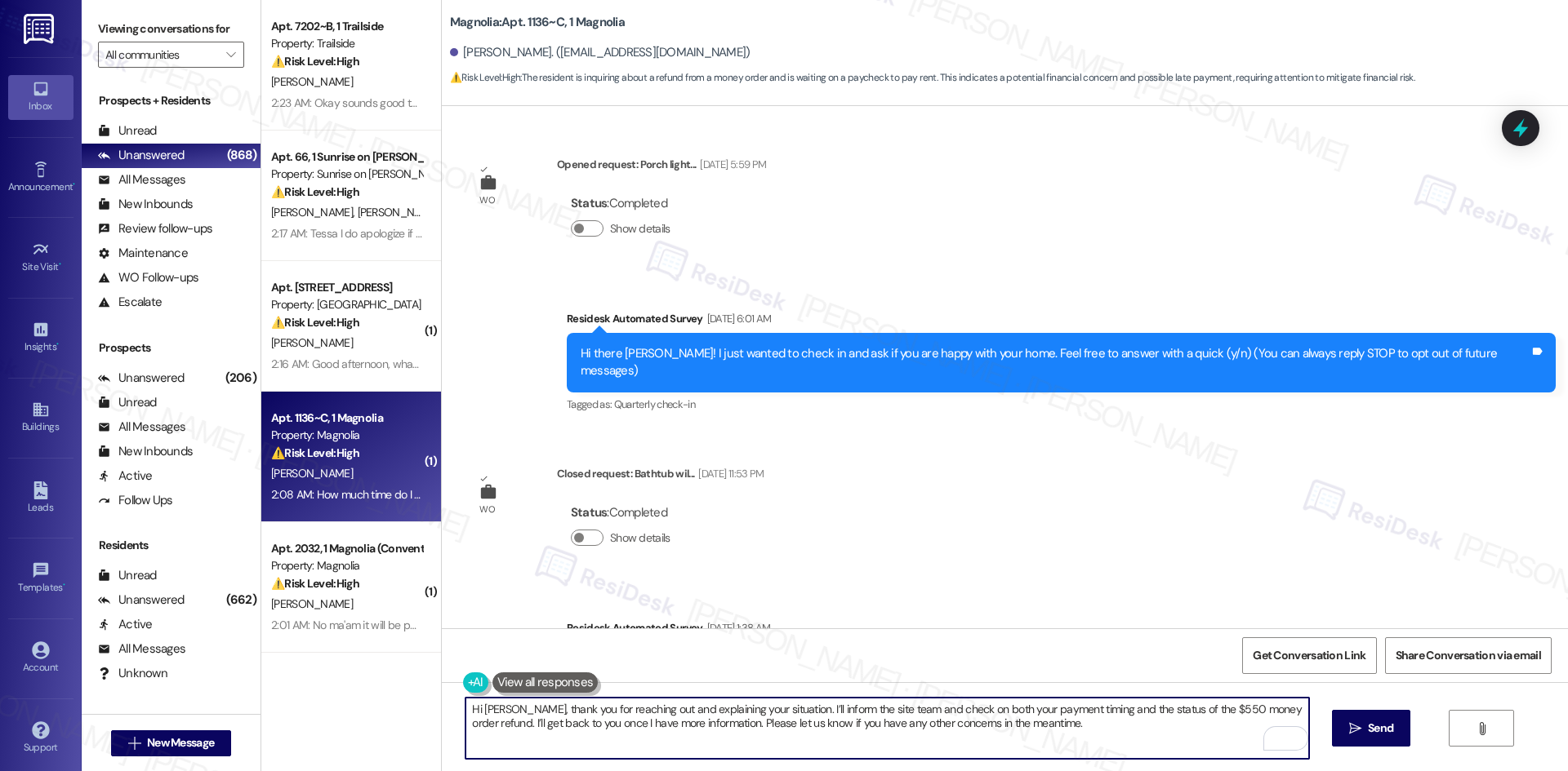
scroll to position [3318, 0]
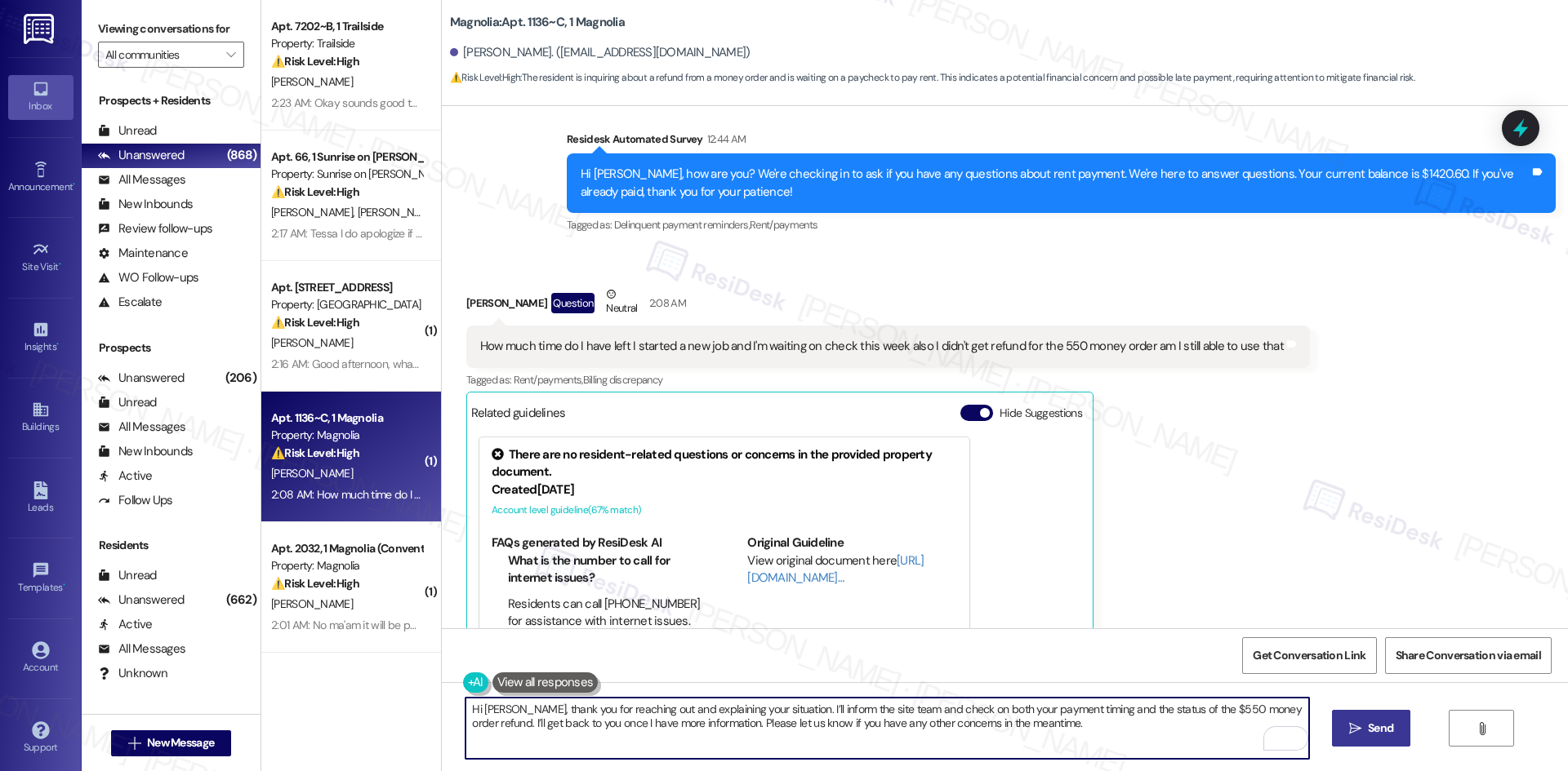
type textarea "Hi [PERSON_NAME], thank you for reaching out and explaining your situation. I’l…"
click at [1355, 735] on span " Send" at bounding box center [1372, 729] width 52 height 17
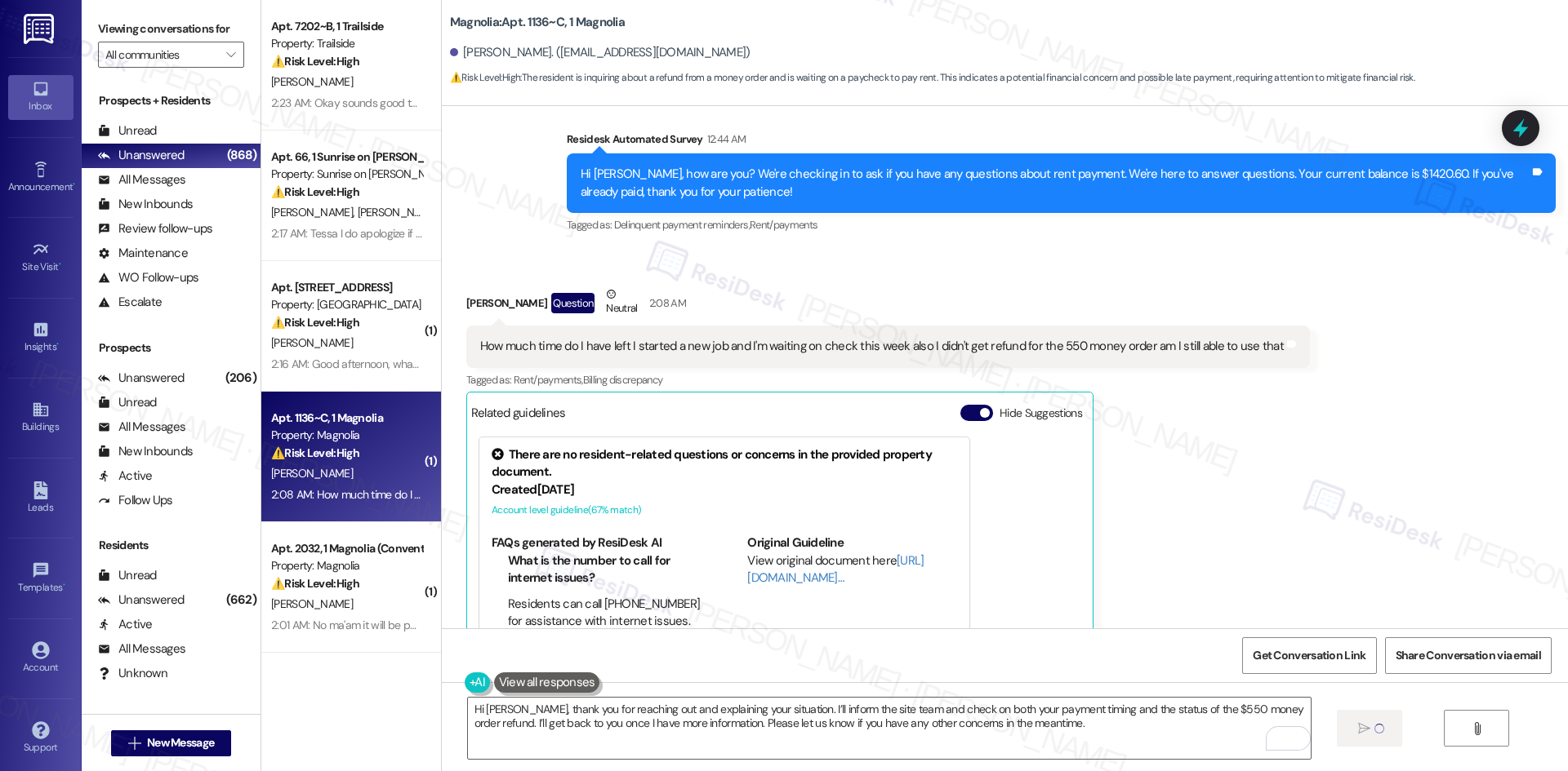
scroll to position [3317, 0]
click at [1240, 546] on div "[PERSON_NAME] Question Neutral 2:08 AM How much time do I have left I started a…" at bounding box center [888, 503] width 844 height 434
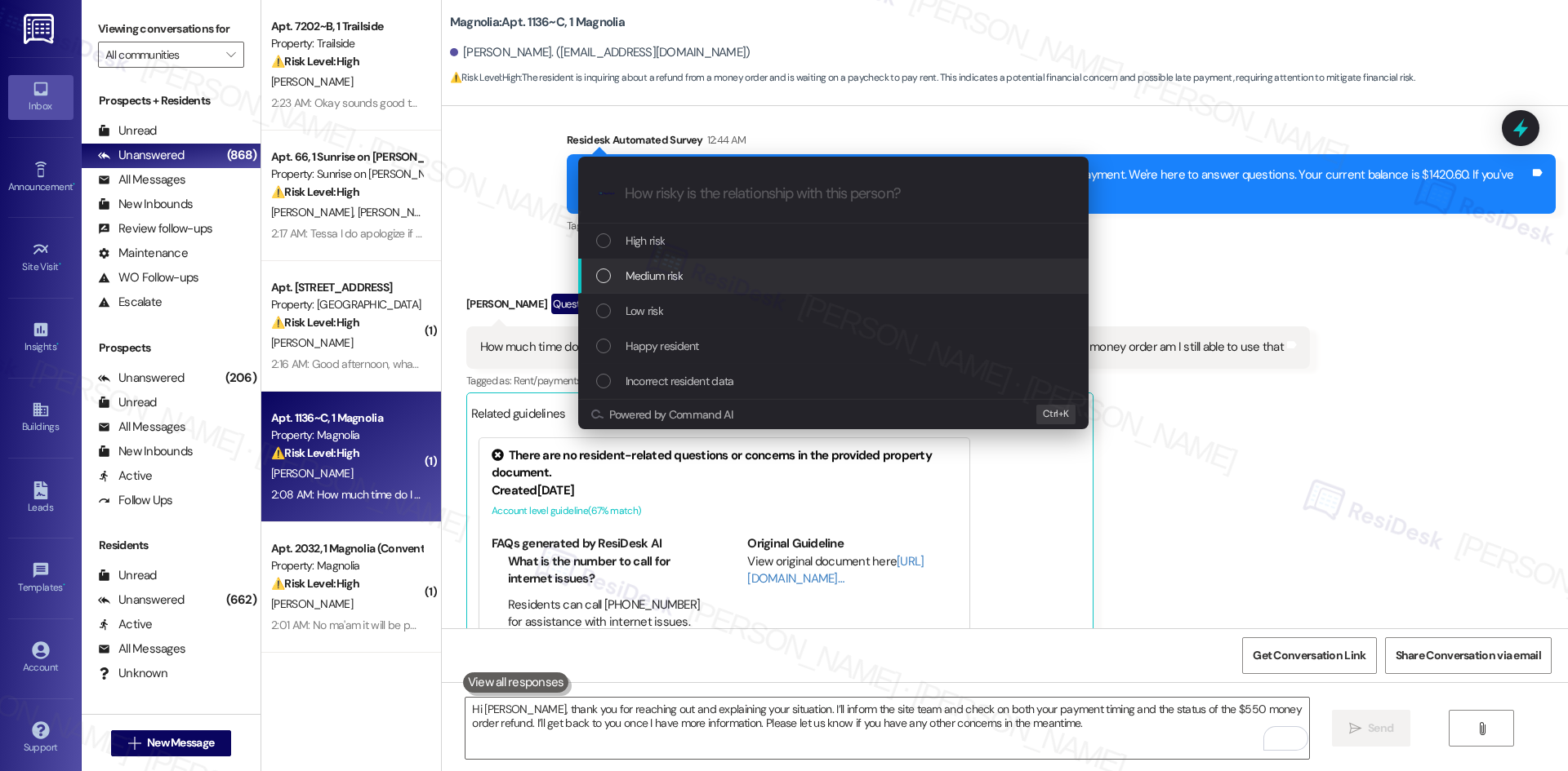
click at [732, 271] on div "Medium risk" at bounding box center [835, 275] width 478 height 18
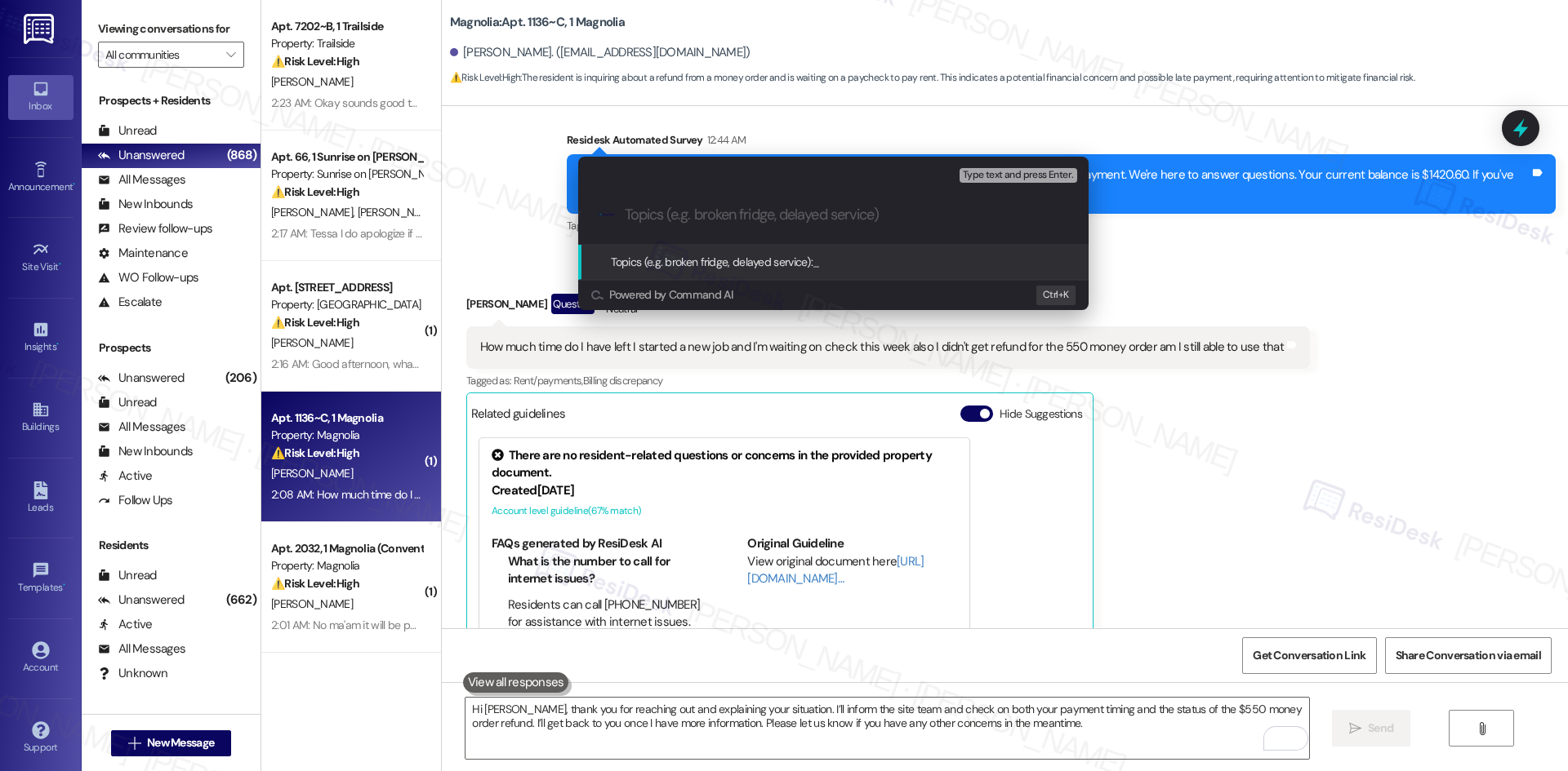
click at [667, 216] on input "Topics (e.g. broken fridge, delayed service)" at bounding box center [846, 215] width 443 height 17
paste input "Hi [PERSON_NAME], thank you for reaching out and explaining your situation. I’l…"
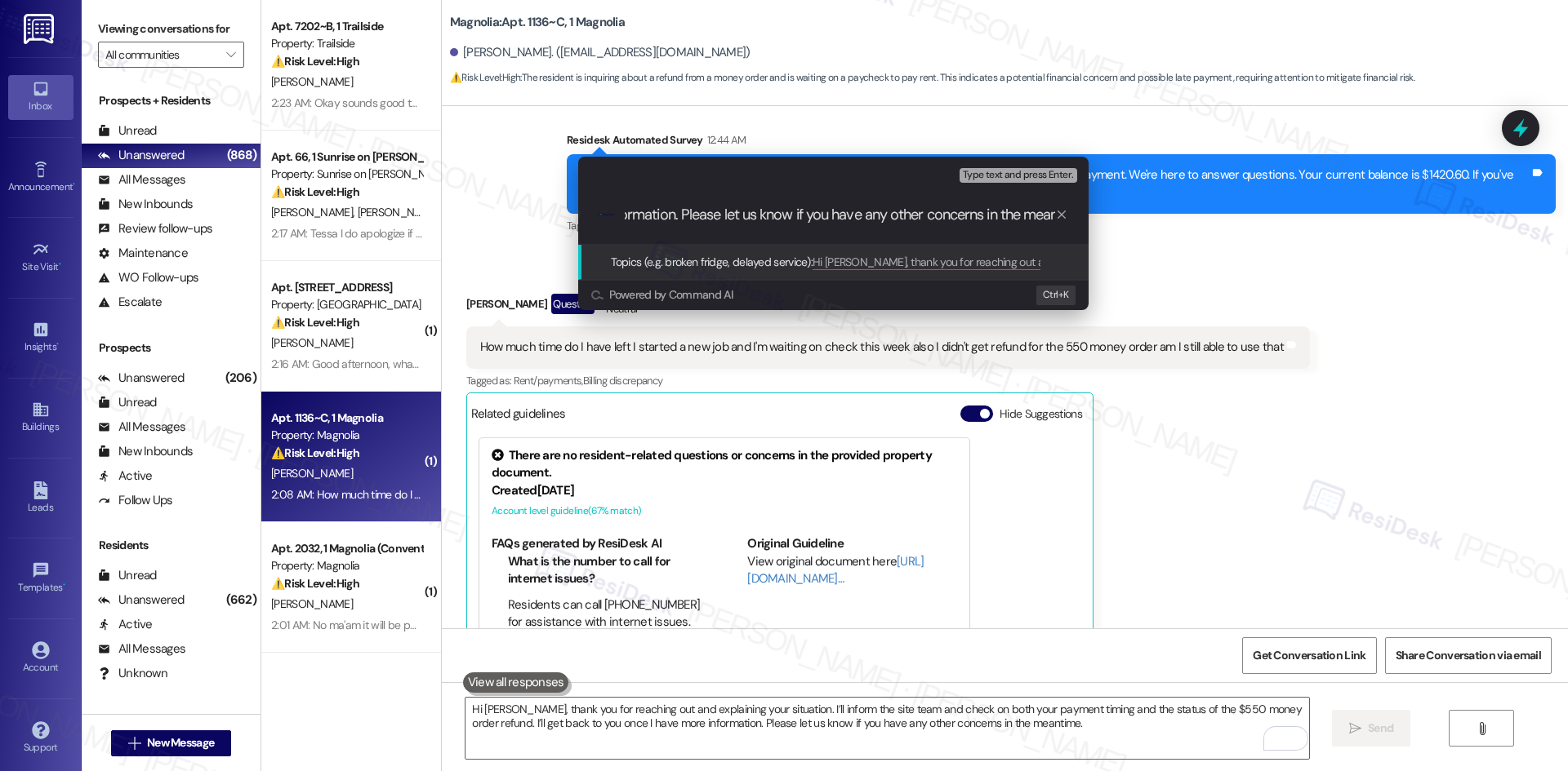
scroll to position [0, 0]
click at [1181, 415] on div "Escalate Conversation Medium risk Topics (e.g. broken fridge, delayed service) …" at bounding box center [784, 385] width 1568 height 771
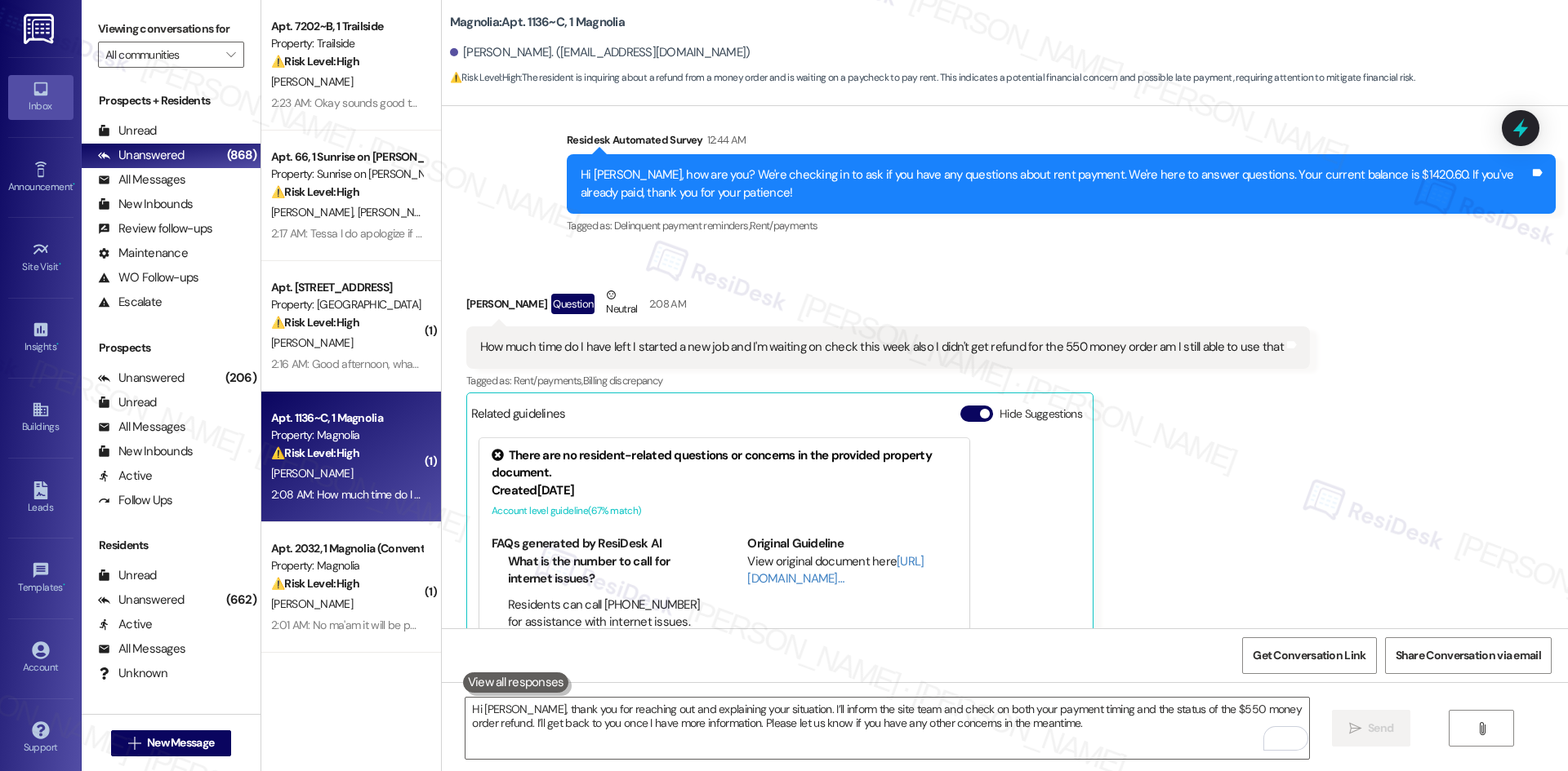
click at [1115, 445] on div "[PERSON_NAME] Question Neutral 2:08 AM How much time do I have left I started a…" at bounding box center [888, 503] width 844 height 434
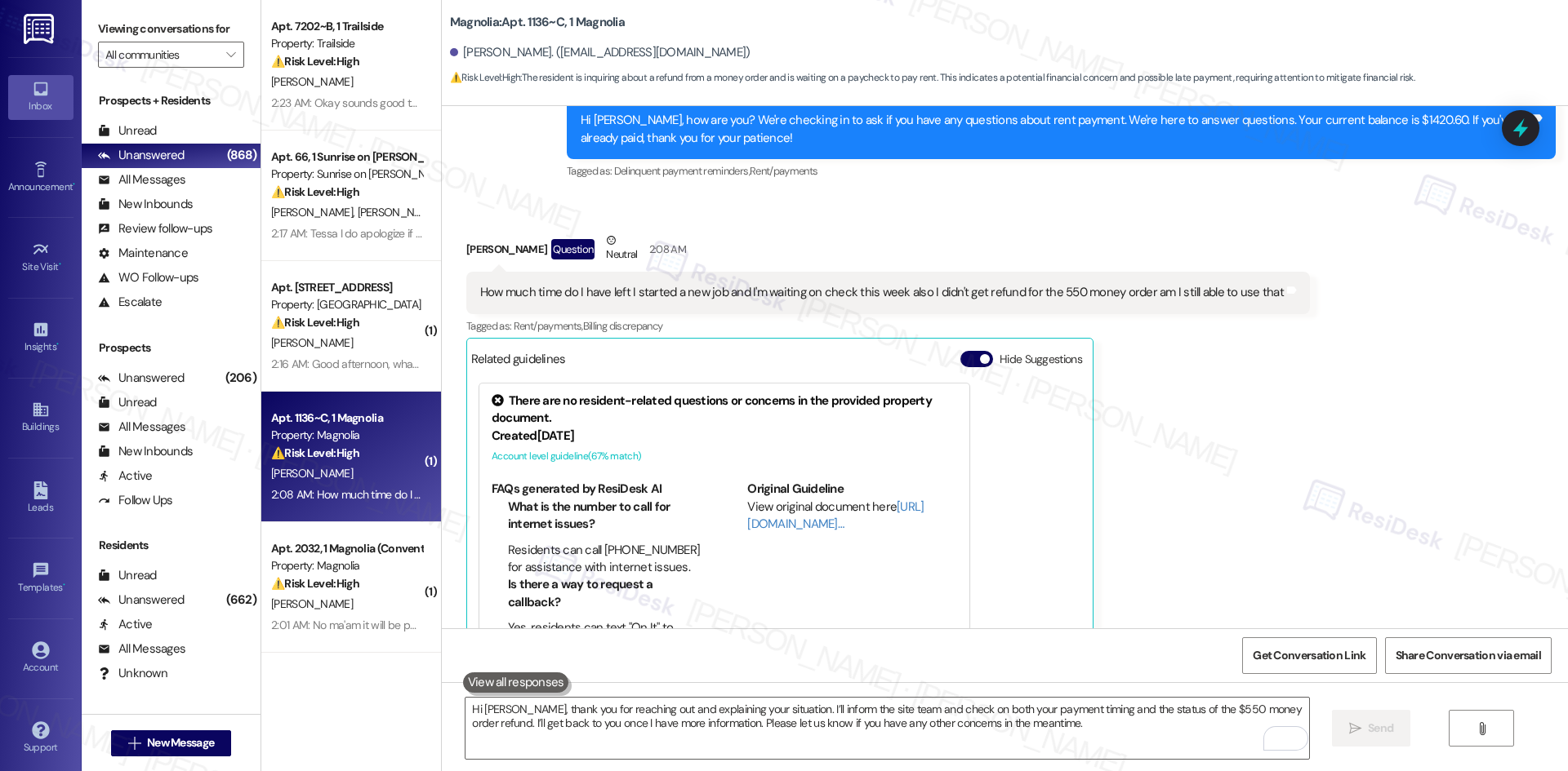
scroll to position [3368, 0]
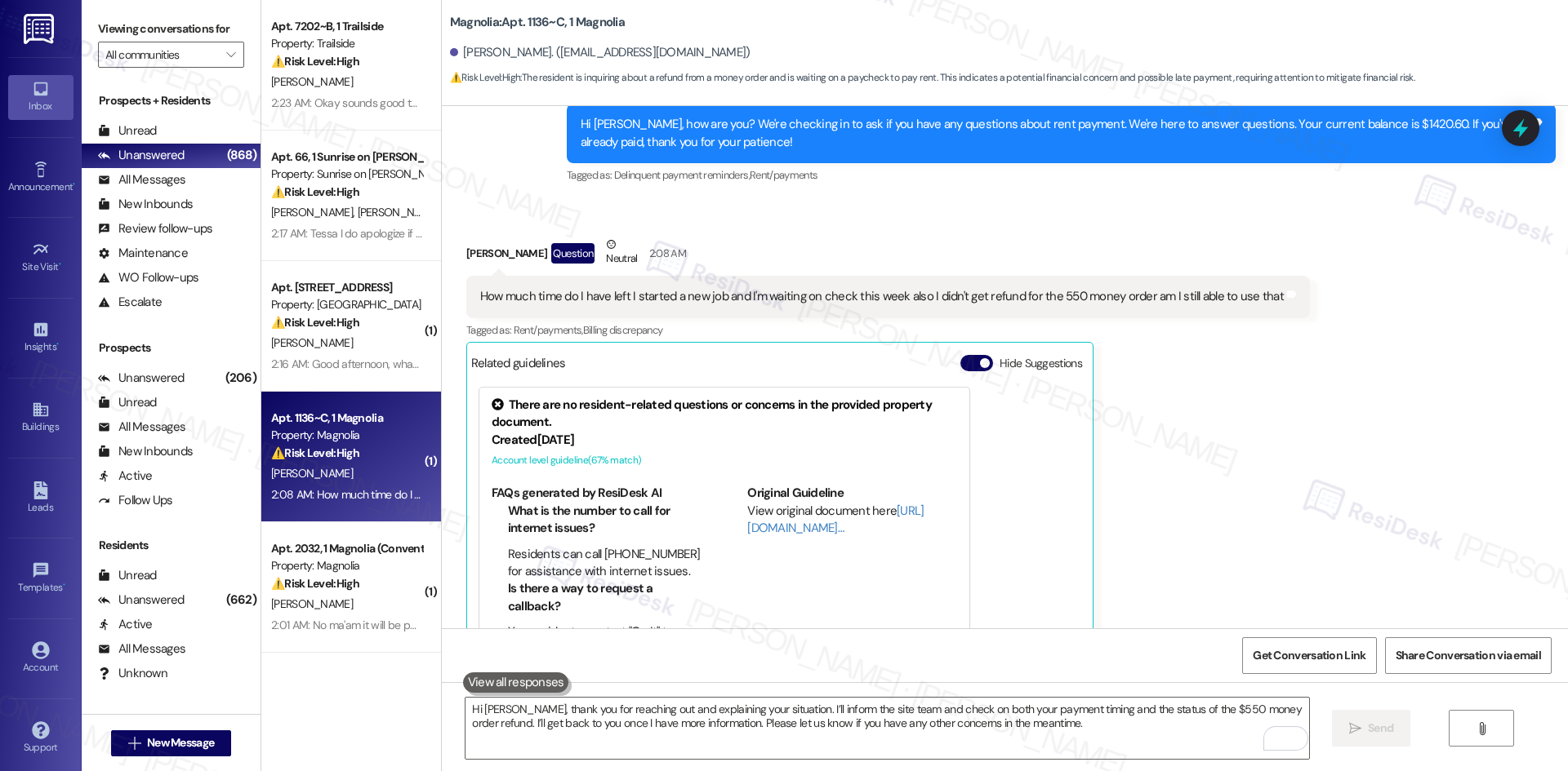
click at [1120, 458] on div "[PERSON_NAME] Question Neutral 2:08 AM How much time do I have left I started a…" at bounding box center [888, 453] width 844 height 434
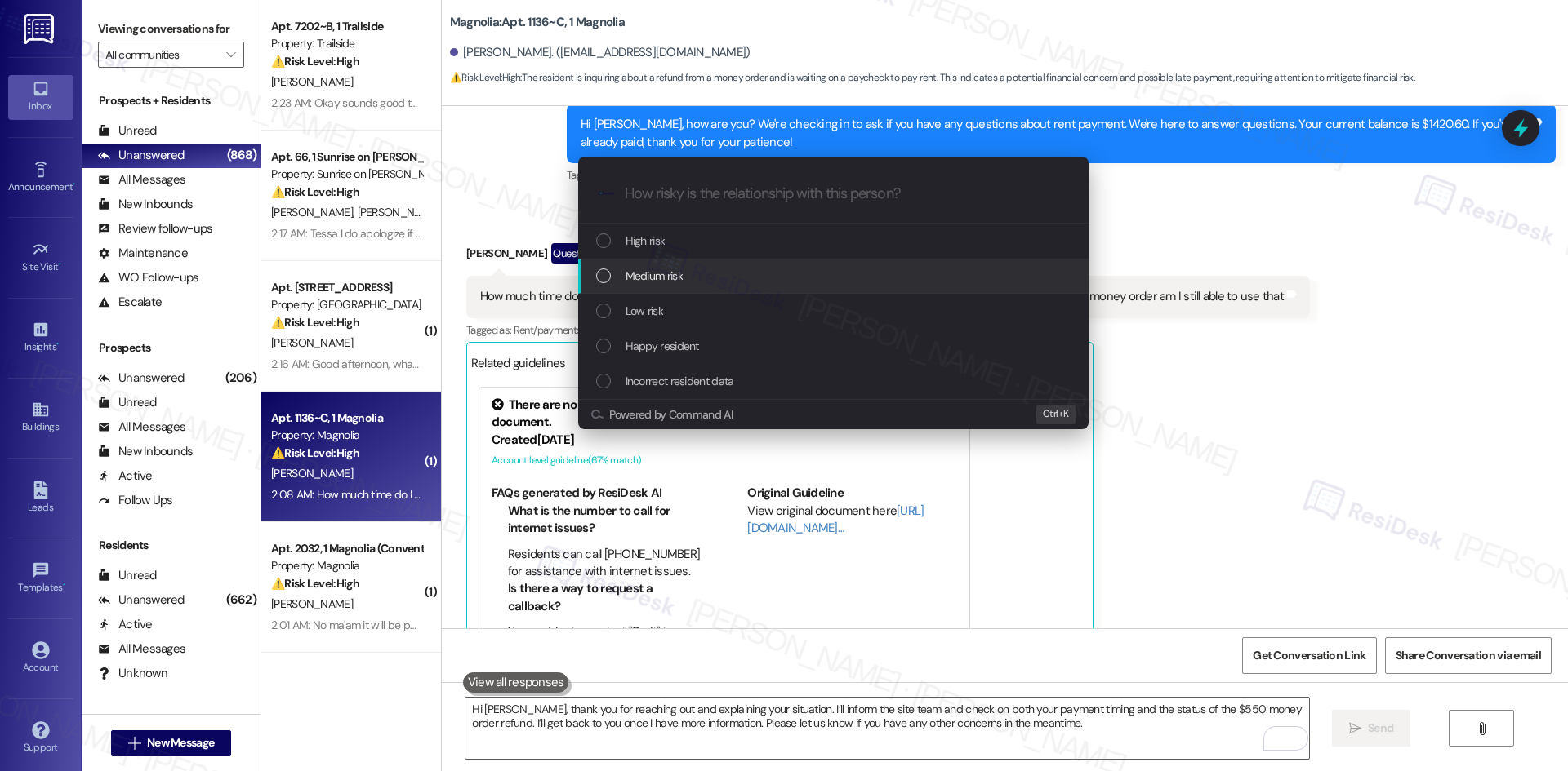
click at [655, 273] on span "Medium risk" at bounding box center [654, 275] width 57 height 18
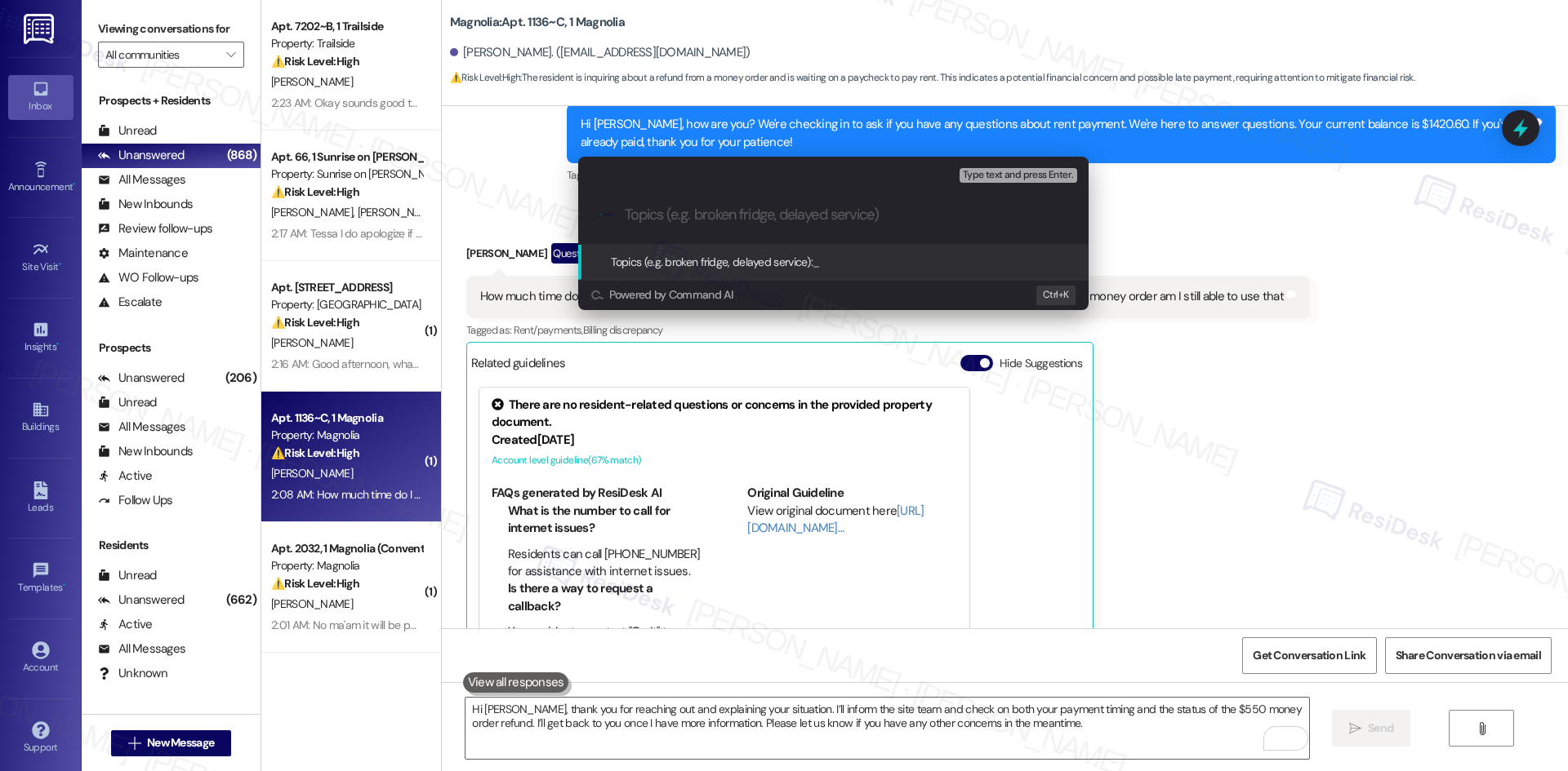
click at [682, 216] on input "Topics (e.g. broken fridge, delayed service)" at bounding box center [846, 215] width 443 height 17
paste input "Payment Timing & Money Order Refund Inquiry"
type input "Payment Timing & Money Order Refund Inquiry"
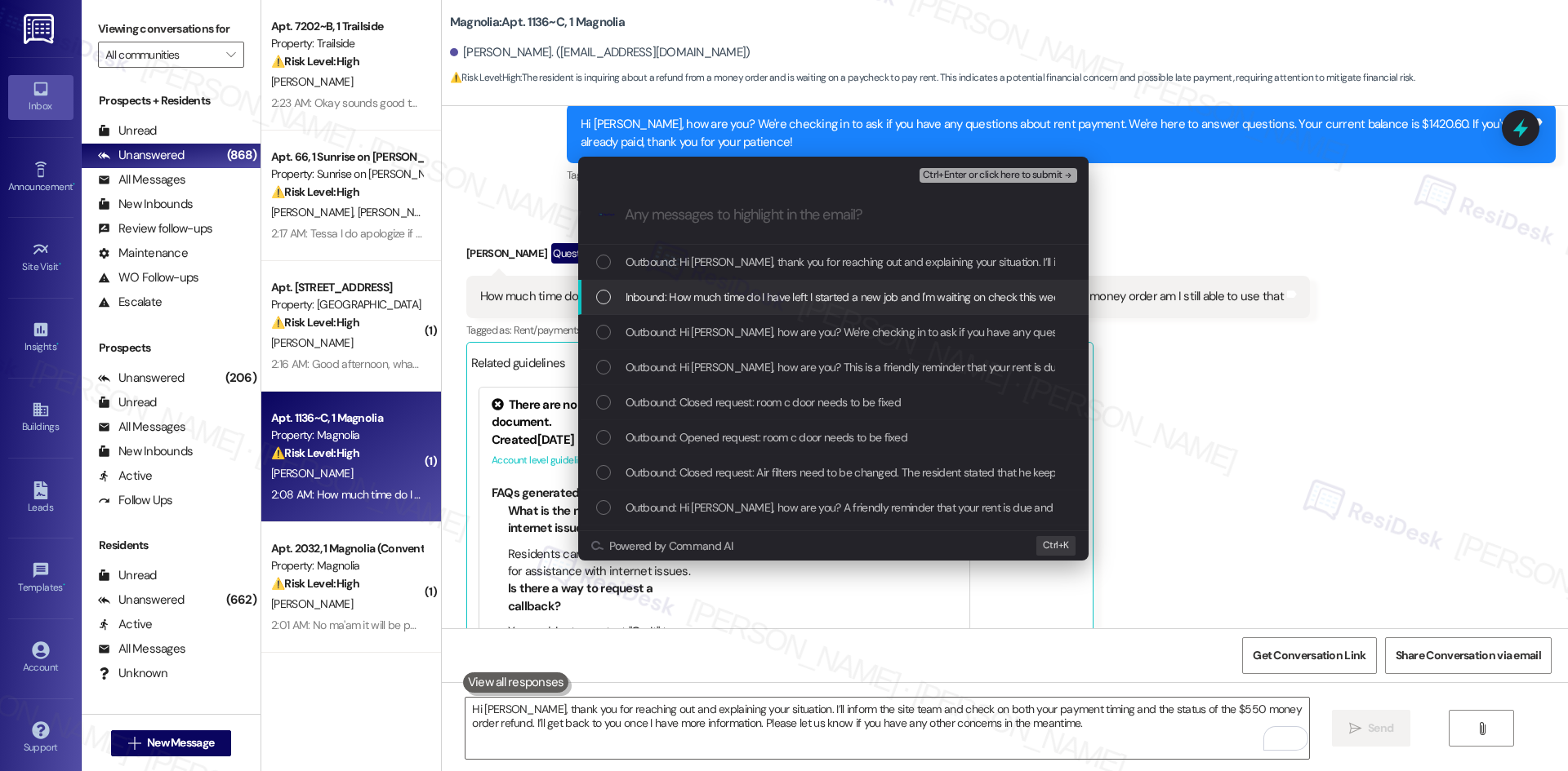
click at [872, 290] on span "Inbound: How much time do I have left I started a new job and I'm waiting on ch…" at bounding box center [1017, 297] width 784 height 18
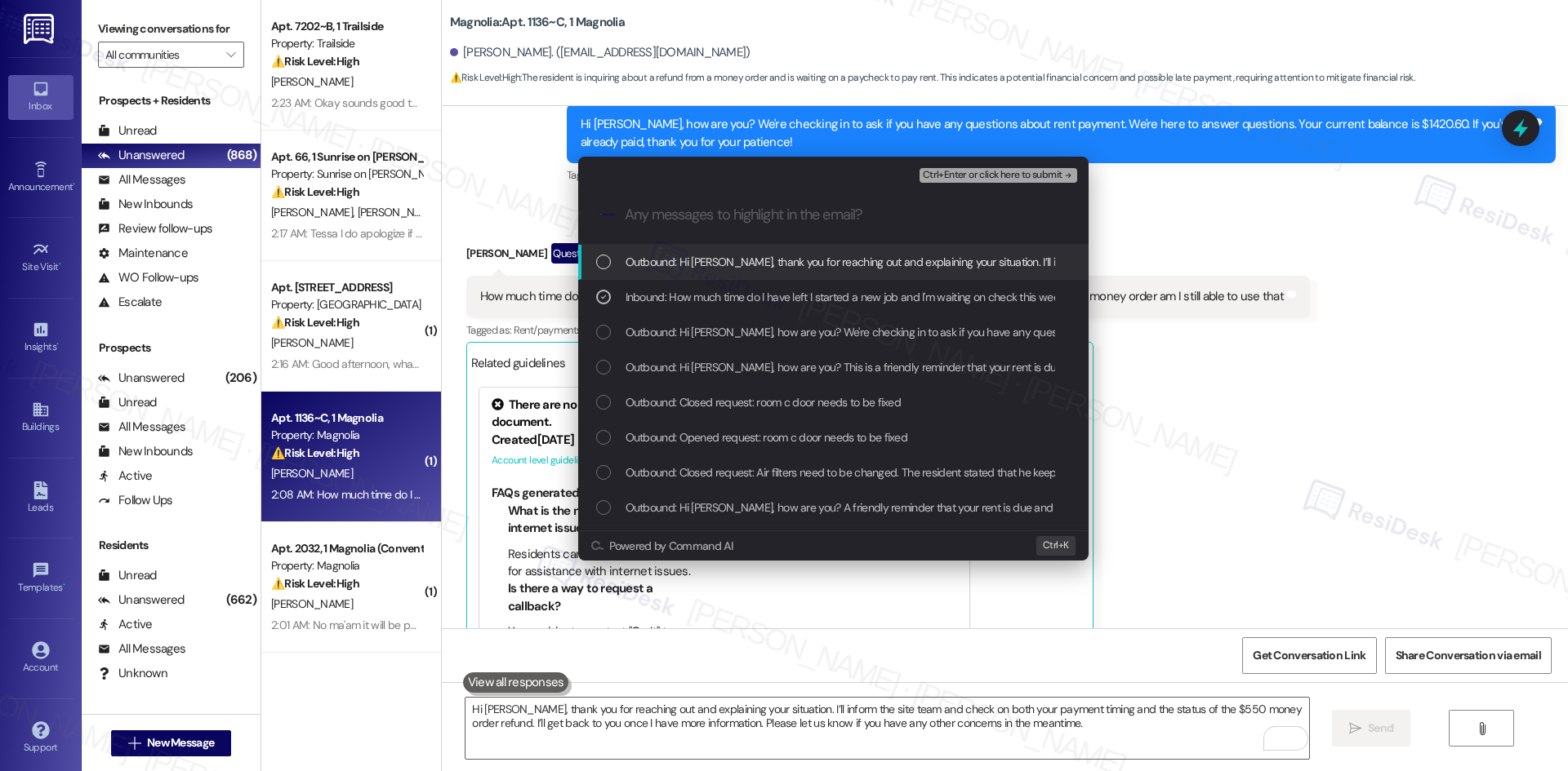
click at [1036, 176] on span "Ctrl+Enter or click here to submit" at bounding box center [992, 176] width 140 height 11
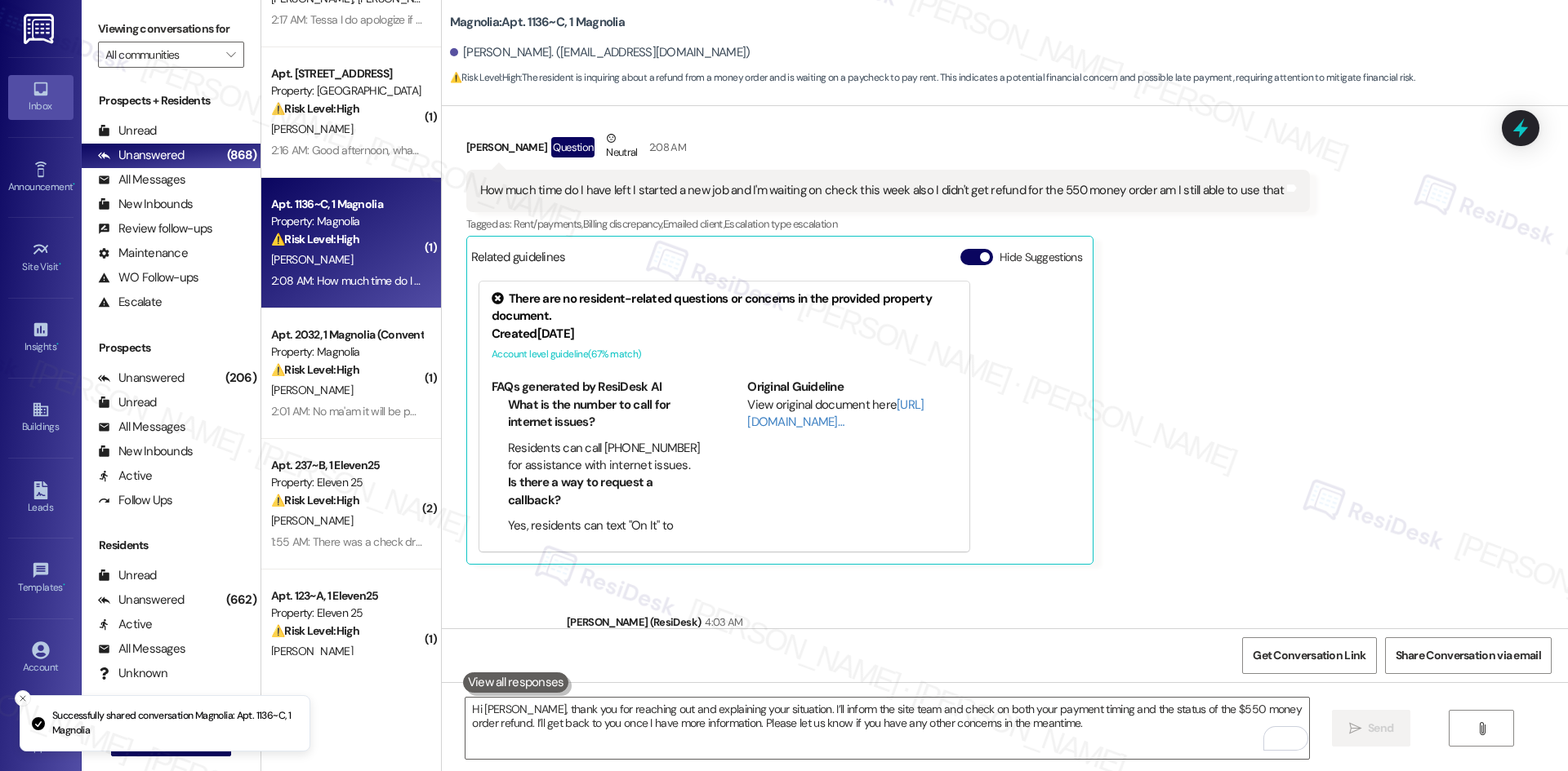
scroll to position [245, 0]
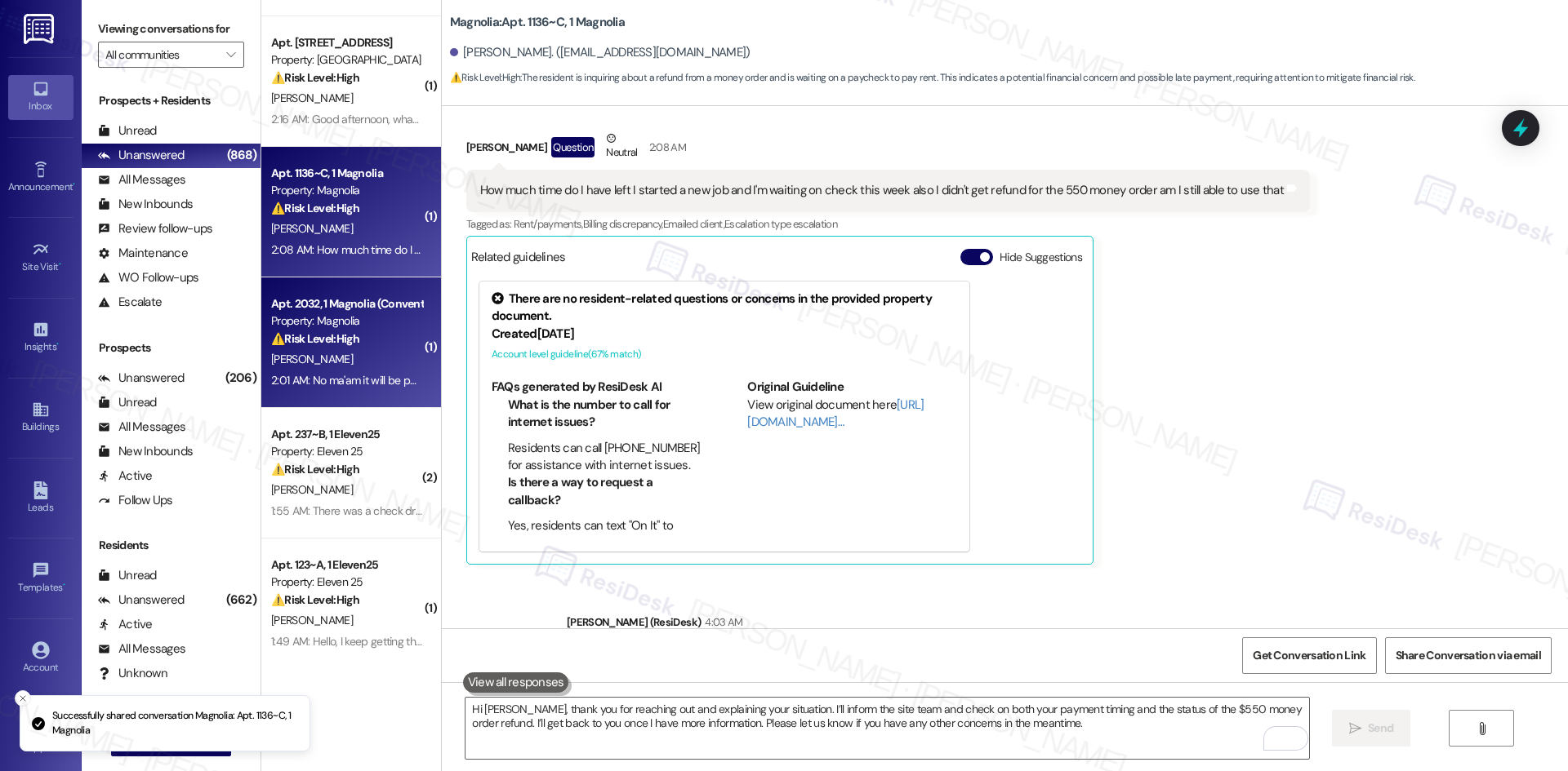
click at [325, 365] on div "[PERSON_NAME]" at bounding box center [347, 360] width 154 height 21
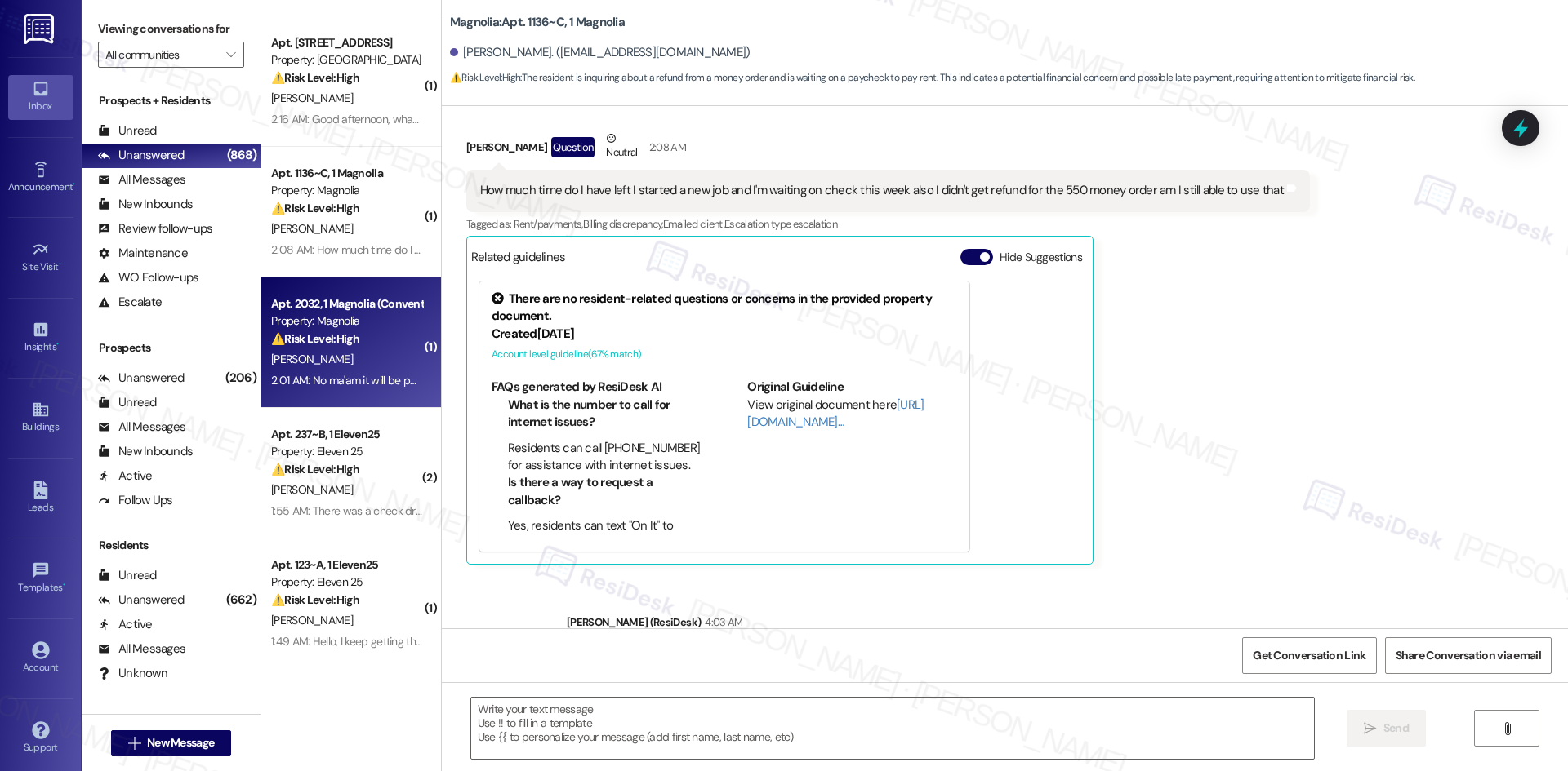
type textarea "Fetching suggested responses. Please feel free to read through the conversation…"
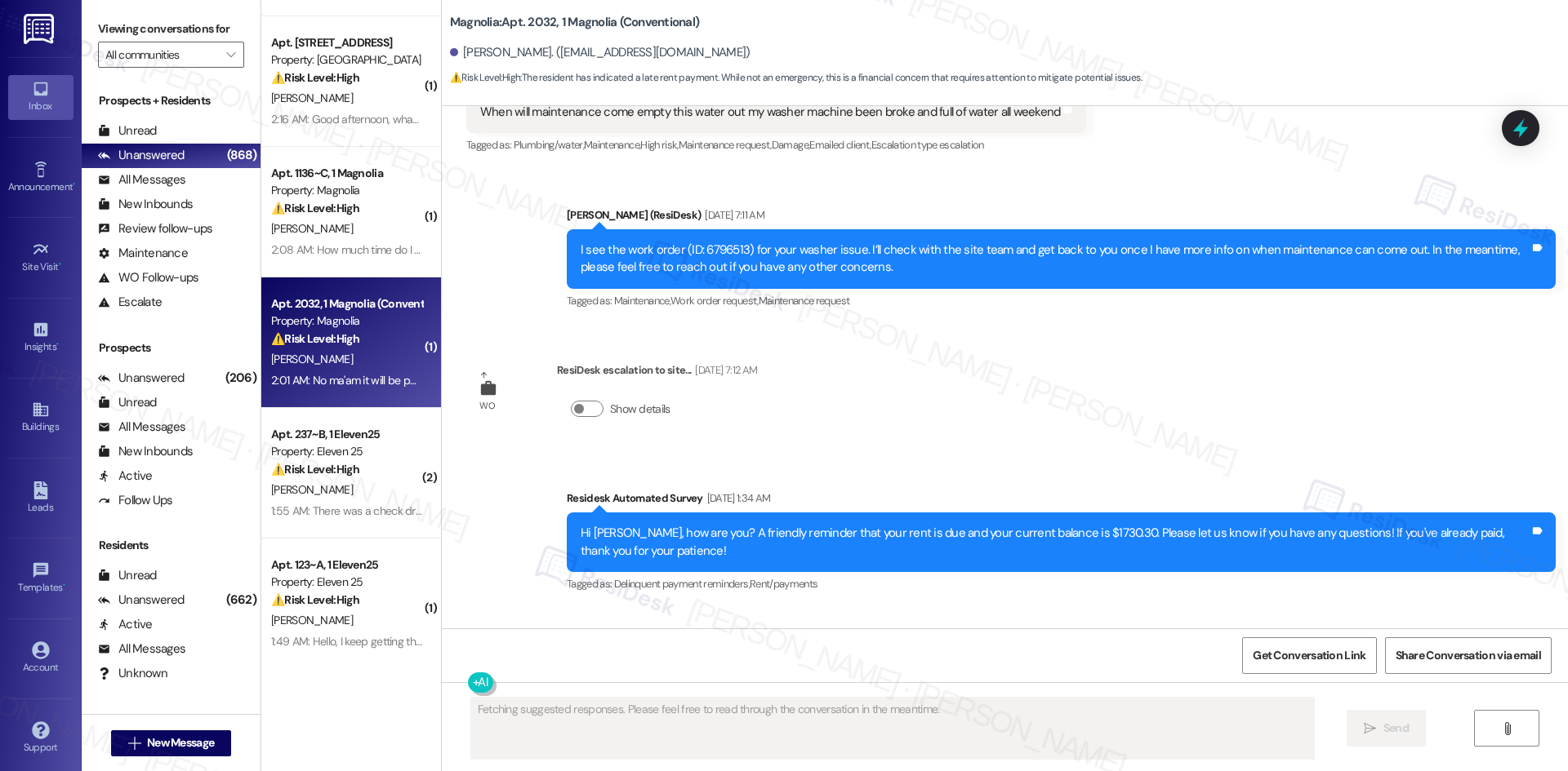
scroll to position [20777, 0]
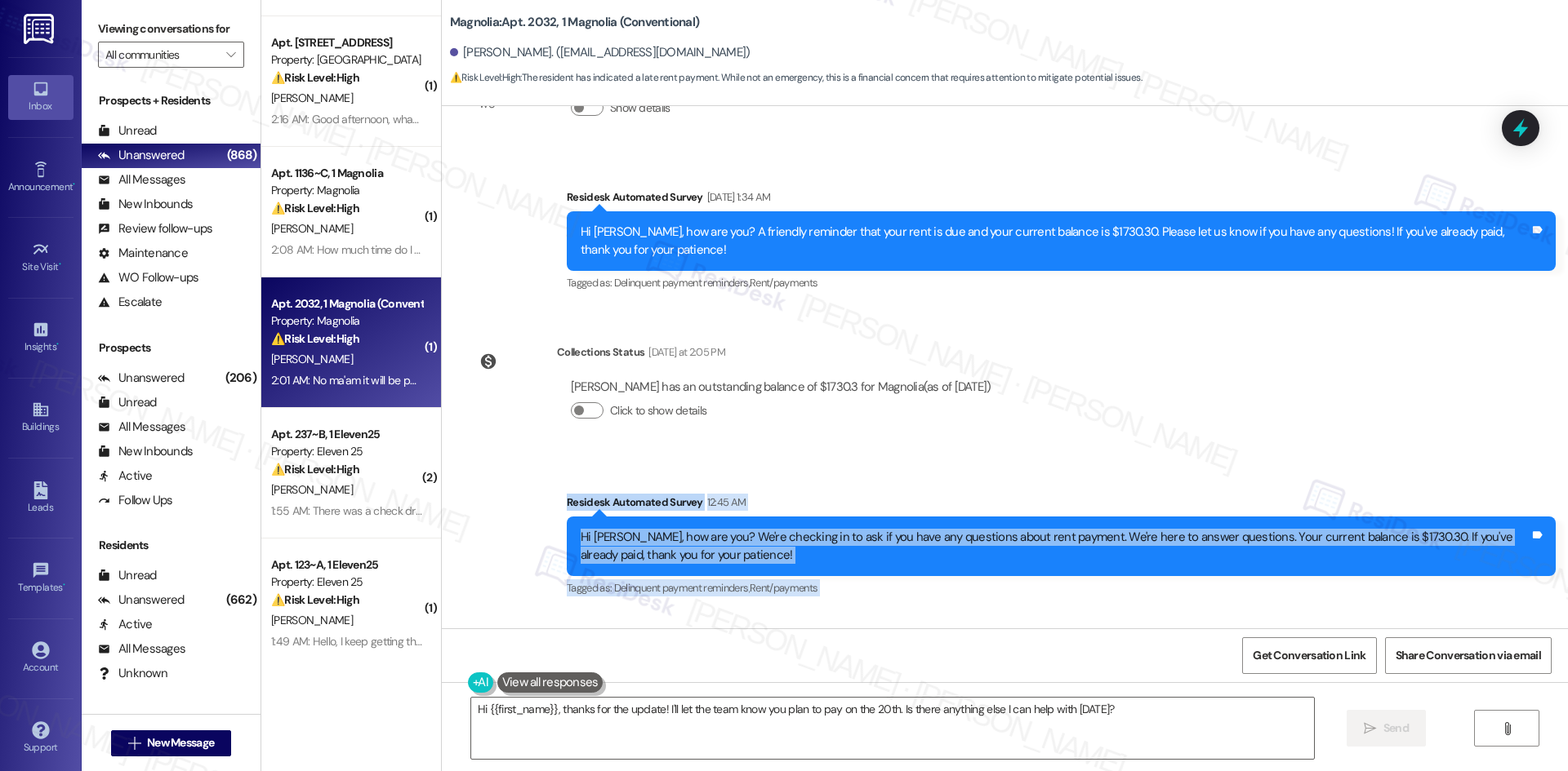
drag, startPoint x: 535, startPoint y: 375, endPoint x: 764, endPoint y: 573, distance: 302.7
click at [764, 573] on div "Survey, sent via SMS Residesk Automated Survey [DATE] 2:55 AM Hi [PERSON_NAME],…" at bounding box center [1004, 367] width 1126 height 522
copy div "Residesk Automated Survey 12:45 AM Hi [PERSON_NAME], how are you? We're checkin…"
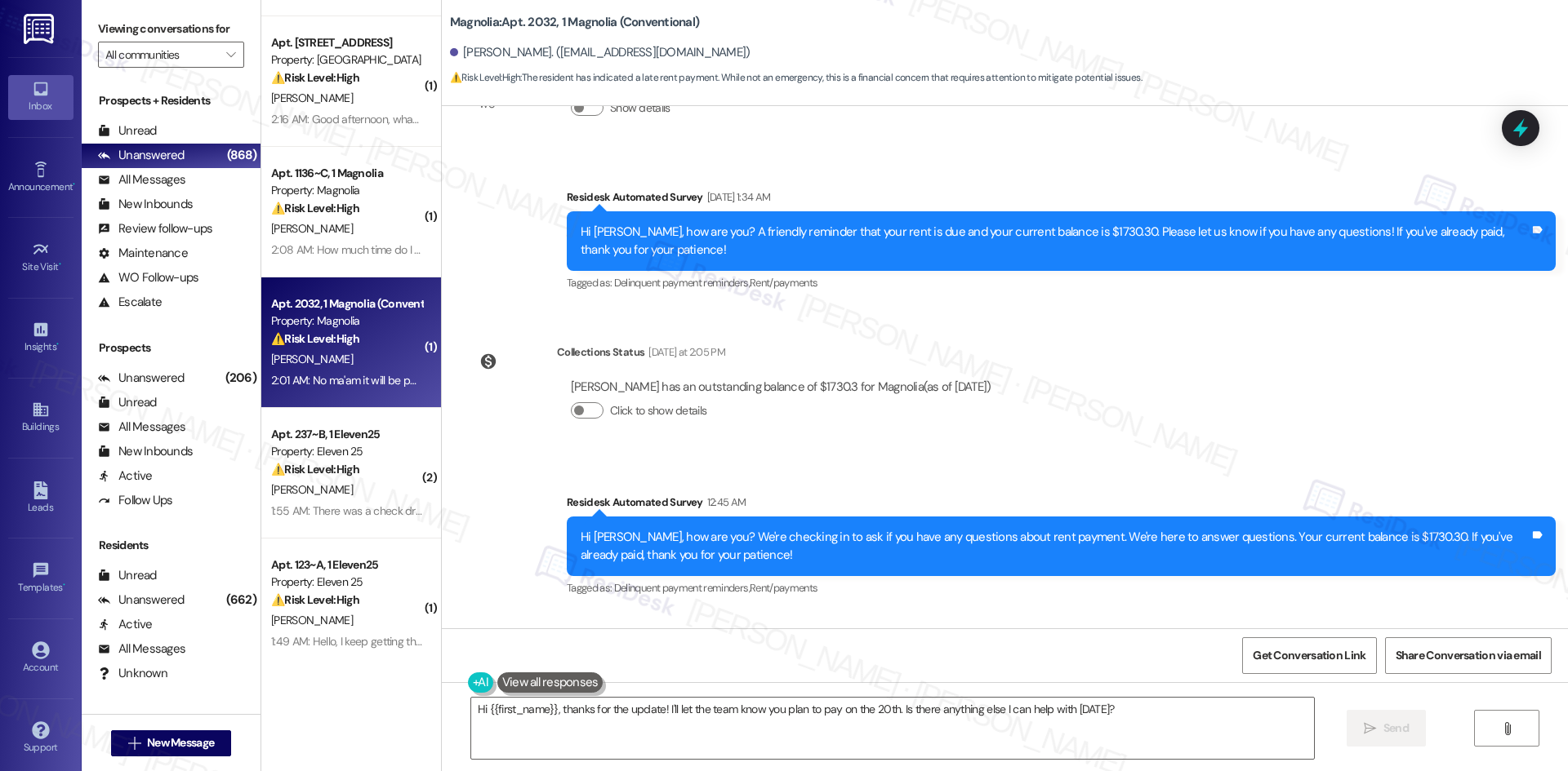
click at [1019, 330] on div "Survey, sent via SMS Residesk Automated Survey [DATE] 2:55 AM Hi [PERSON_NAME],…" at bounding box center [1004, 367] width 1126 height 522
click at [928, 332] on div "Collections Status [DATE] at 2:05 PM [PERSON_NAME] has an outstanding balance o…" at bounding box center [736, 394] width 564 height 126
click at [732, 457] on div "Survey, sent via SMS Residesk Automated Survey 12:45 AM Hi [PERSON_NAME], how a…" at bounding box center [1004, 534] width 1126 height 155
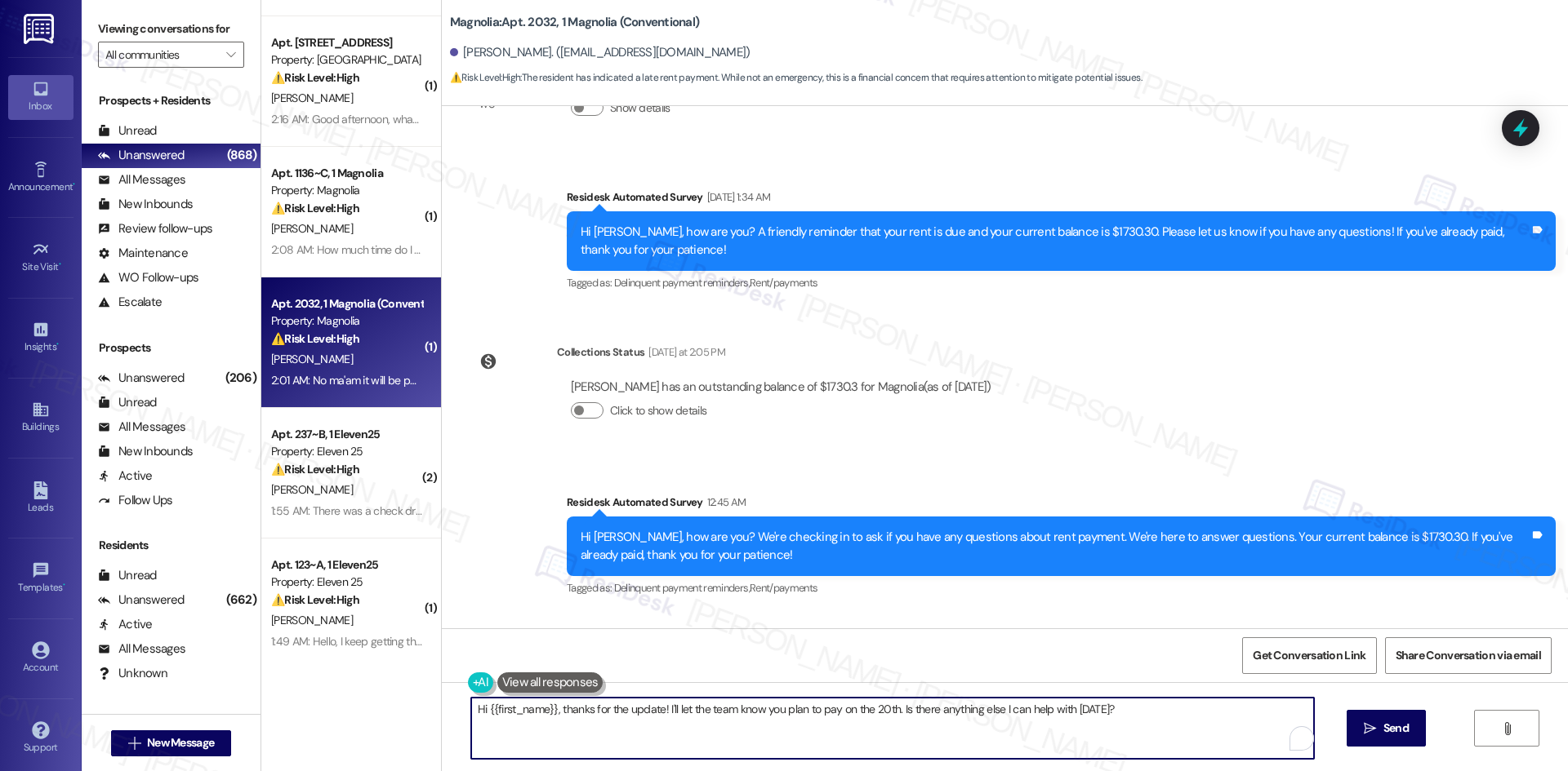
click at [800, 721] on textarea "Hi {{first_name}}, thanks for the update! I'll let the team know you plan to pa…" at bounding box center [893, 728] width 843 height 61
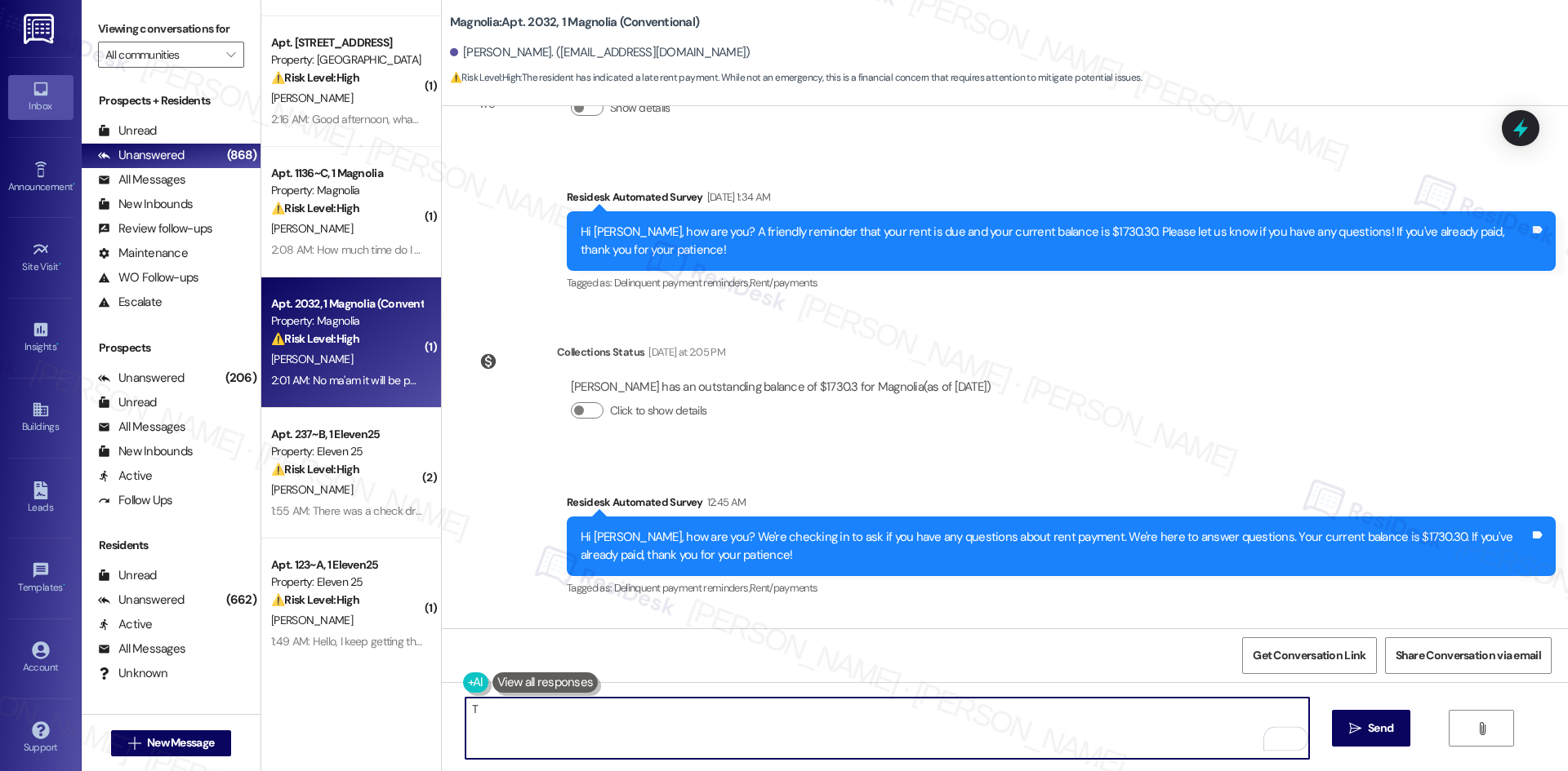
paste textarea "[PERSON_NAME] you for letting me know. I’ll inform the site team about your pla…"
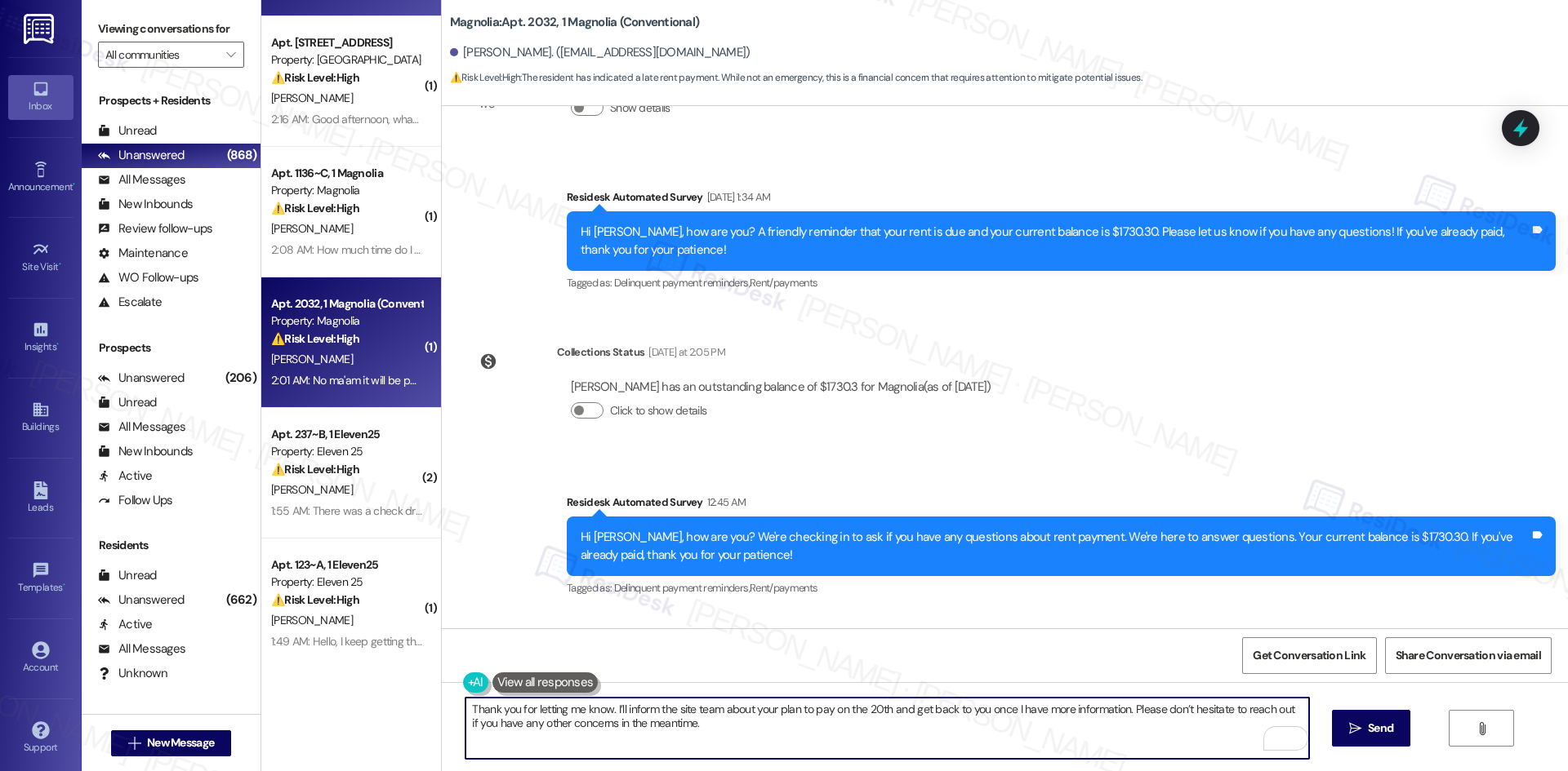
type textarea "Thank you for letting me know. I’ll inform the site team about your plan to pay…"
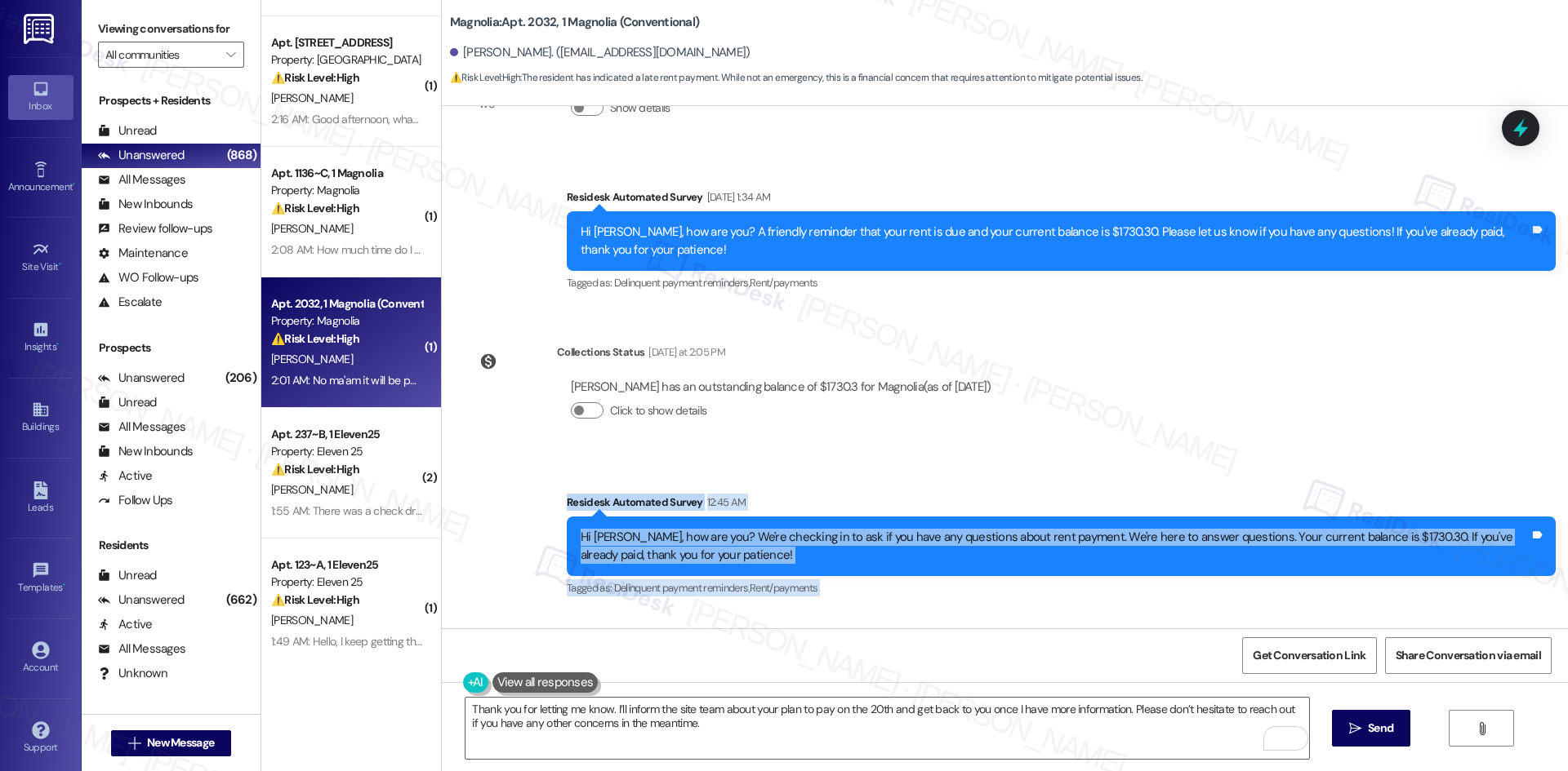
drag, startPoint x: 534, startPoint y: 368, endPoint x: 831, endPoint y: 622, distance: 390.8
click at [831, 622] on div "Survey, sent via SMS Residesk Automated Survey [DATE] 2:55 AM Hi [PERSON_NAME],…" at bounding box center [1004, 367] width 1126 height 522
click at [1359, 736] on span " Send" at bounding box center [1372, 729] width 52 height 17
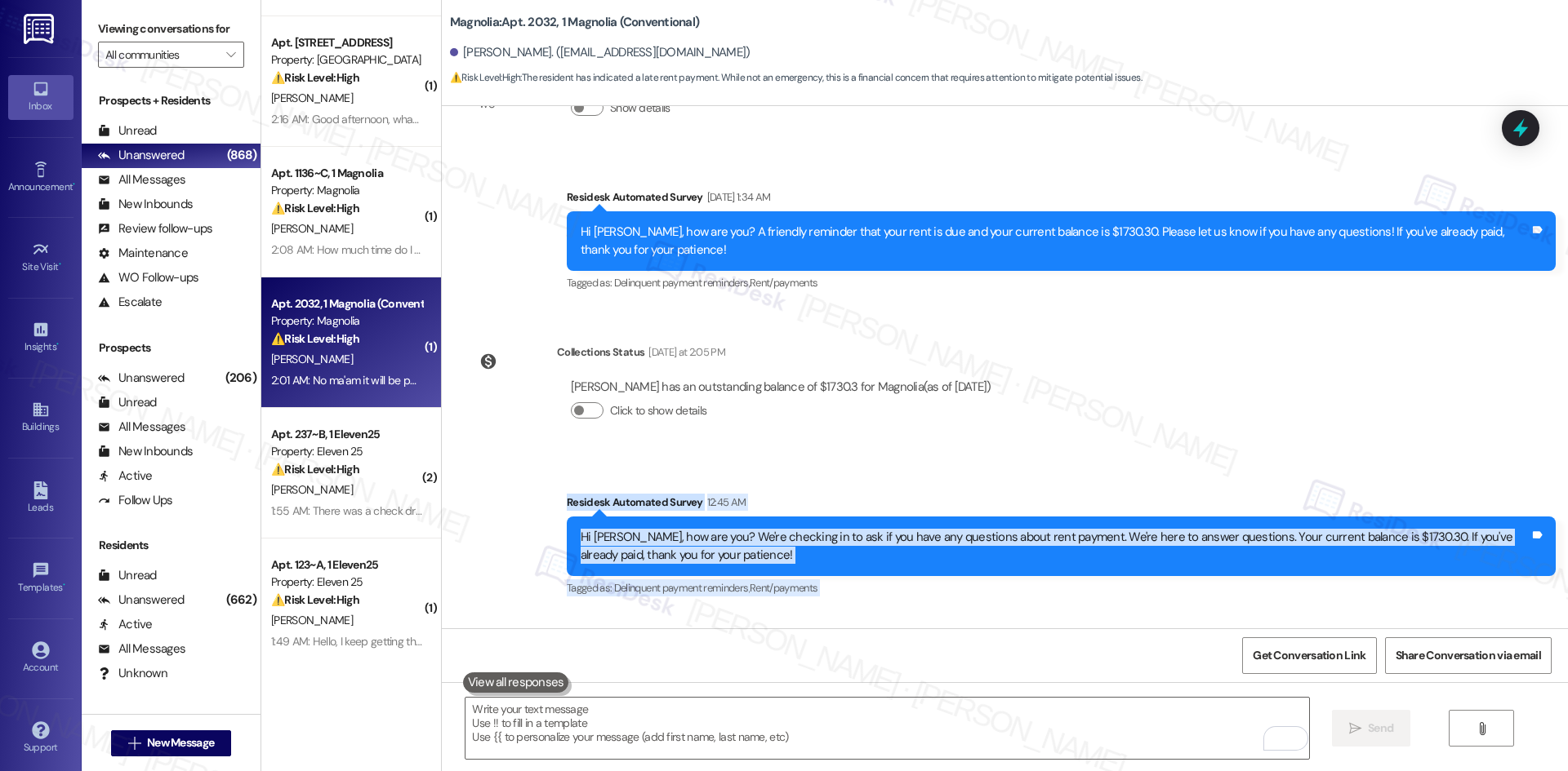
scroll to position [20776, 0]
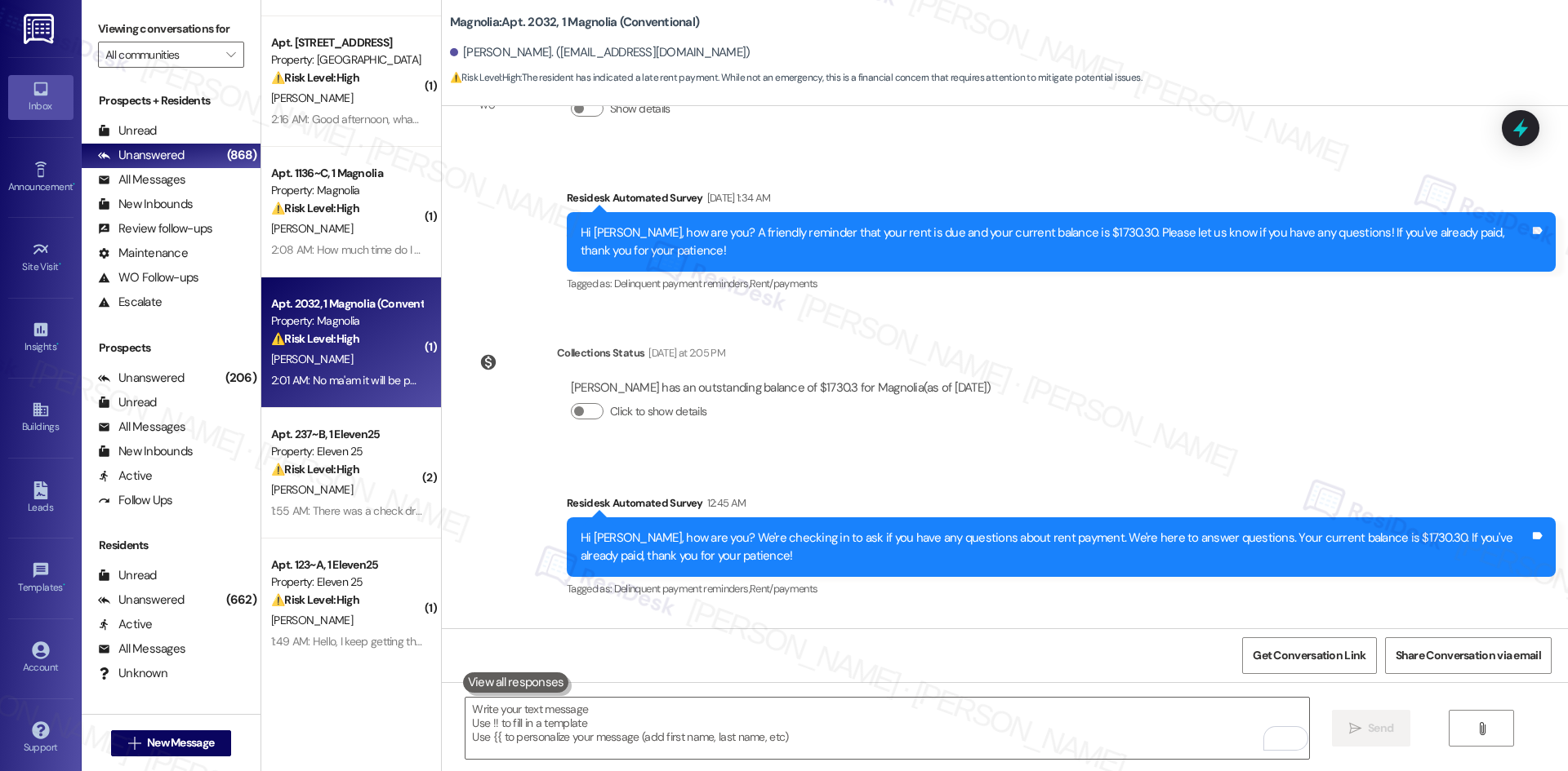
click at [1012, 332] on div "Collections Status [DATE] at 2:05 PM [PERSON_NAME] has an outstanding balance o…" at bounding box center [736, 395] width 564 height 126
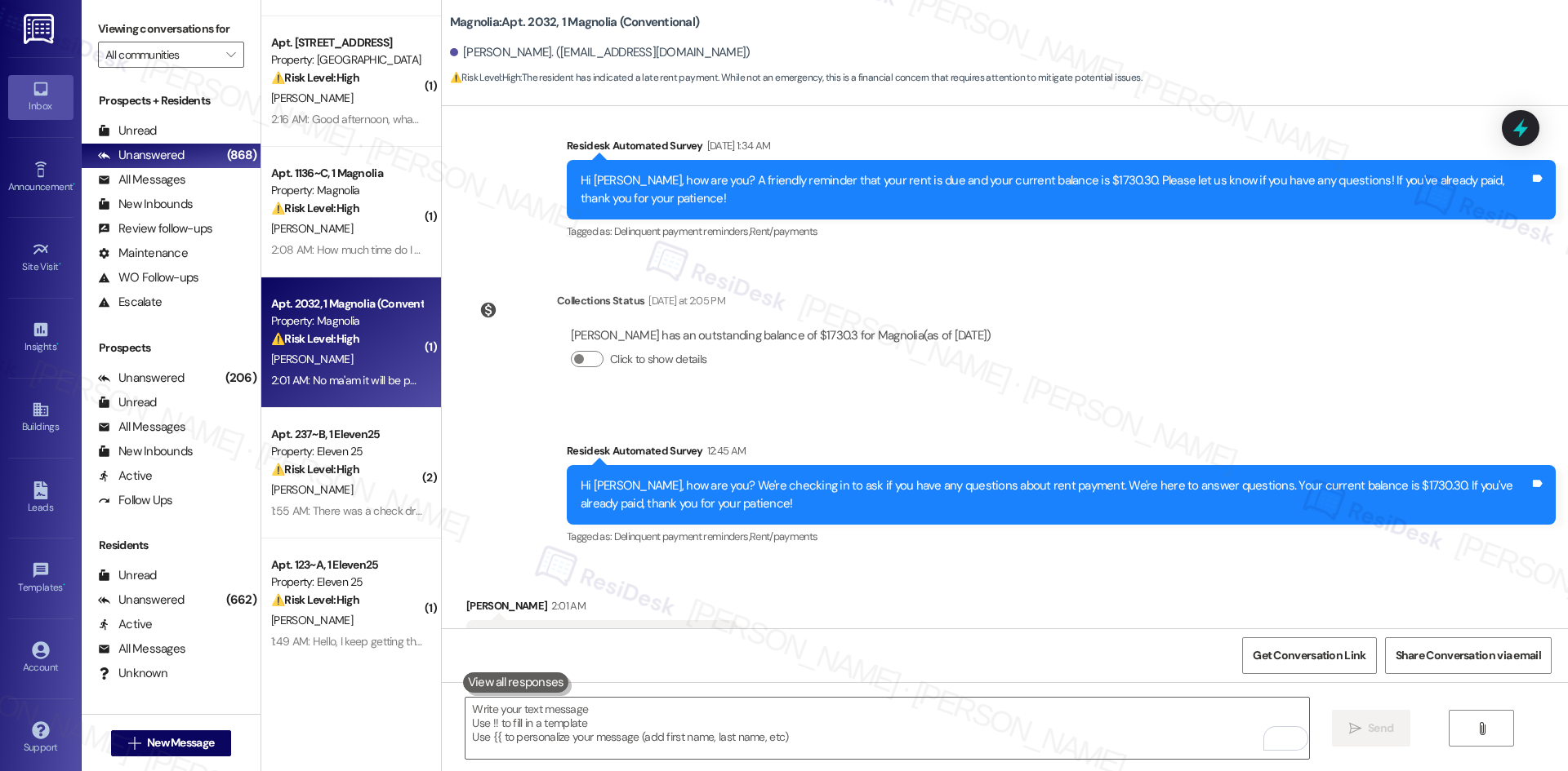
scroll to position [20908, 0]
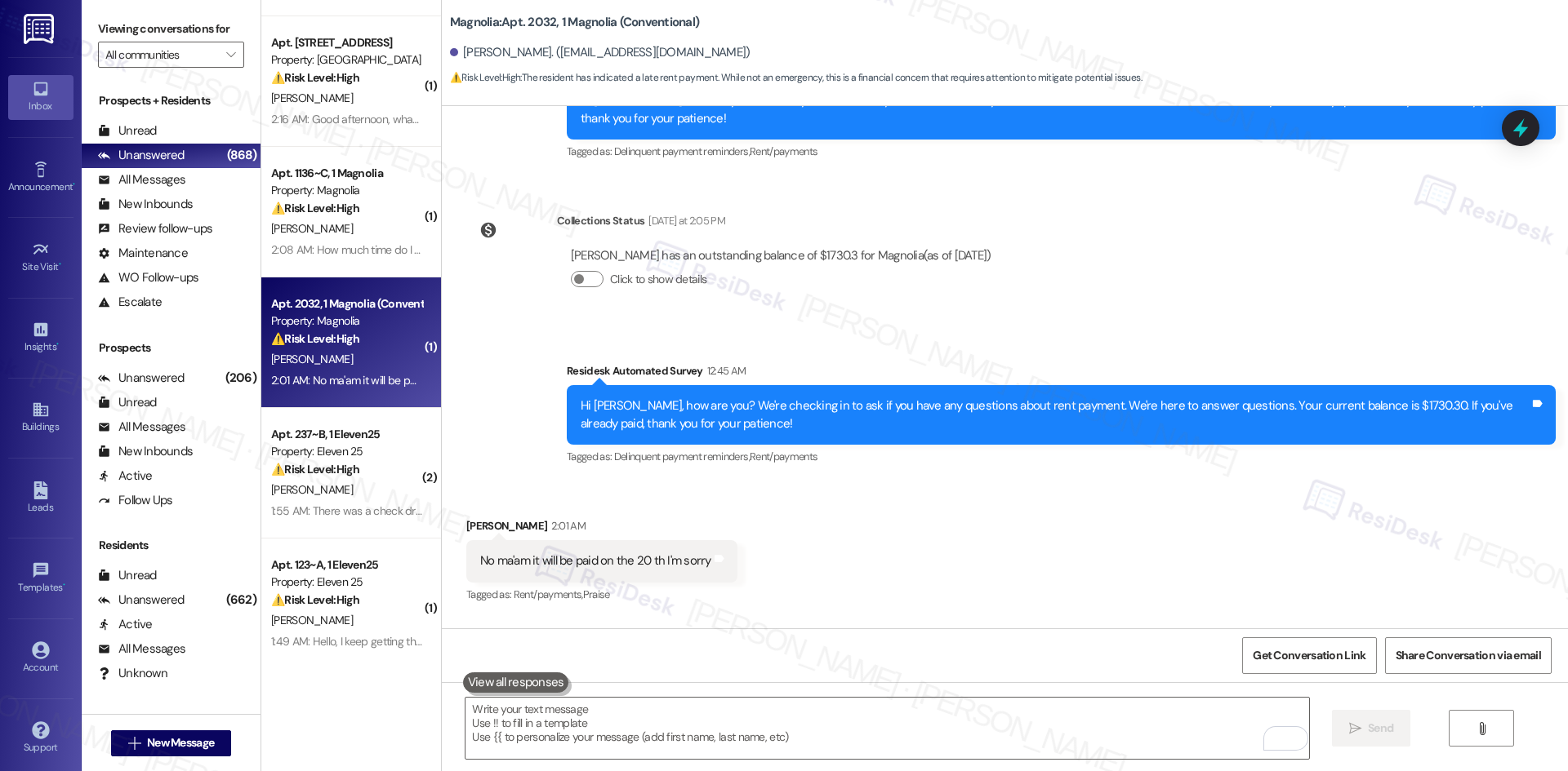
click at [948, 619] on div "Sent via SMS [PERSON_NAME] 4:14 AM Thank you for letting me know. I’ll inform t…" at bounding box center [1004, 685] width 1126 height 131
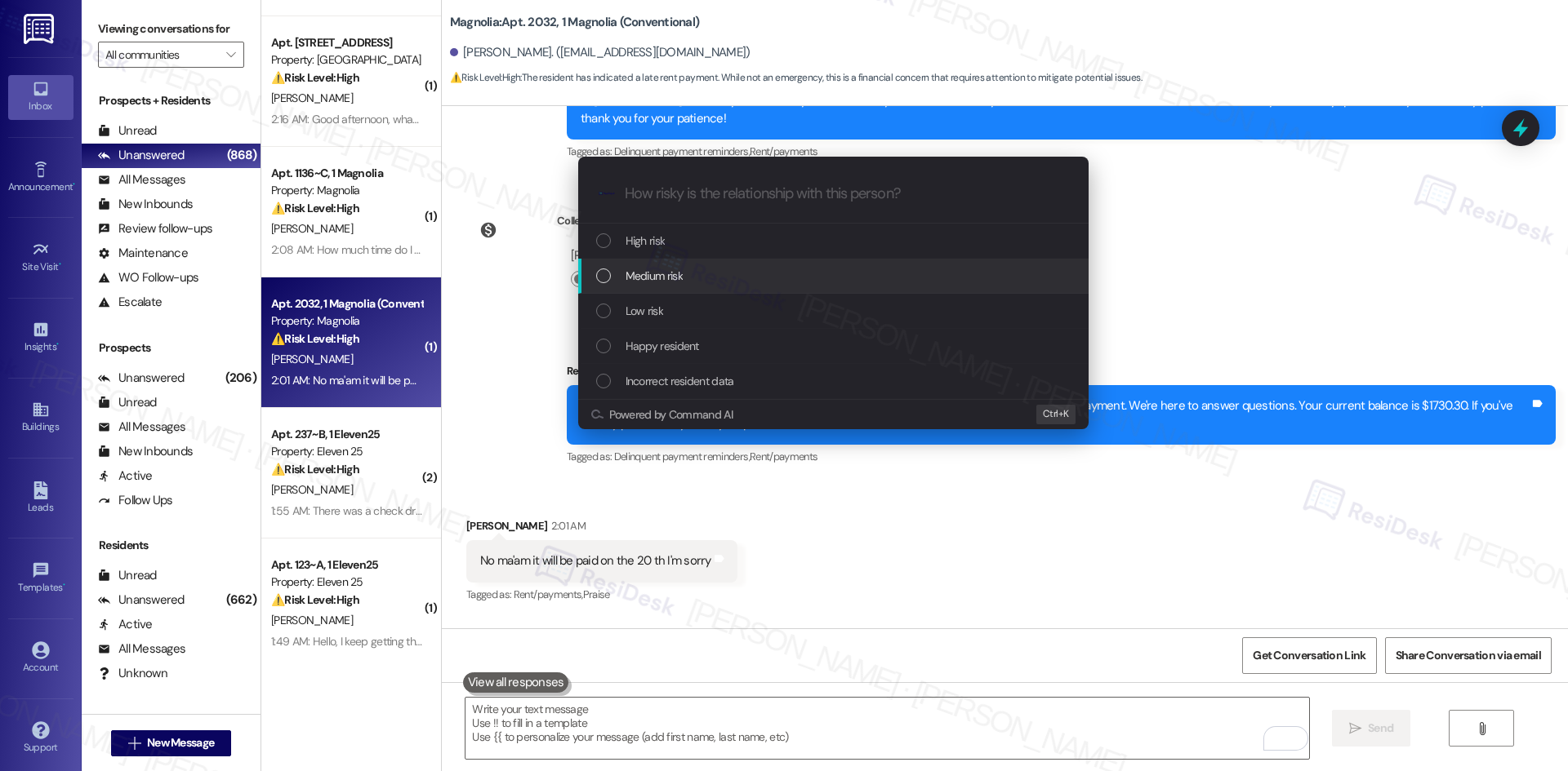
click at [671, 283] on span "Medium risk" at bounding box center [654, 275] width 57 height 18
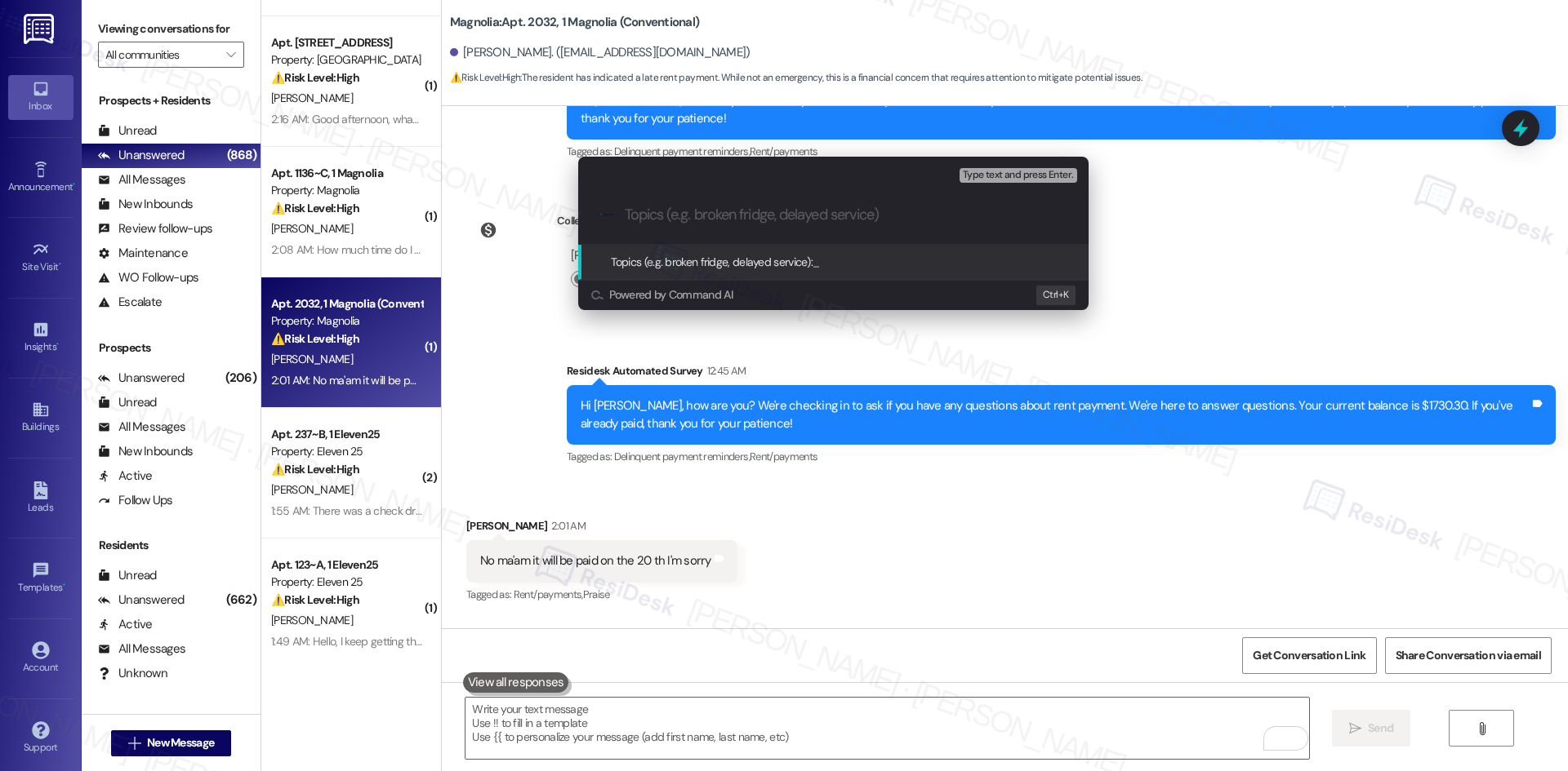
click at [712, 204] on div ".cls-1{fill:#0a055f;}.cls-2{fill:#0cc4c4;} resideskLogoBlueOrange" at bounding box center [832, 215] width 510 height 58
click at [713, 215] on input "Topics (e.g. broken fridge, delayed service)" at bounding box center [846, 215] width 443 height 17
paste input "Resident Payment Plan – Balance to Be Paid on the 20th"
type input "Resident Payment Plan – Balance to Be Paid on the 20th"
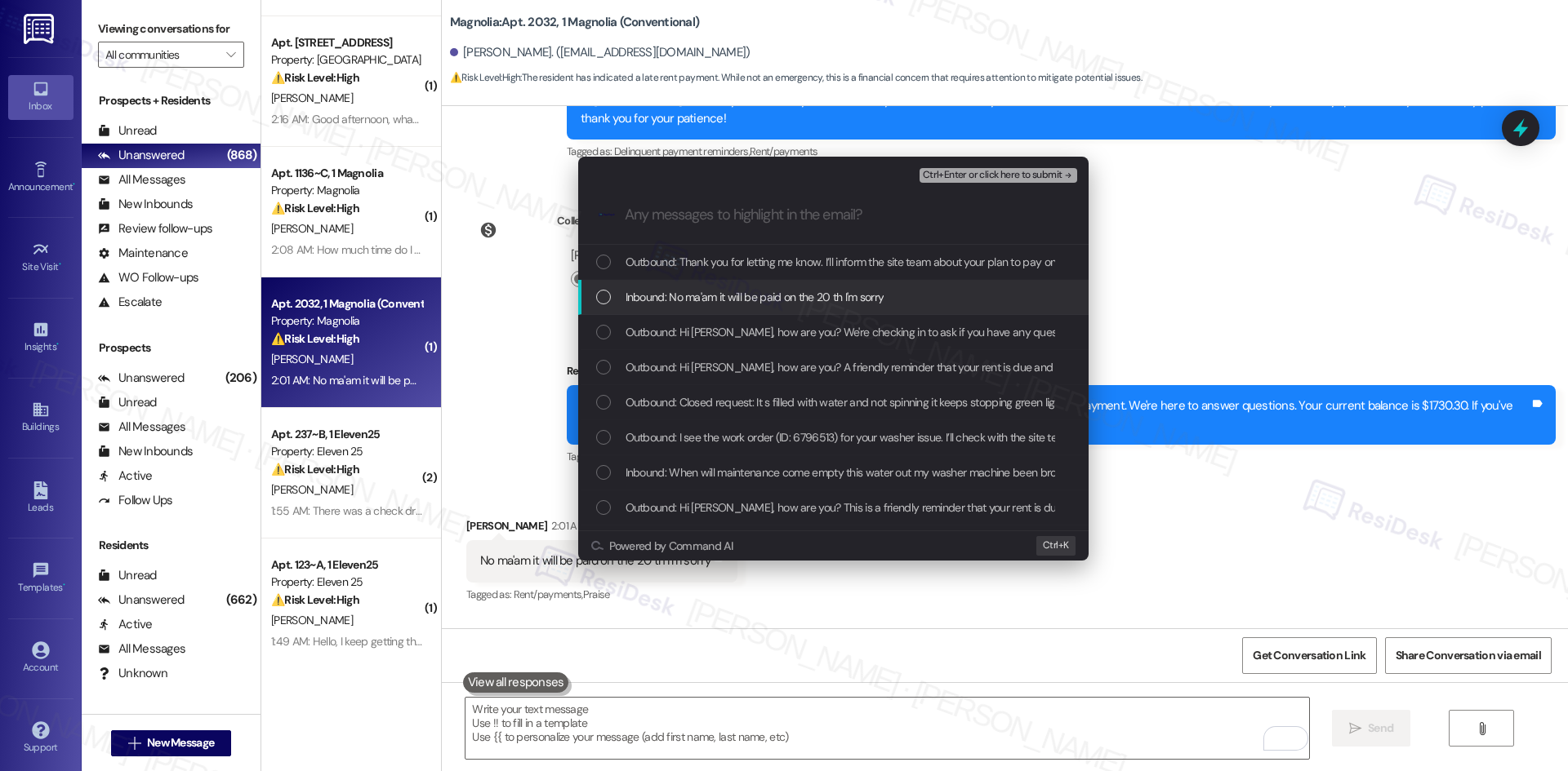
click at [816, 297] on span "Inbound: No ma'am it will be paid on the 20 th I'm sorry" at bounding box center [755, 297] width 259 height 18
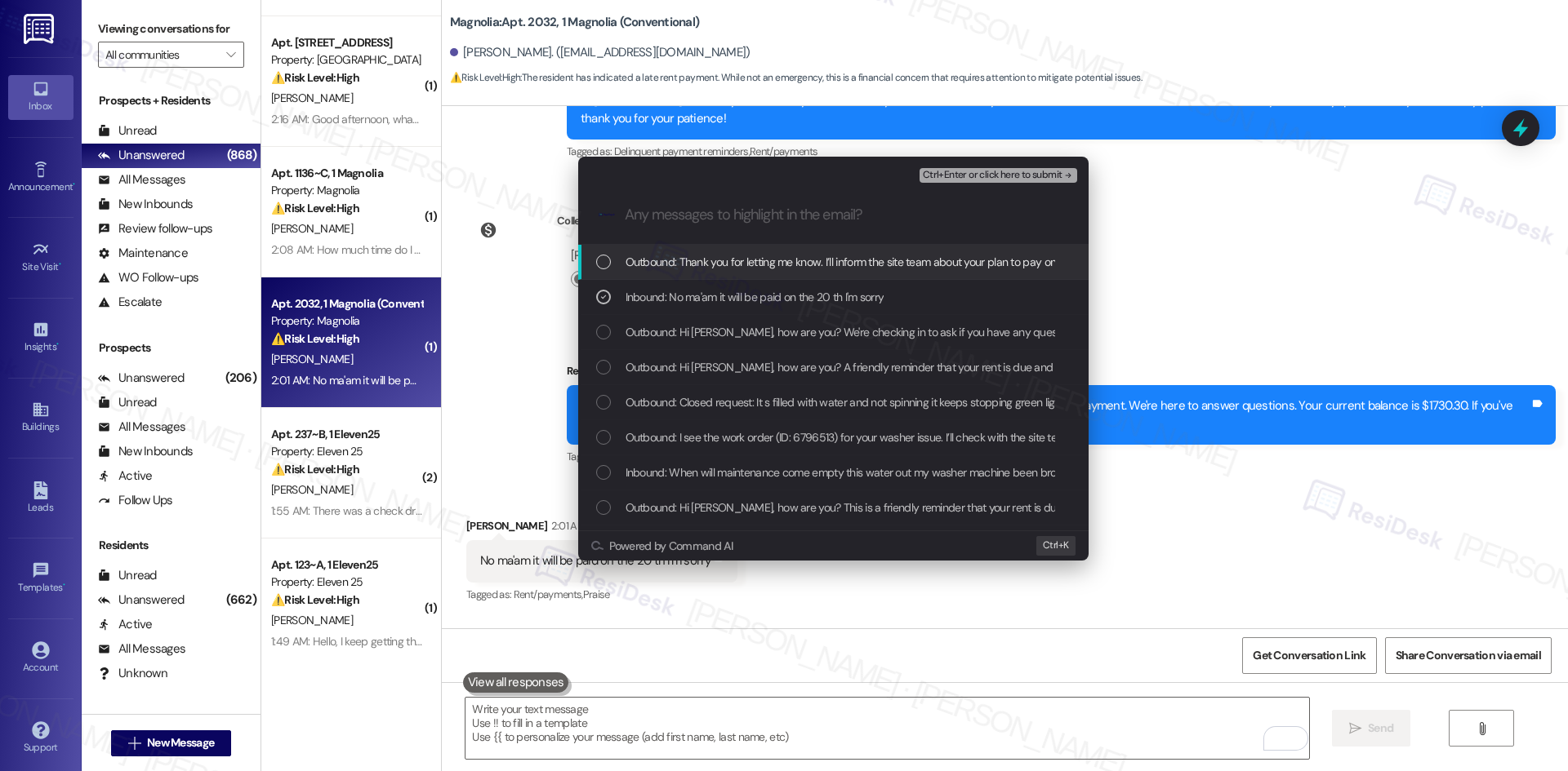
click at [1052, 175] on span "Ctrl+Enter or click here to submit" at bounding box center [992, 176] width 140 height 11
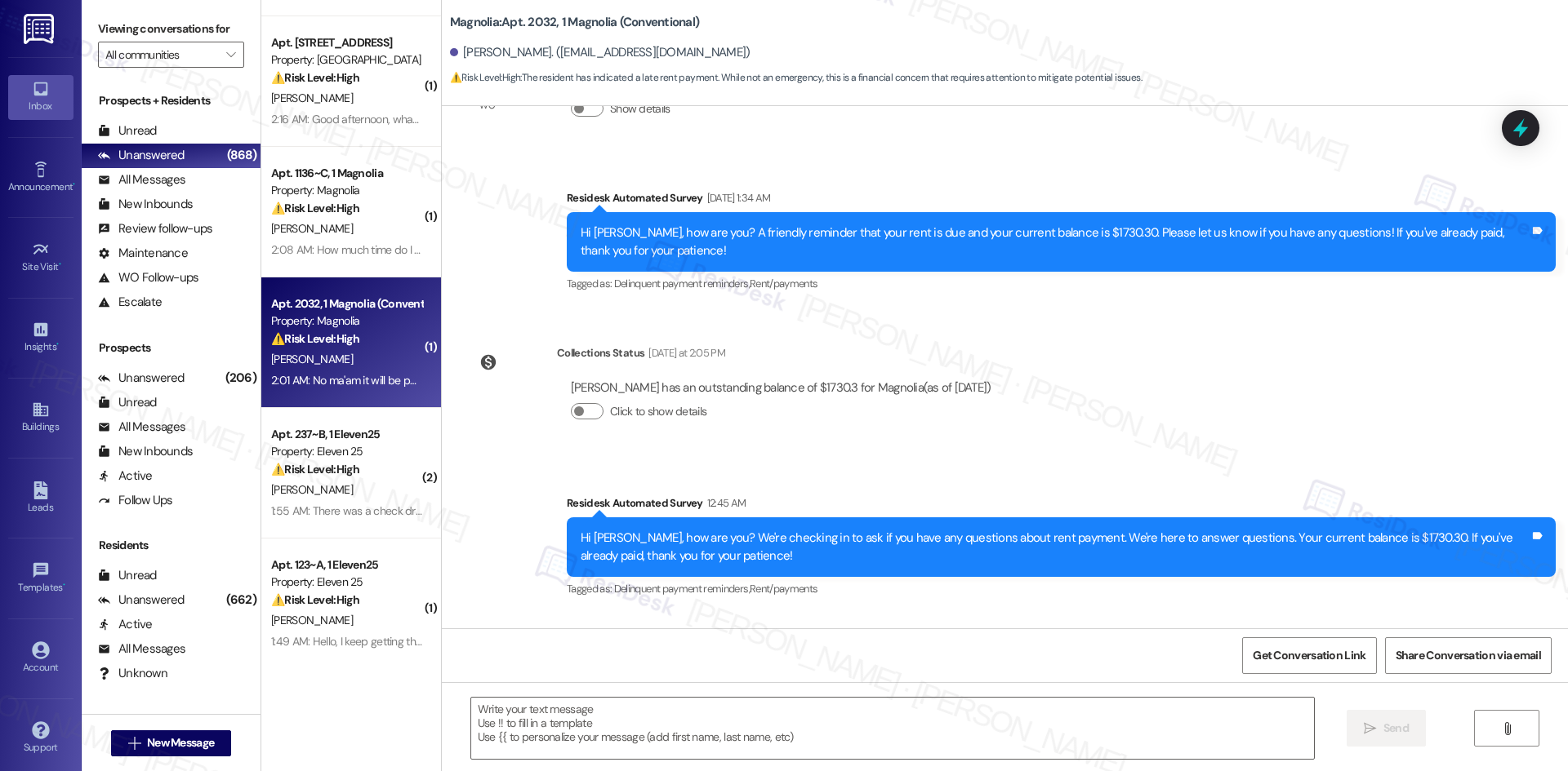
type textarea "Fetching suggested responses. Please feel free to read through the conversation…"
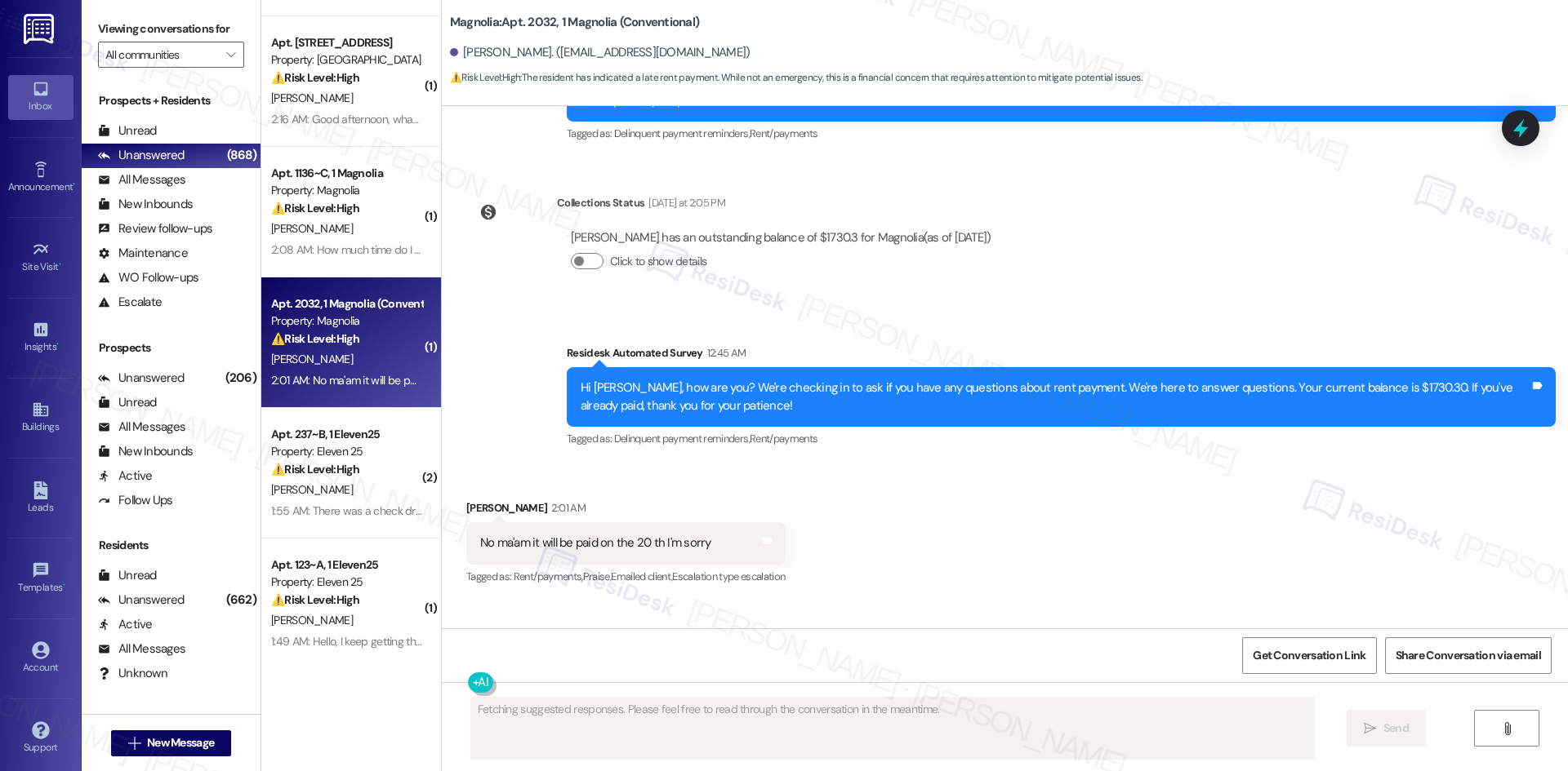
scroll to position [20932, 0]
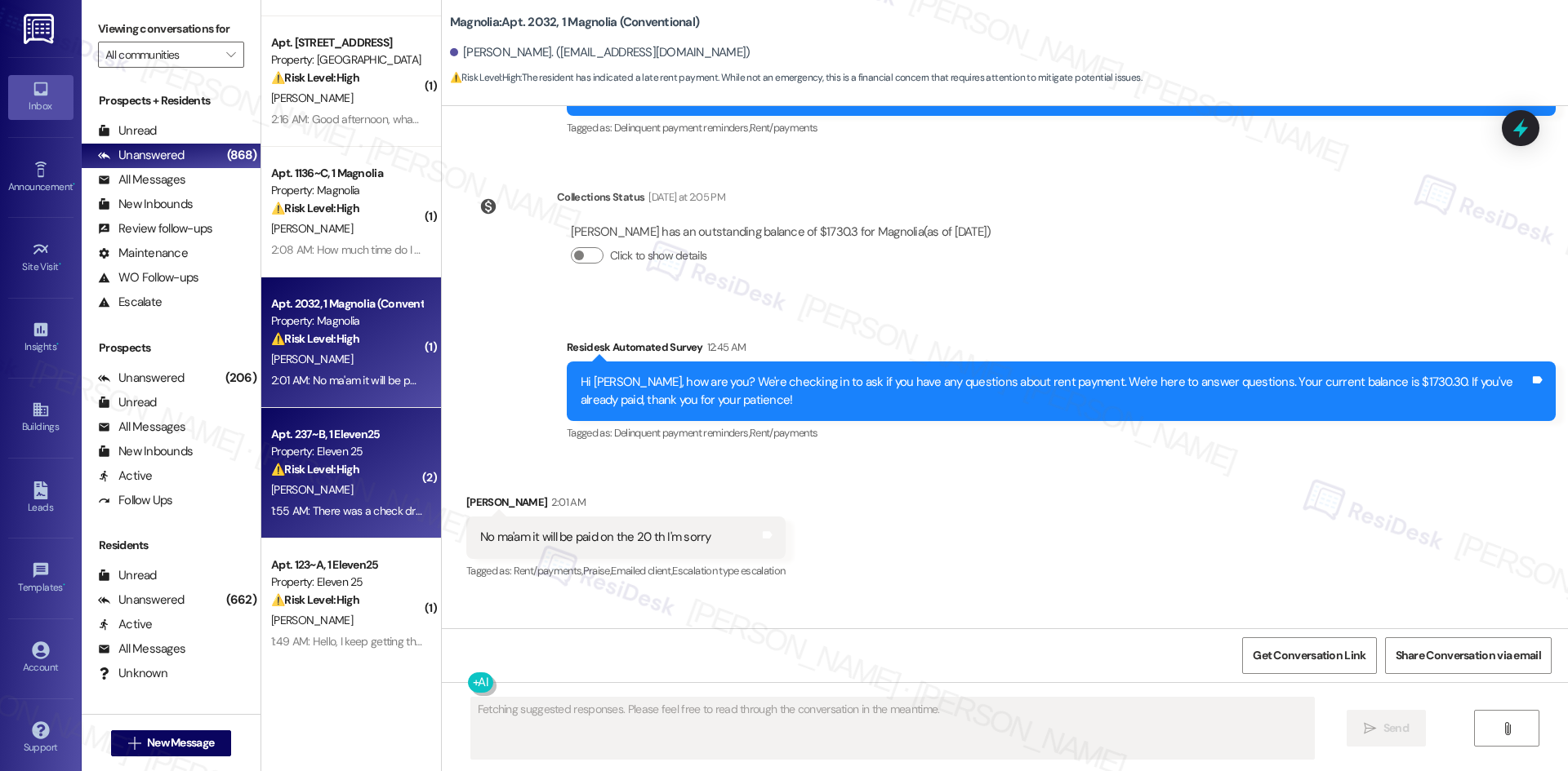
click at [340, 490] on div "[PERSON_NAME]" at bounding box center [347, 490] width 154 height 21
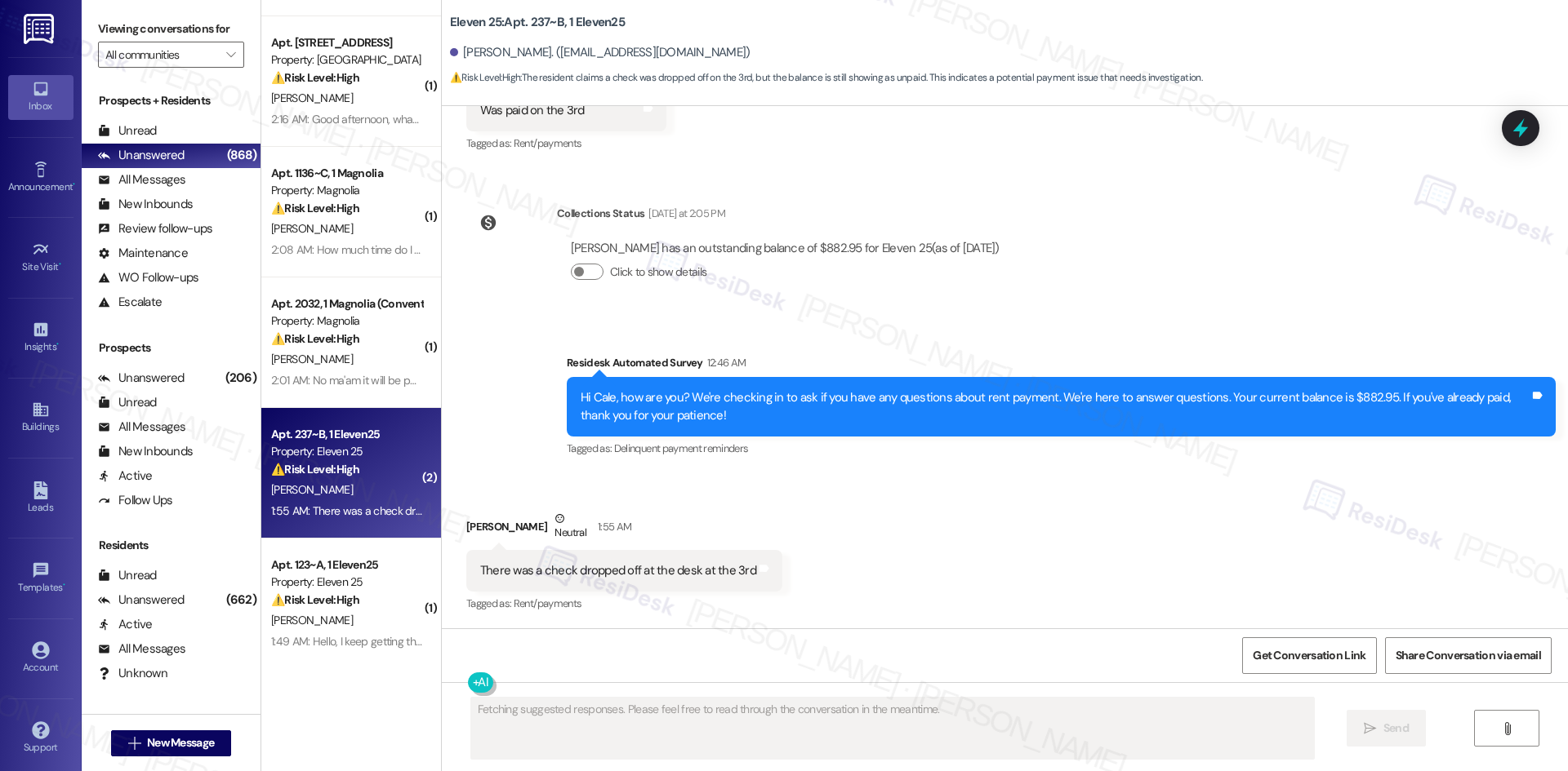
scroll to position [2923, 0]
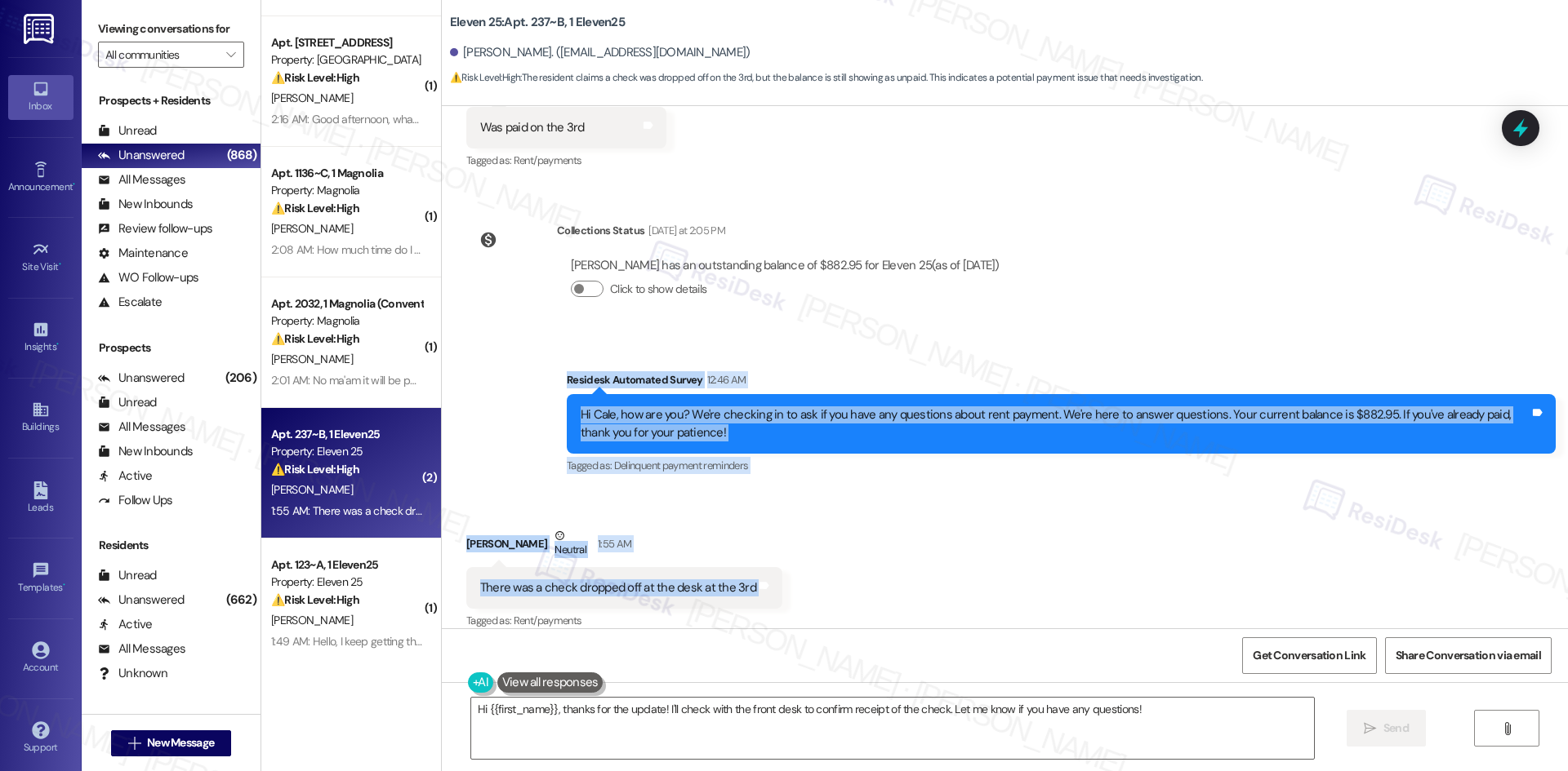
drag, startPoint x: 535, startPoint y: 357, endPoint x: 836, endPoint y: 563, distance: 364.7
click at [836, 563] on div "Survey, sent via SMS Residesk Automated Survey [DATE] 2:19 AM Hi Cale ! This is…" at bounding box center [1004, 367] width 1126 height 522
copy div "Residesk Automated Survey 12:46 AM Hi Cale, how are you? We're checking in to a…"
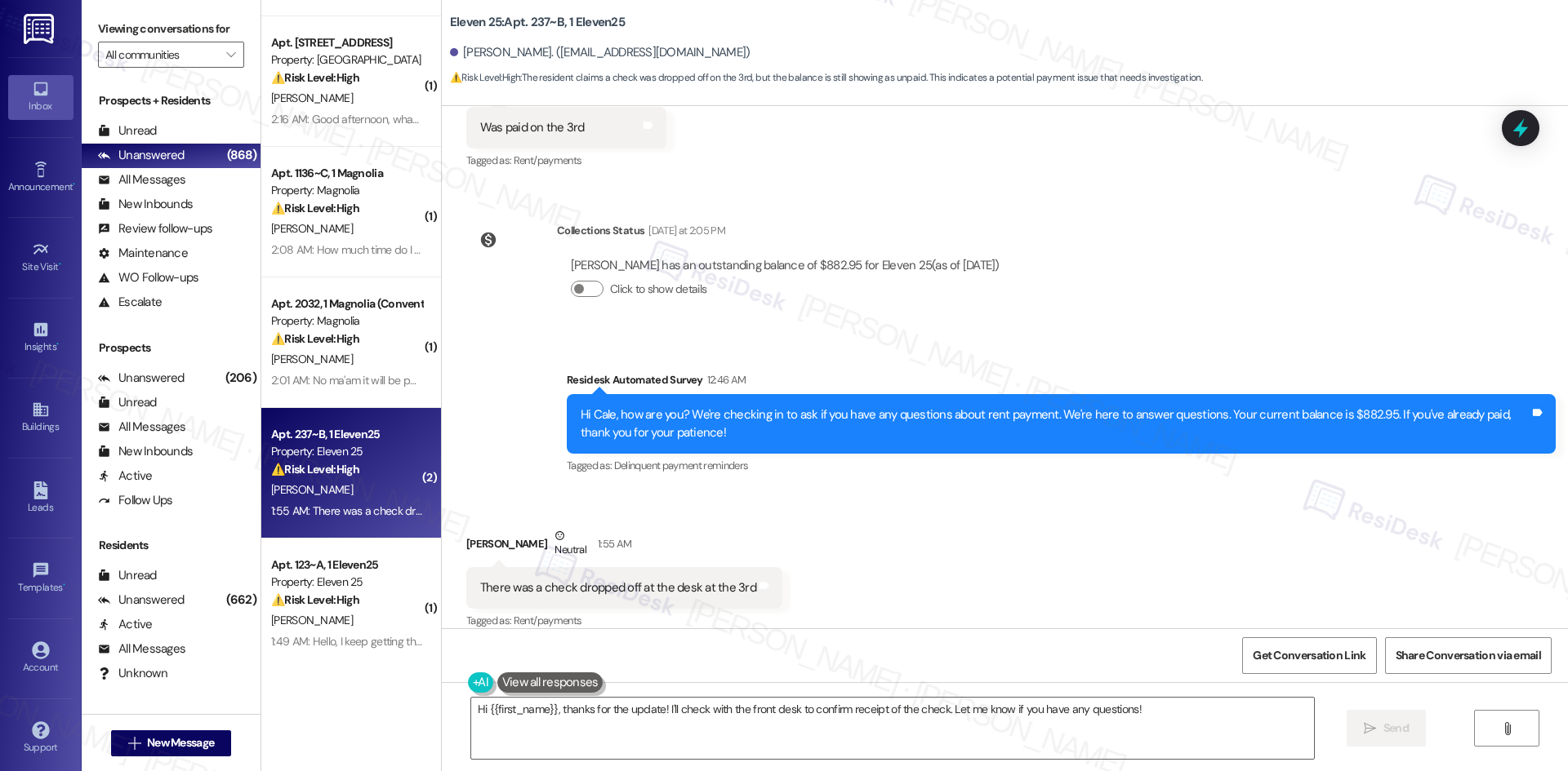
click at [1036, 294] on div "Survey, sent via SMS Residesk Automated Survey [DATE] 2:19 AM Hi Cale ! This is…" at bounding box center [1004, 367] width 1126 height 522
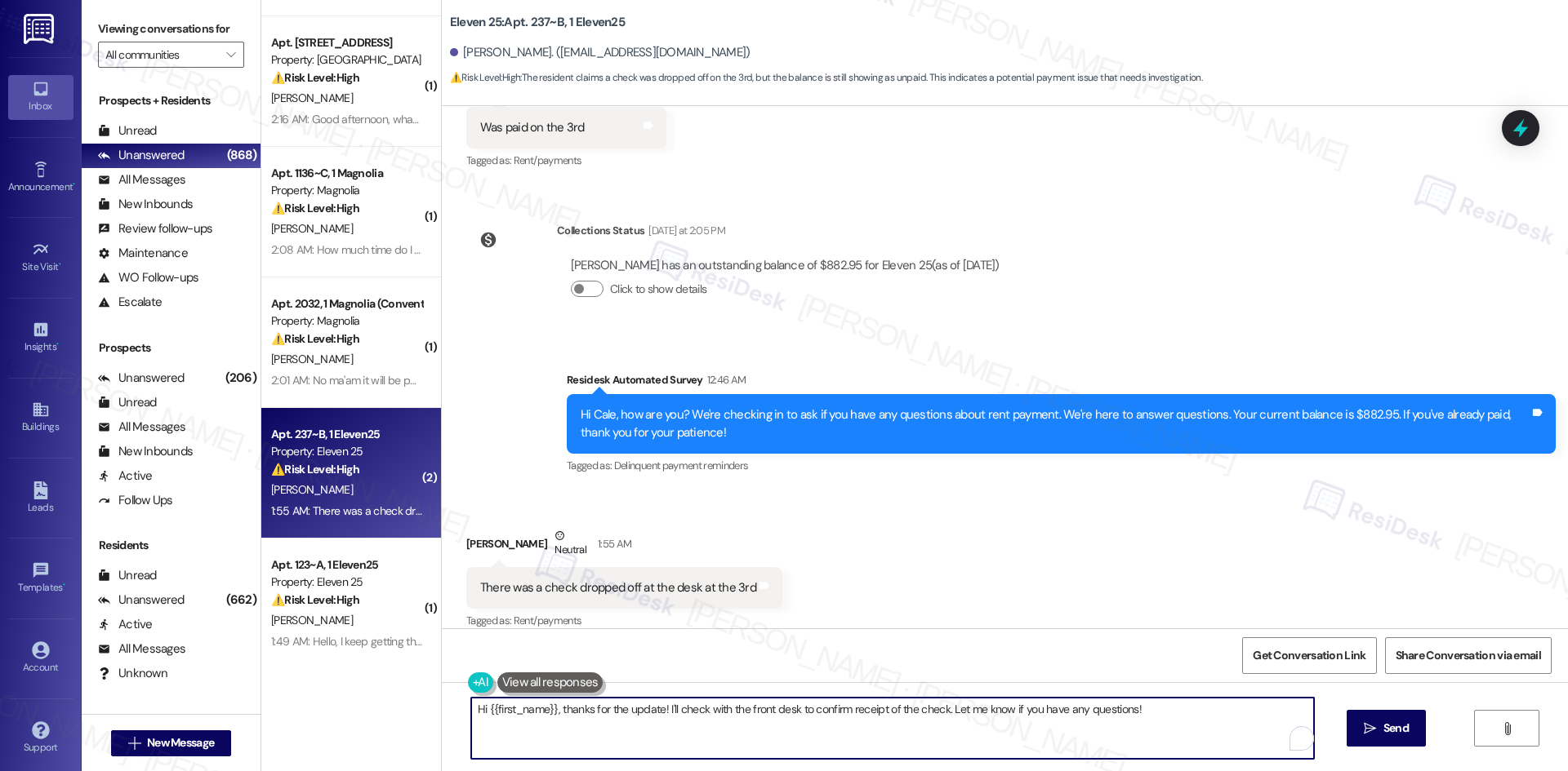
click at [727, 732] on textarea "Hi {{first_name}}, thanks for the update! I'll check with the front desk to con…" at bounding box center [893, 728] width 843 height 61
paste textarea "Cale, thank you for confirming. I apologize for the confusion — the earlier mes…"
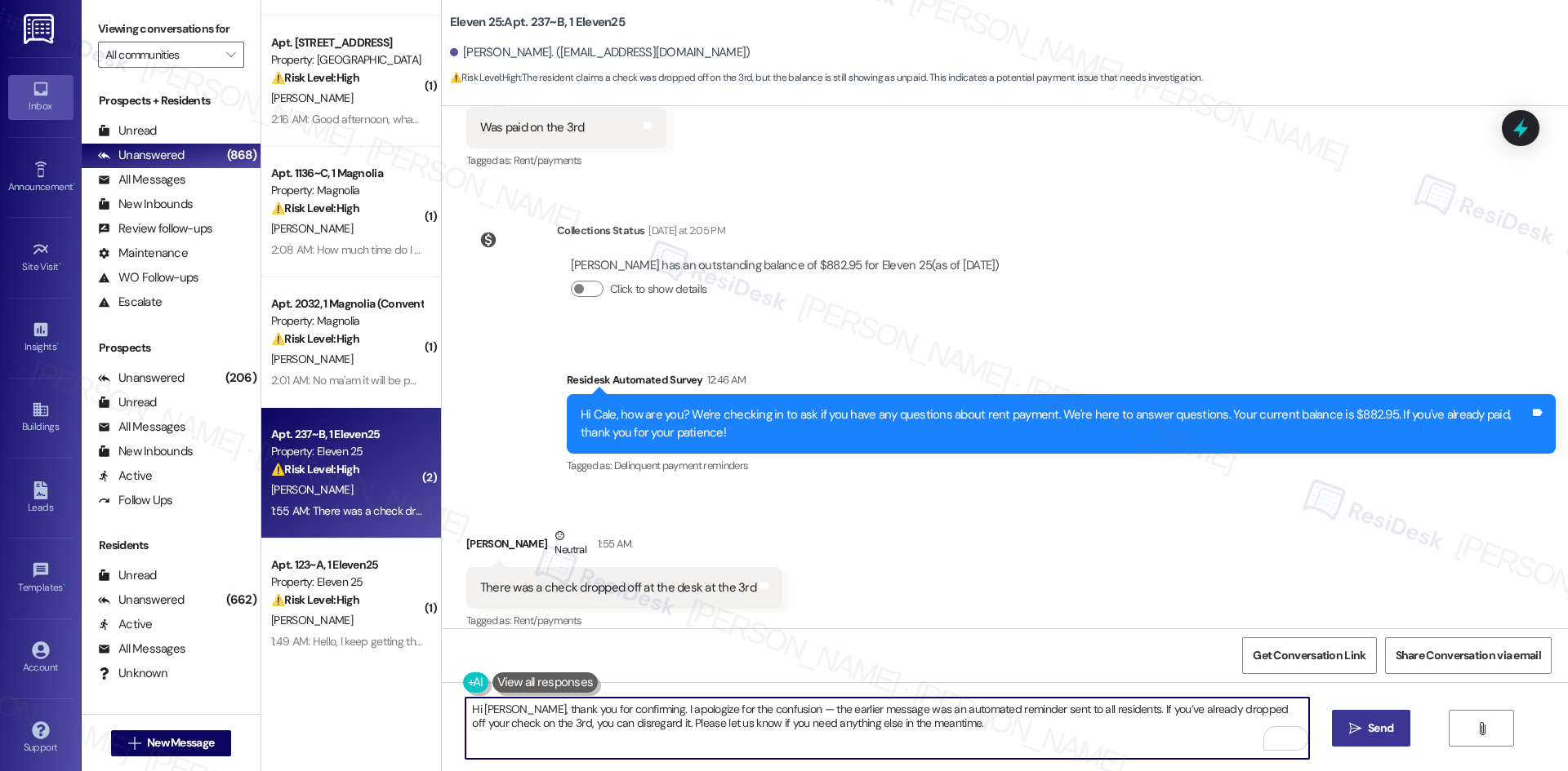
type textarea "Hi [PERSON_NAME], thank you for confirming. I apologize for the confusion — the…"
click at [1381, 730] on span "Send" at bounding box center [1380, 729] width 25 height 17
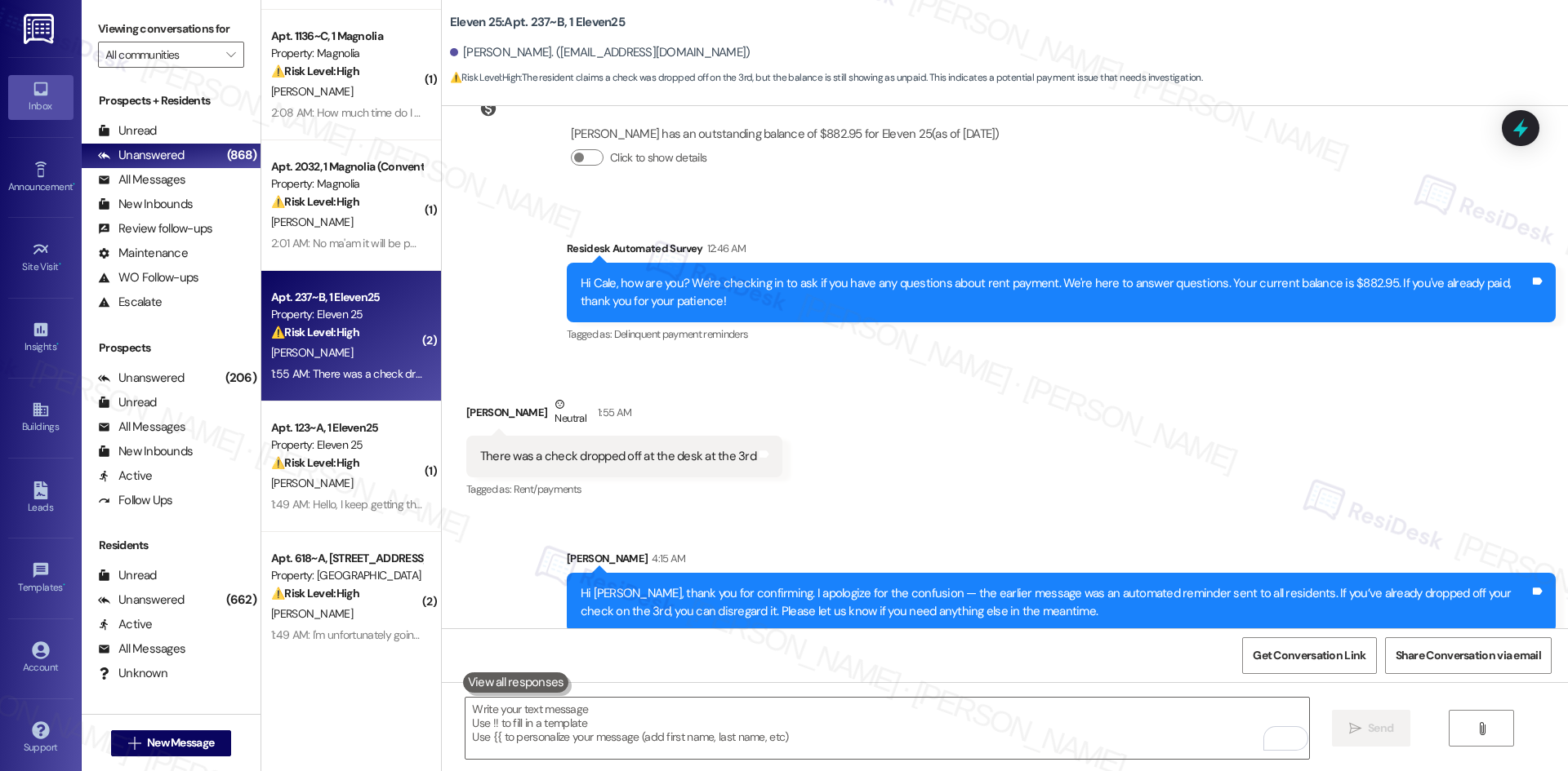
scroll to position [409, 0]
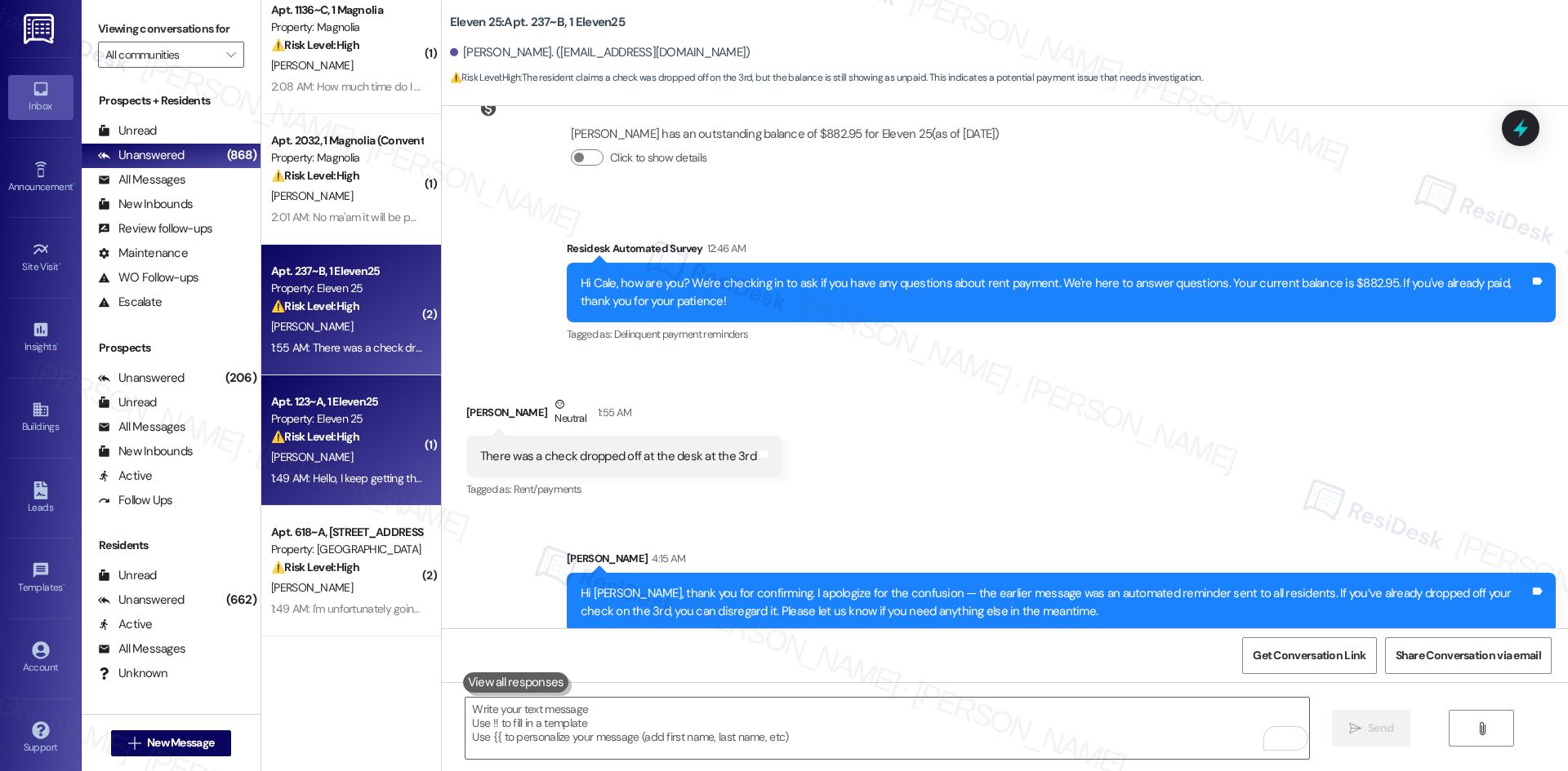
click at [363, 450] on div "[PERSON_NAME]" at bounding box center [347, 457] width 154 height 21
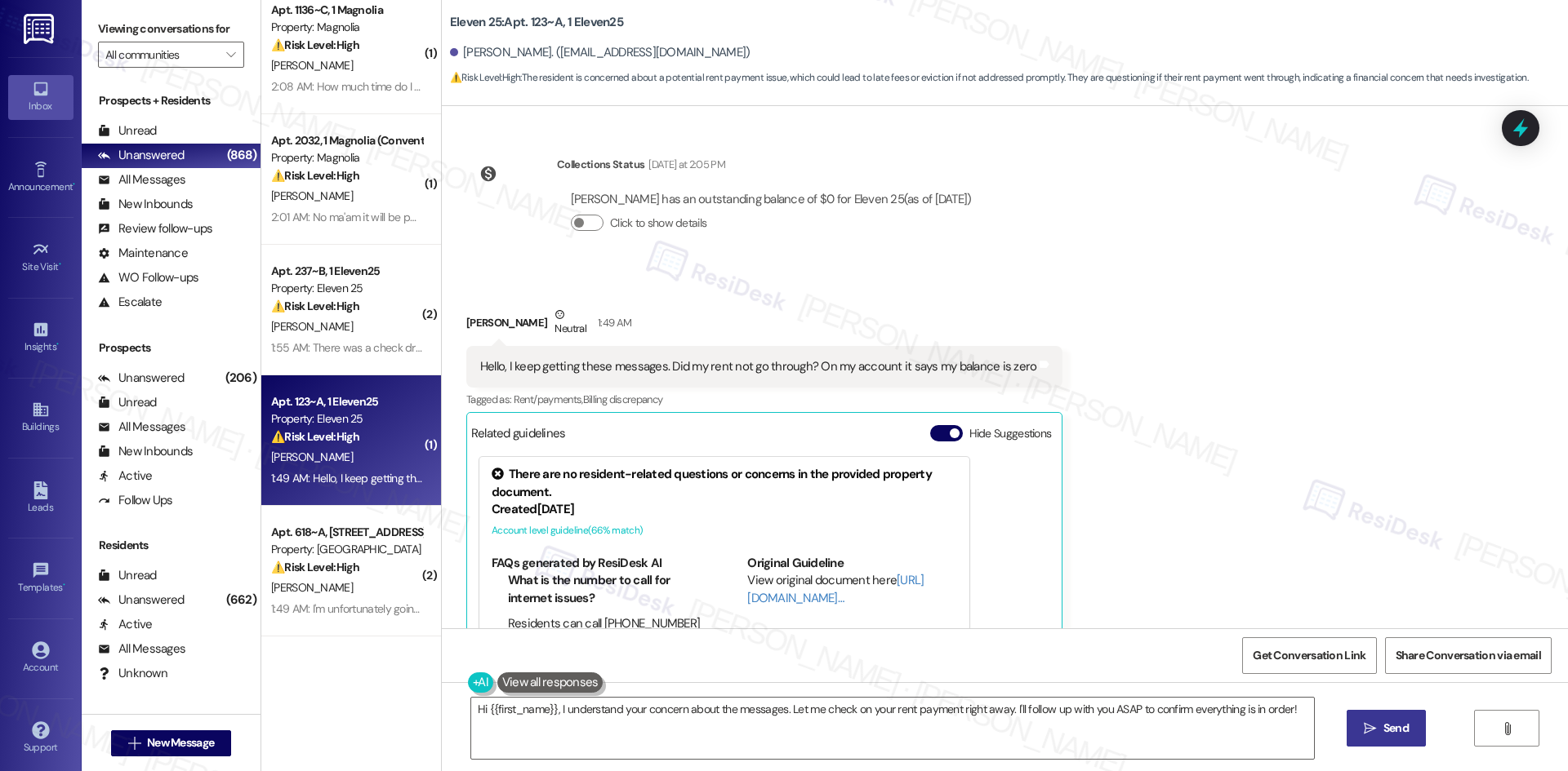
scroll to position [213, 0]
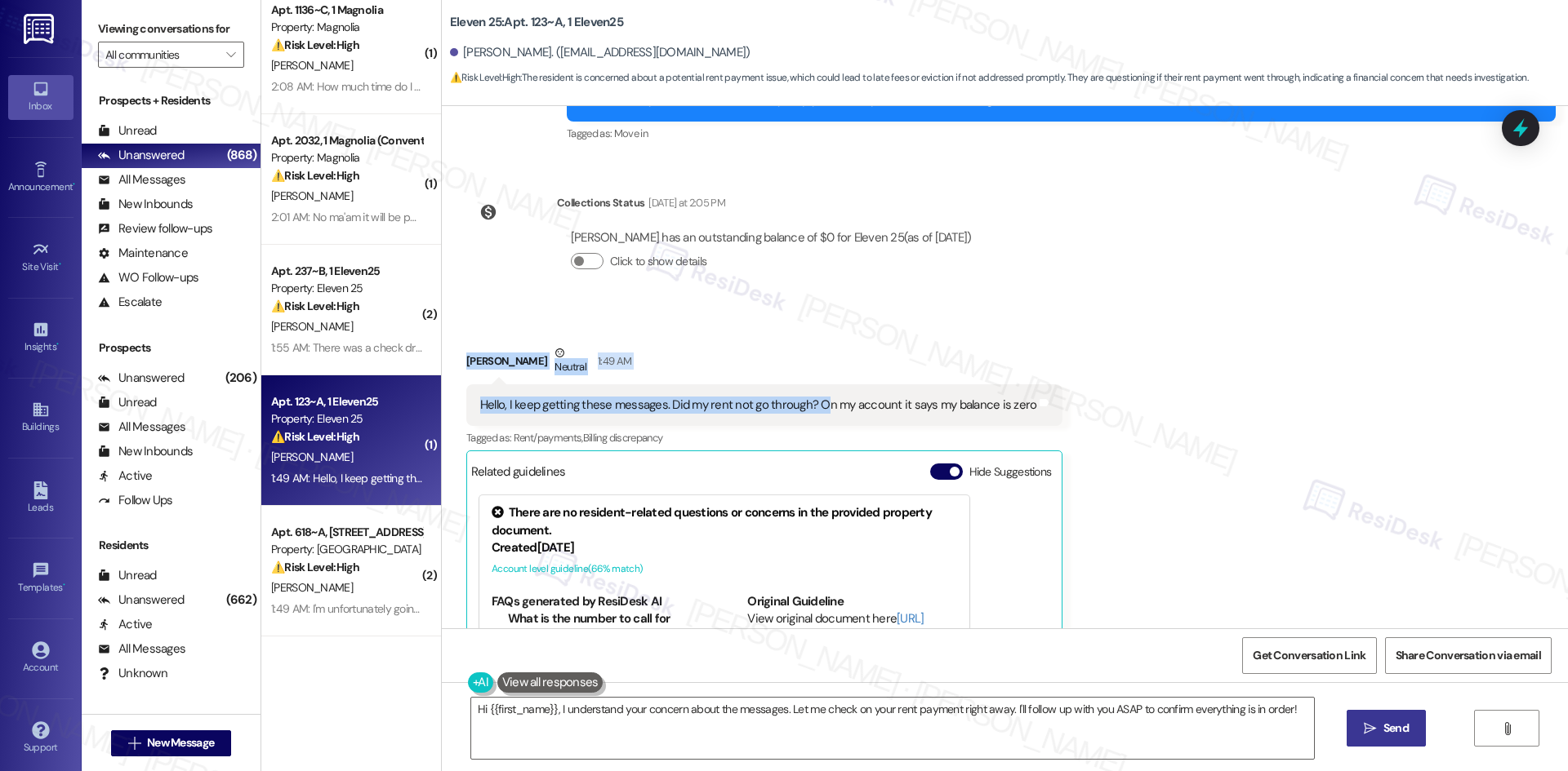
drag, startPoint x: 449, startPoint y: 347, endPoint x: 891, endPoint y: 403, distance: 445.5
click at [815, 403] on div "Received via SMS [PERSON_NAME] Neutral 1:49 AM Hello, I keep getting these mess…" at bounding box center [765, 562] width 622 height 459
drag, startPoint x: 986, startPoint y: 403, endPoint x: 970, endPoint y: 415, distance: 20.0
click at [974, 415] on div "Hello, I keep getting these messages. Did my rent not go through? On my account…" at bounding box center [764, 405] width 597 height 41
click at [458, 332] on div "Received via SMS [PERSON_NAME] Neutral 1:49 AM Hello, I keep getting these mess…" at bounding box center [765, 562] width 622 height 459
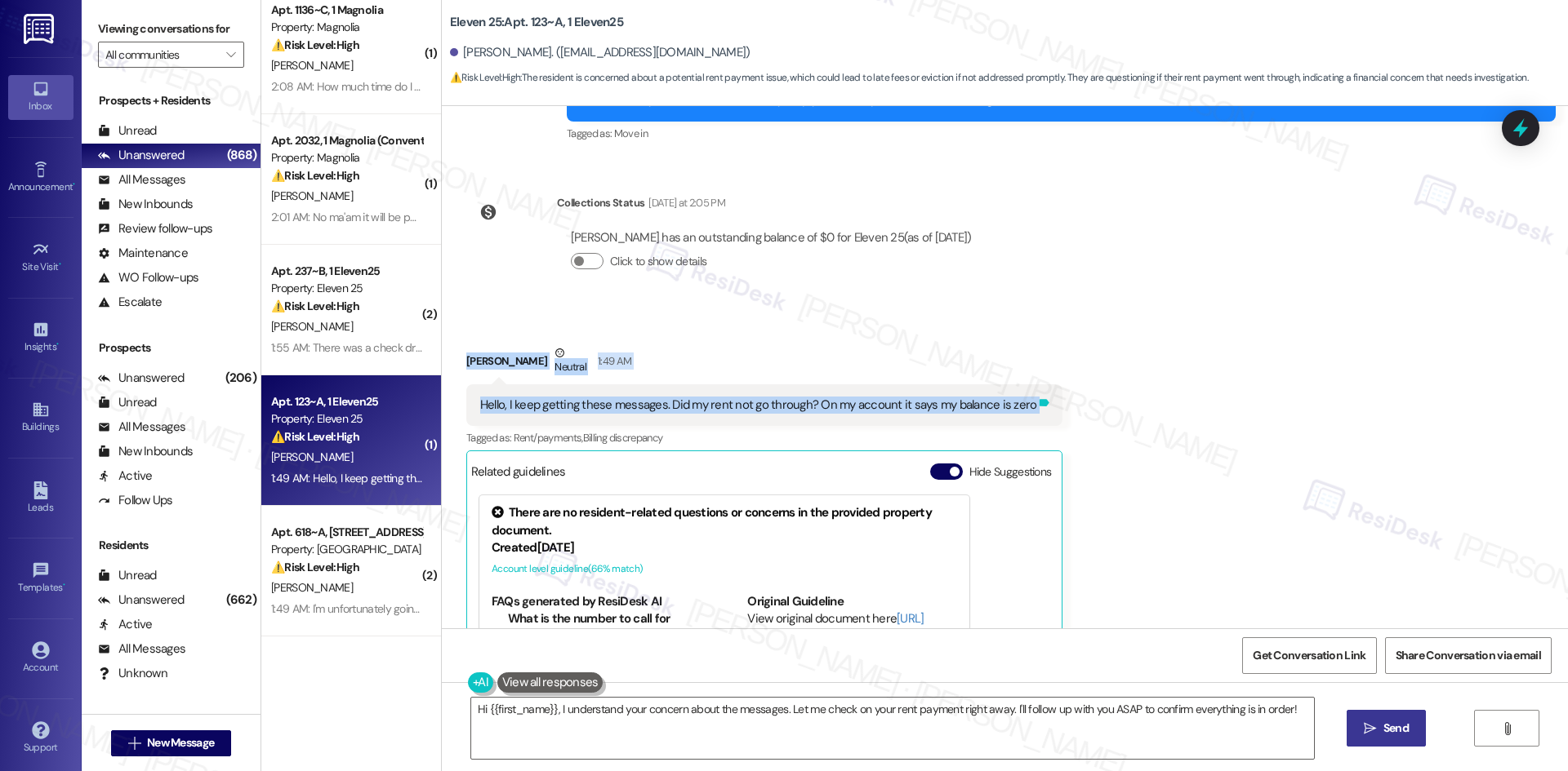
drag, startPoint x: 453, startPoint y: 354, endPoint x: 1017, endPoint y: 397, distance: 565.6
click at [1045, 391] on div "Received via SMS [PERSON_NAME] Neutral 1:49 AM Hello, I keep getting these mess…" at bounding box center [765, 562] width 622 height 459
copy div "[PERSON_NAME] Neutral 1:49 AM Hello, I keep getting these messages. Did my rent…"
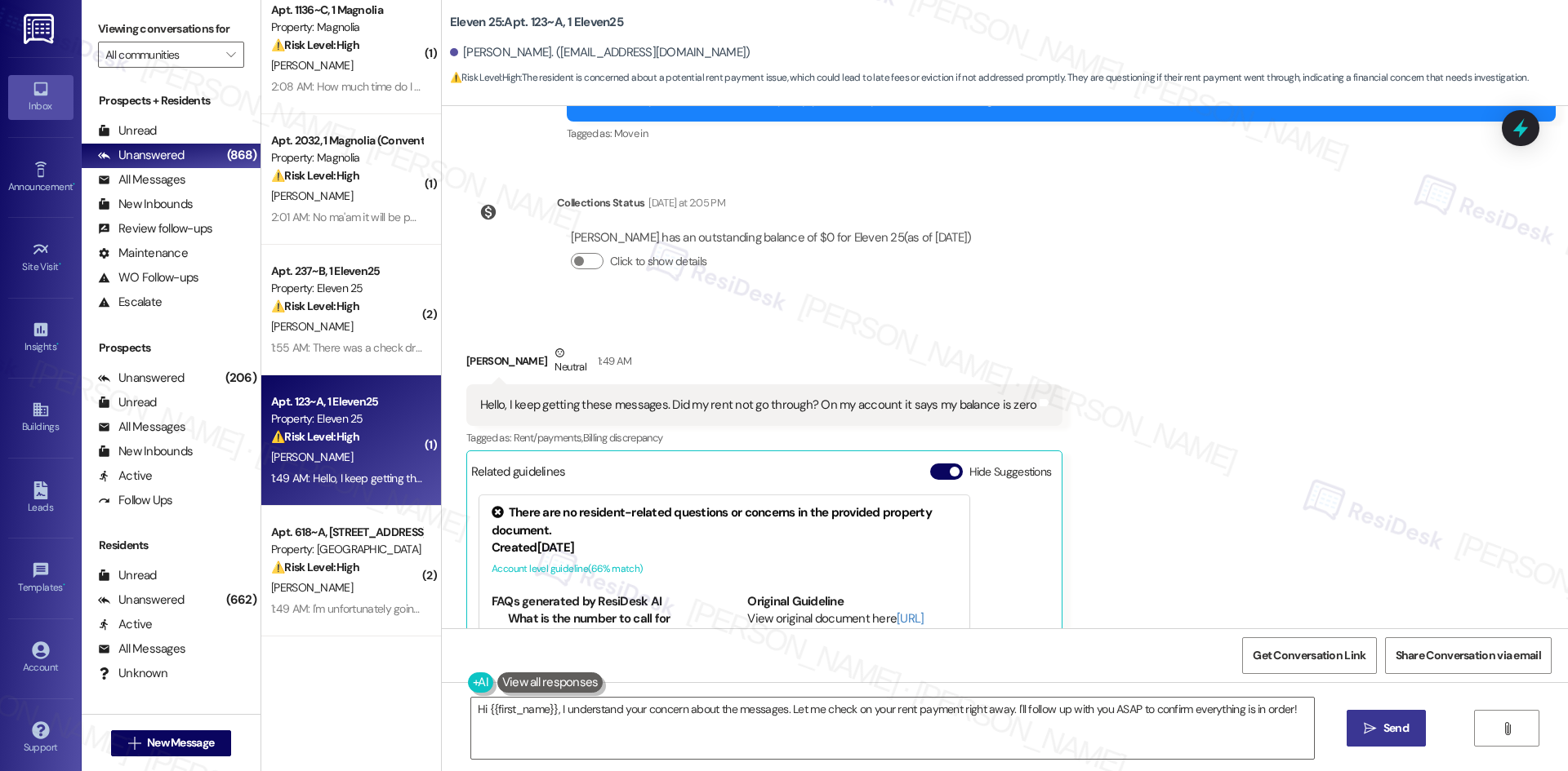
click at [1289, 498] on div "Received via SMS [PERSON_NAME] Neutral 1:49 AM Hello, I keep getting these mess…" at bounding box center [1004, 549] width 1126 height 484
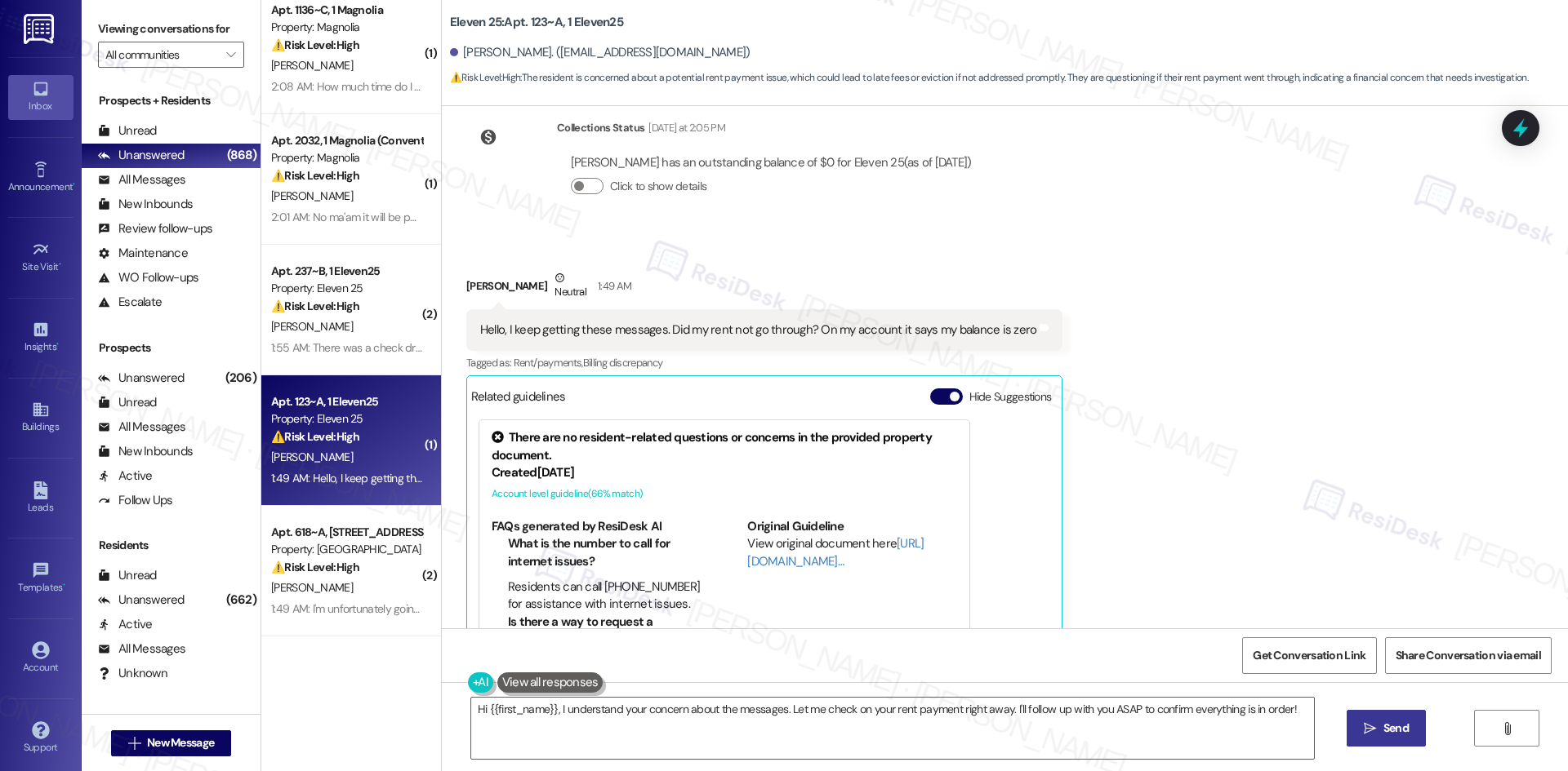
scroll to position [377, 0]
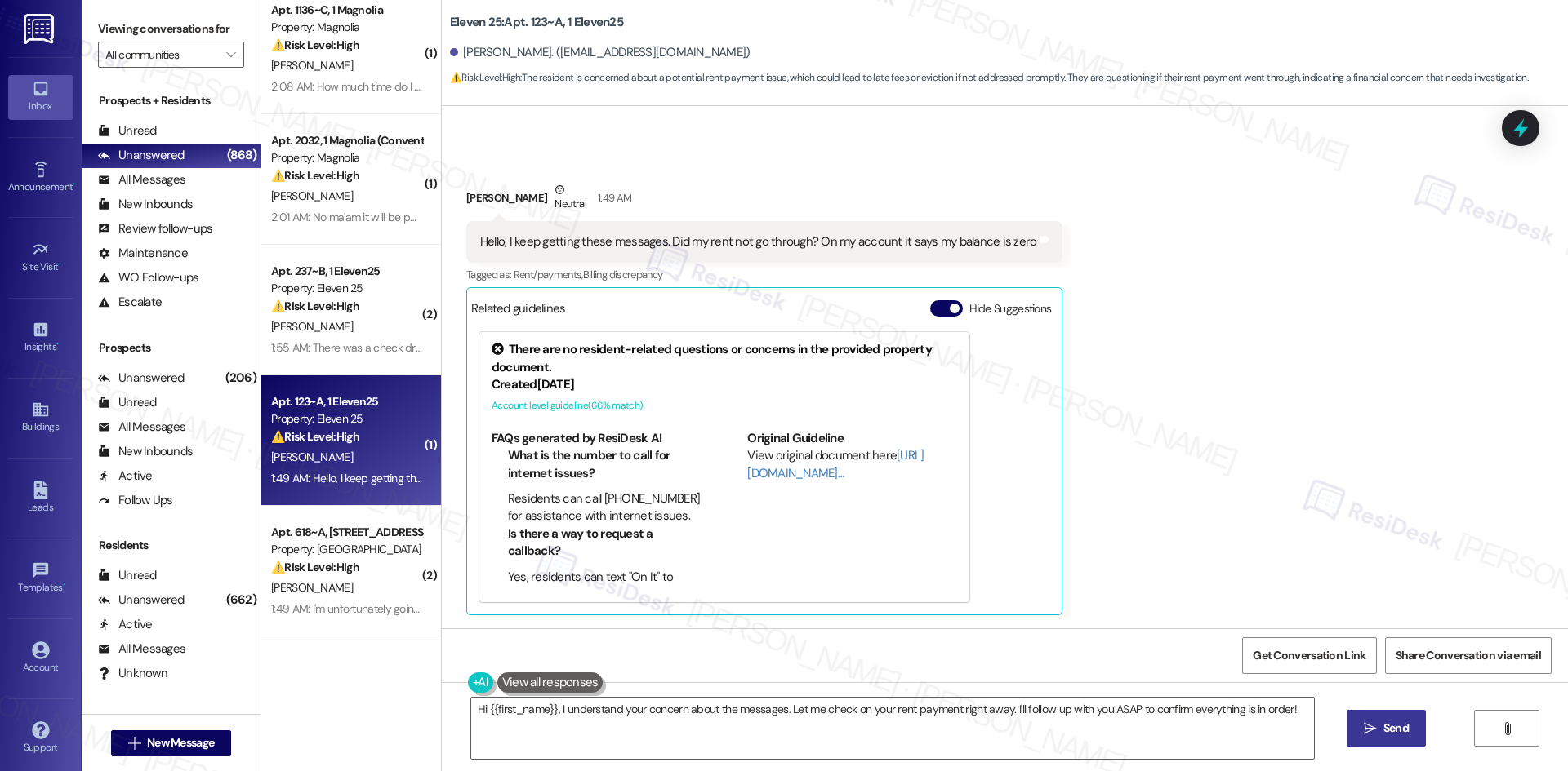
click at [1199, 365] on div "Received via SMS [PERSON_NAME] Neutral 1:49 AM Hello, I keep getting these mess…" at bounding box center [1004, 386] width 1126 height 484
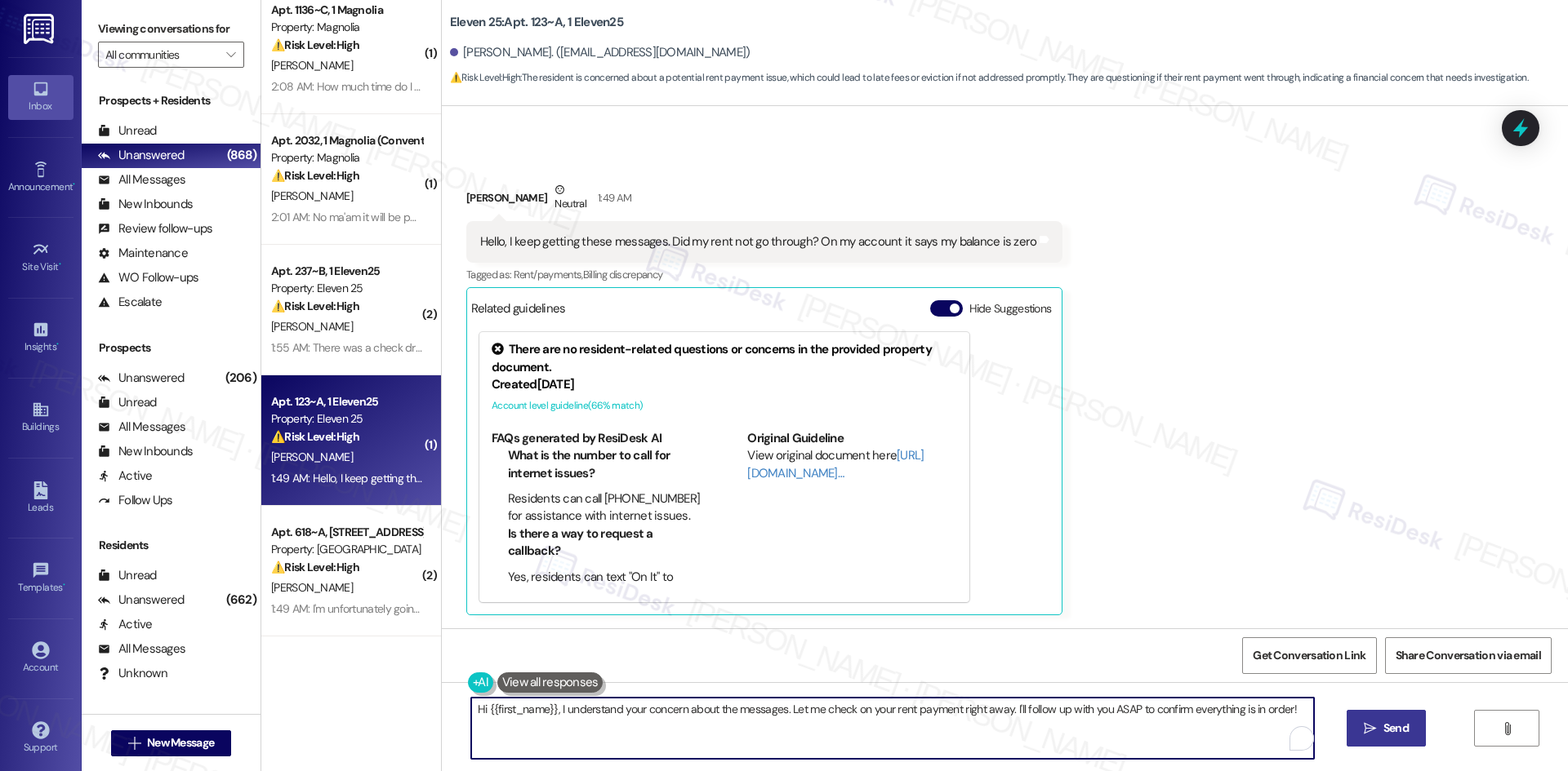
click at [939, 732] on textarea "Hi {{first_name}}, I understand your concern about the messages. Let me check o…" at bounding box center [893, 728] width 843 height 61
paste textarea "[PERSON_NAME], thank you for checking. I apologize for the confusion — the mess…"
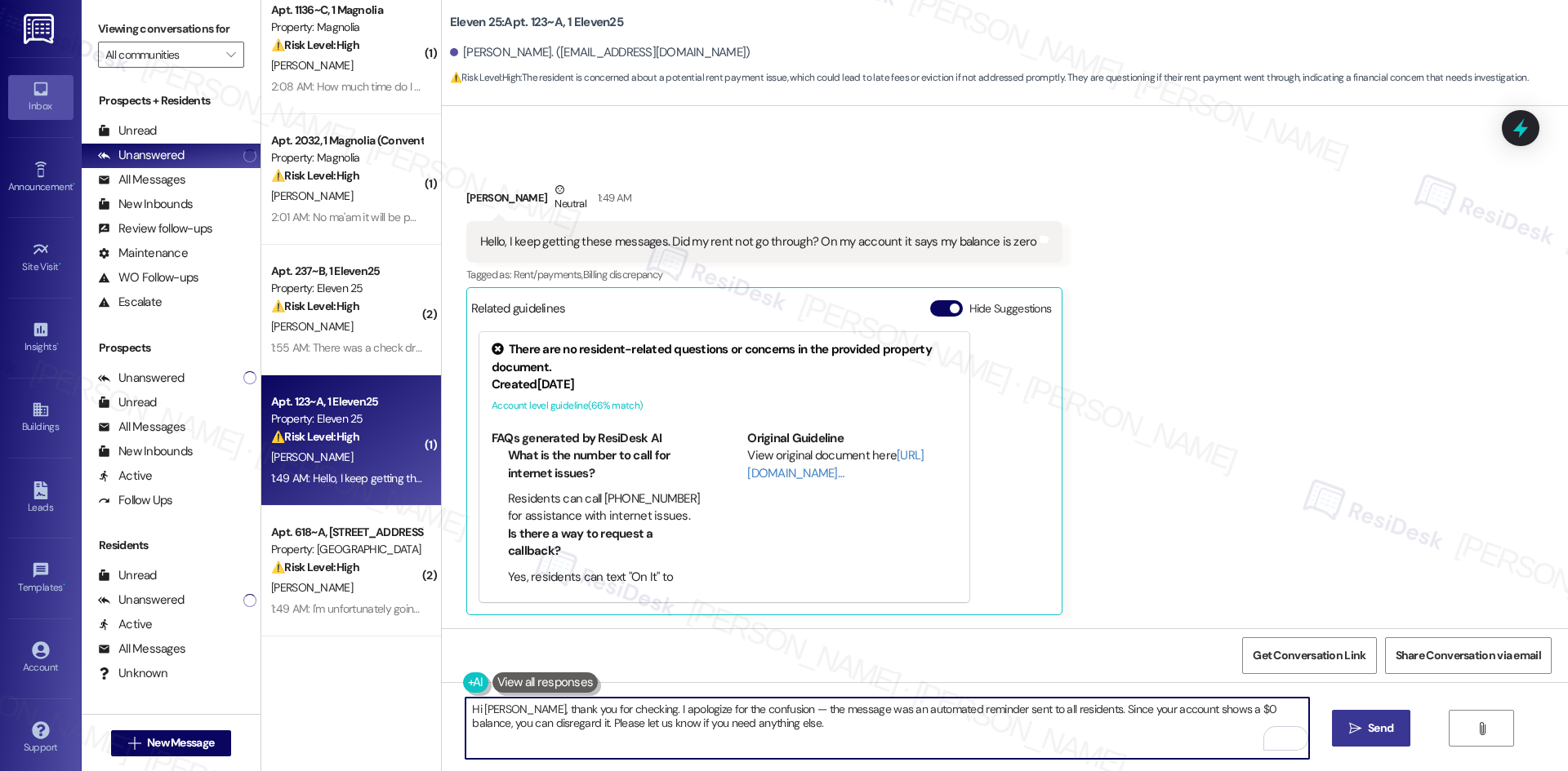
type textarea "Hi [PERSON_NAME], thank you for checking. I apologize for the confusion — the m…"
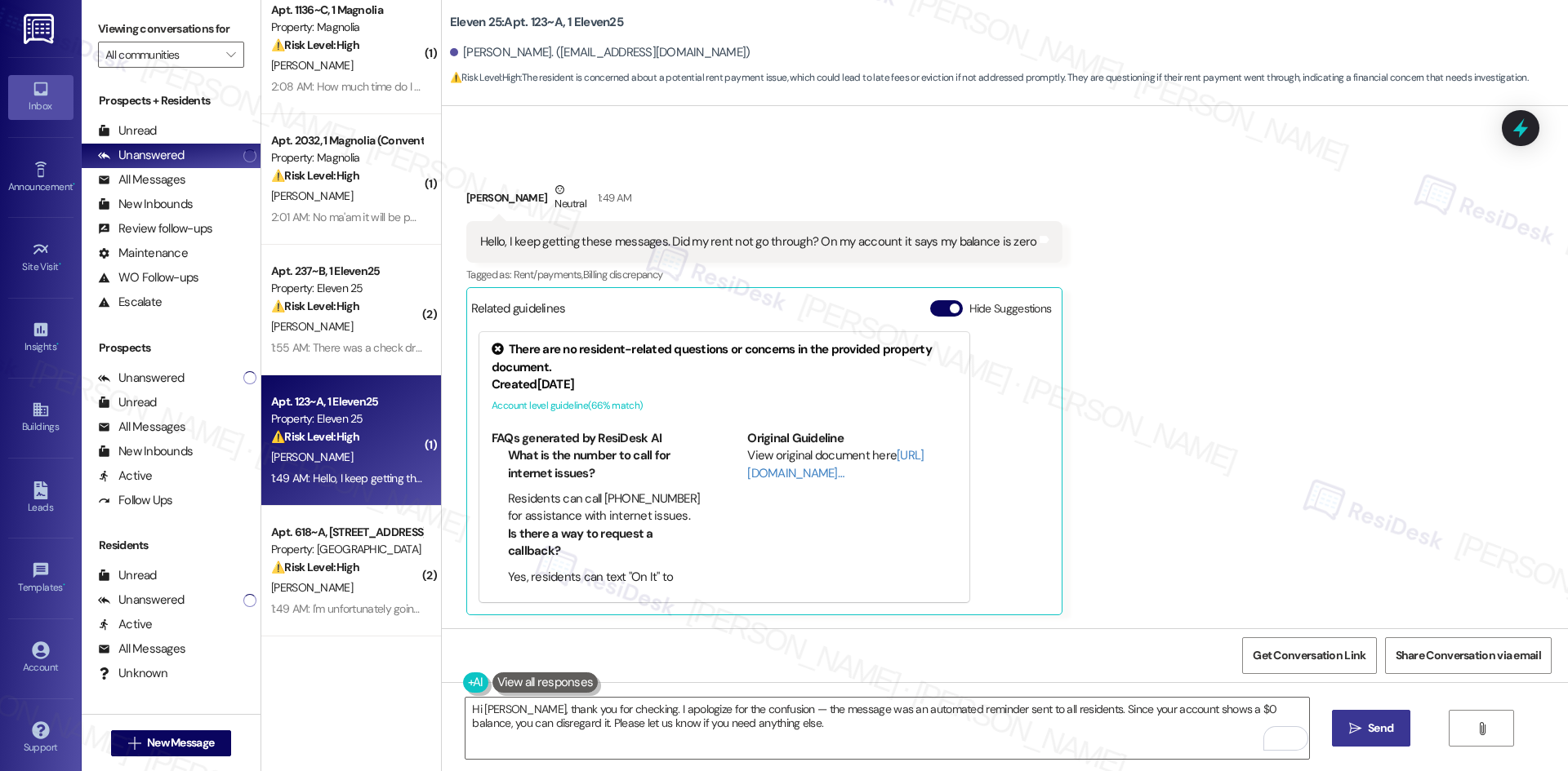
click at [1383, 744] on button " Send" at bounding box center [1372, 728] width 79 height 37
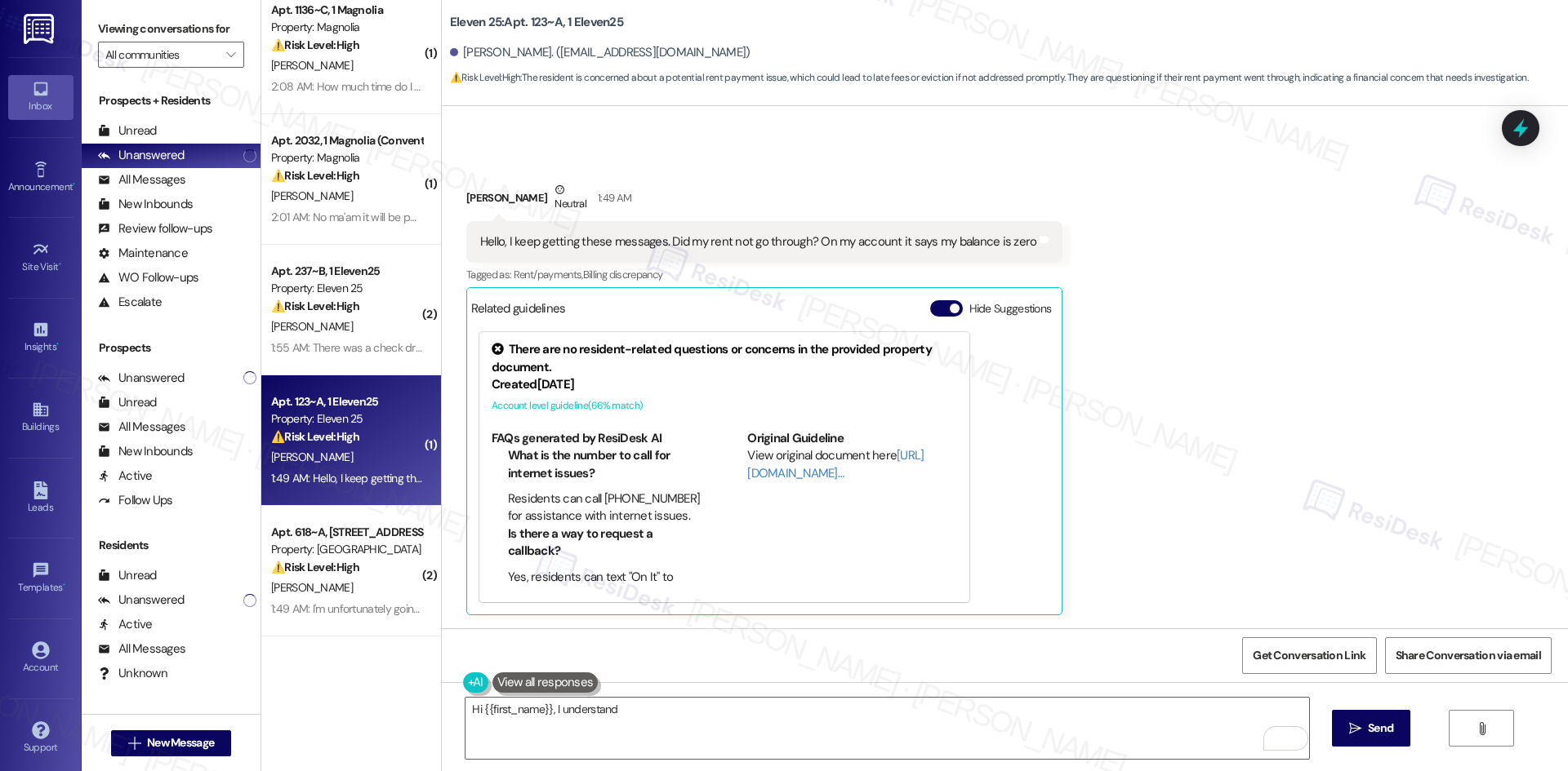
scroll to position [376, 0]
type textarea "Hi {{first_name}}, I understand your concern about the messages. Let me check o…"
